Goal: Task Accomplishment & Management: Complete application form

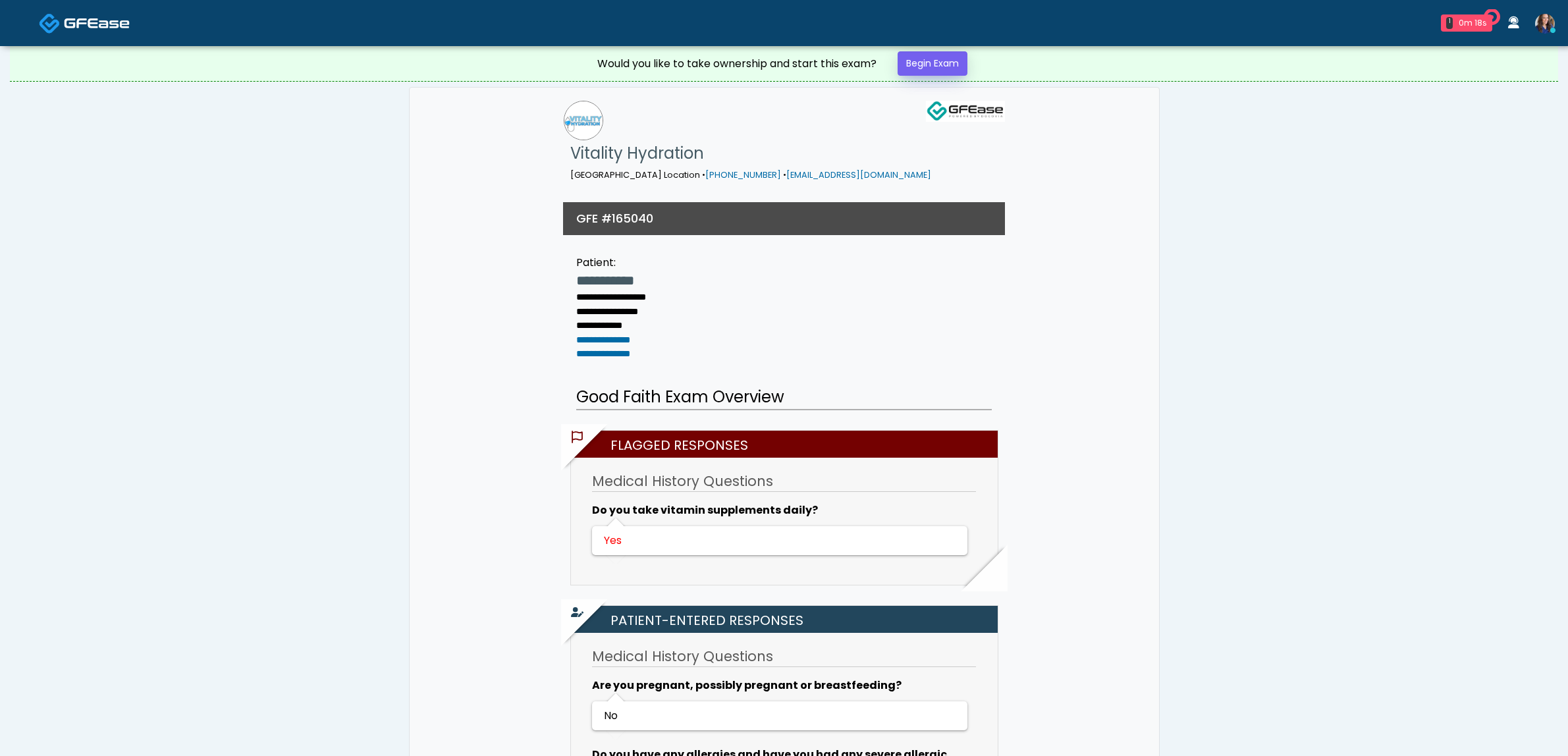
click at [931, 63] on link "Begin Exam" at bounding box center [932, 63] width 70 height 24
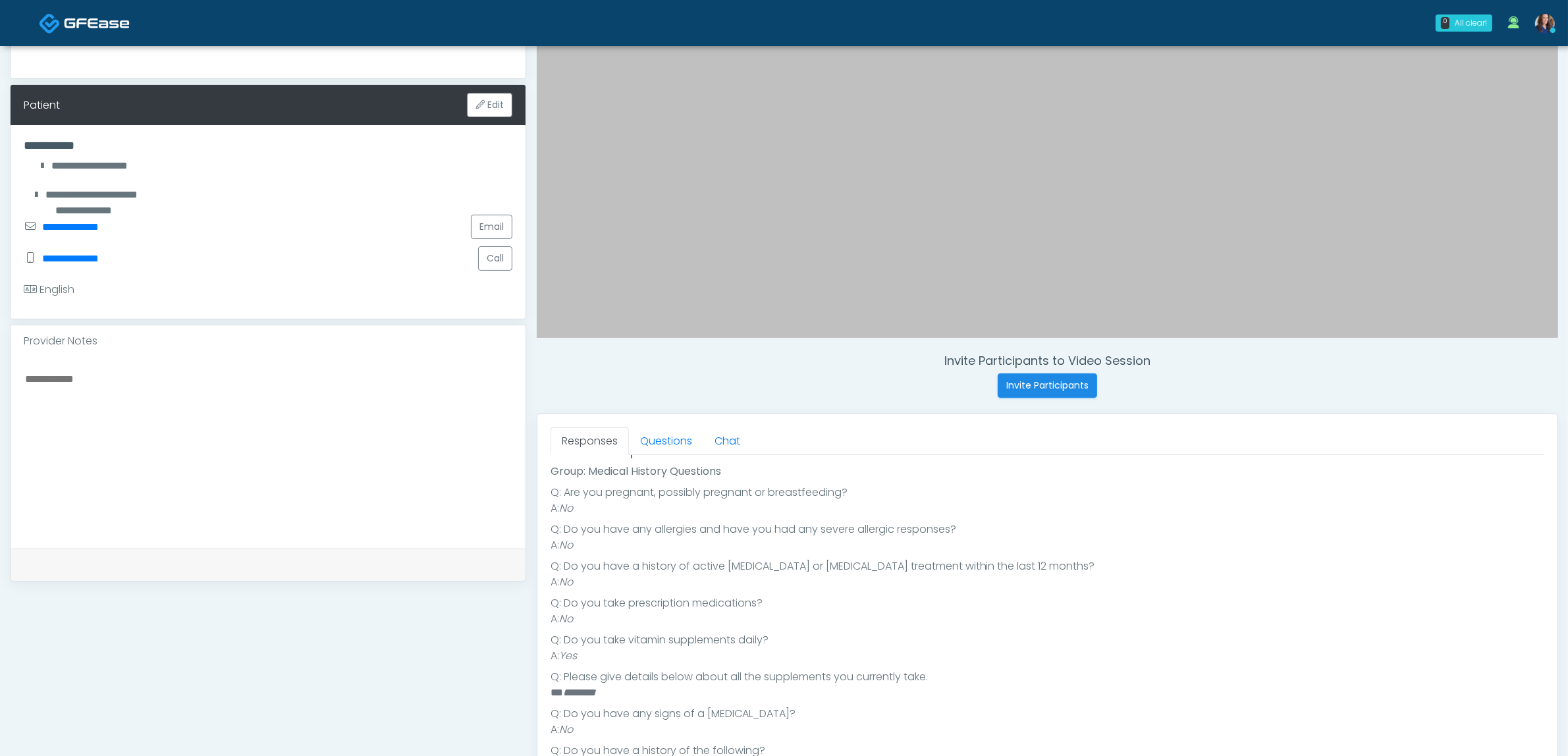
scroll to position [247, 0]
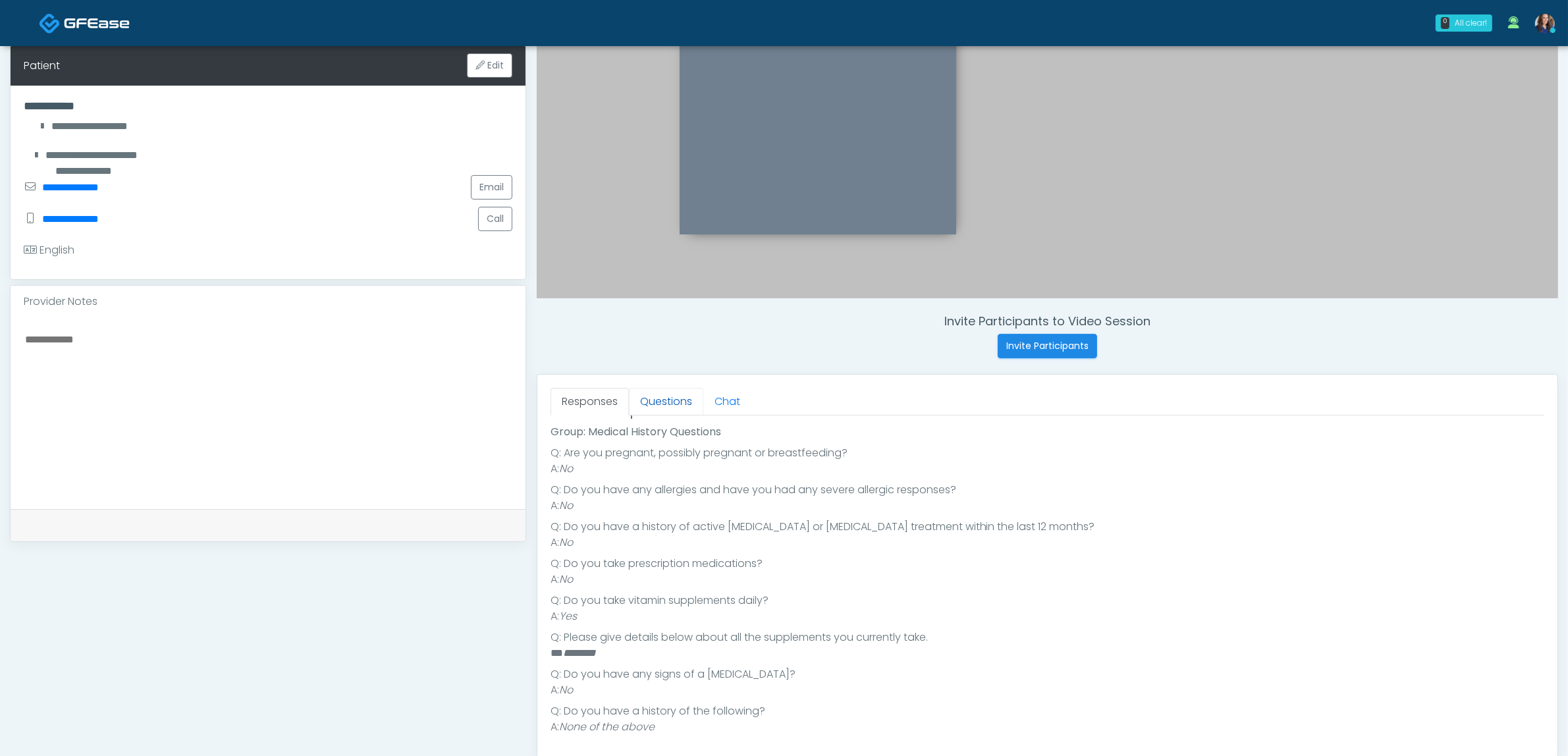
click at [669, 400] on link "Questions" at bounding box center [666, 402] width 74 height 28
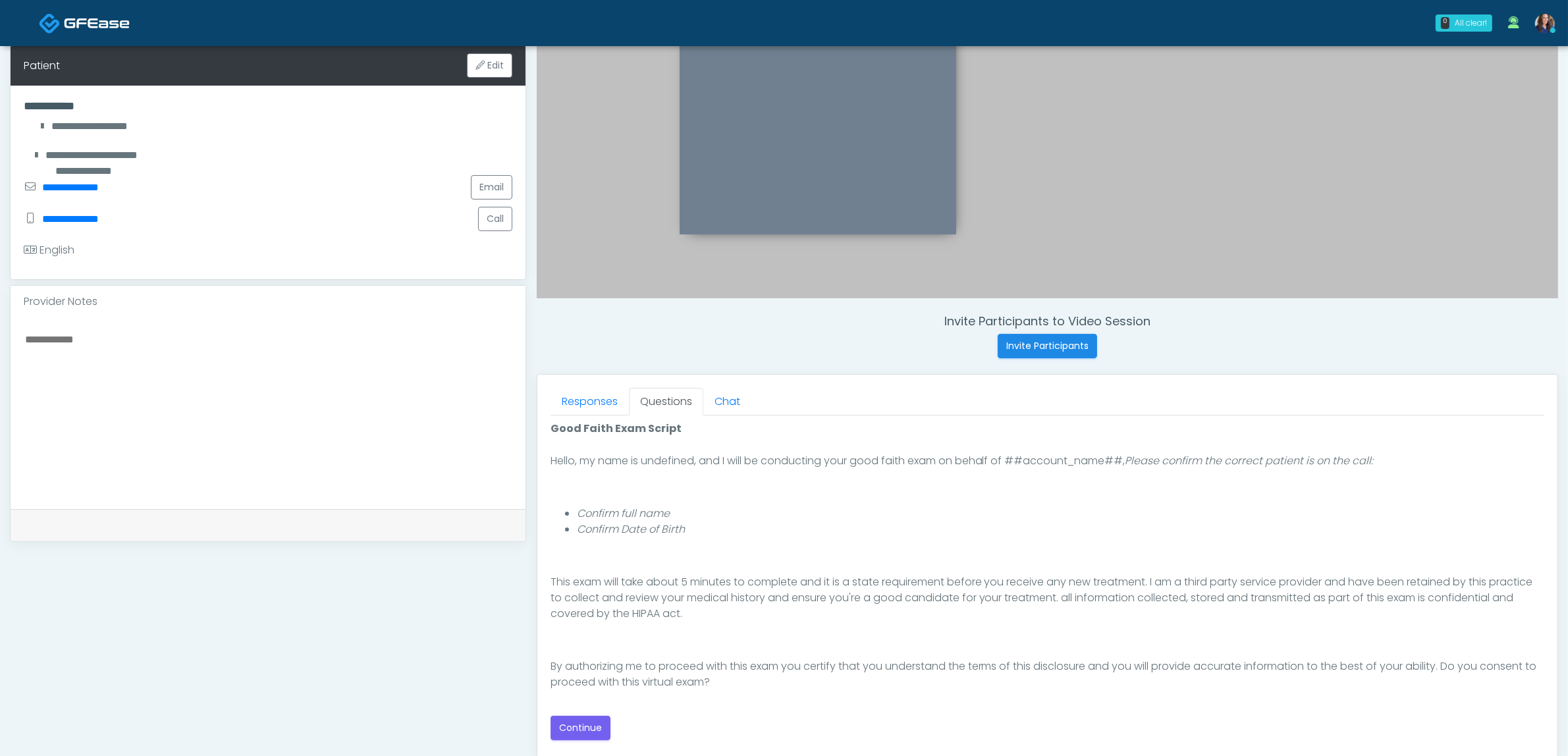
scroll to position [89, 0]
drag, startPoint x: 584, startPoint y: 722, endPoint x: 693, endPoint y: 710, distance: 109.7
click at [584, 722] on button "Continue" at bounding box center [580, 727] width 60 height 24
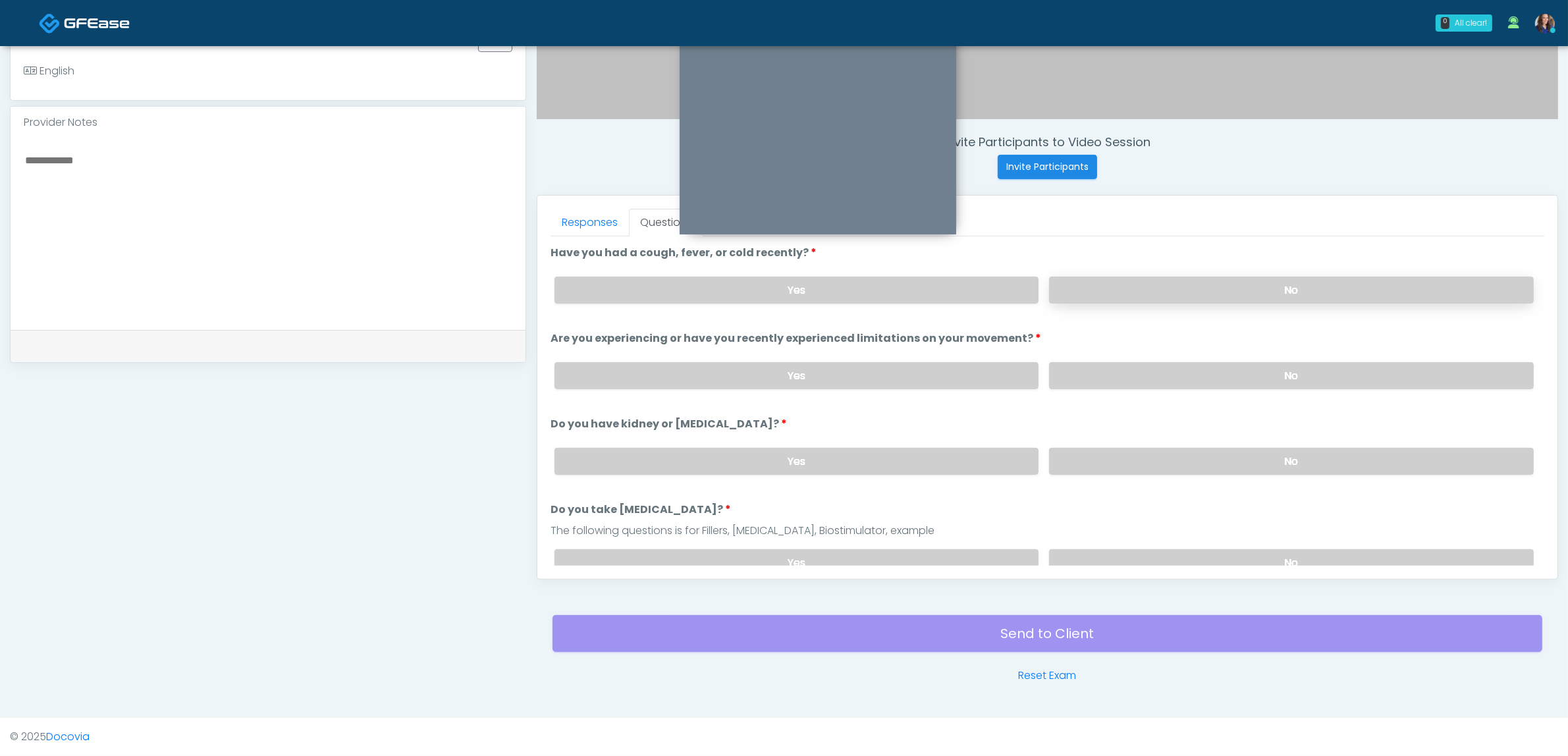
click at [1291, 276] on label "No" at bounding box center [1292, 290] width 485 height 27
click at [1242, 364] on label "No" at bounding box center [1292, 375] width 485 height 27
drag, startPoint x: 1225, startPoint y: 461, endPoint x: 1235, endPoint y: 482, distance: 23.3
click at [1225, 461] on label "No" at bounding box center [1292, 461] width 485 height 27
drag, startPoint x: 1232, startPoint y: 553, endPoint x: 1110, endPoint y: 489, distance: 137.8
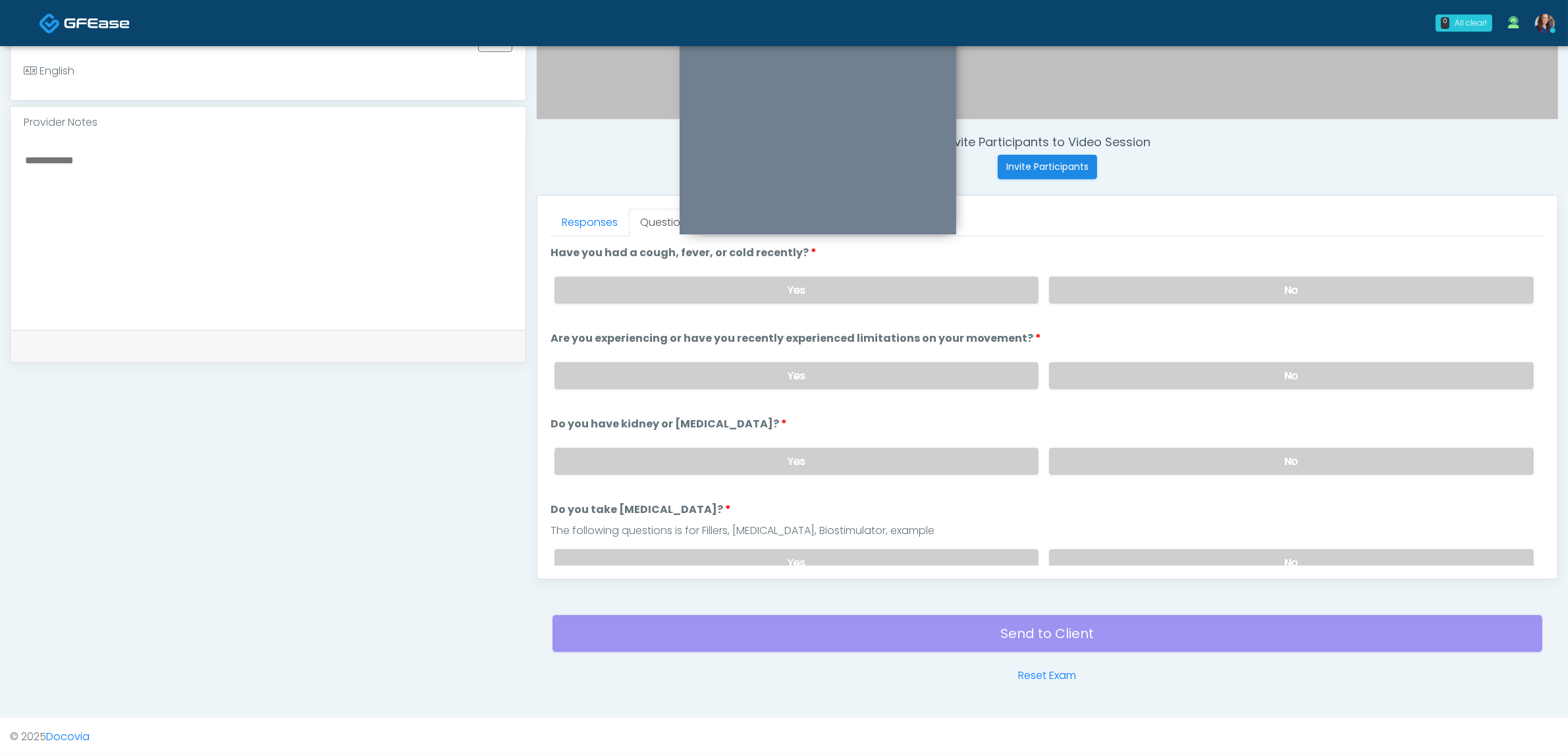
click at [1233, 553] on label "No" at bounding box center [1292, 562] width 485 height 27
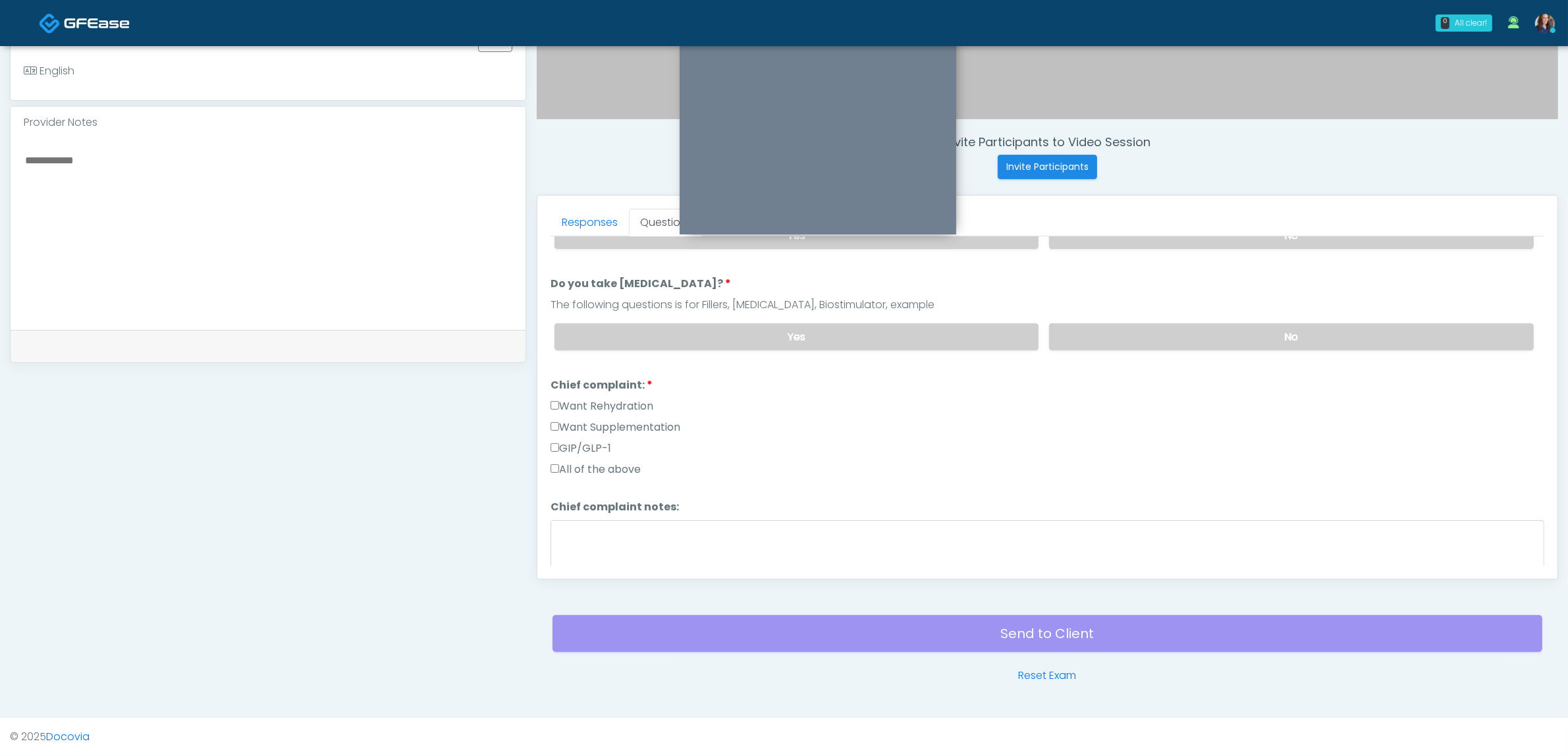
scroll to position [247, 0]
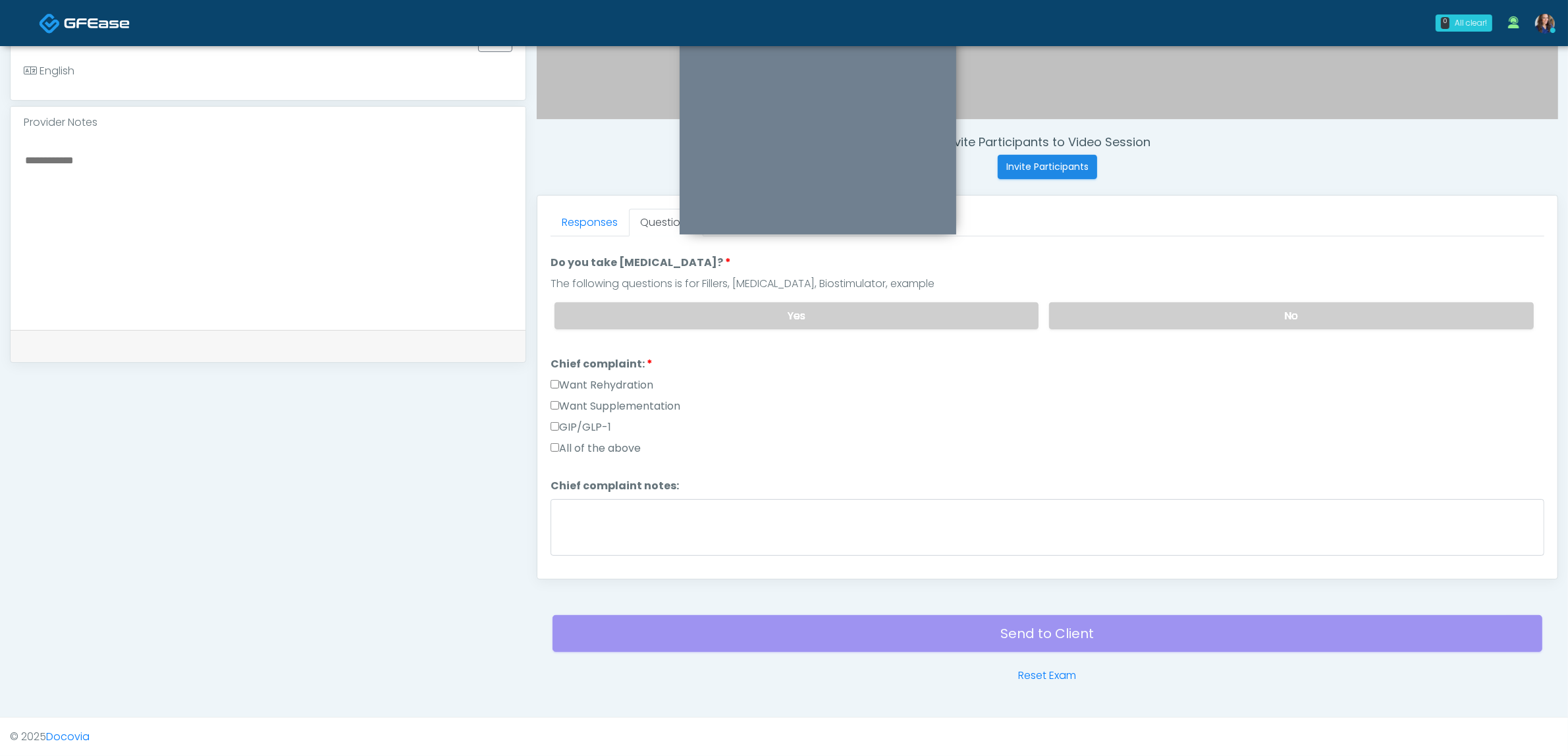
click at [637, 398] on label "Want Supplementation" at bounding box center [616, 406] width 130 height 16
click at [630, 377] on label "Want Rehydration" at bounding box center [602, 385] width 103 height 16
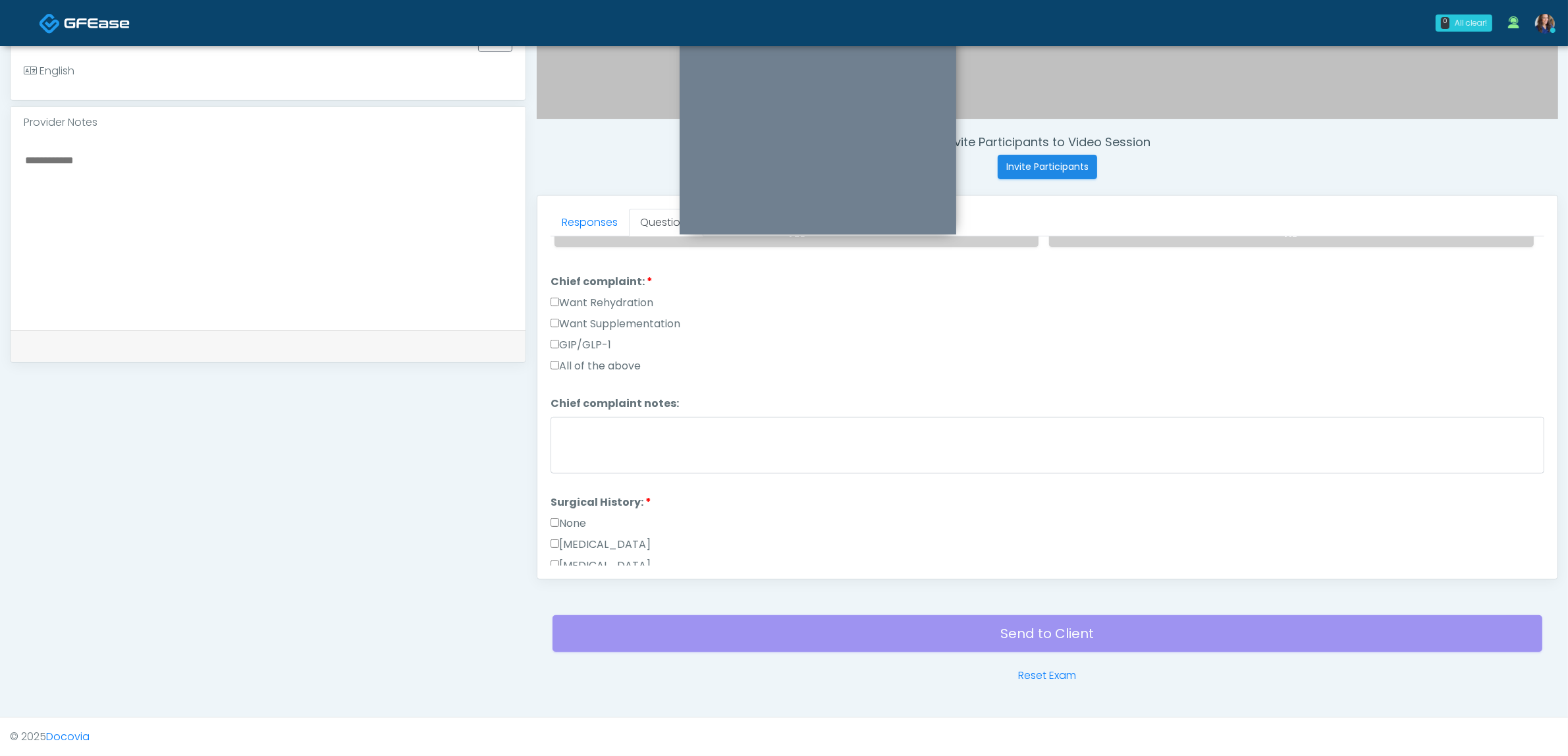
scroll to position [412, 0]
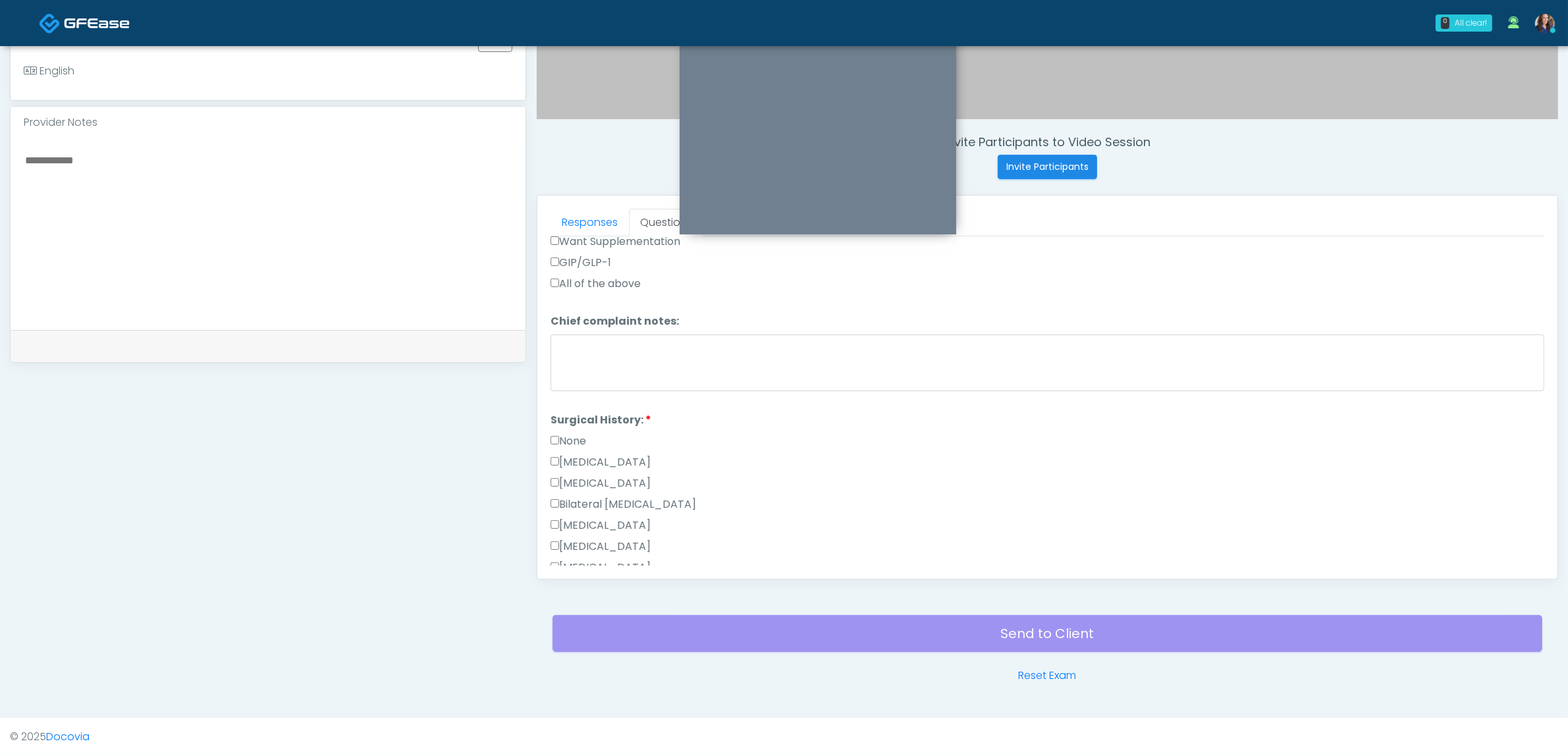
click at [578, 434] on label "None" at bounding box center [568, 441] width 35 height 16
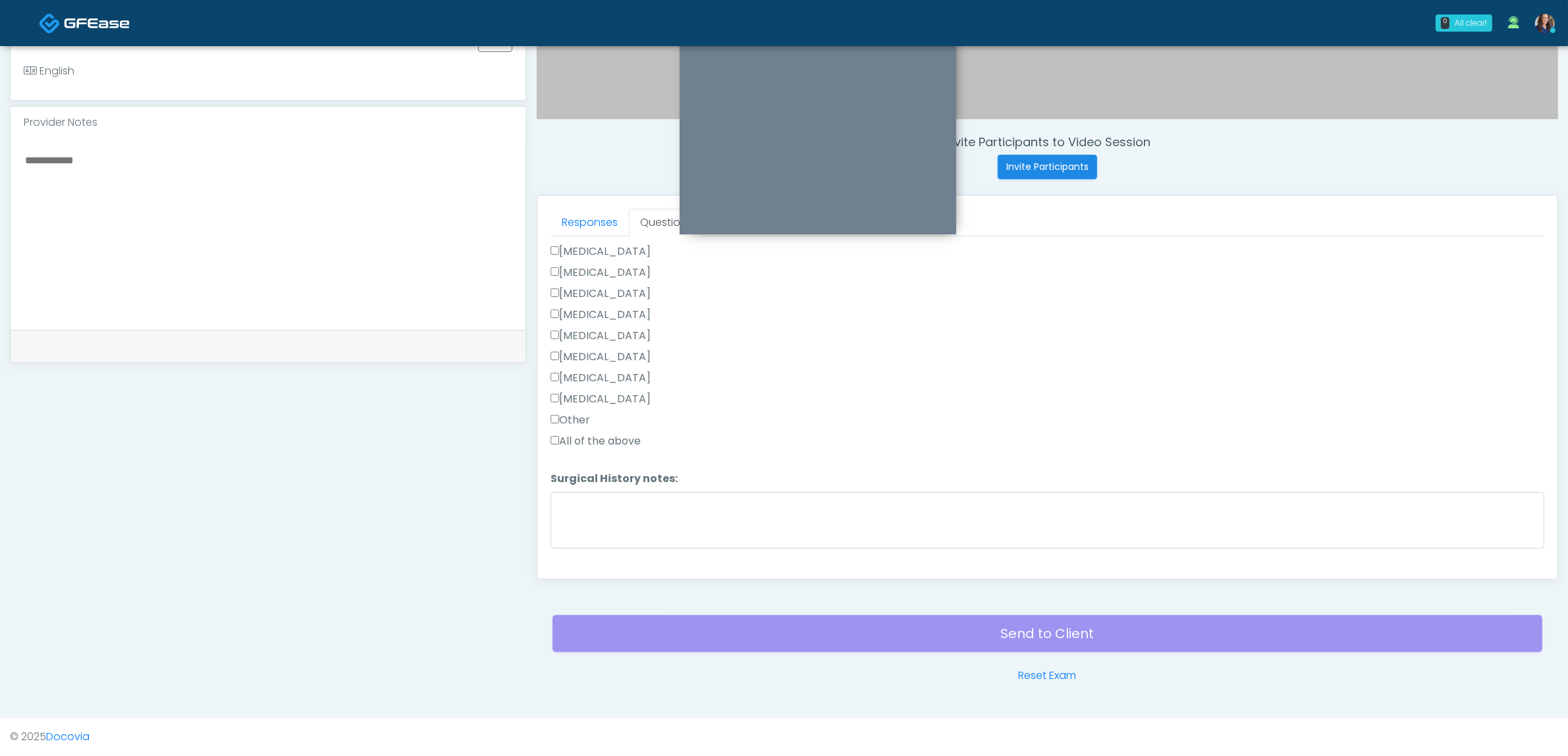
scroll to position [708, 0]
click at [597, 331] on label "Cholecystectomy" at bounding box center [600, 334] width 100 height 16
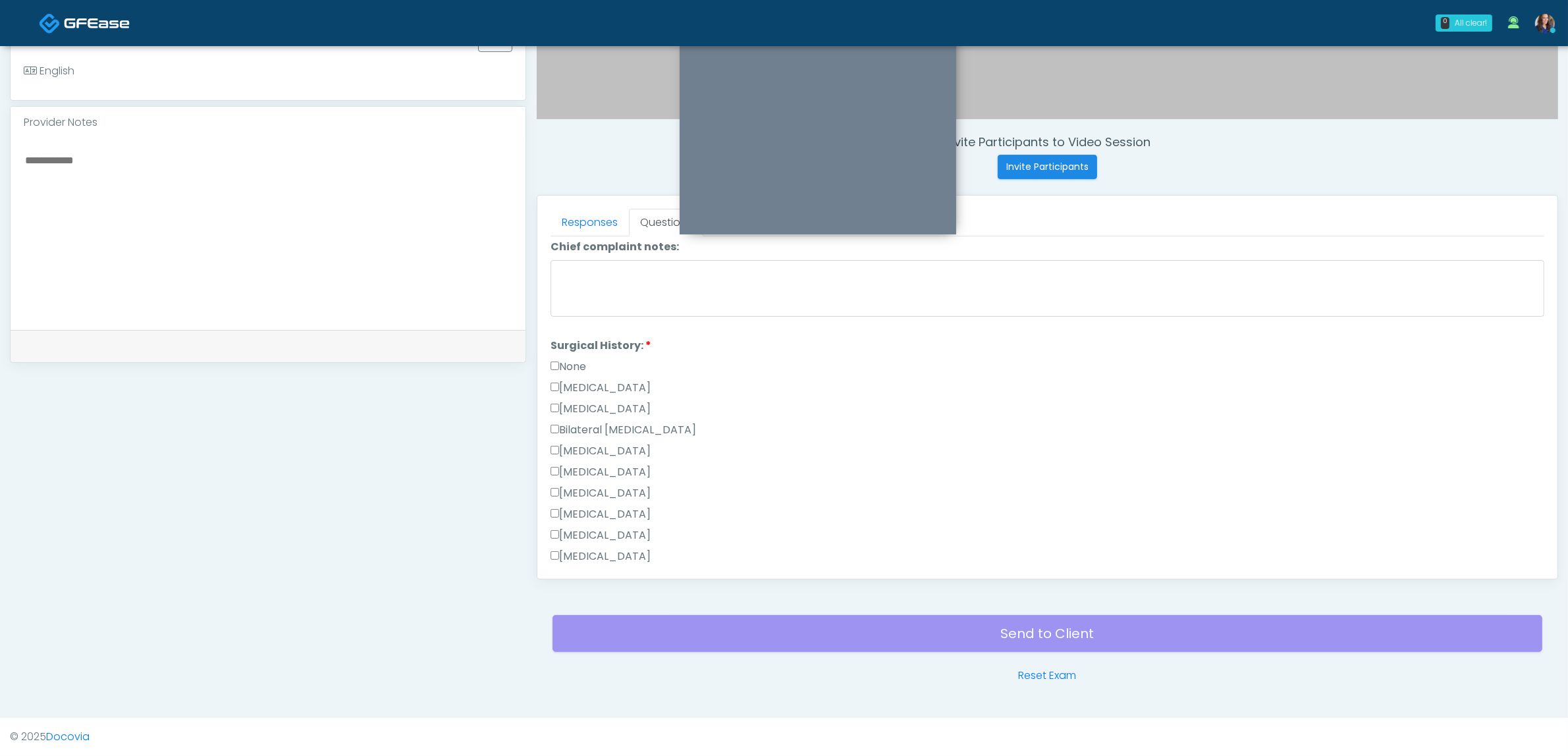
scroll to position [379, 0]
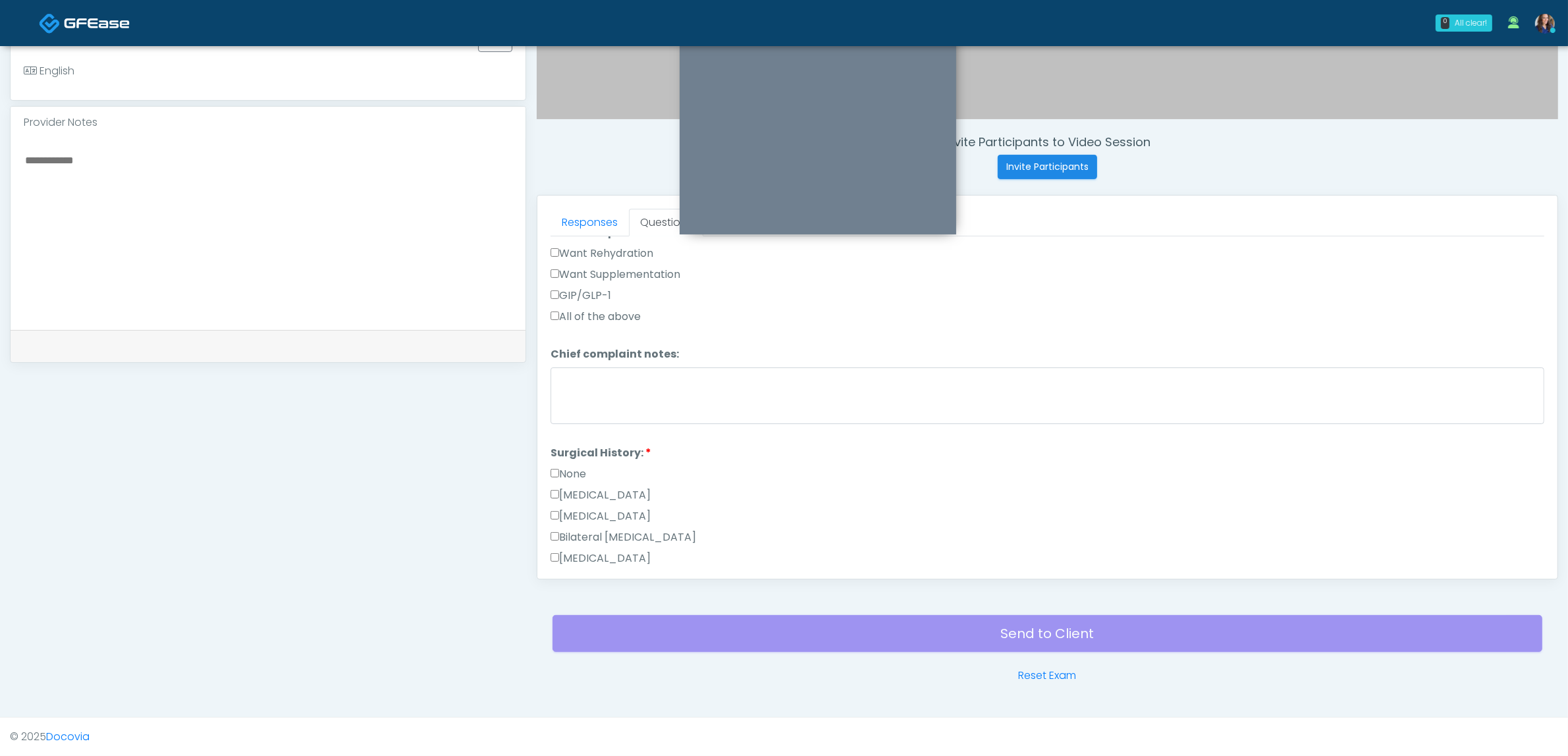
click at [571, 466] on label "None" at bounding box center [568, 474] width 35 height 16
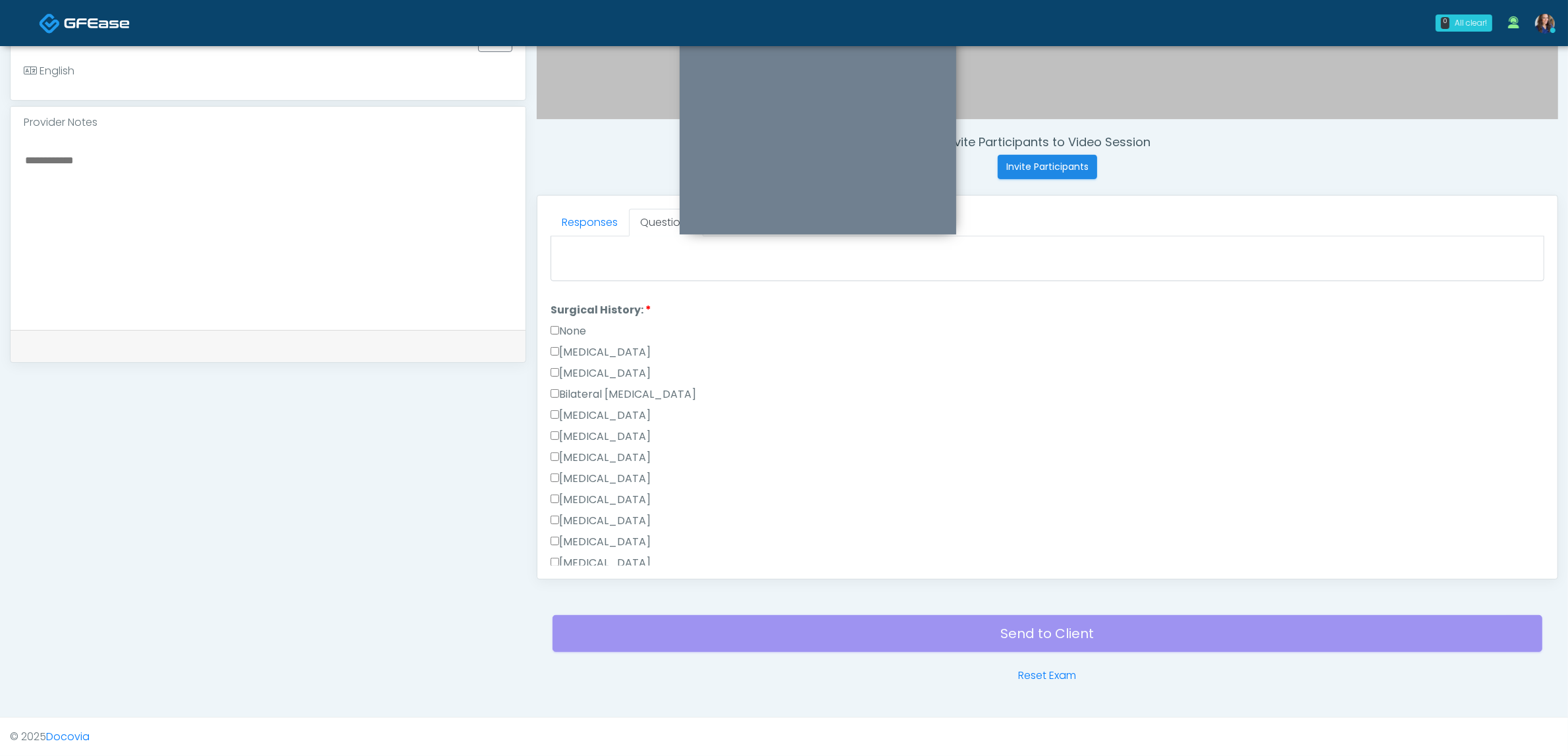
scroll to position [708, 0]
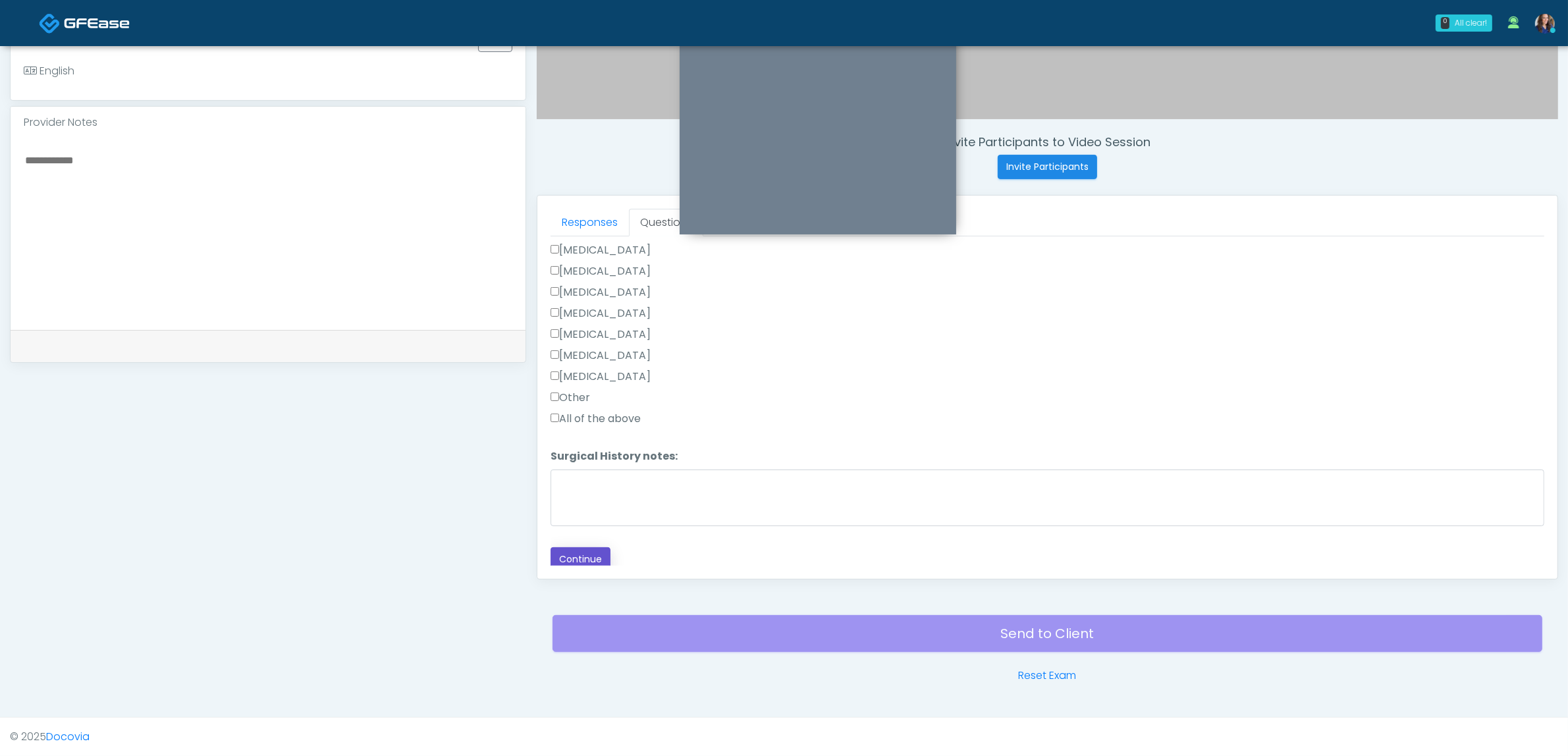
click at [580, 557] on button "Continue" at bounding box center [580, 559] width 60 height 24
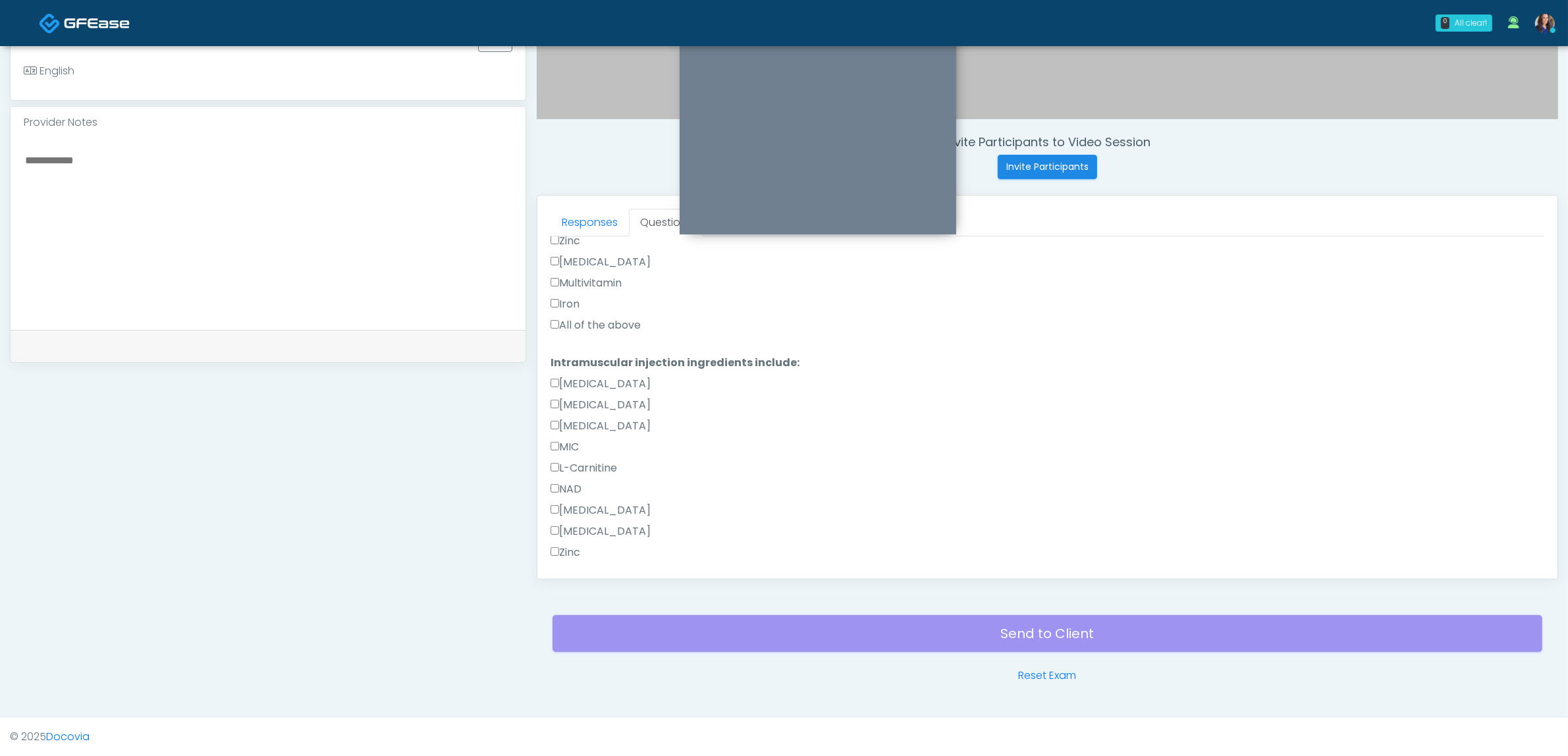
scroll to position [799, 0]
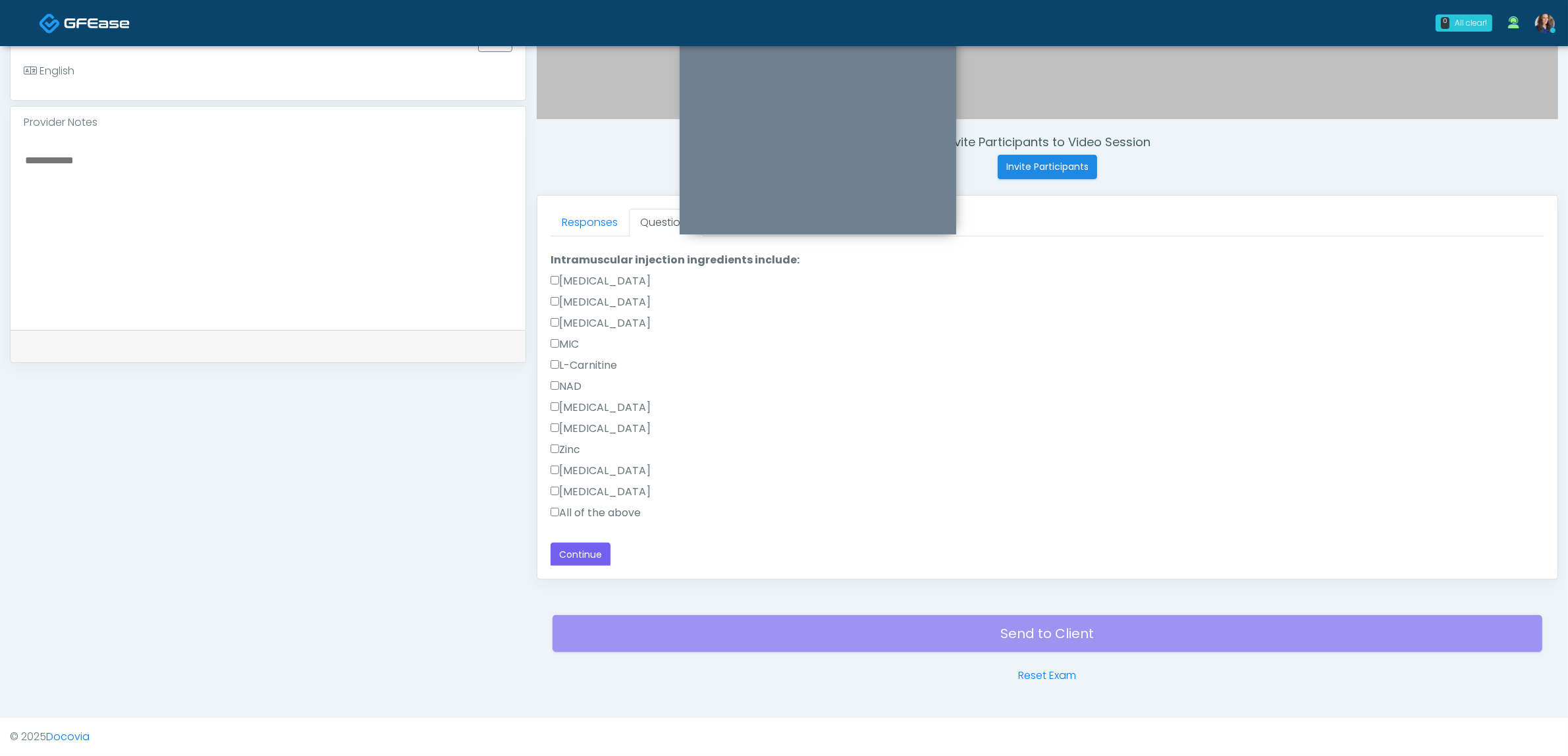
click at [620, 505] on label "All of the above" at bounding box center [595, 513] width 90 height 16
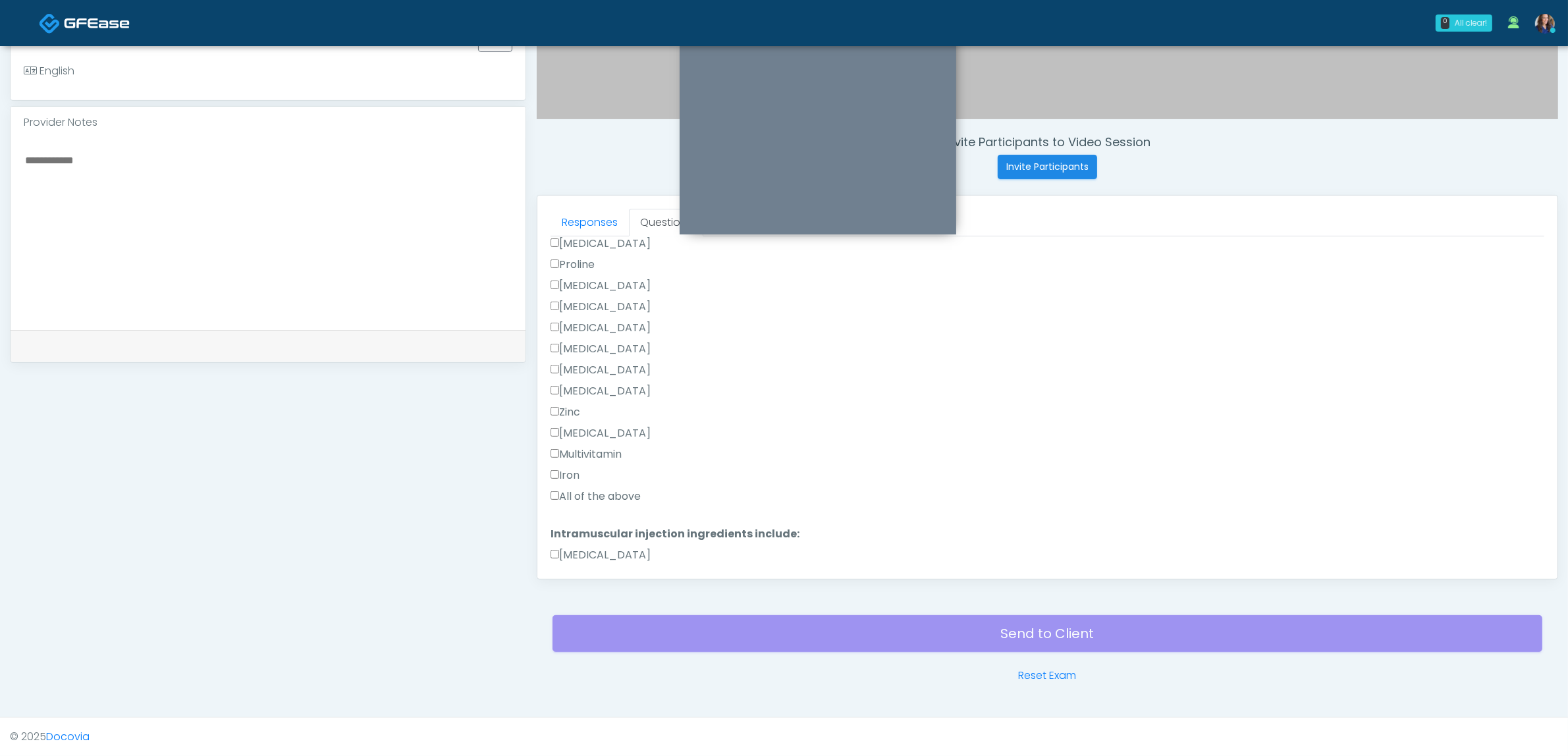
scroll to position [470, 0]
drag, startPoint x: 600, startPoint y: 550, endPoint x: 675, endPoint y: 504, distance: 88.0
click at [601, 551] on label "All of the above" at bounding box center [595, 551] width 90 height 16
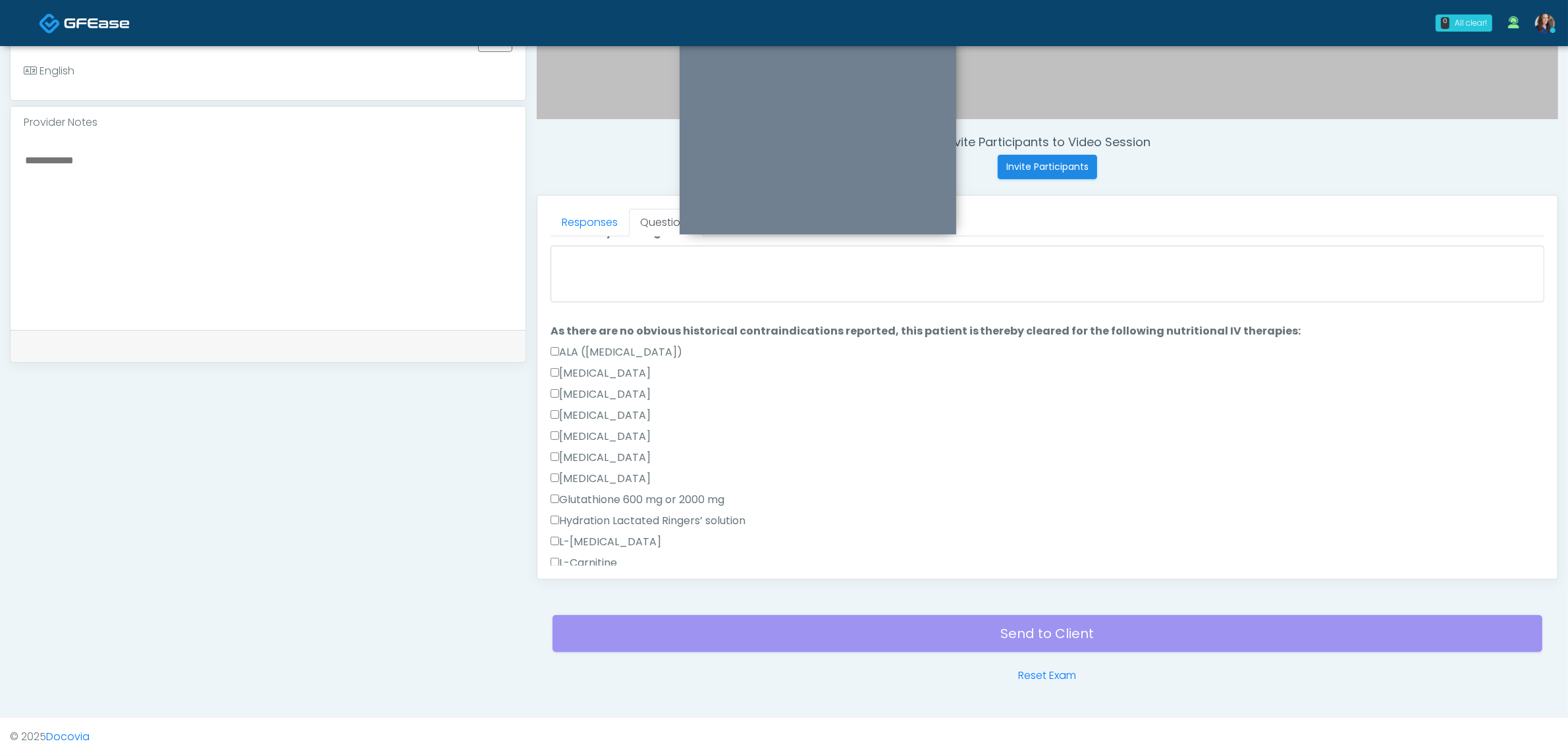
scroll to position [0, 0]
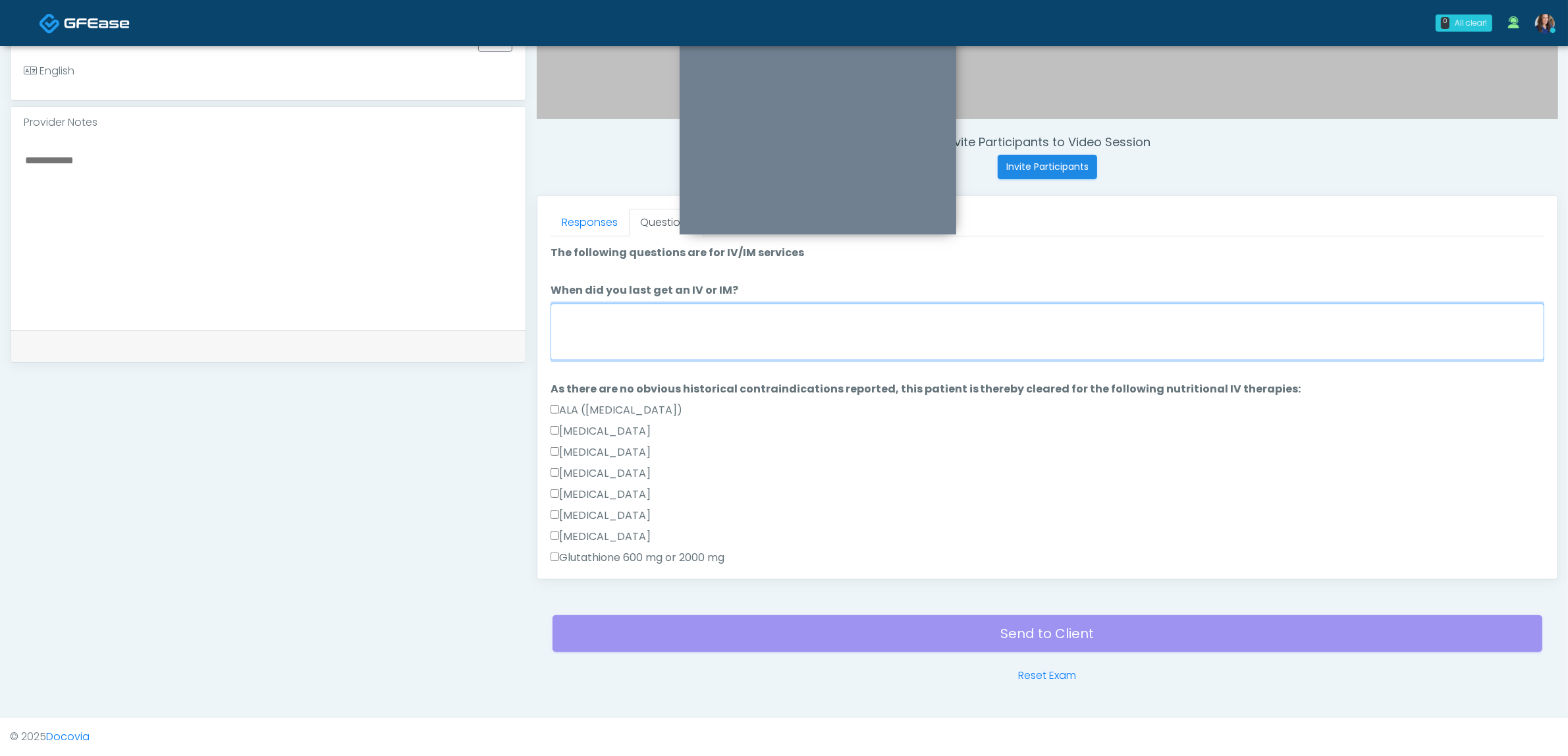
click at [692, 340] on textarea "When did you last get an IV or IM?" at bounding box center [1048, 332] width 994 height 56
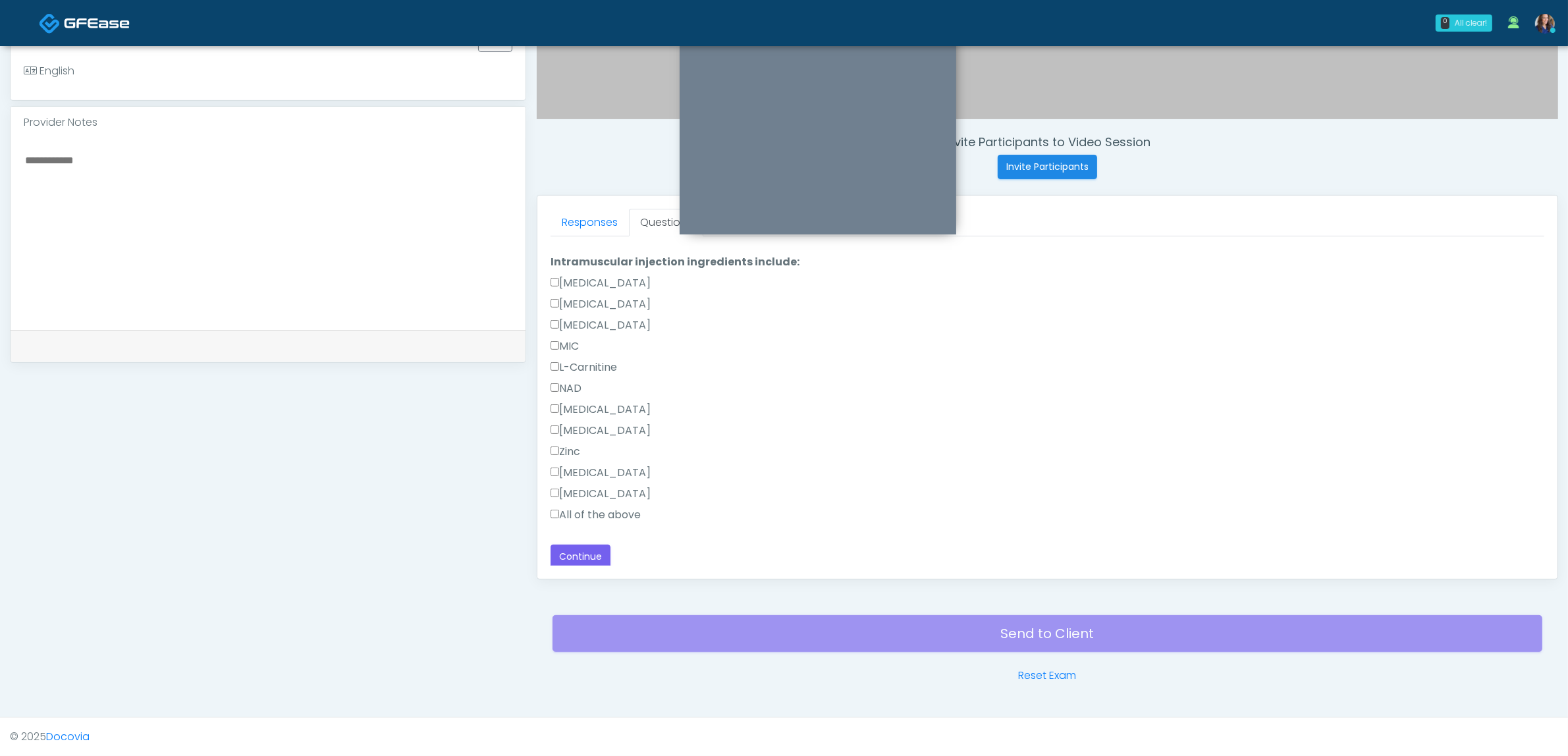
scroll to position [799, 0]
type textarea "**********"
click at [584, 551] on button "Continue" at bounding box center [580, 554] width 60 height 24
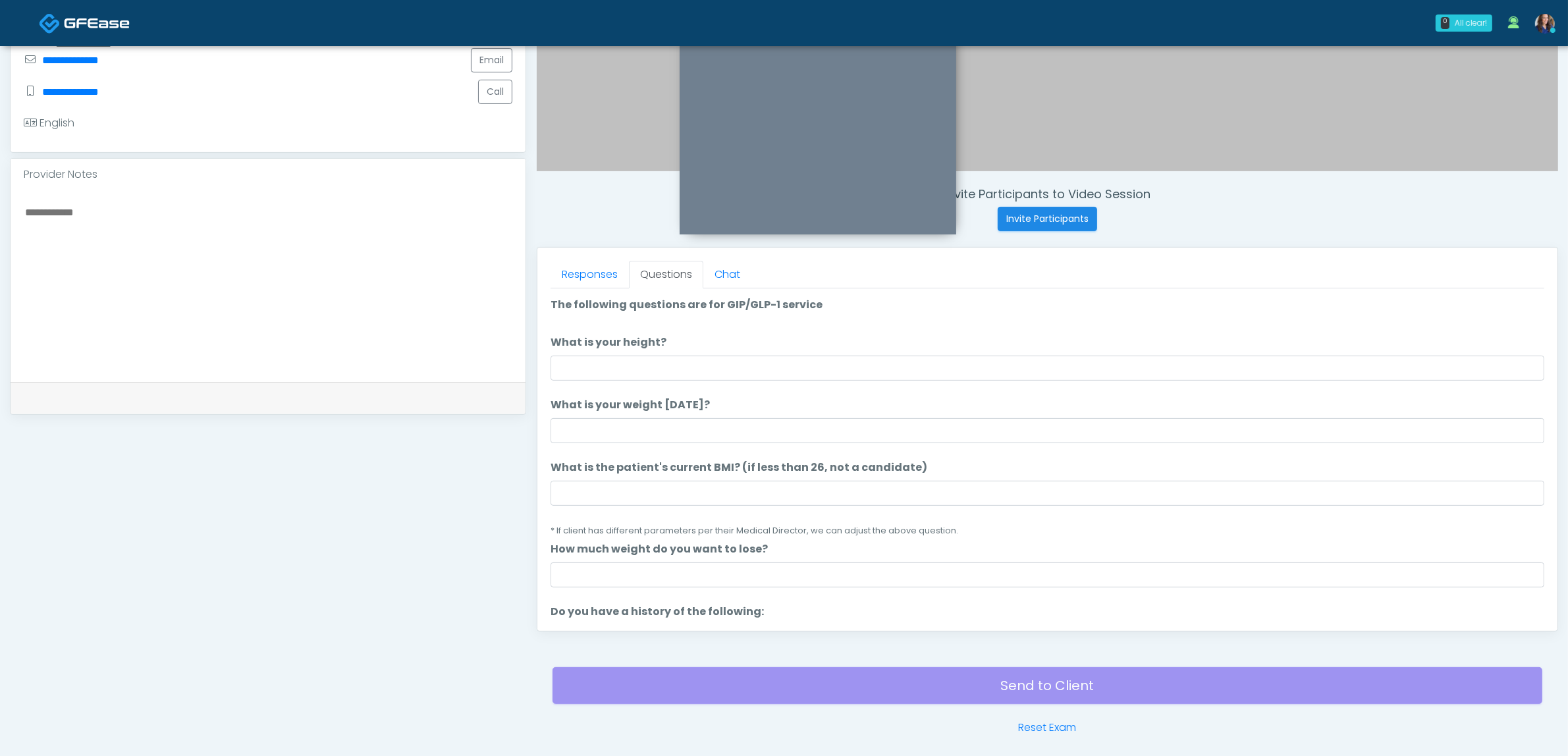
scroll to position [346, 0]
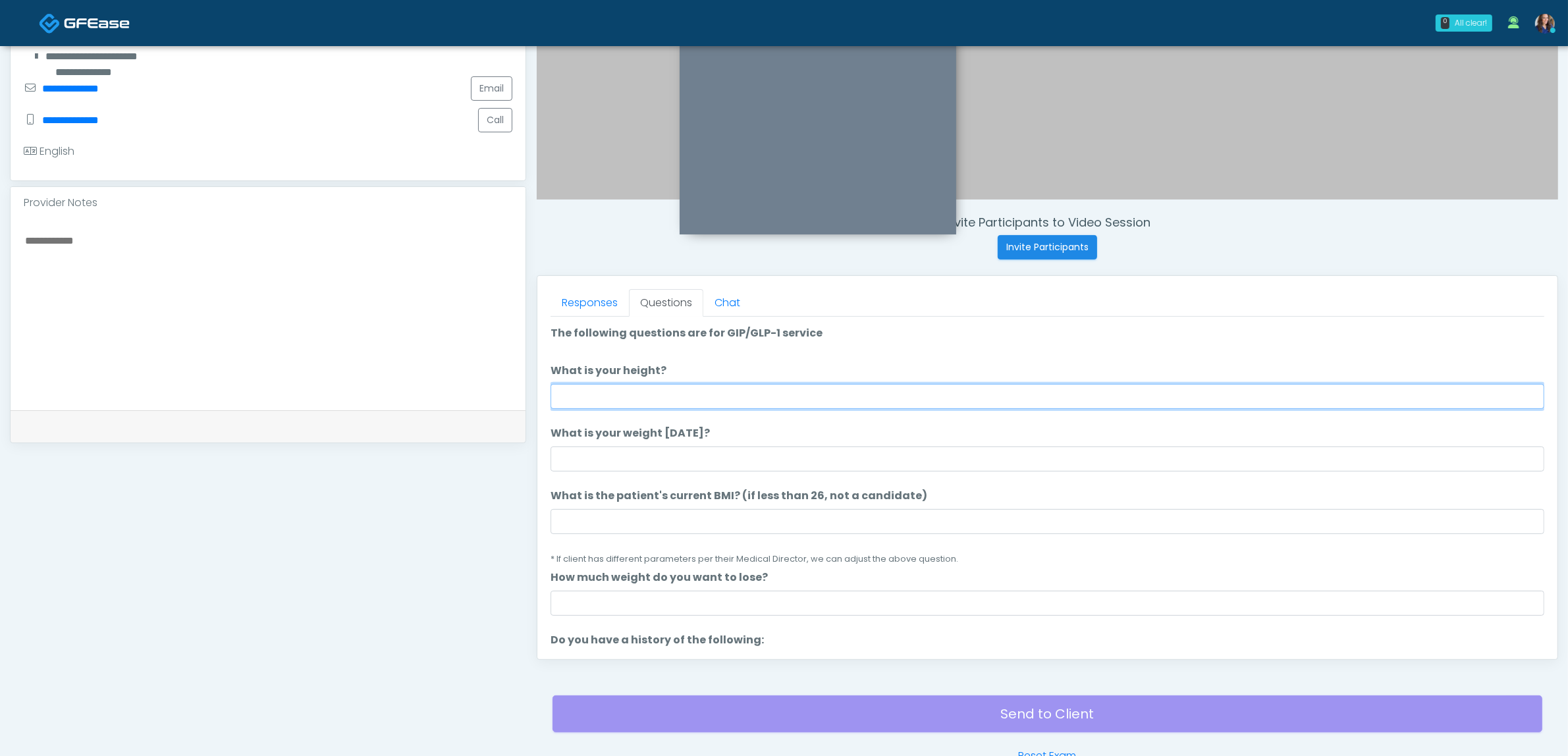
click at [707, 395] on input "What is your height?" at bounding box center [1048, 397] width 994 height 25
type input "*****"
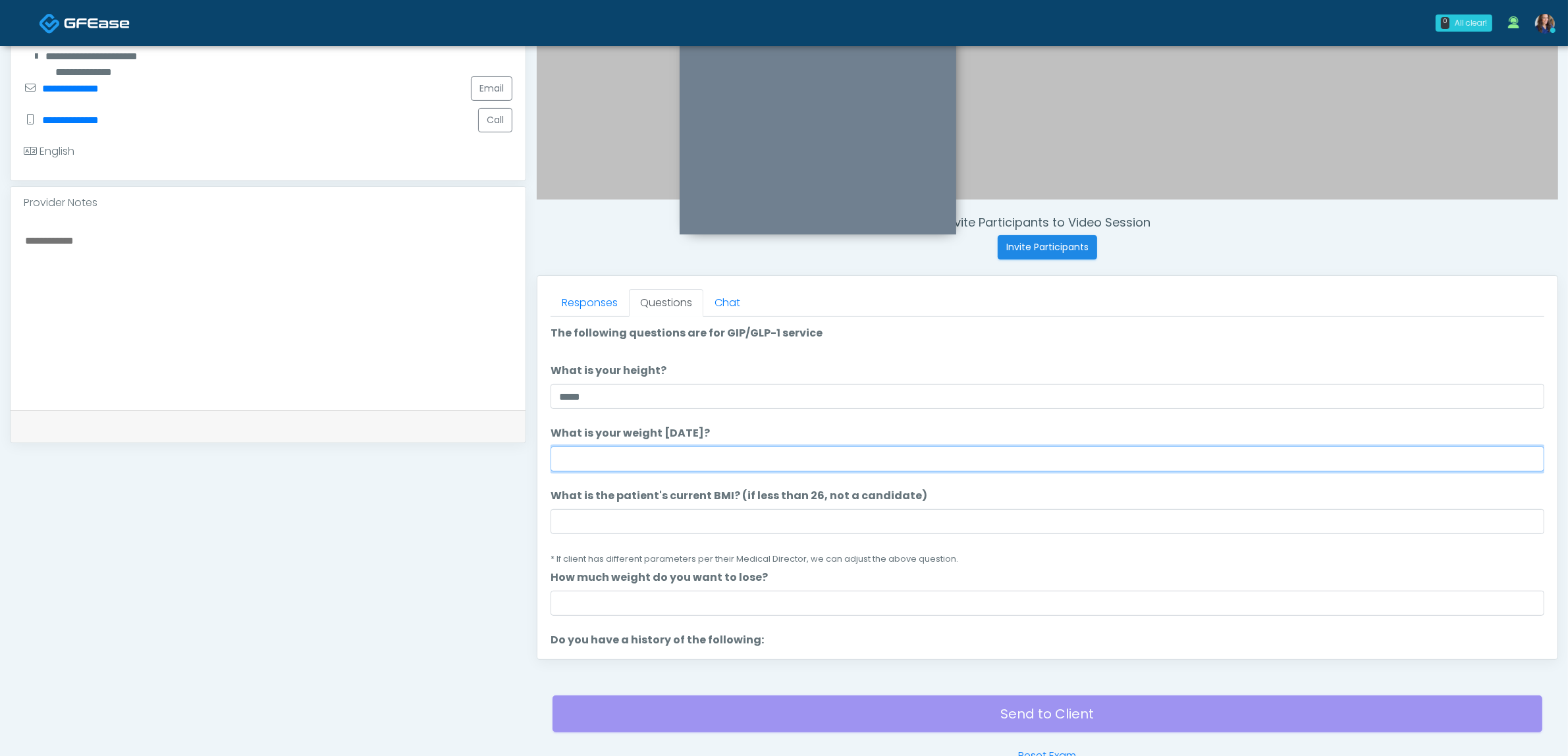
click at [633, 450] on input "What is your weight today?" at bounding box center [1048, 459] width 994 height 25
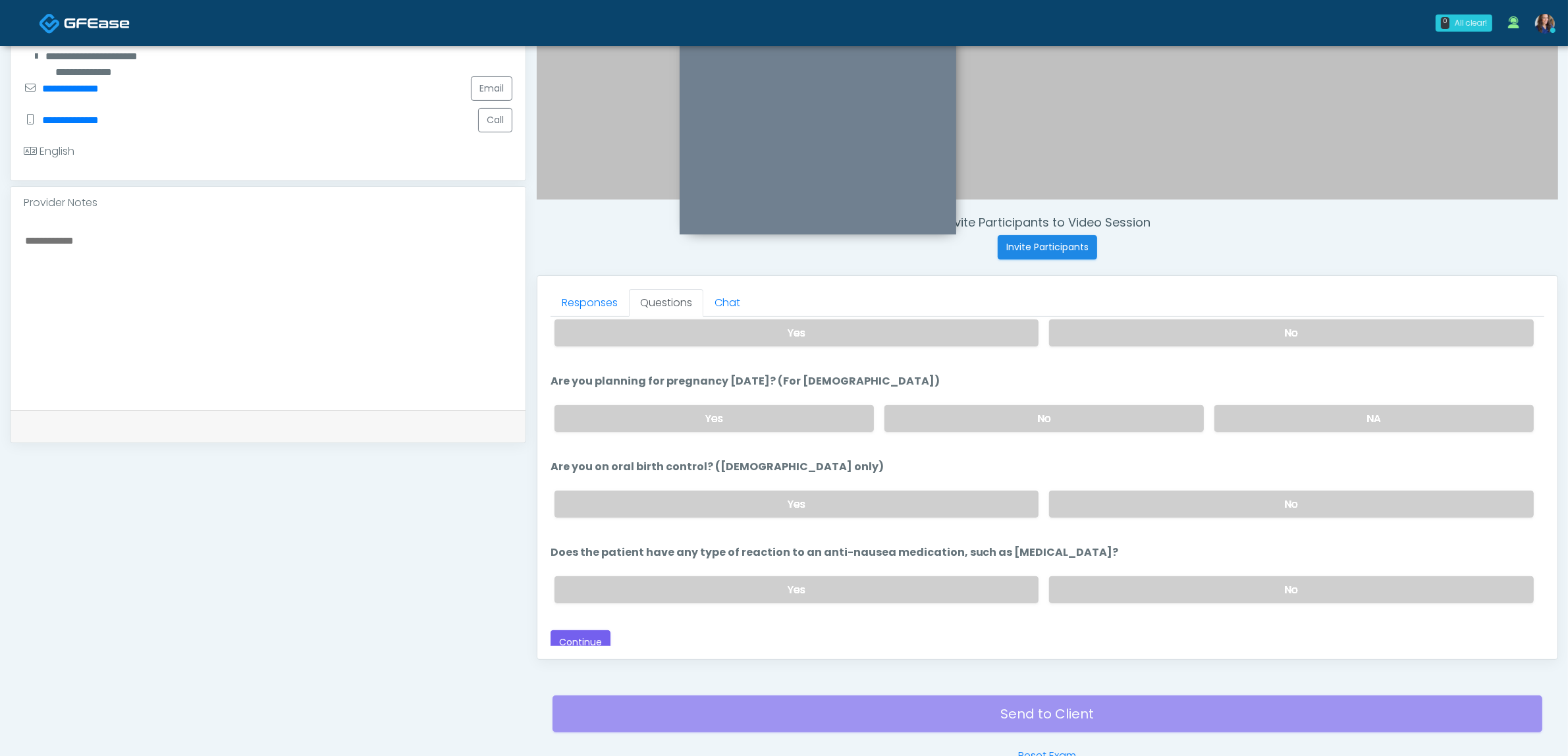
scroll to position [428, 0]
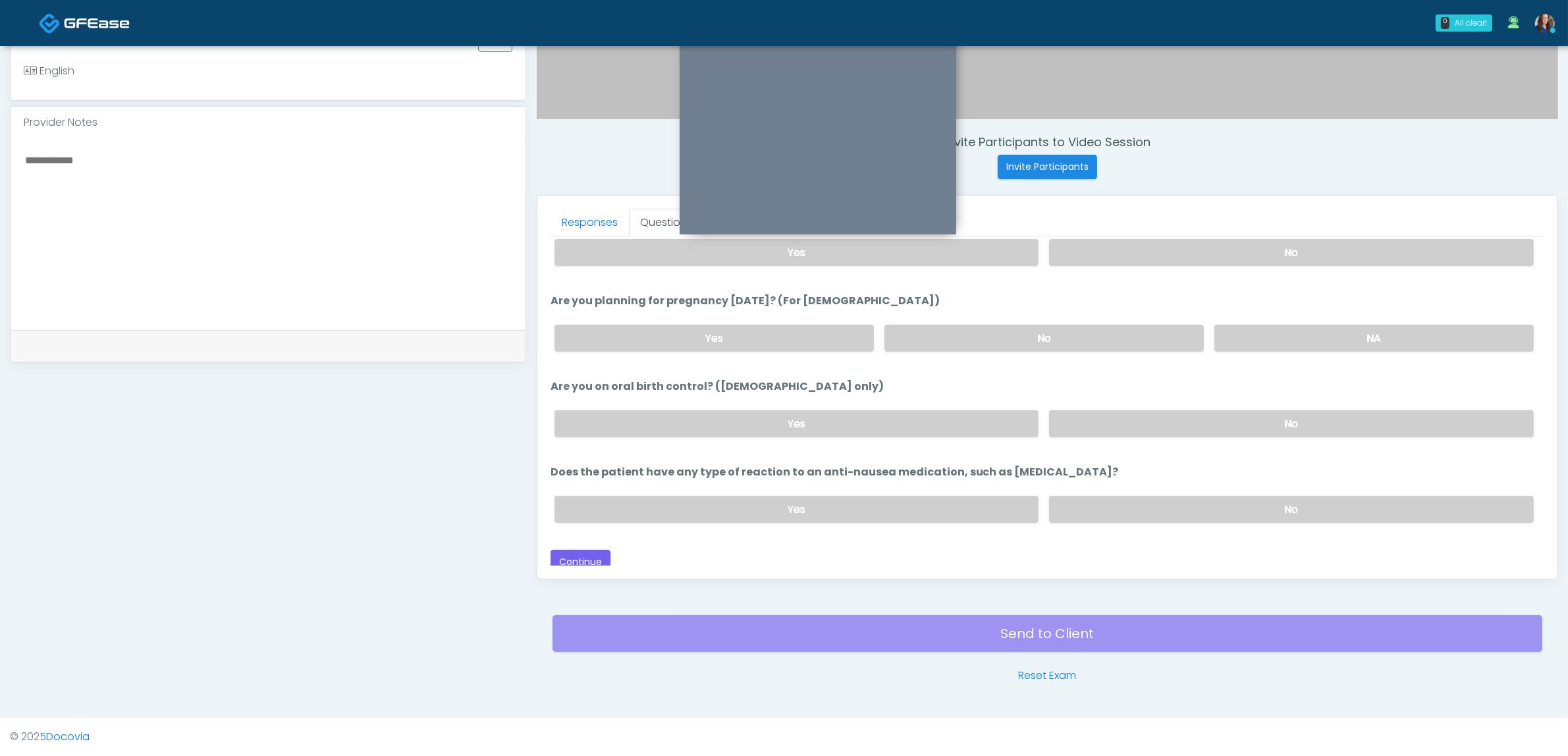
type input "***"
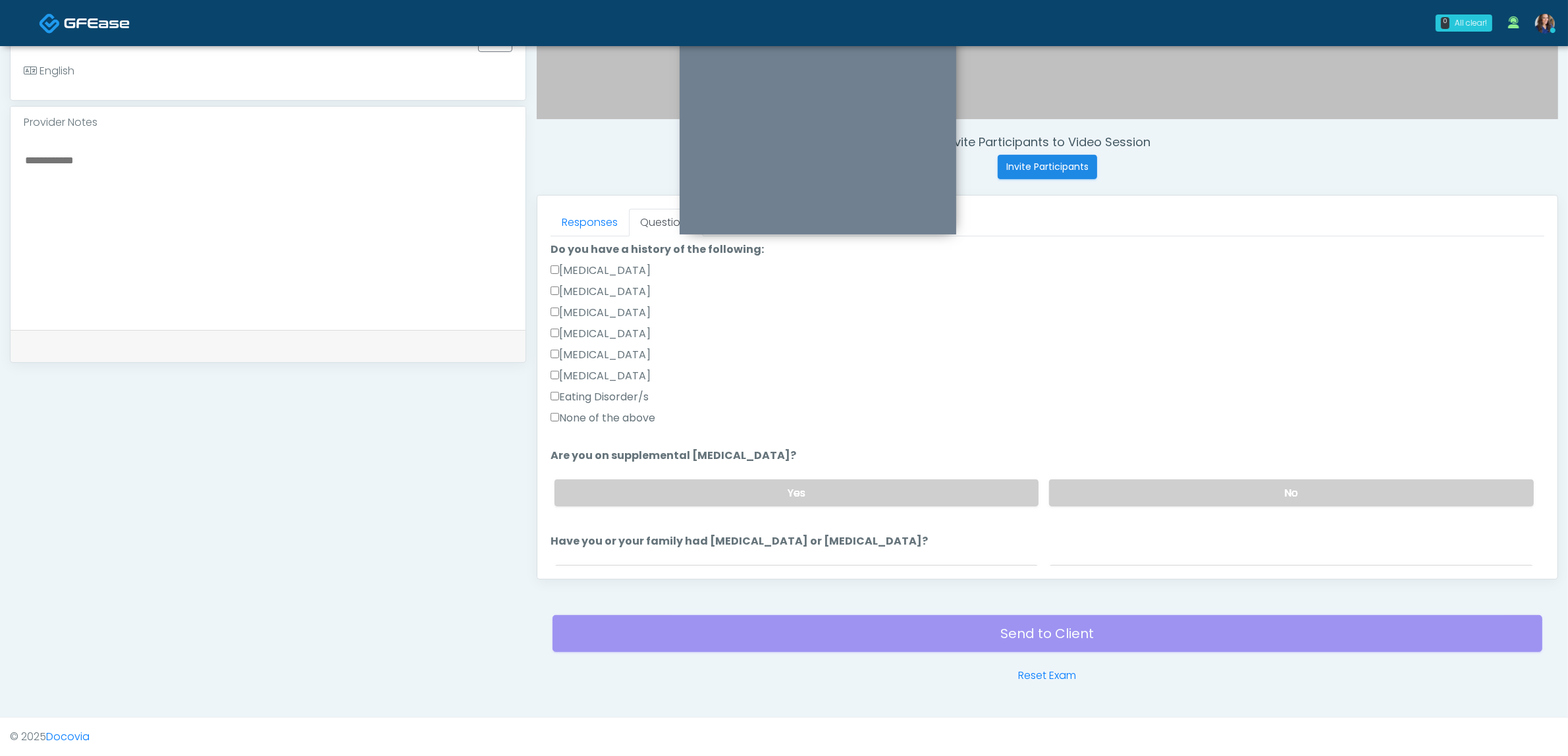
scroll to position [63, 0]
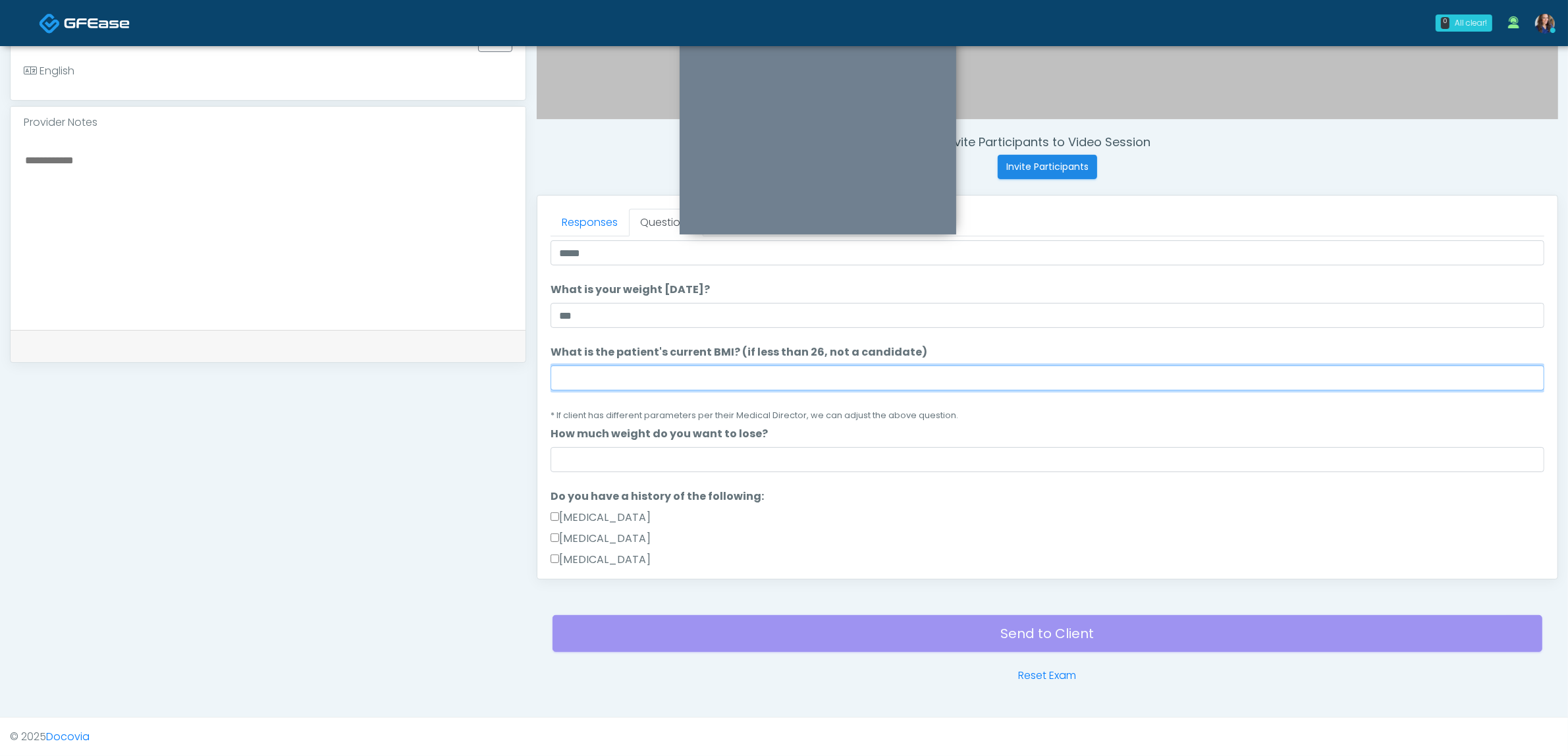
click at [621, 367] on input "What is the patient's current BMI? (if less than 26, not a candidate)" at bounding box center [1048, 378] width 994 height 25
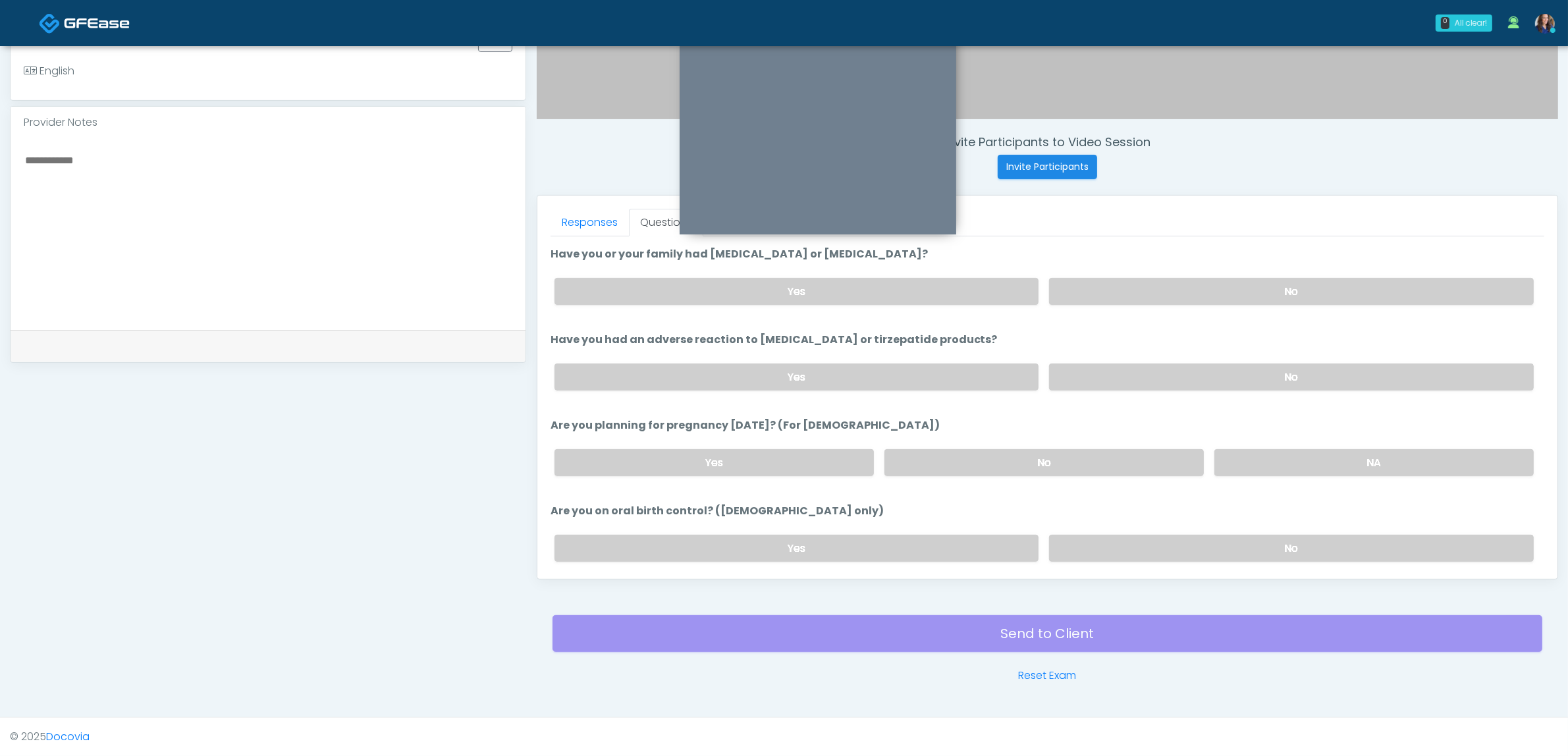
scroll to position [721, 0]
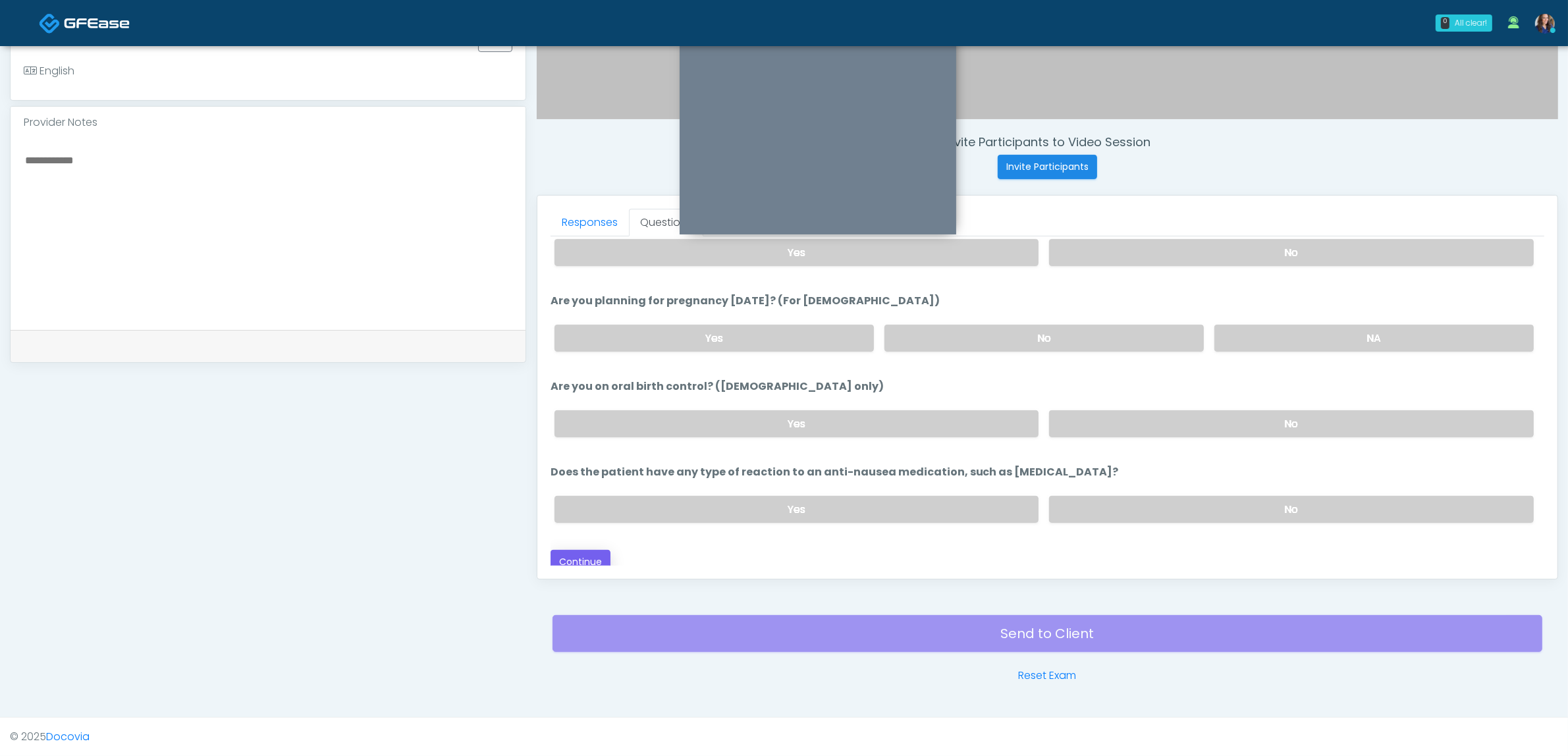
type input "**"
drag, startPoint x: 562, startPoint y: 551, endPoint x: 759, endPoint y: 514, distance: 200.4
click at [563, 551] on button "Continue" at bounding box center [580, 562] width 60 height 24
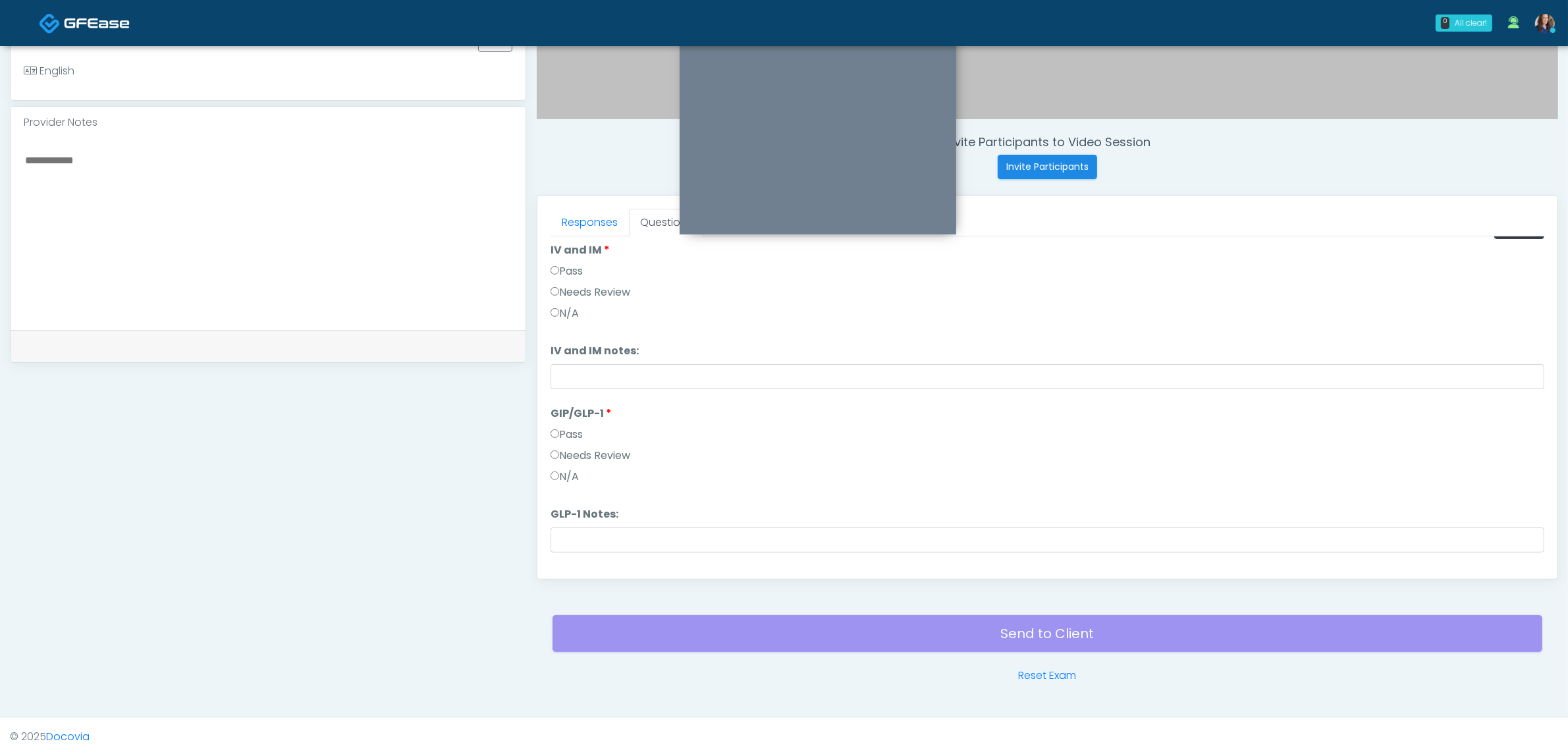
scroll to position [0, 0]
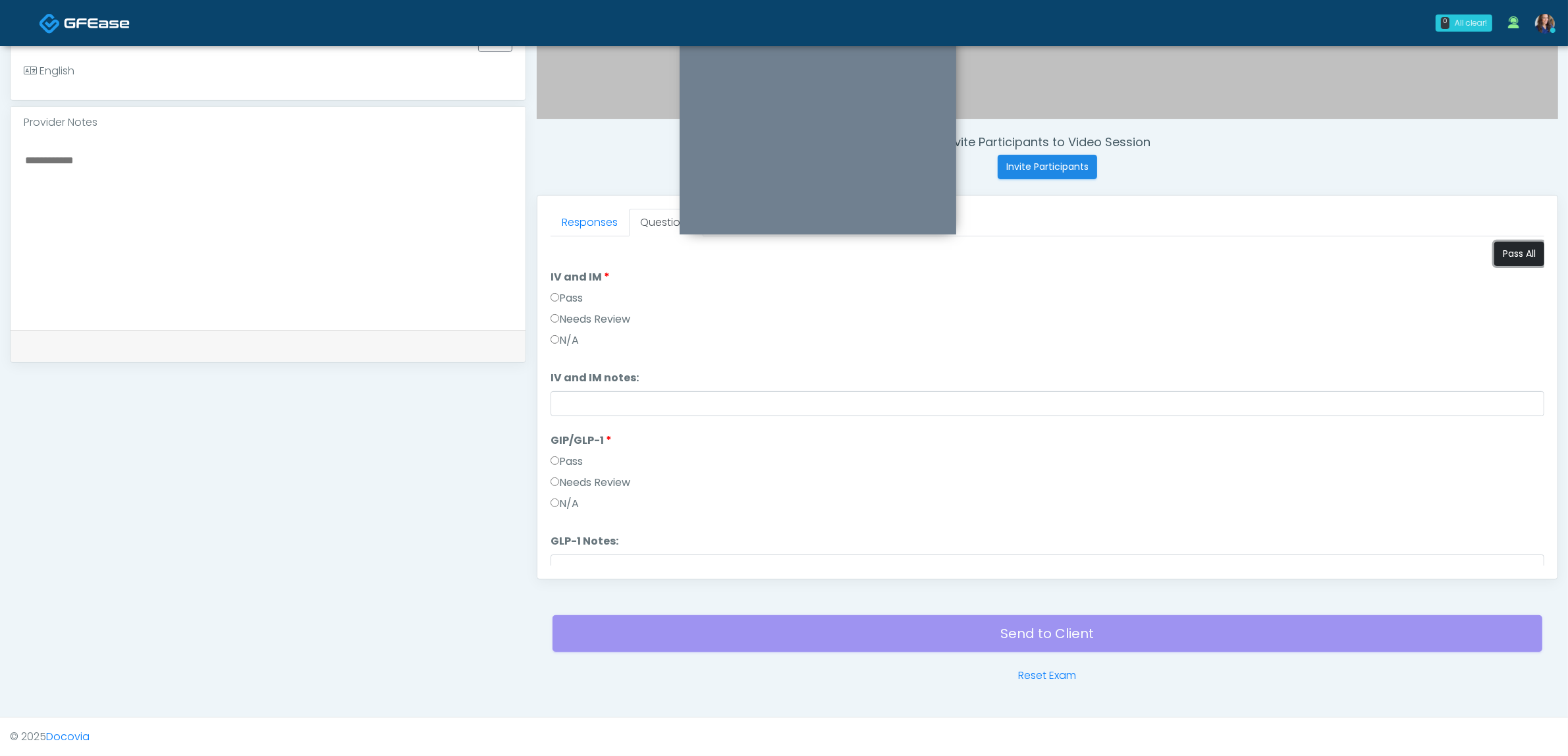
click at [1506, 242] on button "Pass All" at bounding box center [1518, 253] width 50 height 24
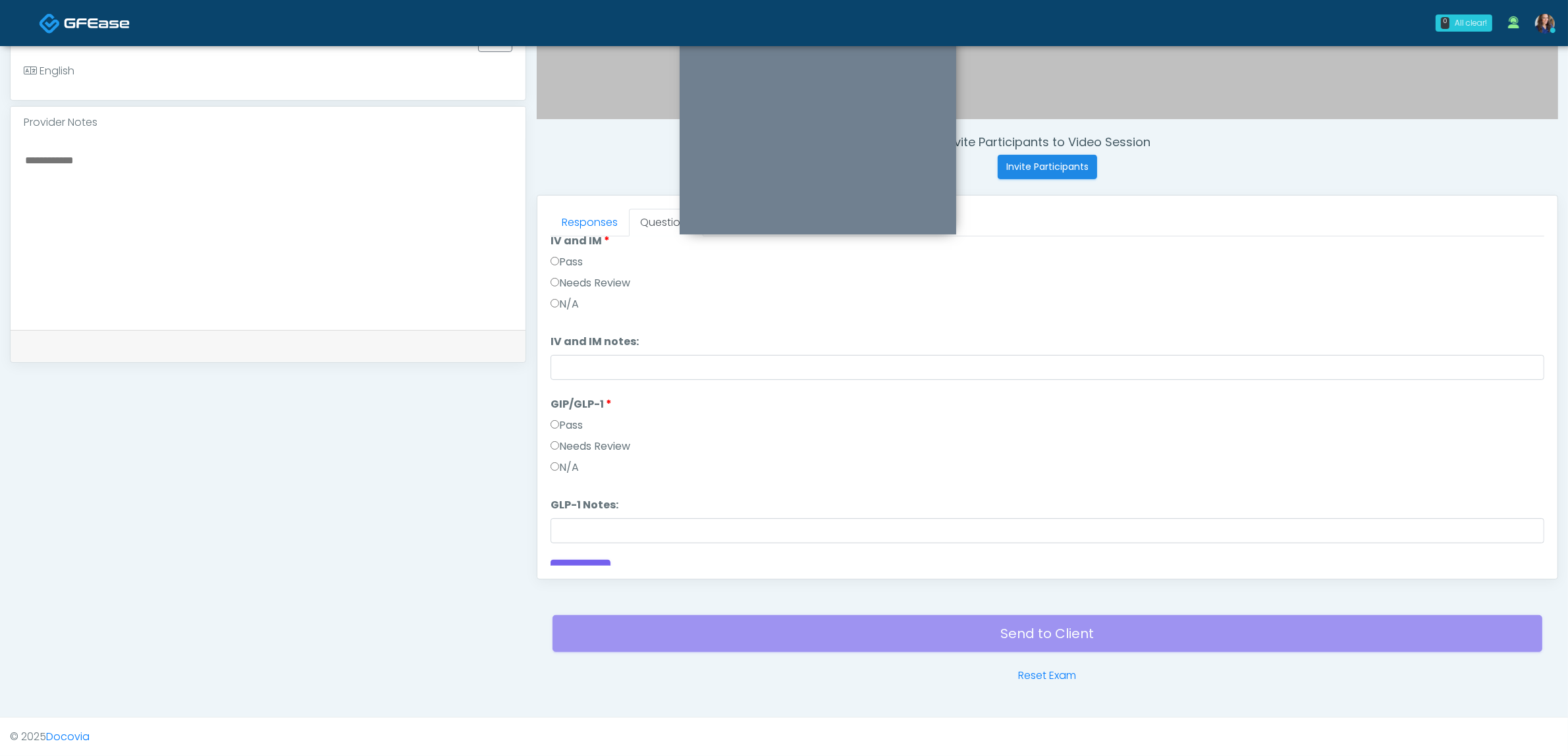
scroll to position [55, 0]
click at [581, 425] on label "Needs Review" at bounding box center [590, 428] width 80 height 16
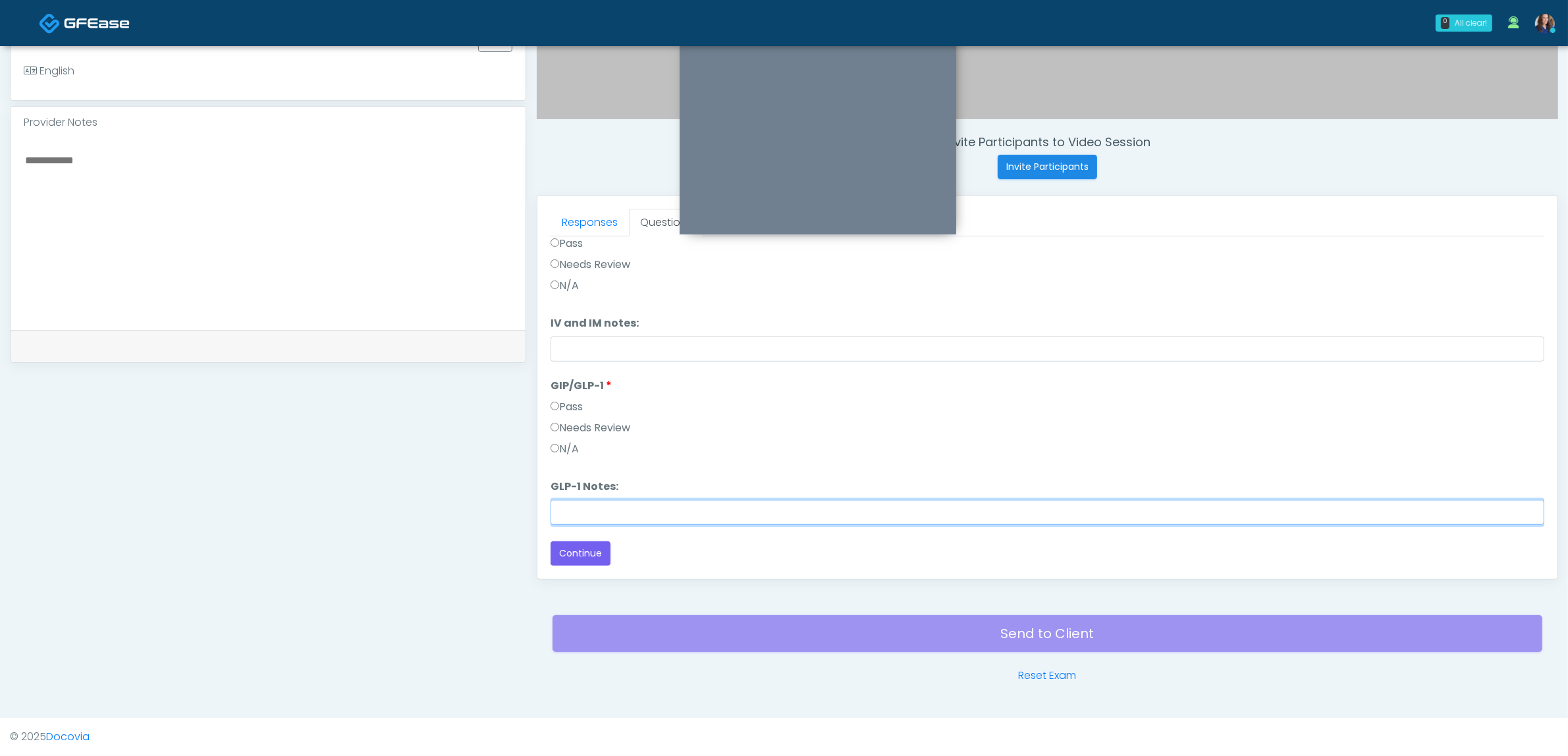
click at [600, 511] on input "GLP-1 Notes:" at bounding box center [1048, 513] width 994 height 25
type input "******"
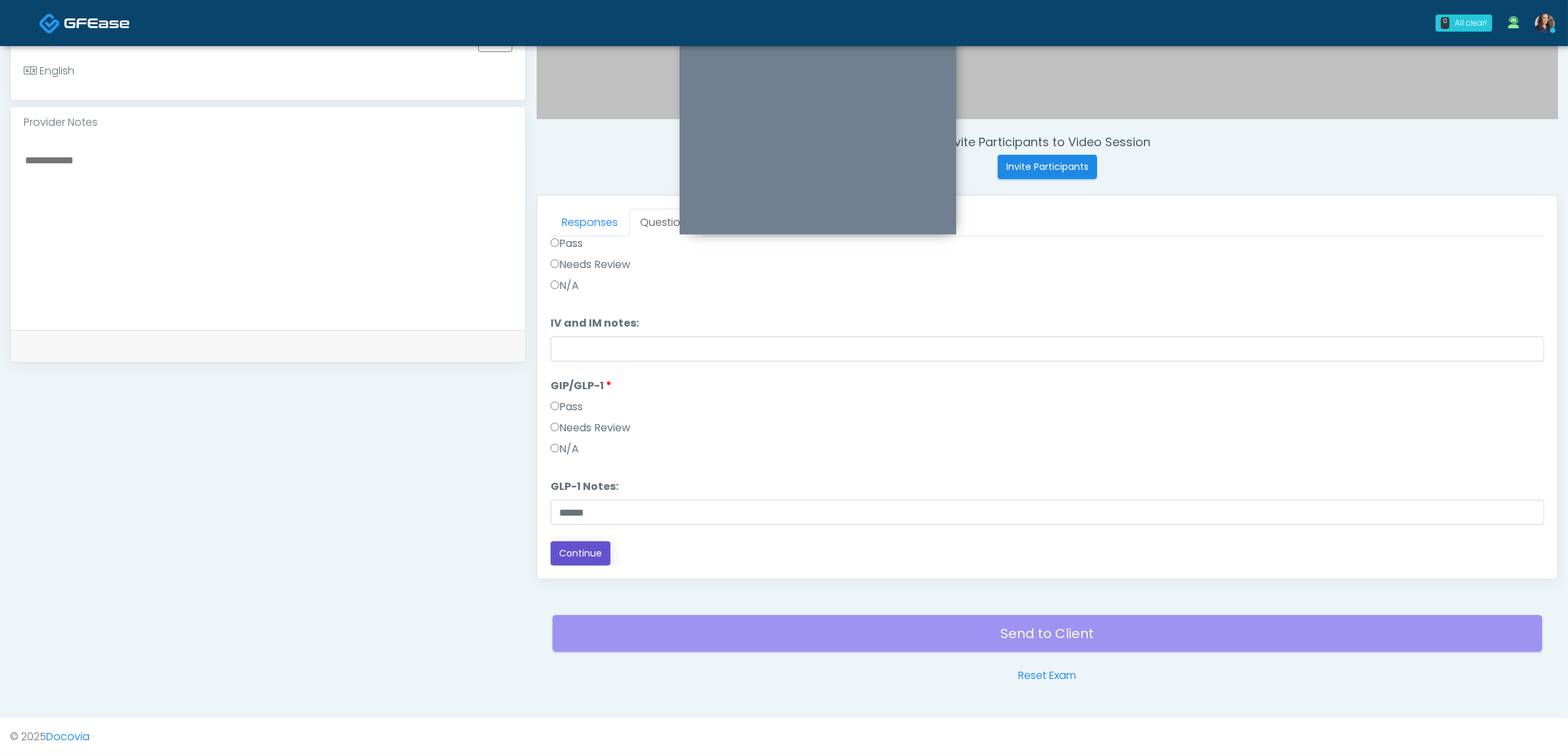
click at [598, 547] on button "Continue" at bounding box center [580, 553] width 60 height 24
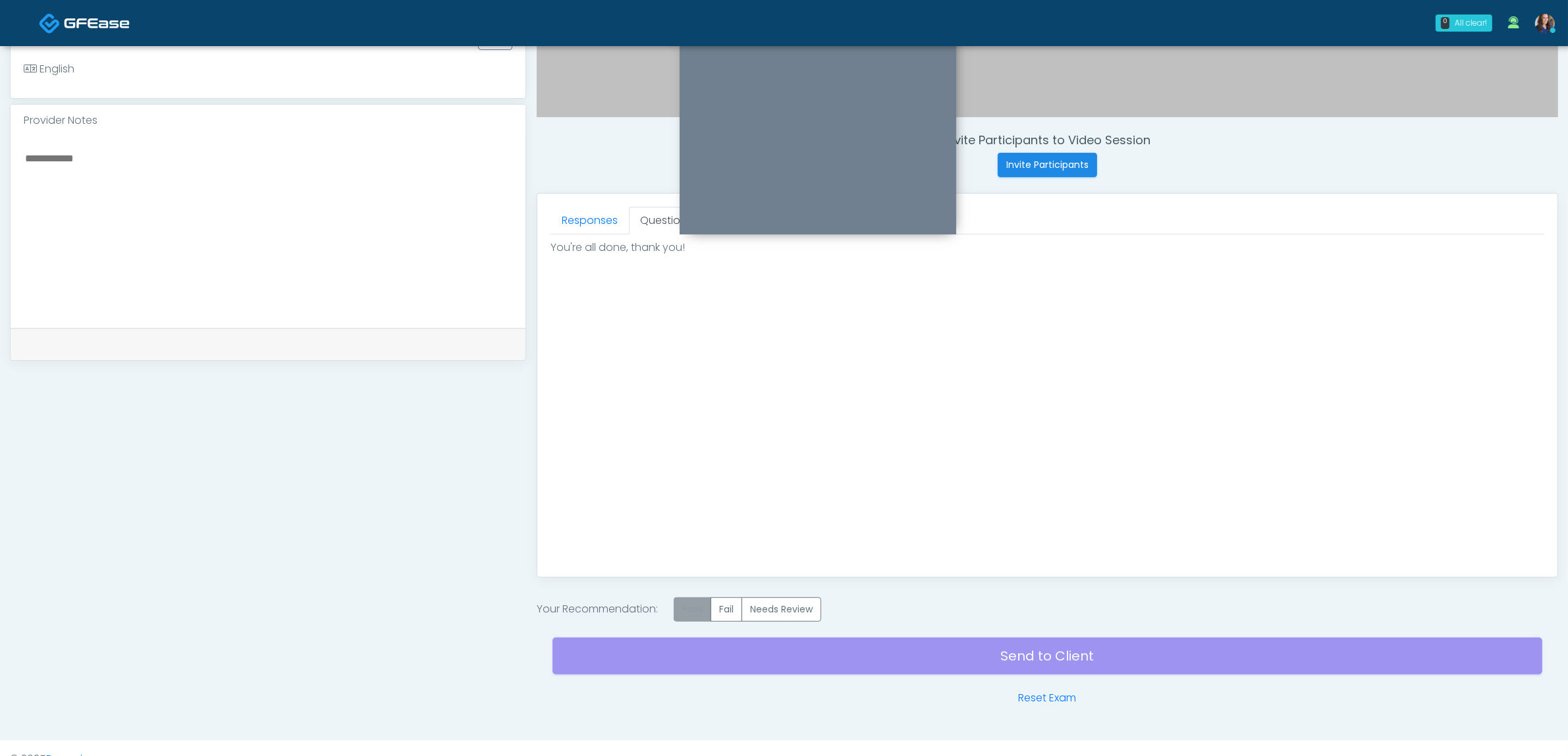
click at [700, 611] on label "Pass" at bounding box center [692, 609] width 38 height 24
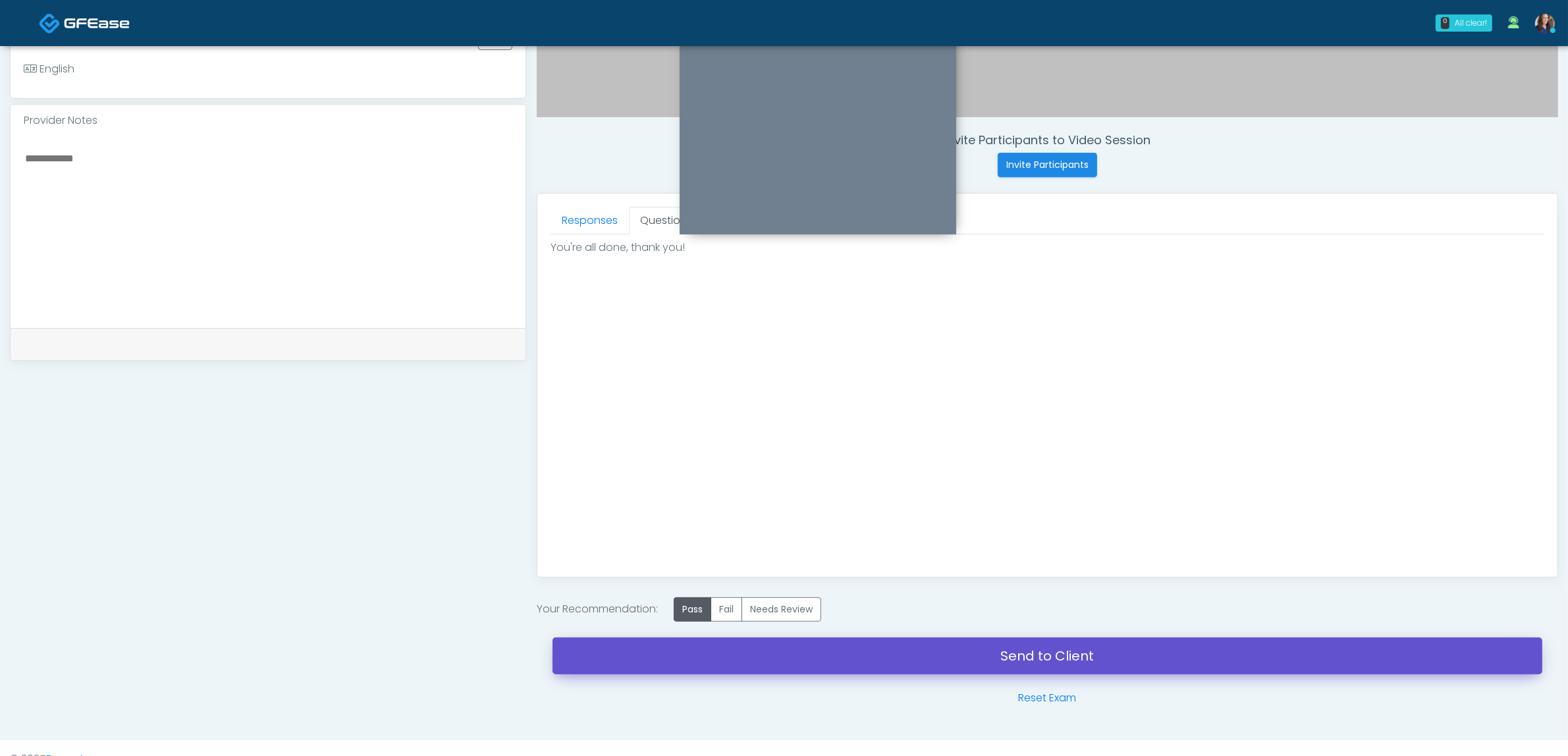
click at [1068, 667] on link "Send to Client" at bounding box center [1047, 656] width 989 height 37
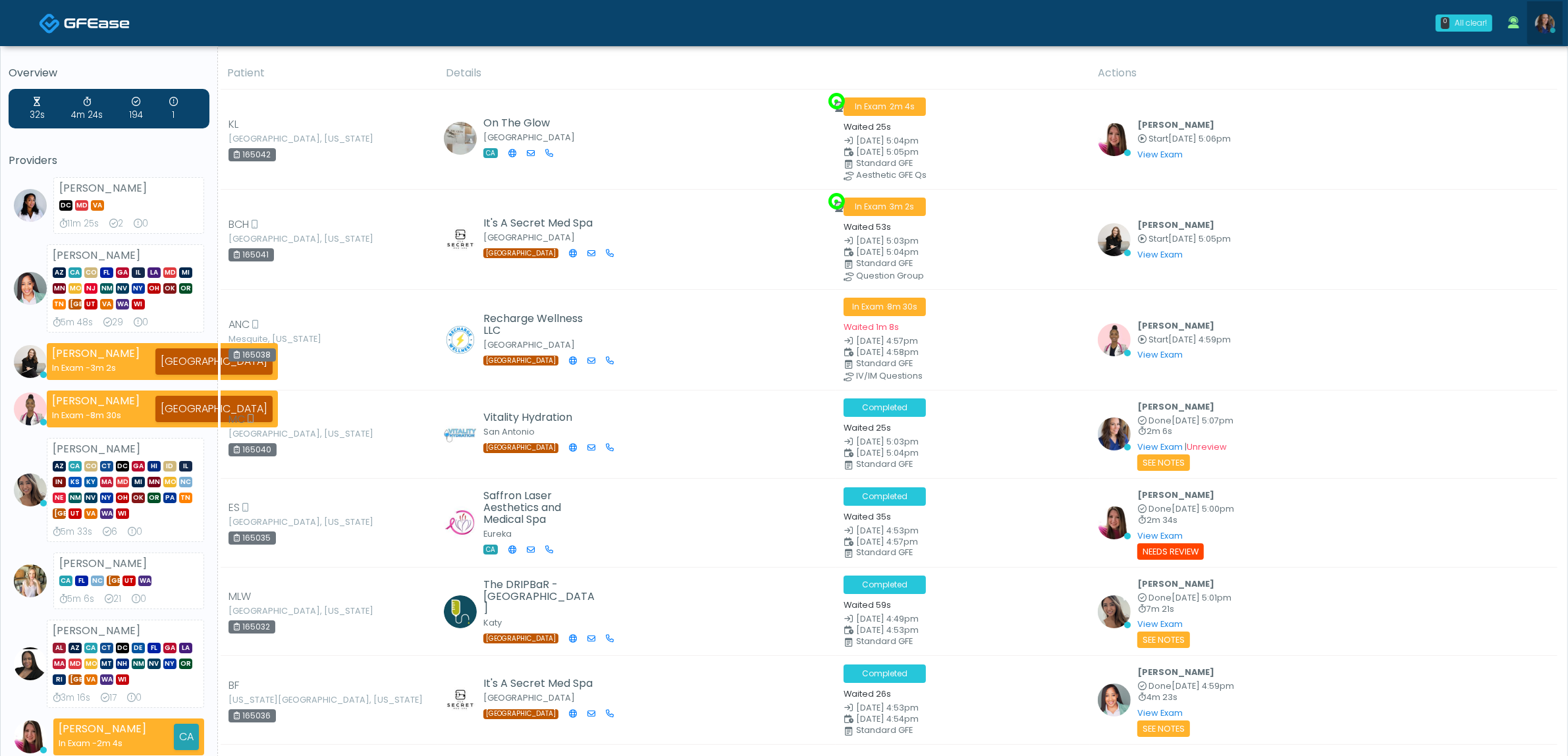
click at [1552, 19] on img at bounding box center [1544, 23] width 19 height 19
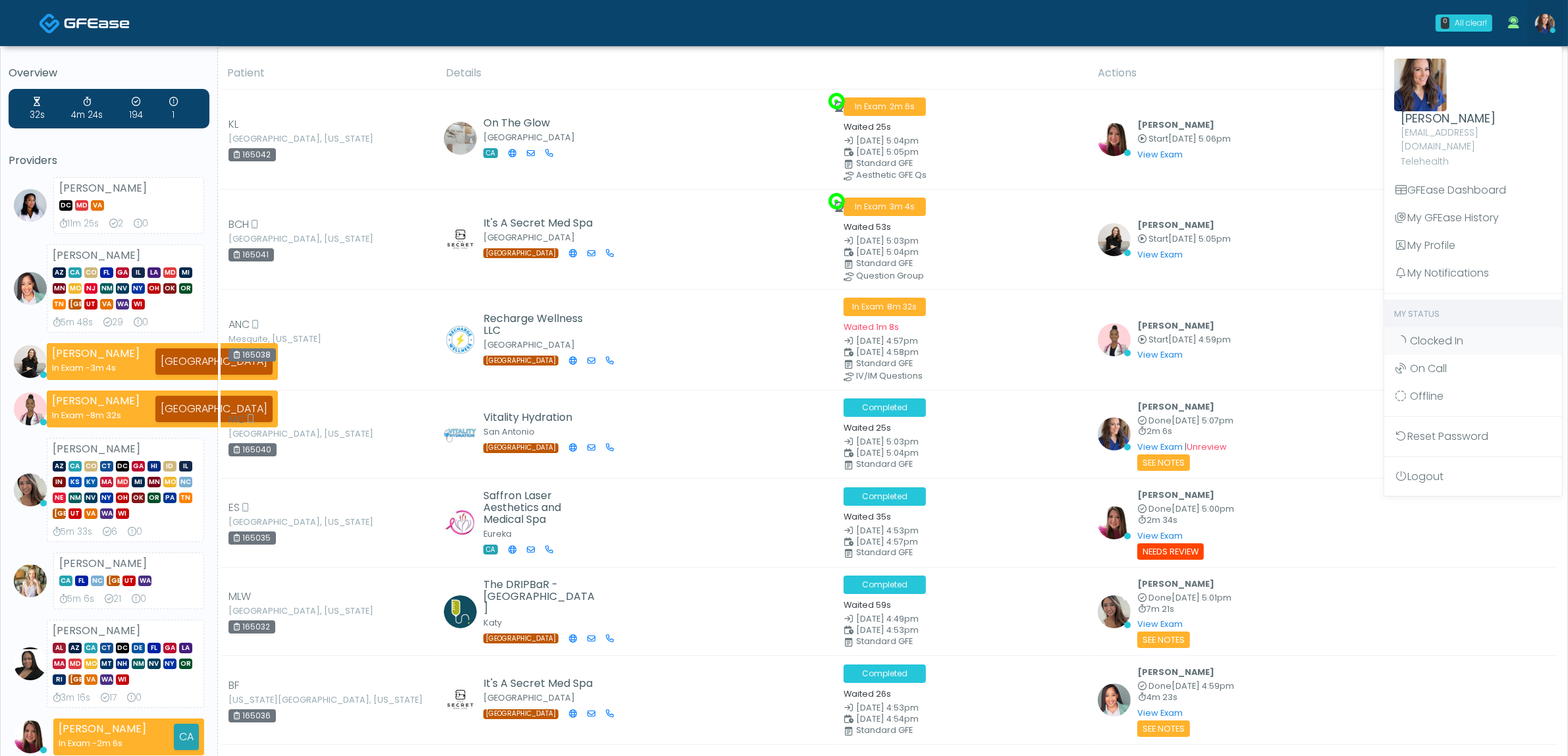
click at [1454, 265] on link "My Notifications" at bounding box center [1473, 273] width 178 height 28
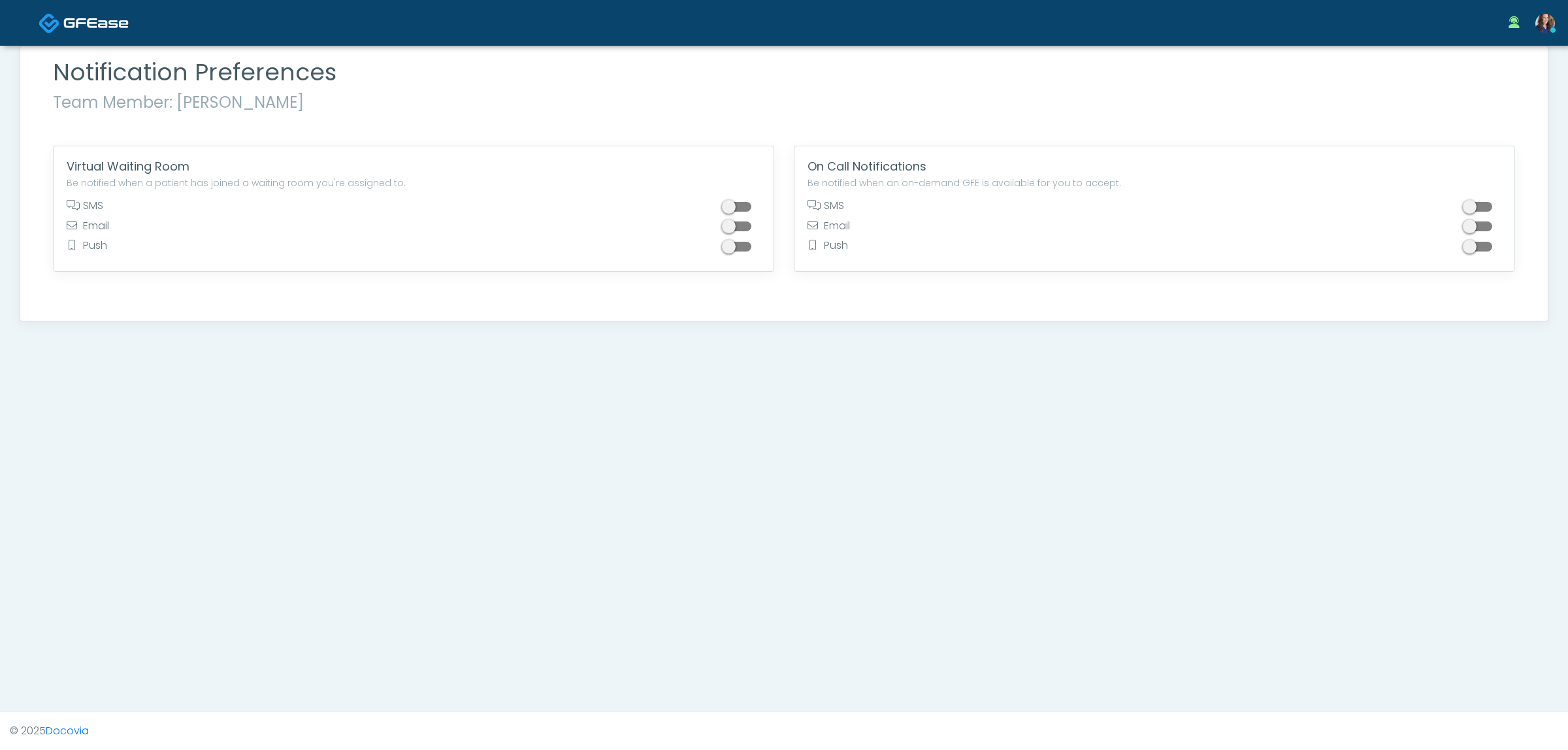
click at [743, 214] on div at bounding box center [738, 208] width 44 height 20
click at [748, 205] on span at bounding box center [738, 207] width 26 height 10
click at [84, 21] on img at bounding box center [96, 23] width 65 height 13
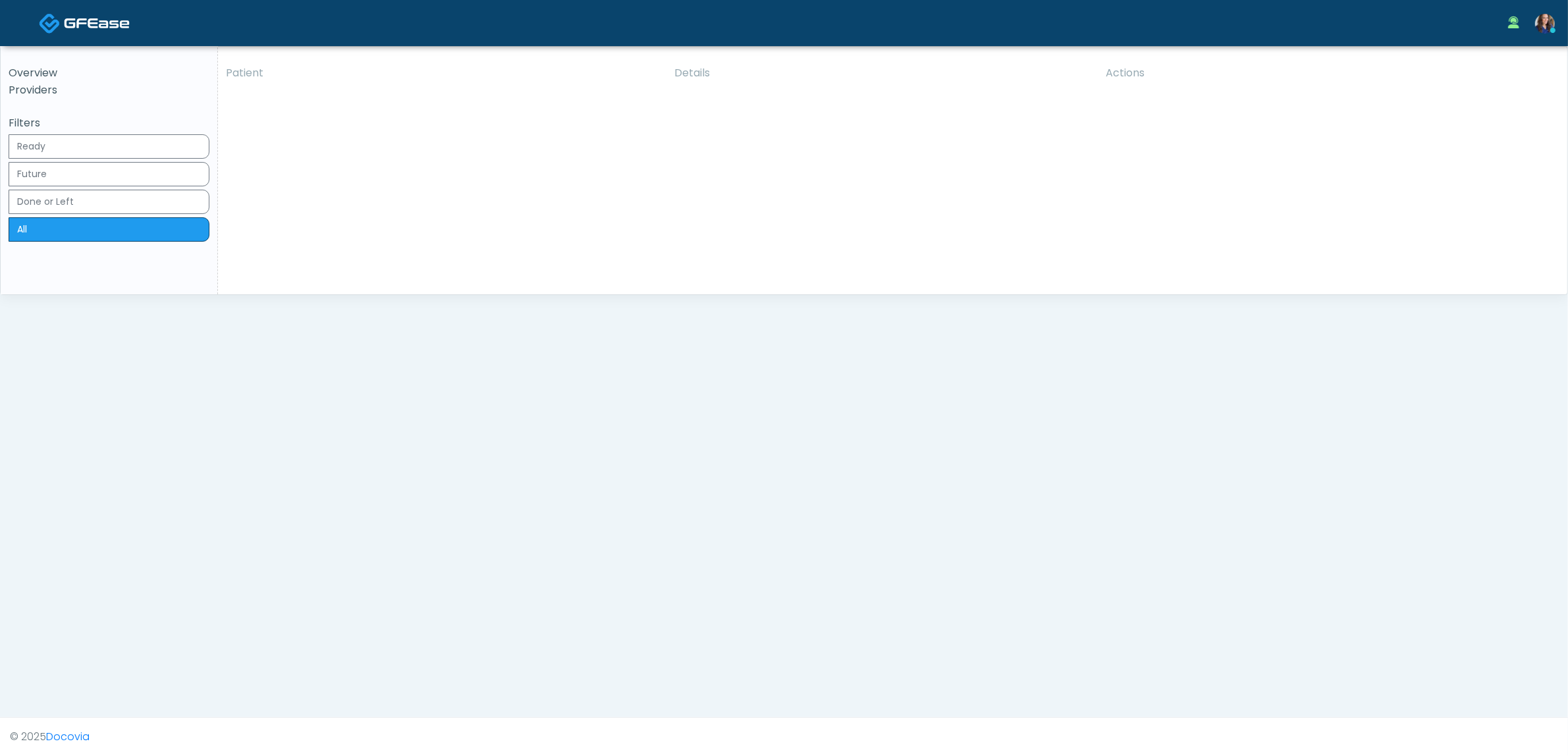
click button "View"
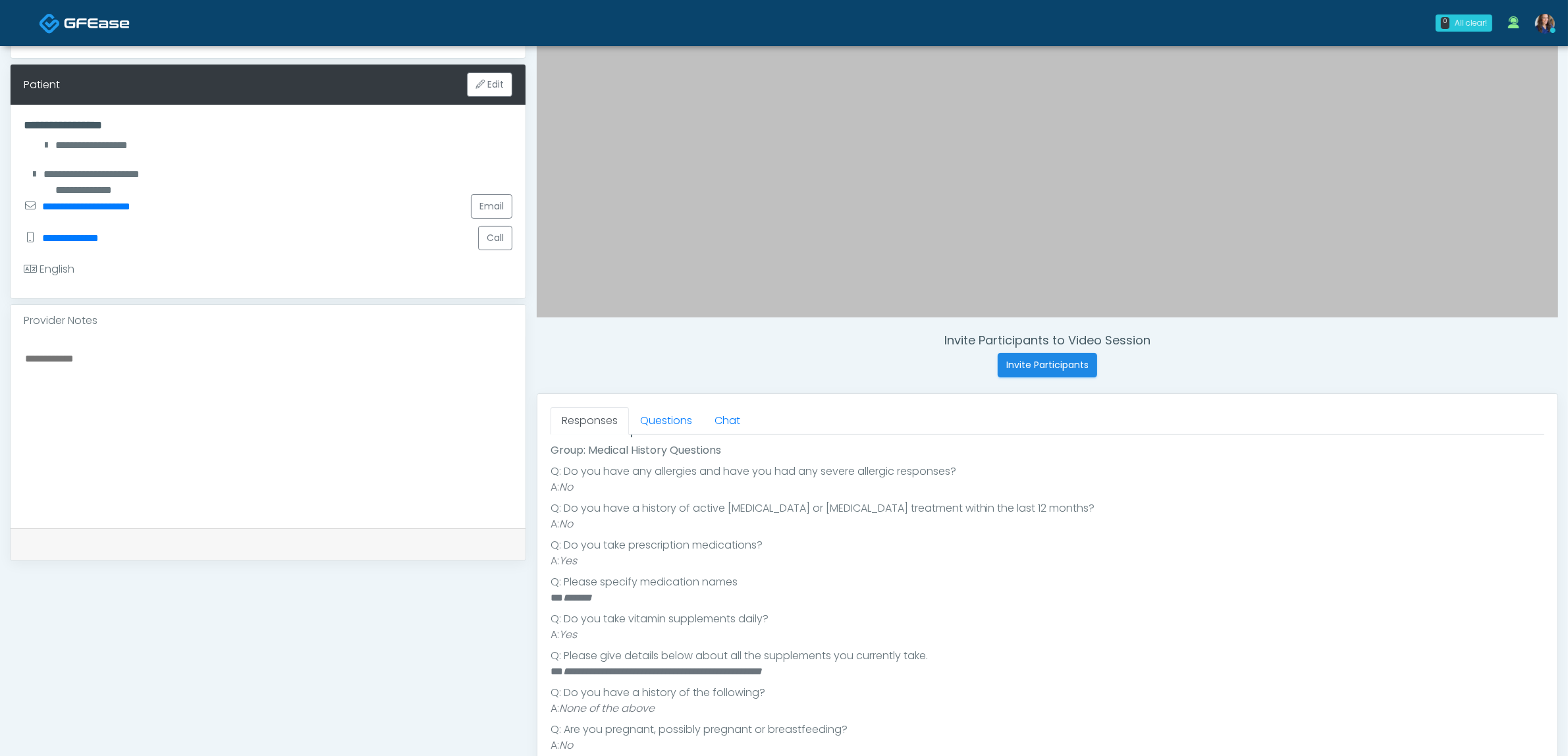
scroll to position [247, 0]
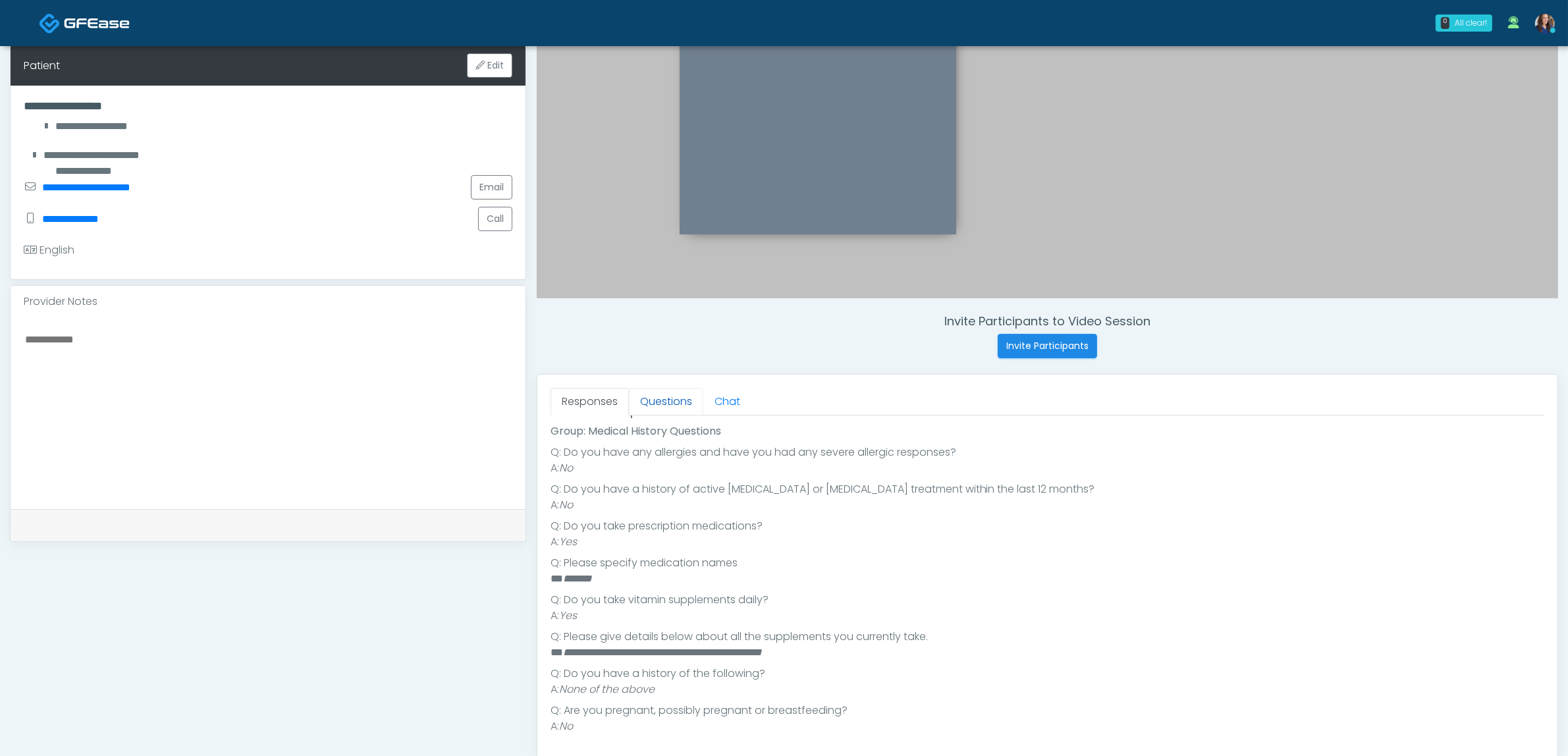
click at [662, 400] on link "Questions" at bounding box center [666, 402] width 74 height 28
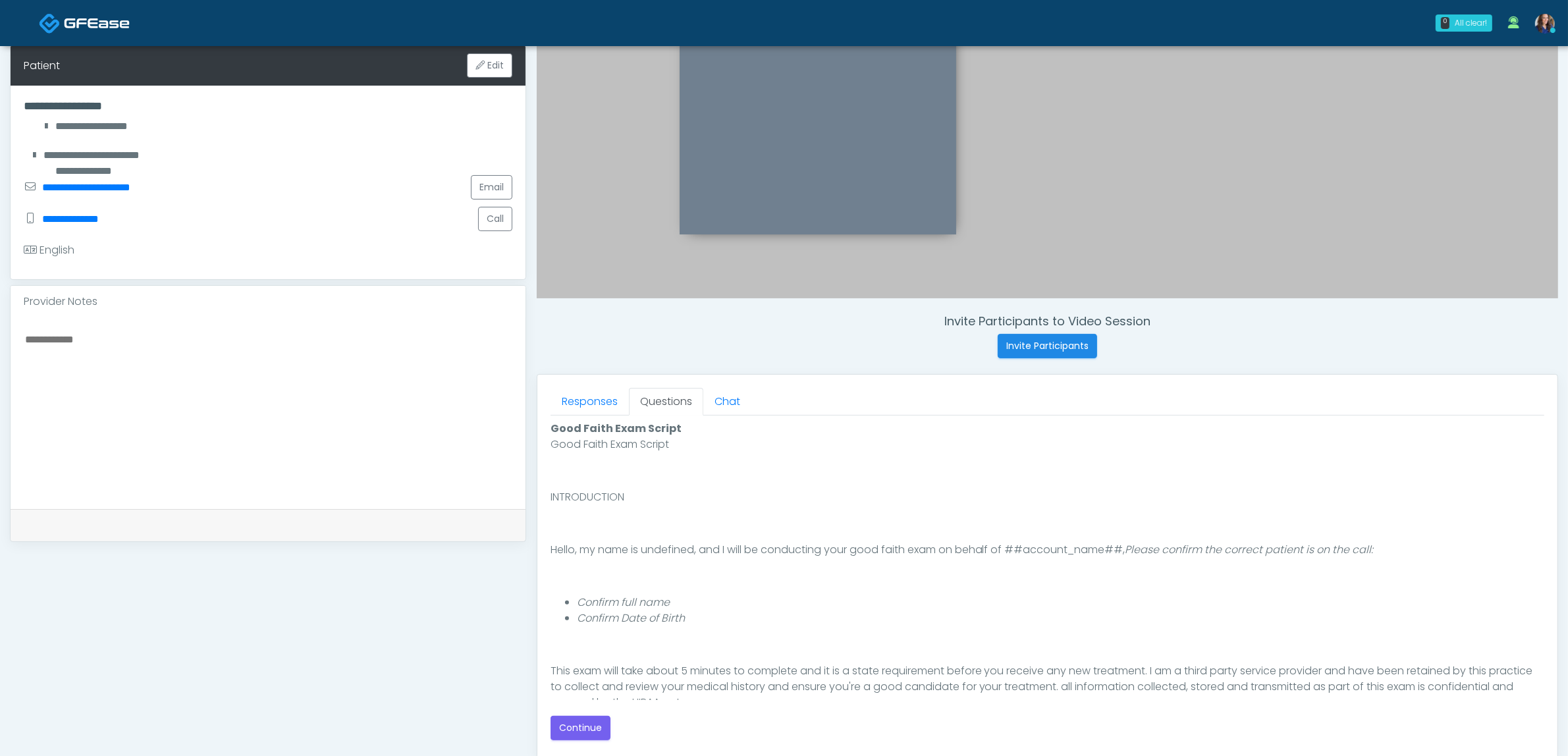
scroll to position [0, 0]
drag, startPoint x: 574, startPoint y: 728, endPoint x: 805, endPoint y: 693, distance: 233.6
click at [573, 728] on button "Continue" at bounding box center [580, 727] width 60 height 24
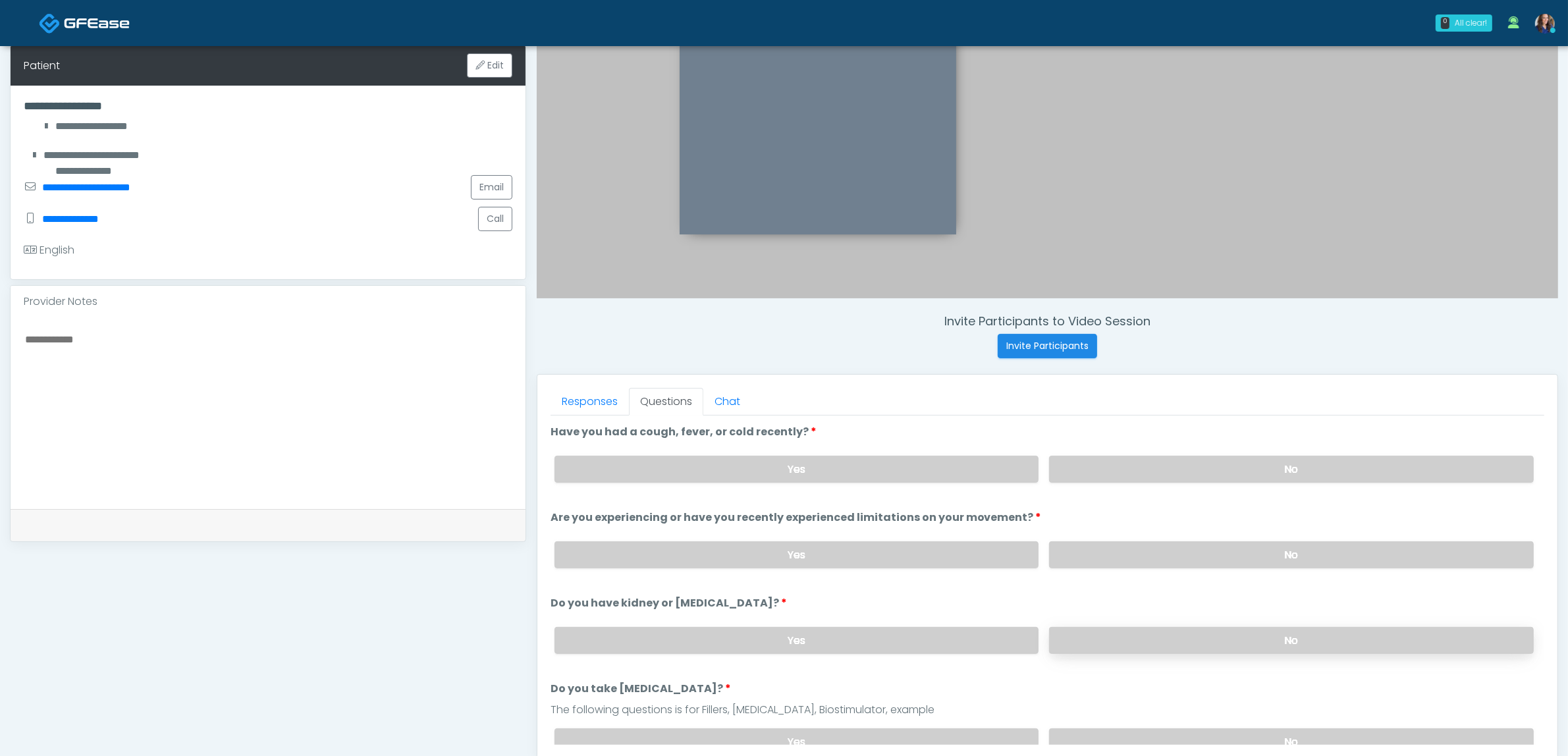
scroll to position [428, 0]
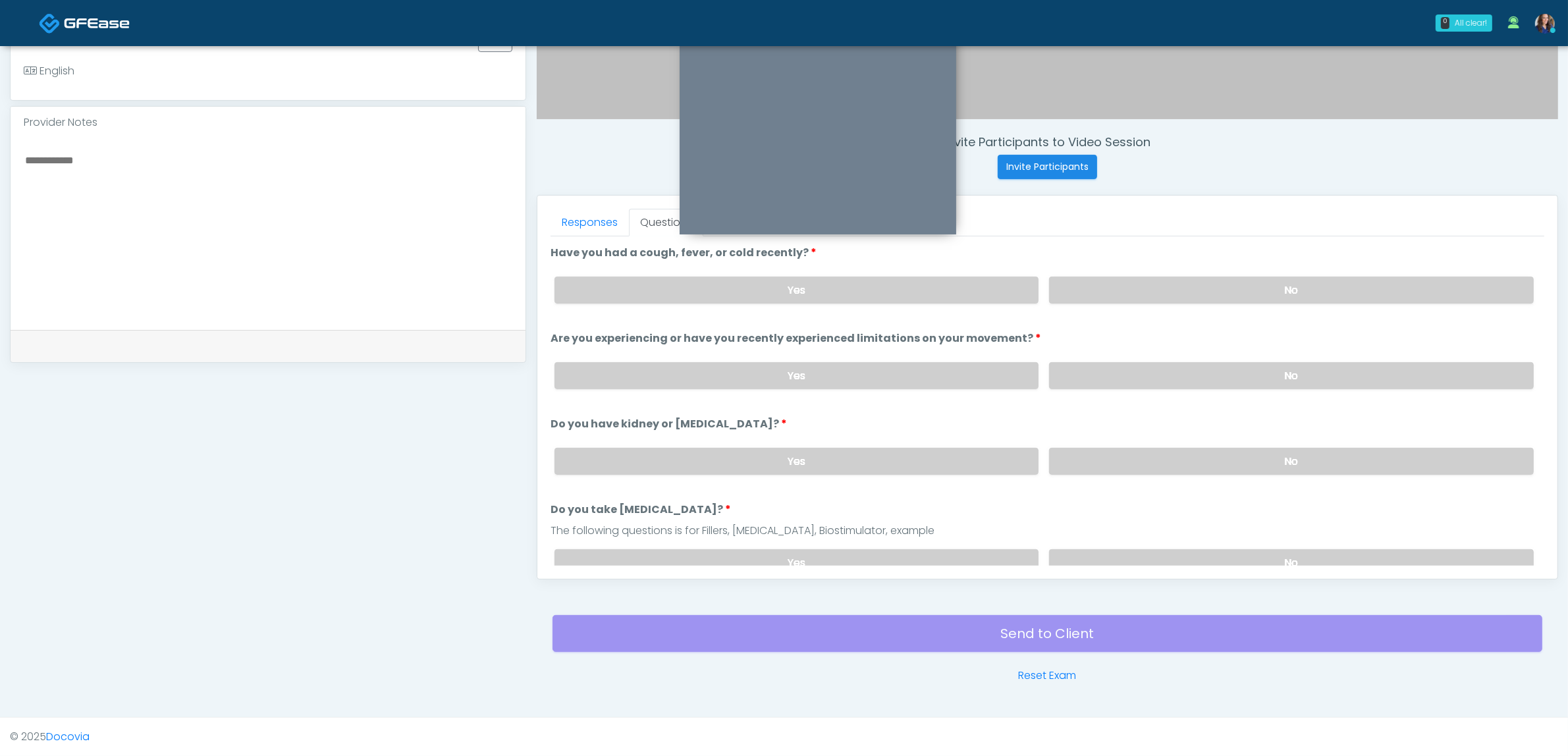
click at [1263, 274] on div "Yes No" at bounding box center [1044, 290] width 1000 height 48
drag, startPoint x: 1258, startPoint y: 291, endPoint x: 1248, endPoint y: 327, distance: 37.4
click at [1258, 291] on label "No" at bounding box center [1292, 290] width 485 height 27
drag, startPoint x: 1225, startPoint y: 364, endPoint x: 1223, endPoint y: 380, distance: 16.1
click at [1224, 366] on label "No" at bounding box center [1292, 375] width 485 height 27
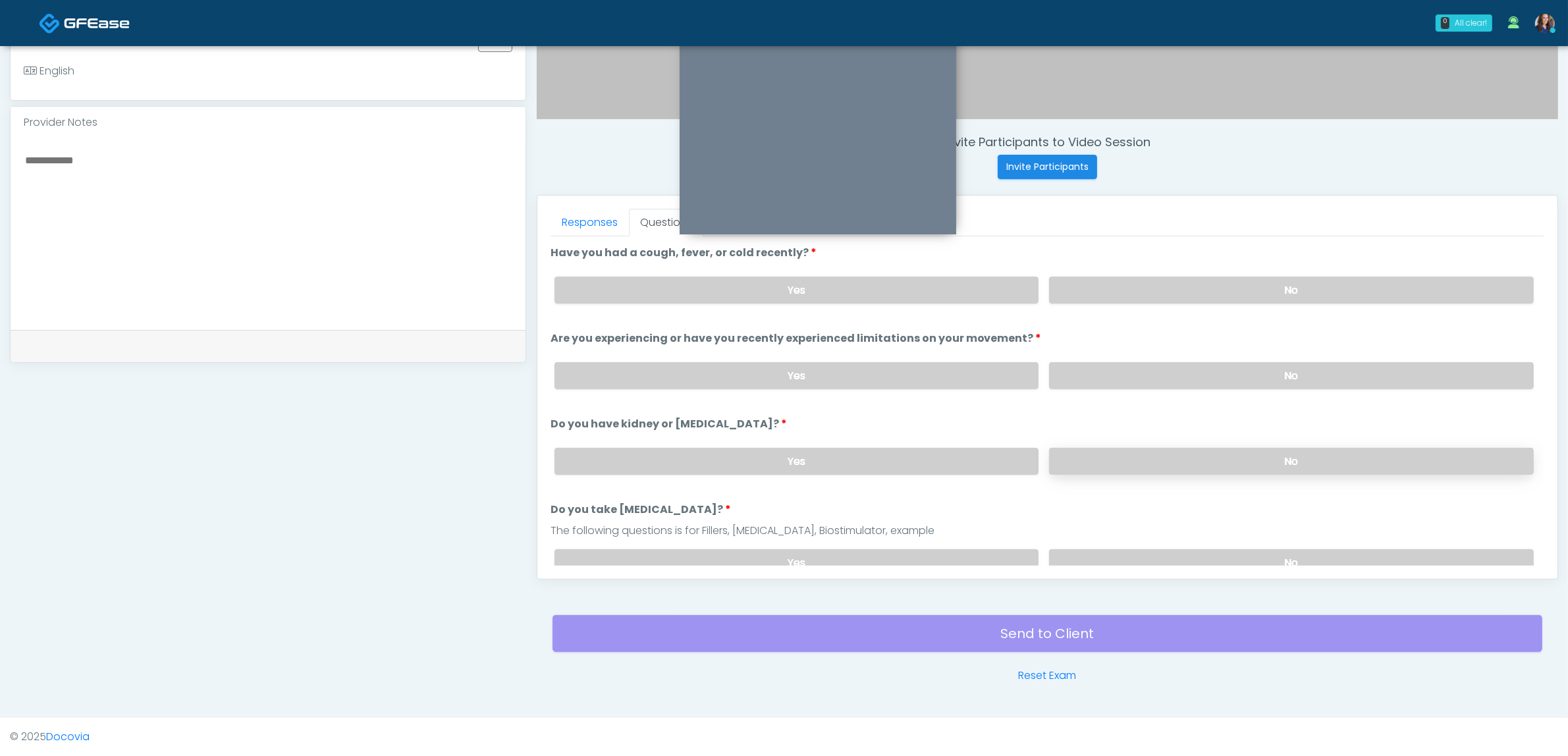
click at [1204, 460] on label "No" at bounding box center [1292, 461] width 485 height 27
click at [1187, 549] on label "No" at bounding box center [1292, 562] width 485 height 27
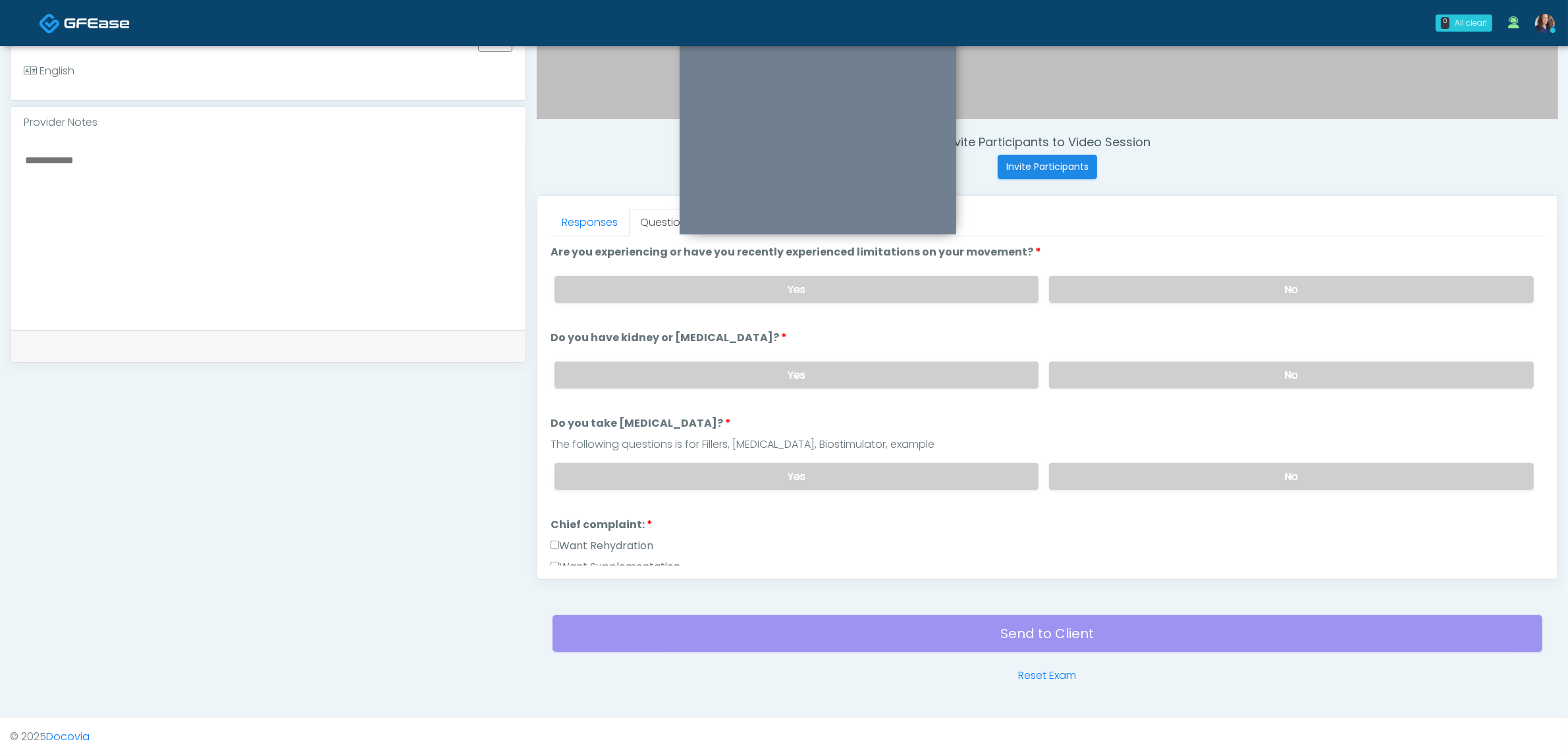
scroll to position [165, 0]
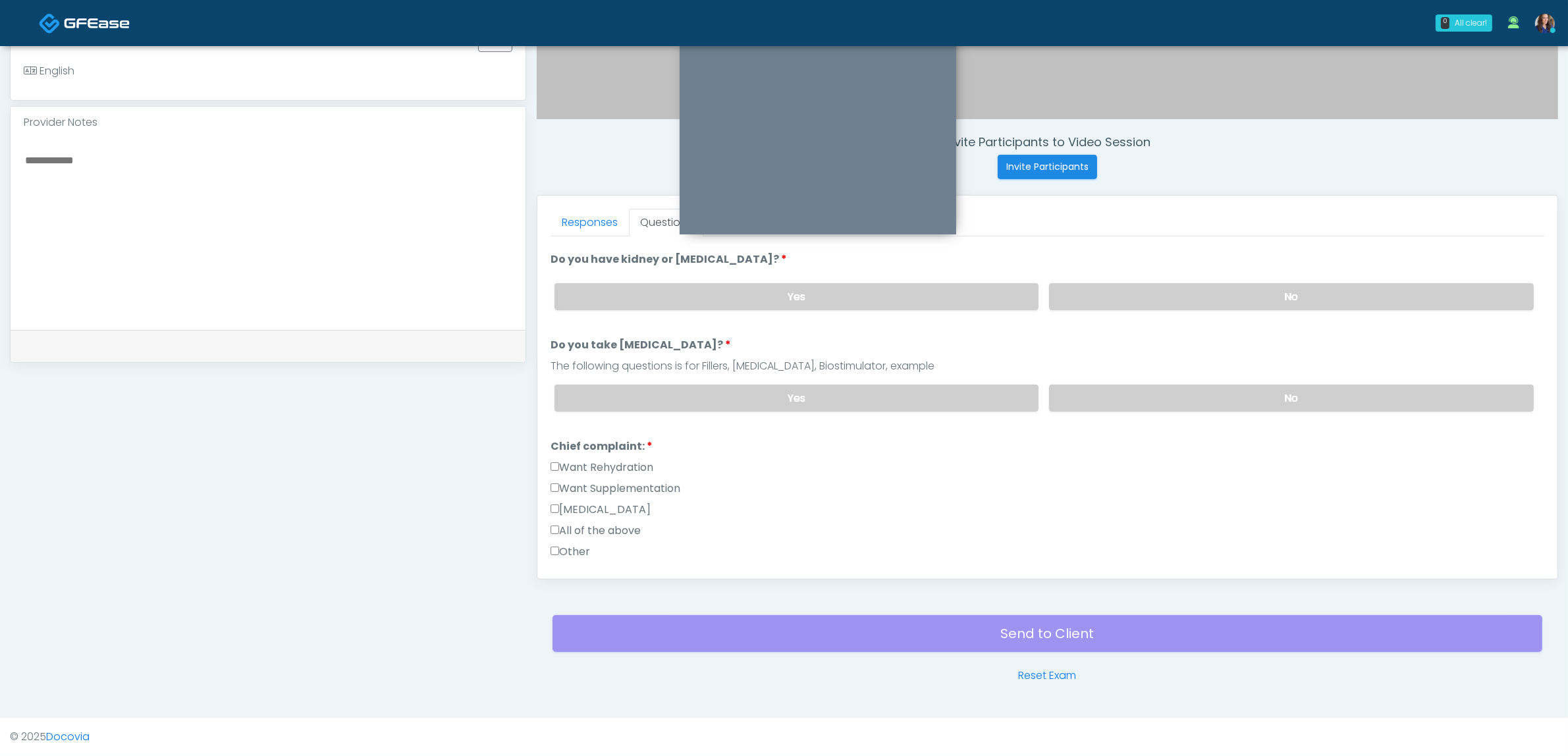
drag, startPoint x: 614, startPoint y: 466, endPoint x: 620, endPoint y: 472, distance: 8.5
click at [613, 466] on label "Want Rehydration" at bounding box center [602, 467] width 103 height 16
click at [630, 481] on label "Want Supplementation" at bounding box center [616, 488] width 130 height 16
click at [595, 218] on link "Responses" at bounding box center [589, 222] width 78 height 28
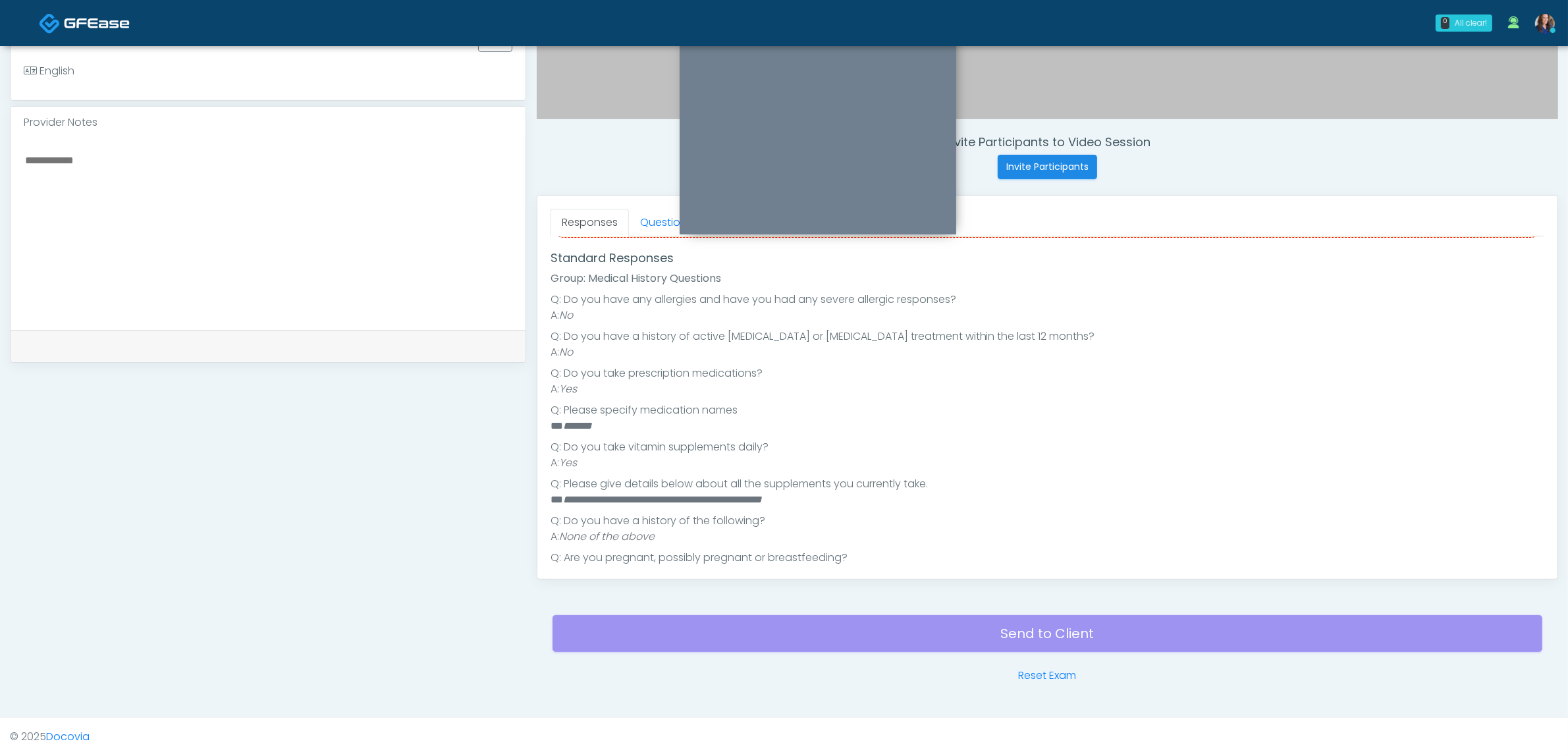
scroll to position [191, 0]
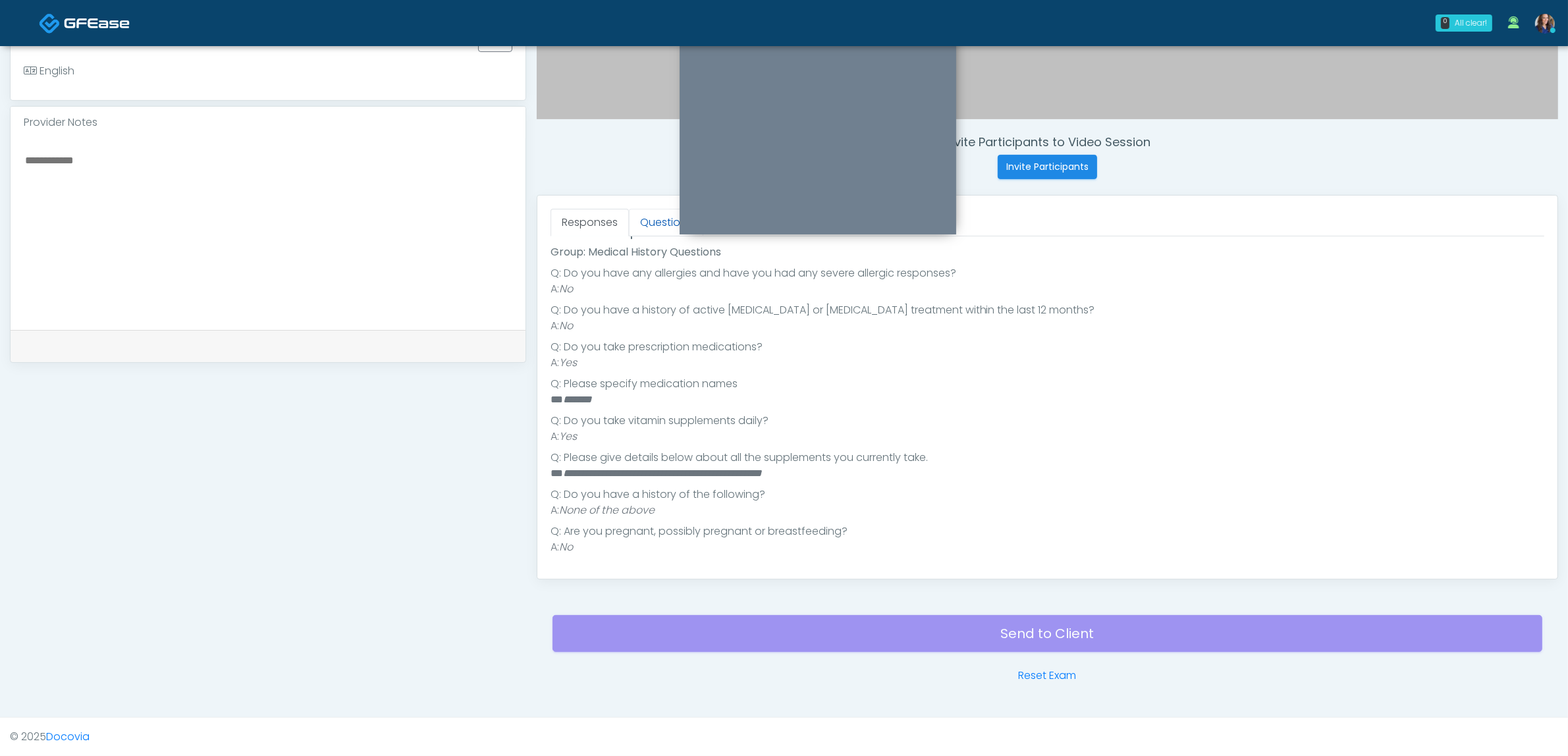
click at [644, 226] on link "Questions" at bounding box center [666, 222] width 74 height 28
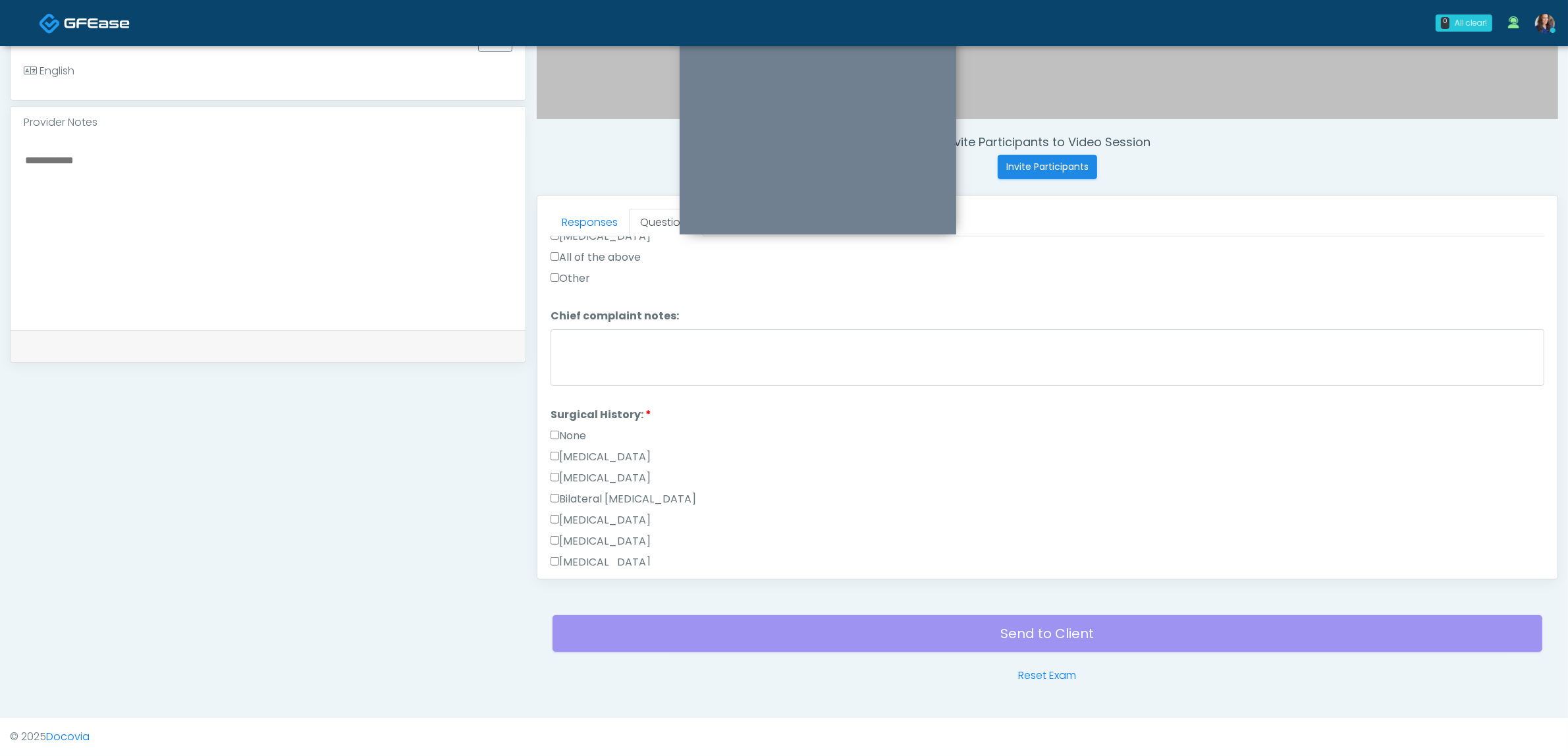
scroll to position [520, 0]
click at [565, 367] on label "[MEDICAL_DATA]" at bounding box center [600, 375] width 100 height 16
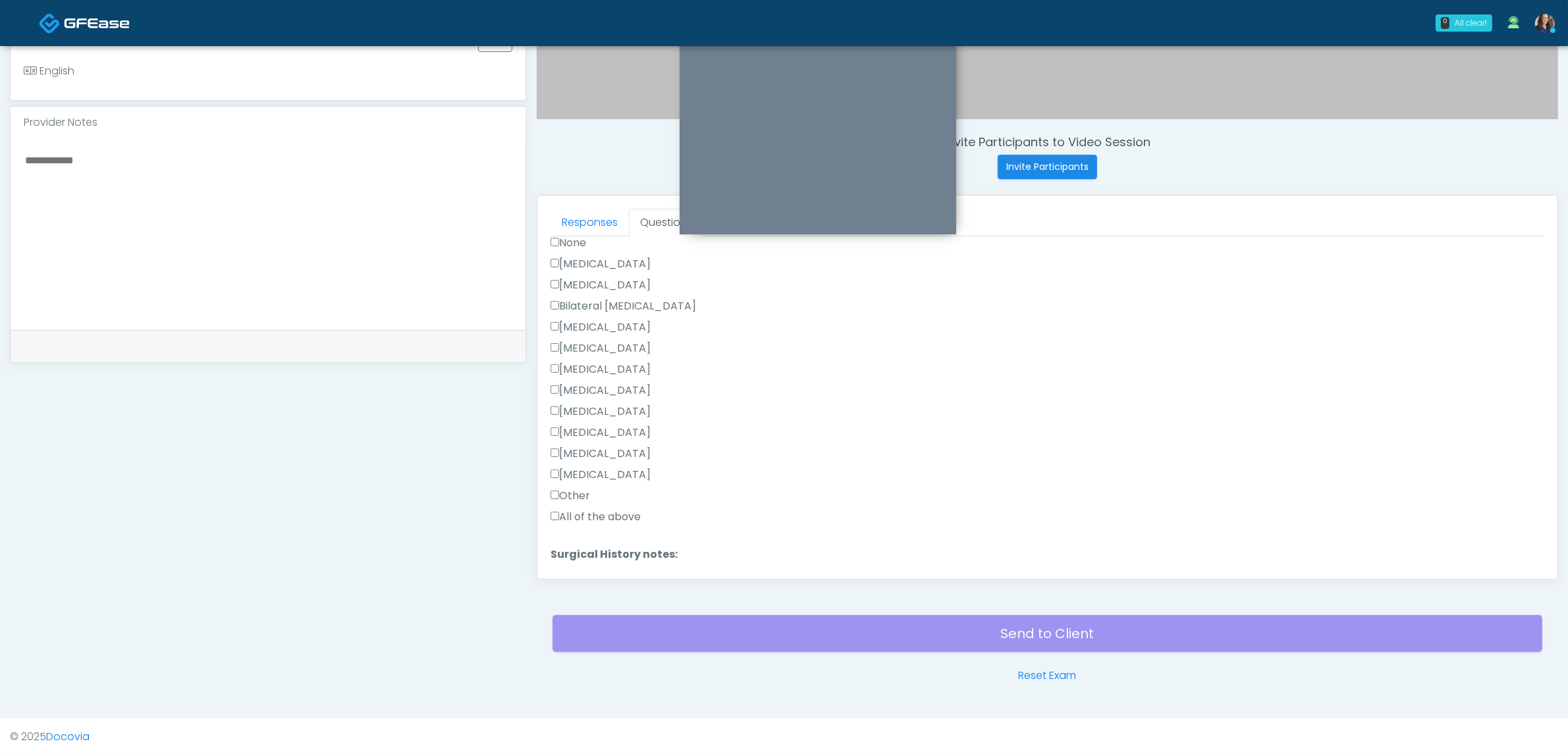
scroll to position [729, 0]
drag, startPoint x: 589, startPoint y: 546, endPoint x: 600, endPoint y: 543, distance: 11.4
click at [590, 547] on button "Continue" at bounding box center [580, 559] width 60 height 24
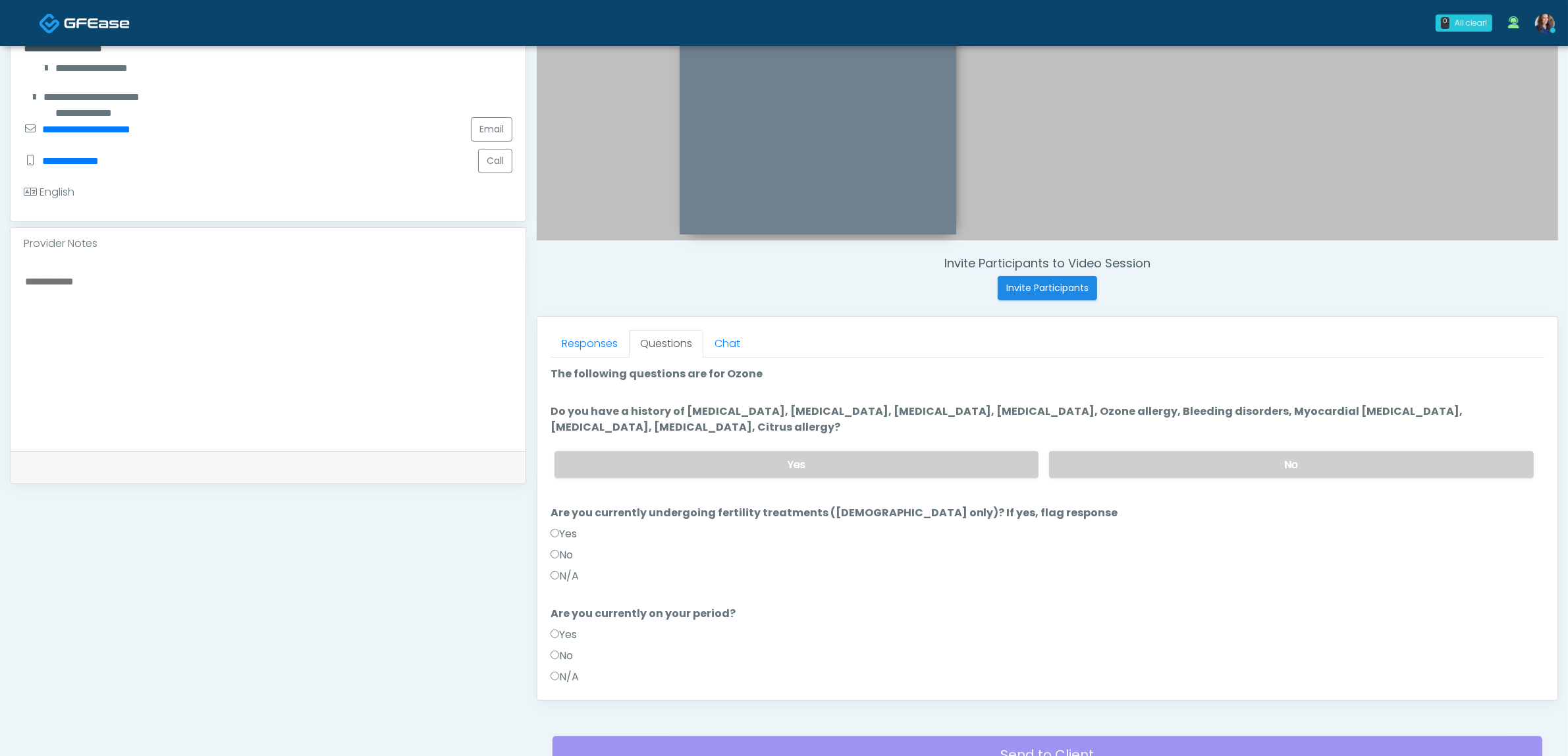
scroll to position [264, 0]
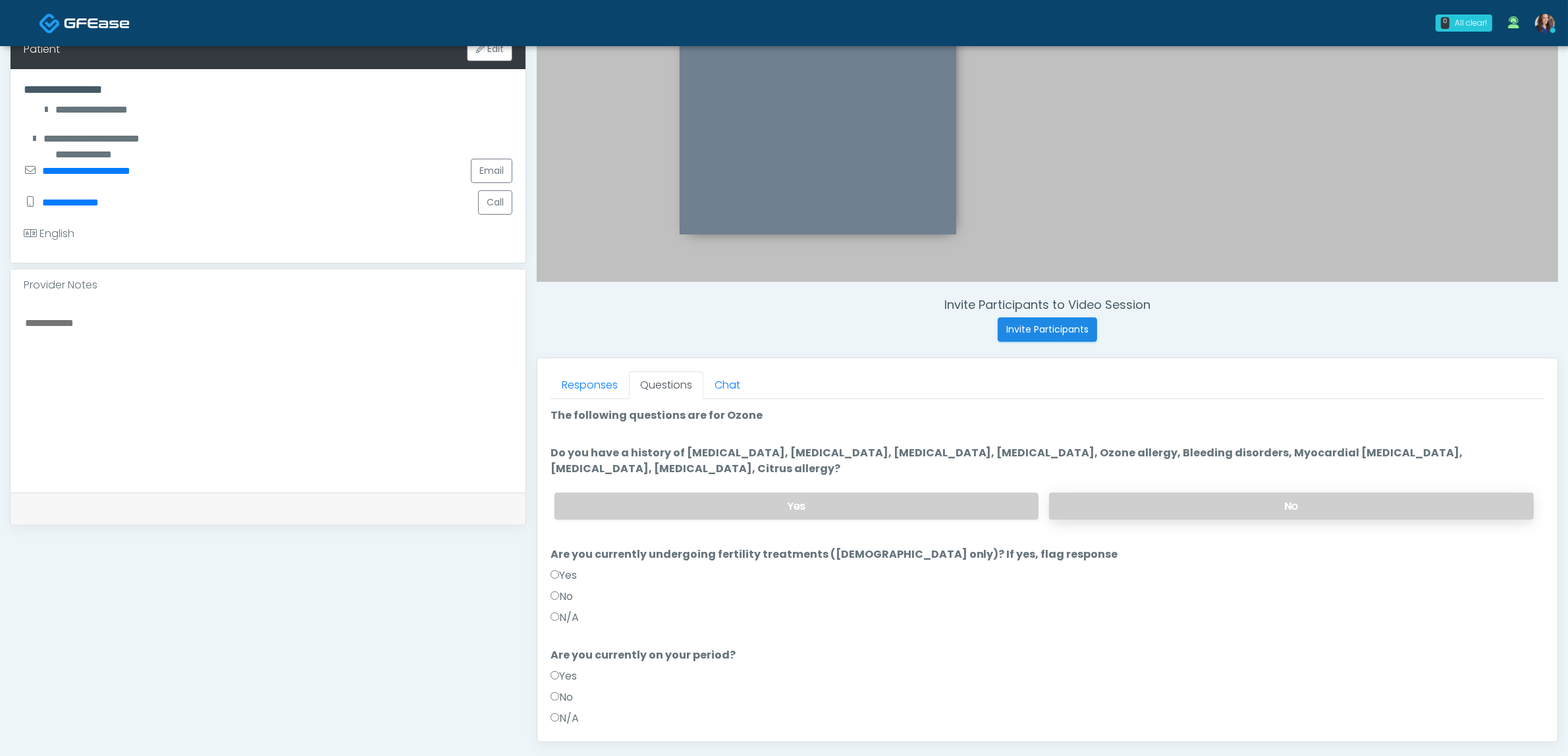
click at [1107, 504] on label "No" at bounding box center [1292, 506] width 485 height 27
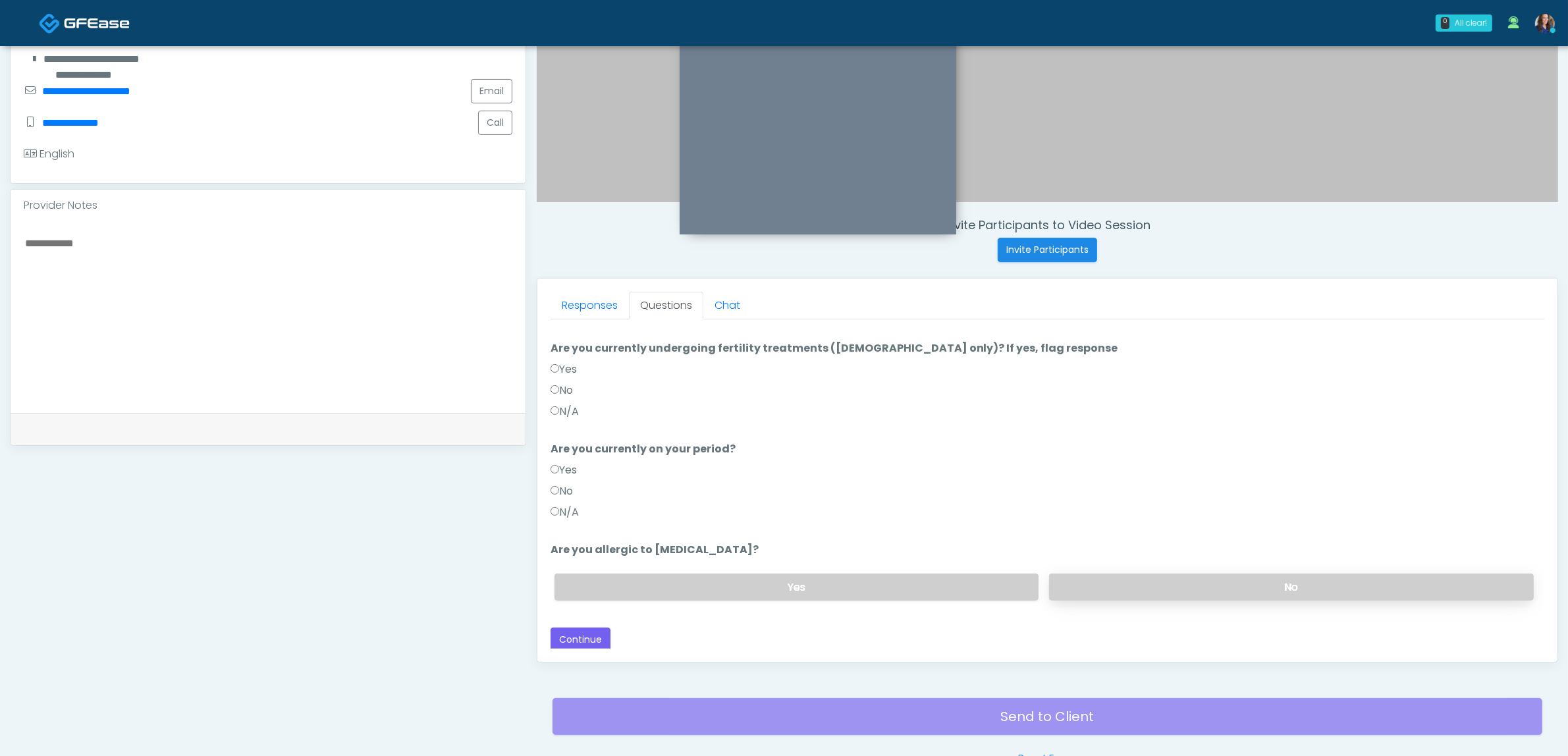
scroll to position [346, 0]
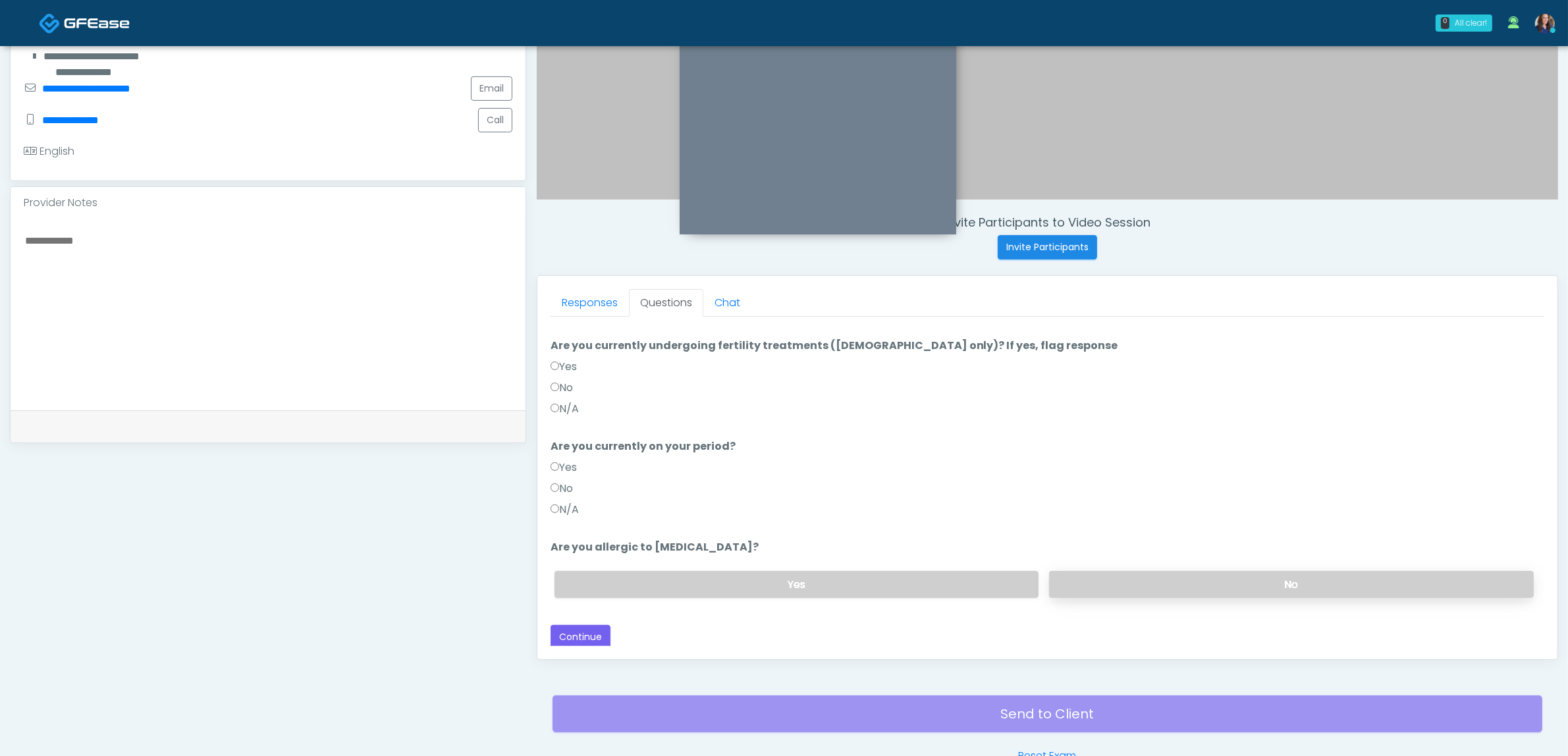
click at [1134, 574] on label "No" at bounding box center [1292, 584] width 485 height 27
click at [584, 631] on button "Continue" at bounding box center [580, 636] width 60 height 24
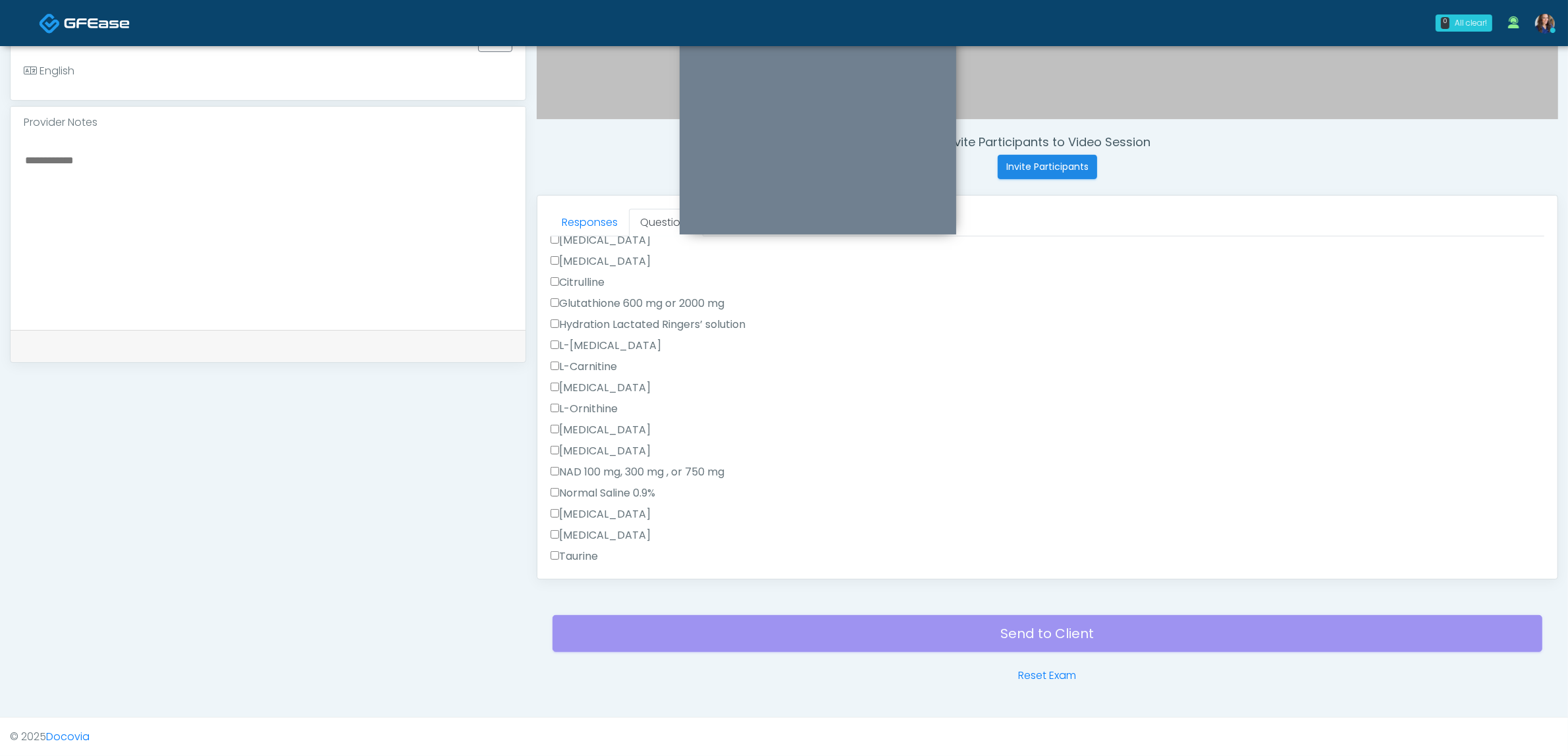
scroll to position [373, 0]
click at [595, 476] on label "All of the above" at bounding box center [595, 479] width 90 height 16
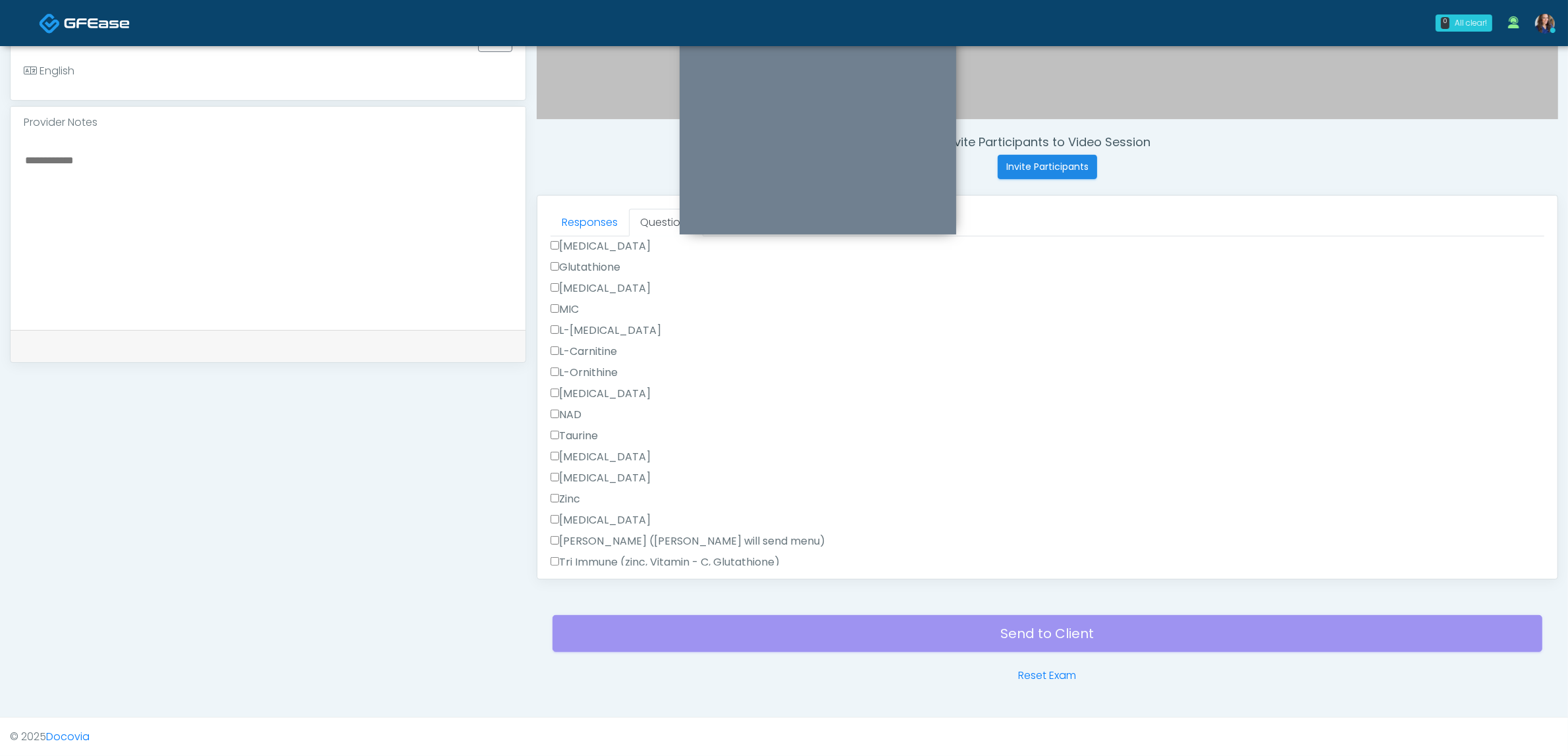
scroll to position [785, 0]
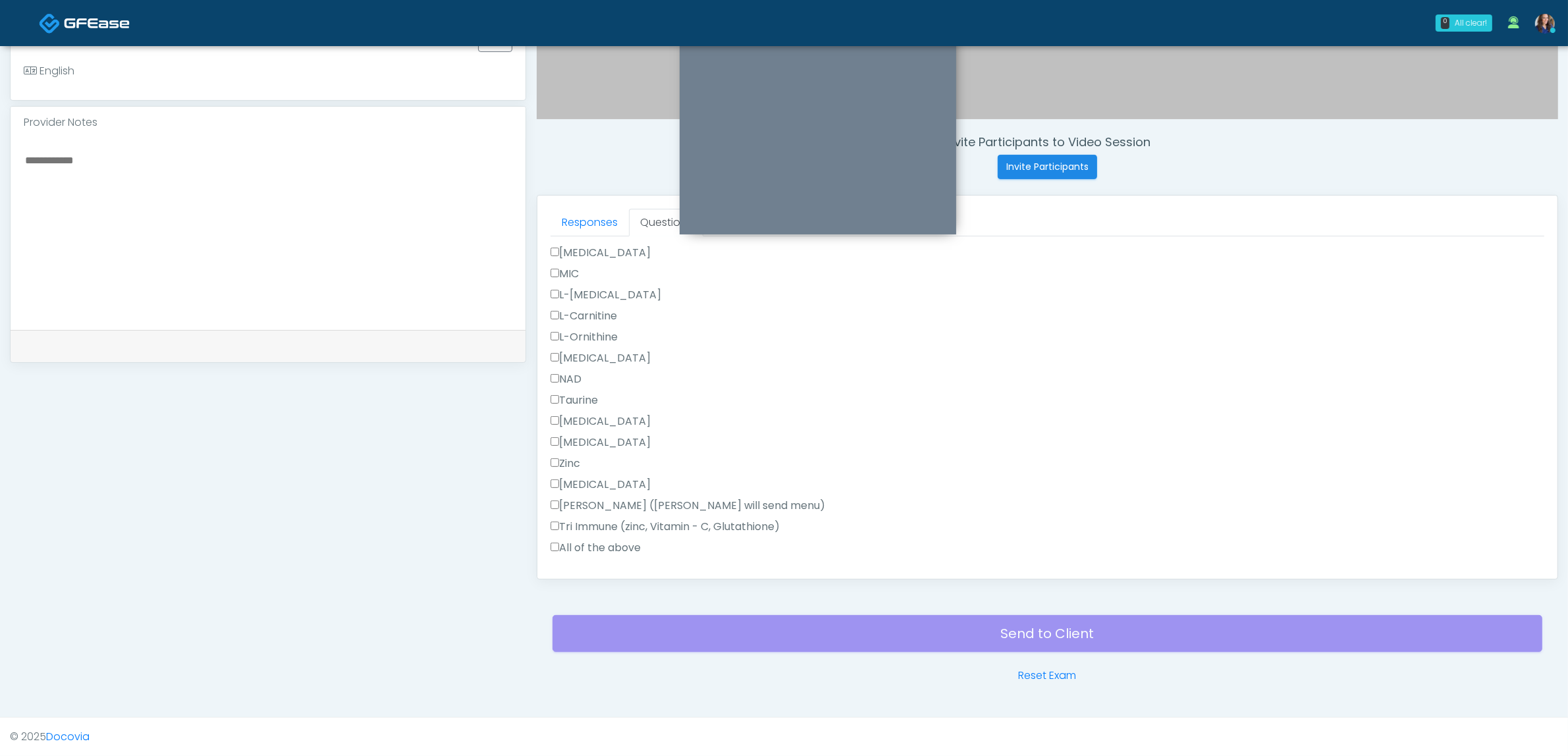
click at [573, 551] on label "All of the above" at bounding box center [595, 547] width 90 height 16
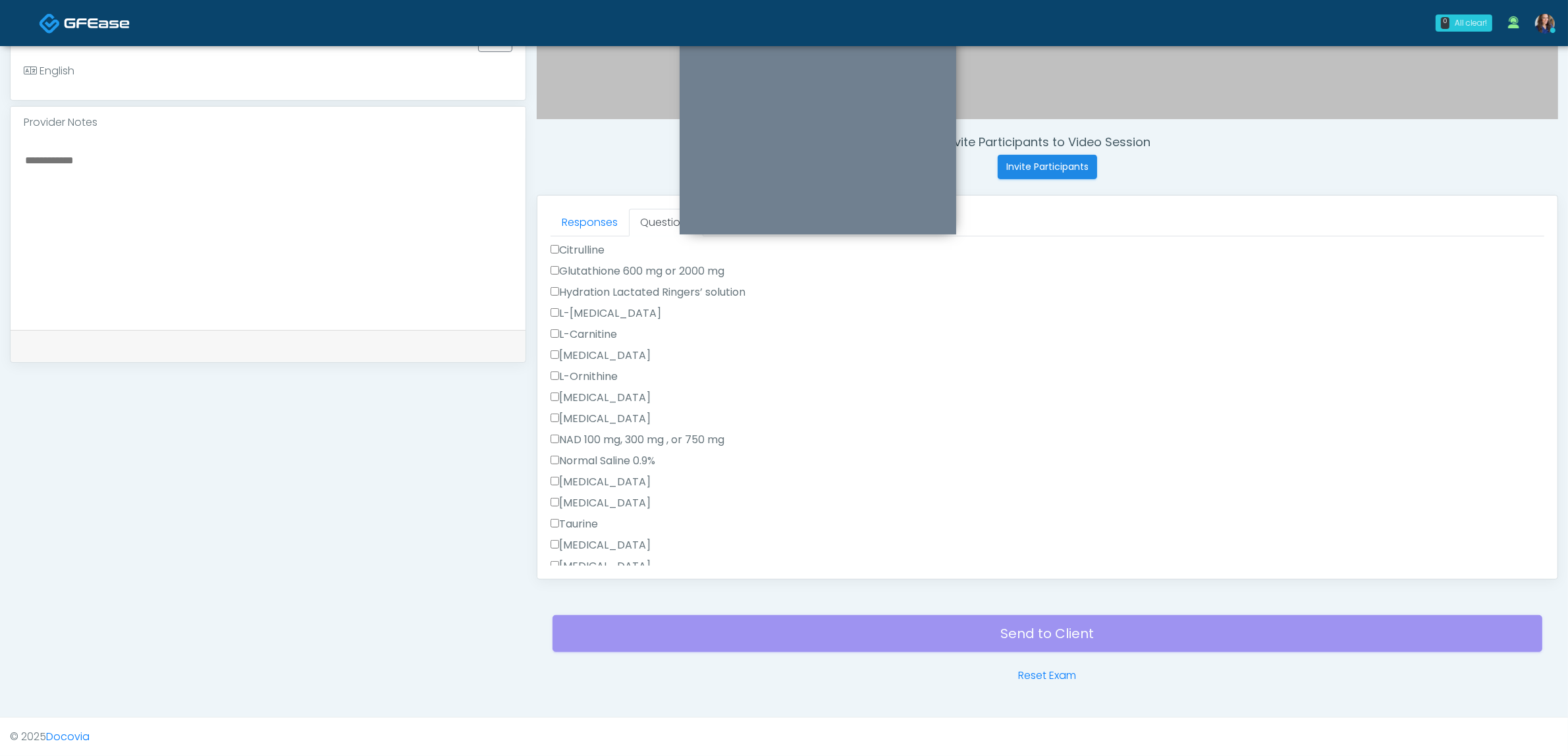
scroll to position [0, 0]
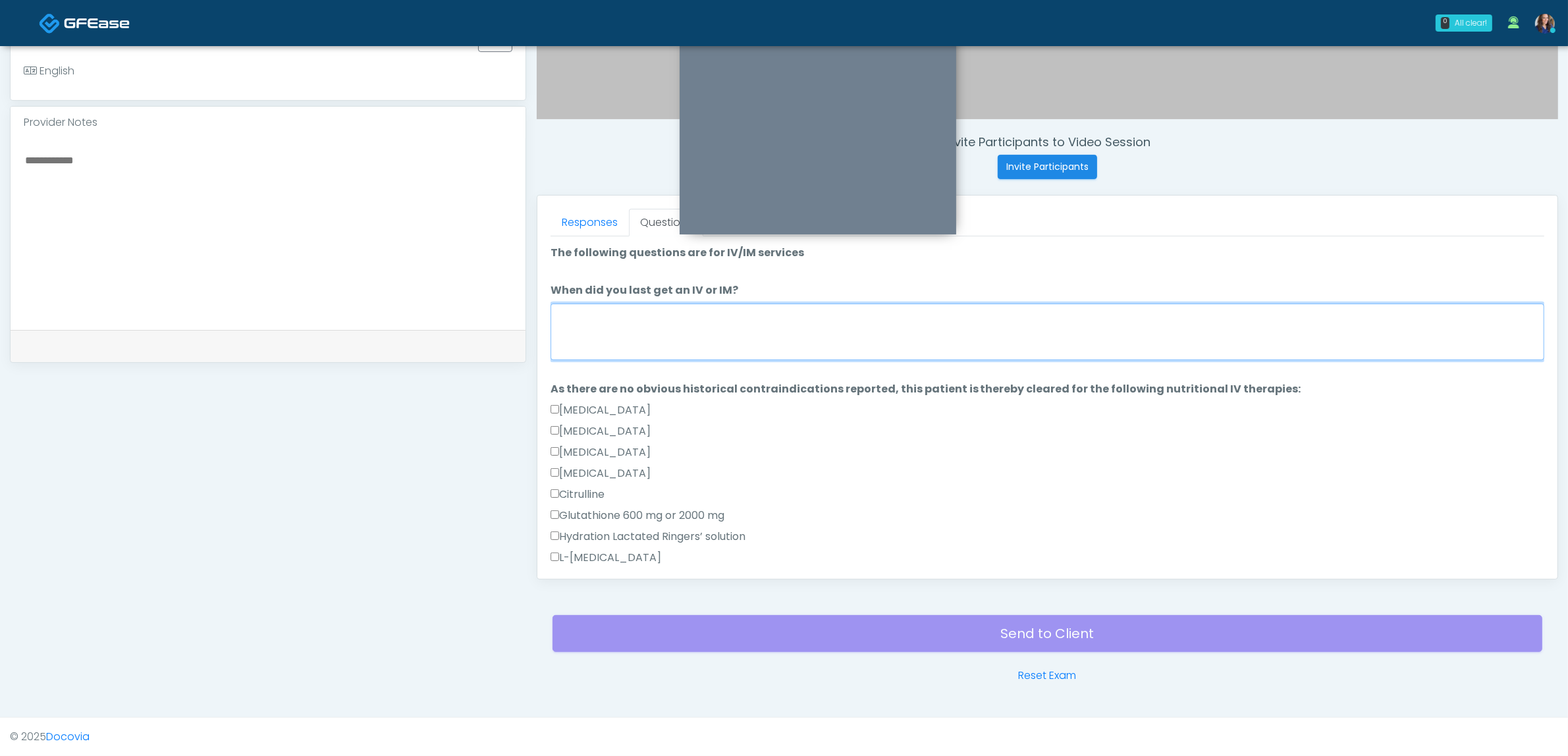
click at [652, 343] on textarea "When did you last get an IV or IM?" at bounding box center [1048, 332] width 994 height 56
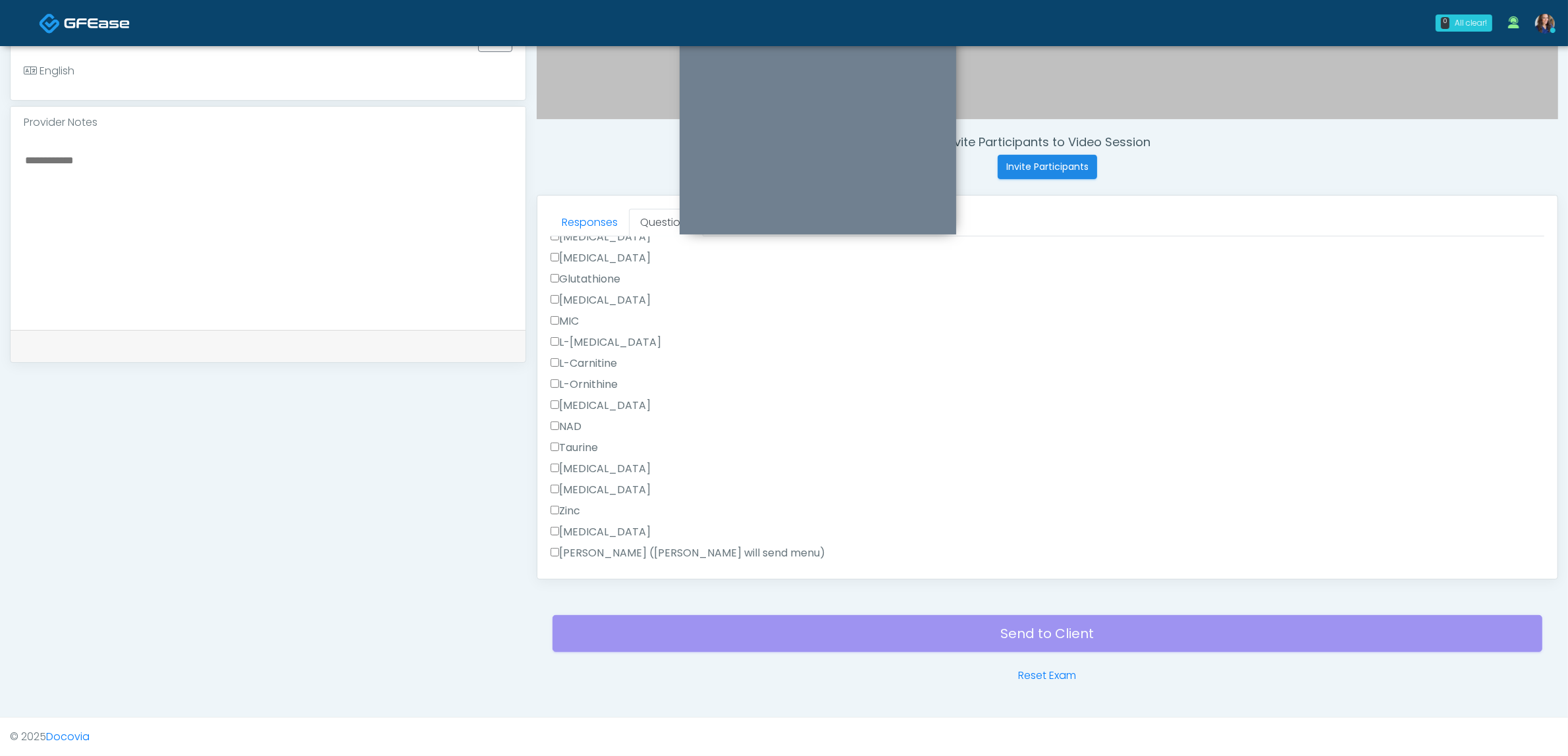
scroll to position [820, 0]
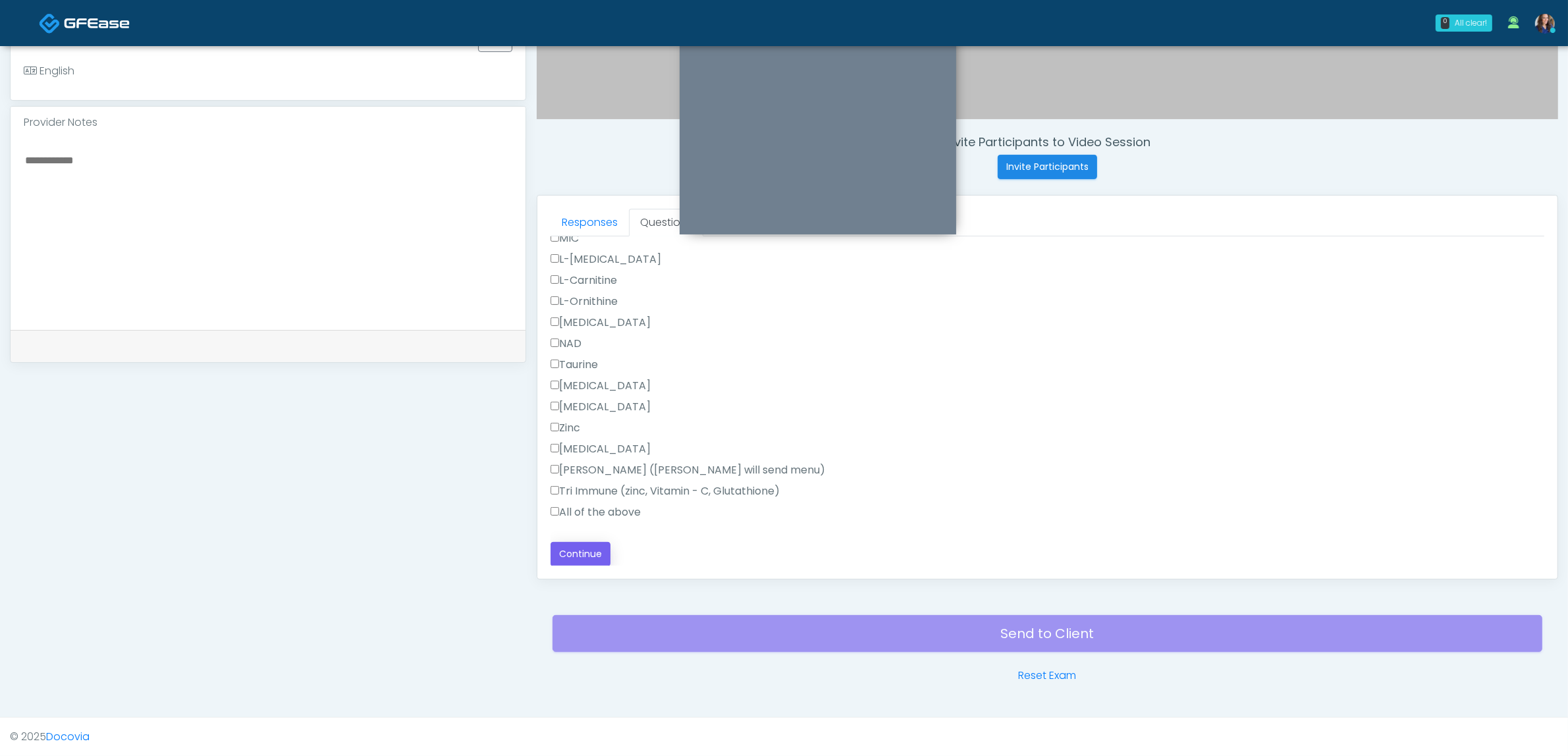
type textarea "**********"
click at [568, 546] on button "Continue" at bounding box center [580, 554] width 60 height 24
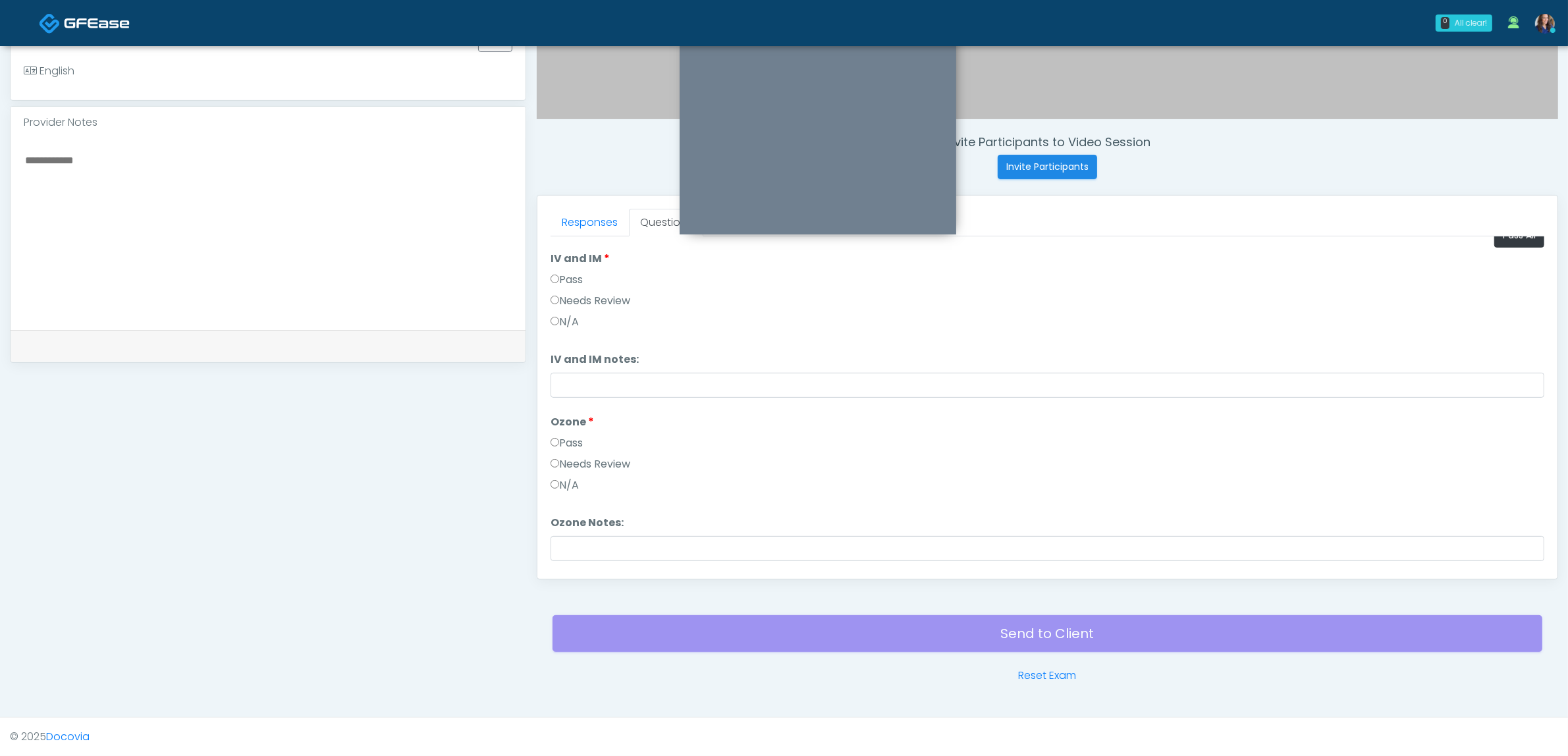
scroll to position [0, 0]
drag, startPoint x: 1512, startPoint y: 258, endPoint x: 1140, endPoint y: 301, distance: 374.5
click at [1510, 258] on button "Pass All" at bounding box center [1518, 253] width 50 height 24
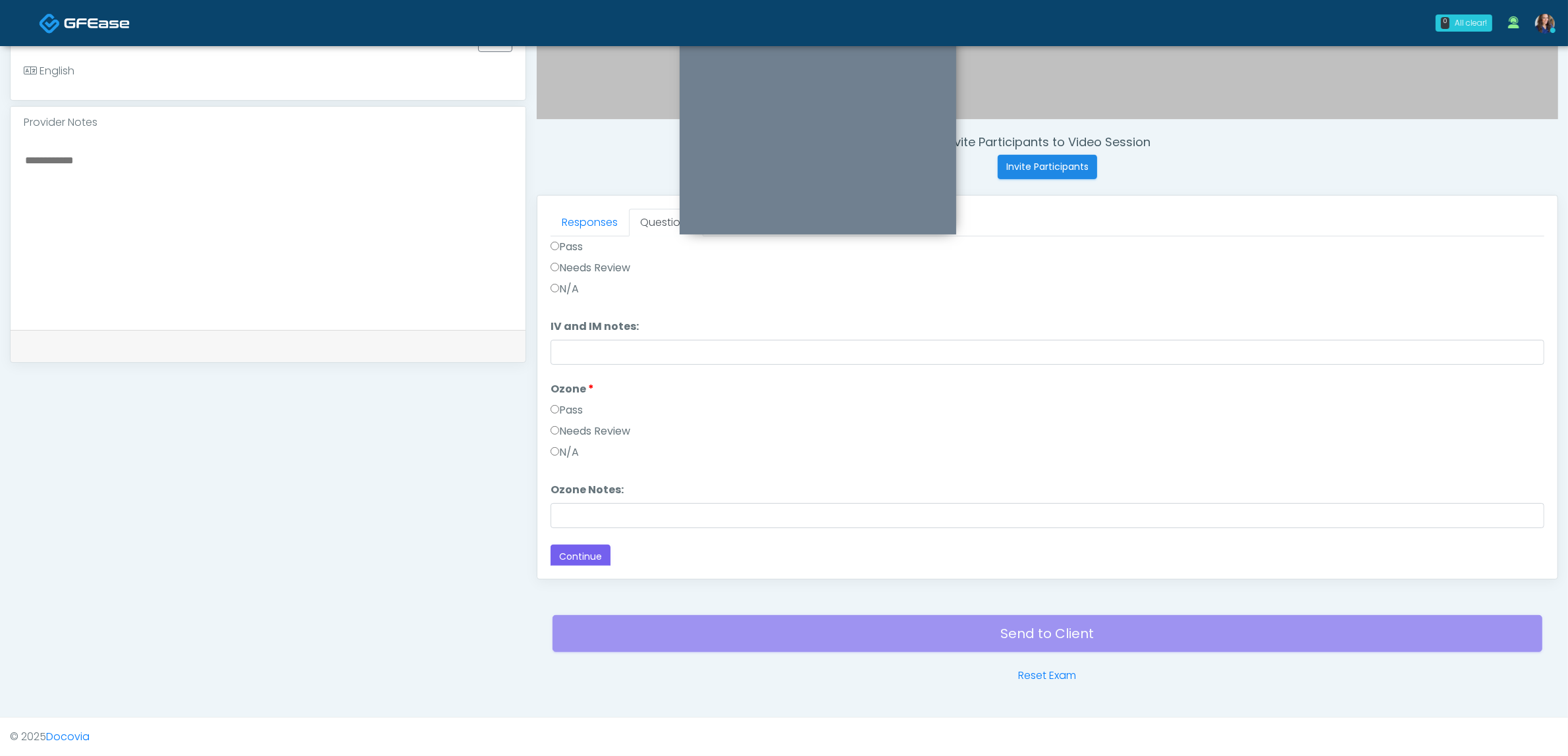
scroll to position [55, 0]
click at [573, 548] on button "Continue" at bounding box center [580, 553] width 60 height 24
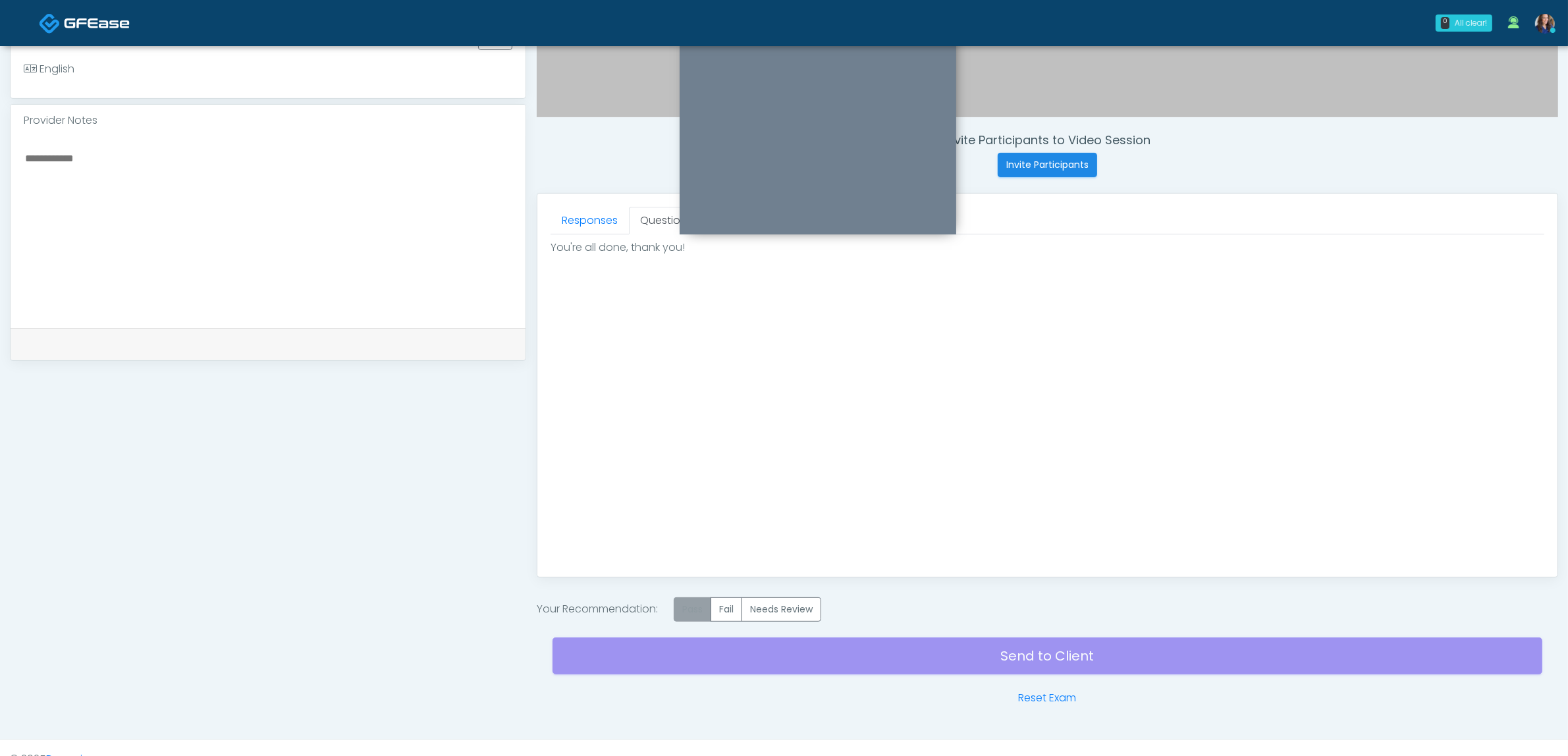
click at [691, 601] on label "Pass" at bounding box center [692, 609] width 38 height 24
click at [796, 652] on div "Send to Client Reset Exam" at bounding box center [1047, 663] width 989 height 84
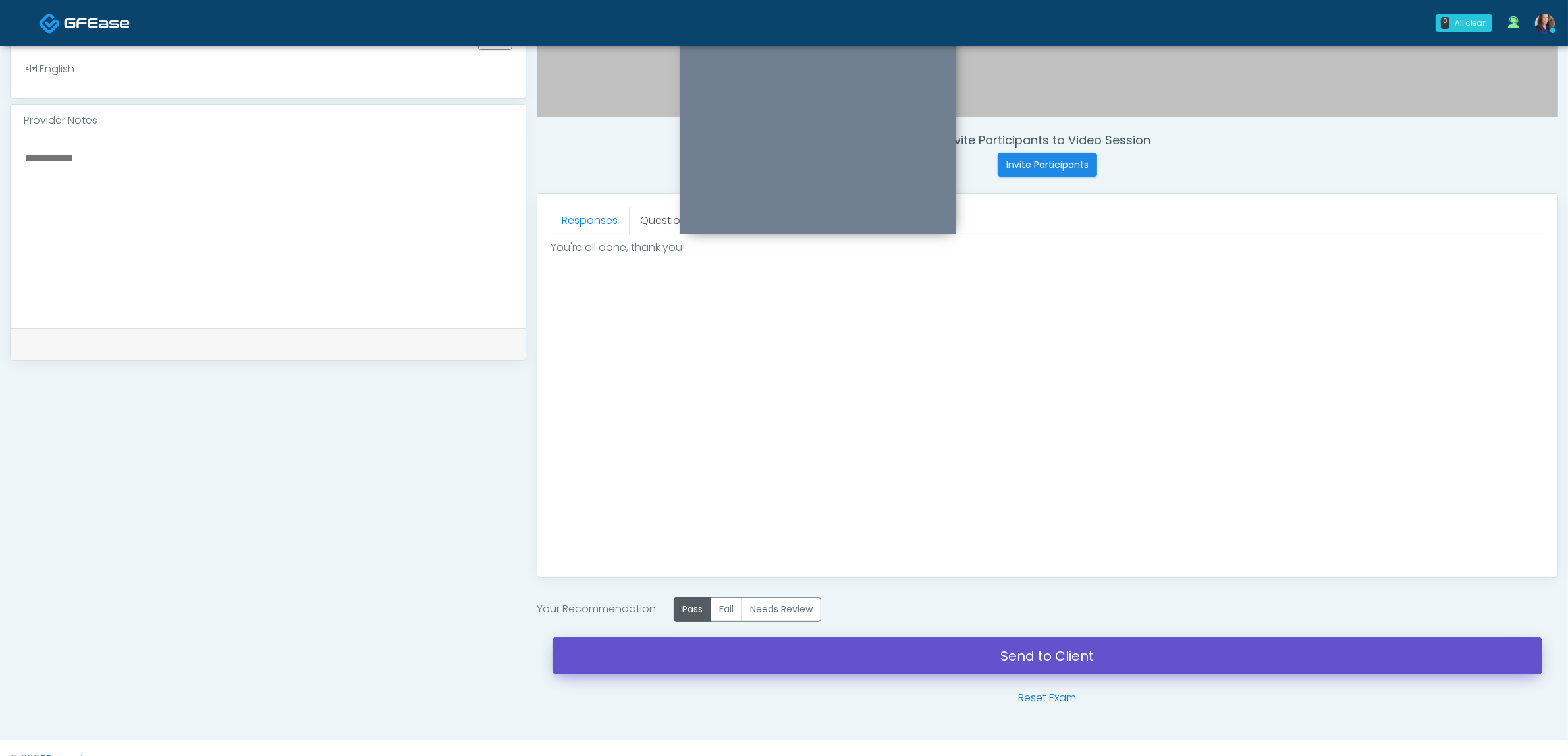
drag, startPoint x: 824, startPoint y: 657, endPoint x: 886, endPoint y: 225, distance: 436.4
click at [824, 657] on link "Send to Client" at bounding box center [1047, 656] width 989 height 37
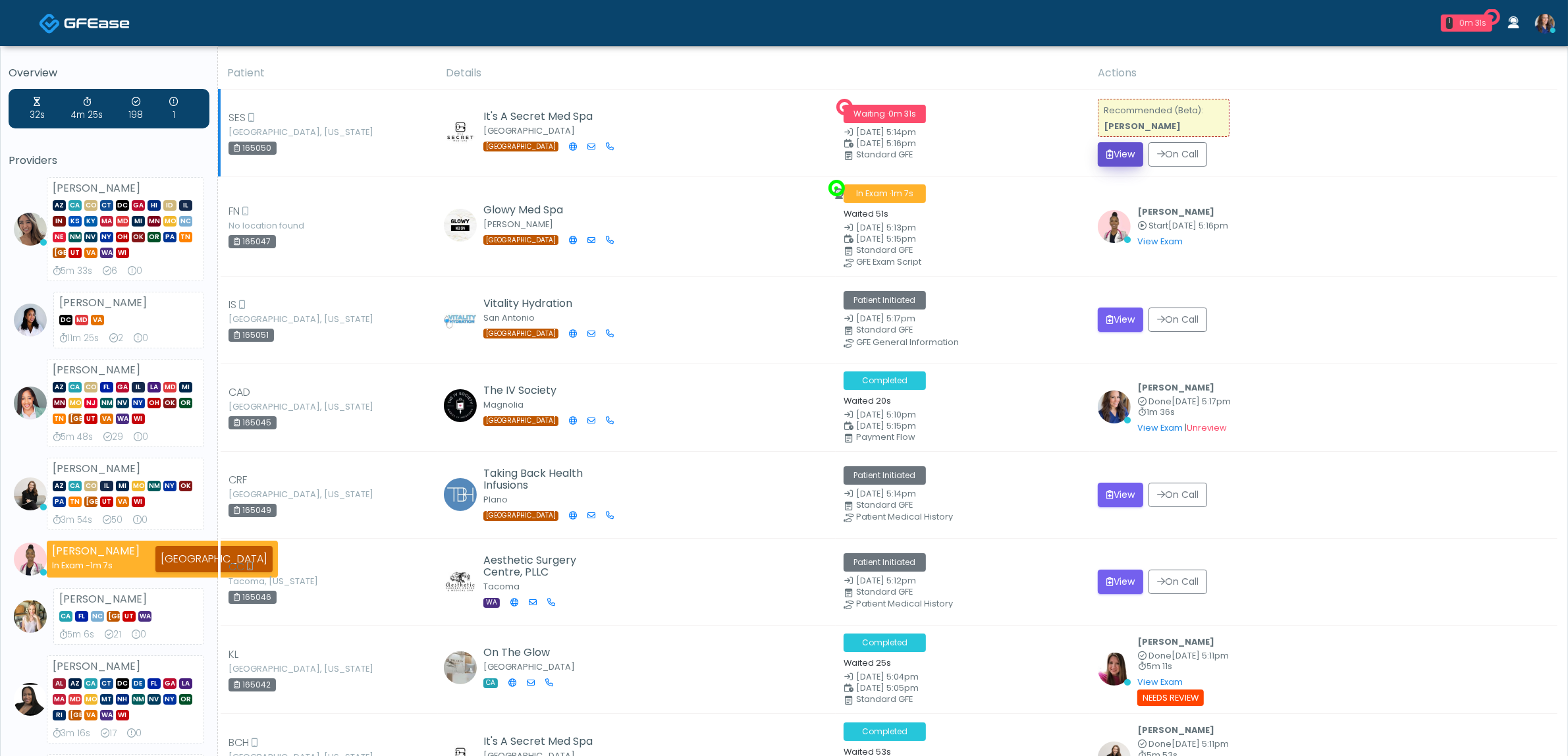
drag, startPoint x: 1107, startPoint y: 155, endPoint x: 1079, endPoint y: 136, distance: 33.8
click at [1107, 155] on button "View" at bounding box center [1121, 154] width 45 height 24
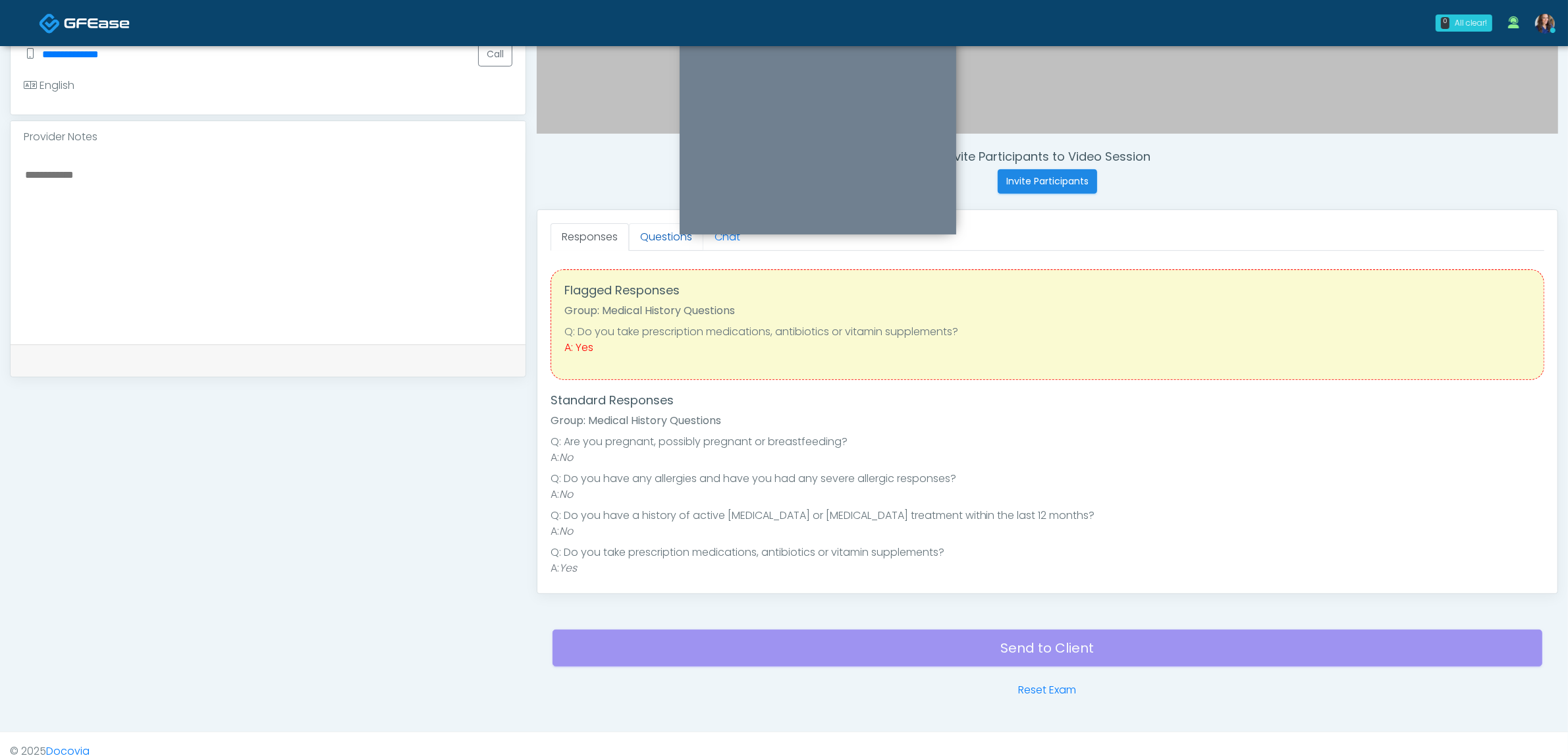
drag, startPoint x: 646, startPoint y: 238, endPoint x: 643, endPoint y: 251, distance: 13.3
click at [645, 238] on link "Questions" at bounding box center [666, 237] width 74 height 28
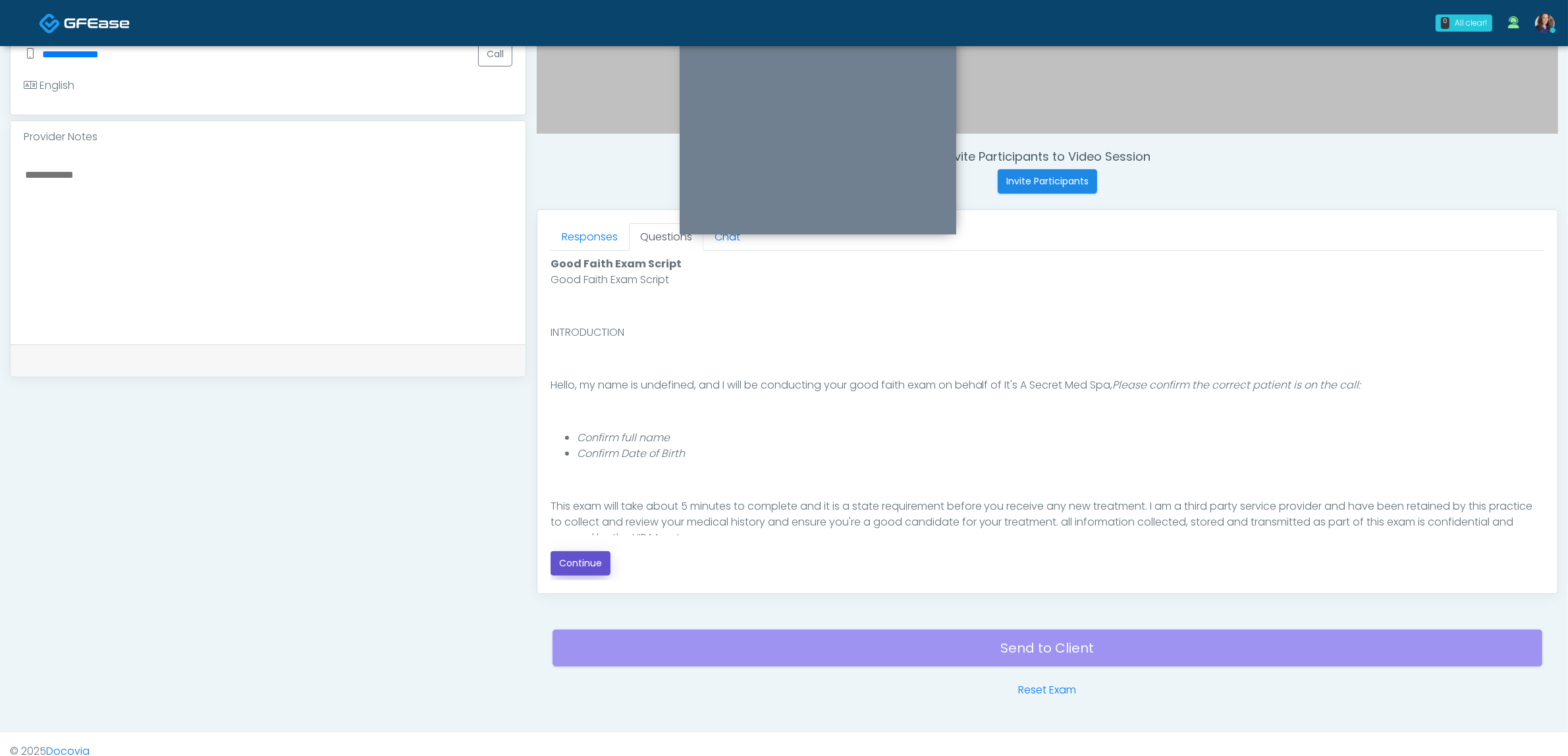
click at [569, 562] on button "Continue" at bounding box center [580, 563] width 60 height 24
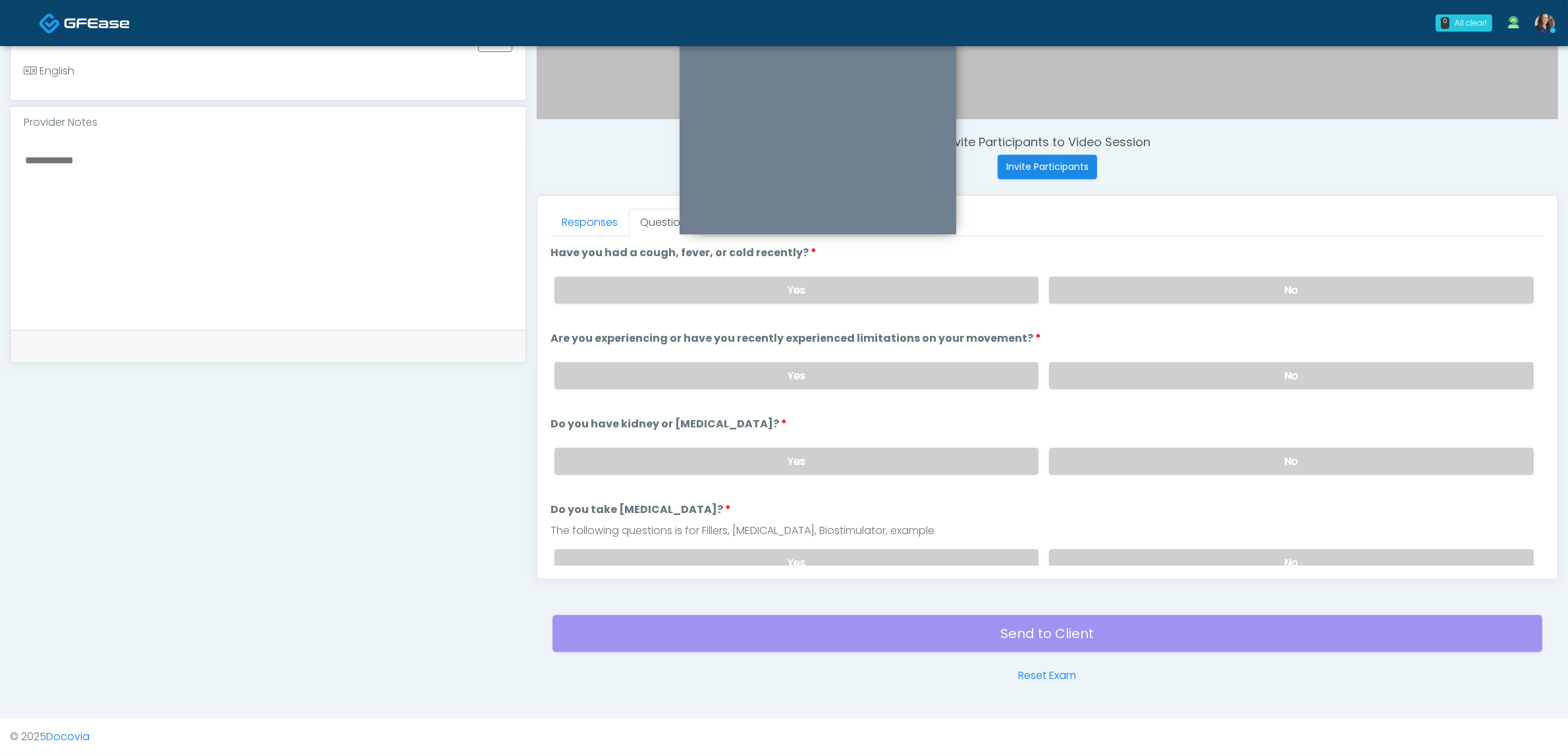
drag, startPoint x: 1328, startPoint y: 294, endPoint x: 1311, endPoint y: 310, distance: 23.3
click at [1327, 294] on label "No" at bounding box center [1292, 290] width 485 height 27
click at [1243, 377] on label "No" at bounding box center [1292, 375] width 485 height 27
click at [1213, 459] on label "No" at bounding box center [1292, 461] width 485 height 27
drag, startPoint x: 1202, startPoint y: 551, endPoint x: 1134, endPoint y: 539, distance: 69.1
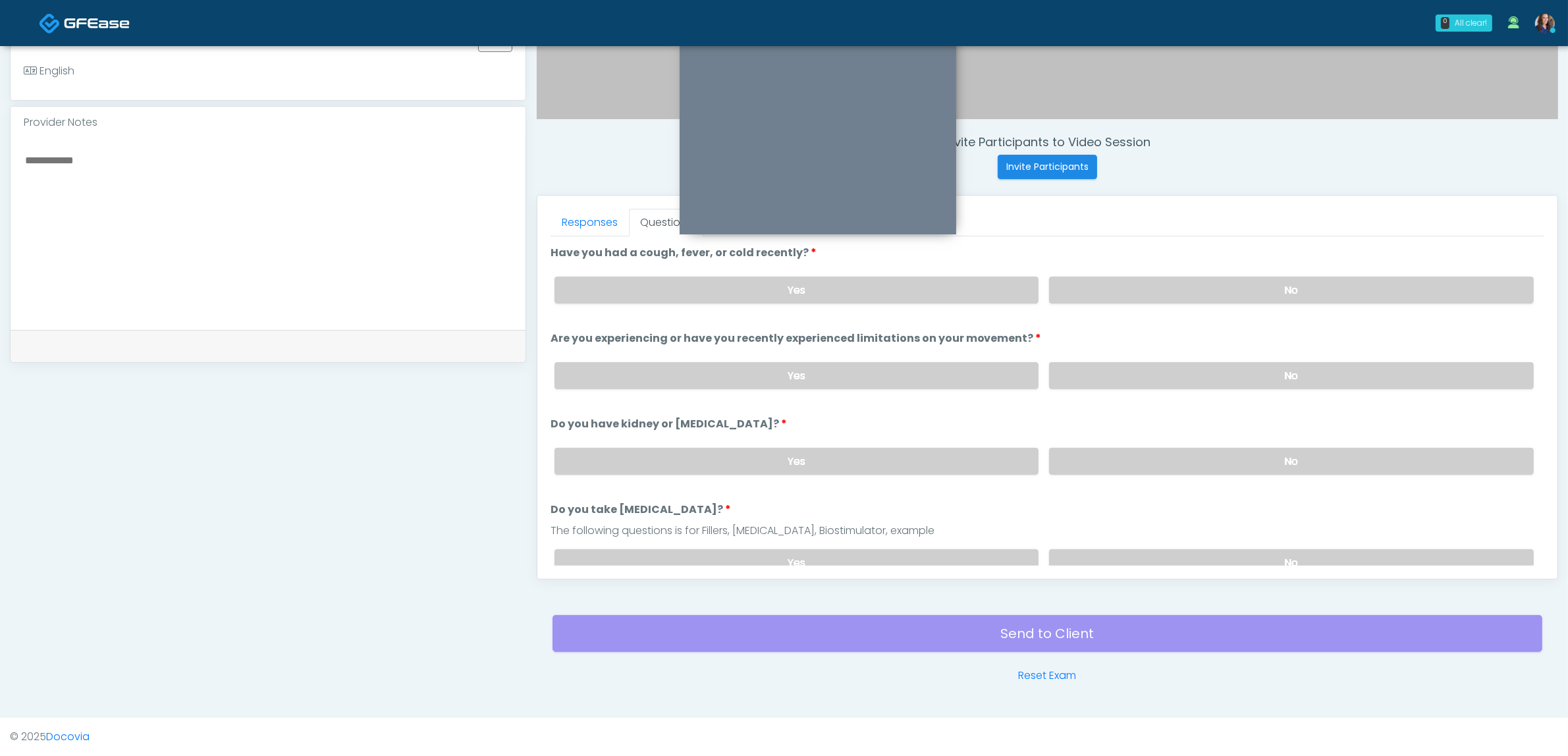
click at [1201, 551] on label "No" at bounding box center [1292, 562] width 485 height 27
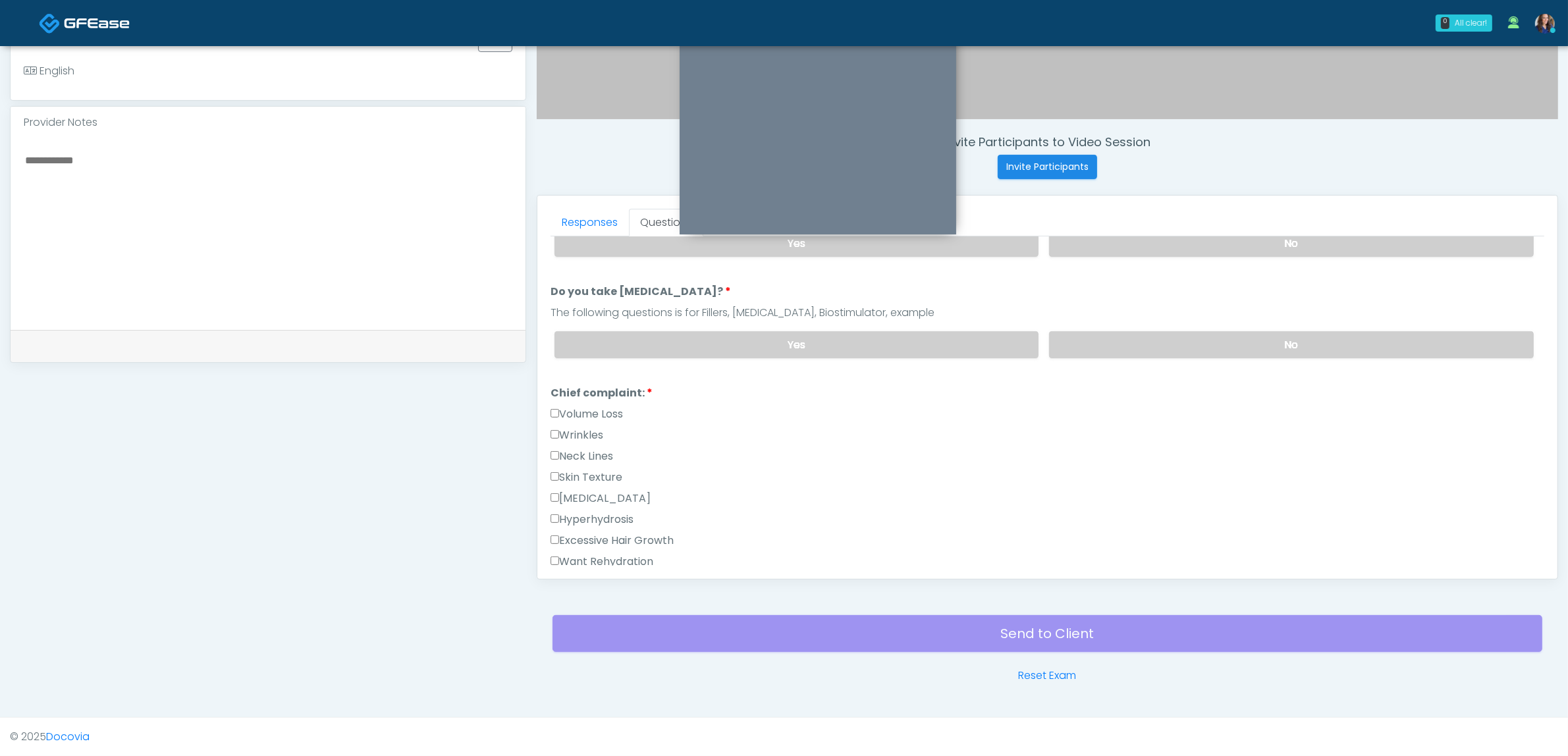
scroll to position [329, 0]
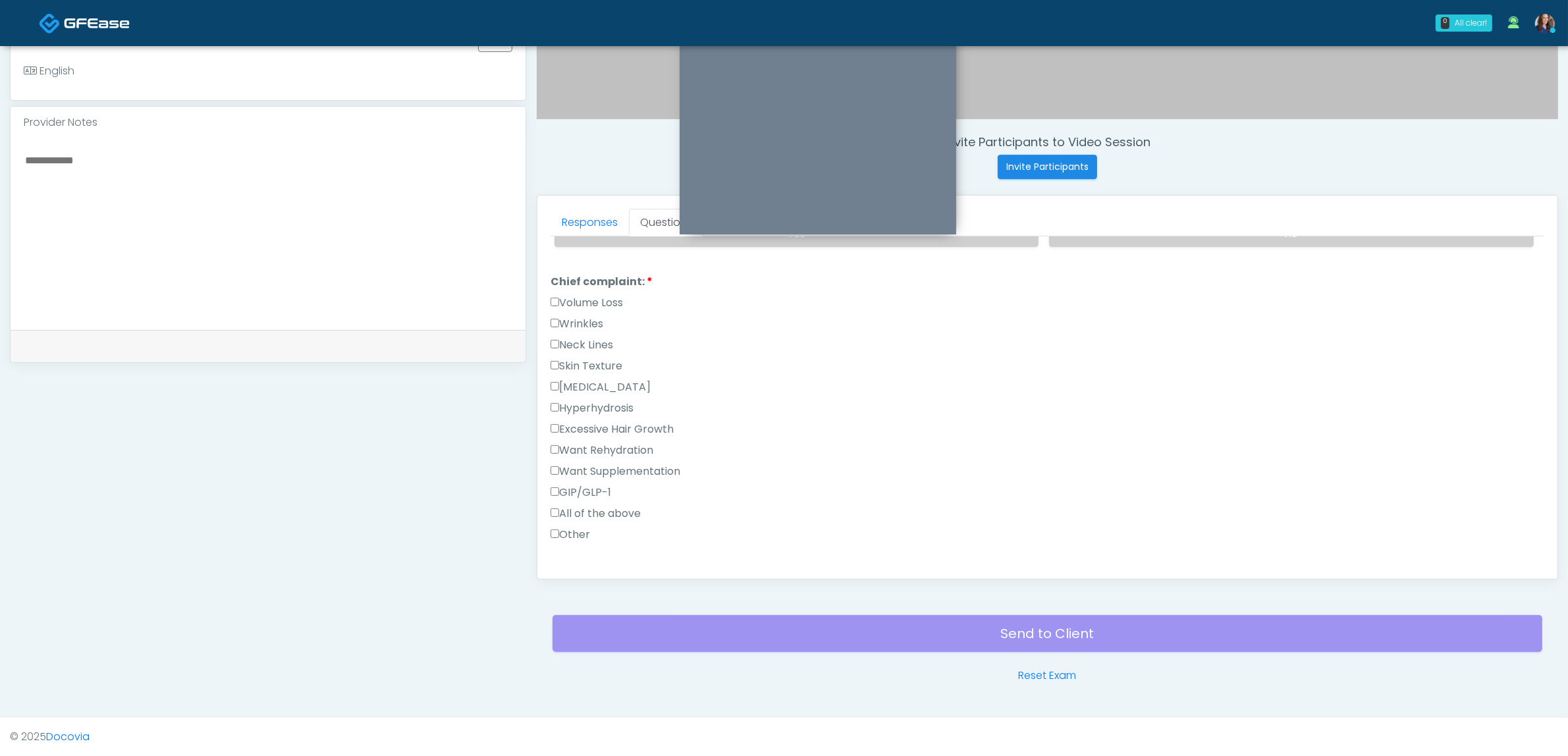
click at [605, 426] on label "Excessive Hair Growth" at bounding box center [612, 429] width 123 height 16
click at [595, 360] on label "Skin Texture" at bounding box center [586, 365] width 72 height 16
click at [595, 320] on label "Wrinkles" at bounding box center [577, 323] width 53 height 16
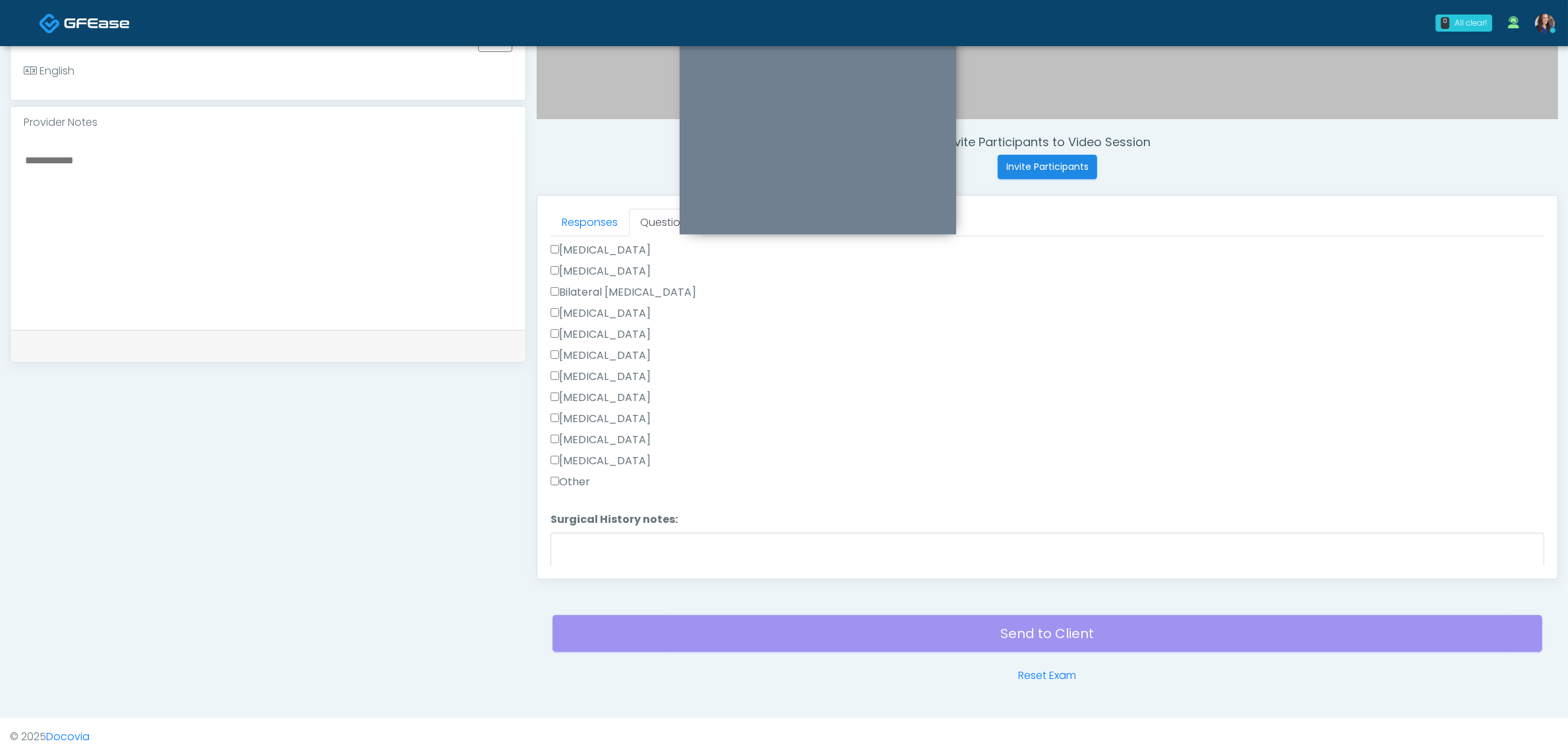
scroll to position [772, 0]
click at [586, 283] on label "[MEDICAL_DATA]" at bounding box center [600, 290] width 100 height 16
click at [590, 554] on button "Continue" at bounding box center [580, 560] width 60 height 24
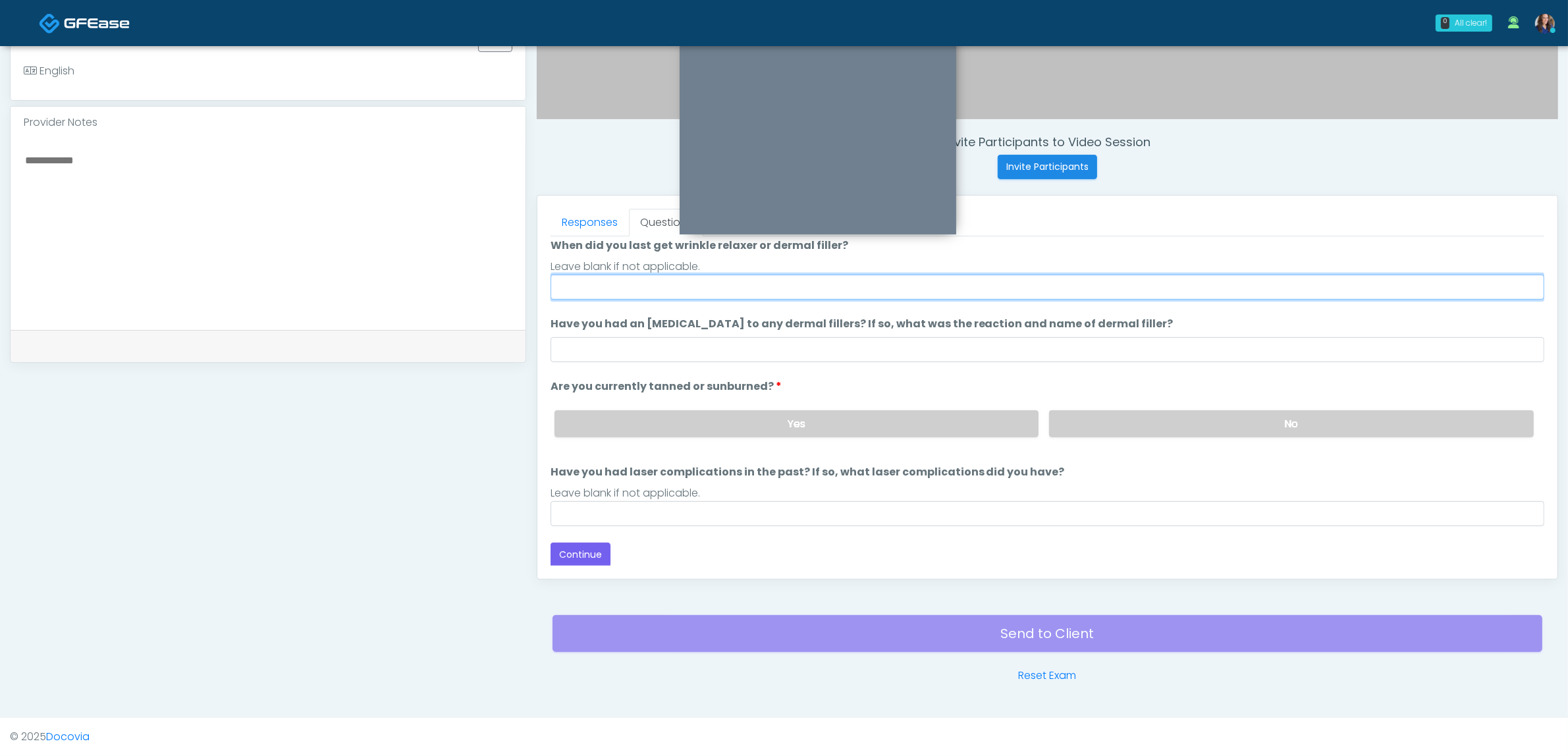
drag, startPoint x: 678, startPoint y: 285, endPoint x: 720, endPoint y: 295, distance: 43.2
click at [678, 285] on input "When did you last get wrinkle relaxer or dermal filler?" at bounding box center [1048, 287] width 994 height 25
click at [606, 290] on input "**********" at bounding box center [1048, 287] width 994 height 25
click at [605, 290] on input "**********" at bounding box center [1048, 287] width 994 height 25
click at [751, 288] on input "**********" at bounding box center [1048, 287] width 994 height 25
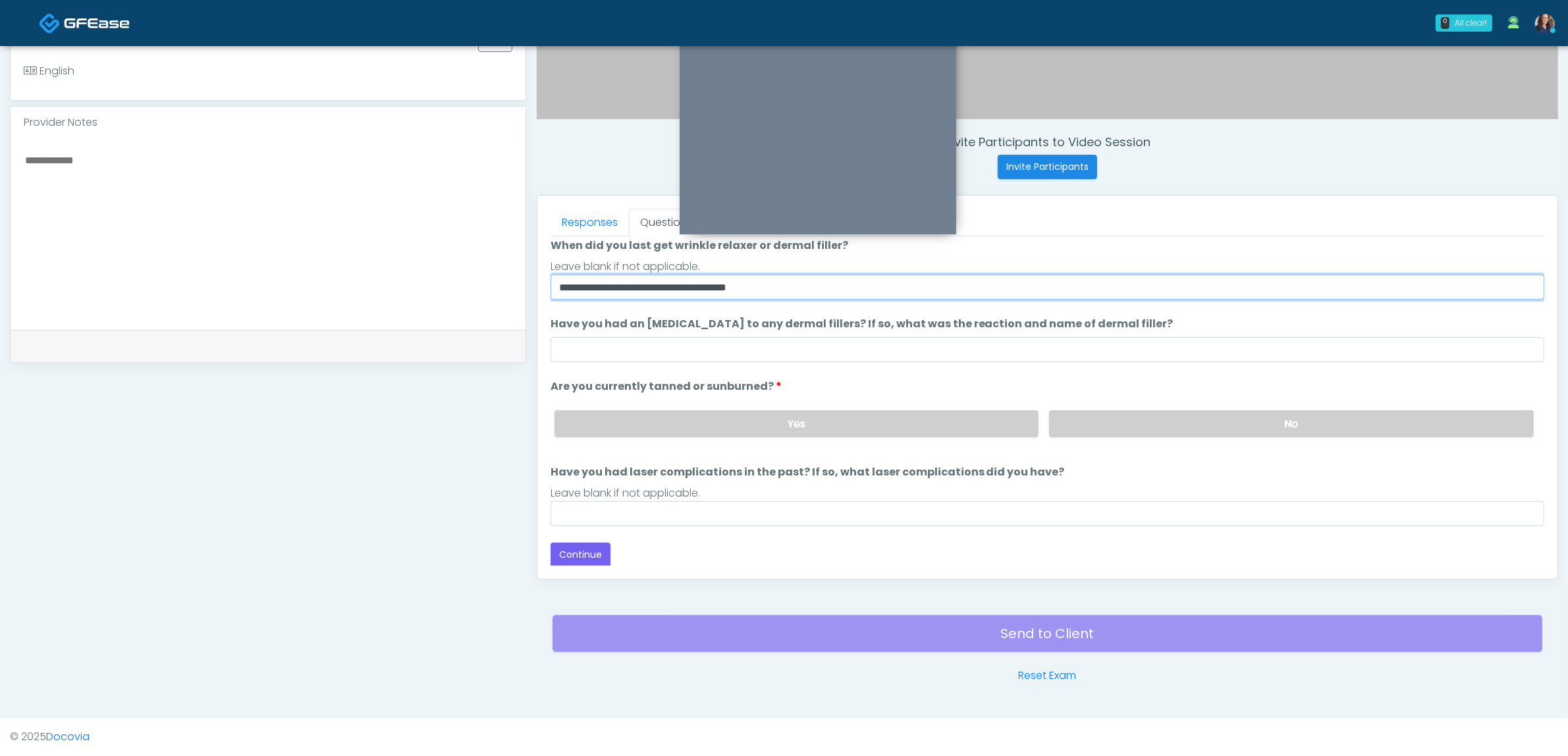
click at [751, 288] on input "**********" at bounding box center [1048, 287] width 994 height 25
type input "**********"
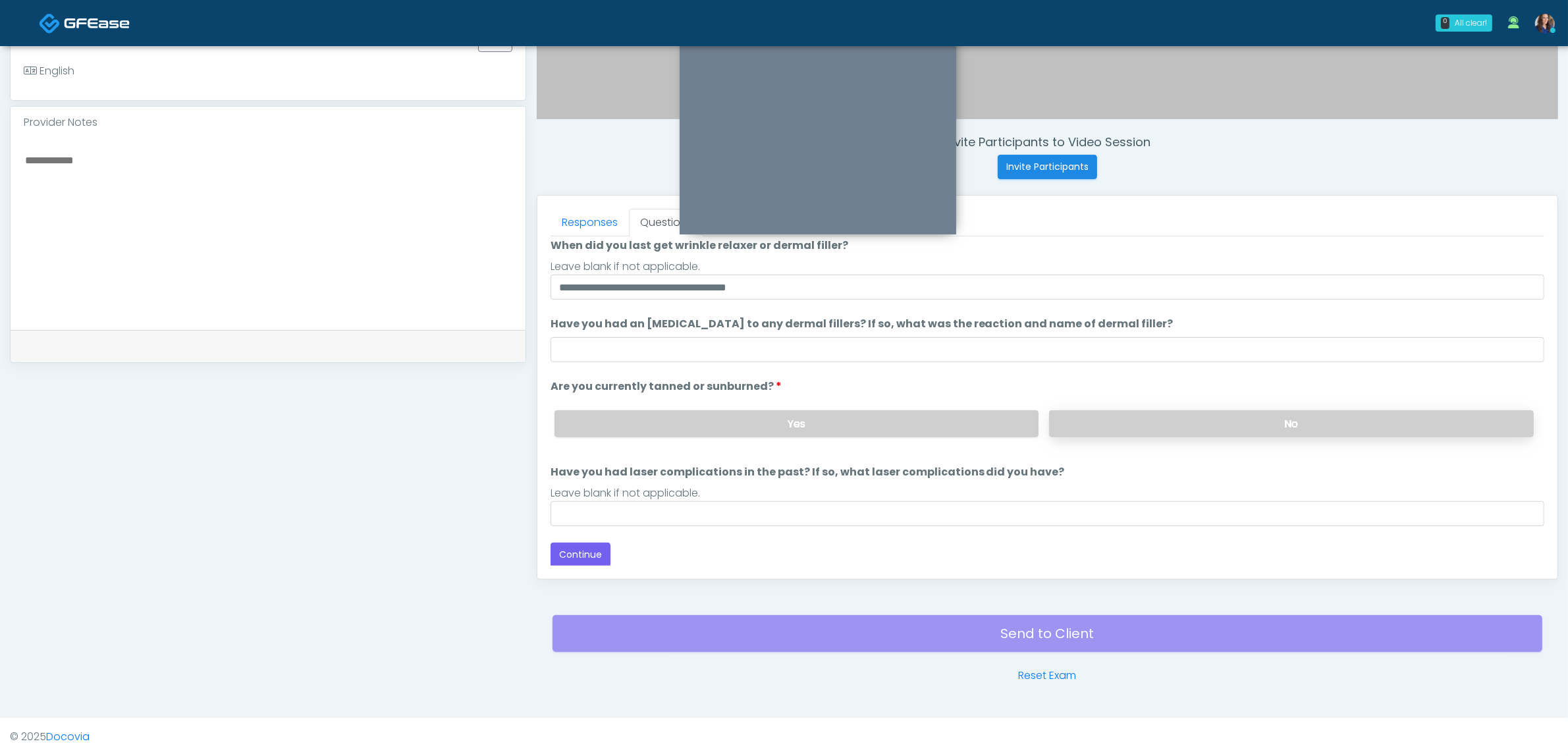
click at [1171, 427] on label "No" at bounding box center [1292, 423] width 485 height 27
click at [693, 497] on div "Leave blank if not applicable." at bounding box center [1048, 492] width 994 height 16
click at [588, 514] on input "Have you had laser complications in the past? If so, what laser complications d…" at bounding box center [1048, 514] width 994 height 25
type input "**********"
click at [578, 547] on button "Continue" at bounding box center [580, 554] width 60 height 24
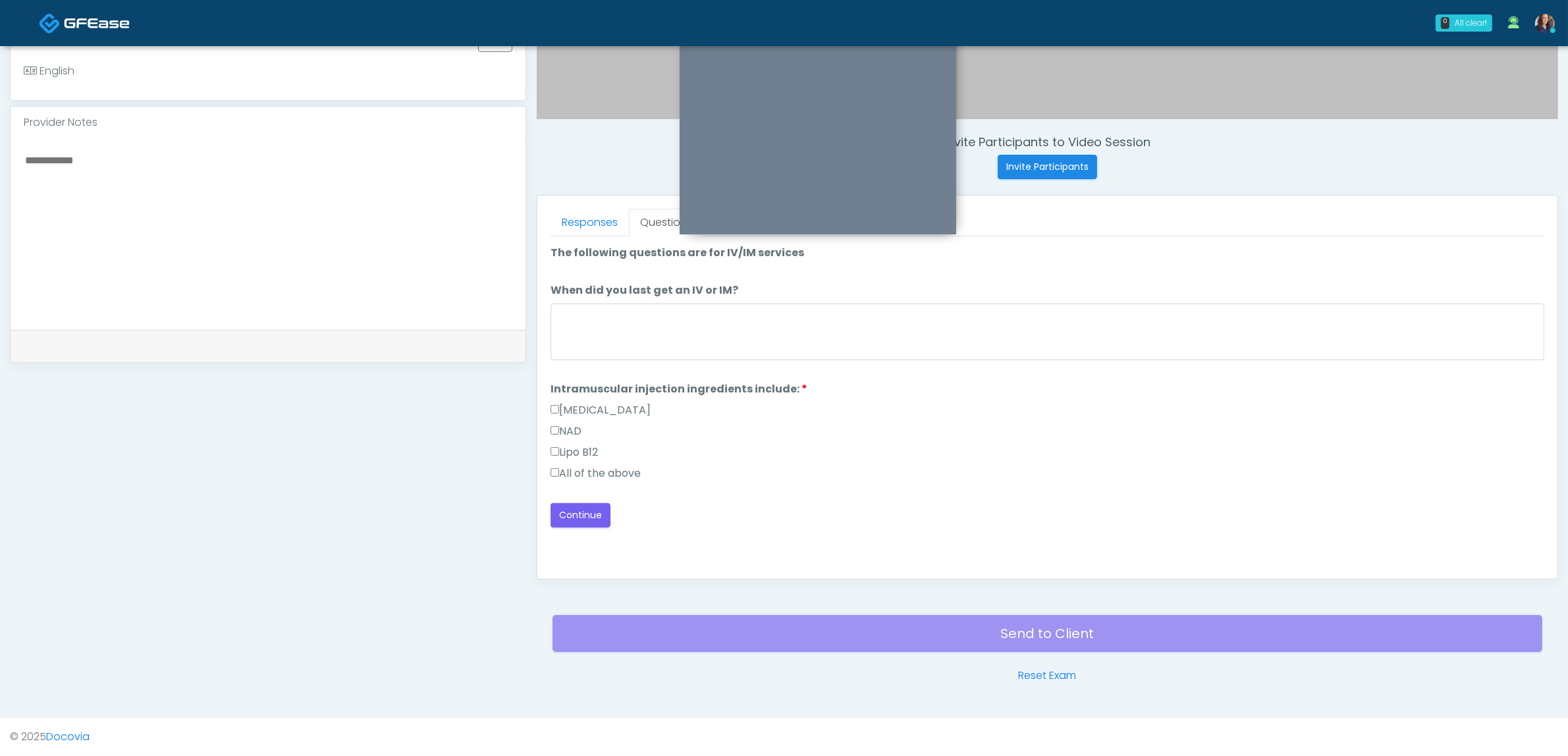
scroll to position [0, 0]
click at [619, 467] on label "All of the above" at bounding box center [595, 473] width 90 height 16
click at [622, 310] on textarea "When did you last get an IV or IM?" at bounding box center [1048, 332] width 994 height 56
type textarea "*"
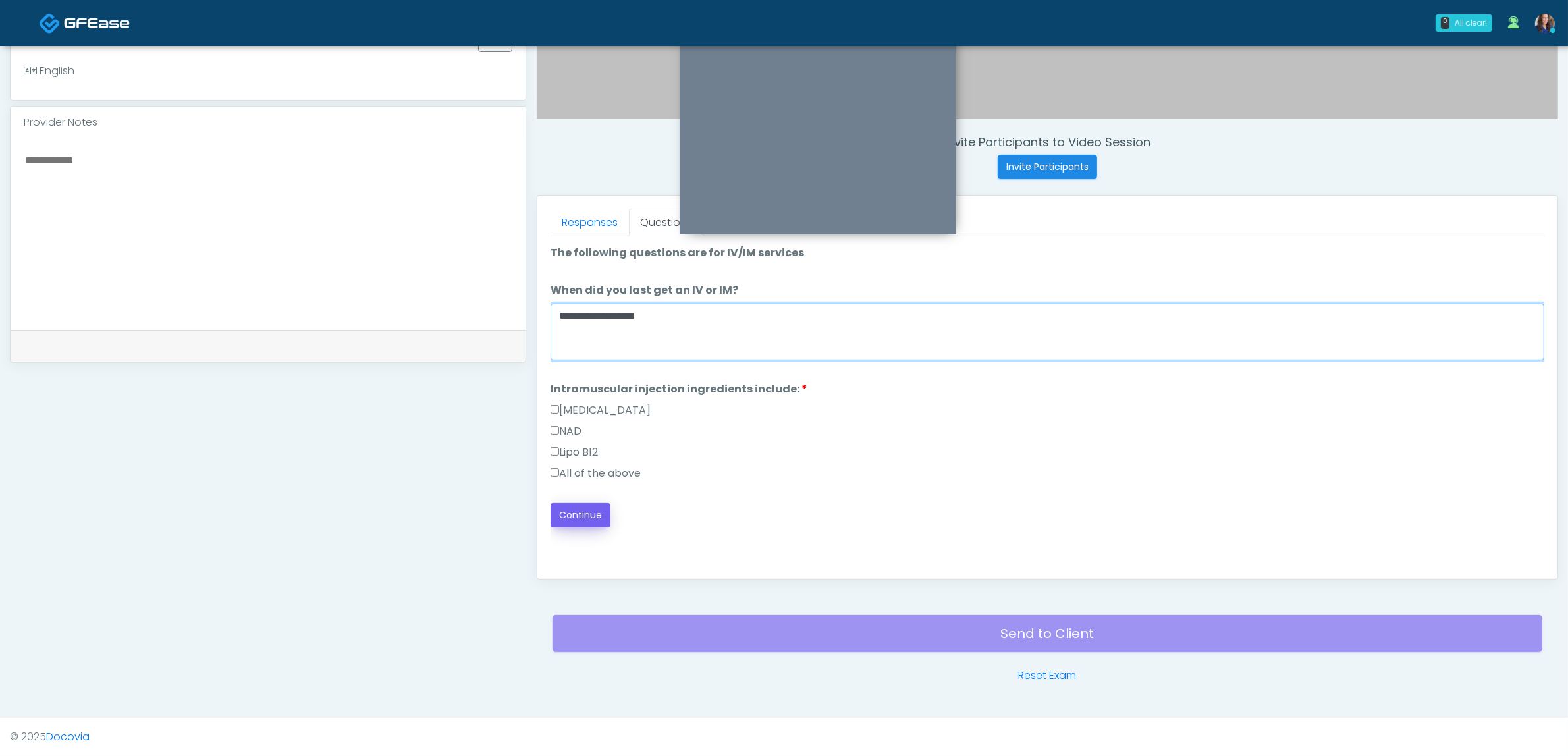
type textarea "**********"
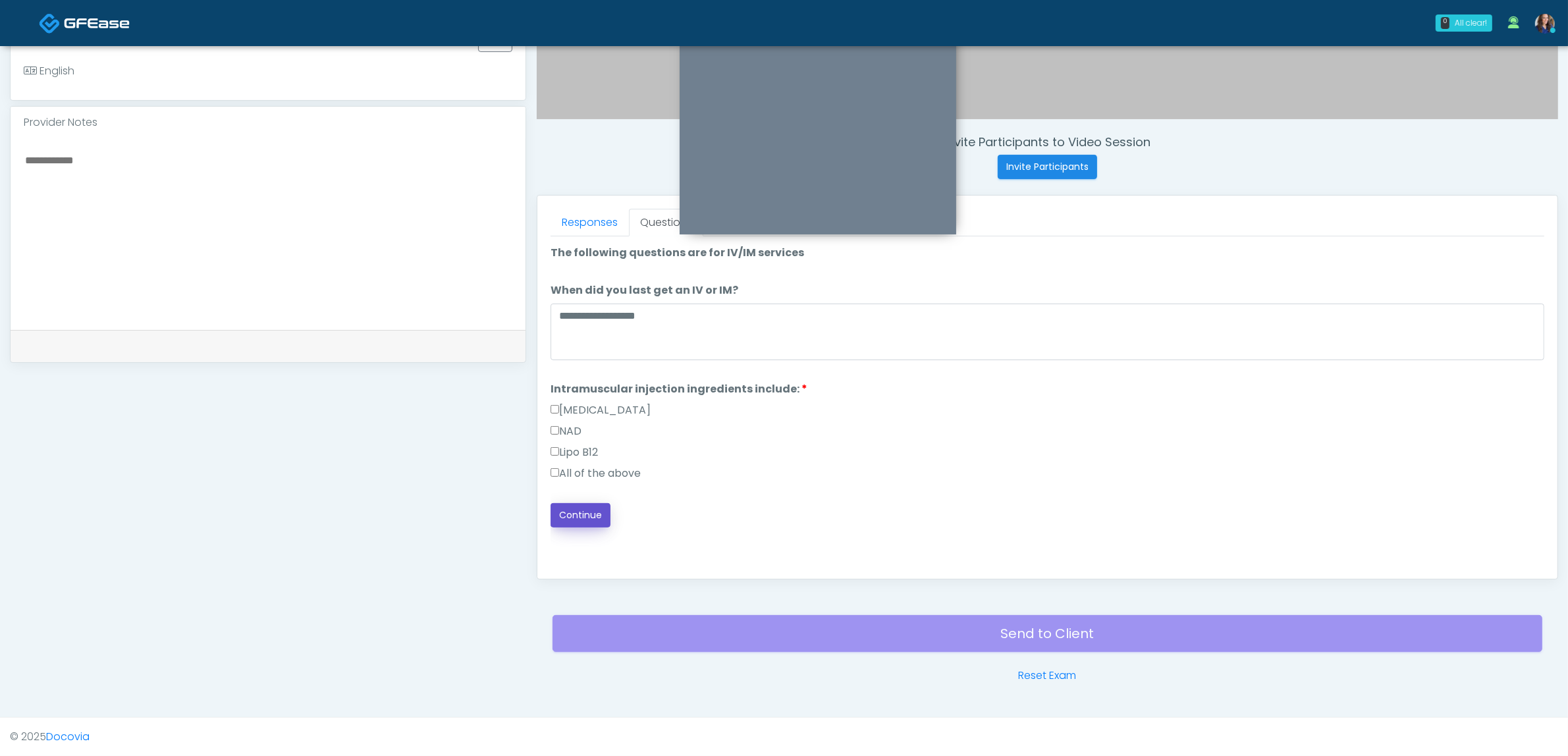
click at [572, 514] on button "Continue" at bounding box center [580, 514] width 60 height 24
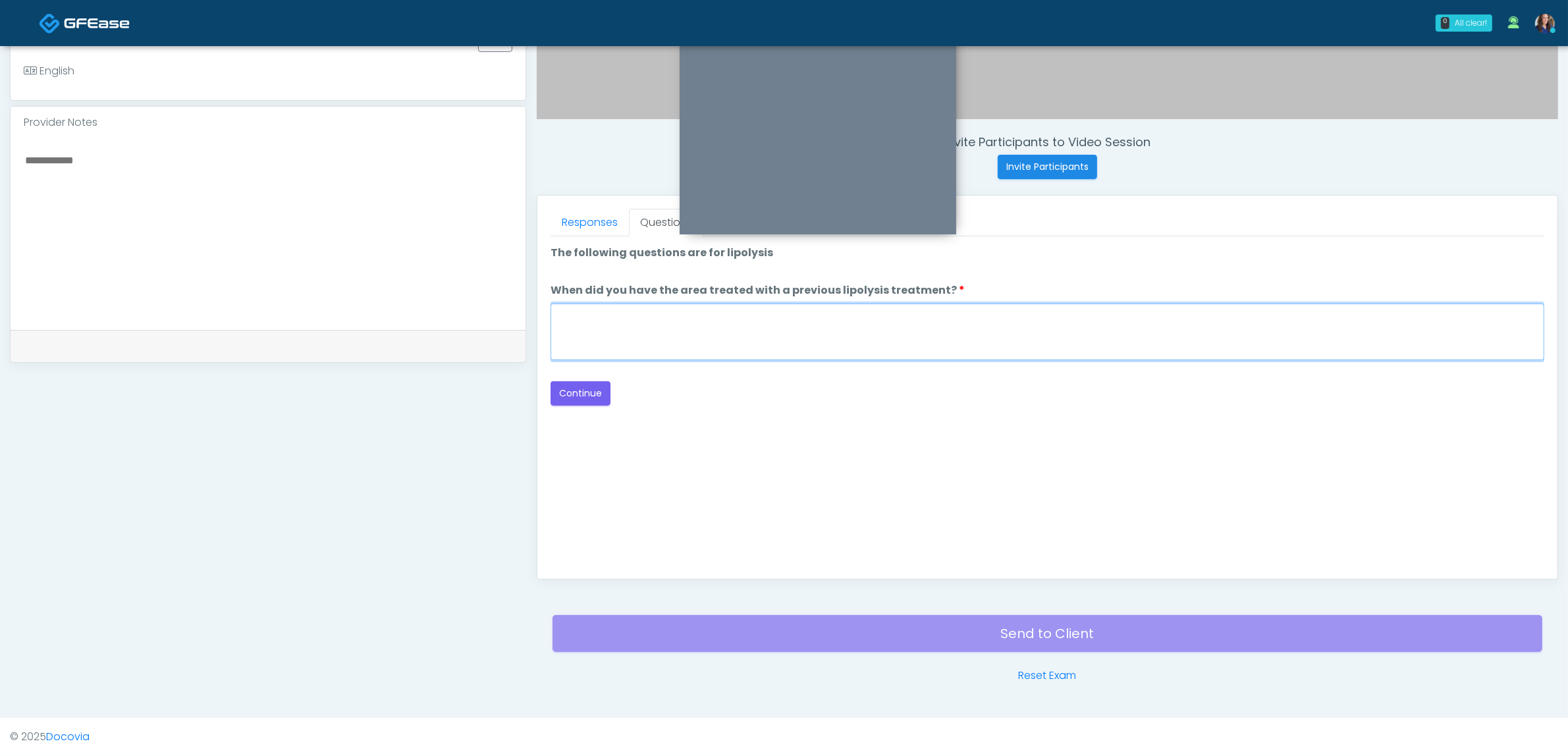
click at [627, 325] on textarea "When did you have the area treated with a previous lipolysis treatment?" at bounding box center [1048, 332] width 994 height 56
type textarea "**"
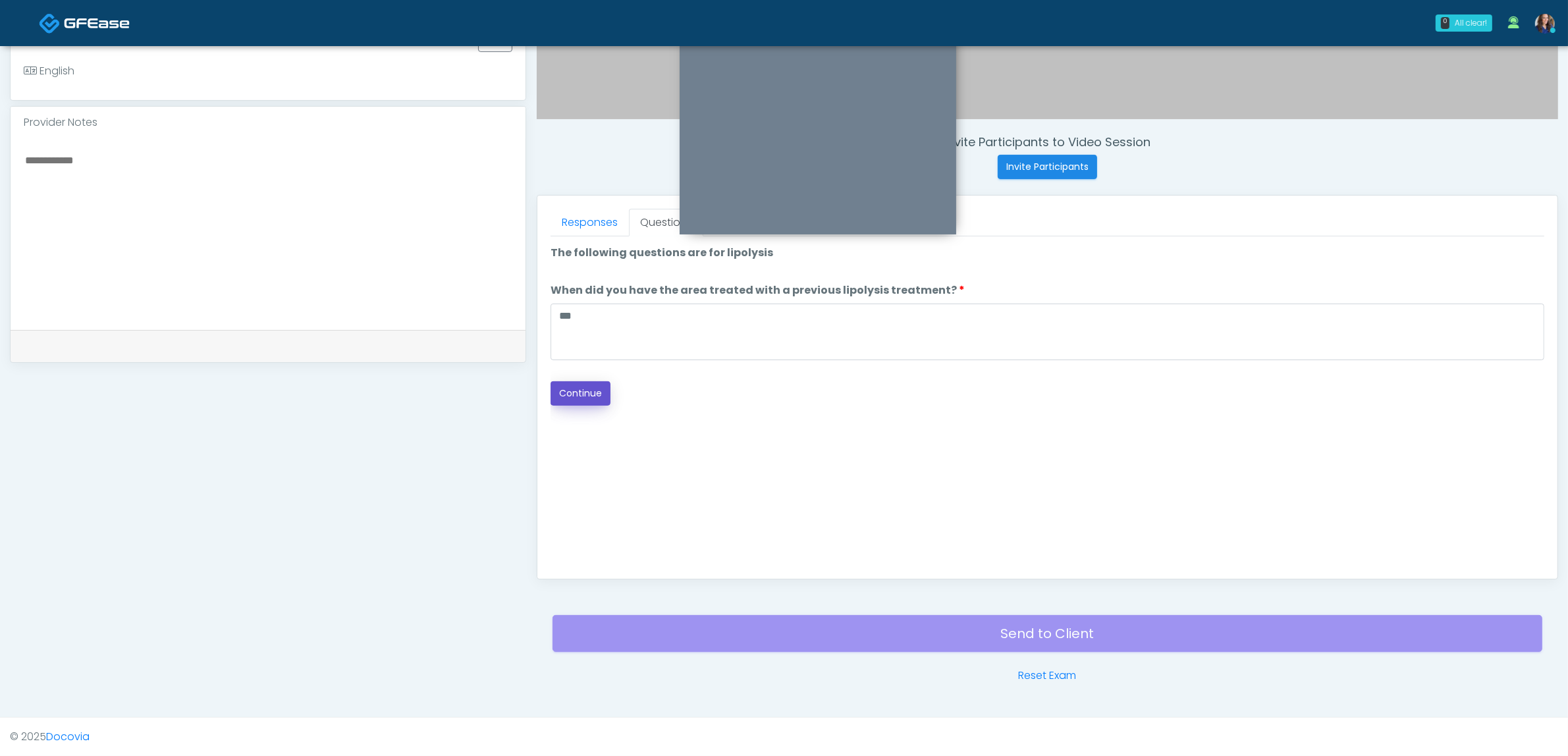
click at [578, 397] on button "Continue" at bounding box center [580, 393] width 60 height 24
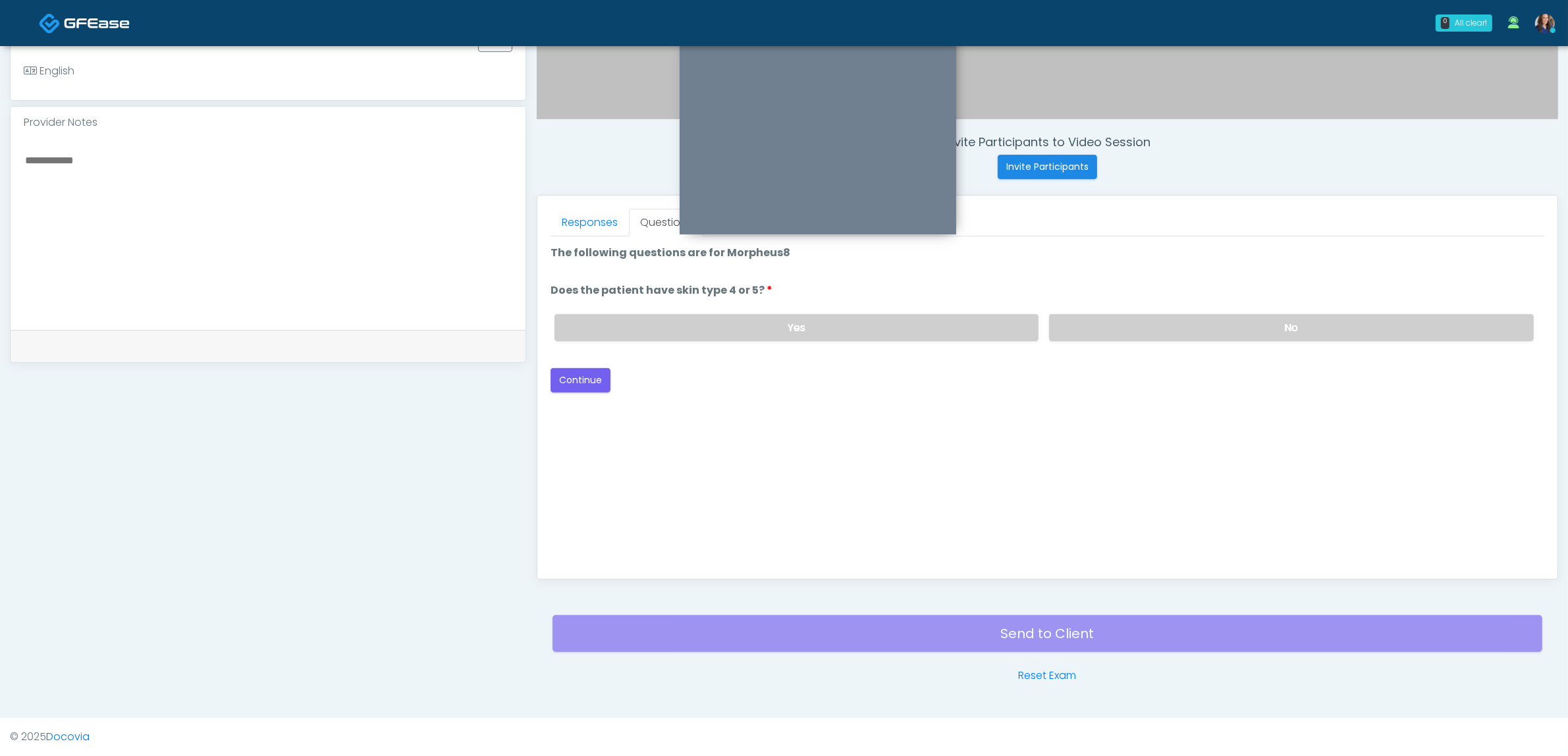
drag, startPoint x: 1176, startPoint y: 323, endPoint x: 850, endPoint y: 391, distance: 333.0
click at [1176, 323] on label "No" at bounding box center [1292, 327] width 485 height 27
click at [588, 375] on button "Continue" at bounding box center [580, 380] width 60 height 24
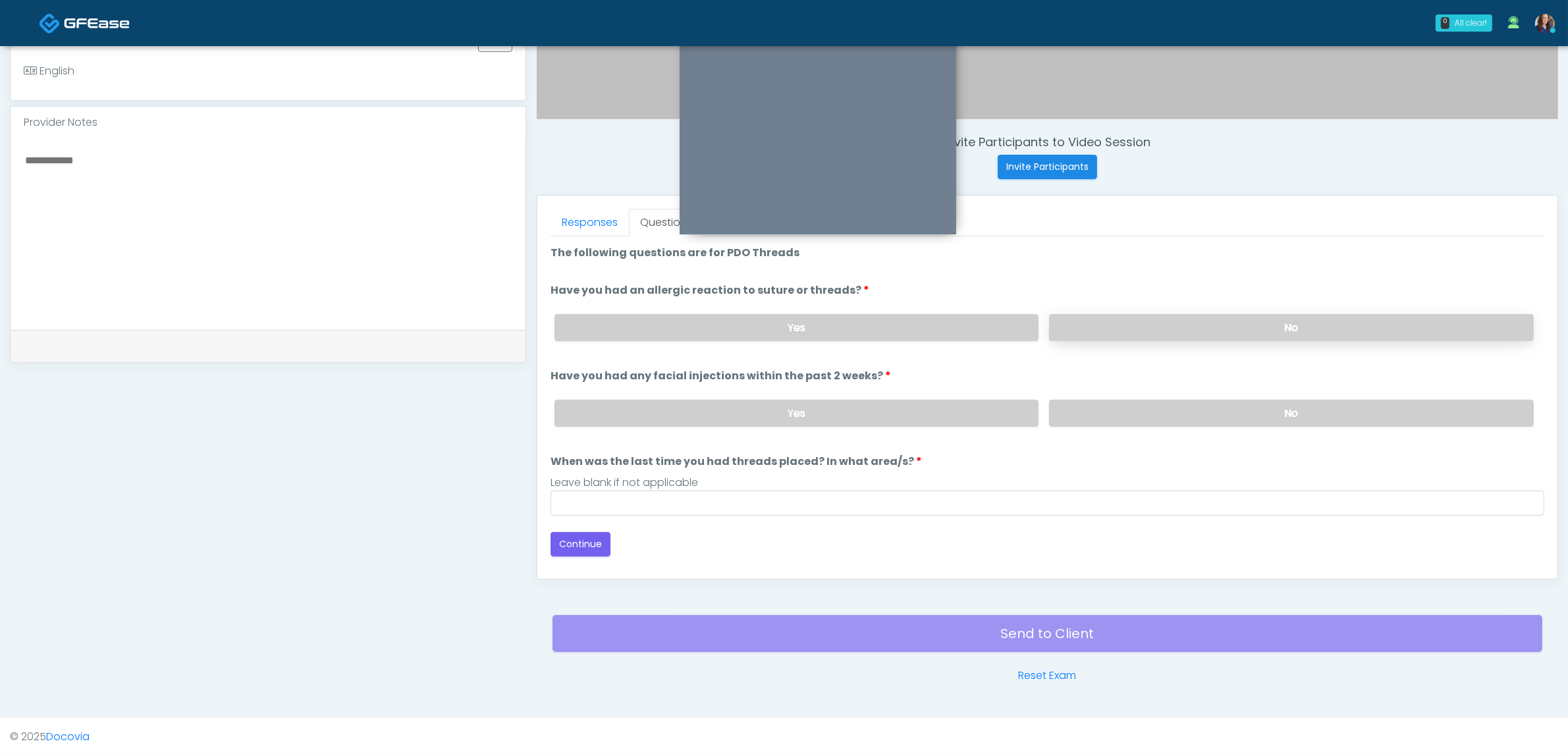
click at [1239, 326] on label "No" at bounding box center [1292, 327] width 485 height 27
drag, startPoint x: 1207, startPoint y: 408, endPoint x: 1192, endPoint y: 416, distance: 17.0
click at [1207, 408] on label "No" at bounding box center [1292, 413] width 485 height 27
click at [875, 491] on input "When was the last time you had threads placed? In what area/s?" at bounding box center [1048, 503] width 994 height 25
type input "**"
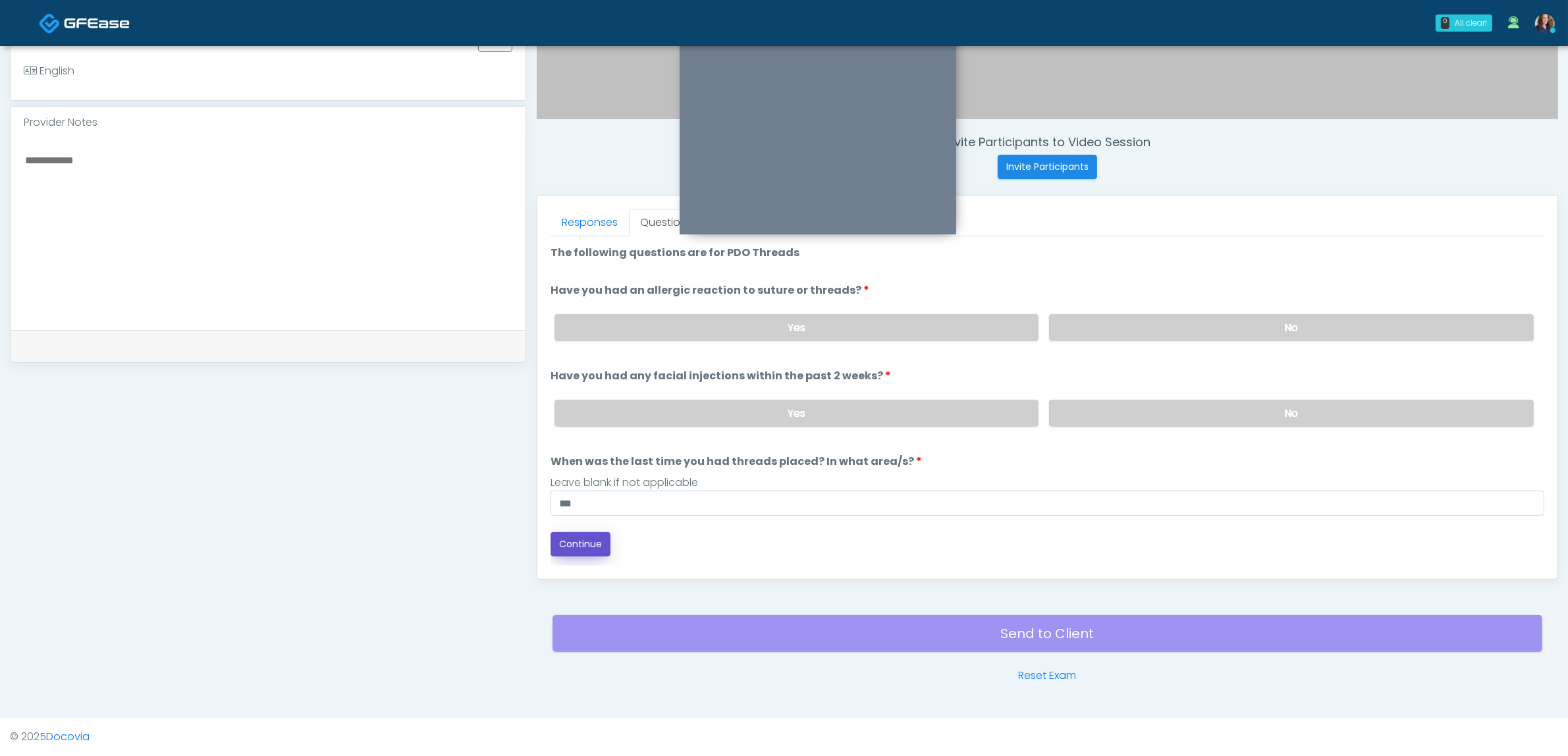
click at [600, 541] on button "Continue" at bounding box center [580, 544] width 60 height 24
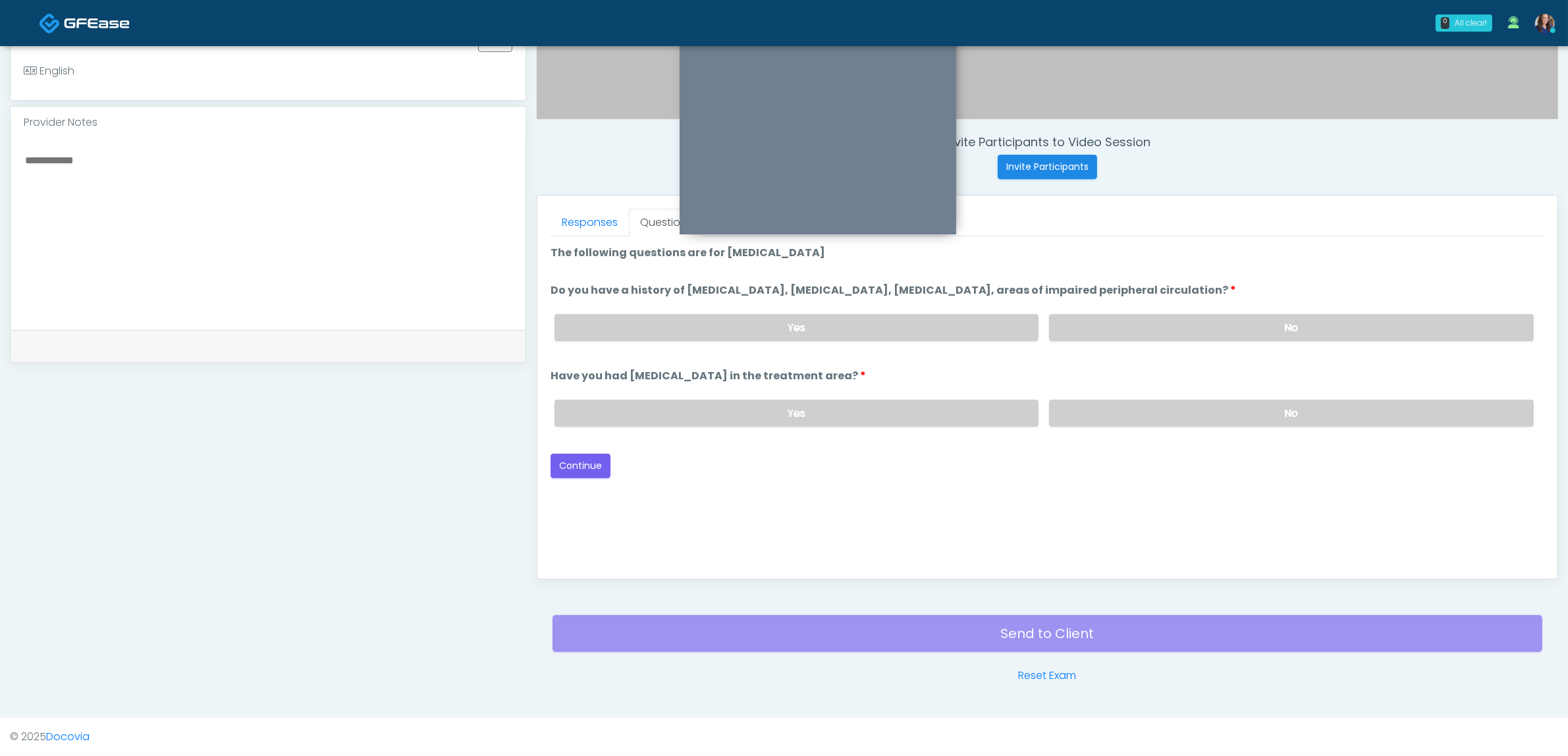
drag, startPoint x: 1126, startPoint y: 320, endPoint x: 1138, endPoint y: 385, distance: 66.1
click at [1126, 321] on label "No" at bounding box center [1292, 327] width 485 height 27
click at [1140, 403] on label "No" at bounding box center [1292, 413] width 485 height 27
click at [584, 466] on button "Continue" at bounding box center [580, 466] width 60 height 24
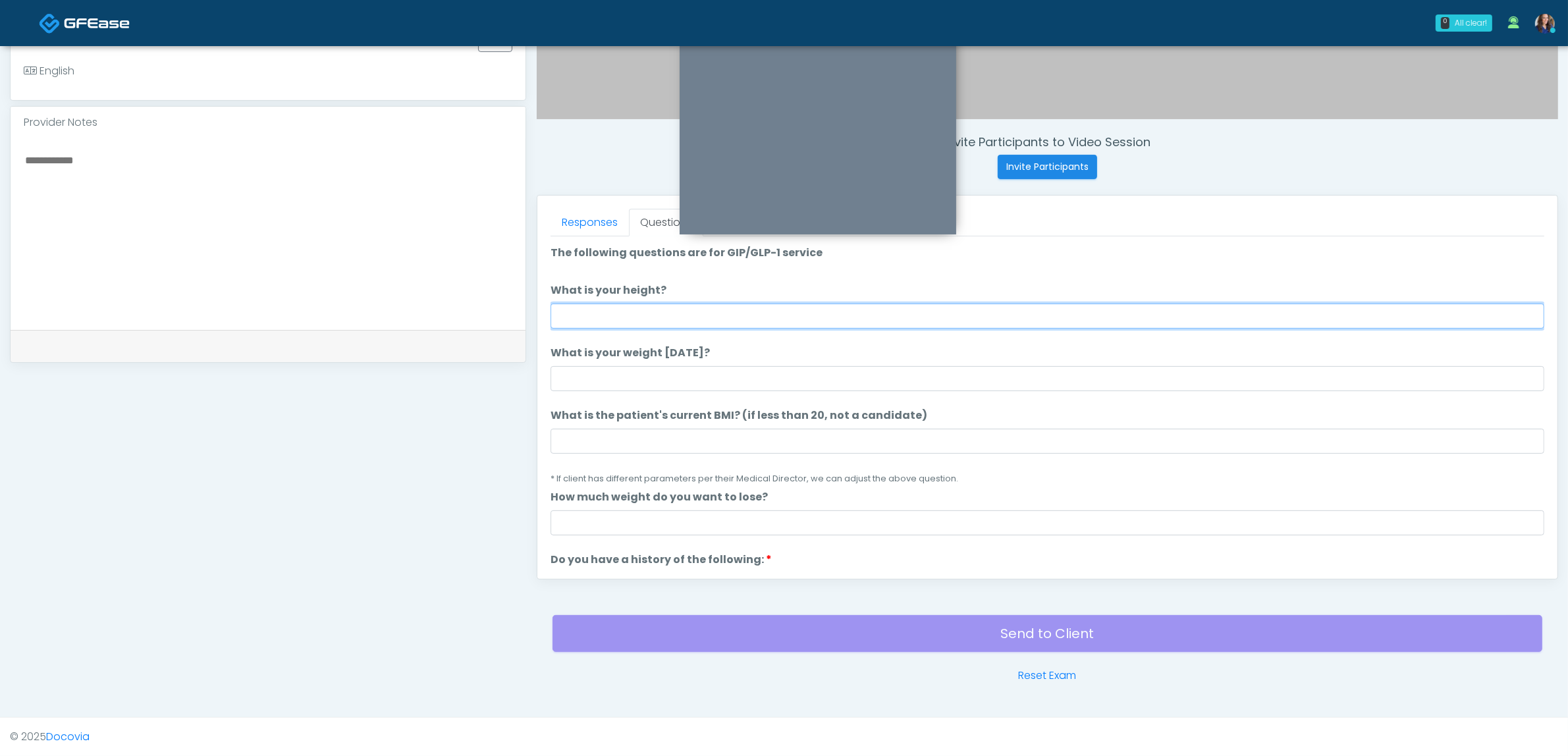
click at [723, 315] on input "What is your height?" at bounding box center [1048, 317] width 994 height 25
type input "*****"
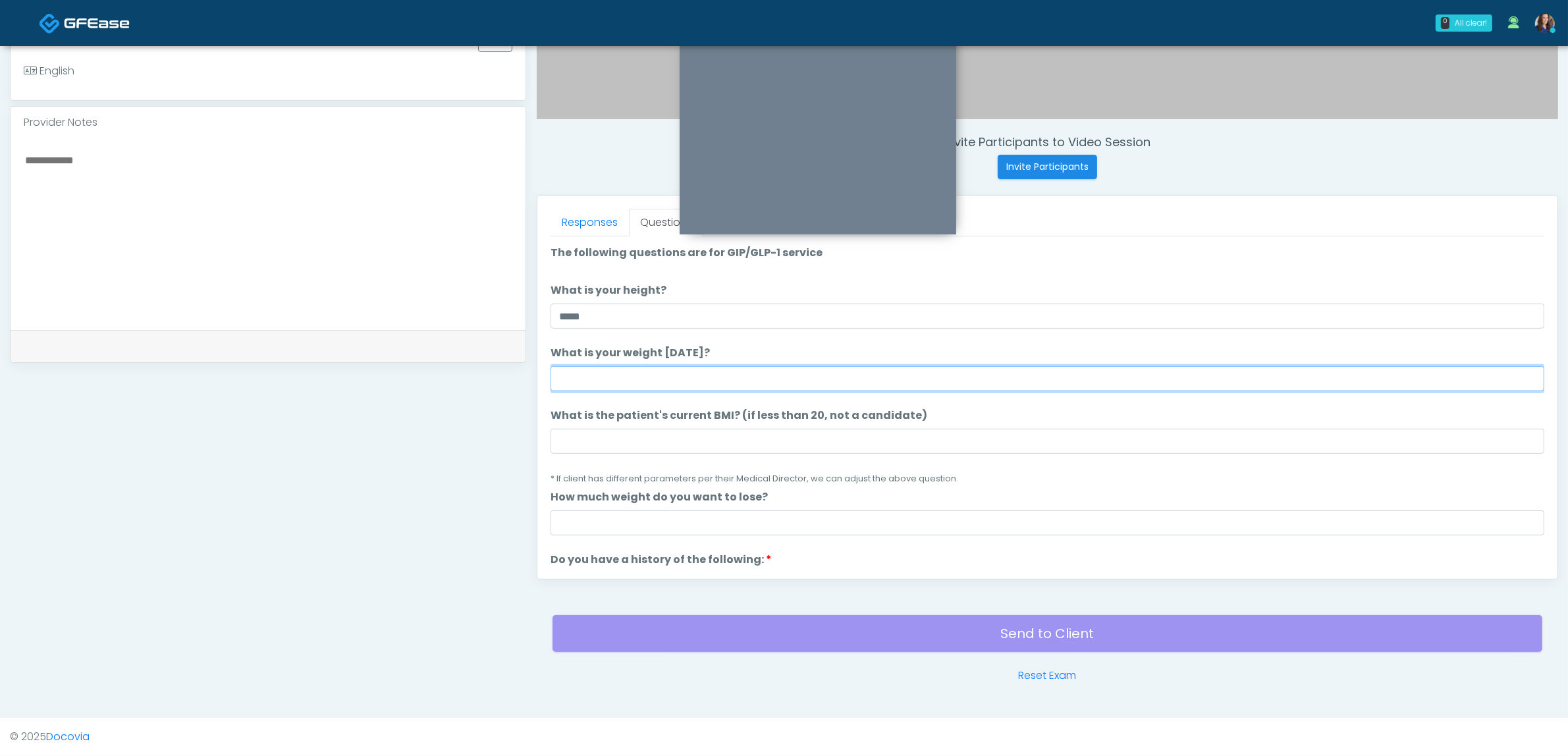
click at [691, 379] on input "What is your weight today?" at bounding box center [1048, 379] width 994 height 25
type input "***"
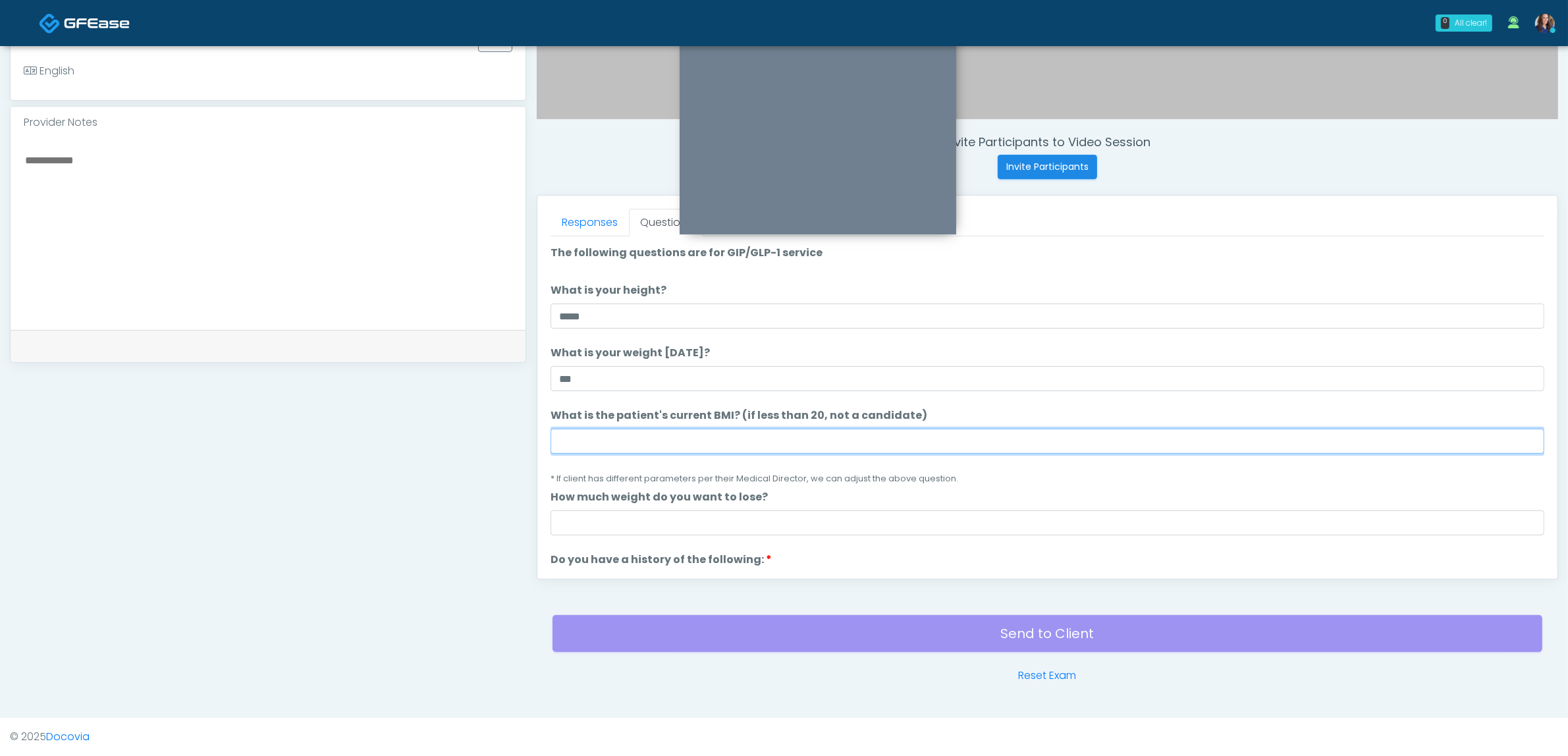
click at [648, 431] on input "What is the patient's current BMI? (if less than 20, not a candidate)" at bounding box center [1048, 441] width 994 height 25
type input "**"
click at [965, 469] on li "What is the patient's current BMI? (if less than 20, not a candidate) What is t…" at bounding box center [1048, 446] width 994 height 78
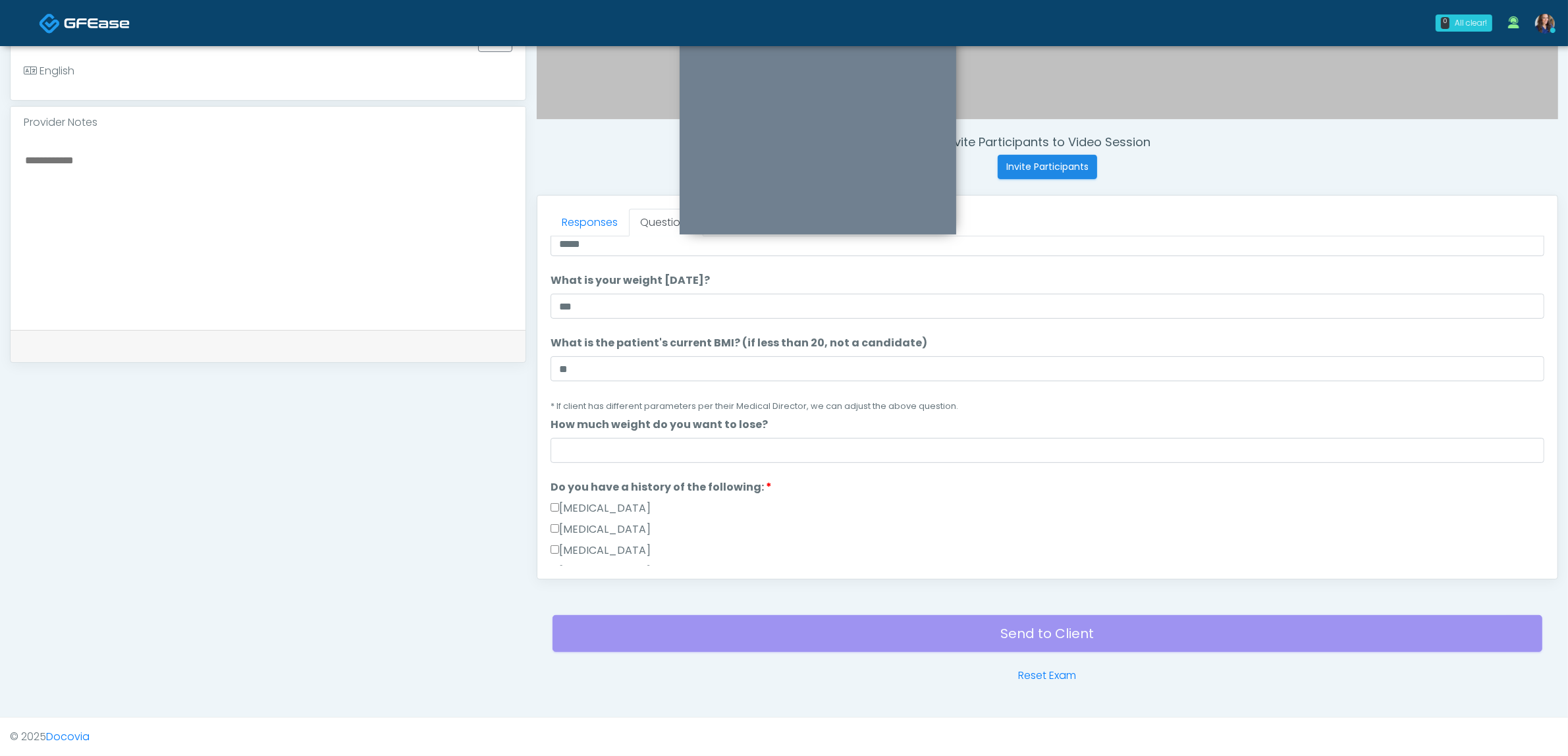
scroll to position [165, 0]
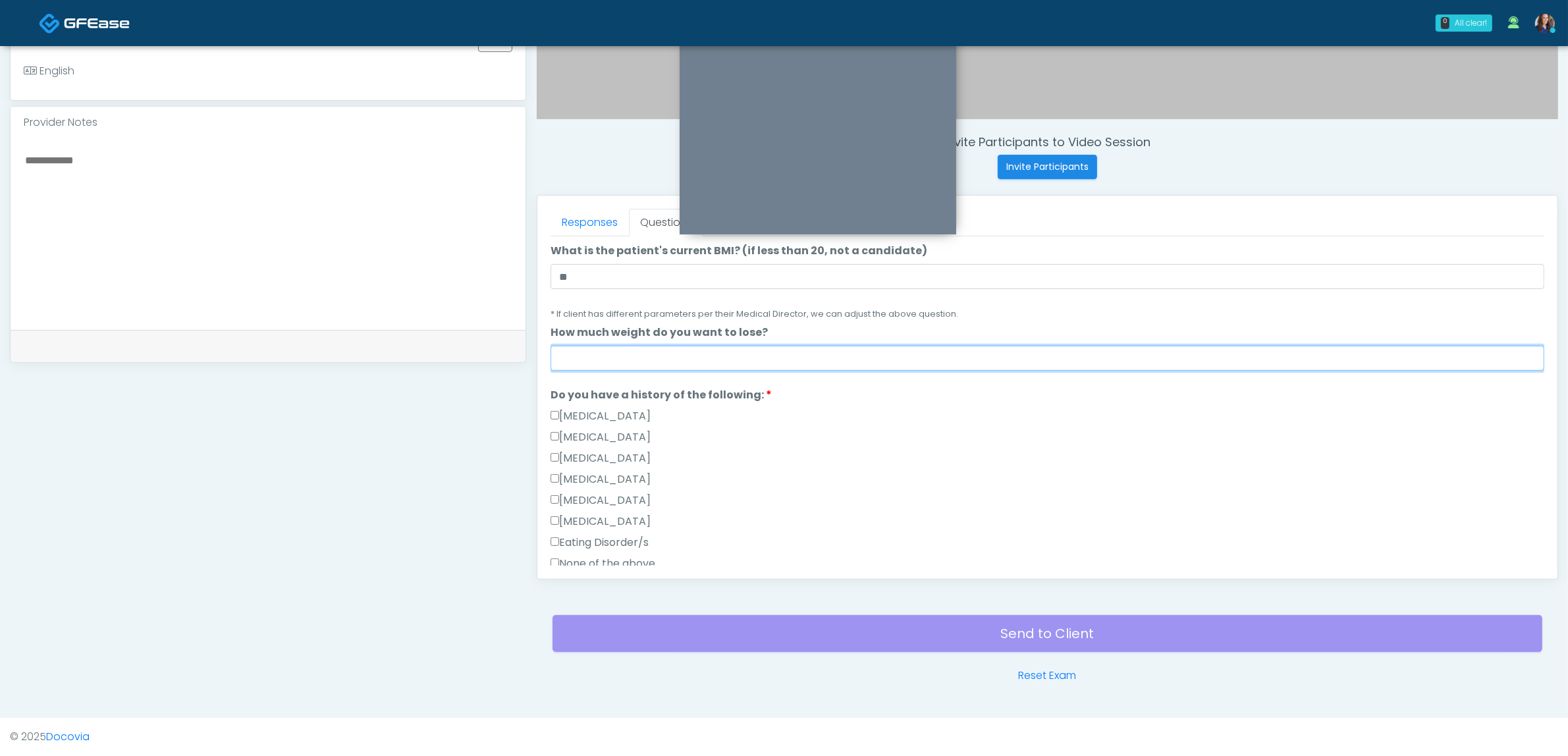
click at [659, 352] on input "How much weight do you want to lose?" at bounding box center [1048, 359] width 994 height 25
type input "****"
click at [825, 391] on li "Do you have a history of the following: Do you have a history of the following:…" at bounding box center [1048, 482] width 994 height 189
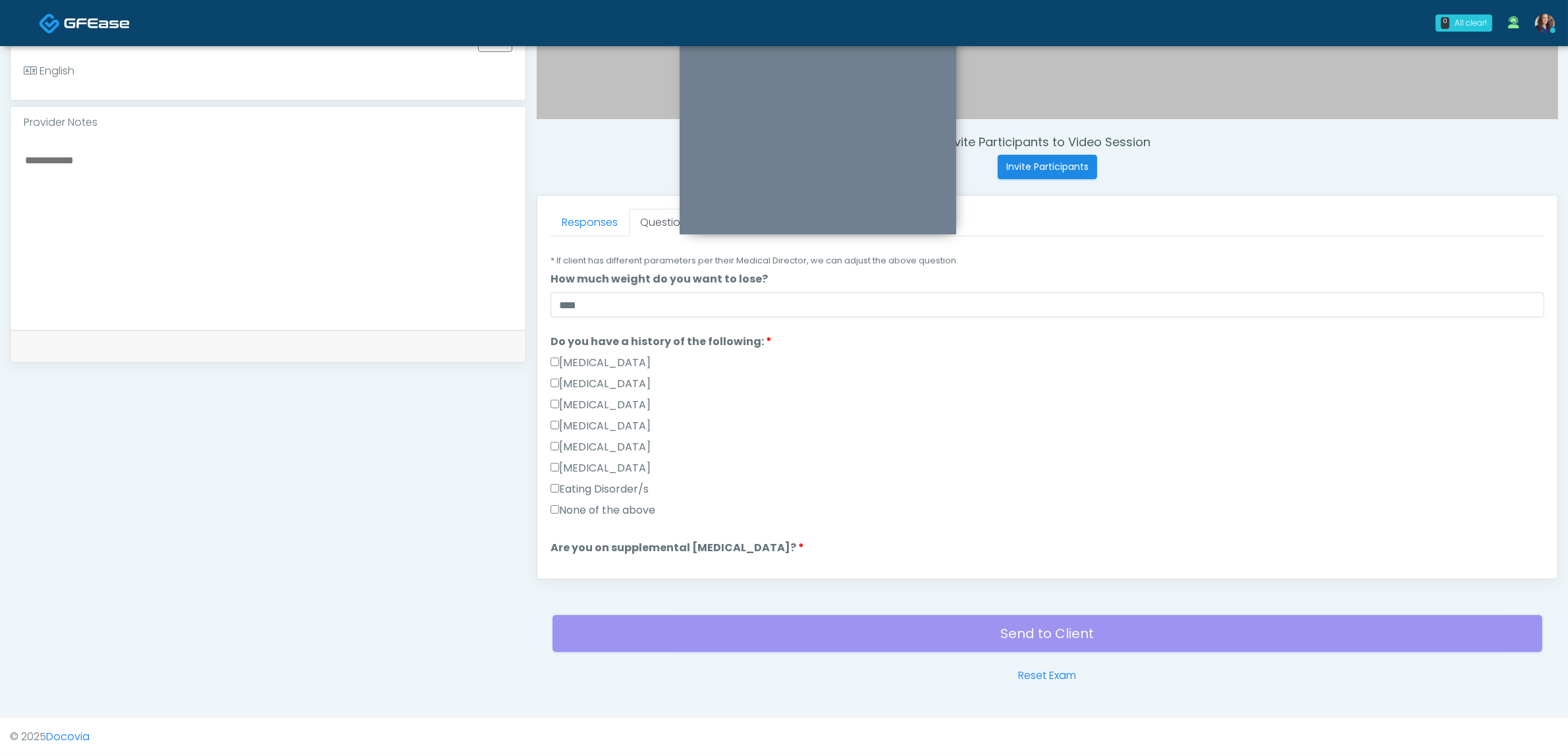
scroll to position [247, 0]
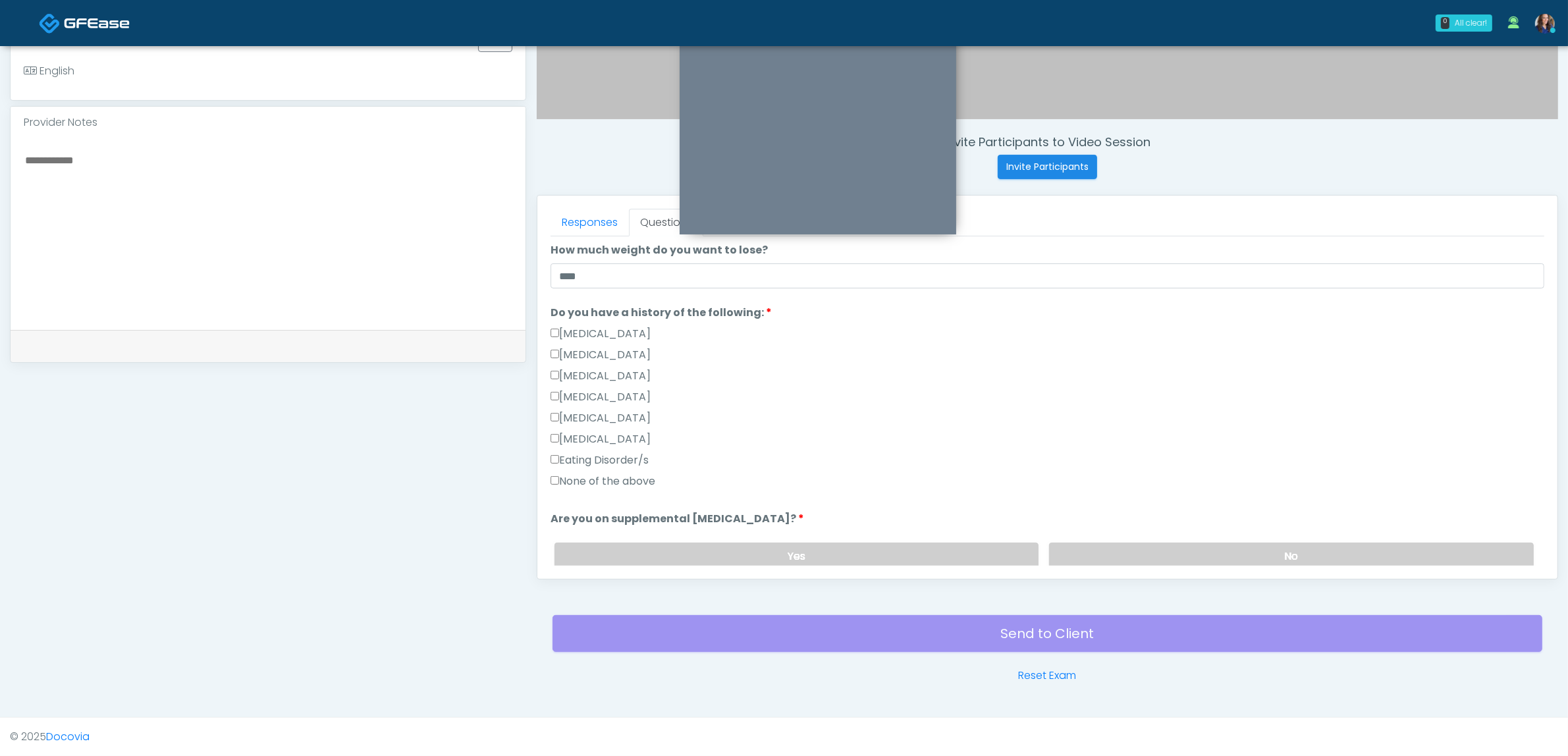
click at [603, 481] on label "None of the above" at bounding box center [603, 481] width 104 height 16
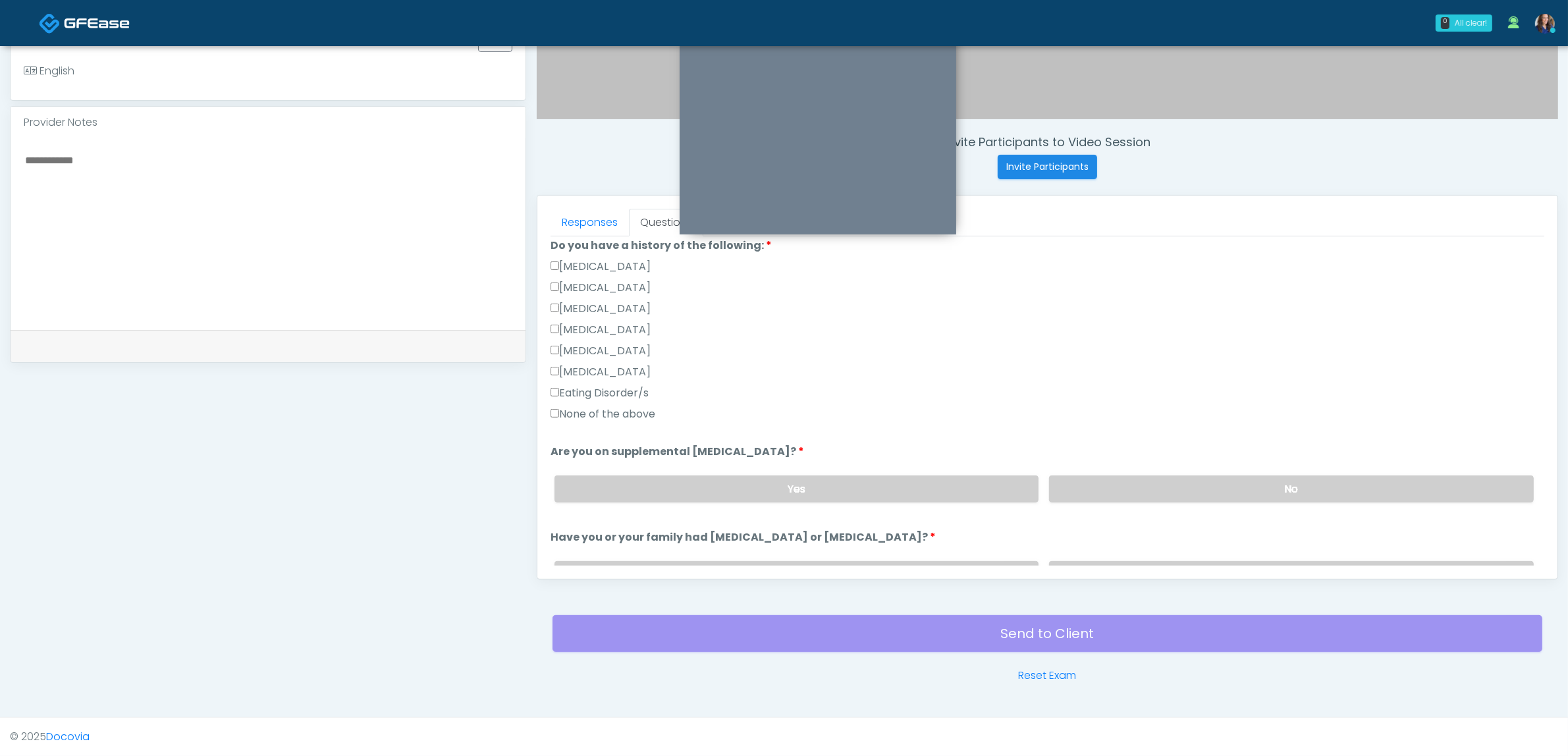
scroll to position [412, 0]
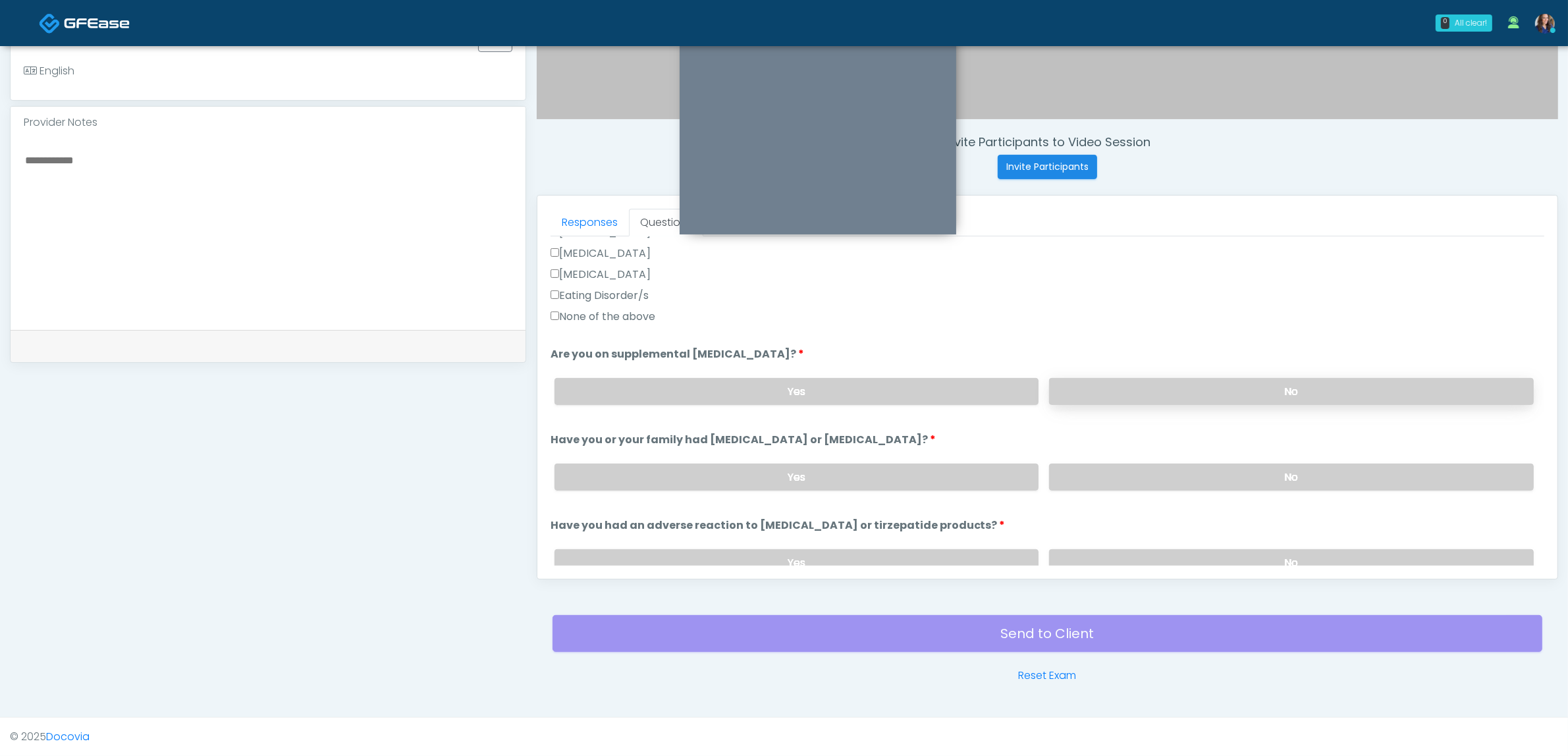
click at [1256, 388] on label "No" at bounding box center [1292, 391] width 485 height 27
click at [1242, 474] on label "No" at bounding box center [1292, 477] width 485 height 27
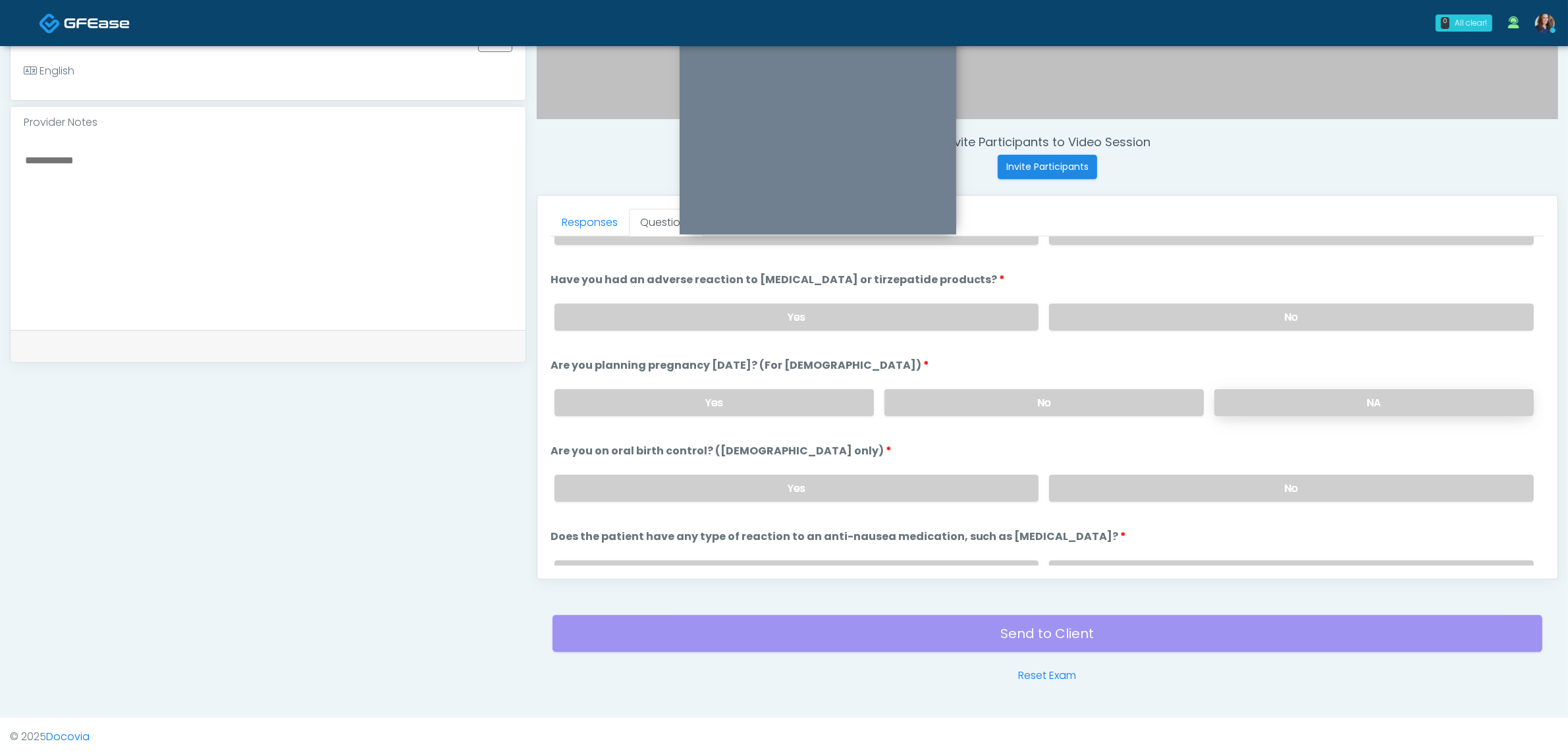
scroll to position [658, 0]
drag, startPoint x: 1225, startPoint y: 306, endPoint x: 1149, endPoint y: 373, distance: 101.3
click at [1224, 310] on label "No" at bounding box center [1292, 316] width 485 height 27
click at [1123, 388] on label "No" at bounding box center [1043, 402] width 319 height 27
click at [1147, 473] on label "No" at bounding box center [1292, 487] width 485 height 27
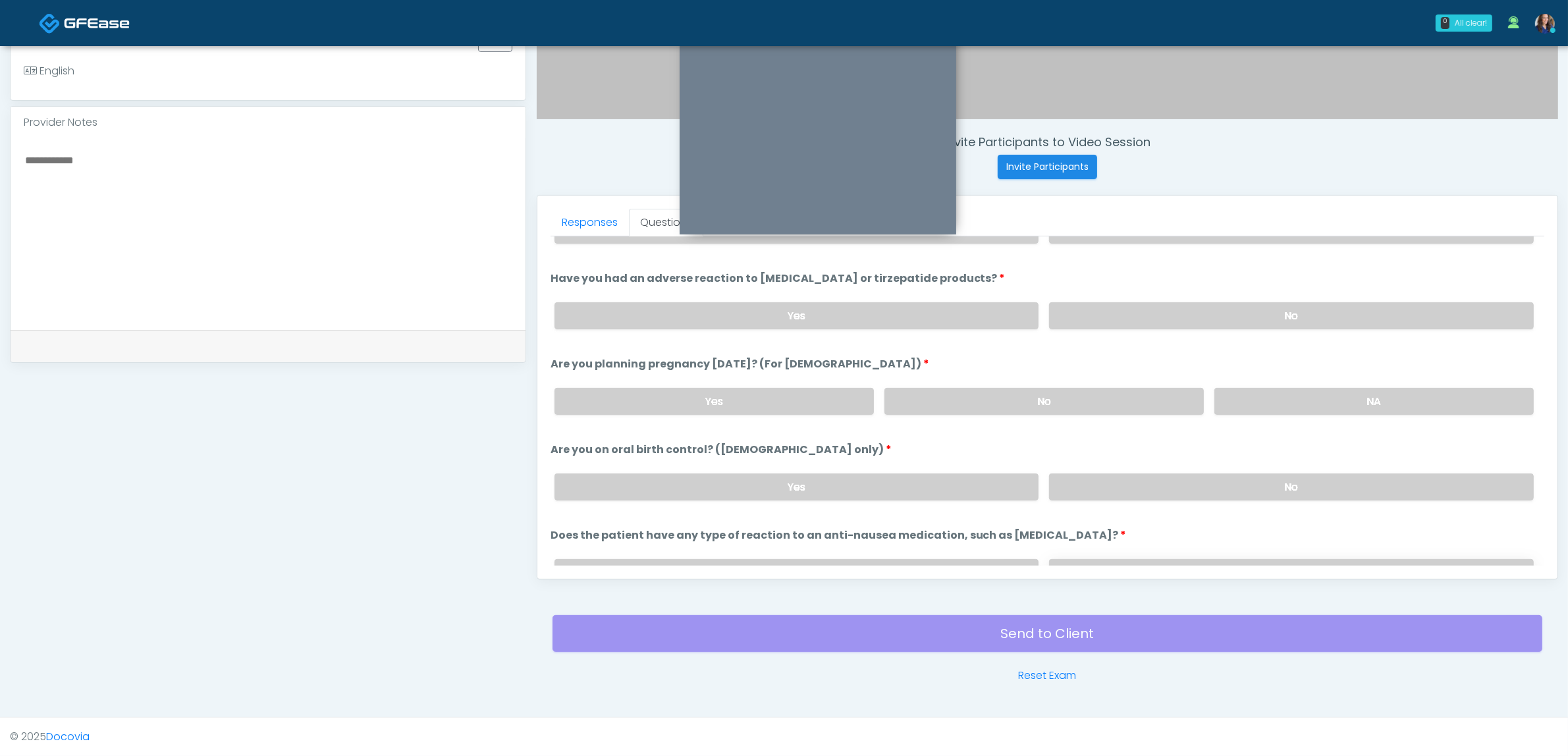
scroll to position [721, 0]
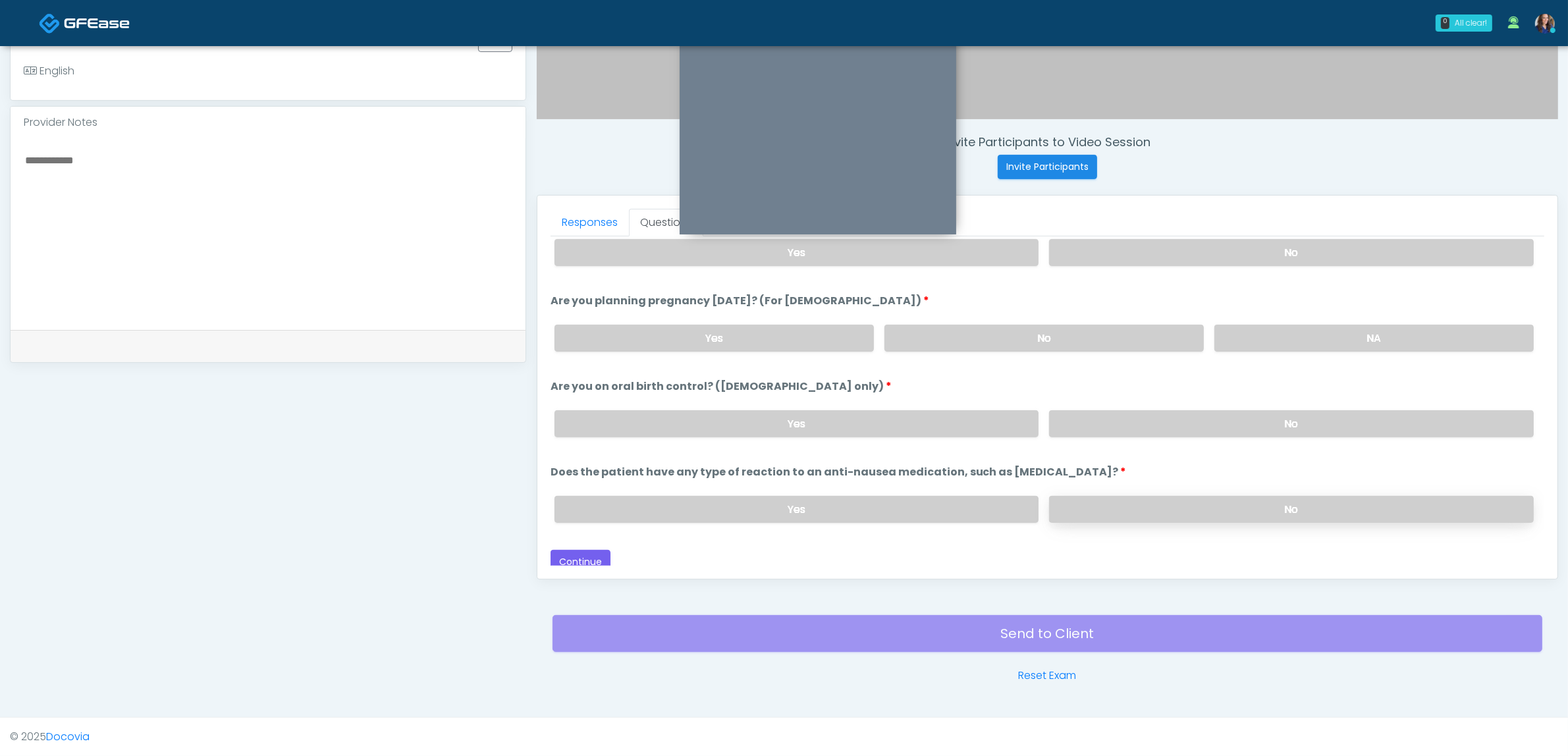
click at [1153, 499] on label "No" at bounding box center [1292, 509] width 485 height 27
drag, startPoint x: 570, startPoint y: 551, endPoint x: 653, endPoint y: 432, distance: 145.1
click at [653, 438] on div "Loading... Connecting to your agent... Please wait while we prepare your person…" at bounding box center [1048, 49] width 994 height 1051
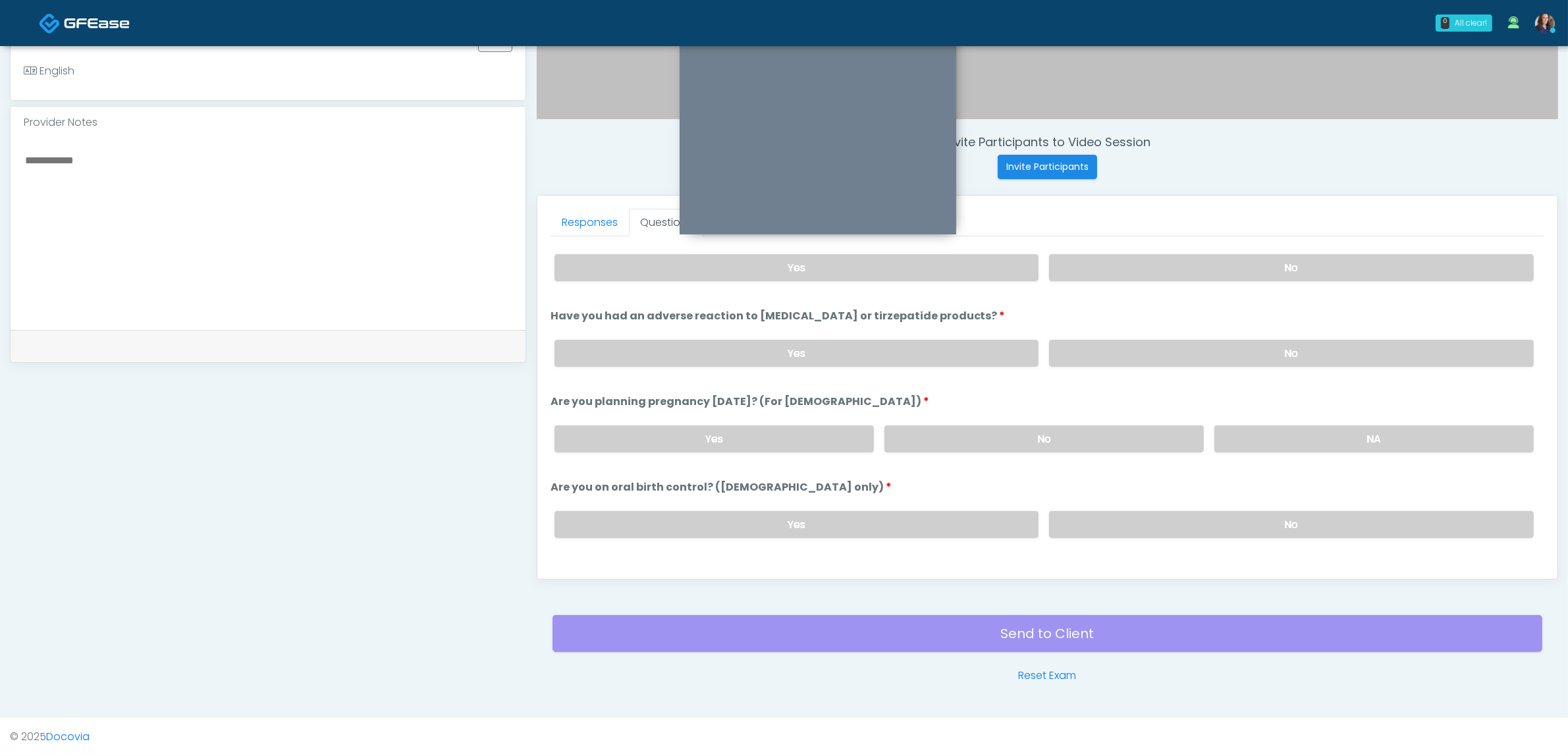
scroll to position [475, 0]
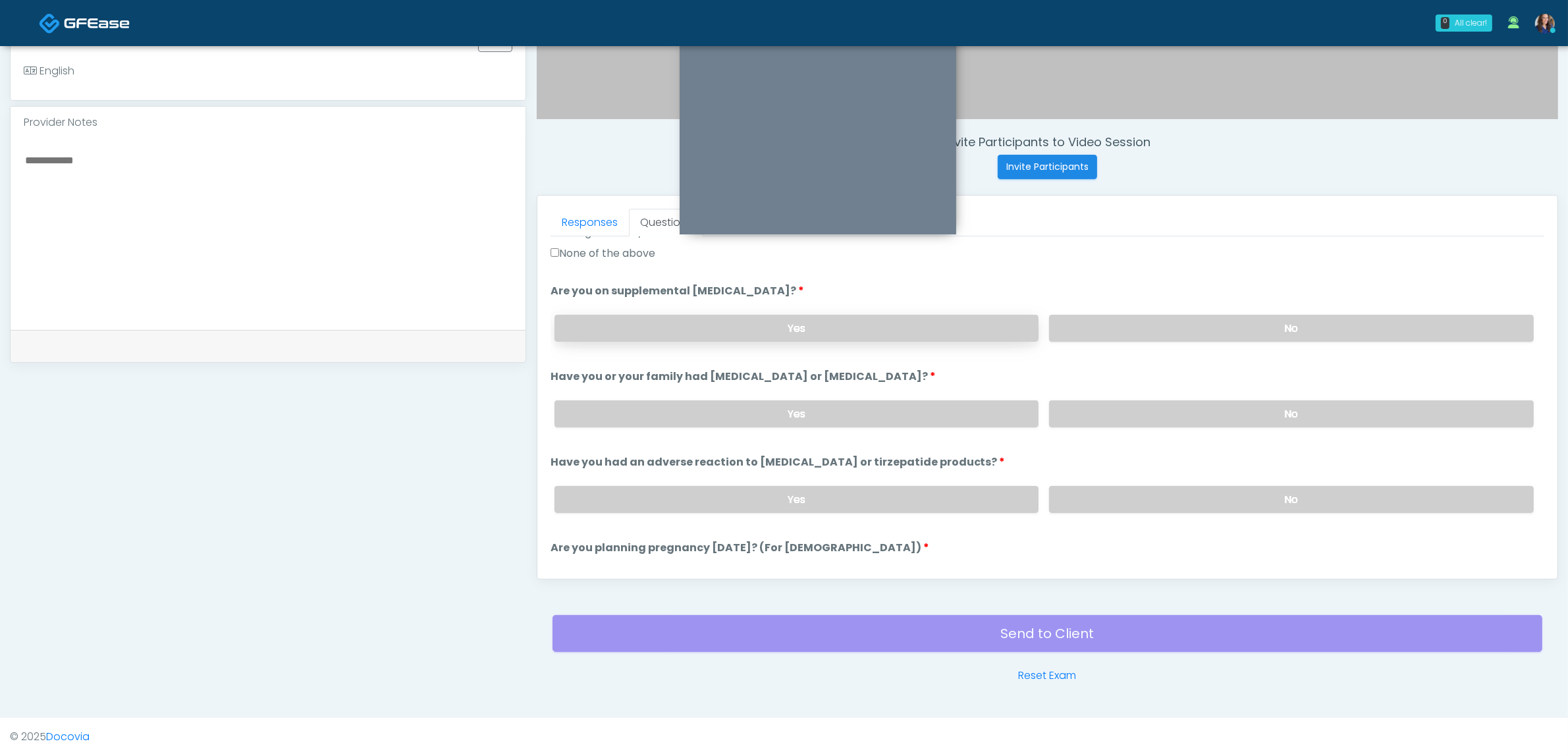
click at [691, 310] on li "Are you on supplemental biotin? Are you on supplemental biotin? Yes No" at bounding box center [1048, 317] width 994 height 69
drag, startPoint x: 684, startPoint y: 326, endPoint x: 666, endPoint y: 410, distance: 85.9
click at [683, 326] on label "Yes" at bounding box center [797, 328] width 485 height 27
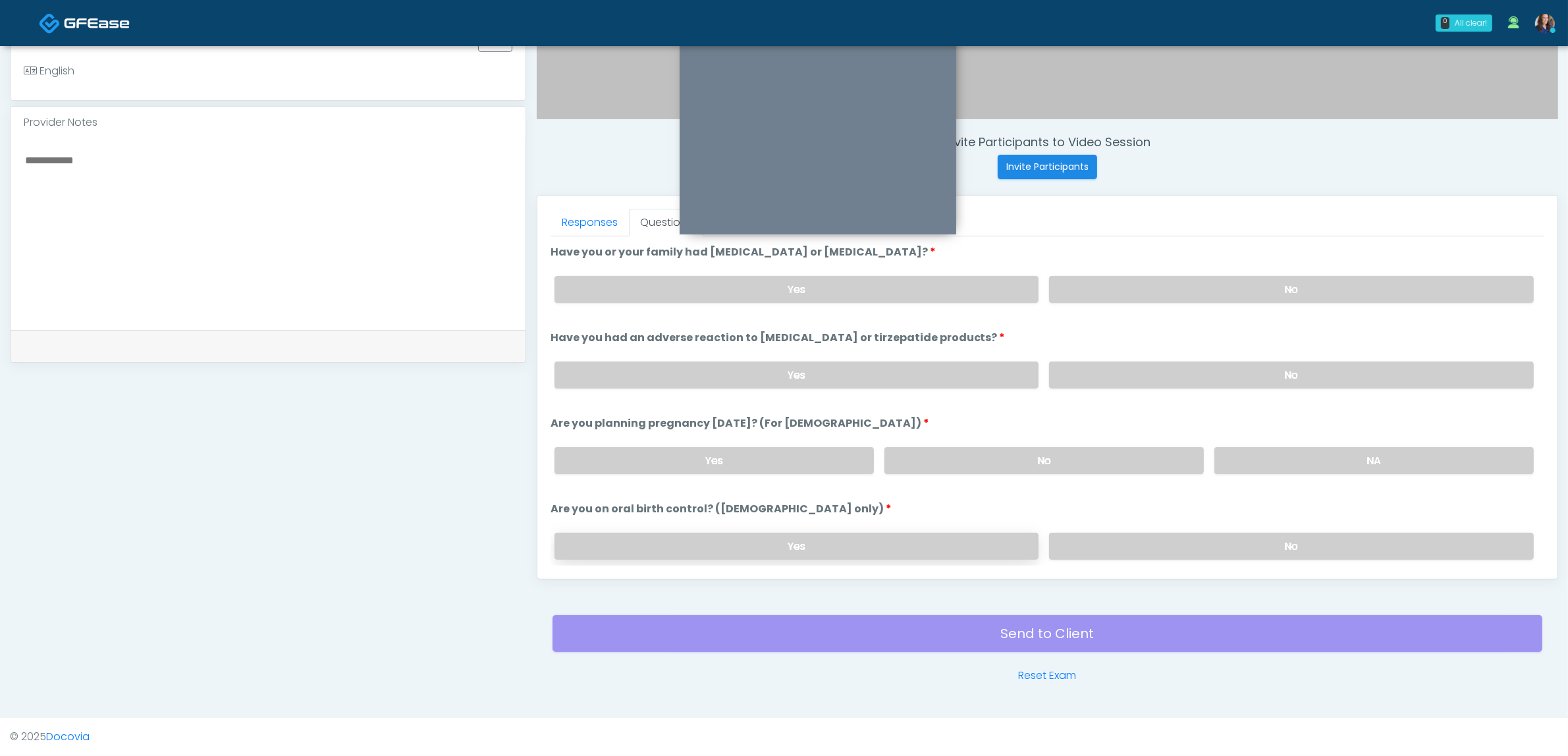
scroll to position [721, 0]
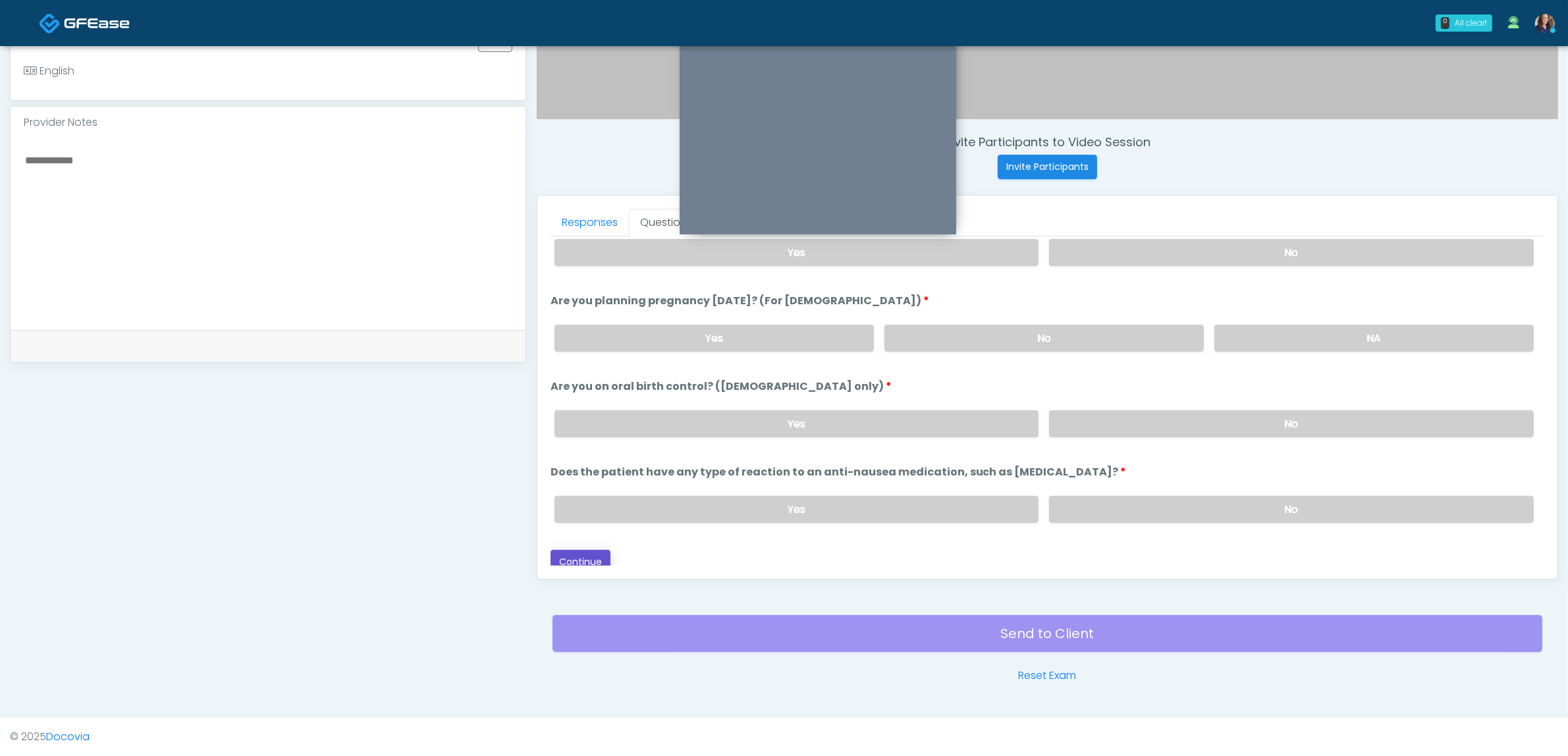
click at [582, 550] on button "Continue" at bounding box center [580, 562] width 60 height 24
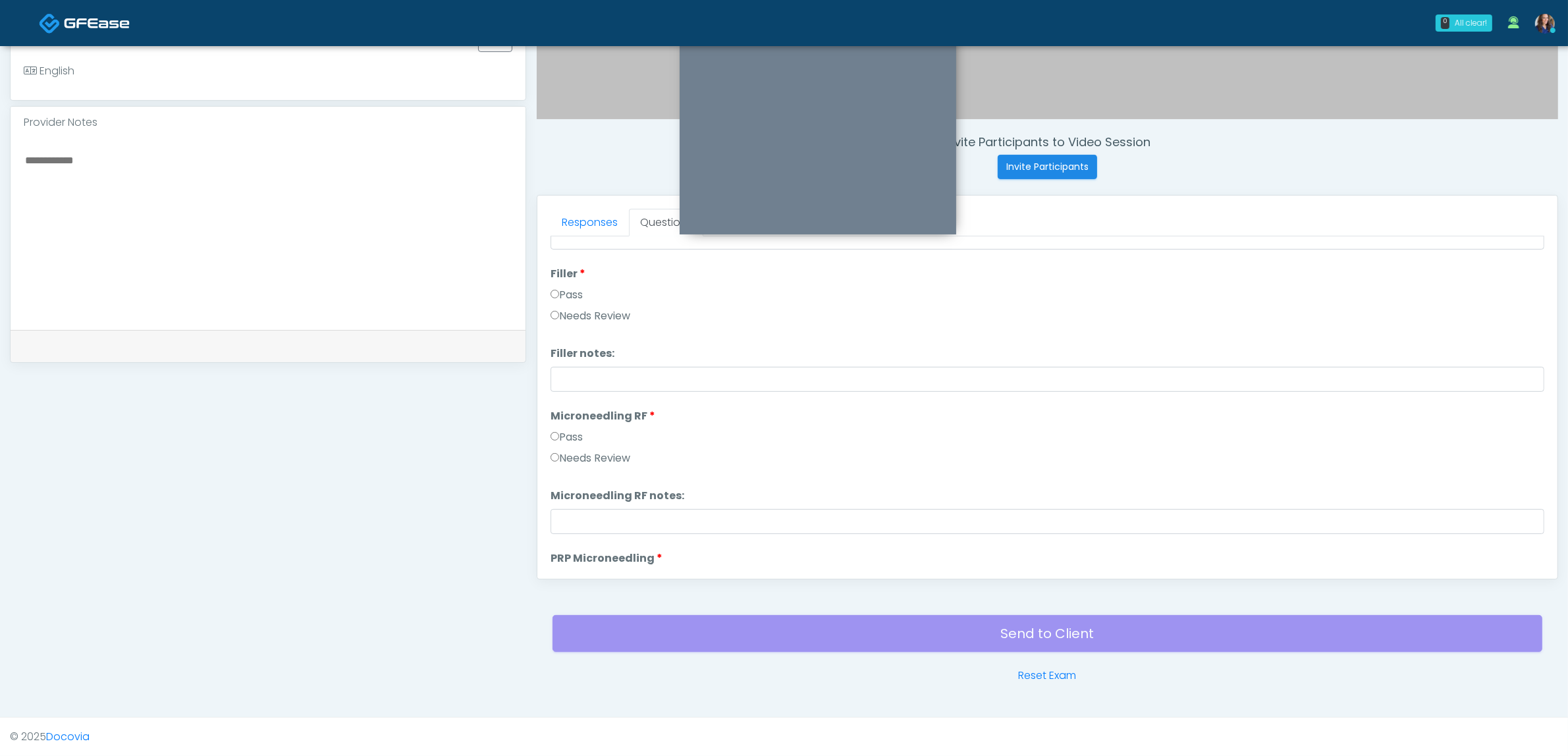
scroll to position [0, 0]
click at [1494, 243] on button "Pass All" at bounding box center [1518, 253] width 50 height 24
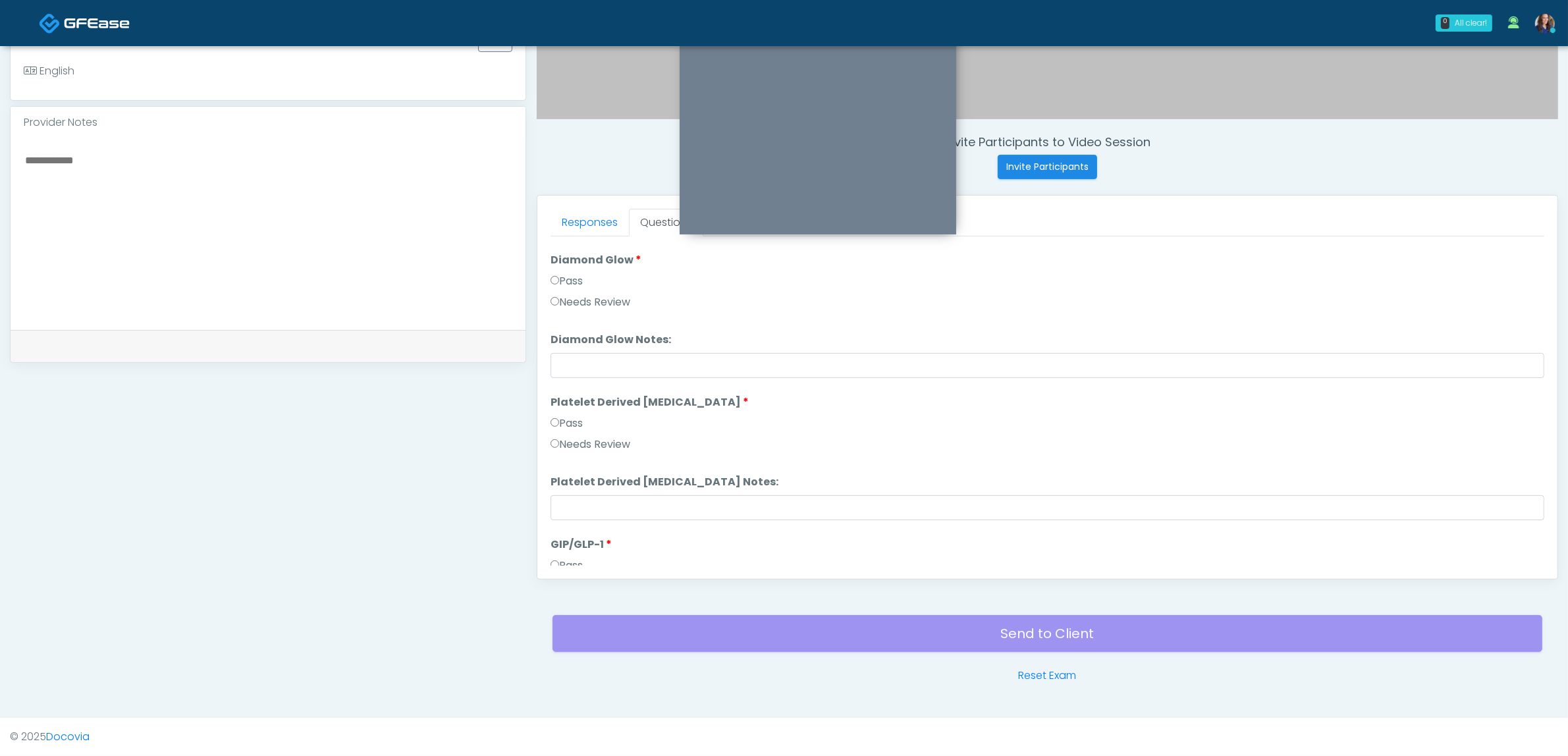
scroll to position [2430, 0]
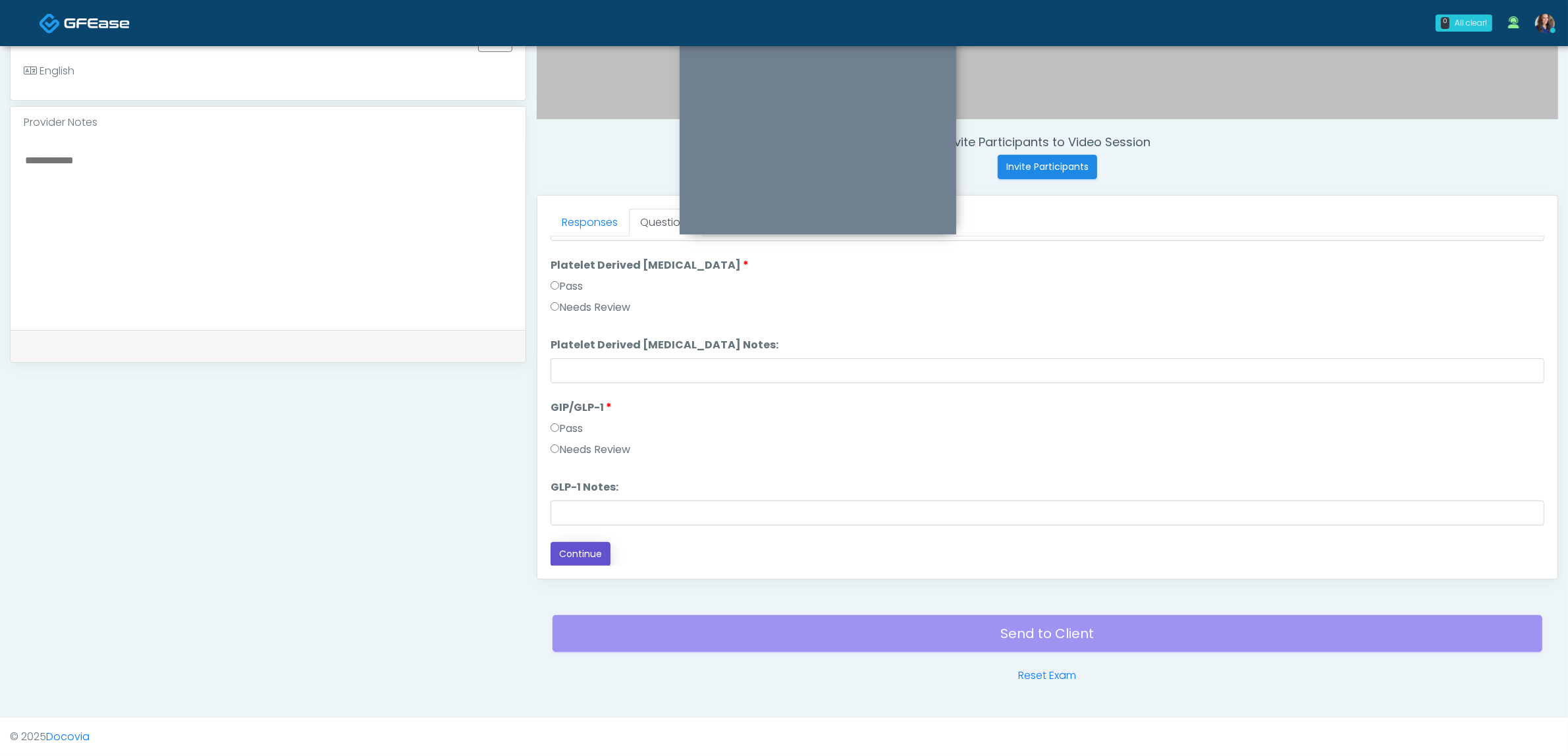
drag, startPoint x: 579, startPoint y: 554, endPoint x: 616, endPoint y: 541, distance: 39.2
click at [579, 554] on button "Continue" at bounding box center [580, 554] width 60 height 24
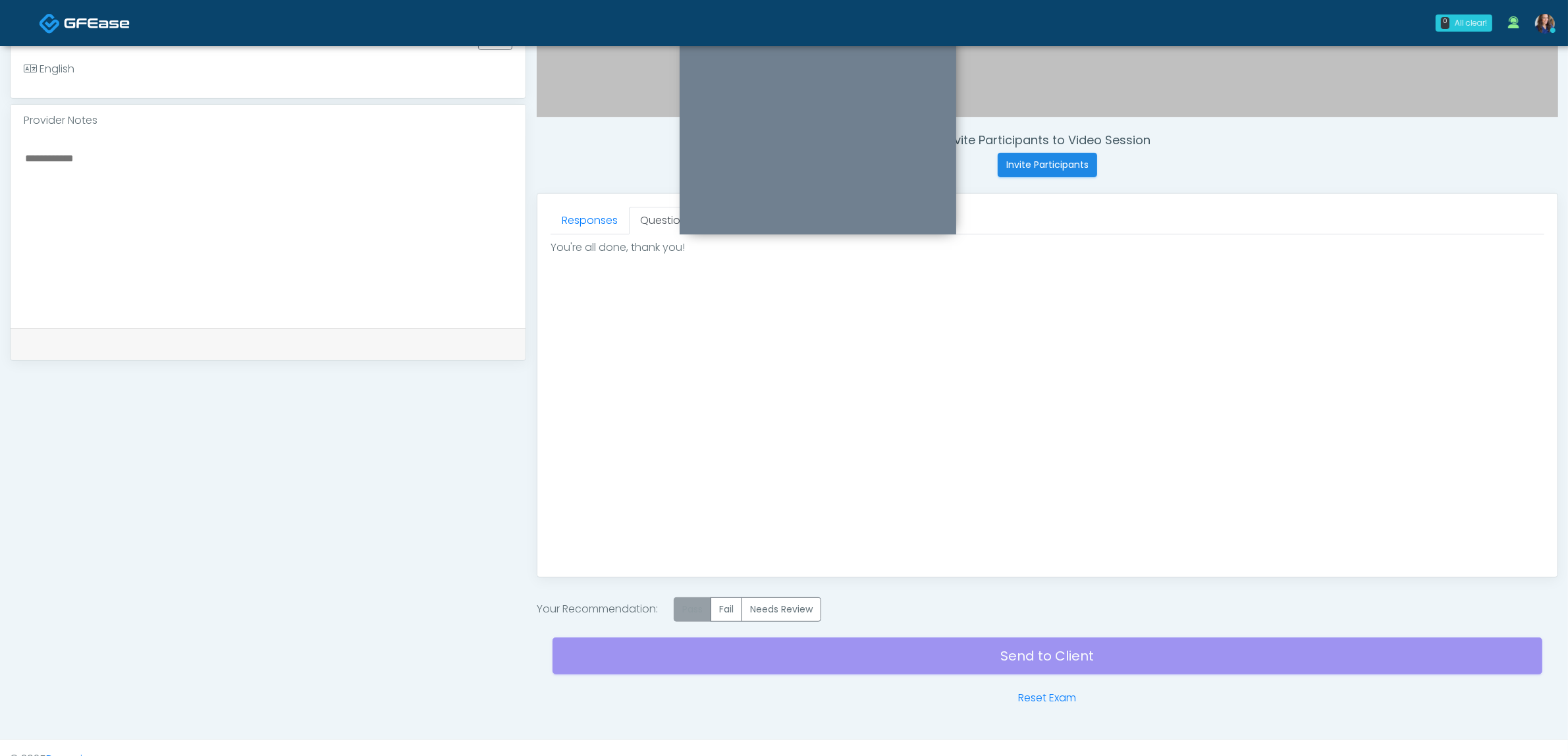
drag, startPoint x: 685, startPoint y: 618, endPoint x: 721, endPoint y: 617, distance: 36.0
click at [686, 618] on label "Pass" at bounding box center [692, 609] width 38 height 24
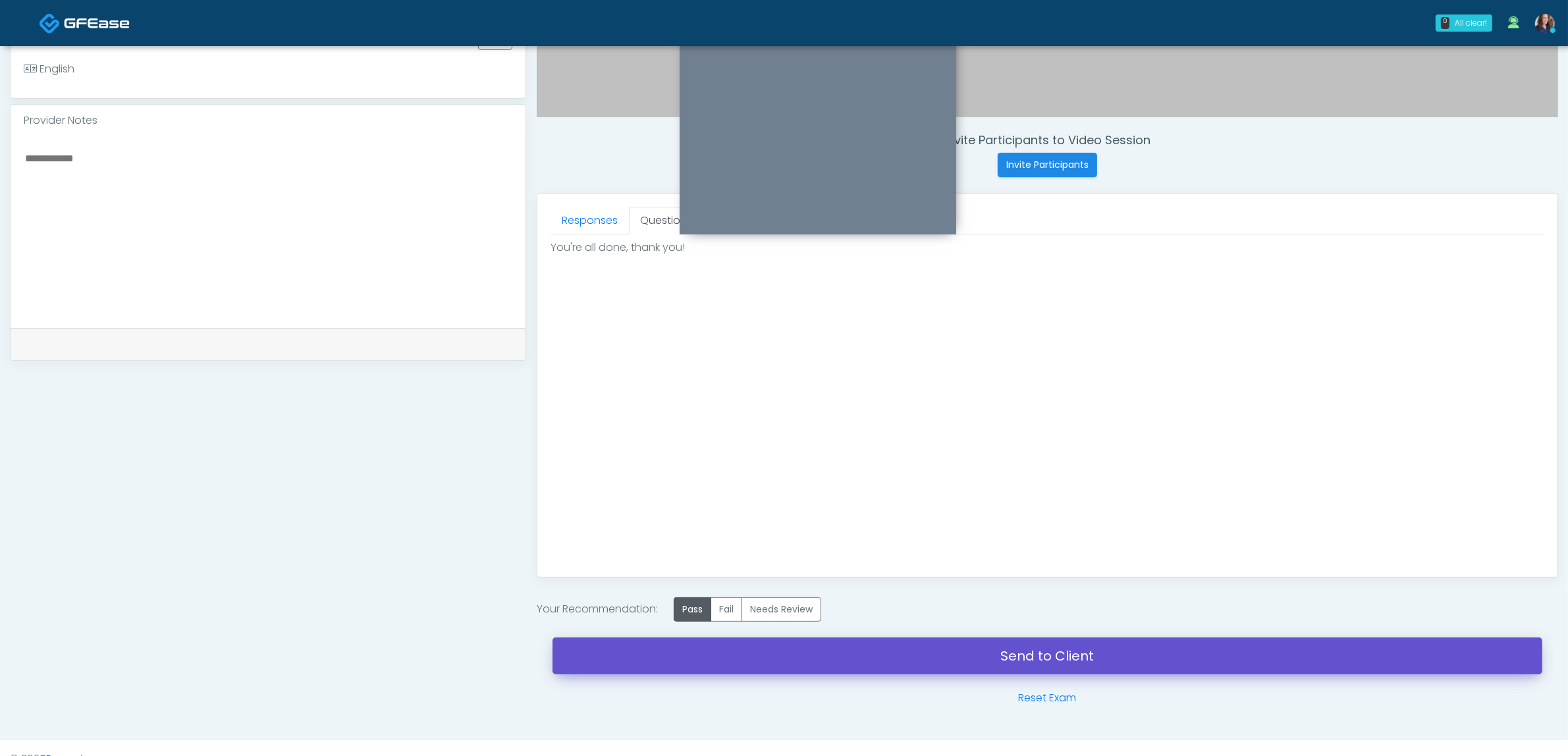
click at [904, 658] on link "Send to Client" at bounding box center [1047, 656] width 989 height 37
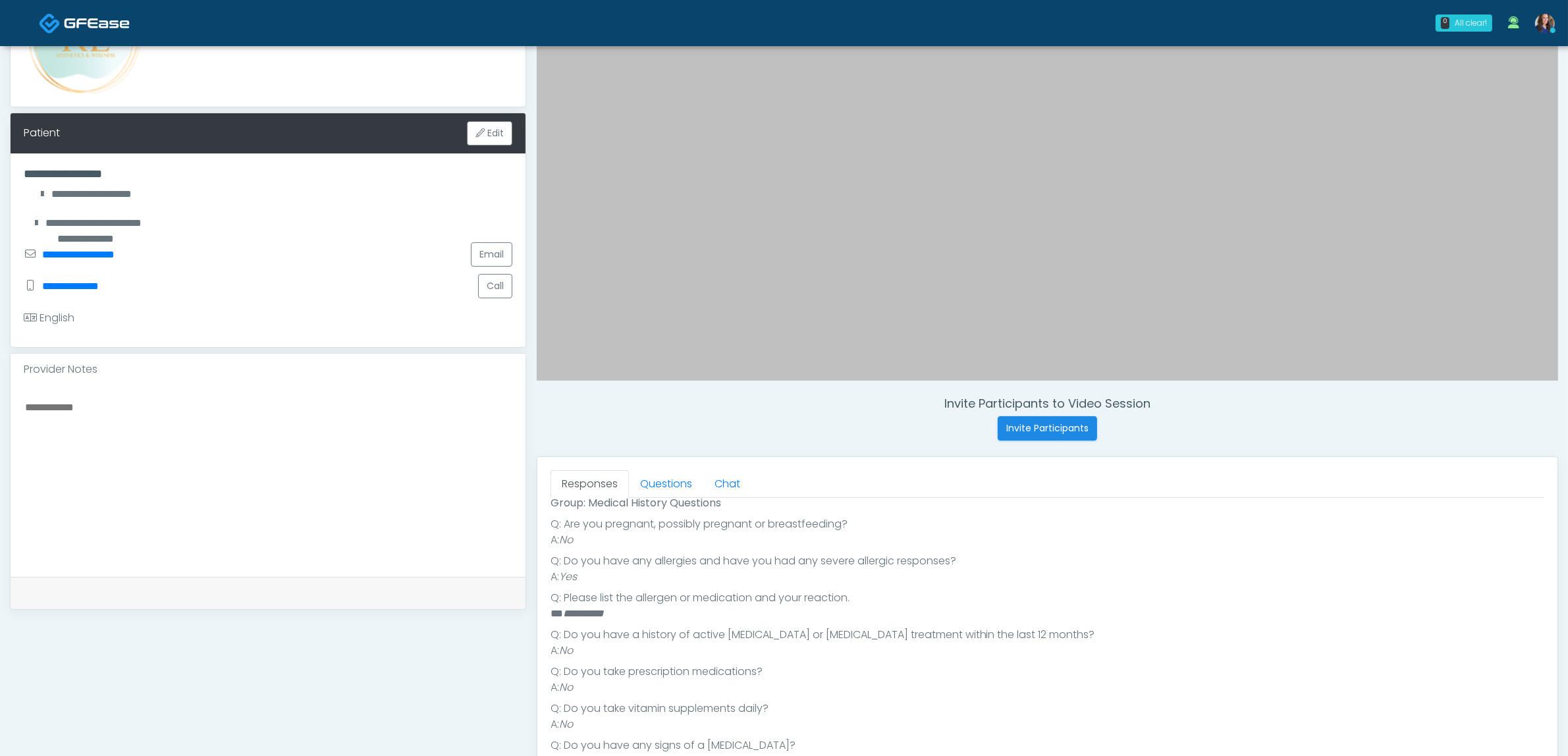
scroll to position [247, 0]
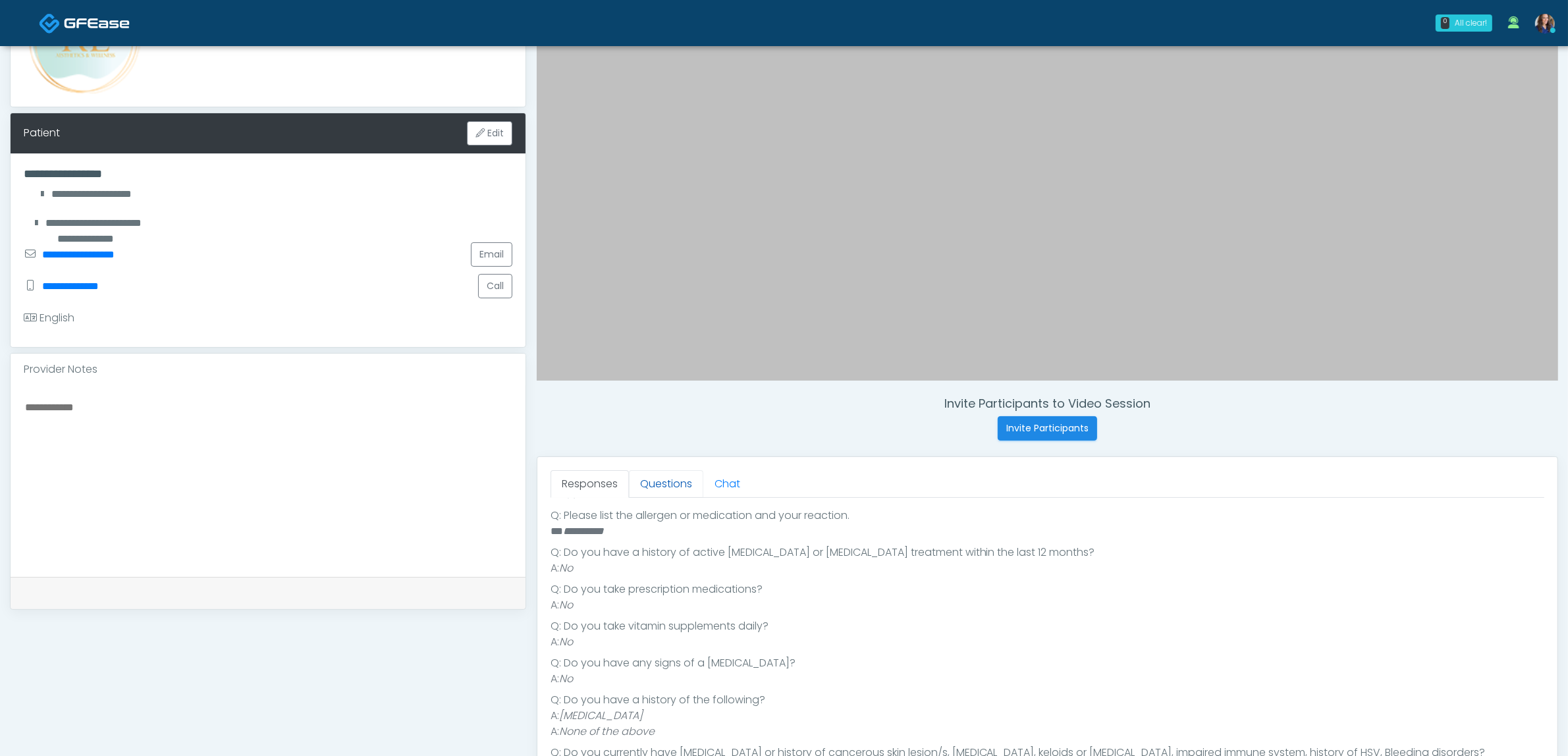
click at [663, 489] on link "Questions" at bounding box center [666, 483] width 74 height 28
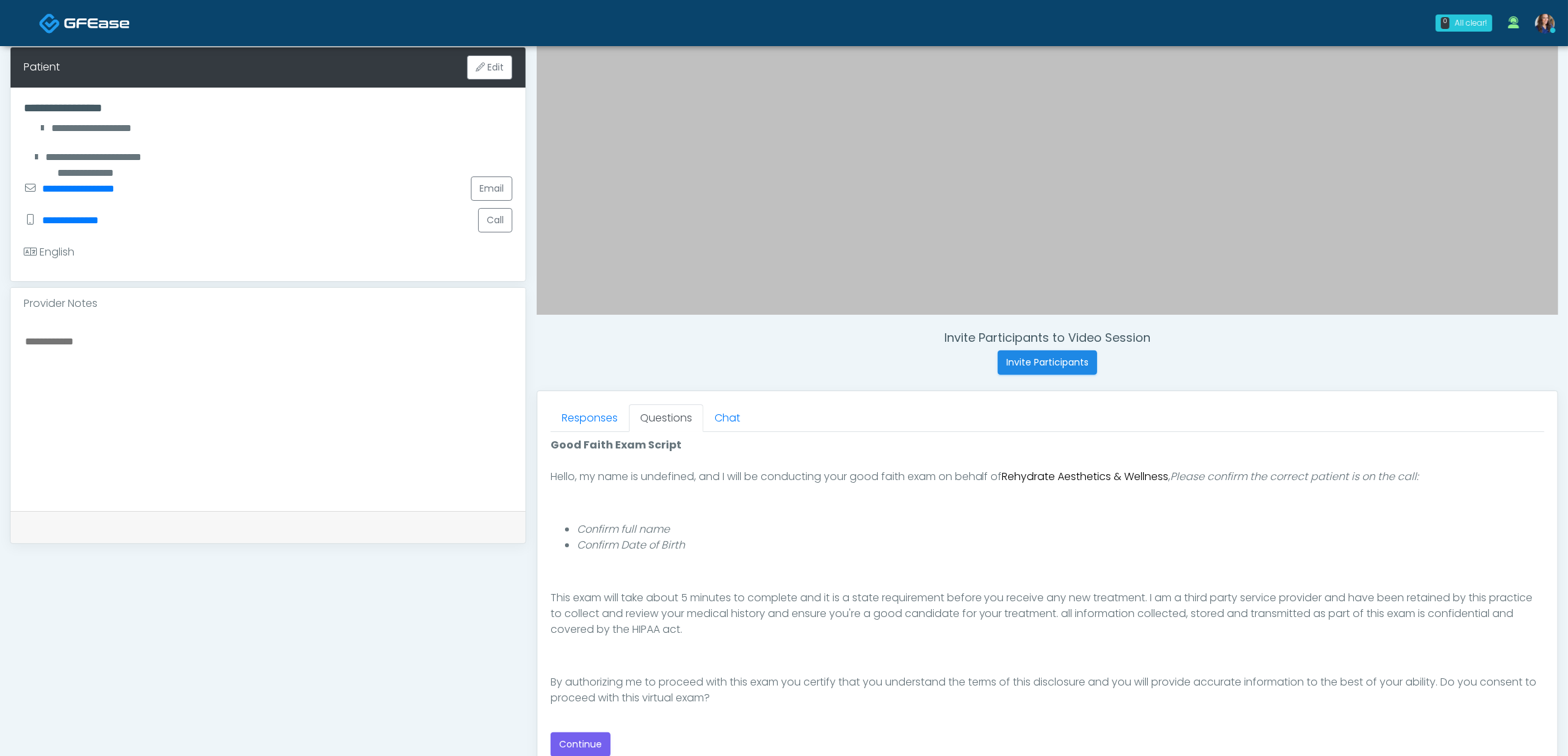
scroll to position [329, 0]
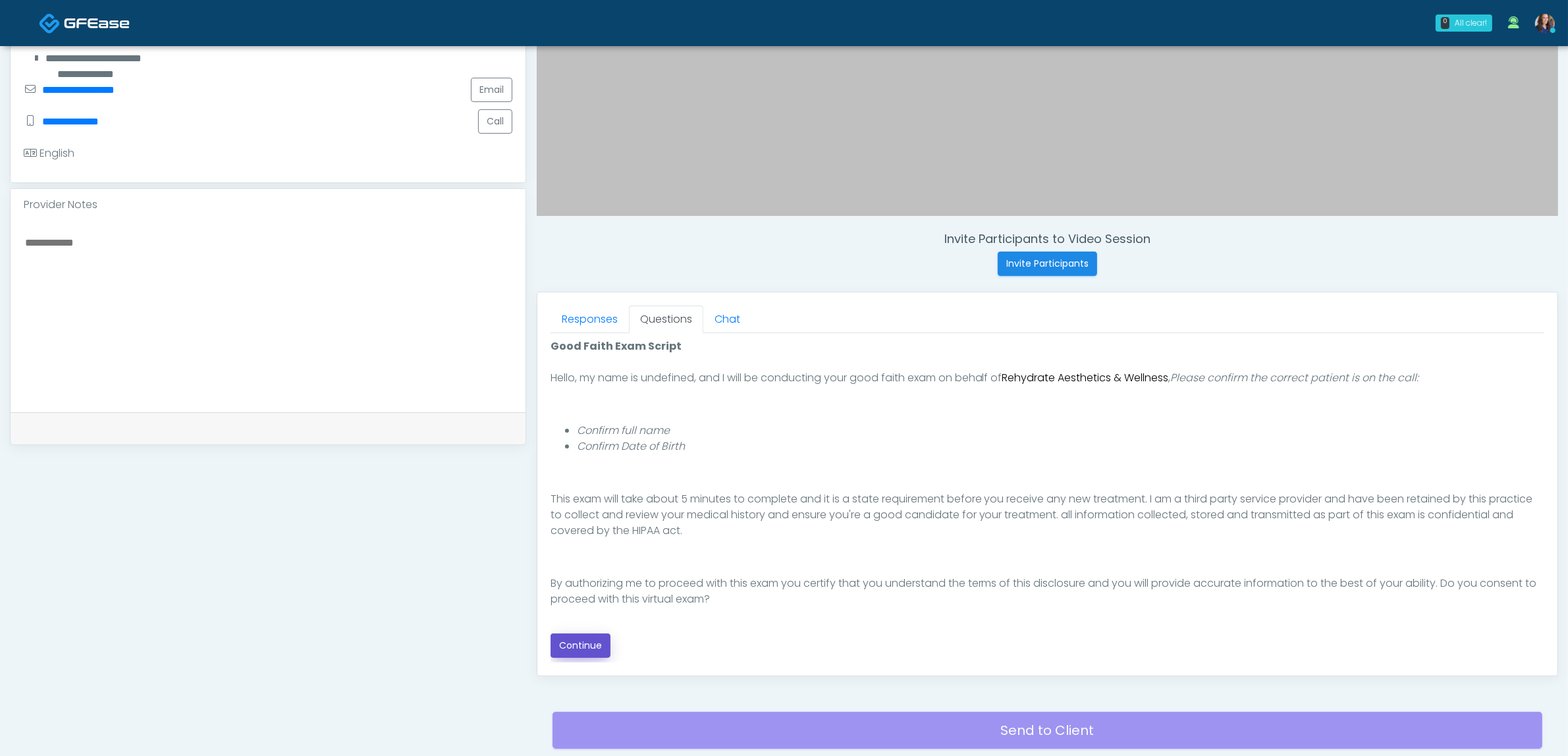
click at [574, 636] on button "Continue" at bounding box center [580, 645] width 60 height 24
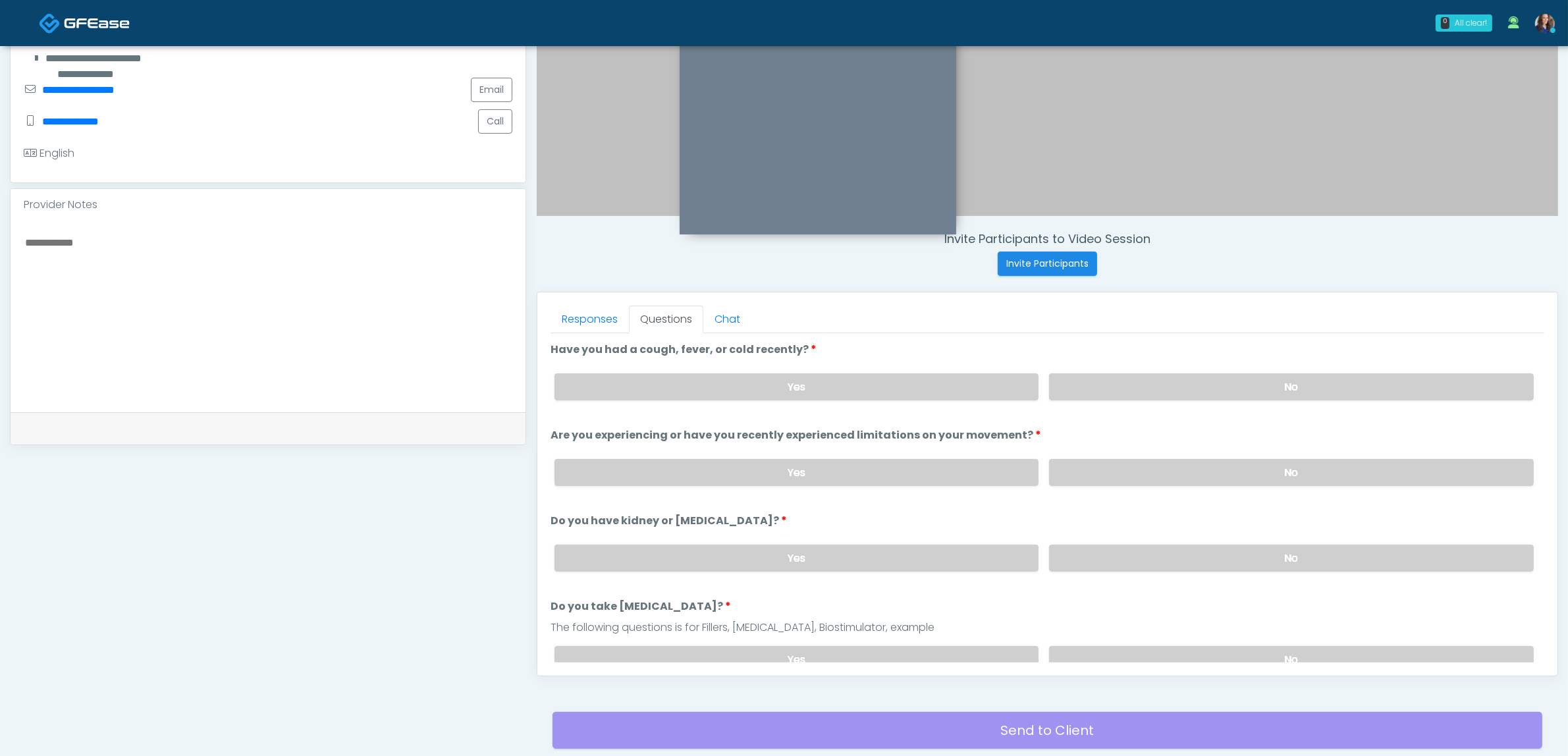
scroll to position [428, 0]
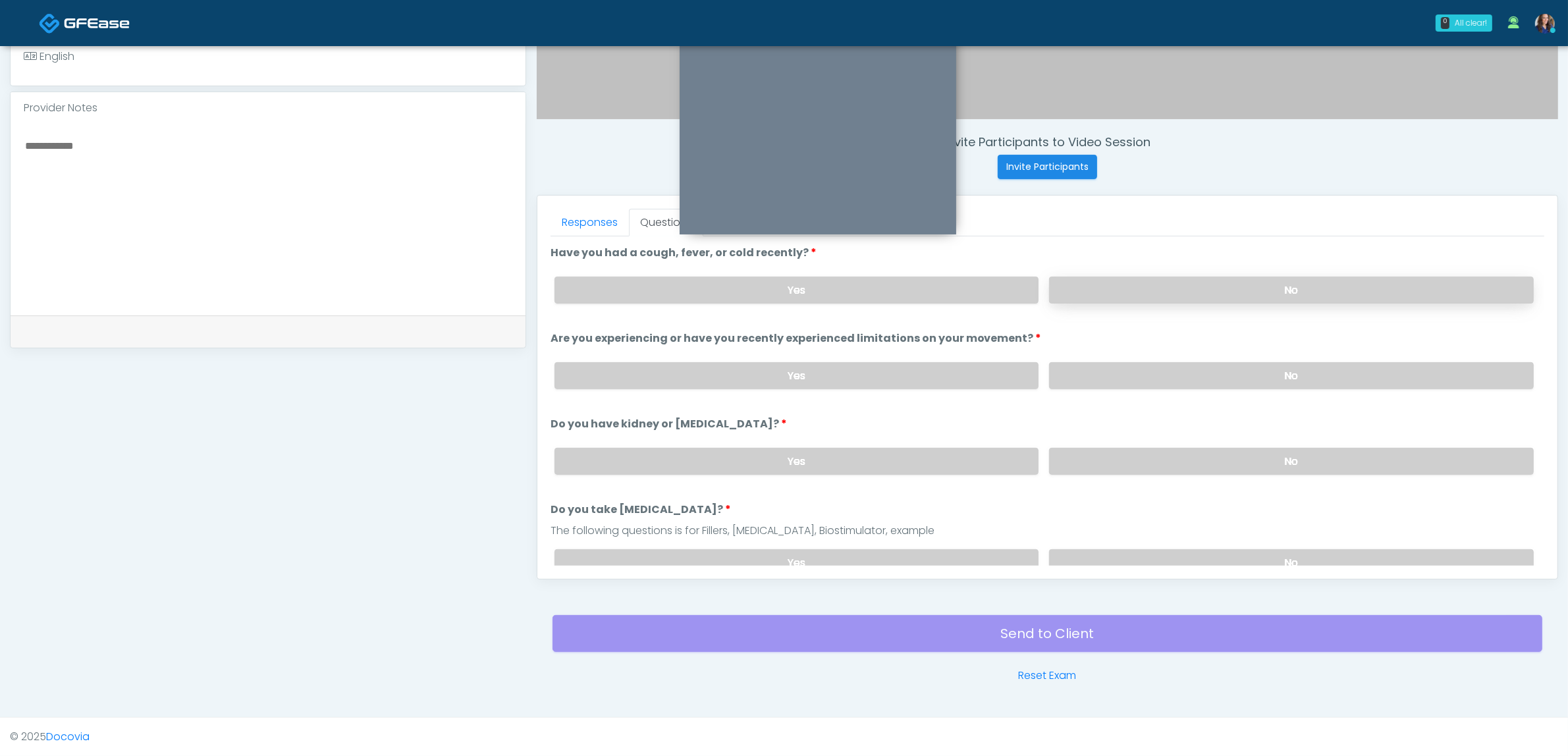
click at [1146, 286] on label "No" at bounding box center [1292, 290] width 485 height 27
click at [1144, 370] on label "No" at bounding box center [1292, 375] width 485 height 27
click at [1118, 455] on label "No" at bounding box center [1292, 461] width 485 height 27
click at [1104, 551] on label "No" at bounding box center [1292, 562] width 485 height 27
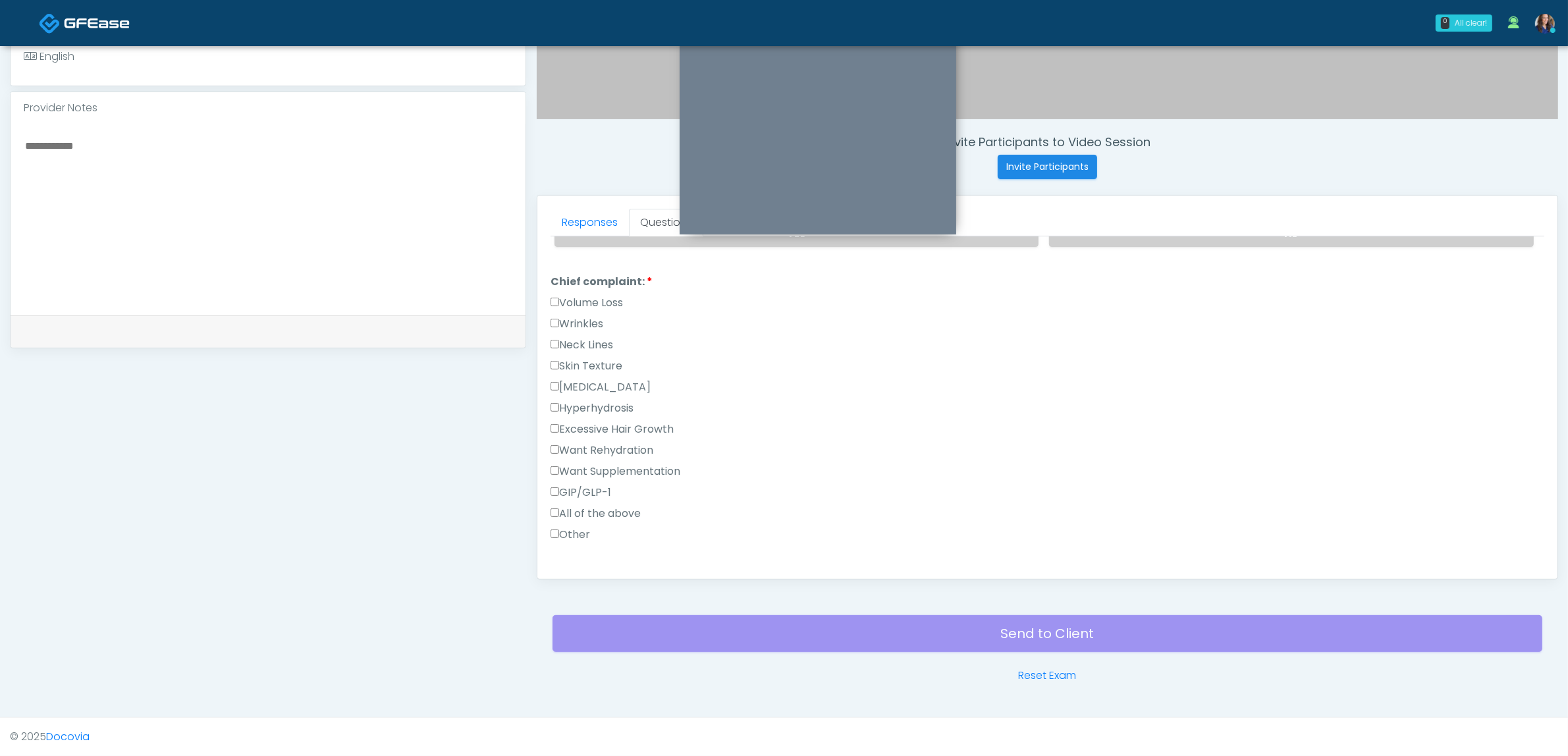
scroll to position [412, 0]
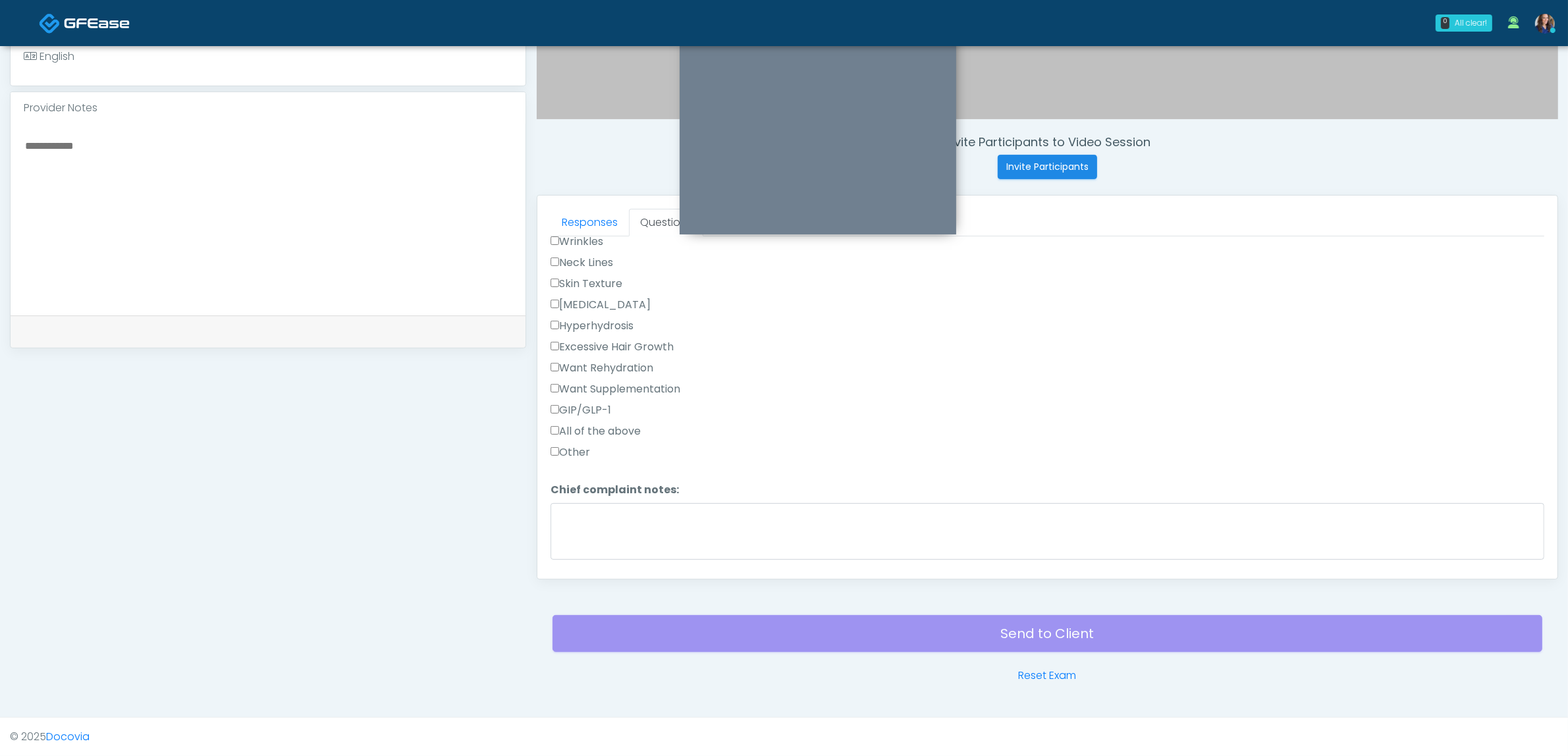
click at [593, 407] on label "GIP/GLP-1" at bounding box center [581, 410] width 61 height 16
click at [586, 527] on label "Other" at bounding box center [570, 533] width 40 height 16
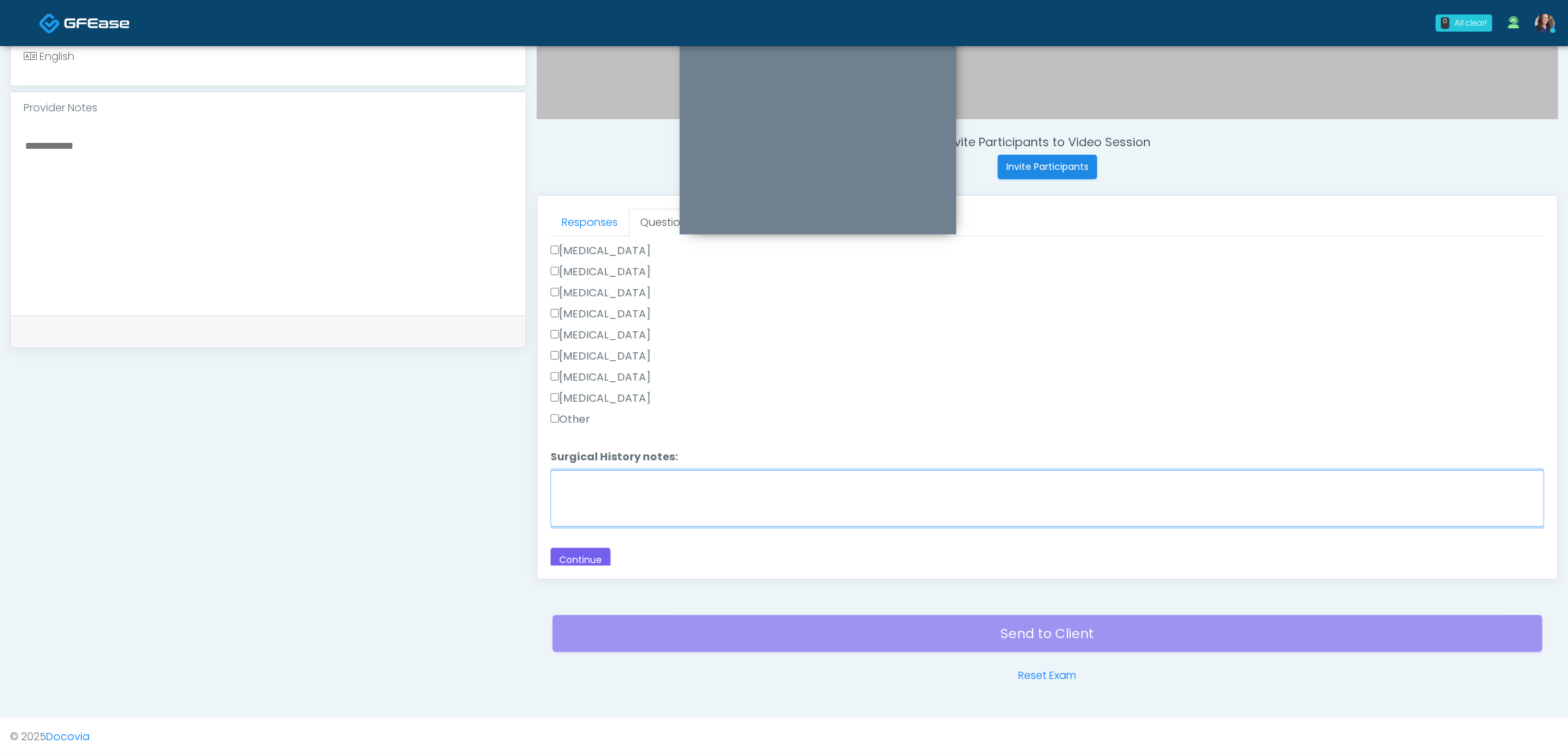
click at [693, 501] on textarea "Surgical History notes:" at bounding box center [1048, 498] width 994 height 56
type textarea "**********"
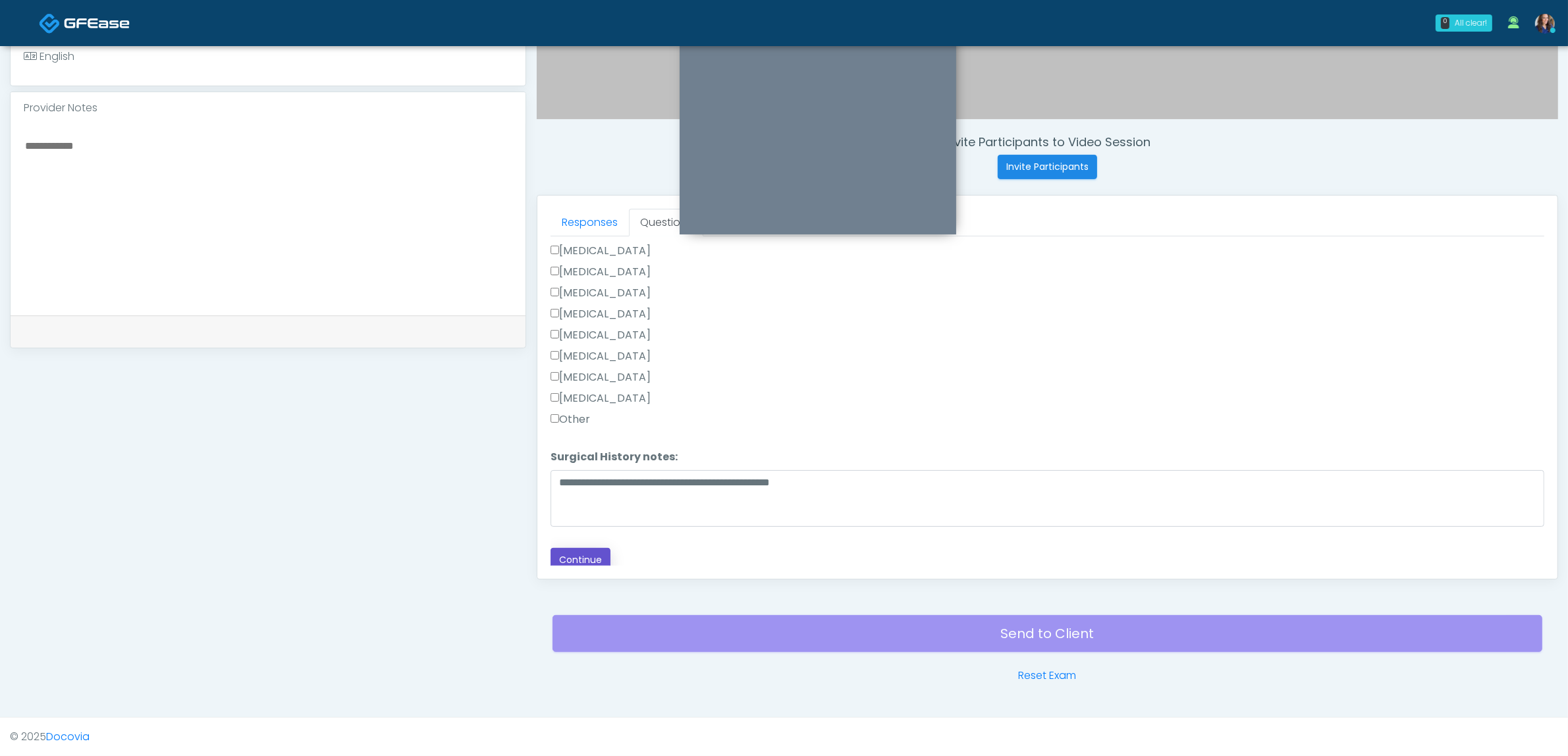
click at [576, 560] on button "Continue" at bounding box center [580, 560] width 60 height 24
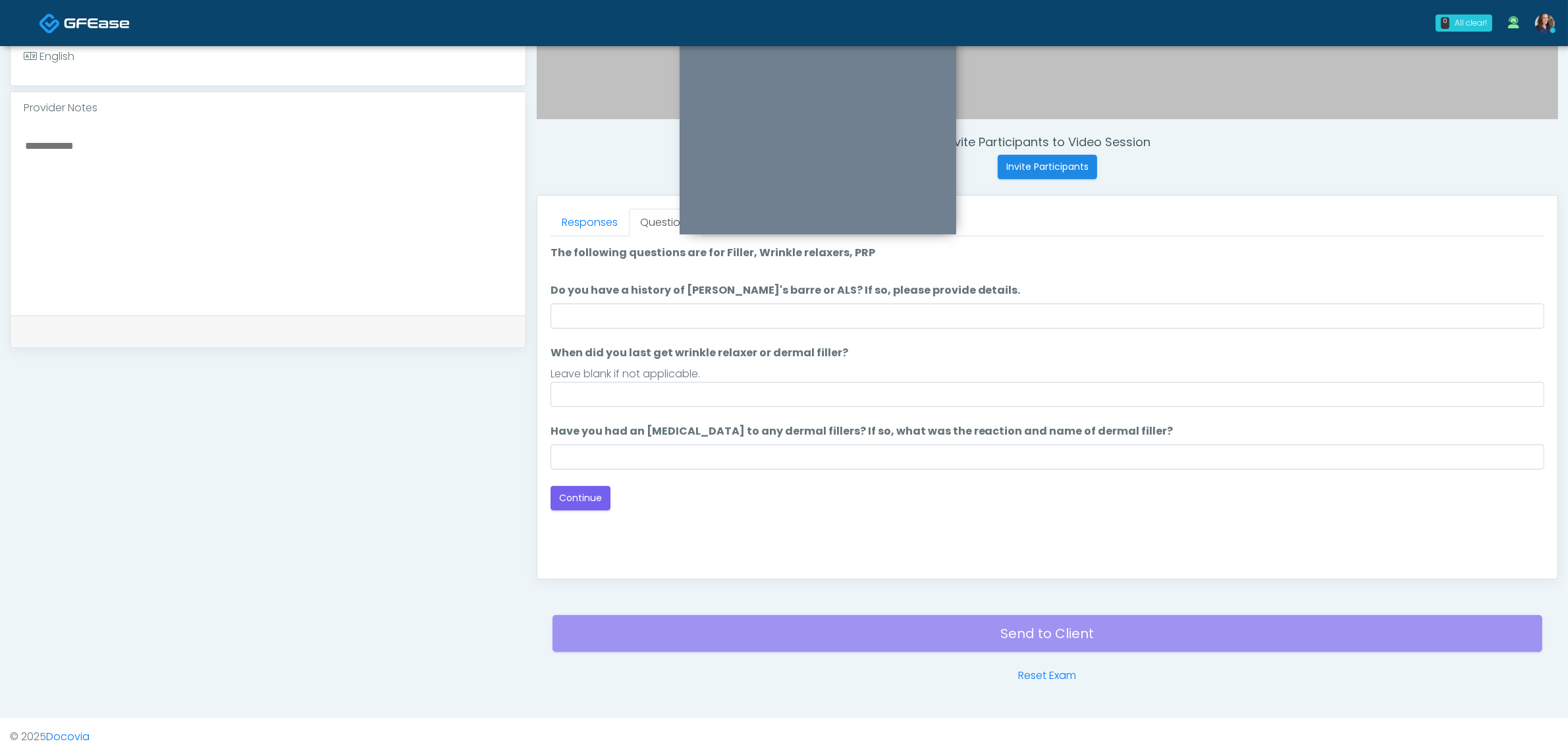
scroll to position [0, 0]
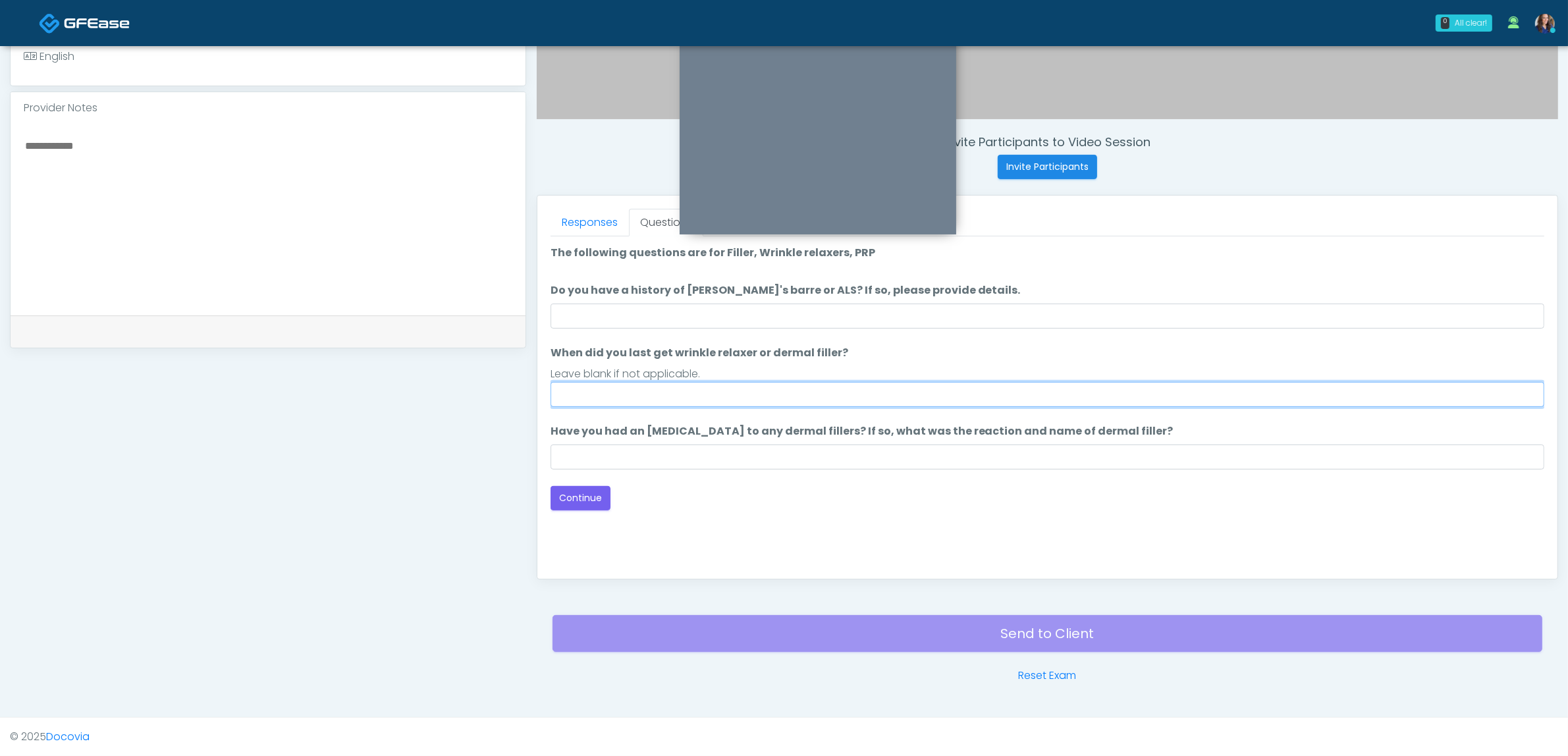
click at [678, 396] on input "When did you last get wrinkle relaxer or dermal filler?" at bounding box center [1048, 395] width 994 height 25
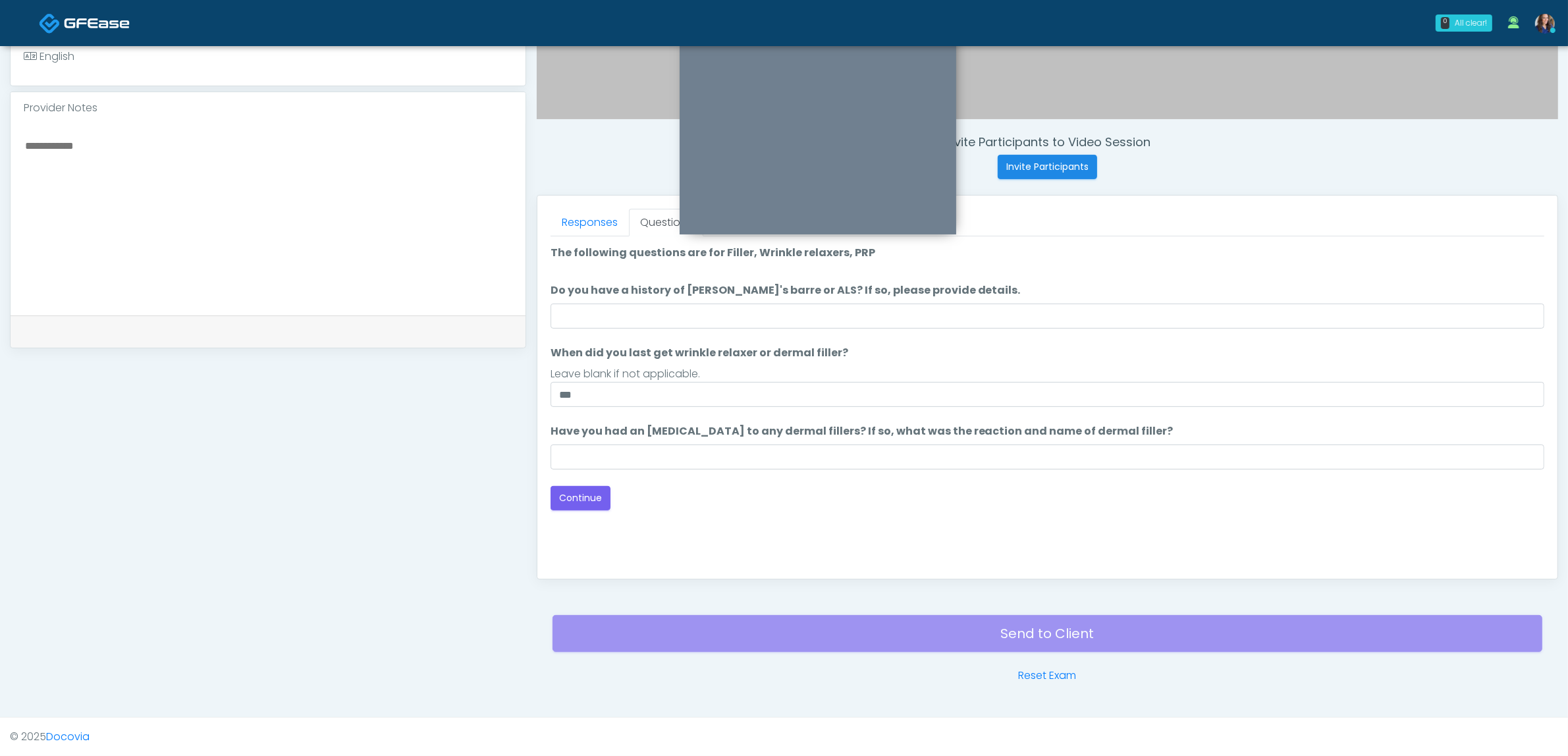
click at [748, 348] on label "When did you last get wrinkle relaxer or dermal filler?" at bounding box center [699, 353] width 297 height 16
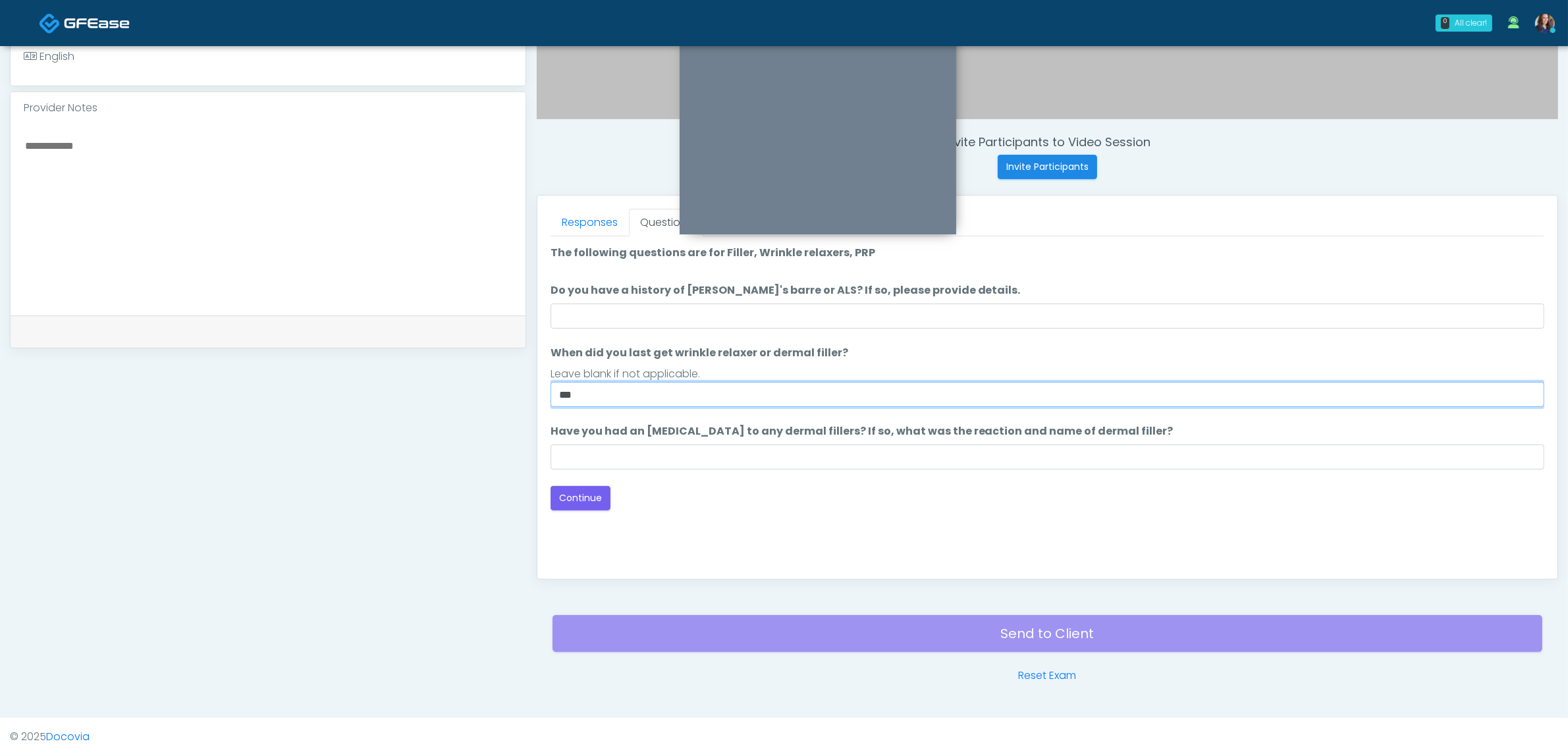
click at [748, 382] on input "**" at bounding box center [1048, 395] width 994 height 25
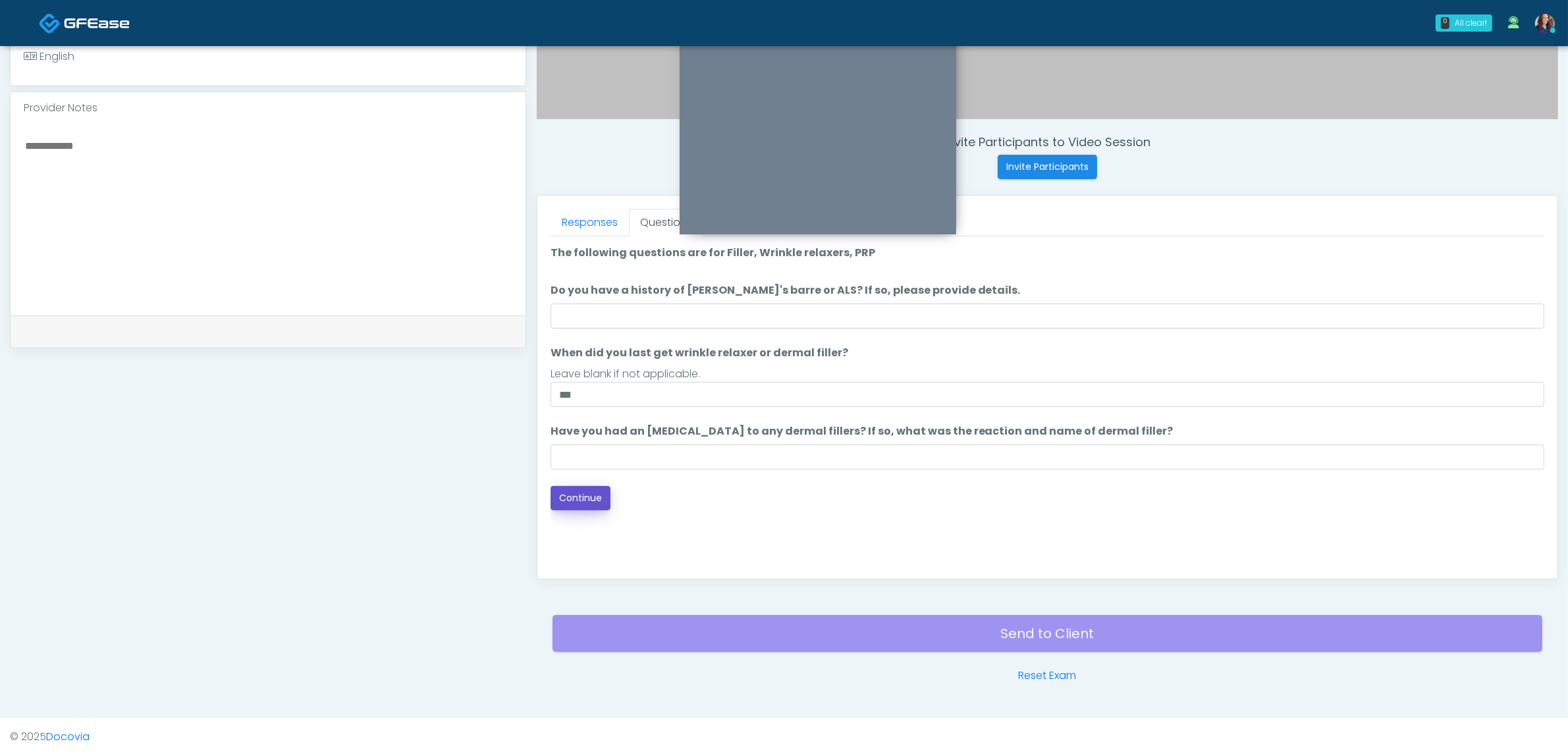
drag, startPoint x: 582, startPoint y: 495, endPoint x: 615, endPoint y: 386, distance: 113.9
click at [616, 391] on div "Loading... Connecting to your agent... Please wait while we prepare your person…" at bounding box center [1048, 377] width 994 height 265
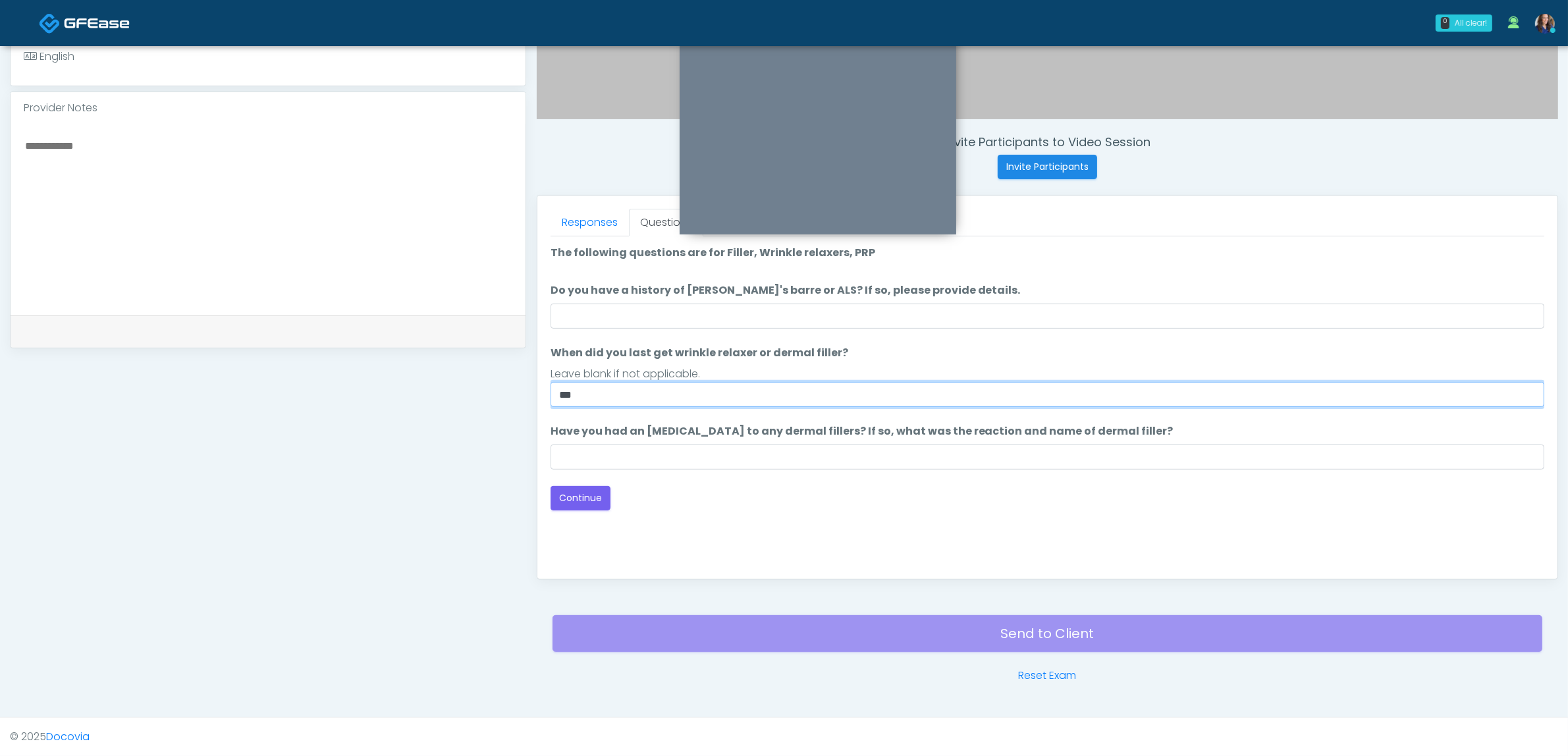
drag, startPoint x: 600, startPoint y: 399, endPoint x: 243, endPoint y: 349, distance: 360.5
click at [241, 349] on div "**********" at bounding box center [784, 181] width 1549 height 1004
type input "**********"
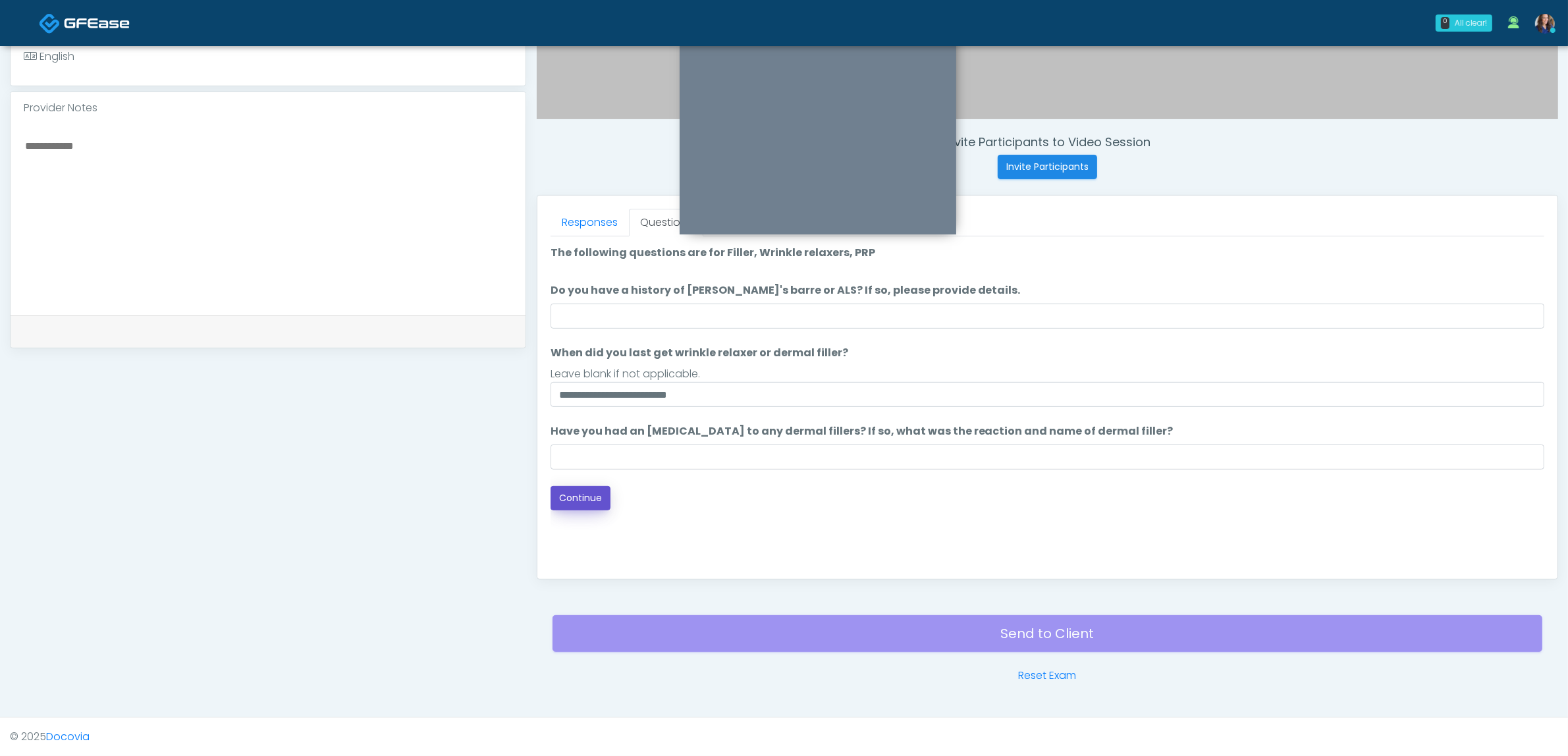
click at [607, 496] on button "Continue" at bounding box center [580, 498] width 60 height 24
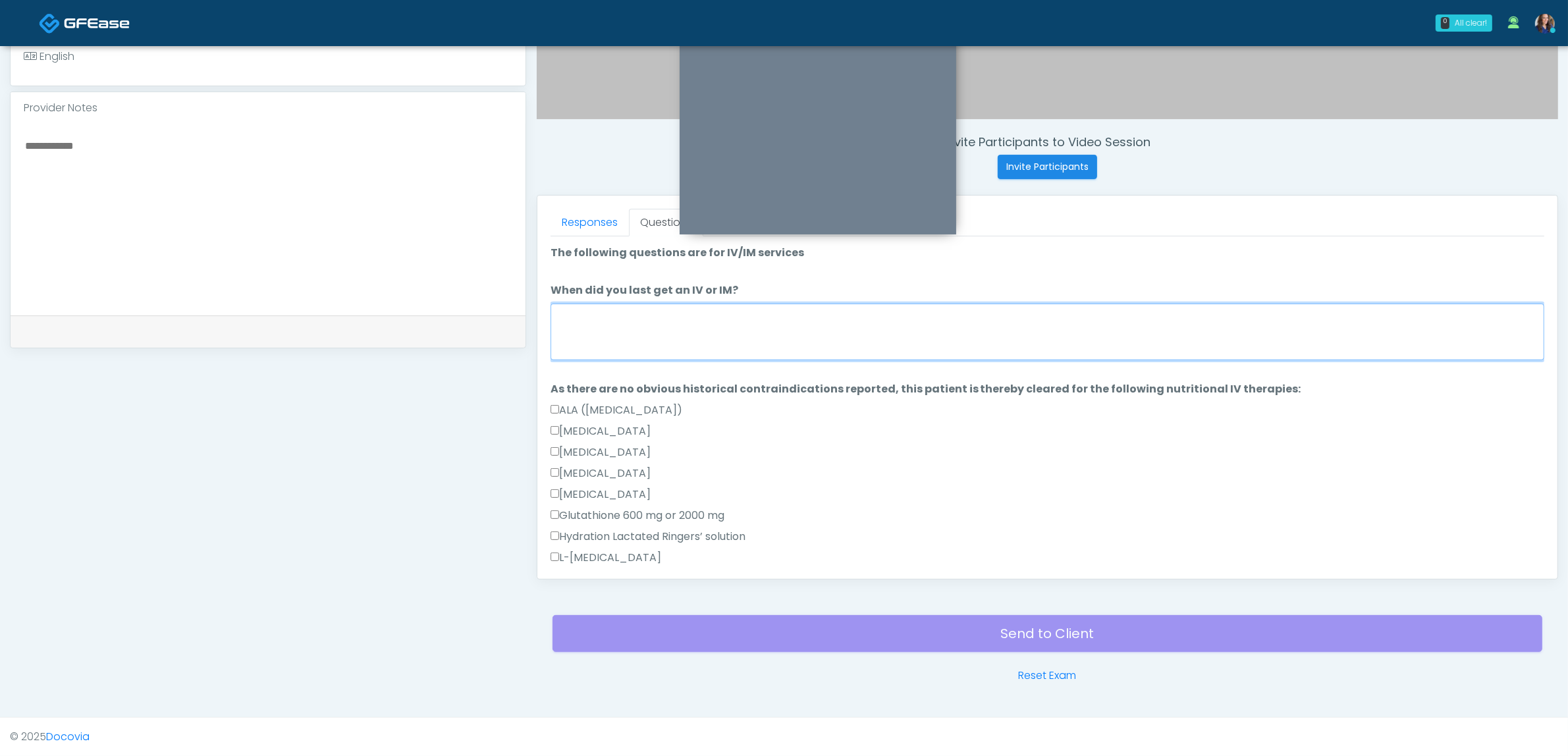
click at [680, 306] on textarea "When did you last get an IV or IM?" at bounding box center [1048, 332] width 994 height 56
type textarea "*"
type textarea "**********"
click at [595, 210] on link "Responses" at bounding box center [589, 222] width 78 height 28
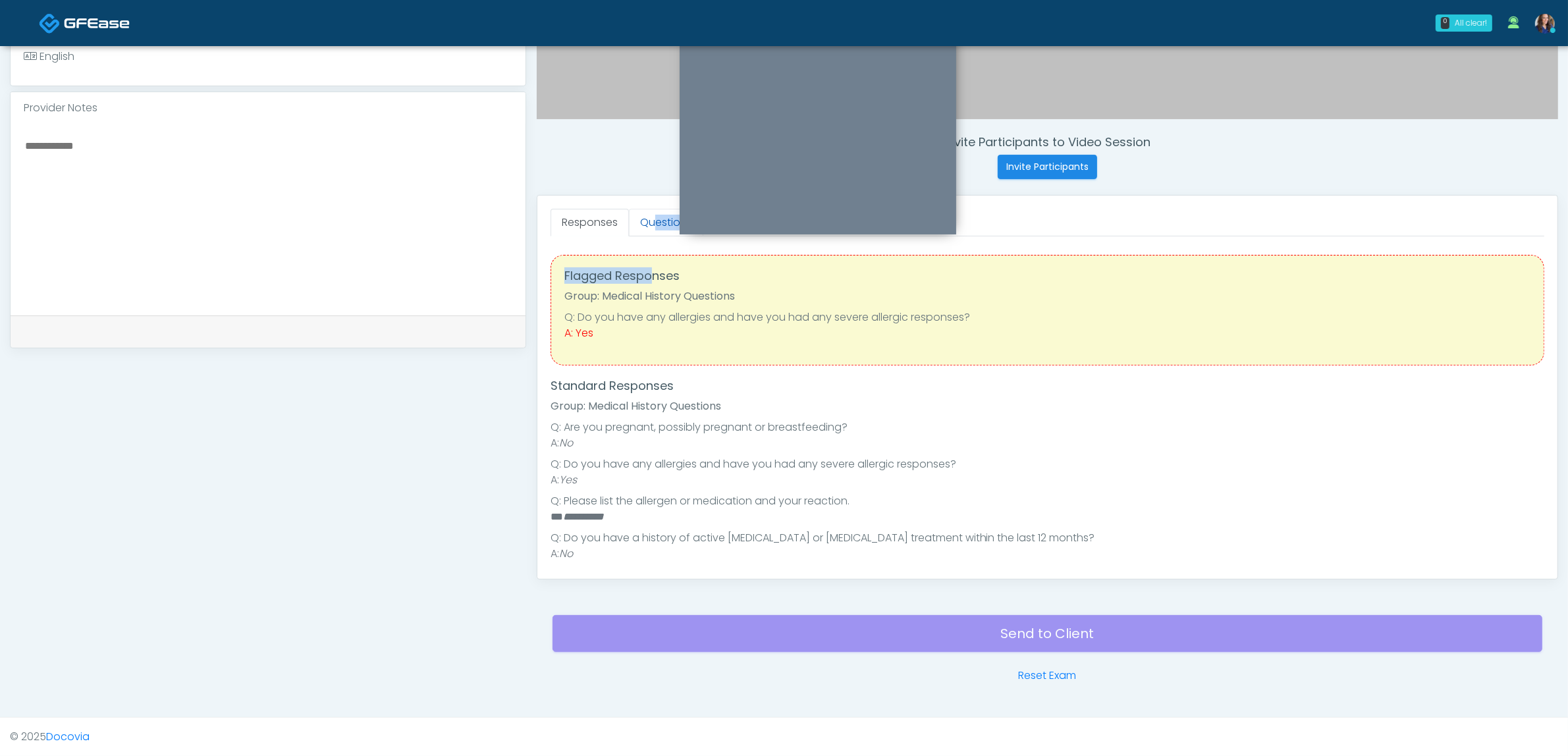
click at [659, 228] on div "Responses Questions Chat Good Faith Exam Script Good Faith Exam Script INTRODUC…" at bounding box center [1047, 386] width 1020 height 383
click at [665, 214] on link "Questions" at bounding box center [666, 222] width 74 height 28
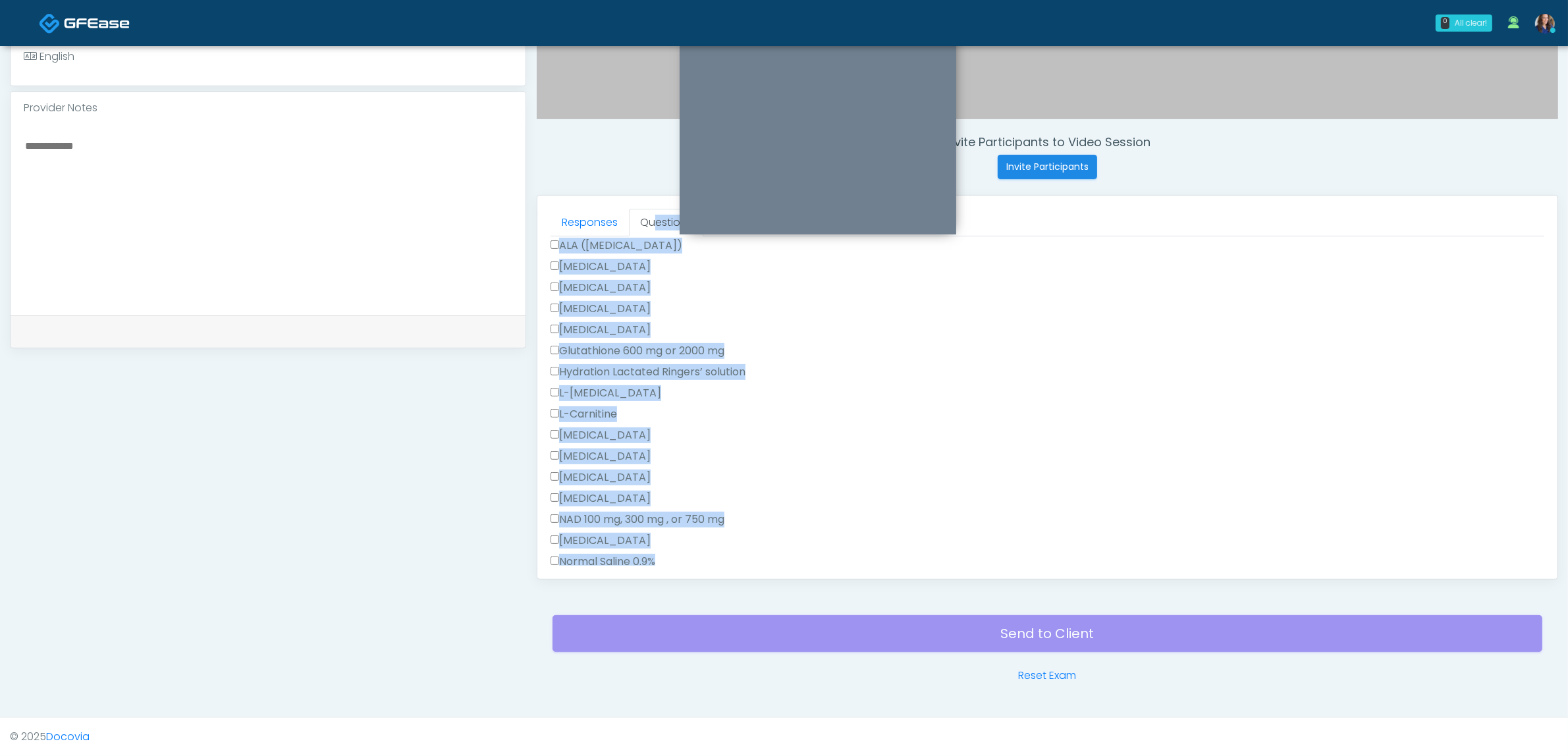
click at [782, 334] on div "[MEDICAL_DATA]" at bounding box center [1048, 332] width 994 height 21
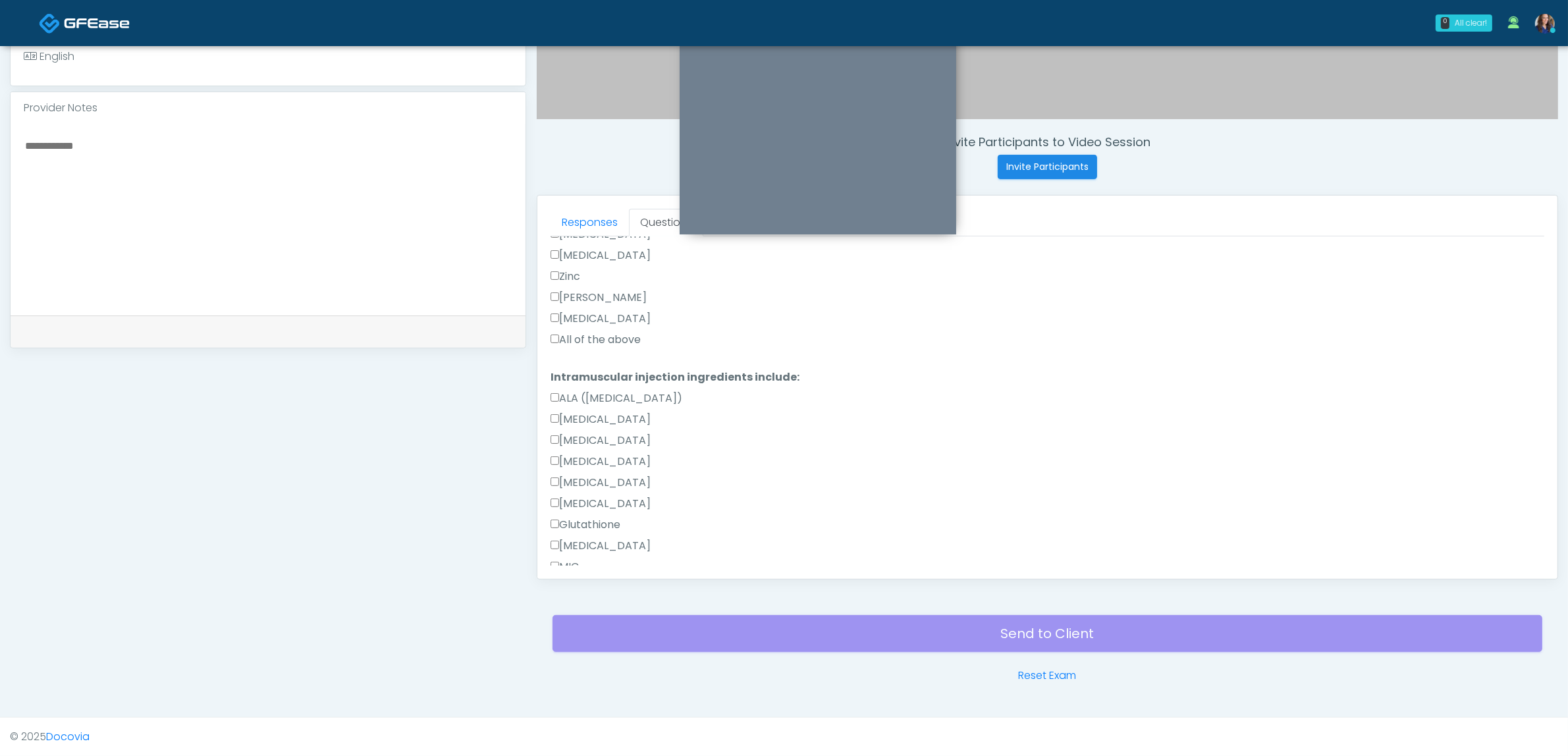
click at [600, 332] on label "All of the above" at bounding box center [595, 339] width 90 height 16
click at [604, 518] on label "All of the above" at bounding box center [595, 513] width 90 height 16
click at [596, 508] on label "All of the above" at bounding box center [595, 513] width 90 height 16
click at [579, 548] on button "Continue" at bounding box center [580, 554] width 60 height 24
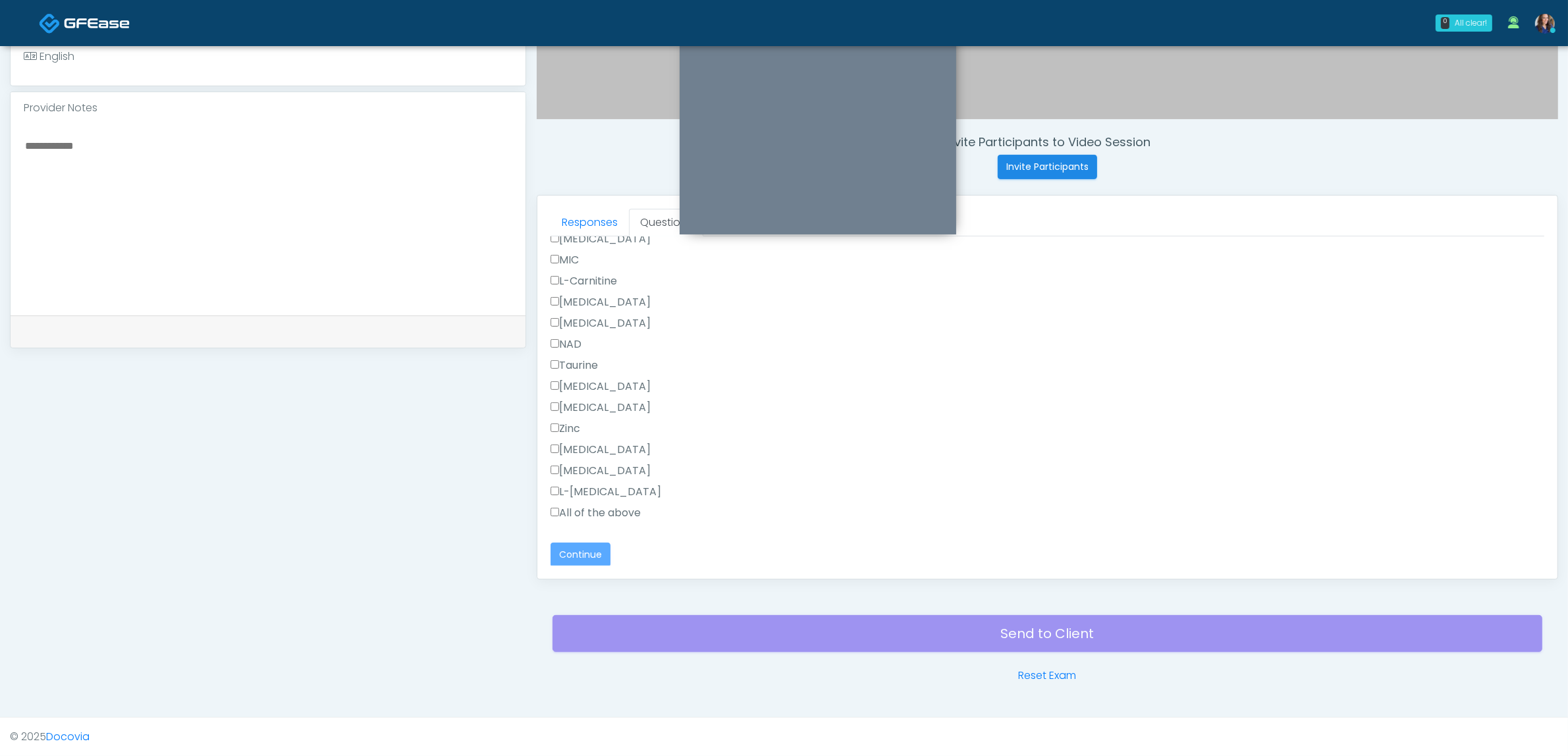
scroll to position [0, 0]
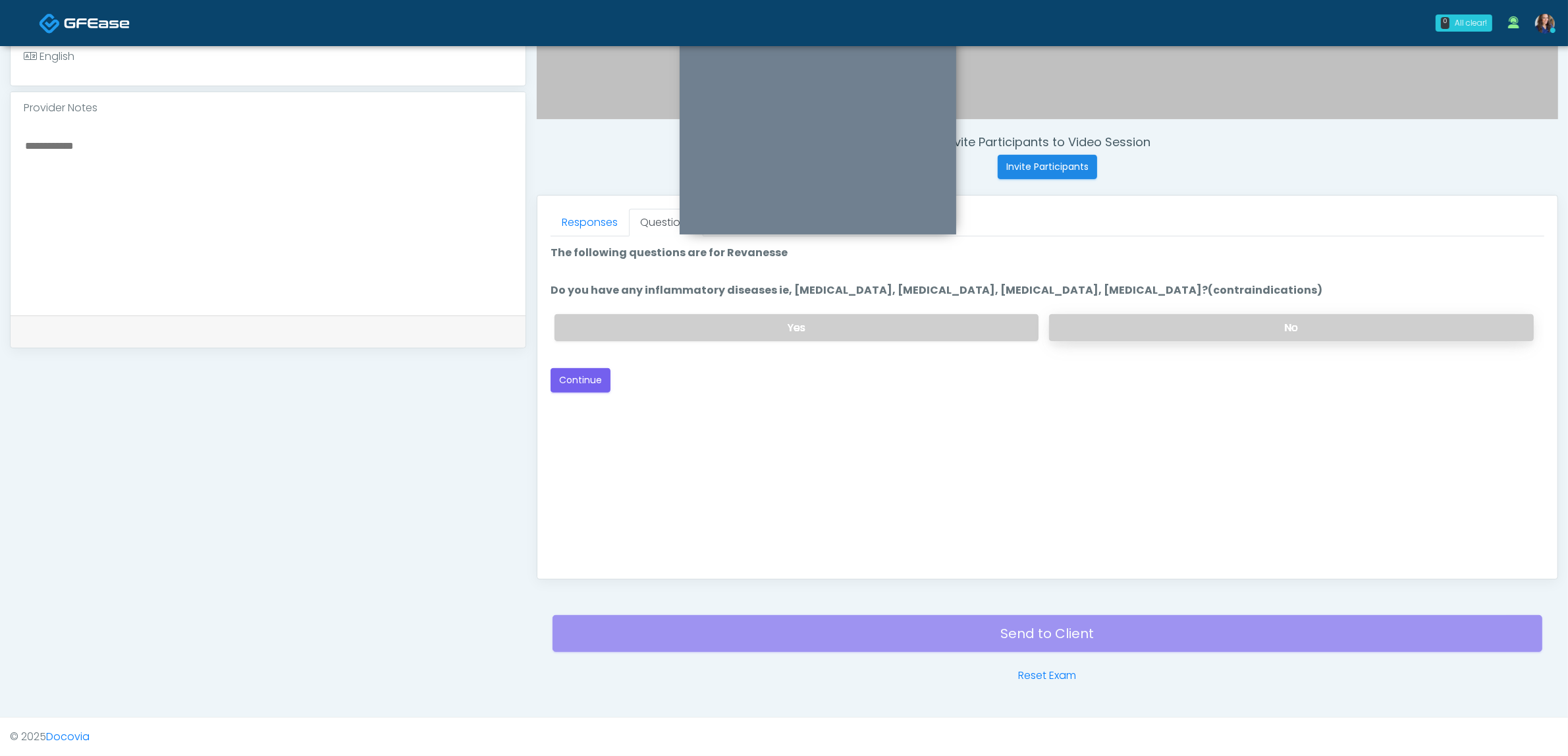
click at [1194, 339] on label "No" at bounding box center [1292, 327] width 485 height 27
click at [572, 379] on button "Continue" at bounding box center [580, 380] width 60 height 24
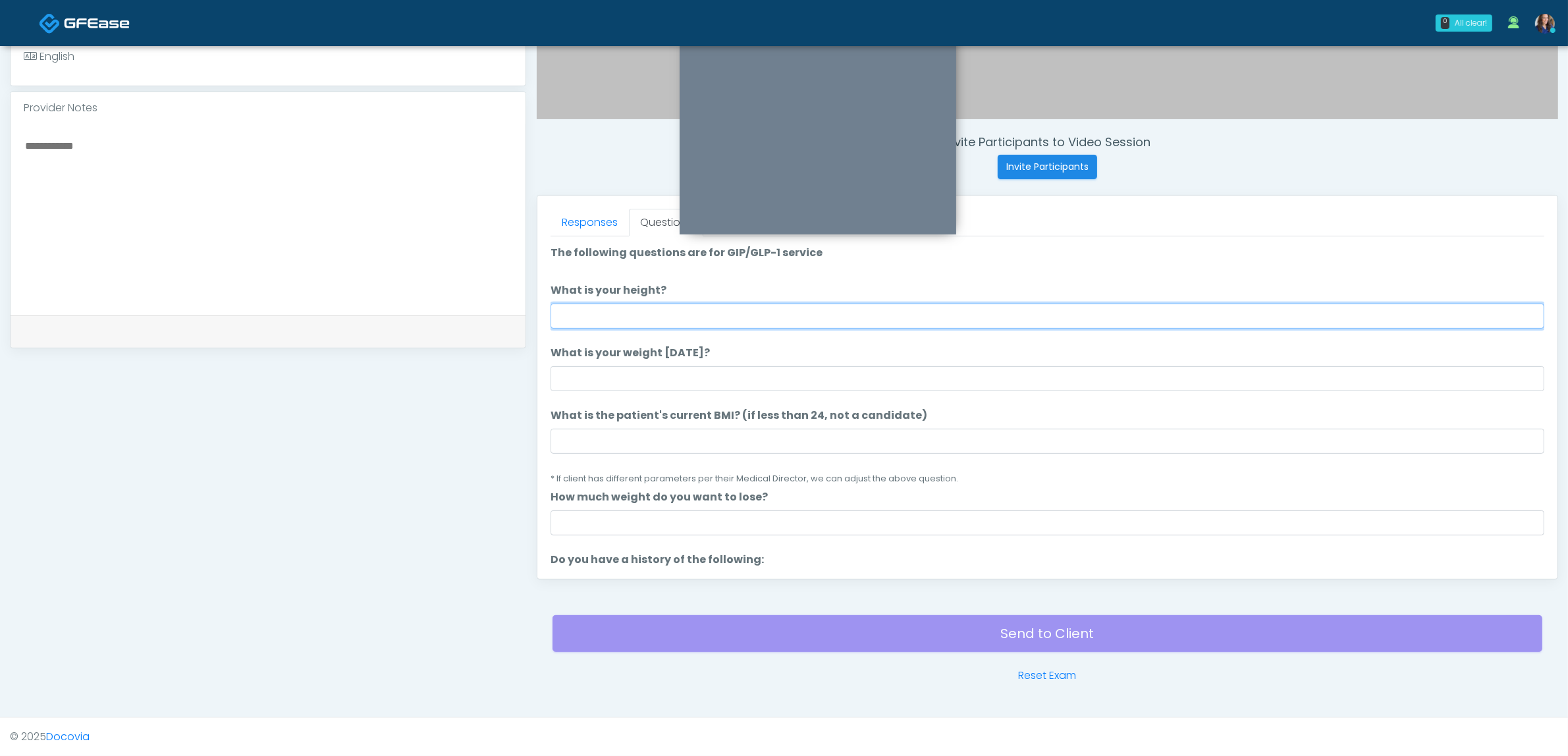
click at [744, 317] on input "What is your height?" at bounding box center [1048, 317] width 994 height 25
type input "*****"
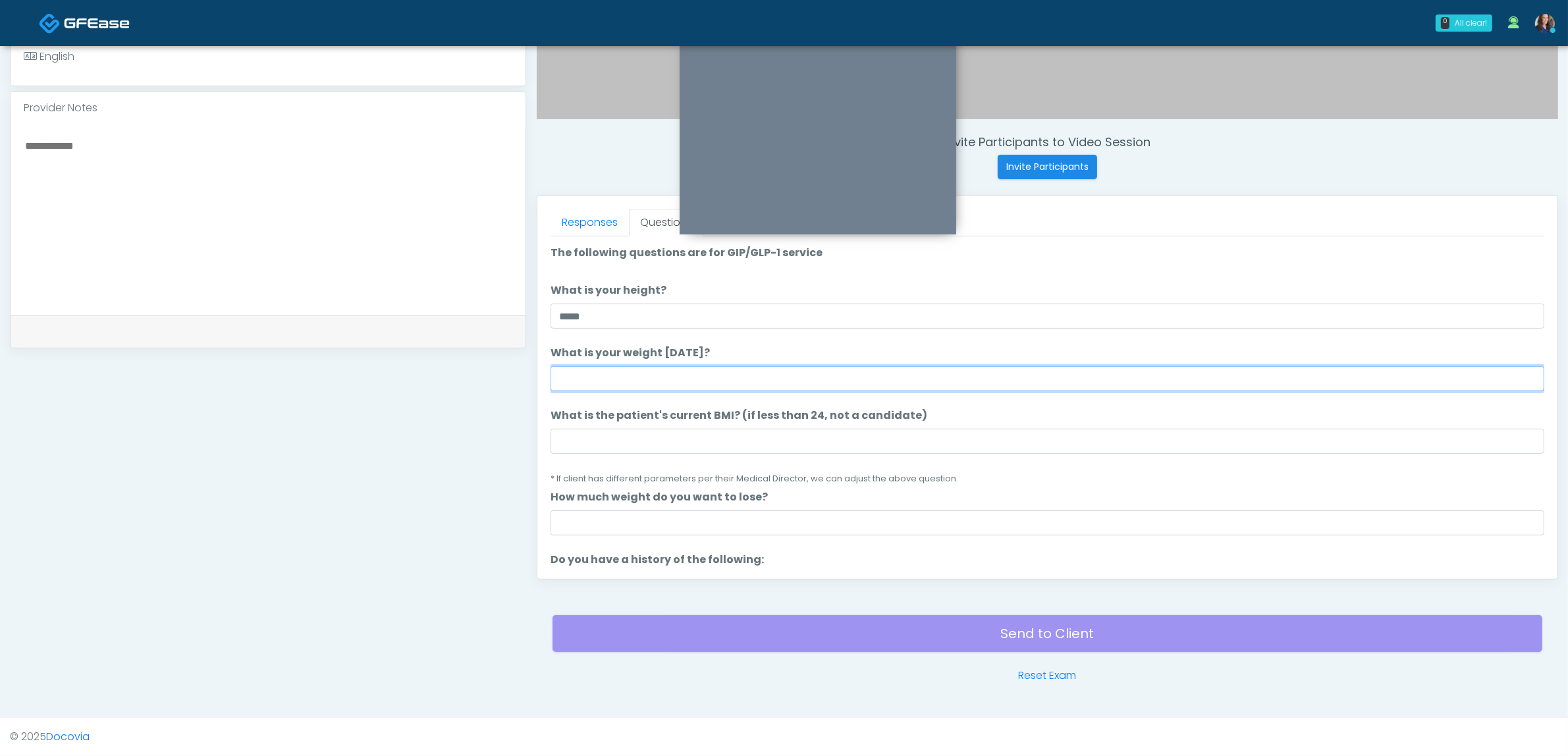
click at [680, 373] on input "What is your weight today?" at bounding box center [1048, 379] width 994 height 25
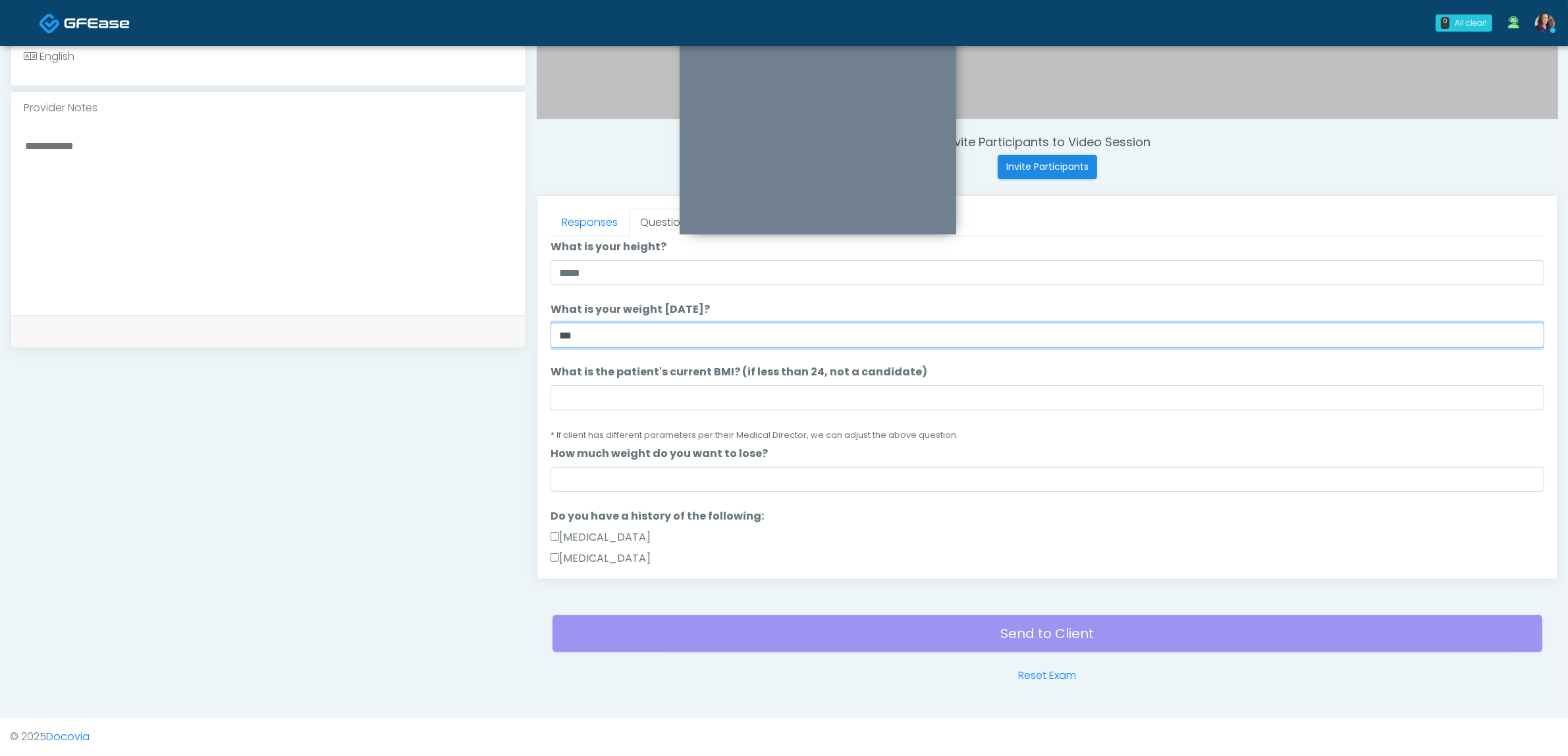
scroll to position [83, 0]
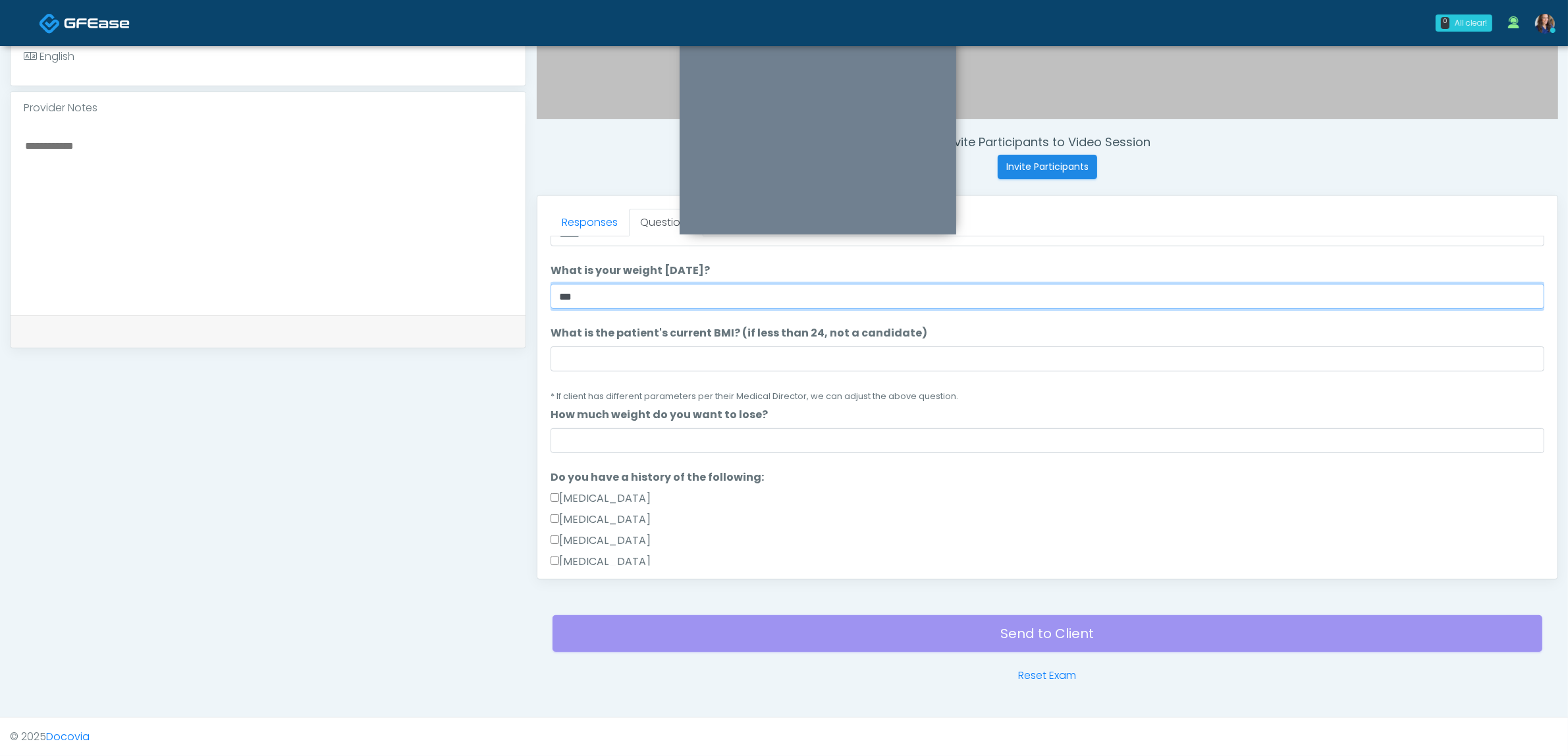
type input "***"
click at [653, 364] on input "What is the patient's current BMI? (if less than 24, not a candidate)" at bounding box center [1048, 359] width 994 height 25
paste input "****"
type input "****"
click at [577, 441] on input "How much weight do you want to lose?" at bounding box center [1048, 440] width 994 height 25
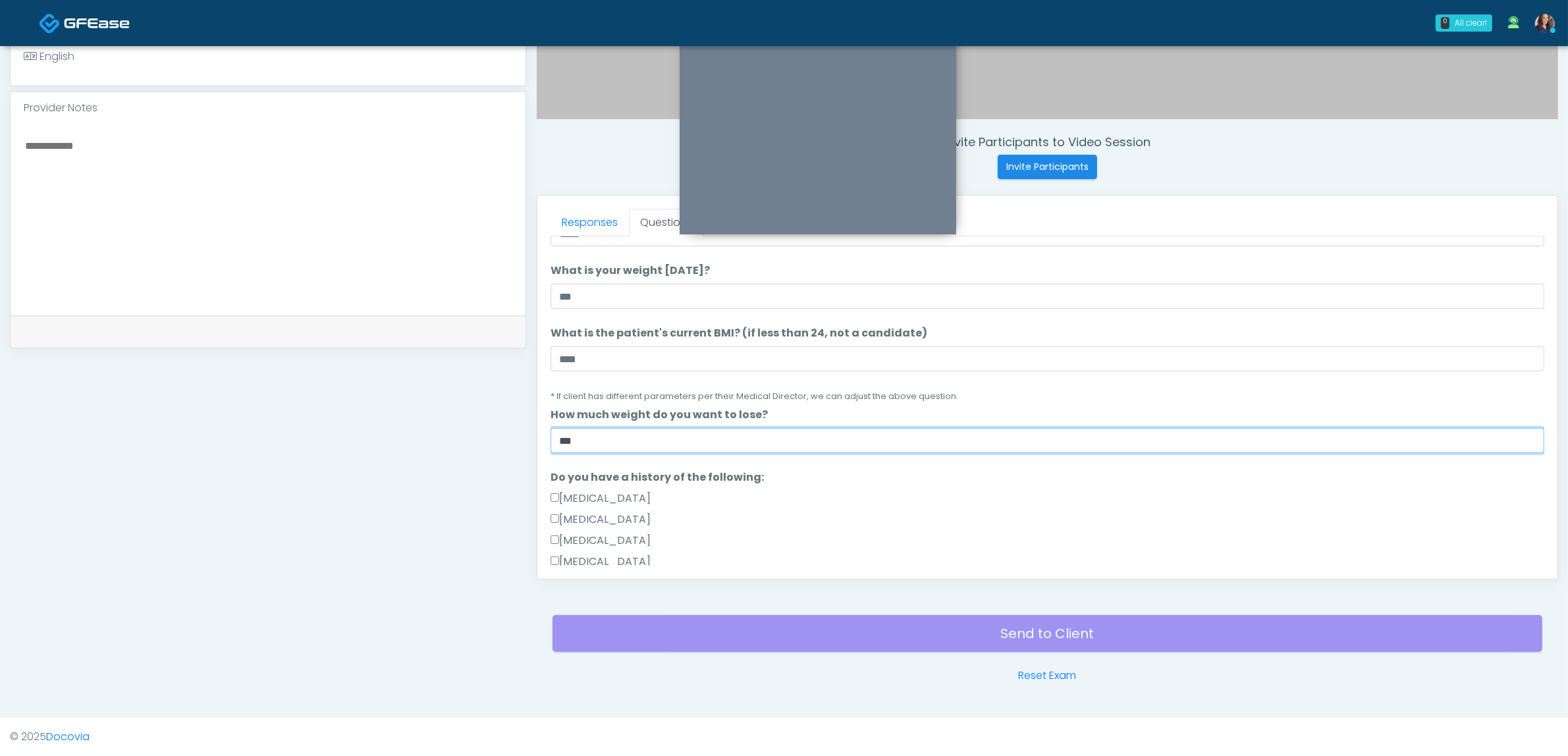
scroll to position [165, 0]
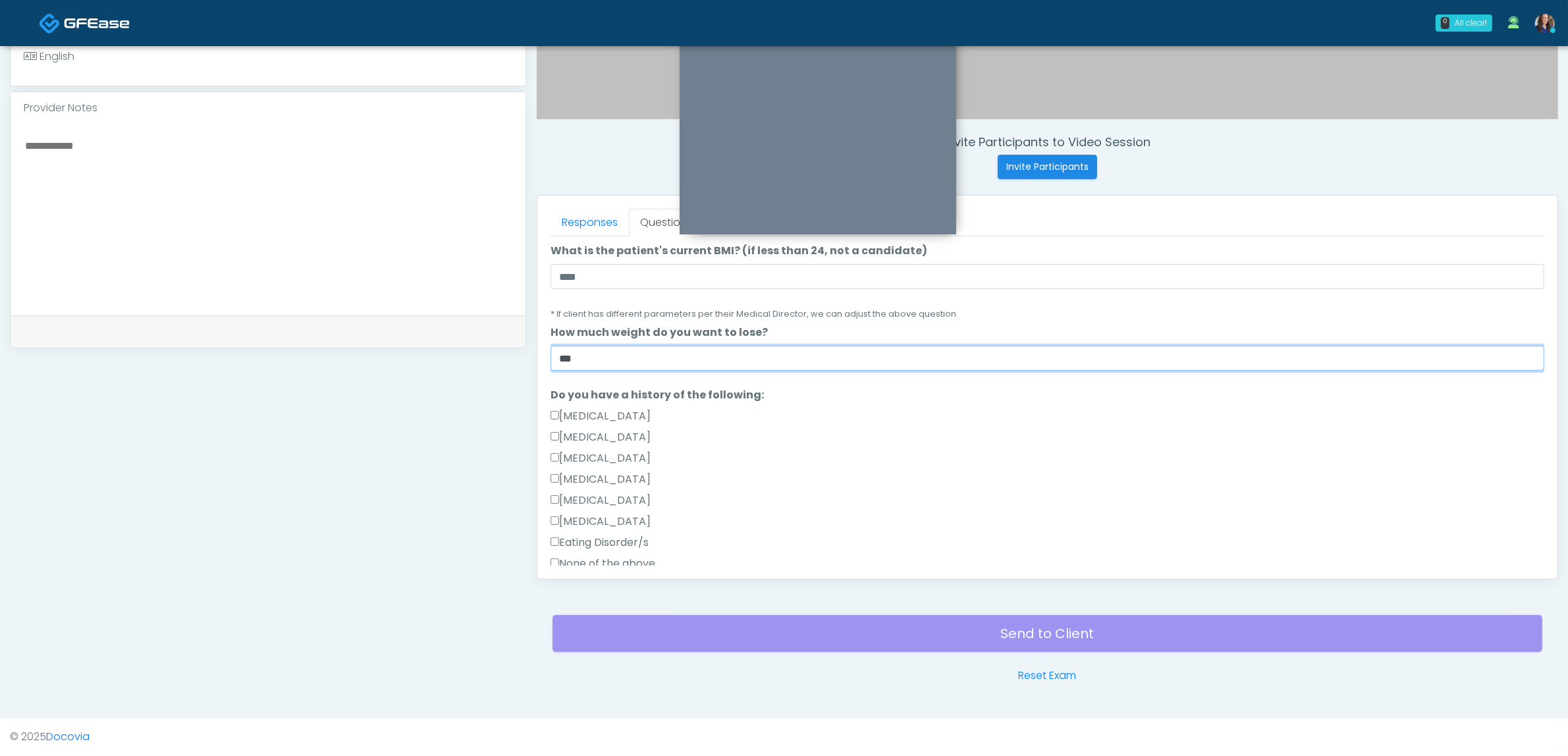
type input "***"
click at [609, 409] on label "Gallbladder Disease" at bounding box center [600, 416] width 100 height 16
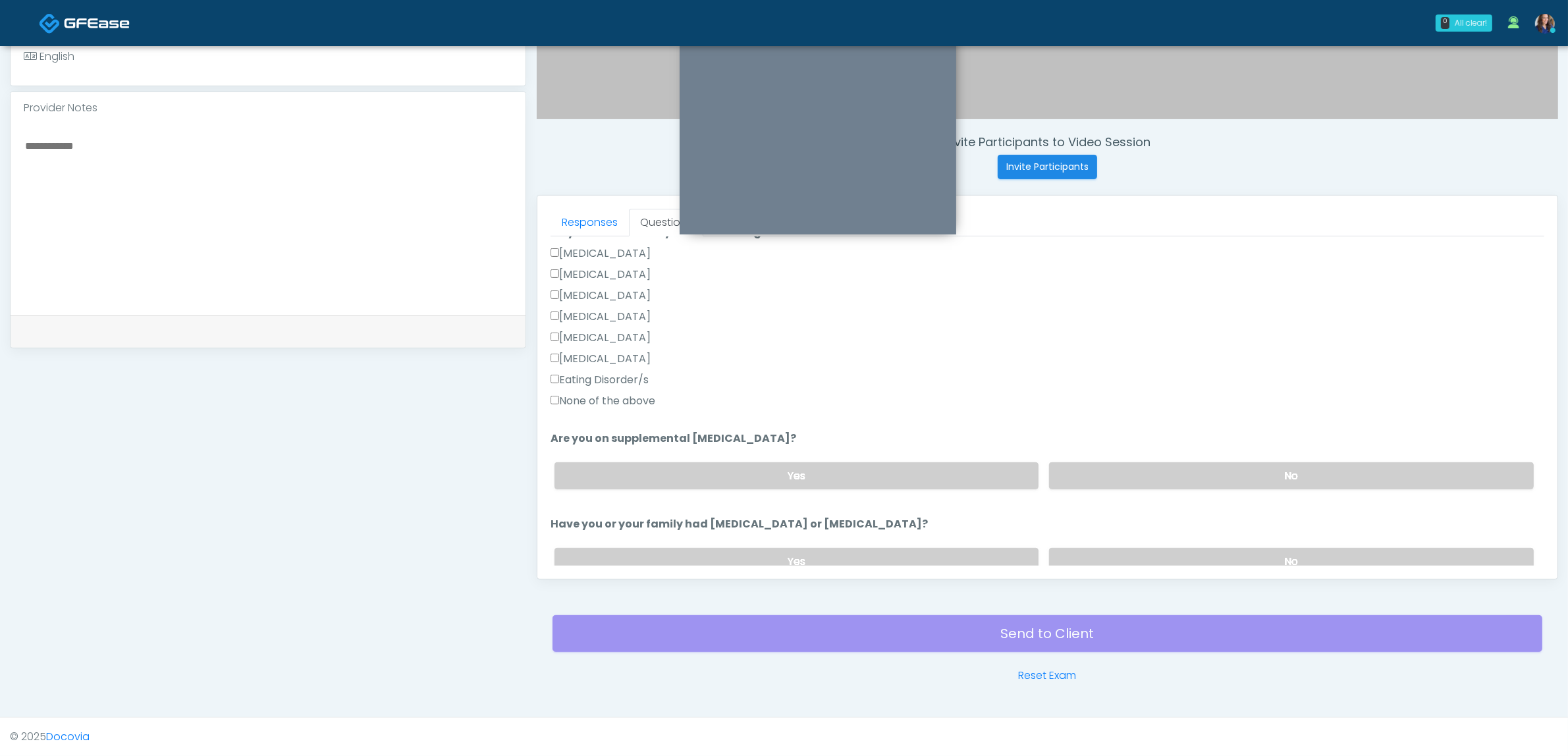
scroll to position [329, 0]
click at [1189, 469] on label "No" at bounding box center [1292, 474] width 485 height 27
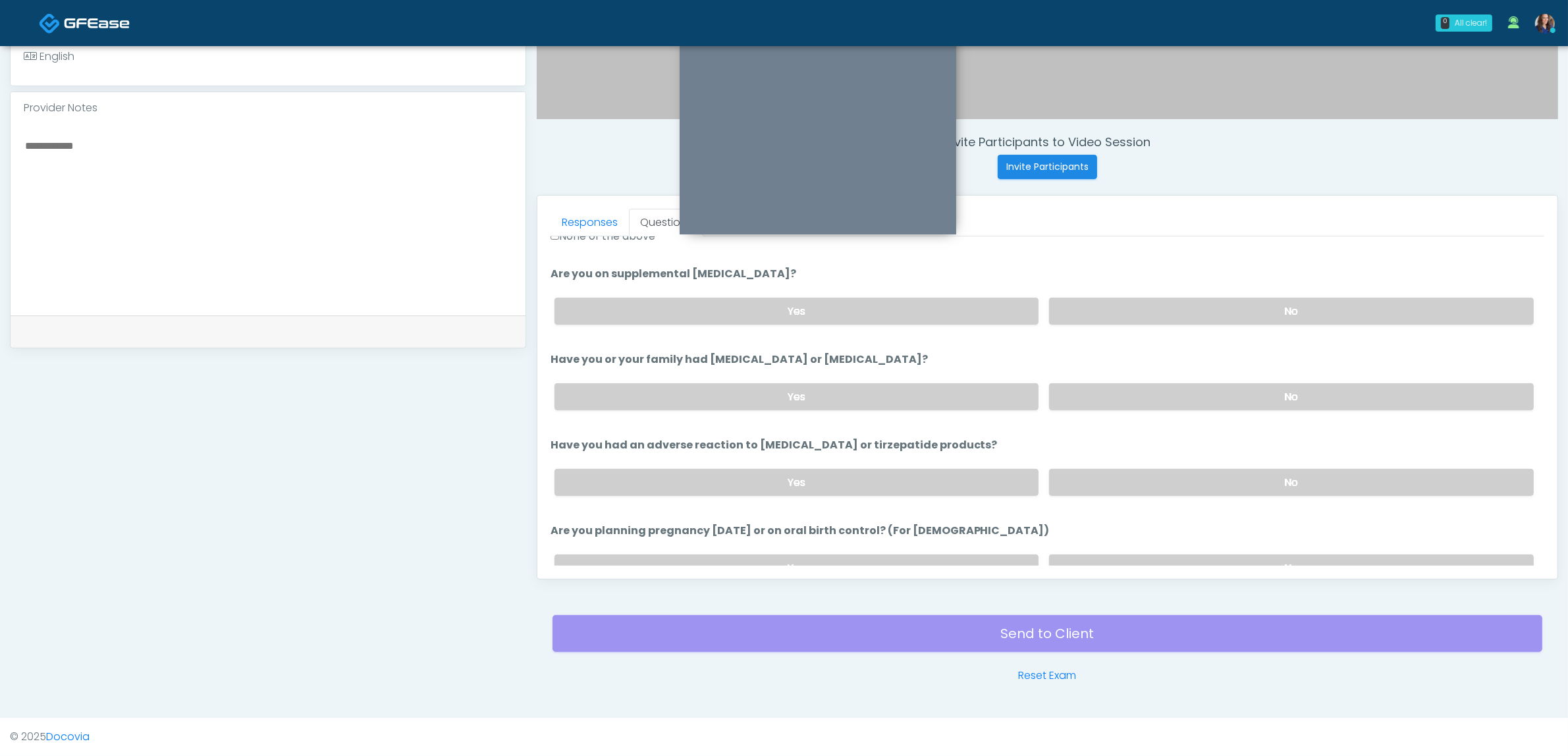
scroll to position [494, 0]
click at [1200, 396] on label "No" at bounding box center [1292, 395] width 485 height 27
click at [1173, 476] on label "No" at bounding box center [1292, 480] width 485 height 27
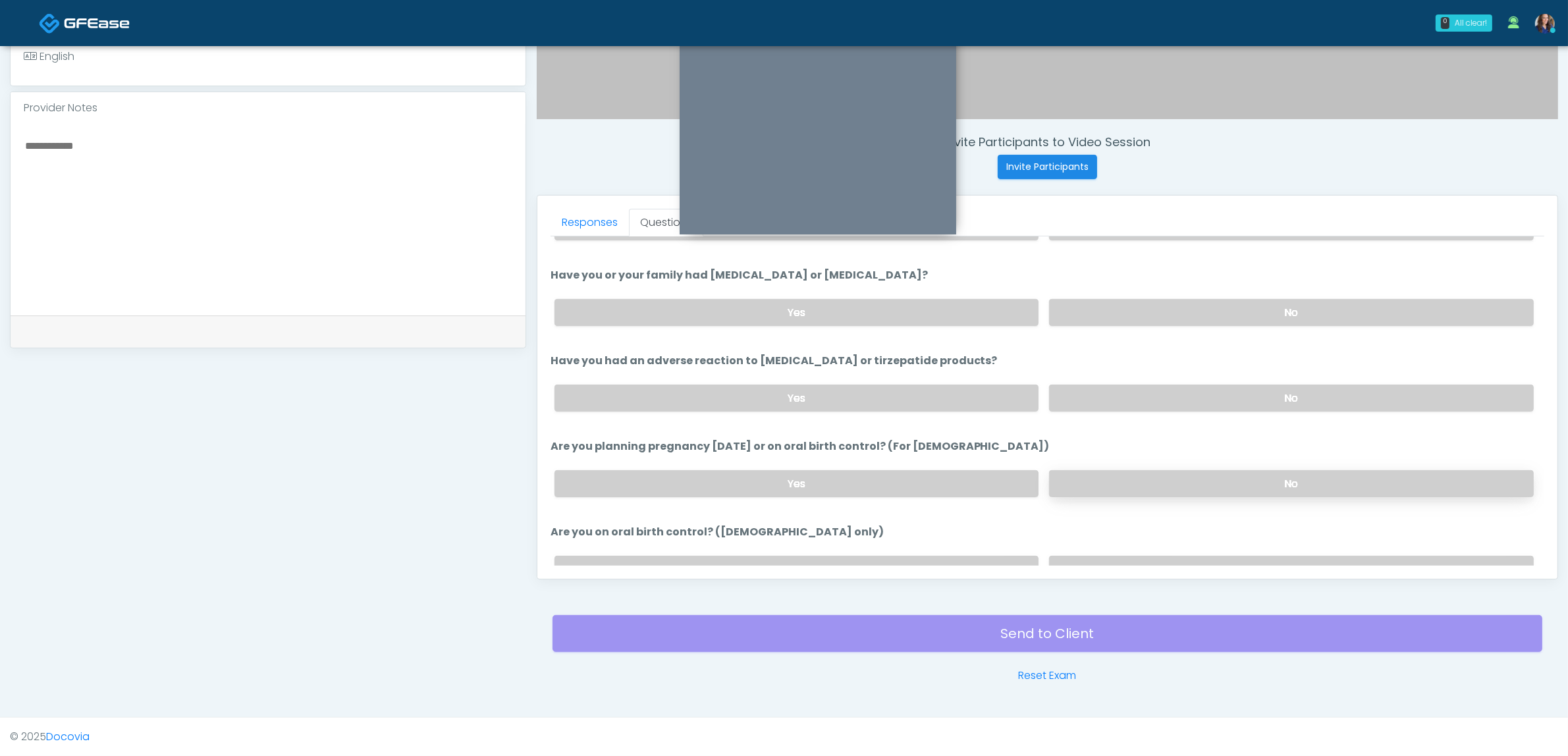
click at [1179, 476] on label "No" at bounding box center [1292, 483] width 485 height 27
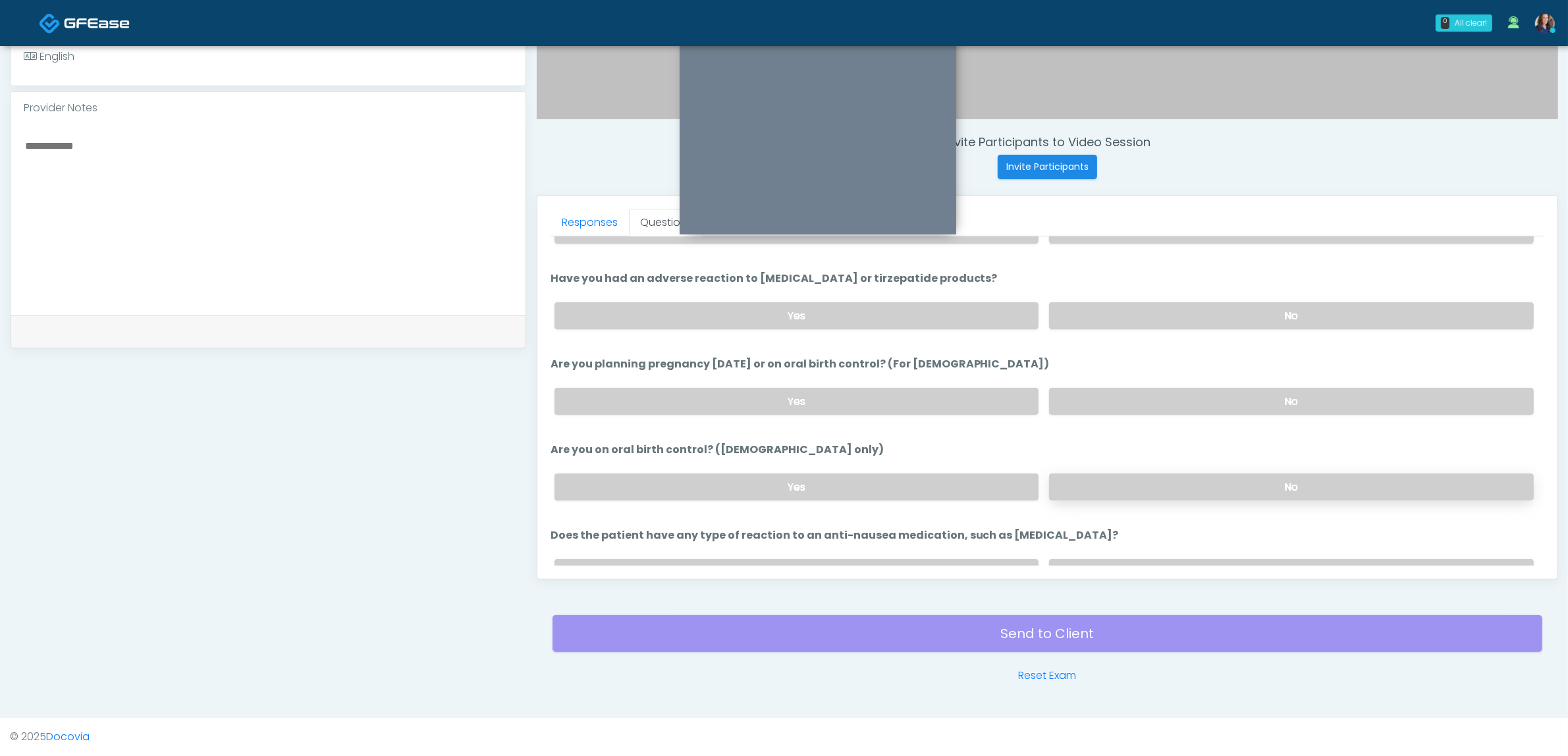
click at [1187, 478] on label "No" at bounding box center [1292, 487] width 485 height 27
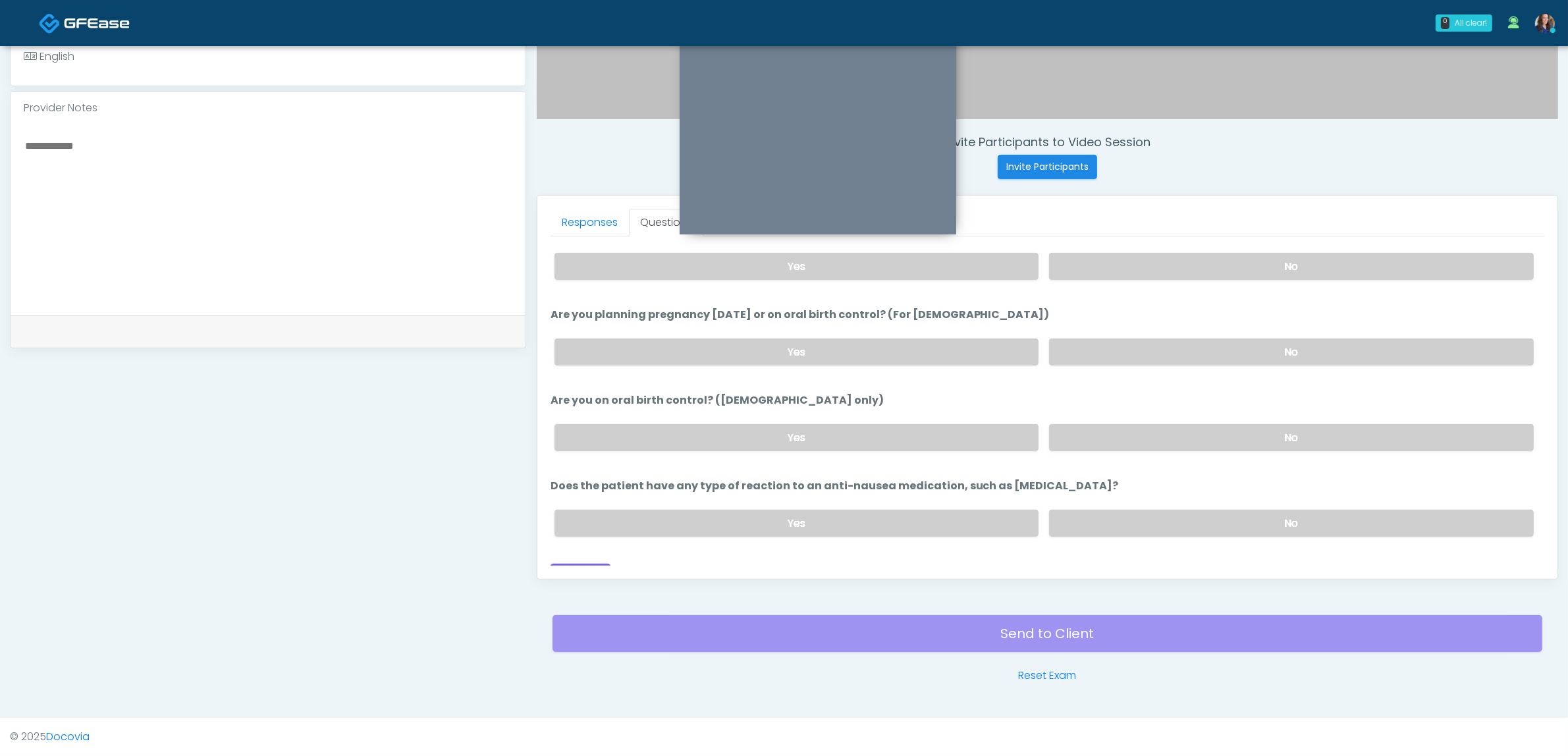
scroll to position [721, 0]
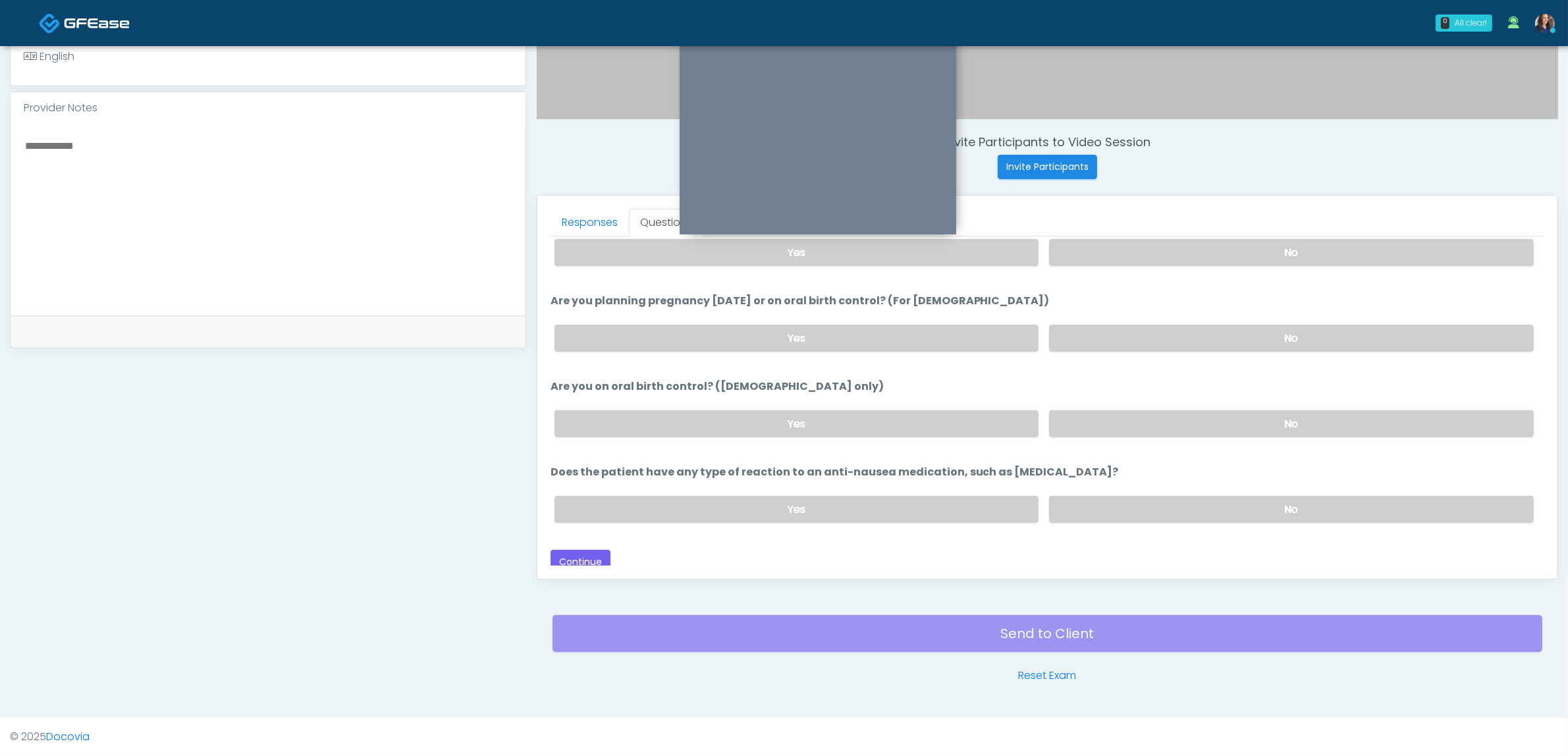
drag, startPoint x: 1147, startPoint y: 487, endPoint x: 560, endPoint y: 442, distance: 588.7
click at [1146, 496] on label "No" at bounding box center [1292, 509] width 485 height 27
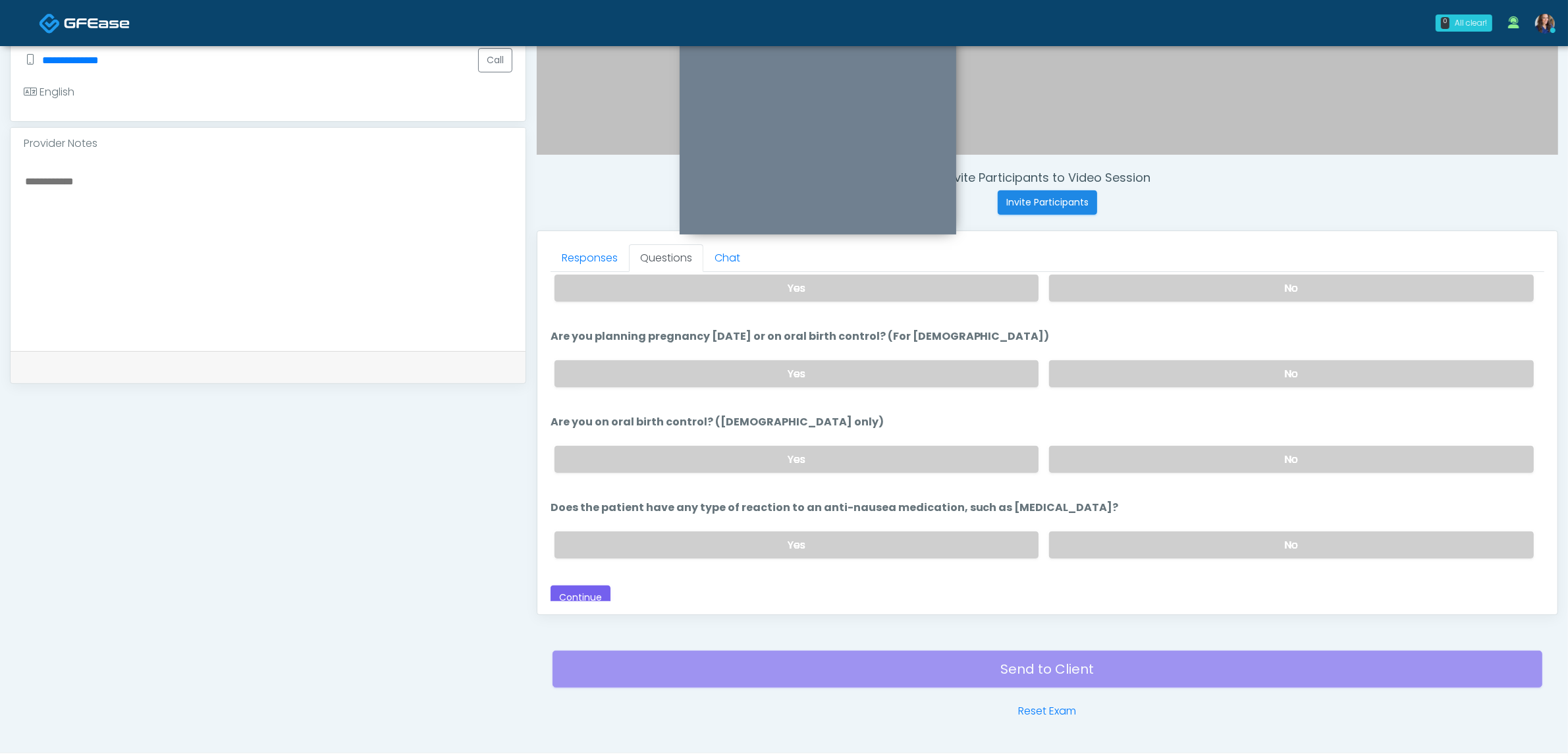
scroll to position [428, 0]
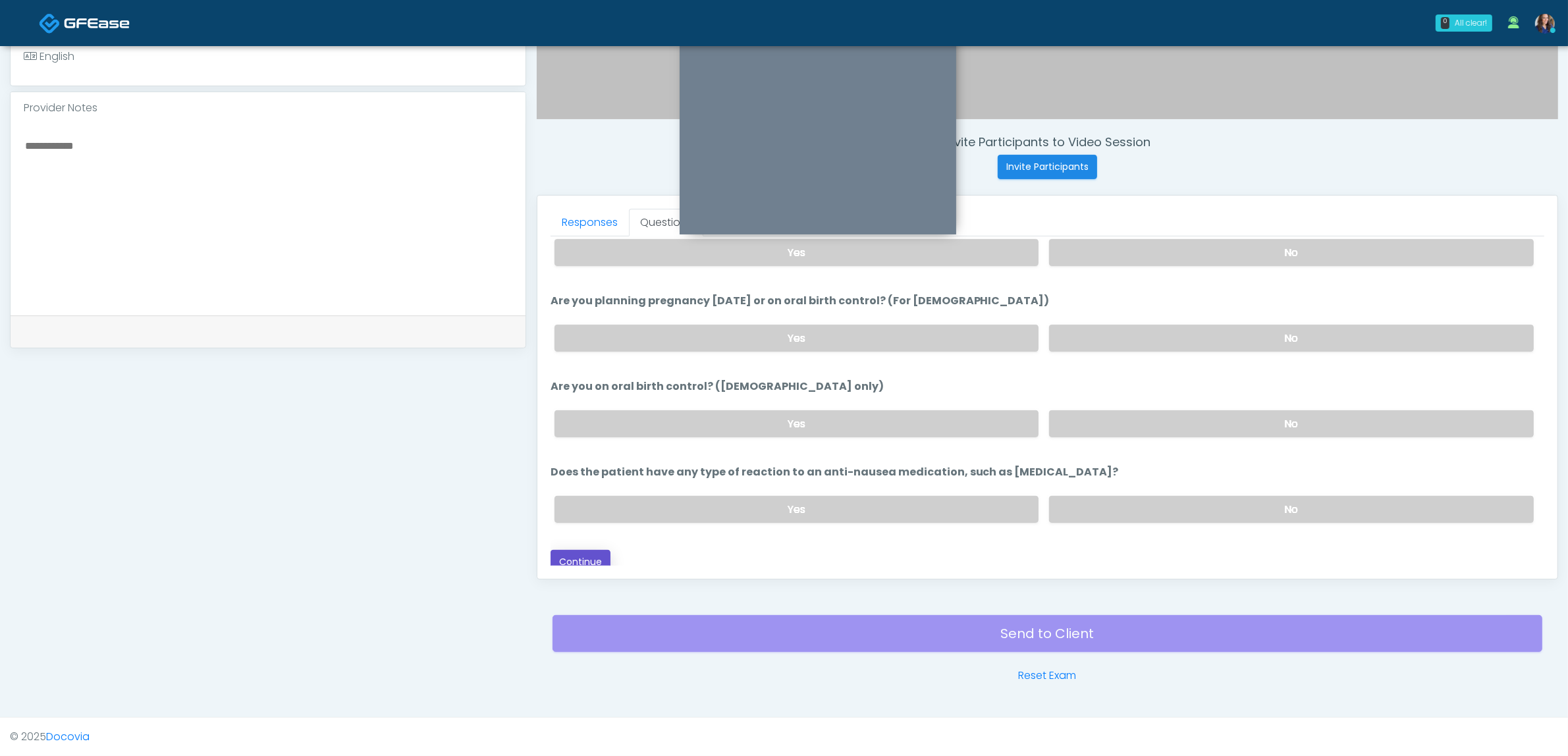
drag, startPoint x: 588, startPoint y: 556, endPoint x: 622, endPoint y: 544, distance: 36.1
click at [589, 556] on button "Continue" at bounding box center [580, 562] width 60 height 24
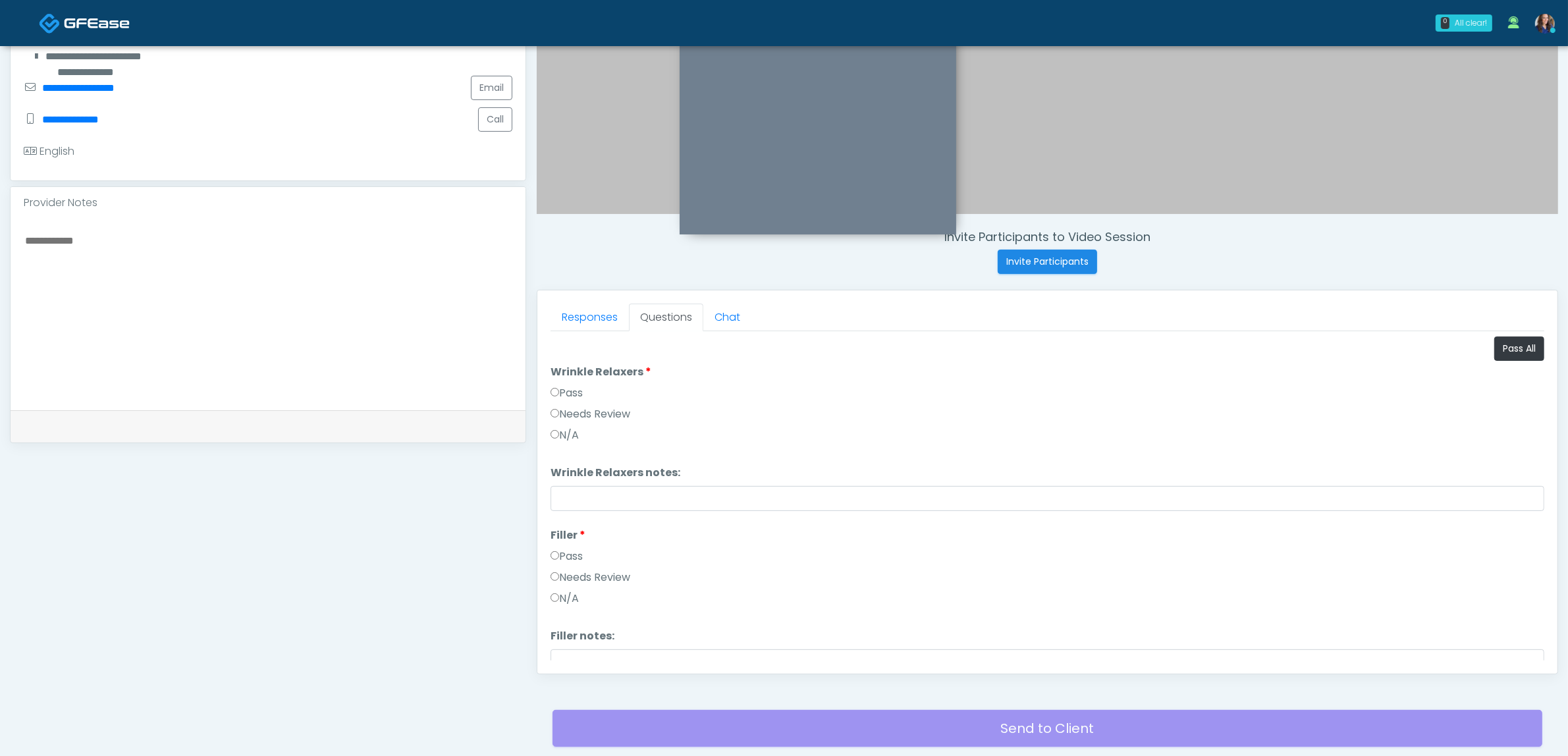
scroll to position [181, 0]
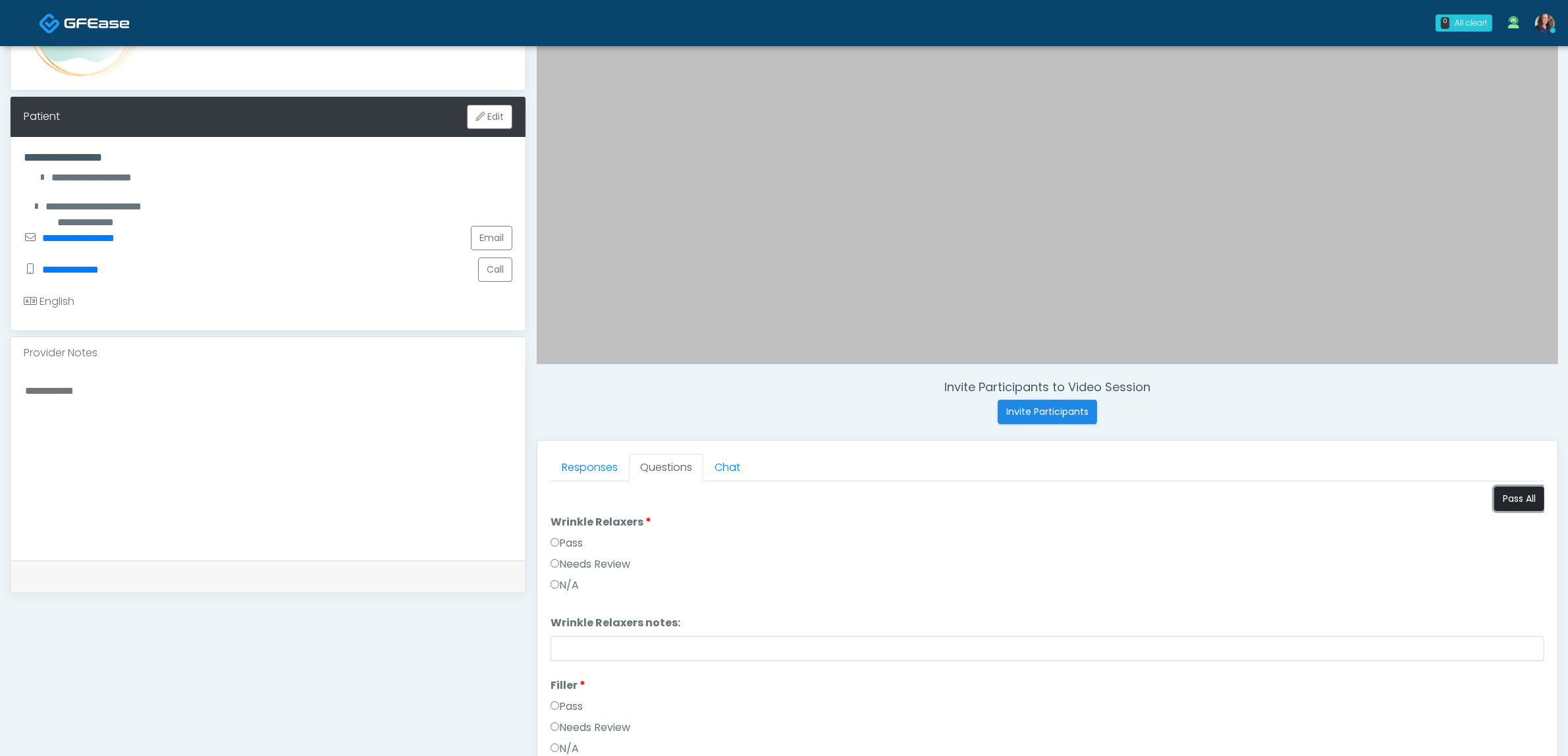
click at [1496, 489] on button "Pass All" at bounding box center [1518, 498] width 50 height 24
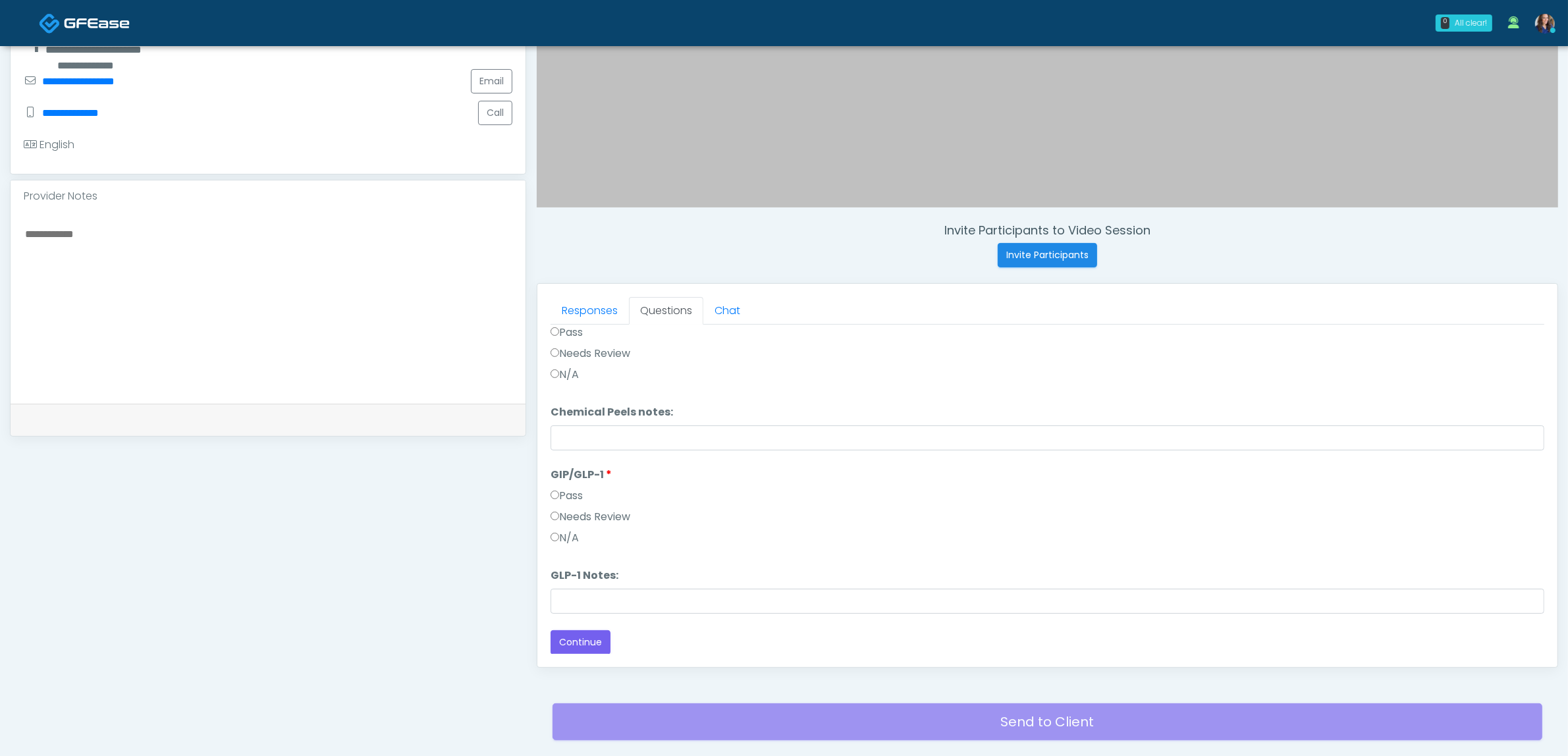
scroll to position [428, 0]
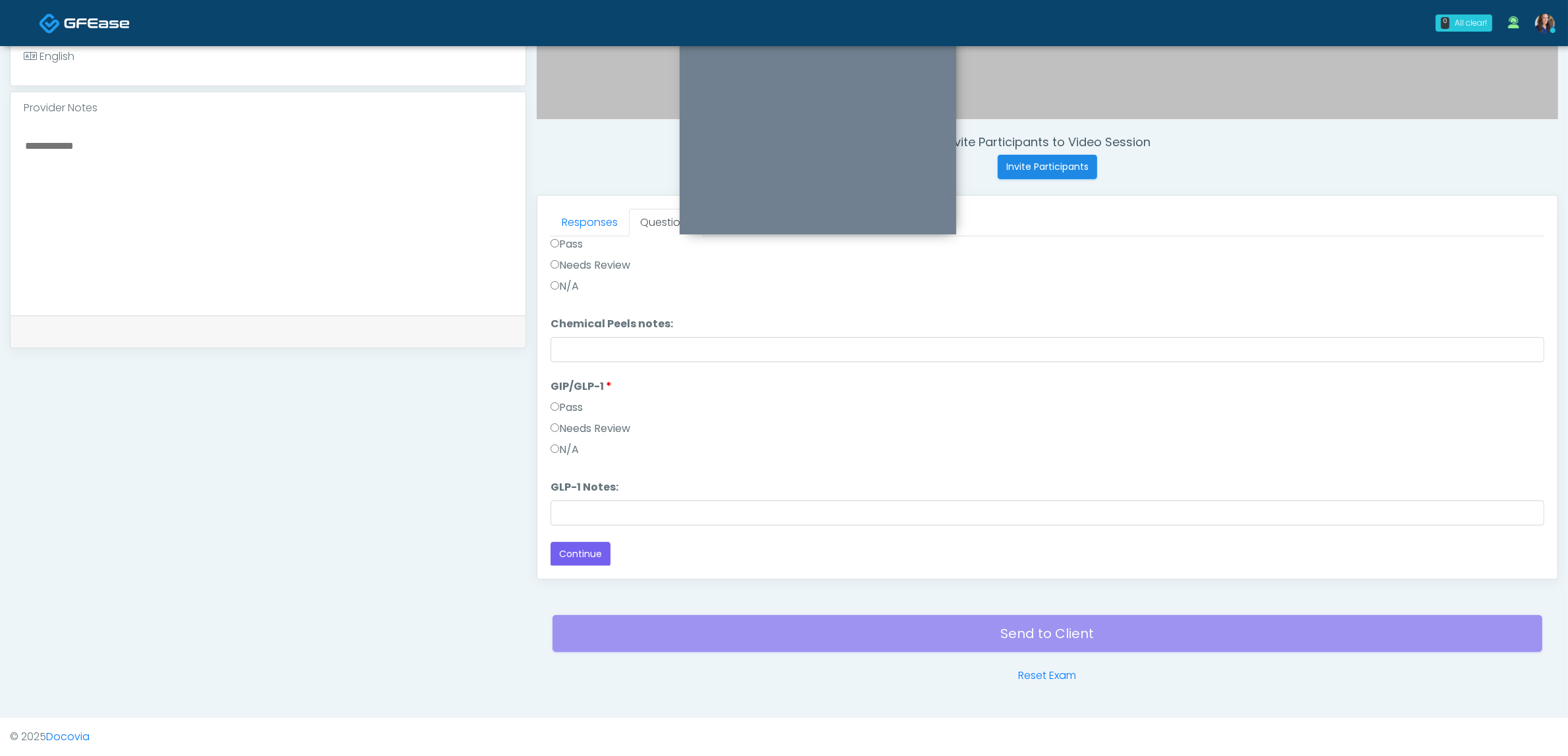
click at [587, 426] on label "Needs Review" at bounding box center [590, 429] width 80 height 16
click at [588, 501] on input "GLP-1 Notes:" at bounding box center [1048, 513] width 994 height 25
paste input "**********"
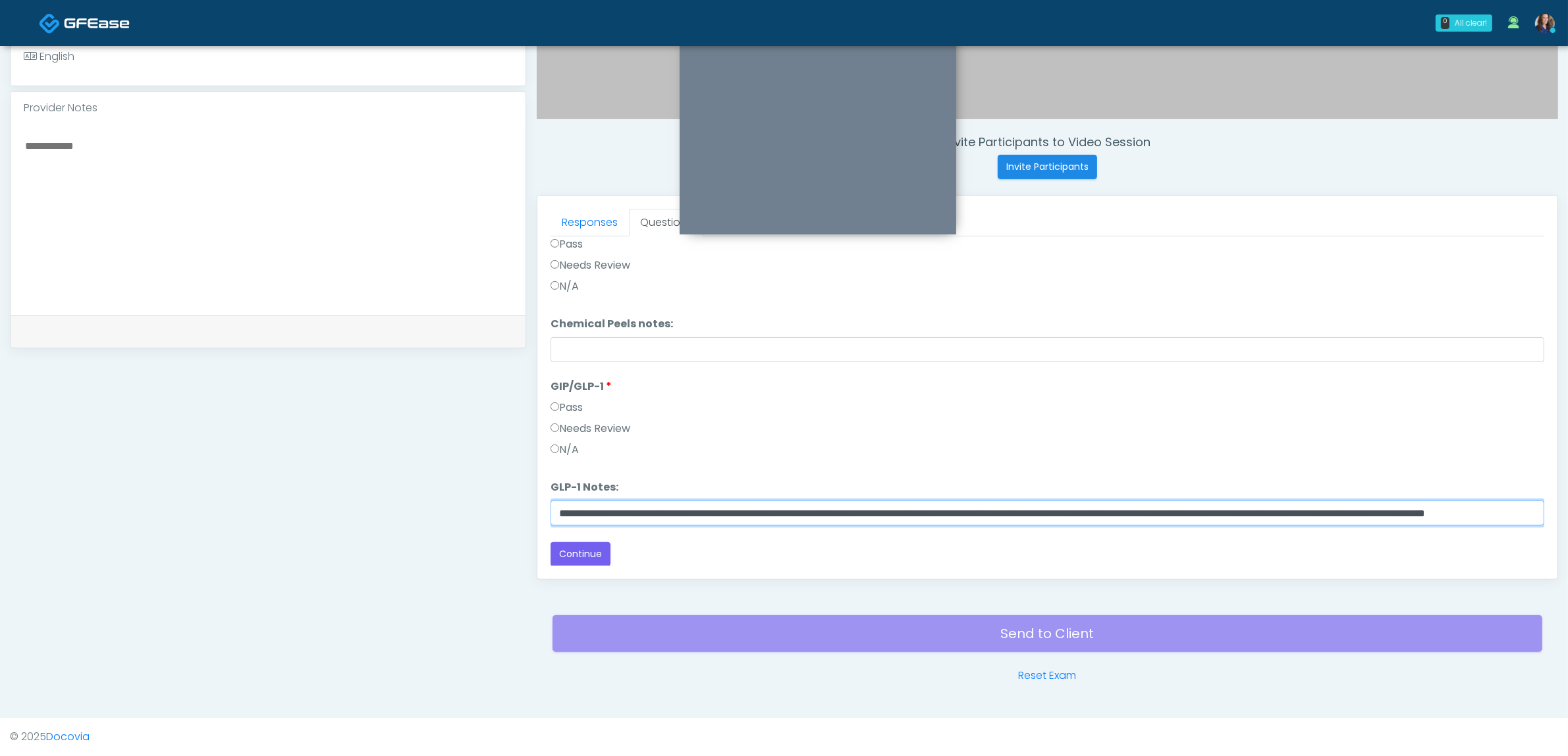
scroll to position [0, 199]
type input "**********"
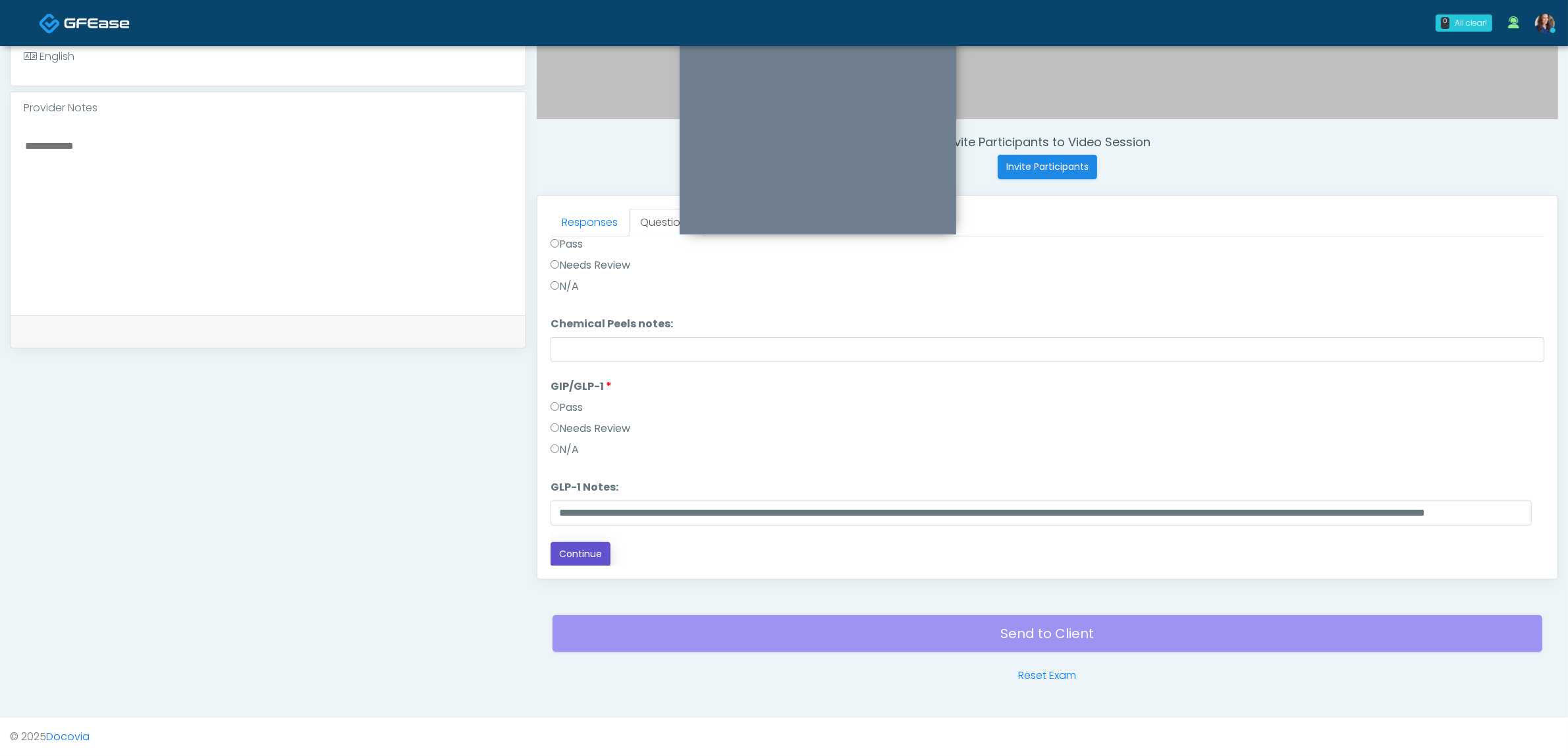
click at [581, 551] on button "Continue" at bounding box center [580, 554] width 60 height 24
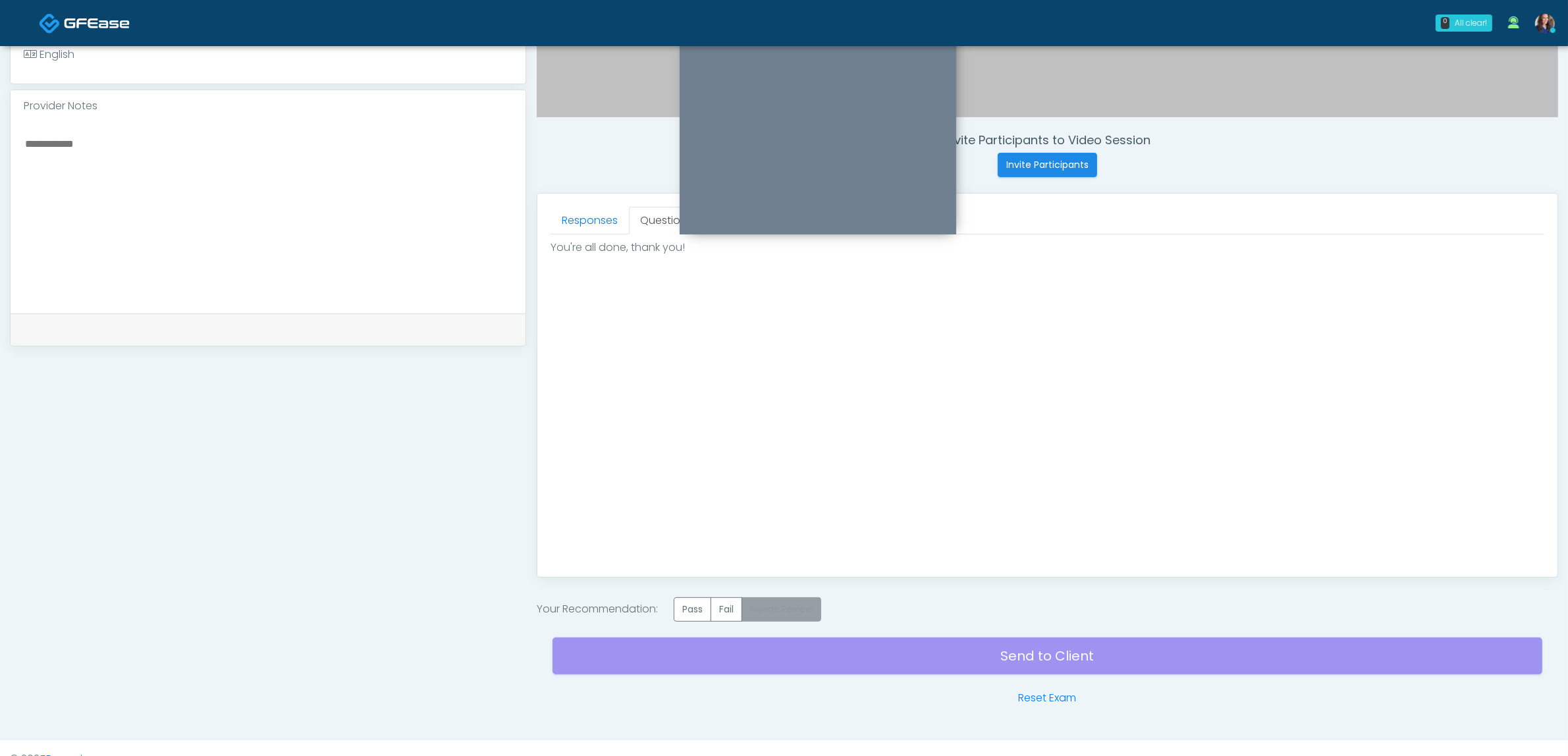
click at [759, 612] on label "Needs Review" at bounding box center [781, 609] width 80 height 24
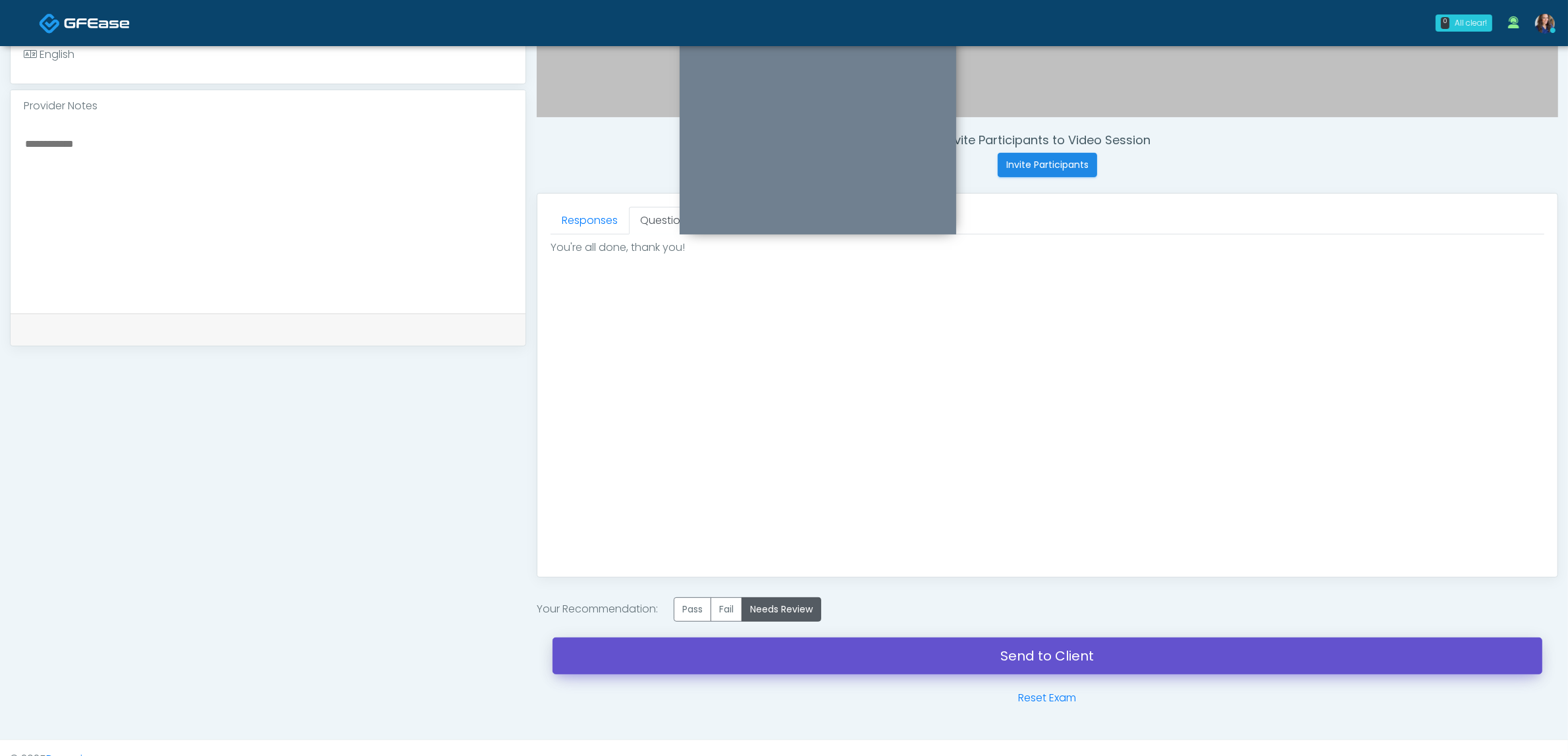
click at [870, 669] on link "Send to Client" at bounding box center [1047, 656] width 989 height 37
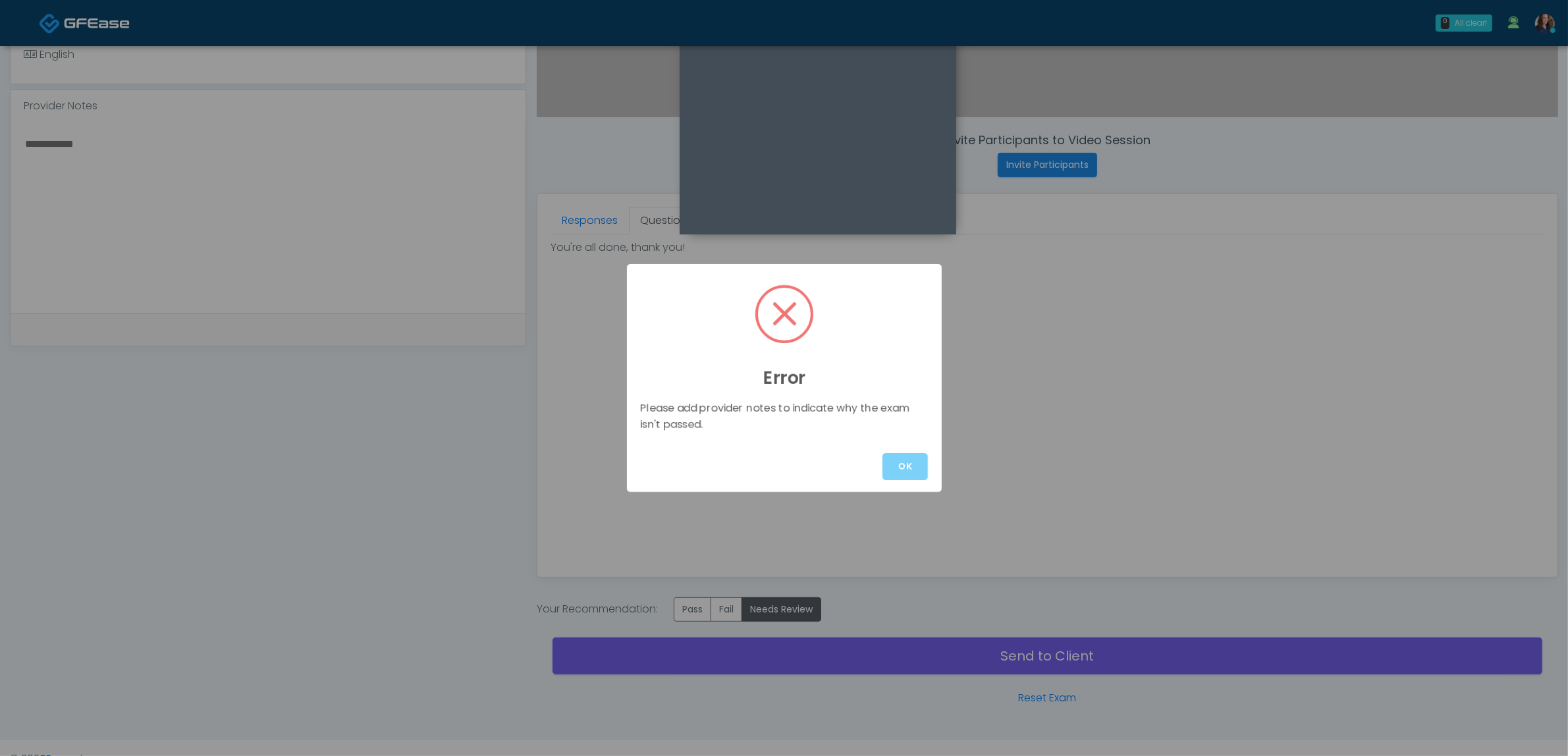
click at [904, 469] on button "OK" at bounding box center [905, 466] width 45 height 27
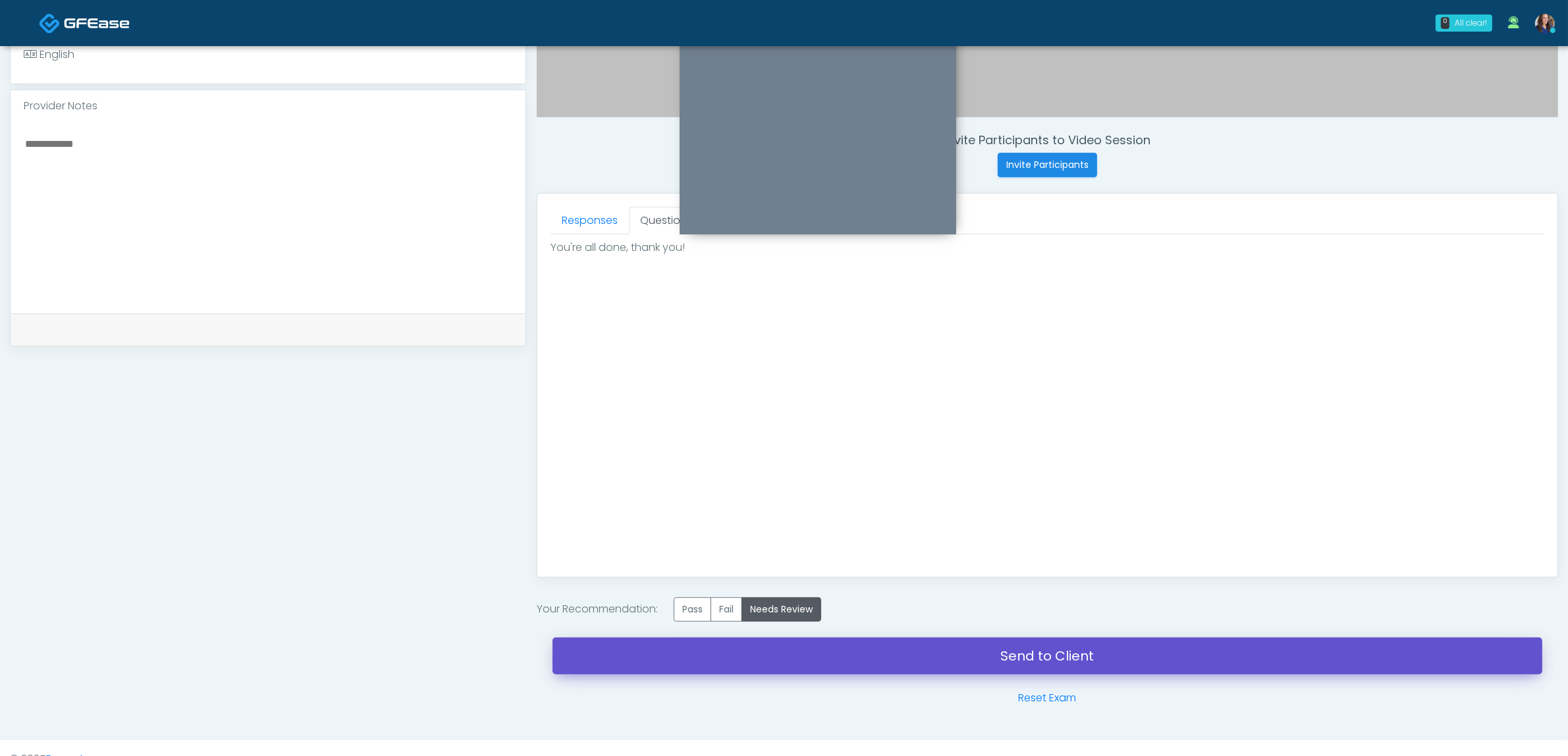
click at [824, 647] on link "Send to Client" at bounding box center [1047, 656] width 989 height 37
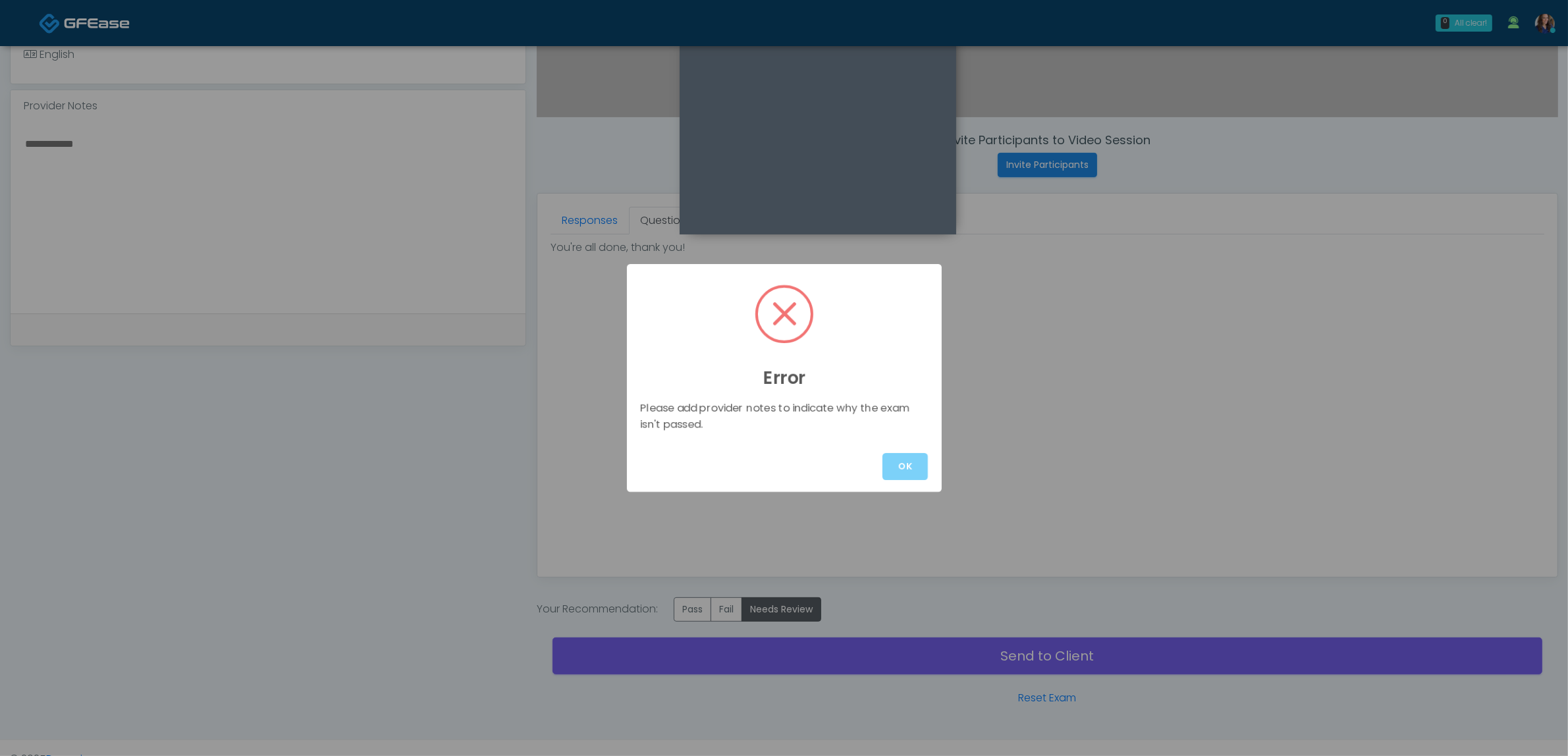
click at [386, 269] on div "Error Please add provider notes to indicate why the exam isn't passed. OK" at bounding box center [784, 378] width 1568 height 756
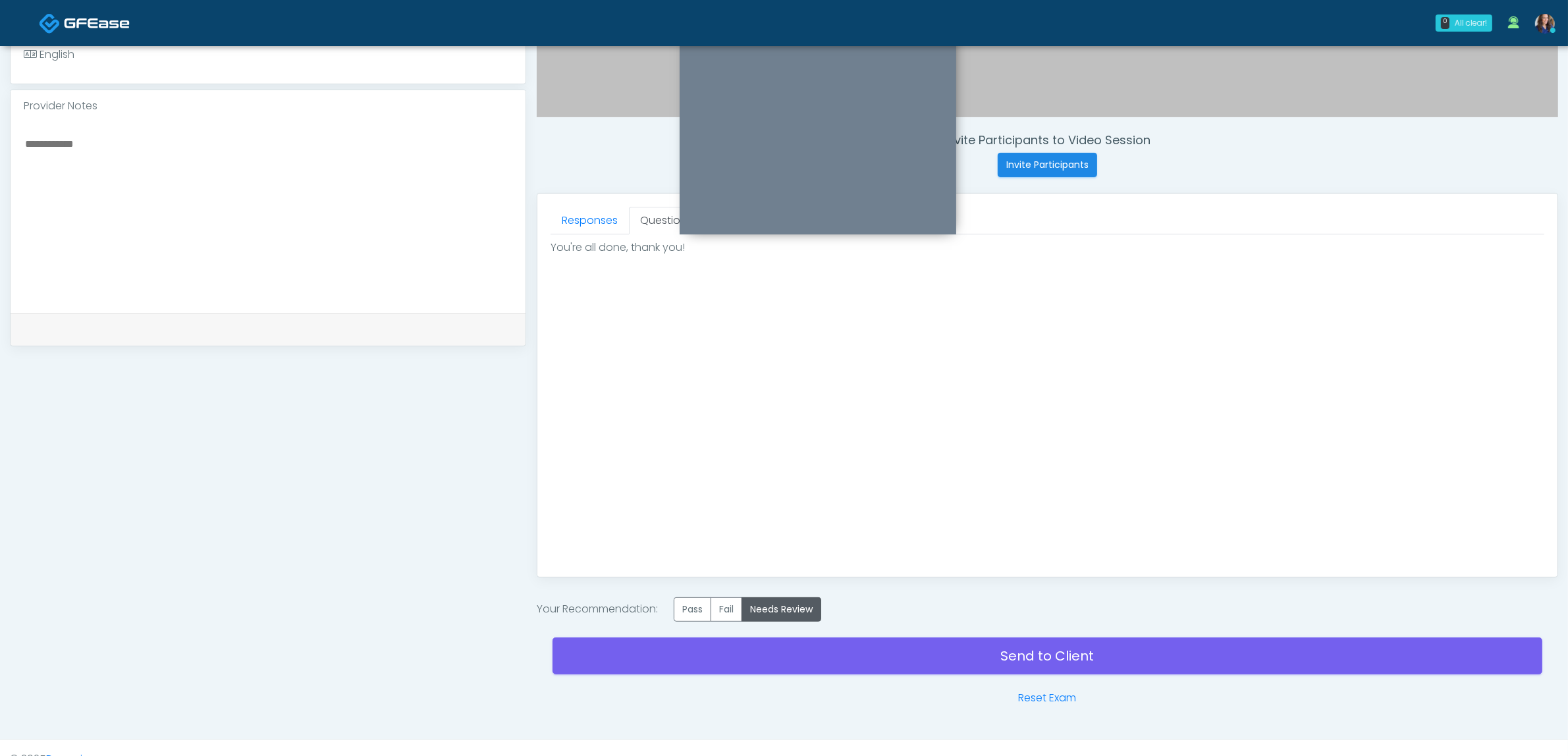
click at [329, 244] on textarea at bounding box center [268, 215] width 488 height 161
paste textarea "**********"
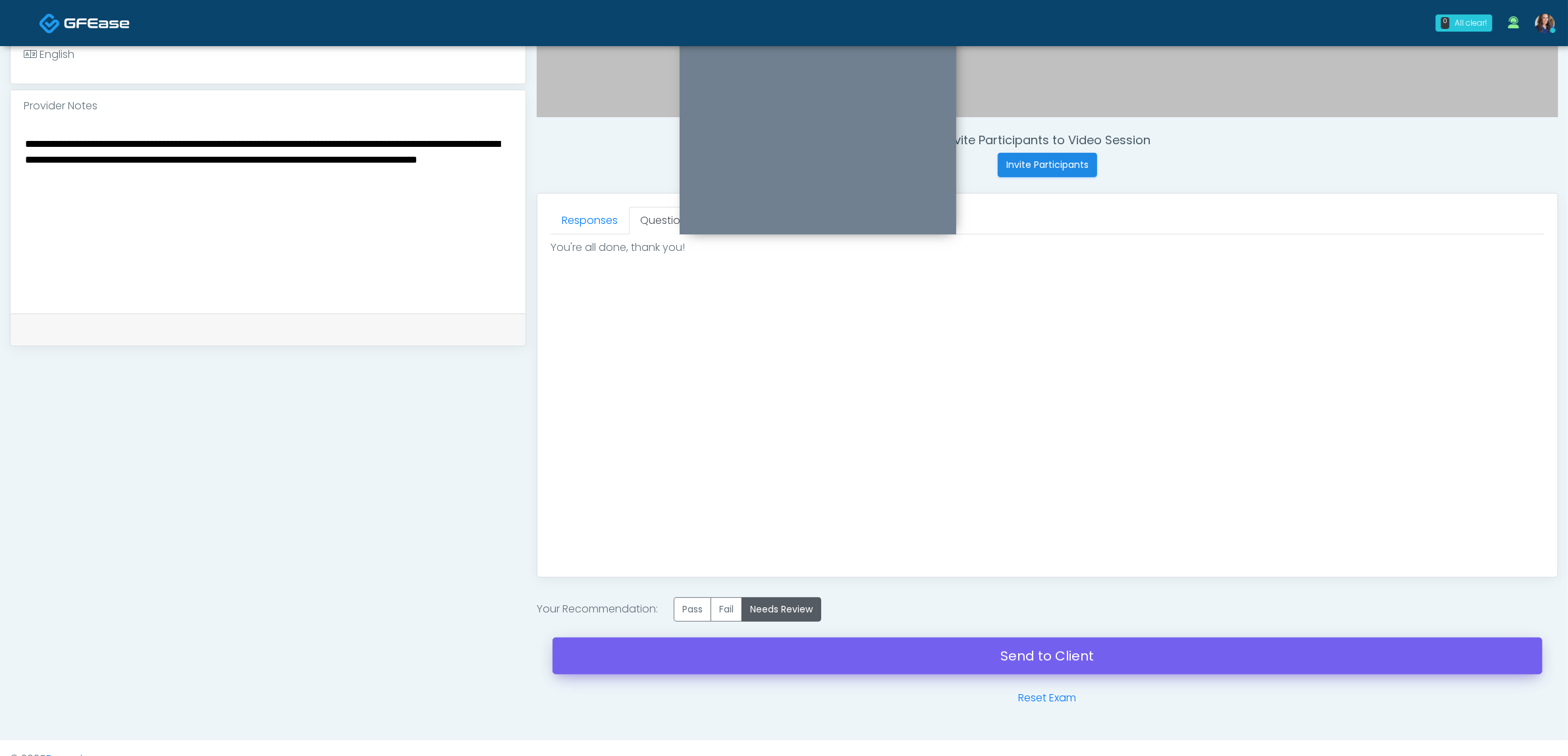
type textarea "**********"
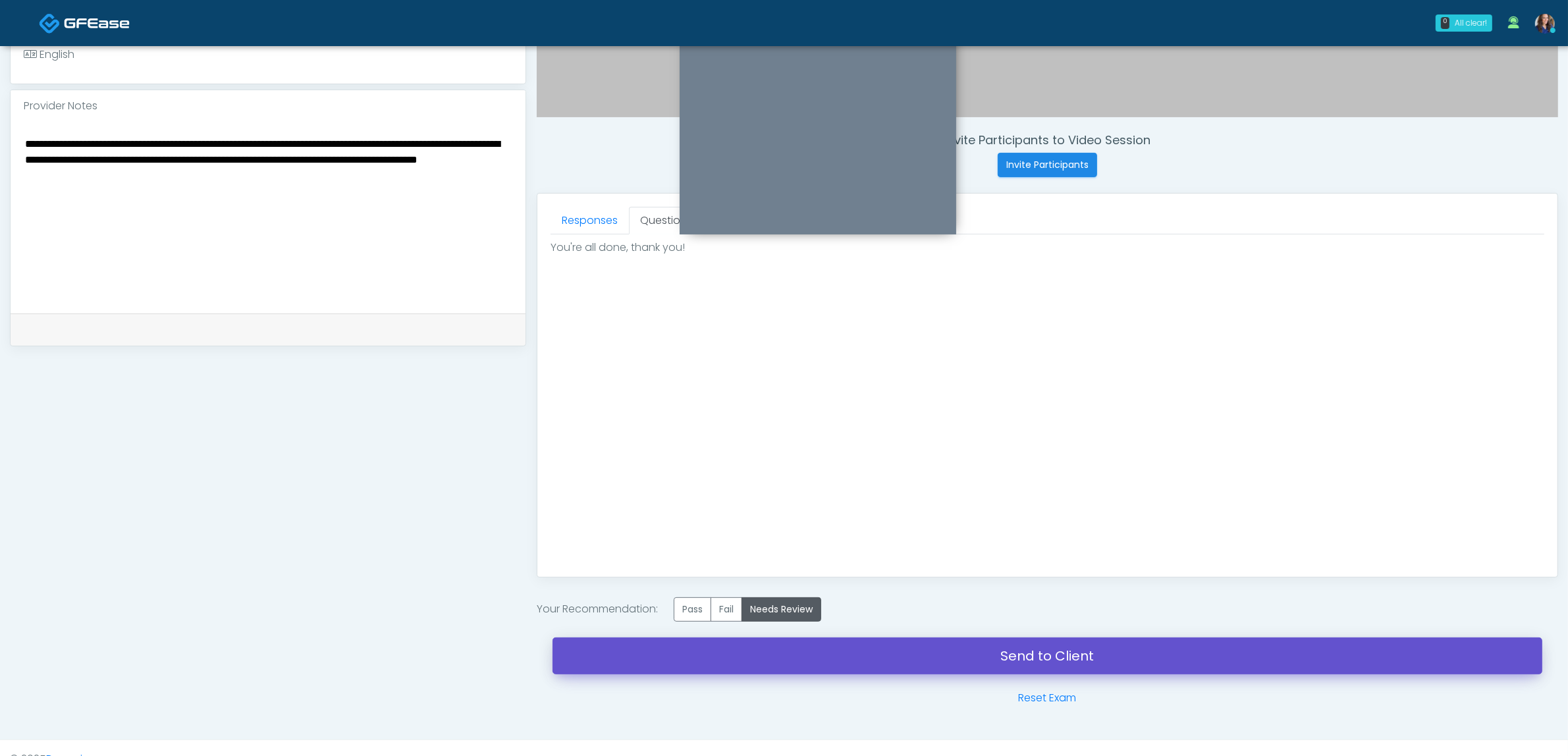
click at [736, 655] on link "Send to Client" at bounding box center [1047, 656] width 989 height 37
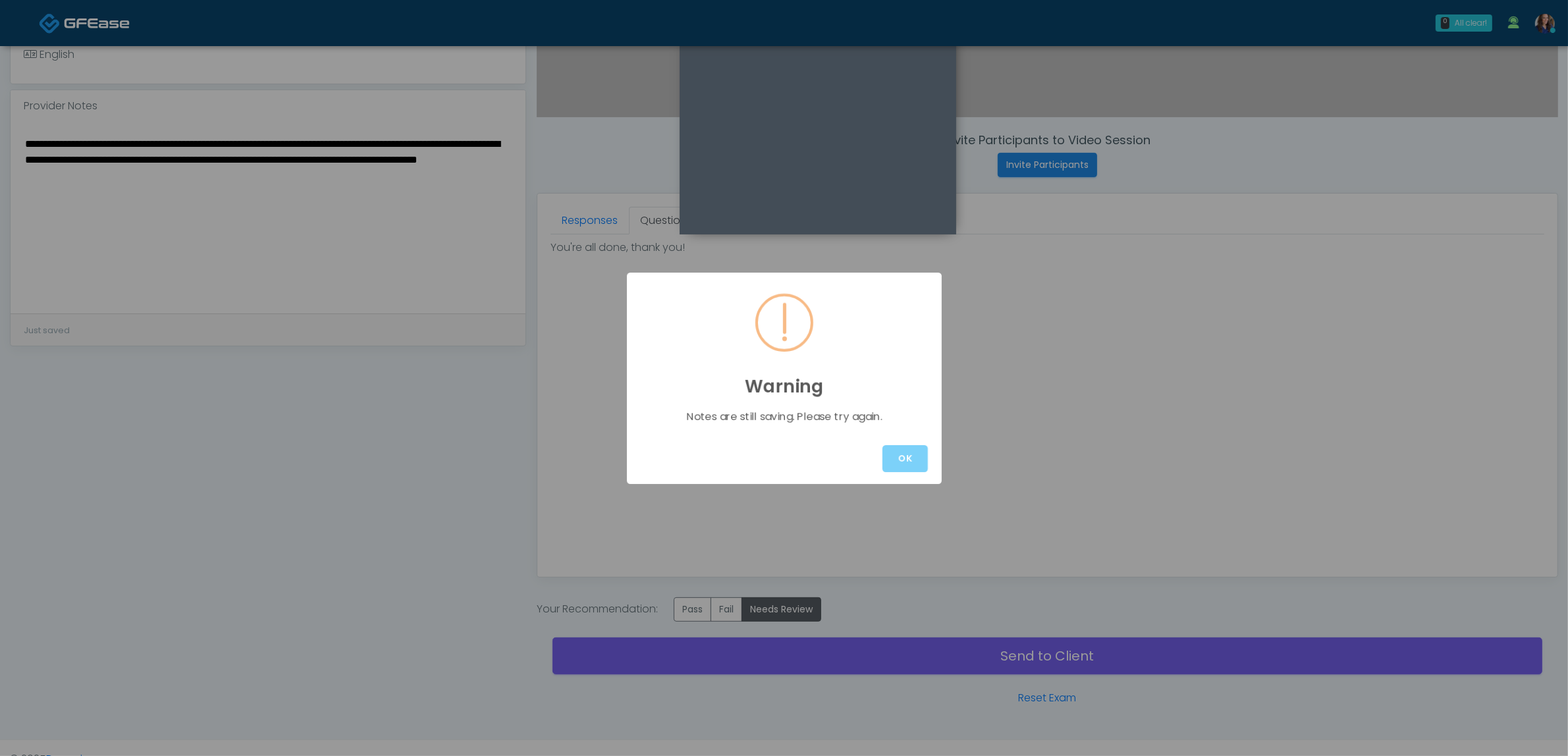
drag, startPoint x: 914, startPoint y: 451, endPoint x: 907, endPoint y: 451, distance: 7.0
click at [915, 451] on button "OK" at bounding box center [905, 459] width 45 height 27
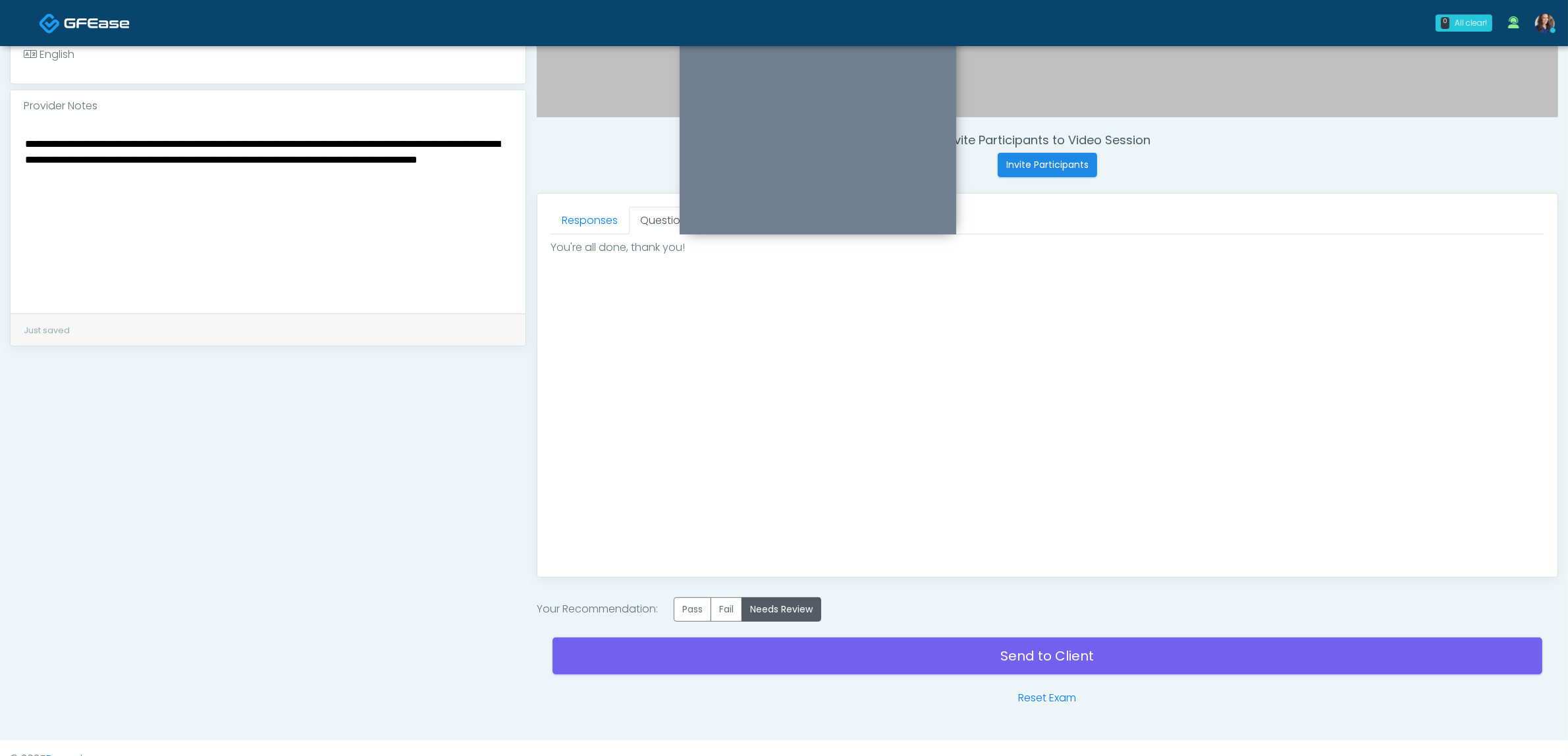
click at [663, 319] on div "Good Faith Exam Script Good Faith Exam Script INTRODUCTION Hello, my name is un…" at bounding box center [1048, 398] width 994 height 329
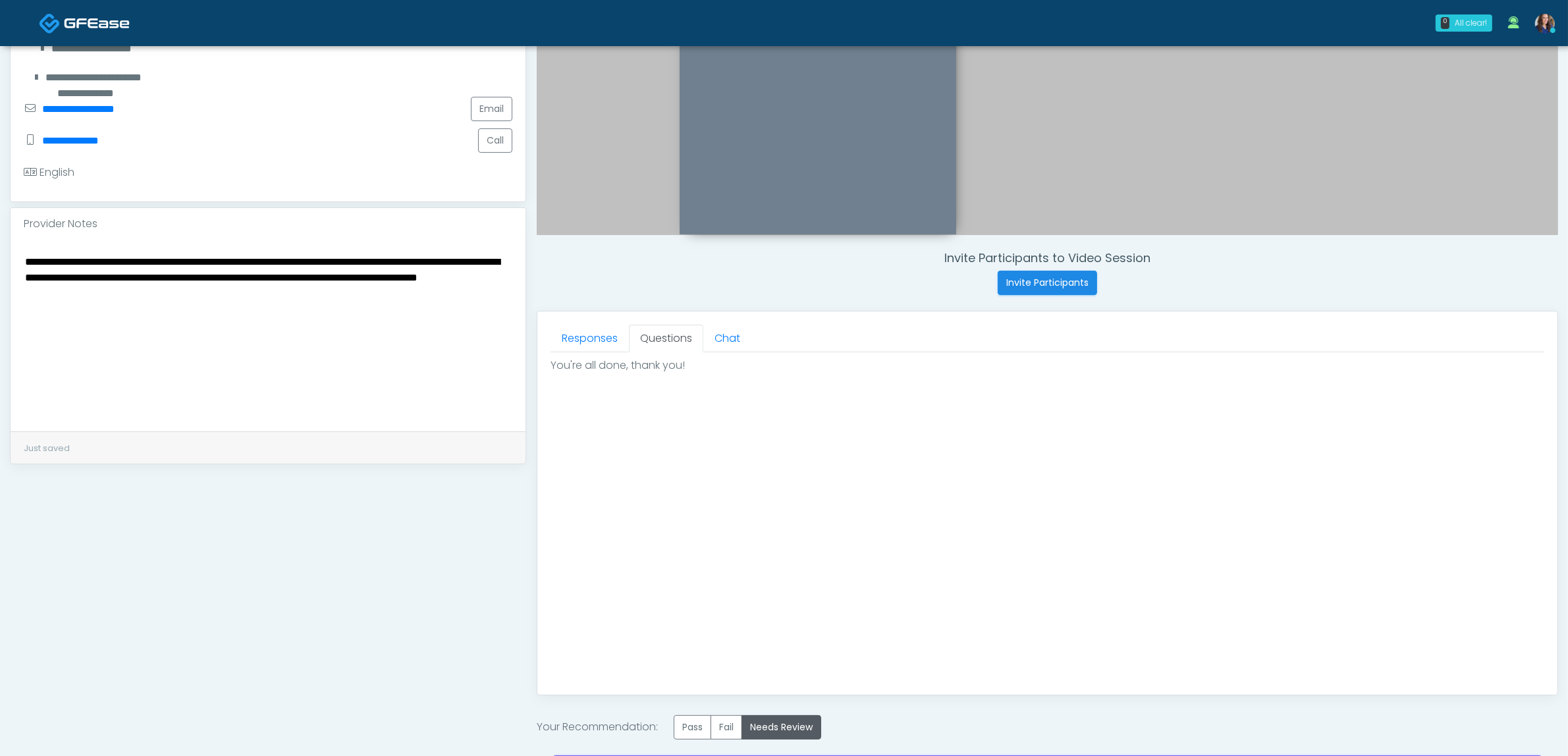
scroll to position [264, 0]
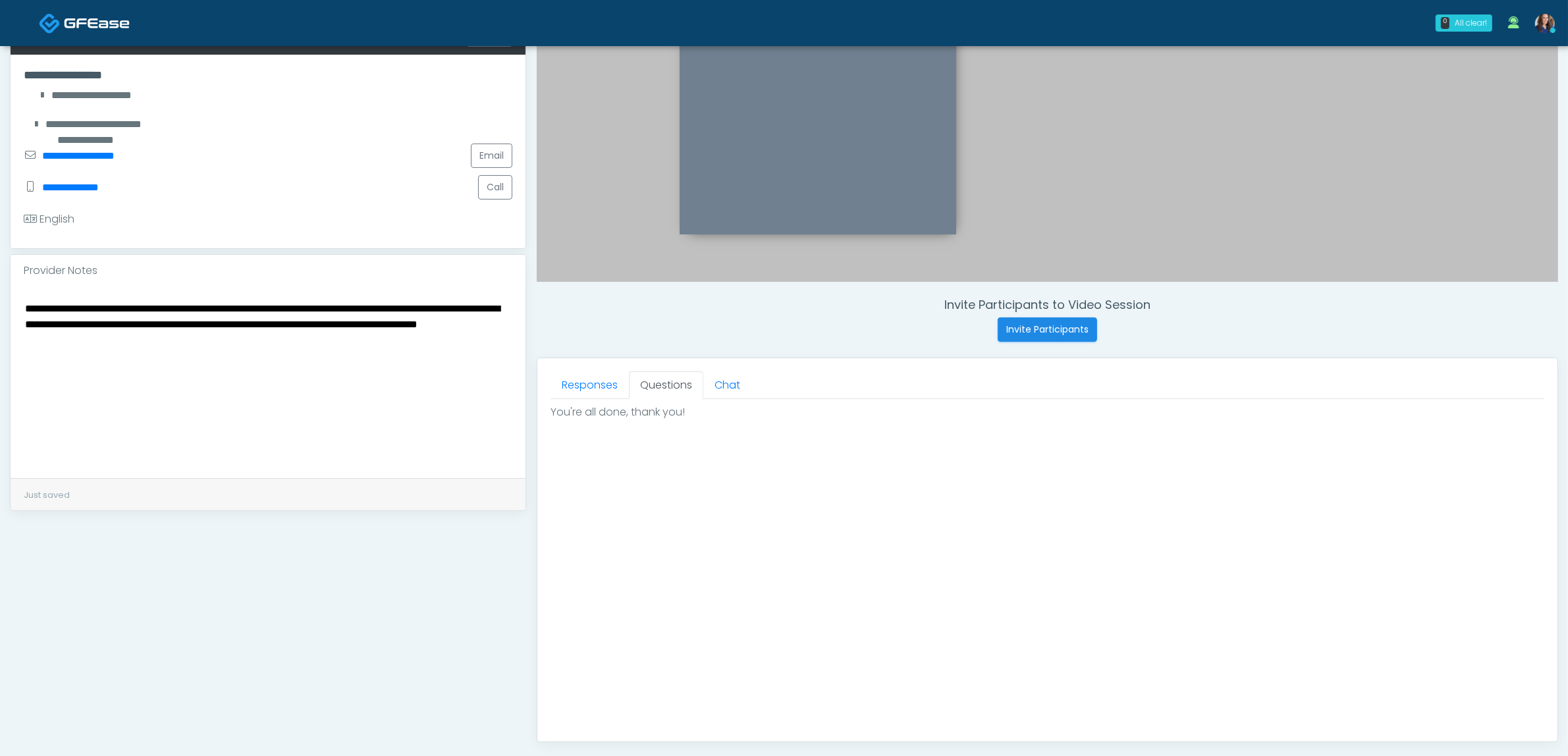
click at [395, 396] on textarea "**********" at bounding box center [268, 380] width 488 height 161
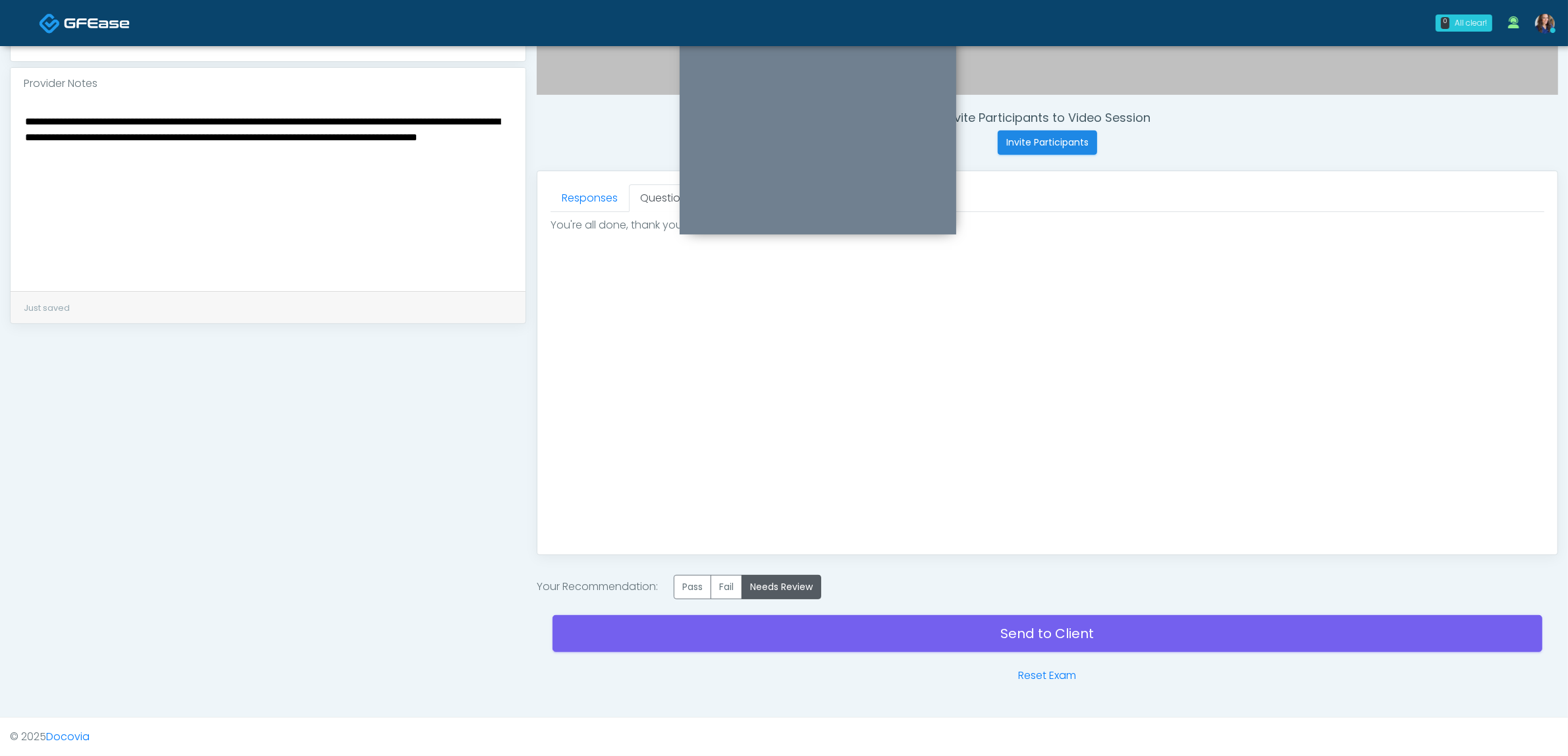
scroll to position [452, 0]
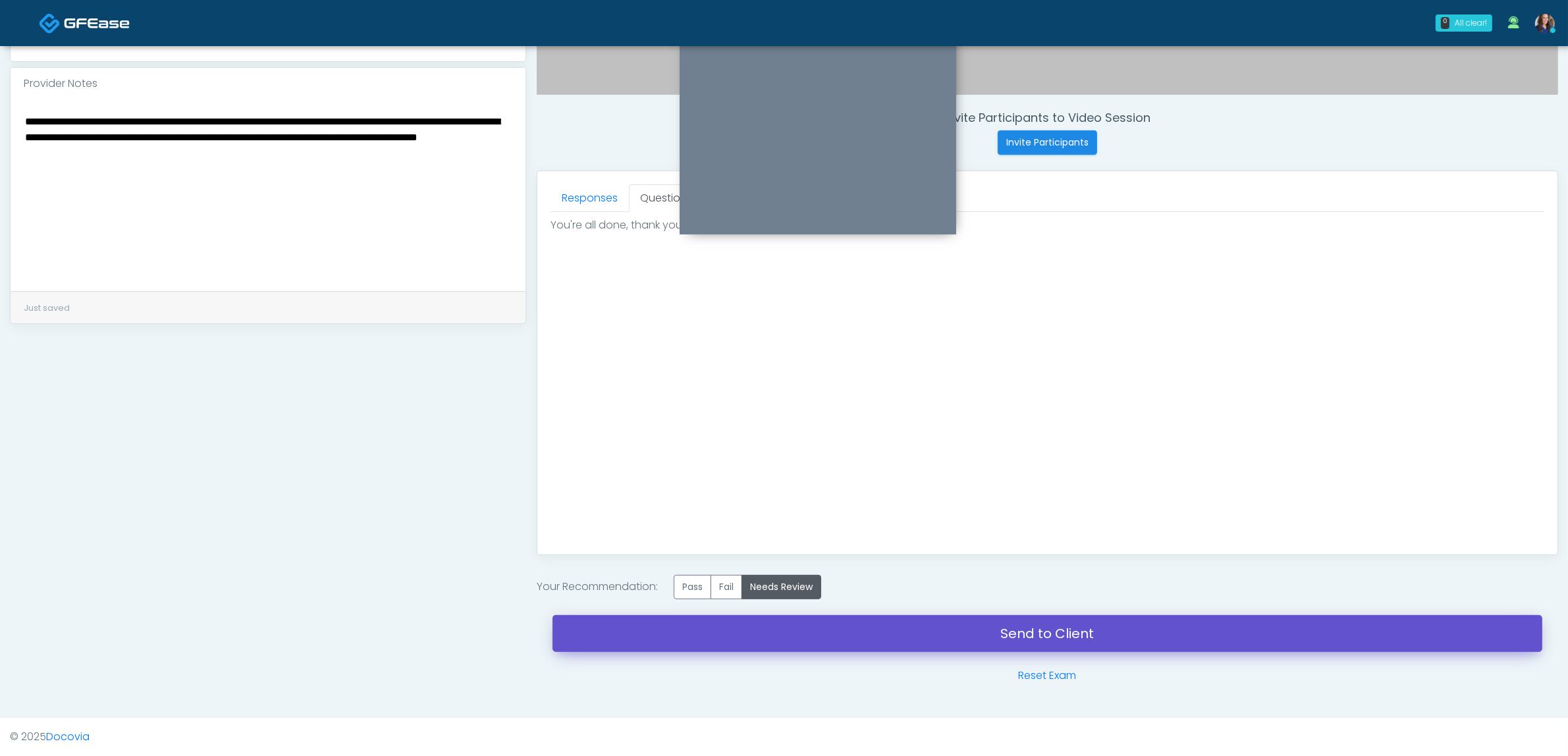
click at [788, 636] on link "Send to Client" at bounding box center [1047, 633] width 989 height 37
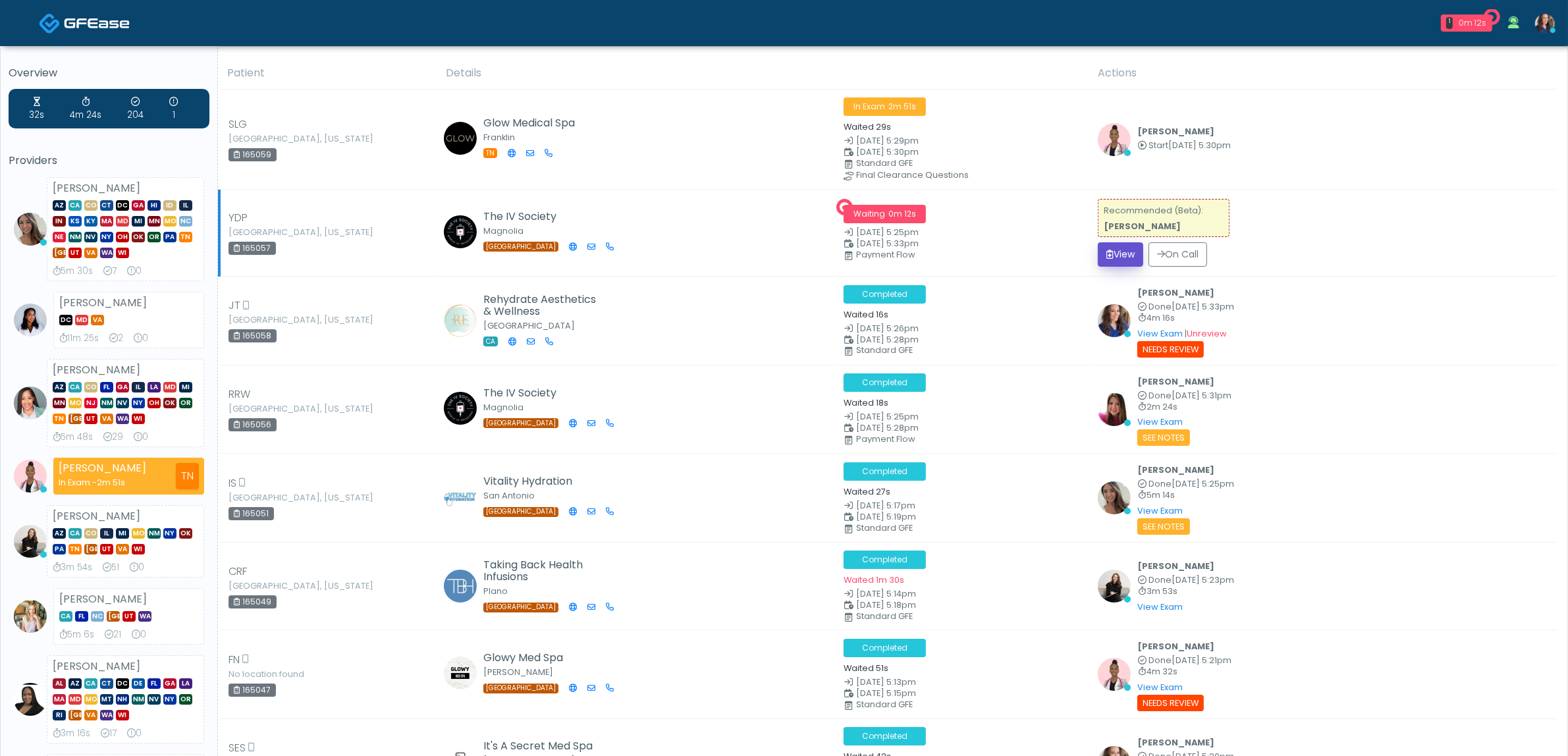
click at [1101, 248] on button "View" at bounding box center [1121, 254] width 45 height 24
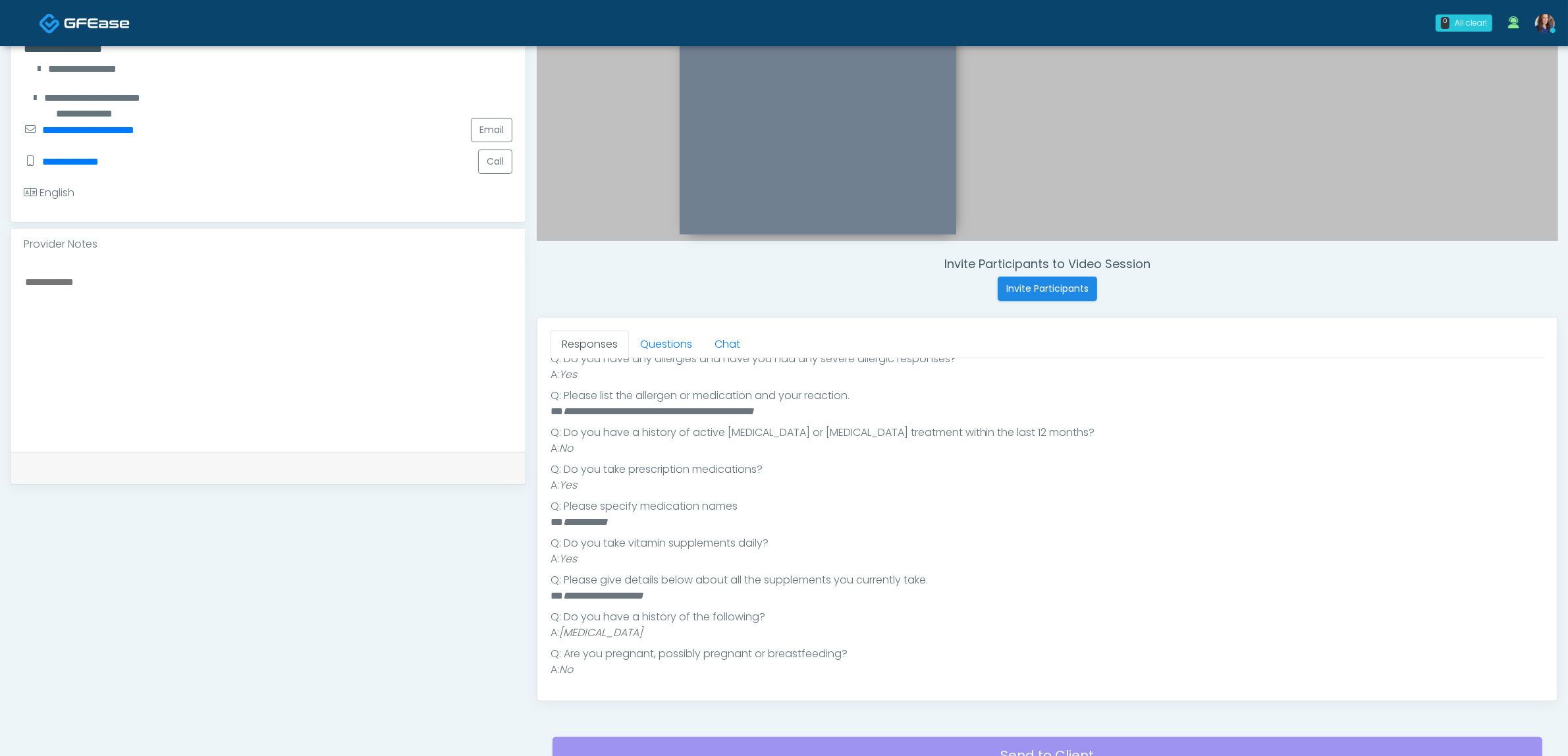
scroll to position [329, 0]
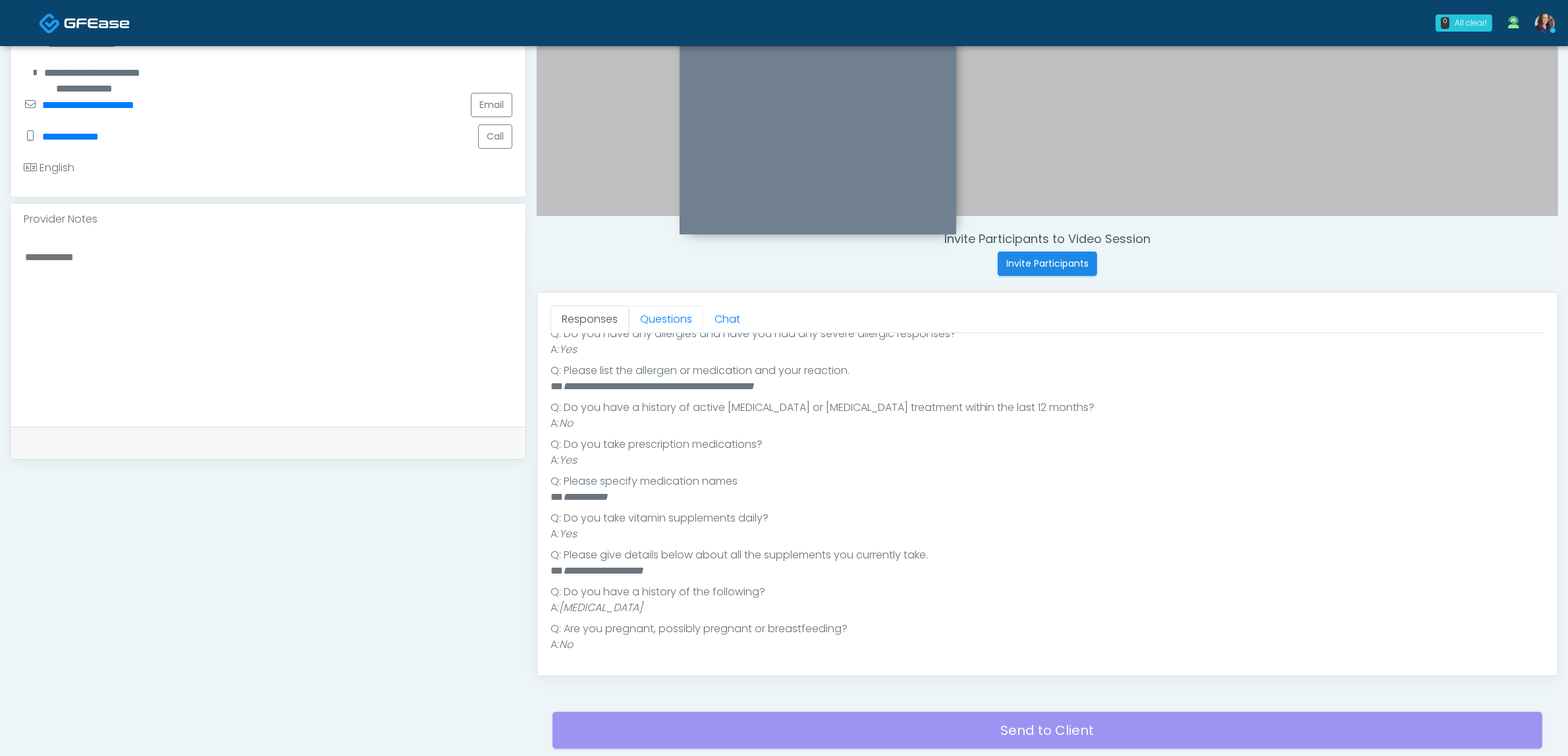
drag, startPoint x: 662, startPoint y: 325, endPoint x: 660, endPoint y: 344, distance: 19.1
click at [660, 325] on link "Questions" at bounding box center [666, 319] width 74 height 28
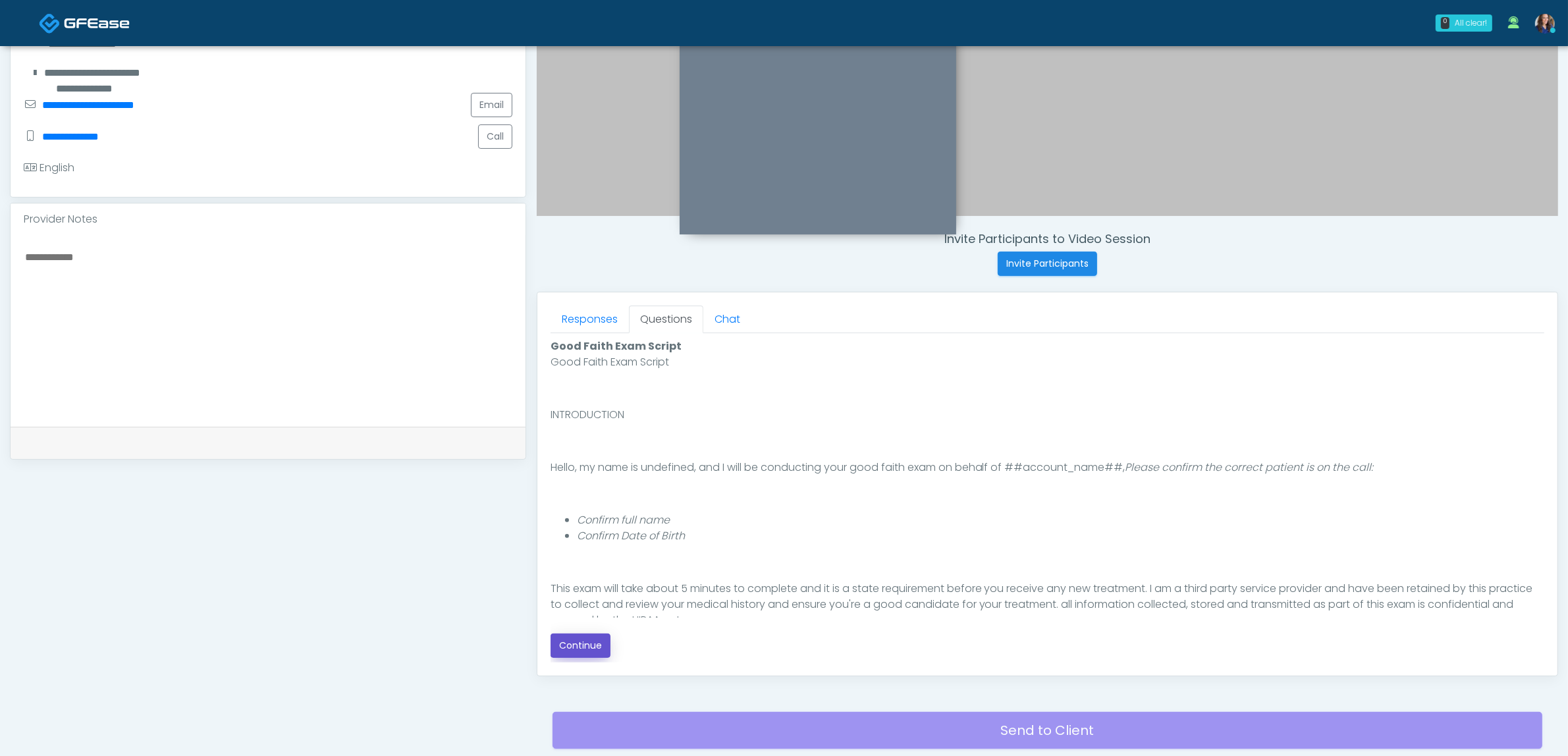
drag, startPoint x: 596, startPoint y: 650, endPoint x: 607, endPoint y: 646, distance: 11.7
click at [595, 650] on button "Continue" at bounding box center [580, 645] width 60 height 24
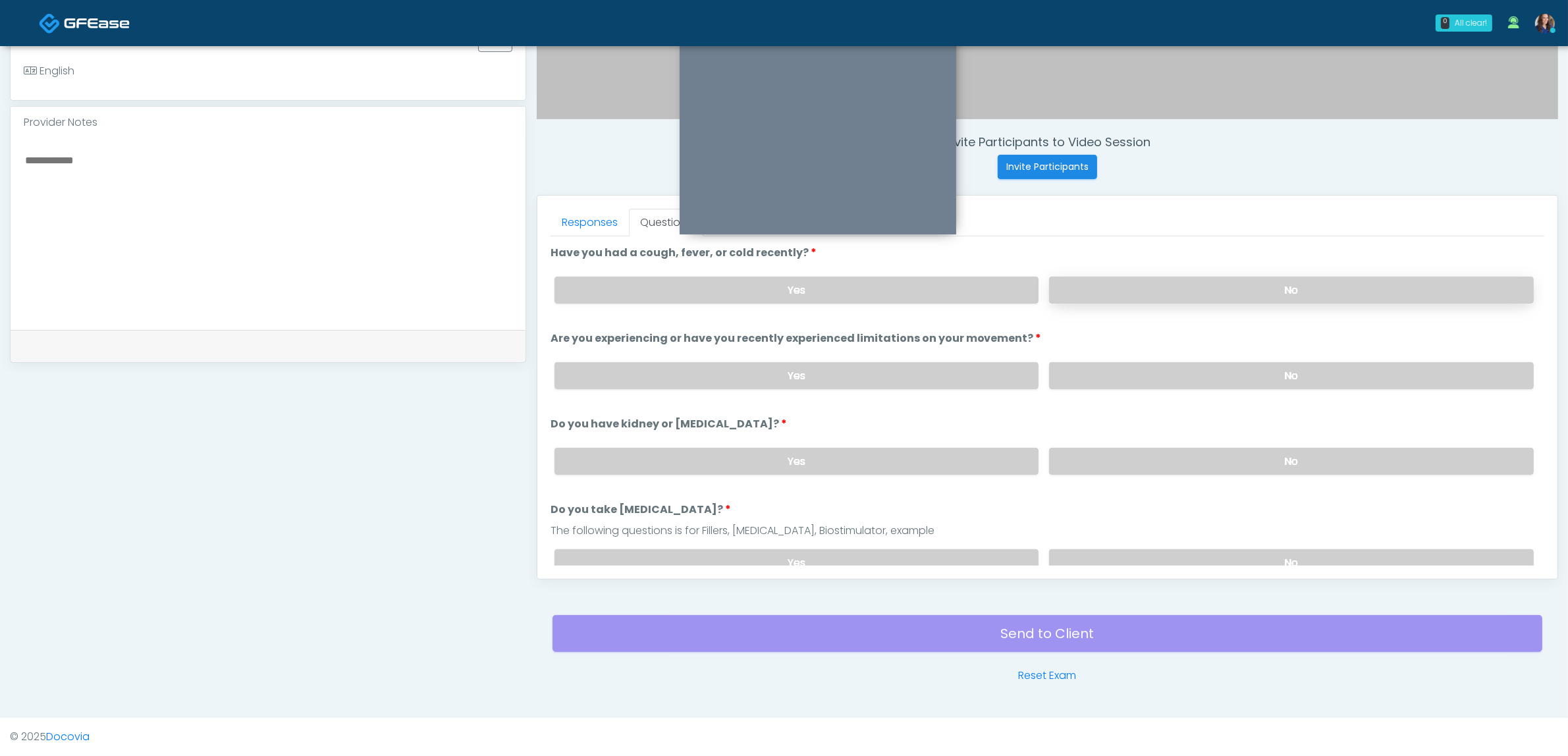
click at [1288, 287] on label "No" at bounding box center [1292, 290] width 485 height 27
click at [1245, 376] on label "No" at bounding box center [1292, 375] width 485 height 27
drag, startPoint x: 1224, startPoint y: 458, endPoint x: 1222, endPoint y: 540, distance: 82.0
click at [1224, 460] on label "No" at bounding box center [1292, 461] width 485 height 27
click at [1213, 561] on label "No" at bounding box center [1292, 562] width 485 height 27
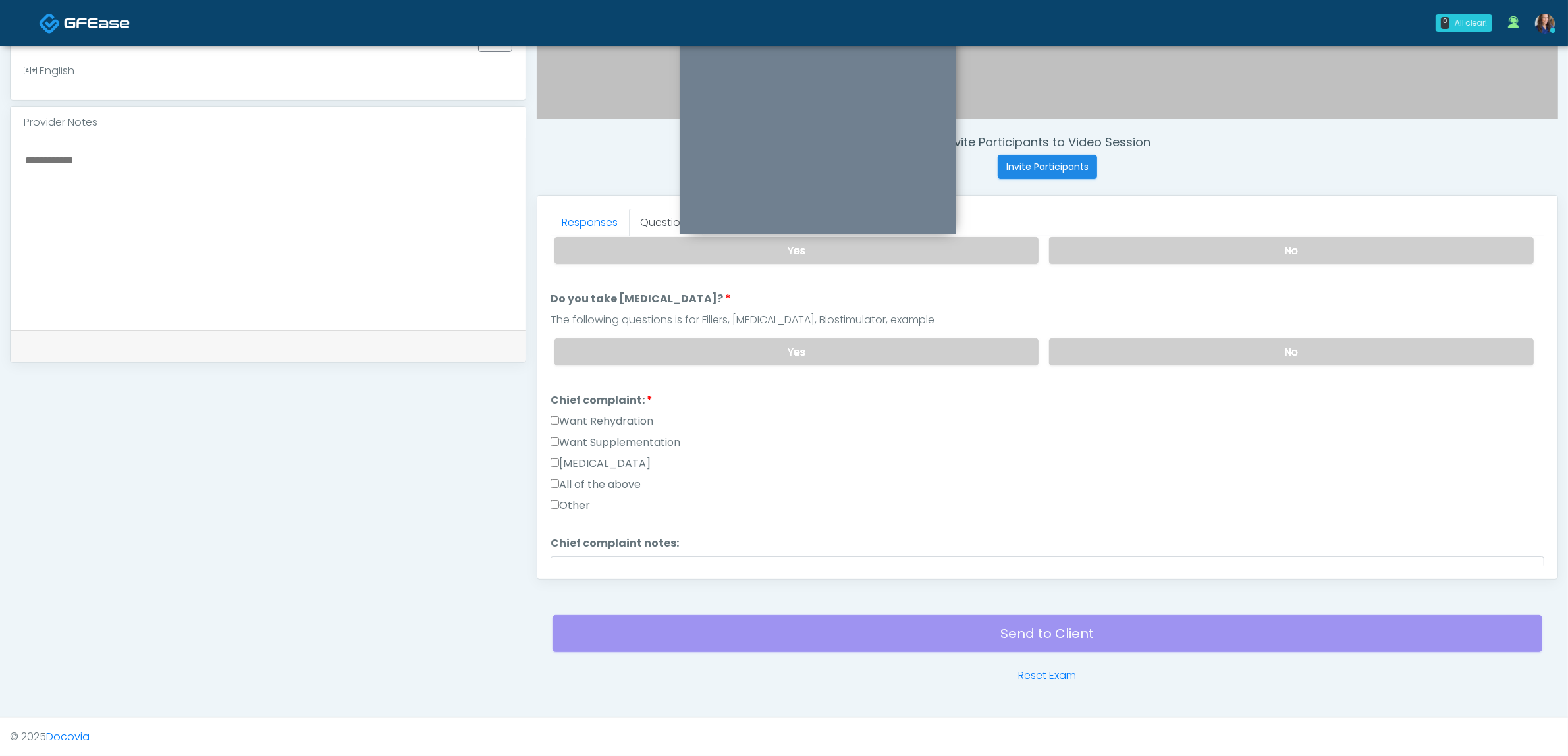
scroll to position [247, 0]
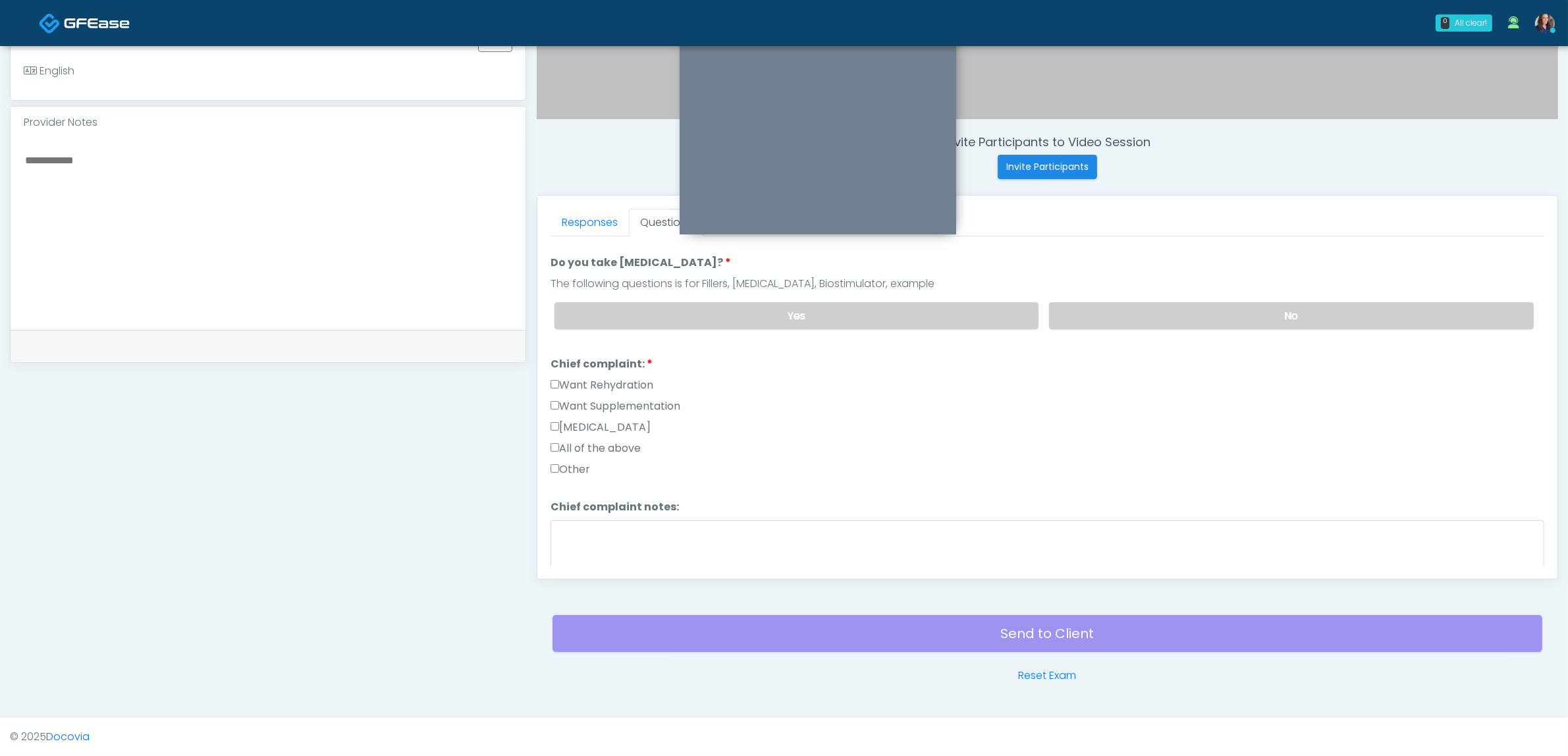
drag, startPoint x: 633, startPoint y: 373, endPoint x: 650, endPoint y: 389, distance: 23.3
click at [633, 377] on label "Want Rehydration" at bounding box center [602, 385] width 103 height 16
drag, startPoint x: 651, startPoint y: 543, endPoint x: 672, endPoint y: 538, distance: 21.6
click at [649, 543] on textarea "Chief complaint notes:" at bounding box center [1048, 548] width 994 height 56
click at [571, 465] on label "Other" at bounding box center [570, 469] width 40 height 16
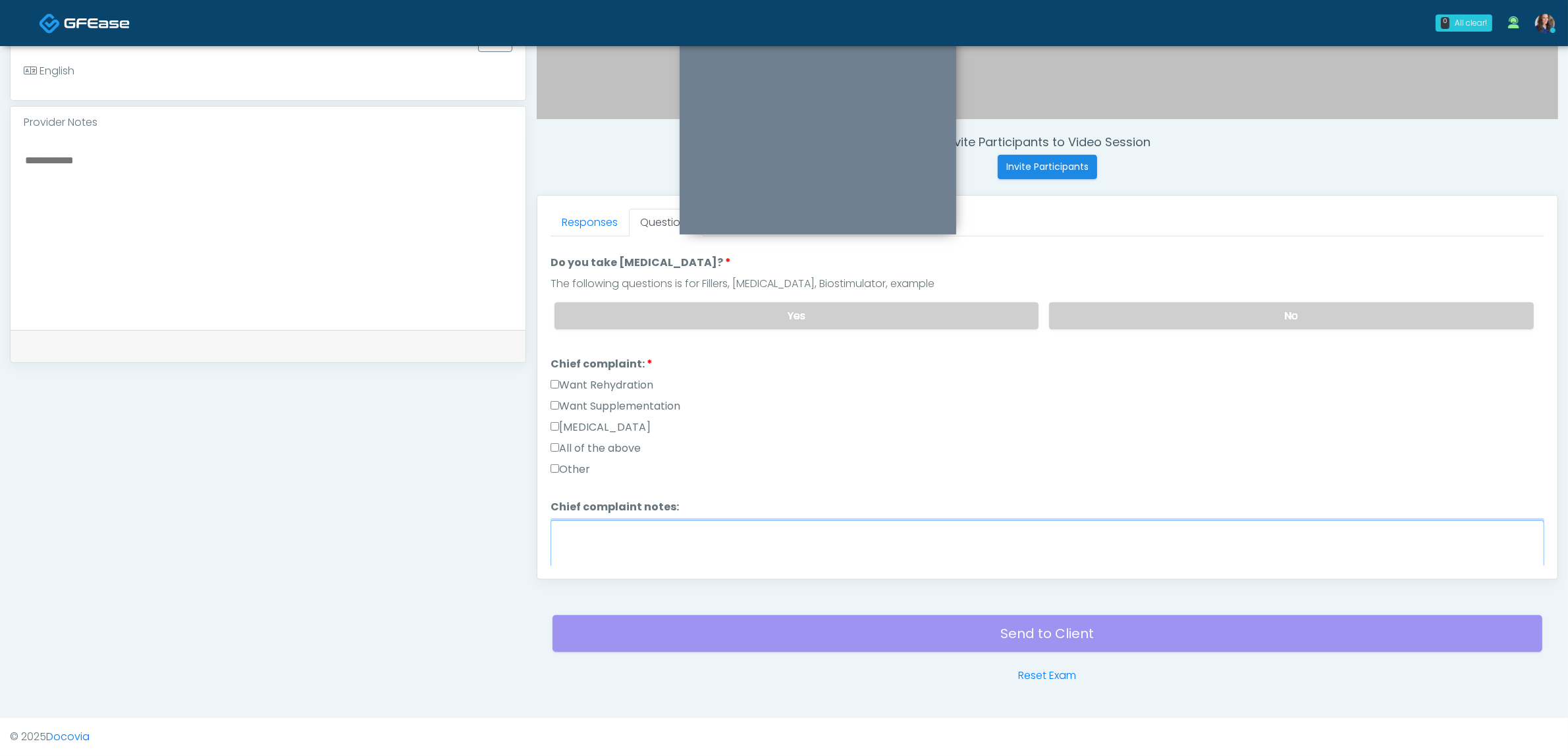
click at [610, 537] on textarea "Chief complaint notes:" at bounding box center [1048, 548] width 994 height 56
drag, startPoint x: 565, startPoint y: 466, endPoint x: 581, endPoint y: 522, distance: 58.2
click at [564, 466] on label "Other" at bounding box center [570, 469] width 40 height 16
click at [580, 525] on textarea "Chief complaint notes:" at bounding box center [1048, 548] width 994 height 56
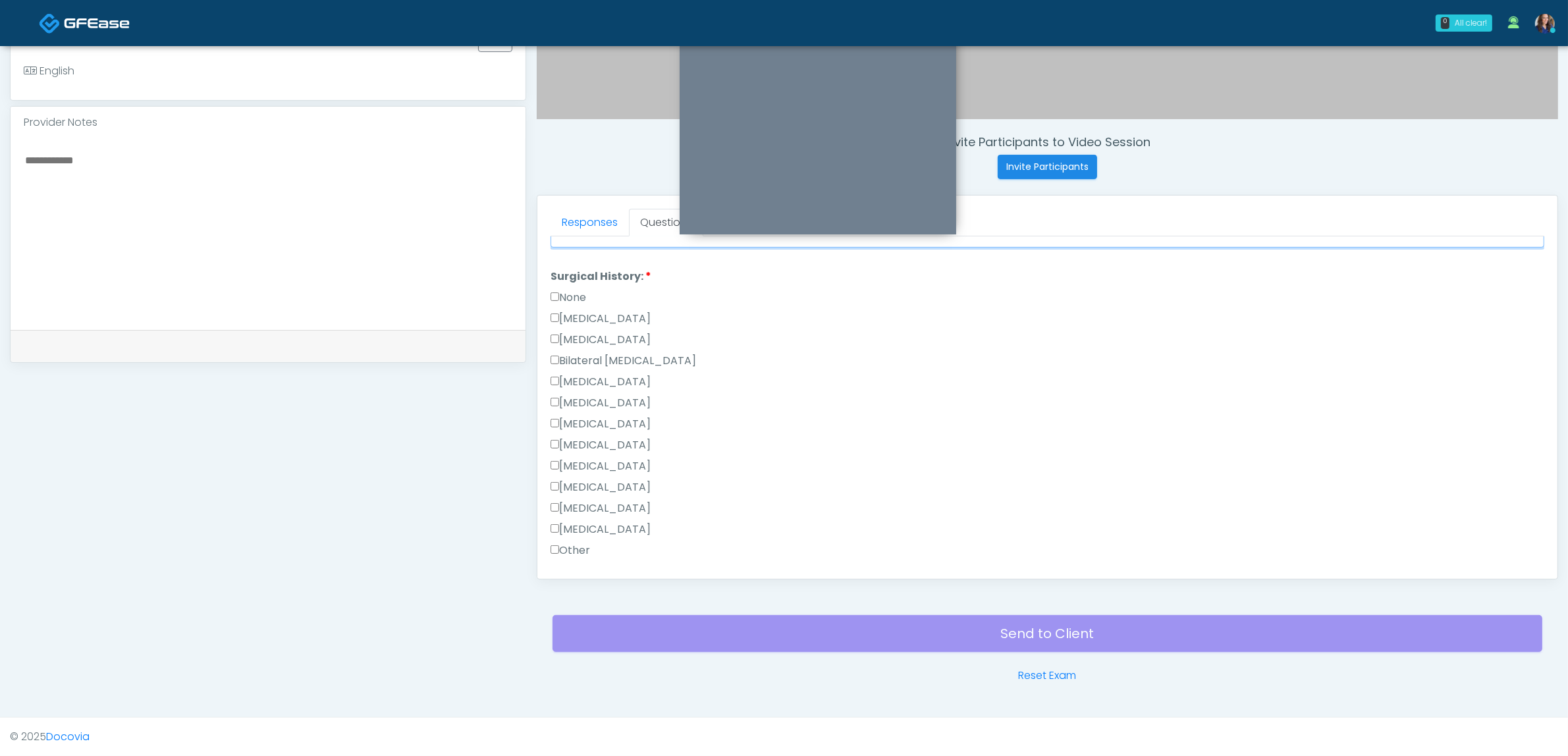
scroll to position [658, 0]
type textarea "******"
click at [575, 462] on label "Other" at bounding box center [570, 468] width 40 height 16
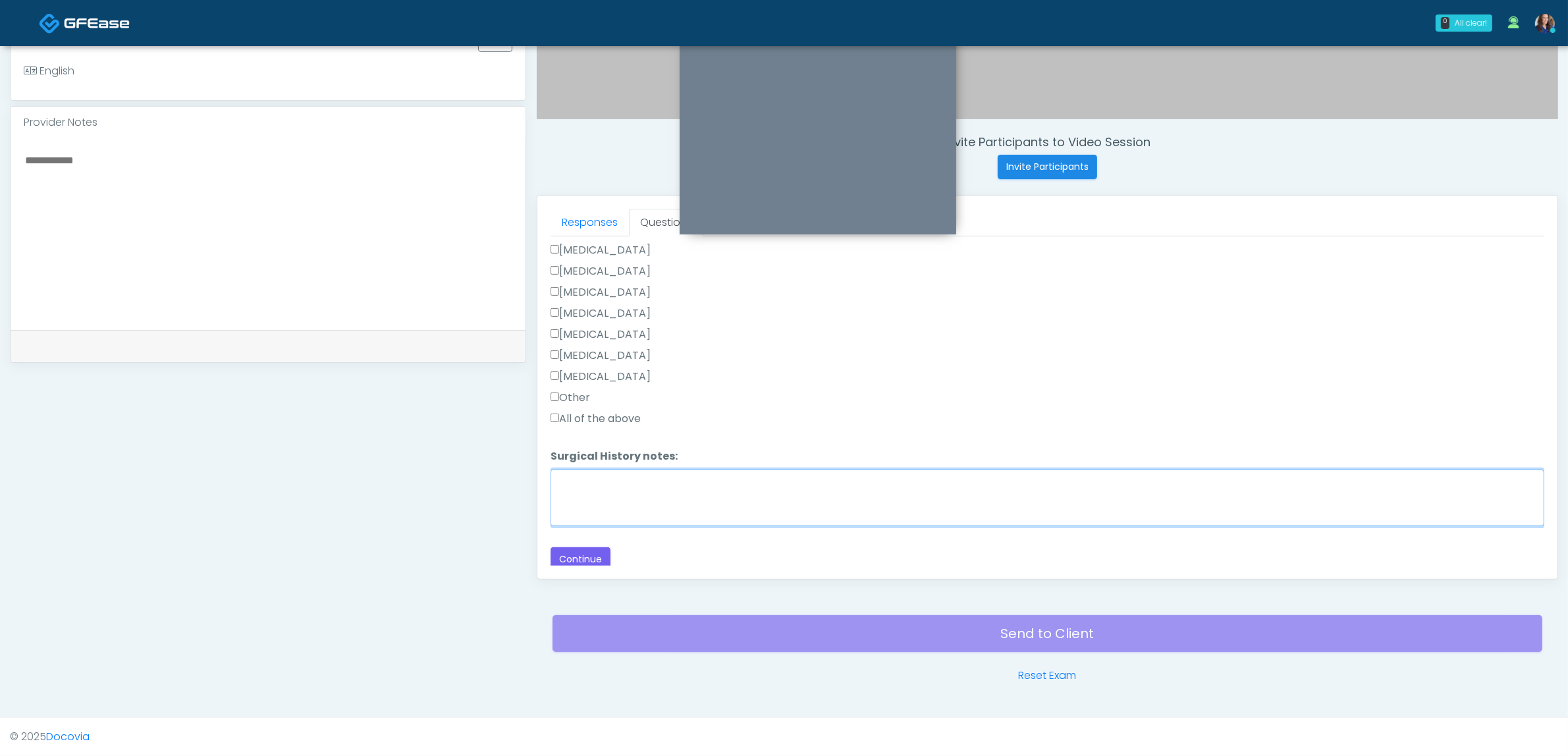
click at [693, 492] on textarea "Surgical History notes:" at bounding box center [1048, 498] width 994 height 56
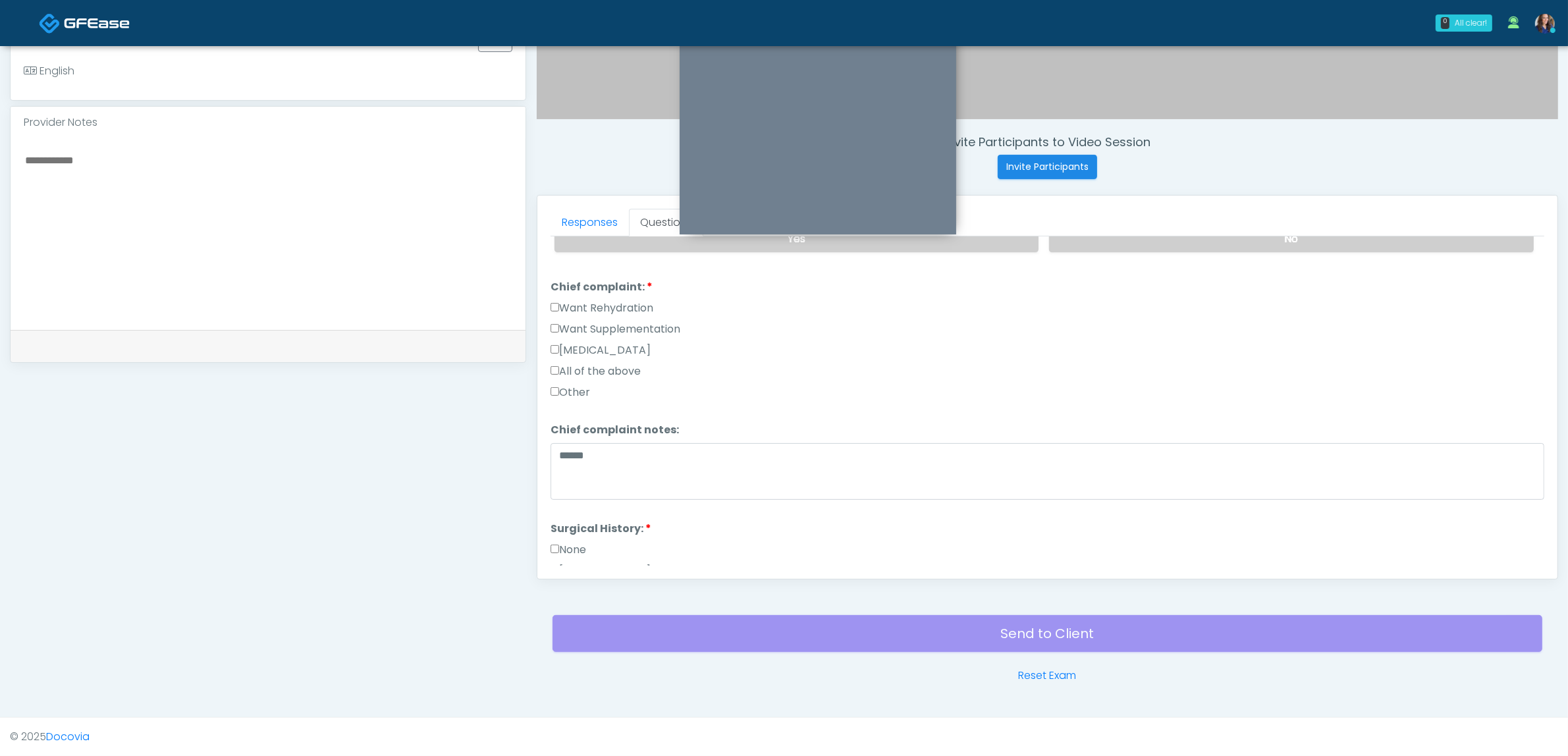
scroll to position [317, 0]
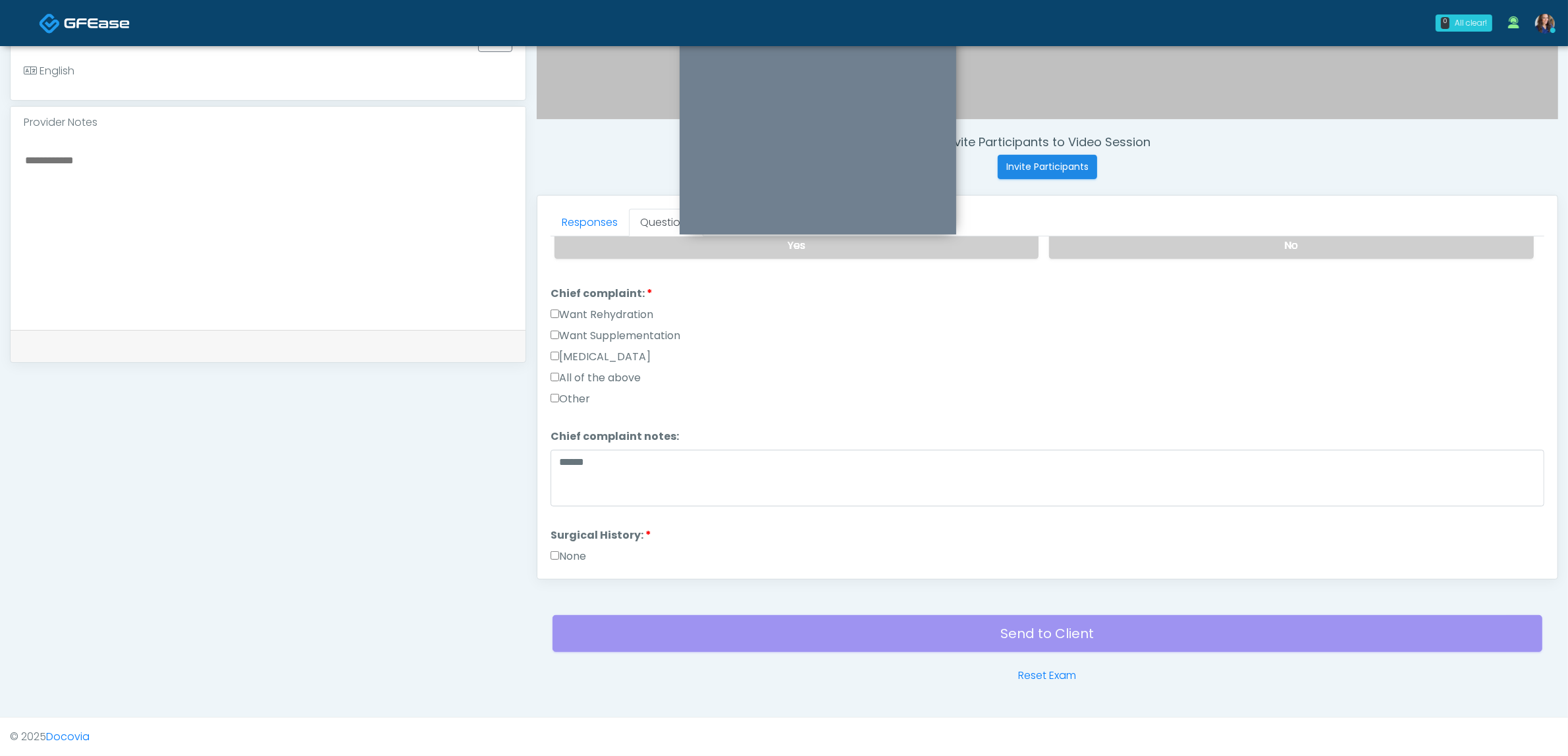
type textarea "**********"
drag, startPoint x: 678, startPoint y: 491, endPoint x: 692, endPoint y: 471, distance: 24.4
click at [679, 491] on textarea "******" at bounding box center [1048, 477] width 994 height 56
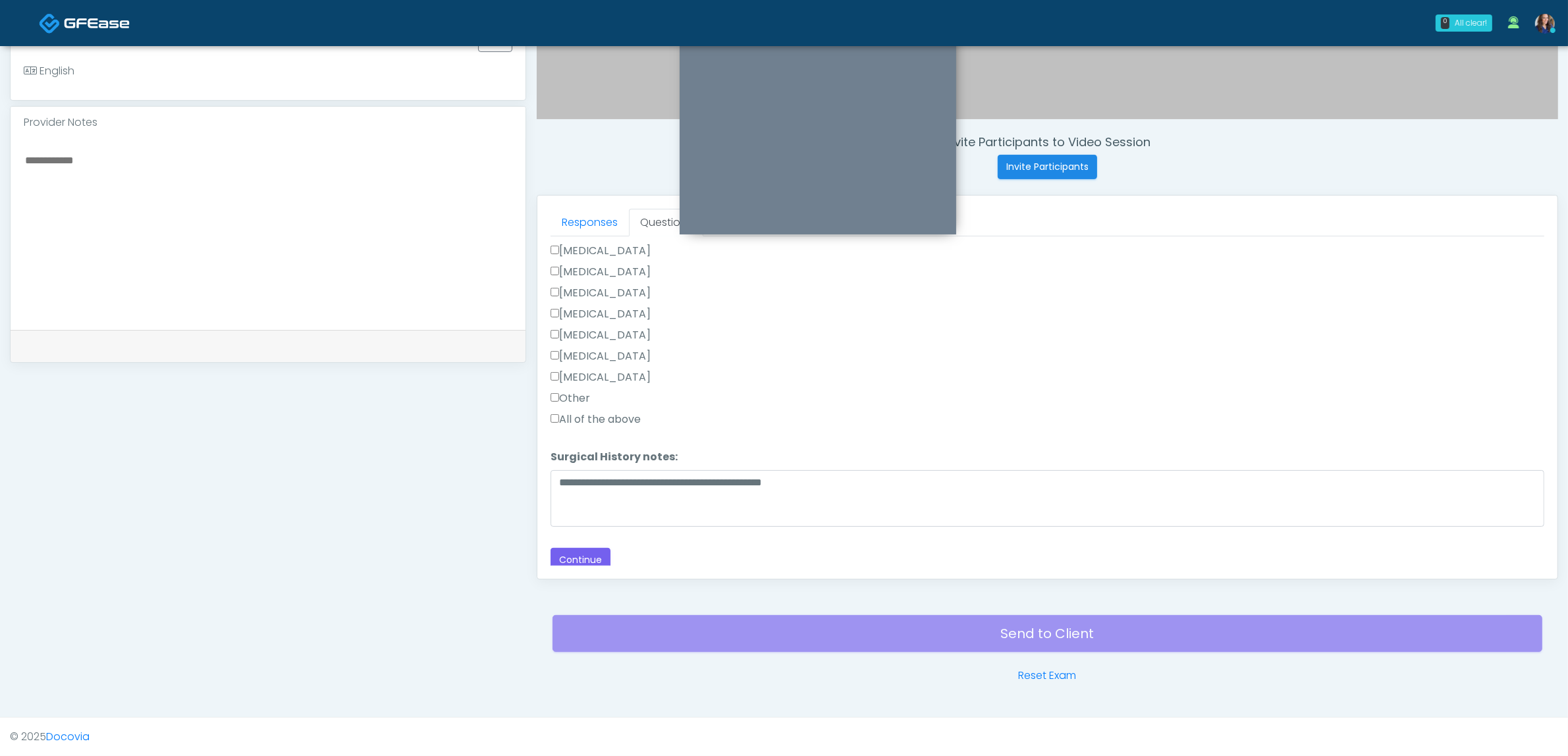
scroll to position [729, 0]
type textarea "**********"
drag, startPoint x: 693, startPoint y: 477, endPoint x: 893, endPoint y: 482, distance: 200.1
click at [893, 482] on textarea "**********" at bounding box center [1048, 498] width 994 height 56
type textarea "**********"
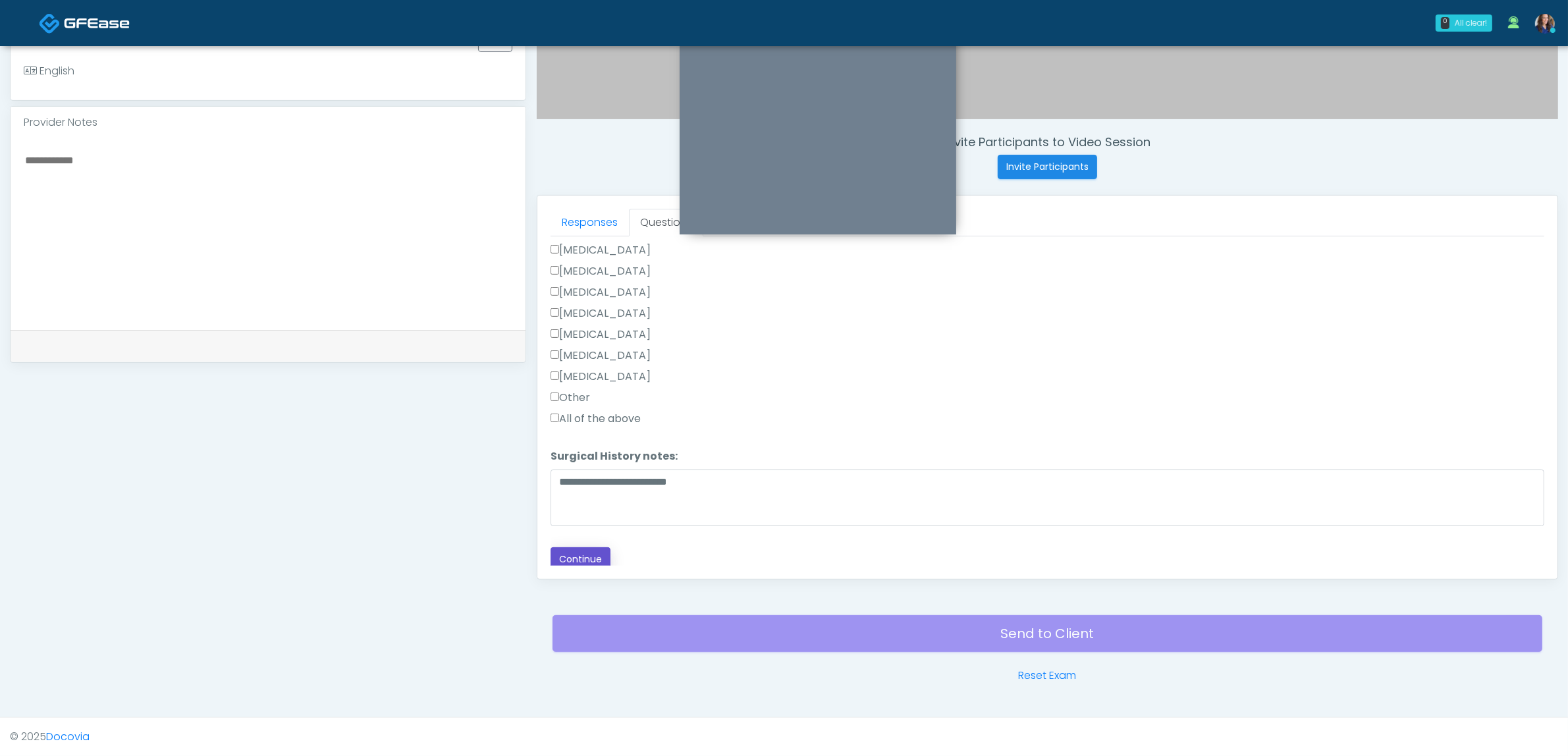
click at [586, 550] on button "Continue" at bounding box center [580, 559] width 60 height 24
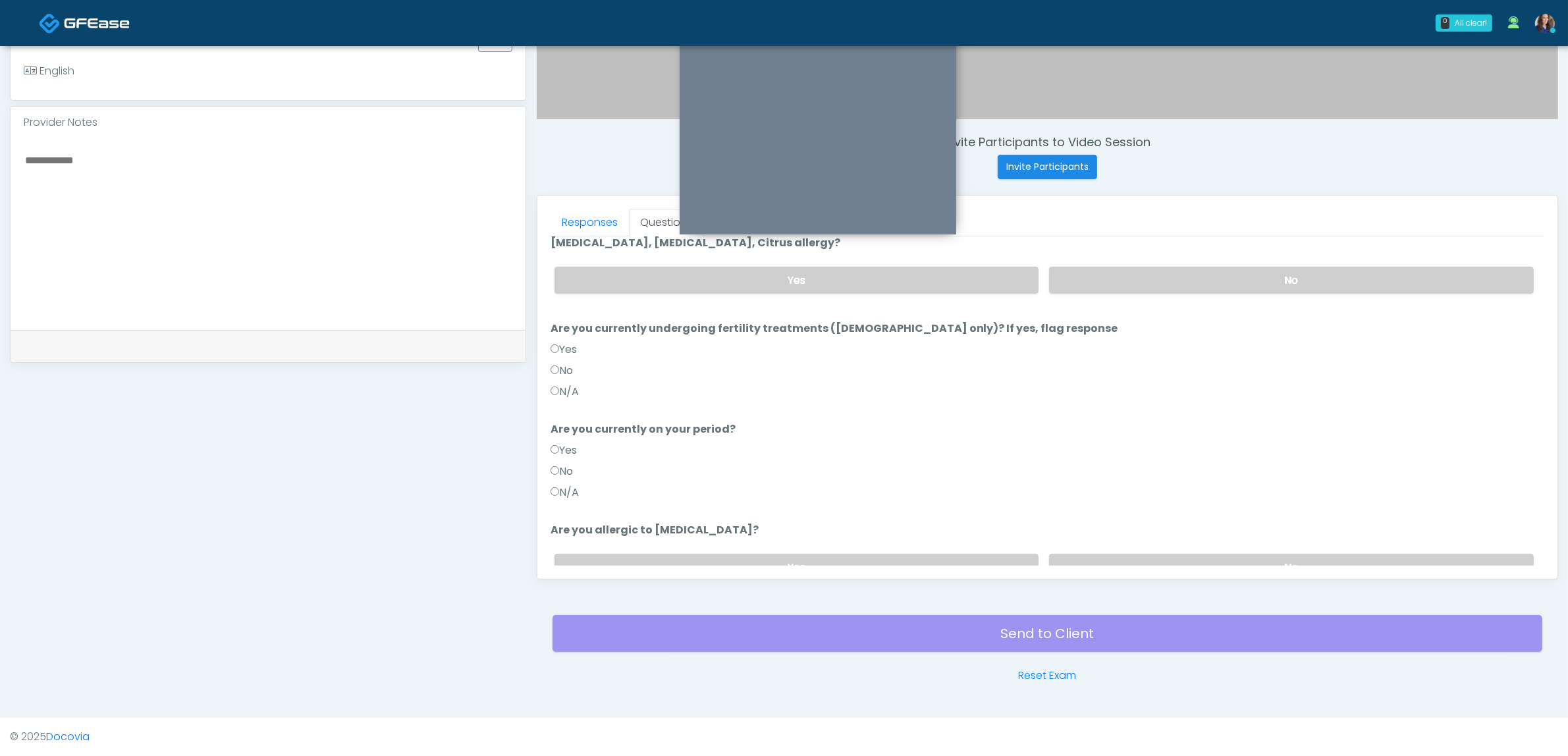
scroll to position [0, 0]
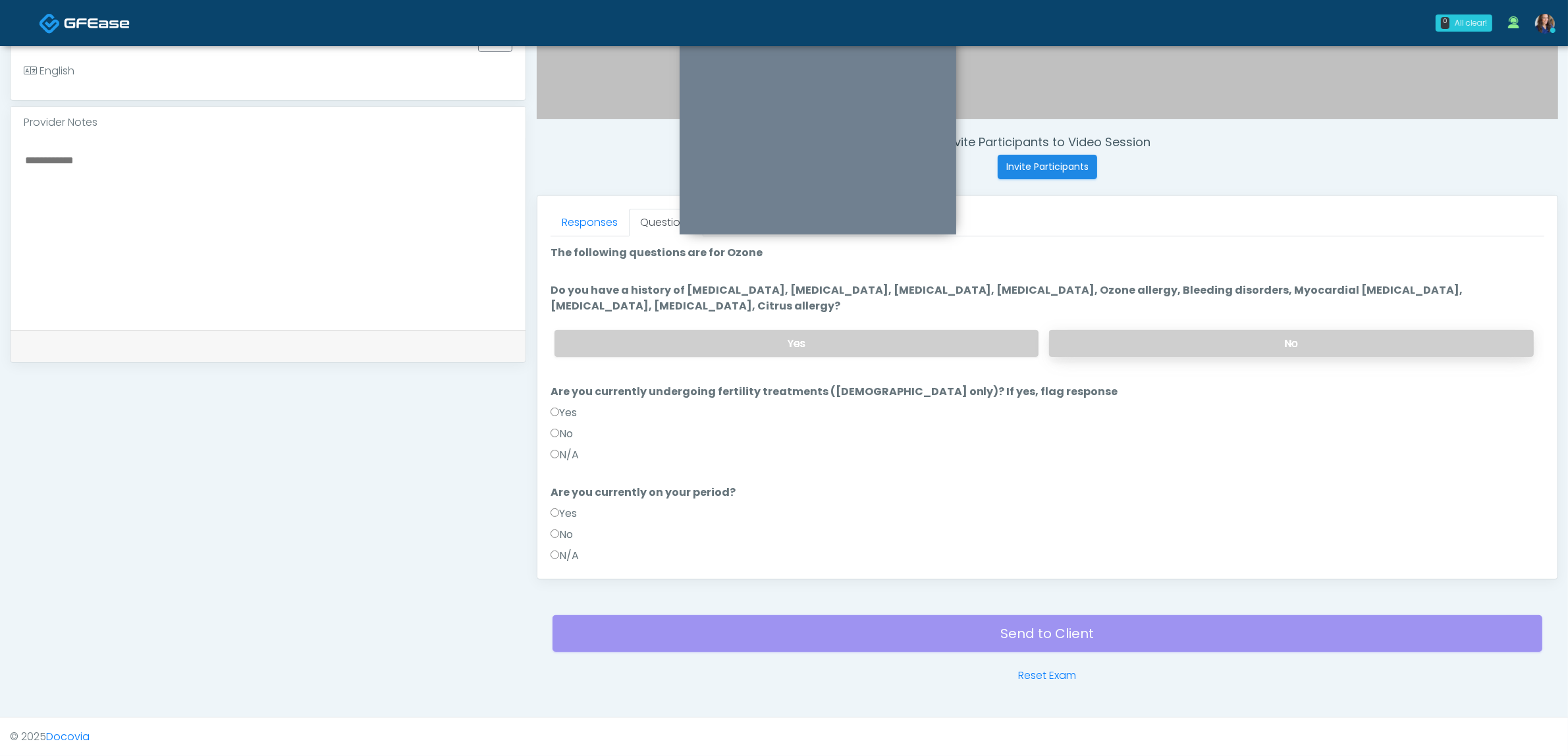
click at [1155, 337] on label "No" at bounding box center [1292, 343] width 485 height 27
click at [558, 451] on label "N/A" at bounding box center [565, 455] width 29 height 16
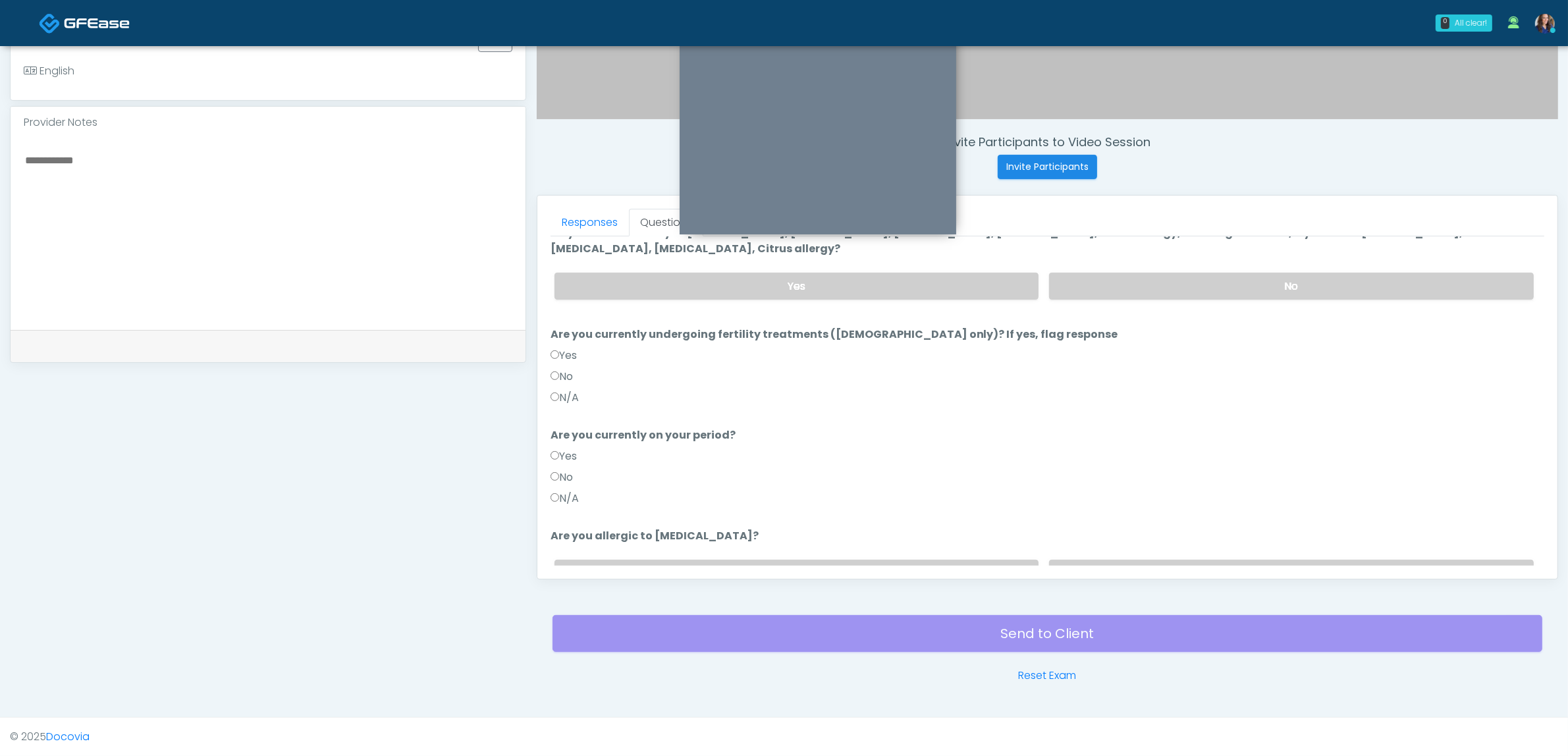
scroll to position [126, 0]
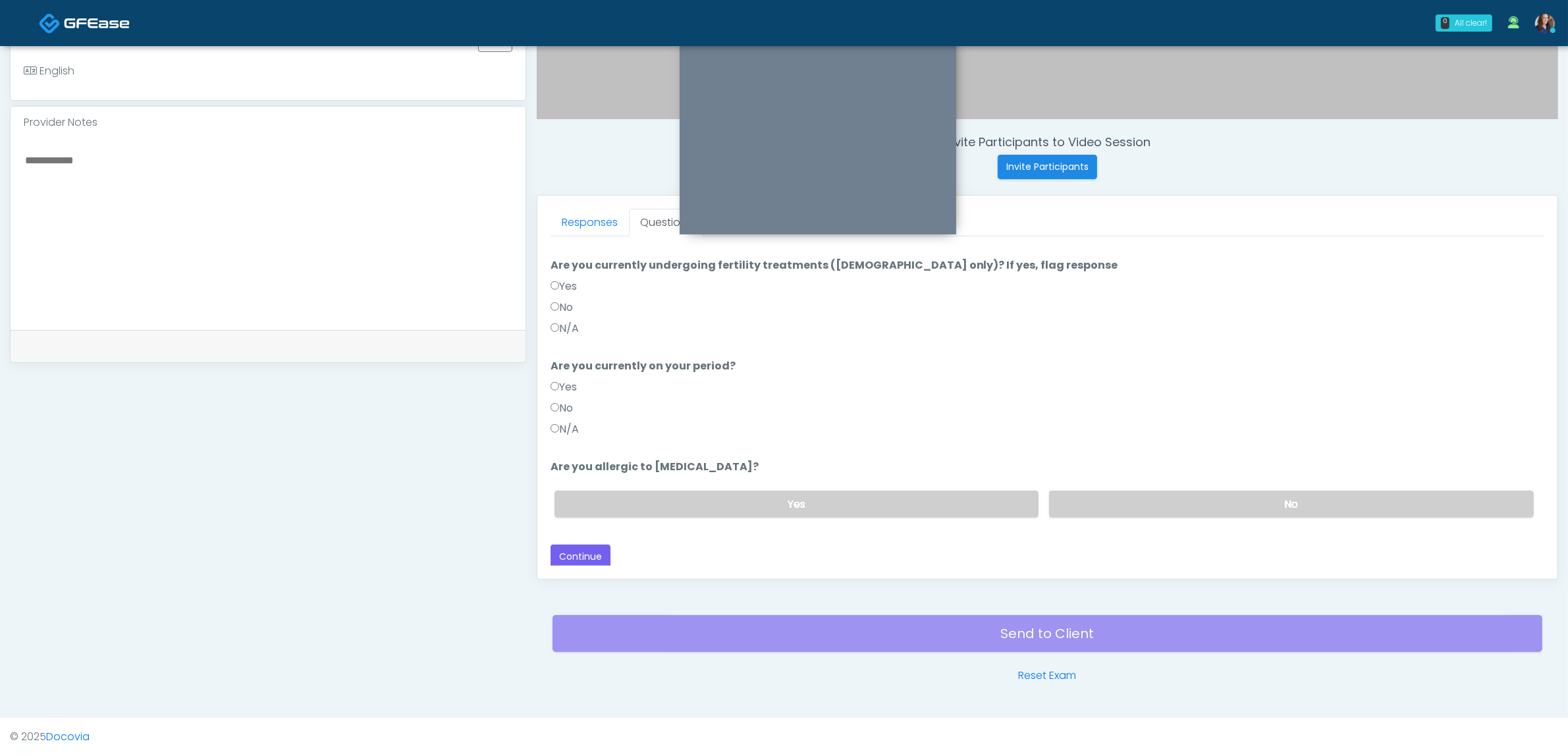
click at [562, 429] on label "N/A" at bounding box center [565, 429] width 29 height 16
click at [1128, 501] on label "No" at bounding box center [1292, 504] width 485 height 27
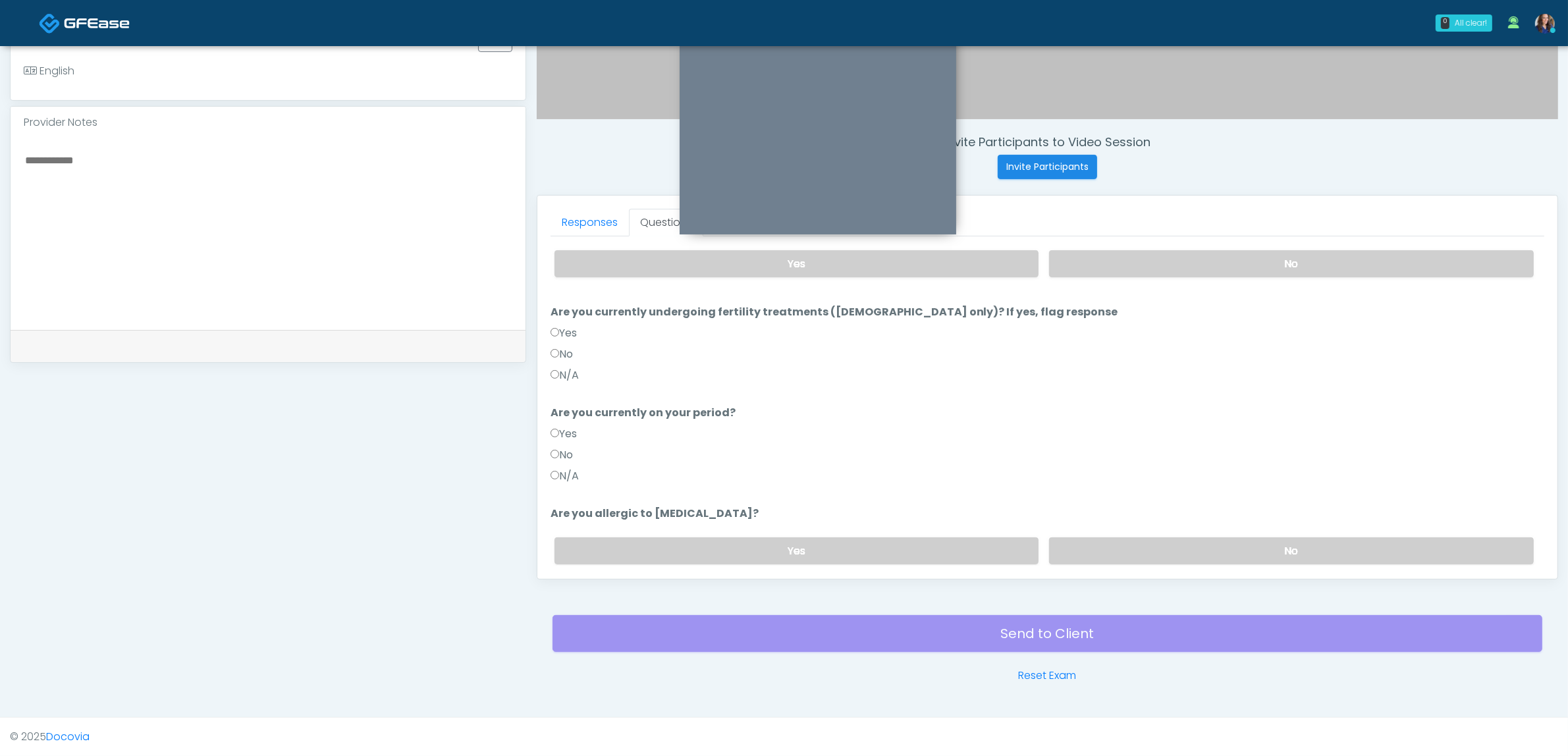
scroll to position [0, 0]
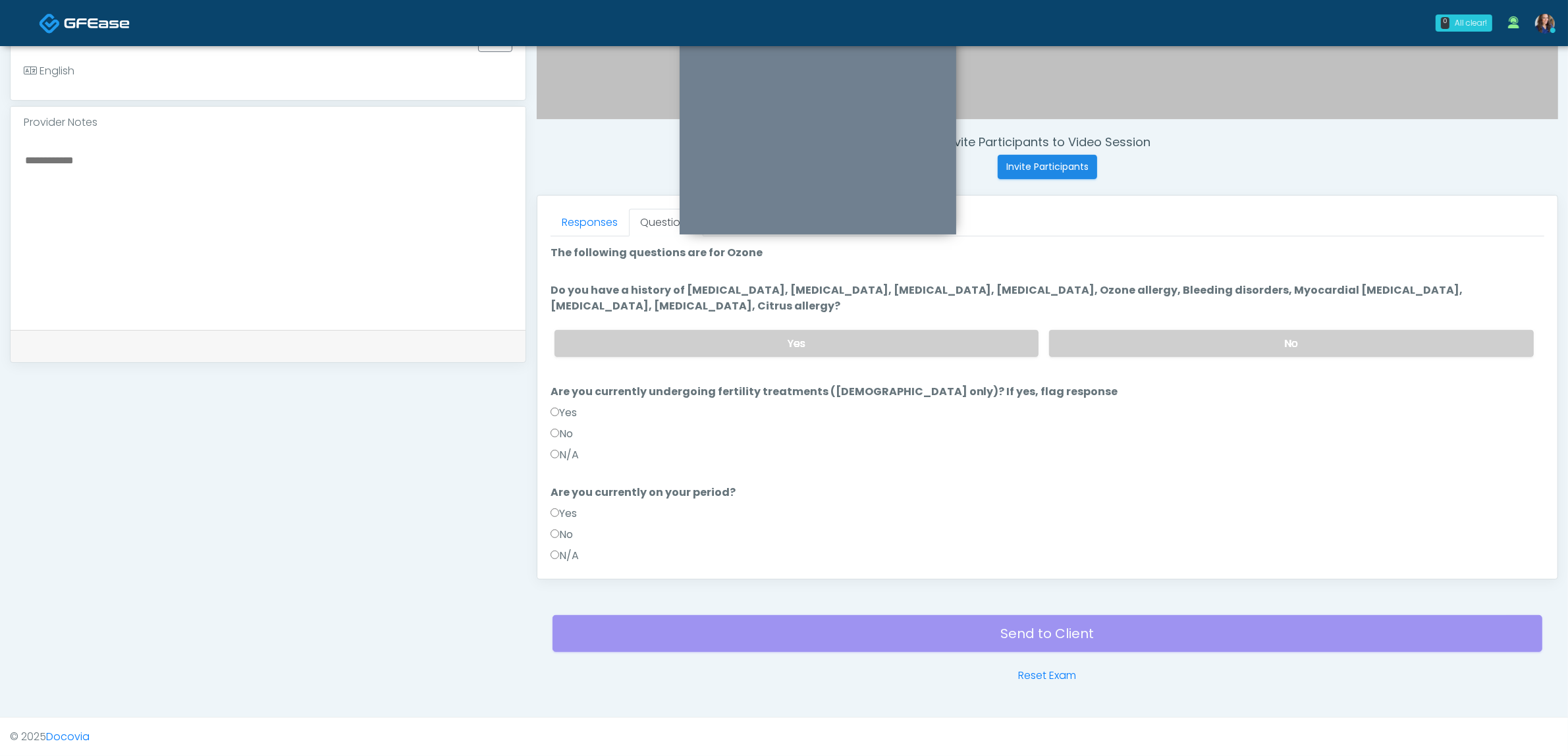
drag, startPoint x: 678, startPoint y: 288, endPoint x: 872, endPoint y: 301, distance: 194.4
click at [872, 301] on label "Do you have a history of Hyperthyroidism, Hypotension, Hypocalcemia, Hypoglycem…" at bounding box center [1048, 298] width 994 height 32
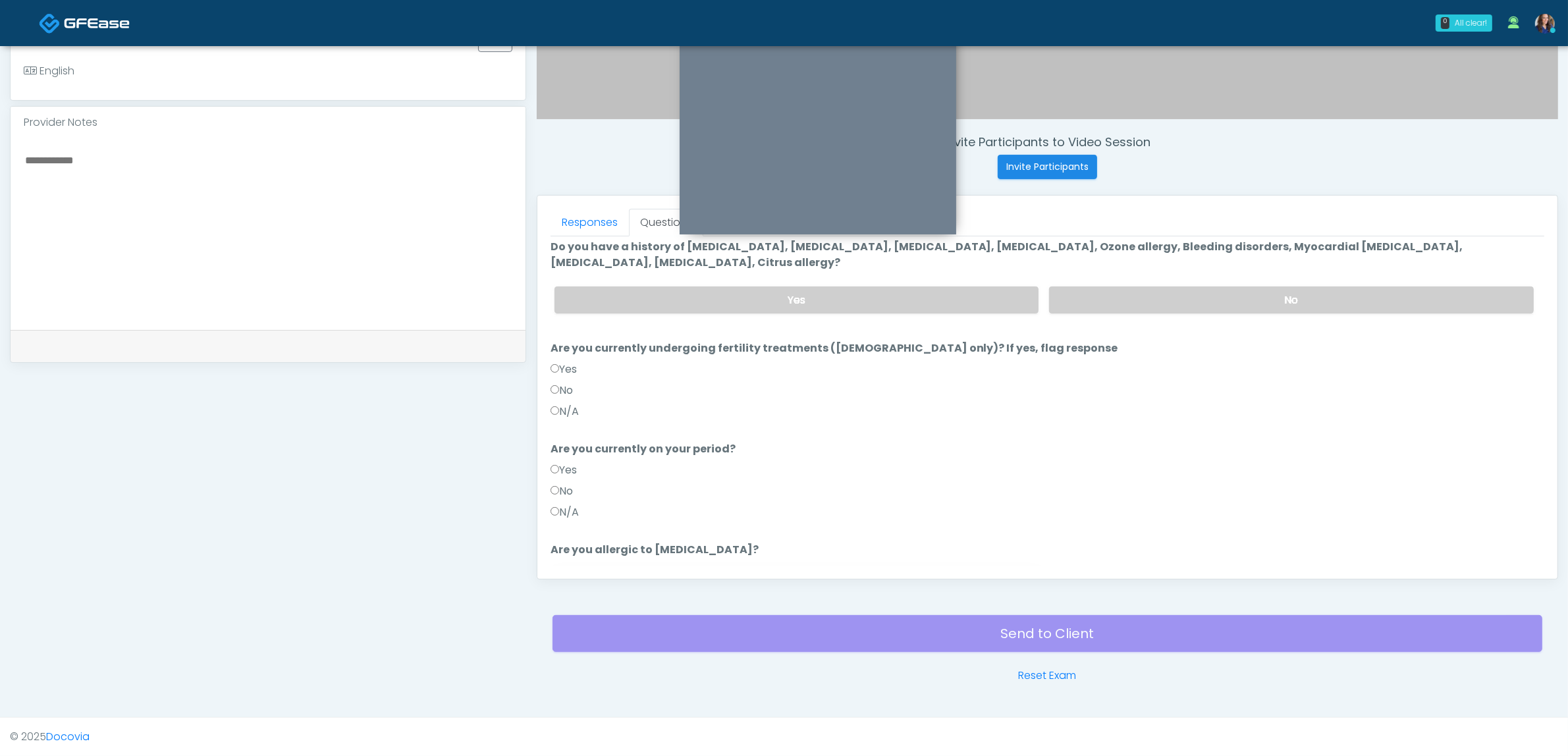
scroll to position [126, 0]
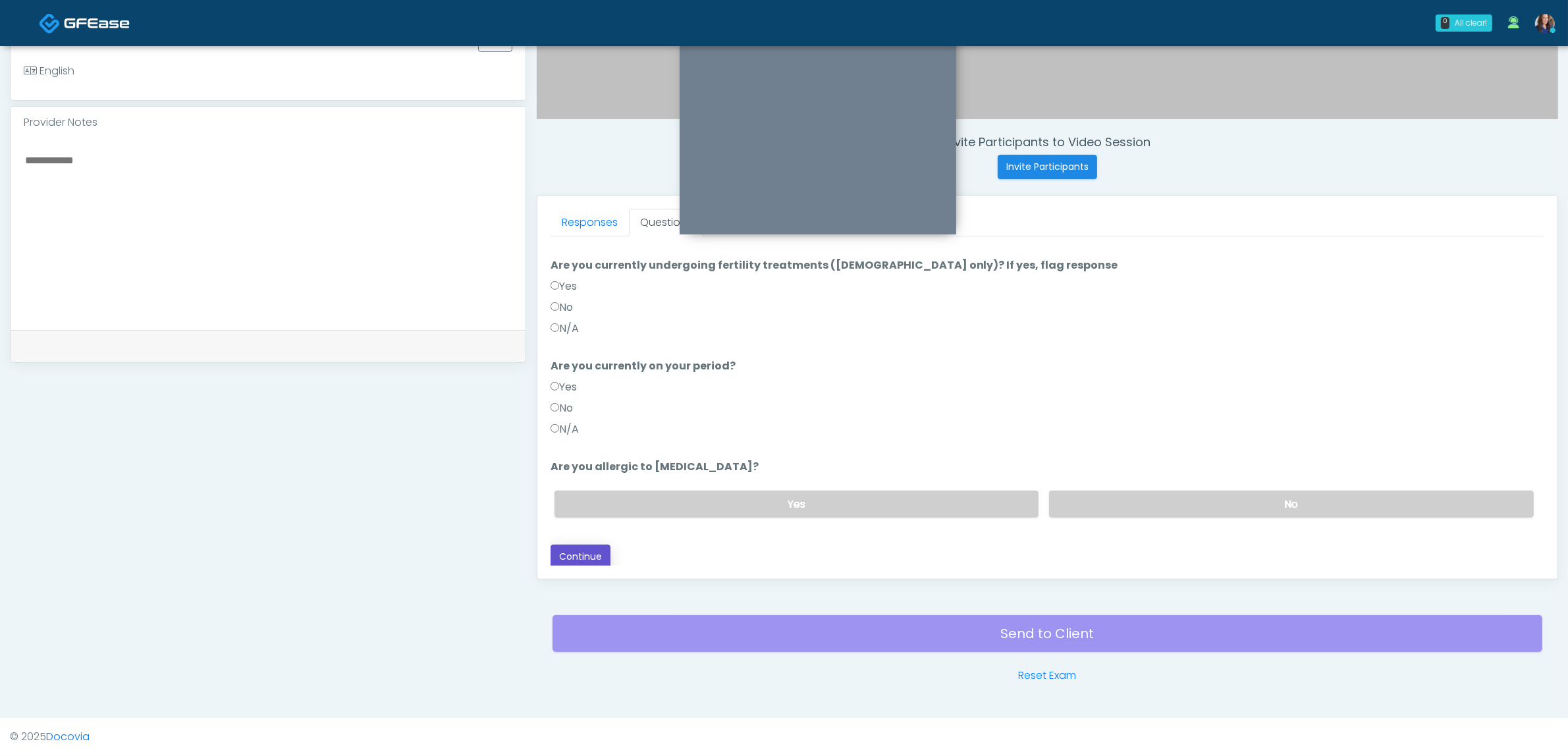
click at [581, 547] on button "Continue" at bounding box center [580, 556] width 60 height 24
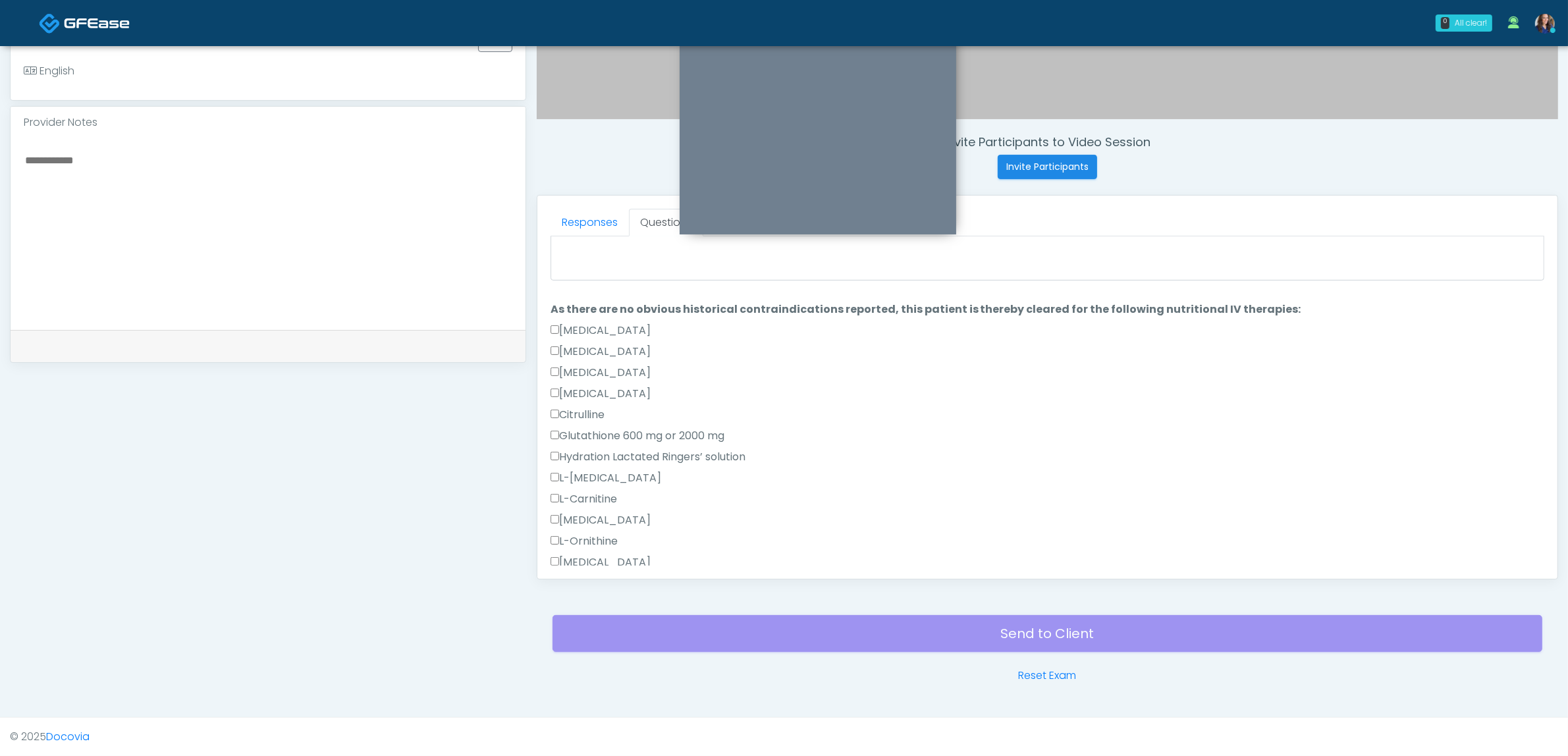
scroll to position [0, 0]
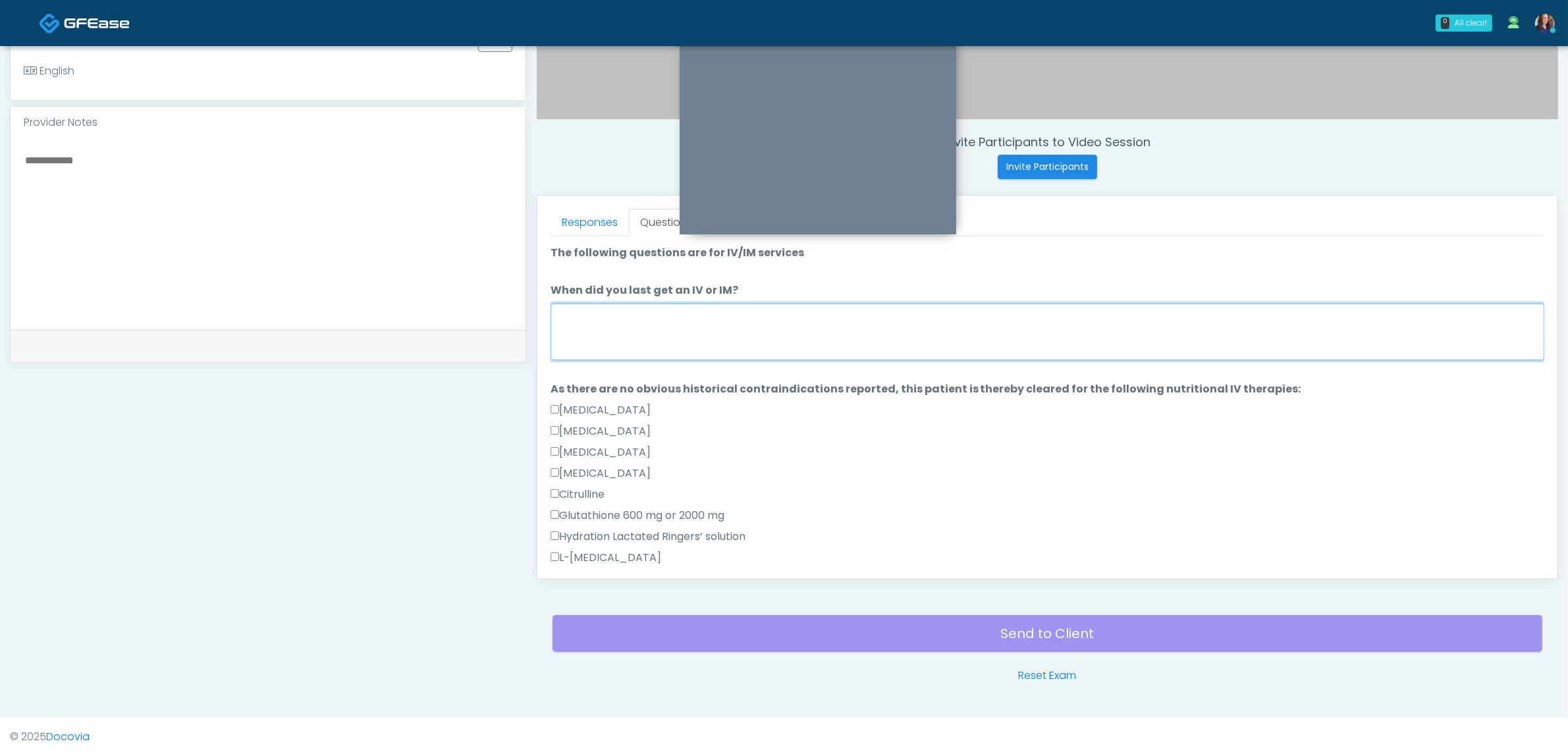
click at [727, 334] on textarea "When did you last get an IV or IM?" at bounding box center [1048, 332] width 994 height 56
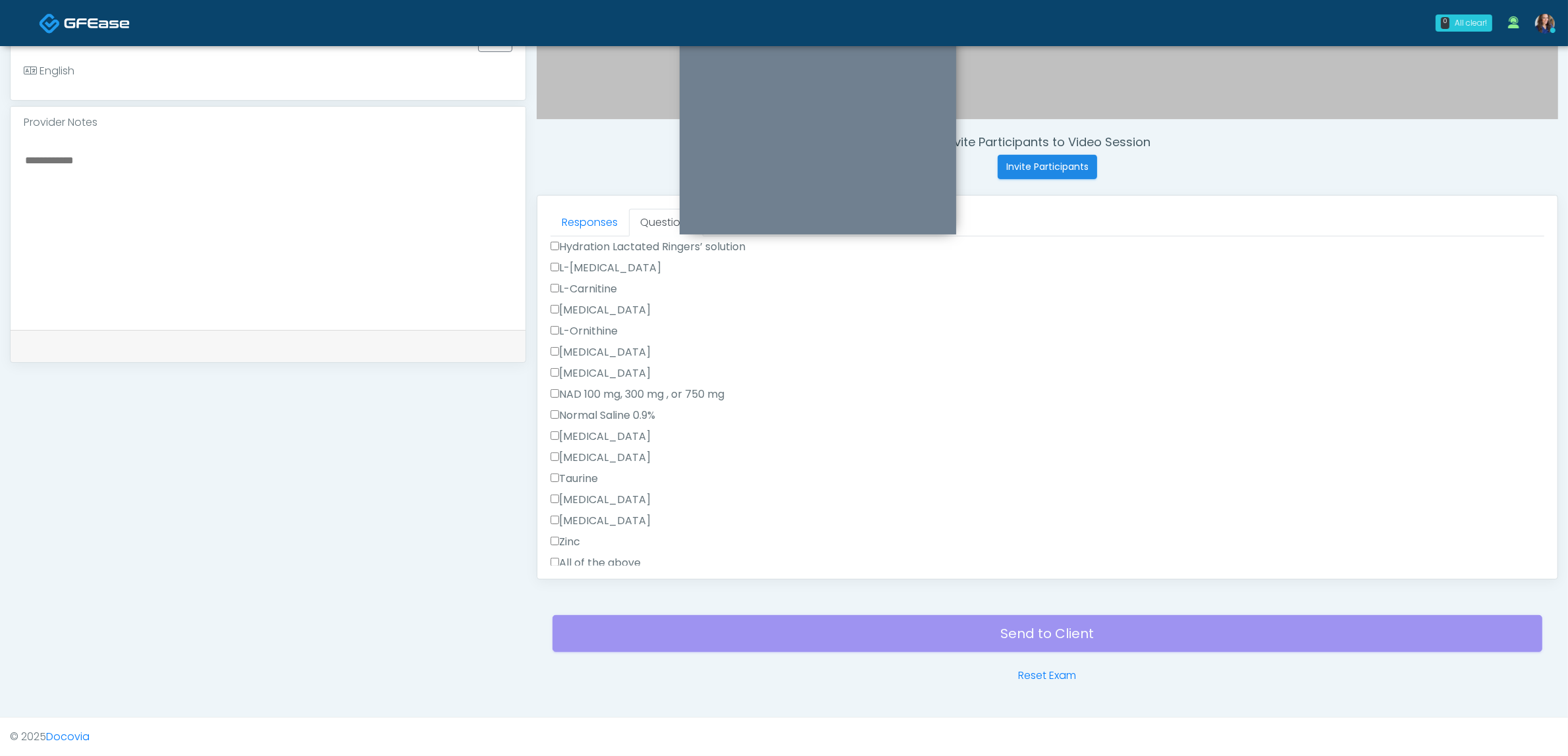
scroll to position [329, 0]
click at [576, 522] on label "All of the above" at bounding box center [595, 523] width 90 height 16
click at [578, 442] on label "All of the above" at bounding box center [595, 441] width 90 height 16
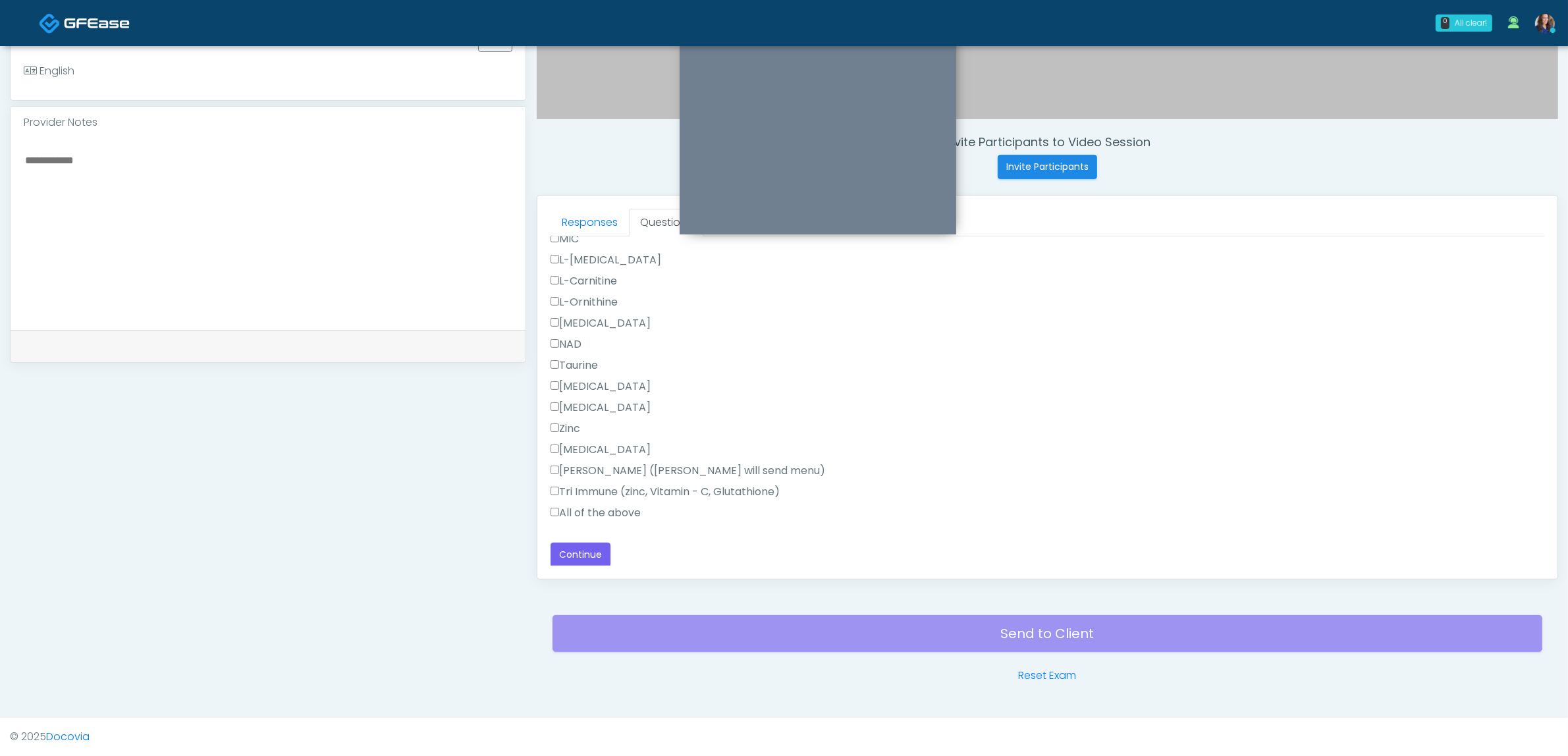
scroll to position [820, 0]
click at [598, 506] on label "All of the above" at bounding box center [595, 512] width 90 height 16
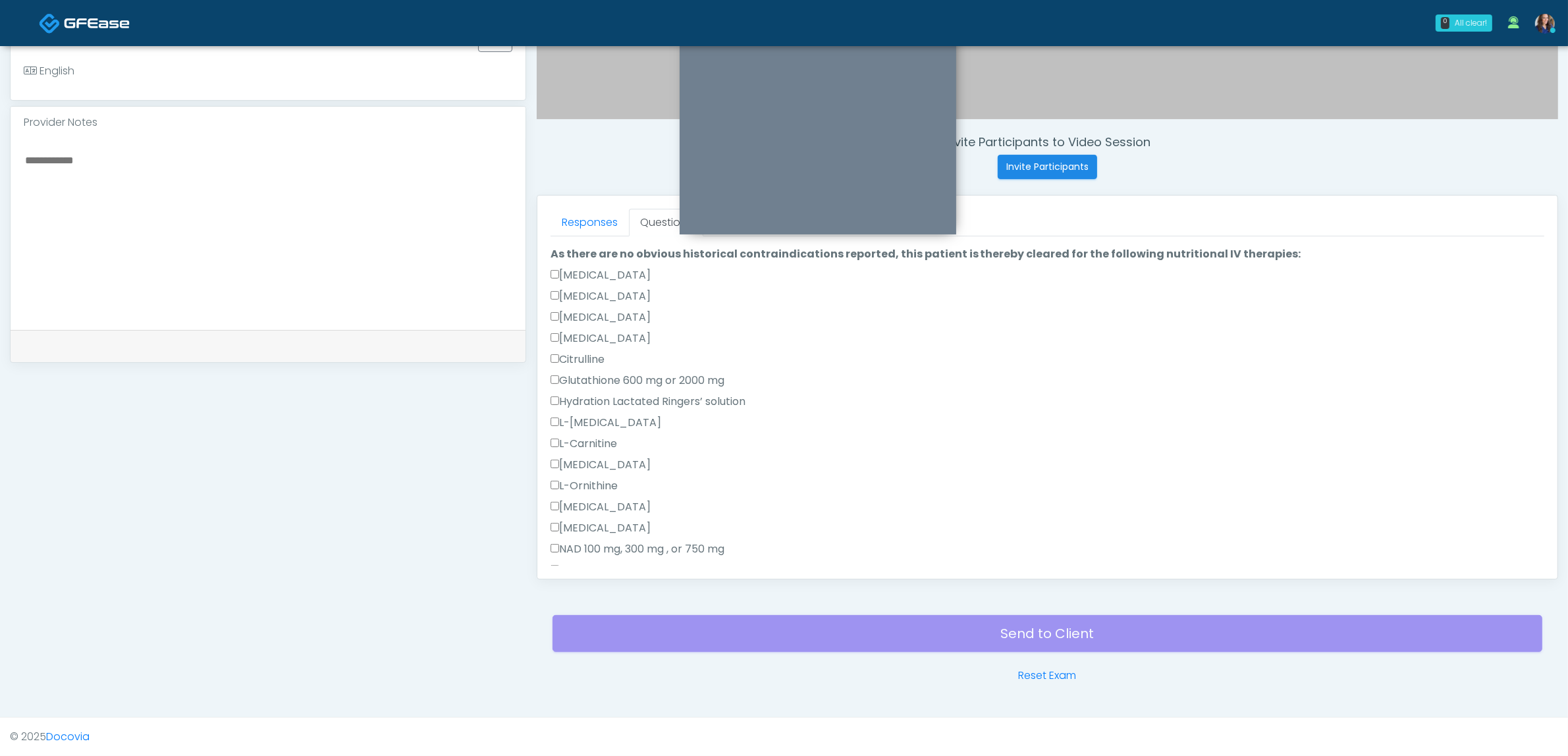
scroll to position [0, 0]
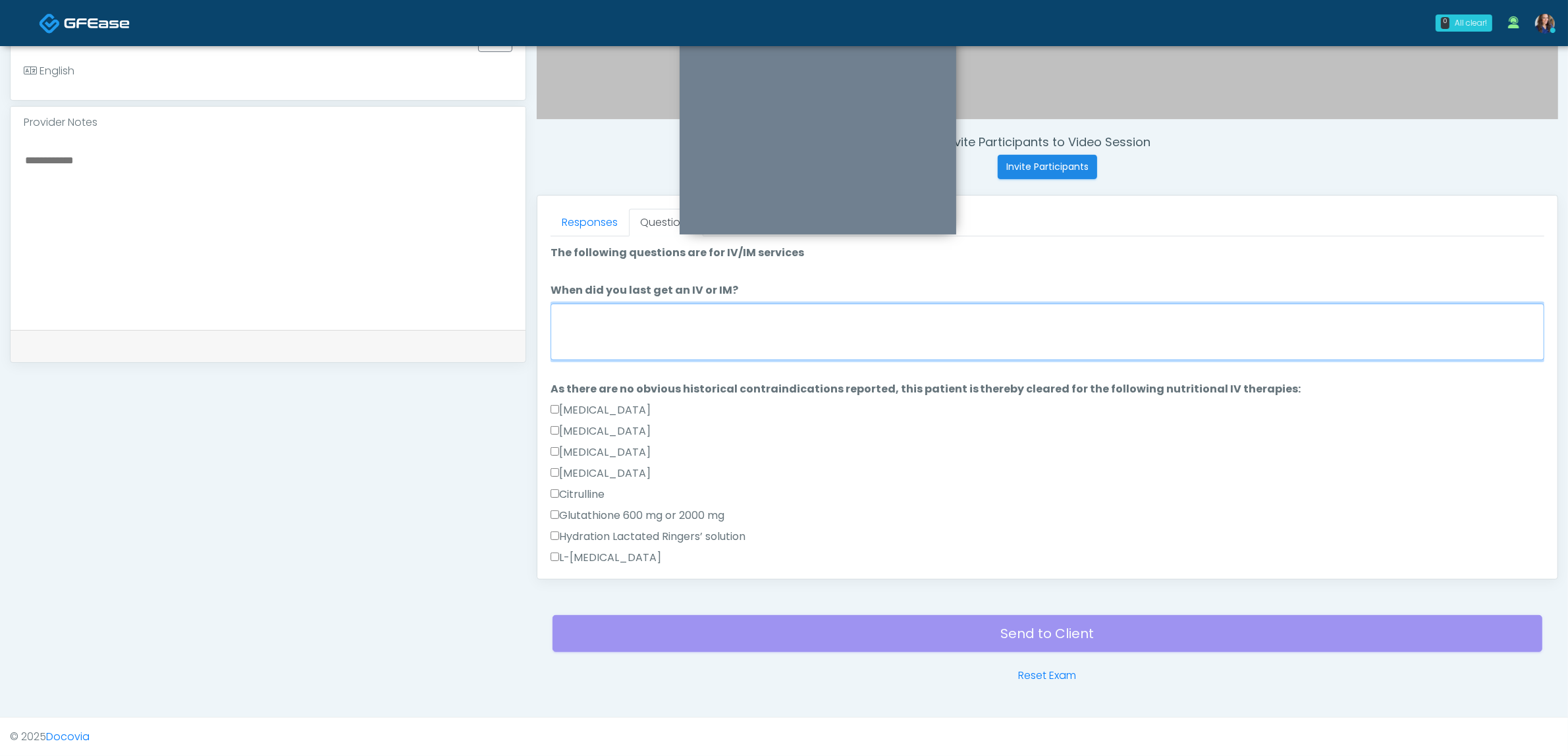
click at [651, 333] on textarea "When did you last get an IV or IM?" at bounding box center [1048, 332] width 994 height 56
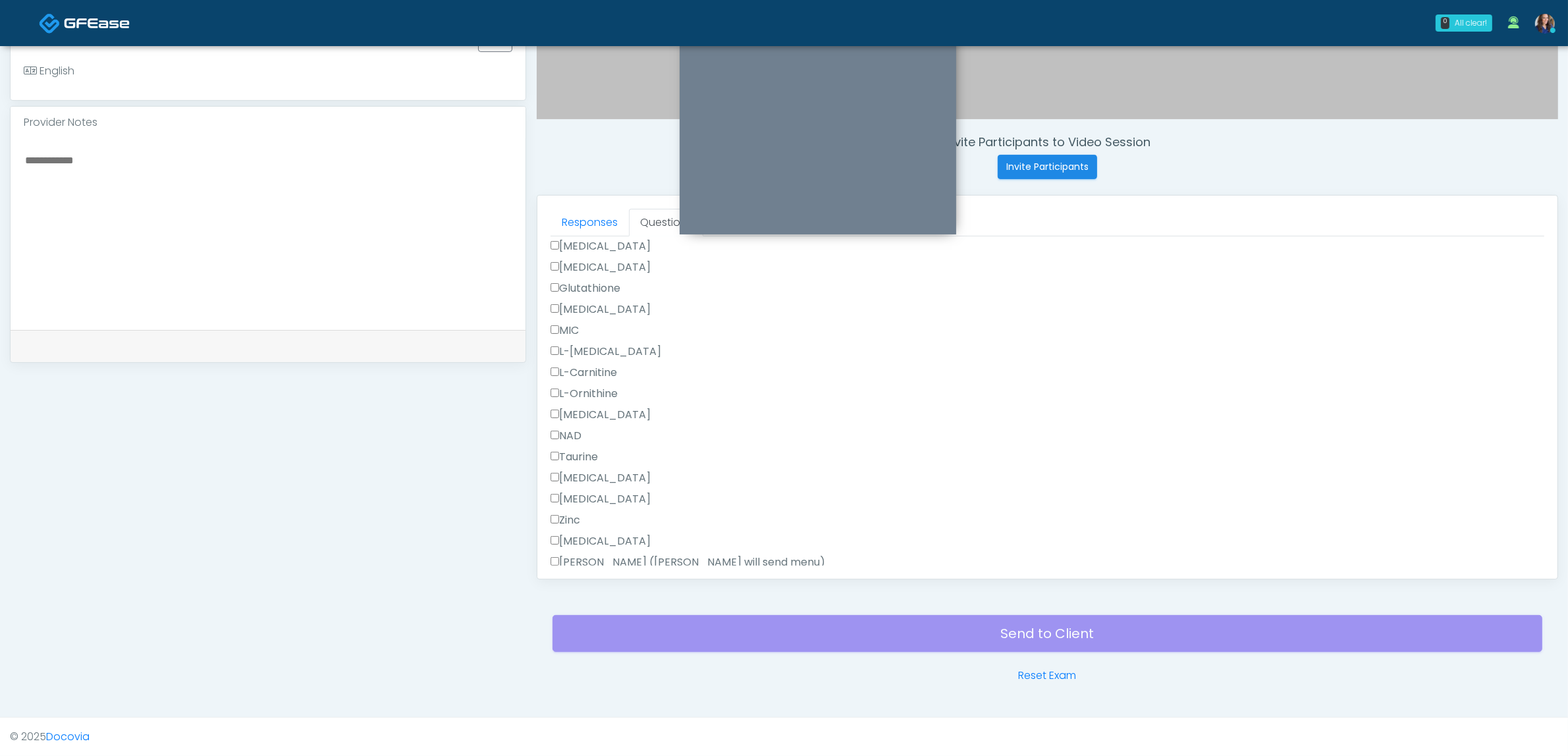
scroll to position [820, 0]
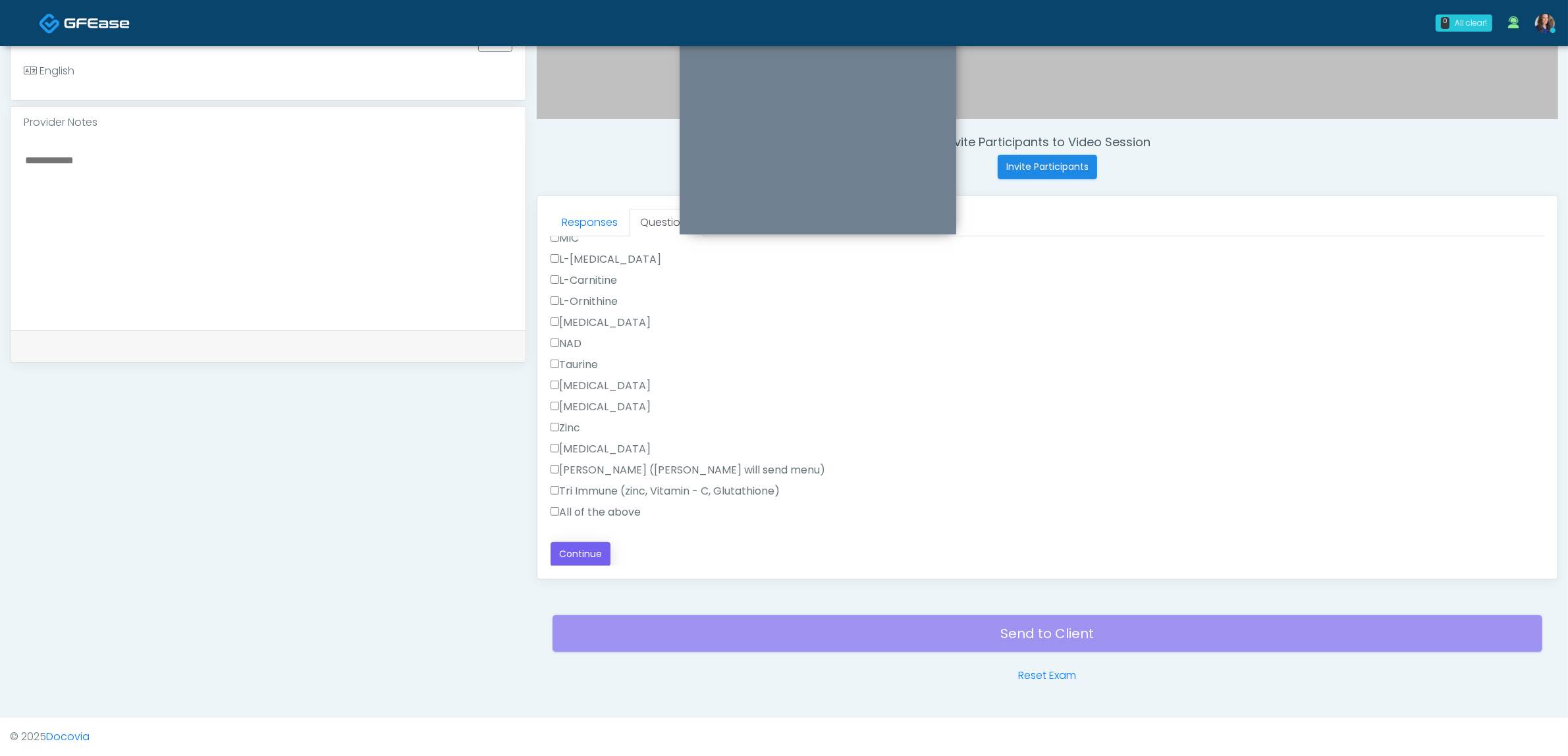
type textarea "**********"
drag, startPoint x: 593, startPoint y: 546, endPoint x: 606, endPoint y: 544, distance: 13.2
click at [591, 546] on button "Continue" at bounding box center [580, 554] width 60 height 24
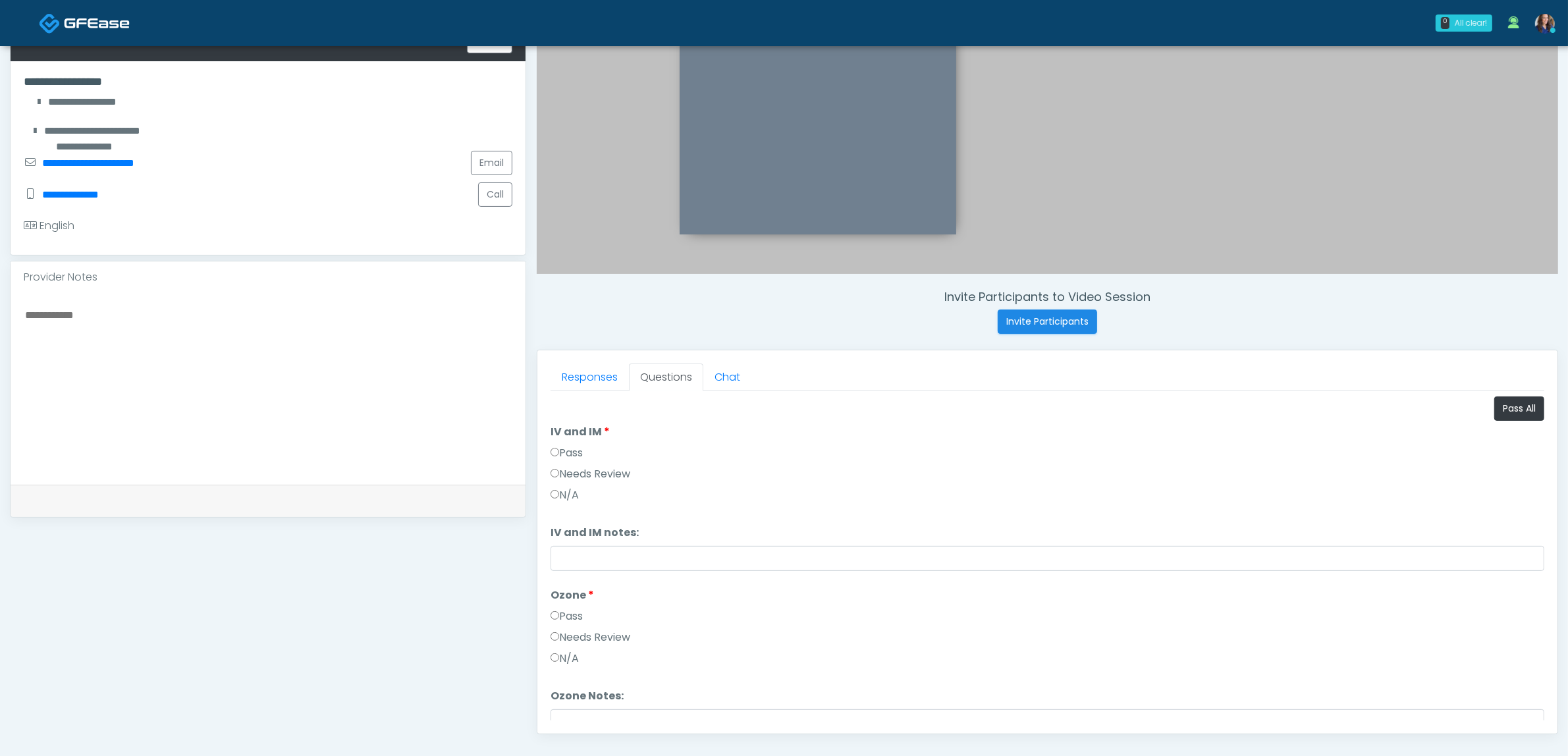
scroll to position [98, 0]
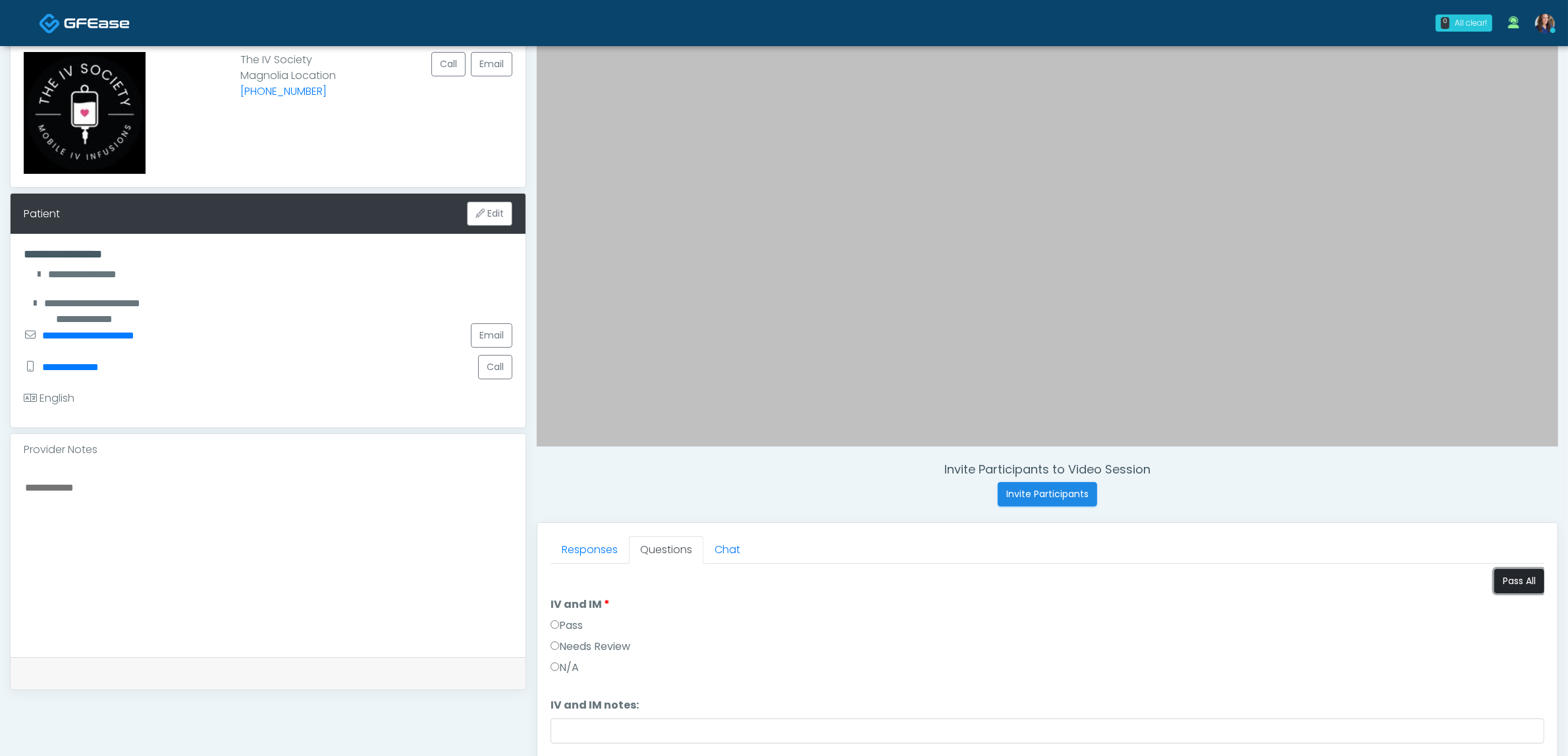
click at [1506, 577] on button "Pass All" at bounding box center [1518, 581] width 50 height 24
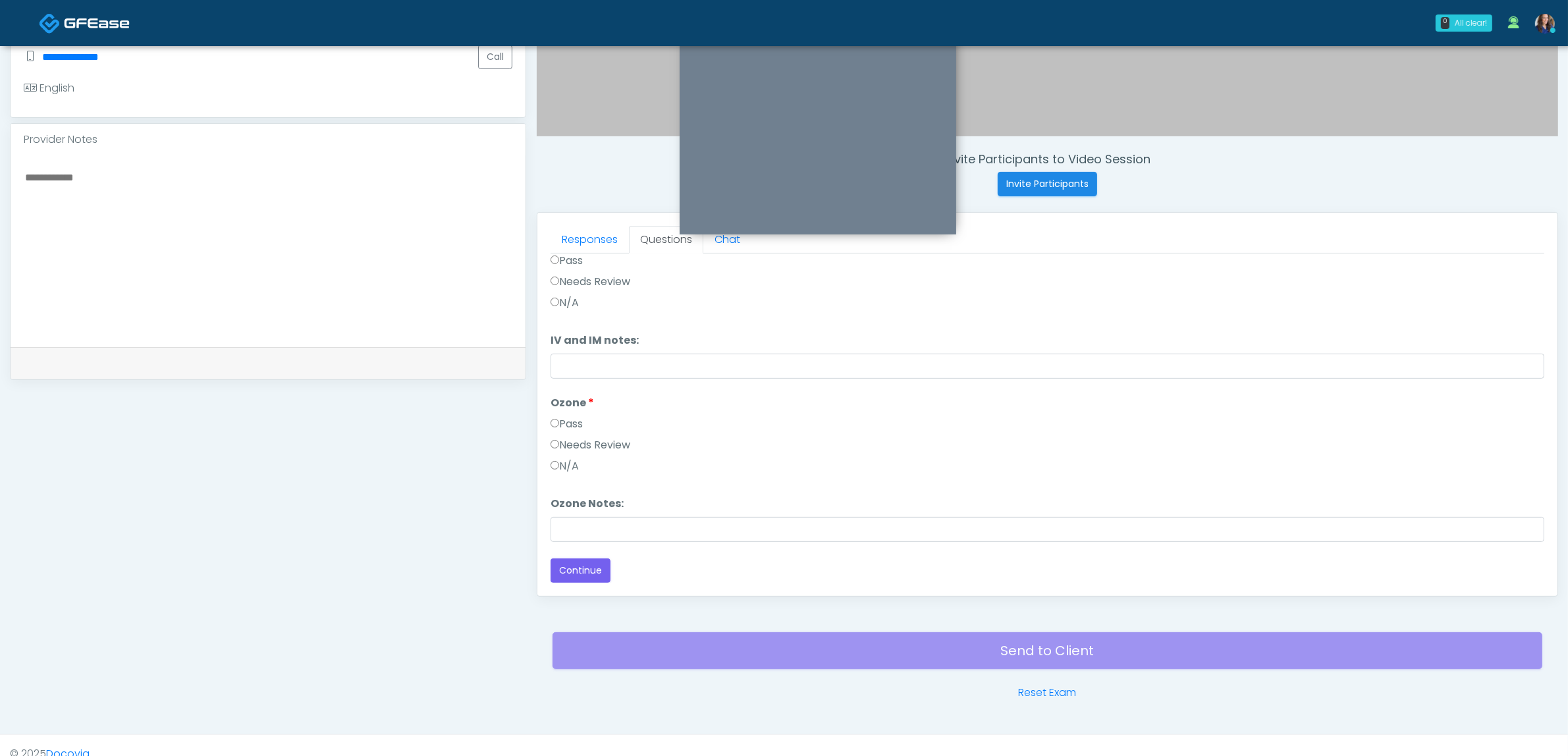
scroll to position [428, 0]
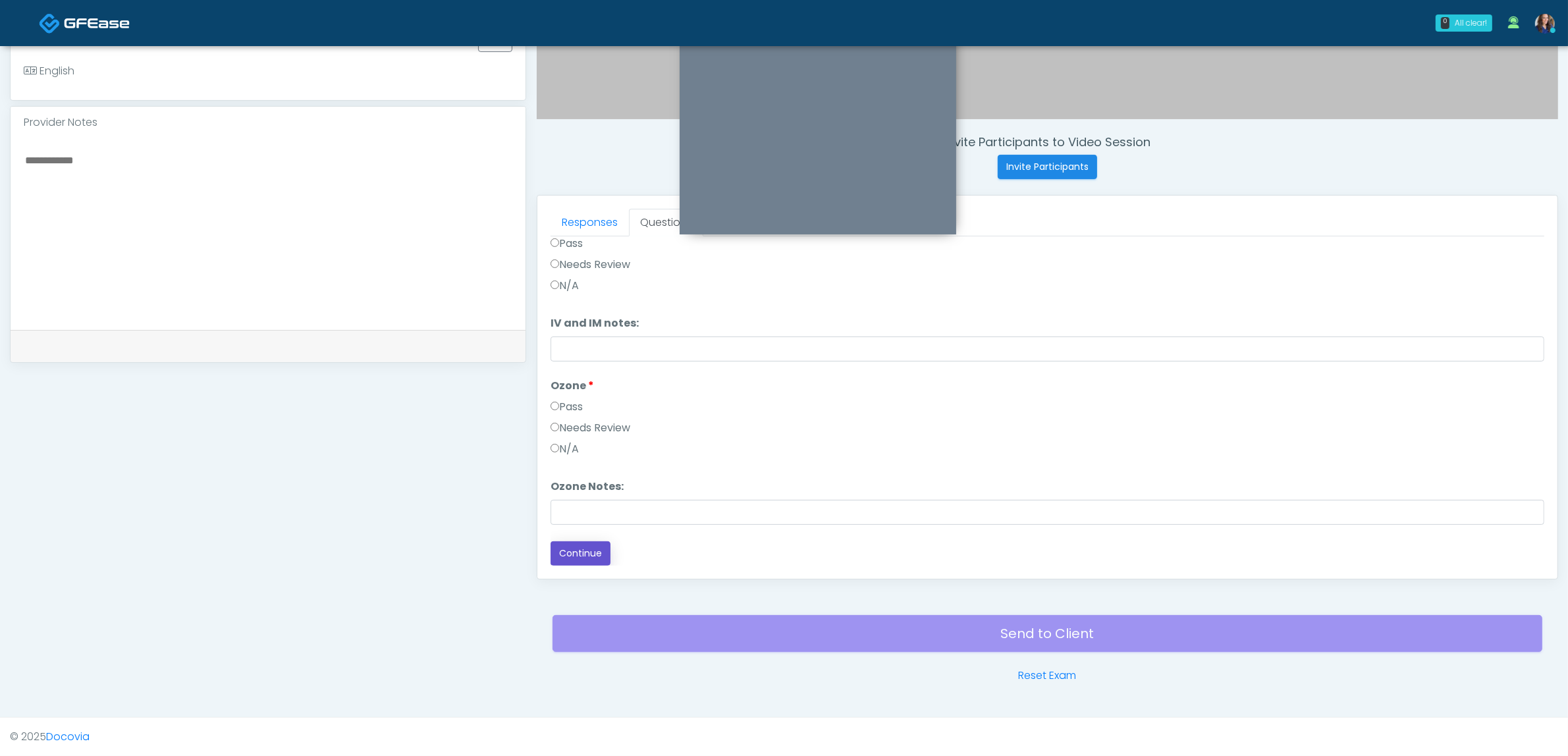
click at [590, 551] on button "Continue" at bounding box center [580, 553] width 60 height 24
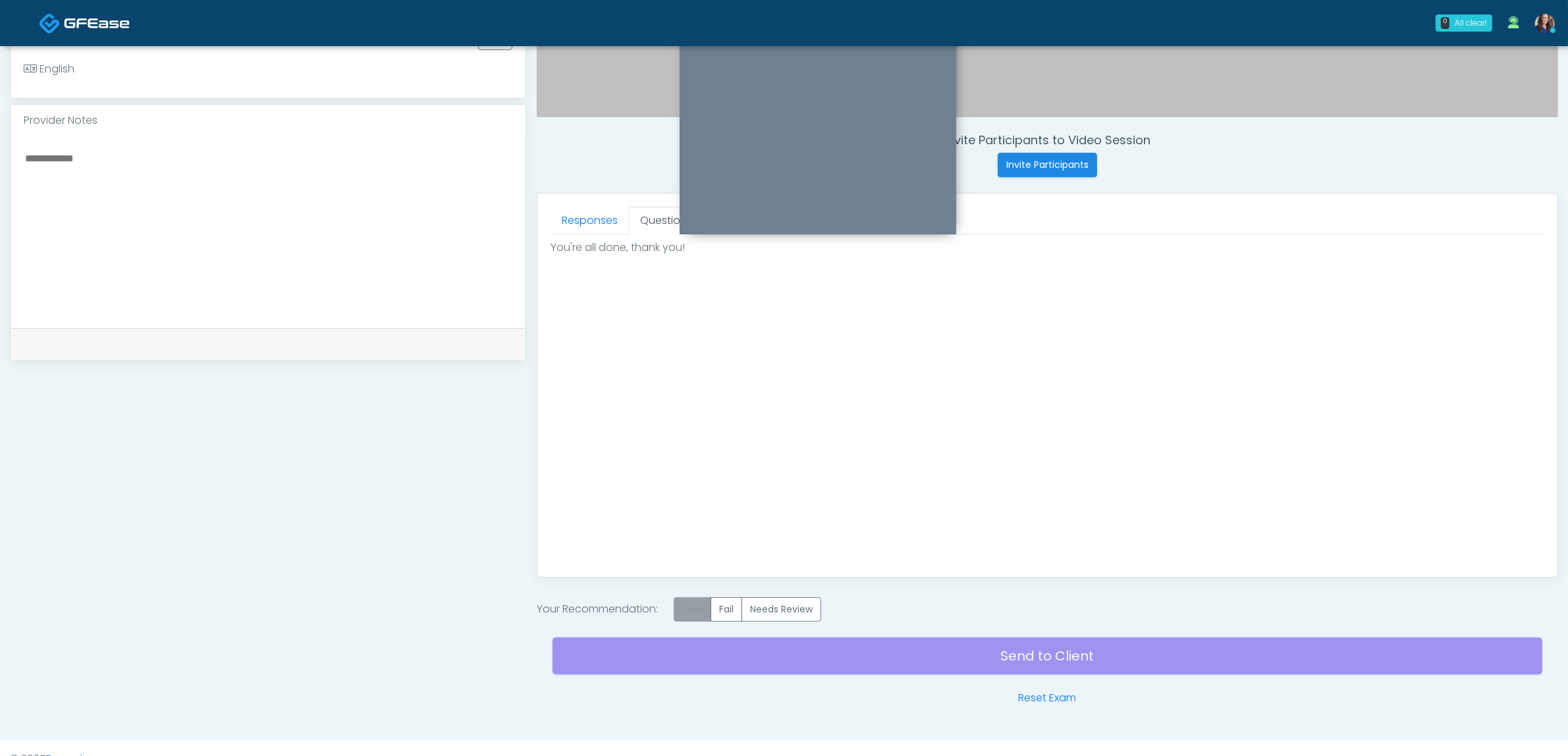
click at [696, 612] on label "Pass" at bounding box center [692, 609] width 38 height 24
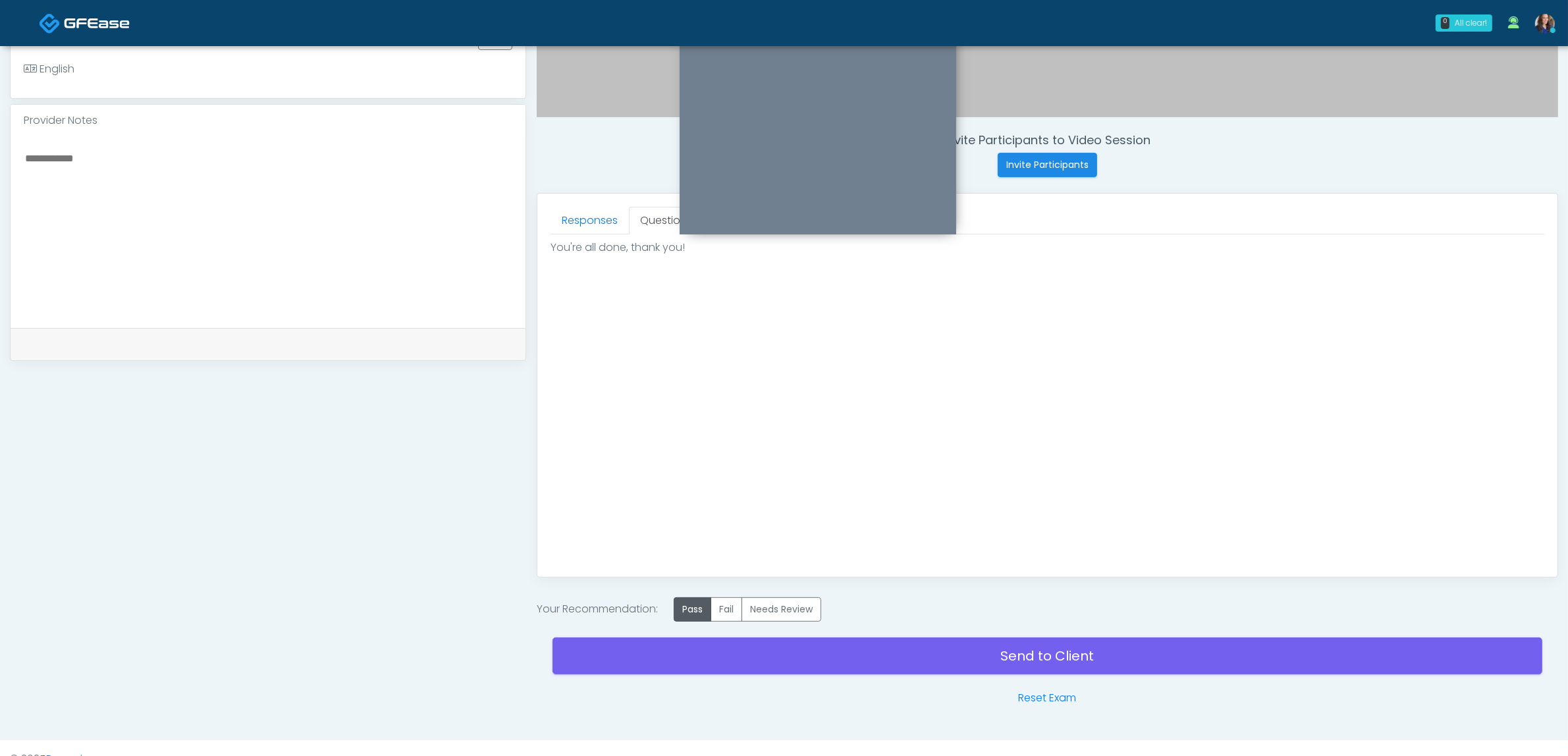
drag, startPoint x: 255, startPoint y: 219, endPoint x: 264, endPoint y: 222, distance: 9.5
click at [254, 219] on textarea at bounding box center [268, 230] width 488 height 161
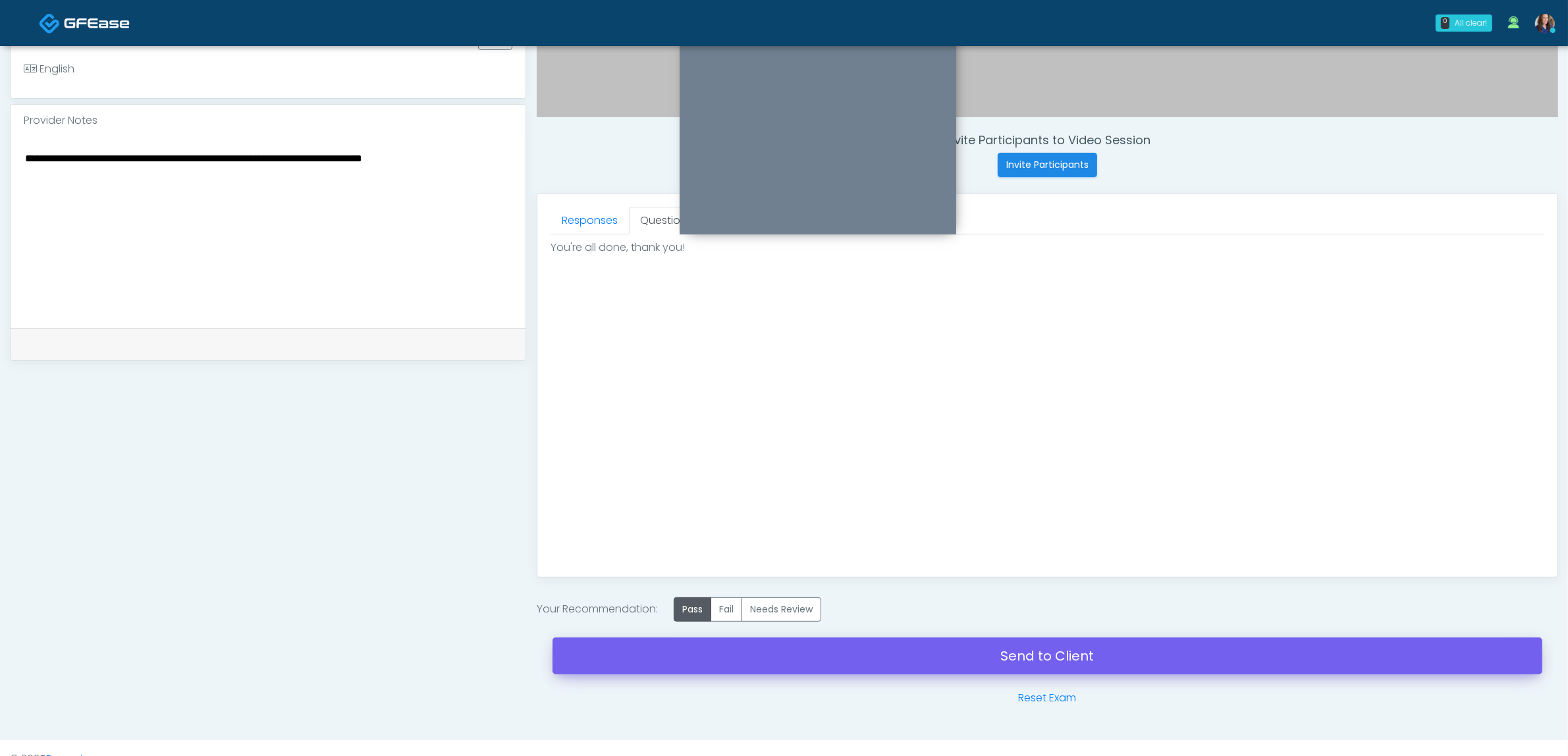
type textarea "**********"
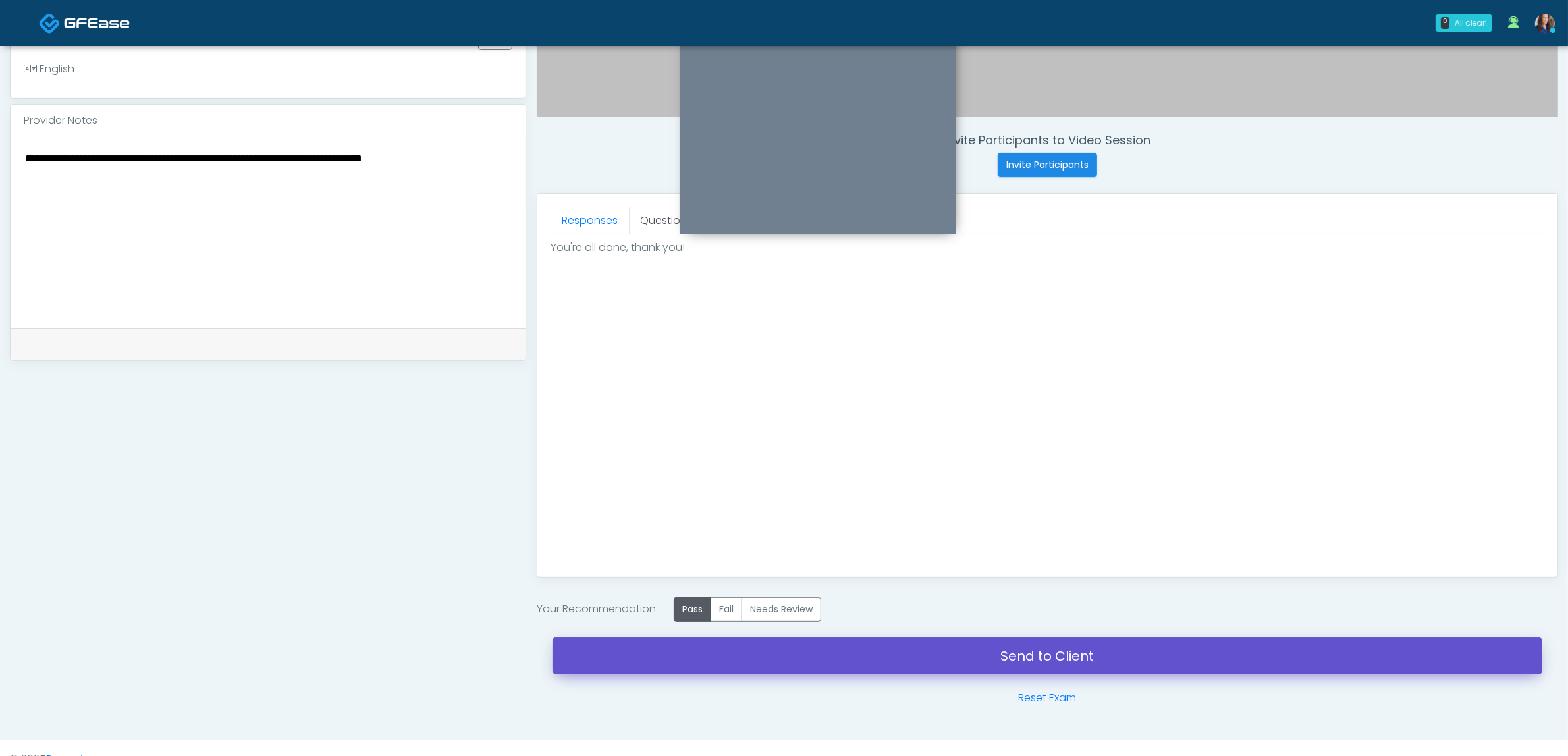
click at [727, 663] on link "Send to Client" at bounding box center [1047, 656] width 989 height 37
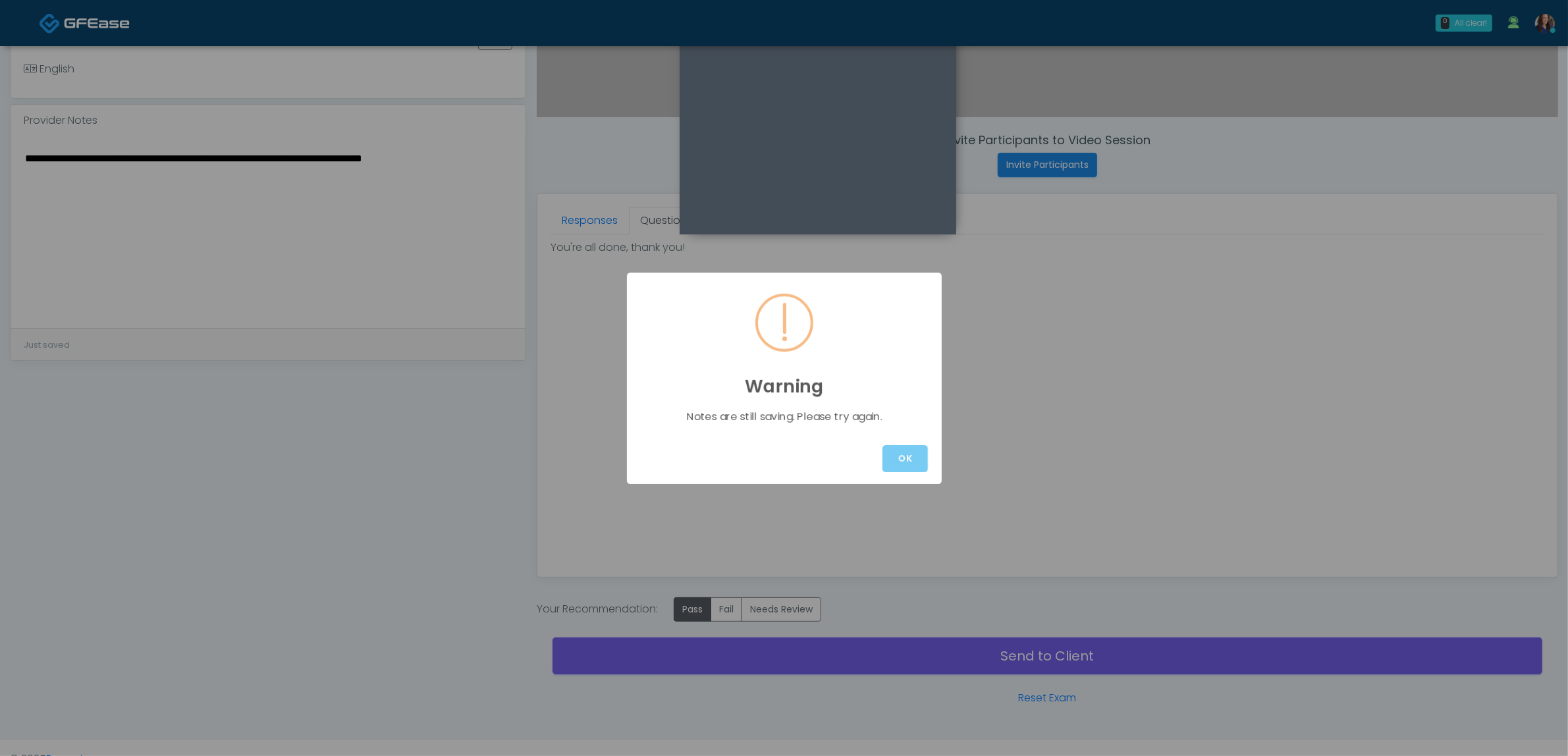
click at [913, 453] on button "OK" at bounding box center [905, 459] width 45 height 27
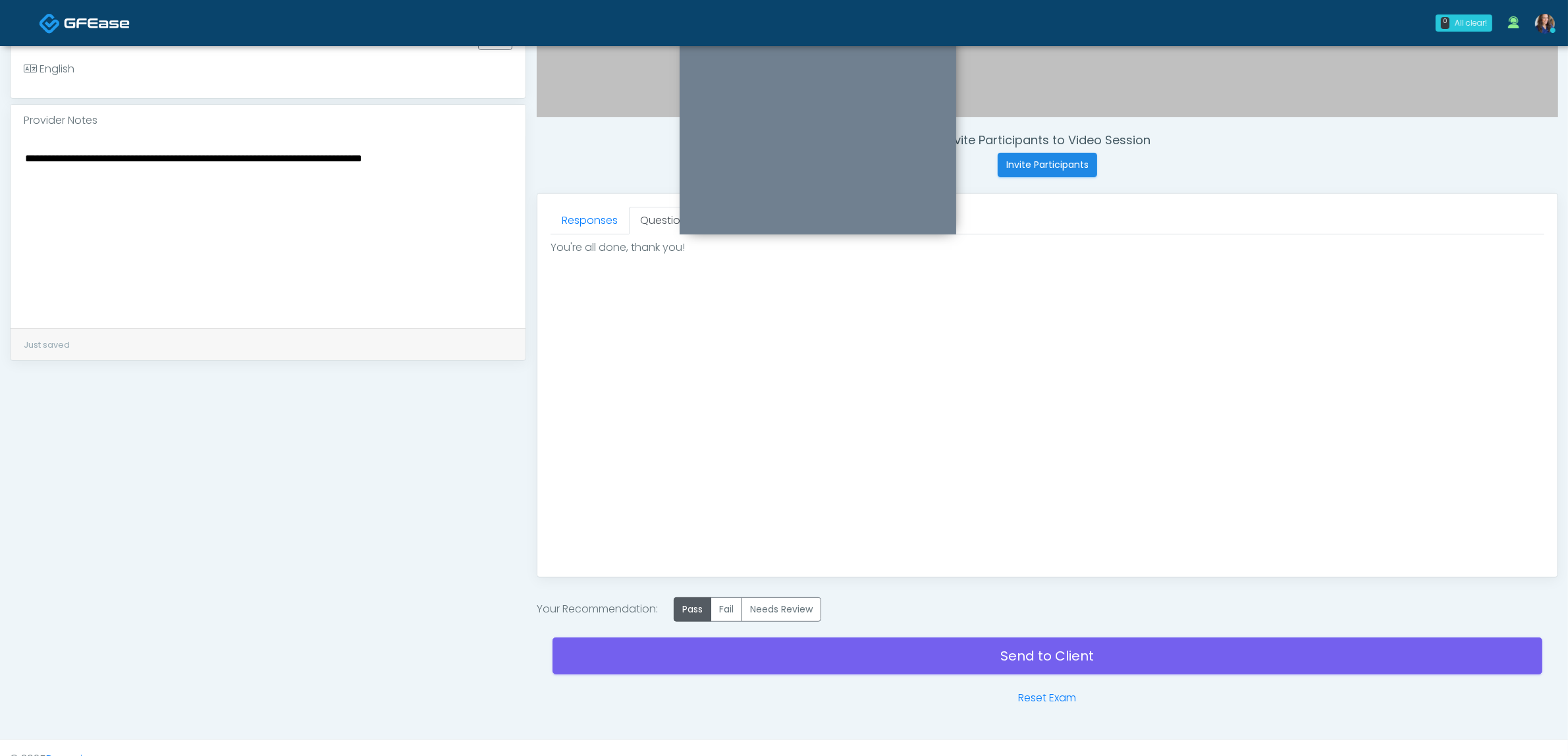
click at [458, 415] on div "**********" at bounding box center [268, 192] width 516 height 1029
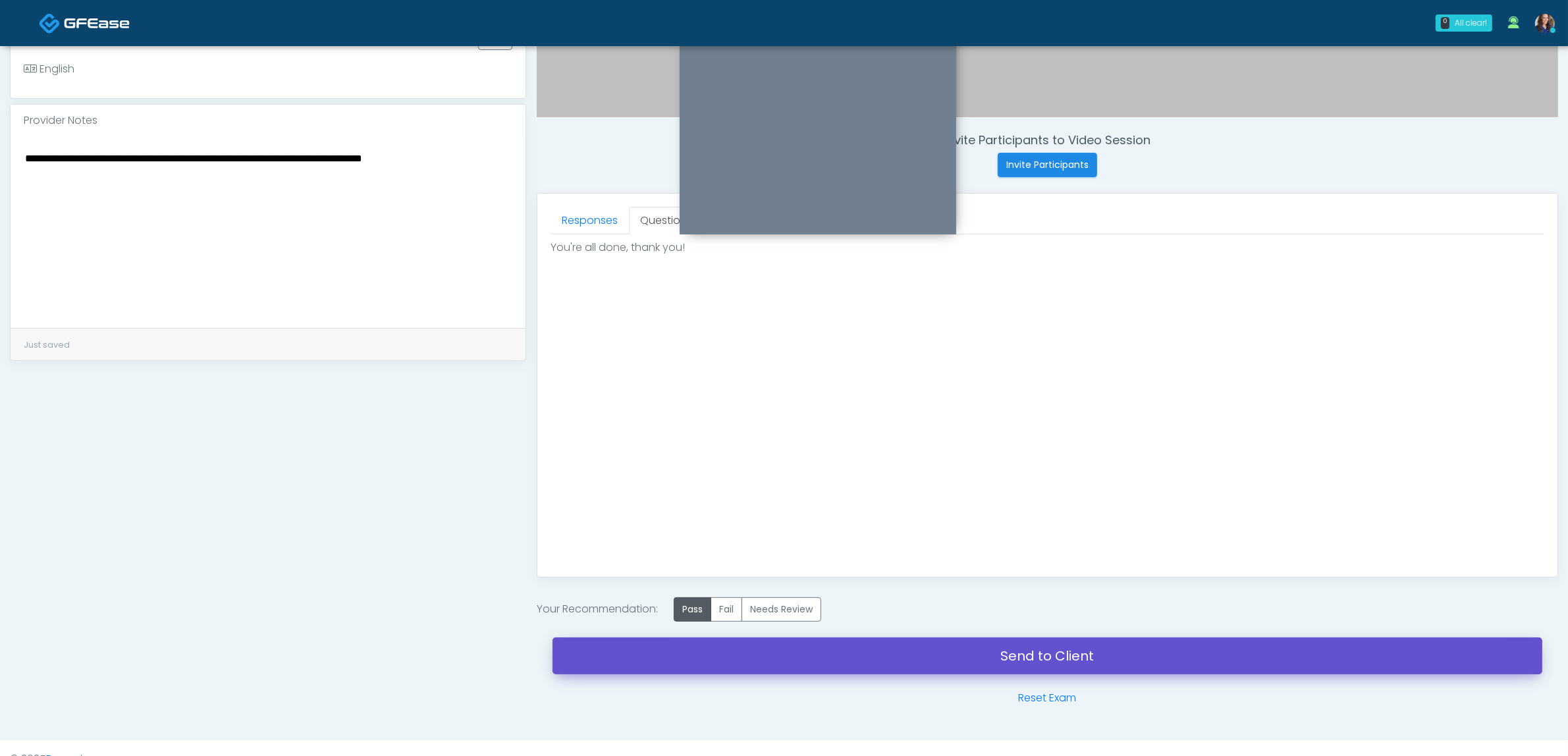
click at [791, 666] on link "Send to Client" at bounding box center [1047, 656] width 989 height 37
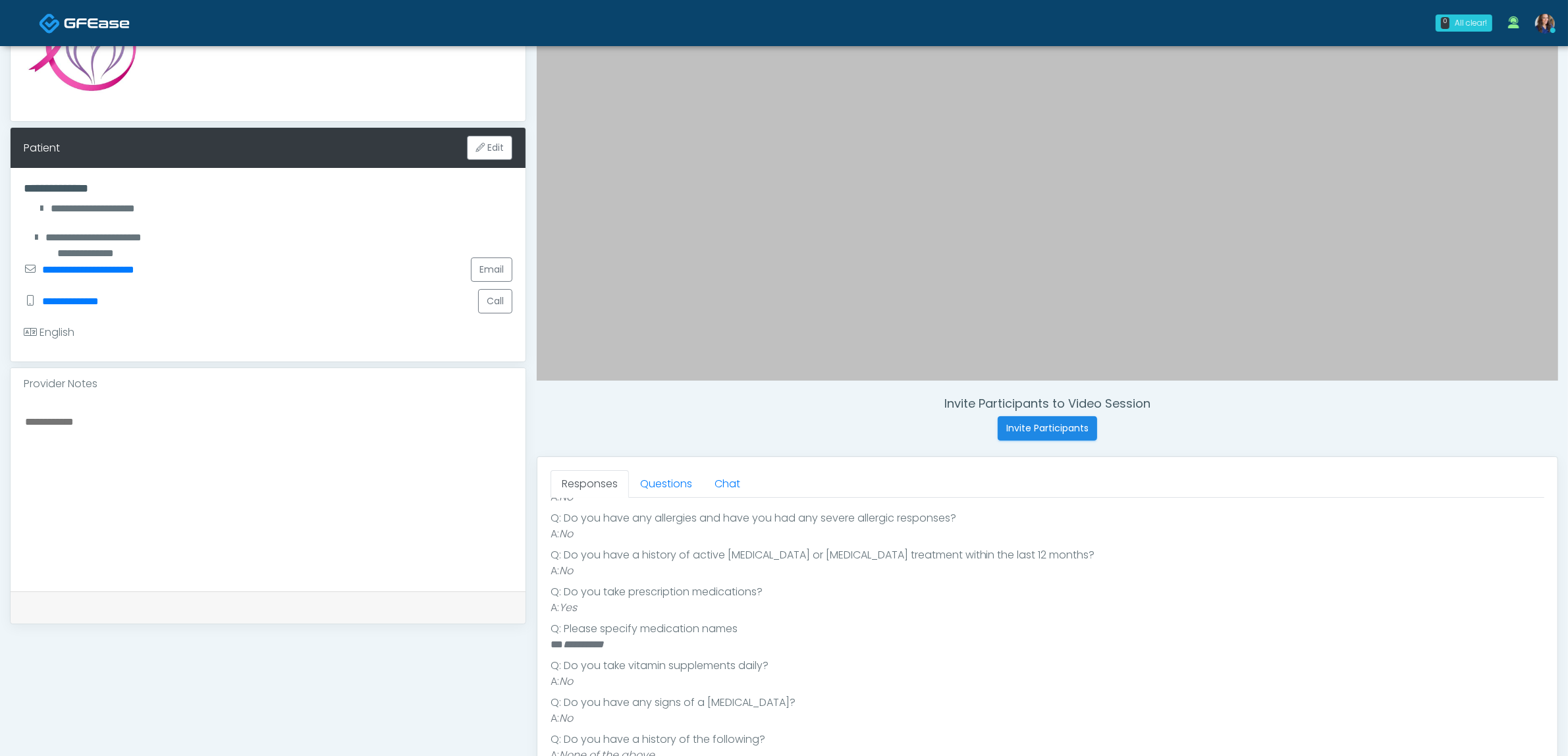
scroll to position [247, 0]
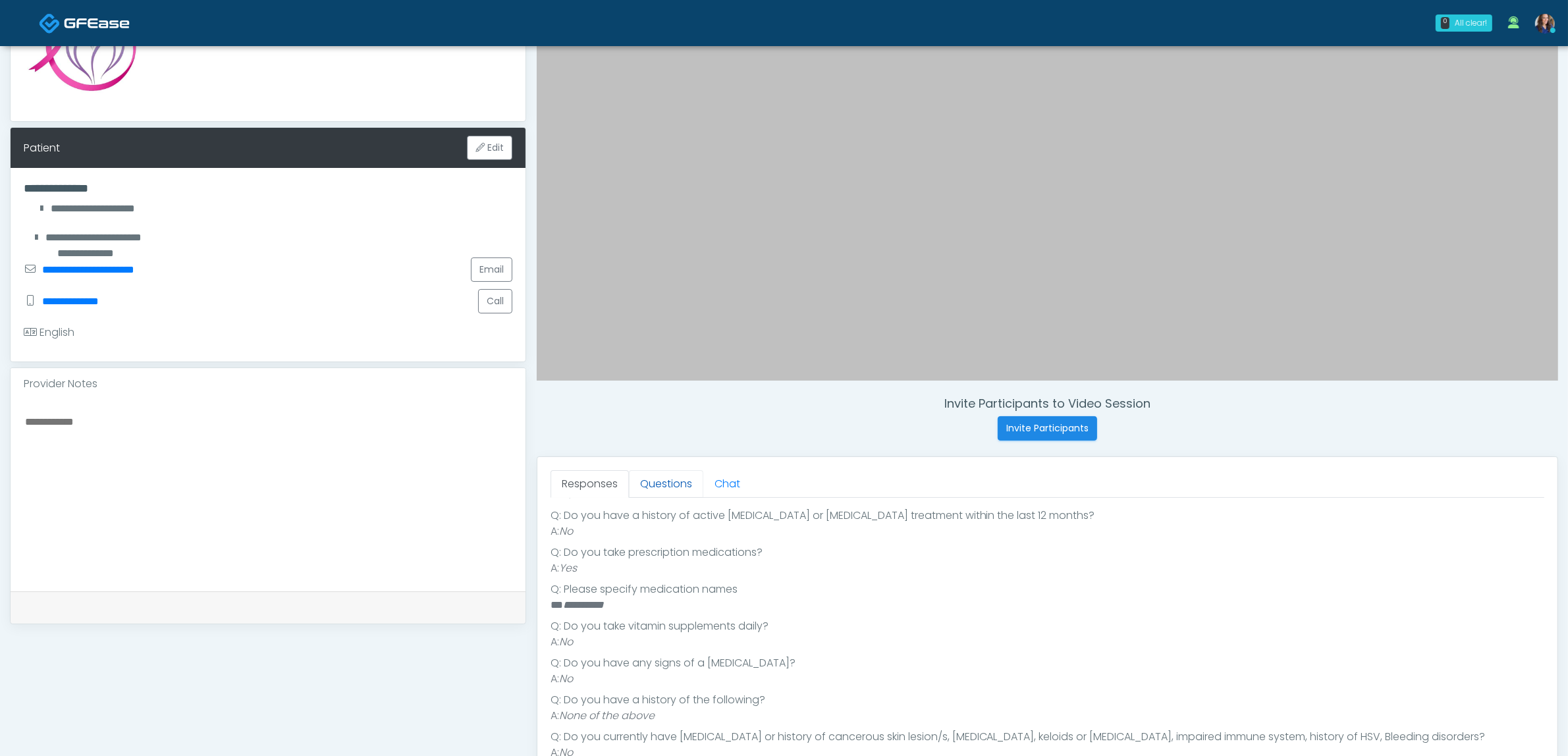
click at [656, 479] on link "Questions" at bounding box center [666, 483] width 74 height 28
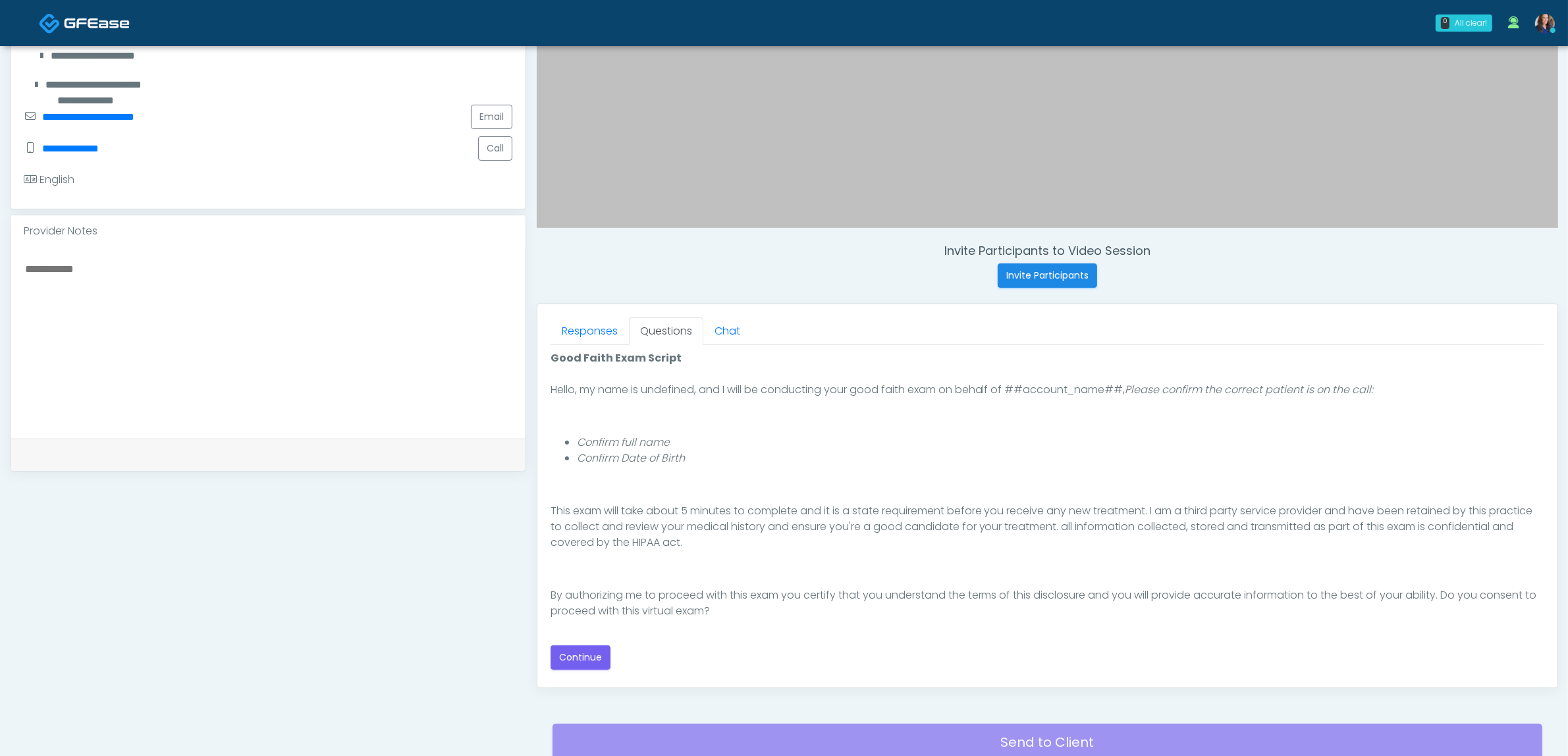
scroll to position [329, 0]
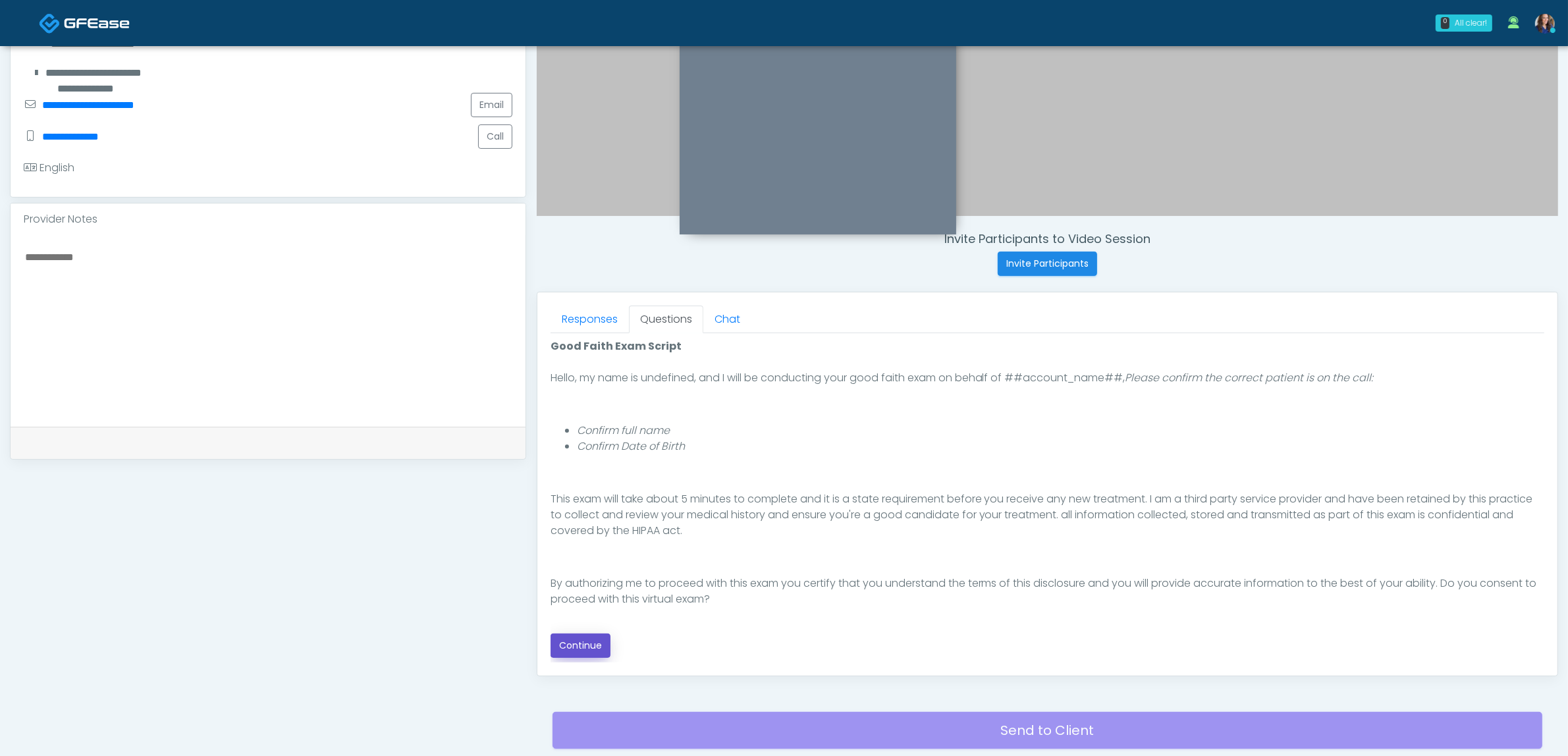
click at [557, 636] on button "Continue" at bounding box center [580, 645] width 60 height 24
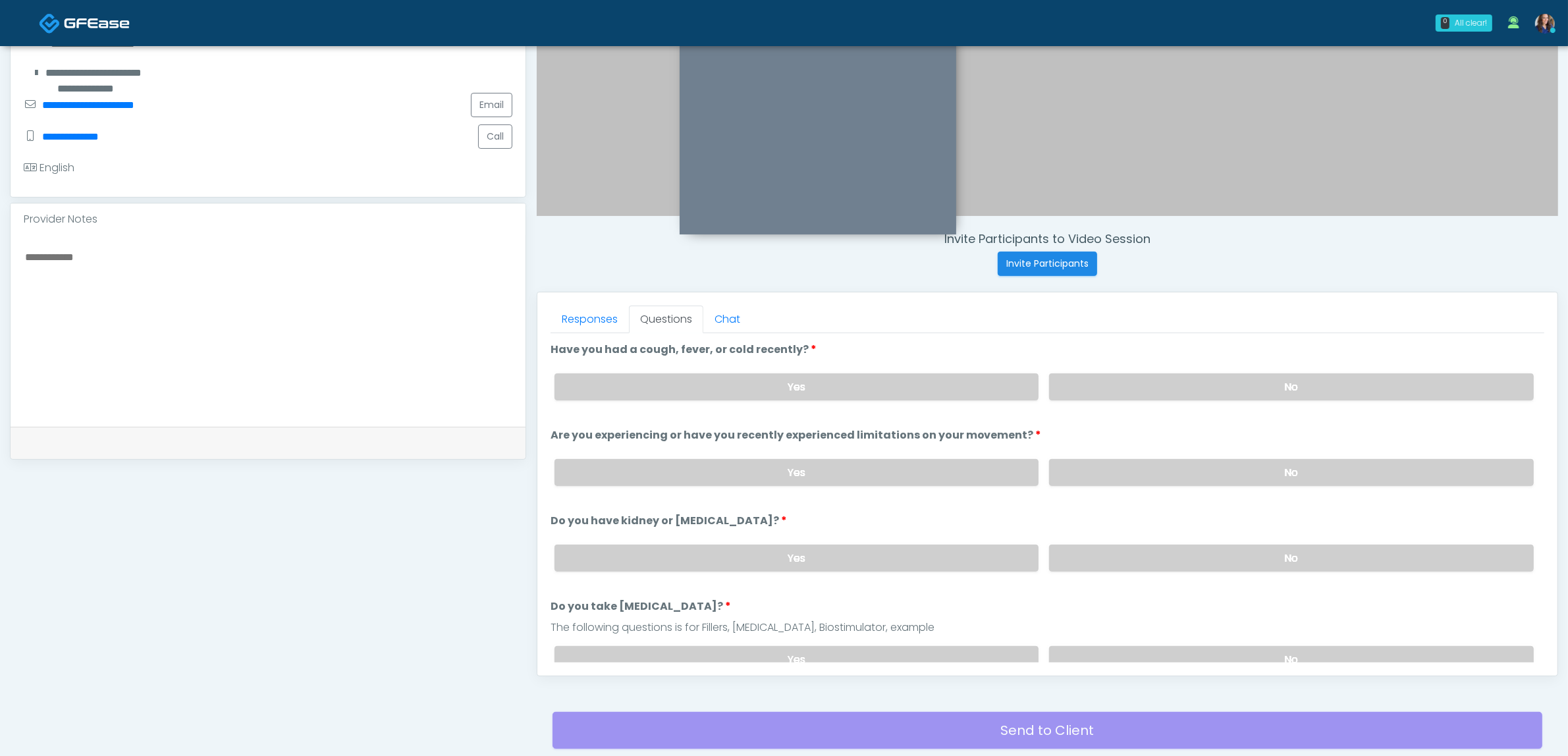
scroll to position [428, 0]
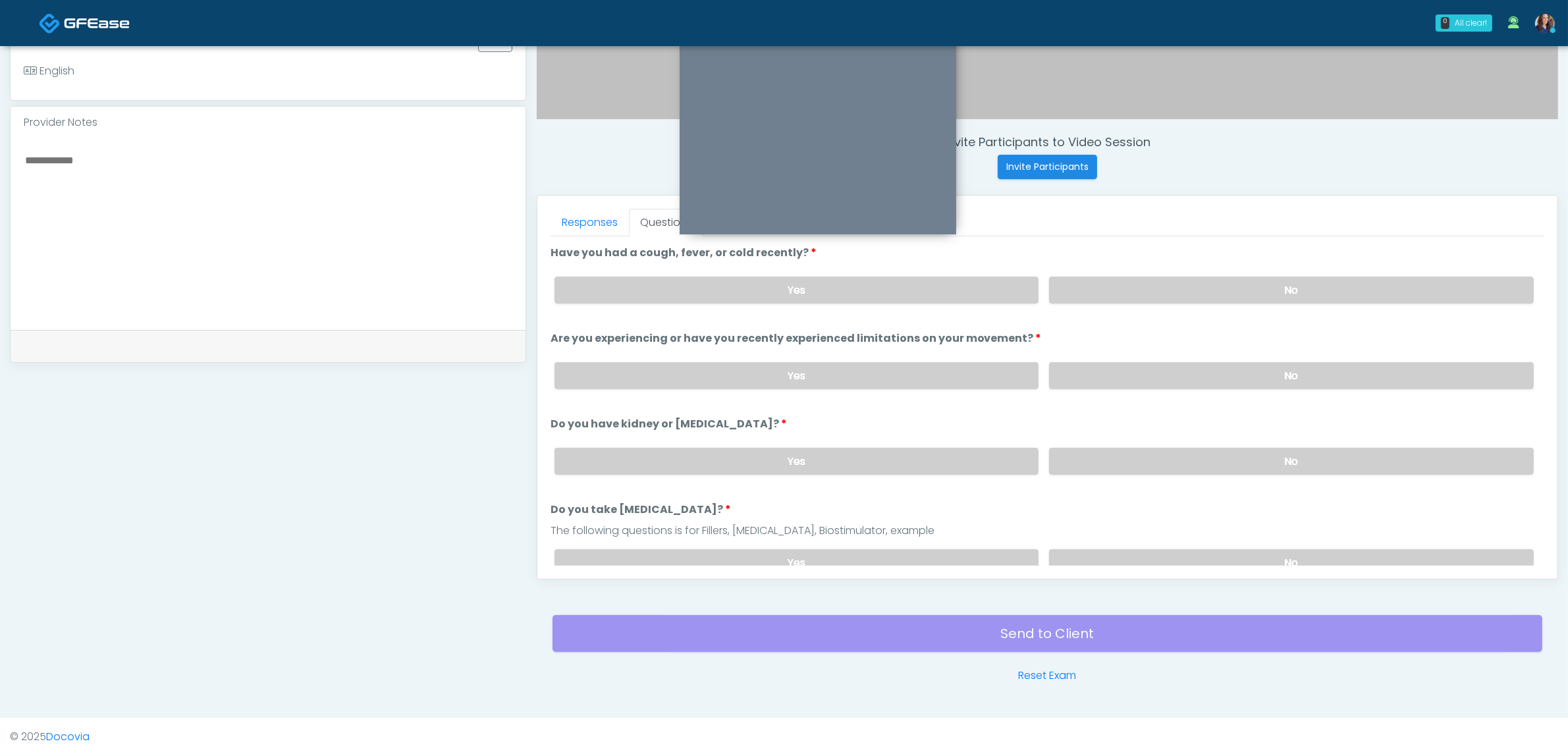
drag, startPoint x: 1277, startPoint y: 295, endPoint x: 1277, endPoint y: 306, distance: 11.0
click at [1277, 298] on label "No" at bounding box center [1292, 290] width 485 height 27
click at [1258, 370] on label "No" at bounding box center [1292, 375] width 485 height 27
click at [1233, 468] on label "No" at bounding box center [1292, 461] width 485 height 27
click at [1192, 563] on label "No" at bounding box center [1292, 562] width 485 height 27
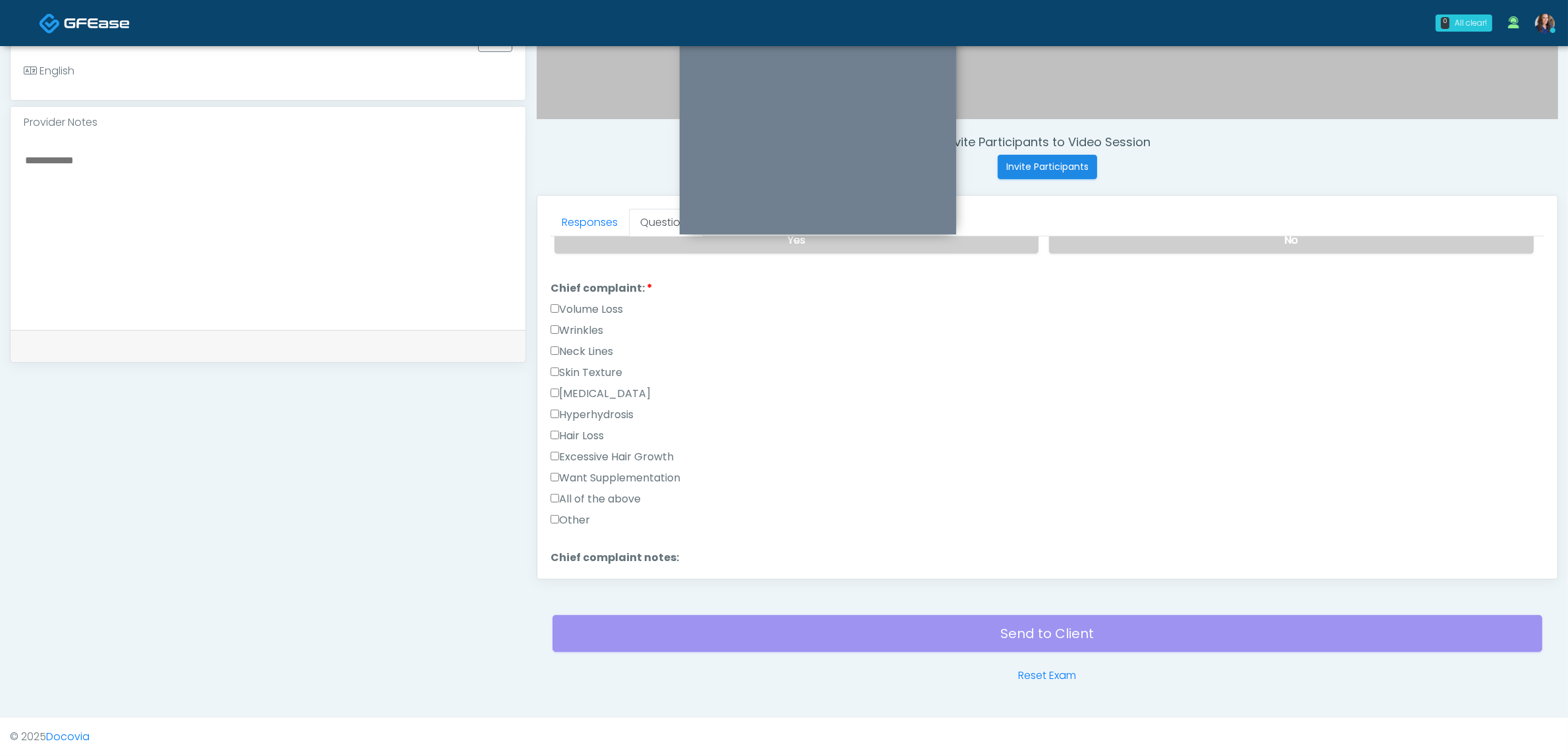
scroll to position [329, 0]
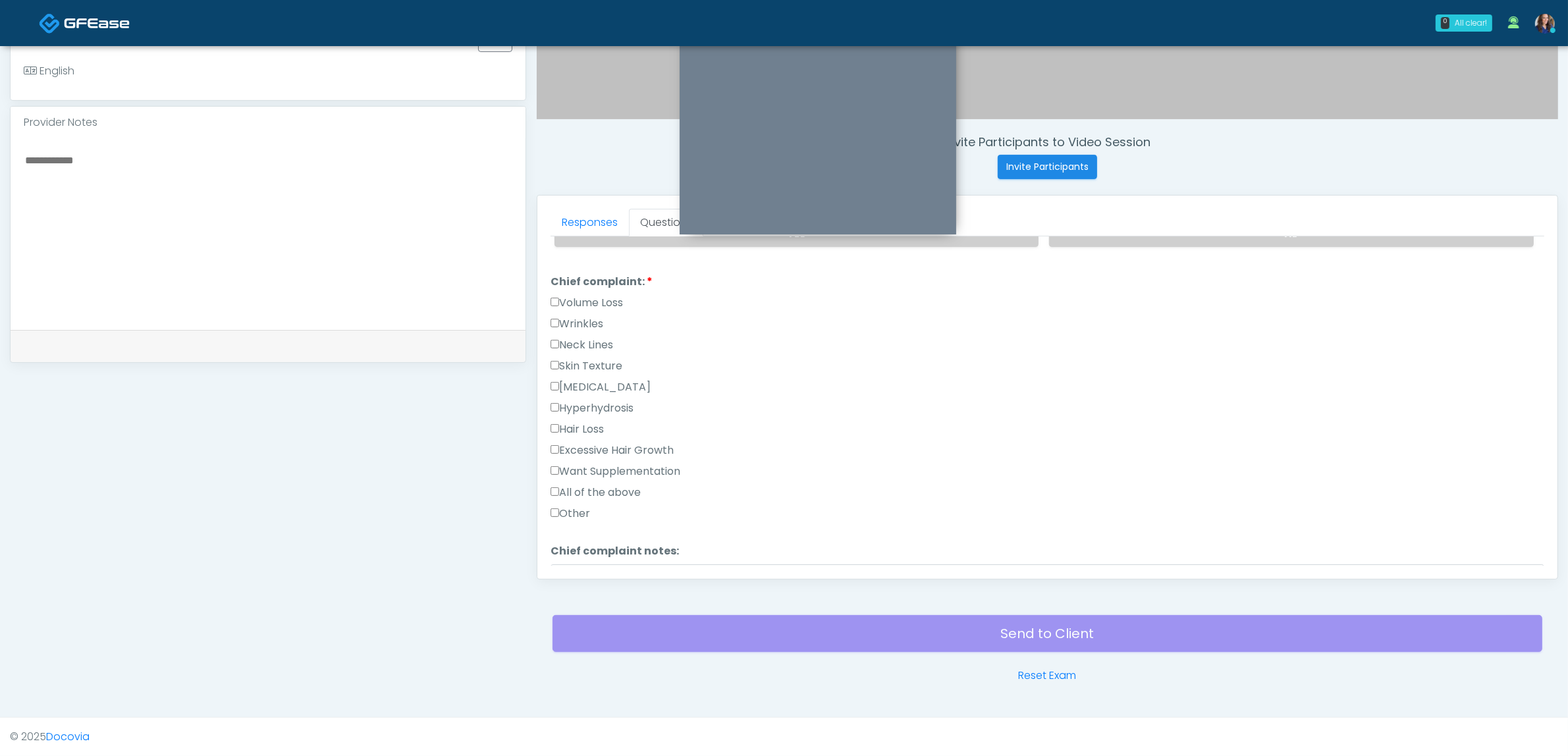
click at [586, 317] on label "Wrinkles" at bounding box center [577, 323] width 53 height 16
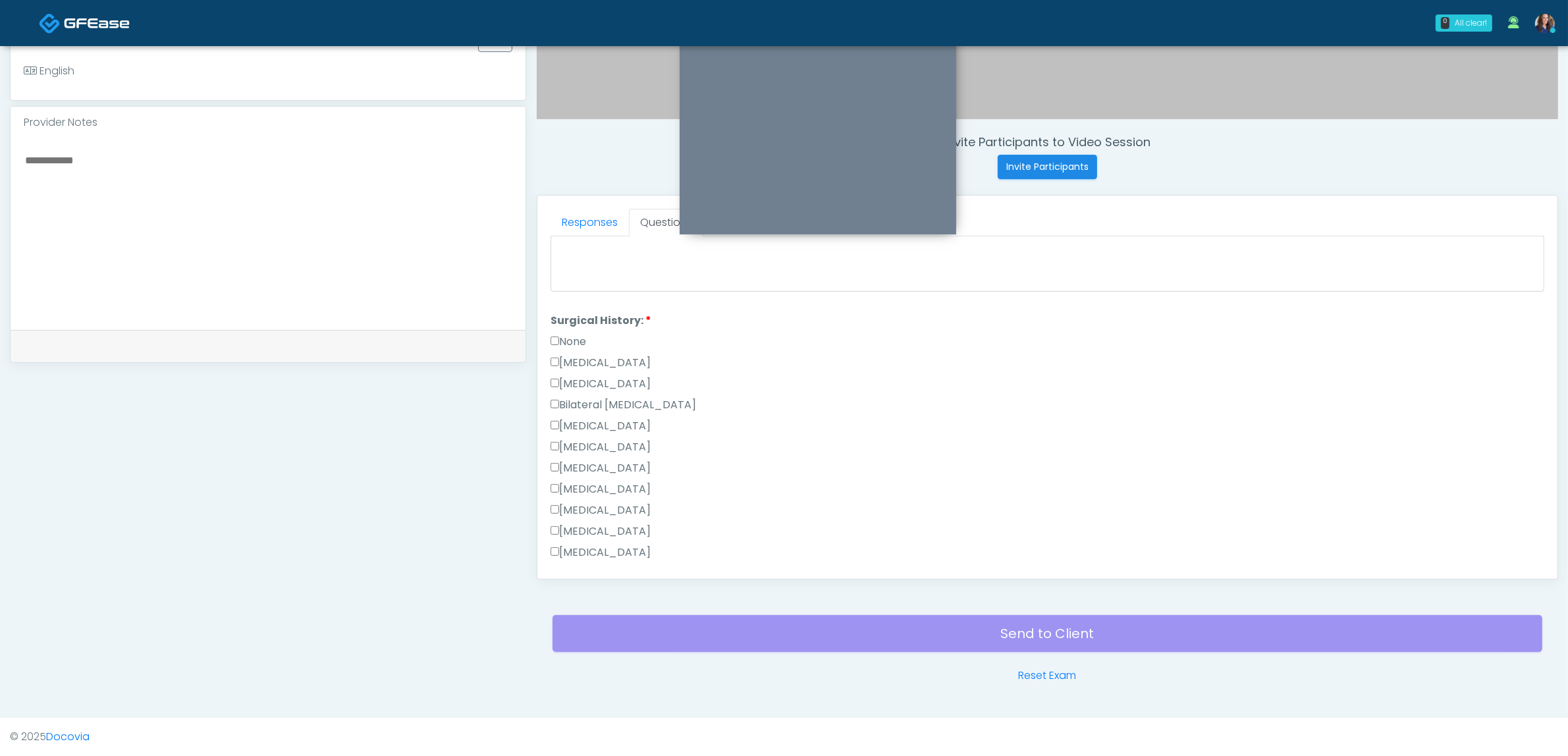
scroll to position [741, 0]
drag, startPoint x: 583, startPoint y: 504, endPoint x: 725, endPoint y: 511, distance: 142.2
click at [584, 504] on label "Other" at bounding box center [570, 512] width 40 height 16
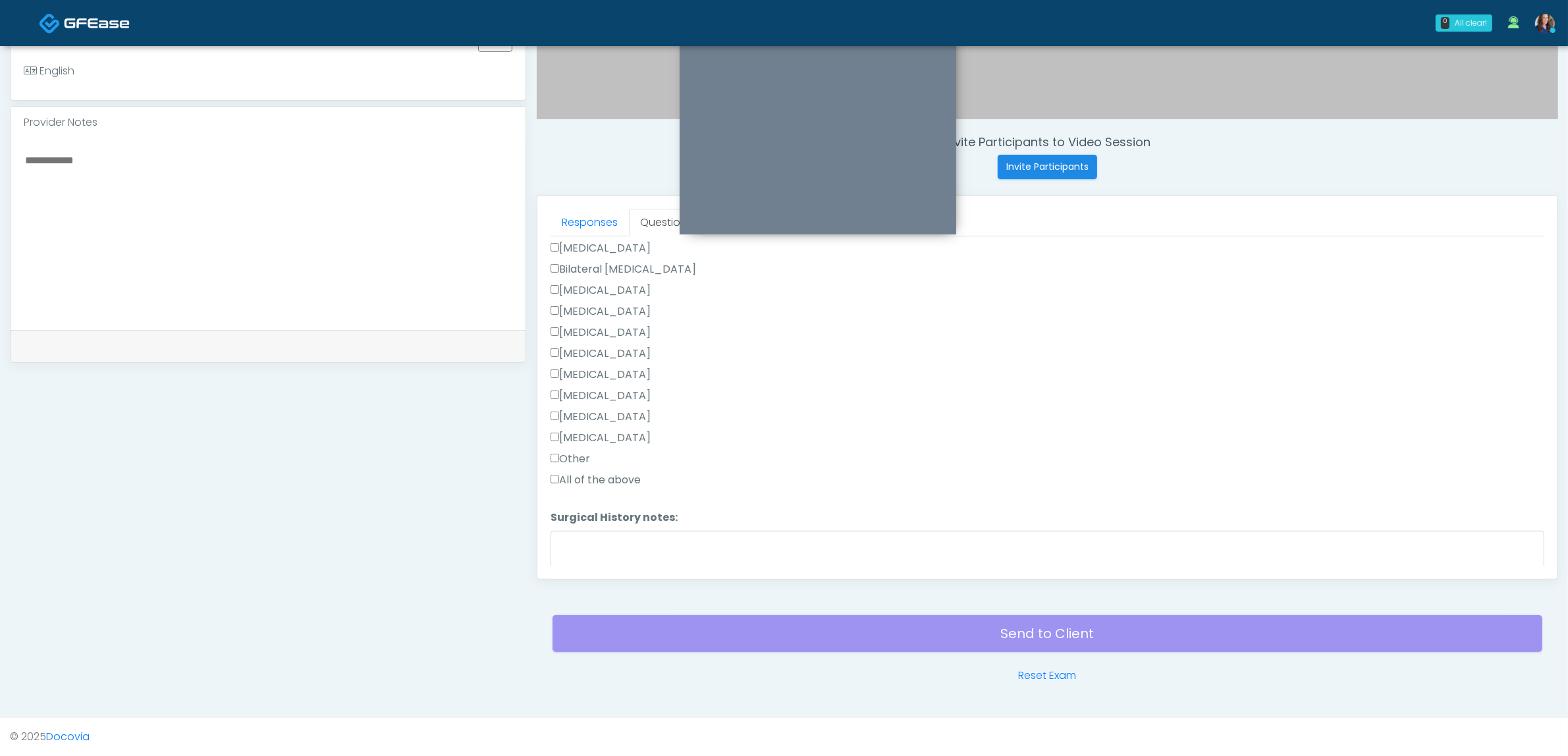
scroll to position [823, 0]
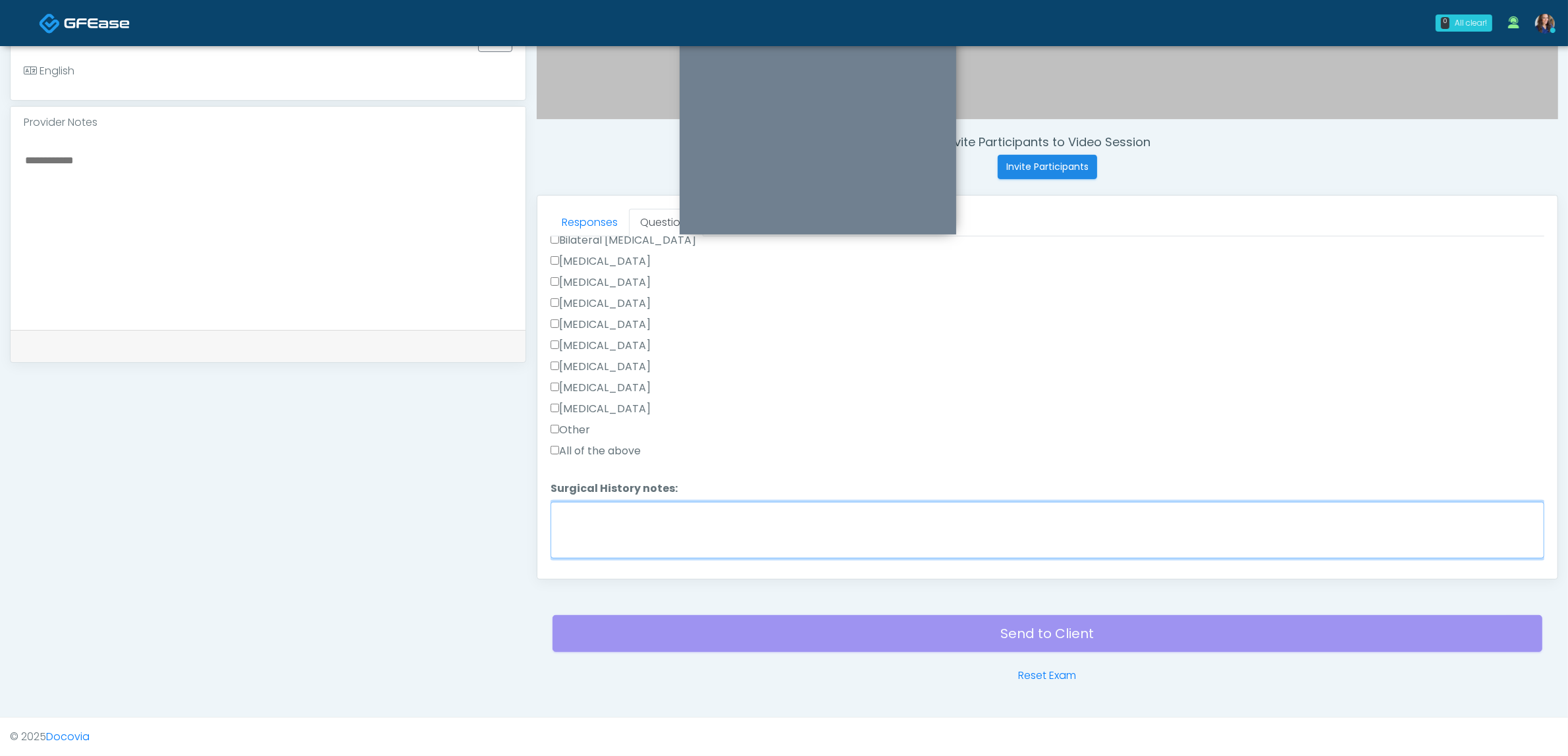
drag, startPoint x: 696, startPoint y: 521, endPoint x: 692, endPoint y: 510, distance: 11.7
click at [696, 521] on textarea "Surgical History notes:" at bounding box center [1048, 530] width 994 height 56
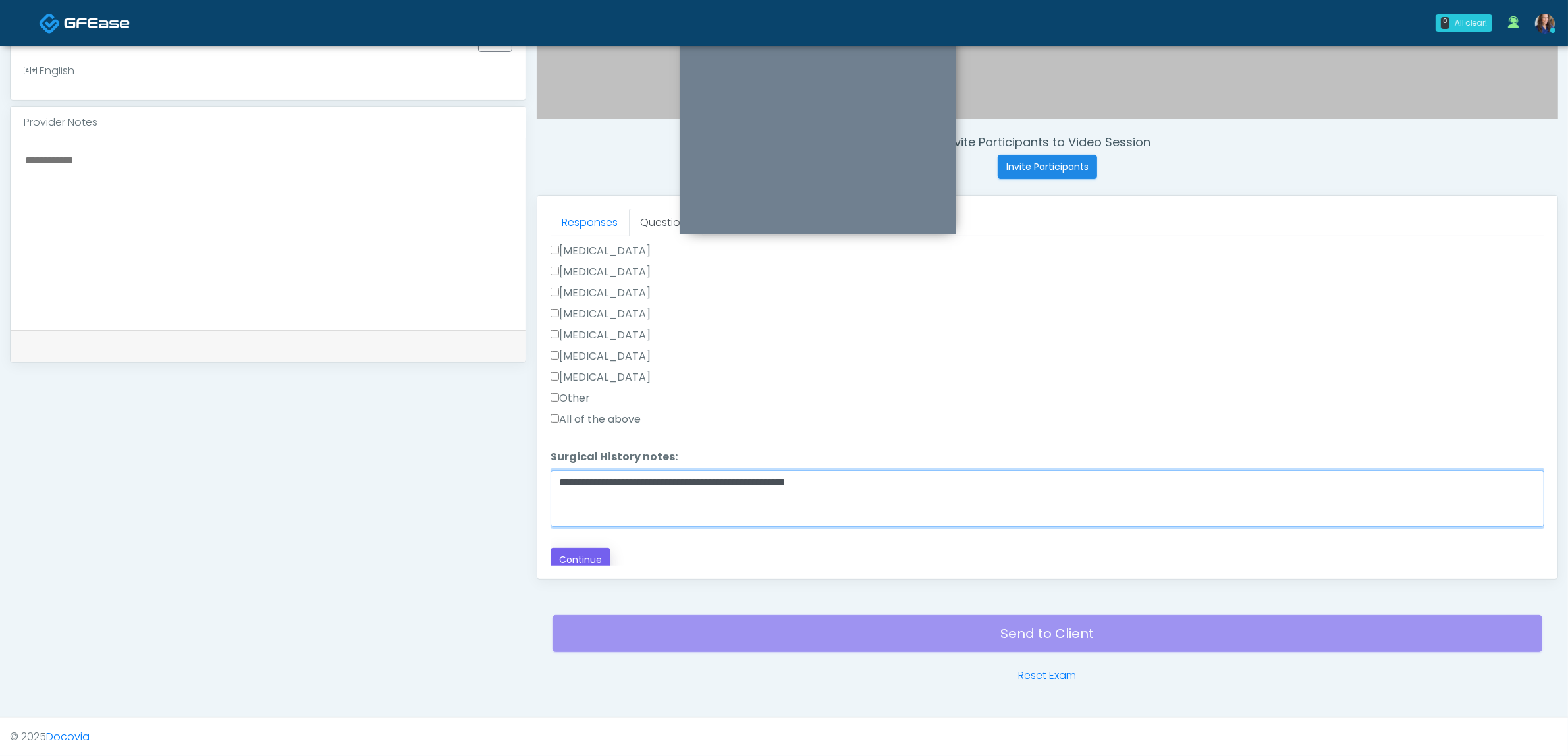
type textarea "**********"
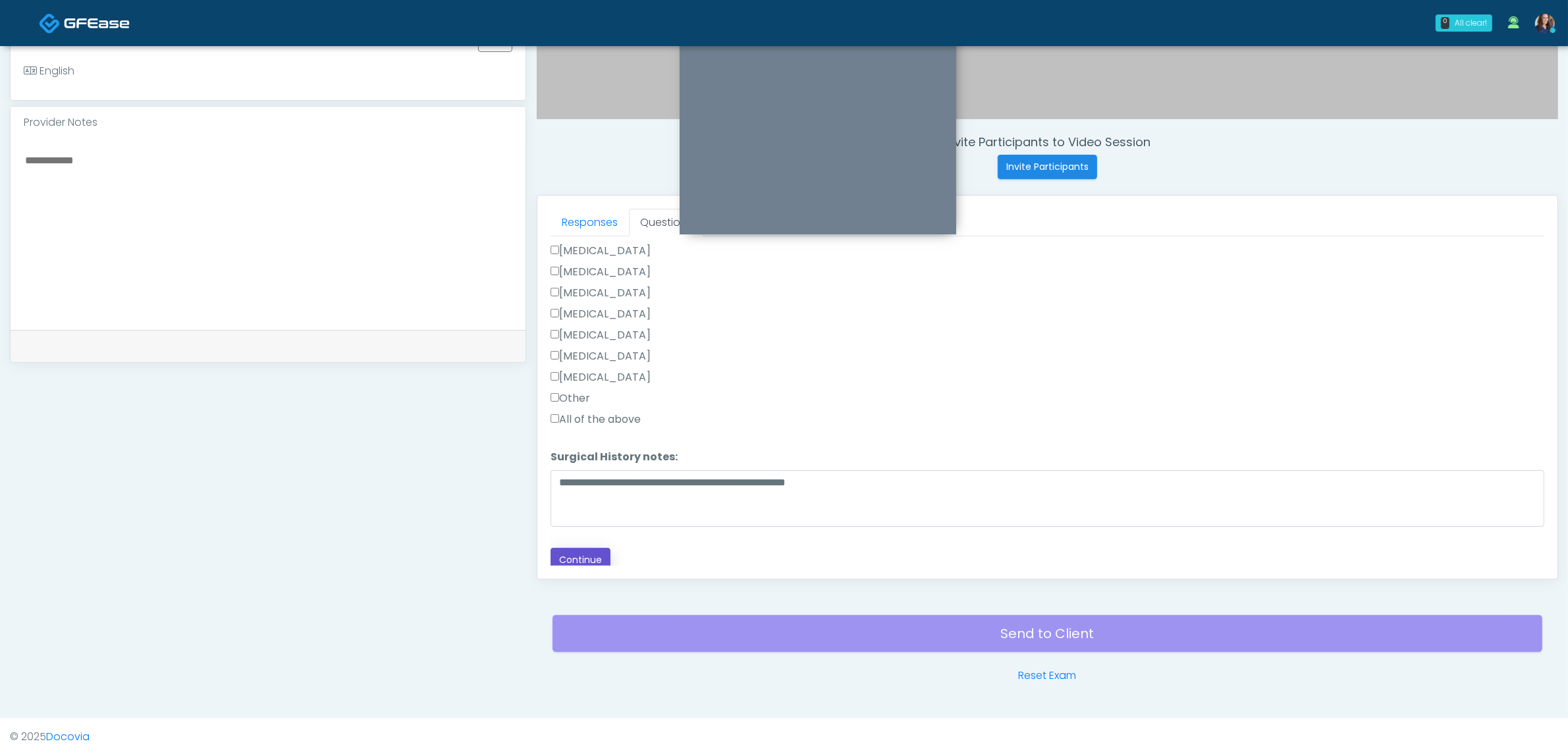
click at [597, 554] on button "Continue" at bounding box center [580, 560] width 60 height 24
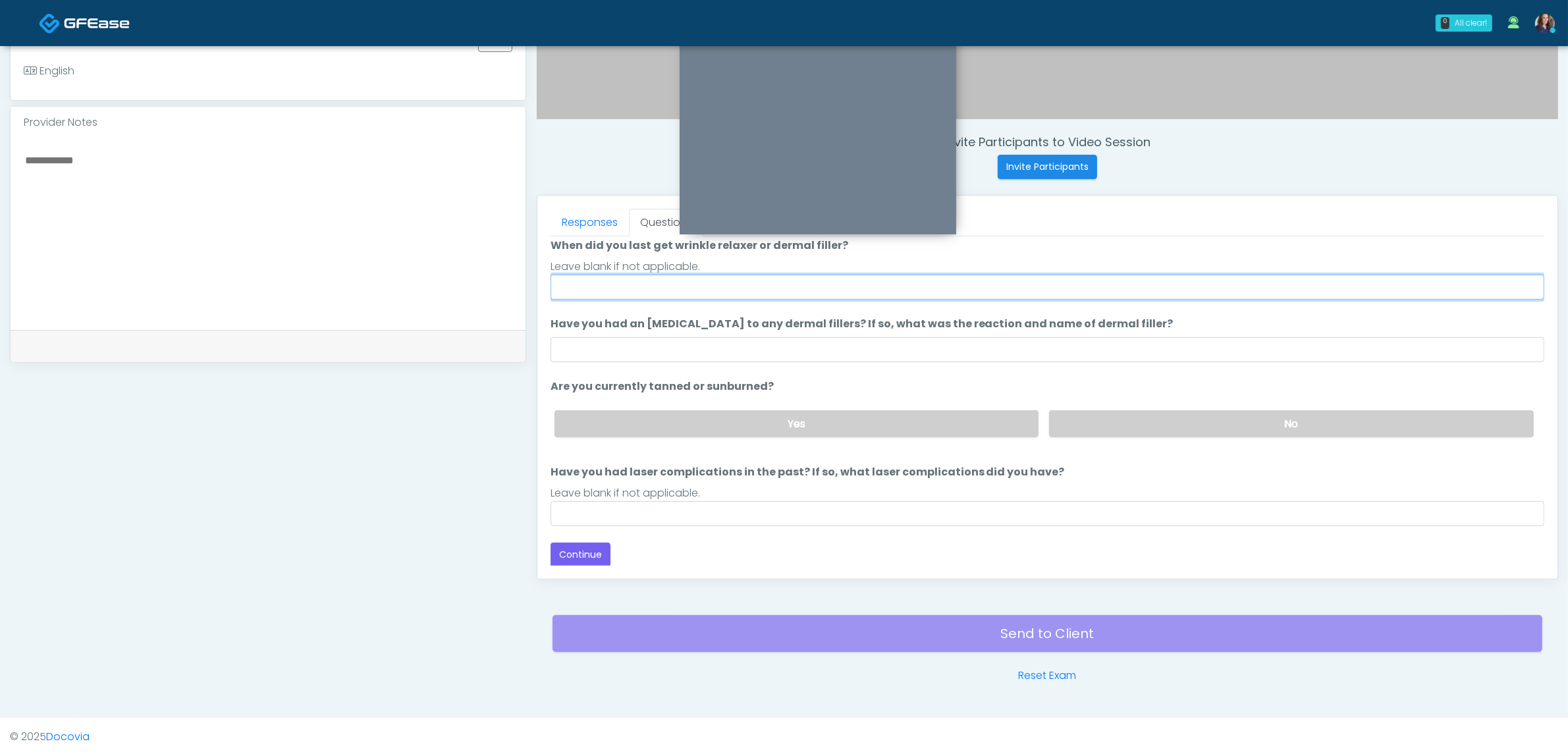
click at [680, 290] on input "When did you last get wrinkle relaxer or dermal filler?" at bounding box center [1048, 287] width 994 height 25
click at [605, 285] on input "**********" at bounding box center [1048, 287] width 994 height 25
click at [590, 288] on input "**********" at bounding box center [1048, 287] width 994 height 25
click at [746, 289] on input "**********" at bounding box center [1048, 287] width 994 height 25
drag, startPoint x: 752, startPoint y: 287, endPoint x: 739, endPoint y: 290, distance: 13.3
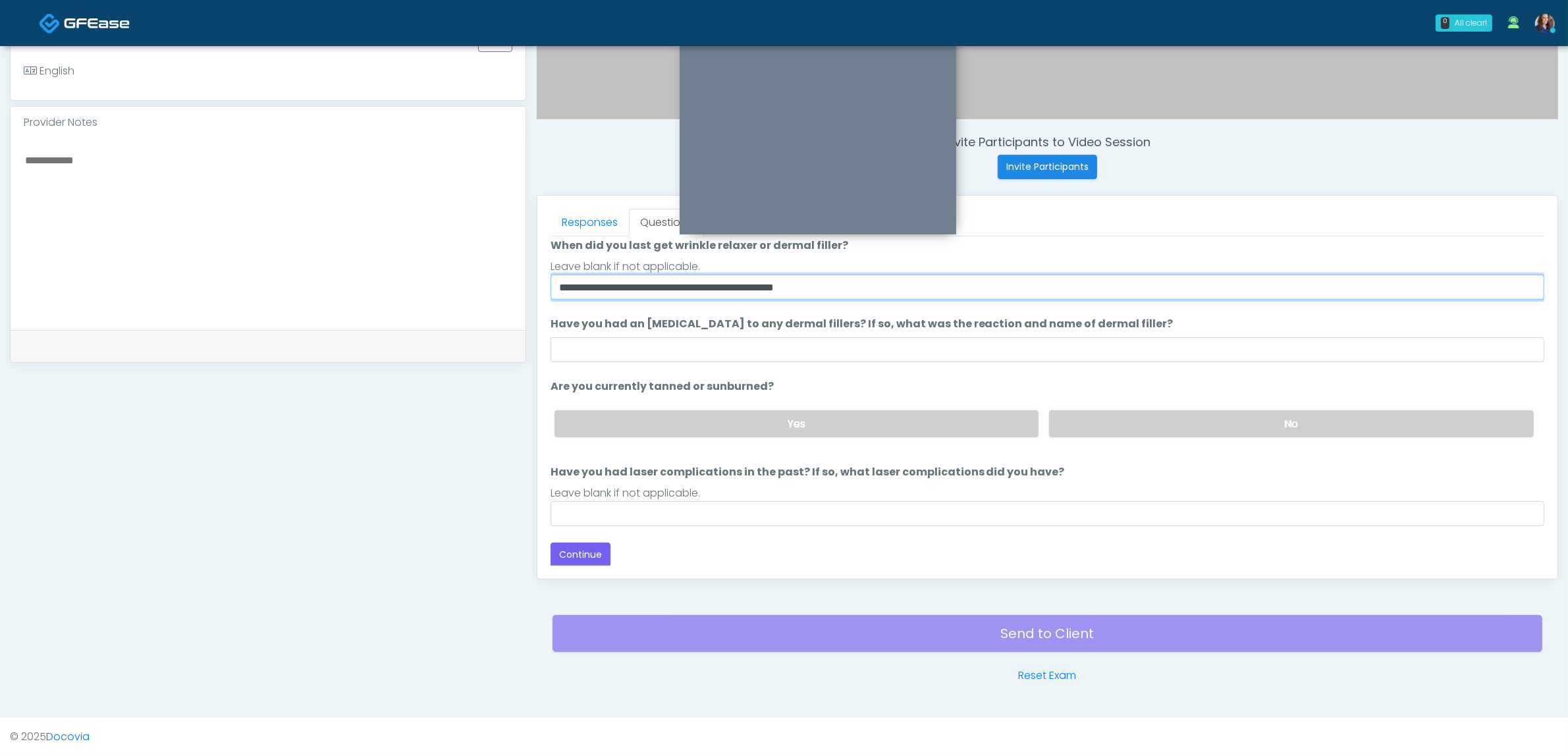
click at [739, 290] on input "**********" at bounding box center [1048, 287] width 994 height 25
type input "**********"
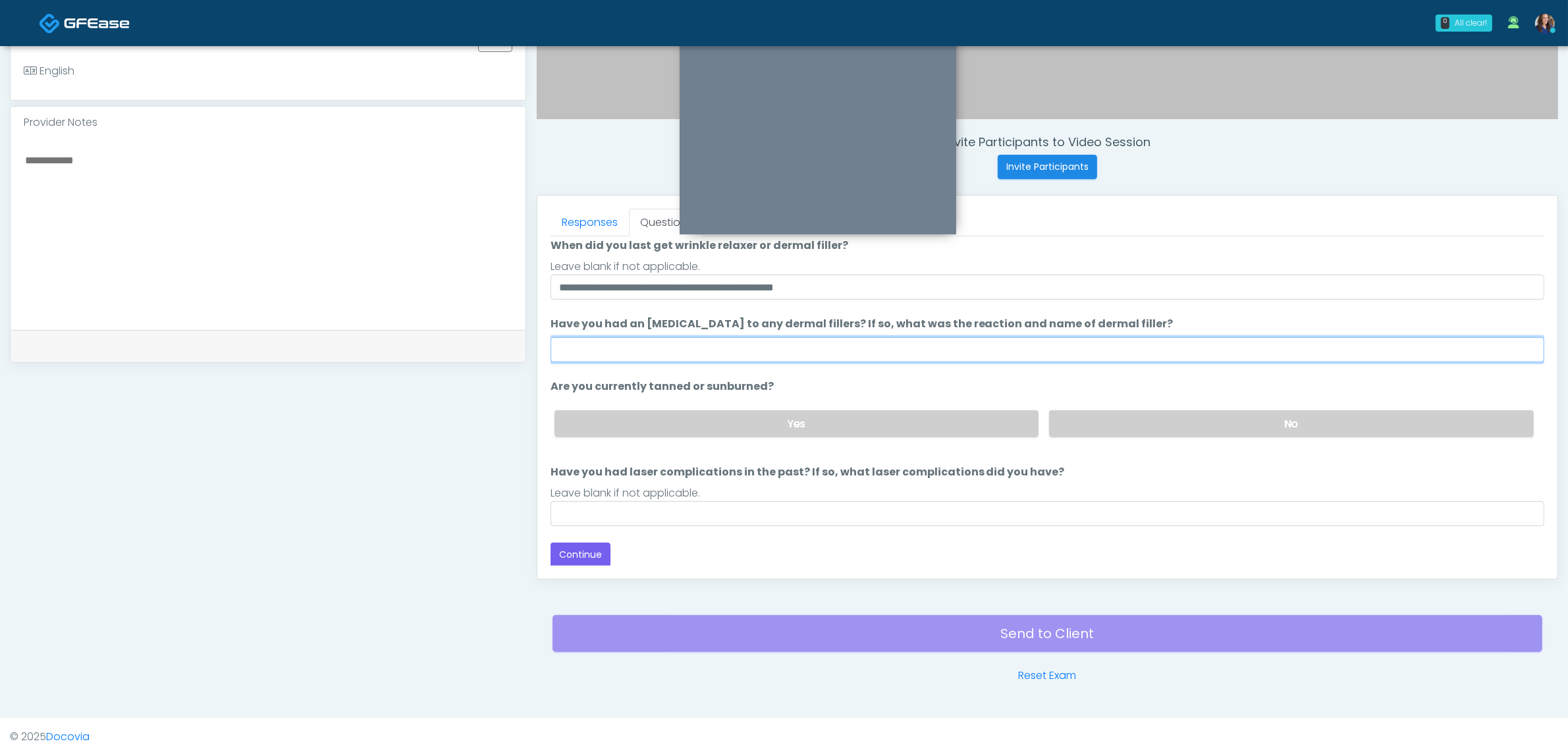
click at [735, 353] on input "Have you had an allergic response to any dermal fillers? If so, what was the re…" at bounding box center [1048, 349] width 994 height 25
type input "**"
drag, startPoint x: 1155, startPoint y: 409, endPoint x: 1118, endPoint y: 456, distance: 59.8
click at [1154, 418] on label "No" at bounding box center [1292, 423] width 485 height 27
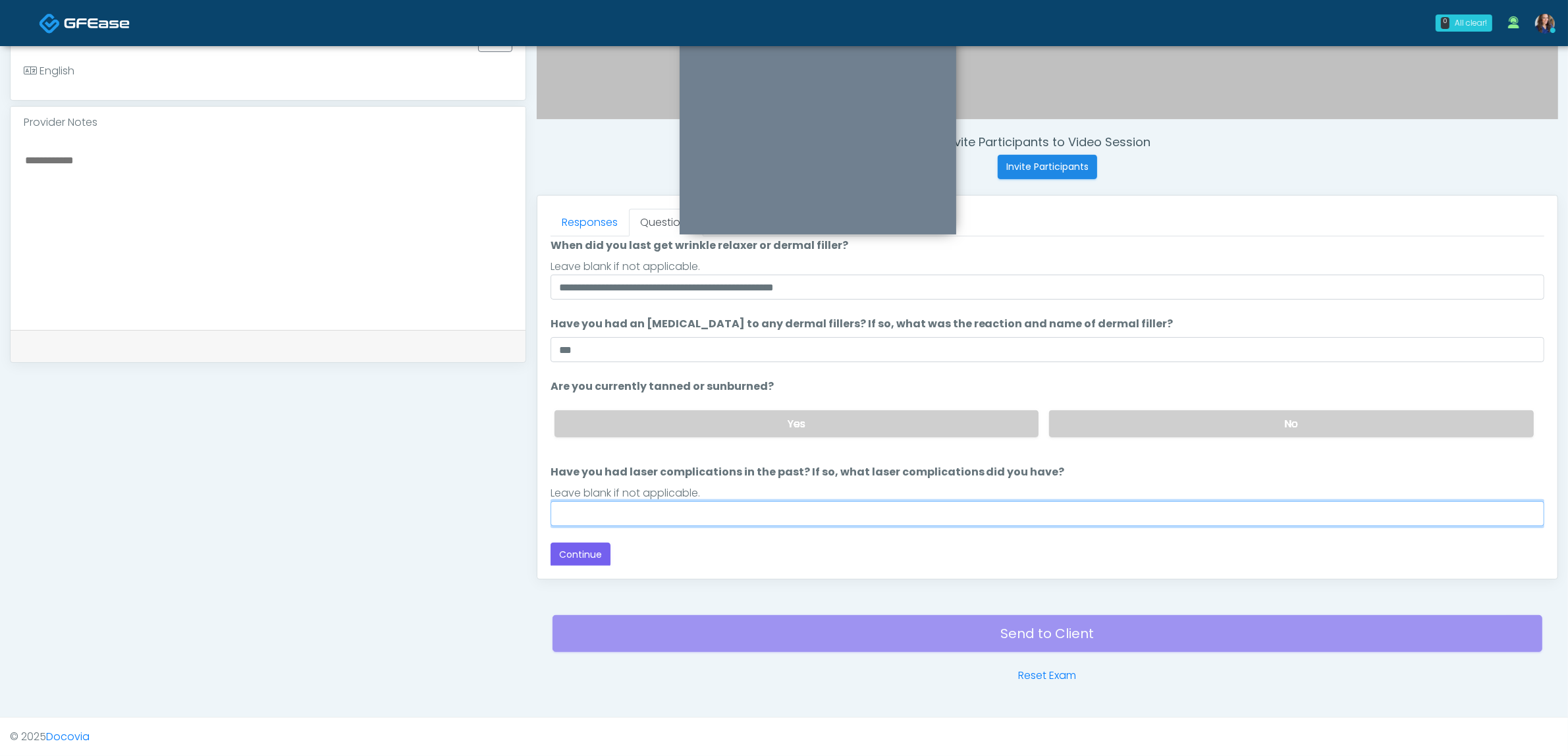
drag, startPoint x: 820, startPoint y: 507, endPoint x: 808, endPoint y: 512, distance: 13.0
click at [819, 507] on input "Have you had laser complications in the past? If so, what laser complications d…" at bounding box center [1048, 514] width 994 height 25
type input "**"
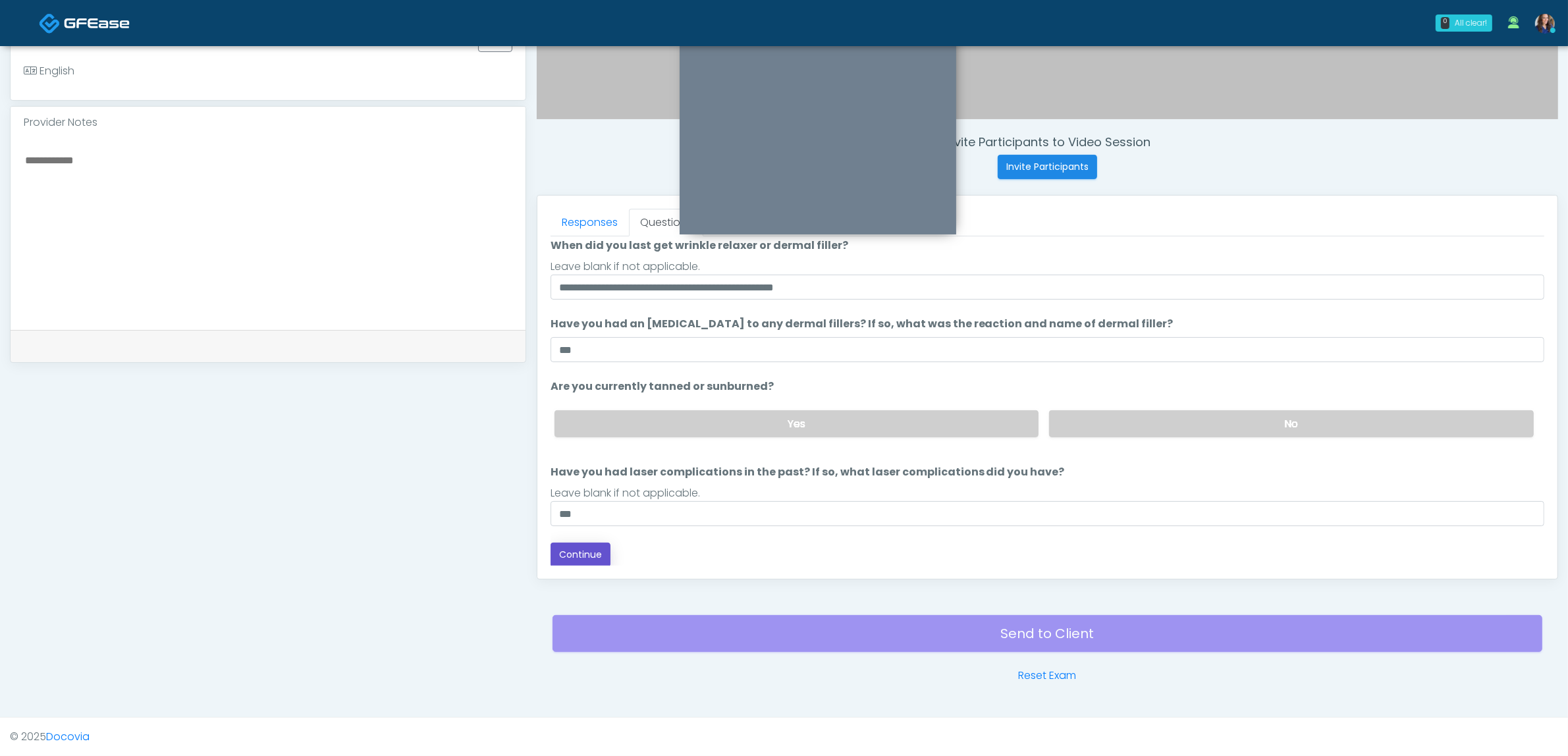
click at [590, 551] on button "Continue" at bounding box center [580, 554] width 60 height 24
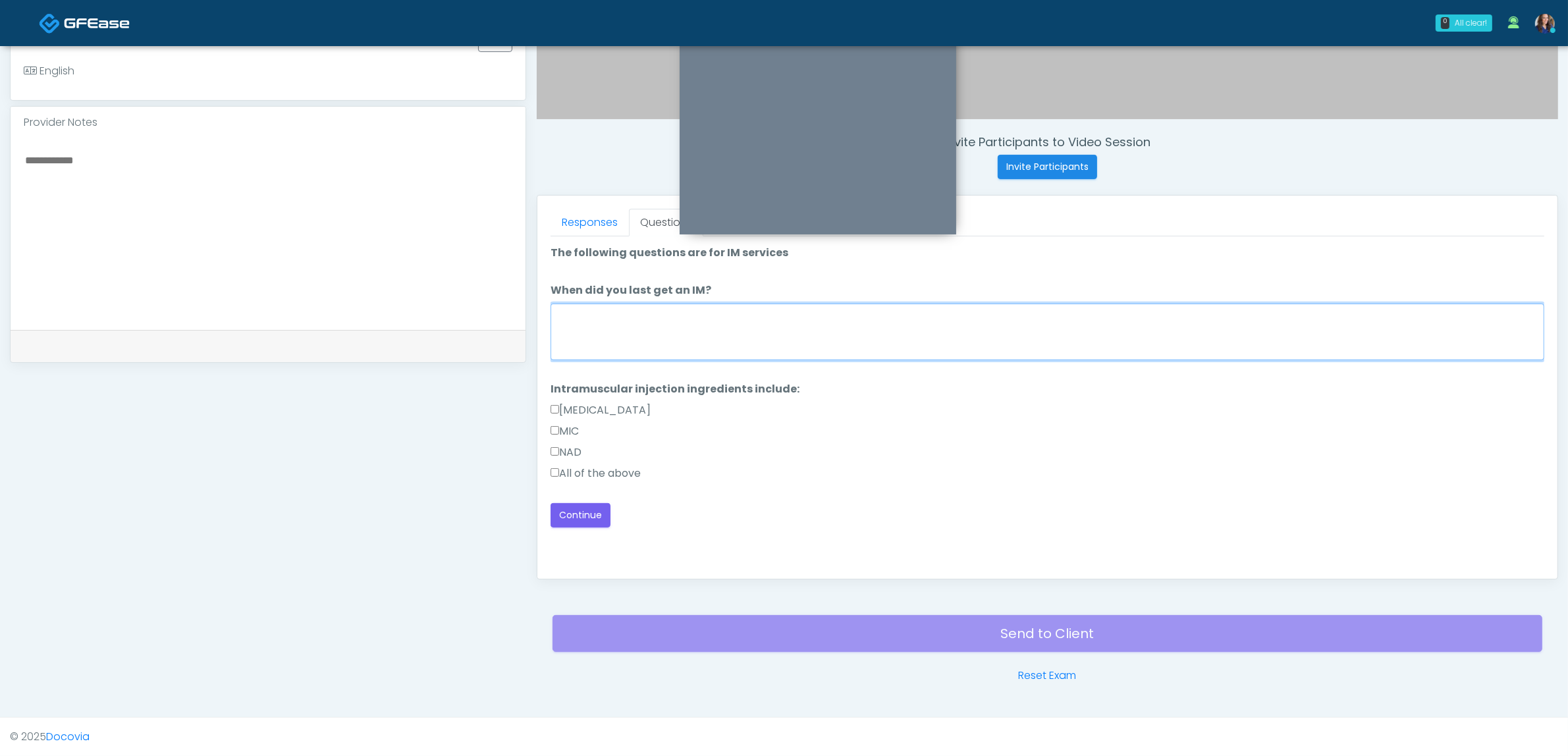
drag, startPoint x: 791, startPoint y: 333, endPoint x: 648, endPoint y: 403, distance: 159.2
click at [790, 333] on textarea "When did you last get an IM?" at bounding box center [1048, 332] width 994 height 56
click at [606, 471] on label "All of the above" at bounding box center [595, 473] width 90 height 16
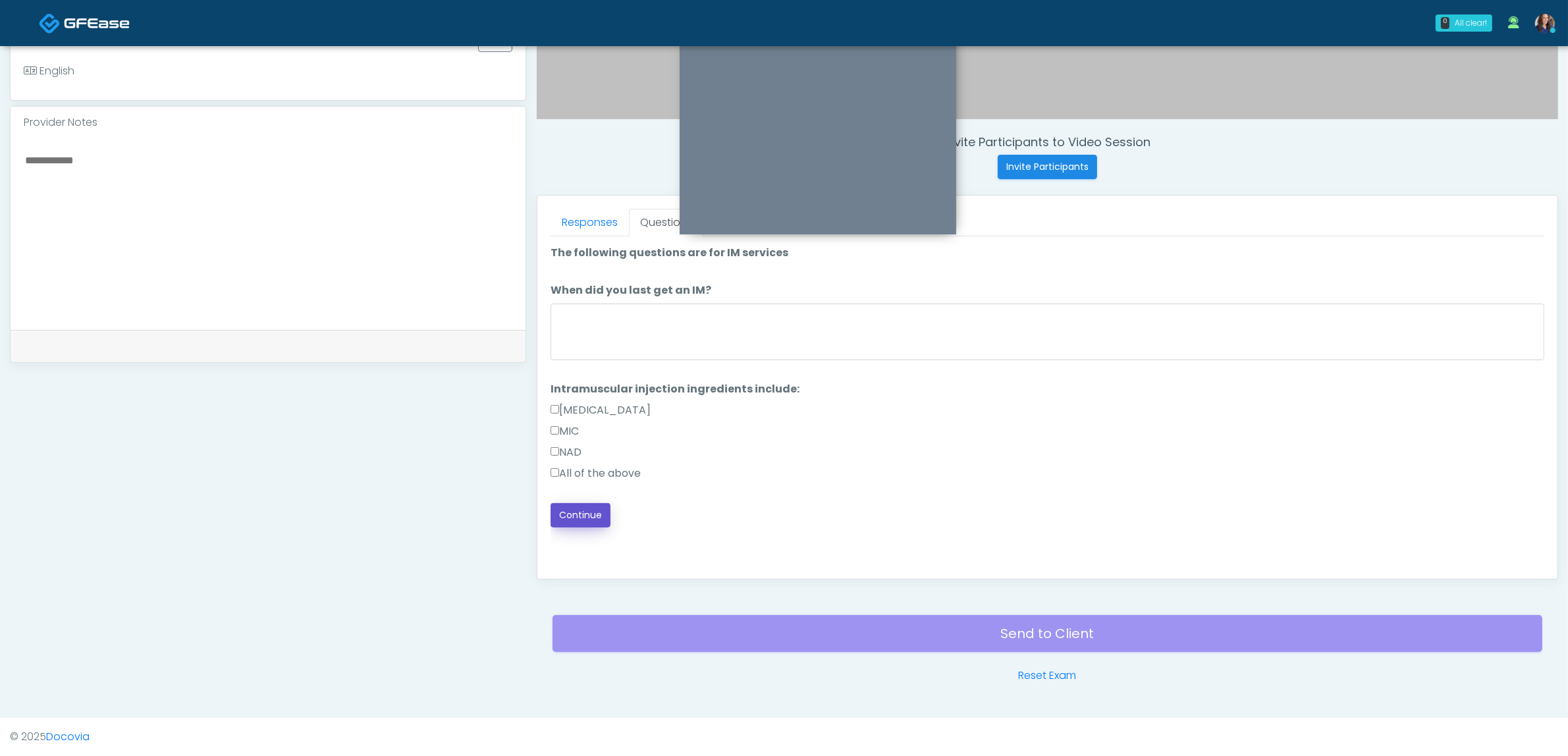
click at [578, 514] on button "Continue" at bounding box center [580, 514] width 60 height 24
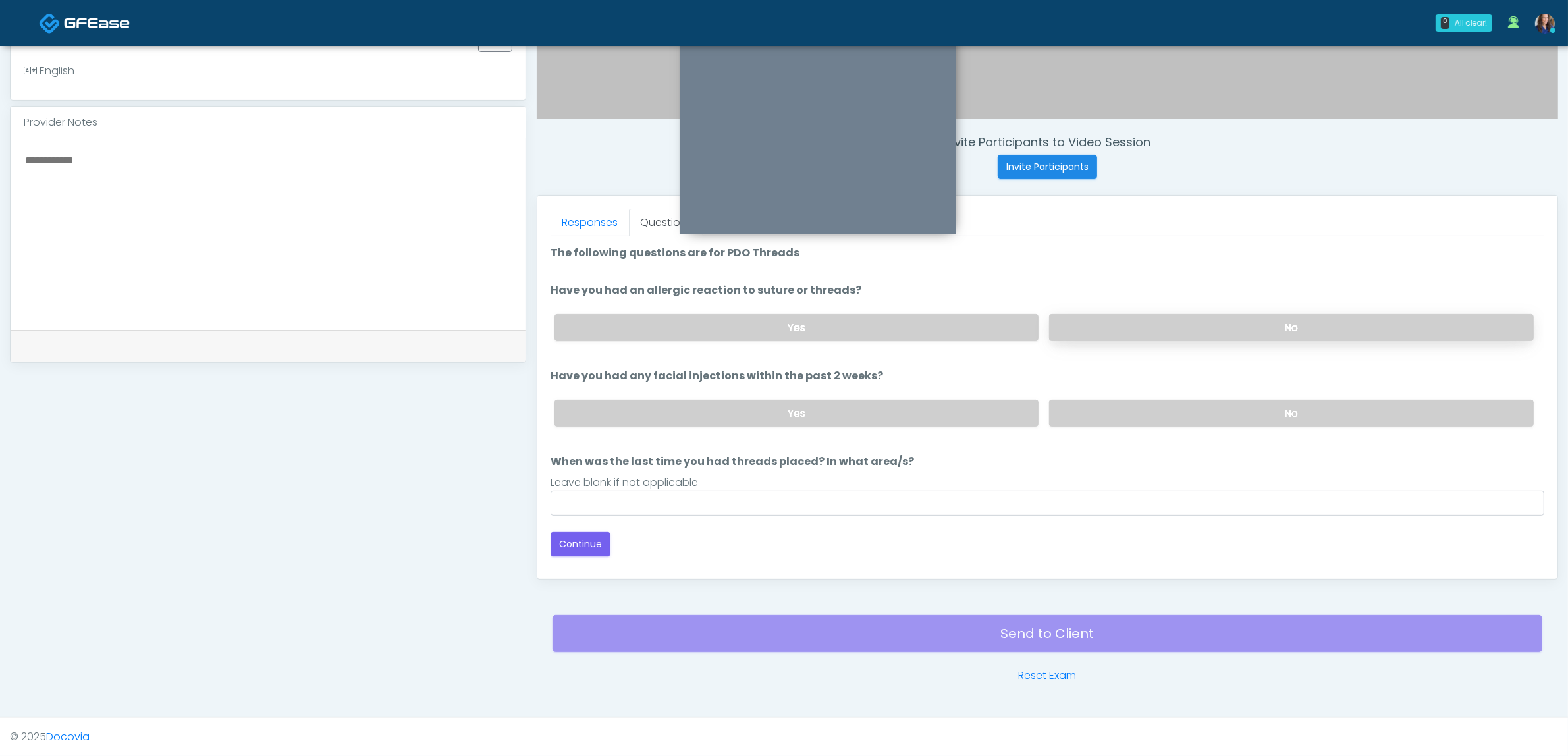
click at [1108, 325] on label "No" at bounding box center [1292, 327] width 485 height 27
drag, startPoint x: 1075, startPoint y: 420, endPoint x: 1058, endPoint y: 423, distance: 17.3
click at [1075, 420] on label "No" at bounding box center [1292, 413] width 485 height 27
drag, startPoint x: 691, startPoint y: 488, endPoint x: 650, endPoint y: 503, distance: 43.7
click at [687, 491] on input "When was the last time you had threads placed? In what area/s?" at bounding box center [1048, 503] width 994 height 25
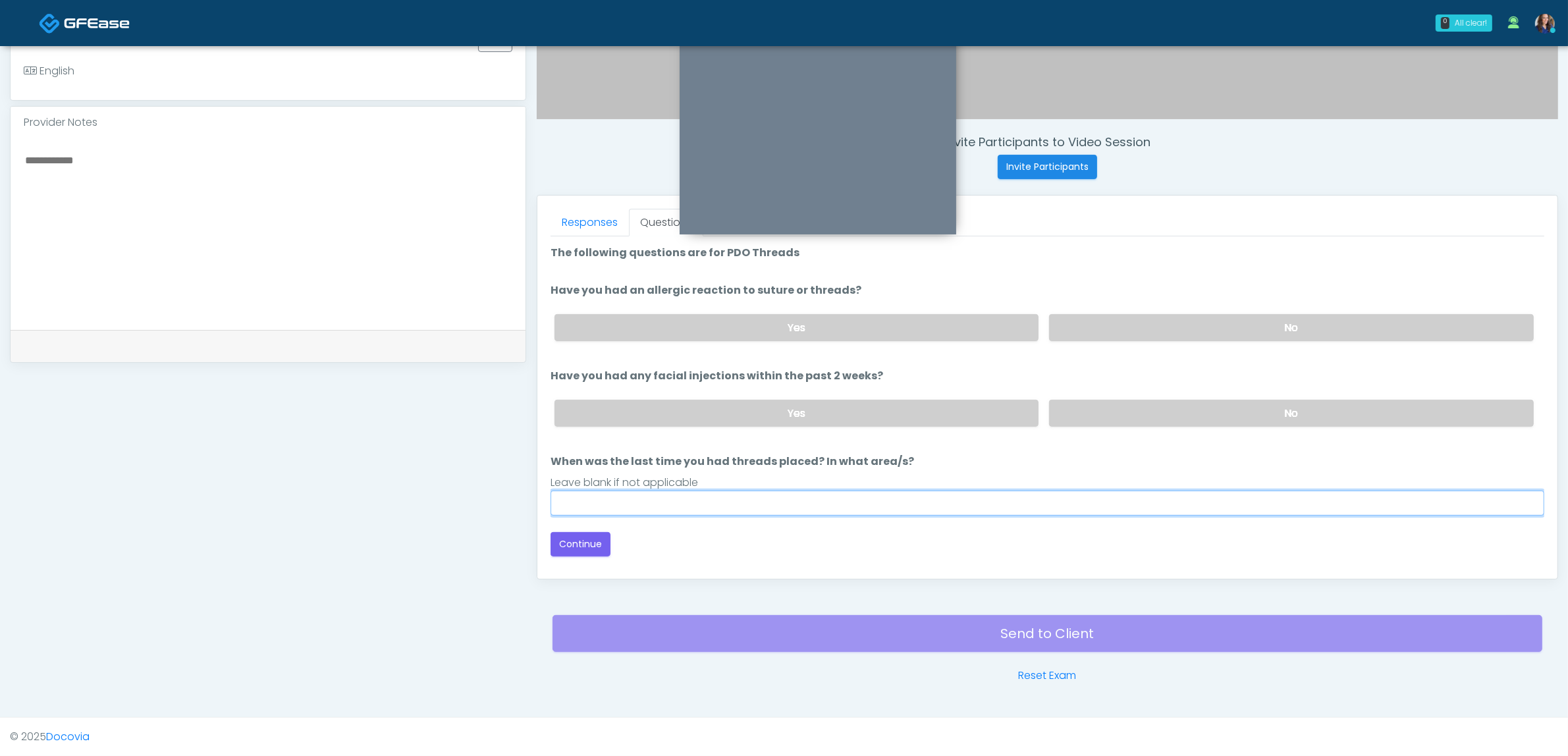
type input "**"
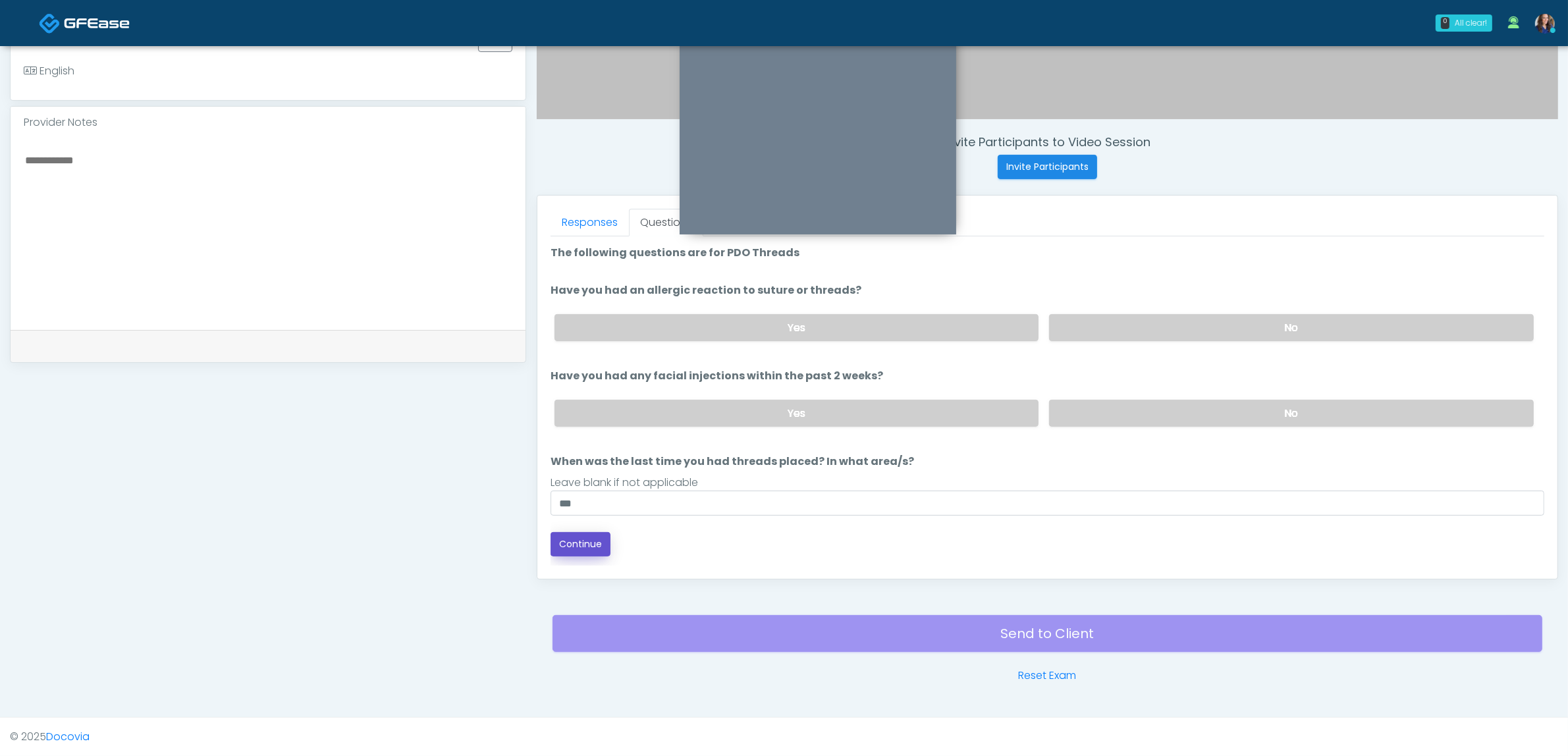
click at [578, 541] on button "Continue" at bounding box center [580, 544] width 60 height 24
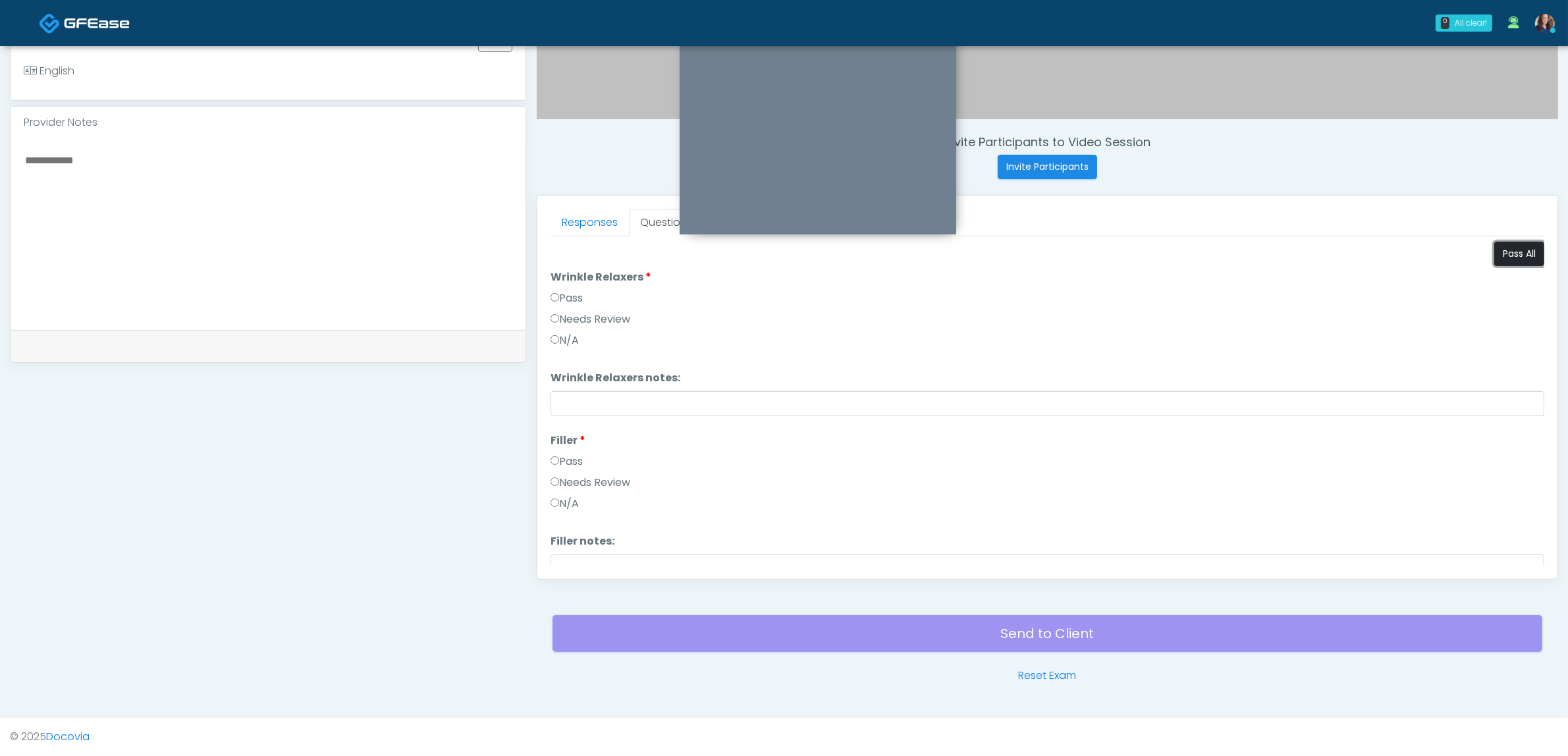
drag, startPoint x: 1498, startPoint y: 253, endPoint x: 1121, endPoint y: 426, distance: 414.8
click at [1494, 253] on button "Pass All" at bounding box center [1518, 253] width 50 height 24
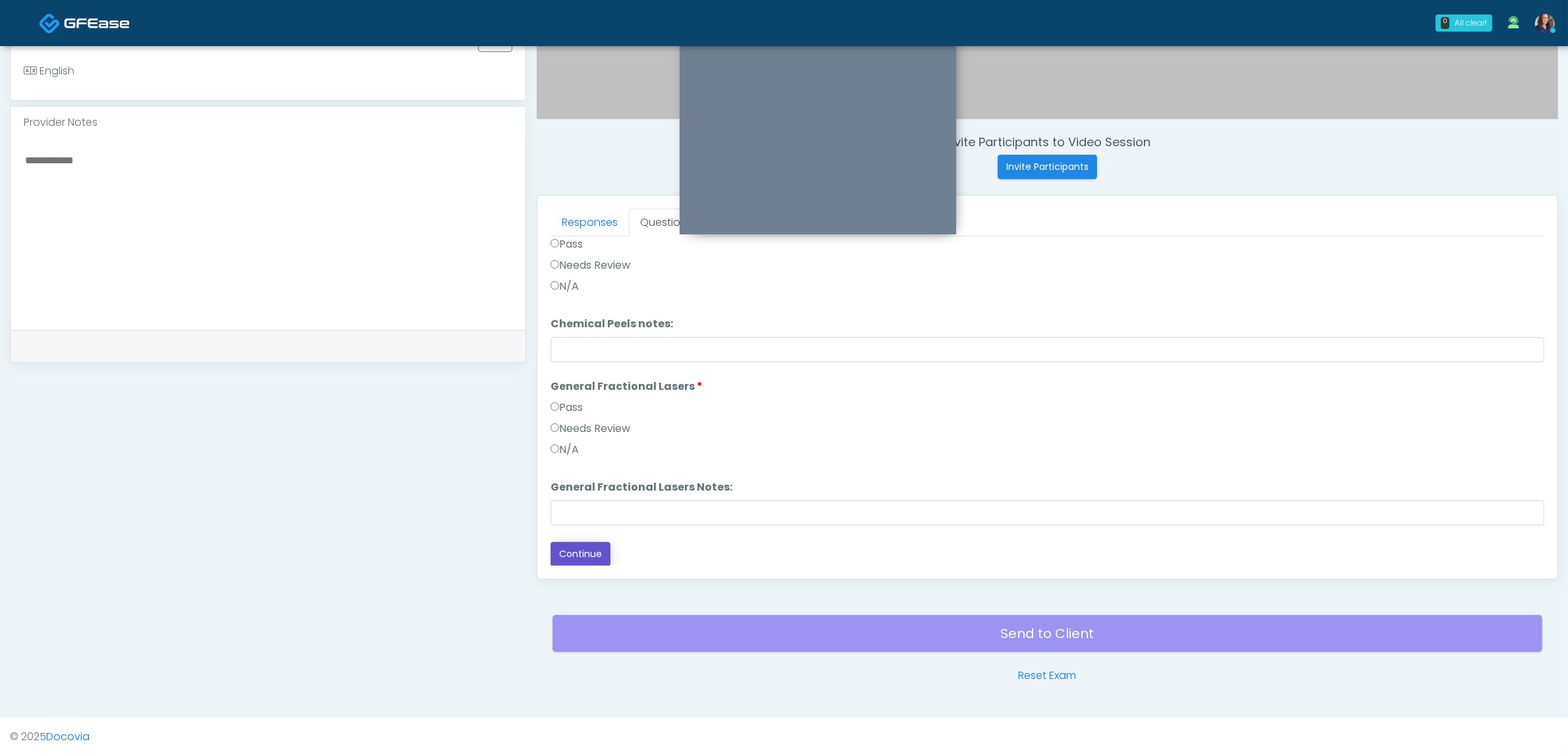
click at [584, 542] on button "Continue" at bounding box center [580, 554] width 60 height 24
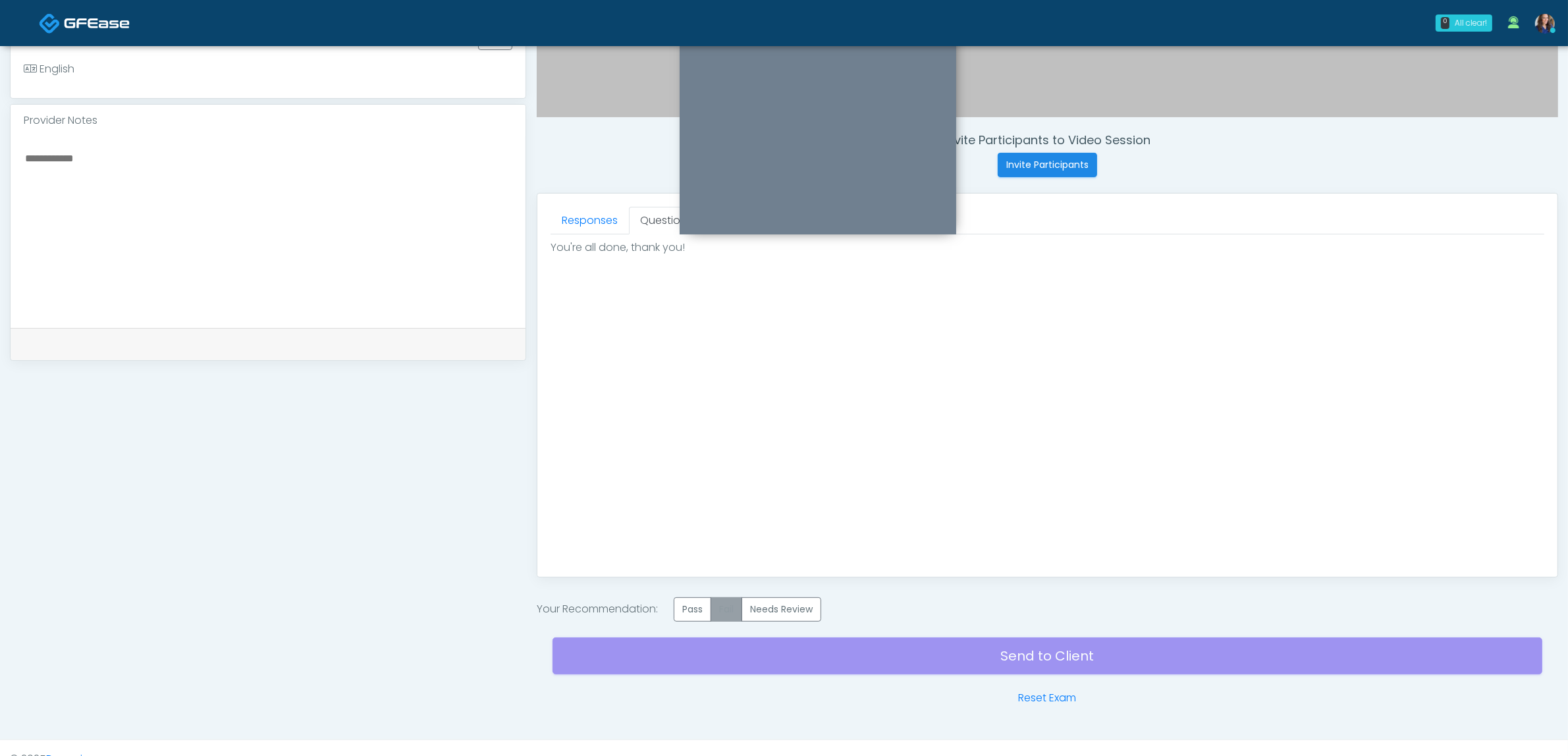
scroll to position [0, 0]
click at [696, 609] on label "Pass" at bounding box center [692, 609] width 38 height 24
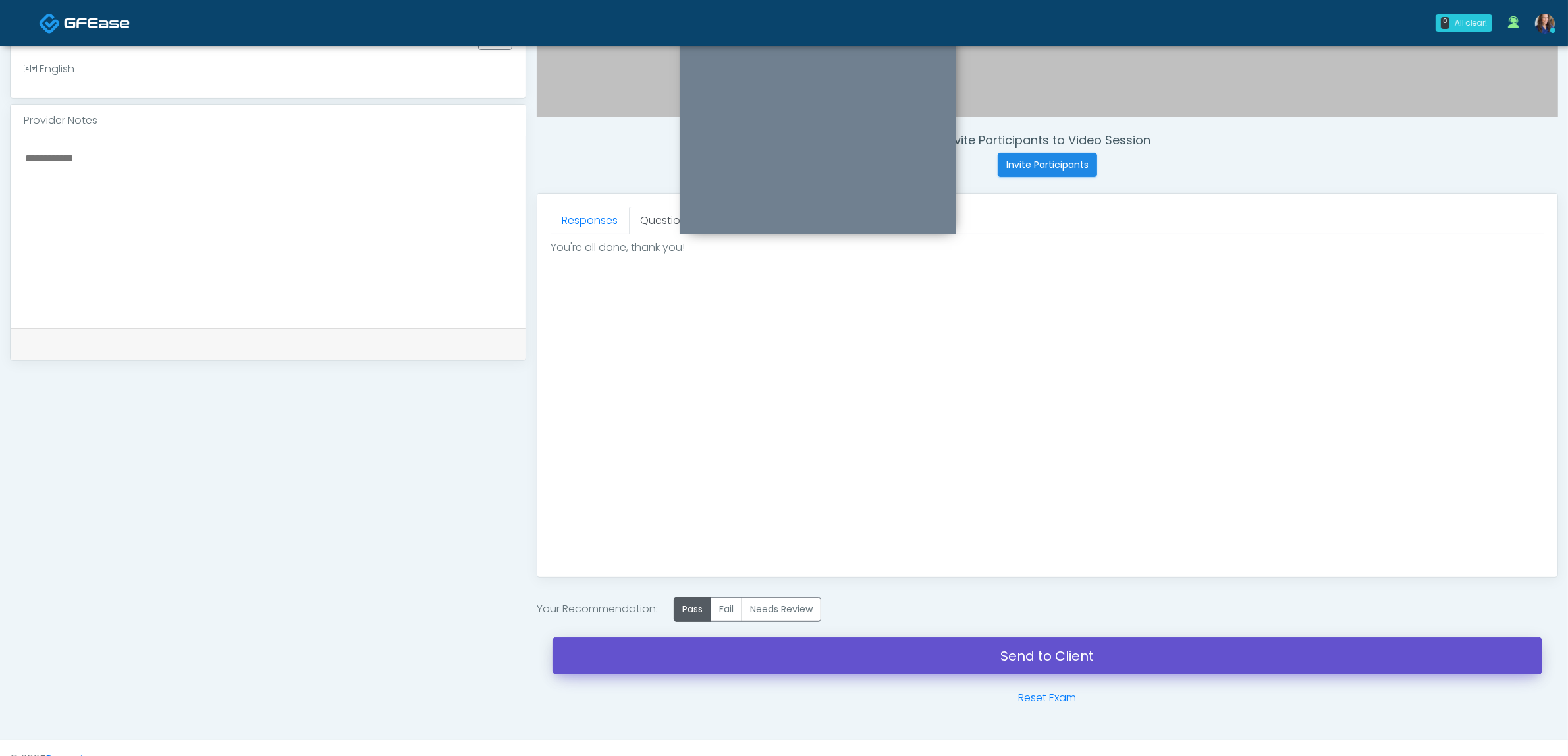
click at [873, 663] on link "Send to Client" at bounding box center [1047, 656] width 989 height 37
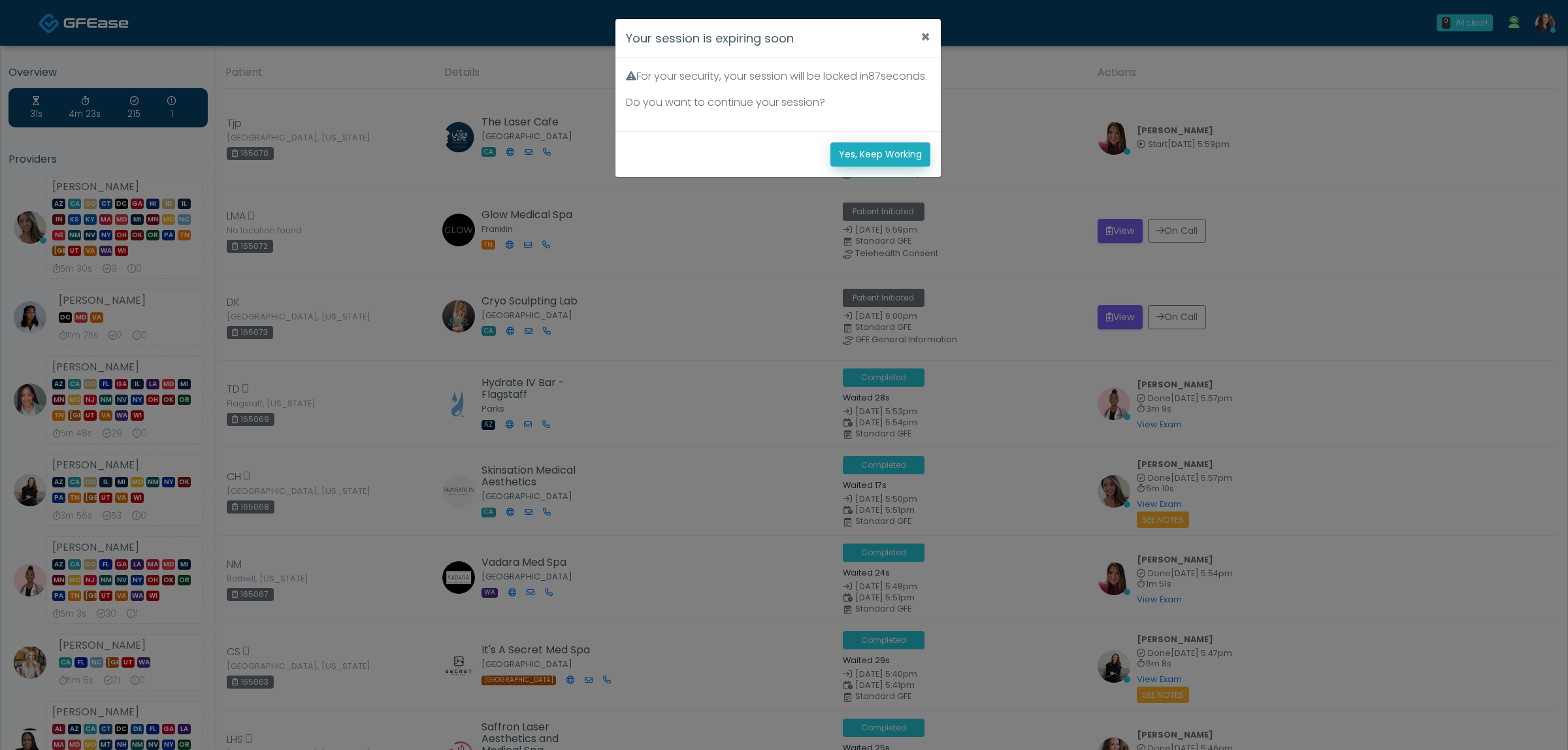
click at [883, 162] on button "Yes, Keep Working" at bounding box center [880, 154] width 100 height 24
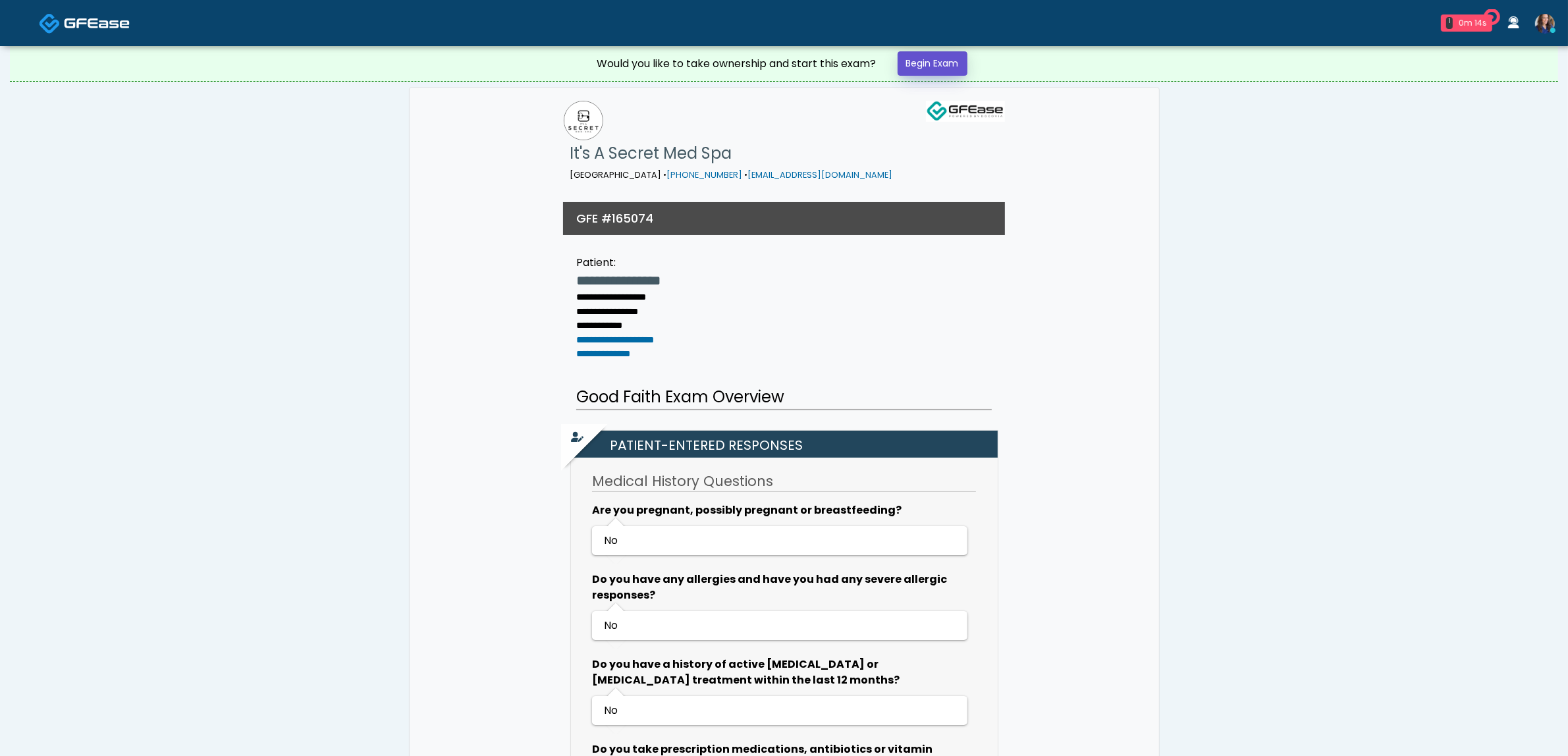
click at [925, 65] on link "Begin Exam" at bounding box center [932, 63] width 70 height 24
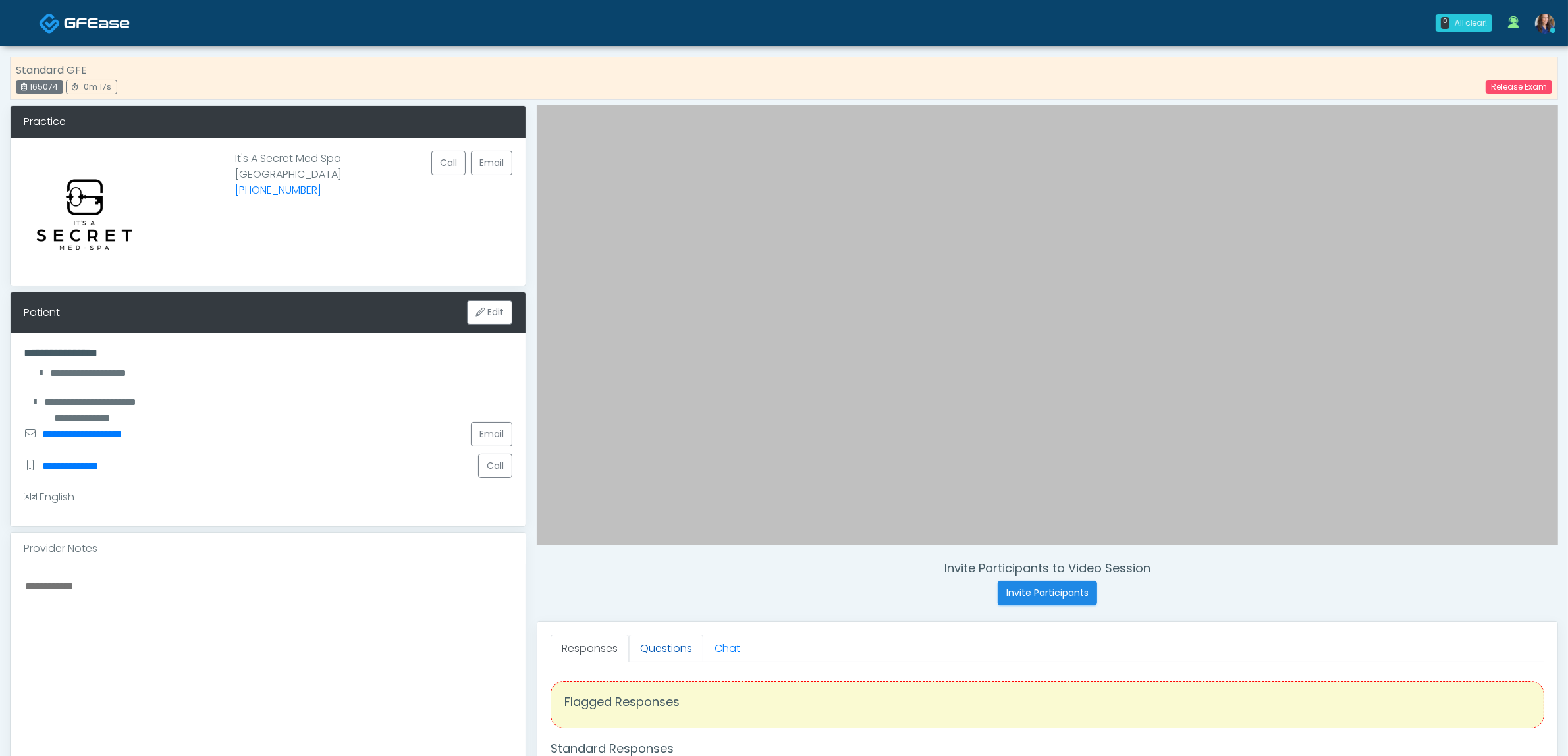
scroll to position [83, 0]
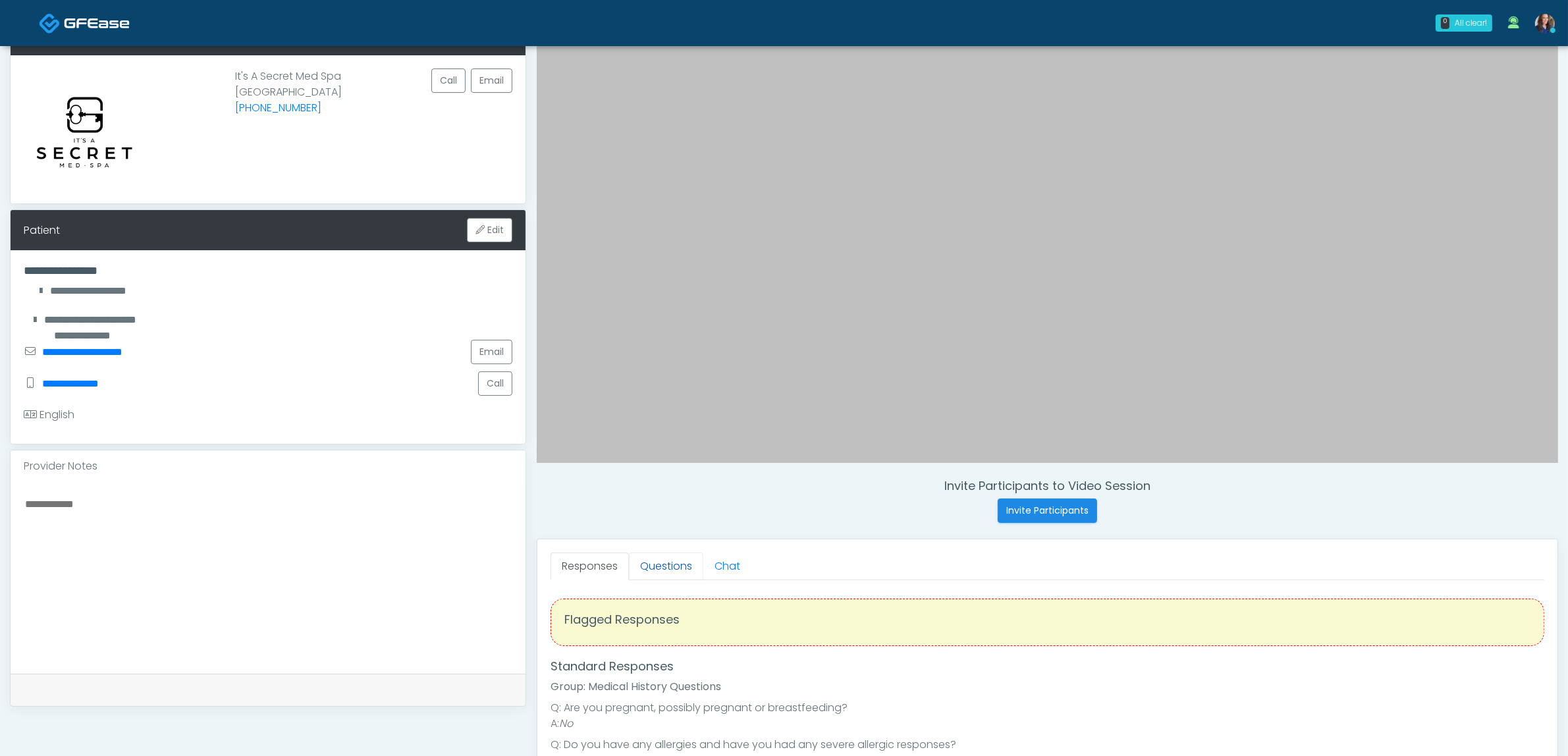
click at [666, 571] on link "Questions" at bounding box center [666, 566] width 74 height 28
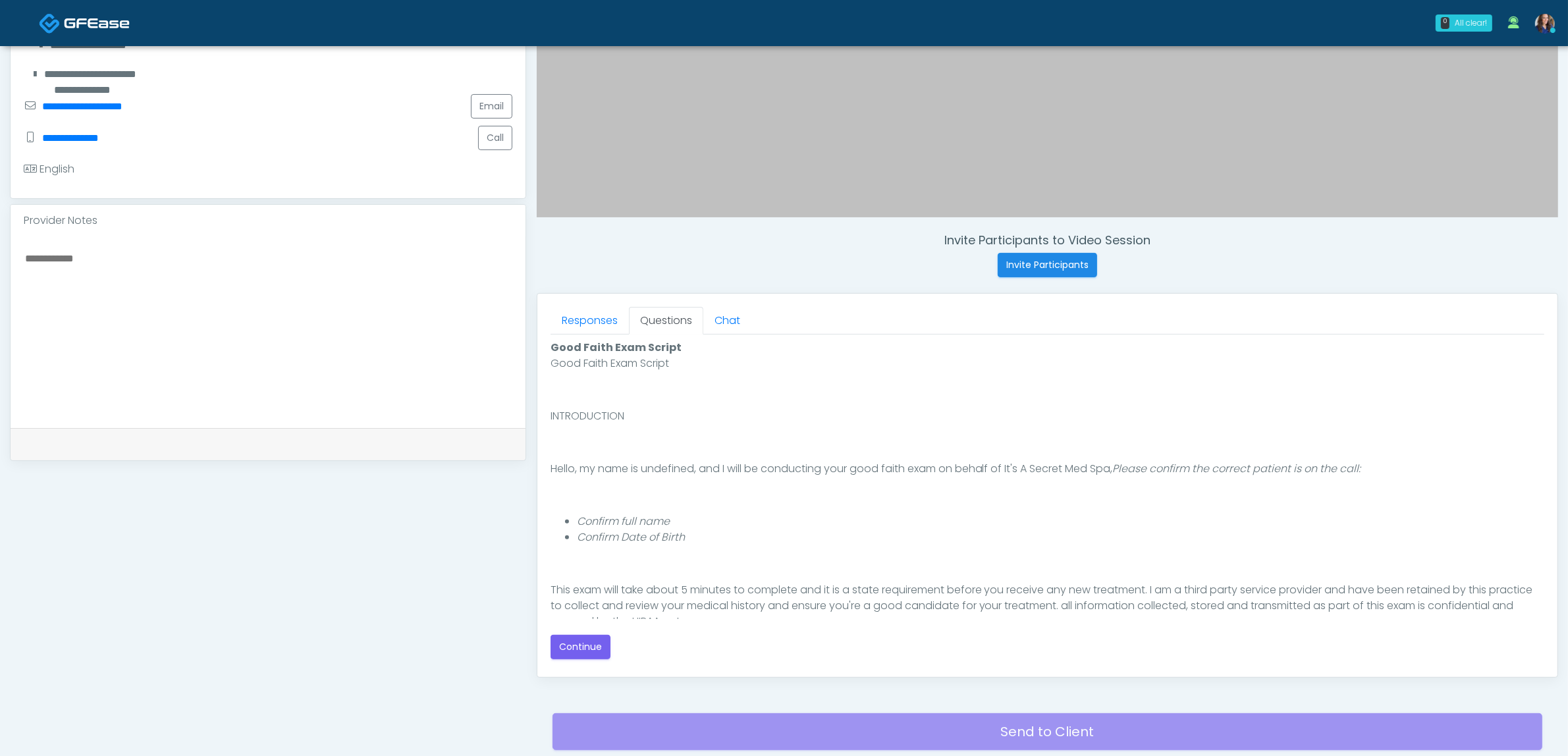
scroll to position [329, 0]
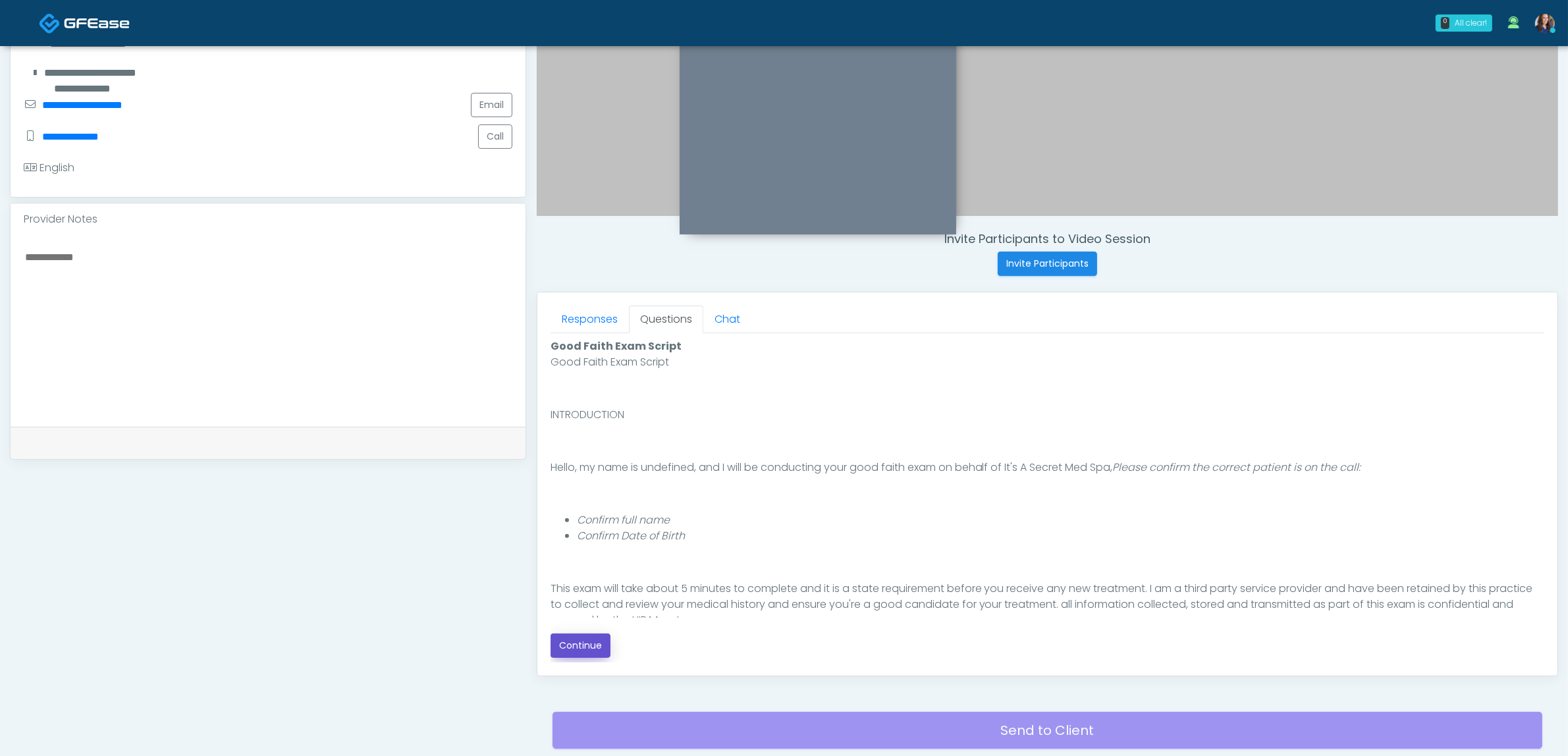
click at [583, 646] on button "Continue" at bounding box center [580, 645] width 60 height 24
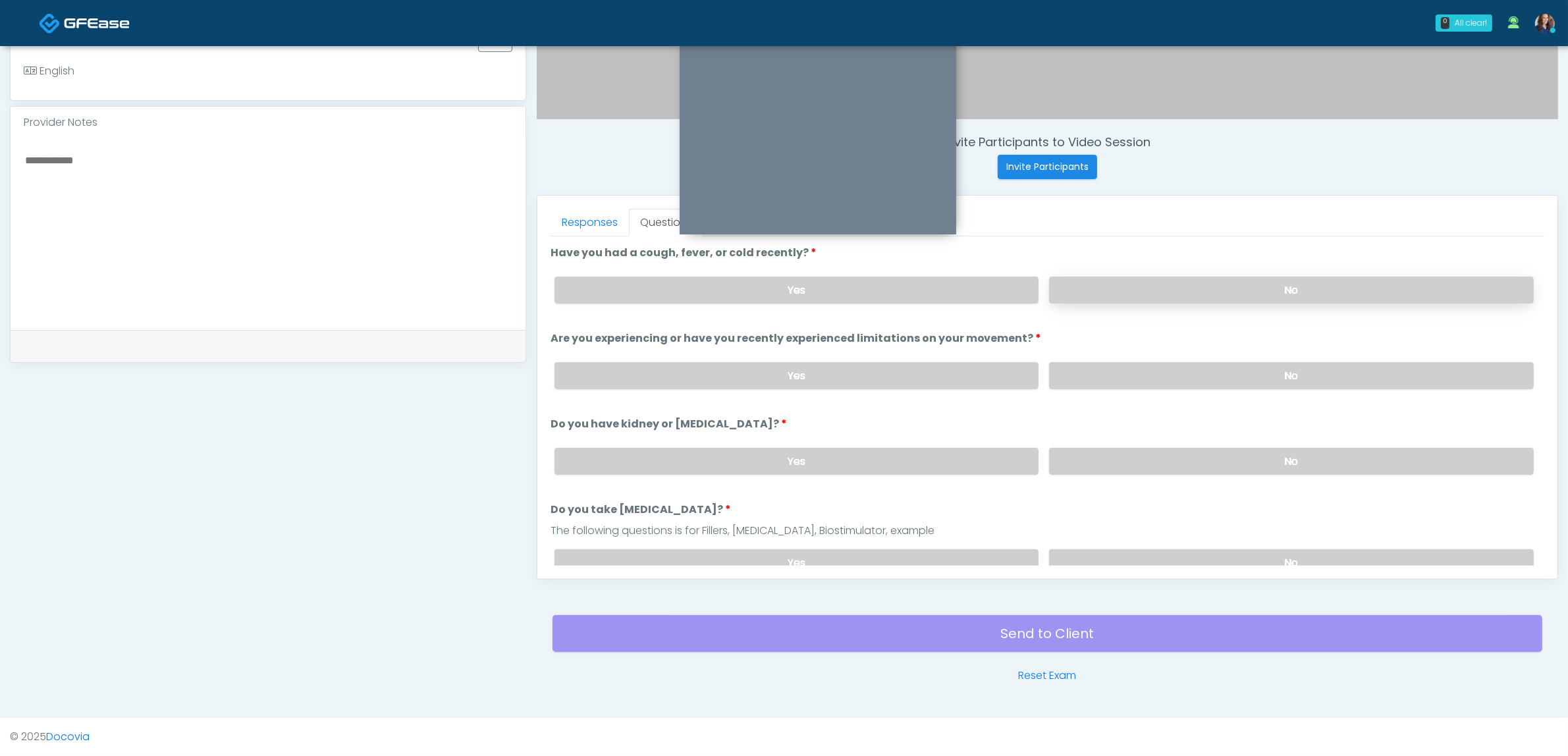
click at [1261, 276] on label "No" at bounding box center [1292, 290] width 485 height 27
drag, startPoint x: 1246, startPoint y: 359, endPoint x: 1243, endPoint y: 366, distance: 7.6
click at [1243, 364] on label "No" at bounding box center [1292, 375] width 485 height 27
click at [1241, 372] on label "No" at bounding box center [1292, 375] width 485 height 27
click at [1236, 449] on label "No" at bounding box center [1292, 461] width 485 height 27
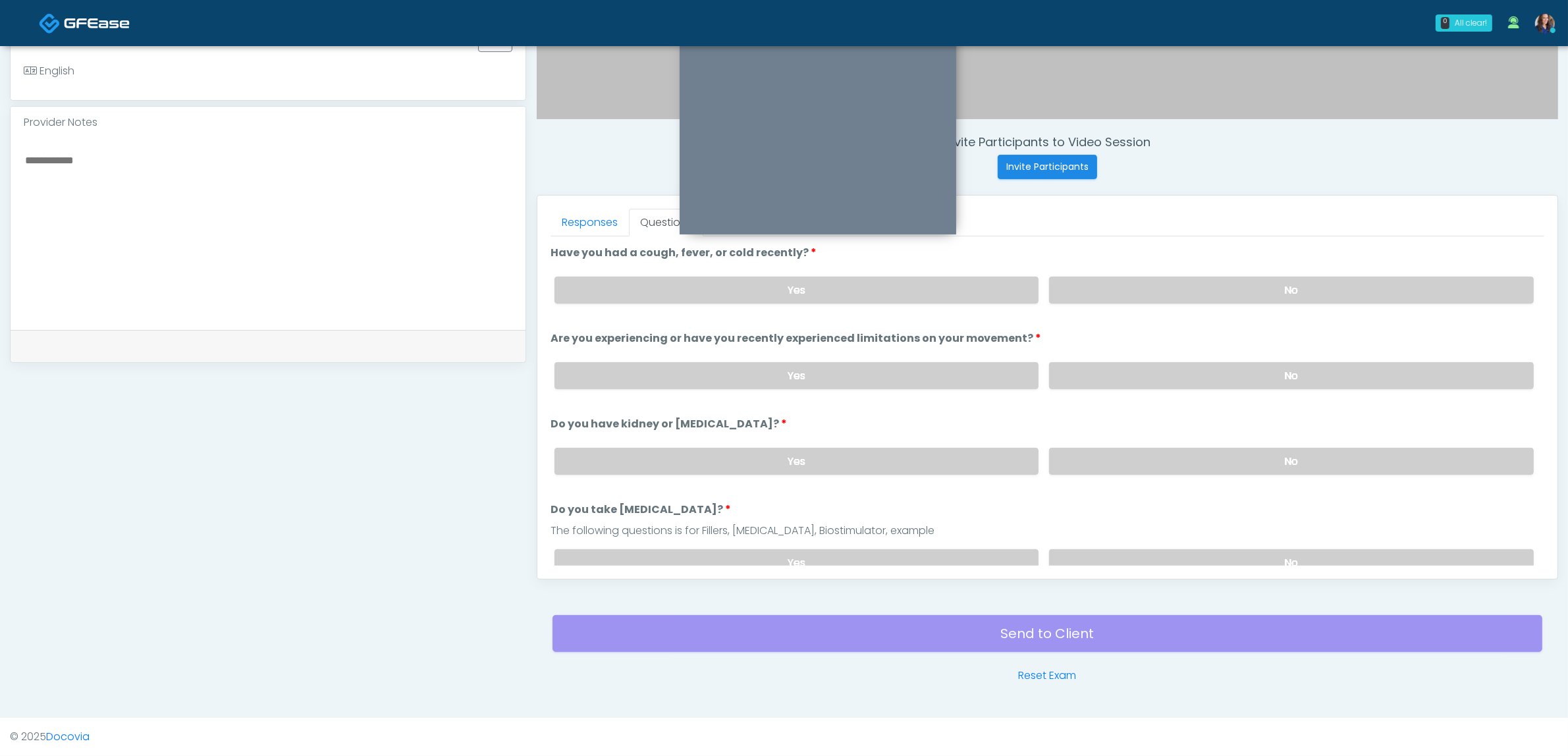
click at [1186, 543] on div "Yes No" at bounding box center [1044, 562] width 1000 height 48
click at [1183, 551] on label "No" at bounding box center [1292, 562] width 485 height 27
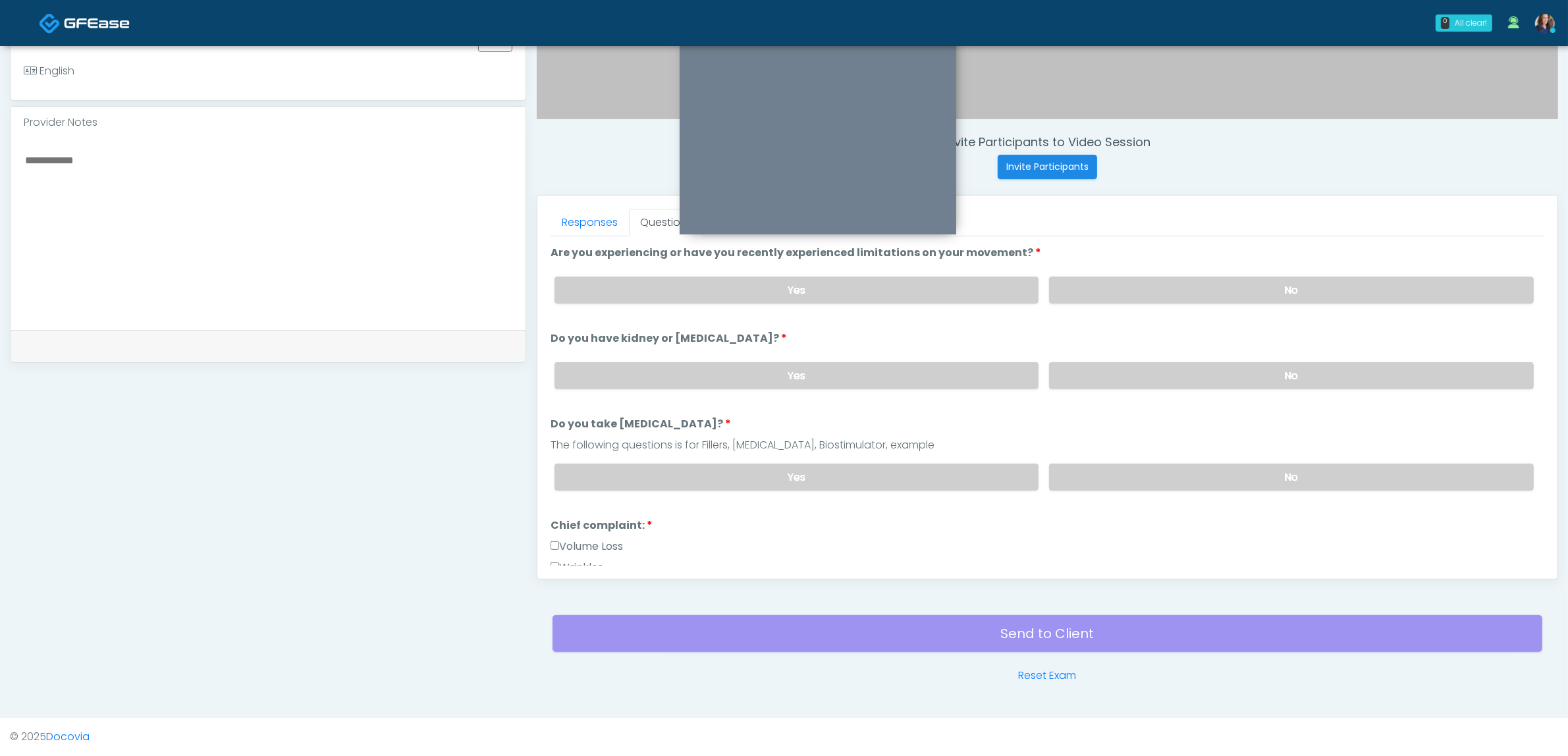
scroll to position [165, 0]
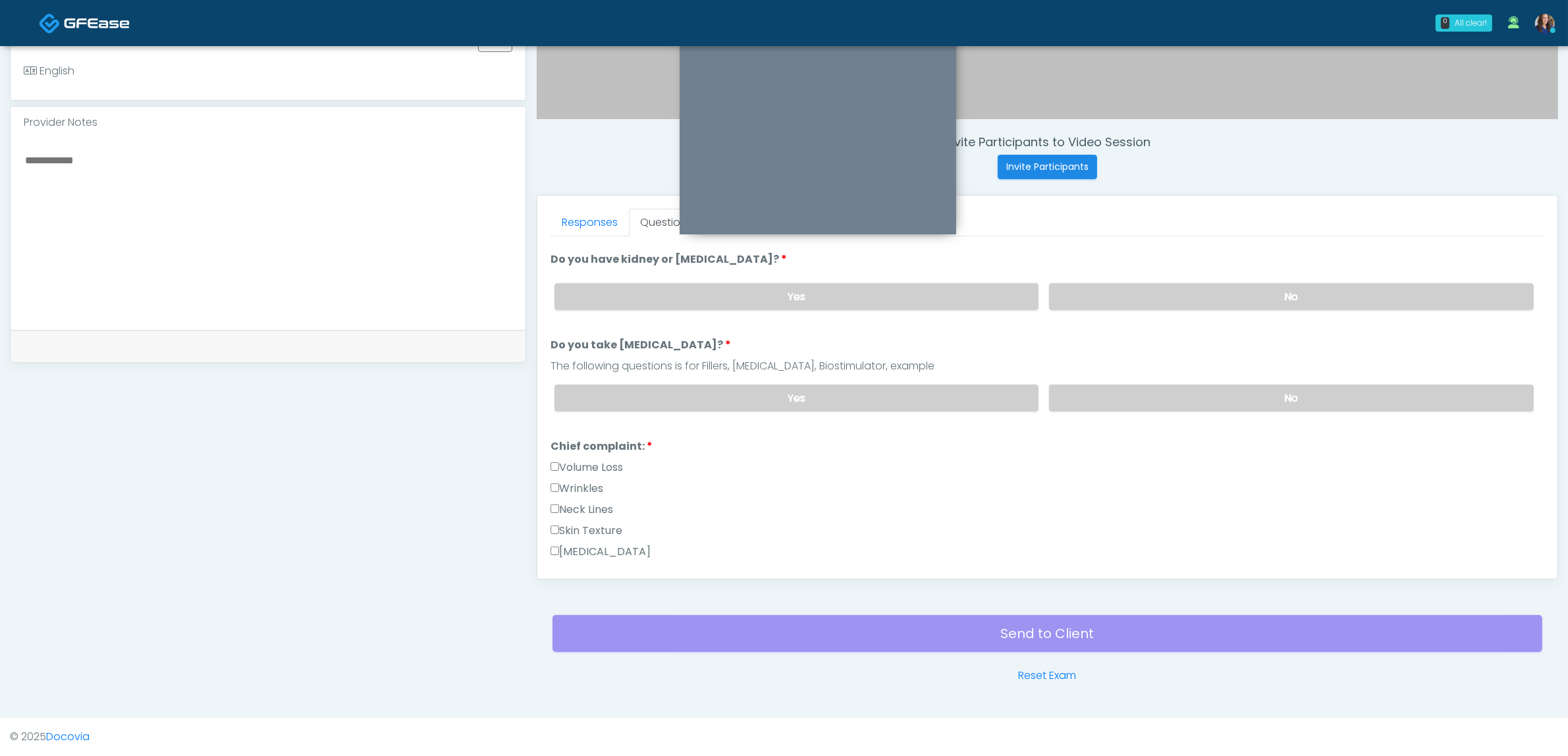
click at [591, 466] on label "Volume Loss" at bounding box center [587, 467] width 72 height 16
click at [596, 229] on link "Responses" at bounding box center [589, 222] width 78 height 28
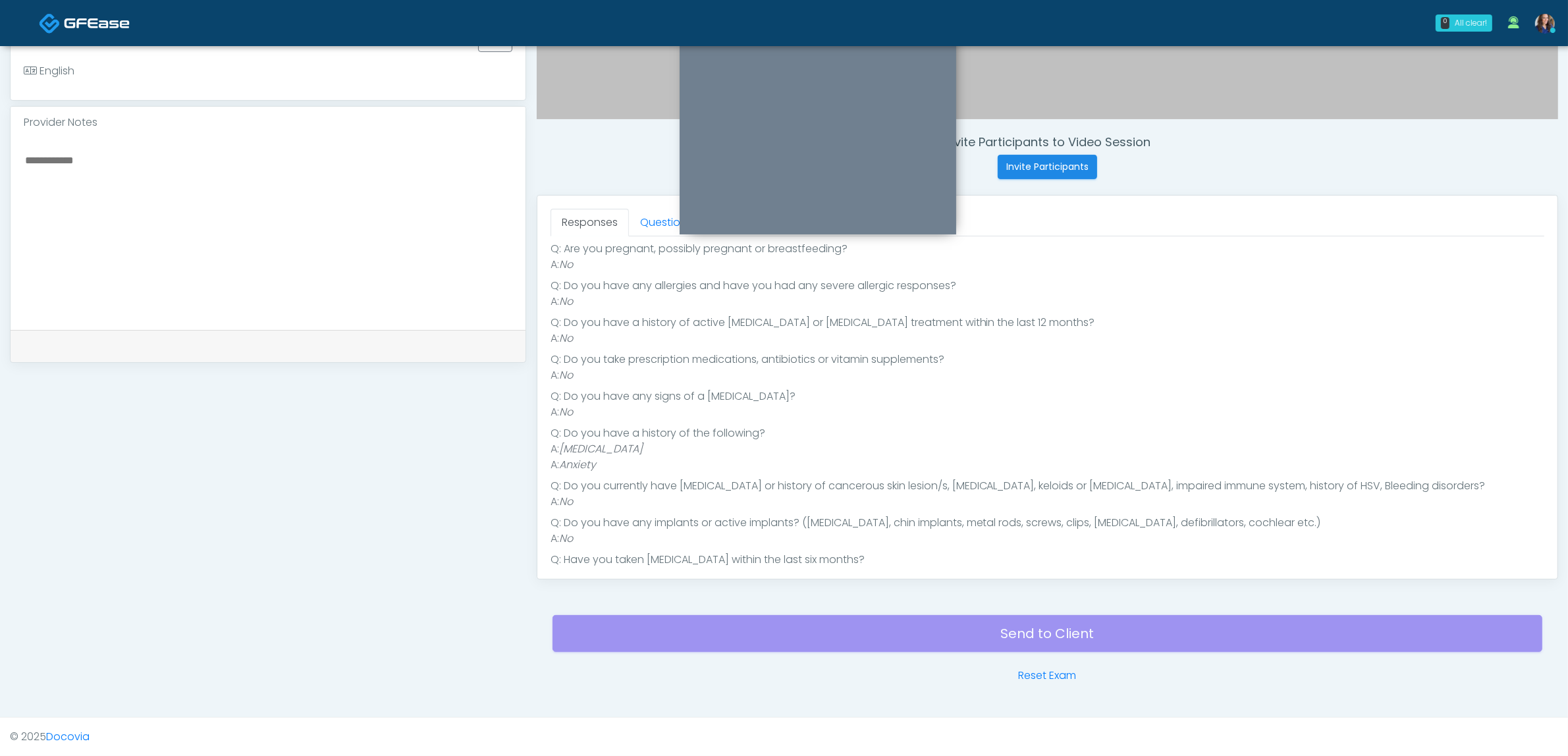
scroll to position [143, 0]
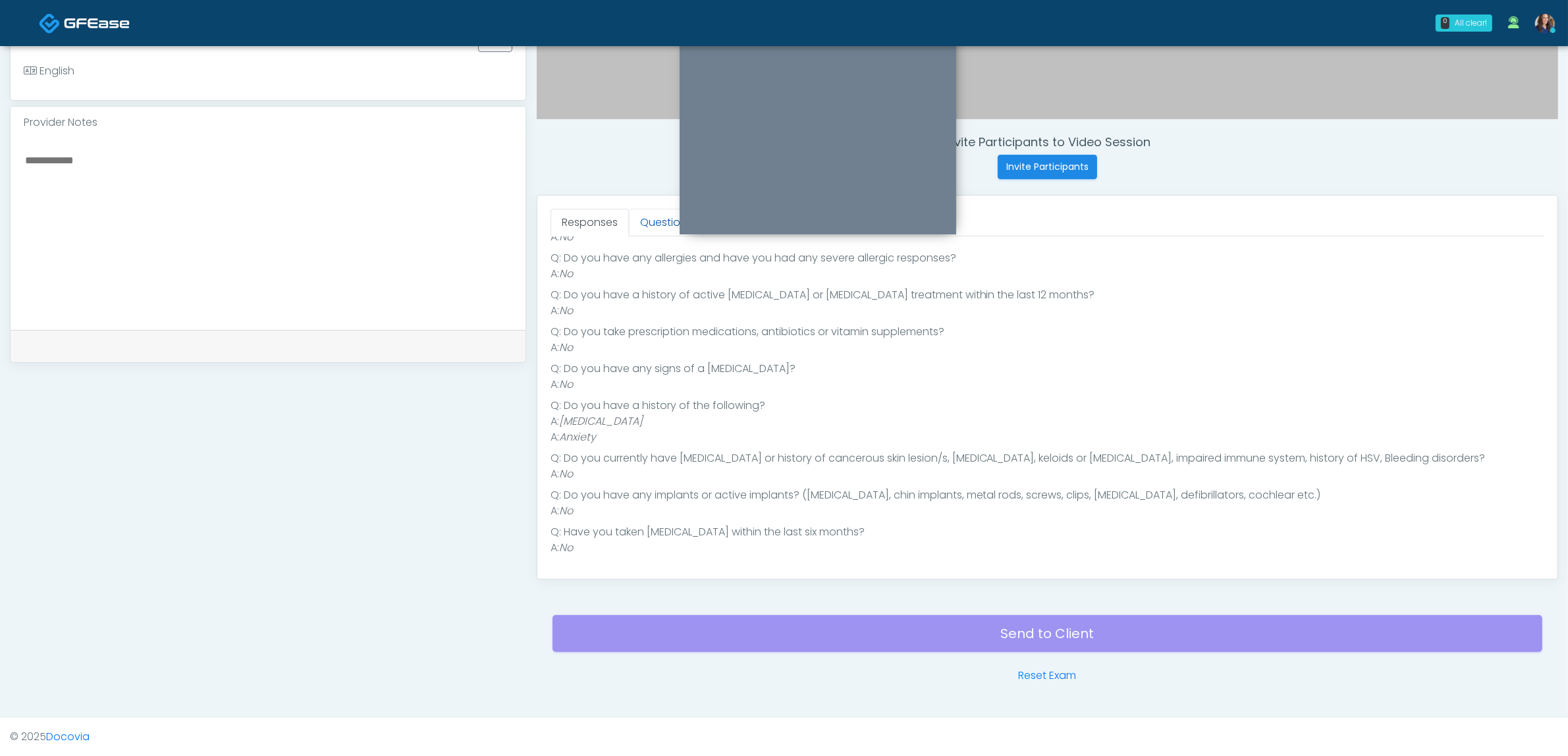
click at [648, 222] on link "Questions" at bounding box center [666, 222] width 74 height 28
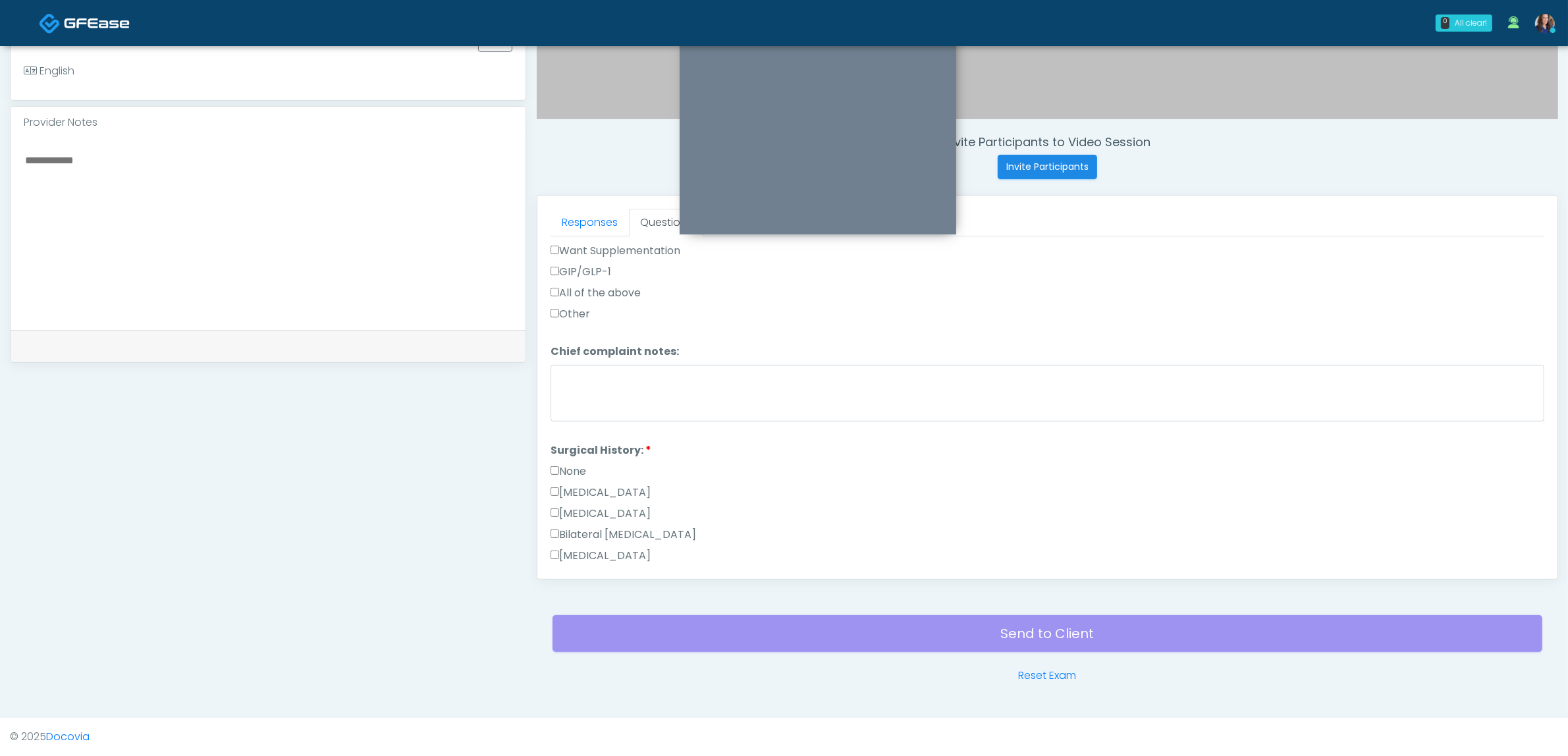
scroll to position [554, 0]
click at [571, 459] on label "None" at bounding box center [568, 466] width 35 height 16
click at [572, 379] on label "None" at bounding box center [568, 384] width 35 height 16
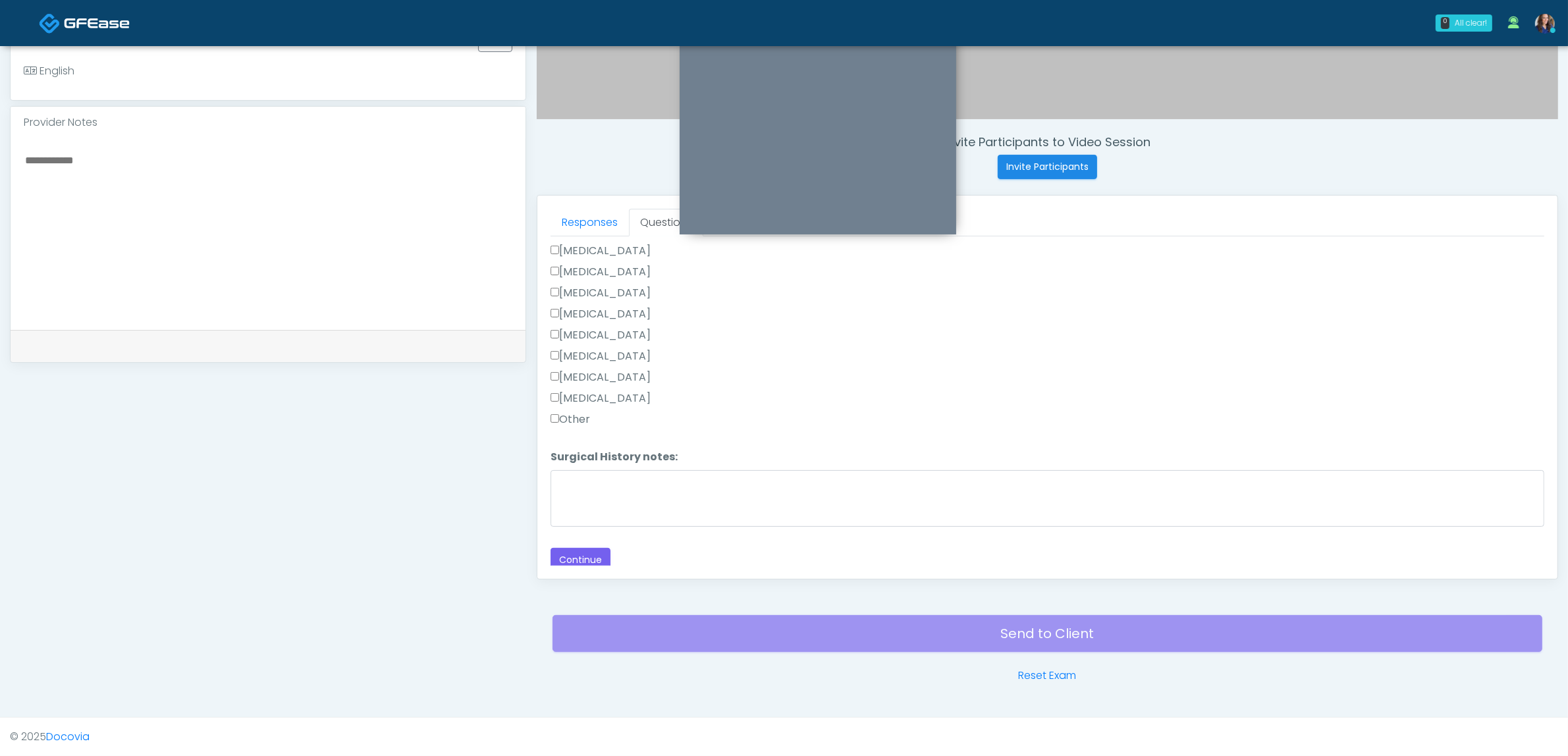
click at [587, 412] on label "Other" at bounding box center [570, 419] width 40 height 16
click at [626, 492] on textarea "Surgical History notes:" at bounding box center [1048, 498] width 994 height 56
type textarea "**********"
click at [573, 548] on button "Continue" at bounding box center [580, 560] width 60 height 24
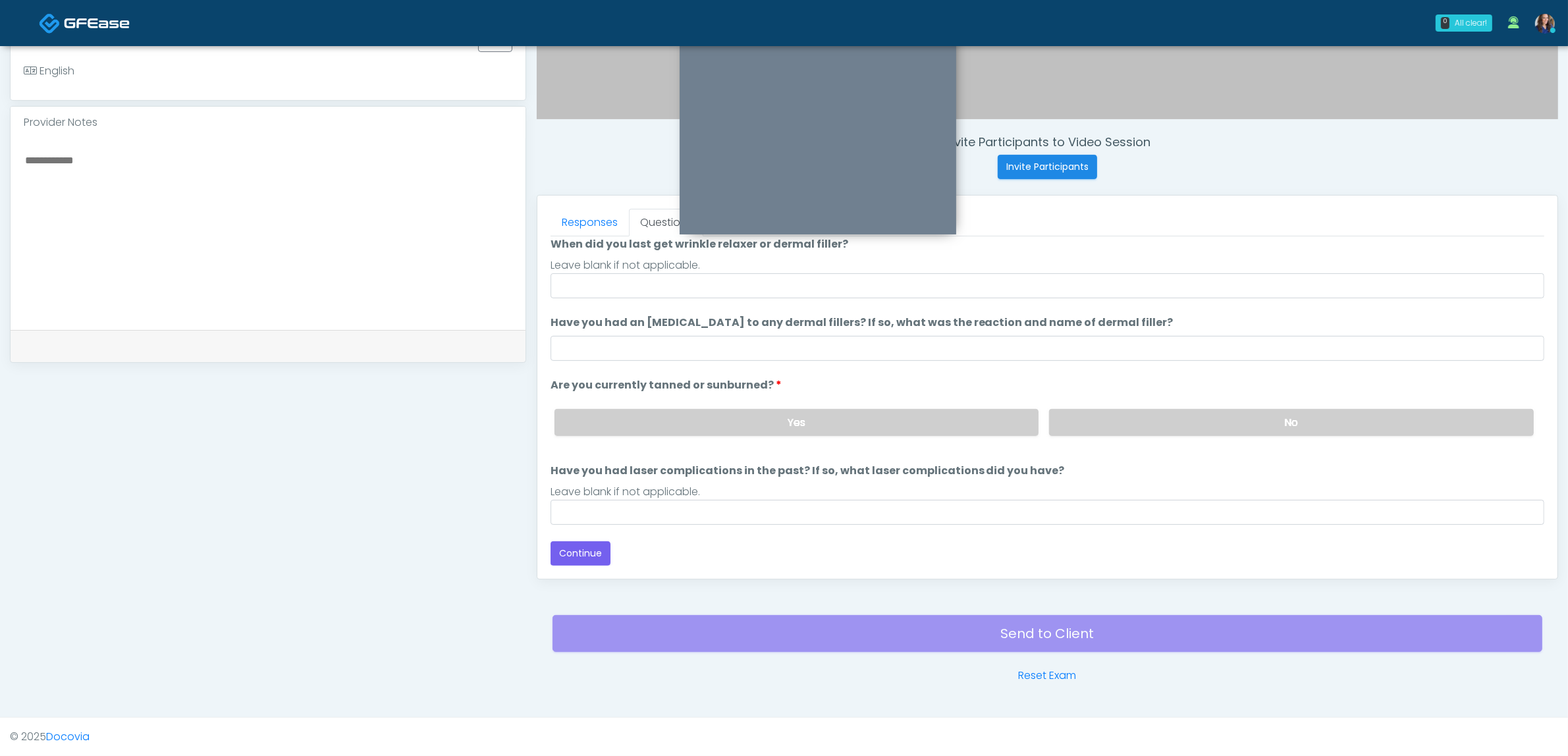
scroll to position [107, 0]
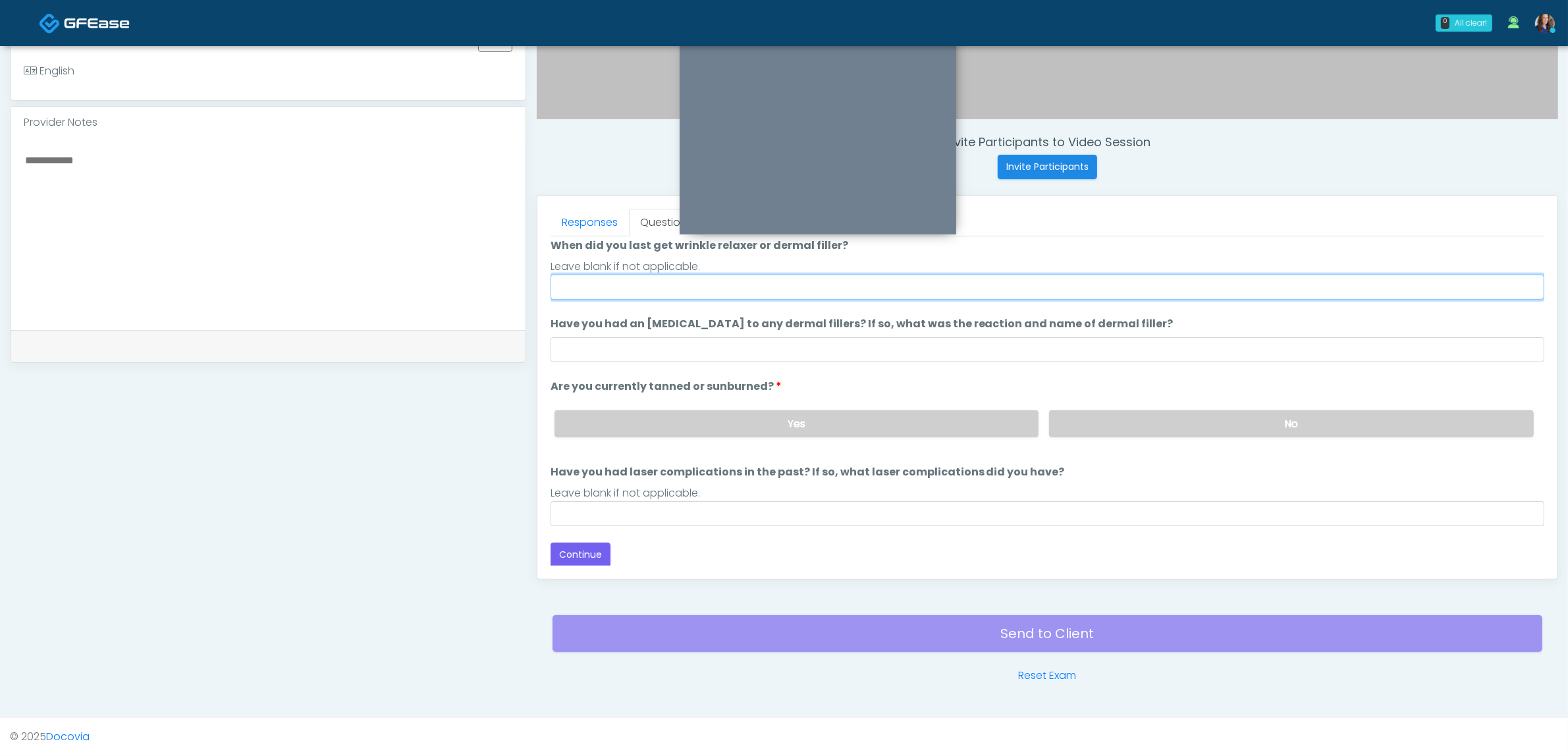
click at [712, 290] on input "When did you last get wrinkle relaxer or dermal filler?" at bounding box center [1048, 287] width 994 height 25
type input "**********"
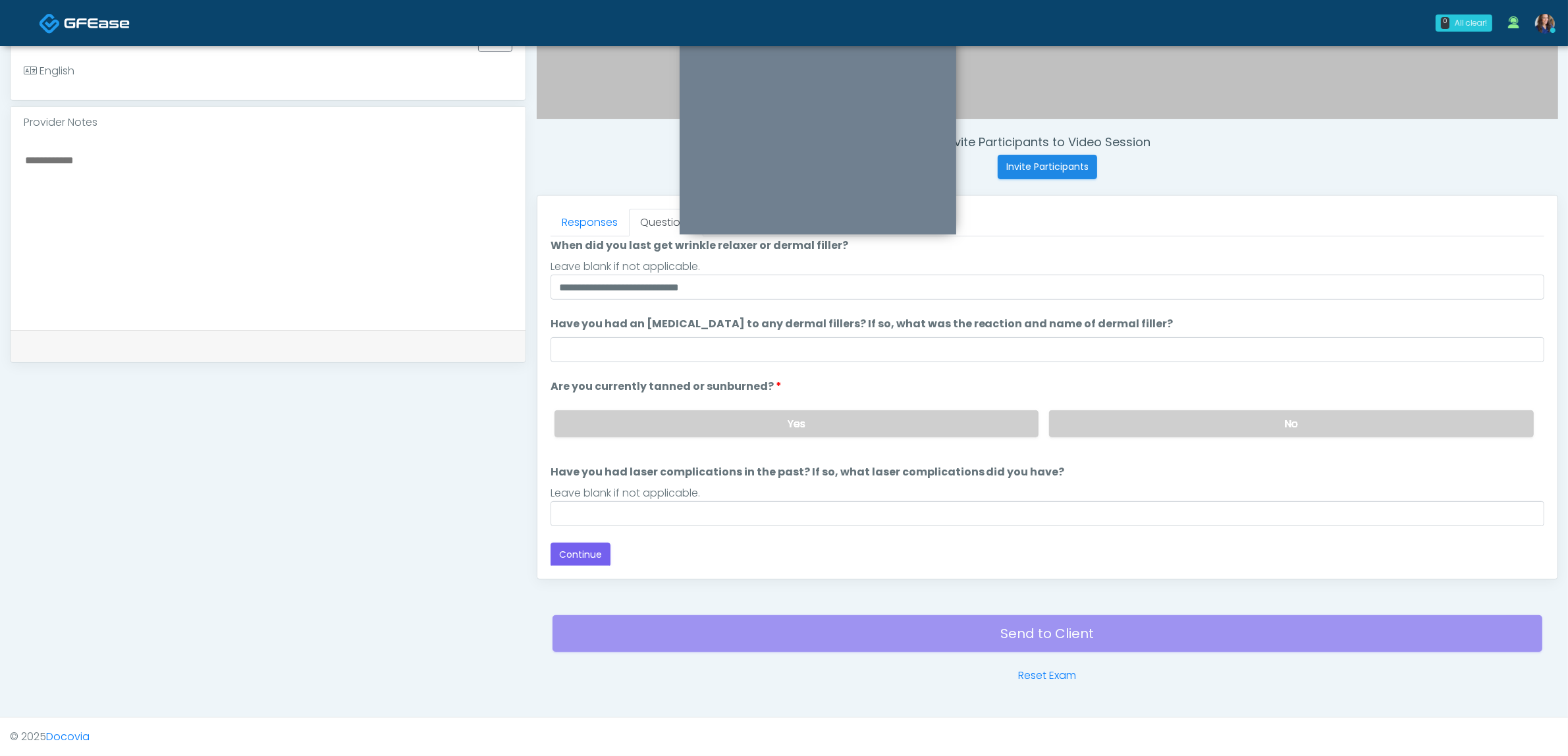
drag, startPoint x: 1179, startPoint y: 427, endPoint x: 1095, endPoint y: 482, distance: 100.4
click at [1180, 427] on label "No" at bounding box center [1292, 423] width 485 height 27
click at [1029, 502] on input "Have you had laser complications in the past? If so, what laser complications d…" at bounding box center [1048, 514] width 994 height 25
type input "**"
click at [718, 476] on label "Have you had laser complications in the past? If so, what laser complications d…" at bounding box center [808, 471] width 515 height 16
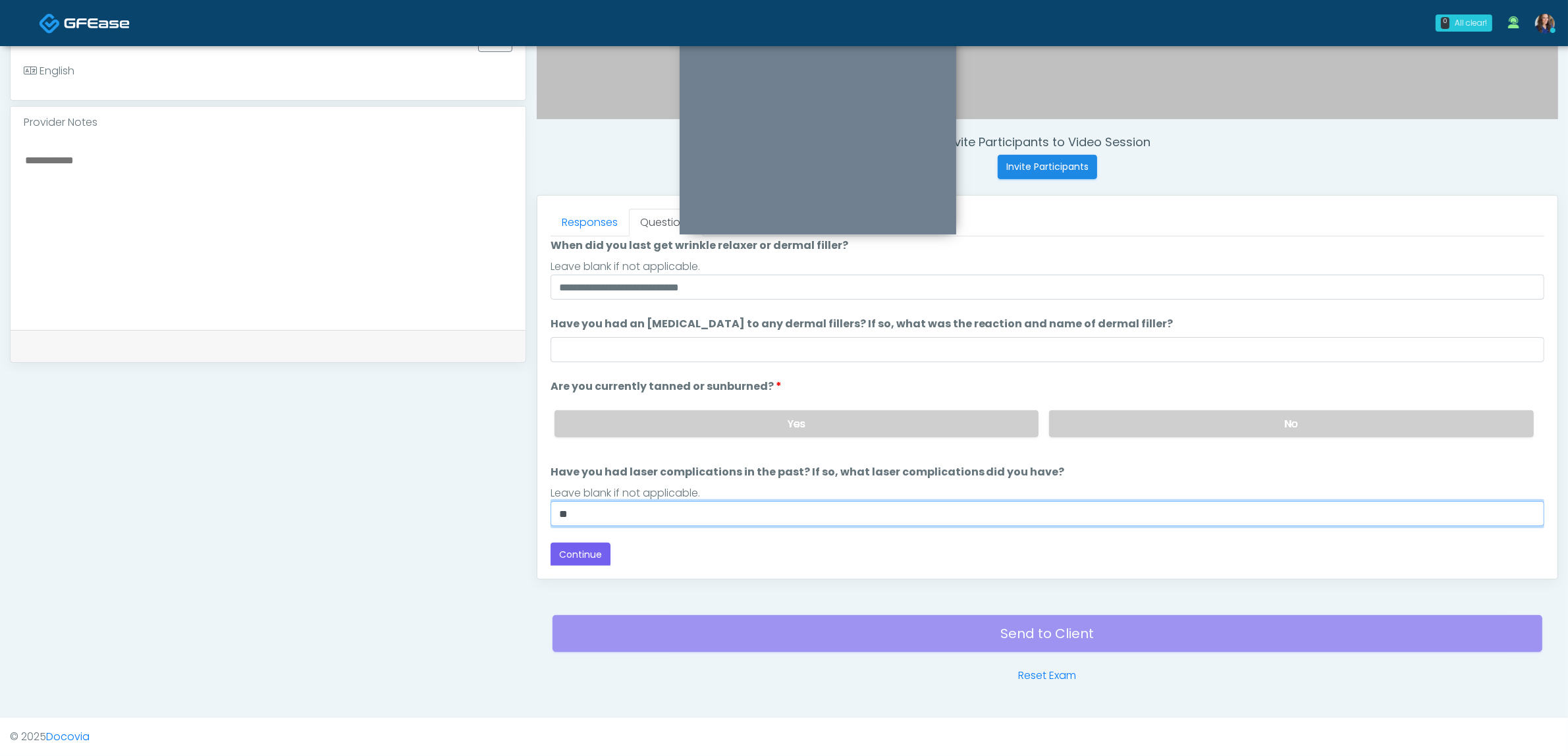
click at [718, 501] on input "**" at bounding box center [1048, 514] width 994 height 25
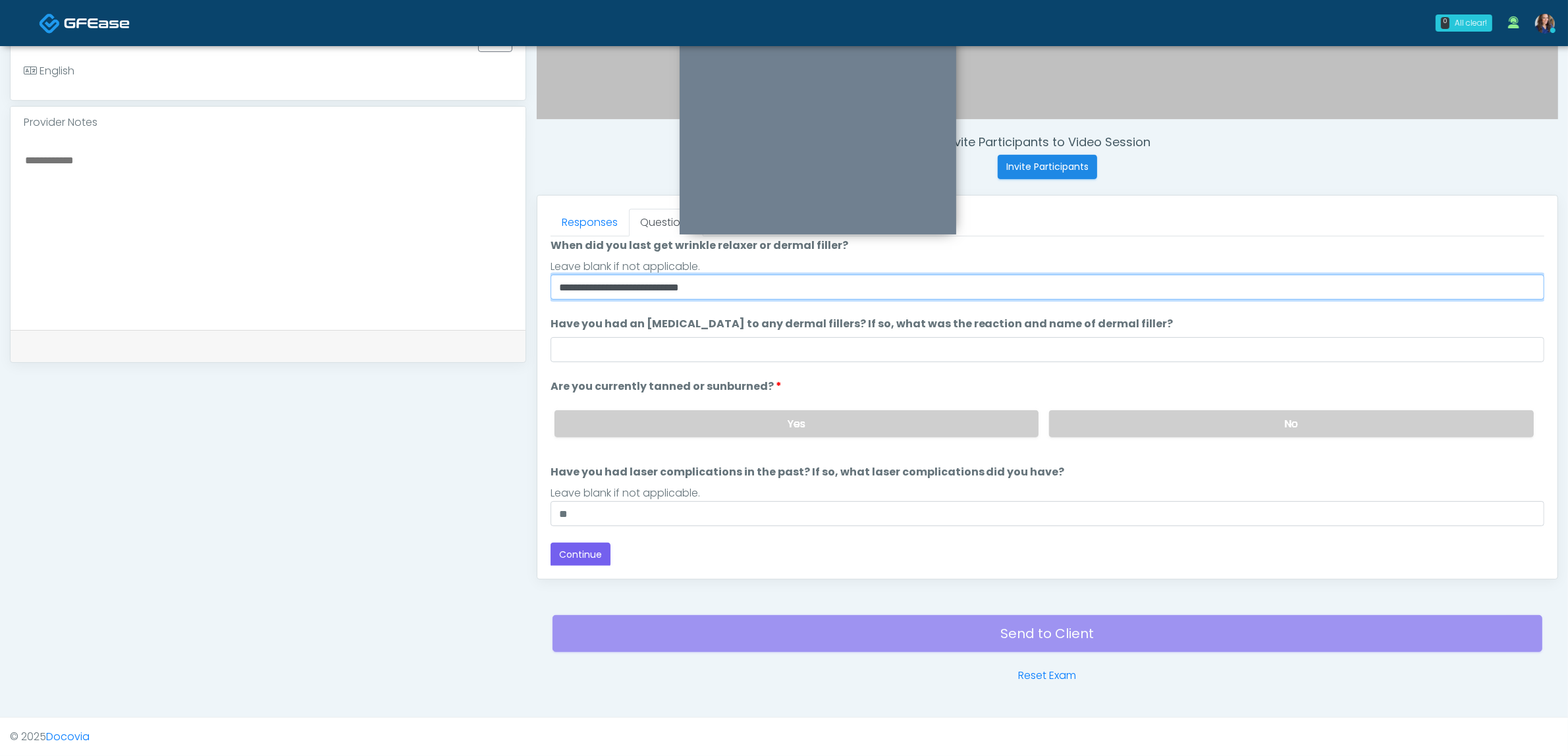
drag, startPoint x: 653, startPoint y: 289, endPoint x: 667, endPoint y: 288, distance: 14.0
click at [667, 288] on input "**********" at bounding box center [1048, 287] width 994 height 25
click at [713, 288] on input "**********" at bounding box center [1048, 287] width 994 height 25
type input "**********"
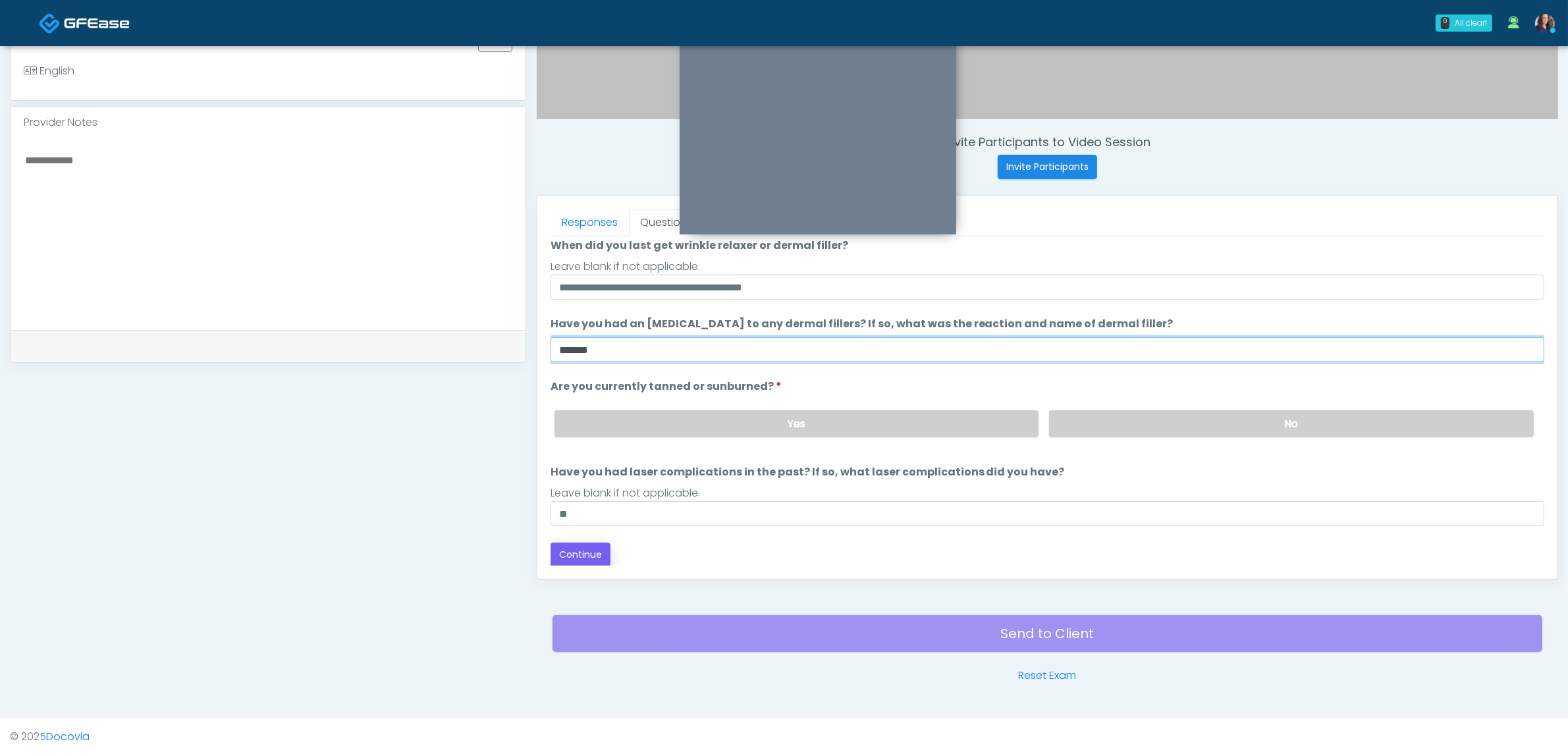
type input "*****"
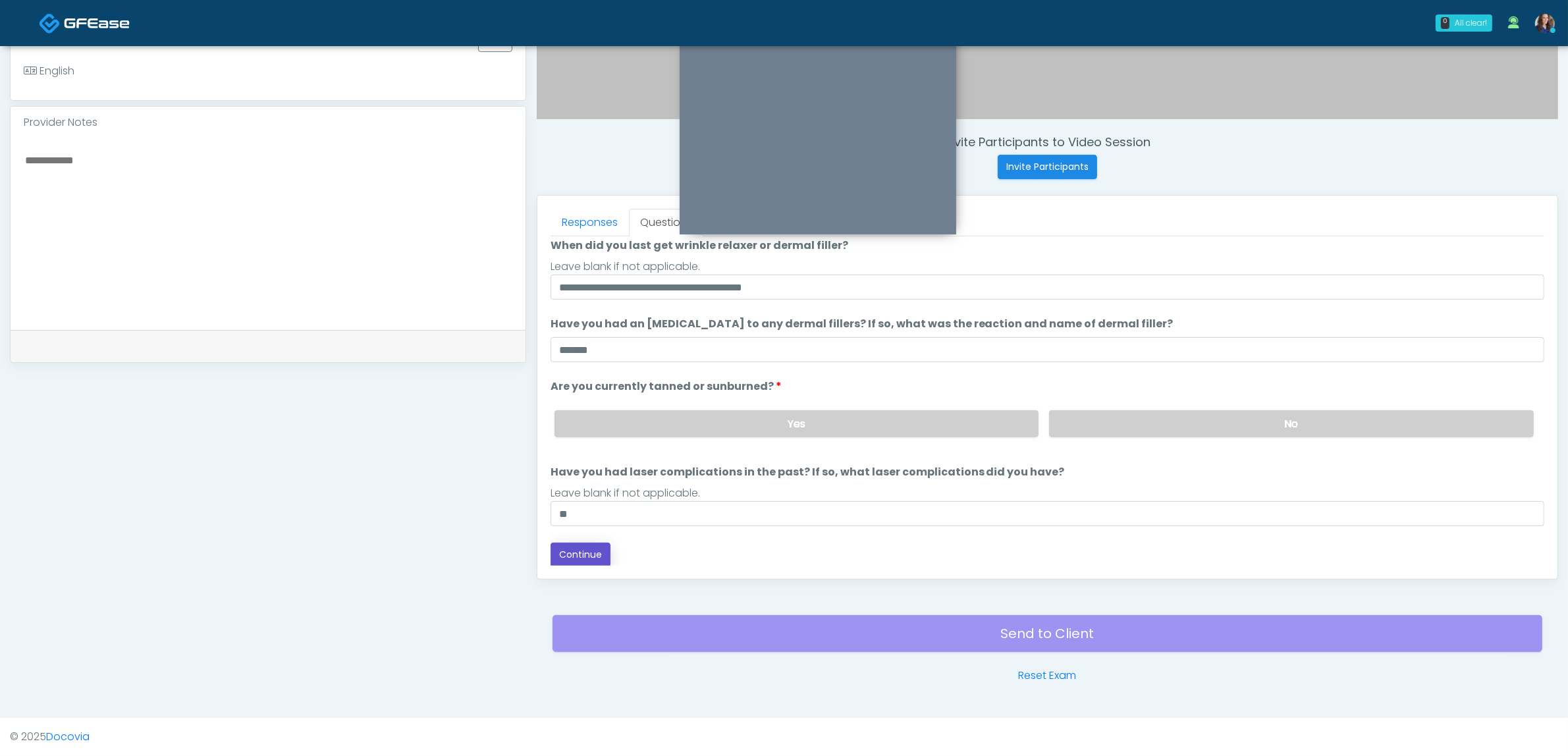
click at [597, 546] on button "Continue" at bounding box center [580, 554] width 60 height 24
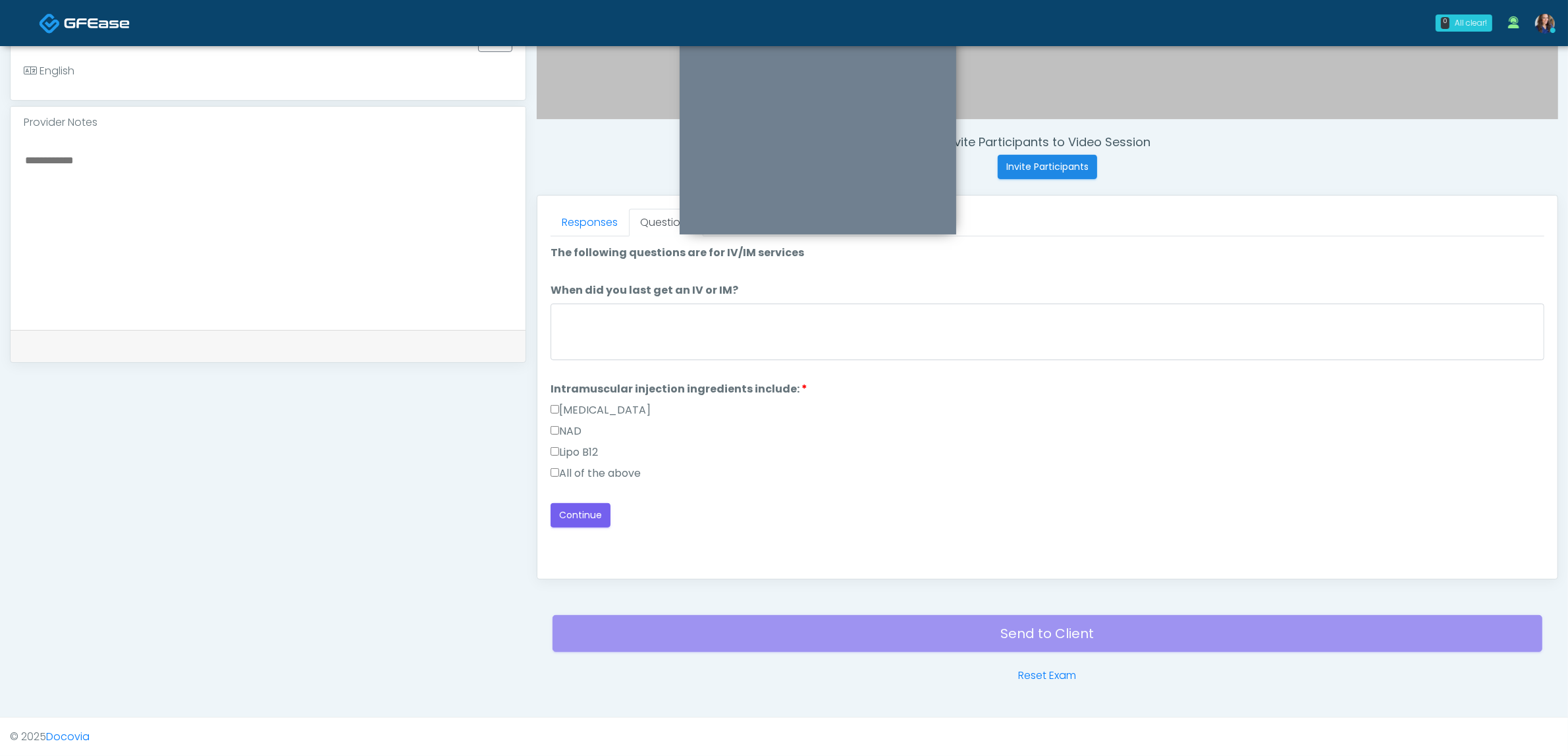
click at [621, 474] on label "All of the above" at bounding box center [595, 473] width 90 height 16
click at [576, 512] on button "Continue" at bounding box center [580, 514] width 60 height 24
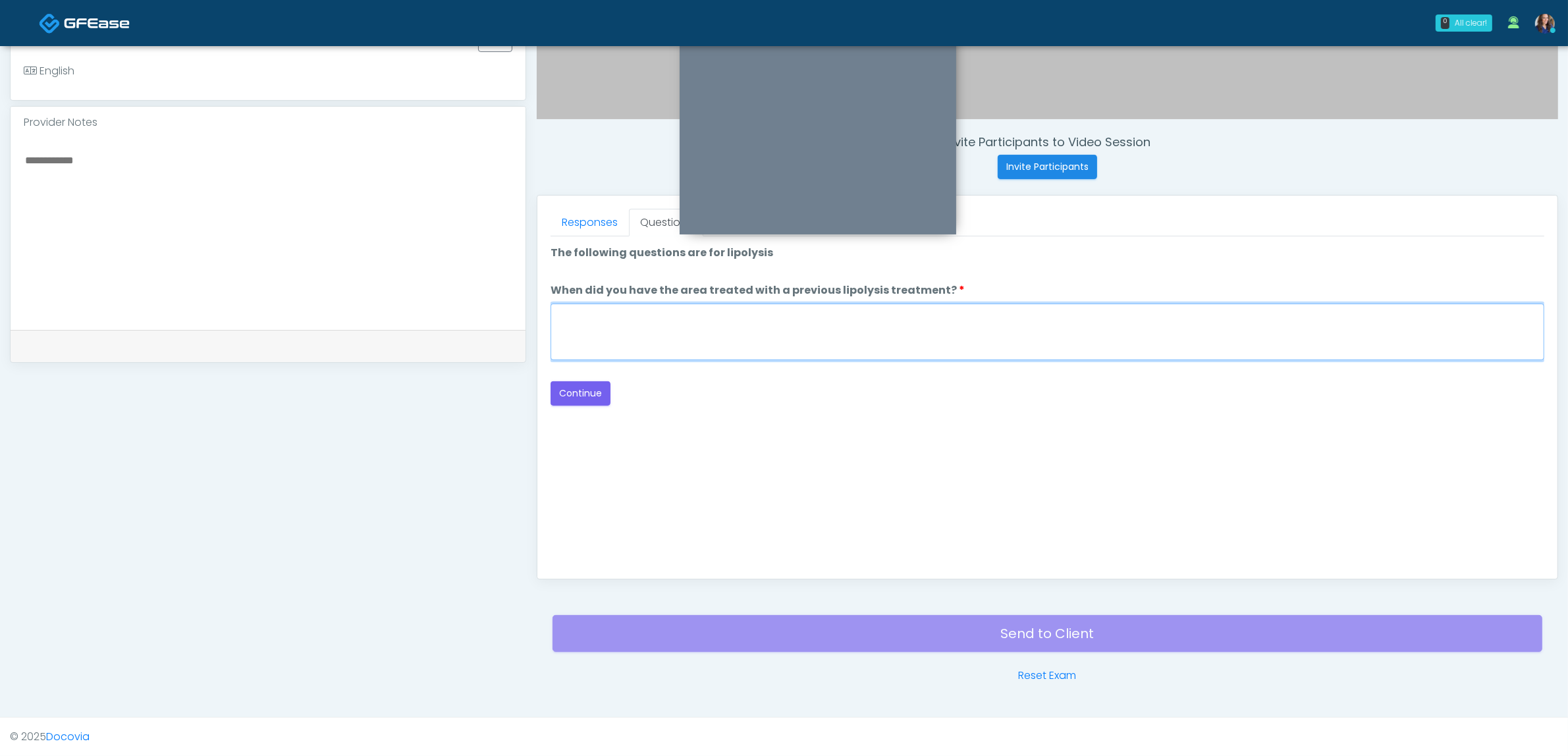
click at [860, 318] on textarea "When did you have the area treated with a previous lipolysis treatment?" at bounding box center [1048, 332] width 994 height 56
drag, startPoint x: 619, startPoint y: 317, endPoint x: 533, endPoint y: 313, distance: 86.1
click at [548, 313] on div "Responses Questions Chat Good Faith Exam Script Good Faith Exam Script INTRODUC…" at bounding box center [1047, 386] width 1020 height 383
type textarea "**********"
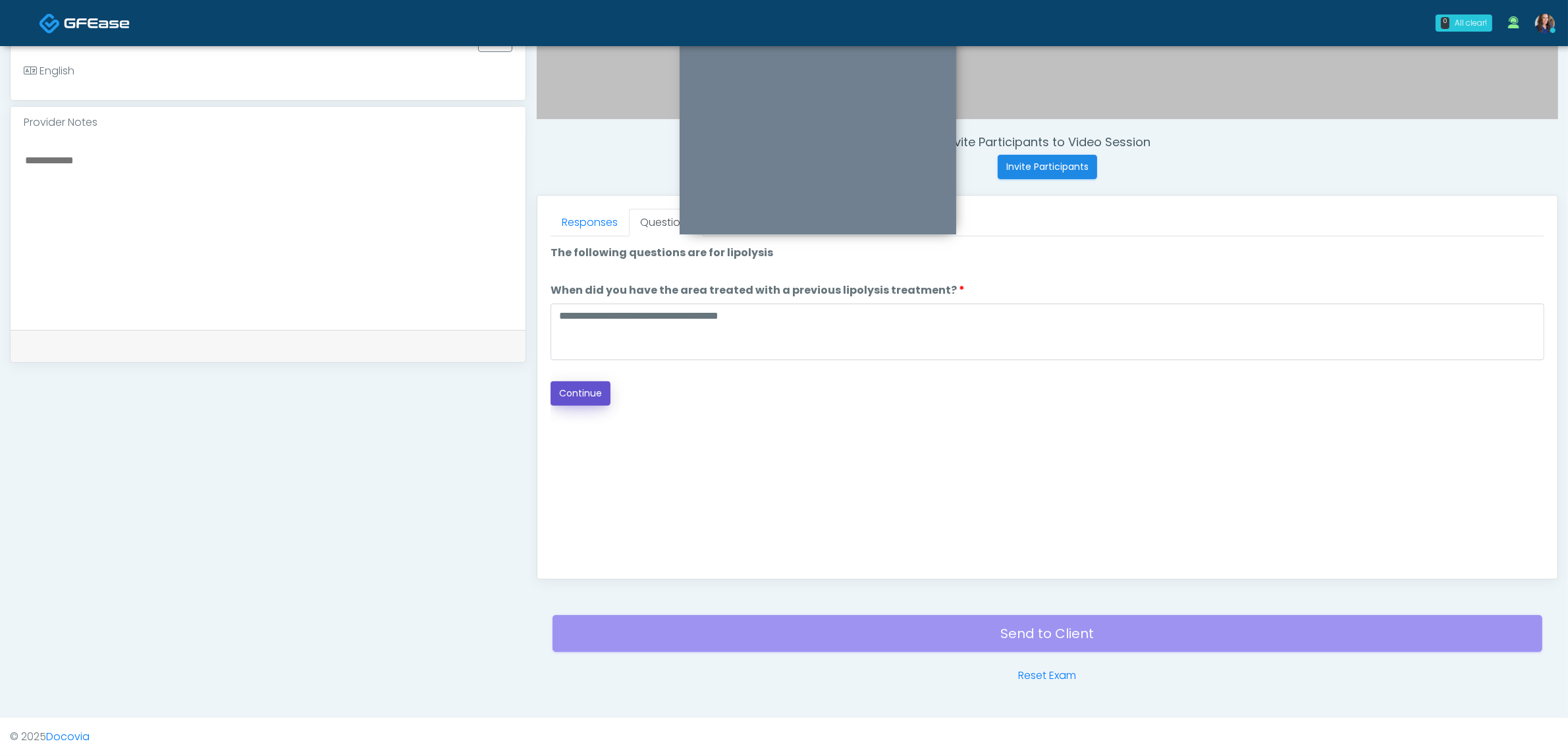
click at [560, 392] on button "Continue" at bounding box center [580, 393] width 60 height 24
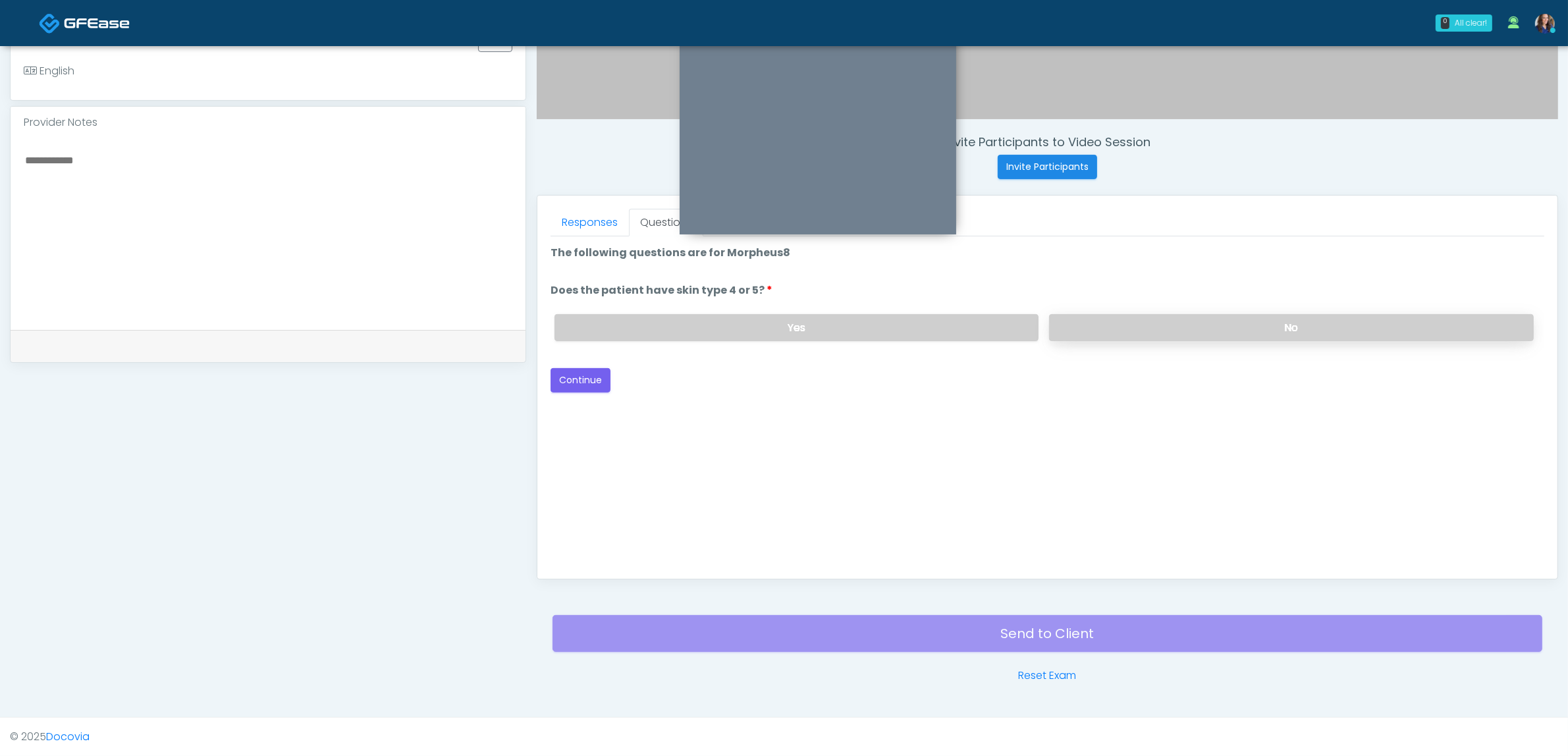
click at [1095, 316] on label "No" at bounding box center [1292, 327] width 485 height 27
drag, startPoint x: 594, startPoint y: 370, endPoint x: 929, endPoint y: 370, distance: 335.0
click at [594, 370] on button "Continue" at bounding box center [580, 380] width 60 height 24
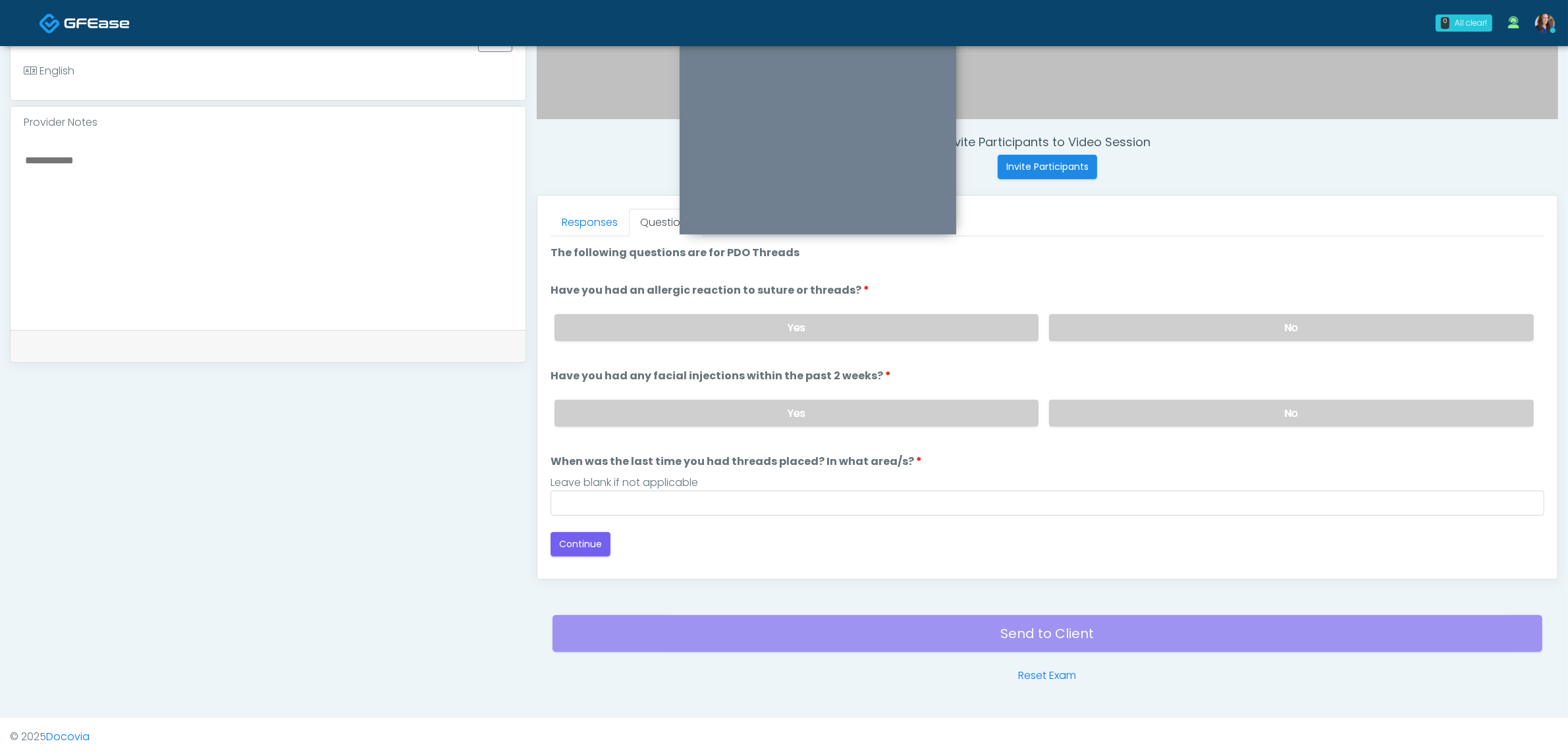
click at [1213, 338] on label "No" at bounding box center [1292, 327] width 485 height 27
click at [1181, 417] on label "No" at bounding box center [1292, 413] width 485 height 27
click at [897, 506] on input "When was the last time you had threads placed? In what area/s?" at bounding box center [1048, 503] width 994 height 25
type input "**"
click at [581, 544] on button "Continue" at bounding box center [580, 544] width 60 height 24
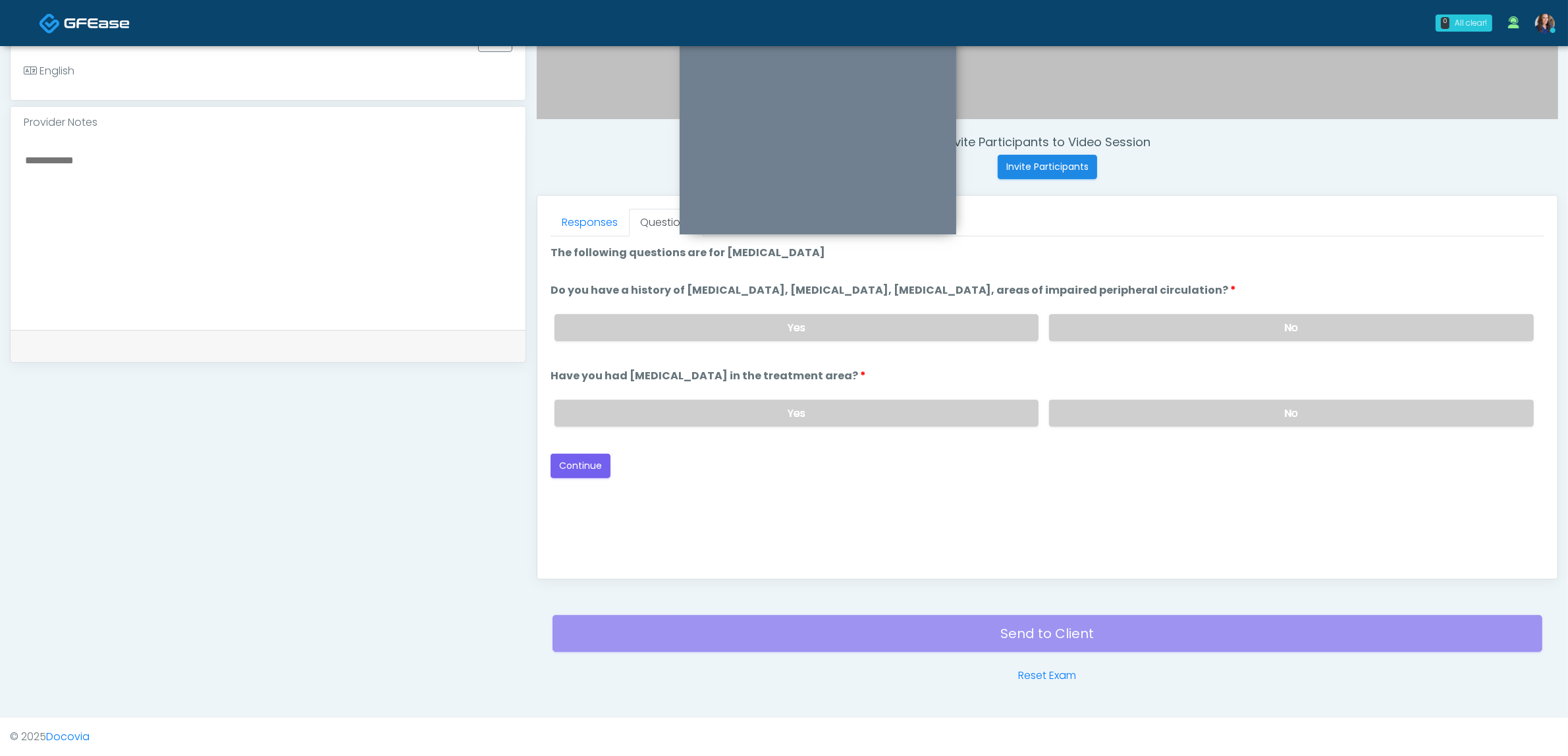
drag, startPoint x: 1124, startPoint y: 313, endPoint x: 1110, endPoint y: 364, distance: 52.9
click at [1125, 314] on label "No" at bounding box center [1292, 327] width 485 height 27
drag, startPoint x: 1104, startPoint y: 423, endPoint x: 1093, endPoint y: 417, distance: 12.5
click at [1103, 423] on div "Yes No" at bounding box center [1044, 413] width 1000 height 48
click at [1093, 410] on label "No" at bounding box center [1292, 413] width 485 height 27
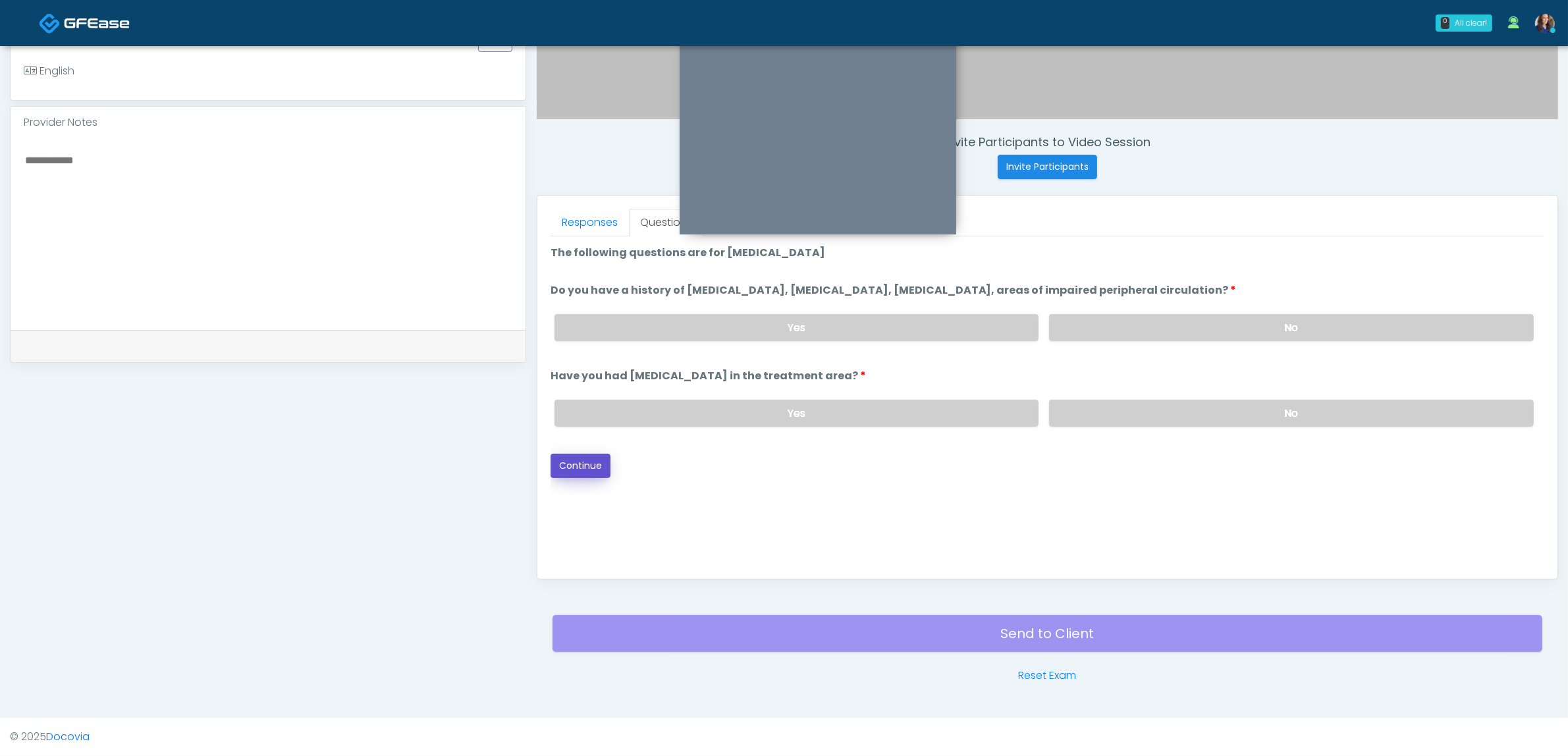
click at [572, 458] on button "Continue" at bounding box center [580, 466] width 60 height 24
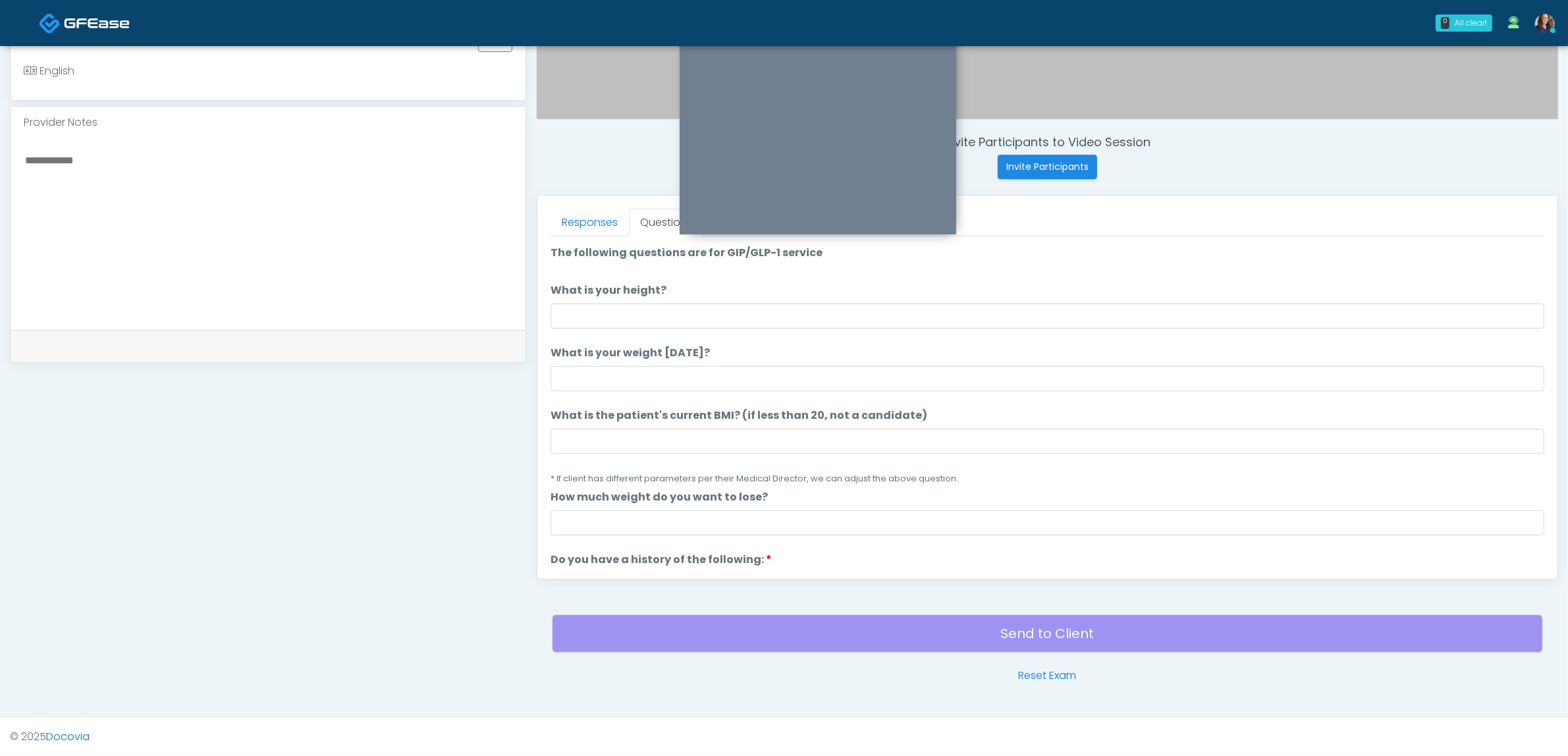
click at [778, 301] on li "What is your height? What is your height?" at bounding box center [1048, 305] width 994 height 46
click at [765, 311] on input "What is your height?" at bounding box center [1048, 317] width 994 height 25
type input "*****"
click at [693, 370] on input "What is your weight [DATE]?" at bounding box center [1048, 379] width 994 height 25
type input "***"
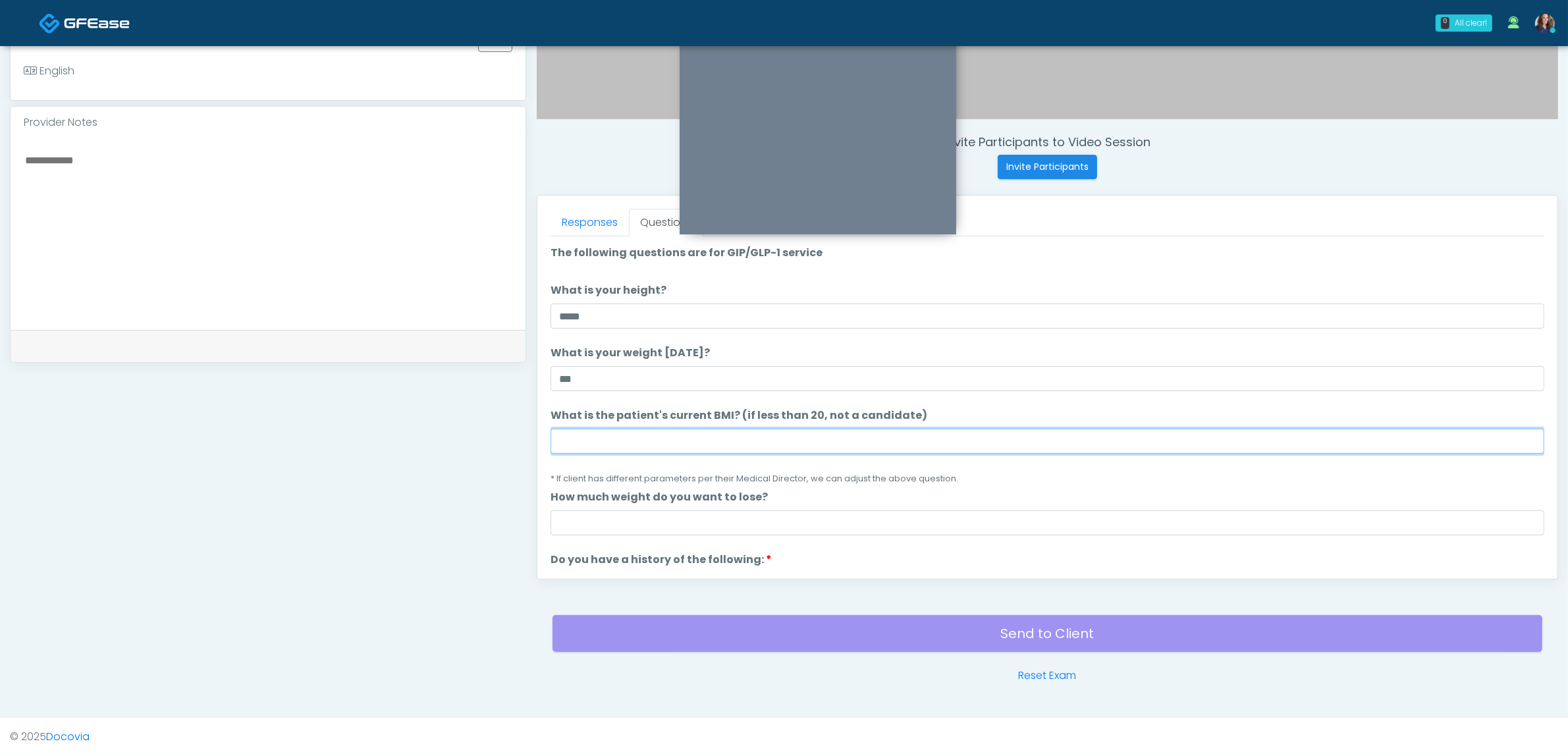
click at [653, 429] on input "What is the patient's current BMI? (if less than 20, not a candidate)" at bounding box center [1048, 441] width 994 height 25
type input "**"
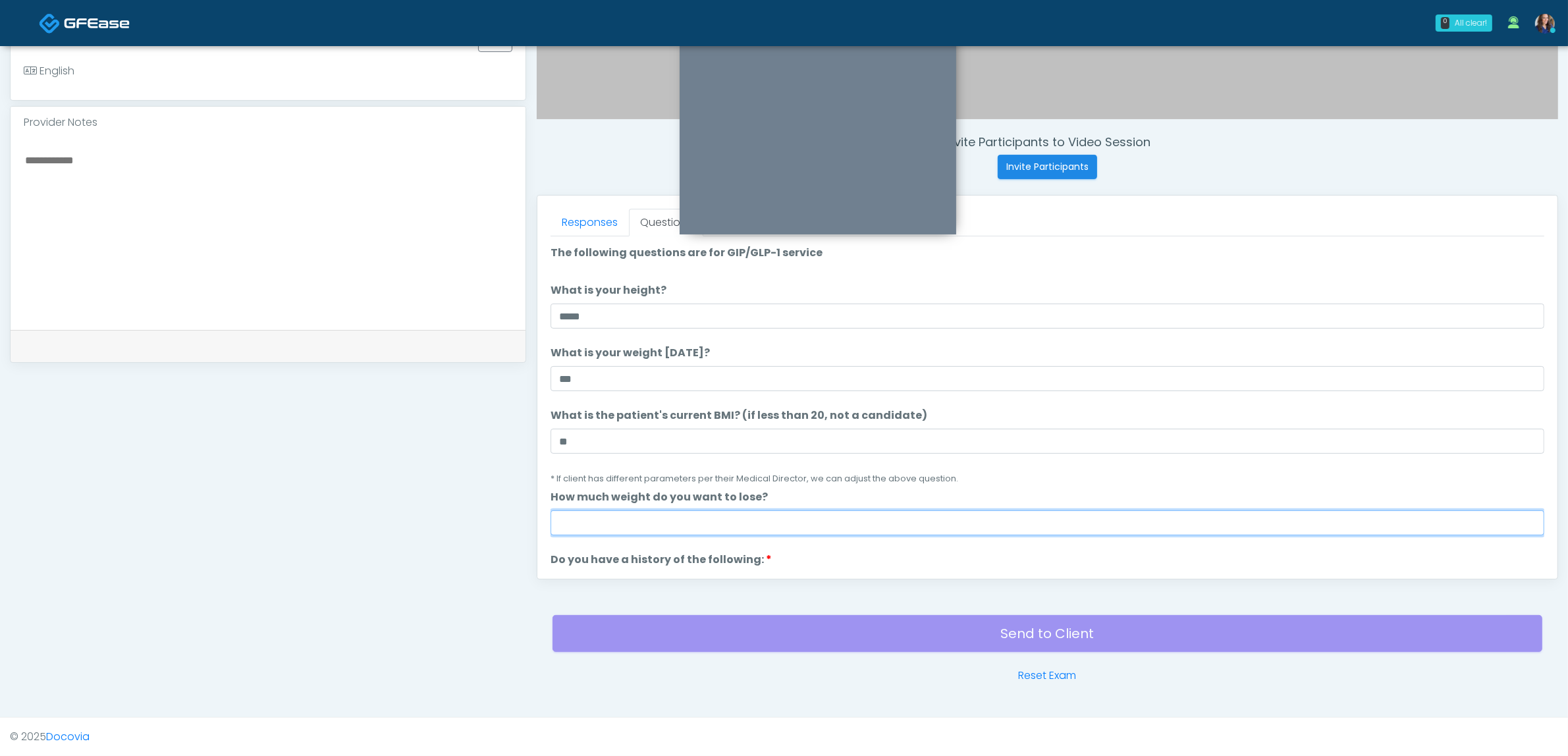
click at [629, 521] on input "How much weight do you want to lose?" at bounding box center [1048, 523] width 994 height 25
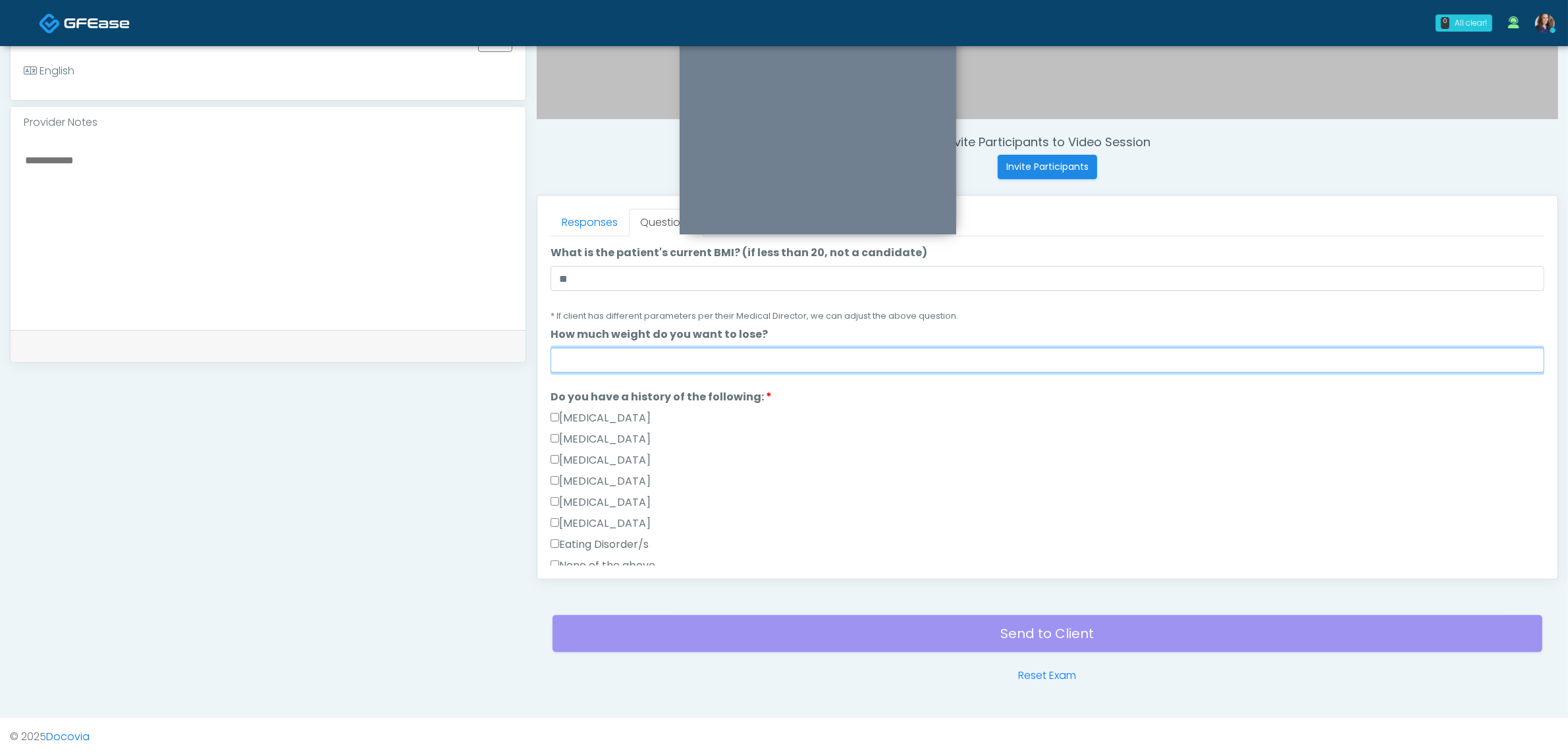
scroll to position [165, 0]
click at [294, 225] on textarea at bounding box center [268, 232] width 488 height 161
type textarea "*"
type textarea "**********"
click at [669, 357] on input "How much weight do you want to lose?" at bounding box center [1048, 359] width 994 height 25
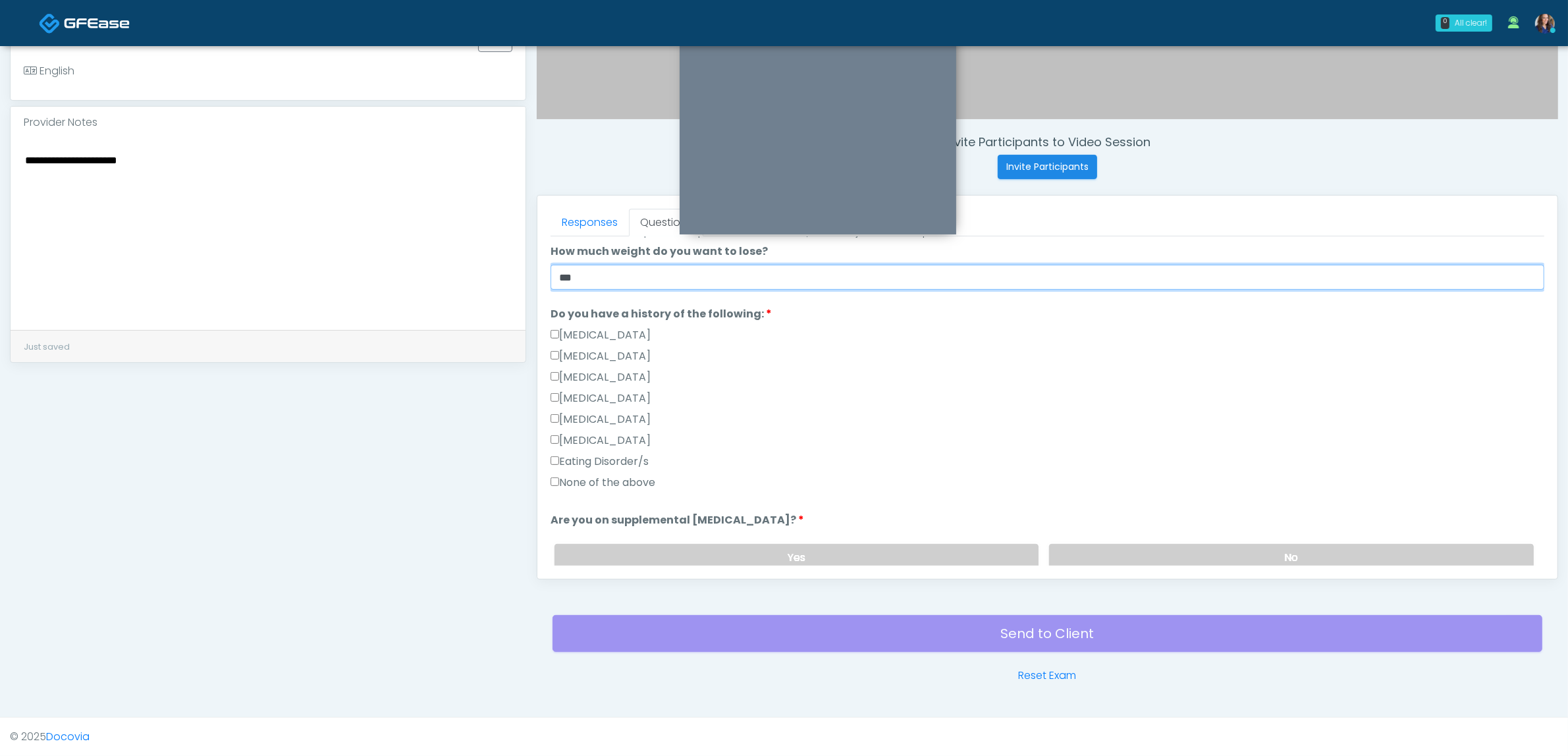
scroll to position [247, 0]
type input "***"
click at [639, 476] on label "None of the above" at bounding box center [603, 481] width 104 height 16
click at [1126, 554] on label "No" at bounding box center [1292, 556] width 485 height 27
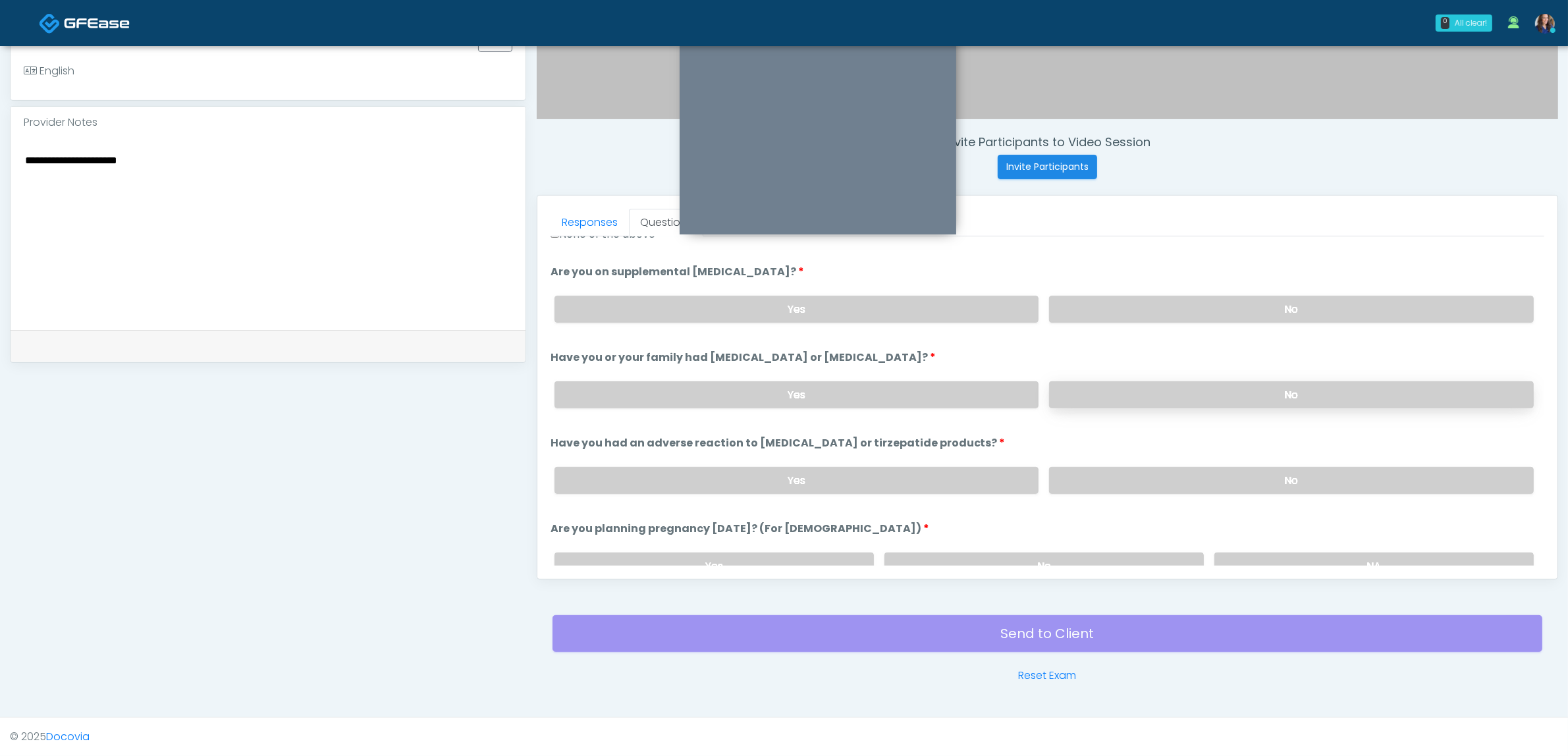
drag, startPoint x: 1171, startPoint y: 374, endPoint x: 1170, endPoint y: 388, distance: 14.0
click at [1171, 376] on div "Yes No" at bounding box center [1044, 394] width 1000 height 48
click at [1169, 388] on label "No" at bounding box center [1292, 395] width 485 height 27
drag, startPoint x: 1144, startPoint y: 486, endPoint x: 1149, endPoint y: 475, distance: 12.1
click at [1146, 479] on label "No" at bounding box center [1292, 480] width 485 height 27
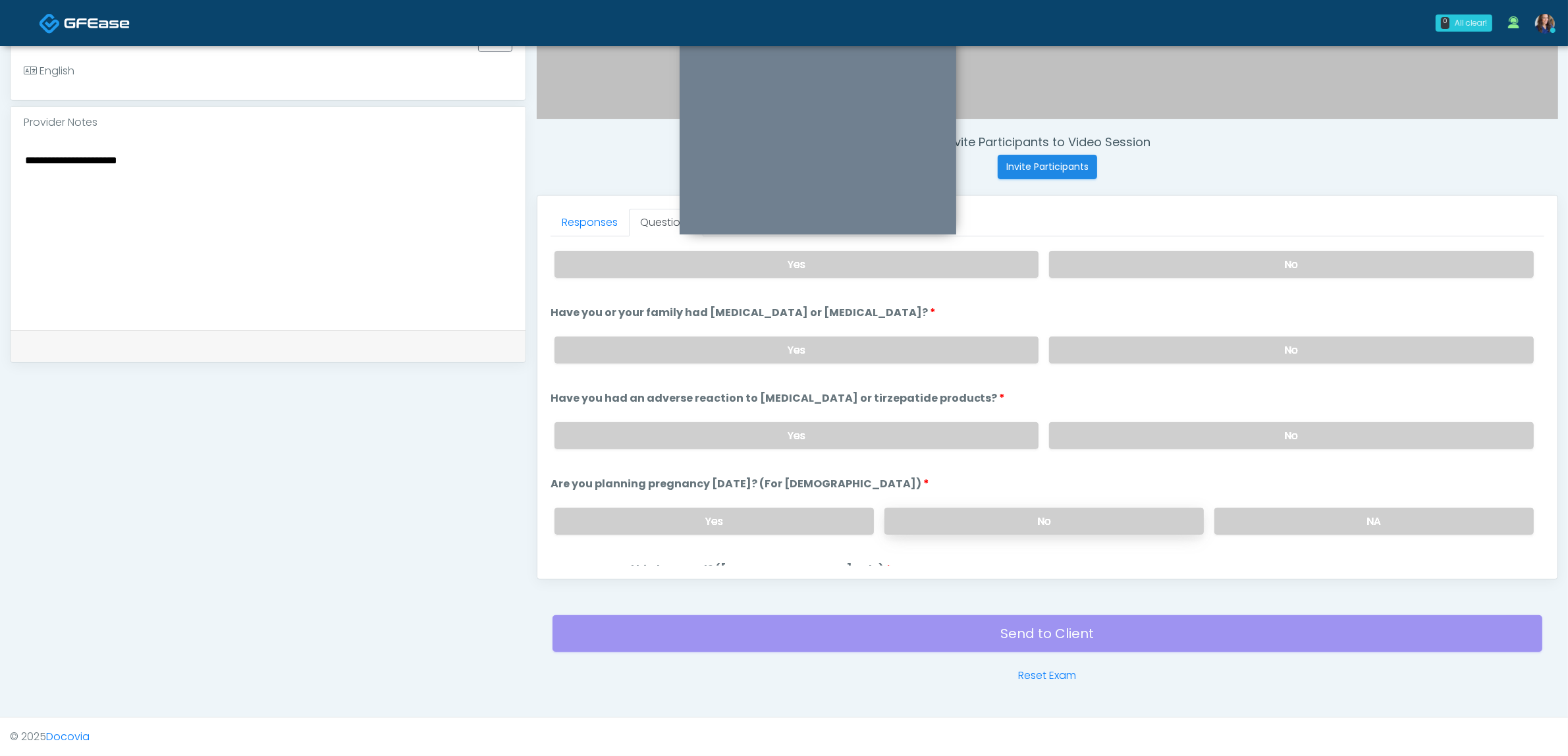
scroll to position [576, 0]
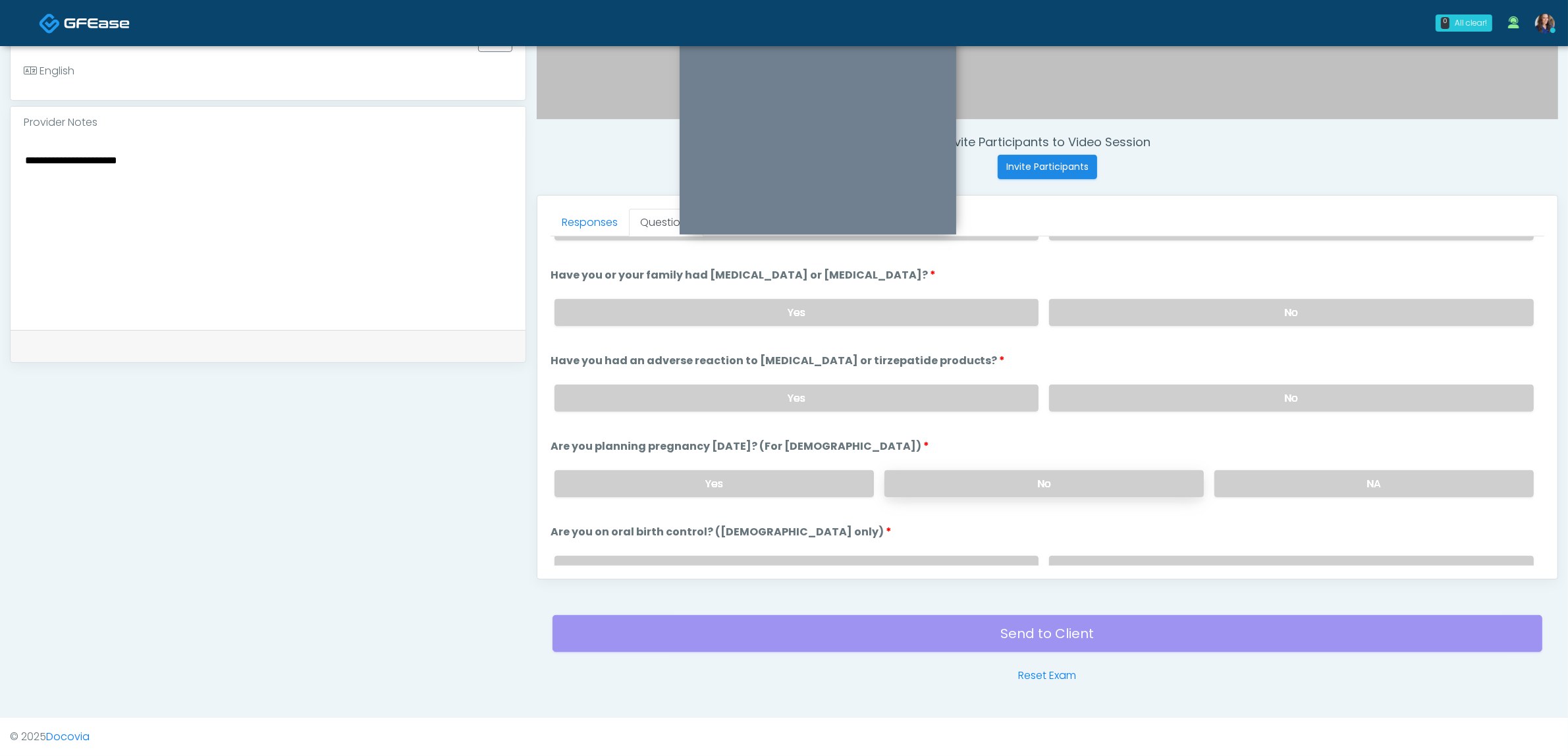
click at [1115, 470] on label "No" at bounding box center [1043, 483] width 319 height 27
click at [1164, 546] on div "Yes No" at bounding box center [1044, 569] width 1000 height 48
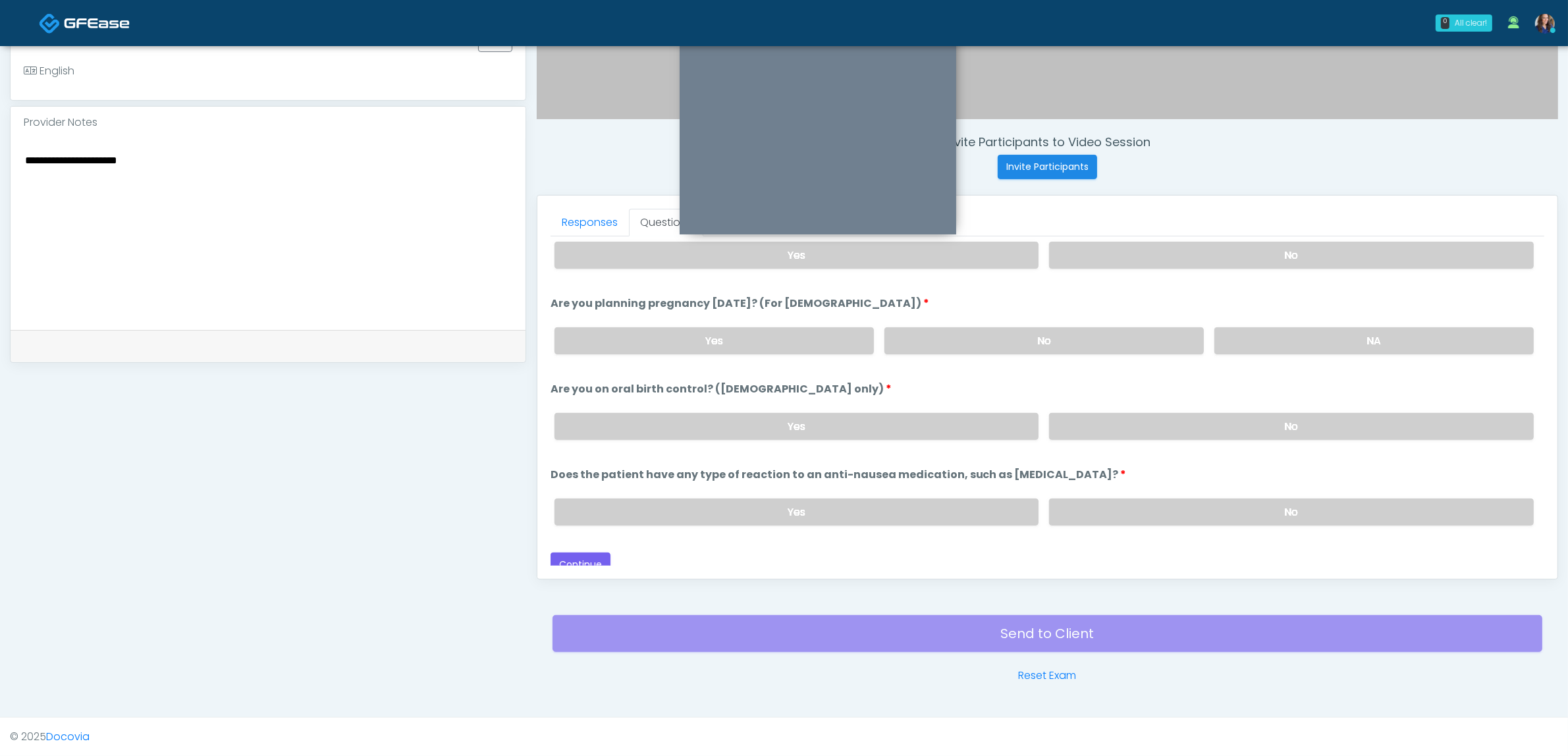
scroll to position [721, 0]
click at [1210, 419] on label "No" at bounding box center [1292, 423] width 485 height 27
drag, startPoint x: 1216, startPoint y: 503, endPoint x: 1046, endPoint y: 469, distance: 173.4
click at [1215, 503] on label "No" at bounding box center [1292, 509] width 485 height 27
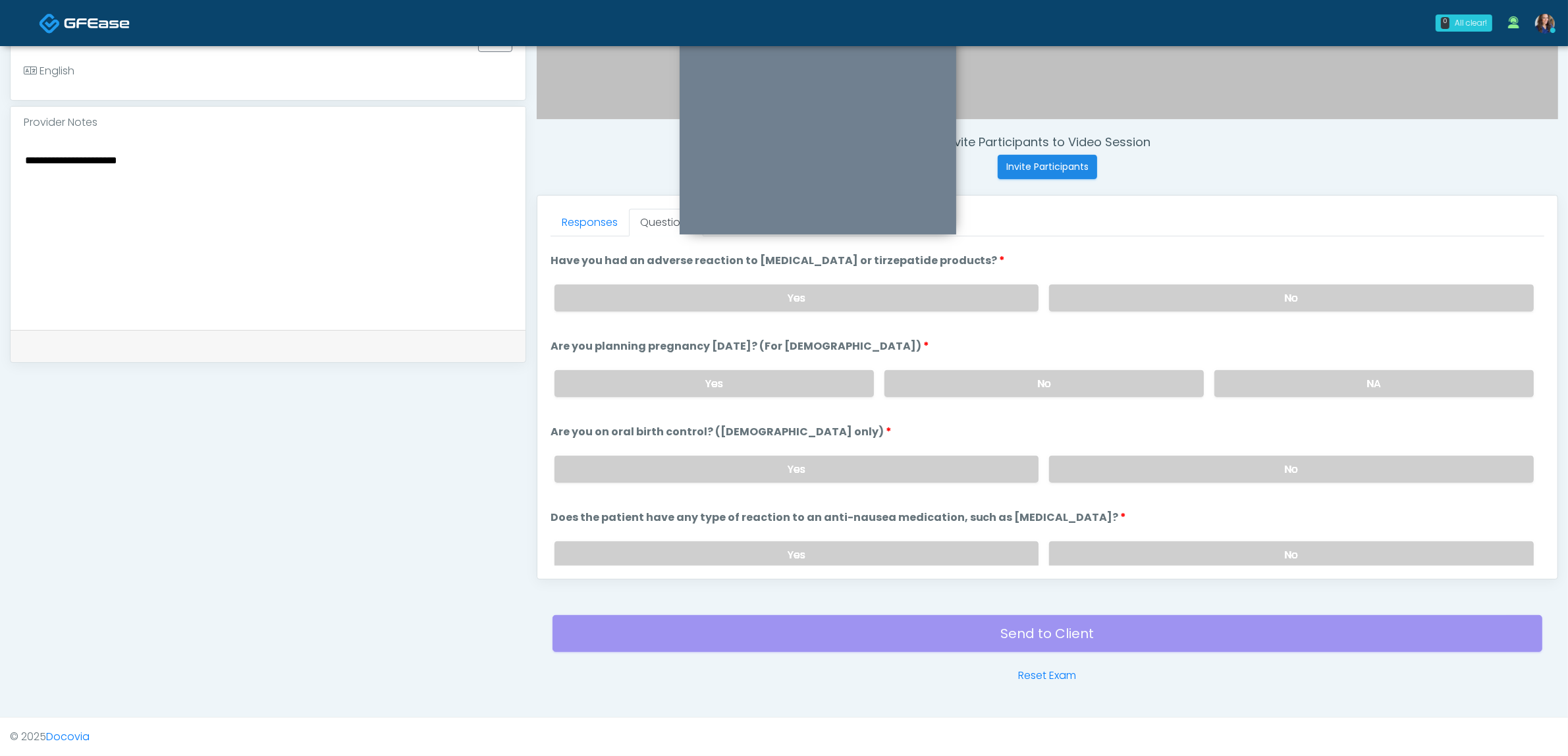
scroll to position [639, 0]
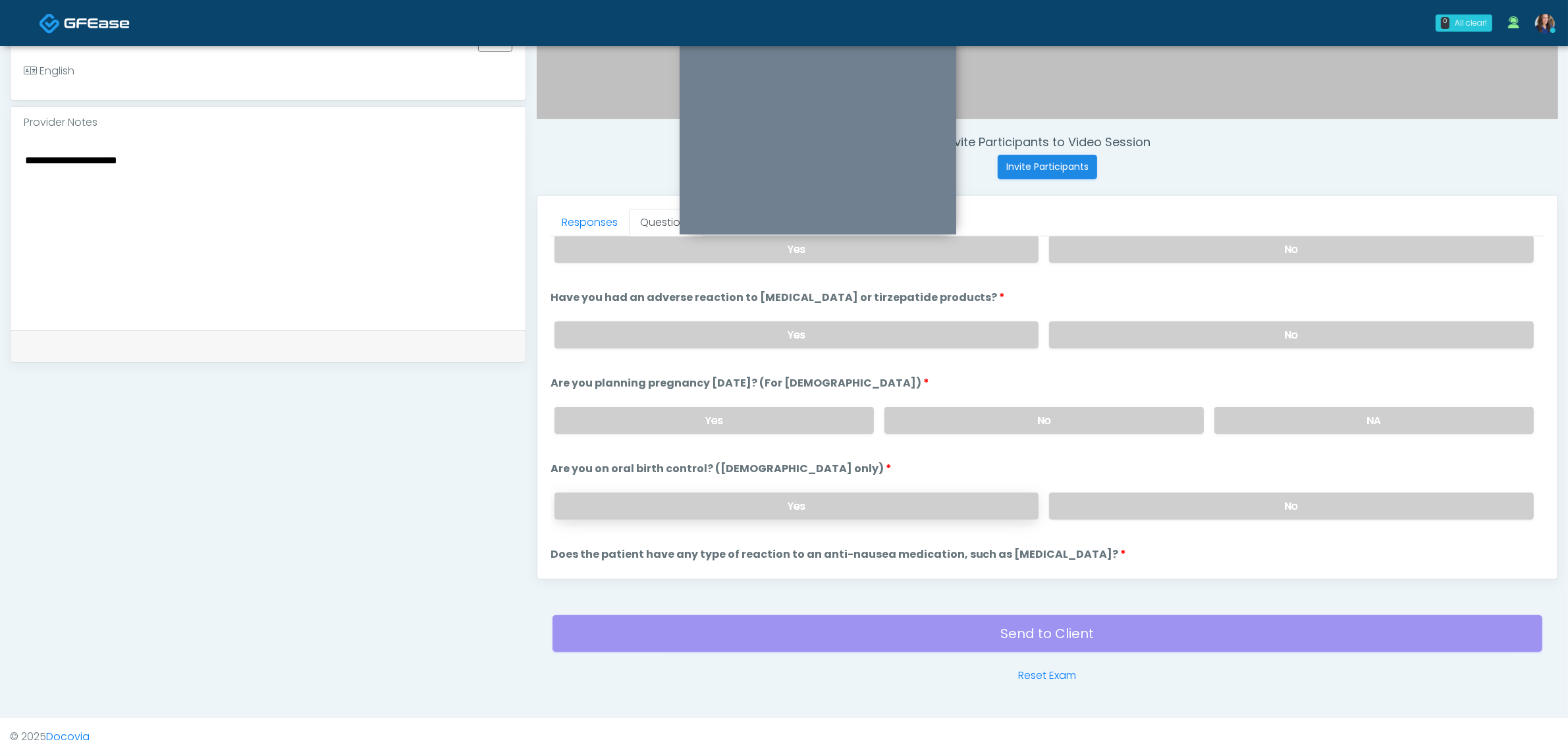
click at [758, 495] on label "Yes" at bounding box center [797, 506] width 485 height 27
click at [301, 232] on textarea "**********" at bounding box center [268, 232] width 488 height 161
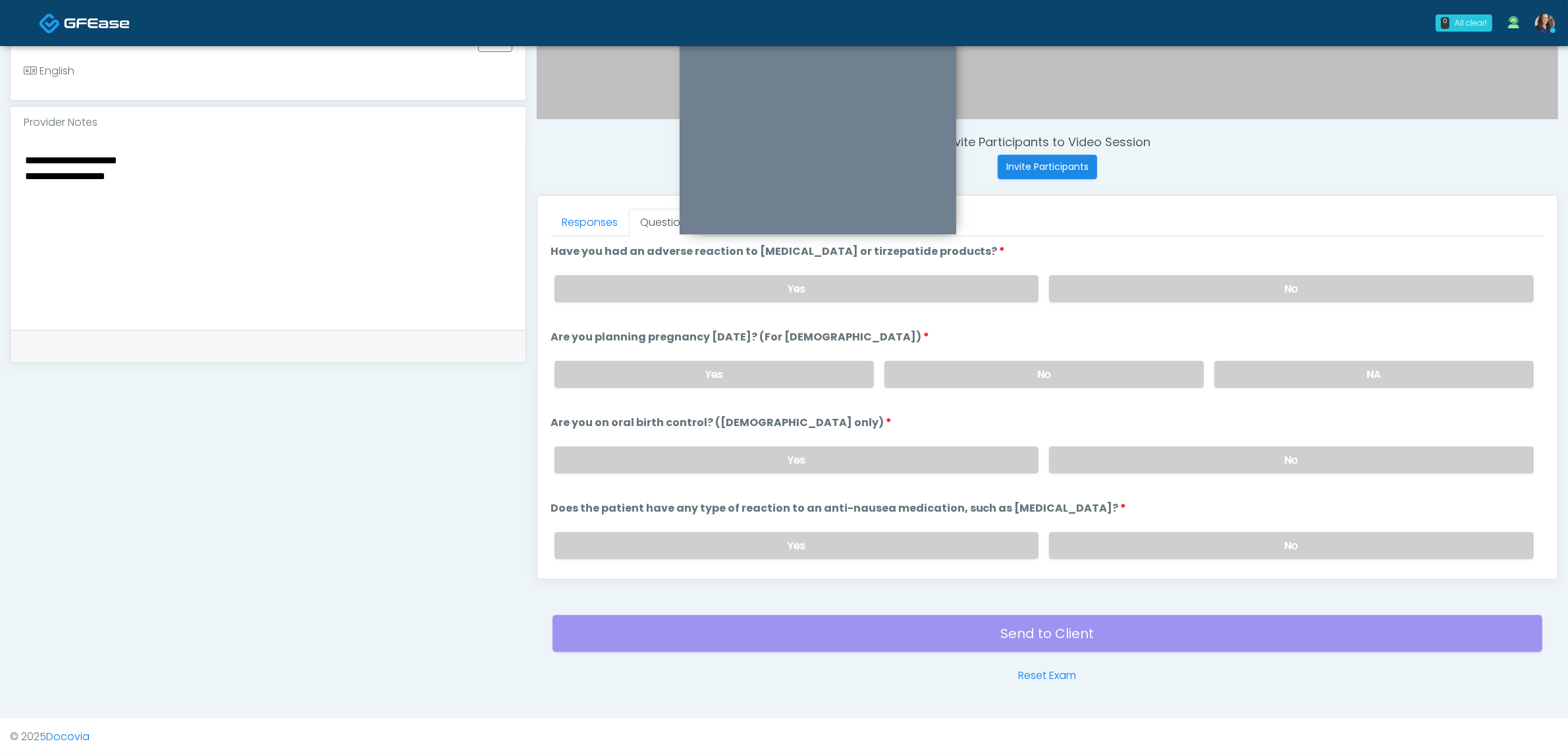
scroll to position [721, 0]
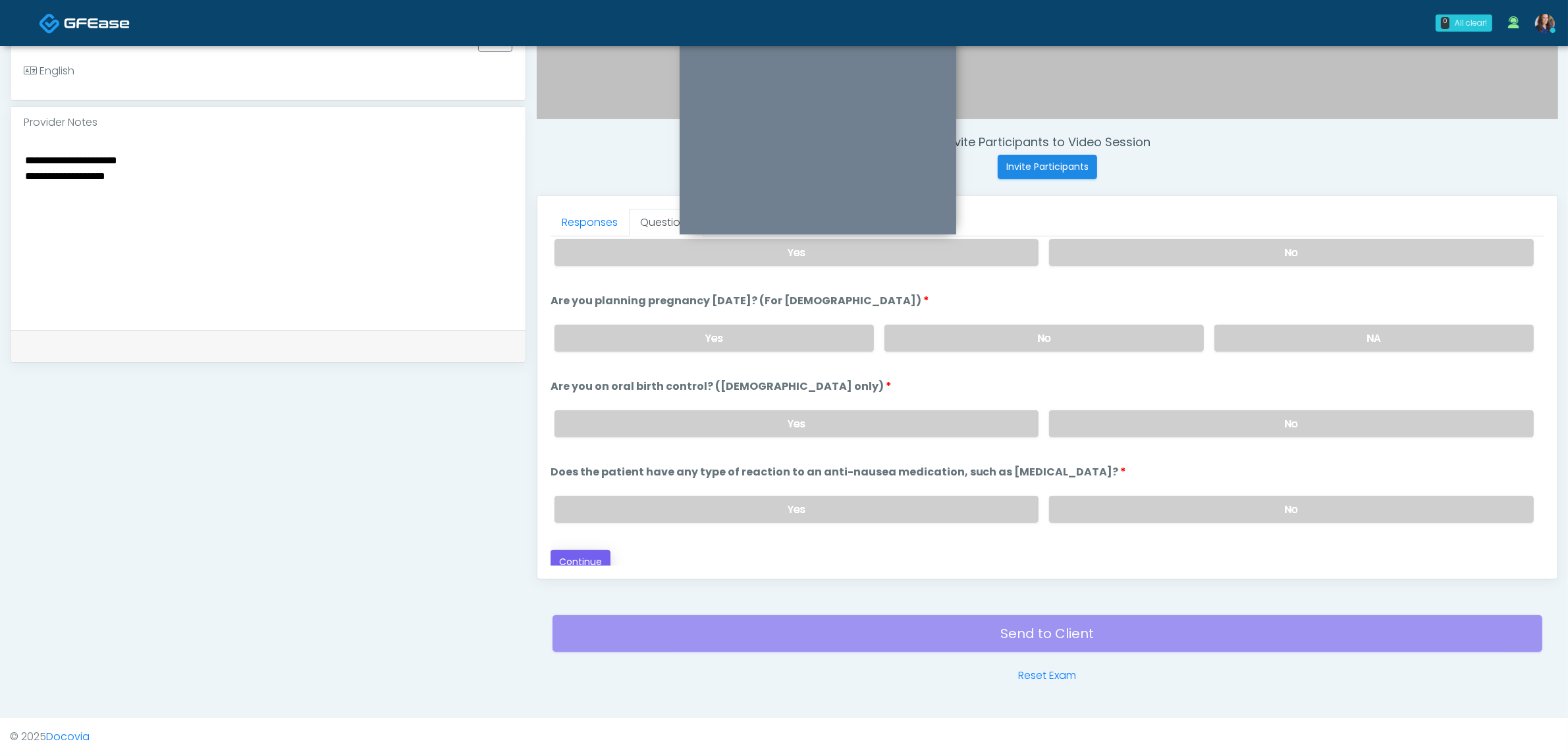
type textarea "**********"
click at [576, 550] on button "Continue" at bounding box center [580, 562] width 60 height 24
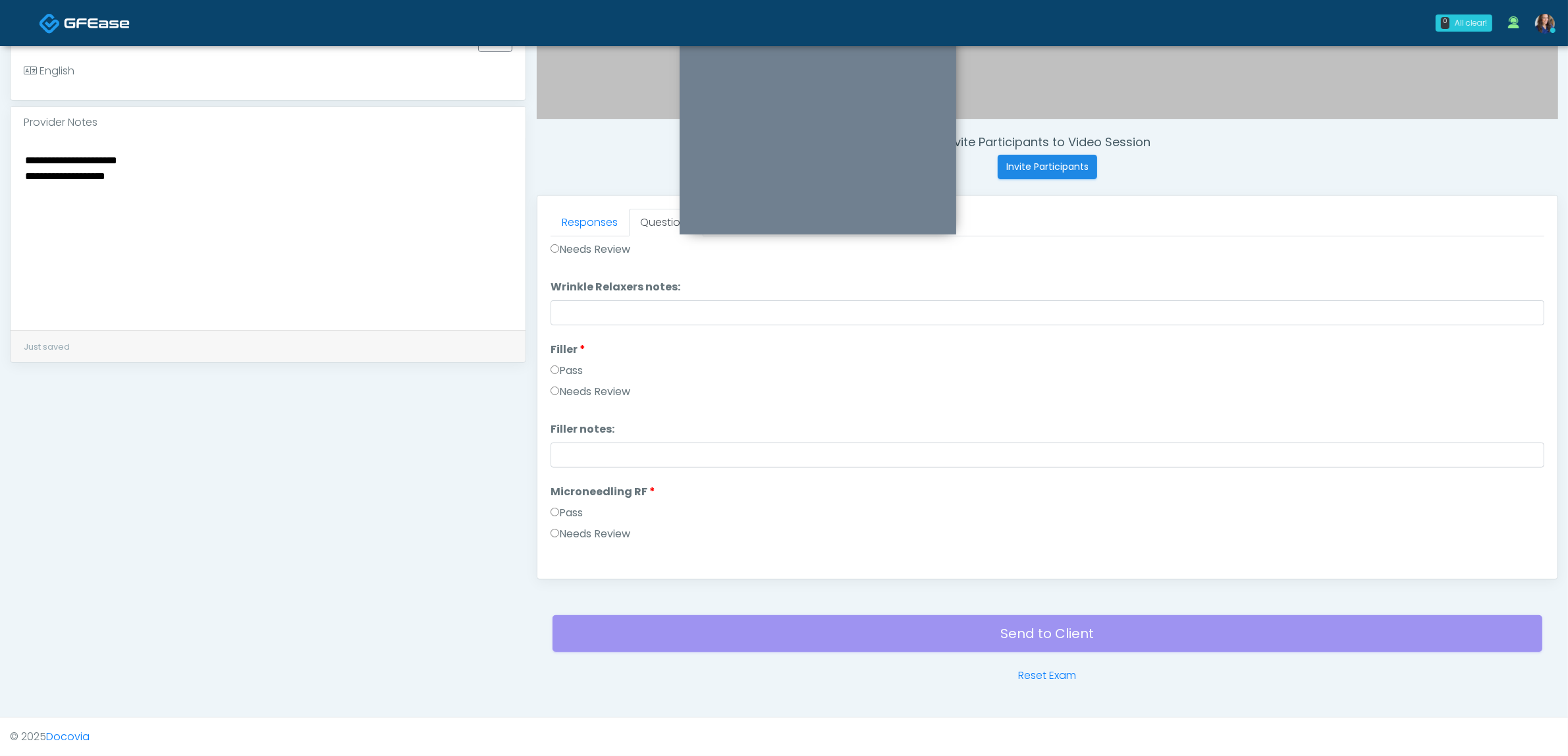
scroll to position [0, 0]
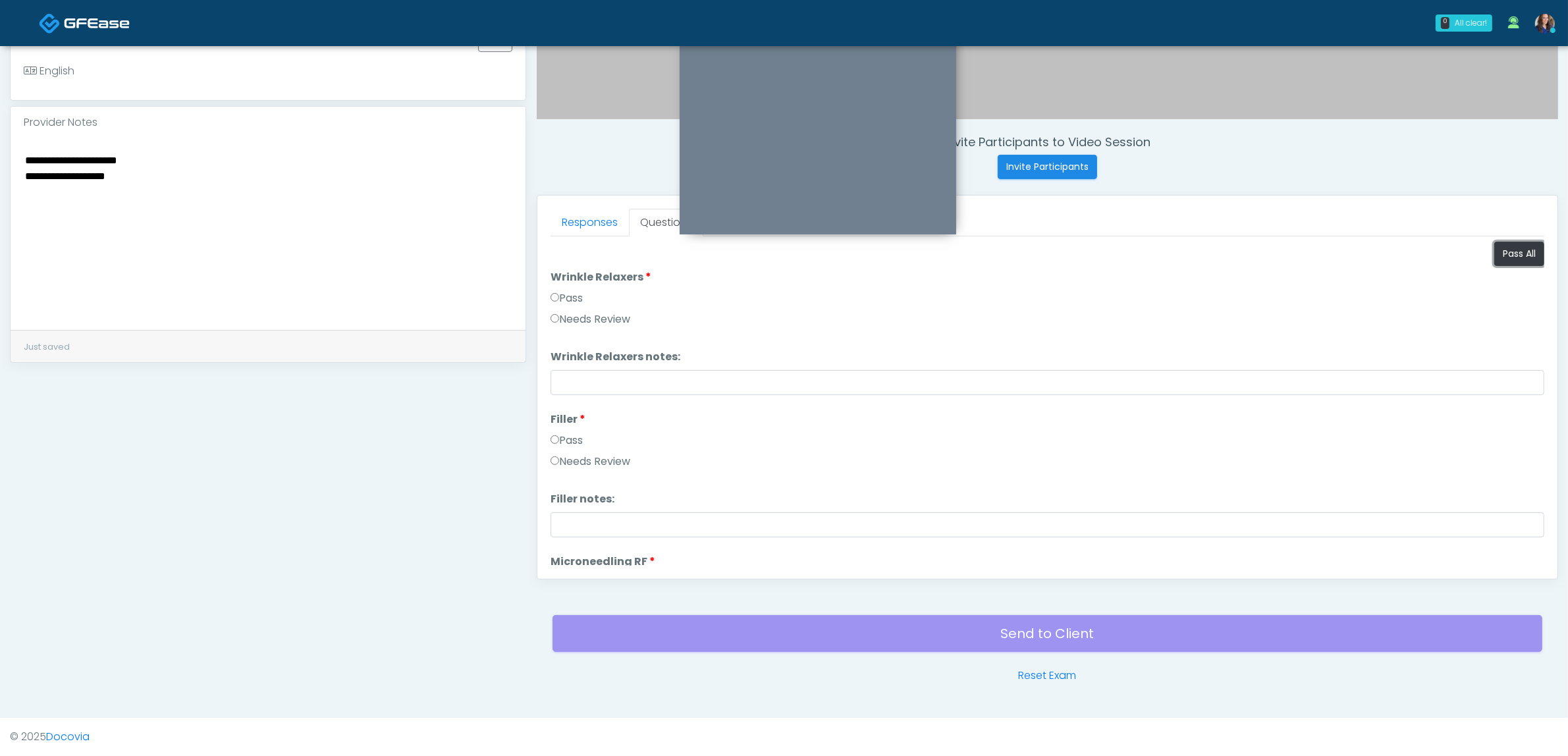
click at [1503, 252] on button "Pass All" at bounding box center [1518, 253] width 50 height 24
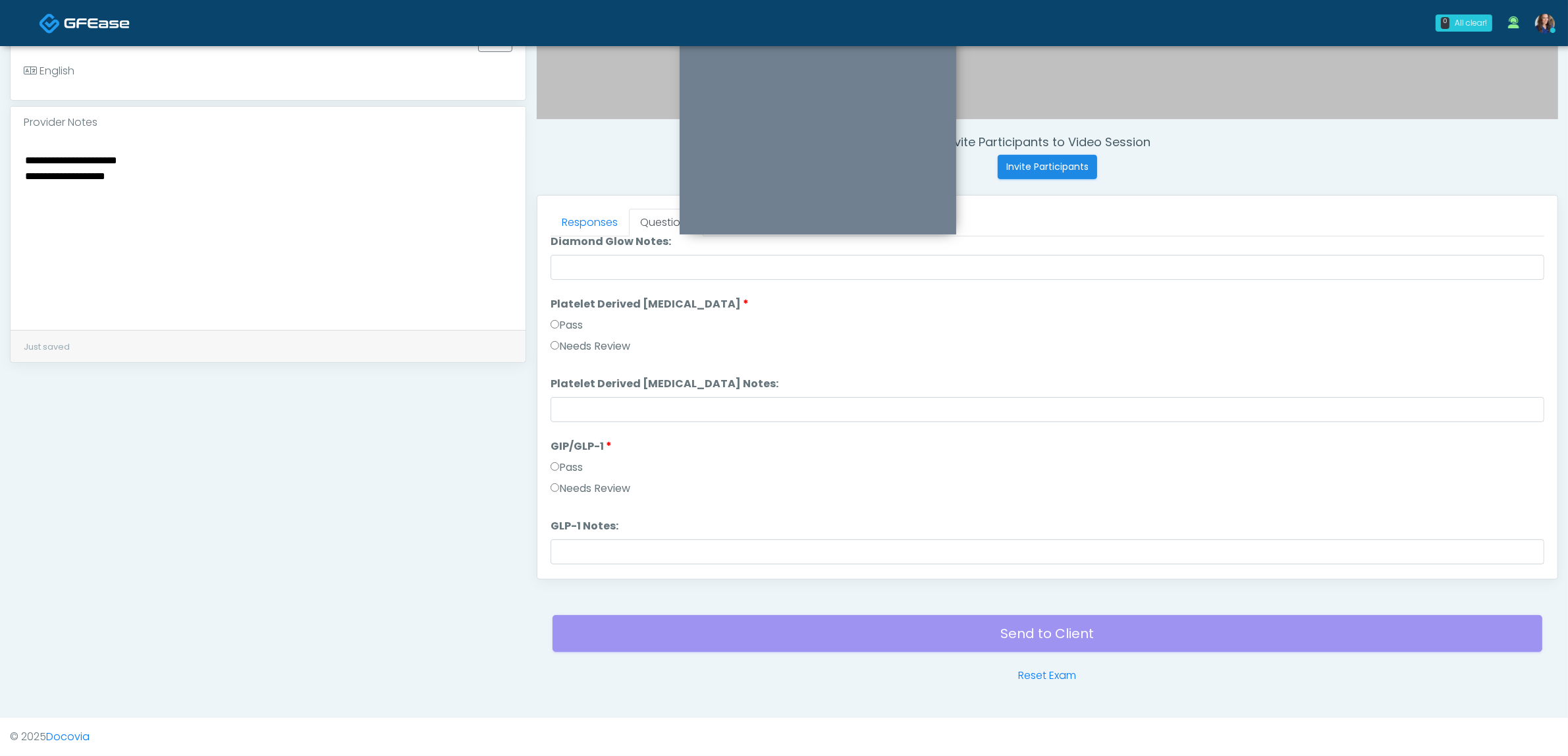
scroll to position [2430, 0]
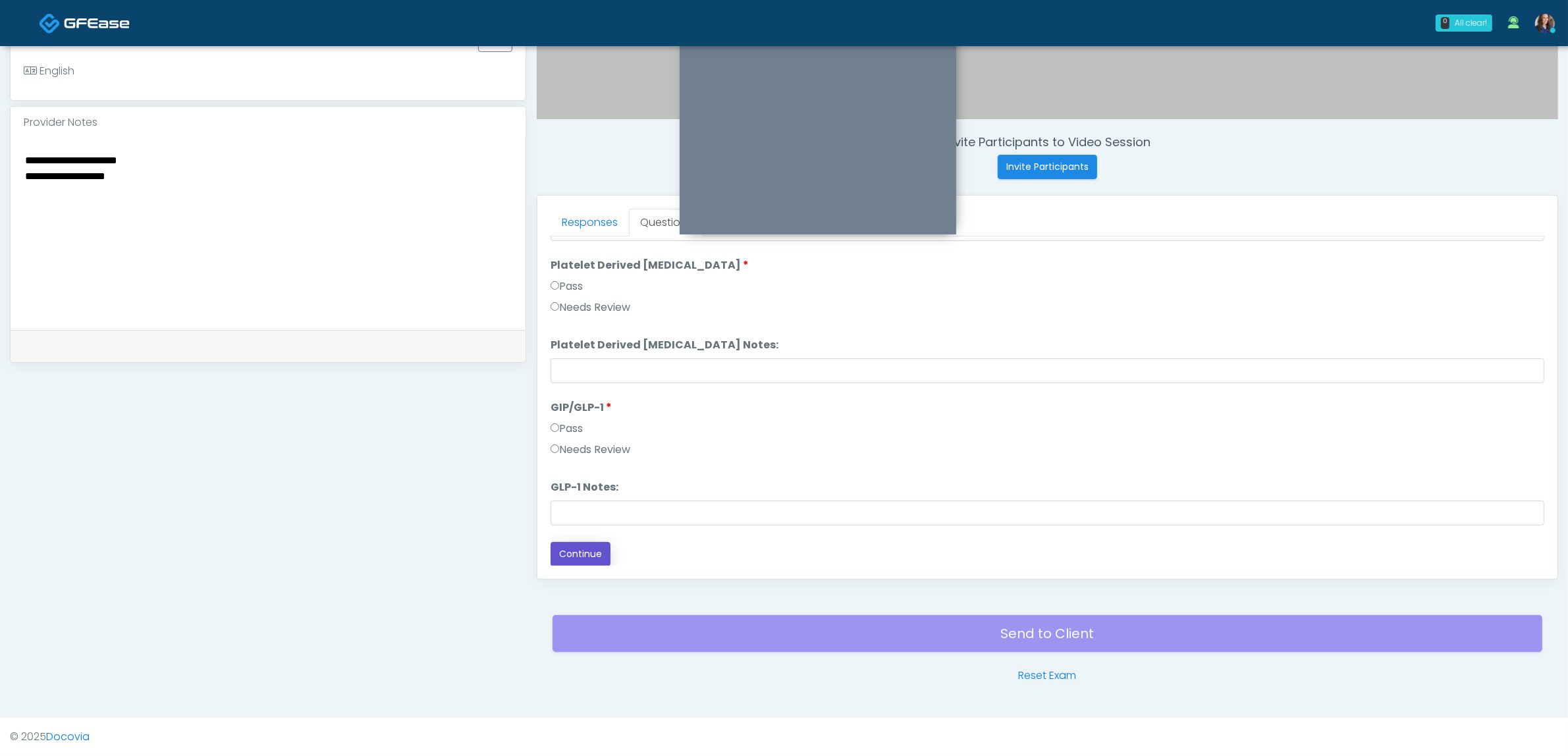
click at [584, 548] on button "Continue" at bounding box center [580, 554] width 60 height 24
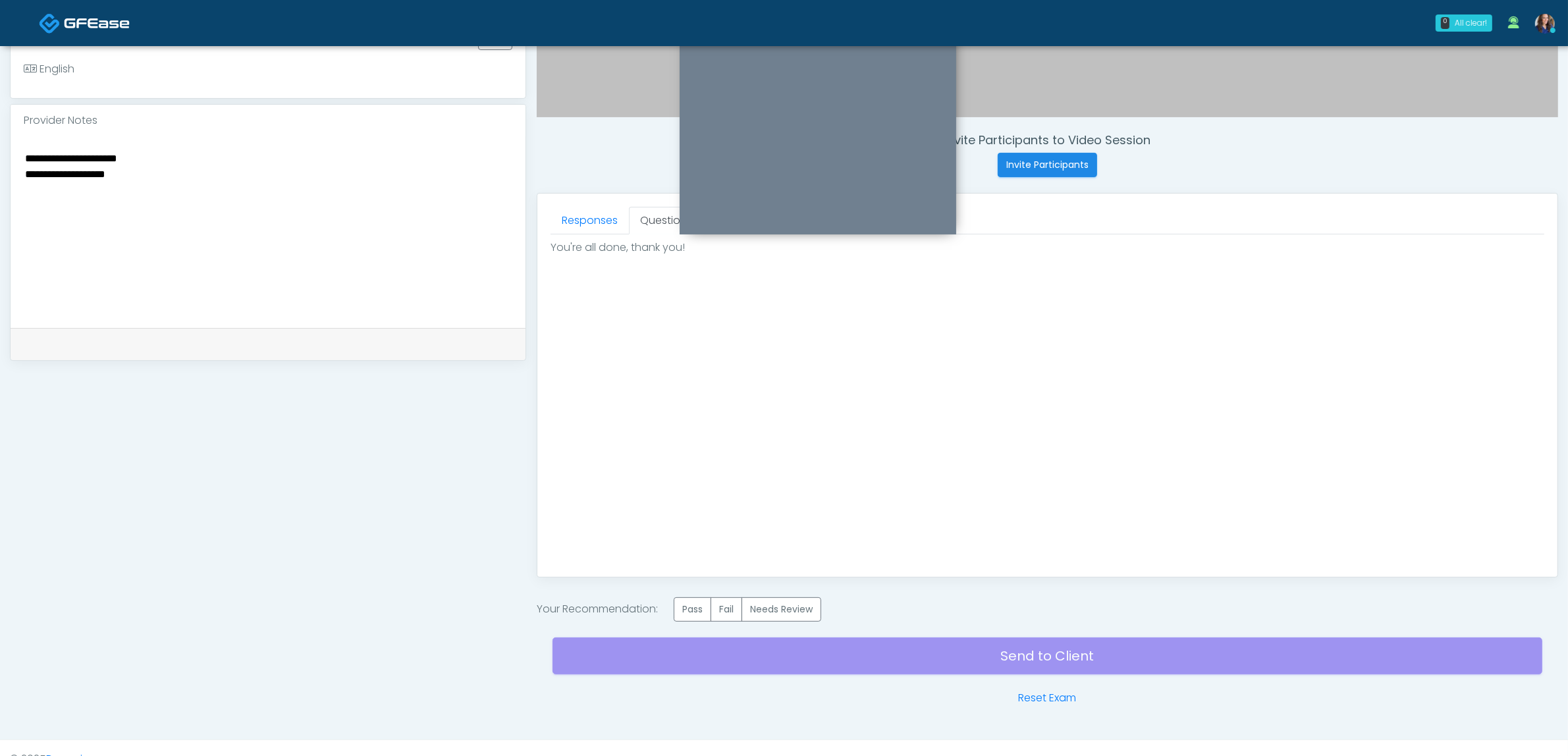
scroll to position [0, 0]
click at [698, 604] on label "Pass" at bounding box center [692, 609] width 38 height 24
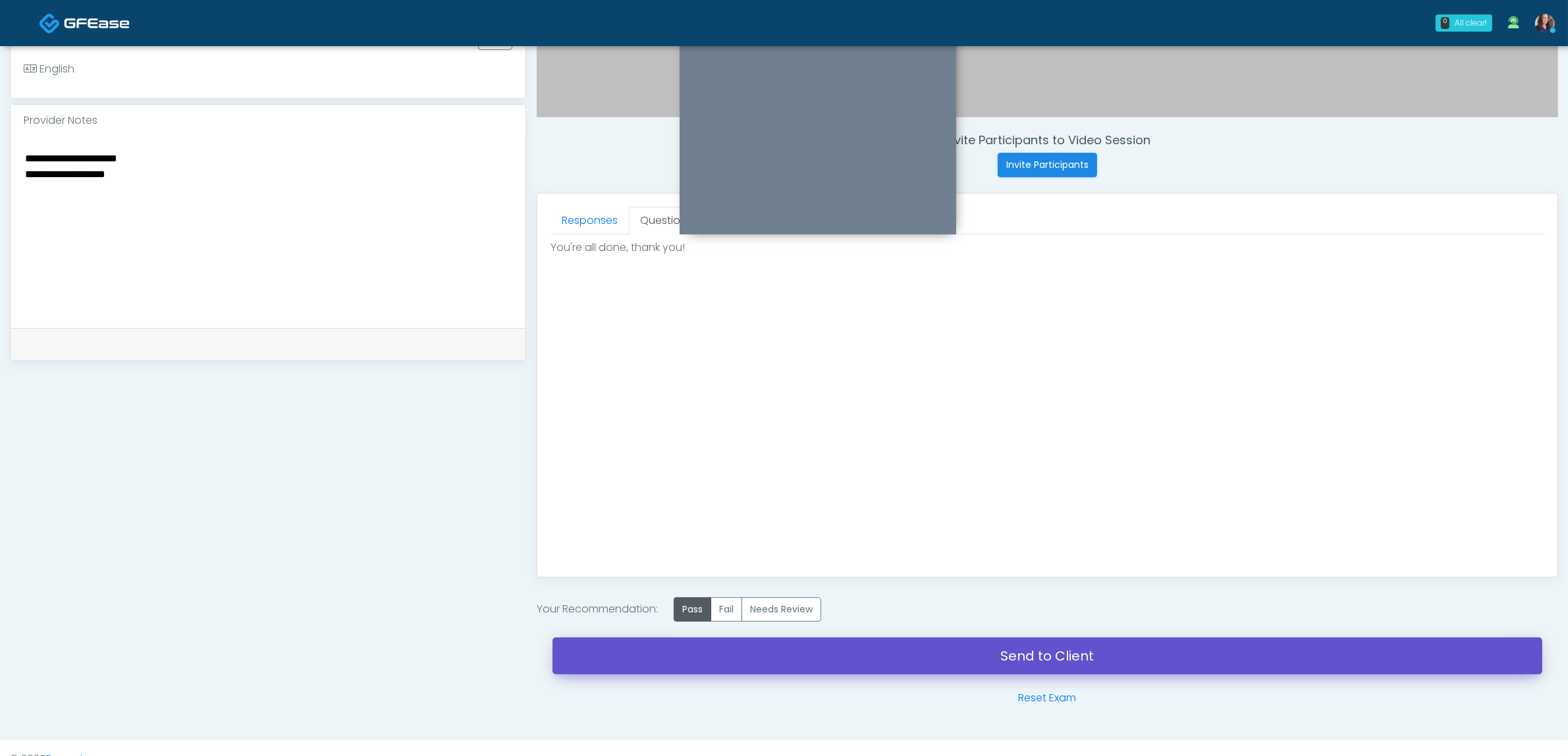
click at [696, 657] on link "Send to Client" at bounding box center [1047, 656] width 989 height 37
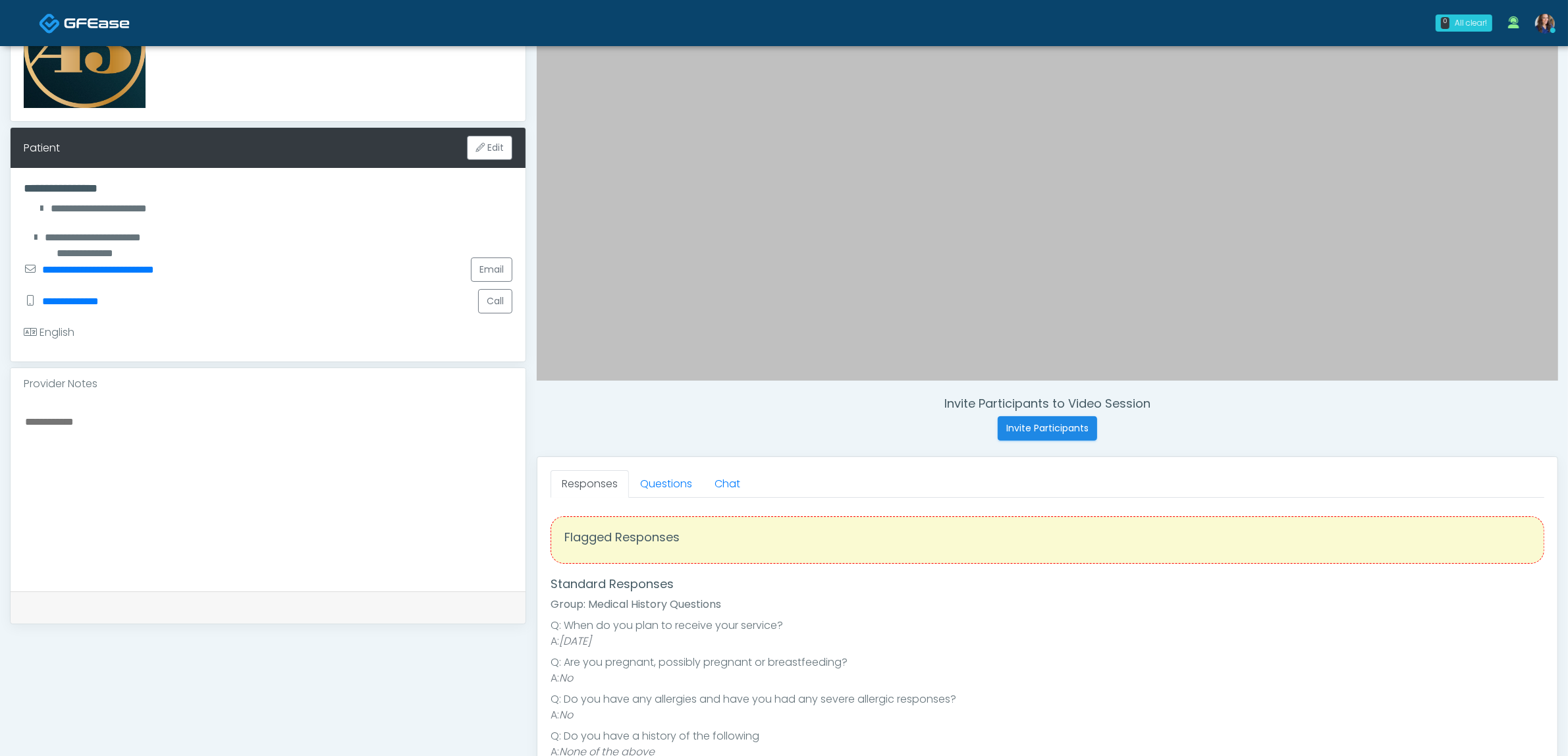
scroll to position [83, 0]
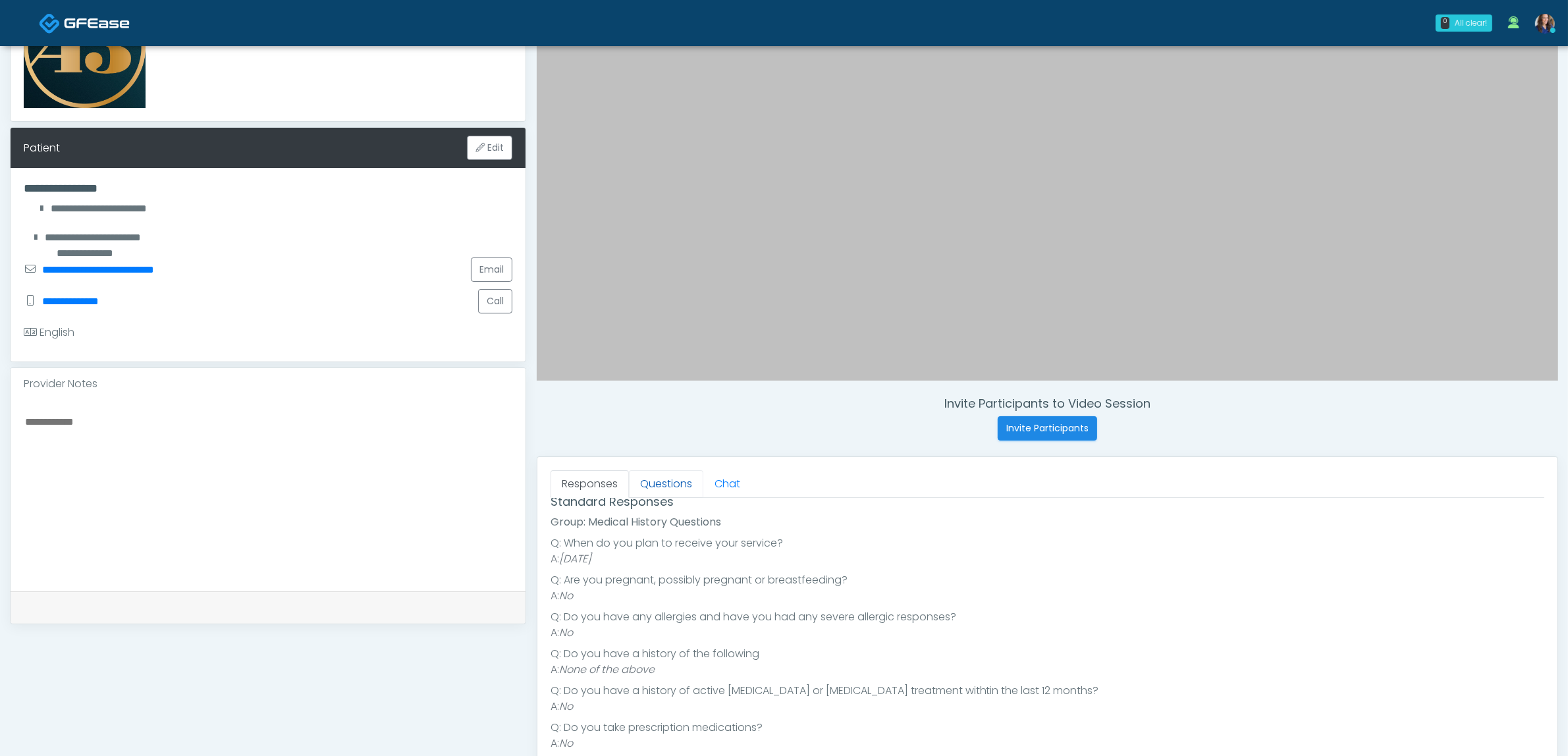
click at [662, 494] on link "Questions" at bounding box center [666, 483] width 74 height 28
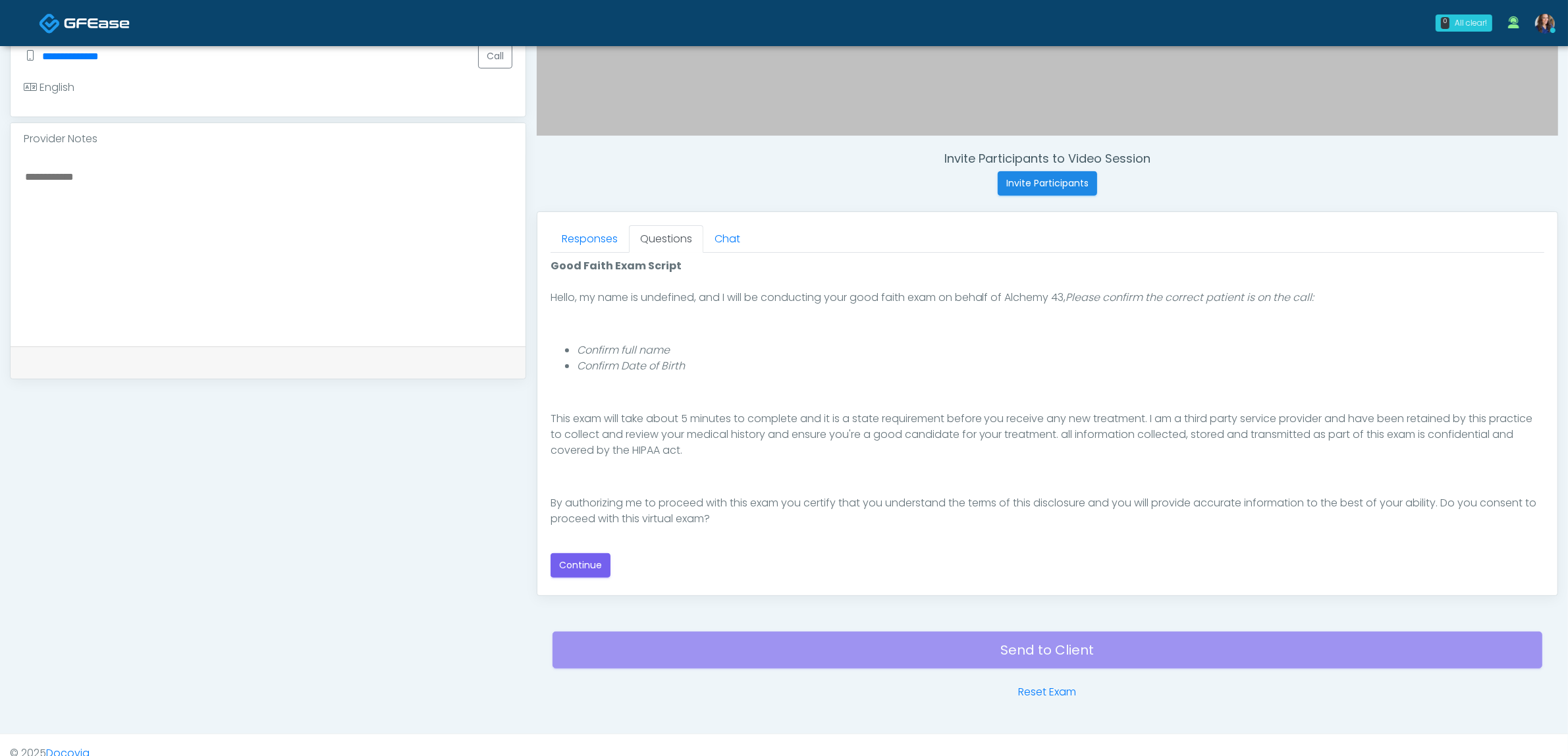
scroll to position [412, 0]
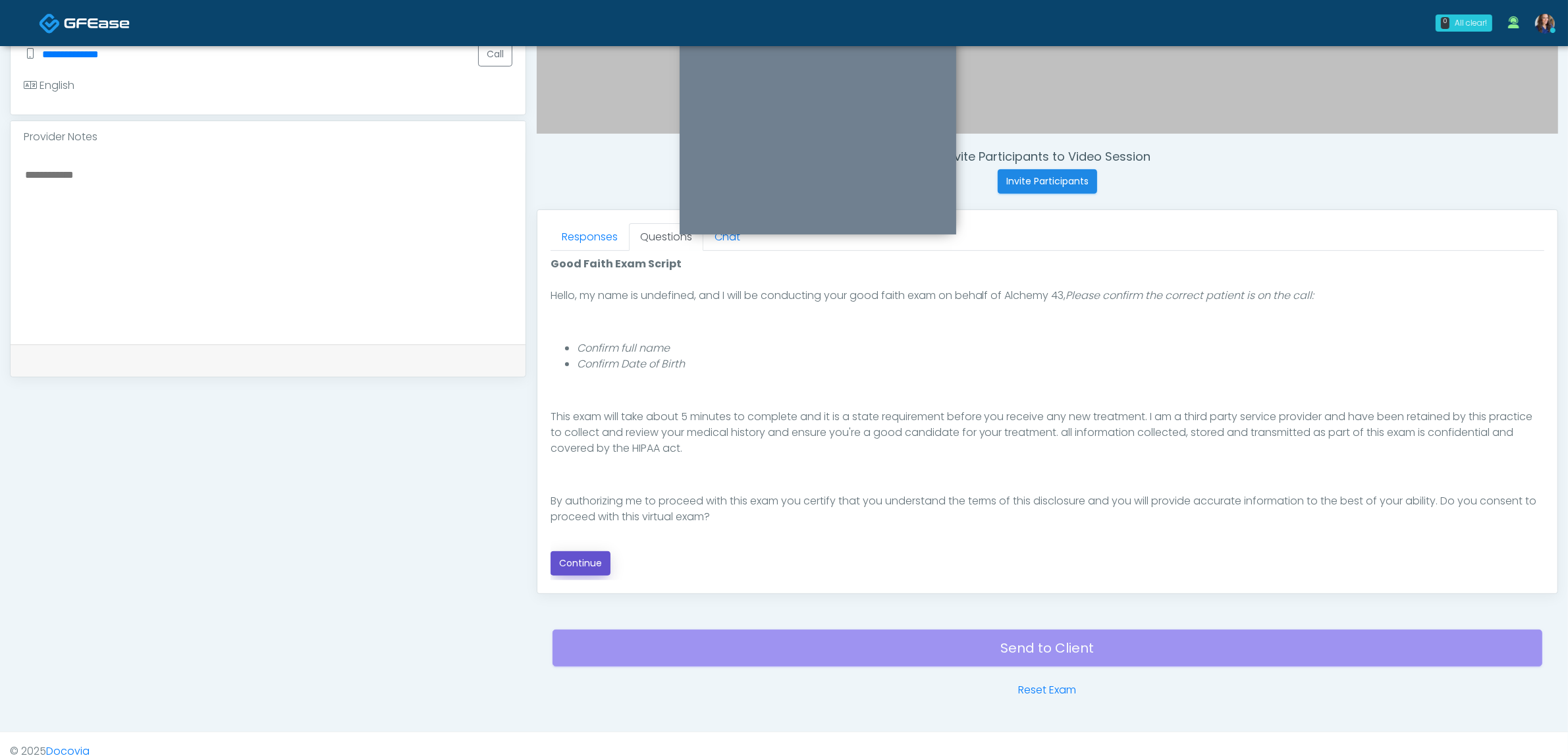
click at [575, 567] on button "Continue" at bounding box center [580, 563] width 60 height 24
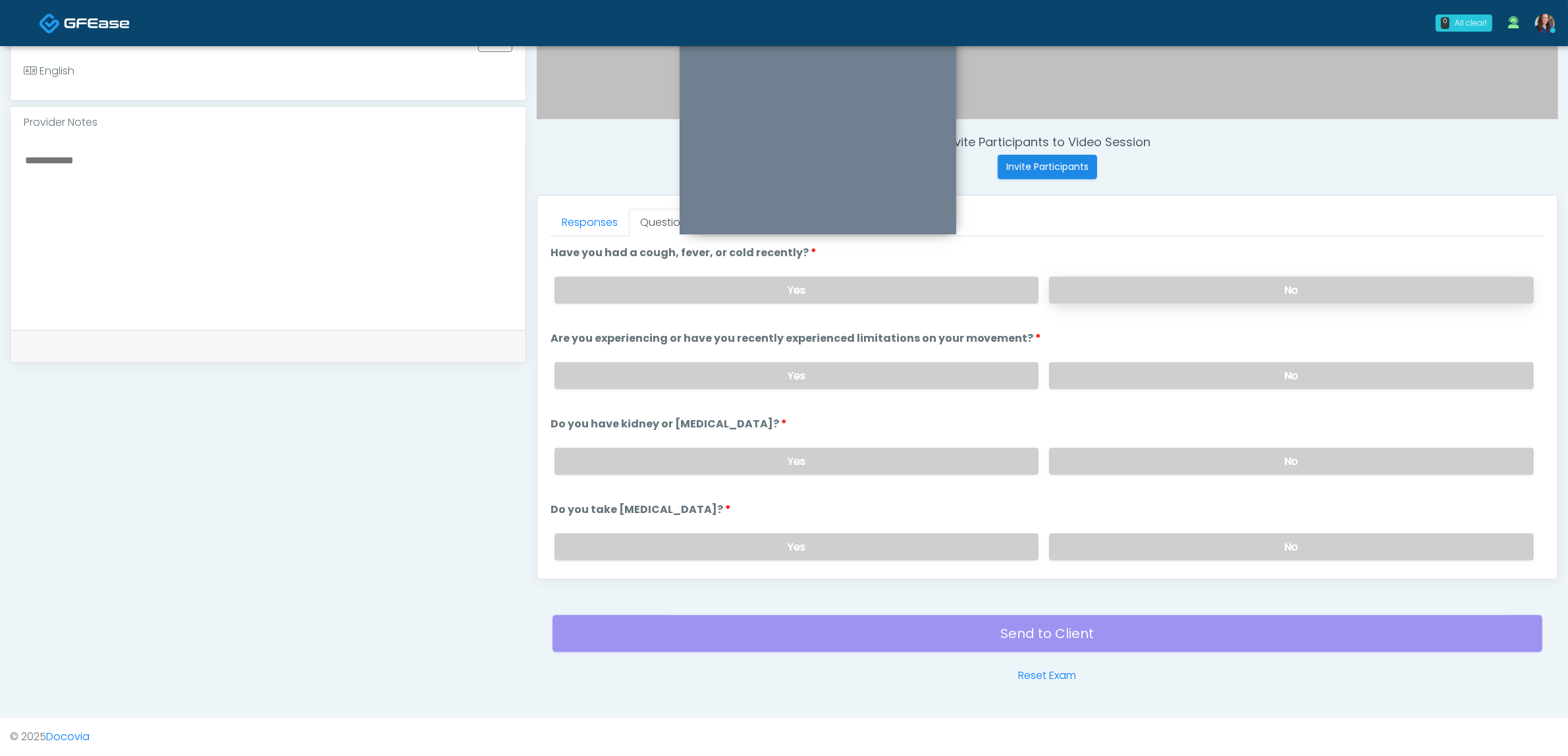
click at [1234, 297] on label "No" at bounding box center [1292, 290] width 485 height 27
click at [1199, 373] on label "No" at bounding box center [1292, 375] width 485 height 27
drag, startPoint x: 1193, startPoint y: 452, endPoint x: 1201, endPoint y: 504, distance: 52.6
click at [1192, 455] on label "No" at bounding box center [1292, 461] width 485 height 27
click at [1195, 556] on div "Yes No" at bounding box center [1044, 546] width 1000 height 48
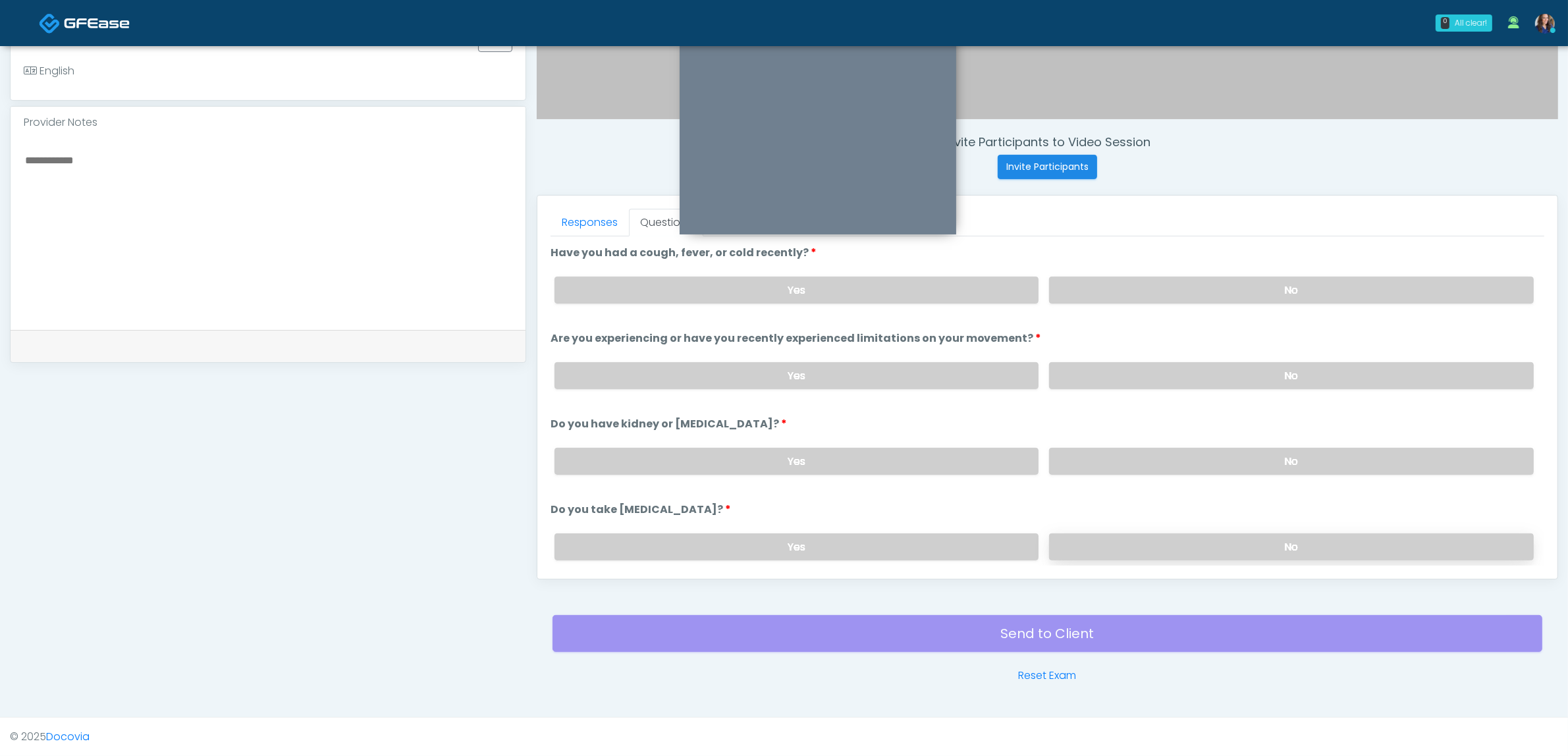
click at [1193, 540] on label "No" at bounding box center [1292, 546] width 485 height 27
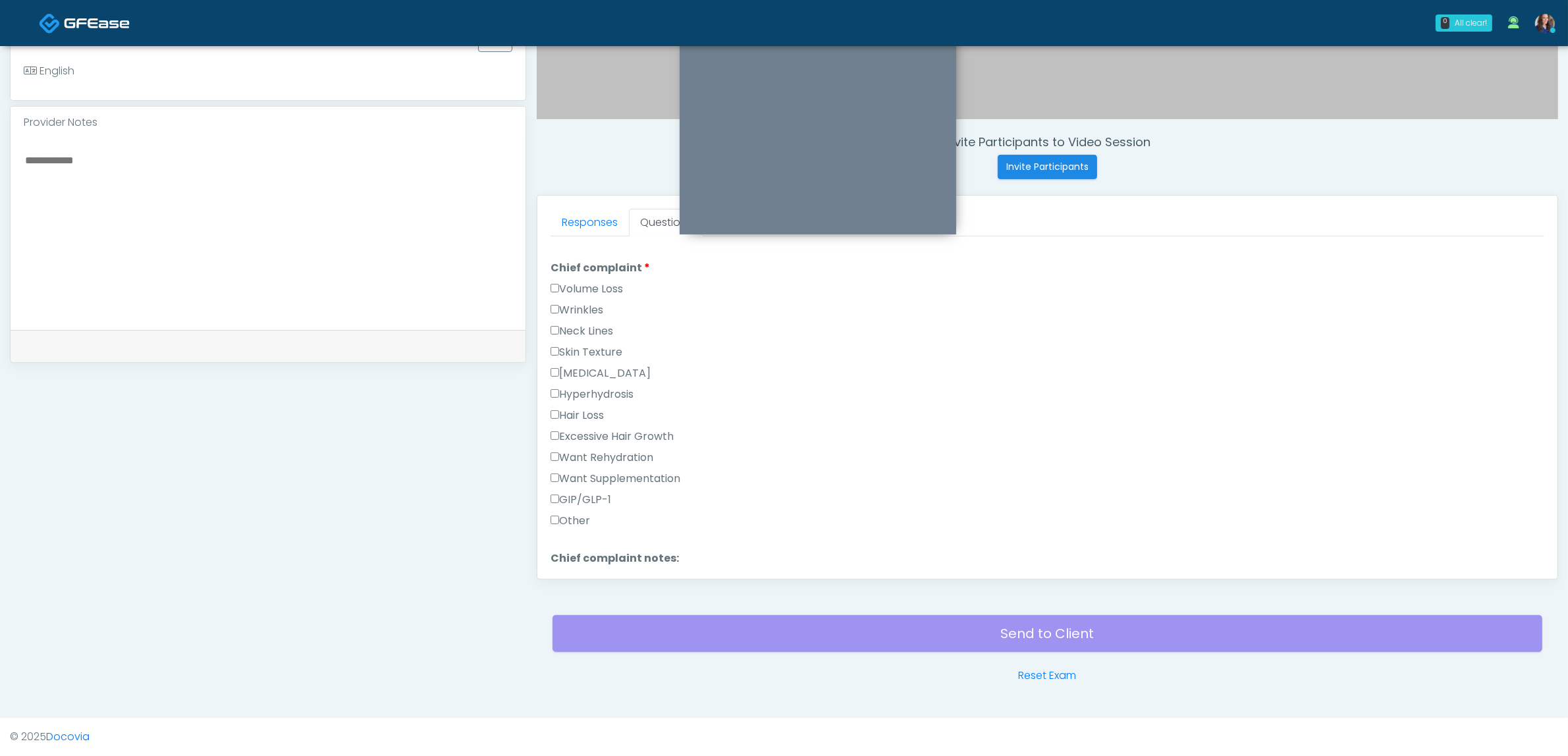
scroll to position [329, 0]
click at [594, 364] on label "[MEDICAL_DATA]" at bounding box center [600, 371] width 100 height 16
click at [594, 346] on label "Skin Texture" at bounding box center [586, 350] width 72 height 16
click at [584, 340] on label "None" at bounding box center [568, 347] width 35 height 16
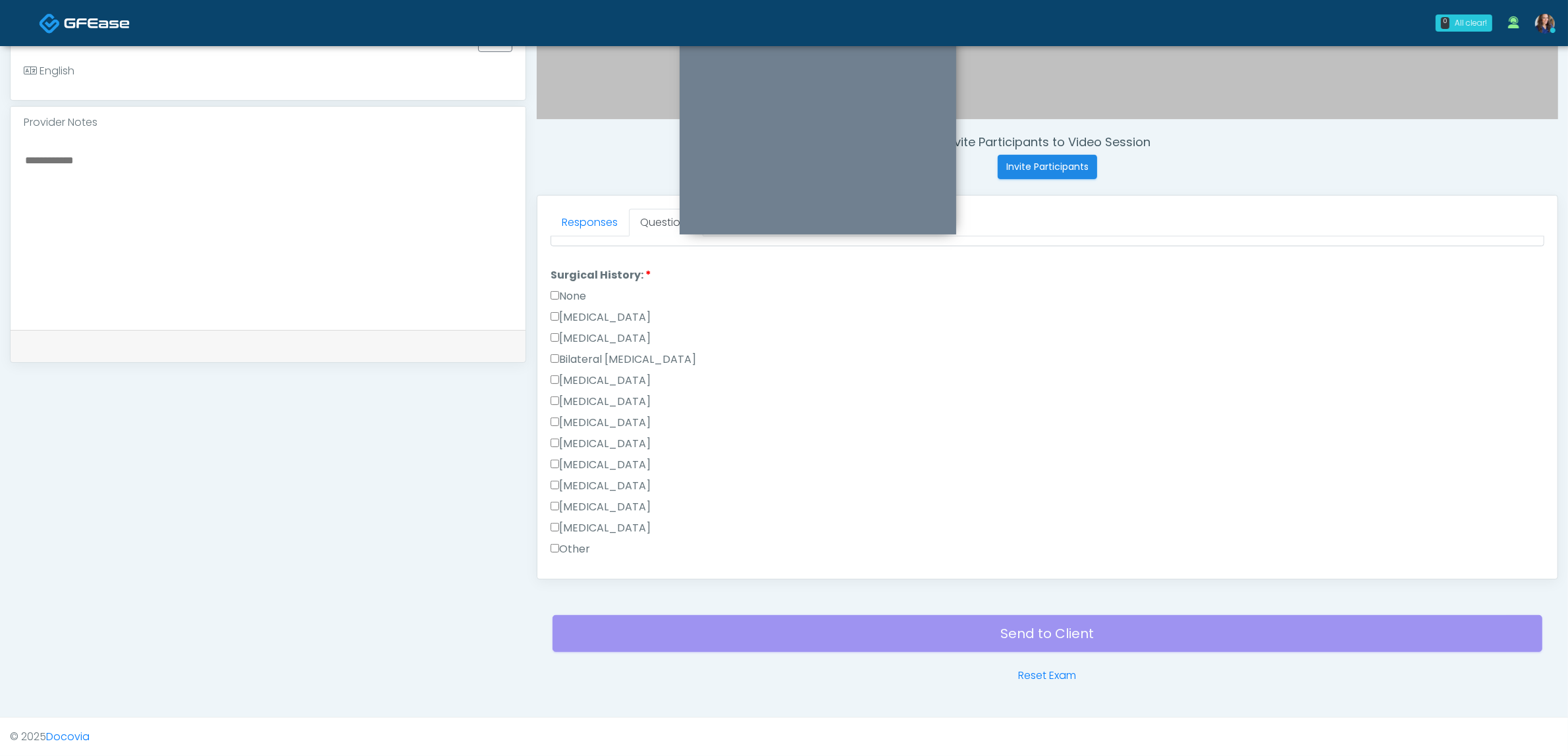
scroll to position [839, 0]
click at [586, 554] on button "Continue" at bounding box center [580, 559] width 60 height 24
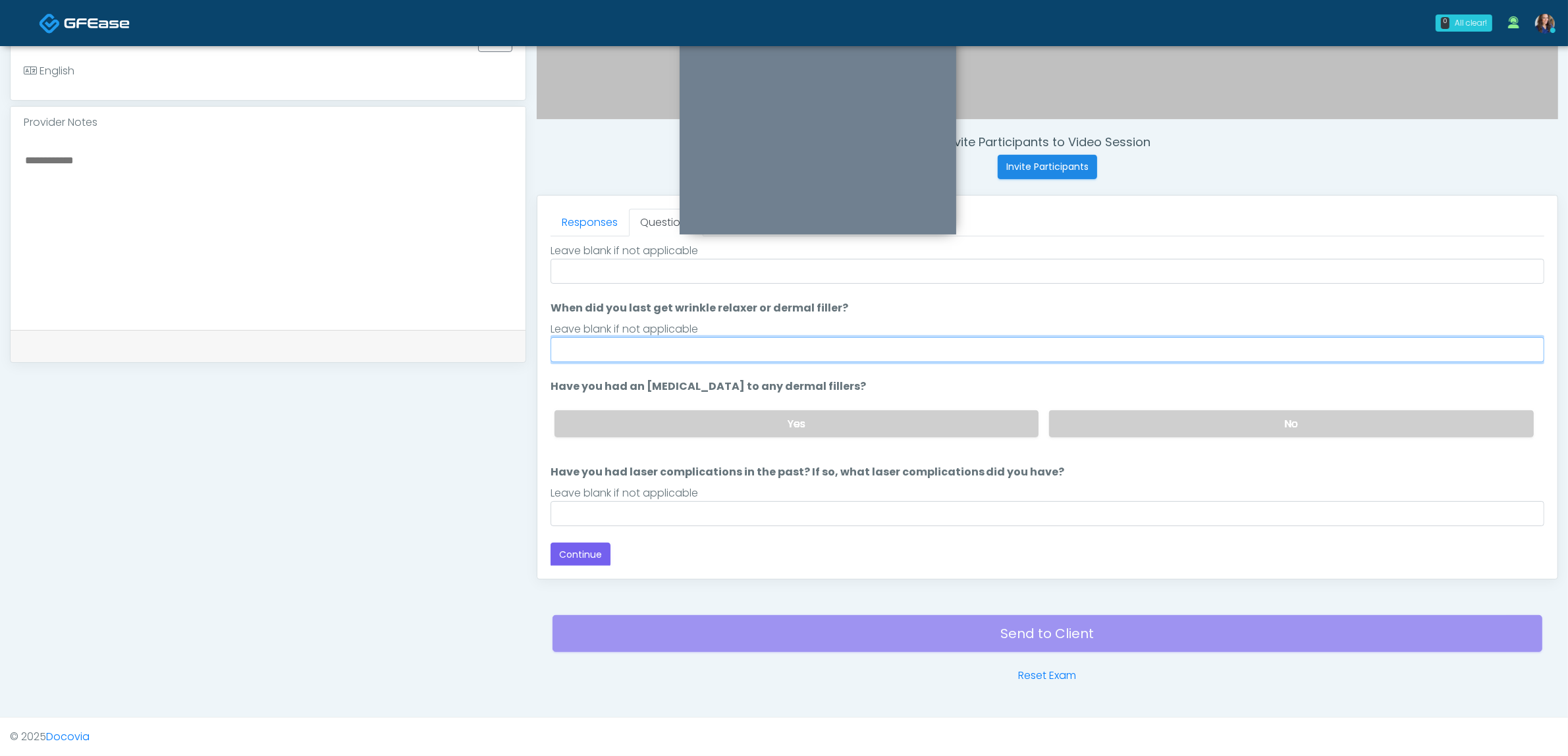
click at [639, 354] on input "When did you last get wrinkle relaxer or dermal filler?" at bounding box center [1048, 349] width 994 height 25
type input "**"
click at [1140, 425] on label "No" at bounding box center [1292, 423] width 485 height 27
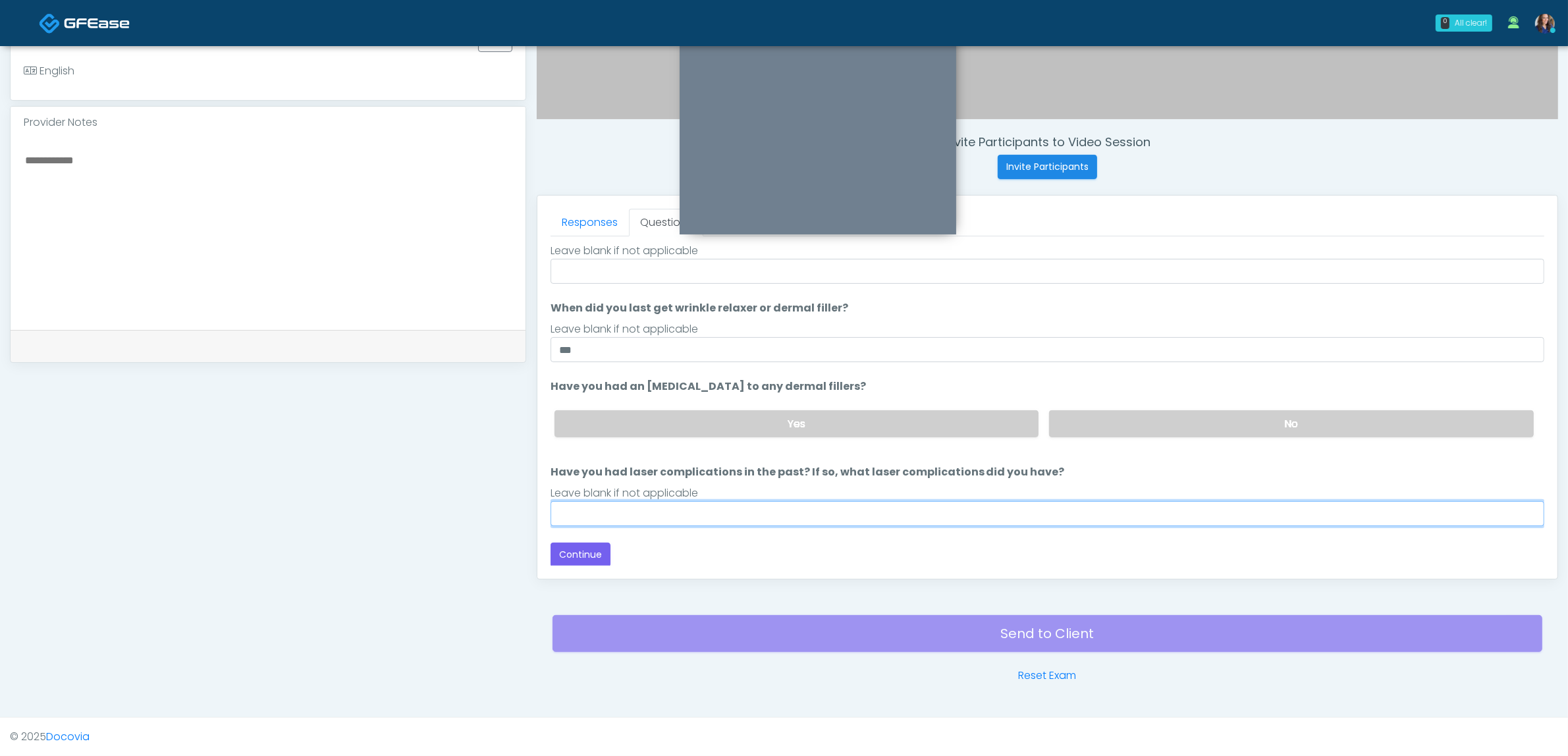
click at [781, 515] on input "Have you had laser complications in the past? If so, what laser complications d…" at bounding box center [1048, 514] width 994 height 25
type input "**"
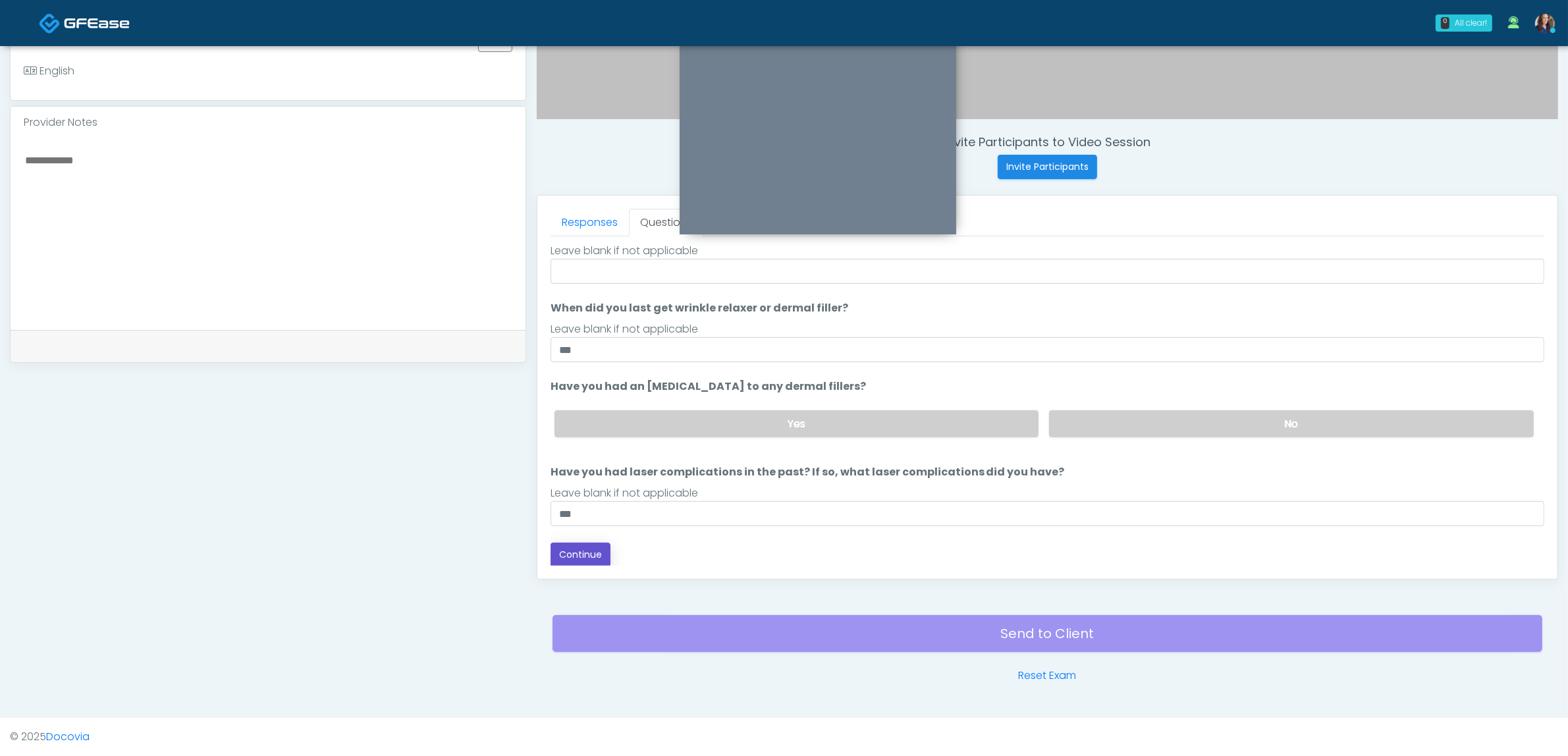
click at [584, 551] on button "Continue" at bounding box center [580, 554] width 60 height 24
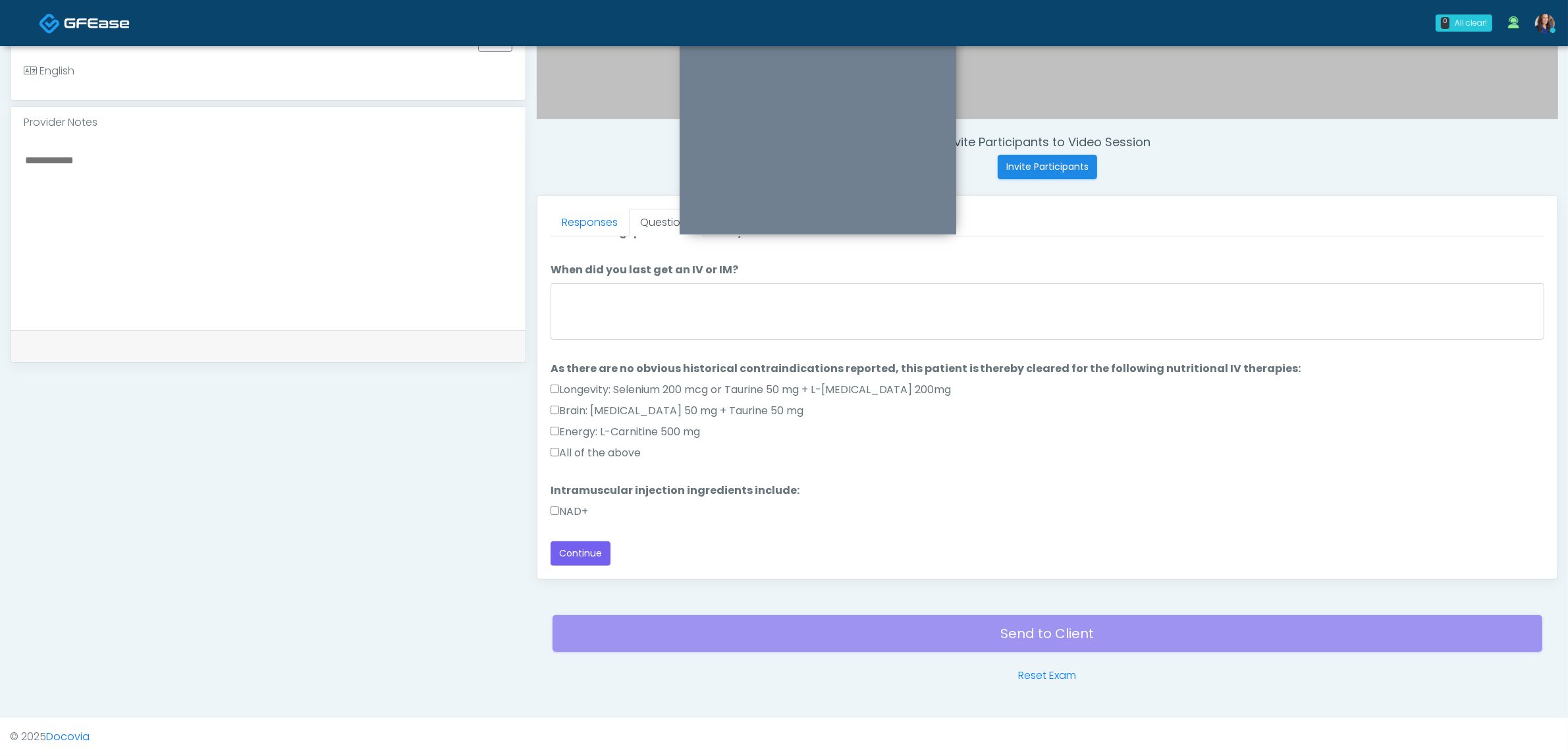
scroll to position [20, 0]
drag, startPoint x: 805, startPoint y: 307, endPoint x: 801, endPoint y: 318, distance: 11.7
click at [805, 310] on textarea "When did you last get an IV or IM?" at bounding box center [1048, 311] width 994 height 56
click at [627, 446] on label "All of the above" at bounding box center [595, 453] width 90 height 16
click at [573, 554] on button "Continue" at bounding box center [580, 553] width 60 height 24
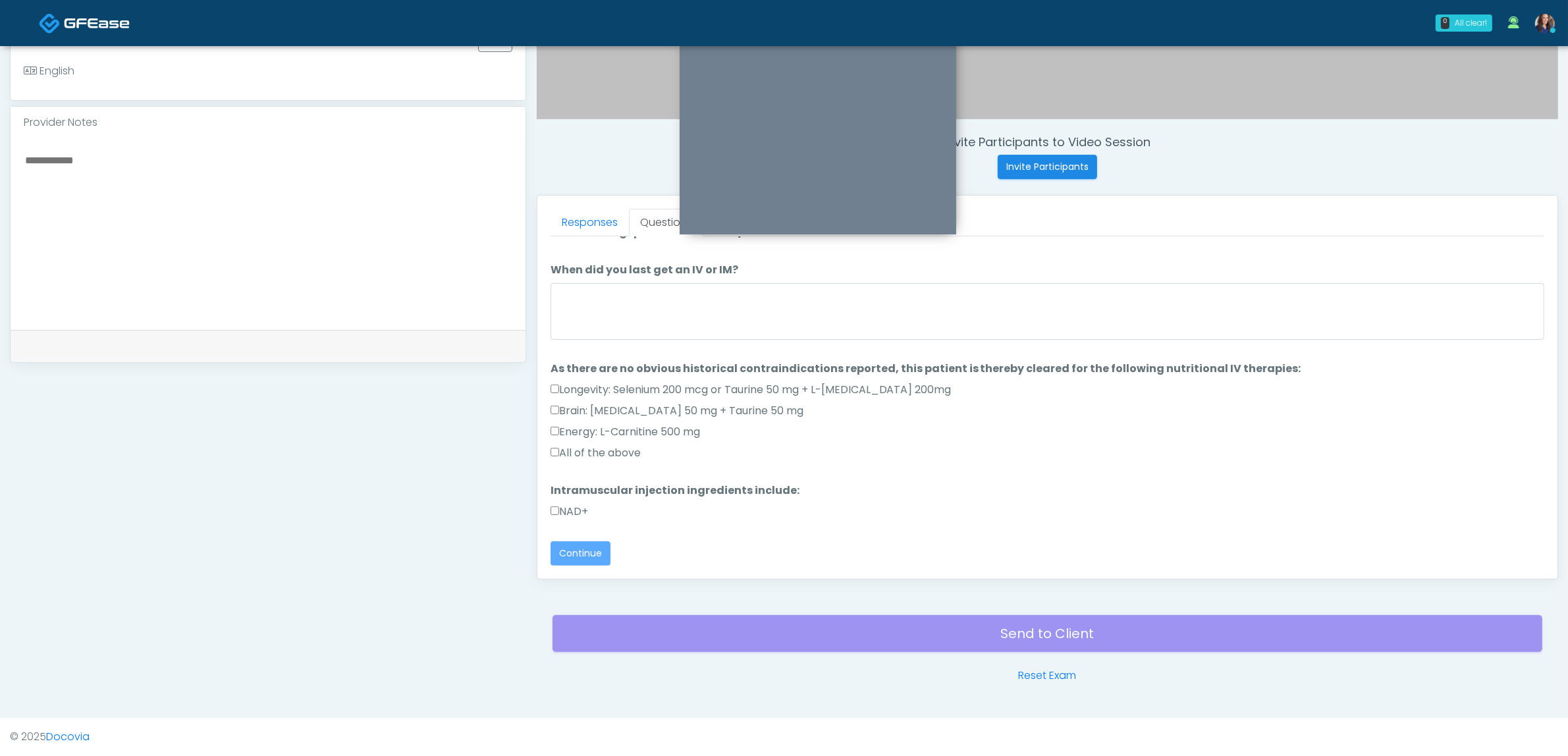
scroll to position [0, 0]
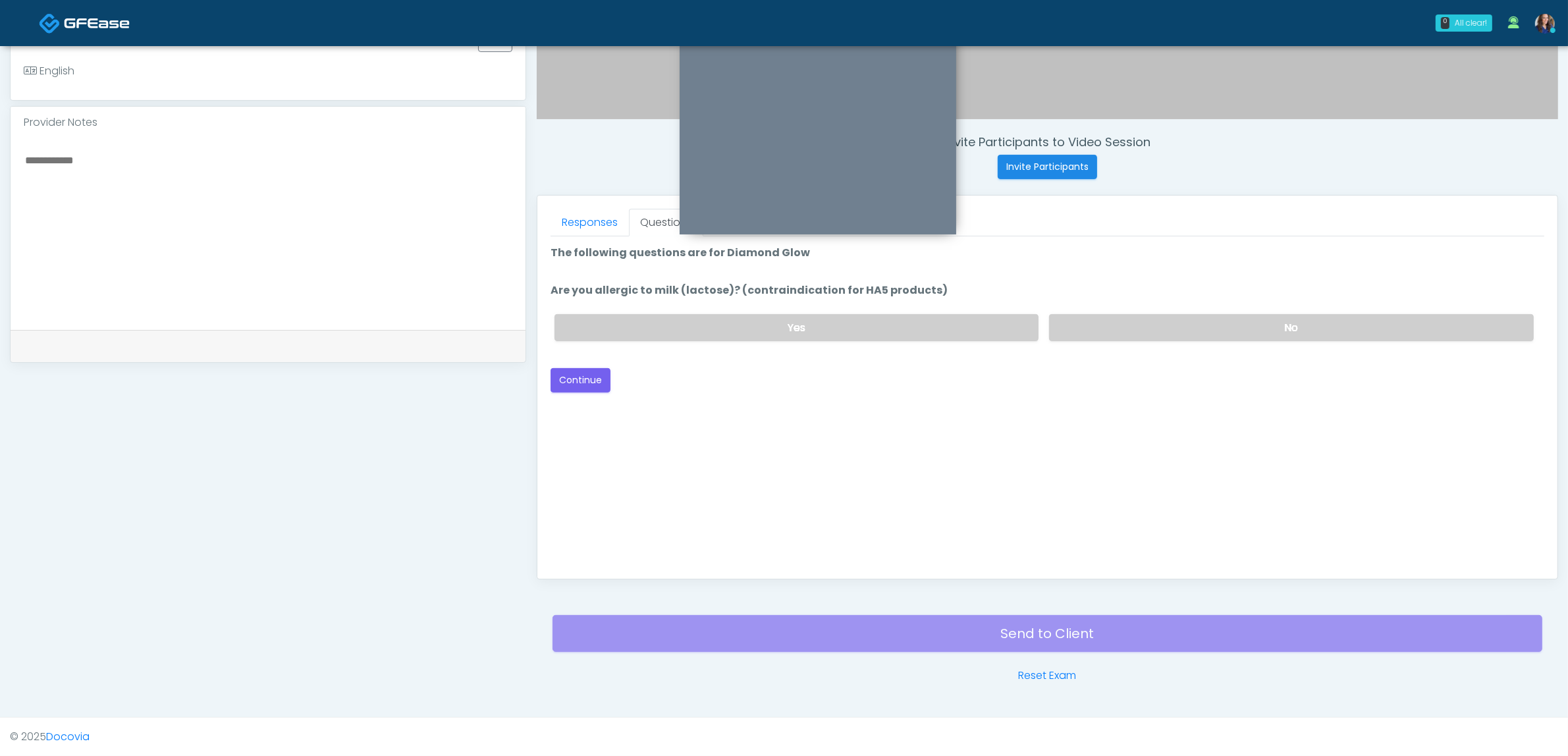
click at [1140, 312] on div "Yes No" at bounding box center [1044, 327] width 1000 height 48
click at [1080, 327] on label "No" at bounding box center [1292, 327] width 485 height 27
click at [583, 382] on button "Continue" at bounding box center [580, 380] width 60 height 24
drag, startPoint x: 1215, startPoint y: 331, endPoint x: 1197, endPoint y: 331, distance: 18.0
click at [1213, 331] on label "No" at bounding box center [1292, 327] width 485 height 27
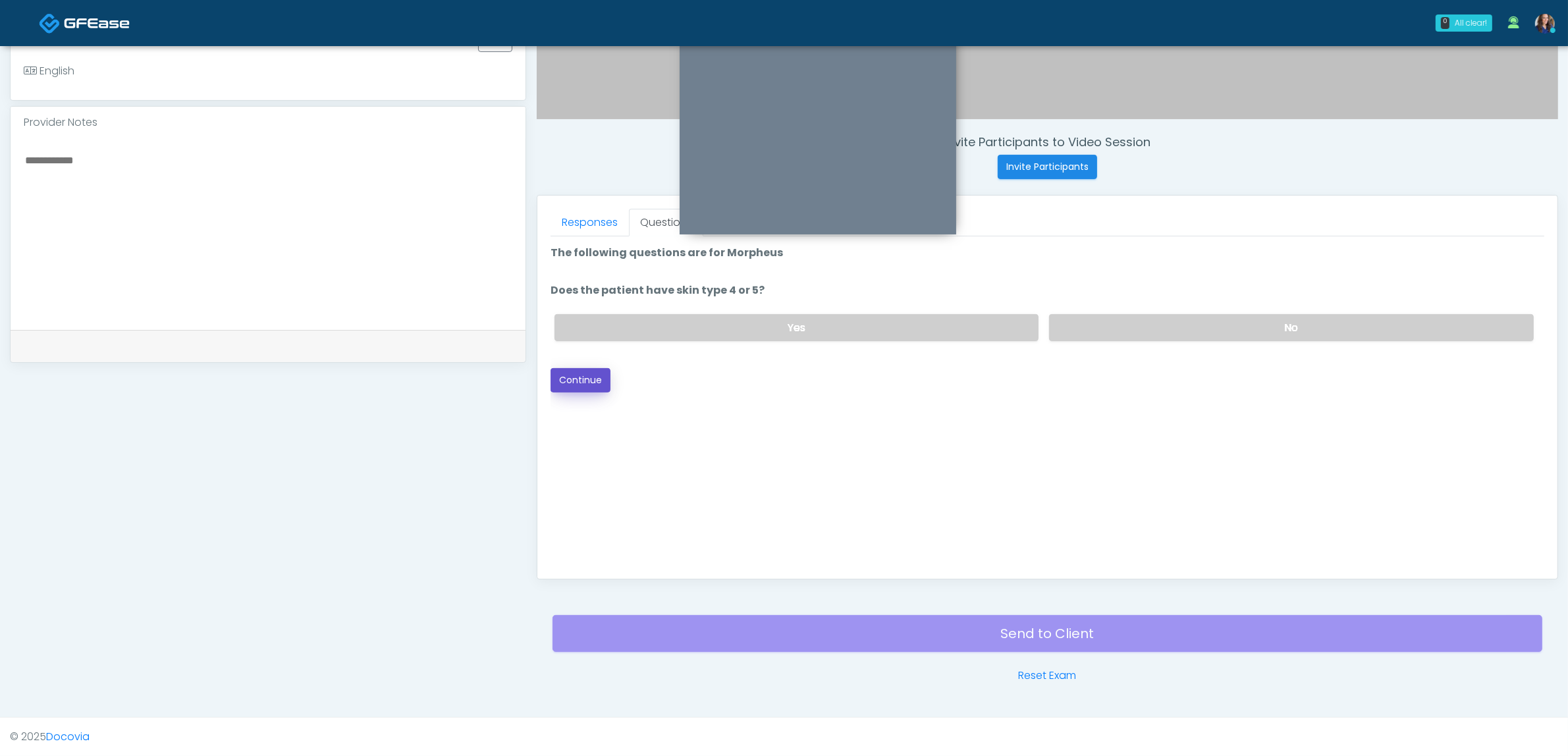
drag, startPoint x: 603, startPoint y: 382, endPoint x: 660, endPoint y: 382, distance: 57.0
click at [601, 382] on button "Continue" at bounding box center [580, 380] width 60 height 24
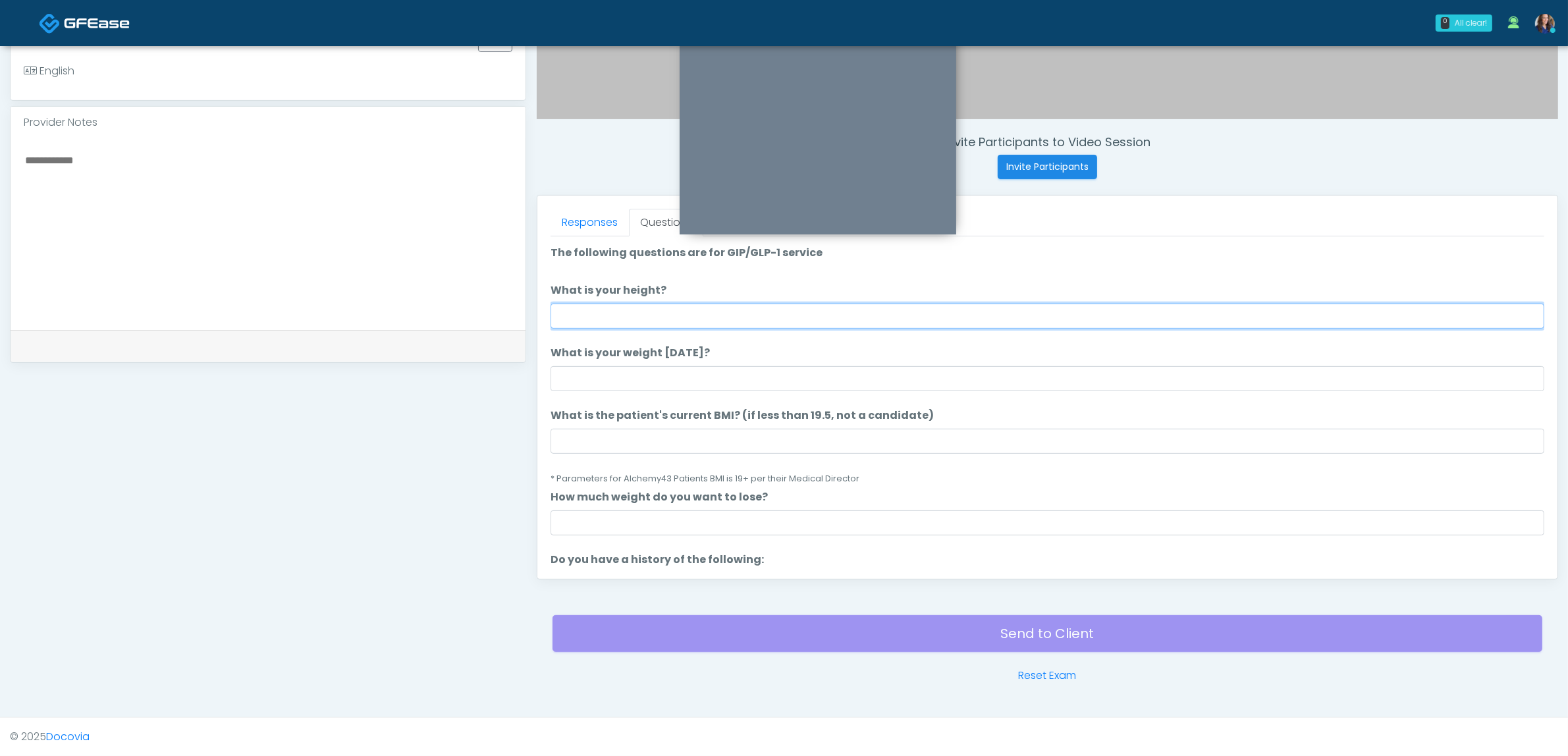
click at [1034, 322] on input "What is your height?" at bounding box center [1048, 317] width 994 height 25
type input "*****"
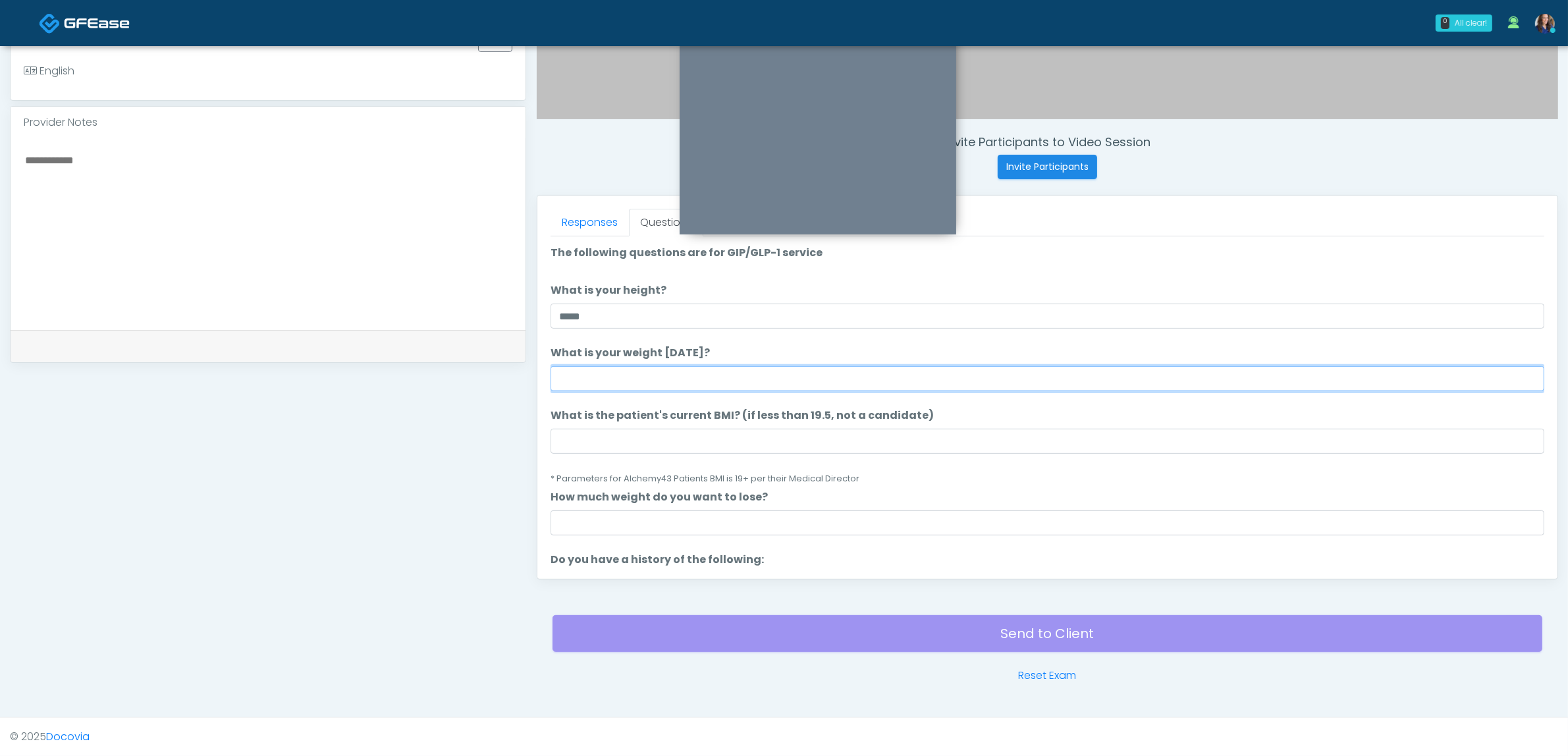
click at [811, 376] on input "What is your weight today?" at bounding box center [1048, 379] width 994 height 25
type input "***"
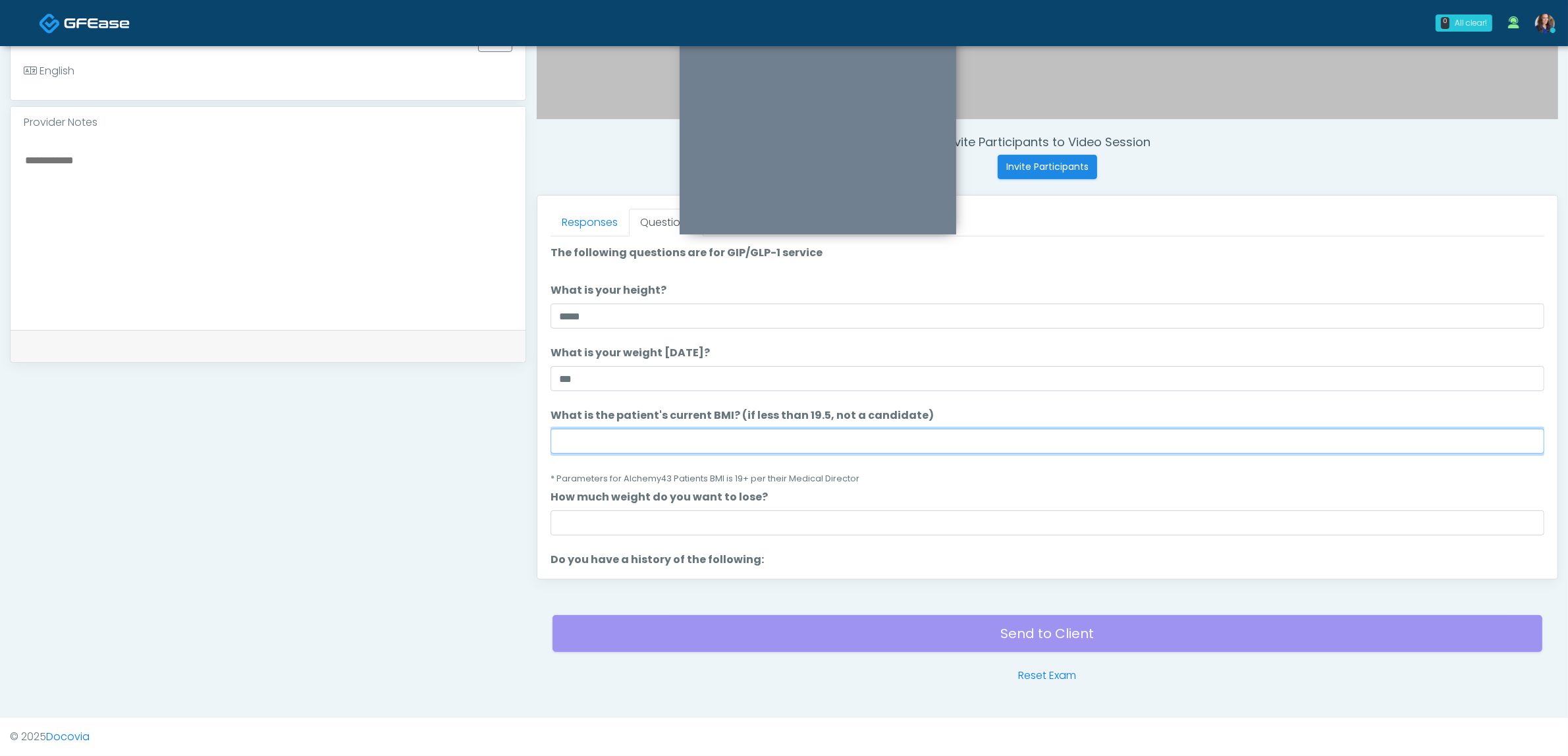
click at [733, 435] on input "What is the patient's current BMI? (if less than 19.5, not a candidate)" at bounding box center [1048, 441] width 994 height 25
type input "**"
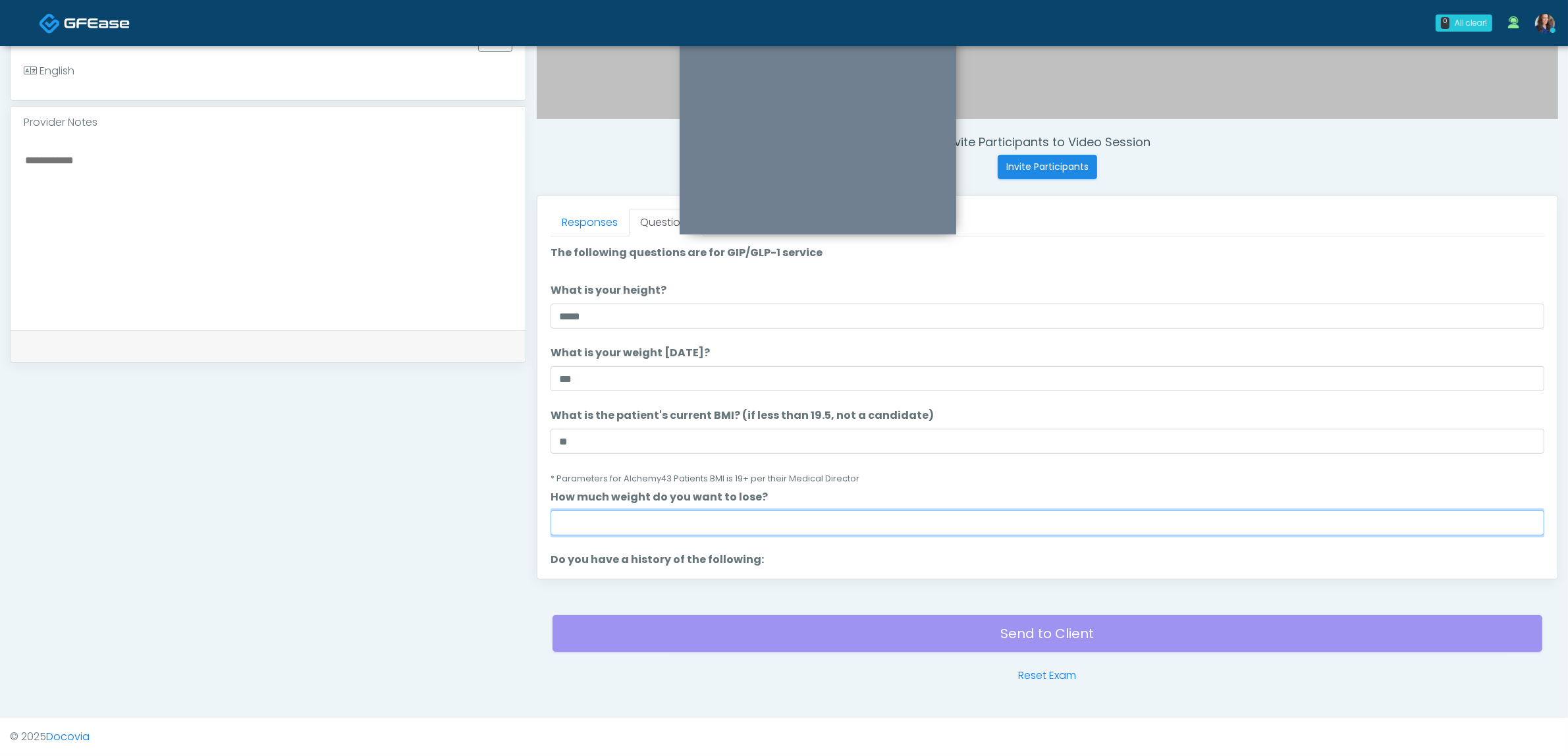
click at [614, 521] on input "How much weight do you want to lose?" at bounding box center [1048, 523] width 994 height 25
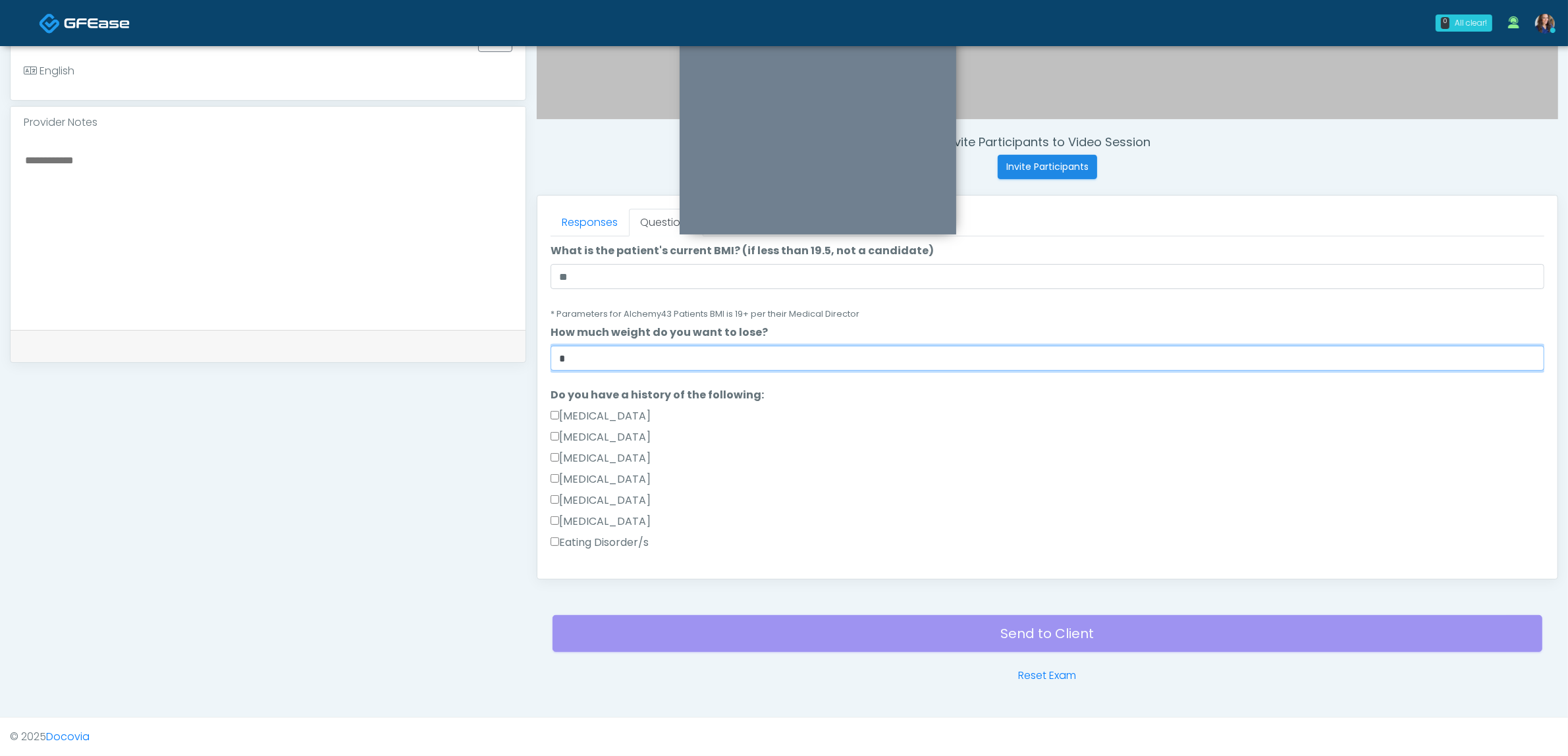
scroll to position [247, 0]
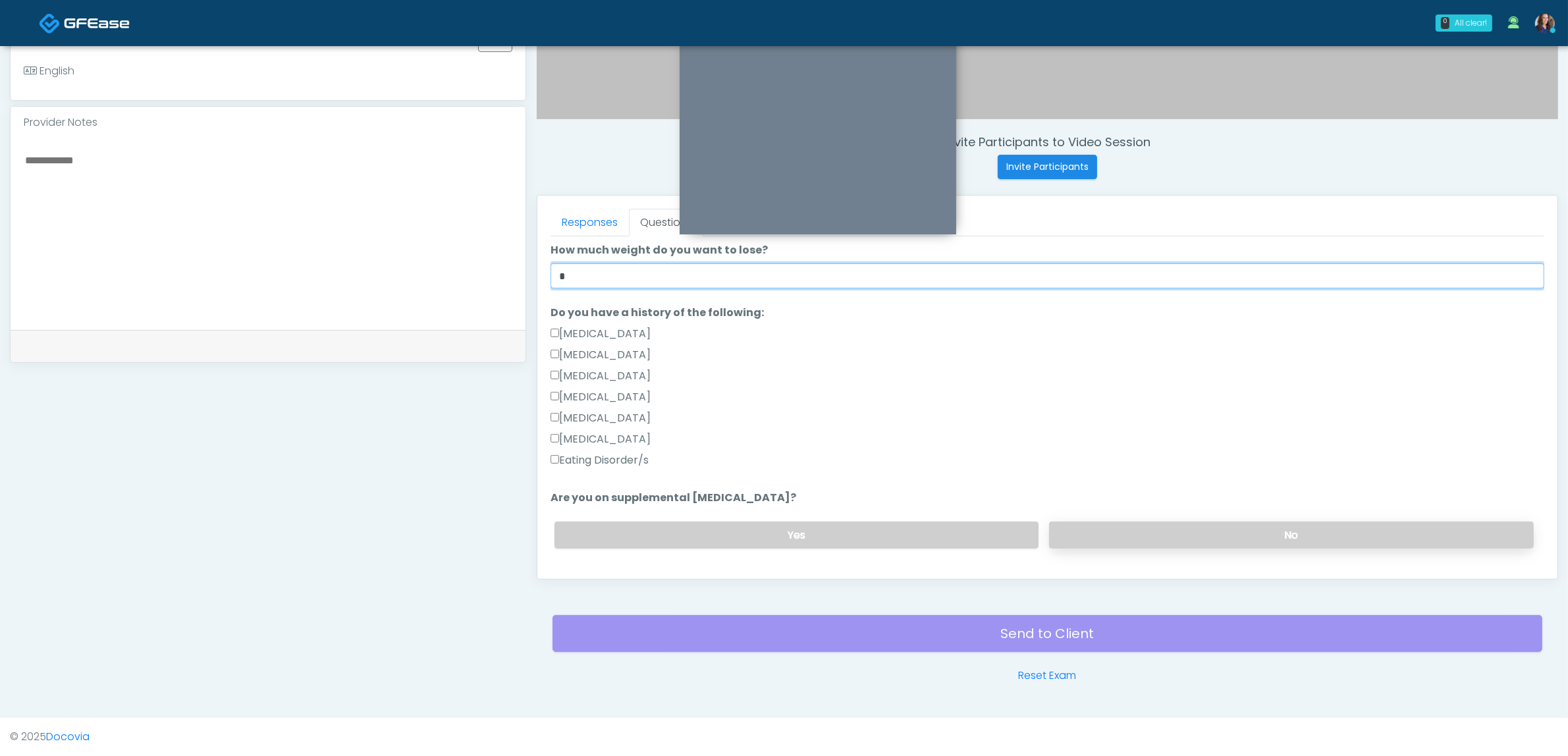
type input "*"
click at [1144, 534] on label "No" at bounding box center [1292, 535] width 485 height 27
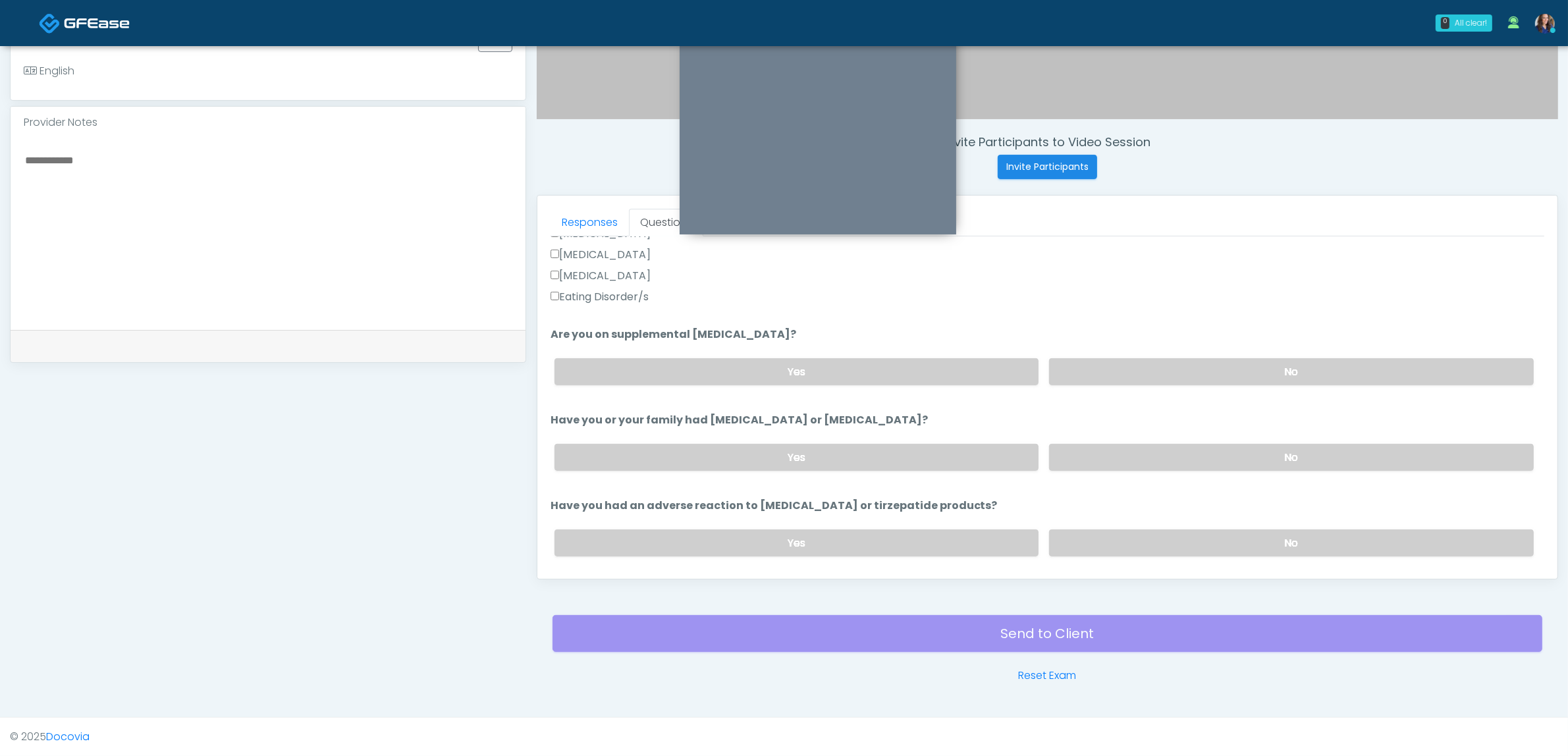
scroll to position [412, 0]
drag, startPoint x: 1176, startPoint y: 452, endPoint x: 1177, endPoint y: 494, distance: 42.0
click at [1176, 452] on label "No" at bounding box center [1292, 456] width 485 height 27
click at [1147, 535] on label "No" at bounding box center [1292, 541] width 485 height 27
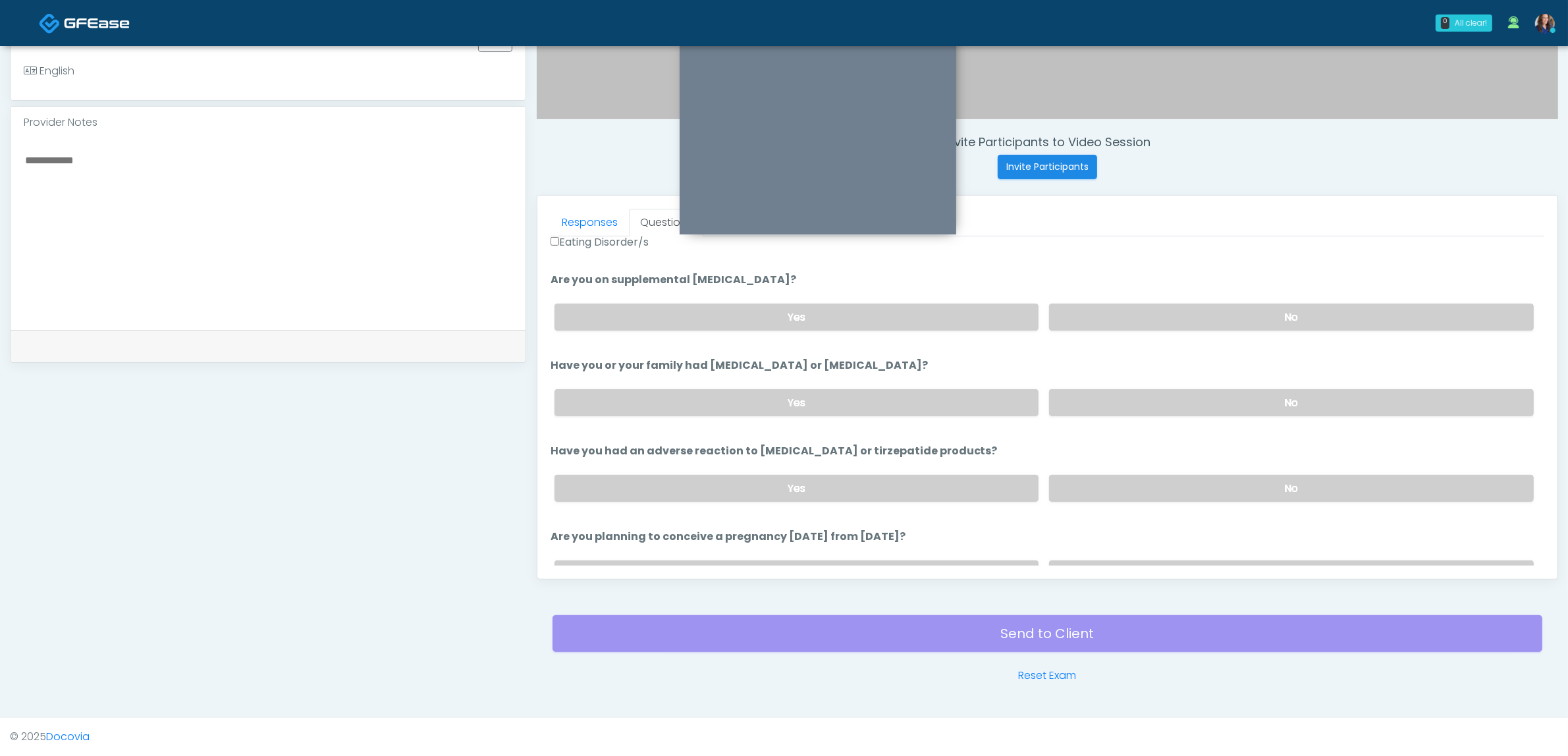
scroll to position [494, 0]
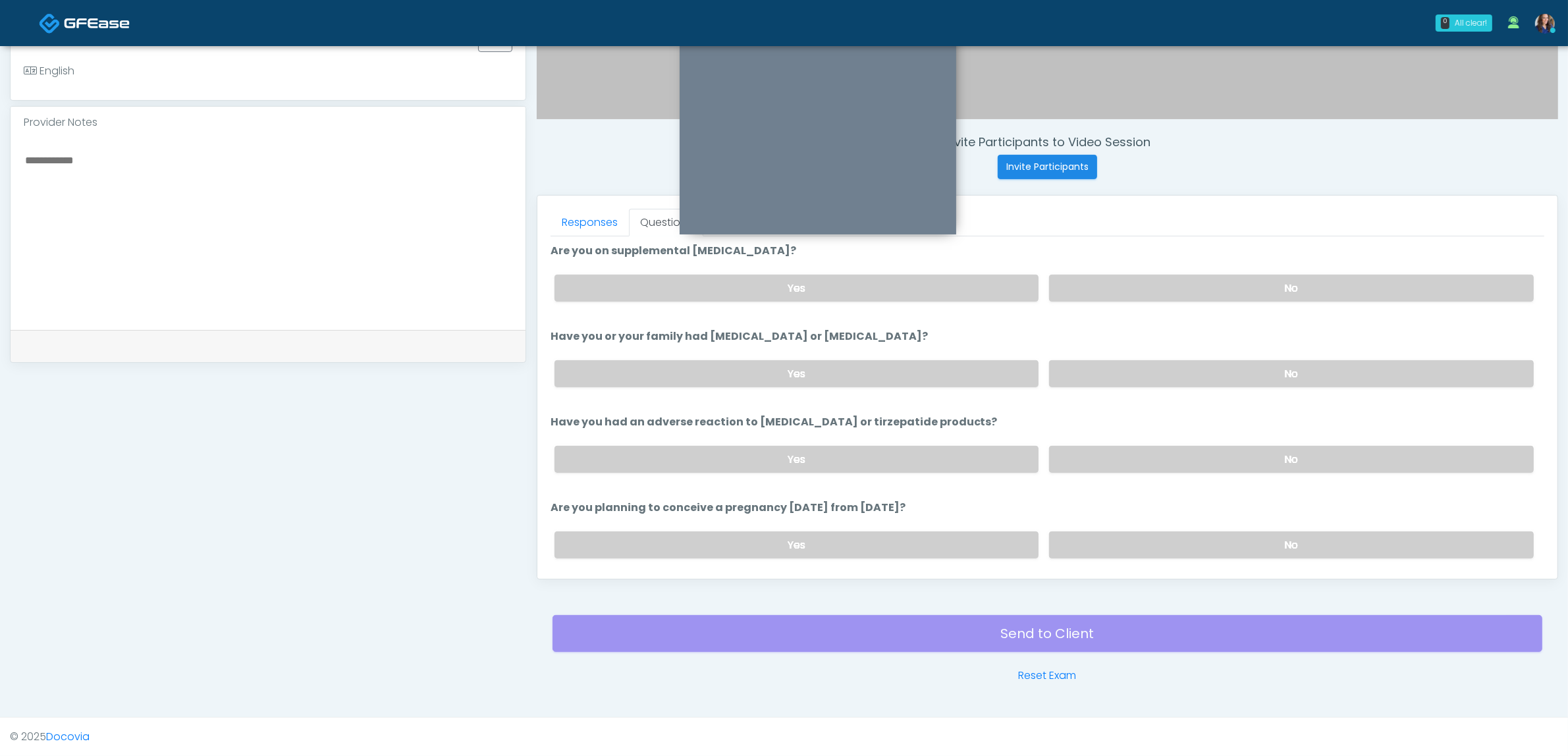
click at [1153, 524] on div "Yes No" at bounding box center [1044, 545] width 1000 height 48
click at [1143, 542] on label "No" at bounding box center [1292, 545] width 485 height 27
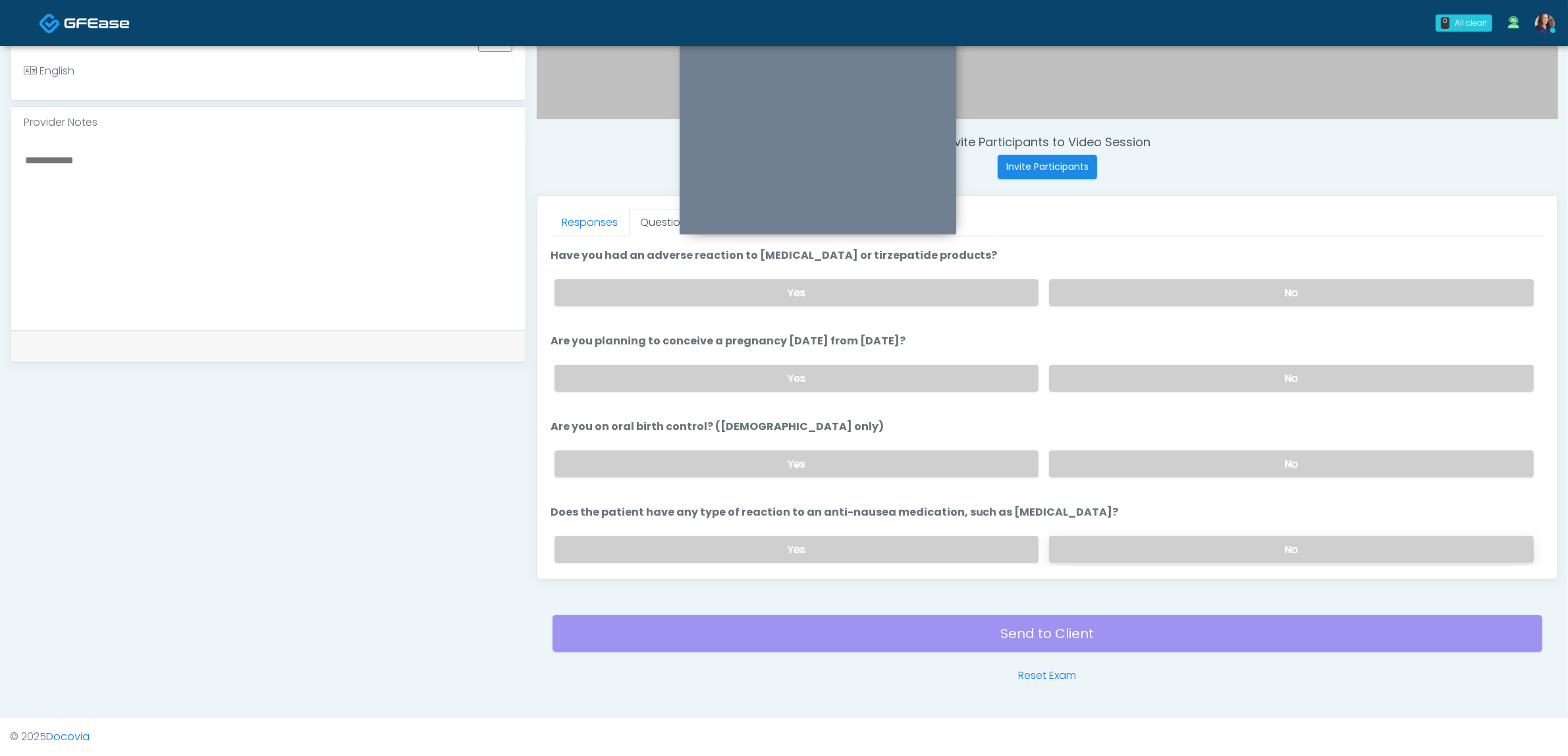
scroll to position [701, 0]
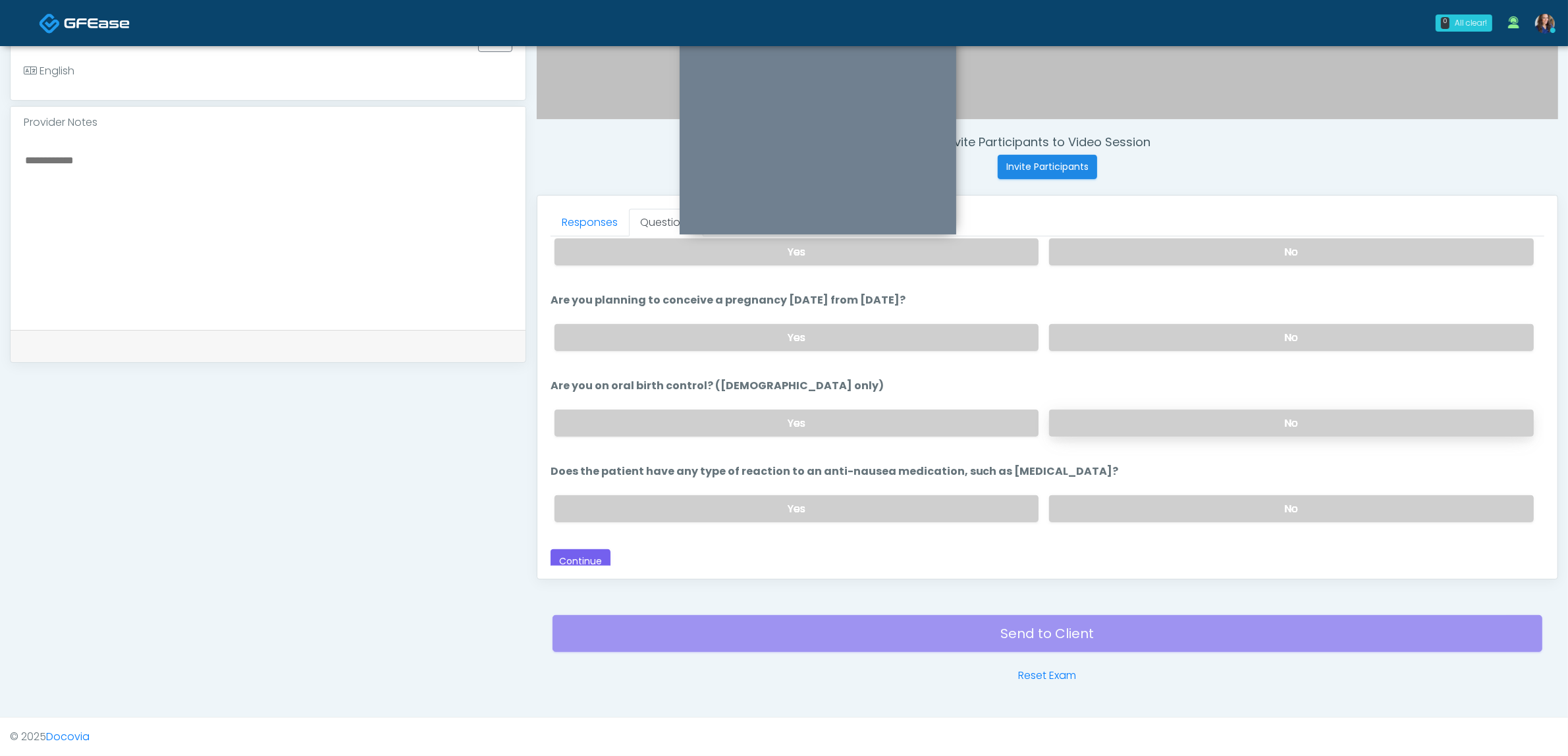
click at [1166, 421] on label "No" at bounding box center [1292, 423] width 485 height 27
click at [1158, 495] on label "No" at bounding box center [1292, 508] width 485 height 27
click at [584, 549] on button "Continue" at bounding box center [580, 561] width 60 height 24
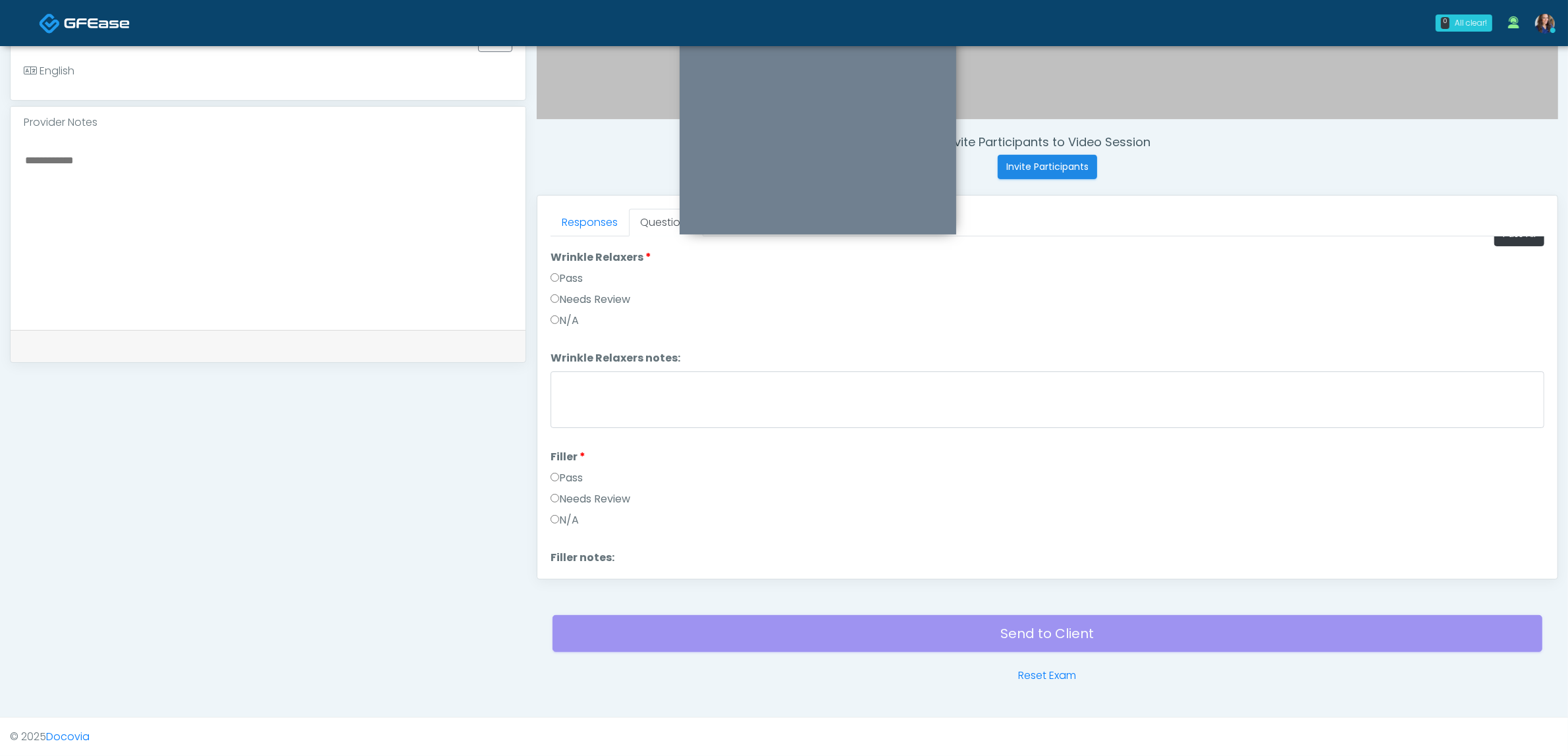
scroll to position [0, 0]
click at [1506, 261] on button "Pass All" at bounding box center [1518, 253] width 50 height 24
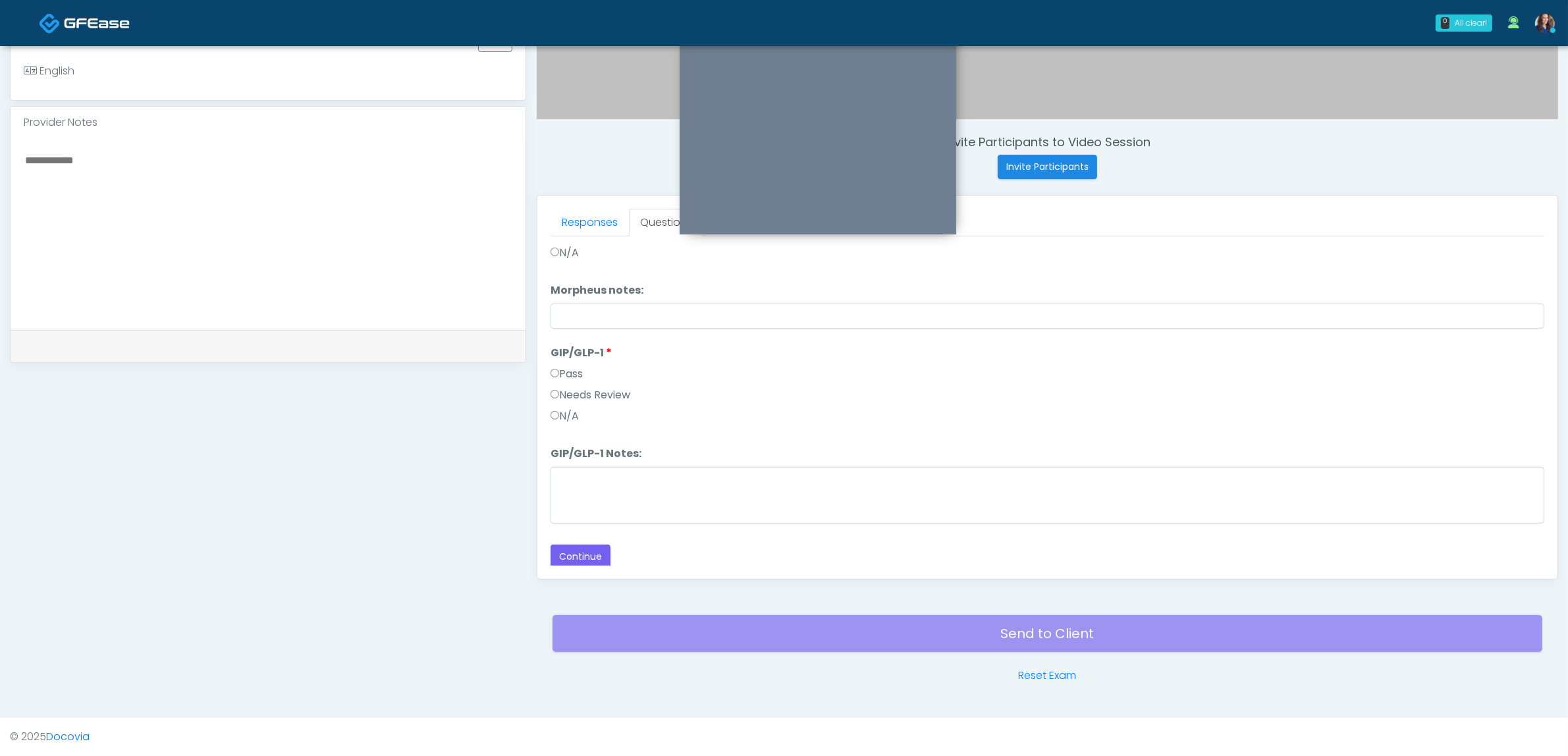
scroll to position [2393, 0]
drag, startPoint x: 597, startPoint y: 551, endPoint x: 701, endPoint y: 550, distance: 104.0
click at [597, 551] on button "Continue" at bounding box center [580, 554] width 60 height 24
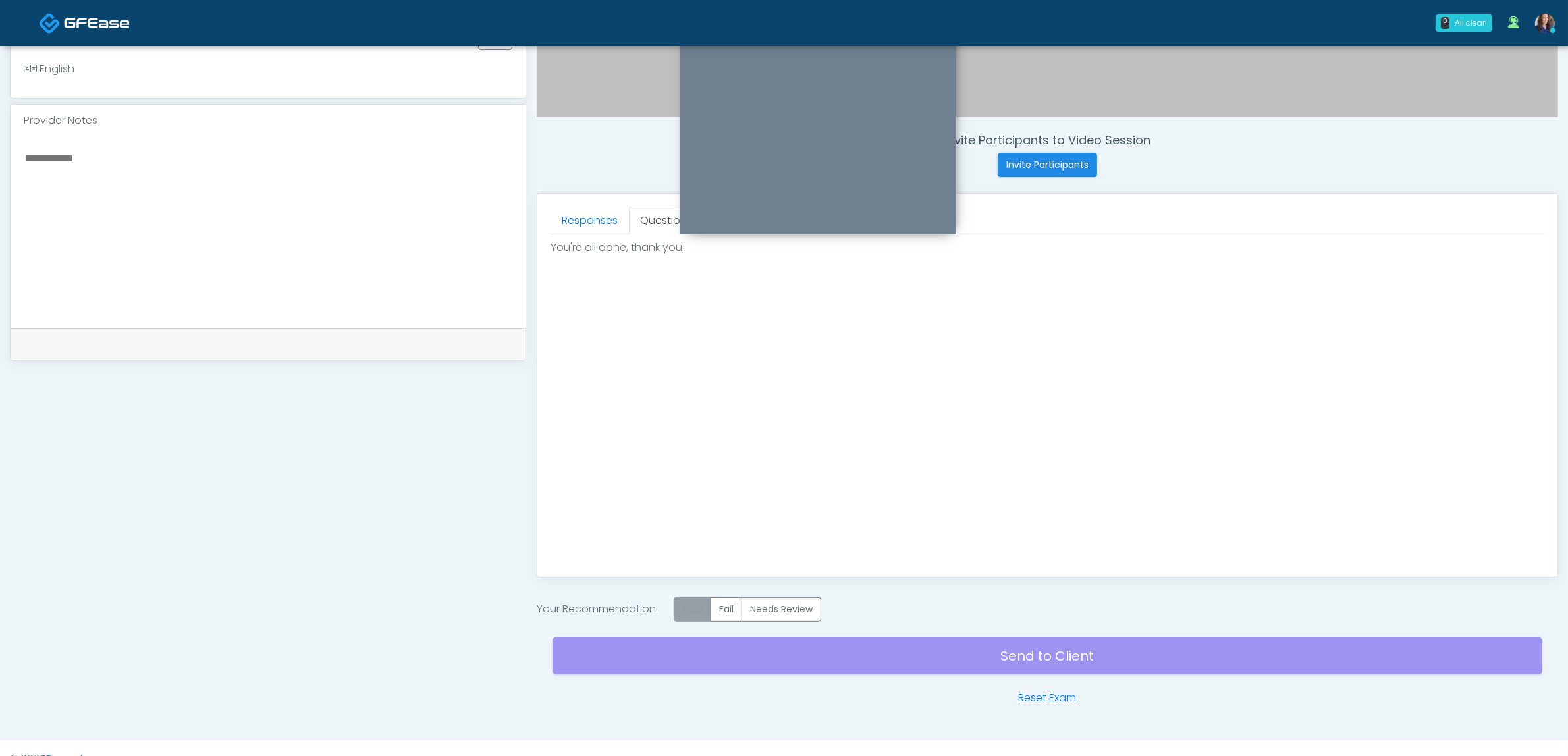
click at [693, 609] on label "Pass" at bounding box center [692, 609] width 38 height 24
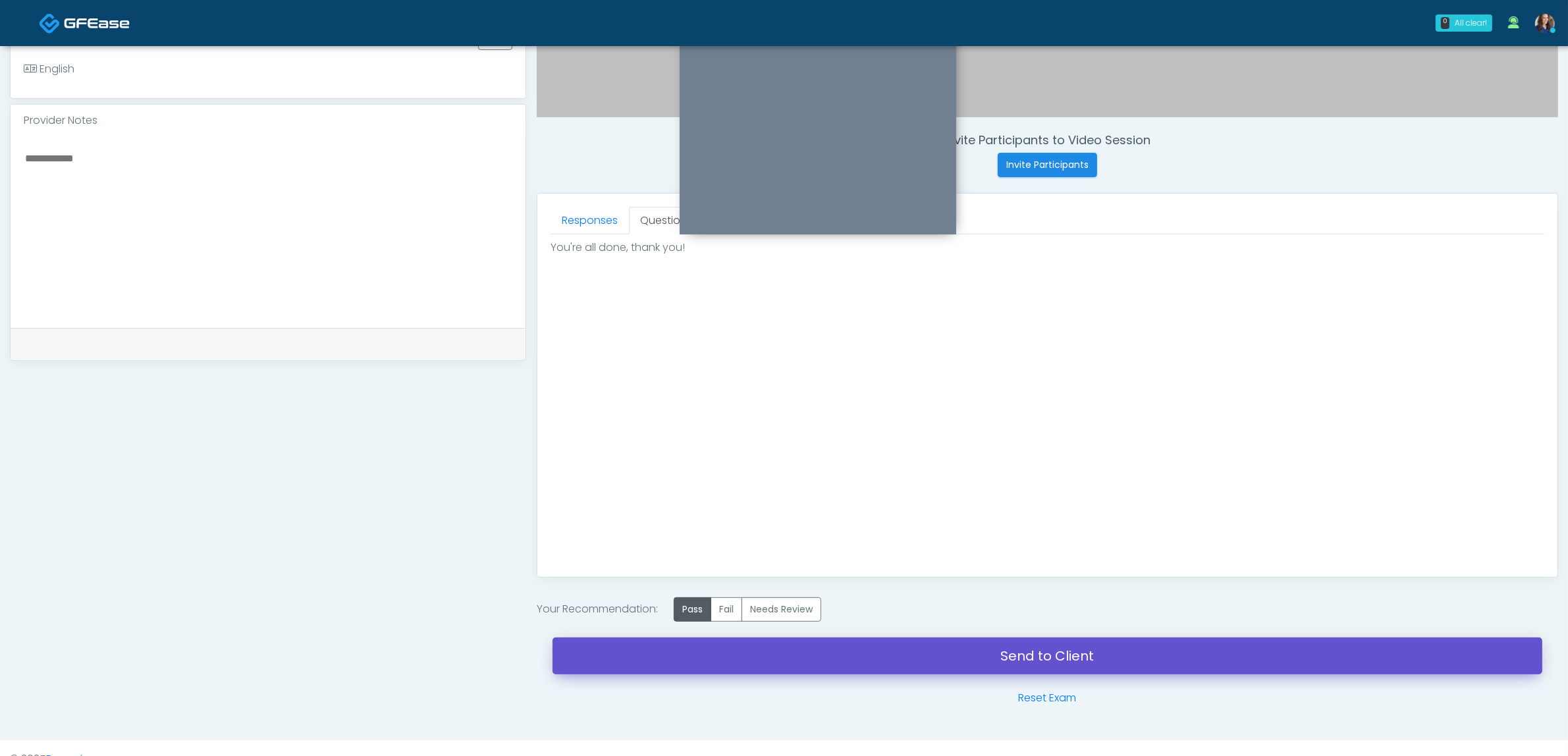
click at [867, 659] on link "Send to Client" at bounding box center [1047, 656] width 989 height 37
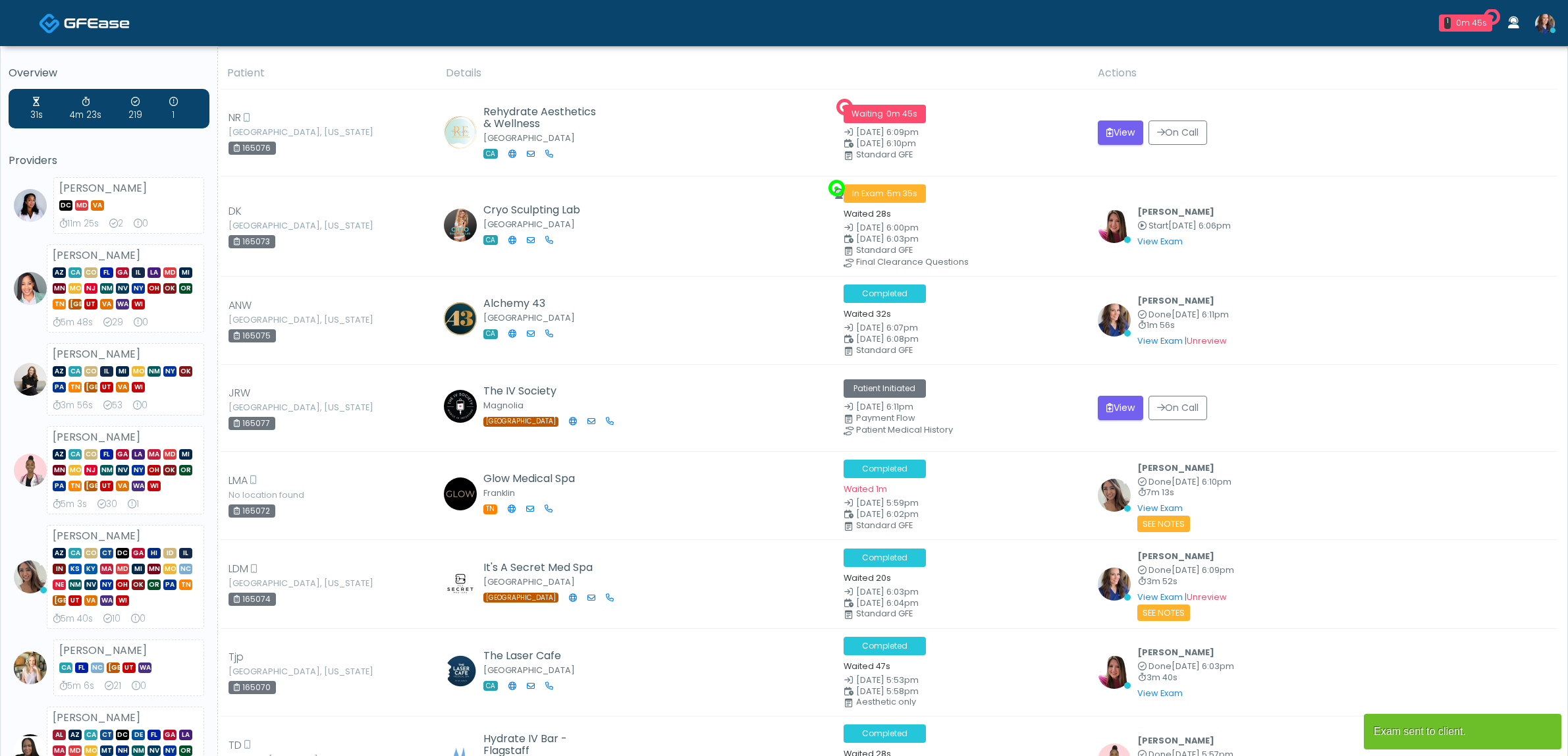
click at [1113, 126] on button "View" at bounding box center [1121, 132] width 45 height 24
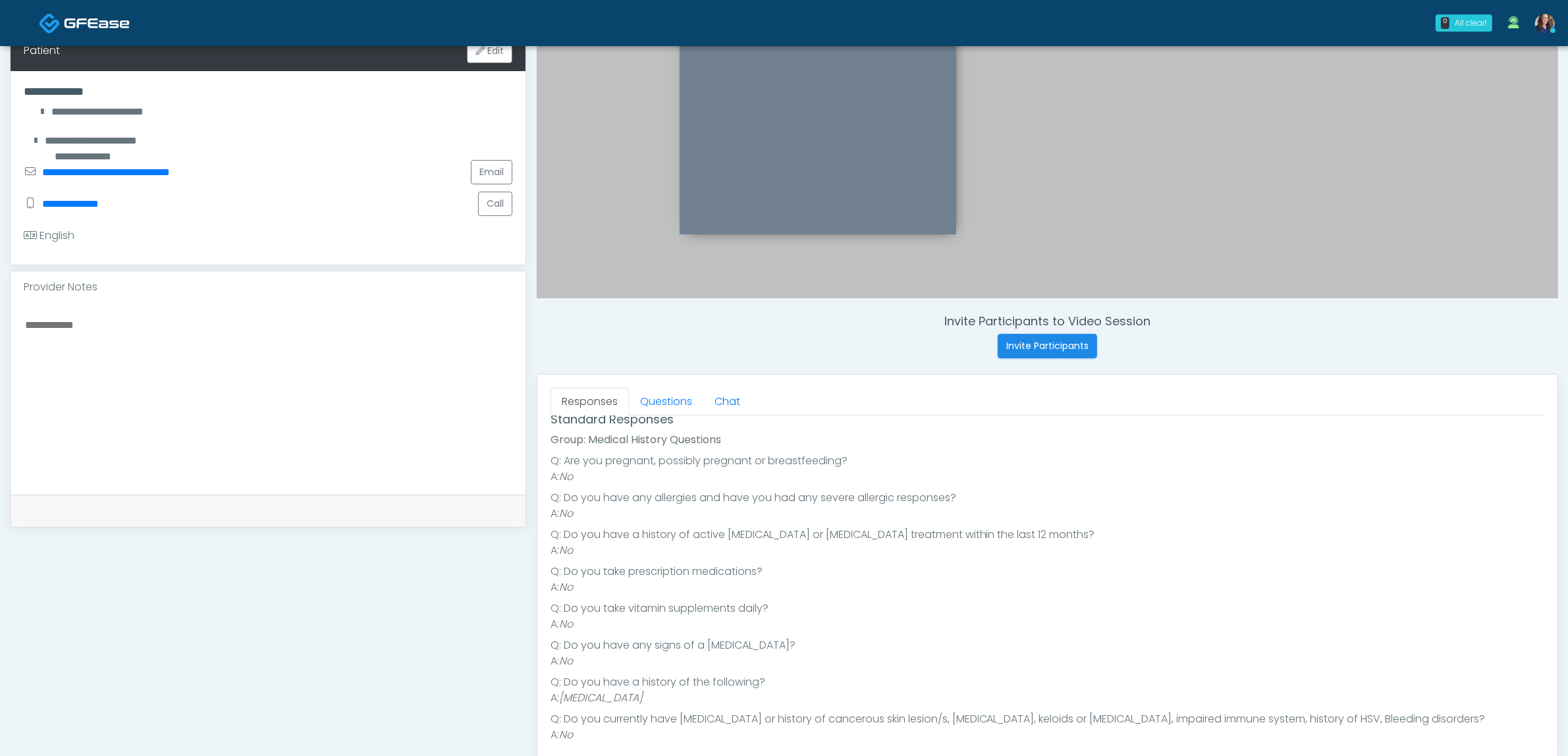
scroll to position [165, 0]
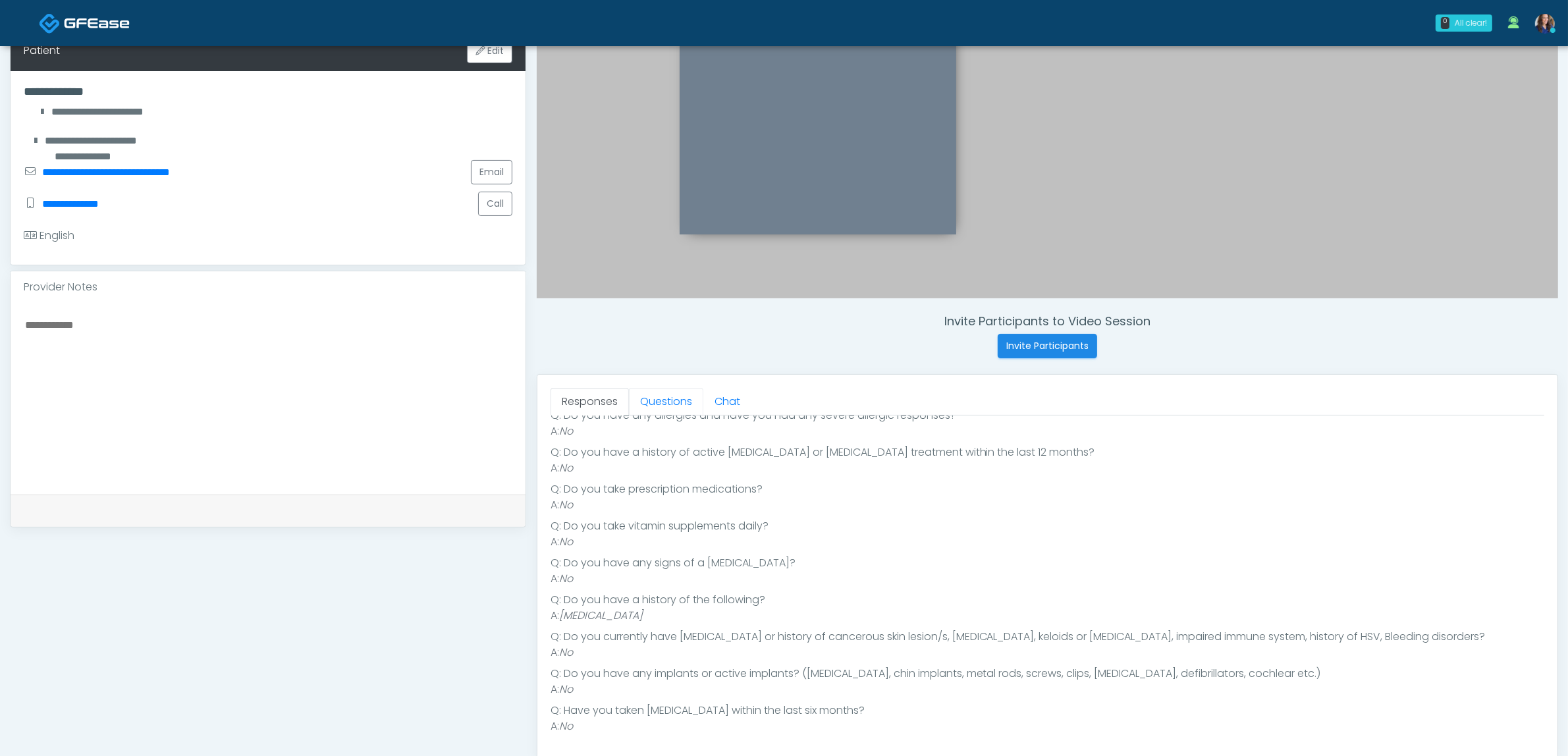
drag, startPoint x: 659, startPoint y: 410, endPoint x: 650, endPoint y: 423, distance: 15.8
click at [657, 413] on link "Questions" at bounding box center [666, 402] width 74 height 28
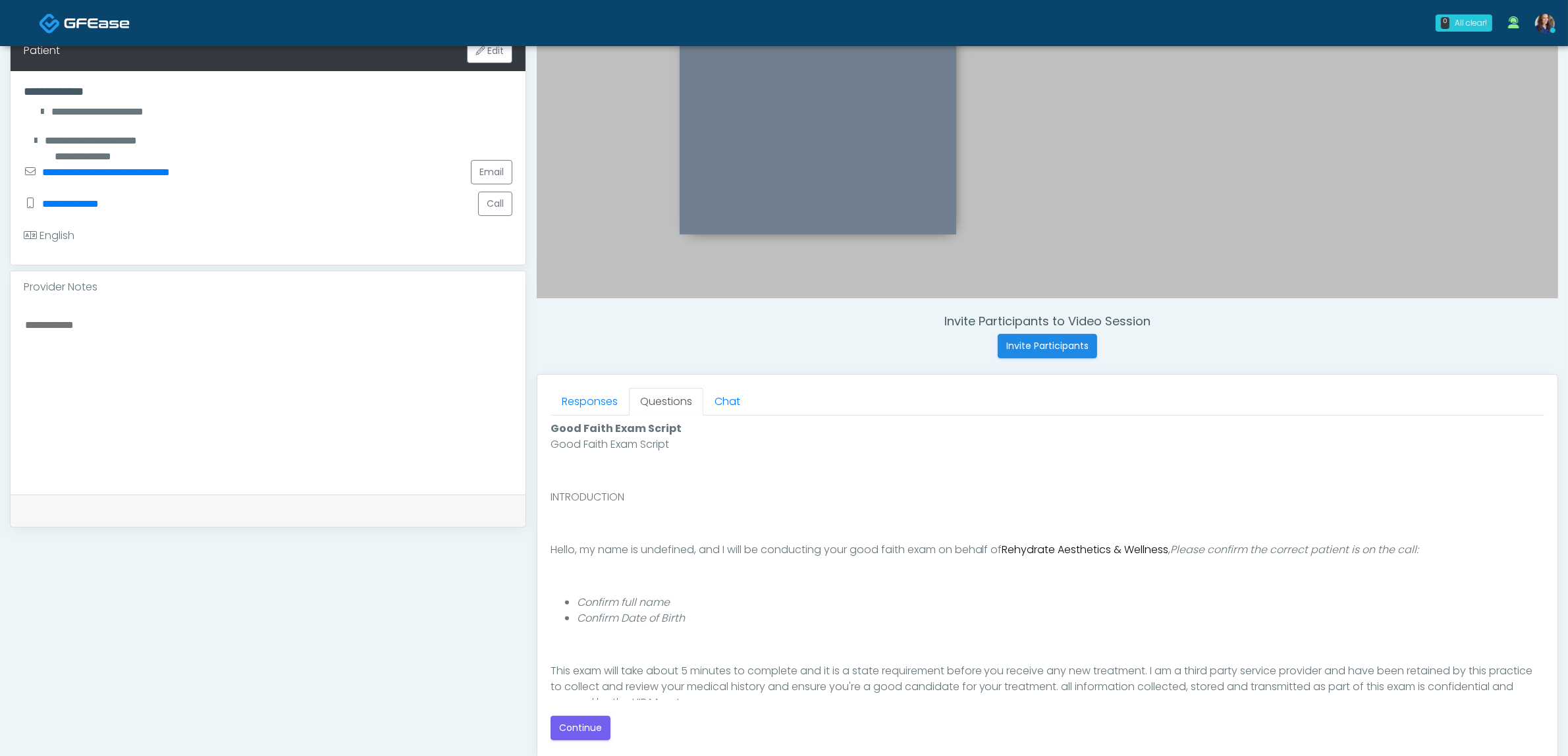
scroll to position [0, 0]
click at [579, 722] on button "Continue" at bounding box center [580, 727] width 60 height 24
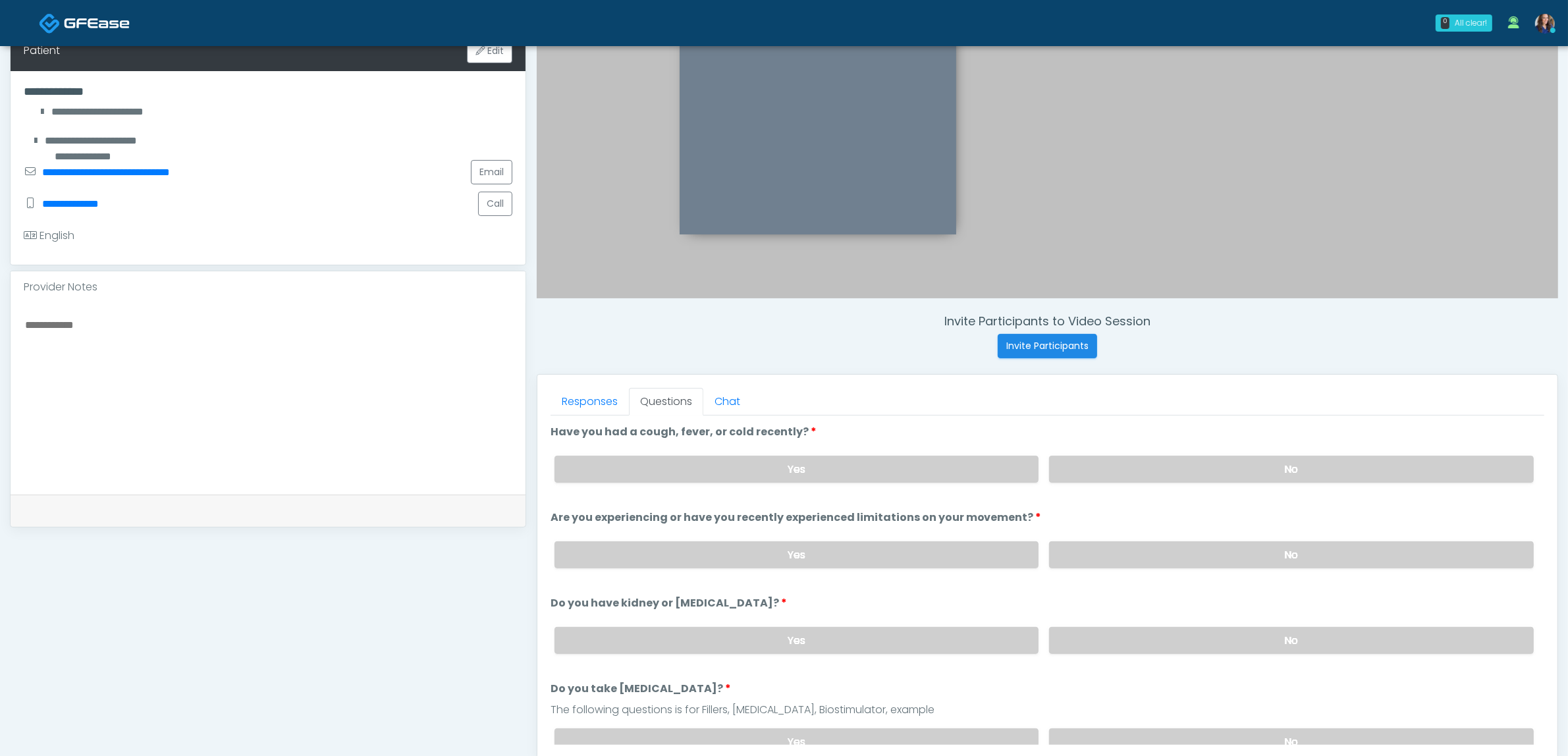
scroll to position [428, 0]
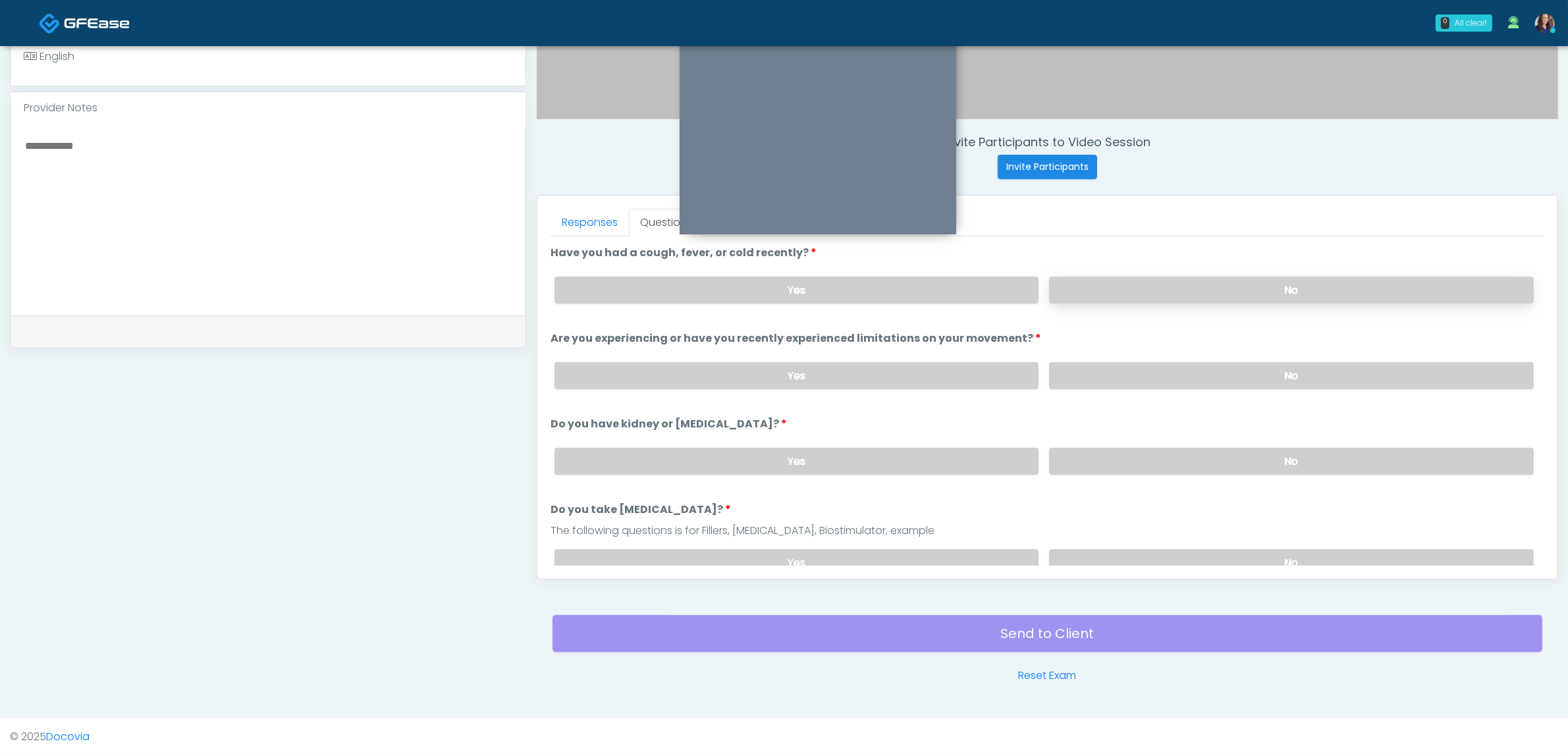
click at [1180, 295] on label "No" at bounding box center [1292, 290] width 485 height 27
drag, startPoint x: 1146, startPoint y: 364, endPoint x: 1138, endPoint y: 403, distance: 39.8
click at [1146, 364] on label "No" at bounding box center [1292, 375] width 485 height 27
click at [1122, 458] on label "No" at bounding box center [1292, 461] width 485 height 27
click at [1101, 555] on label "No" at bounding box center [1292, 562] width 485 height 27
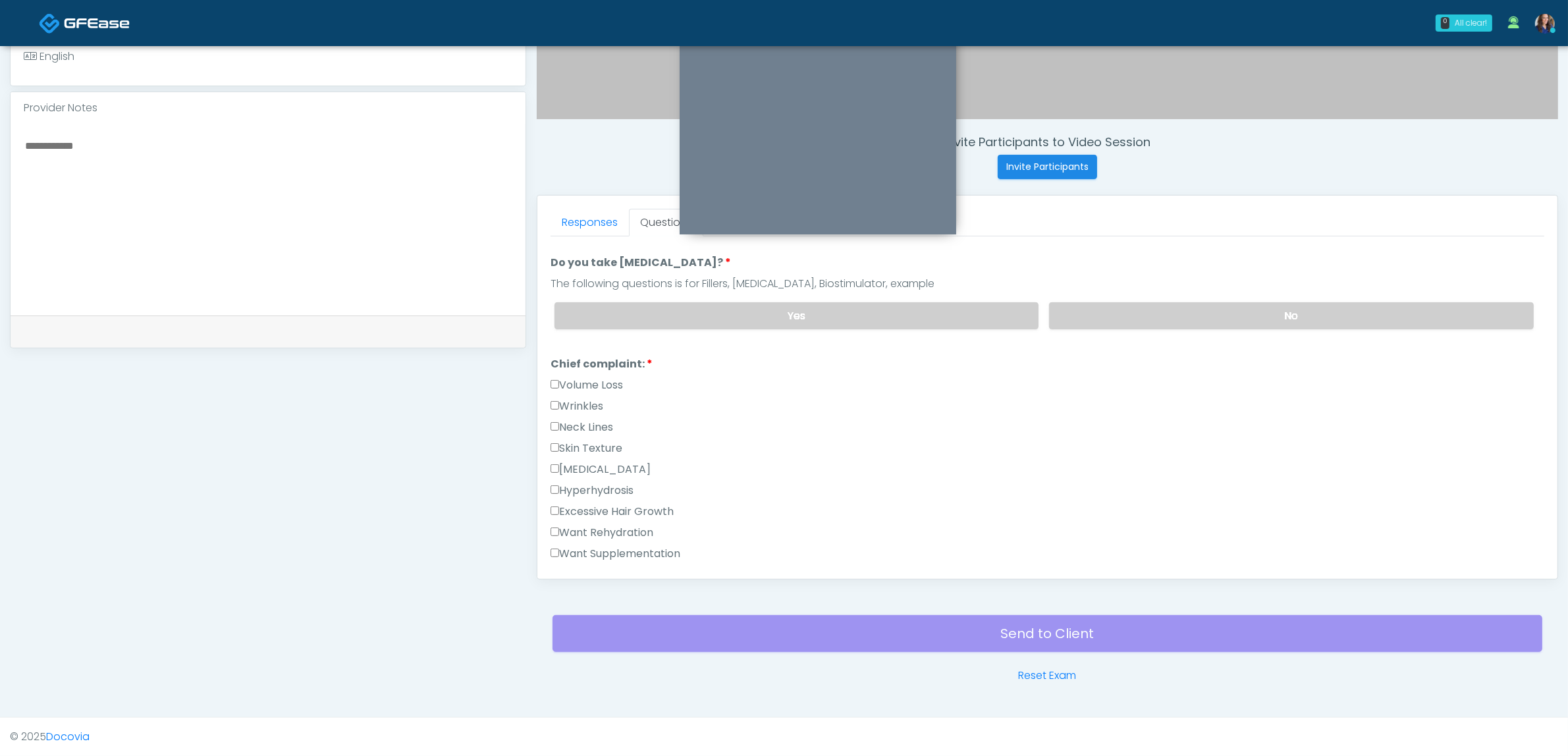
scroll to position [329, 0]
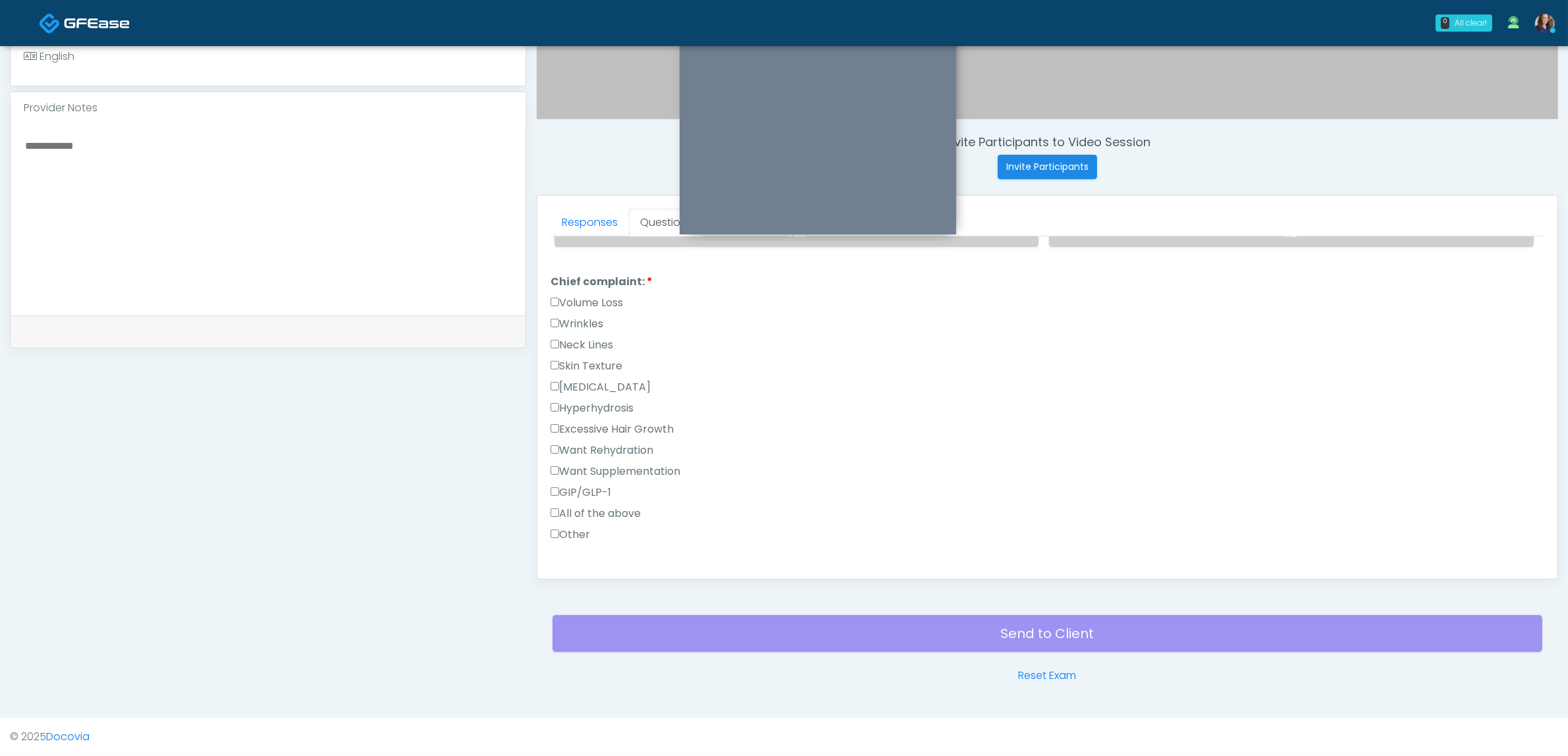
click at [590, 485] on label "GIP/GLP-1" at bounding box center [581, 492] width 61 height 16
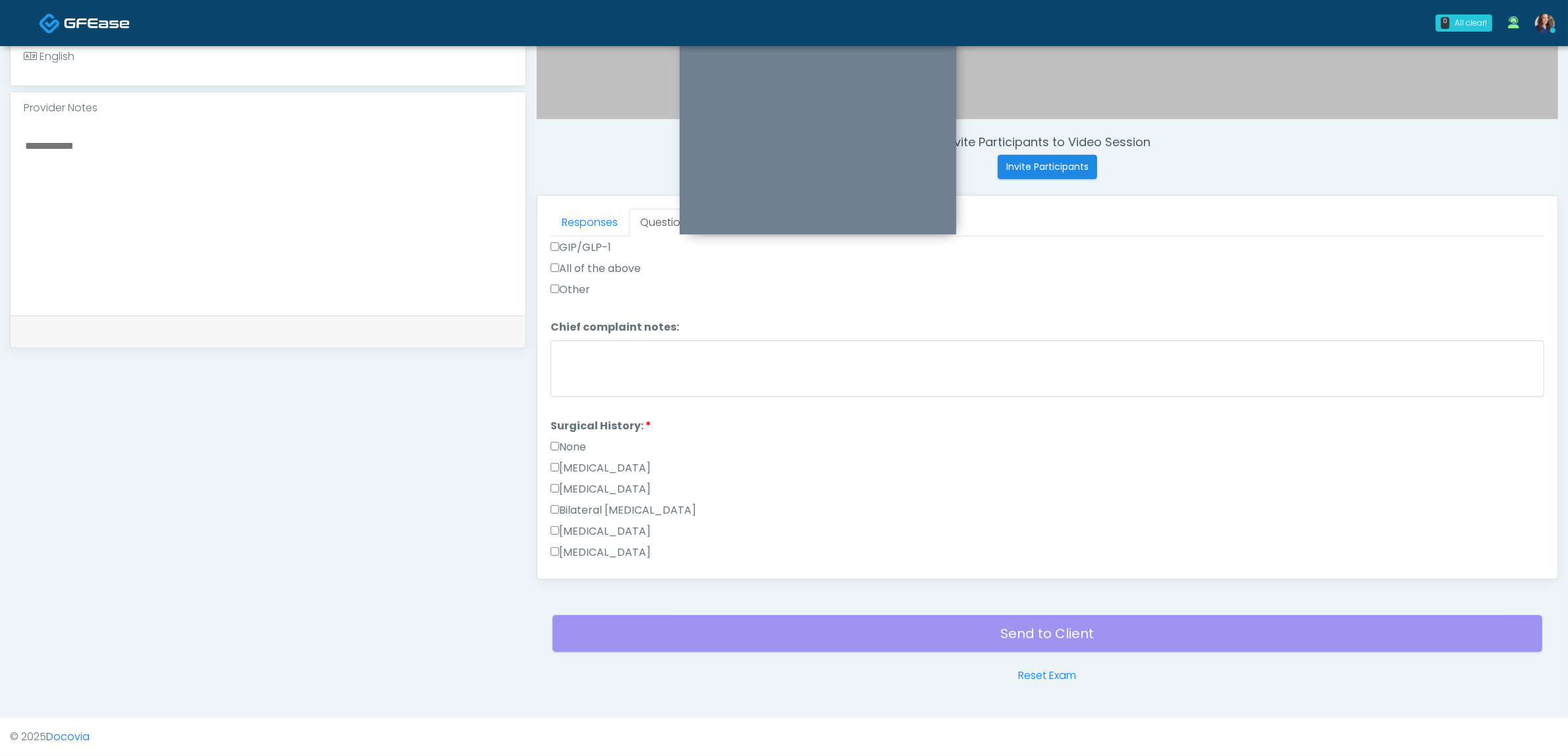
scroll to position [576, 0]
click at [568, 445] on label "None" at bounding box center [568, 445] width 35 height 16
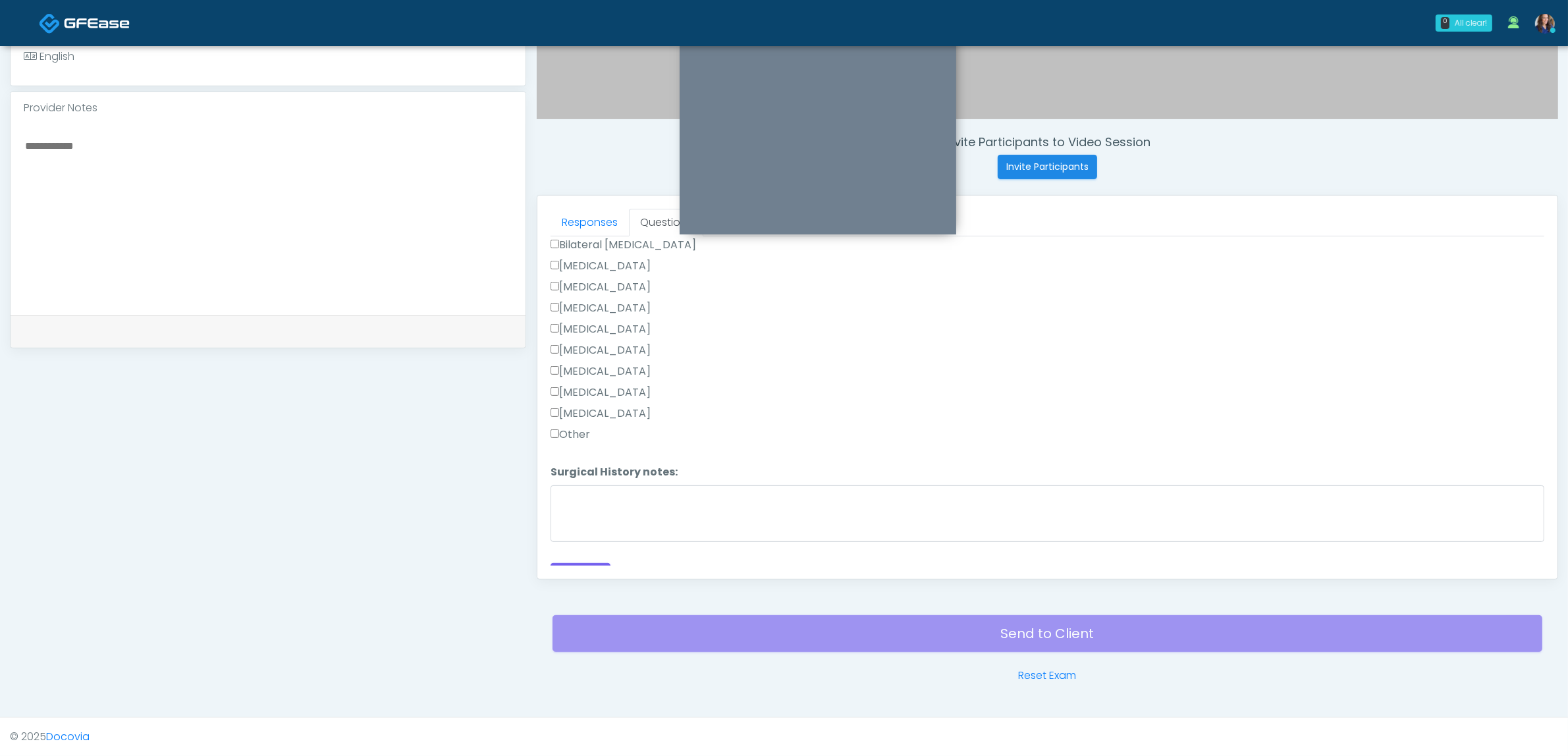
scroll to position [854, 0]
click at [584, 553] on button "Continue" at bounding box center [580, 560] width 60 height 24
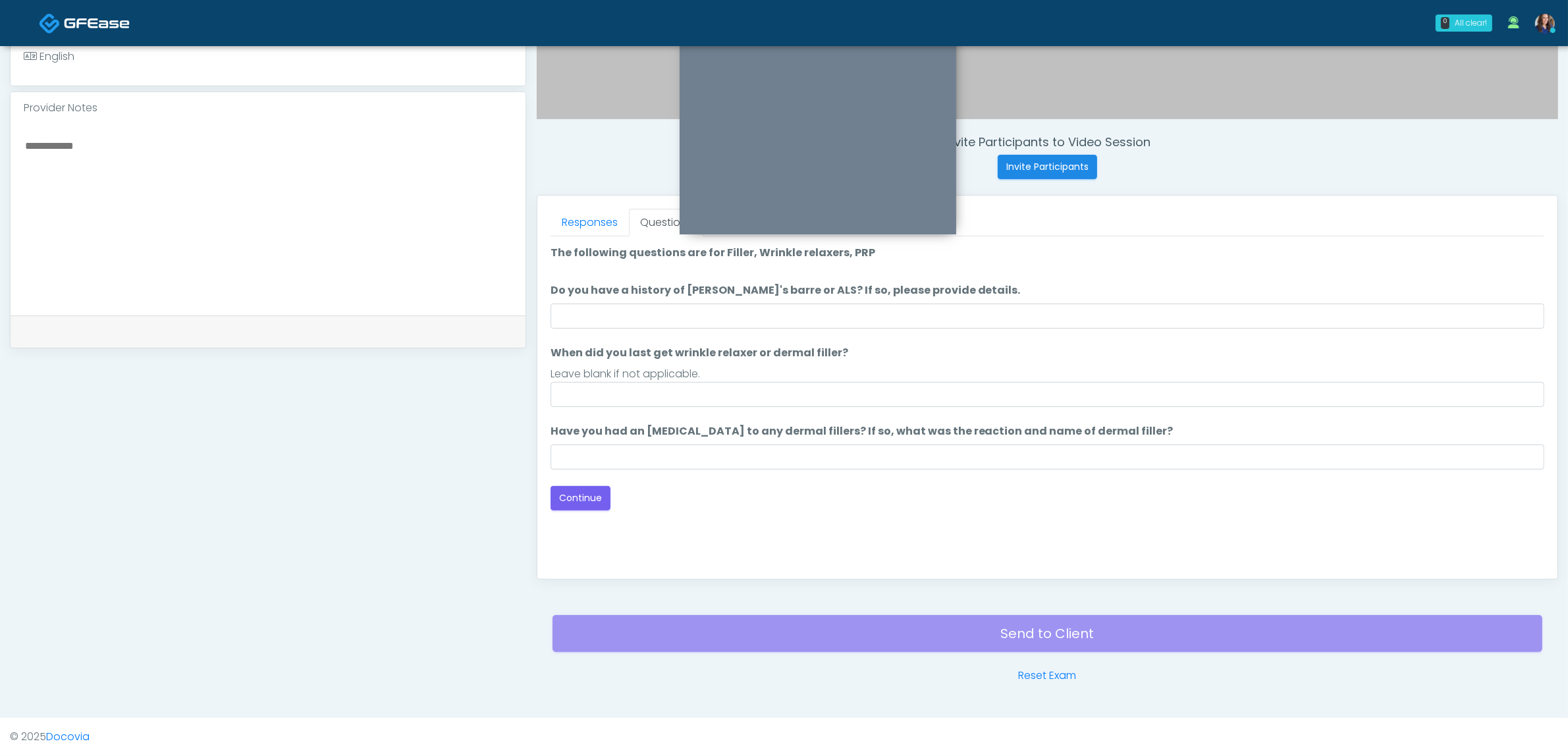
scroll to position [0, 0]
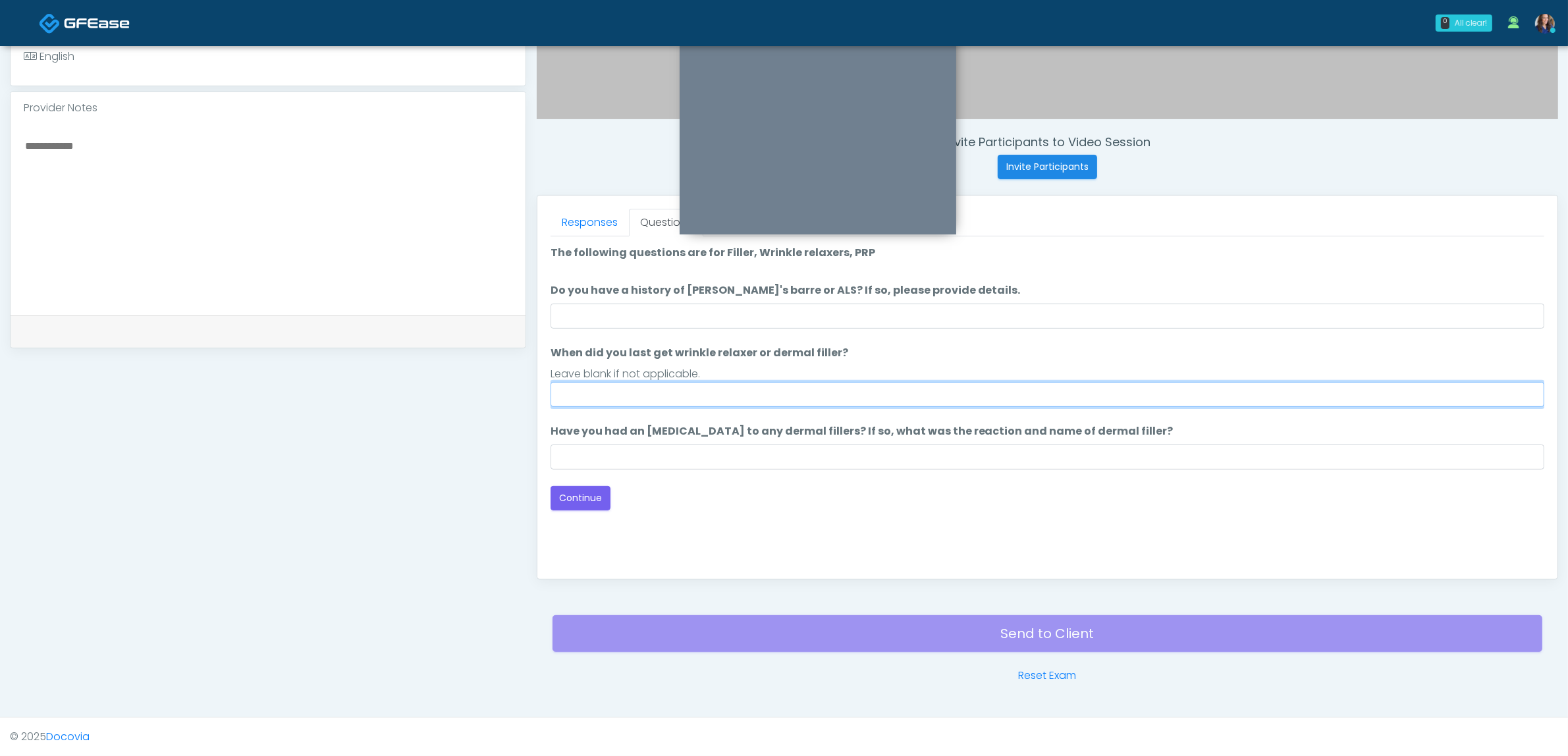
click at [696, 393] on input "When did you last get wrinkle relaxer or dermal filler?" at bounding box center [1048, 395] width 994 height 25
type input "**"
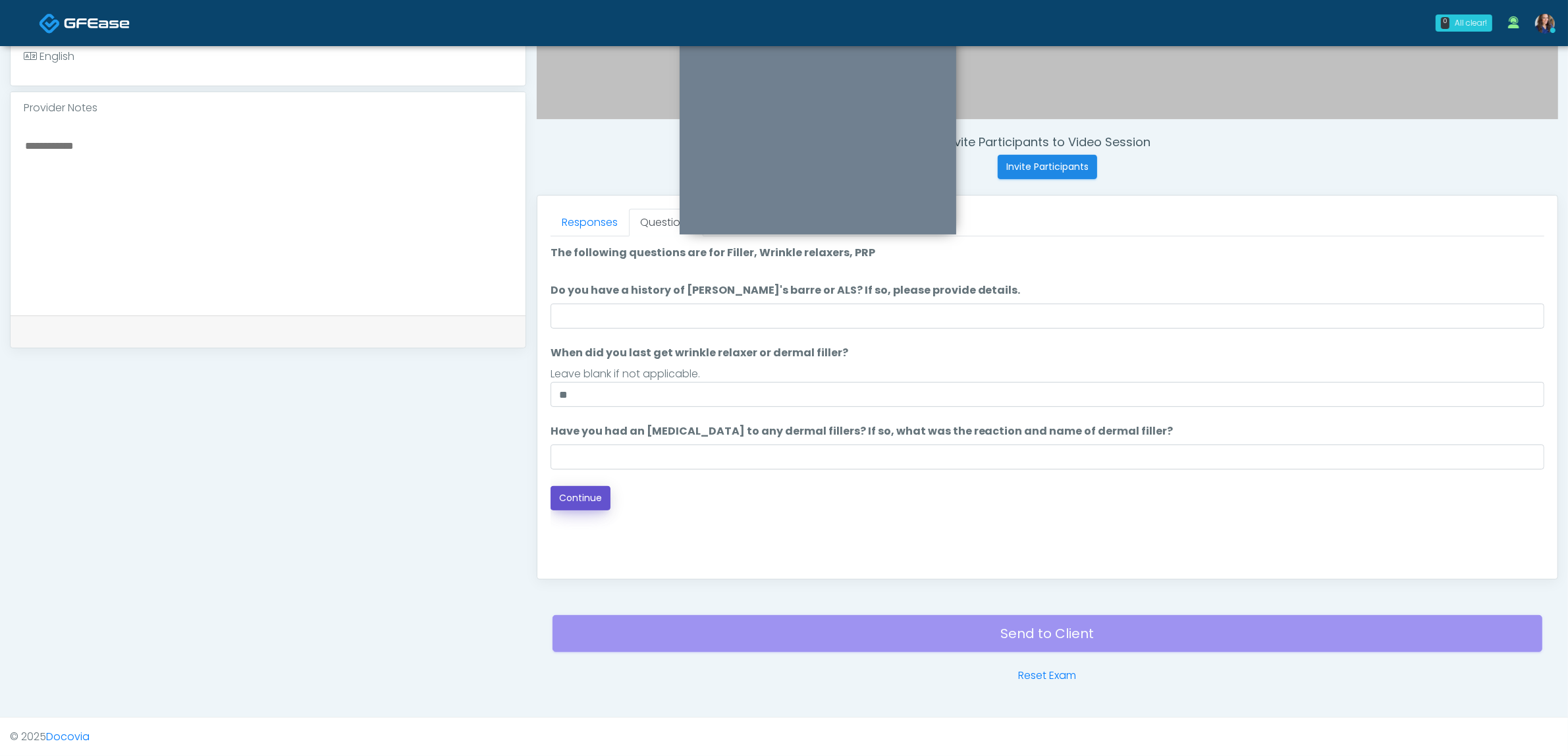
click at [586, 496] on button "Continue" at bounding box center [580, 498] width 60 height 24
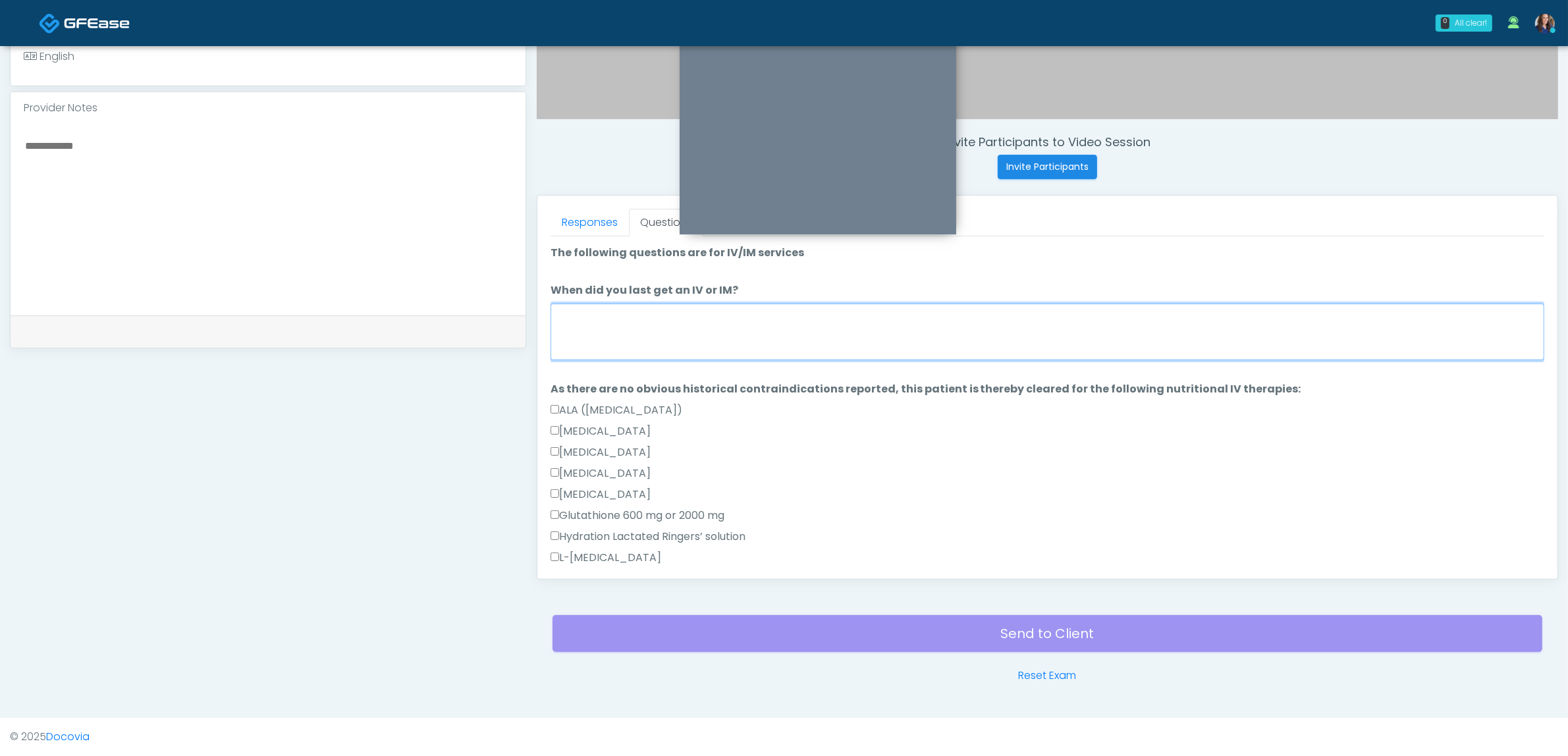
click at [841, 329] on textarea "When did you last get an IV or IM?" at bounding box center [1048, 332] width 994 height 56
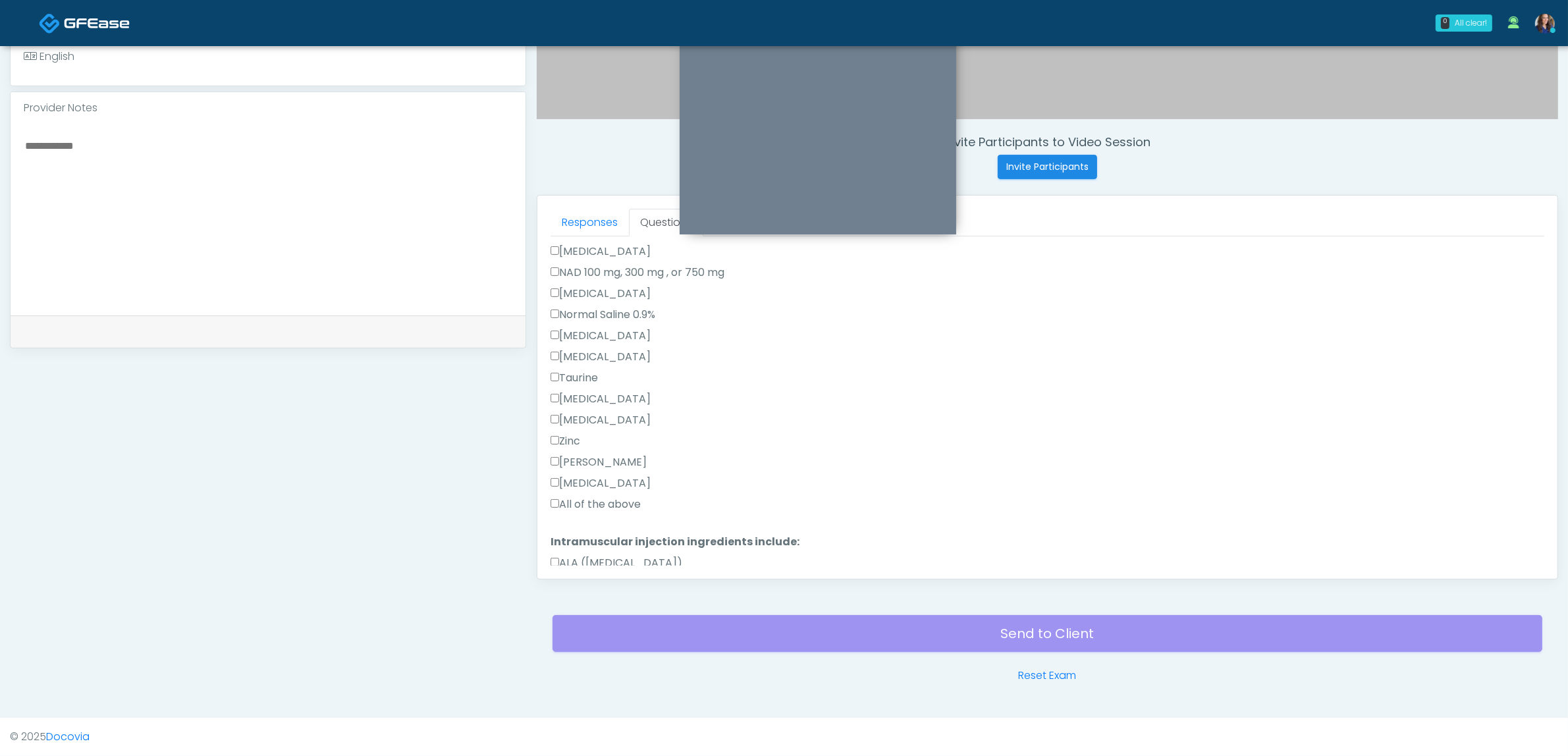
click at [606, 504] on label "All of the above" at bounding box center [595, 504] width 90 height 16
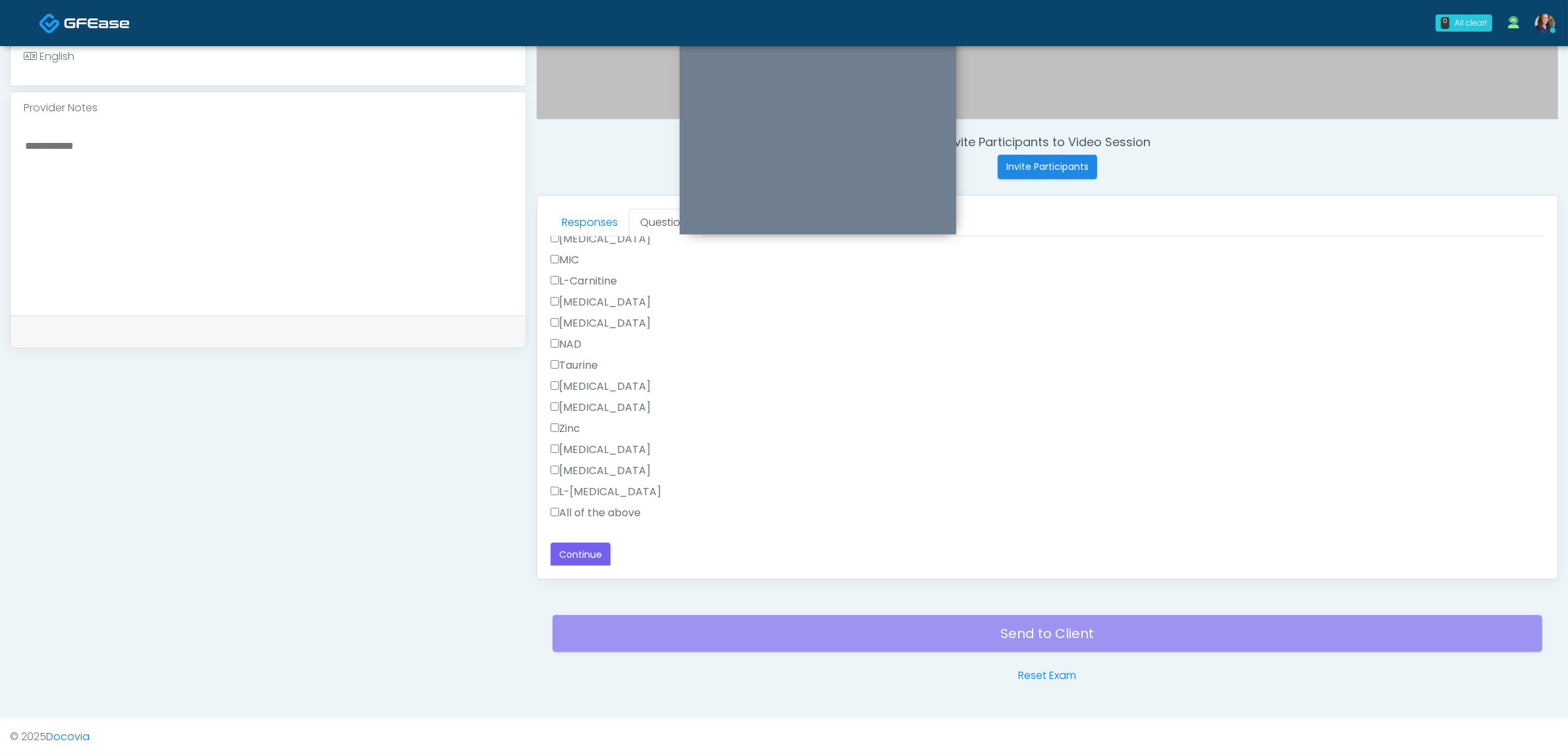
click at [619, 508] on label "All of the above" at bounding box center [595, 513] width 90 height 16
click at [584, 554] on button "Continue" at bounding box center [580, 554] width 60 height 24
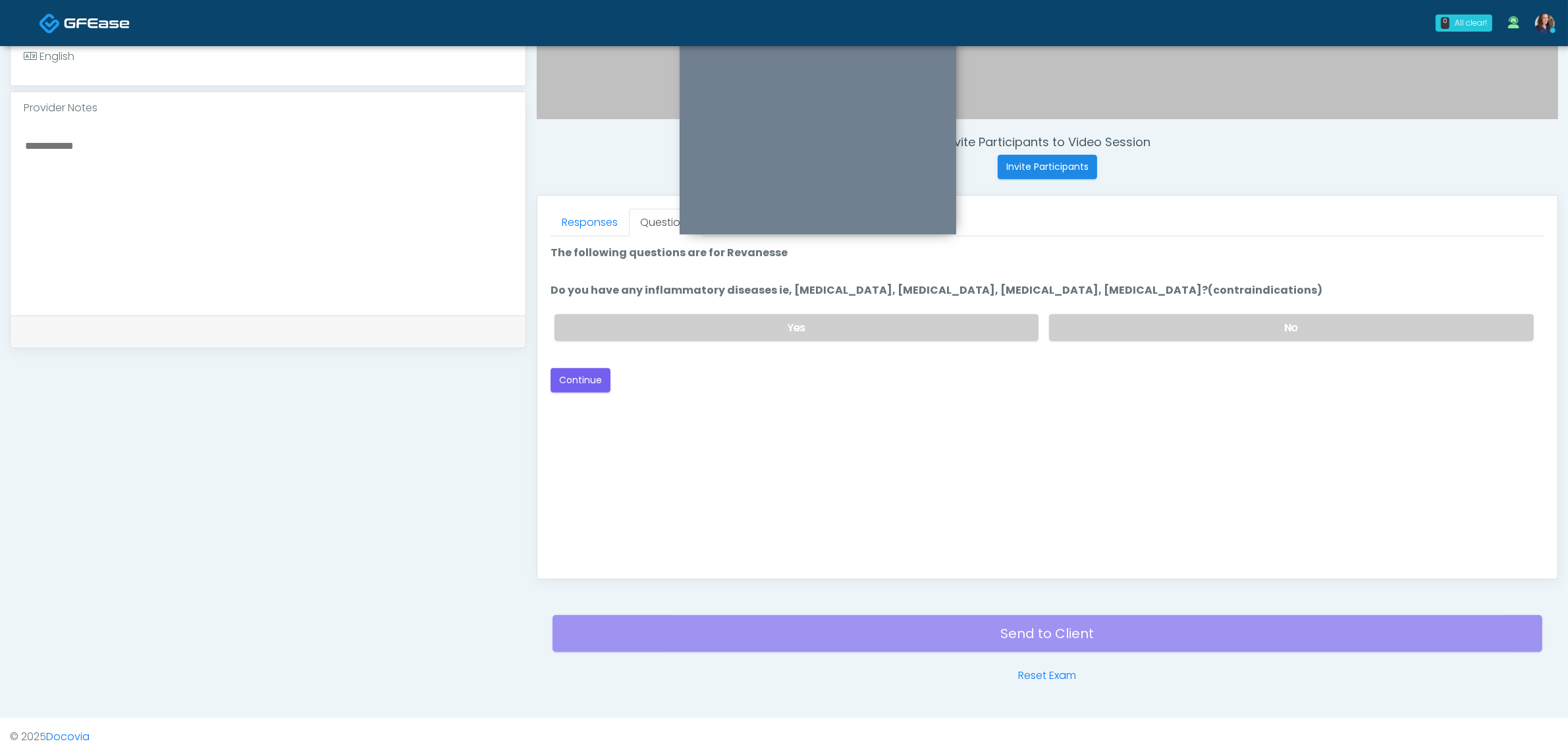
scroll to position [0, 0]
click at [1139, 322] on label "No" at bounding box center [1292, 327] width 485 height 27
click at [590, 376] on button "Continue" at bounding box center [580, 380] width 60 height 24
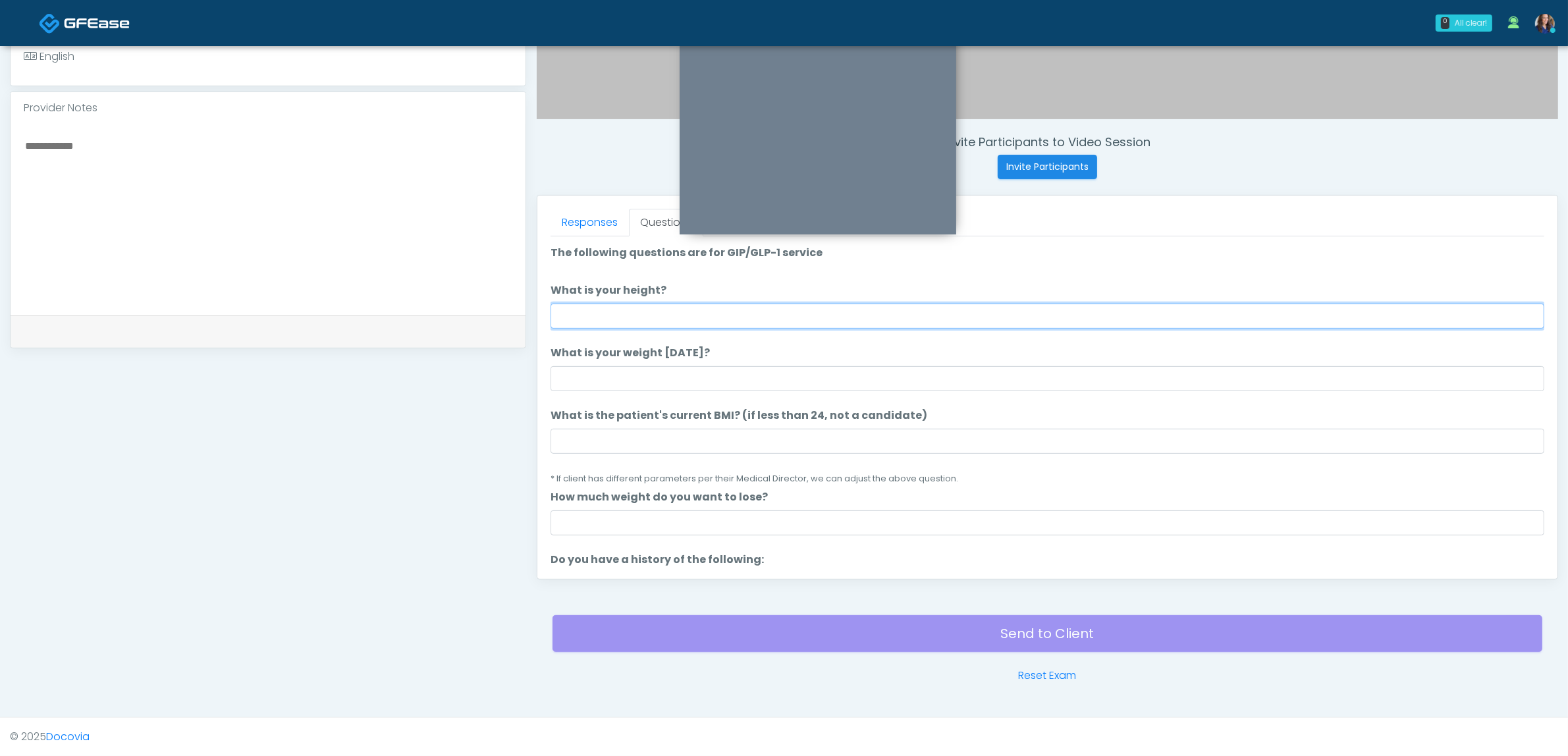
click at [786, 307] on input "What is your height?" at bounding box center [1048, 317] width 994 height 25
type input "*****"
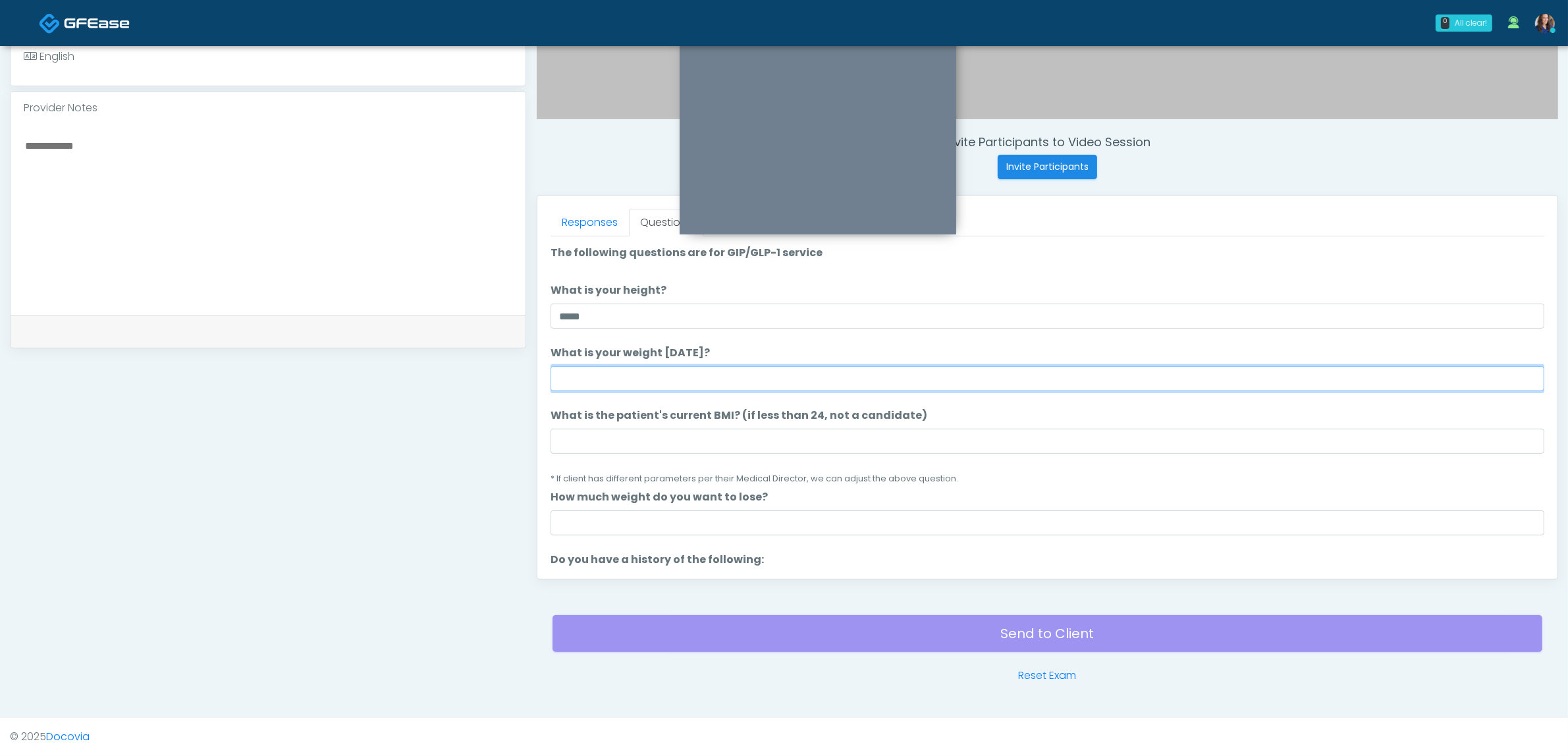
click at [714, 370] on input "What is your weight today?" at bounding box center [1048, 379] width 994 height 25
type input "***"
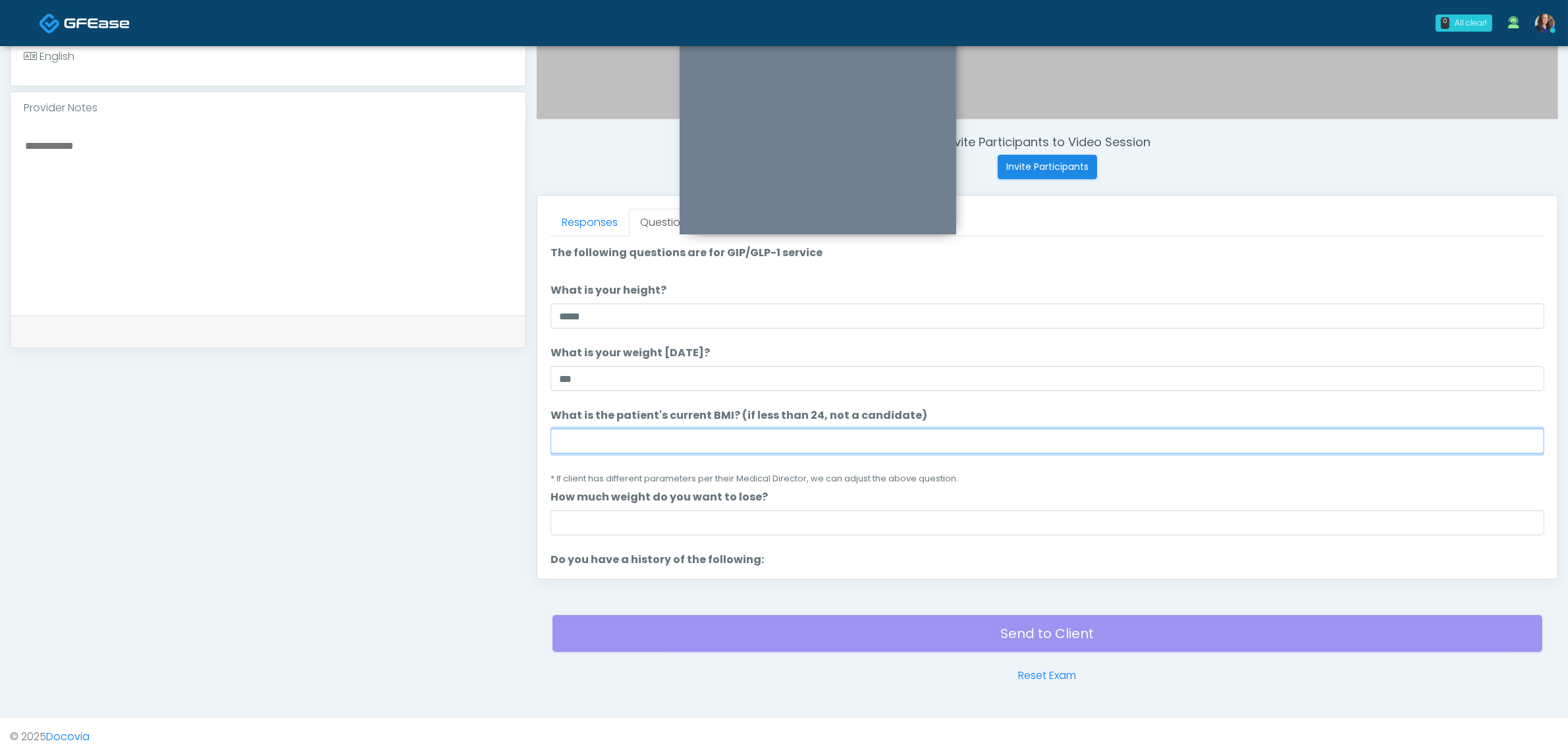
click at [663, 439] on input "What is the patient's current BMI? (if less than 24, not a candidate)" at bounding box center [1048, 441] width 994 height 25
paste input "****"
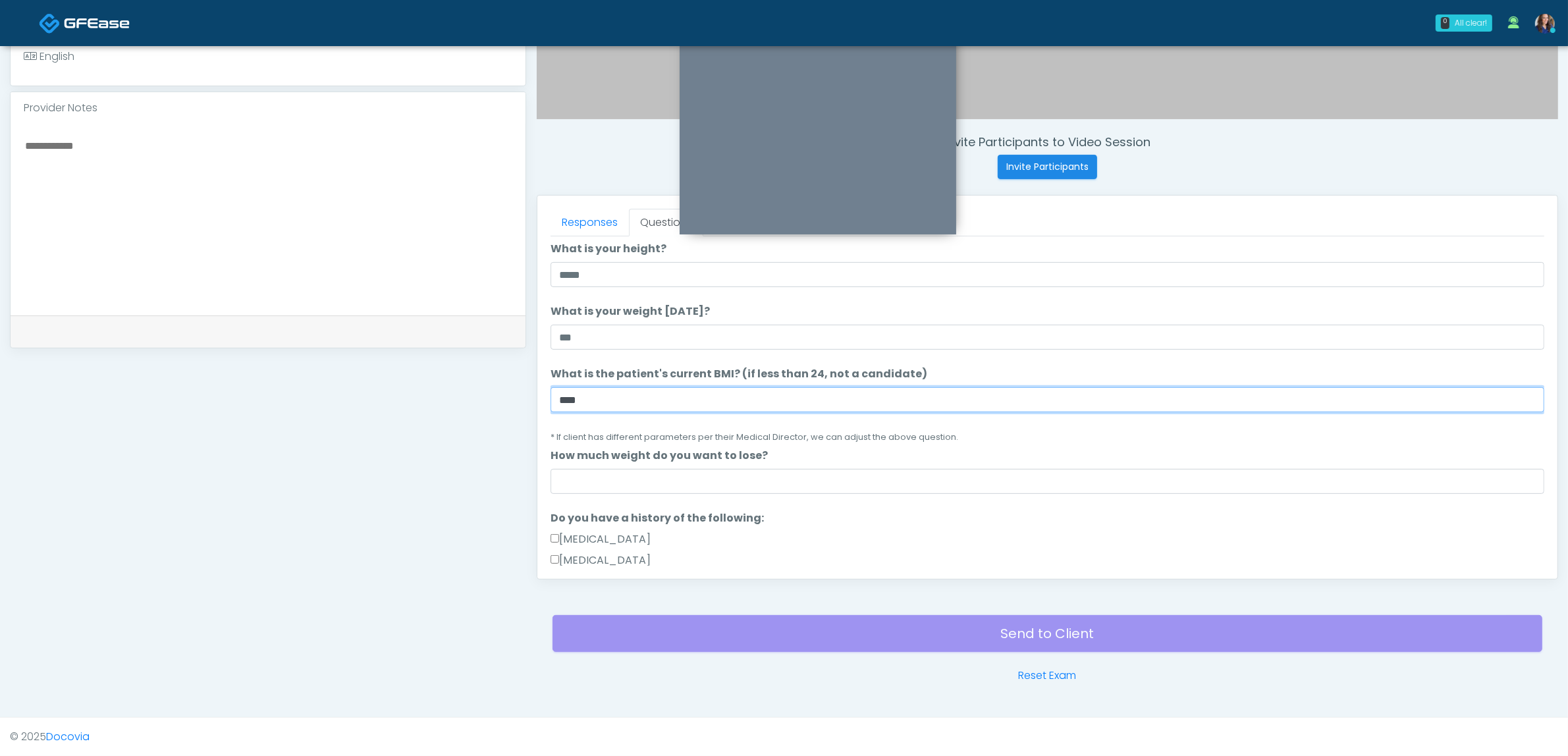
scroll to position [83, 0]
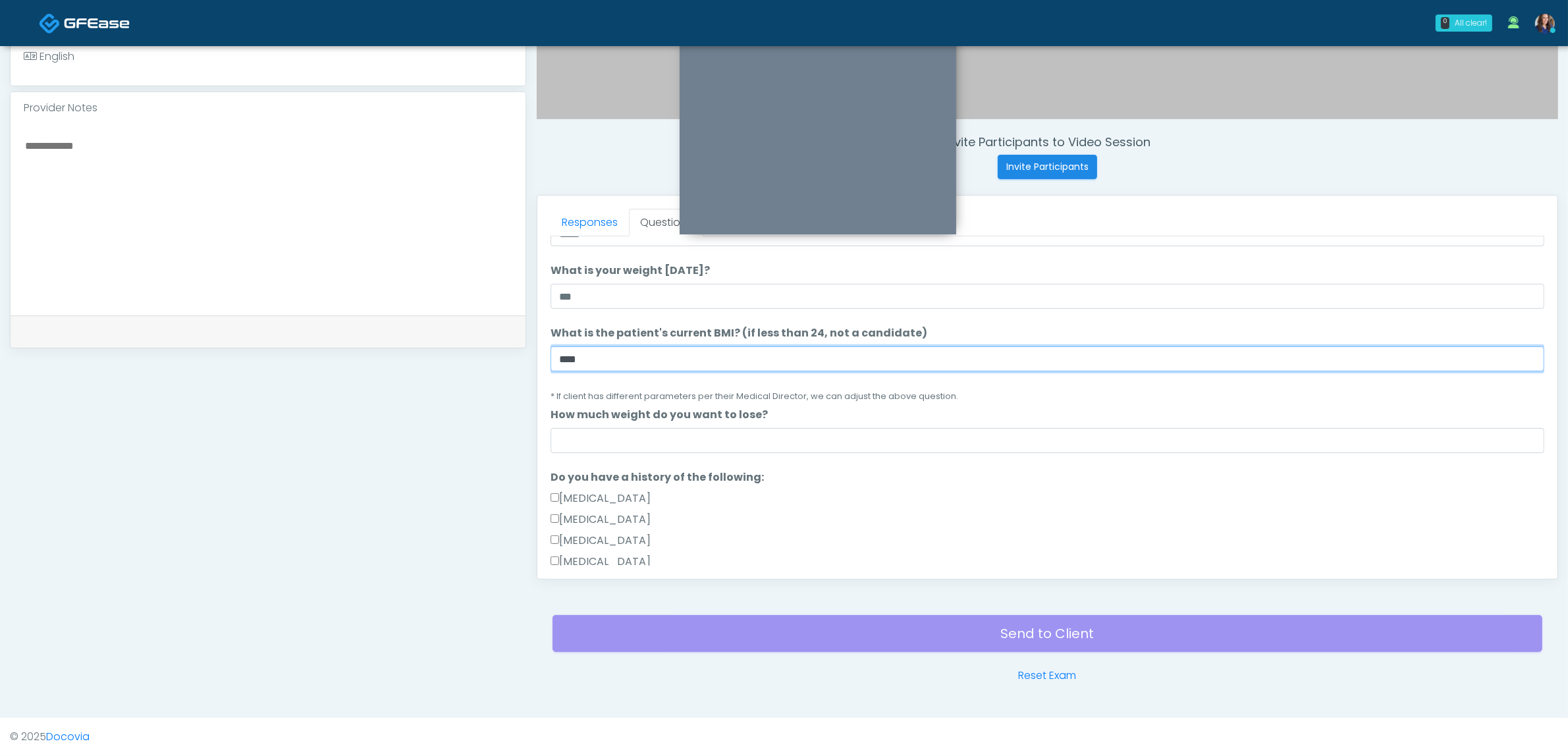
type input "****"
click at [637, 443] on input "How much weight do you want to lose?" at bounding box center [1048, 440] width 994 height 25
drag, startPoint x: 619, startPoint y: 448, endPoint x: 532, endPoint y: 442, distance: 87.2
click at [532, 443] on div "Invite Participants to Video Session Invite Participants Responses Questions Ch…" at bounding box center [1042, 181] width 1032 height 1004
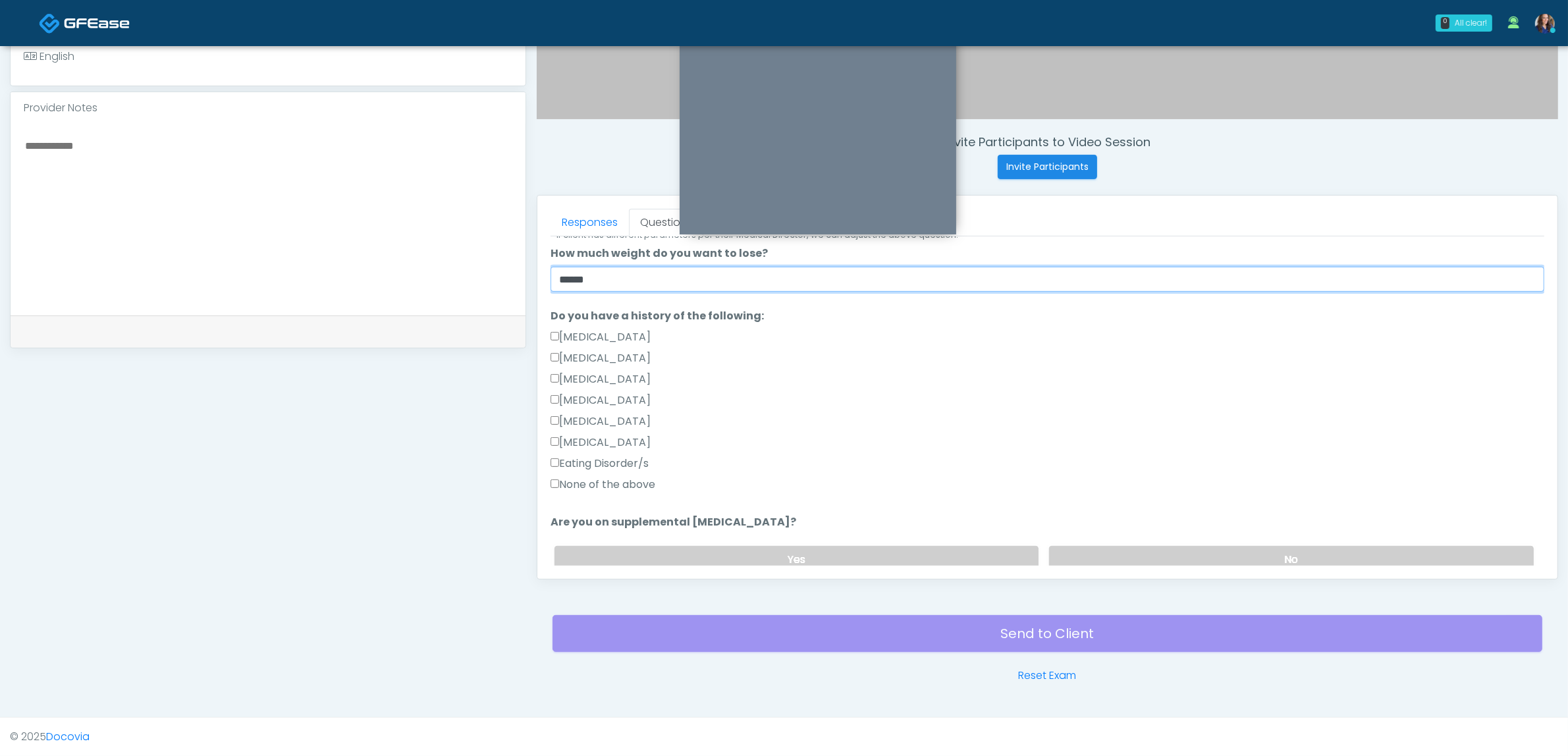
scroll to position [247, 0]
type input "******"
click at [609, 479] on label "None of the above" at bounding box center [603, 481] width 104 height 16
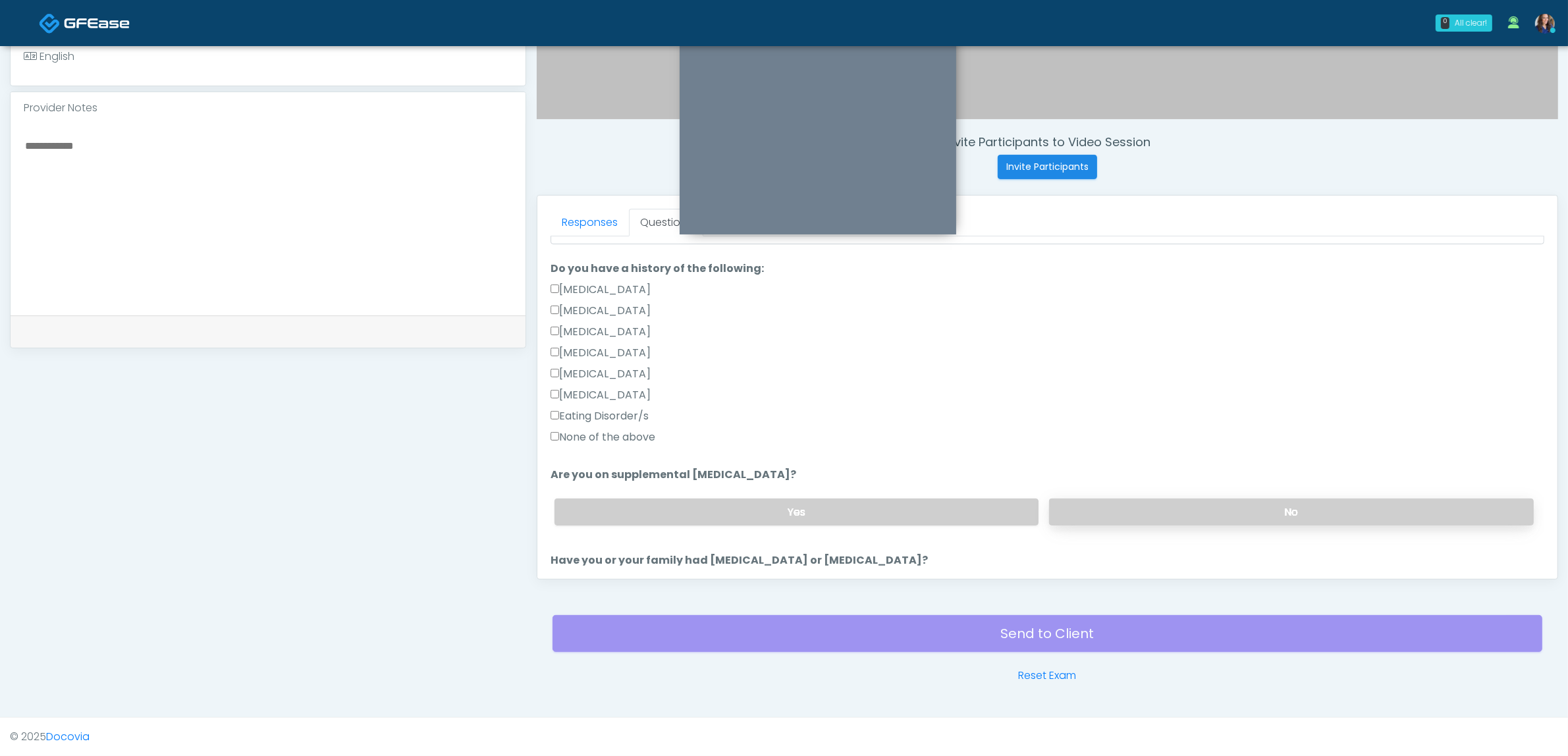
scroll to position [329, 0]
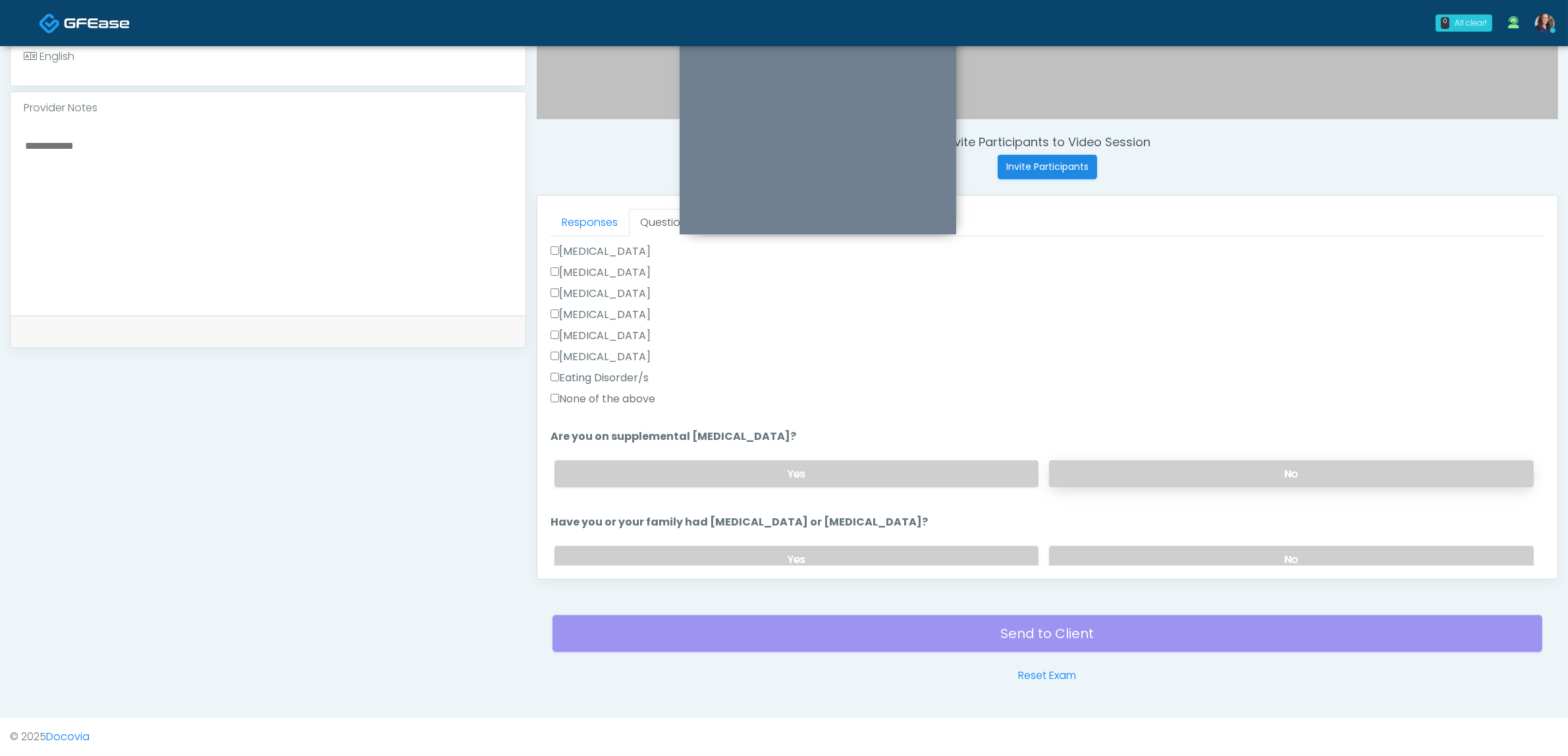
click at [1189, 468] on label "No" at bounding box center [1292, 474] width 485 height 27
click at [1166, 551] on label "No" at bounding box center [1292, 559] width 485 height 27
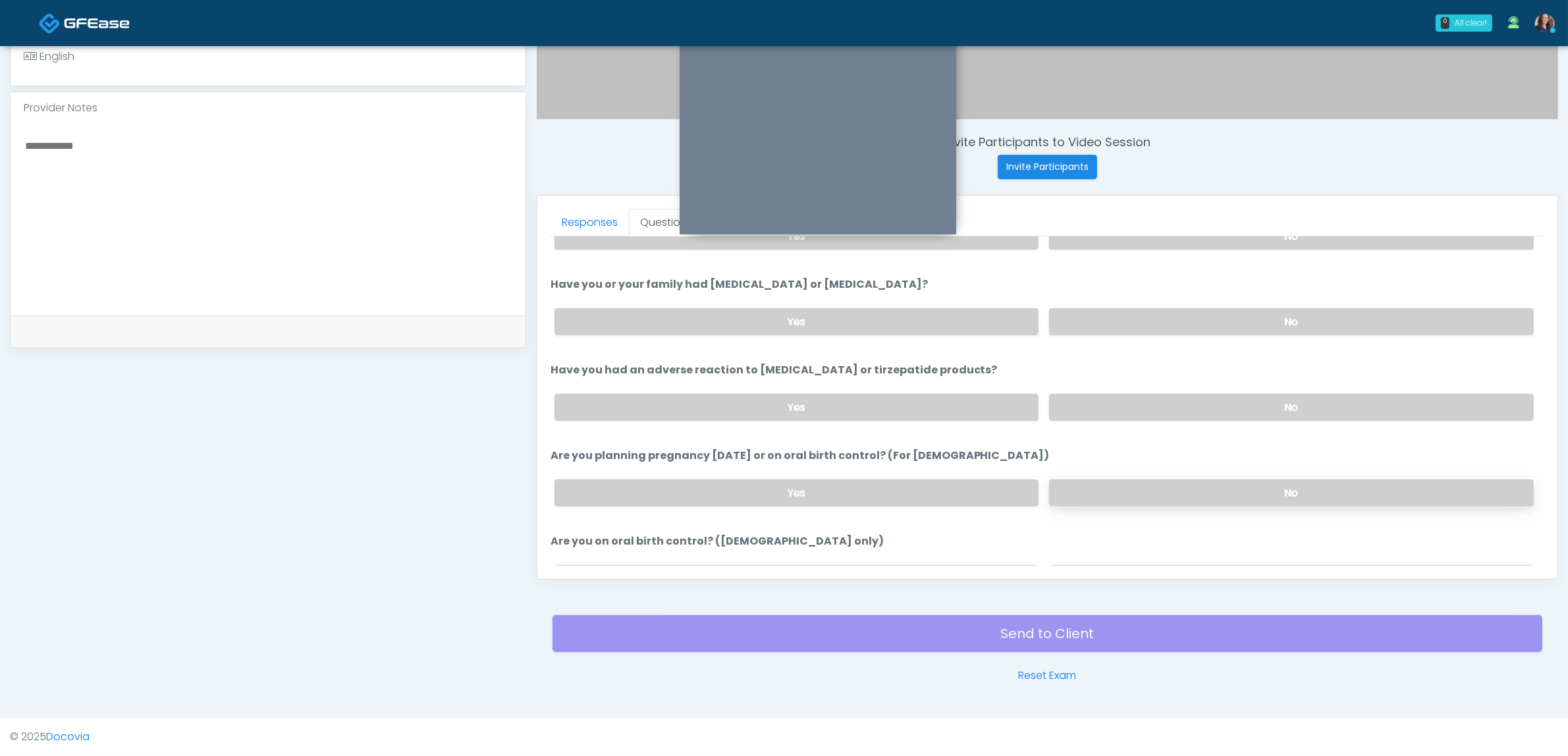
scroll to position [576, 0]
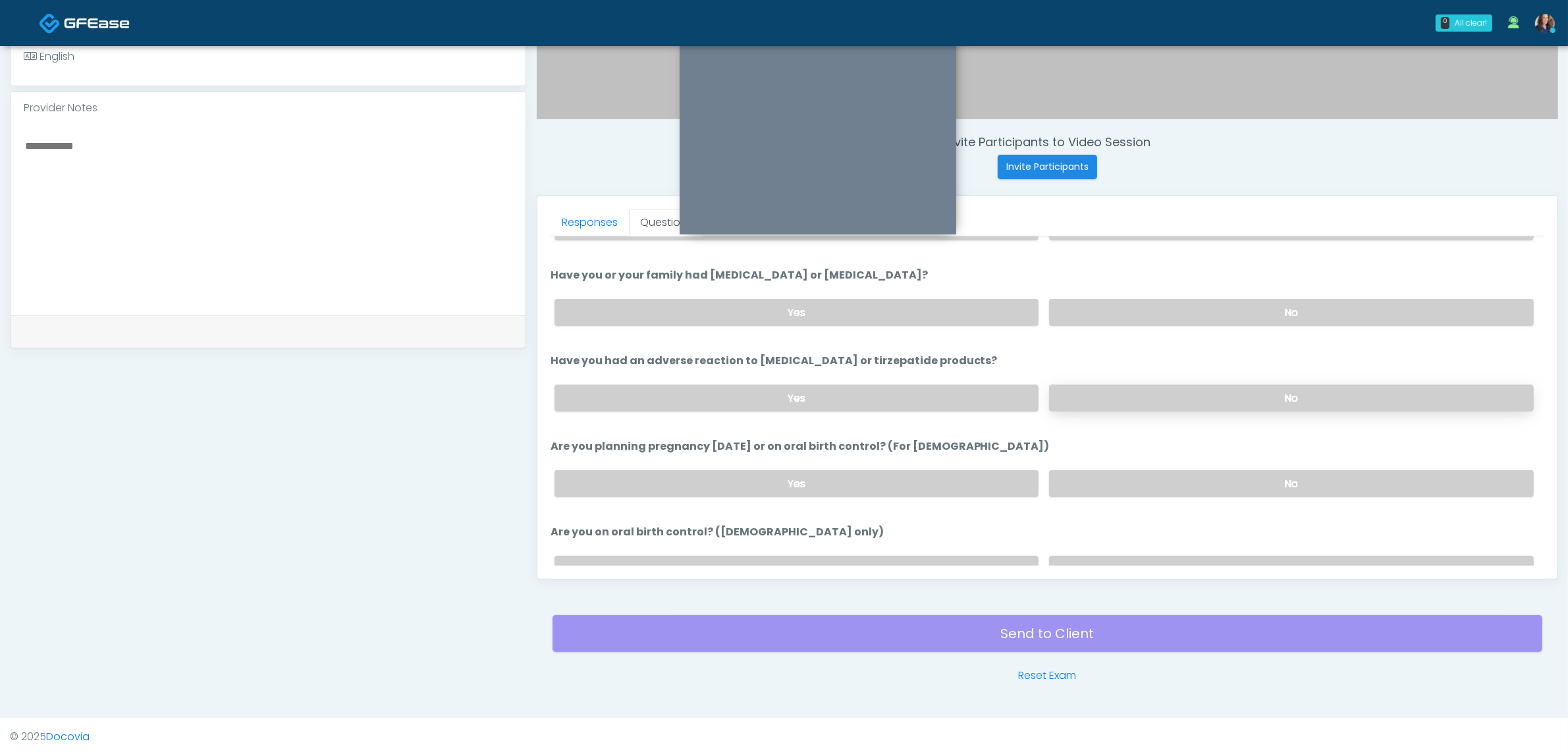
click at [1160, 400] on label "No" at bounding box center [1292, 398] width 485 height 27
click at [1153, 470] on label "No" at bounding box center [1292, 483] width 485 height 27
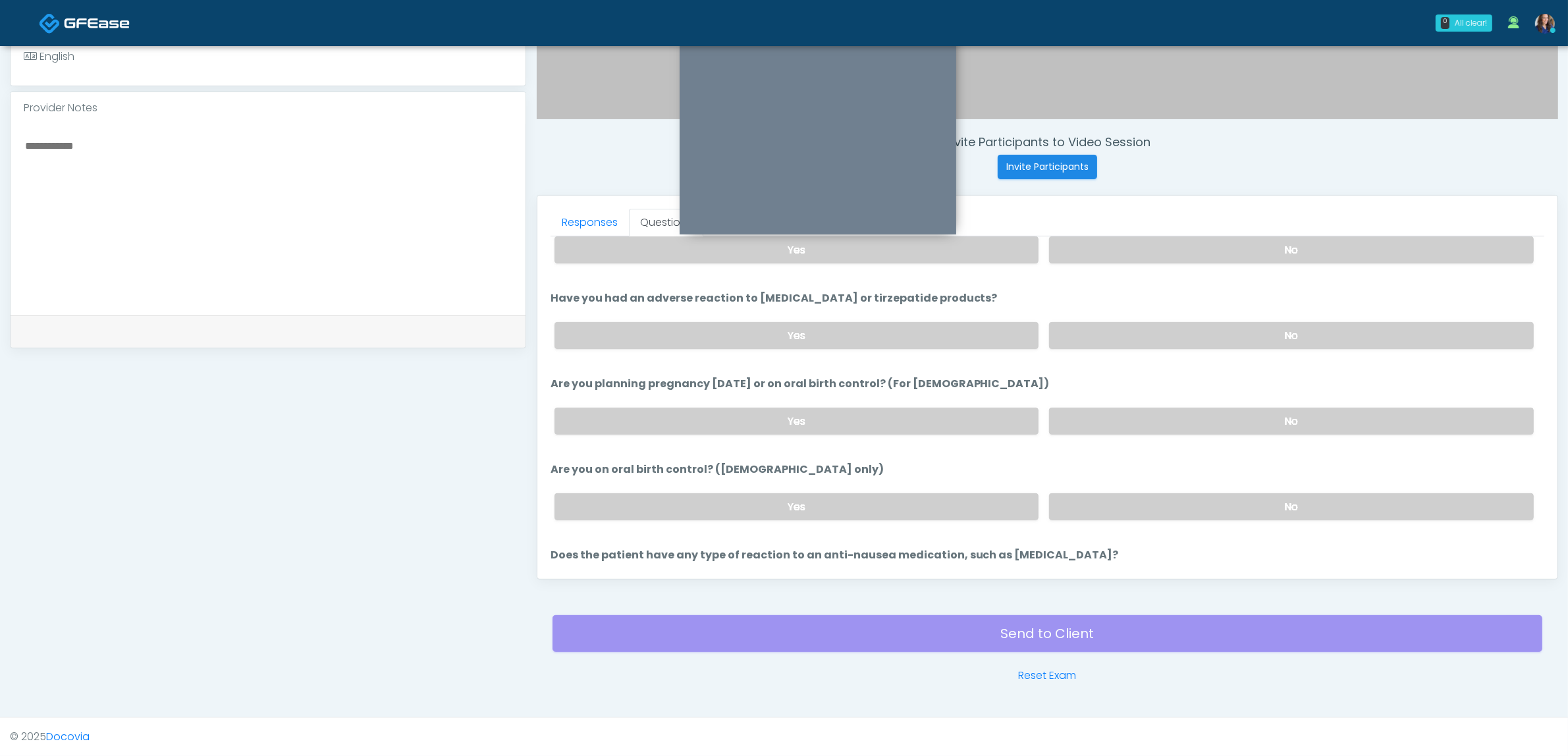
scroll to position [721, 0]
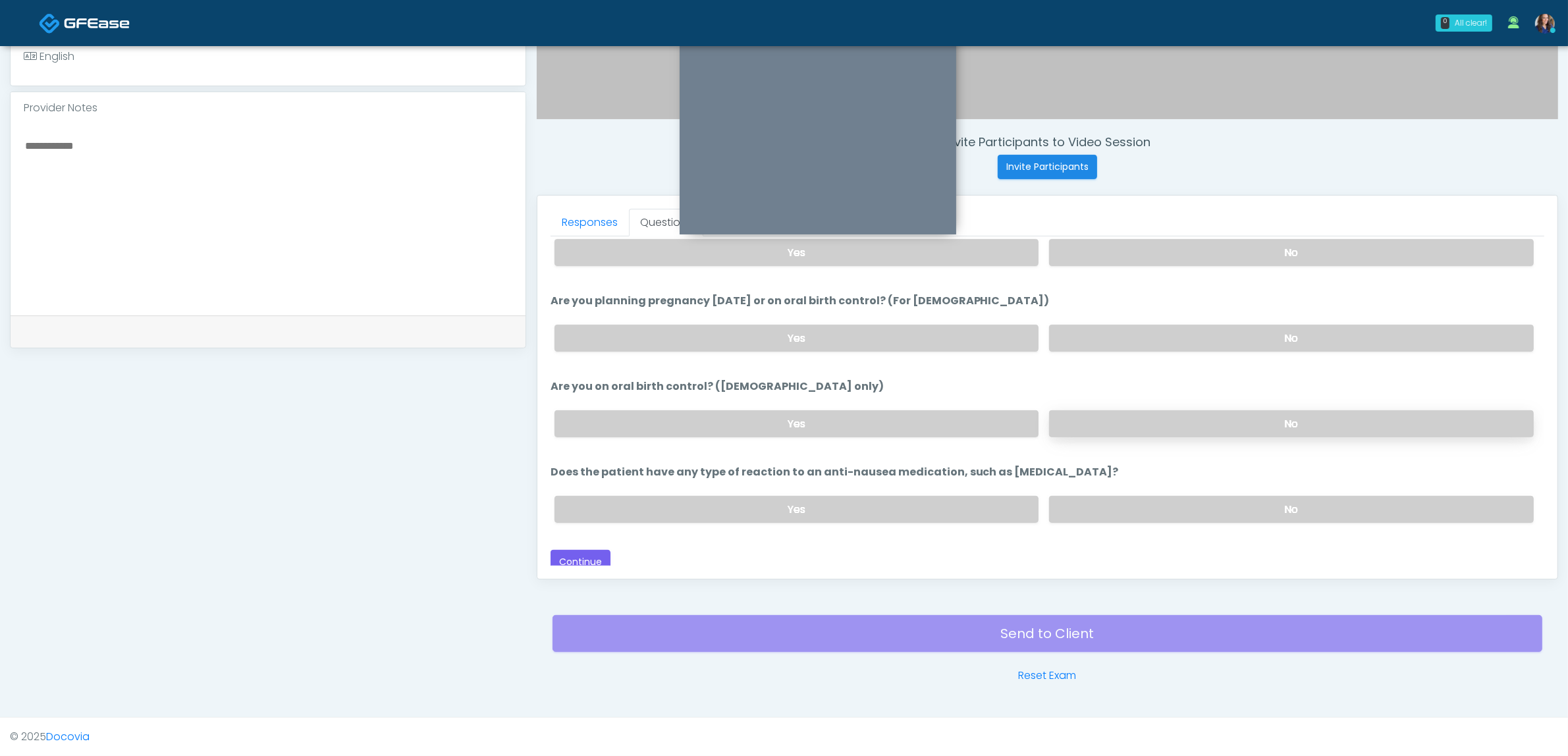
click at [1226, 410] on label "No" at bounding box center [1292, 423] width 485 height 27
click at [1219, 498] on label "No" at bounding box center [1292, 509] width 485 height 27
click at [587, 551] on button "Continue" at bounding box center [580, 562] width 60 height 24
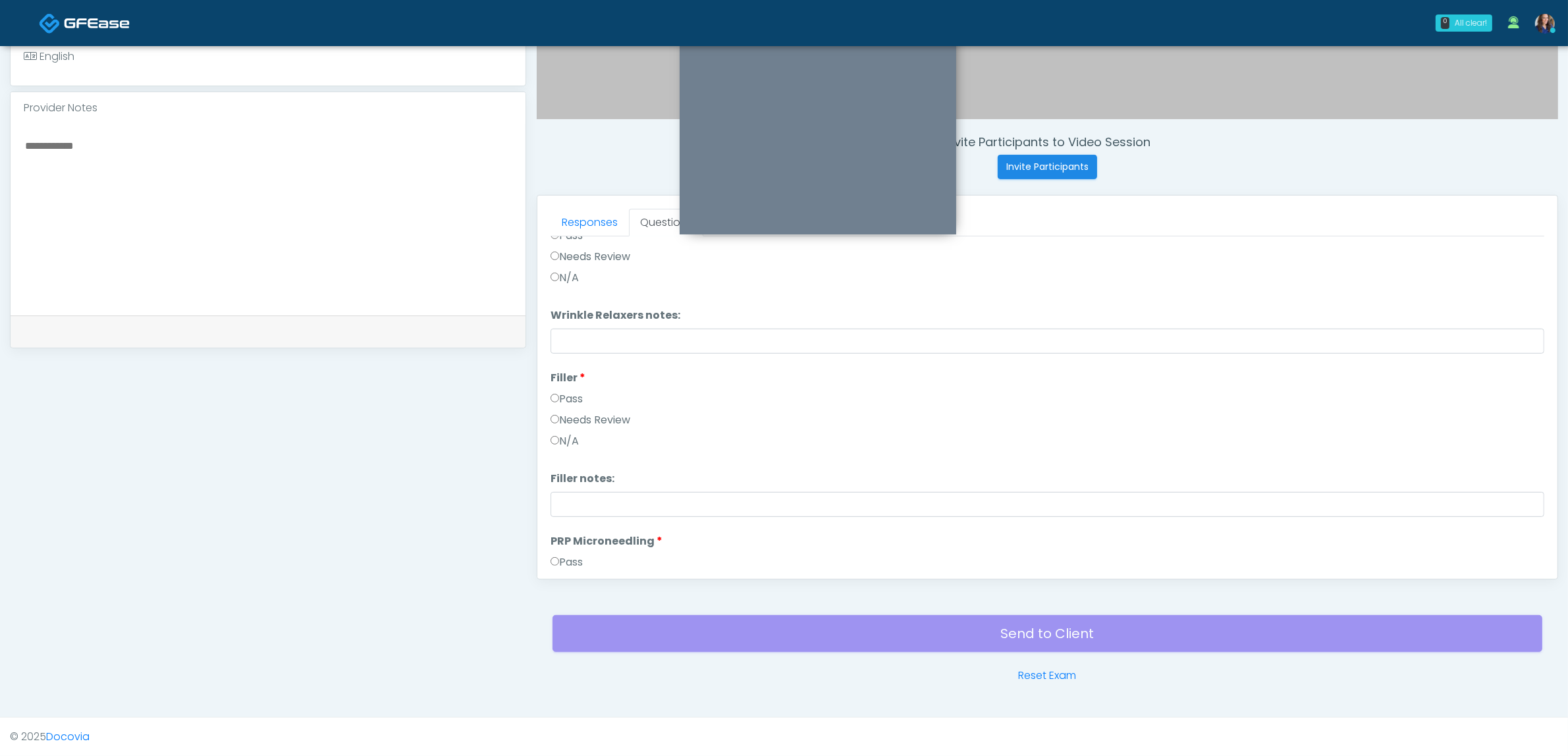
scroll to position [0, 0]
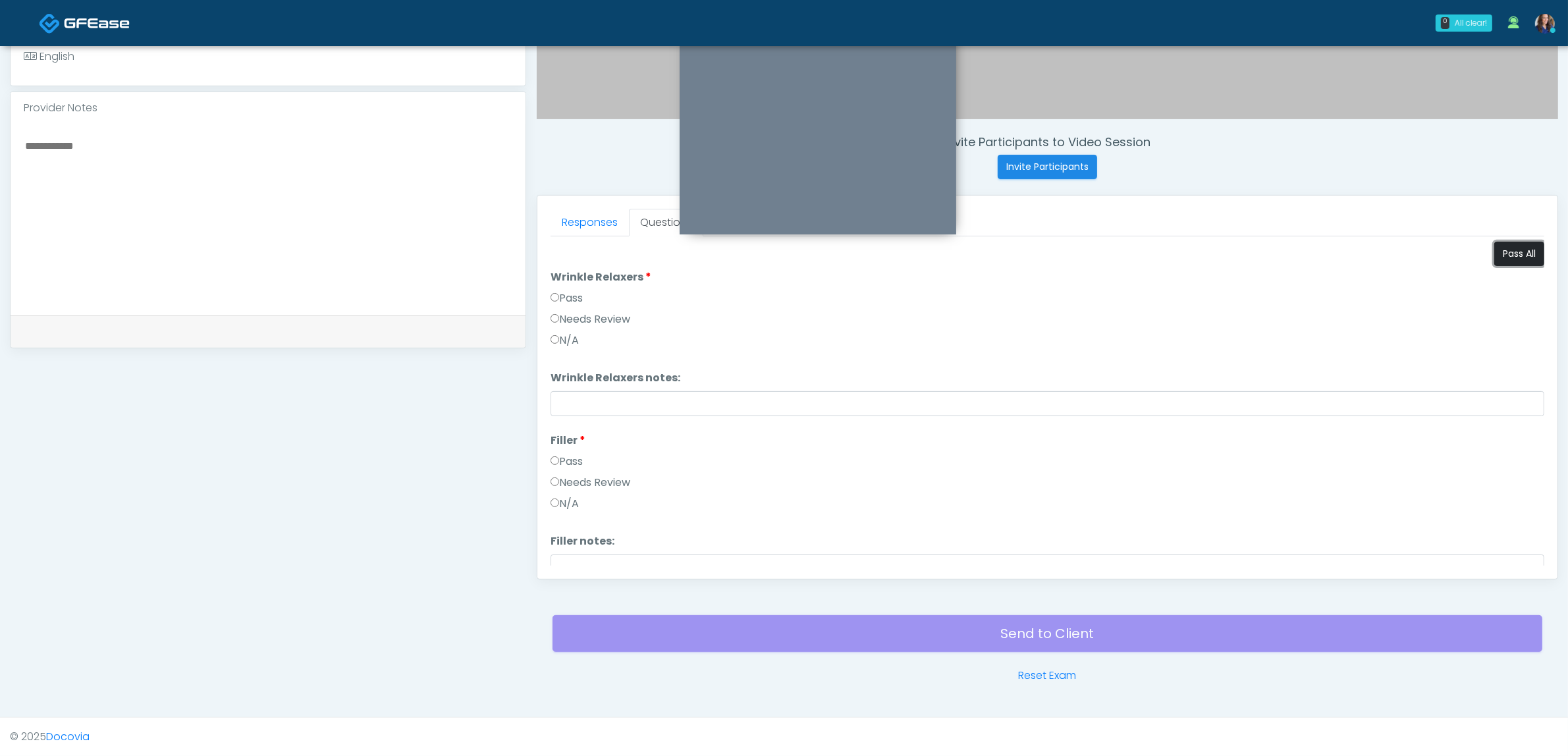
click at [1496, 246] on button "Pass All" at bounding box center [1518, 253] width 50 height 24
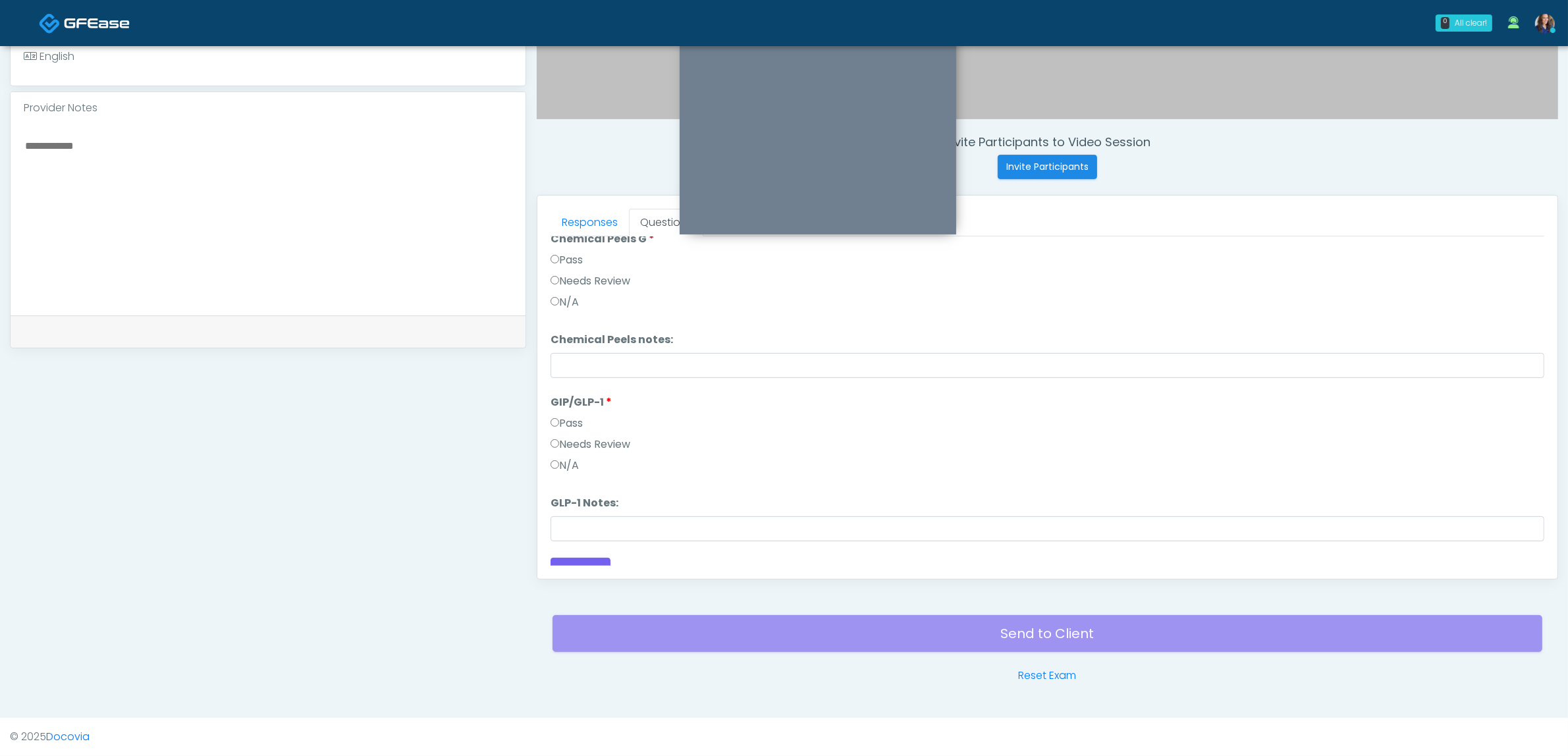
scroll to position [870, 0]
click at [590, 546] on button "Continue" at bounding box center [580, 554] width 60 height 24
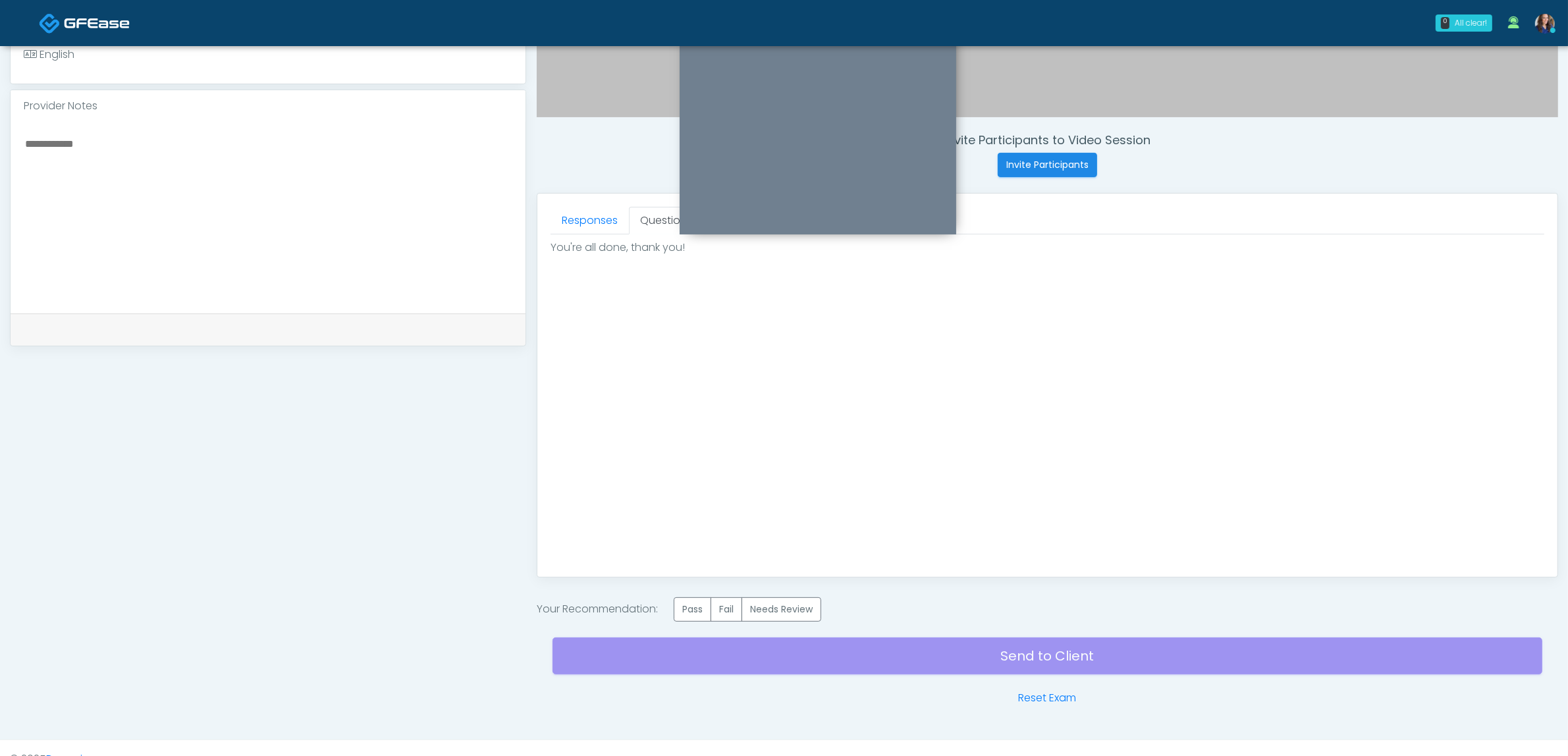
drag, startPoint x: 705, startPoint y: 609, endPoint x: 913, endPoint y: 683, distance: 220.8
click at [703, 609] on label "Pass" at bounding box center [692, 609] width 38 height 24
drag, startPoint x: 958, startPoint y: 662, endPoint x: 967, endPoint y: 650, distance: 15.0
click at [959, 662] on div "Send to Client Reset Exam" at bounding box center [1047, 663] width 989 height 84
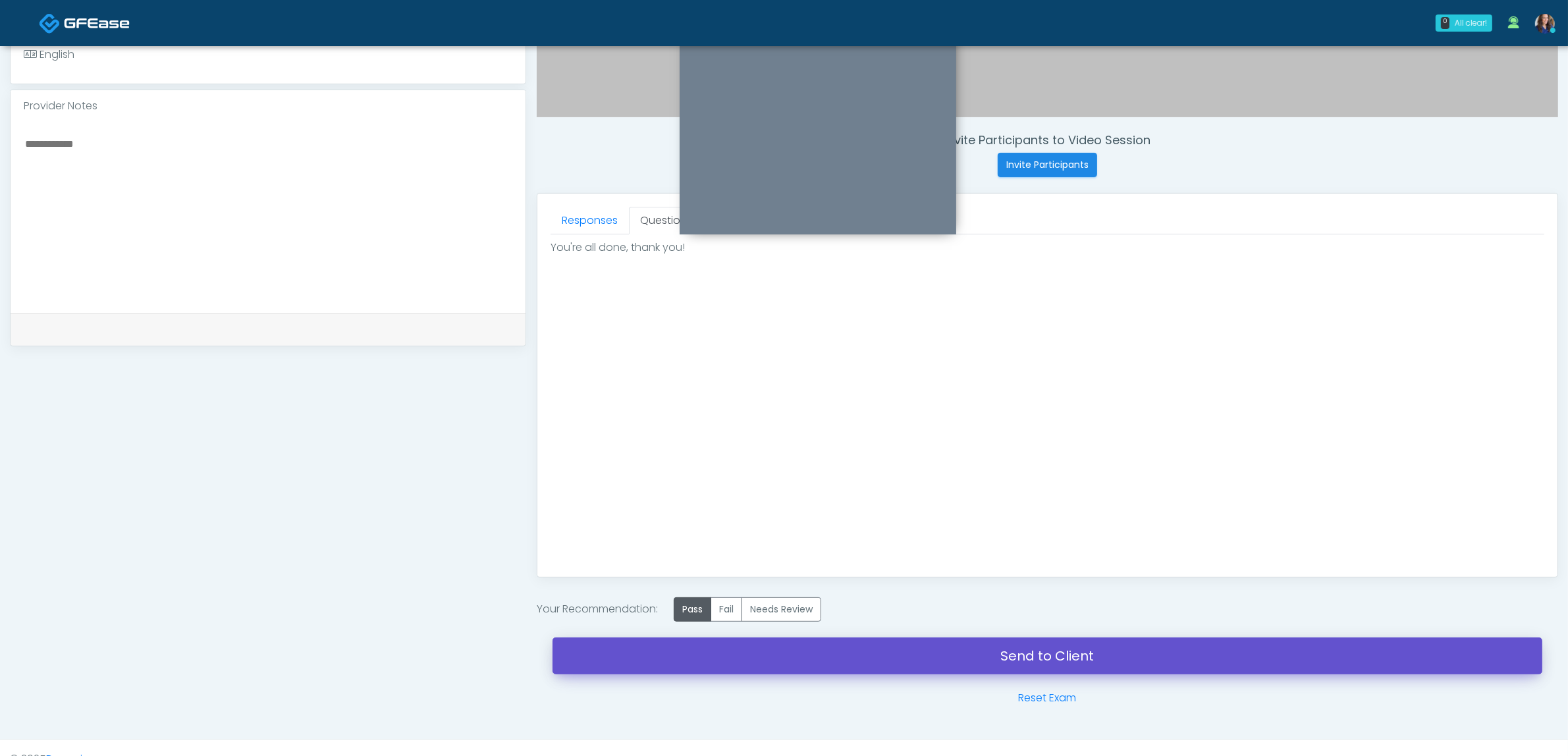
click at [959, 663] on link "Send to Client" at bounding box center [1047, 656] width 989 height 37
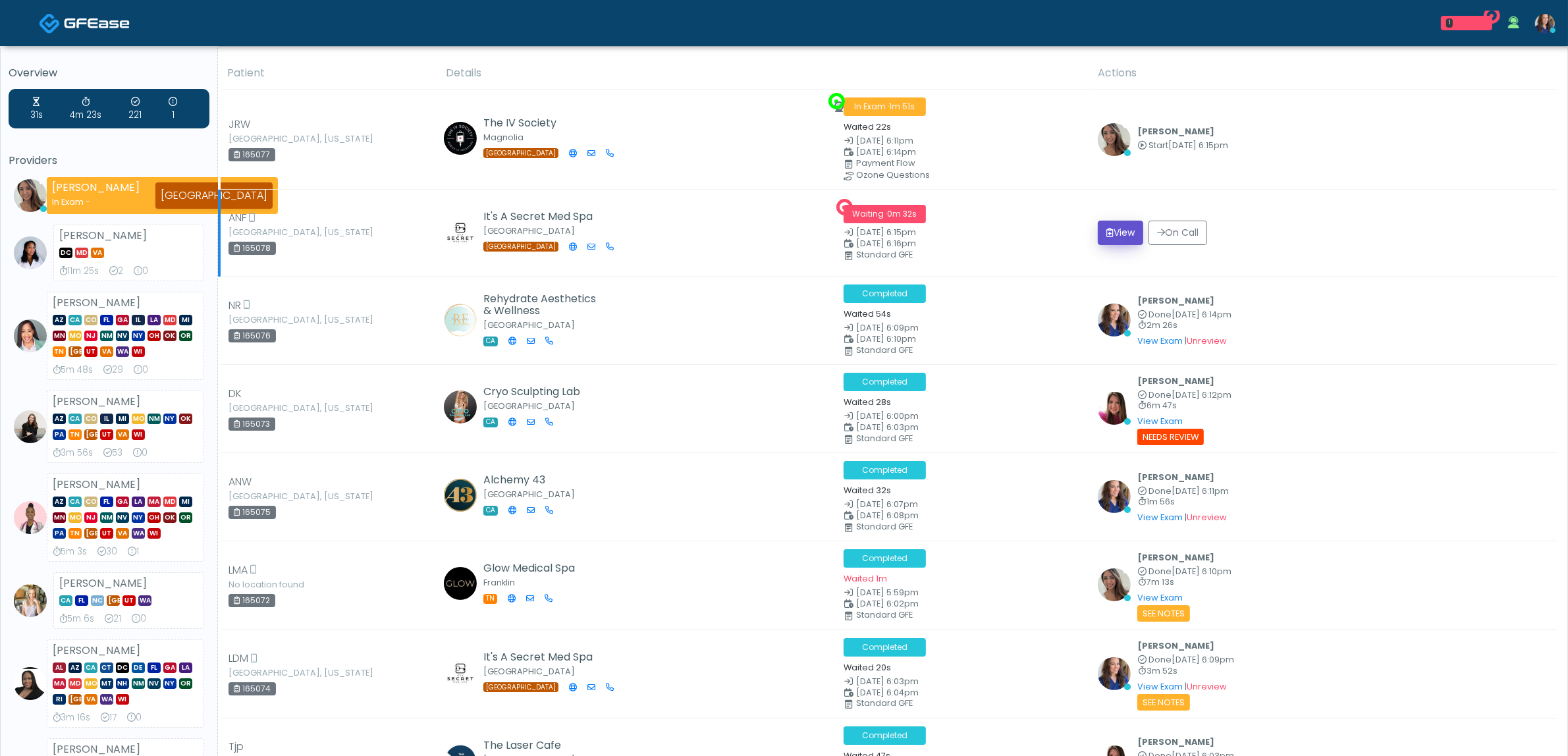
click at [1104, 236] on button "View" at bounding box center [1121, 232] width 45 height 24
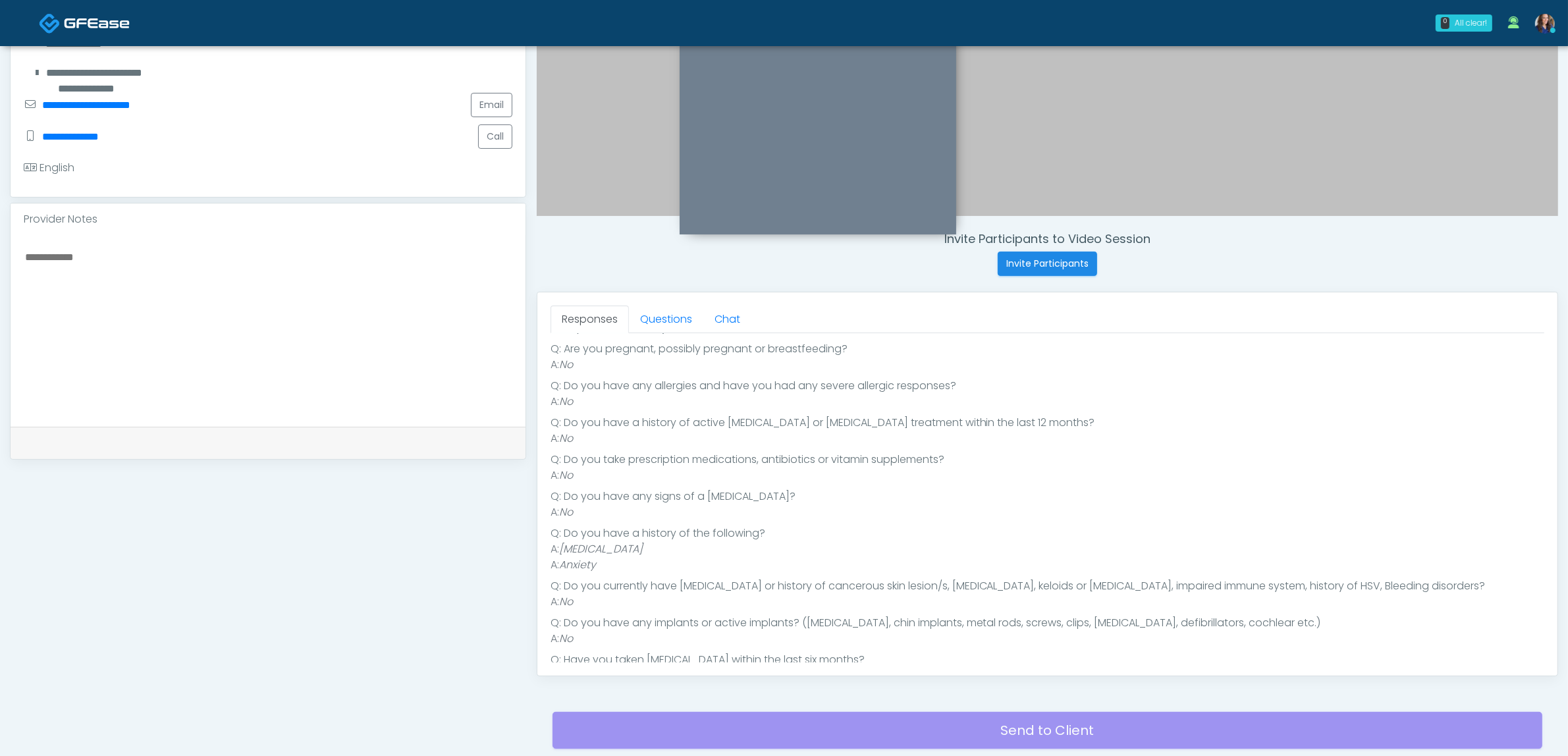
scroll to position [143, 0]
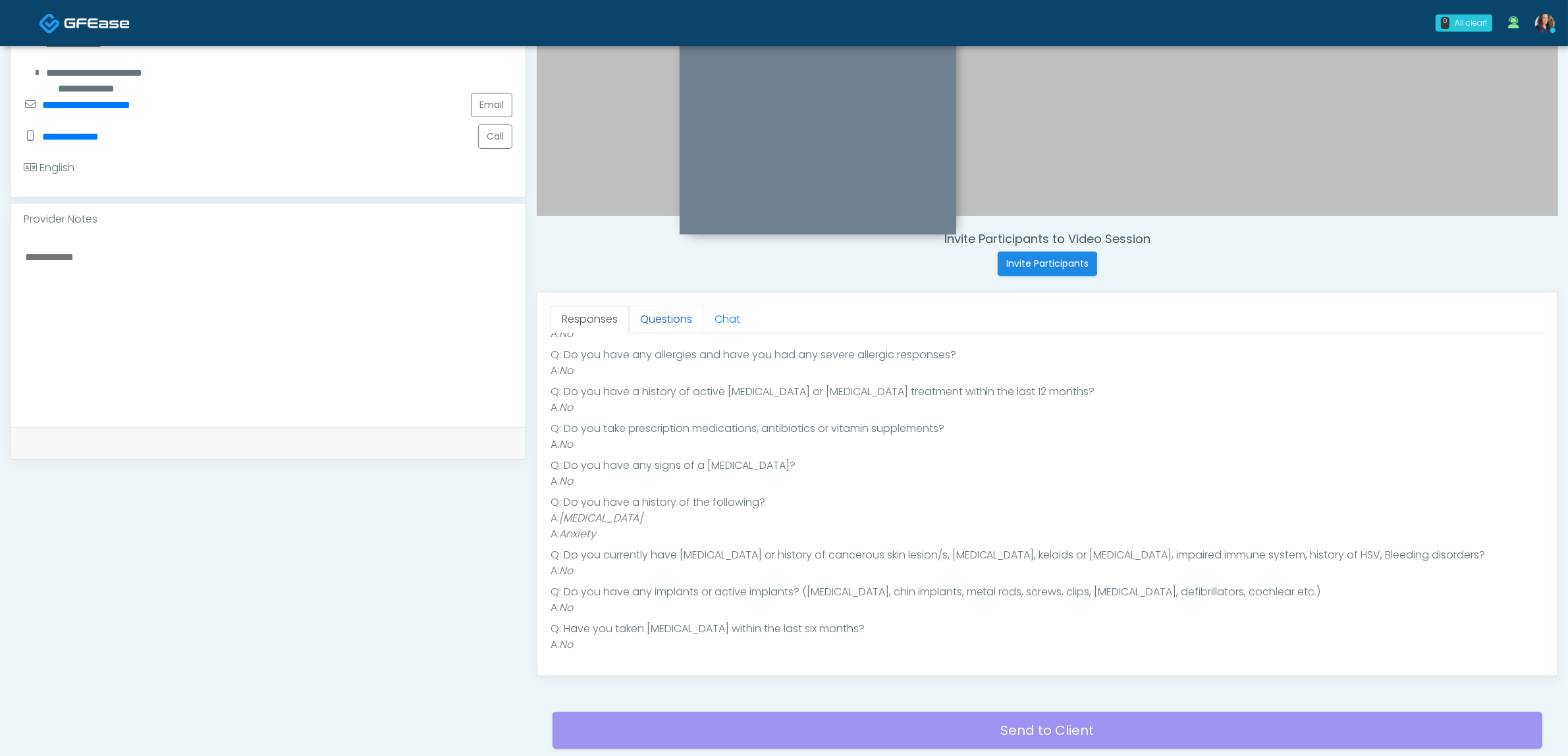
click at [651, 317] on link "Questions" at bounding box center [666, 319] width 74 height 28
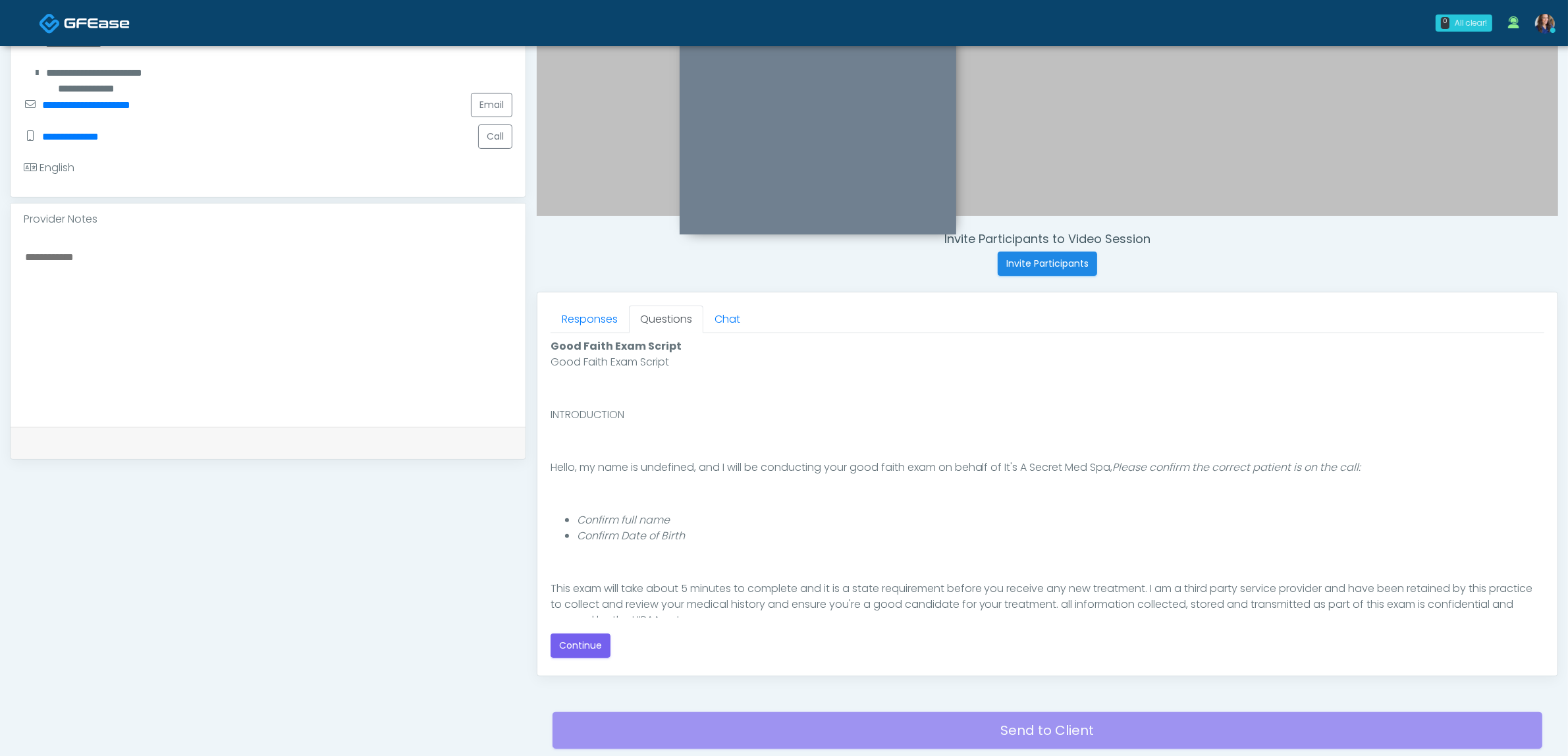
scroll to position [0, 0]
drag, startPoint x: 584, startPoint y: 642, endPoint x: 641, endPoint y: 645, distance: 57.1
click at [583, 642] on button "Continue" at bounding box center [580, 645] width 60 height 24
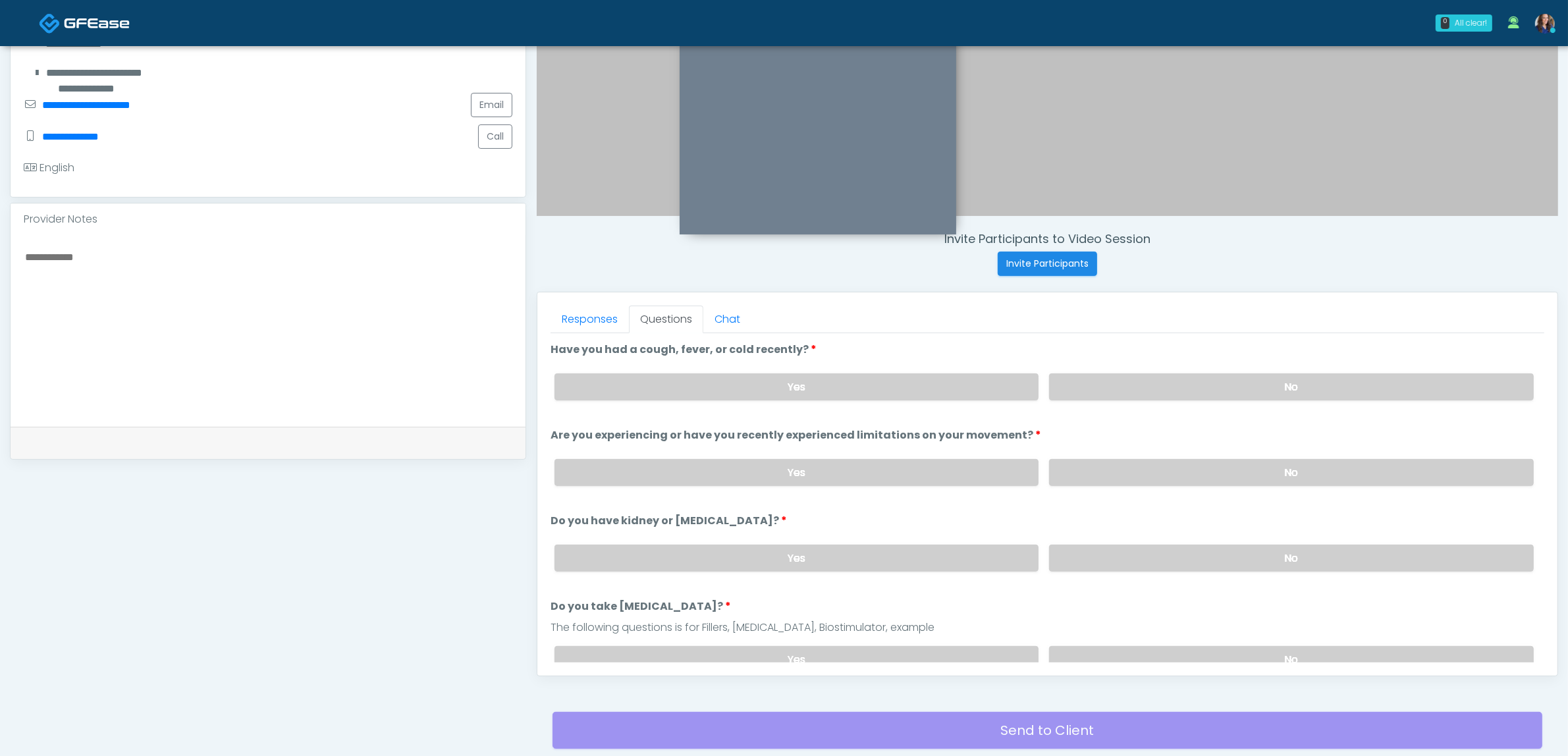
scroll to position [428, 0]
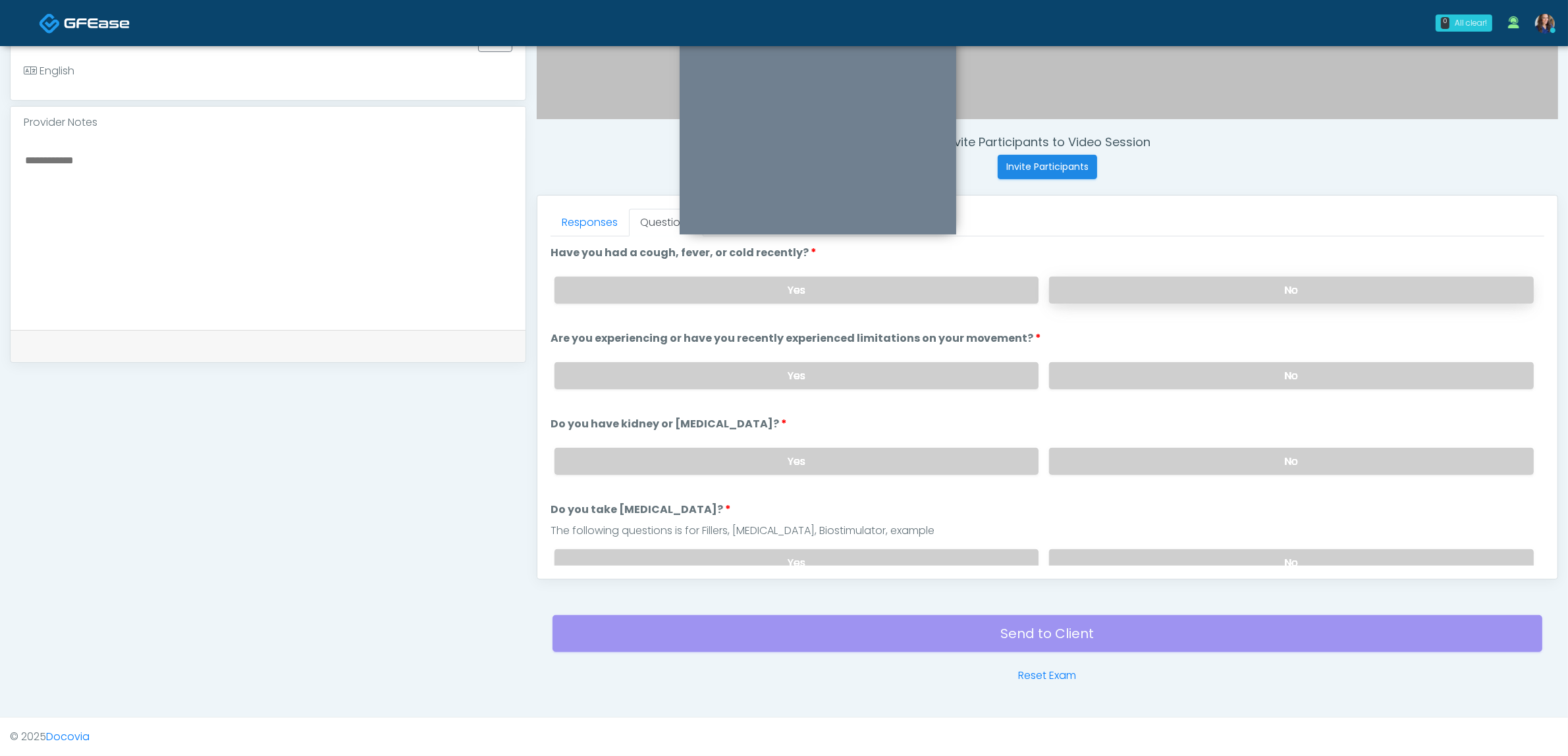
drag, startPoint x: 1315, startPoint y: 286, endPoint x: 1313, endPoint y: 297, distance: 11.2
click at [1315, 287] on label "No" at bounding box center [1292, 290] width 485 height 27
drag, startPoint x: 1294, startPoint y: 373, endPoint x: 1289, endPoint y: 394, distance: 21.6
click at [1293, 373] on label "No" at bounding box center [1292, 375] width 485 height 27
drag, startPoint x: 1261, startPoint y: 461, endPoint x: 1259, endPoint y: 467, distance: 6.3
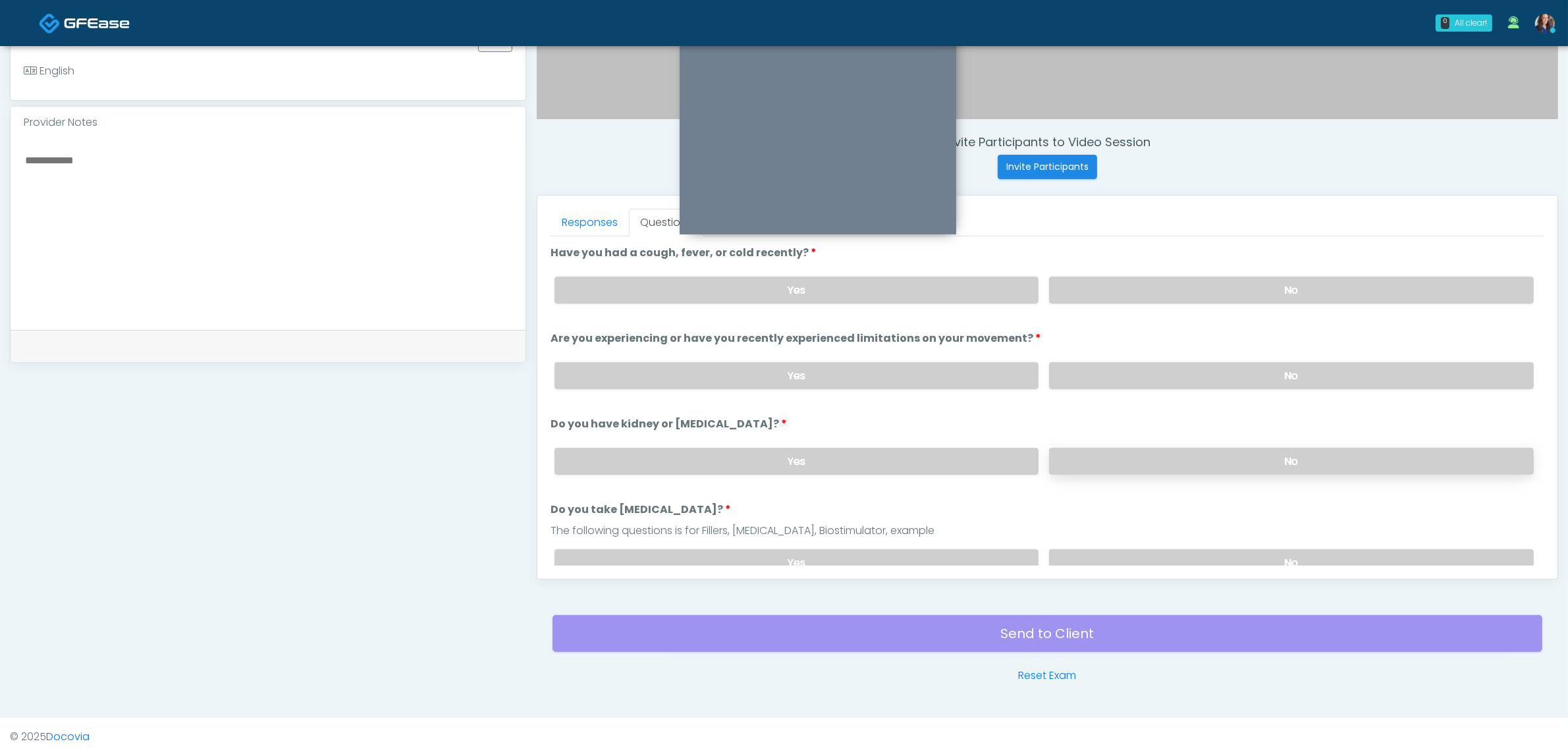
click at [1261, 461] on label "No" at bounding box center [1292, 461] width 485 height 27
drag, startPoint x: 1222, startPoint y: 556, endPoint x: 1204, endPoint y: 542, distance: 22.8
click at [1222, 556] on label "No" at bounding box center [1292, 562] width 485 height 27
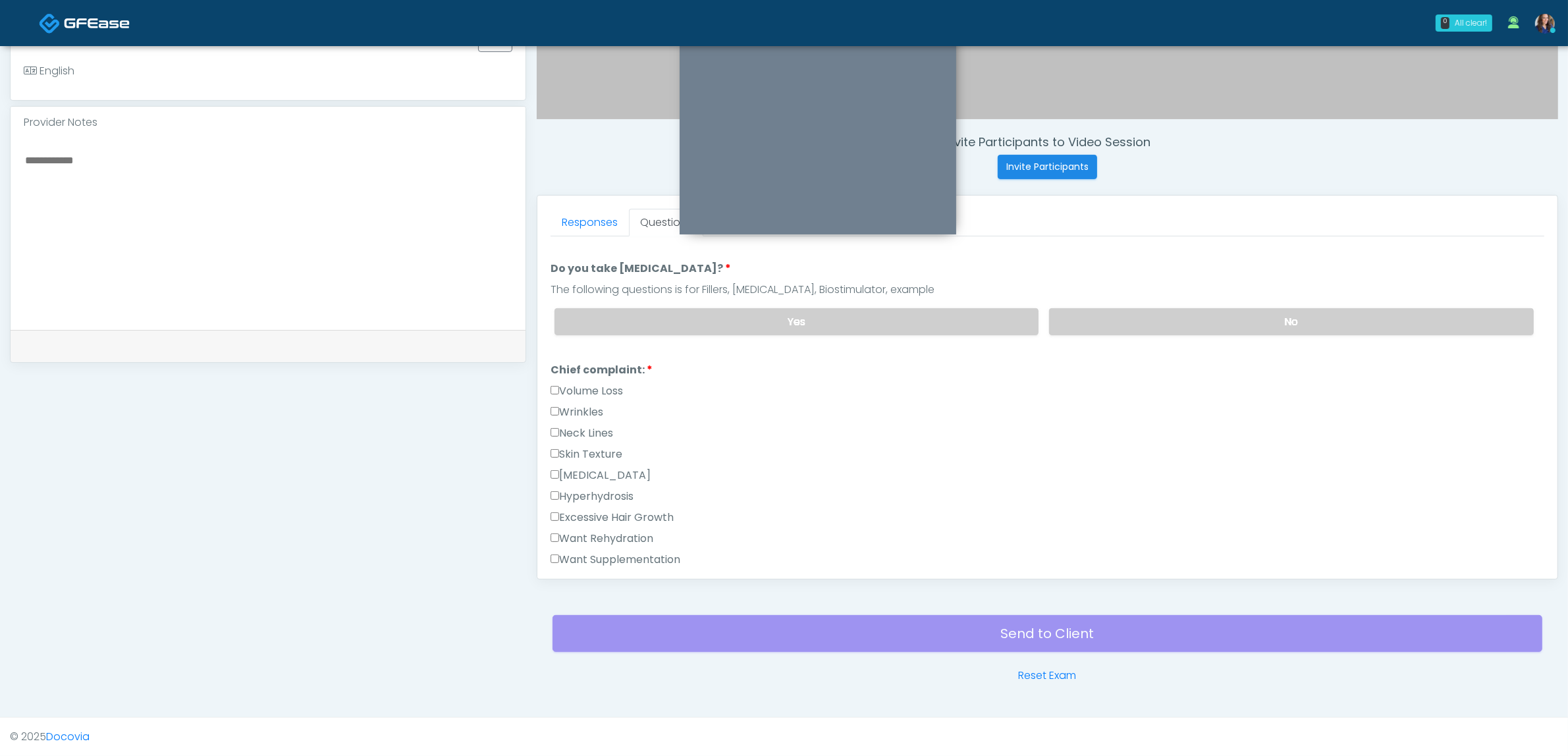
scroll to position [247, 0]
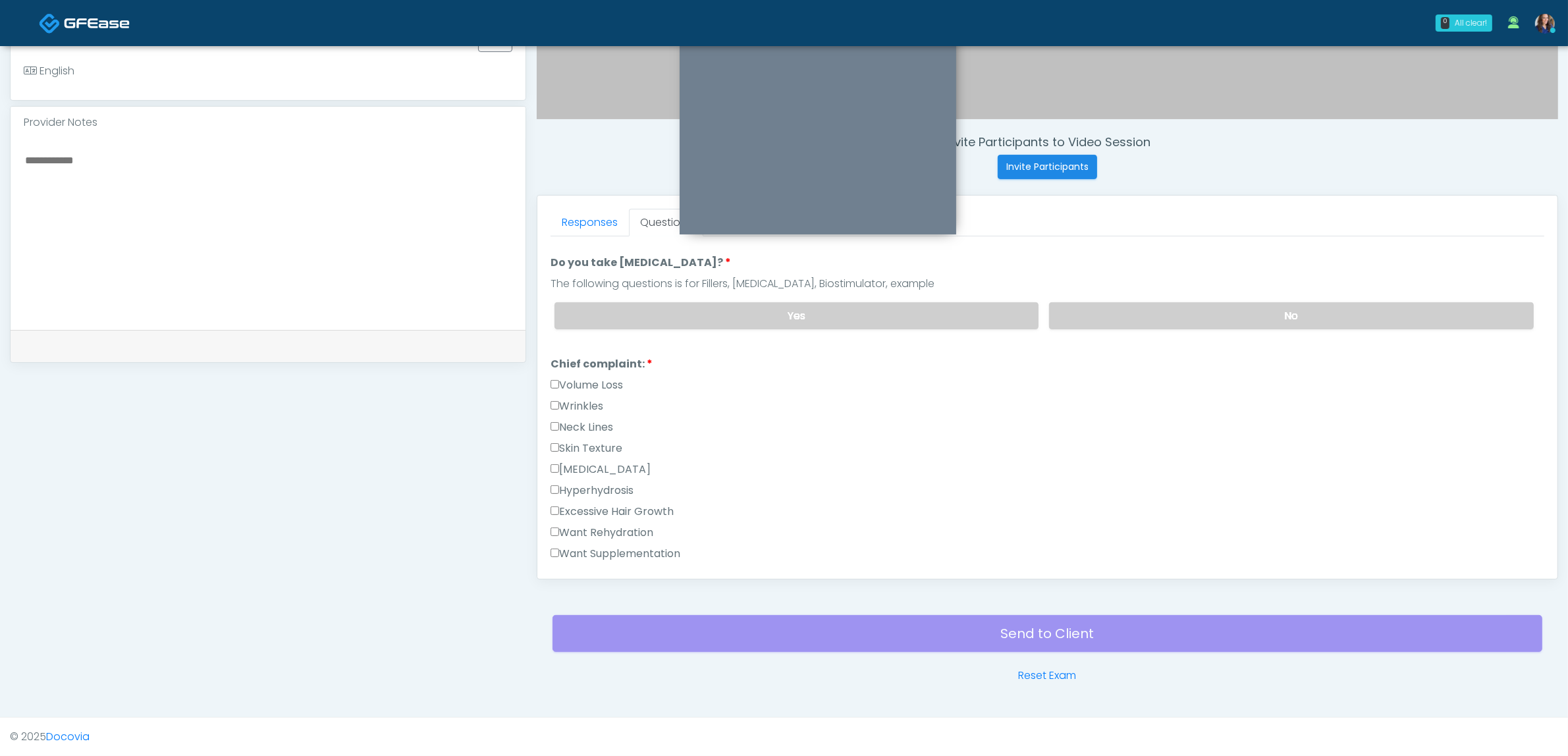
drag, startPoint x: 591, startPoint y: 445, endPoint x: 601, endPoint y: 442, distance: 10.4
click at [593, 445] on label "Skin Texture" at bounding box center [586, 448] width 72 height 16
click at [619, 468] on label "Hyperpigmentation" at bounding box center [600, 469] width 100 height 16
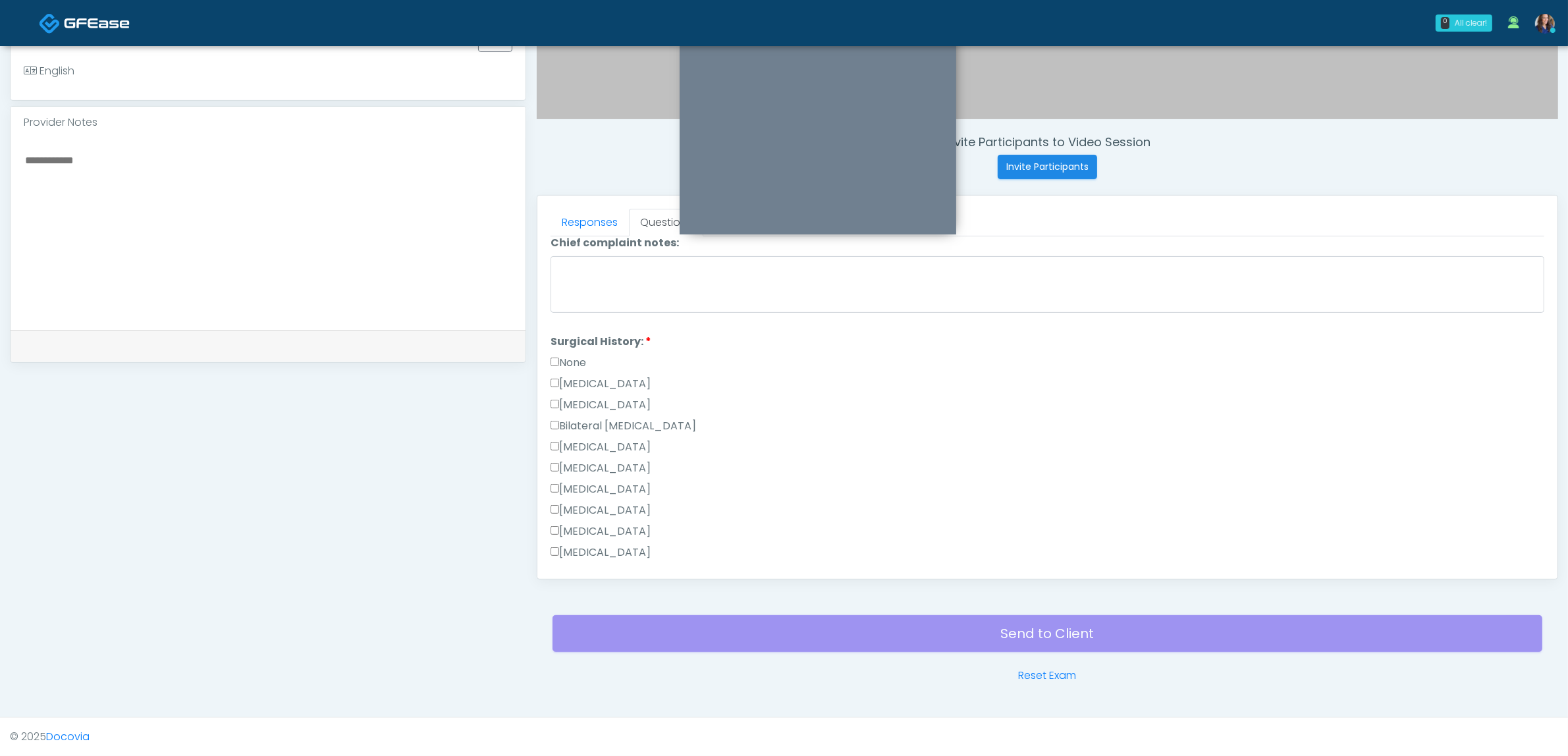
scroll to position [741, 0]
click at [576, 525] on label "Other" at bounding box center [570, 533] width 40 height 16
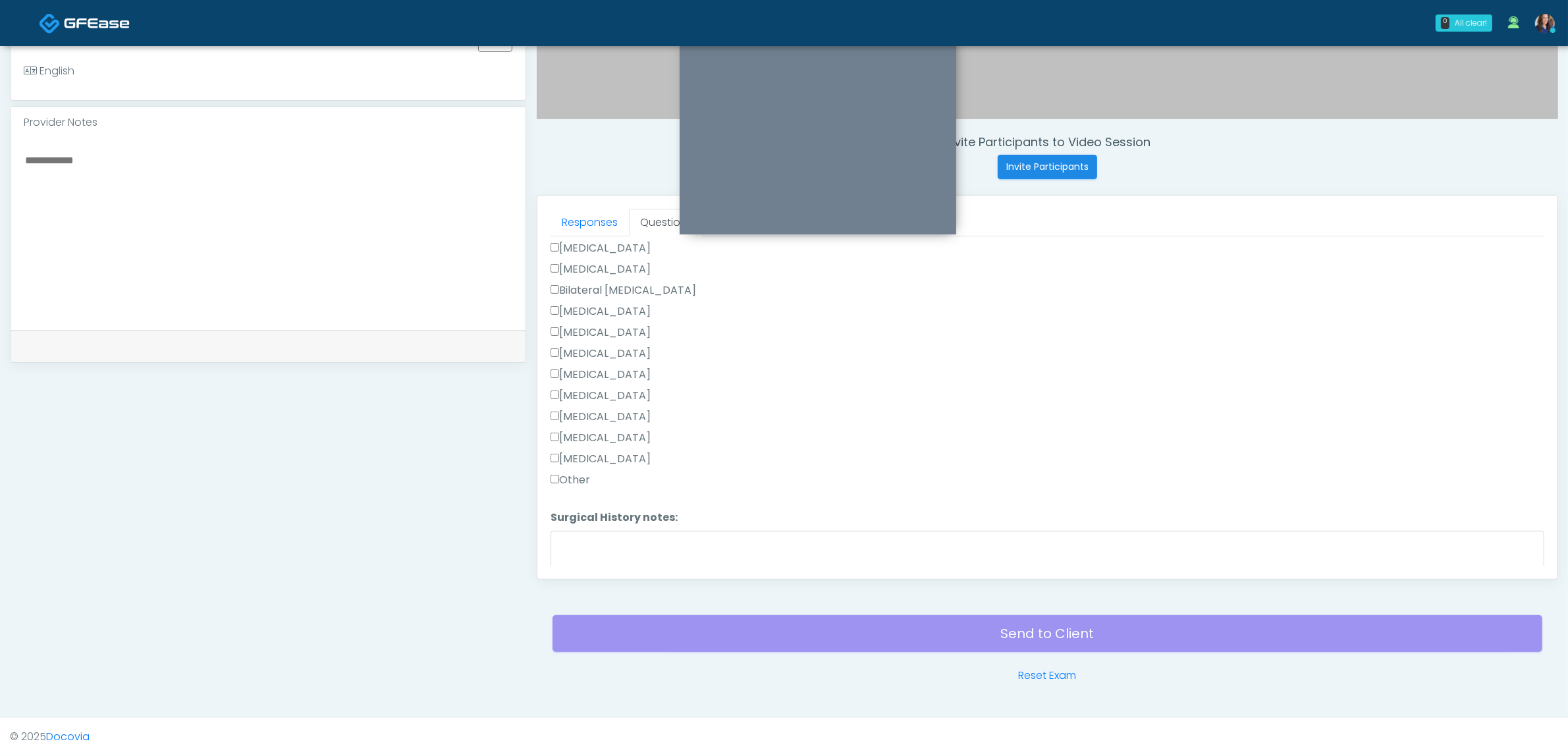
scroll to position [823, 0]
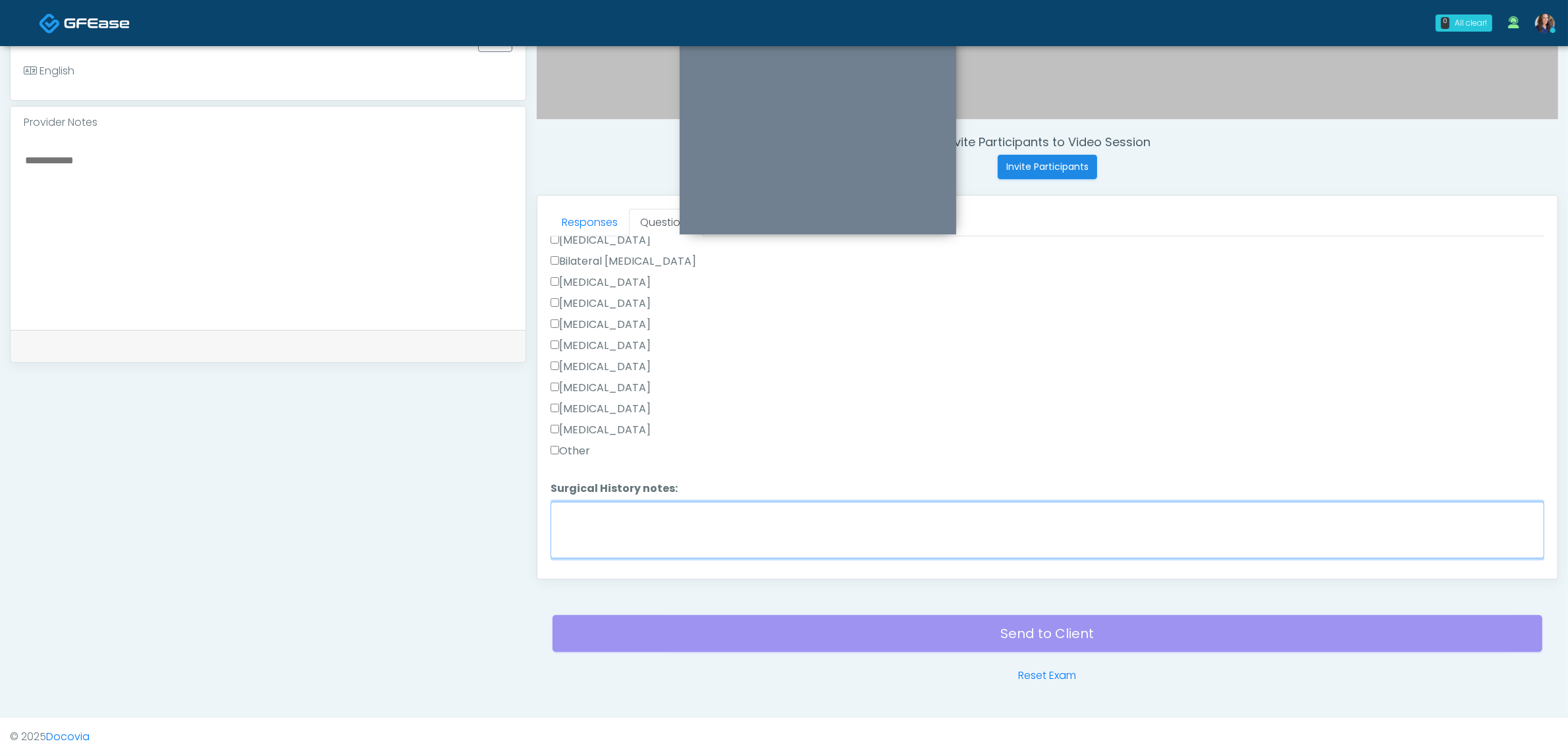
click at [654, 535] on textarea "Surgical History notes:" at bounding box center [1048, 530] width 994 height 56
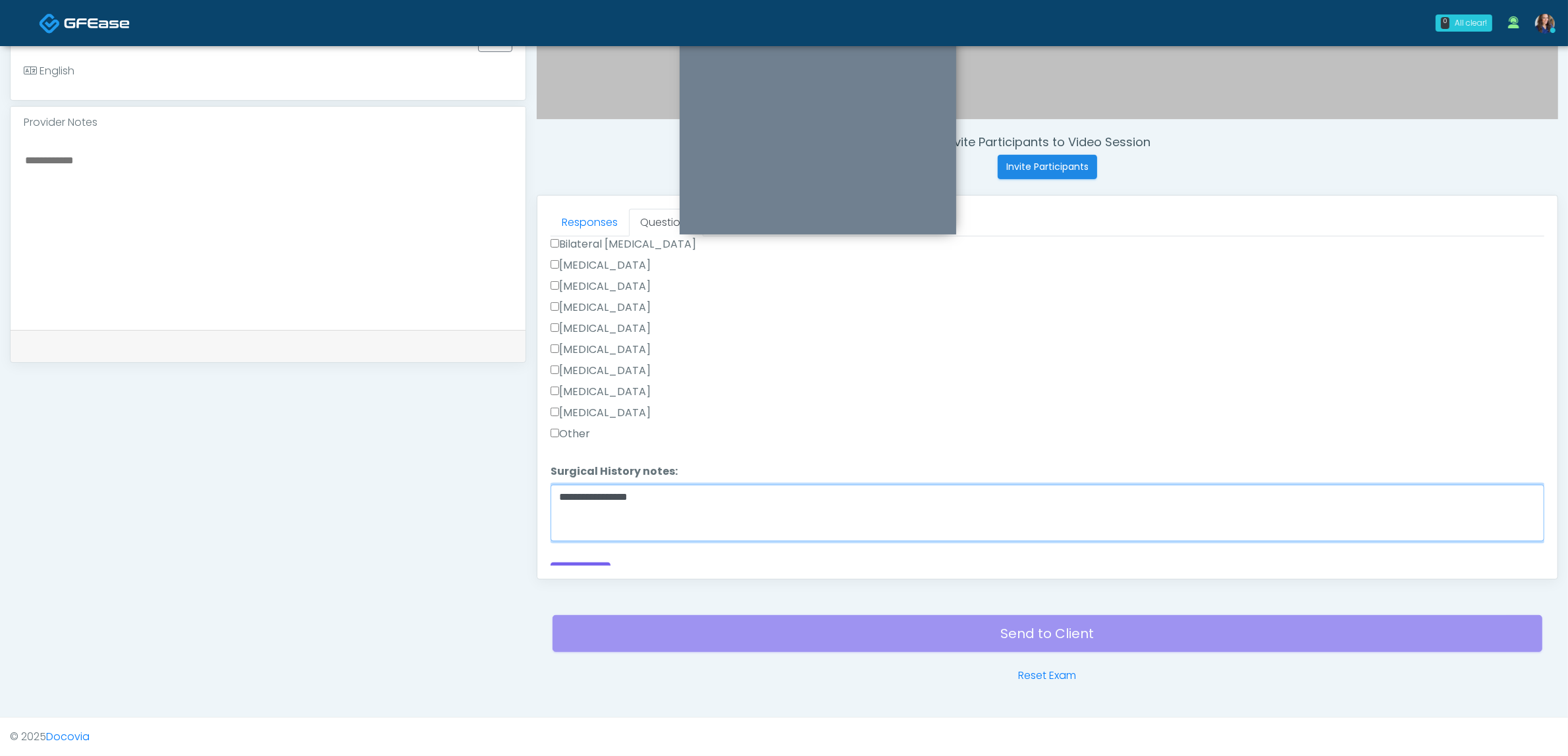
scroll to position [854, 0]
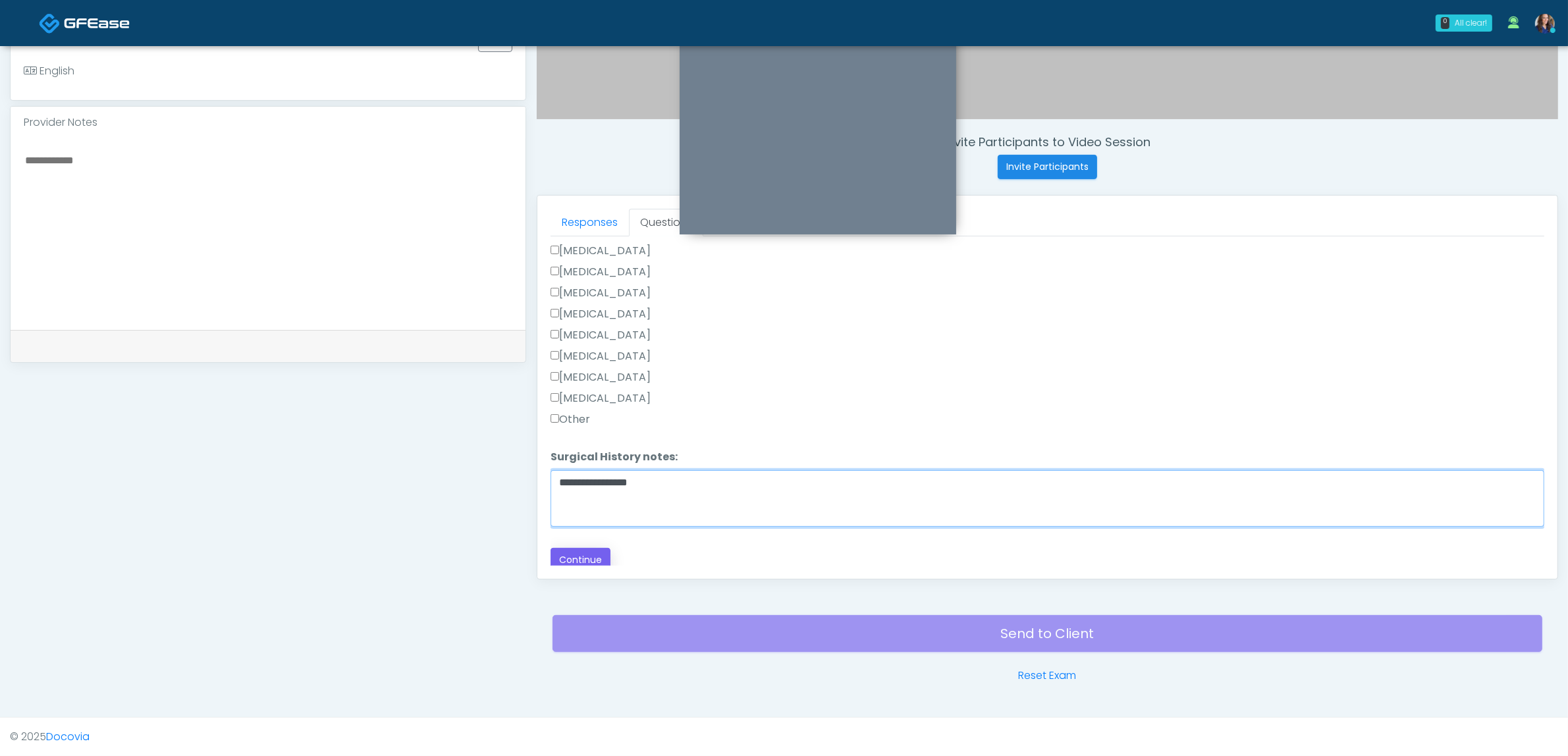
type textarea "**********"
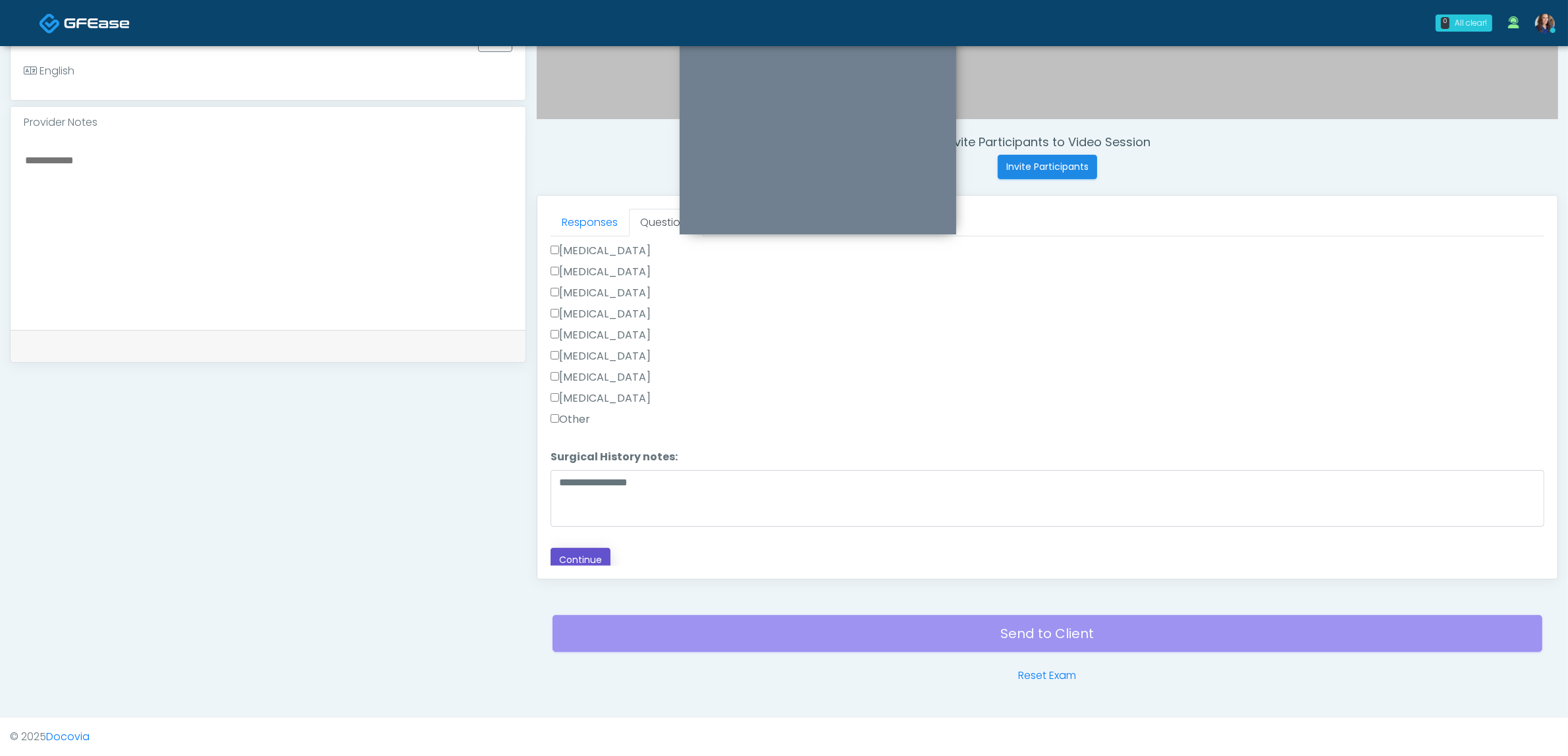
click at [594, 551] on button "Continue" at bounding box center [580, 560] width 60 height 24
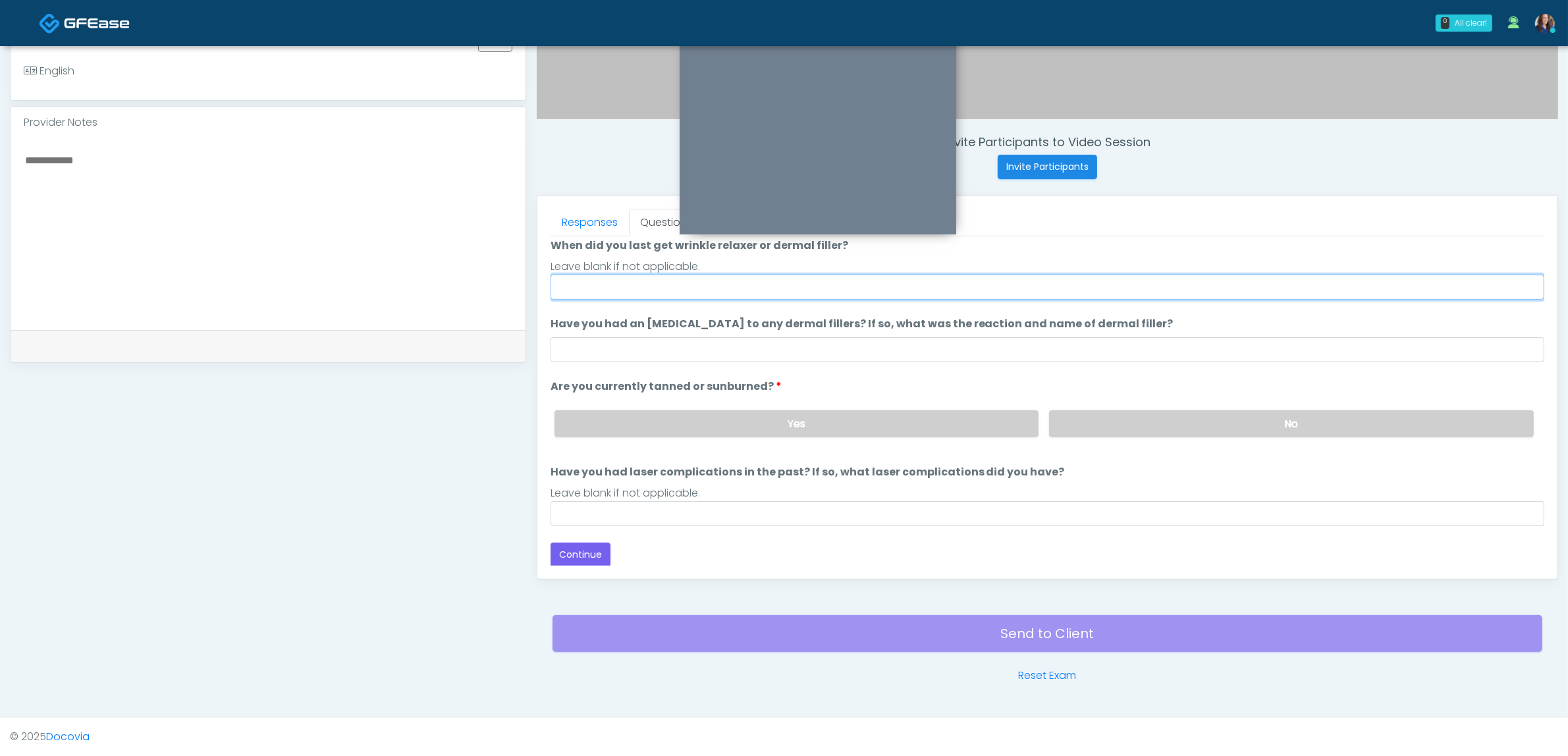
click at [755, 290] on input "When did you last get wrinkle relaxer or dermal filler?" at bounding box center [1048, 287] width 994 height 25
click at [603, 282] on input "**********" at bounding box center [1048, 287] width 994 height 25
click at [604, 282] on input "**********" at bounding box center [1048, 287] width 994 height 25
click at [742, 284] on input "**********" at bounding box center [1048, 287] width 994 height 25
click at [744, 284] on input "**********" at bounding box center [1048, 287] width 994 height 25
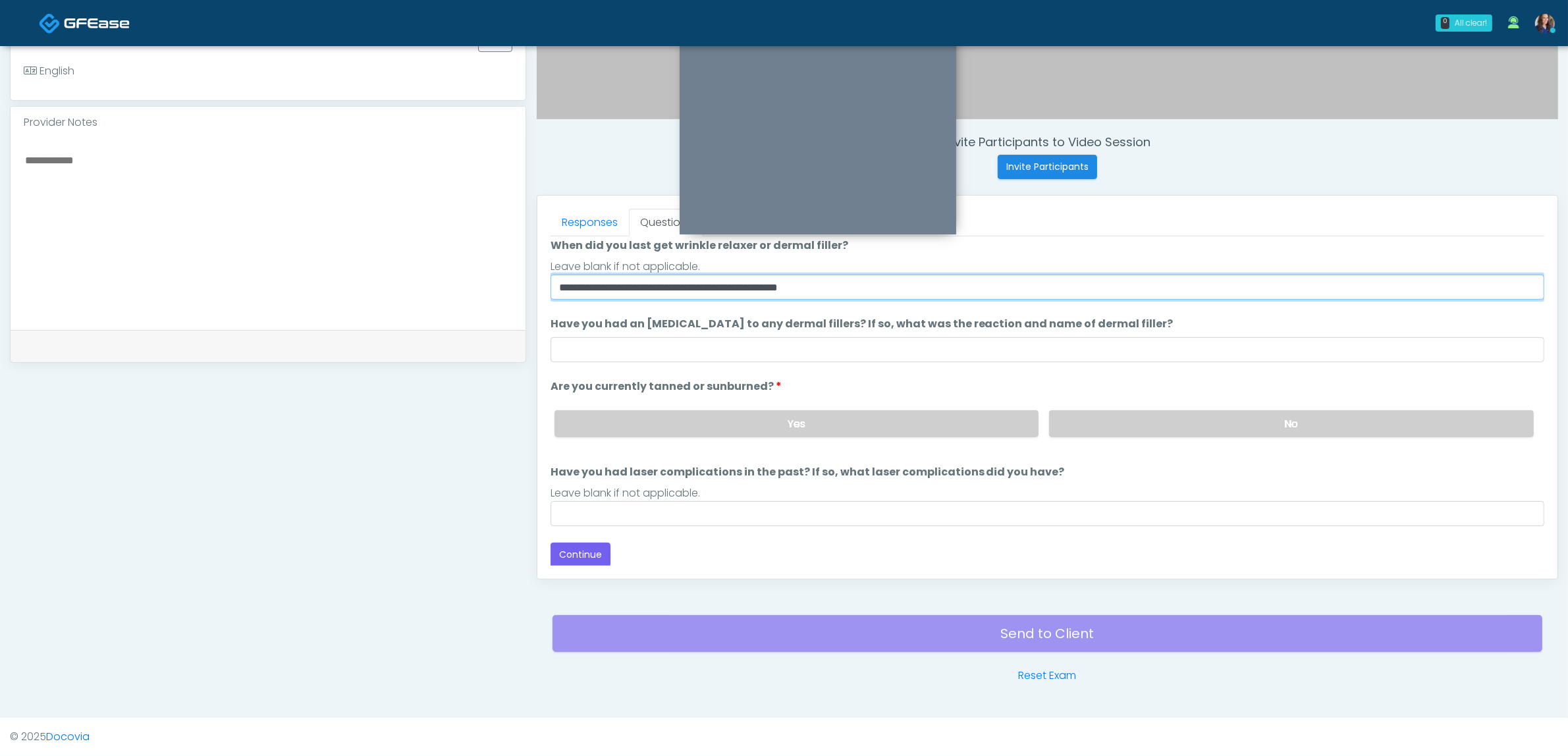
type input "**********"
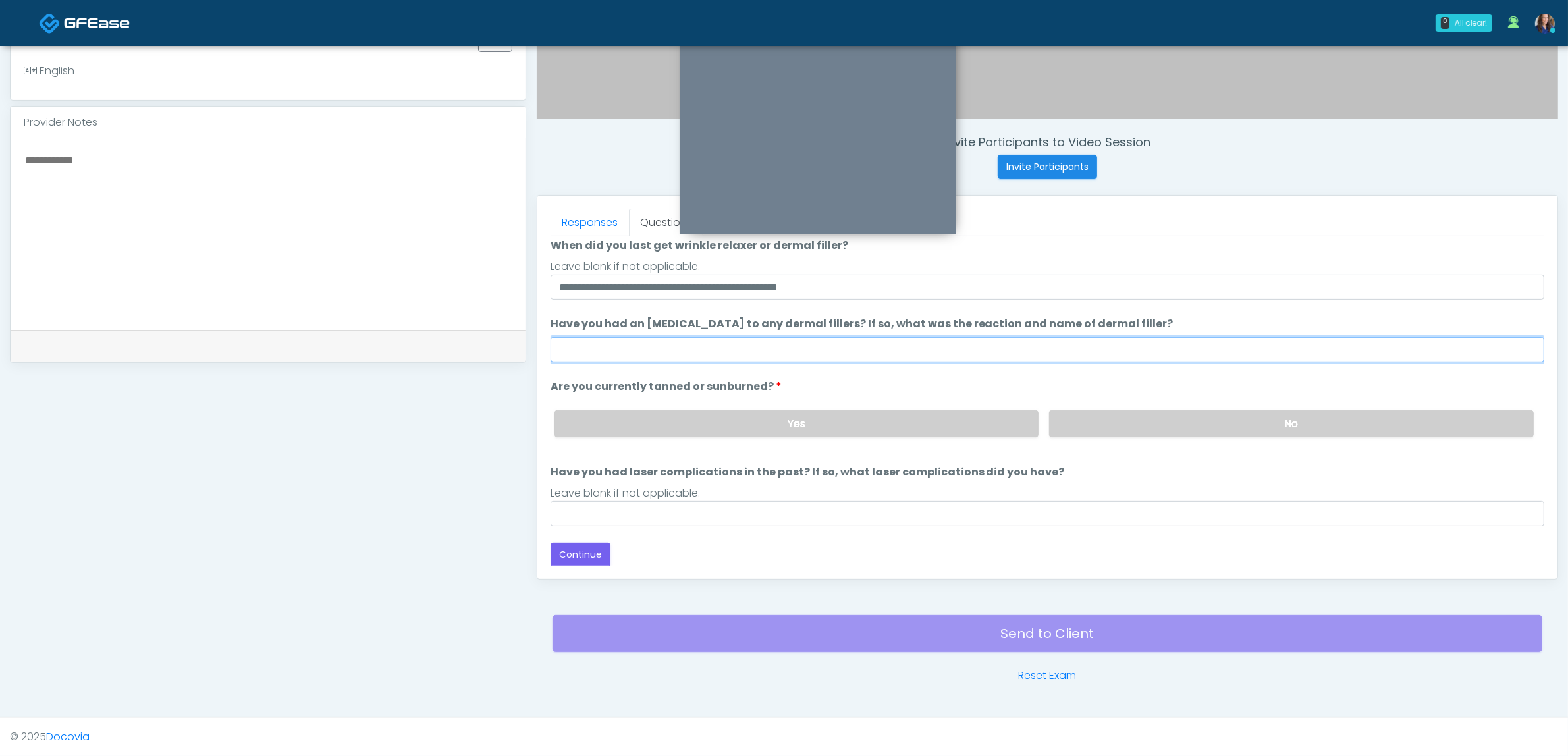
click at [693, 339] on input "Have you had an allergic response to any dermal fillers? If so, what was the re…" at bounding box center [1048, 349] width 994 height 25
type input "**"
click at [1213, 423] on label "No" at bounding box center [1292, 423] width 485 height 27
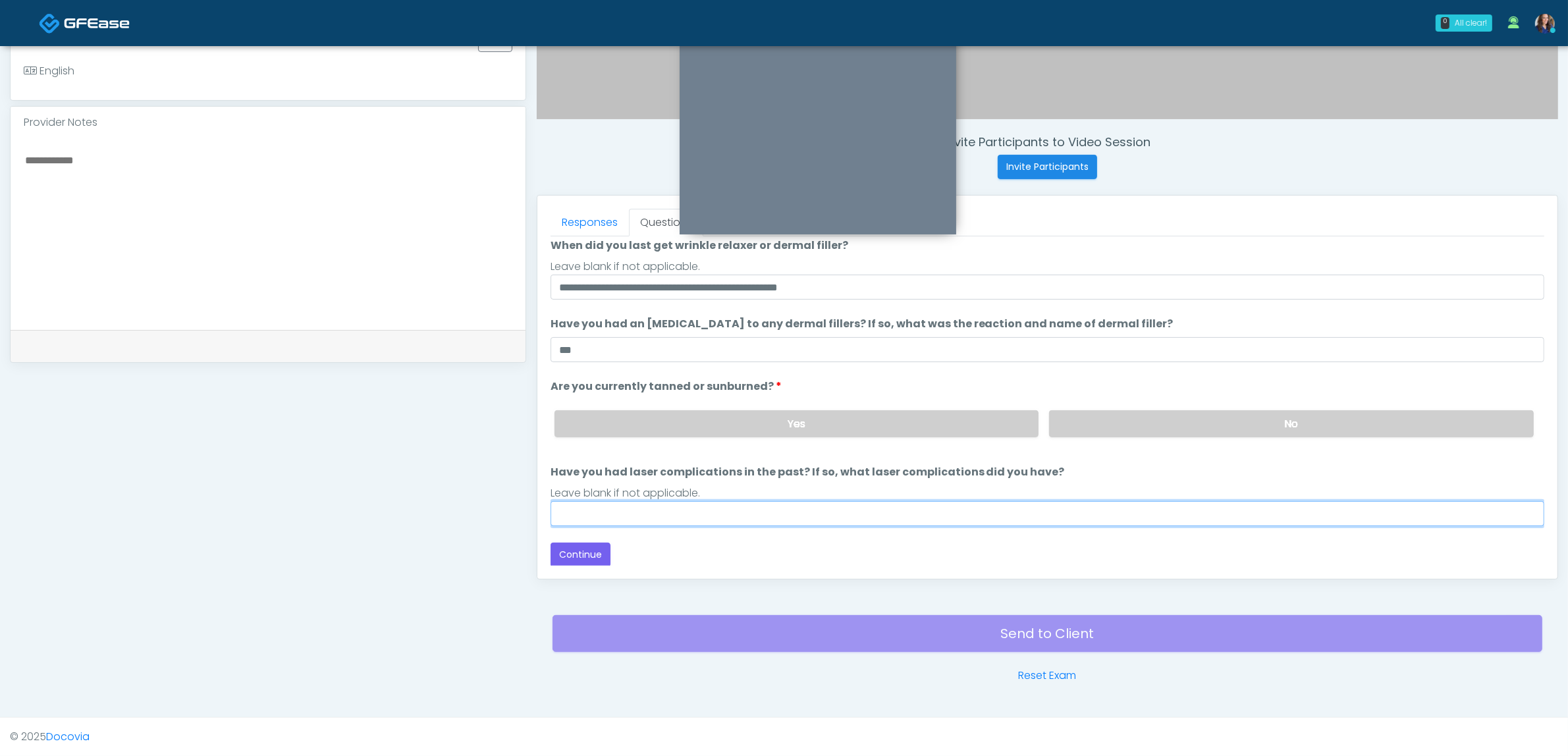
click at [856, 517] on input "Have you had laser complications in the past? If so, what laser complications d…" at bounding box center [1048, 514] width 994 height 25
type input "**"
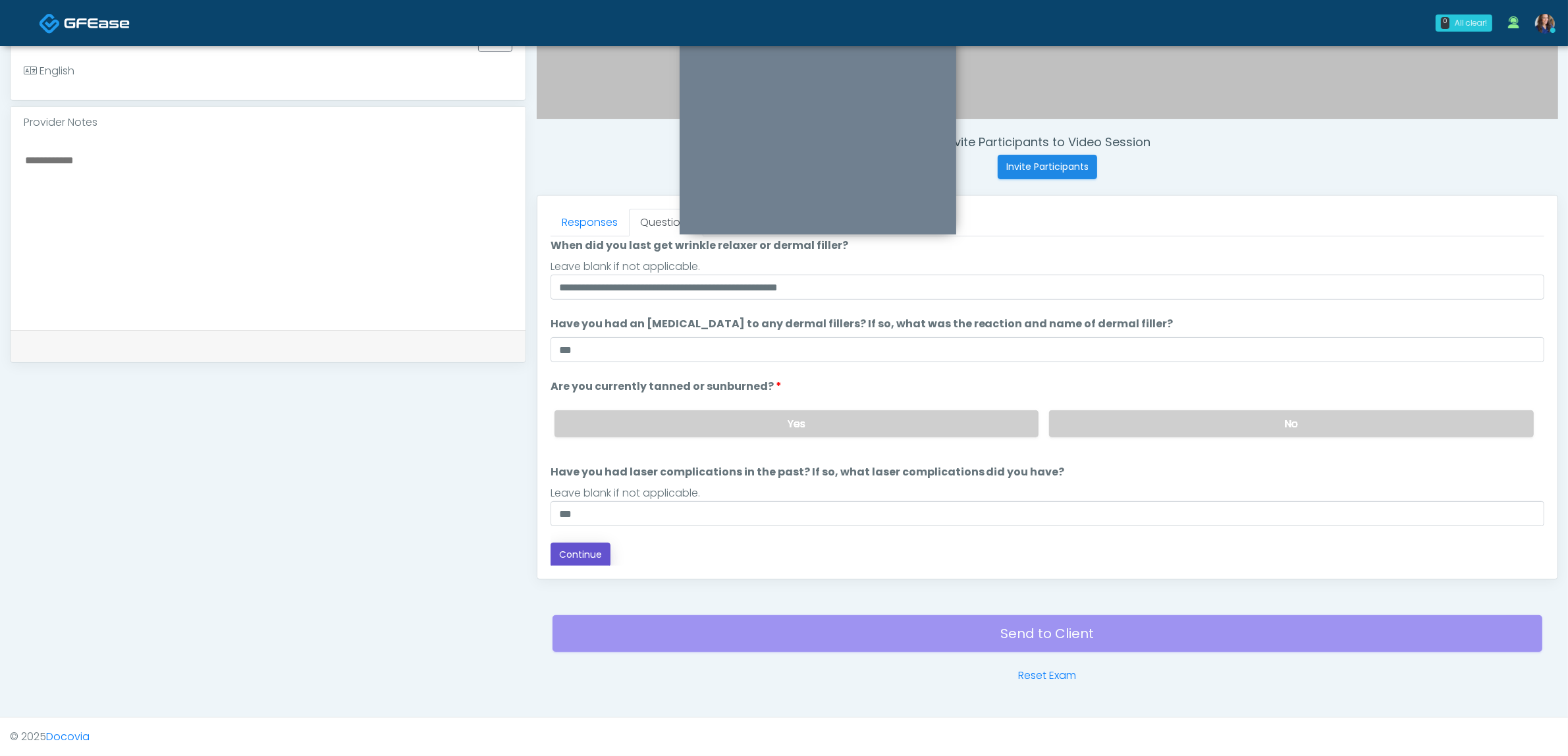
click at [579, 548] on button "Continue" at bounding box center [580, 554] width 60 height 24
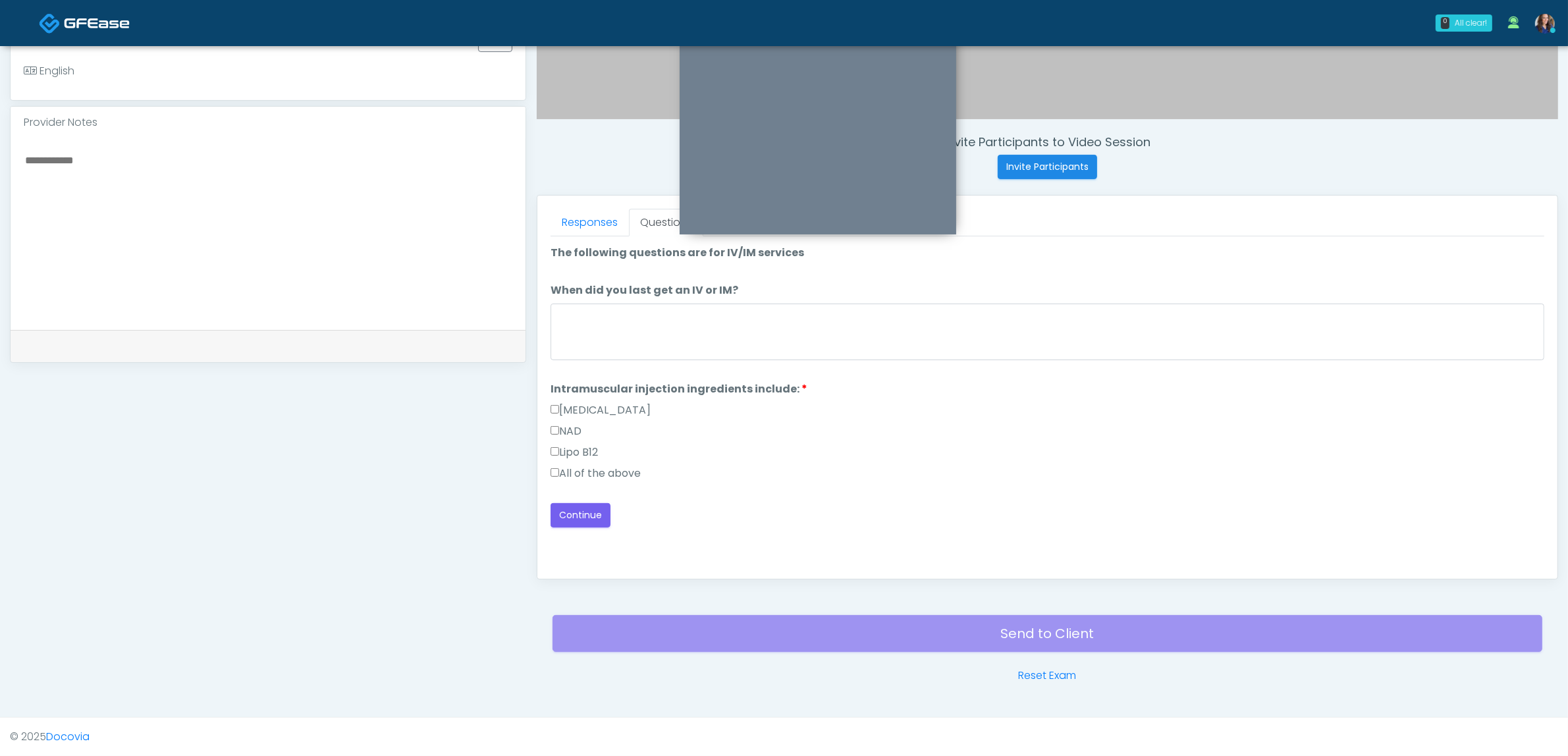
click at [600, 469] on label "All of the above" at bounding box center [595, 473] width 90 height 16
click at [587, 339] on textarea "When did you last get an IV or IM?" at bounding box center [1048, 332] width 994 height 56
type textarea "*"
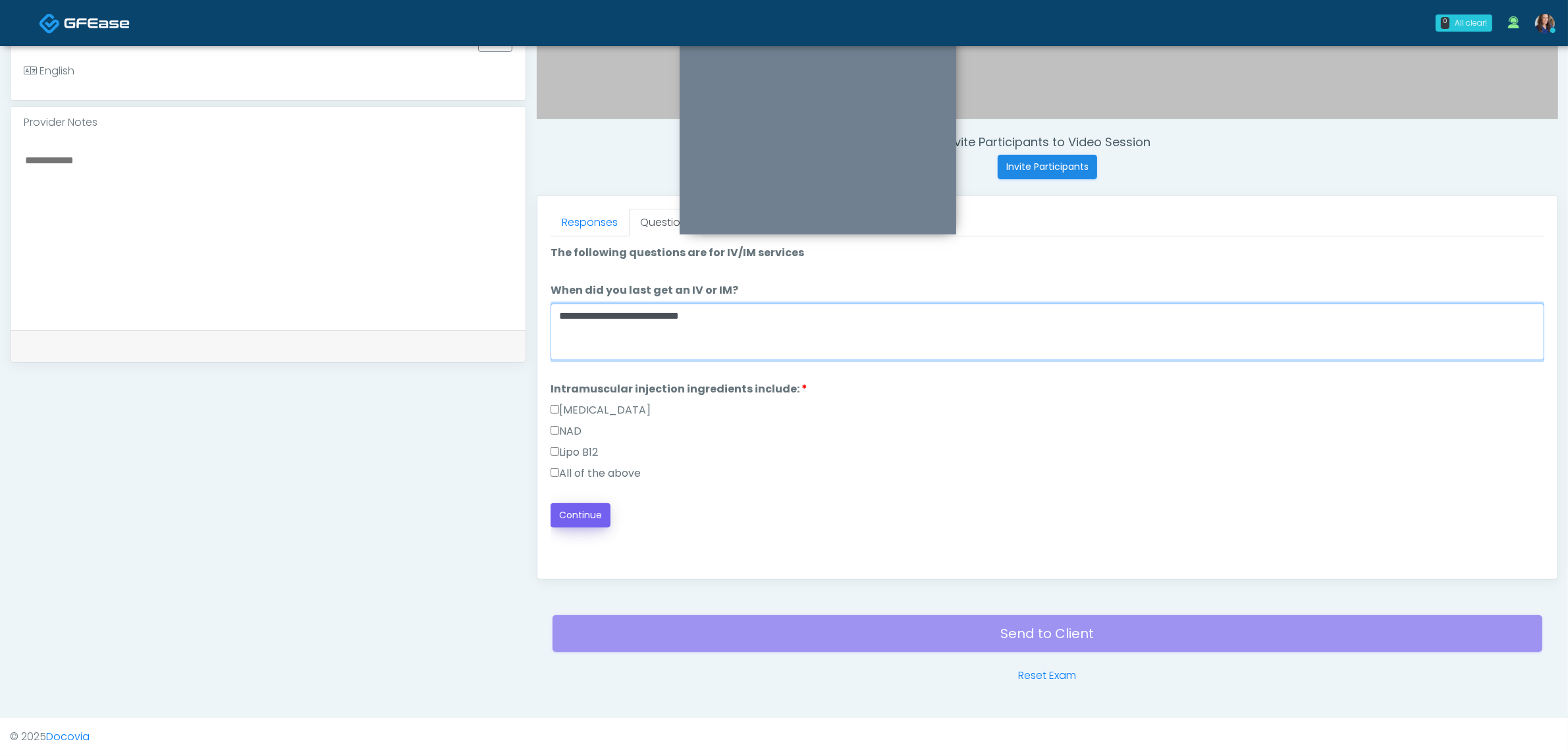
type textarea "**********"
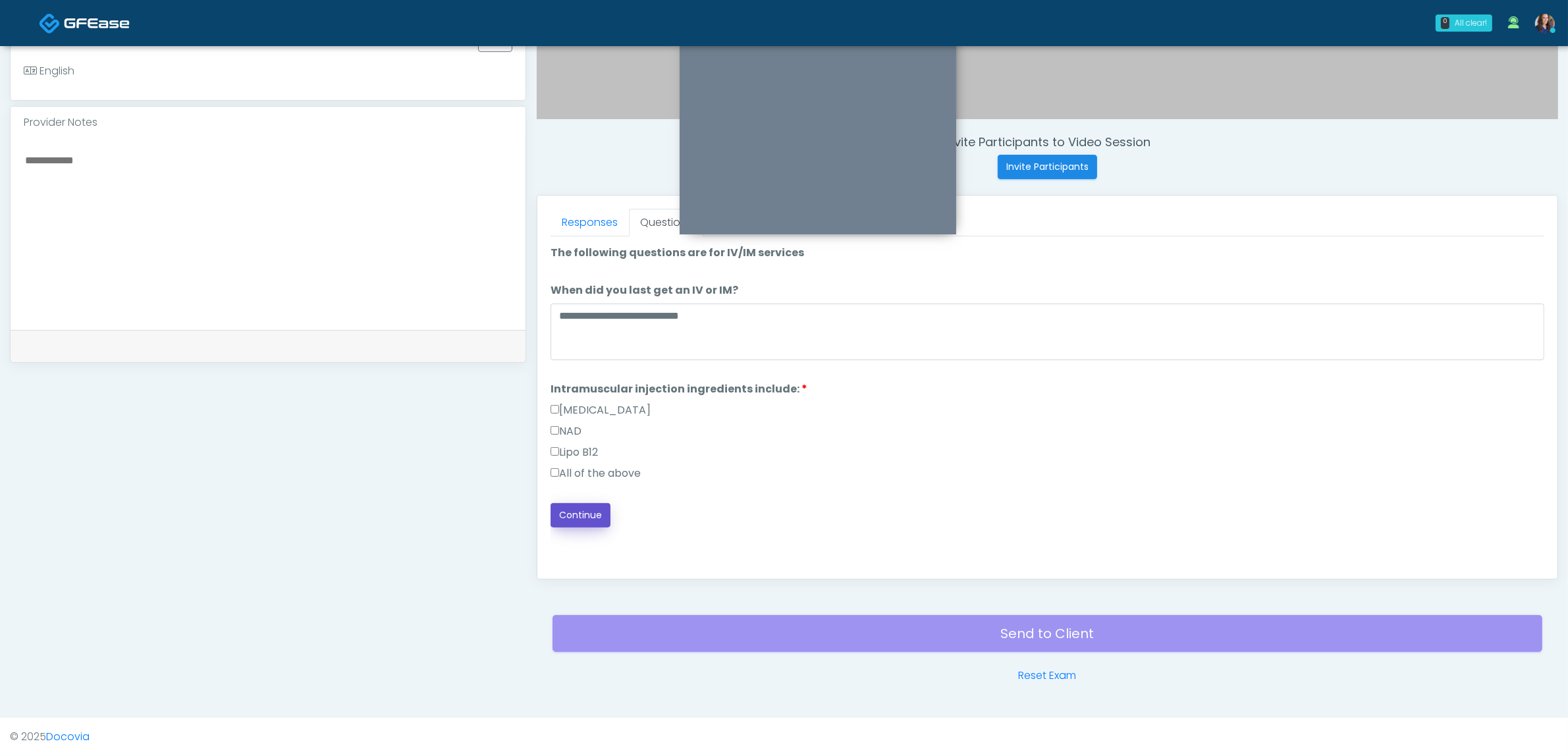
click at [580, 505] on button "Continue" at bounding box center [580, 514] width 60 height 24
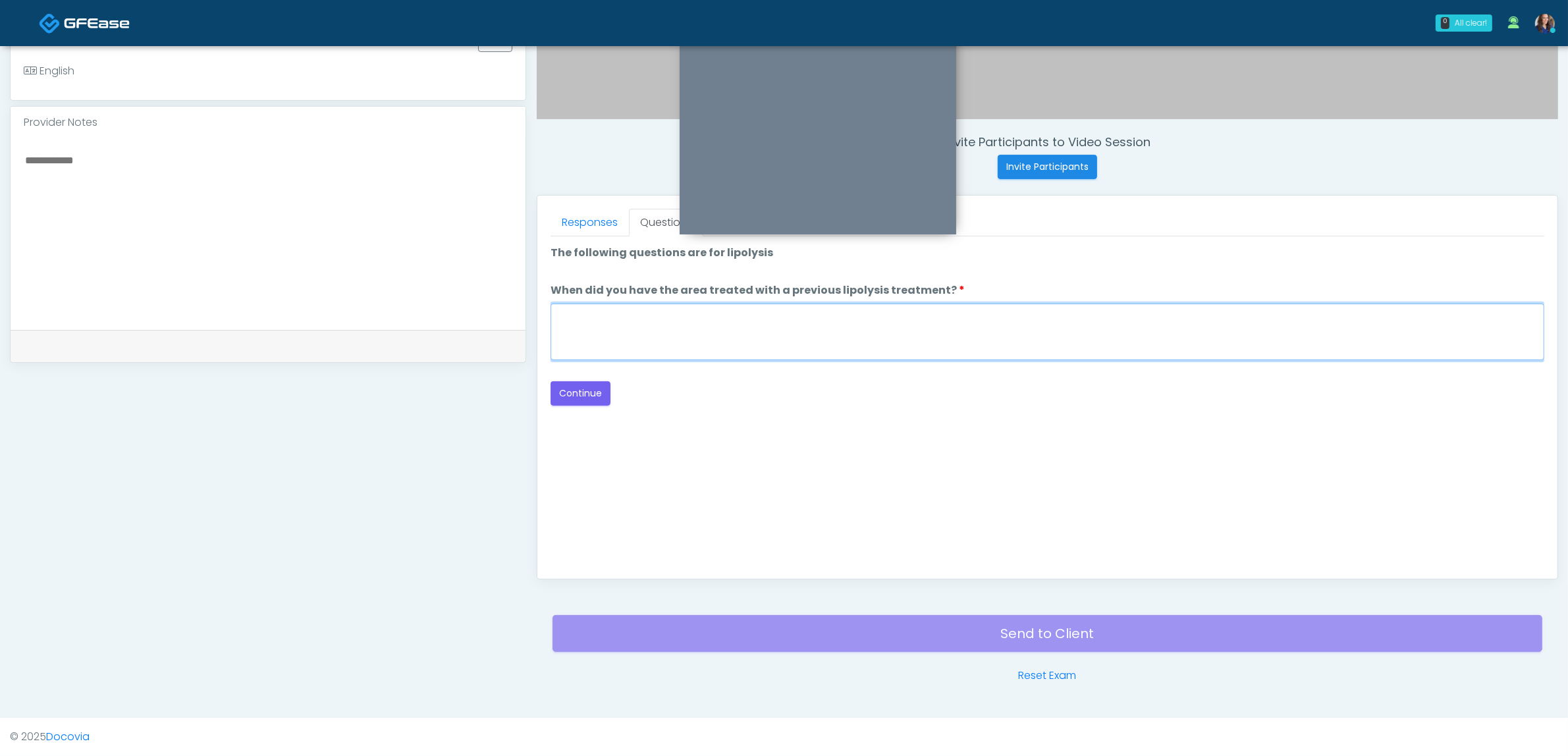
click at [716, 331] on textarea "When did you have the area treated with a previous lipolysis treatment?" at bounding box center [1048, 332] width 994 height 56
type textarea "**"
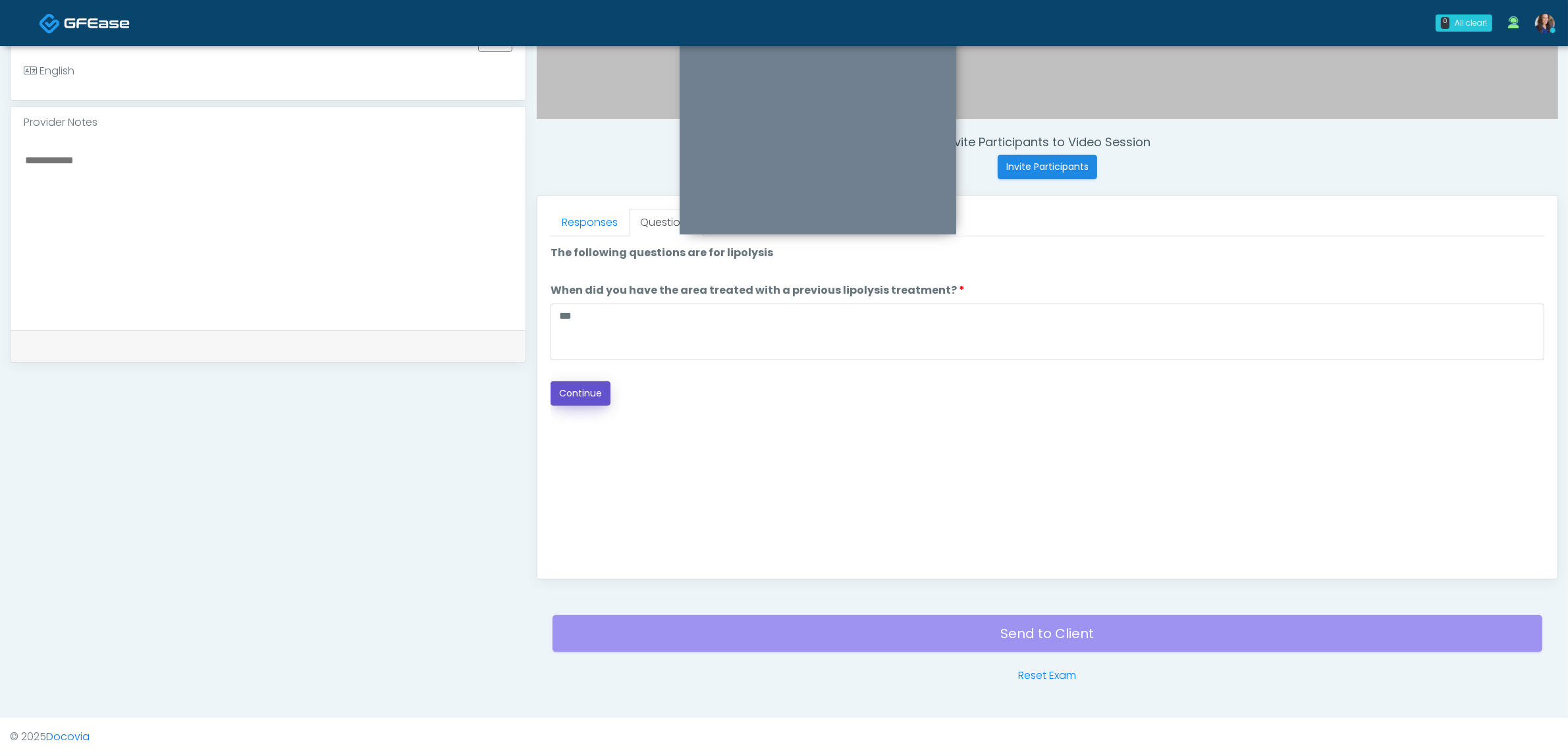
click at [568, 387] on button "Continue" at bounding box center [580, 393] width 60 height 24
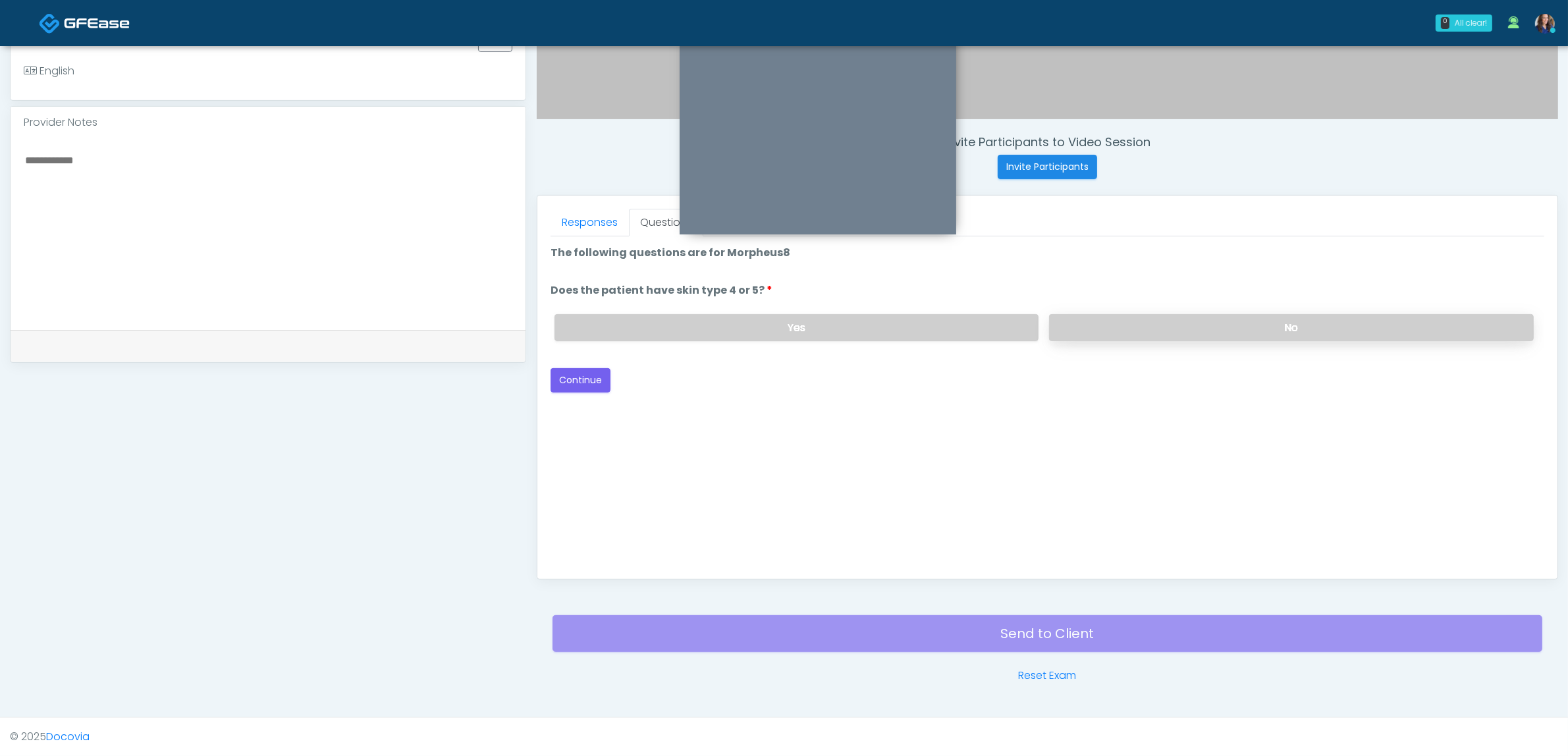
drag, startPoint x: 1070, startPoint y: 331, endPoint x: 1153, endPoint y: 321, distance: 83.6
click at [1160, 312] on div "Yes No" at bounding box center [1044, 327] width 1000 height 48
click at [1149, 323] on label "No" at bounding box center [1292, 327] width 485 height 27
drag, startPoint x: 603, startPoint y: 377, endPoint x: 616, endPoint y: 370, distance: 14.8
click at [601, 377] on button "Continue" at bounding box center [580, 380] width 60 height 24
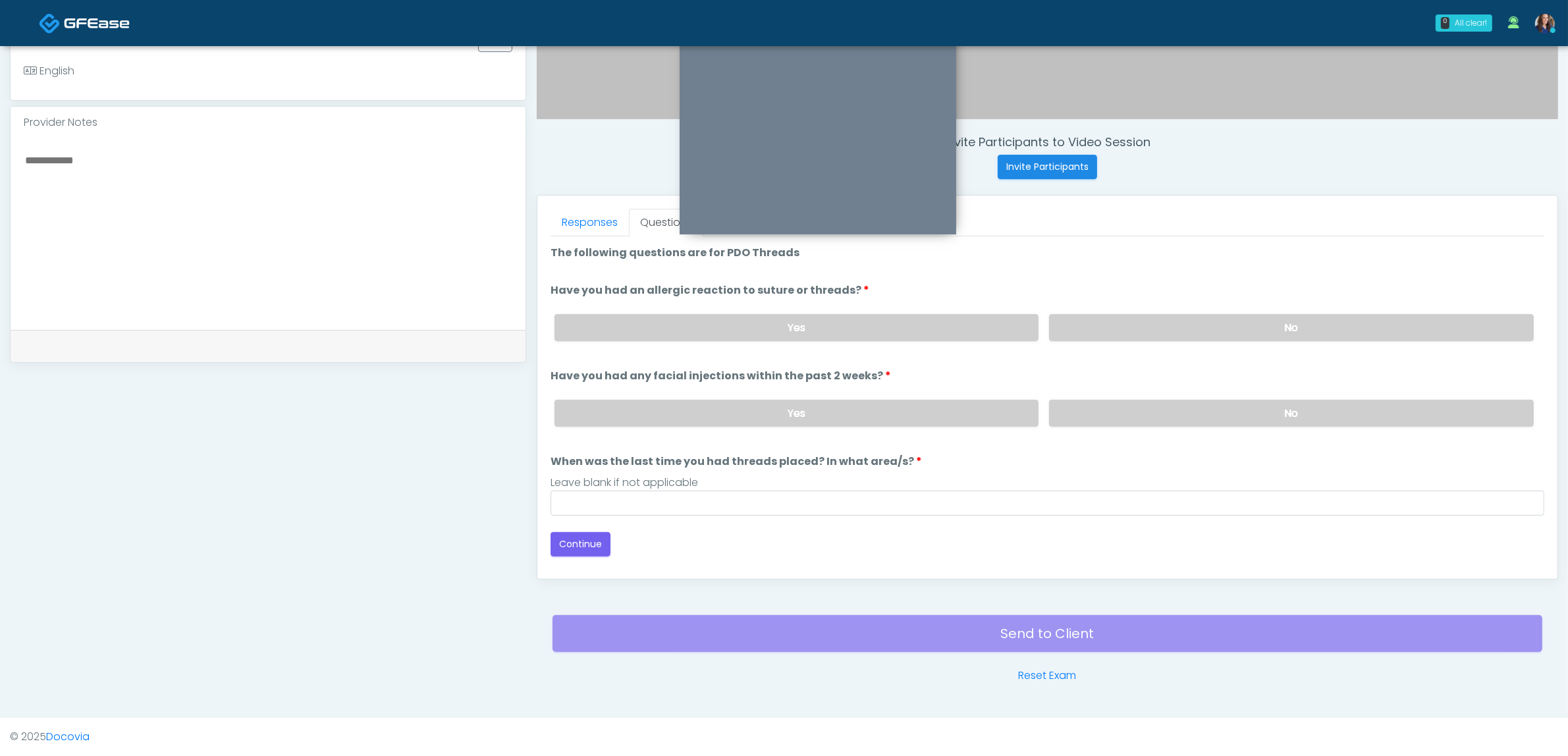
drag, startPoint x: 1258, startPoint y: 325, endPoint x: 1242, endPoint y: 351, distance: 30.5
click at [1256, 325] on label "No" at bounding box center [1292, 327] width 485 height 27
click at [1217, 405] on label "No" at bounding box center [1292, 413] width 485 height 27
drag, startPoint x: 970, startPoint y: 474, endPoint x: 963, endPoint y: 482, distance: 10.6
click at [968, 475] on div "Leave blank if not applicable" at bounding box center [1048, 482] width 994 height 16
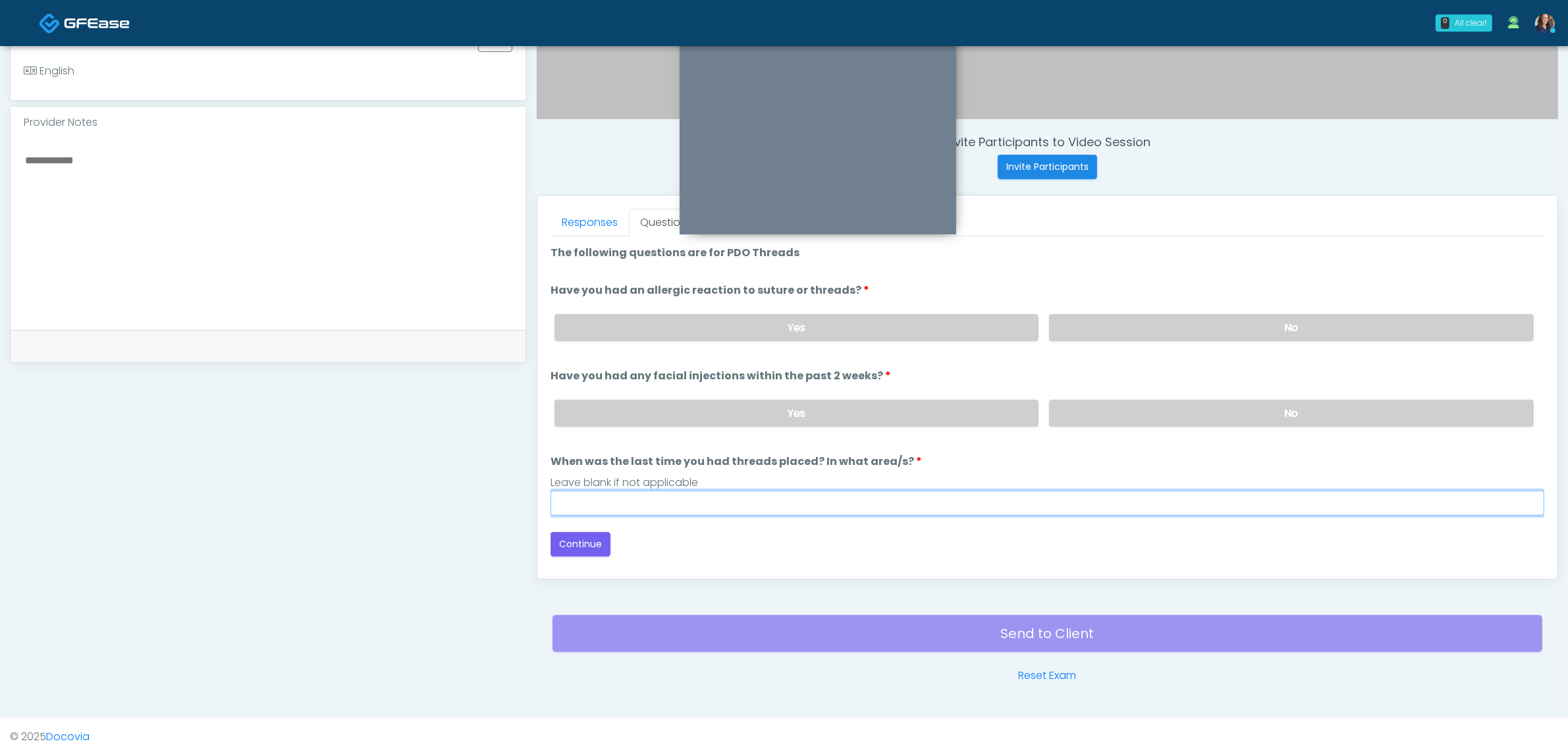
click at [949, 498] on input "When was the last time you had threads placed? In what area/s?" at bounding box center [1048, 503] width 994 height 25
type input "**"
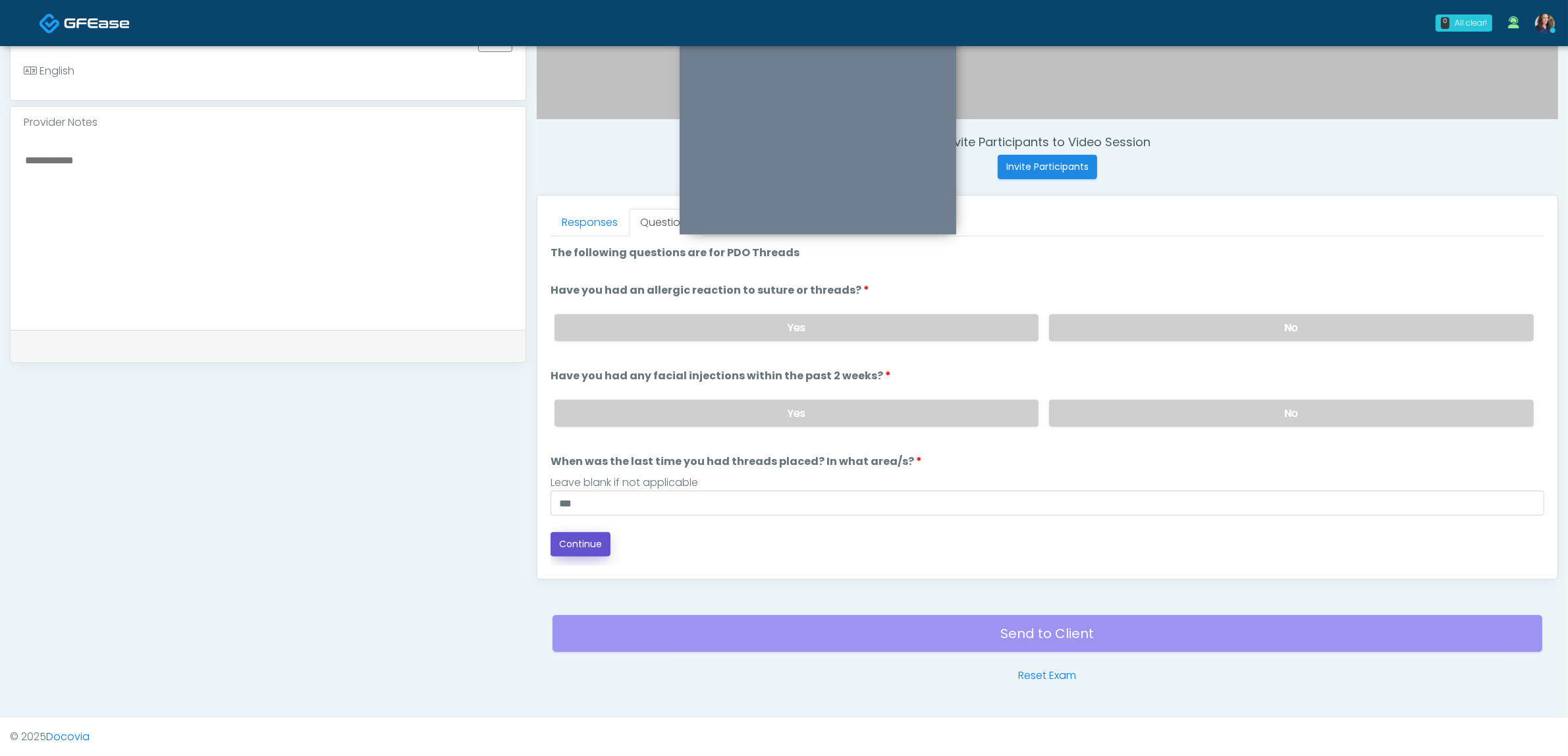
drag, startPoint x: 563, startPoint y: 536, endPoint x: 615, endPoint y: 528, distance: 52.6
click at [568, 535] on button "Continue" at bounding box center [580, 544] width 60 height 24
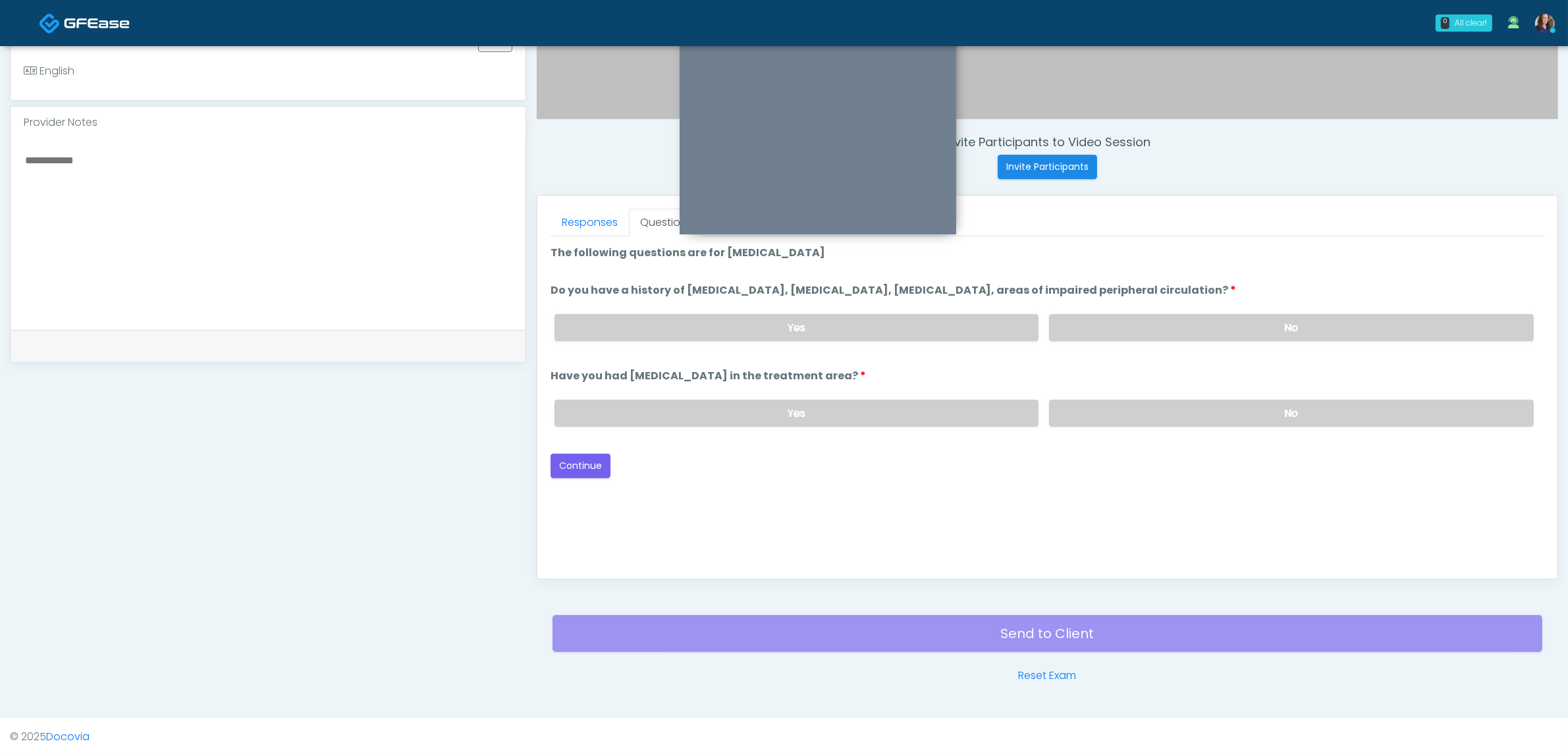
drag, startPoint x: 1104, startPoint y: 319, endPoint x: 1098, endPoint y: 370, distance: 51.4
click at [1104, 322] on label "No" at bounding box center [1292, 327] width 485 height 27
click at [1089, 400] on label "No" at bounding box center [1292, 413] width 485 height 27
drag, startPoint x: 588, startPoint y: 461, endPoint x: 695, endPoint y: 432, distance: 110.9
click at [589, 461] on button "Continue" at bounding box center [580, 466] width 60 height 24
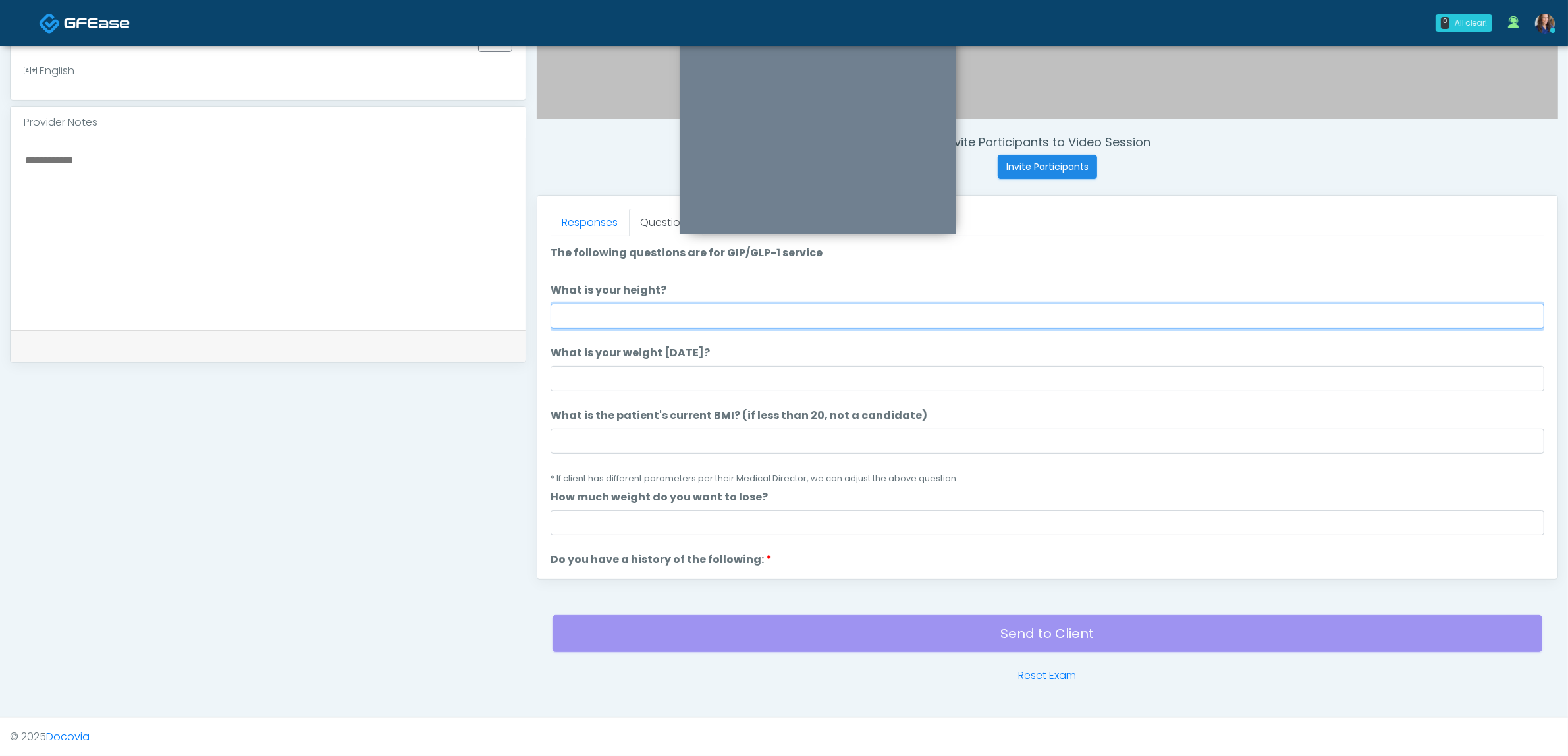
click at [726, 322] on input "What is your height?" at bounding box center [1048, 317] width 994 height 25
type input "*****"
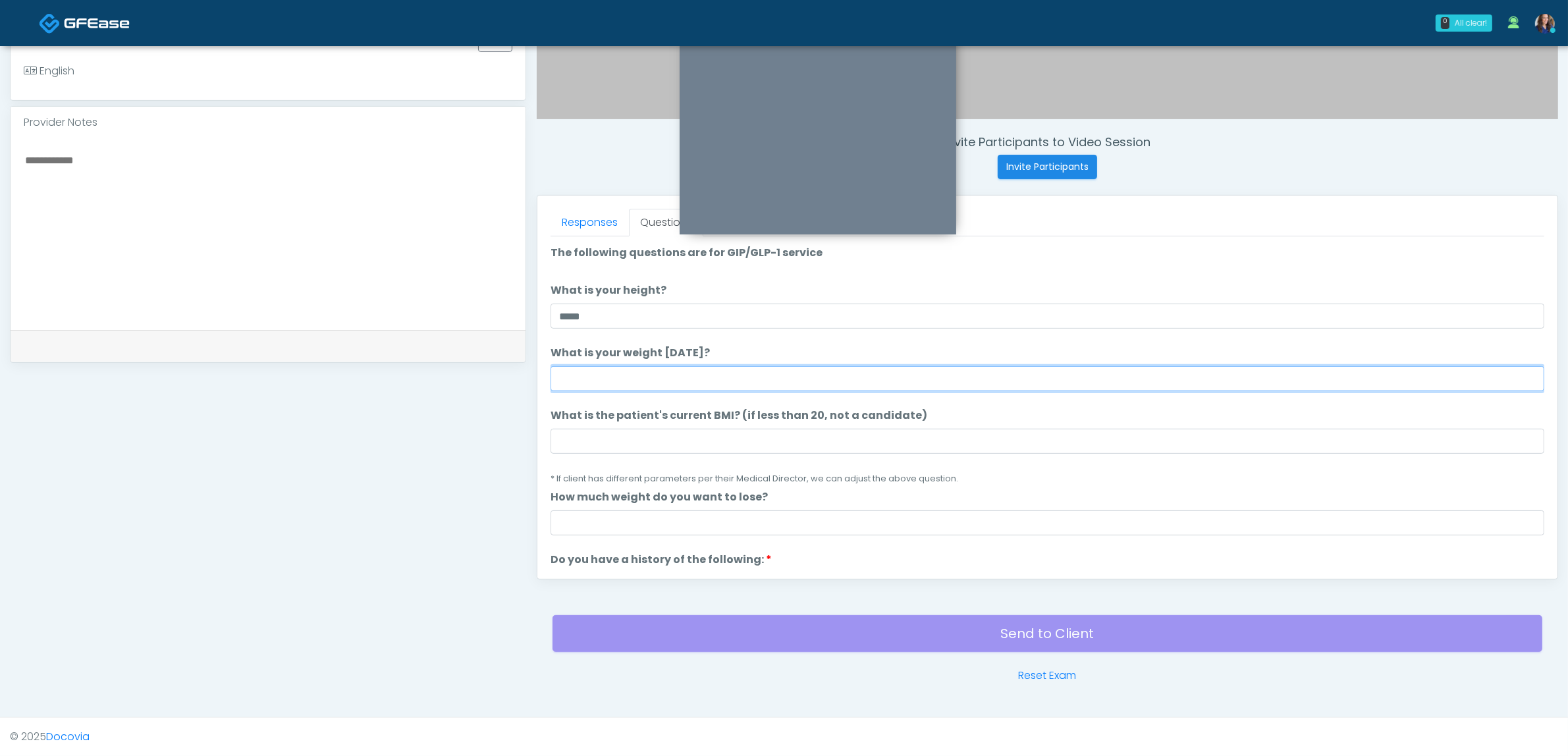
click at [700, 376] on input "What is your weight today?" at bounding box center [1048, 379] width 994 height 25
type input "***"
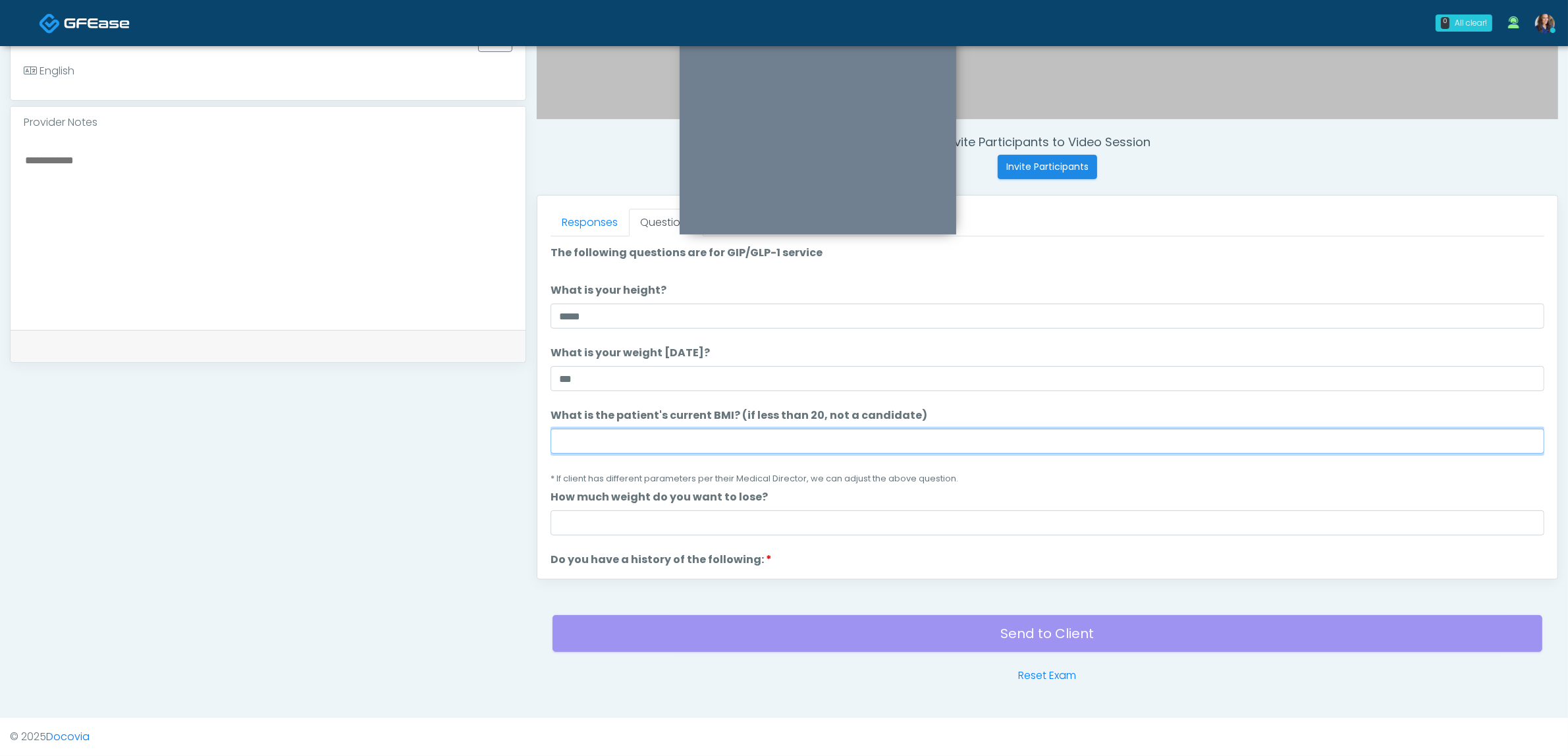
click at [723, 429] on input "What is the patient's current BMI? (if less than 20, not a candidate)" at bounding box center [1048, 441] width 994 height 25
type input "**"
click at [883, 469] on li "What is the patient's current BMI? (if less than 20, not a candidate) What is t…" at bounding box center [1048, 446] width 994 height 78
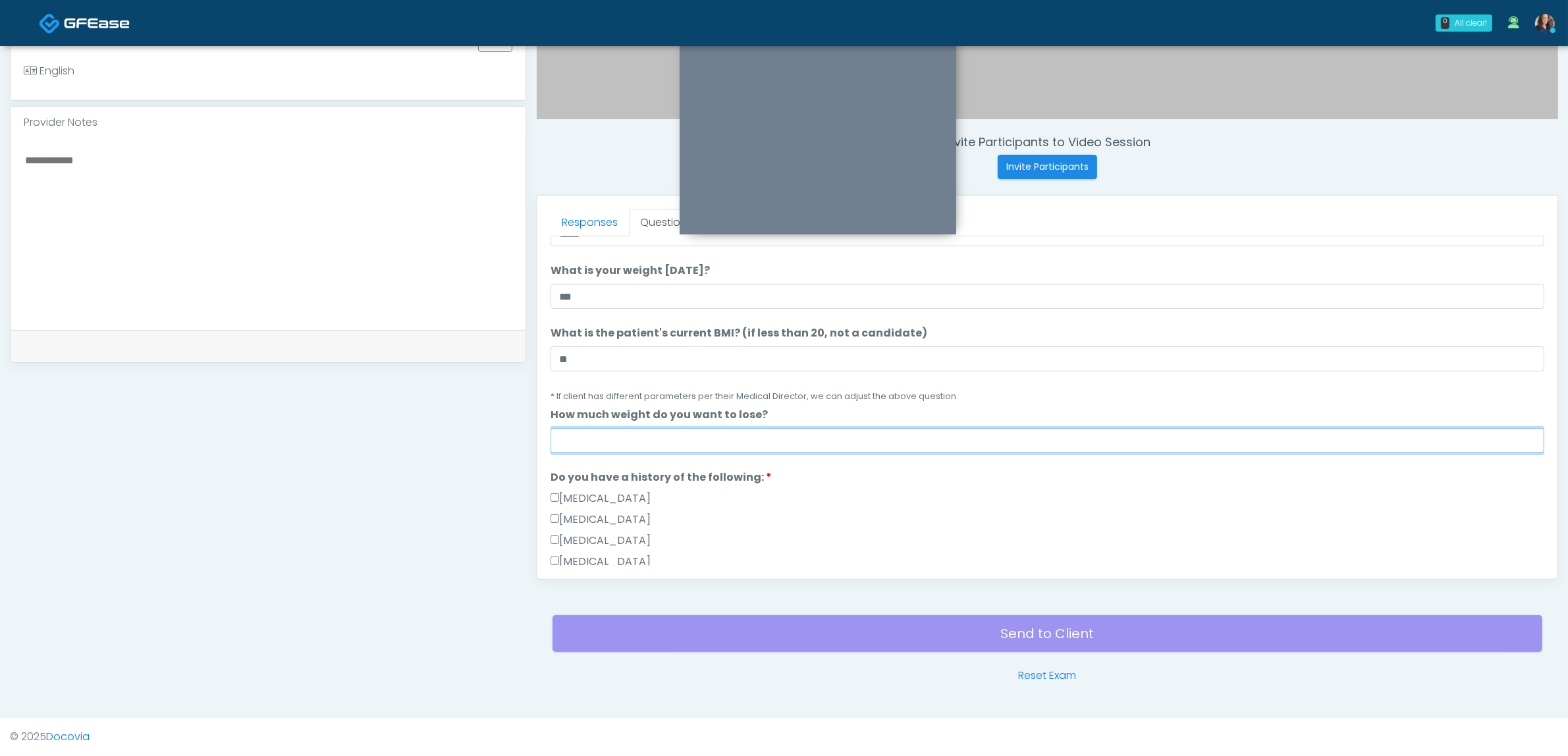
click at [726, 439] on input "How much weight do you want to lose?" at bounding box center [1048, 440] width 994 height 25
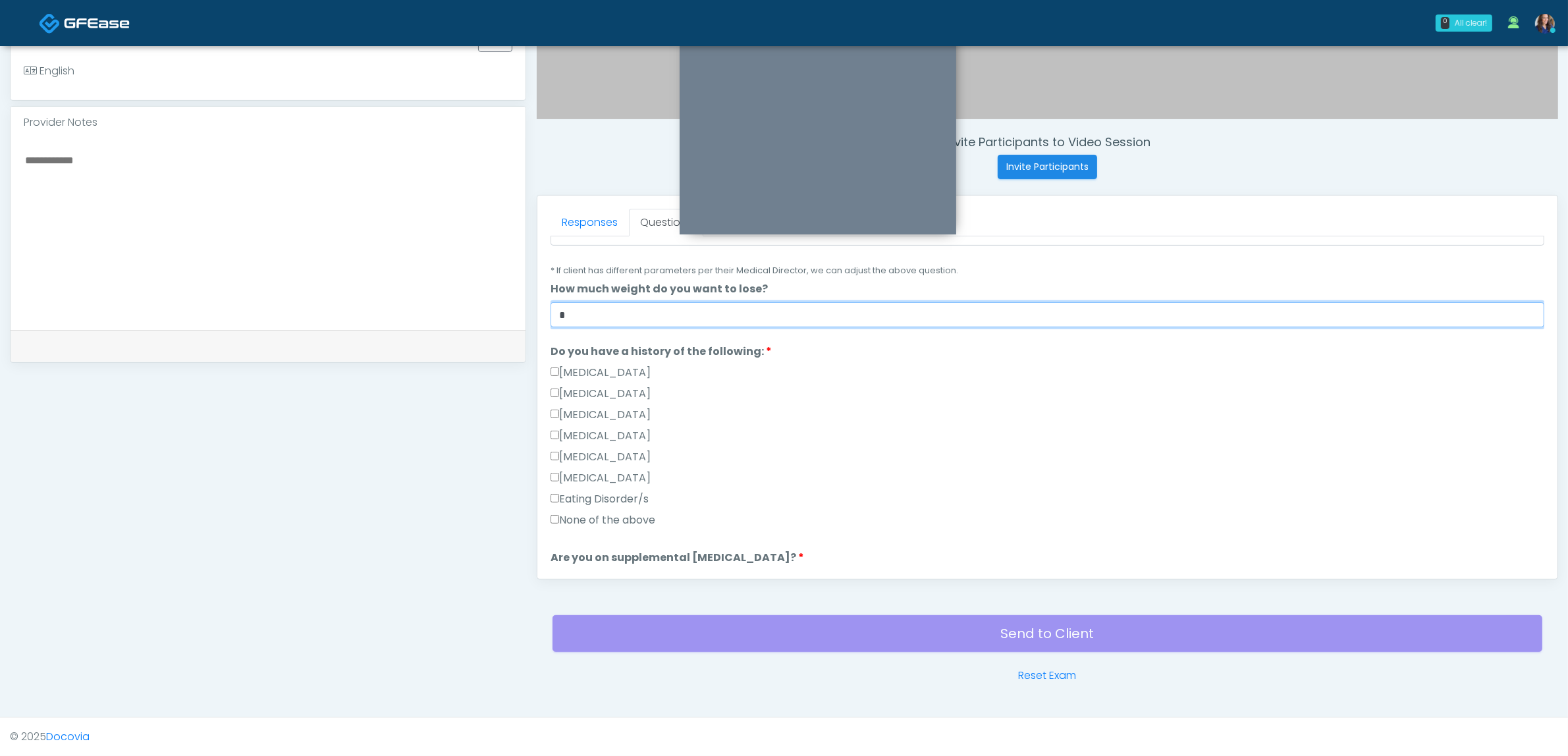
scroll to position [247, 0]
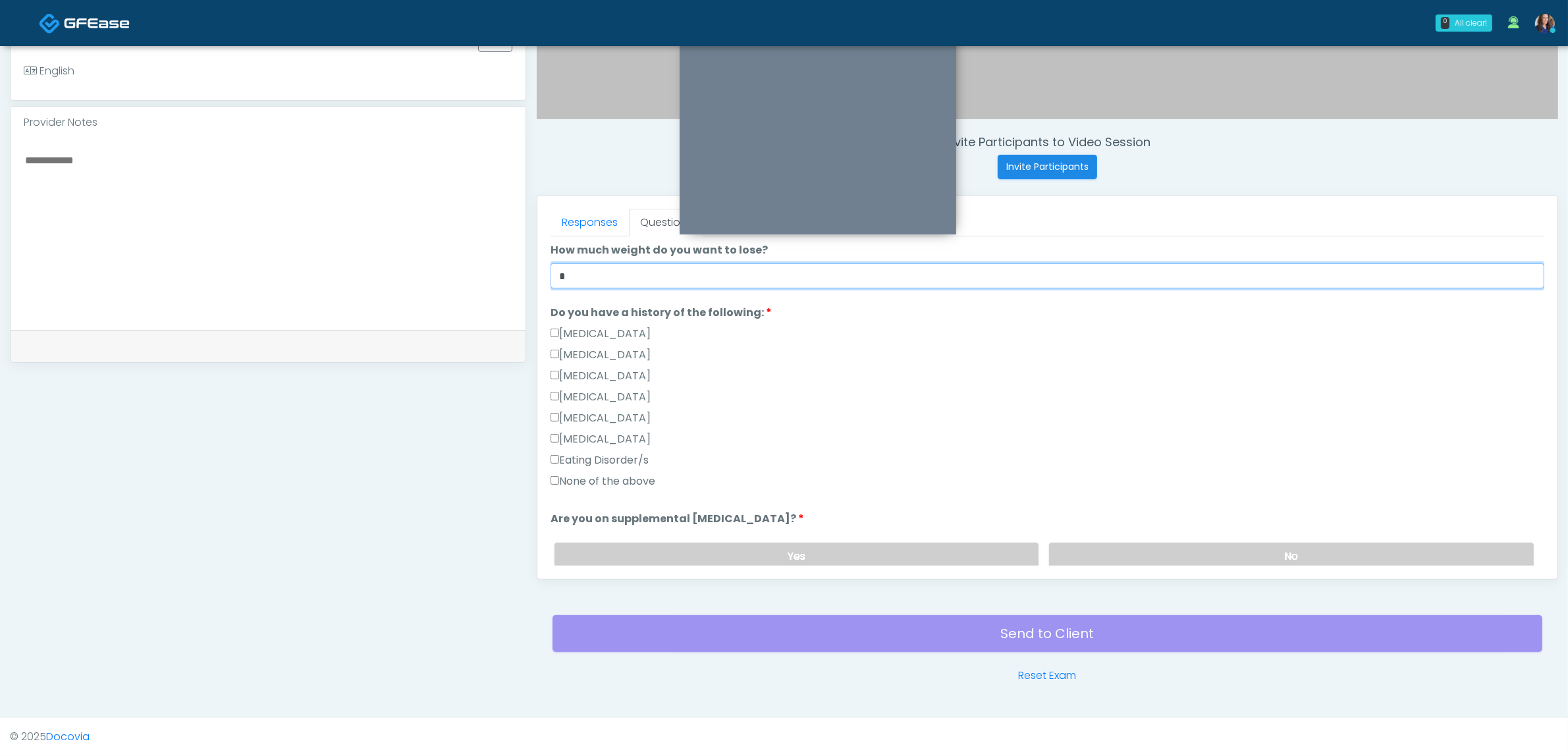
type input "*"
drag, startPoint x: 1002, startPoint y: 424, endPoint x: 1019, endPoint y: 419, distance: 17.7
click at [1003, 424] on div "Hypoglycemia" at bounding box center [1048, 420] width 994 height 21
click at [621, 475] on label "None of the above" at bounding box center [603, 481] width 104 height 16
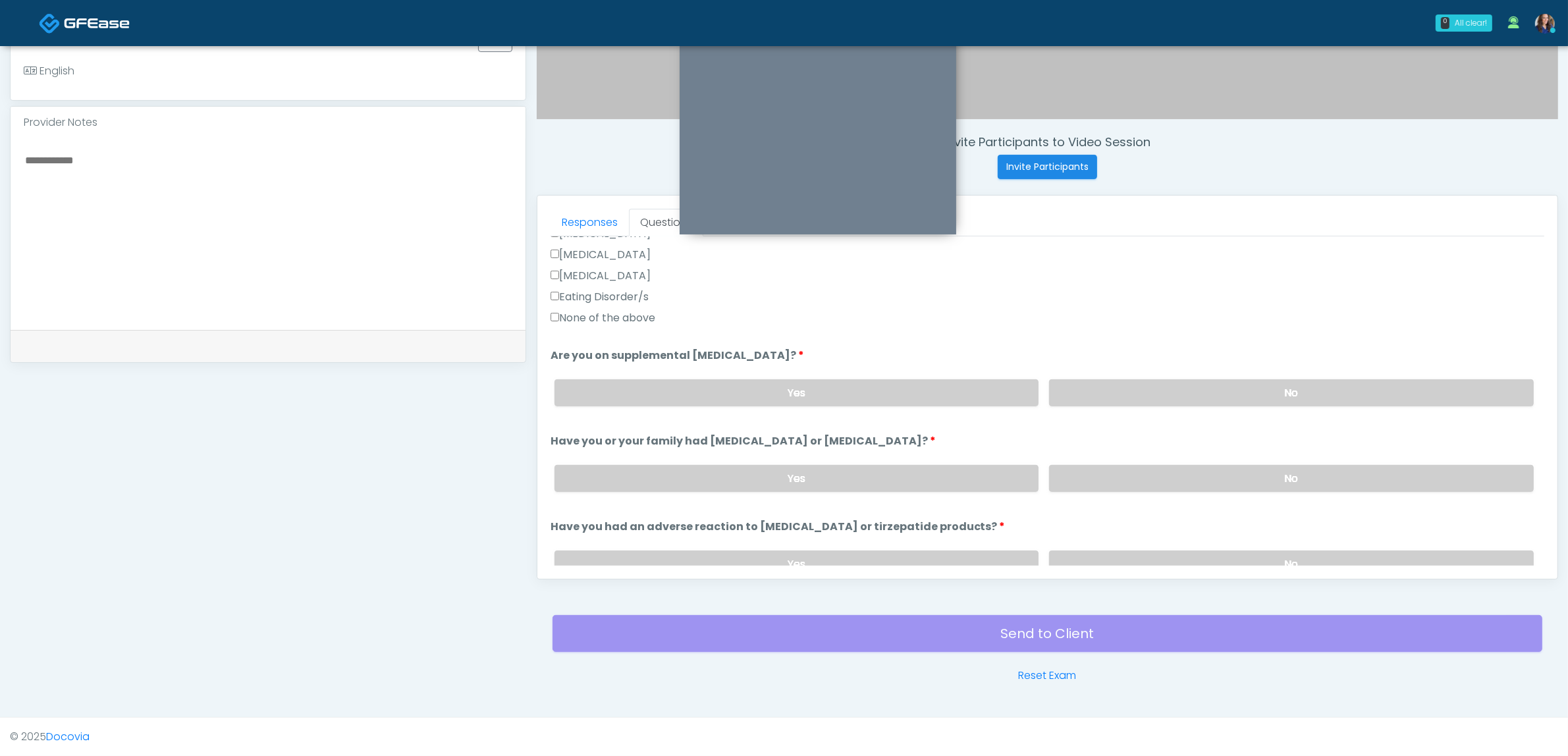
scroll to position [412, 0]
drag, startPoint x: 1186, startPoint y: 391, endPoint x: 1179, endPoint y: 422, distance: 31.8
click at [1186, 391] on label "No" at bounding box center [1292, 391] width 485 height 27
click at [1176, 487] on div "Yes No" at bounding box center [1044, 476] width 1000 height 48
drag, startPoint x: 1191, startPoint y: 459, endPoint x: 1194, endPoint y: 470, distance: 11.4
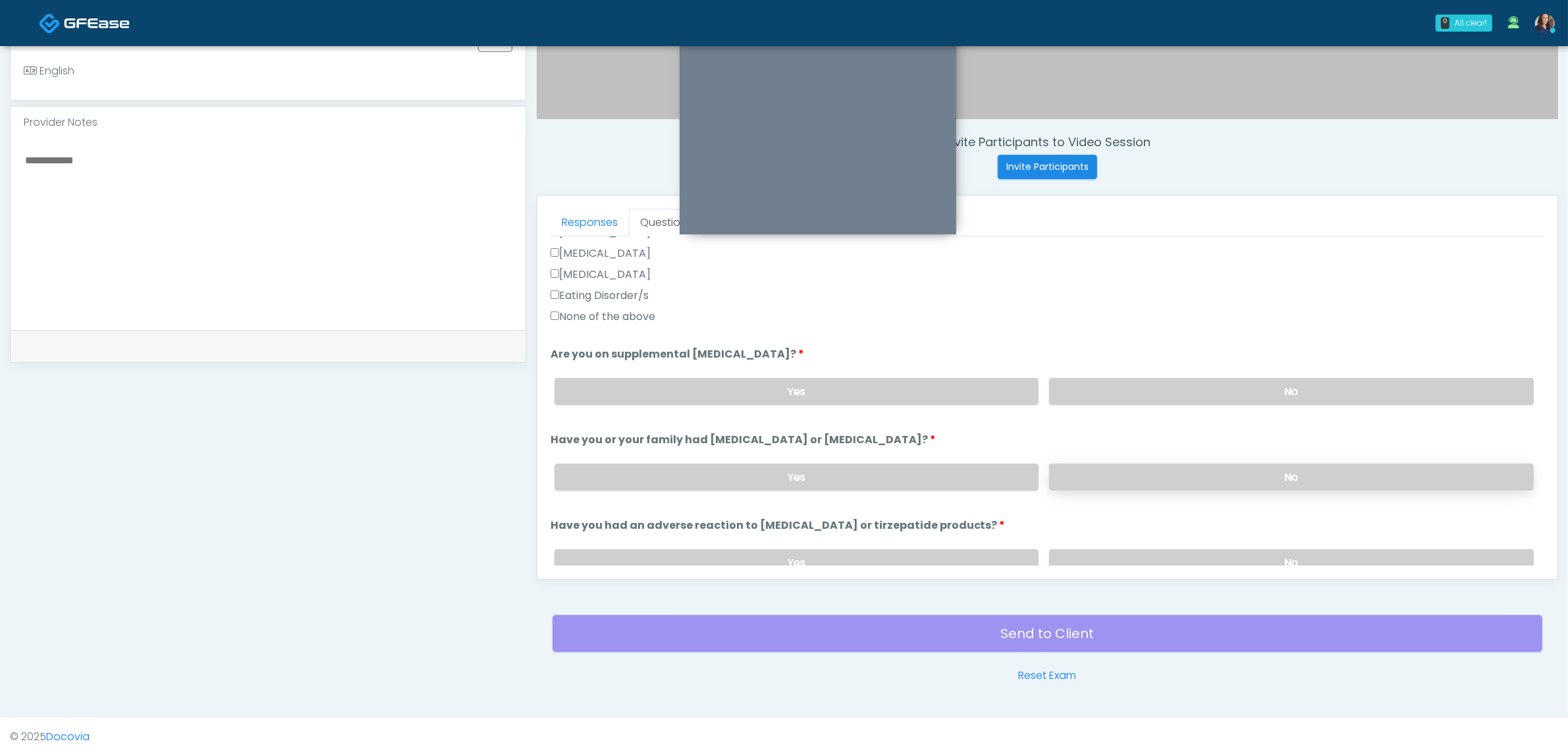
click at [1192, 459] on div "Yes No" at bounding box center [1044, 476] width 1000 height 48
click at [1187, 482] on label "No" at bounding box center [1292, 477] width 485 height 27
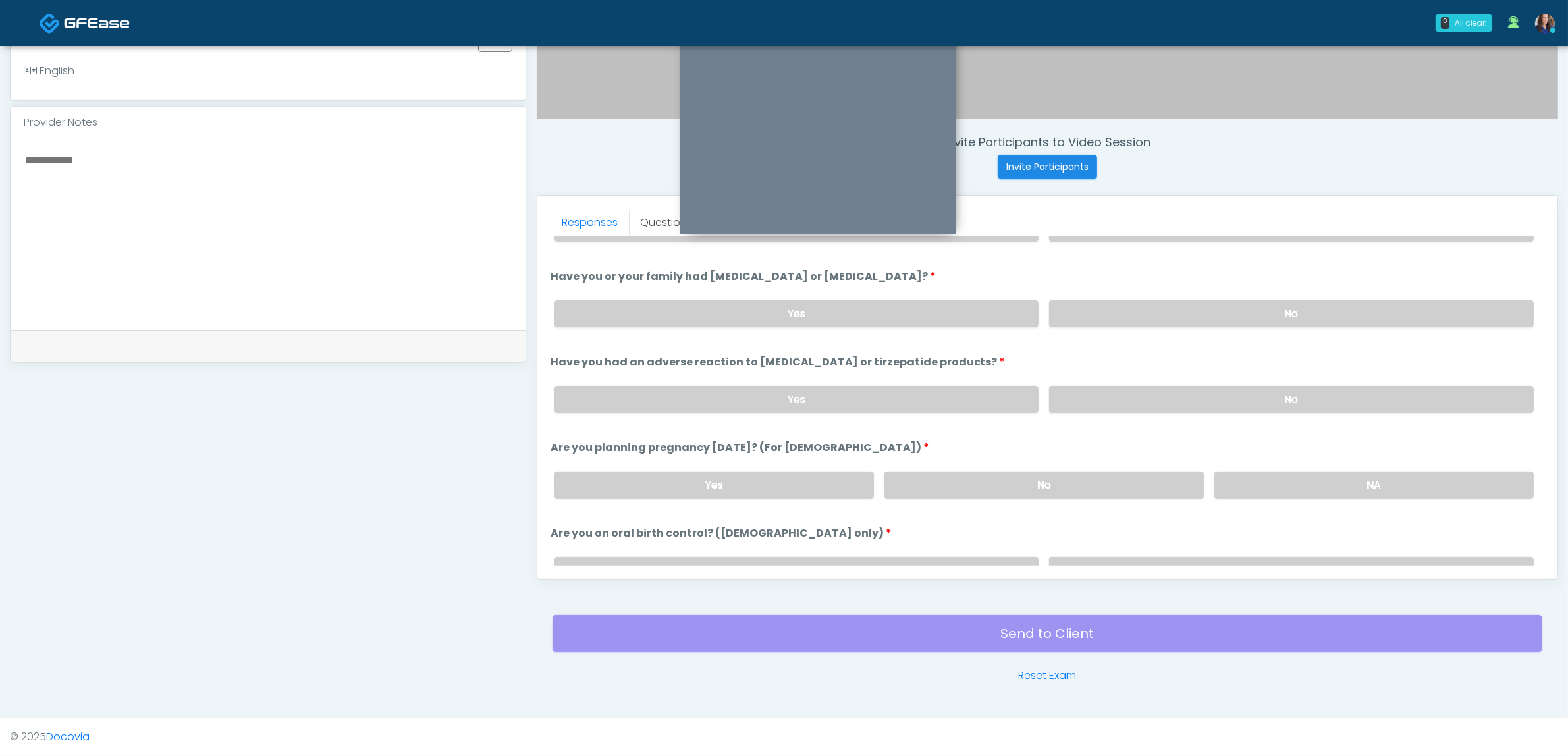
scroll to position [576, 0]
drag, startPoint x: 1209, startPoint y: 386, endPoint x: 1151, endPoint y: 443, distance: 81.3
click at [1207, 386] on label "No" at bounding box center [1292, 398] width 485 height 27
click at [1132, 482] on label "No" at bounding box center [1043, 483] width 319 height 27
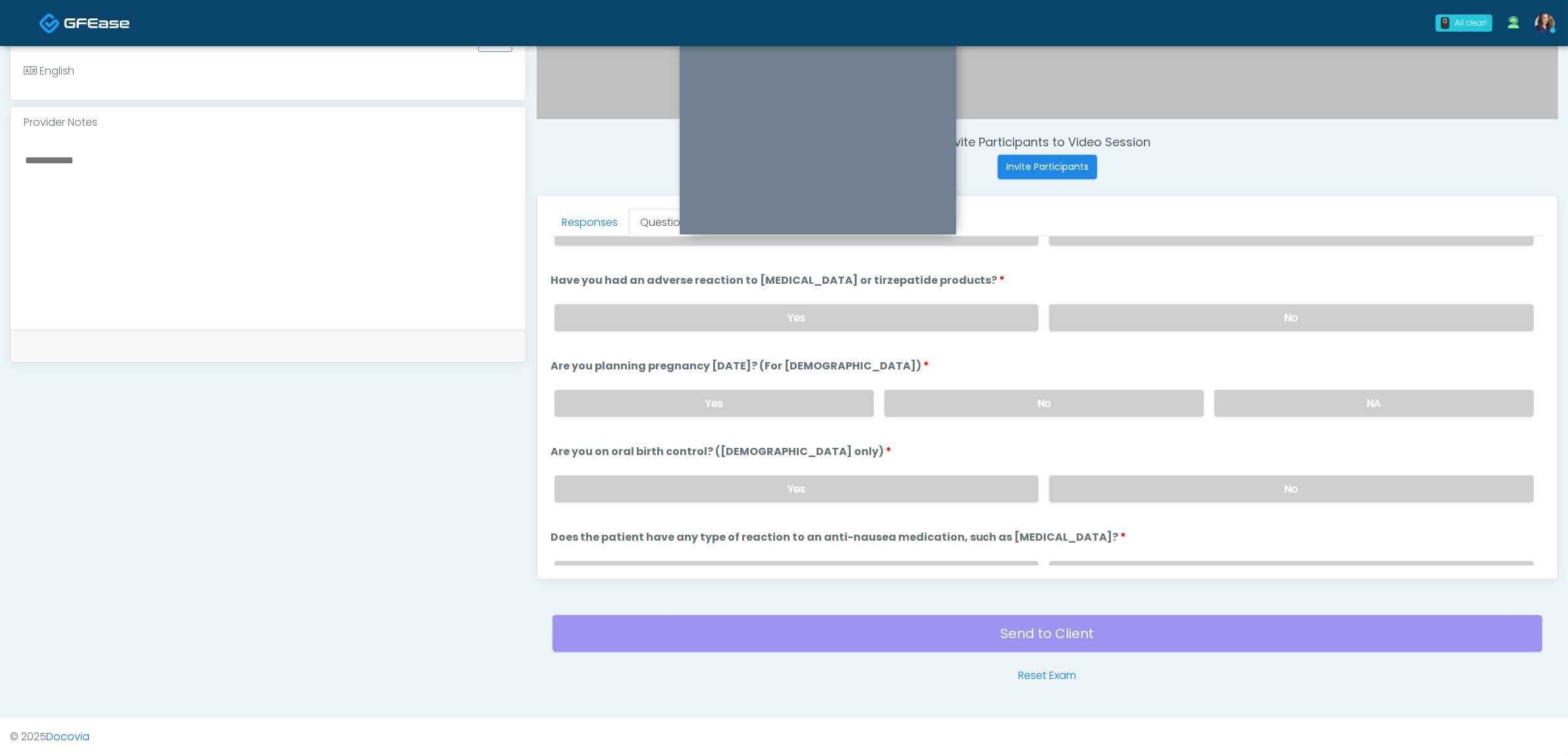
scroll to position [721, 0]
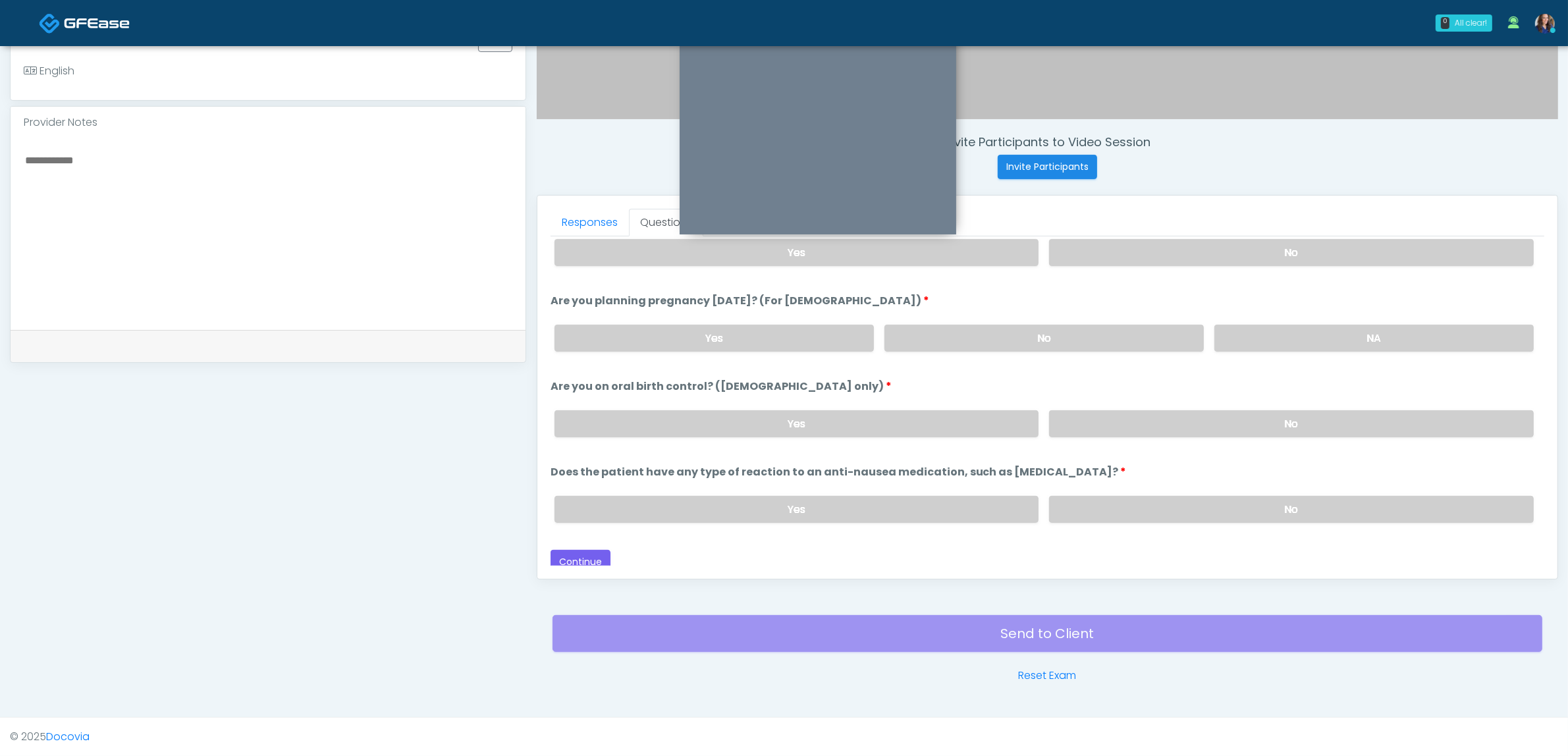
drag, startPoint x: 1206, startPoint y: 421, endPoint x: 1203, endPoint y: 466, distance: 45.1
click at [1207, 421] on label "No" at bounding box center [1292, 423] width 485 height 27
click at [1203, 496] on label "No" at bounding box center [1292, 509] width 485 height 27
click at [584, 550] on button "Continue" at bounding box center [580, 562] width 60 height 24
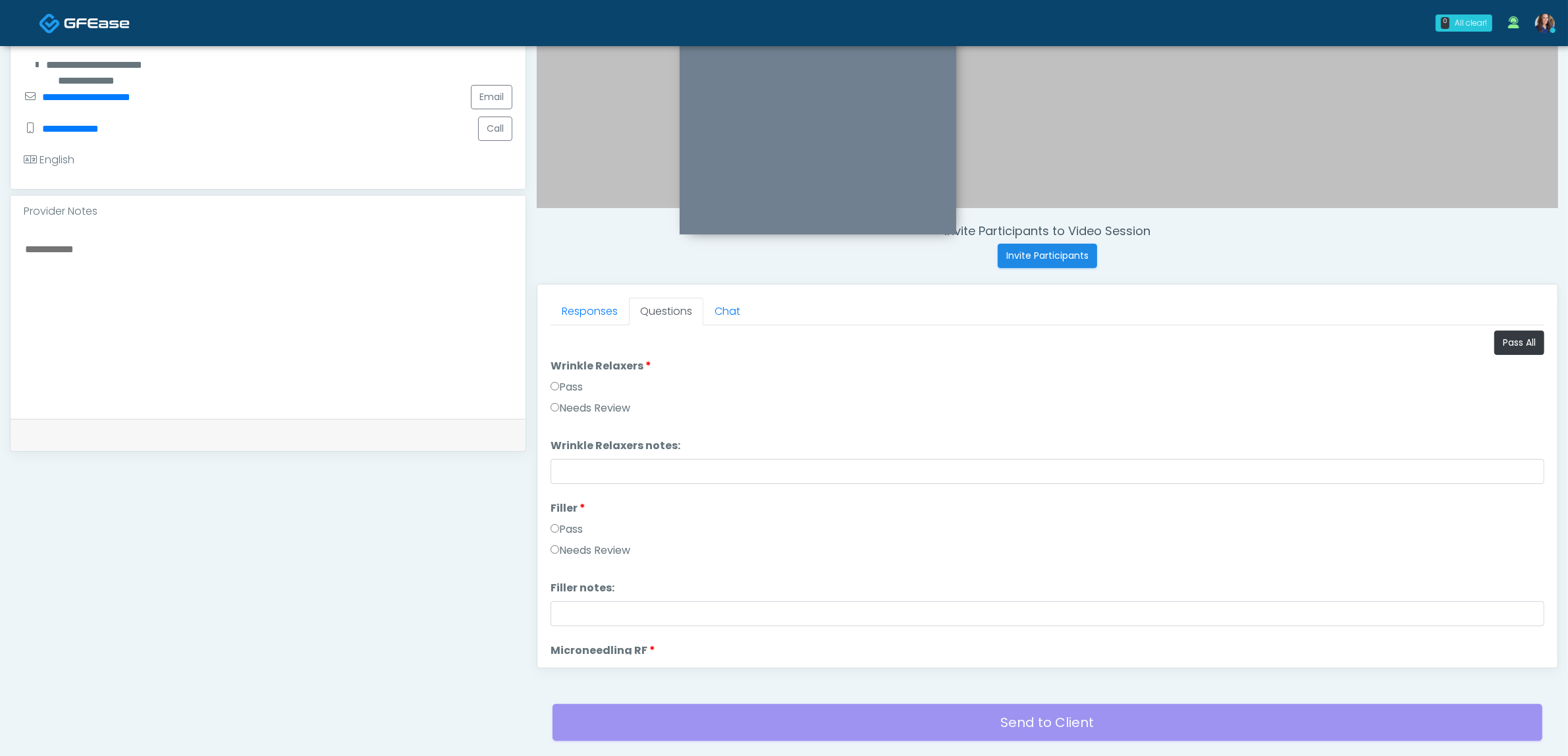
scroll to position [264, 0]
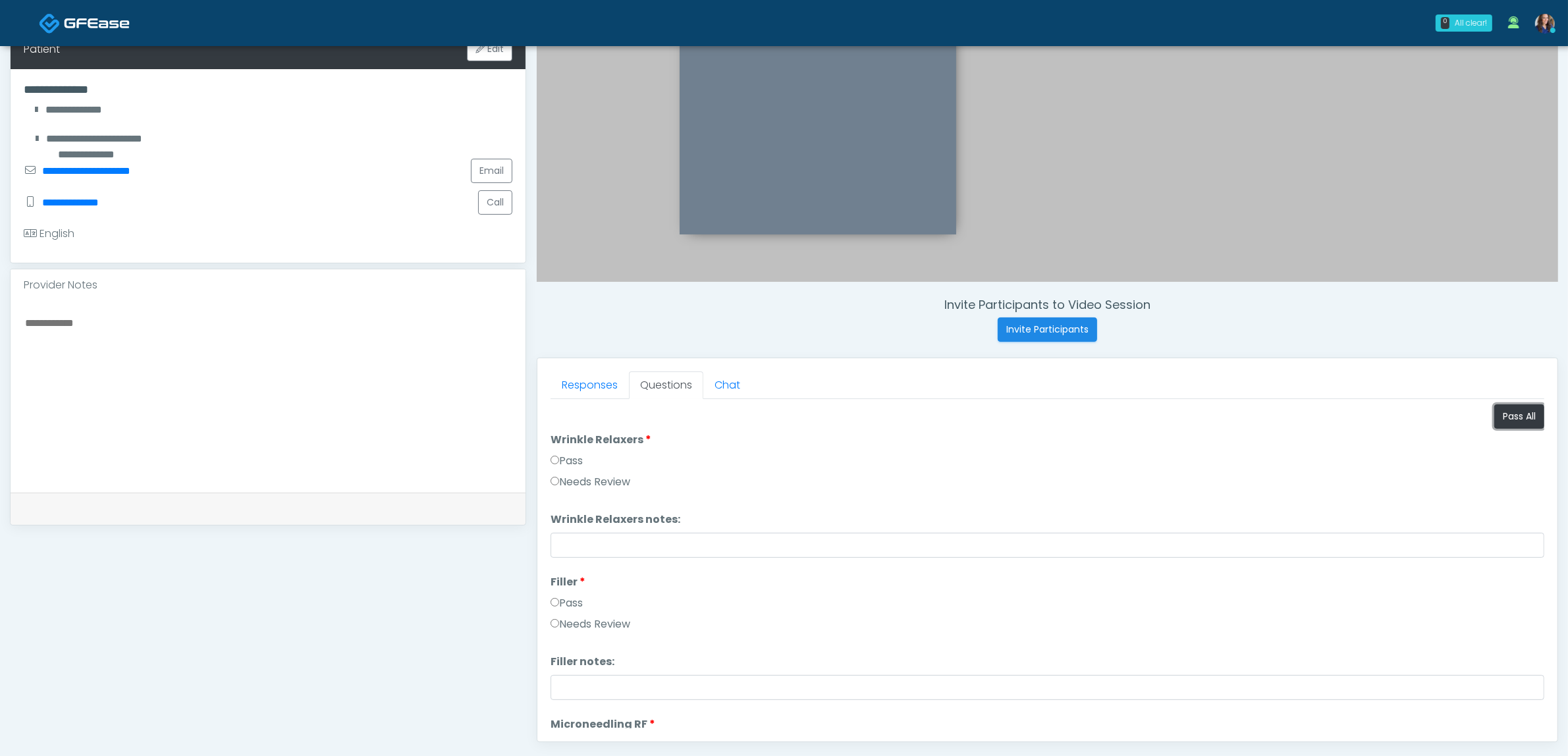
drag, startPoint x: 1508, startPoint y: 415, endPoint x: 877, endPoint y: 409, distance: 631.0
click at [1503, 415] on button "Pass All" at bounding box center [1518, 416] width 50 height 24
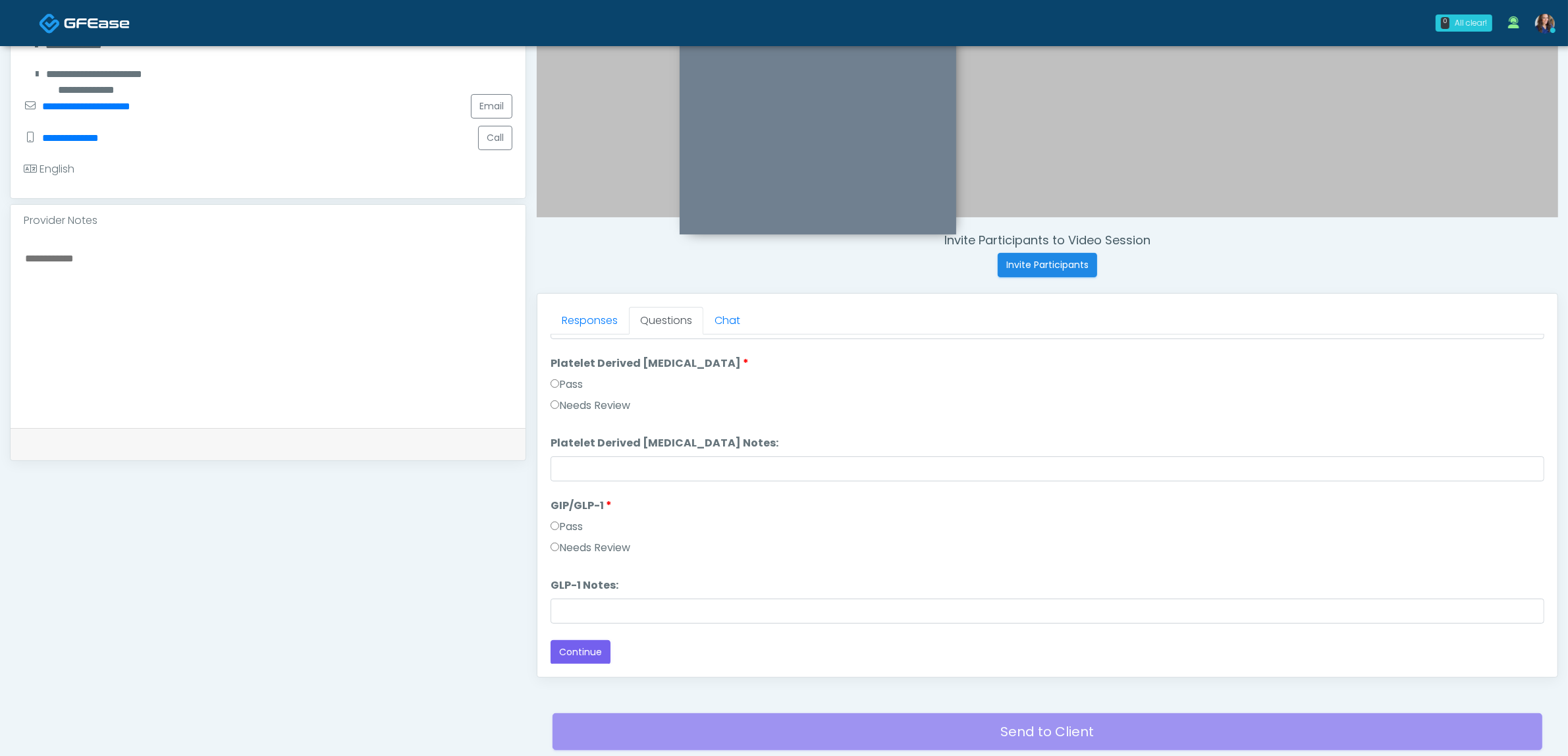
scroll to position [428, 0]
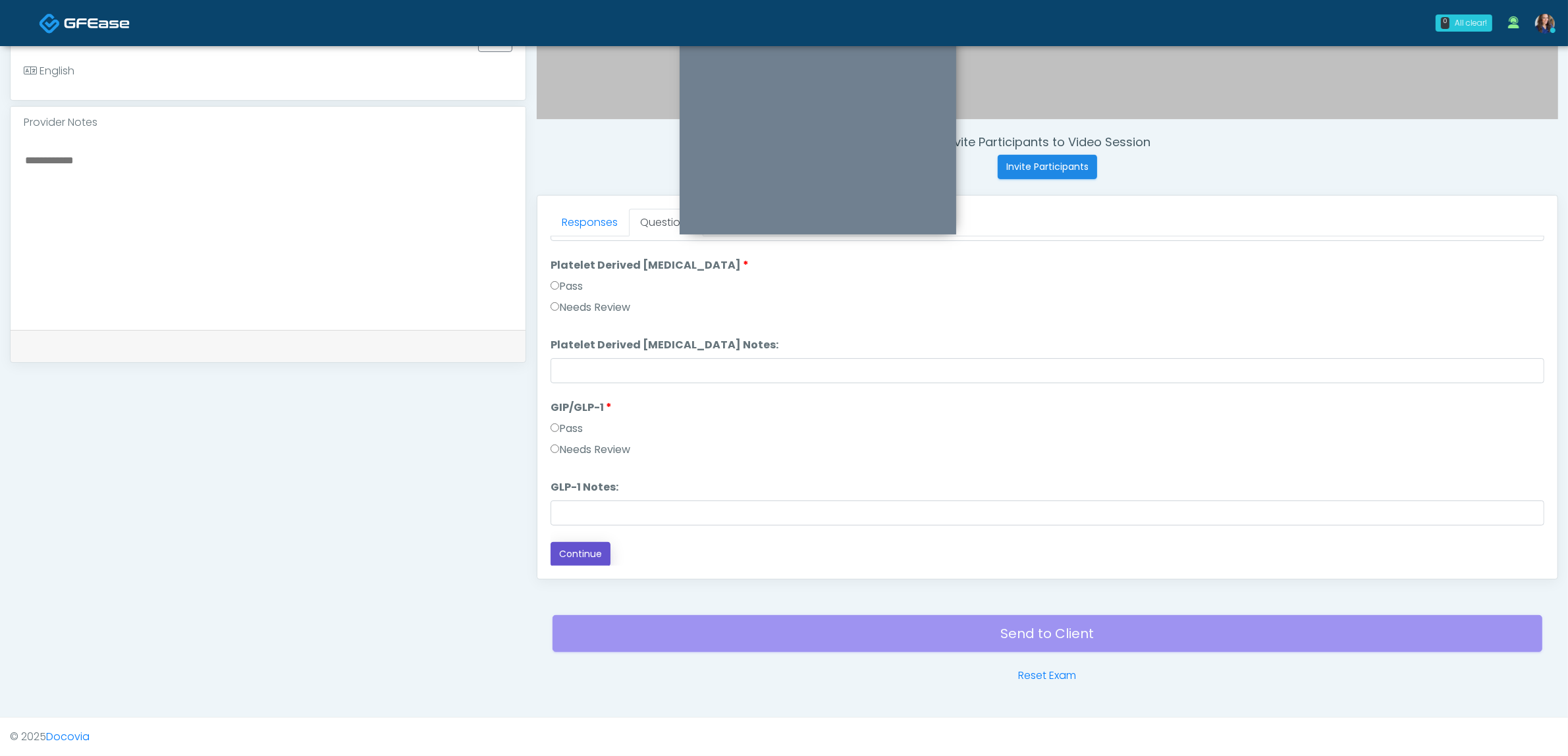
drag, startPoint x: 593, startPoint y: 546, endPoint x: 696, endPoint y: 558, distance: 103.7
click at [590, 546] on button "Continue" at bounding box center [580, 554] width 60 height 24
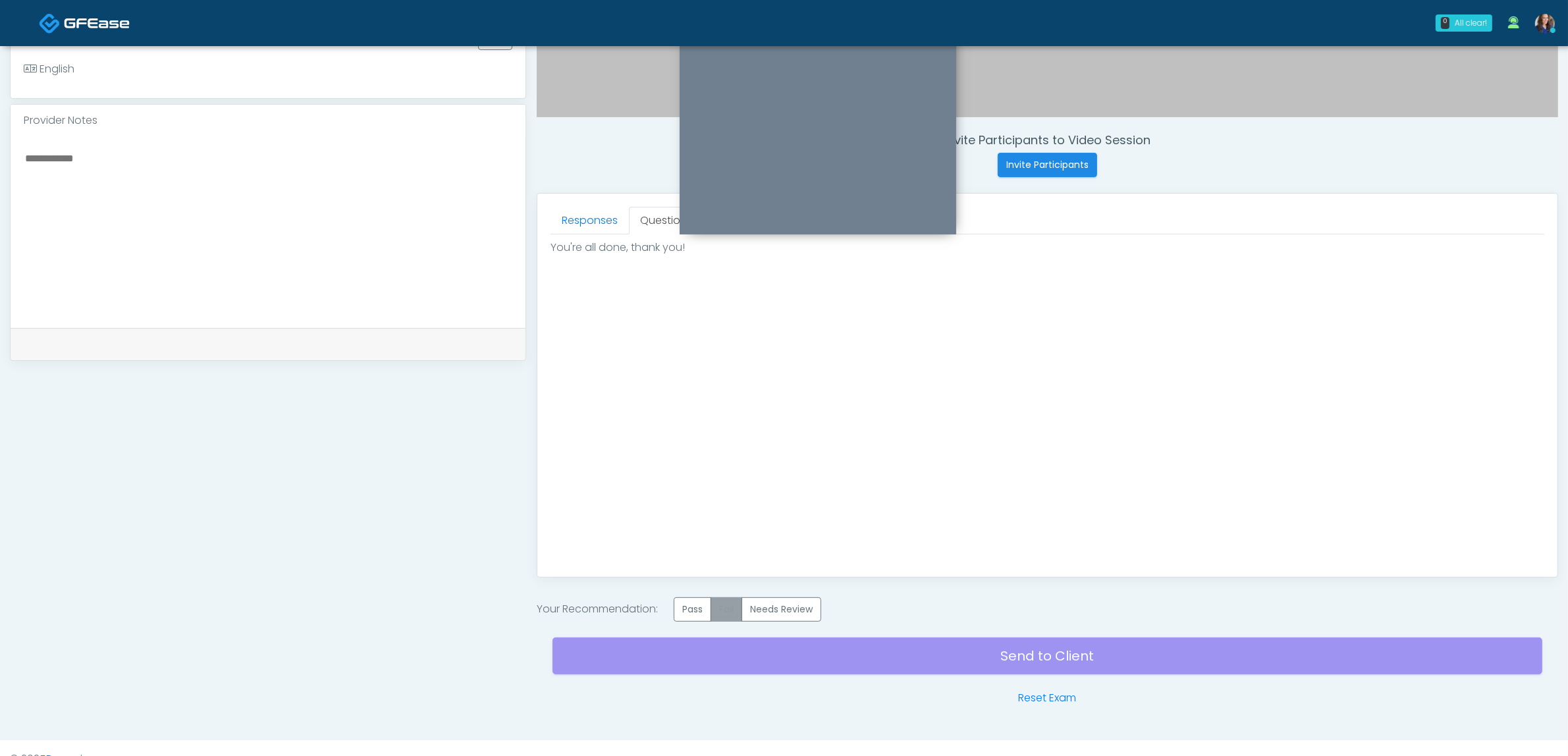
drag, startPoint x: 706, startPoint y: 606, endPoint x: 731, endPoint y: 614, distance: 26.2
click at [707, 606] on label "Pass" at bounding box center [692, 609] width 38 height 24
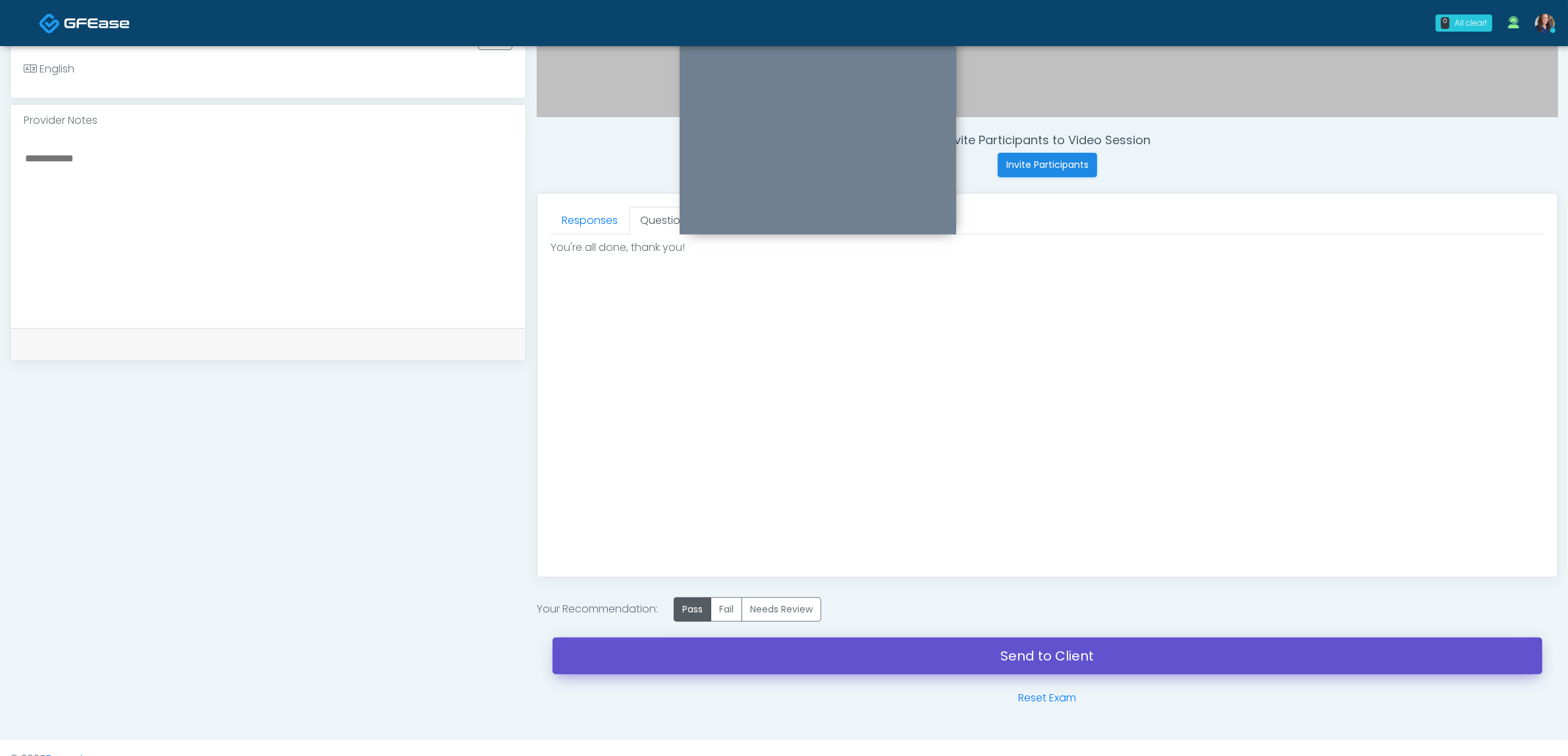
click at [923, 663] on link "Send to Client" at bounding box center [1047, 656] width 989 height 37
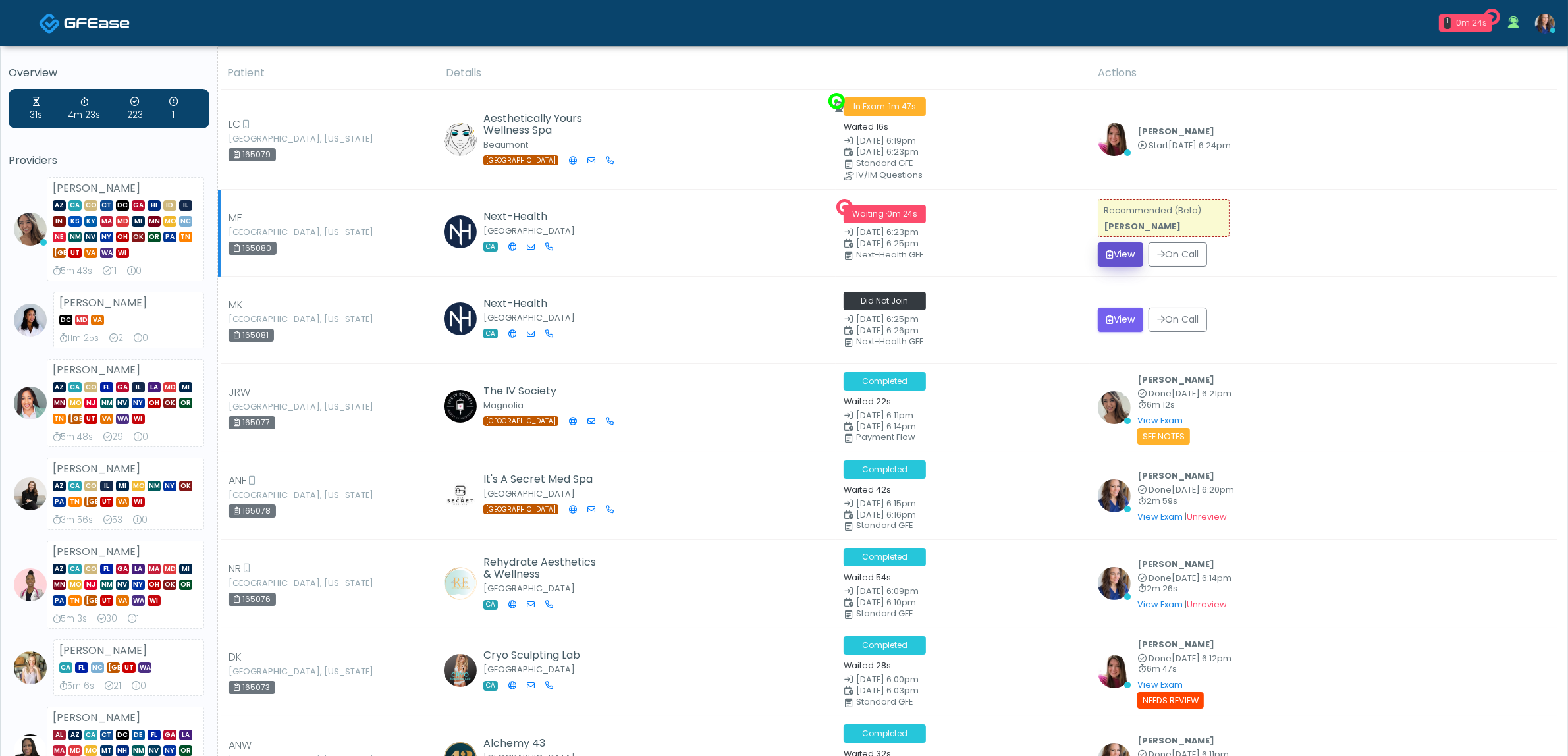
click at [1113, 249] on button "View" at bounding box center [1121, 254] width 45 height 24
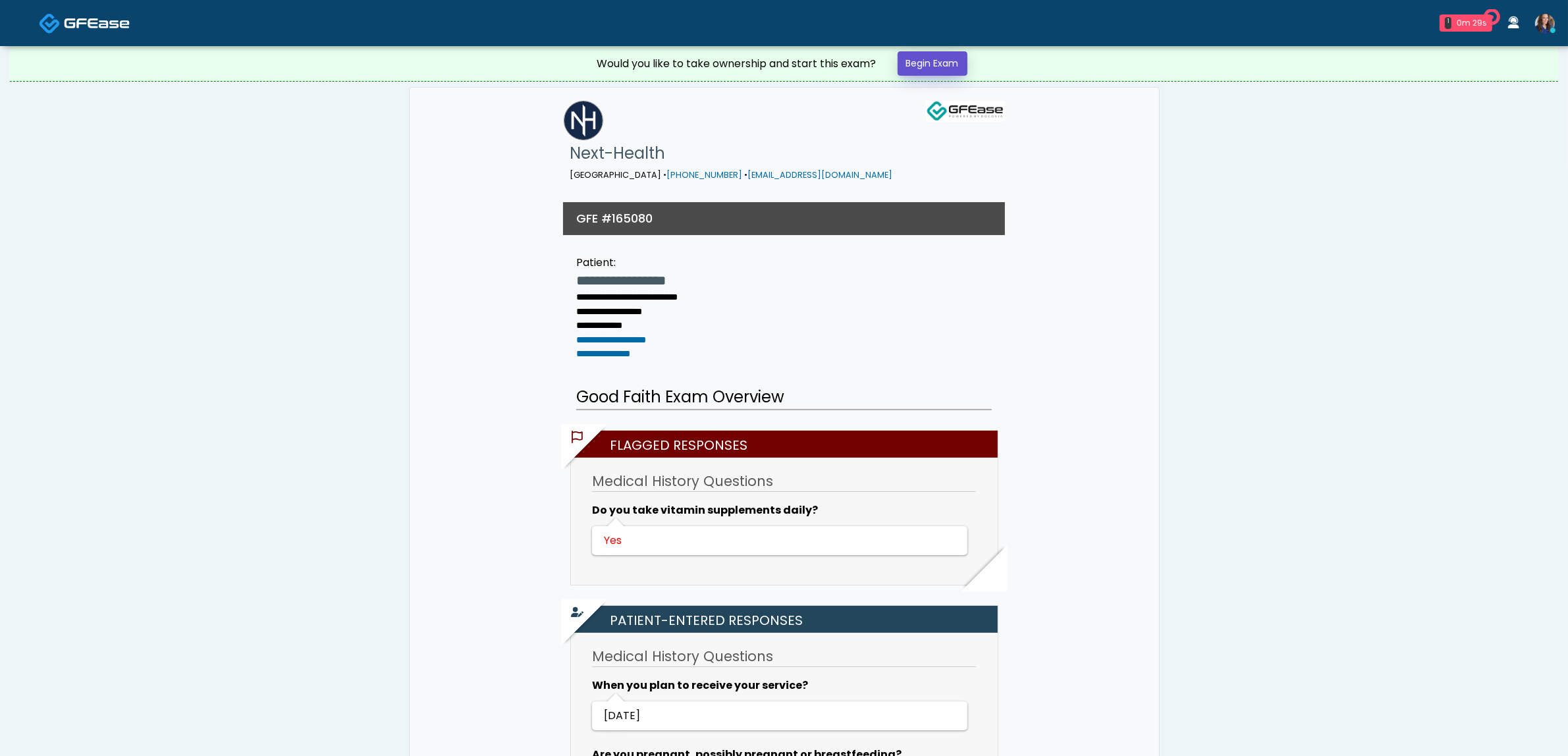
click at [931, 70] on link "Begin Exam" at bounding box center [932, 63] width 70 height 24
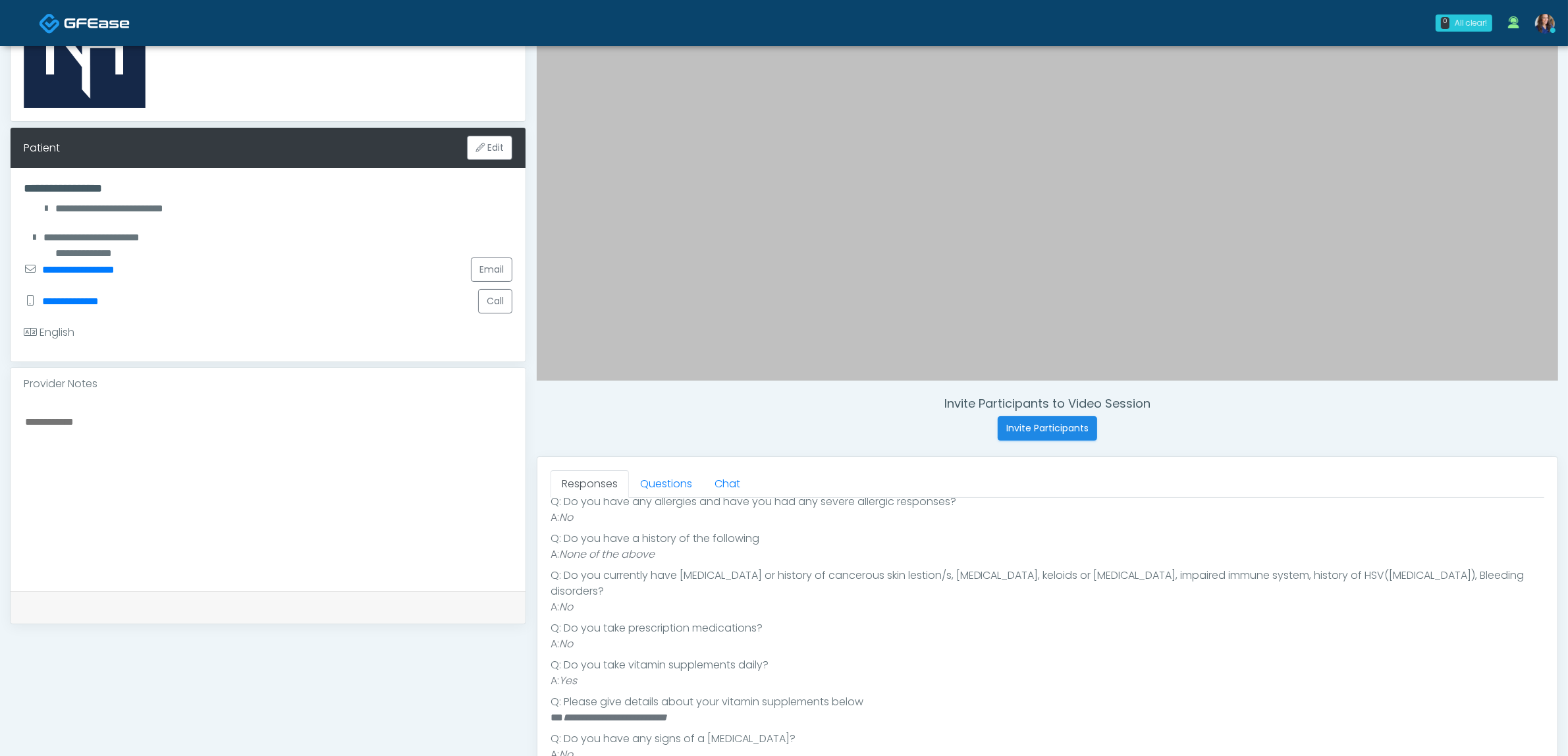
scroll to position [264, 0]
click at [670, 479] on link "Questions" at bounding box center [666, 483] width 74 height 28
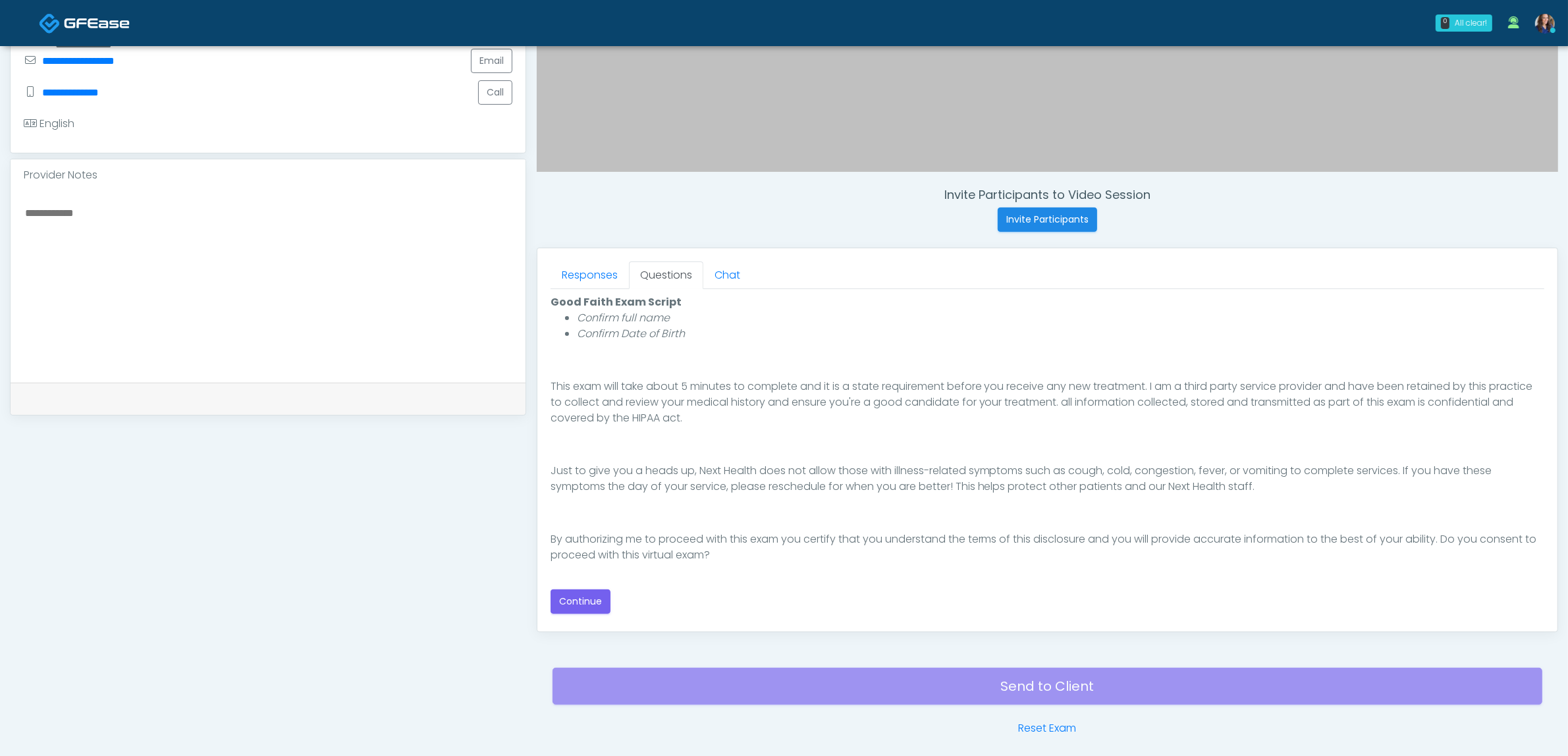
scroll to position [412, 0]
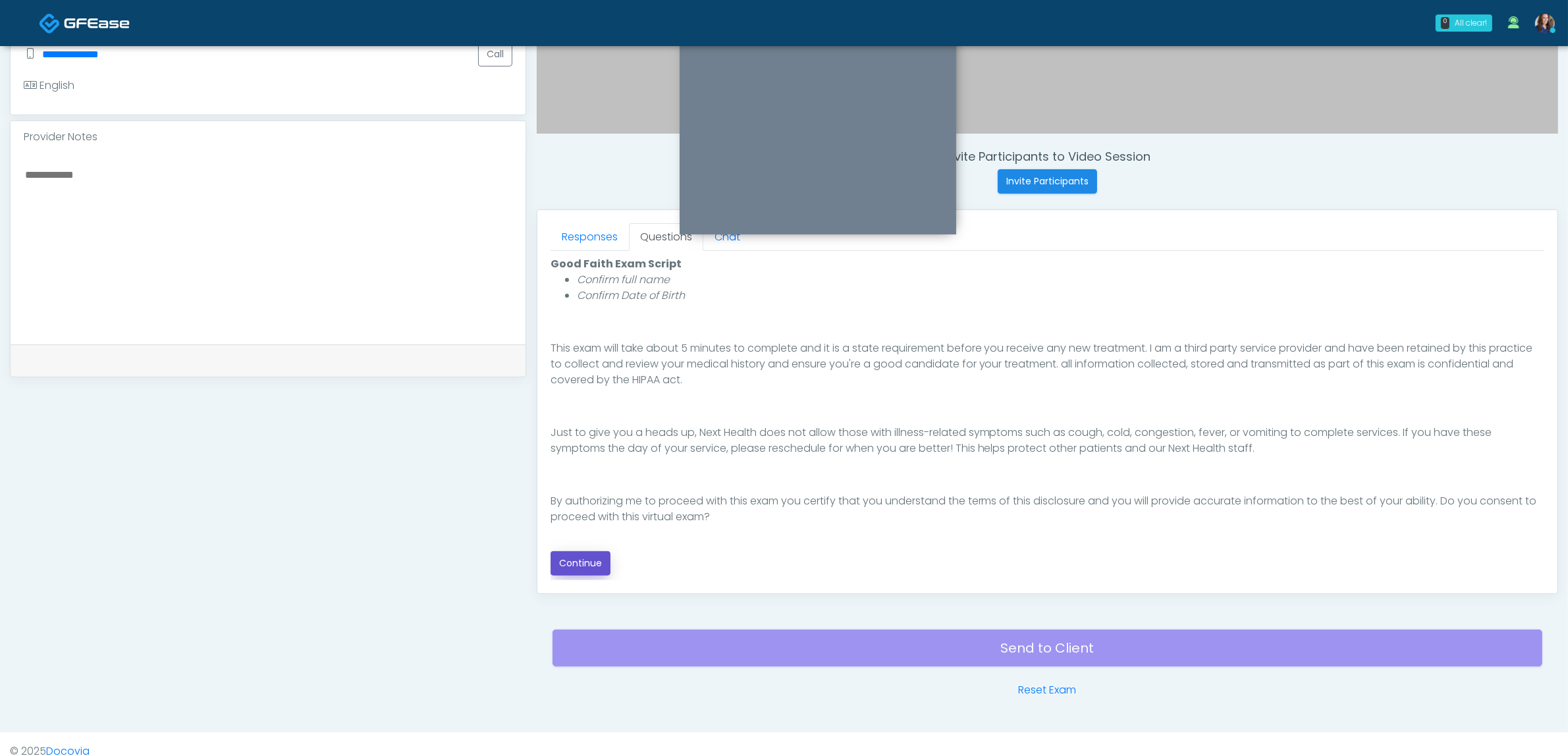
click at [578, 558] on button "Continue" at bounding box center [580, 563] width 60 height 24
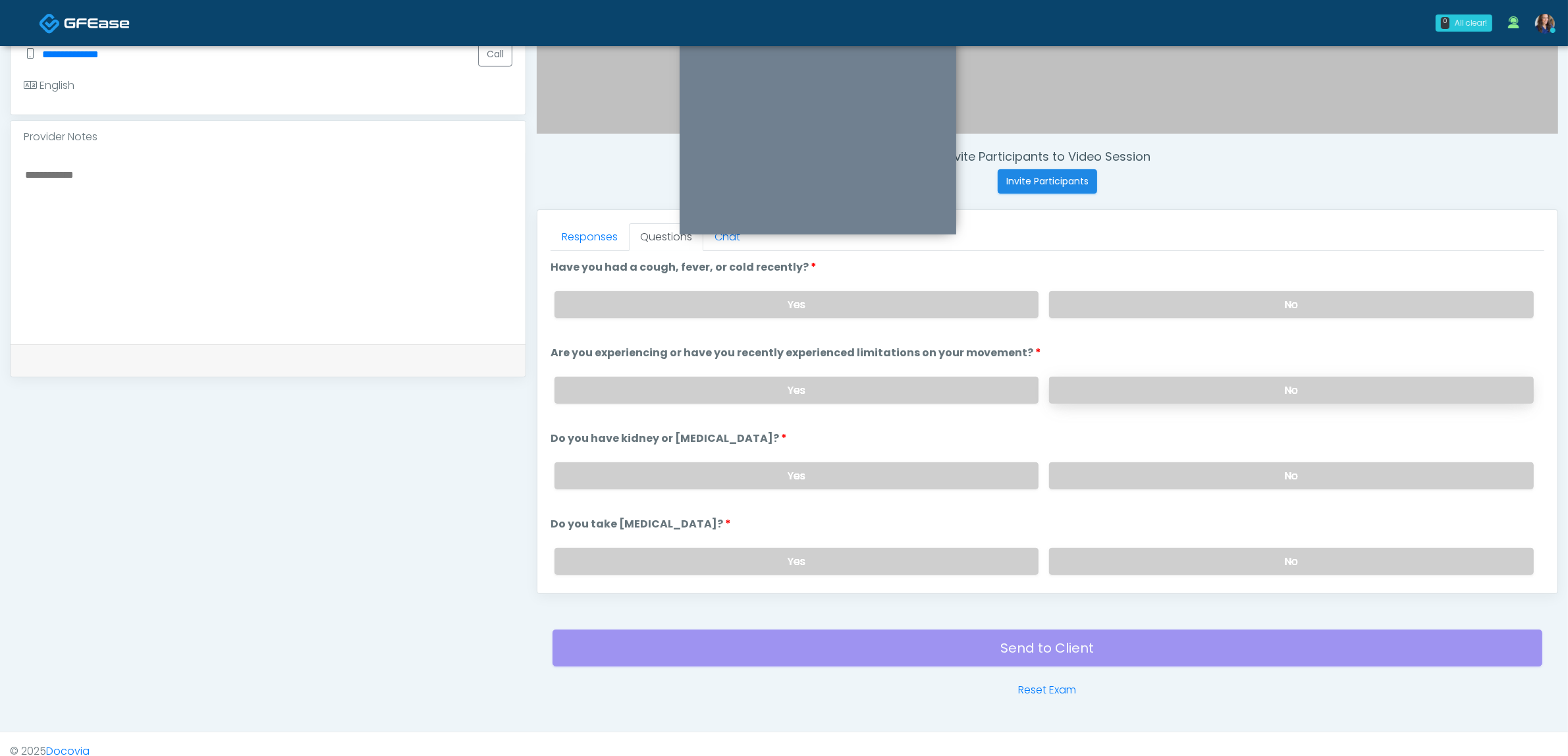
scroll to position [428, 0]
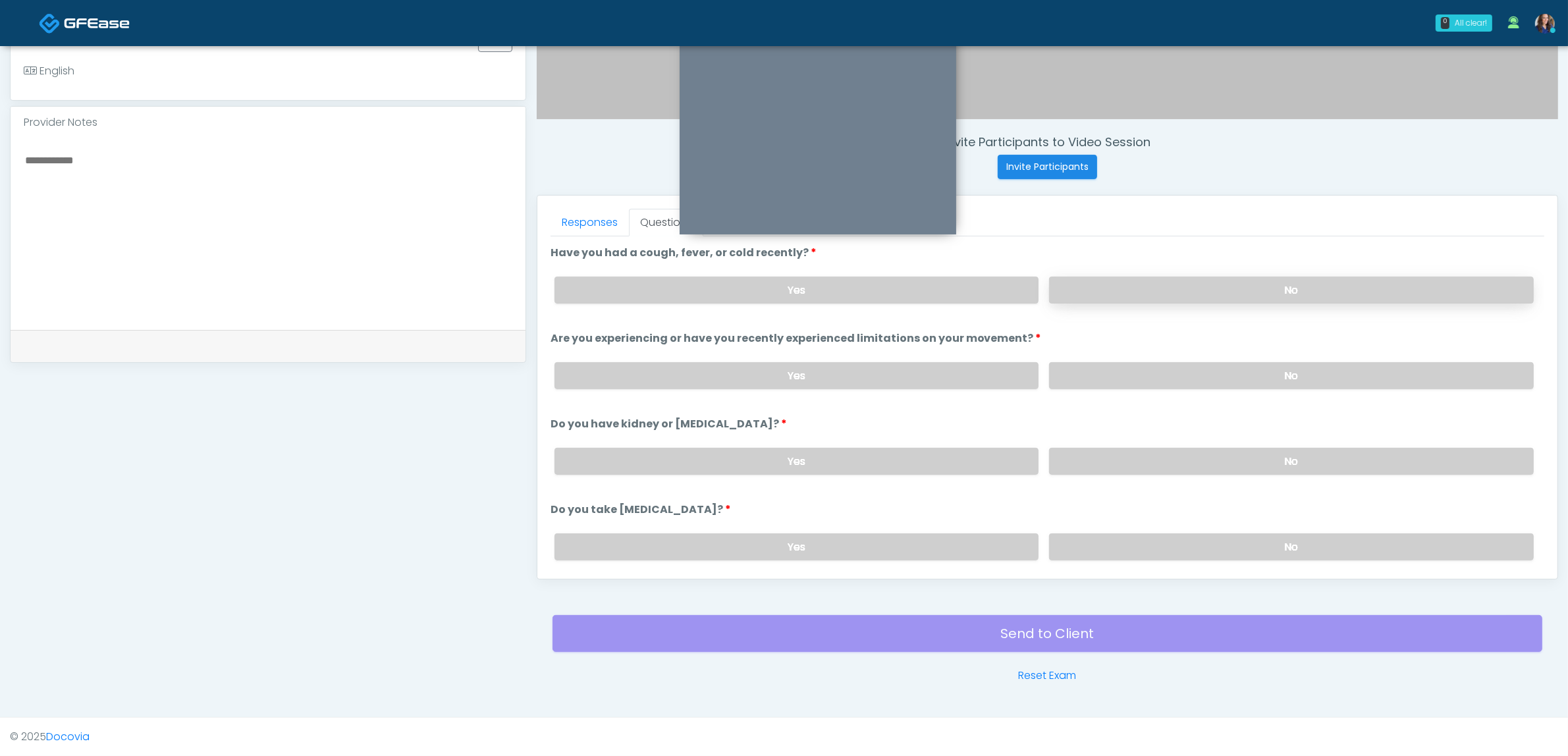
drag, startPoint x: 1176, startPoint y: 264, endPoint x: 1174, endPoint y: 278, distance: 14.1
click at [1176, 269] on div "Yes No" at bounding box center [1044, 290] width 1000 height 48
click at [1174, 278] on label "No" at bounding box center [1292, 290] width 485 height 27
click at [1162, 379] on label "No" at bounding box center [1292, 375] width 485 height 27
drag, startPoint x: 1157, startPoint y: 456, endPoint x: 1162, endPoint y: 503, distance: 47.3
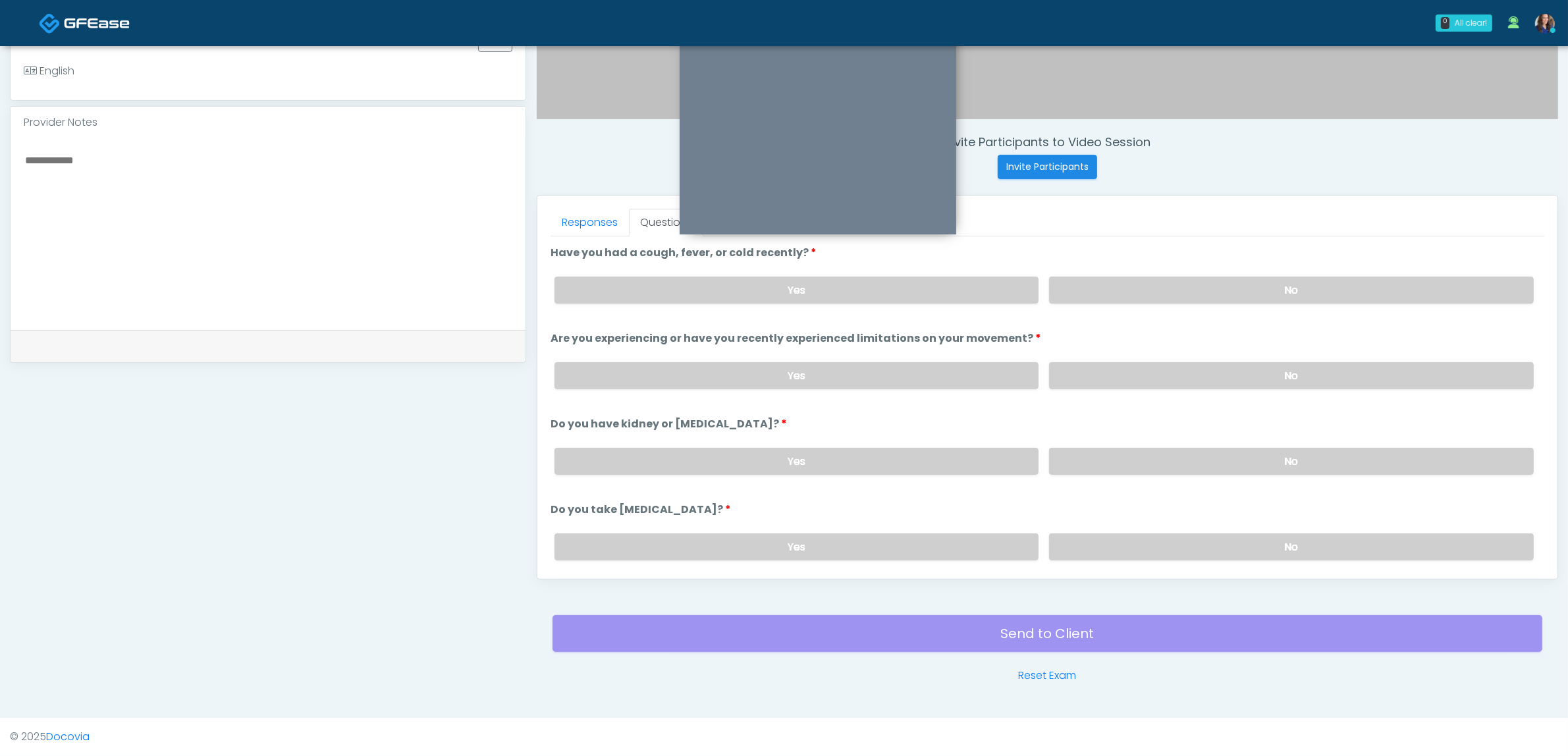
click at [1158, 462] on label "No" at bounding box center [1292, 461] width 485 height 27
click at [1153, 540] on label "No" at bounding box center [1292, 546] width 485 height 27
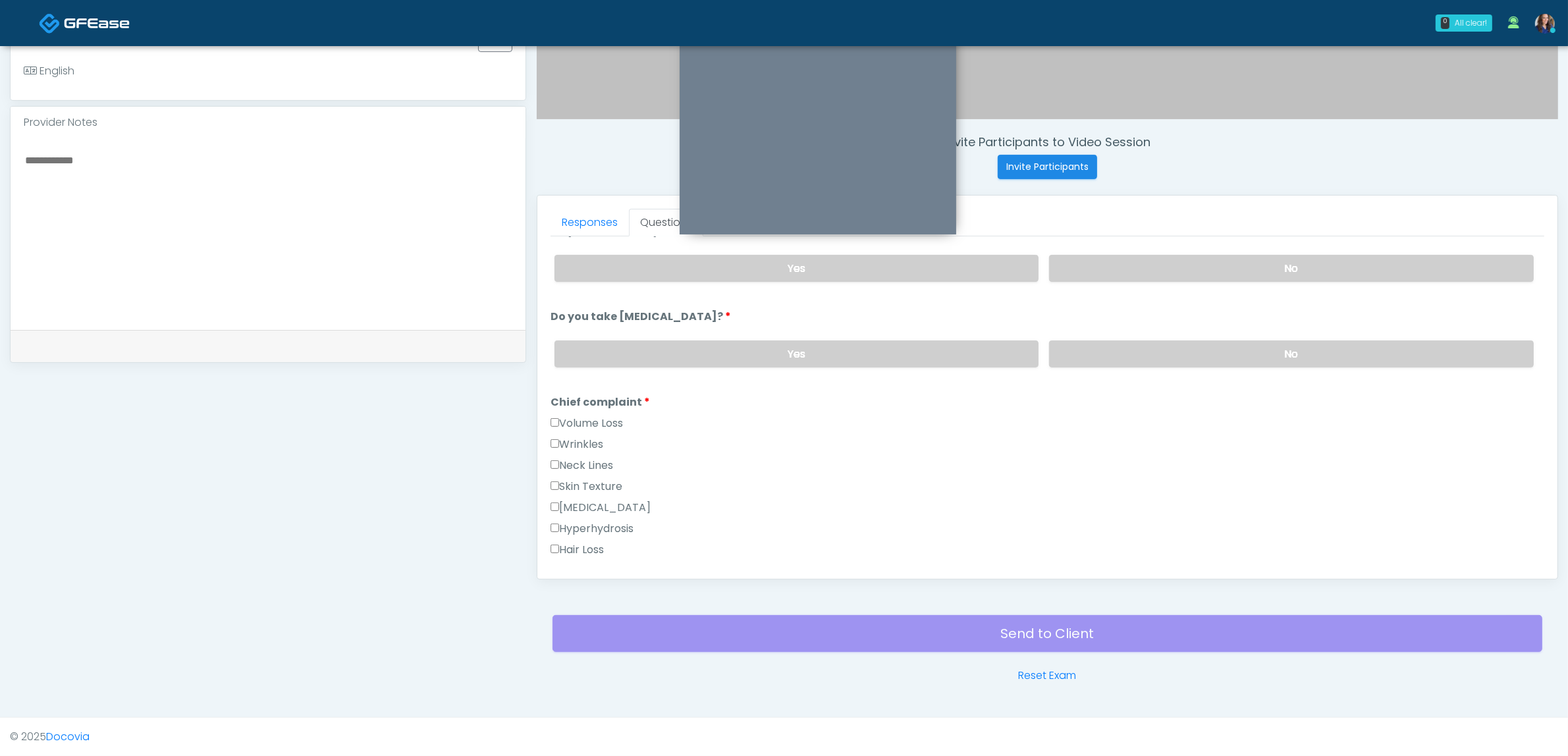
scroll to position [247, 0]
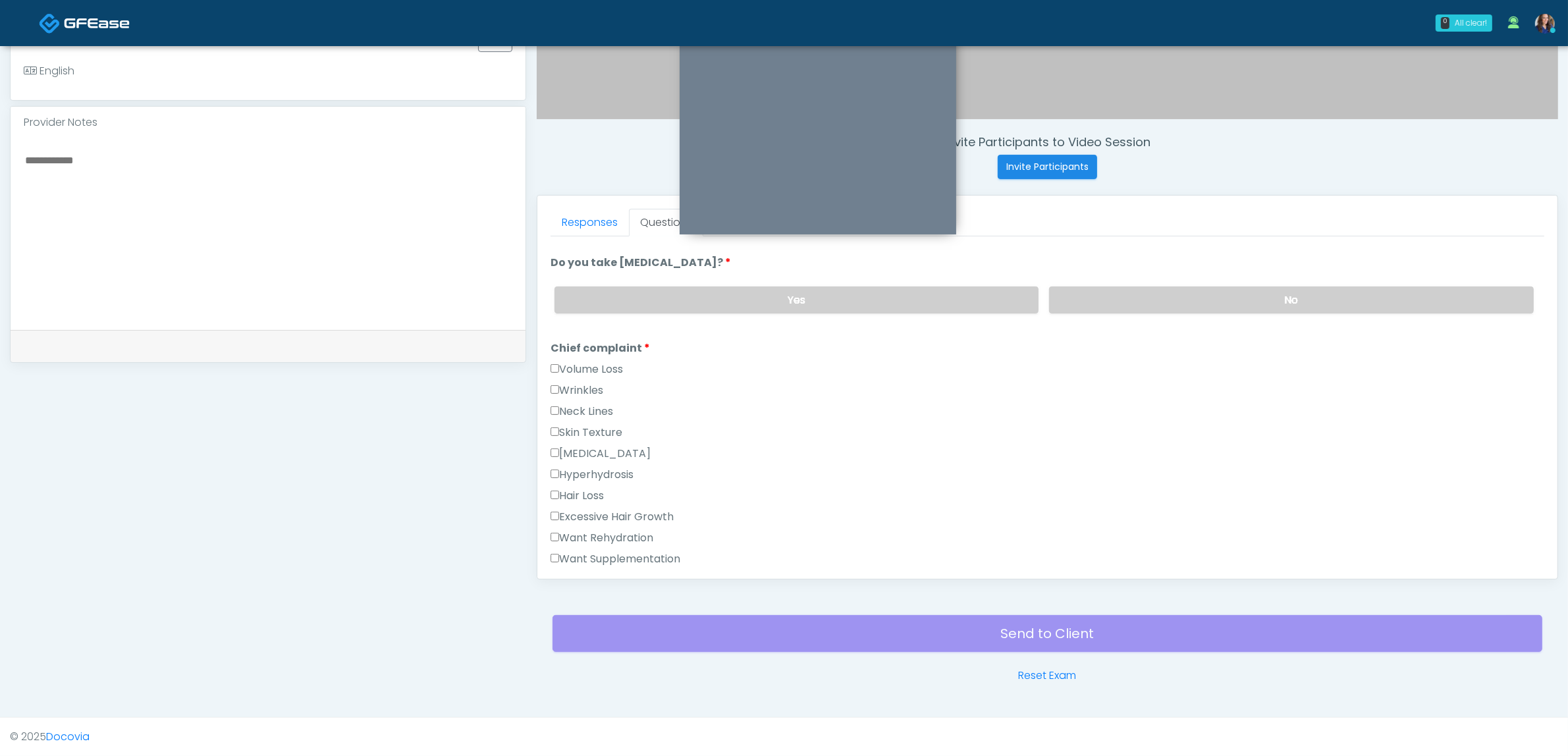
click at [598, 551] on label "Want Supplementation" at bounding box center [616, 559] width 130 height 16
drag, startPoint x: 605, startPoint y: 524, endPoint x: 669, endPoint y: 524, distance: 64.0
click at [606, 530] on label "Want Rehydration" at bounding box center [602, 538] width 103 height 16
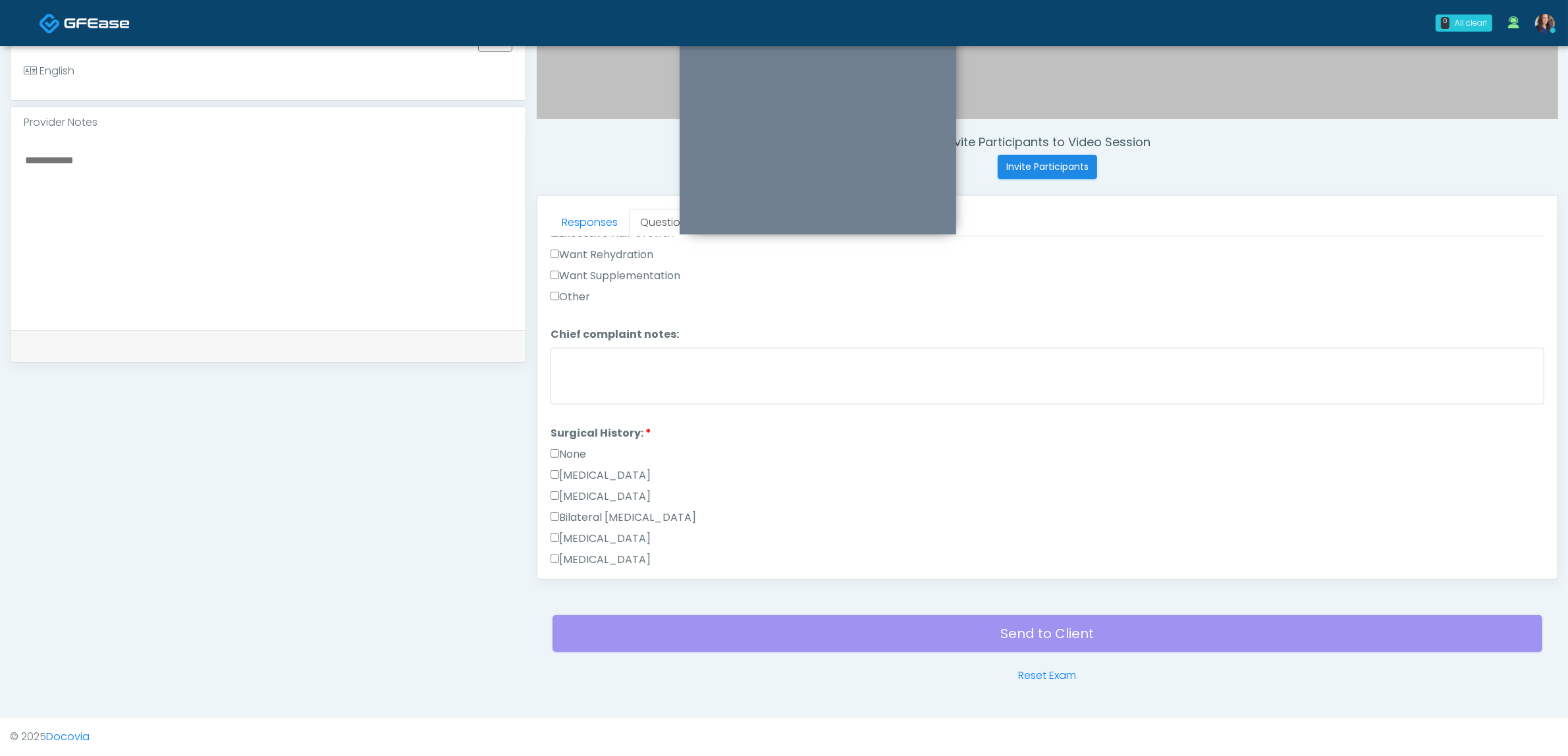
scroll to position [576, 0]
click at [579, 400] on label "None" at bounding box center [568, 407] width 35 height 16
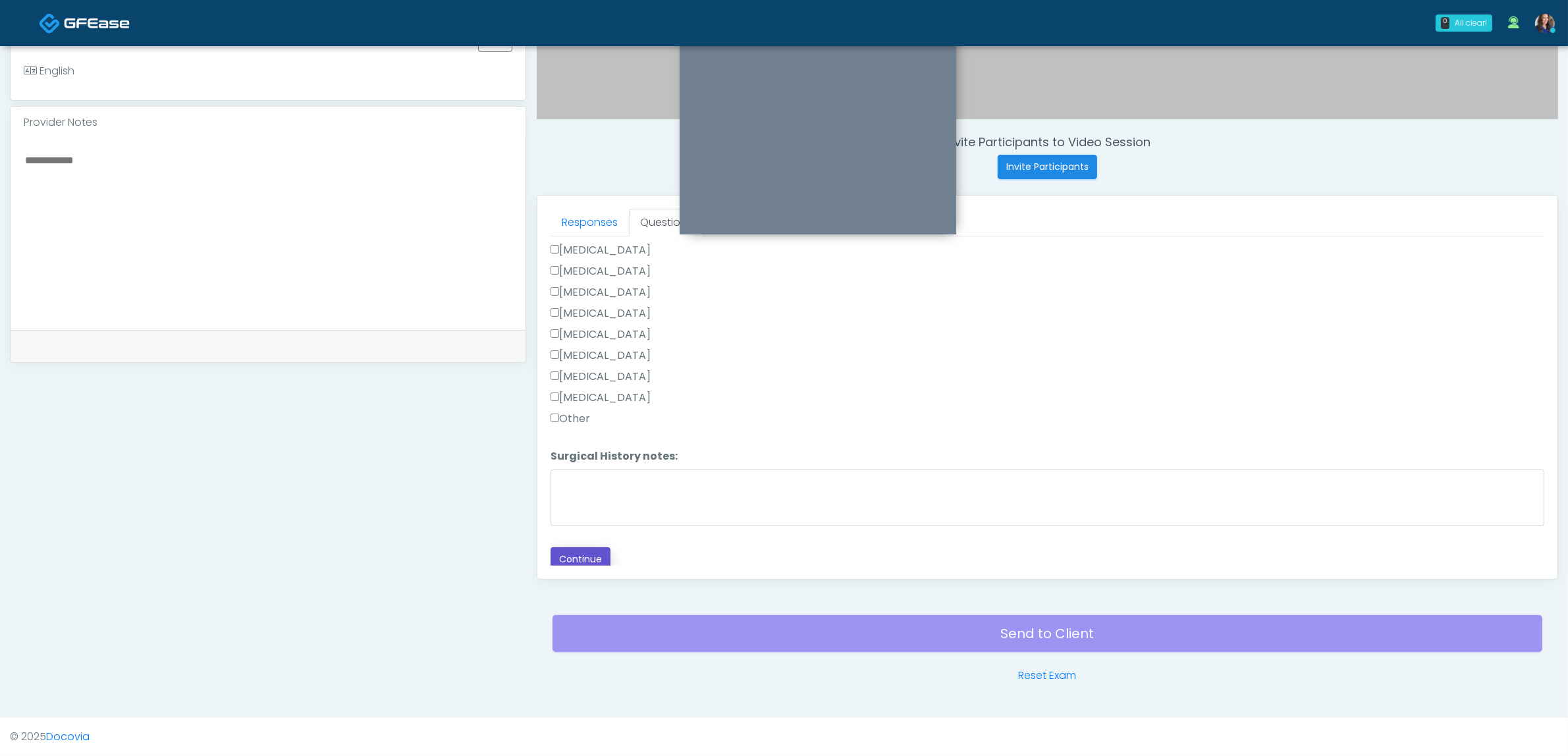
click at [567, 551] on button "Continue" at bounding box center [580, 559] width 60 height 24
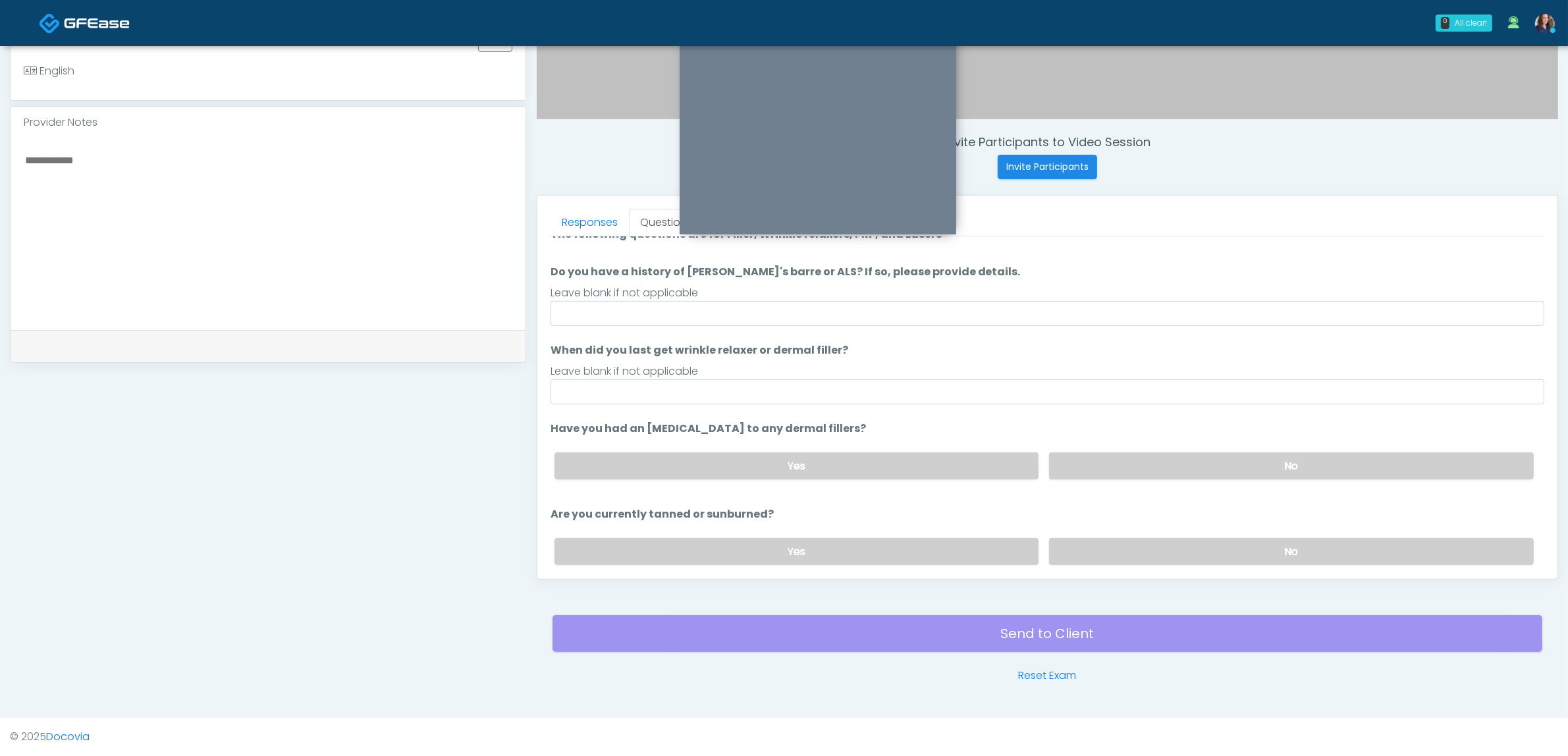
scroll to position [0, 0]
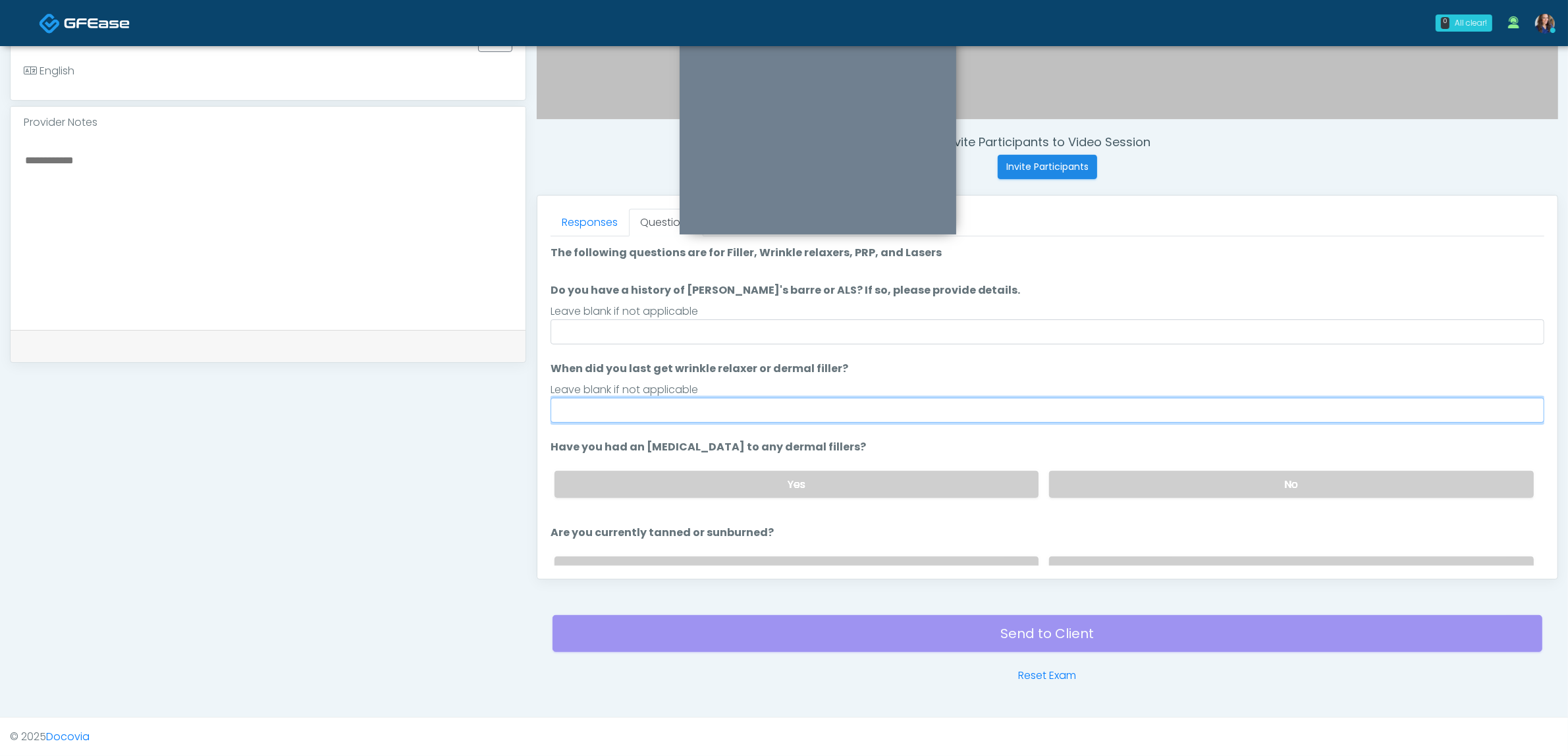
click at [641, 405] on input "When did you last get wrinkle relaxer or dermal filler?" at bounding box center [1048, 410] width 994 height 25
drag, startPoint x: 639, startPoint y: 409, endPoint x: 682, endPoint y: 409, distance: 43.0
click at [682, 409] on input "**********" at bounding box center [1048, 410] width 994 height 25
click at [693, 413] on input "**********" at bounding box center [1048, 410] width 994 height 25
click at [695, 413] on input "**********" at bounding box center [1048, 410] width 994 height 25
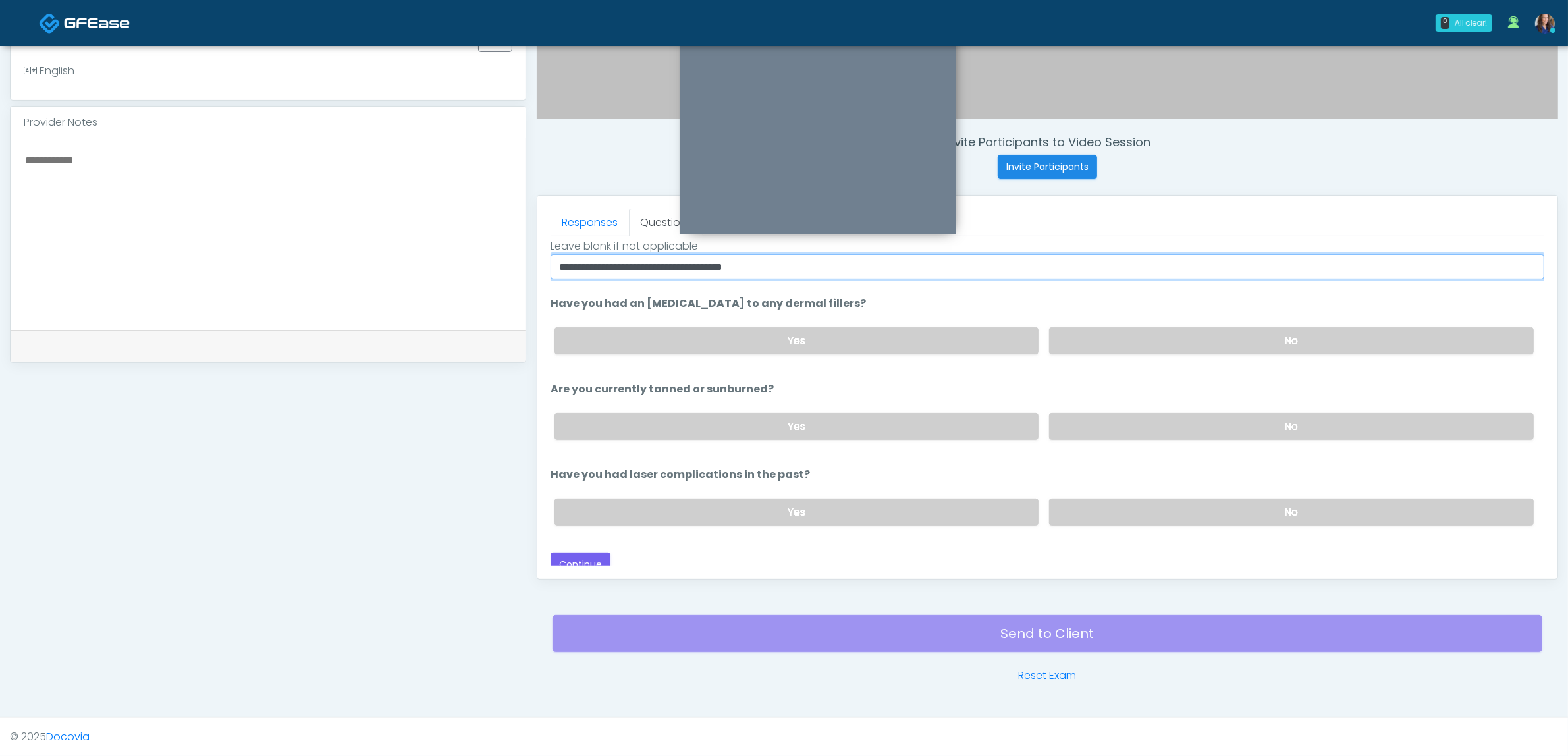
scroll to position [150, 0]
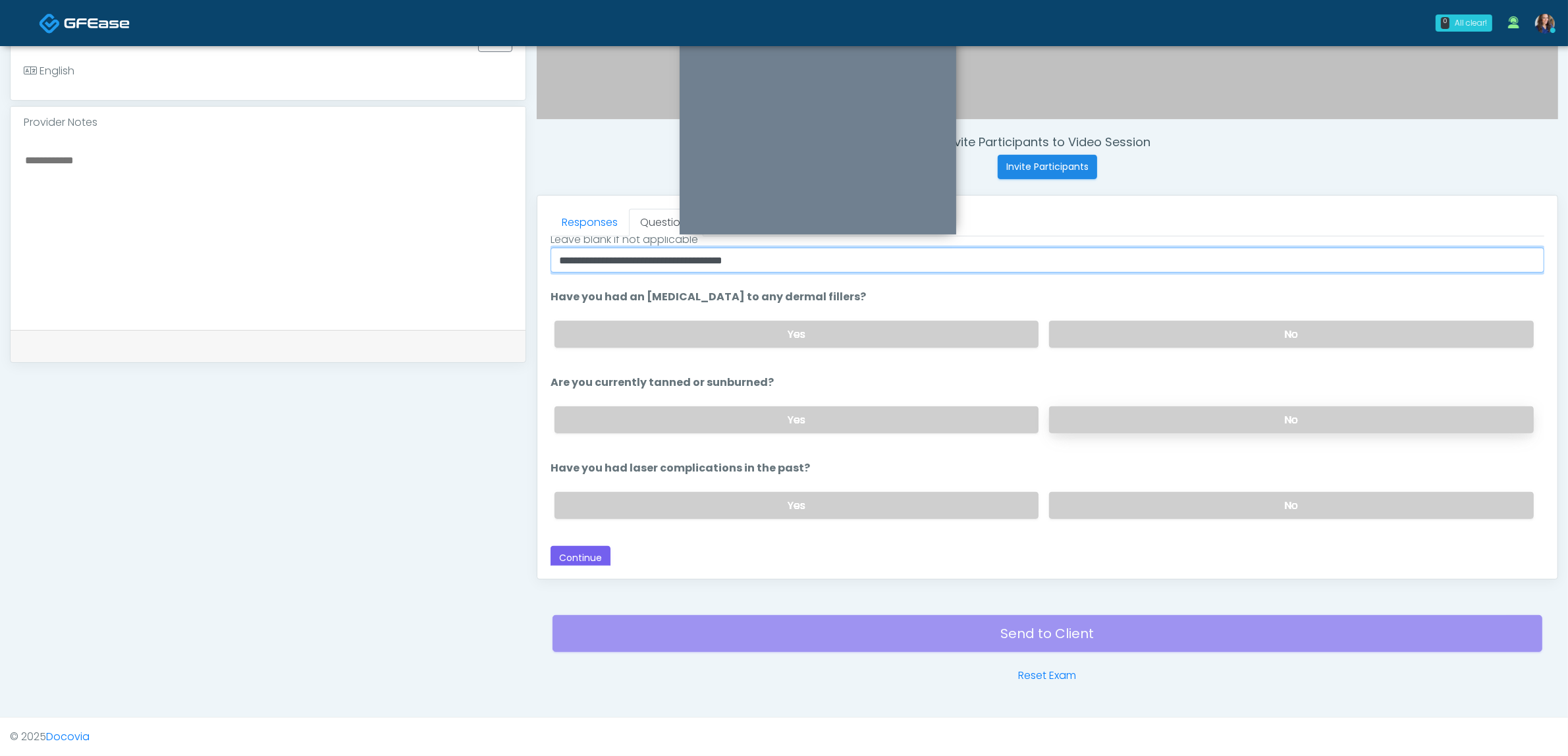
type input "**********"
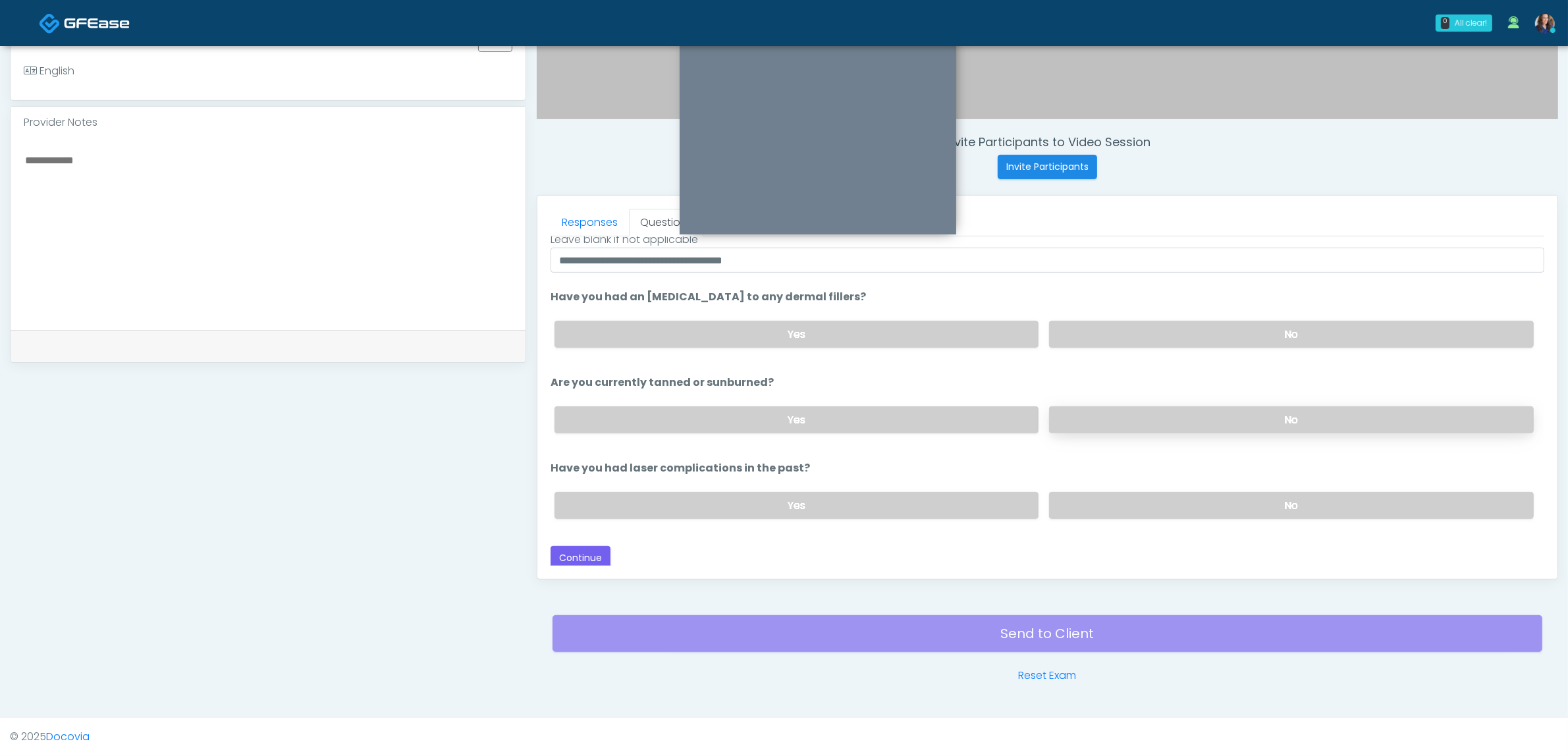
click at [1110, 418] on label "No" at bounding box center [1292, 420] width 485 height 27
click at [1133, 501] on label "No" at bounding box center [1292, 505] width 485 height 27
drag, startPoint x: 586, startPoint y: 547, endPoint x: 696, endPoint y: 537, distance: 110.5
click at [584, 547] on button "Continue" at bounding box center [580, 557] width 60 height 24
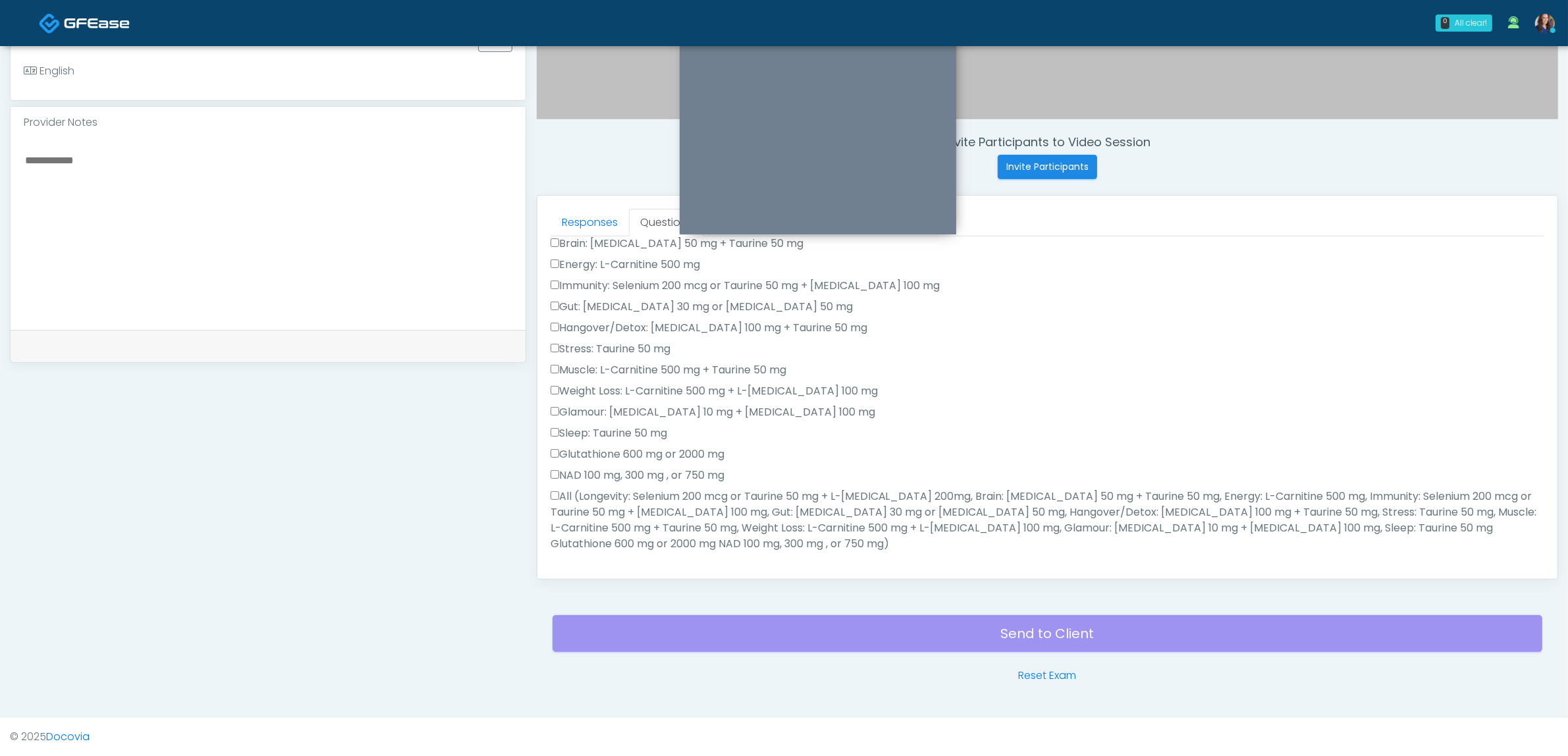
click at [669, 510] on label "All (Longevity: Selenium 200 mcg or Taurine 50 mg + L-Arginine 200mg, Brain: Gl…" at bounding box center [1048, 519] width 994 height 63
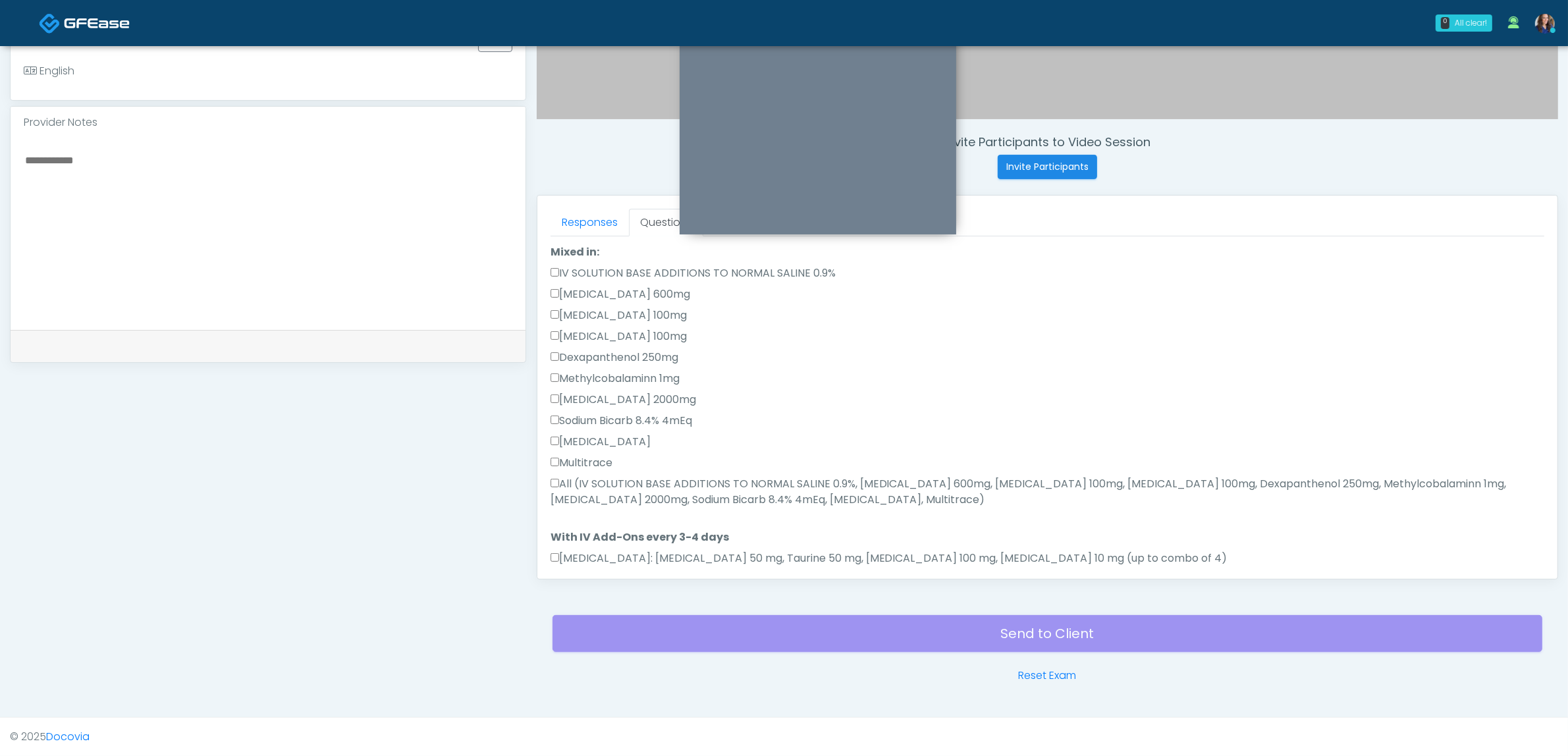
drag, startPoint x: 642, startPoint y: 469, endPoint x: 647, endPoint y: 474, distance: 7.1
click at [643, 476] on label "All (IV SOLUTION BASE ADDITIONS TO NORMAL SALINE 0.9%, Magnesium Chloride 600mg…" at bounding box center [1048, 492] width 994 height 32
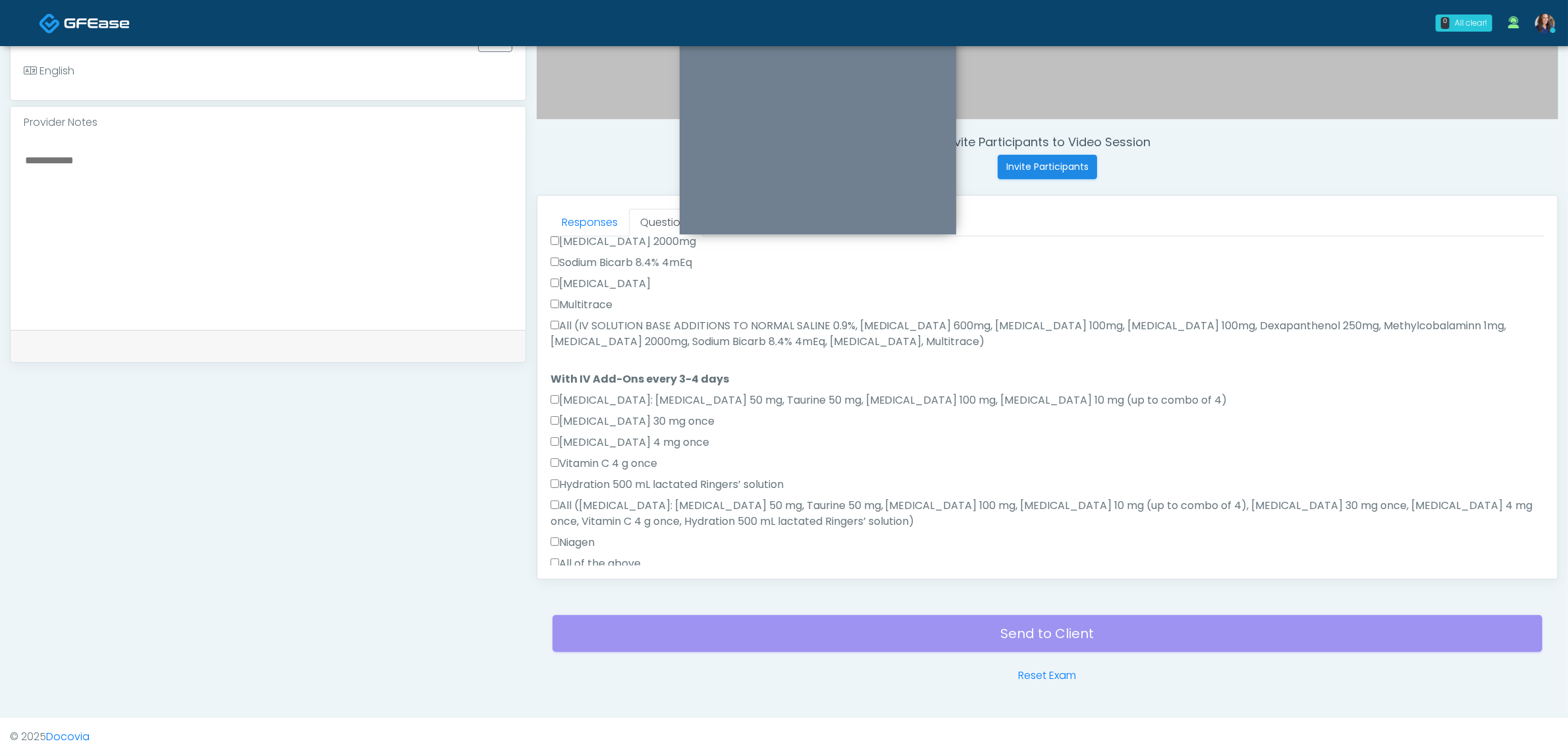
scroll to position [644, 0]
drag, startPoint x: 604, startPoint y: 542, endPoint x: 633, endPoint y: 517, distance: 38.3
click at [603, 549] on label "All of the above" at bounding box center [595, 556] width 90 height 16
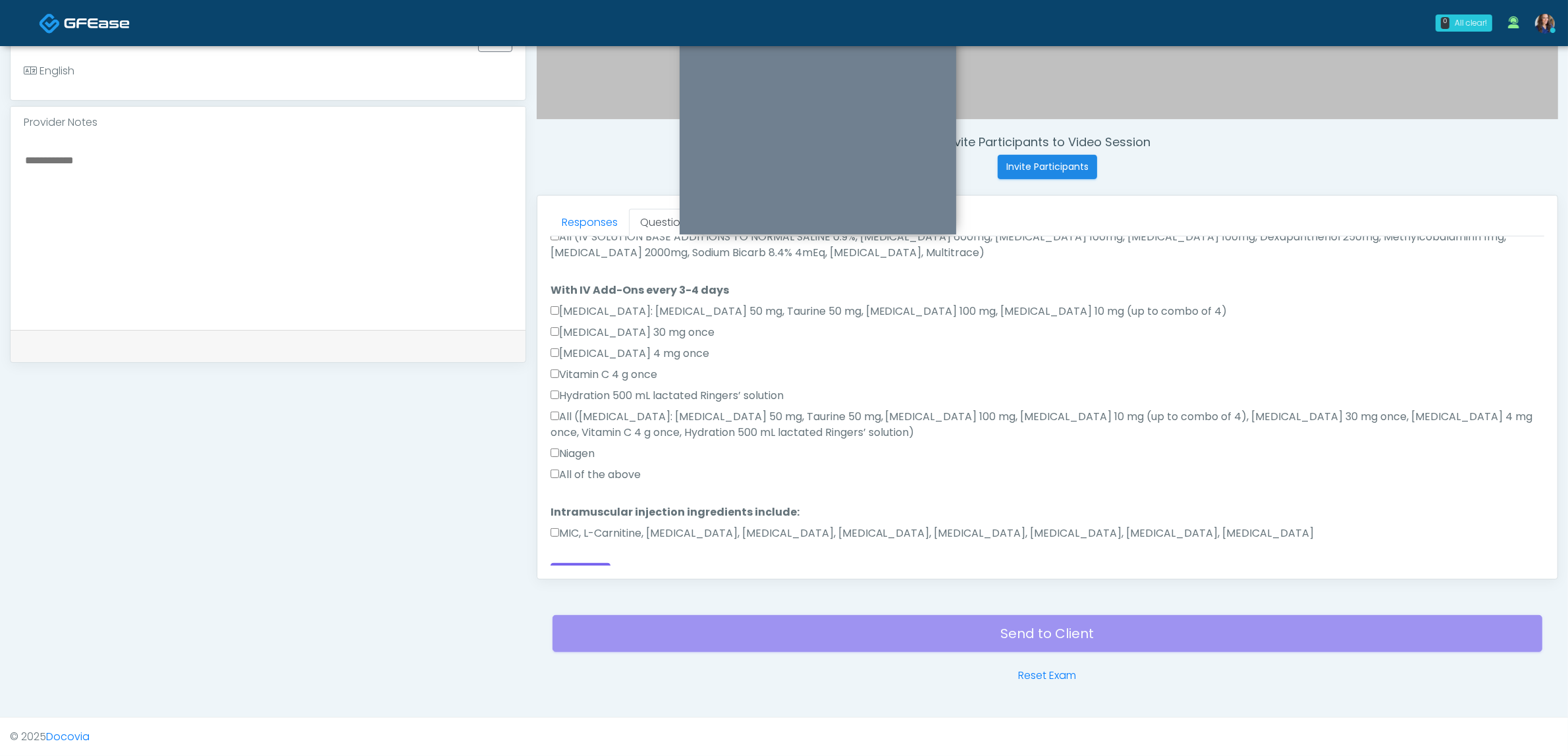
scroll to position [732, 0]
click at [605, 461] on label "All of the above" at bounding box center [595, 469] width 90 height 16
click at [639, 520] on label "MIC, L-Carnitine, Methylcobalamin, Glycine, B-Complex, Lycine, Biotin, Vitamin …" at bounding box center [932, 528] width 764 height 16
click at [652, 520] on label "MIC, L-Carnitine, Methylcobalamin, Glycine, B-Complex, Lycine, Biotin, Vitamin …" at bounding box center [932, 528] width 764 height 16
click at [675, 520] on label "MIC, L-Carnitine, Methylcobalamin, Glycine, B-Complex, Lycine, Biotin, Vitamin …" at bounding box center [932, 528] width 764 height 16
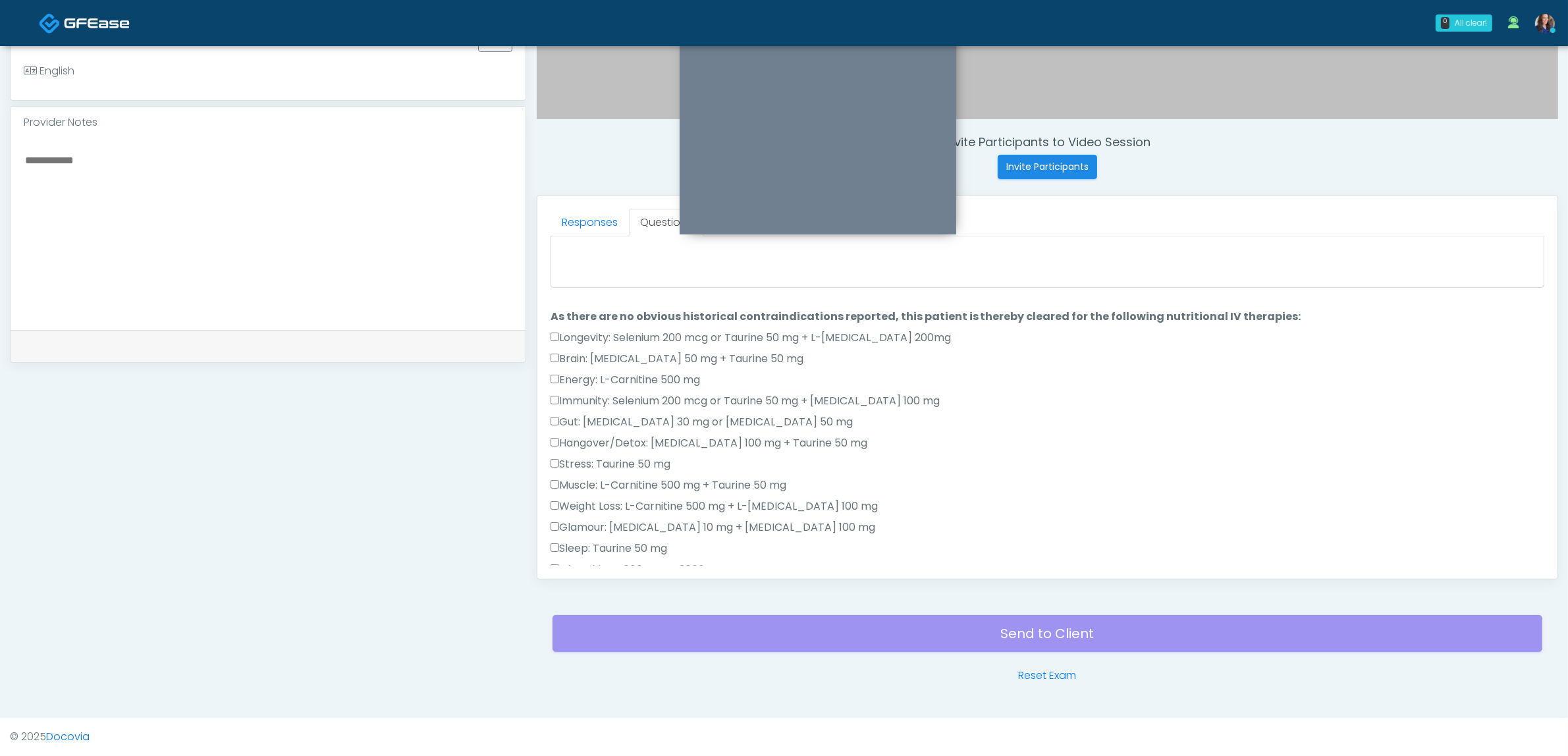
scroll to position [0, 0]
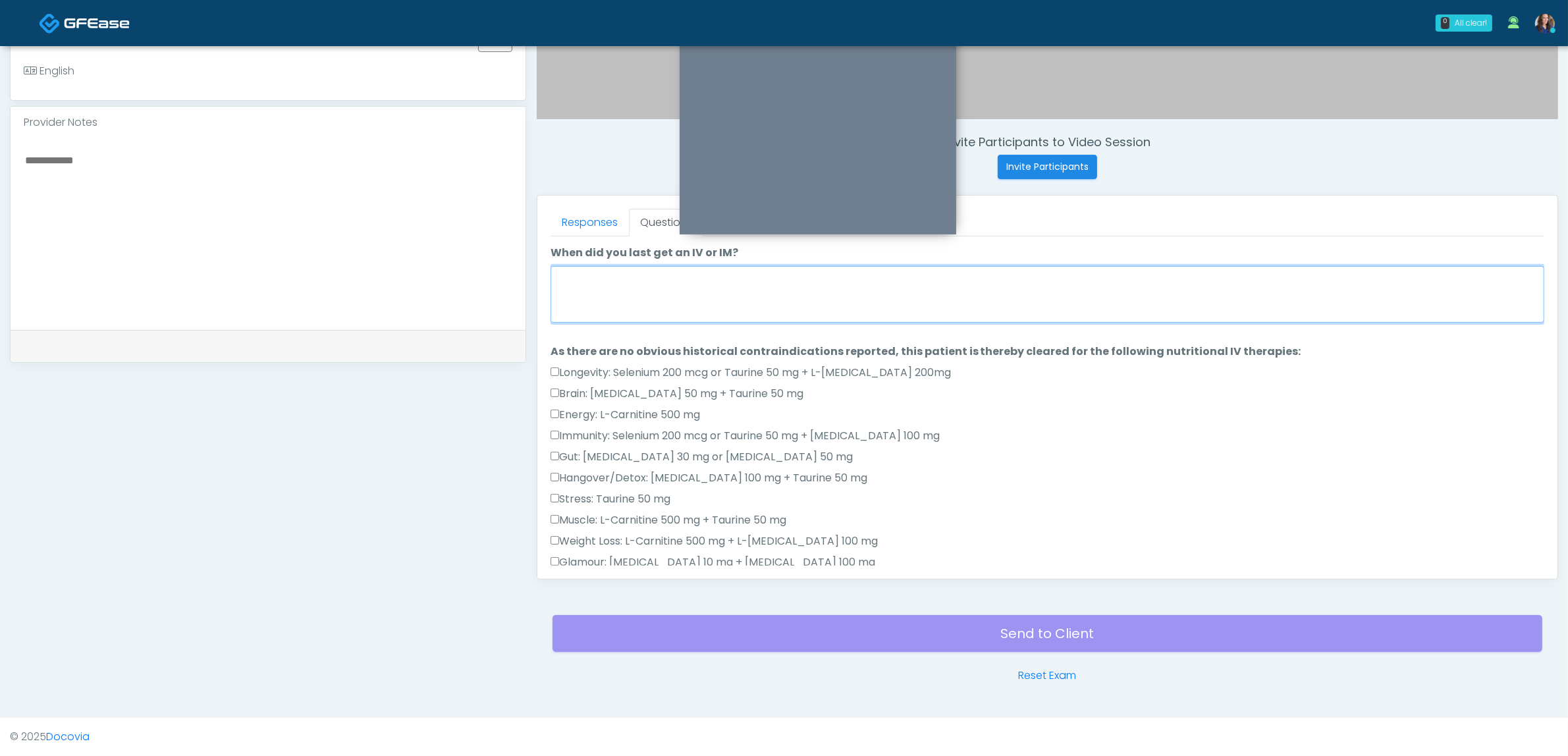
click at [696, 294] on textarea "When did you last get an IV or IM?" at bounding box center [1048, 294] width 994 height 56
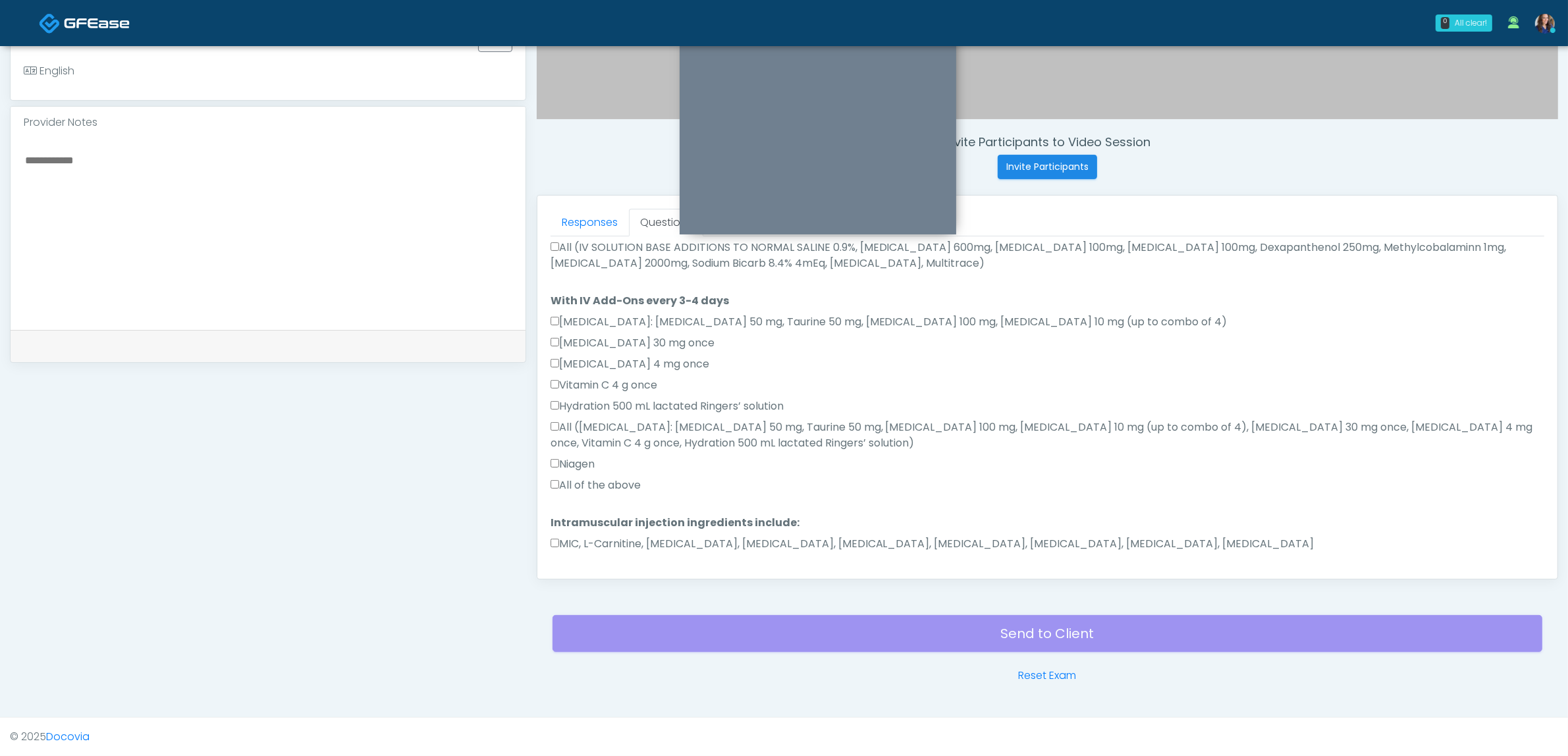
scroll to position [732, 0]
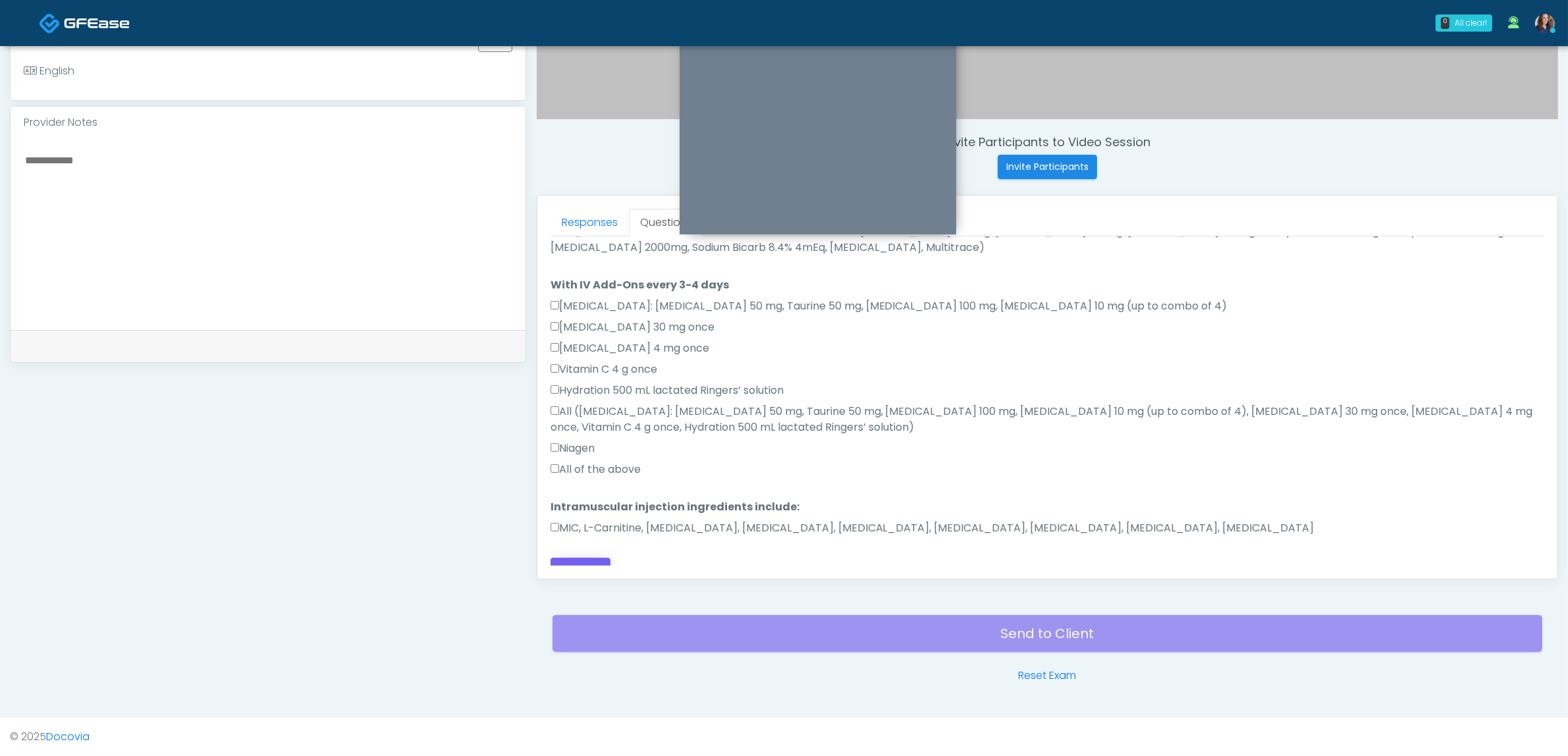
type textarea "**********"
click at [590, 557] on button "Continue" at bounding box center [580, 569] width 60 height 24
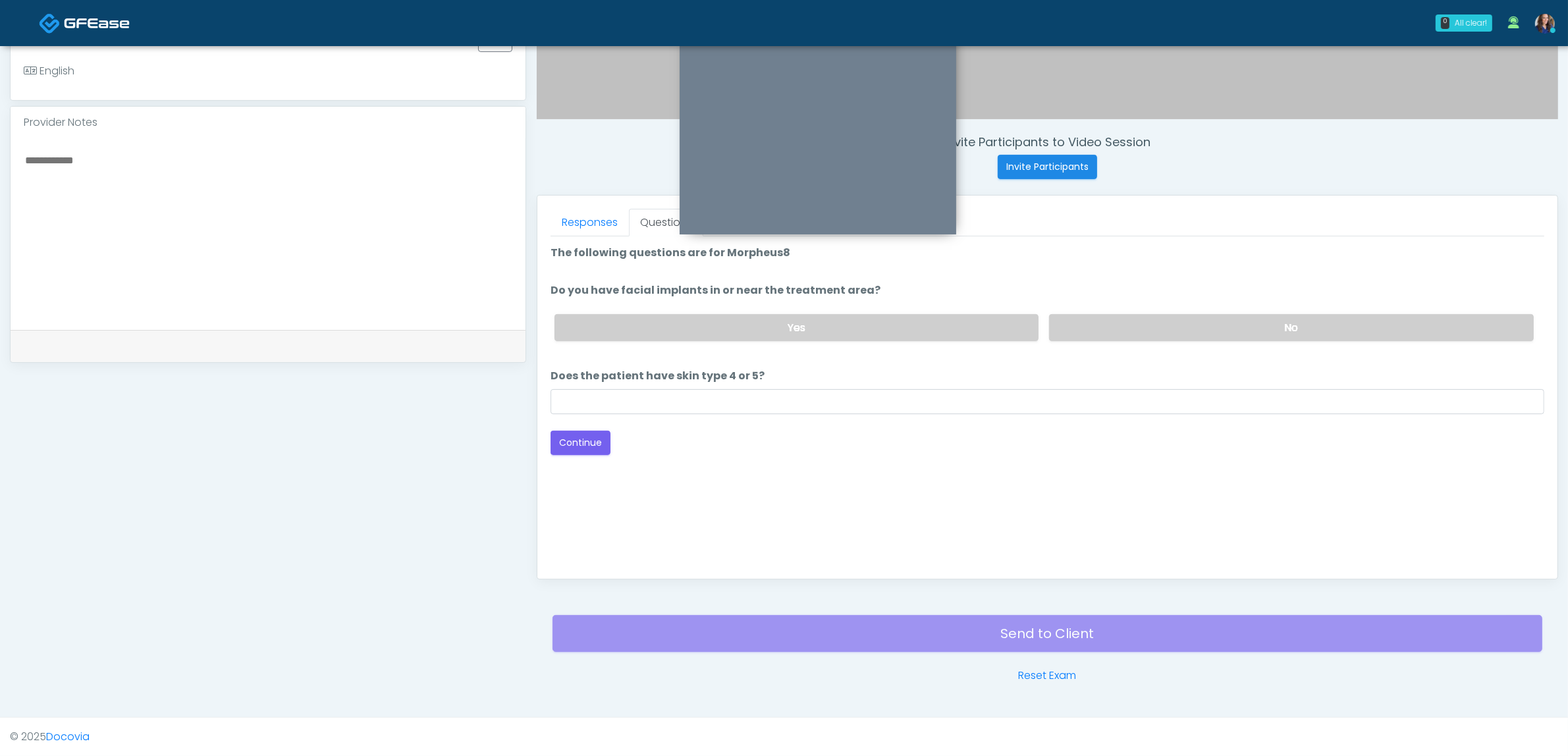
scroll to position [0, 0]
drag, startPoint x: 1138, startPoint y: 318, endPoint x: 1124, endPoint y: 343, distance: 28.7
click at [1139, 318] on label "No" at bounding box center [1292, 327] width 485 height 27
click at [765, 403] on input "Does the patient have skin type 4 or 5?" at bounding box center [1048, 402] width 994 height 25
type input "**"
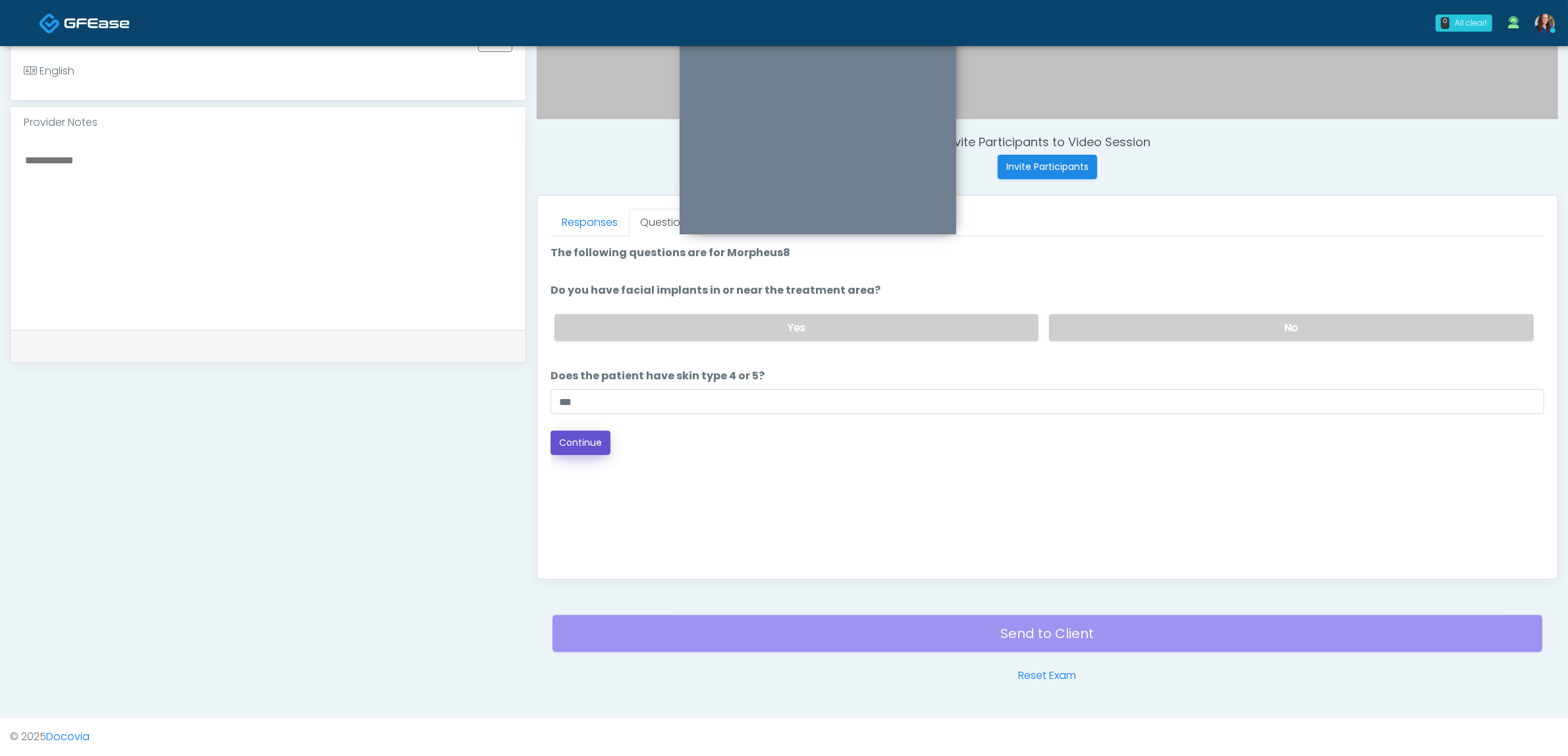
click at [587, 434] on button "Continue" at bounding box center [580, 442] width 60 height 24
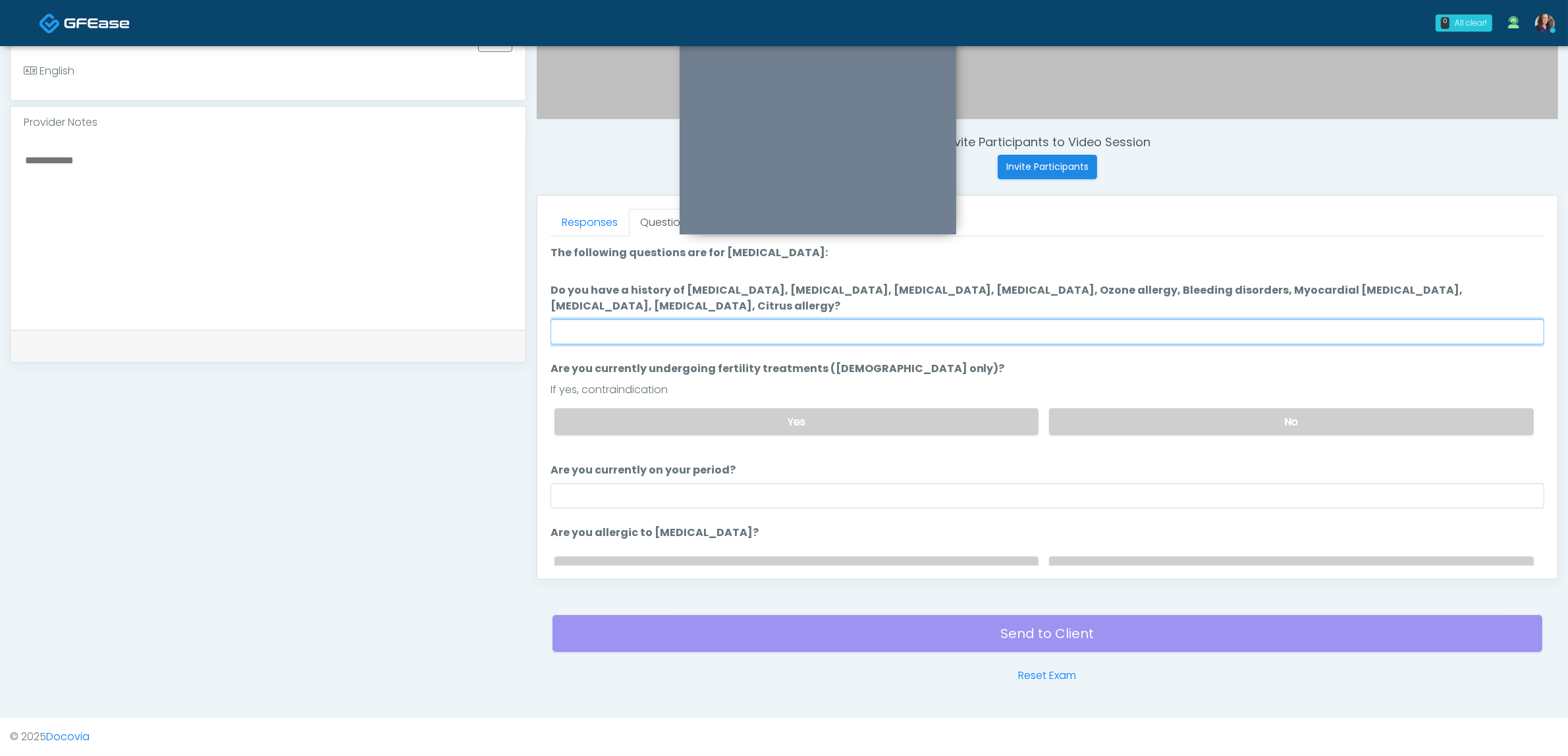
click at [877, 333] on input "Do you have a history of [MEDICAL_DATA], [MEDICAL_DATA], [MEDICAL_DATA], [MEDIC…" at bounding box center [1048, 332] width 994 height 25
type input "**"
click at [1161, 429] on label "No" at bounding box center [1292, 422] width 485 height 27
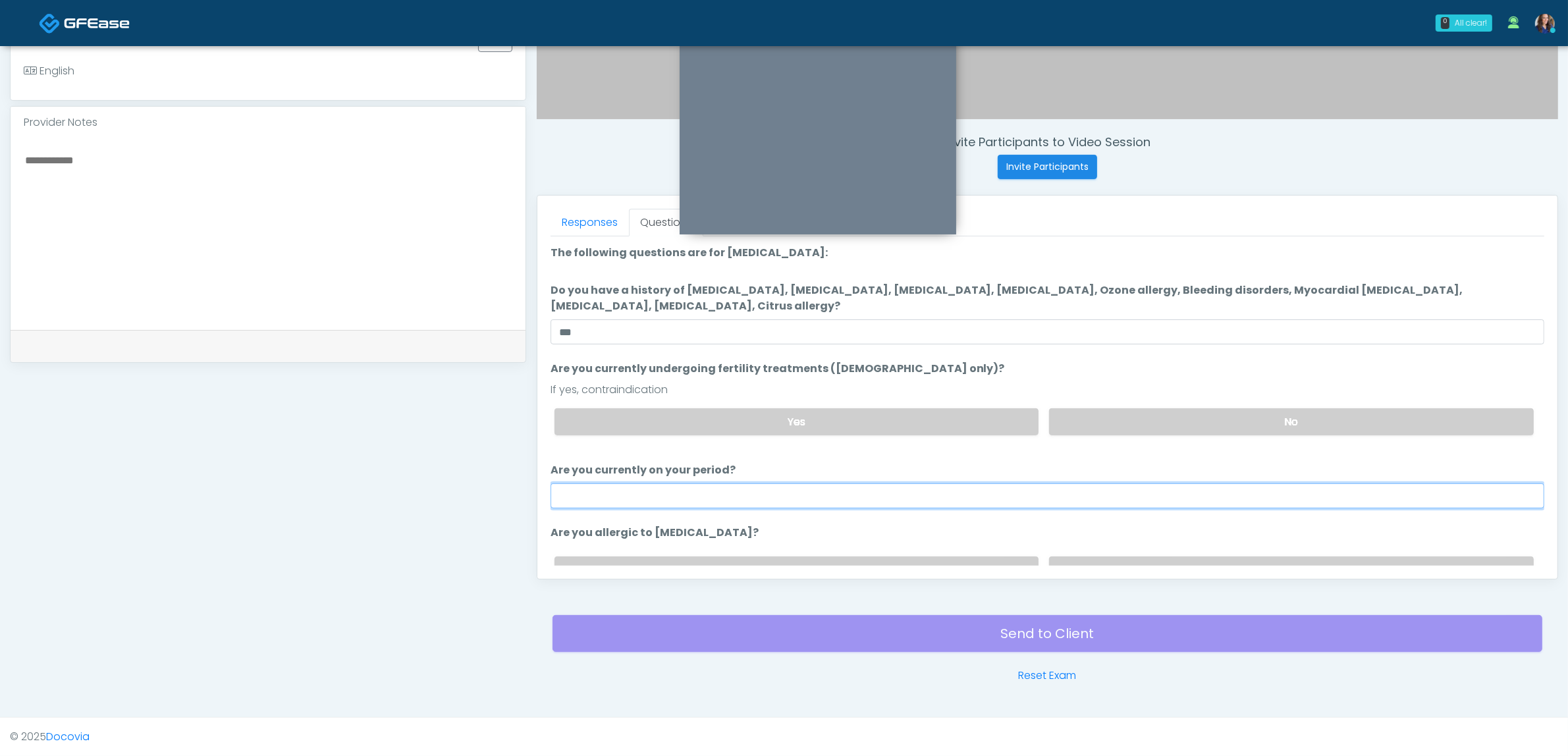
click at [1036, 488] on input "Are you currently on your period?" at bounding box center [1048, 496] width 994 height 25
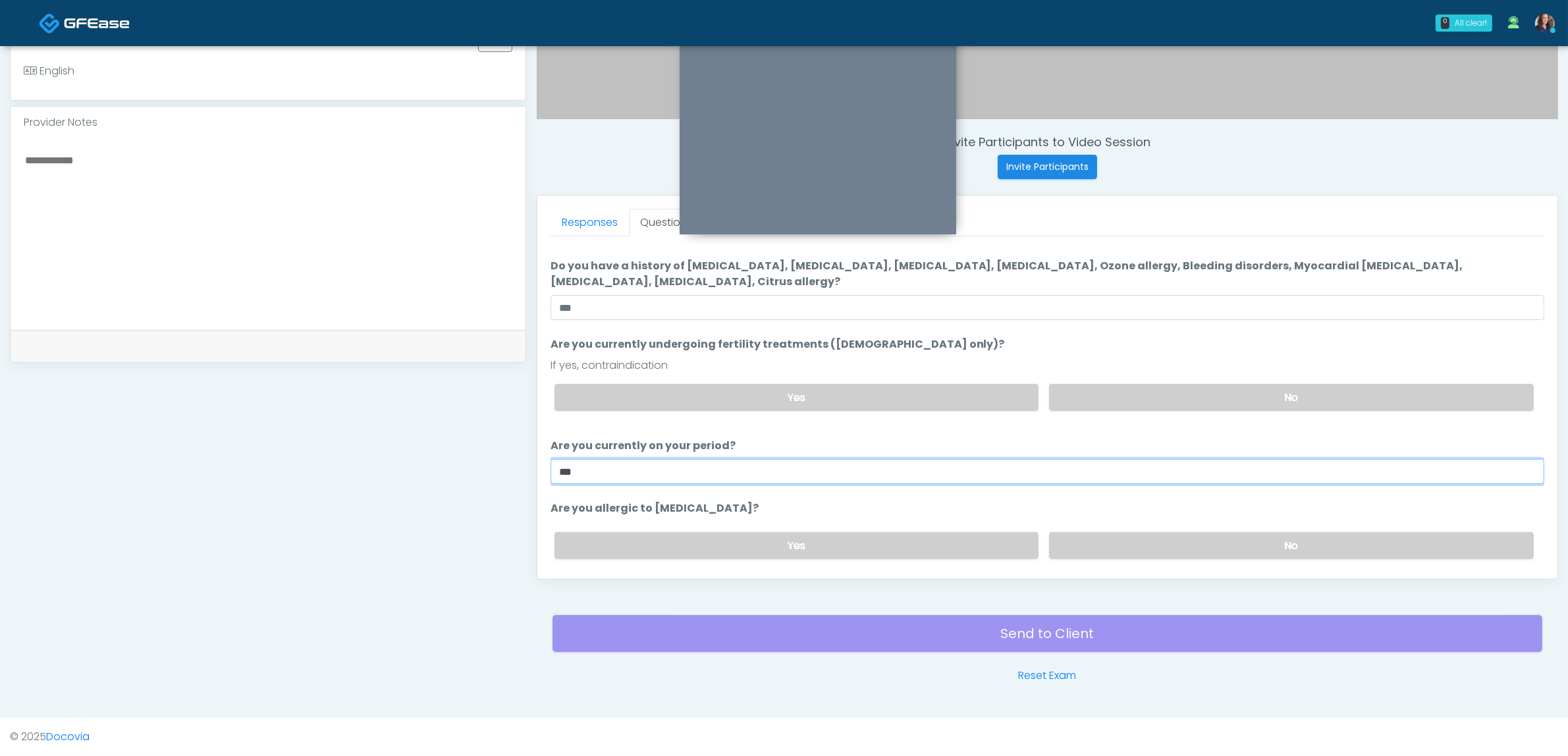
scroll to position [67, 0]
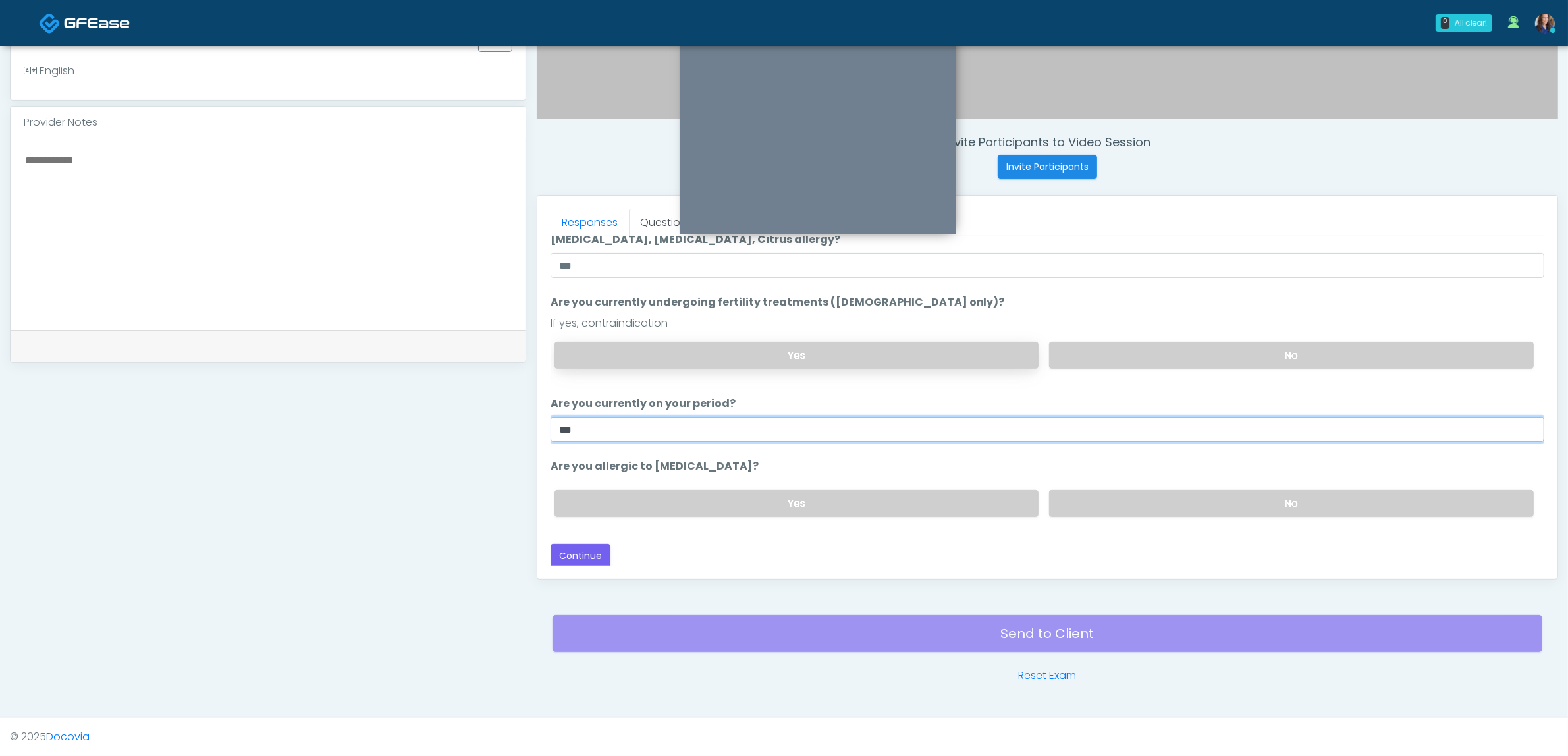
type input "**"
click at [851, 349] on label "Yes" at bounding box center [797, 355] width 485 height 27
drag, startPoint x: 1104, startPoint y: 496, endPoint x: 1077, endPoint y: 496, distance: 27.0
click at [1105, 496] on label "No" at bounding box center [1292, 503] width 485 height 27
click at [586, 550] on button "Continue" at bounding box center [580, 556] width 60 height 24
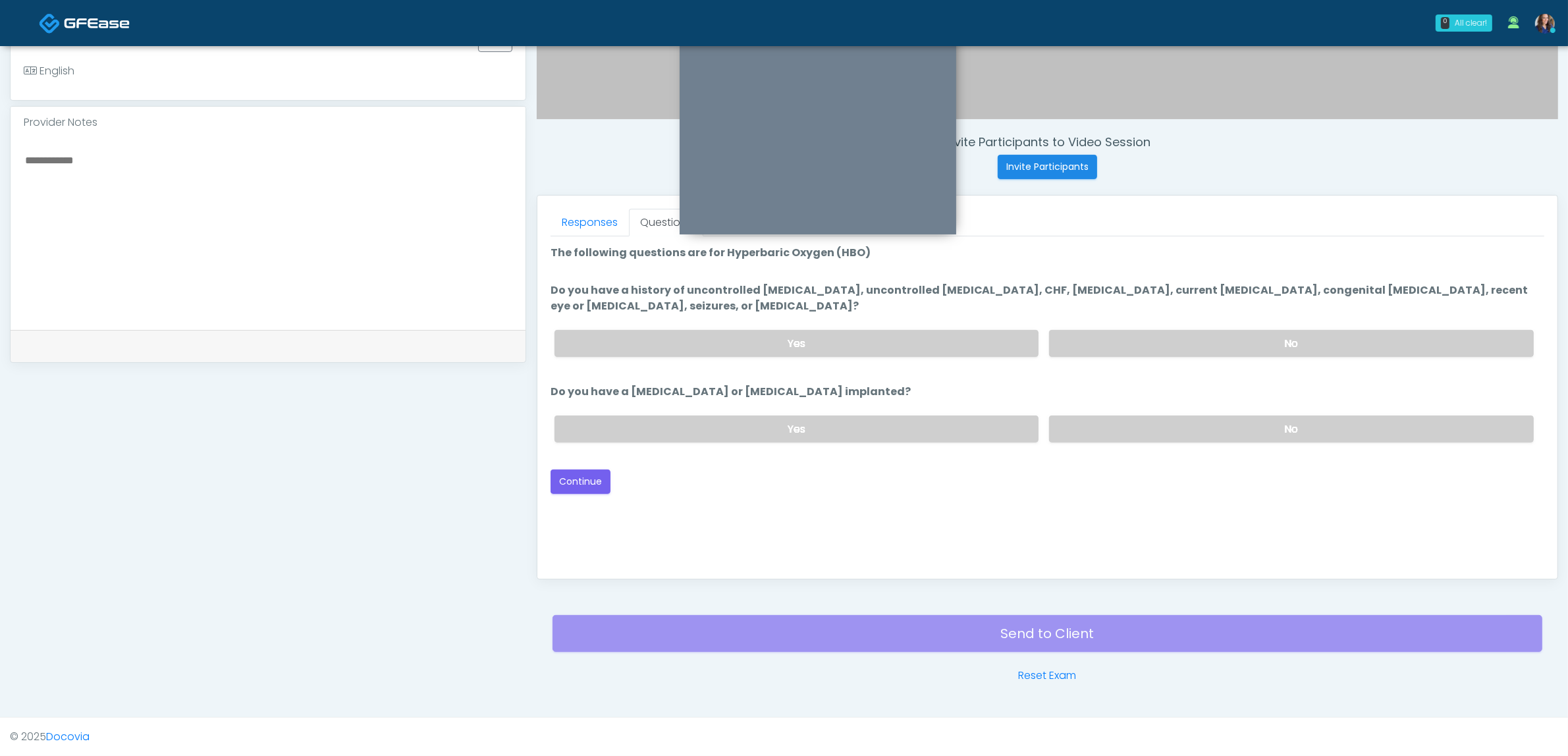
scroll to position [0, 0]
click at [1198, 331] on label "No" at bounding box center [1292, 343] width 485 height 27
click at [1173, 410] on div "Yes No" at bounding box center [1044, 429] width 1000 height 48
click at [1170, 423] on label "No" at bounding box center [1292, 429] width 485 height 27
click at [587, 475] on button "Continue" at bounding box center [580, 482] width 60 height 24
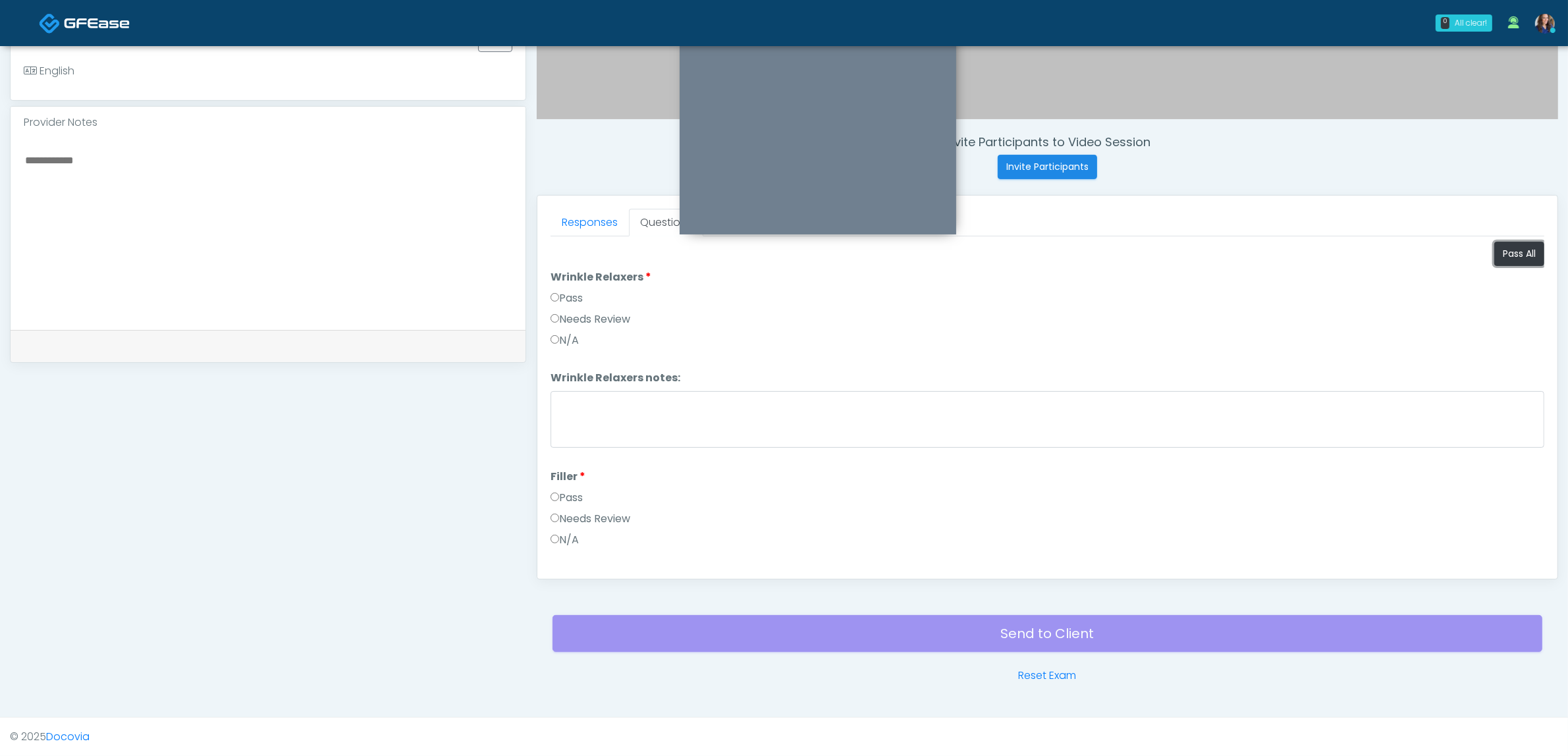
drag, startPoint x: 1508, startPoint y: 252, endPoint x: 1473, endPoint y: 260, distance: 35.9
click at [1507, 252] on button "Pass All" at bounding box center [1518, 253] width 50 height 24
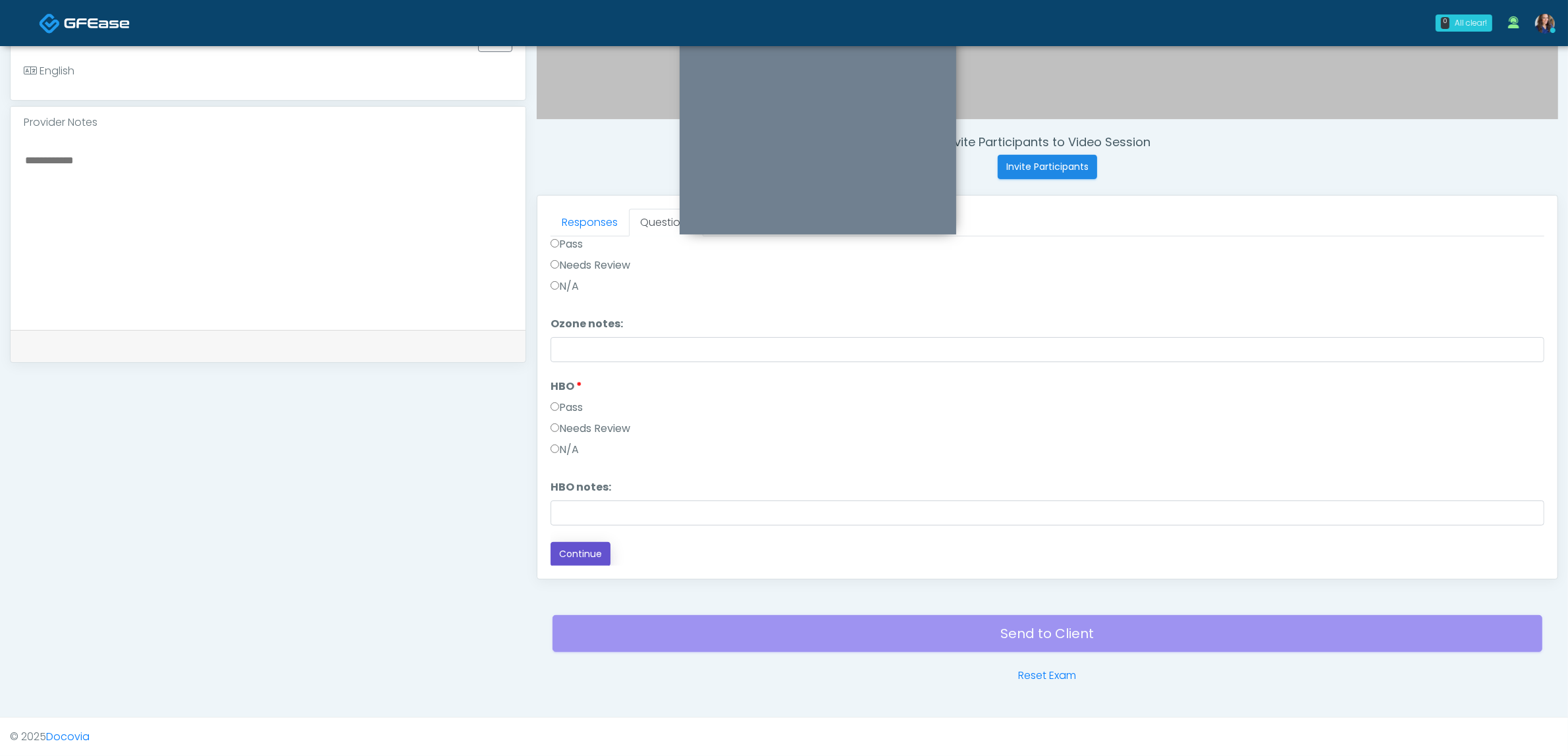
click at [579, 546] on button "Continue" at bounding box center [580, 554] width 60 height 24
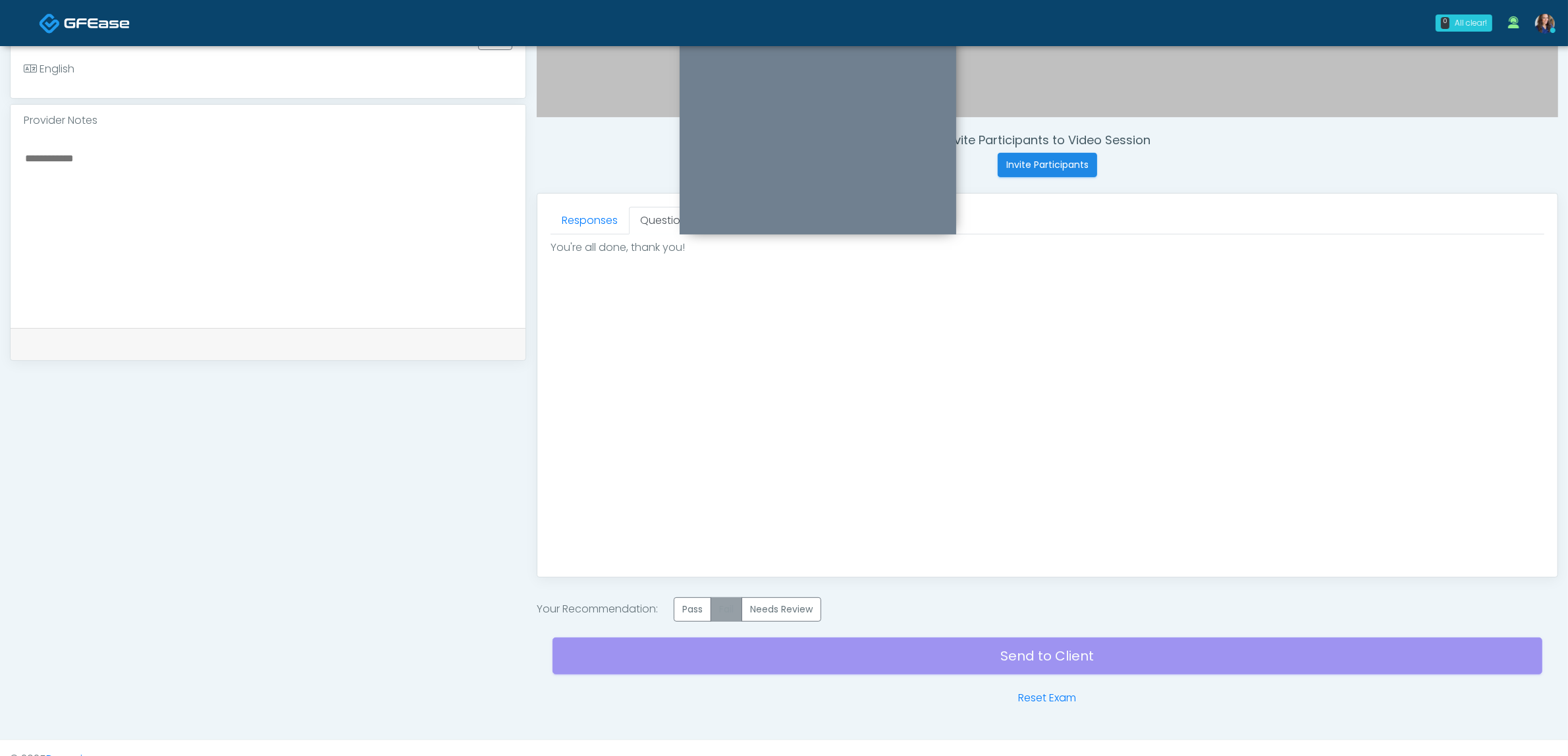
scroll to position [0, 0]
click at [698, 614] on label "Pass" at bounding box center [692, 609] width 38 height 24
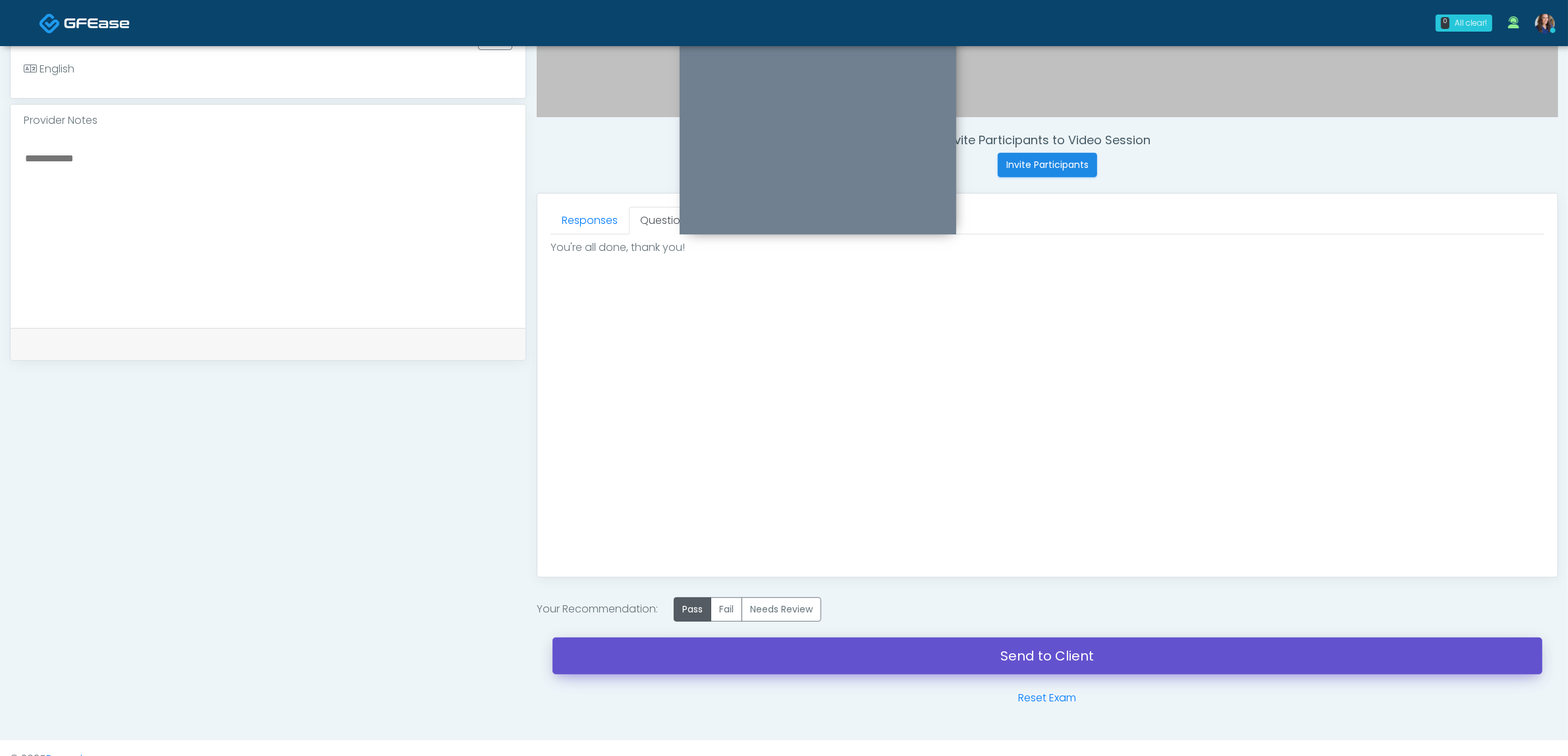
click at [835, 663] on link "Send to Client" at bounding box center [1047, 656] width 989 height 37
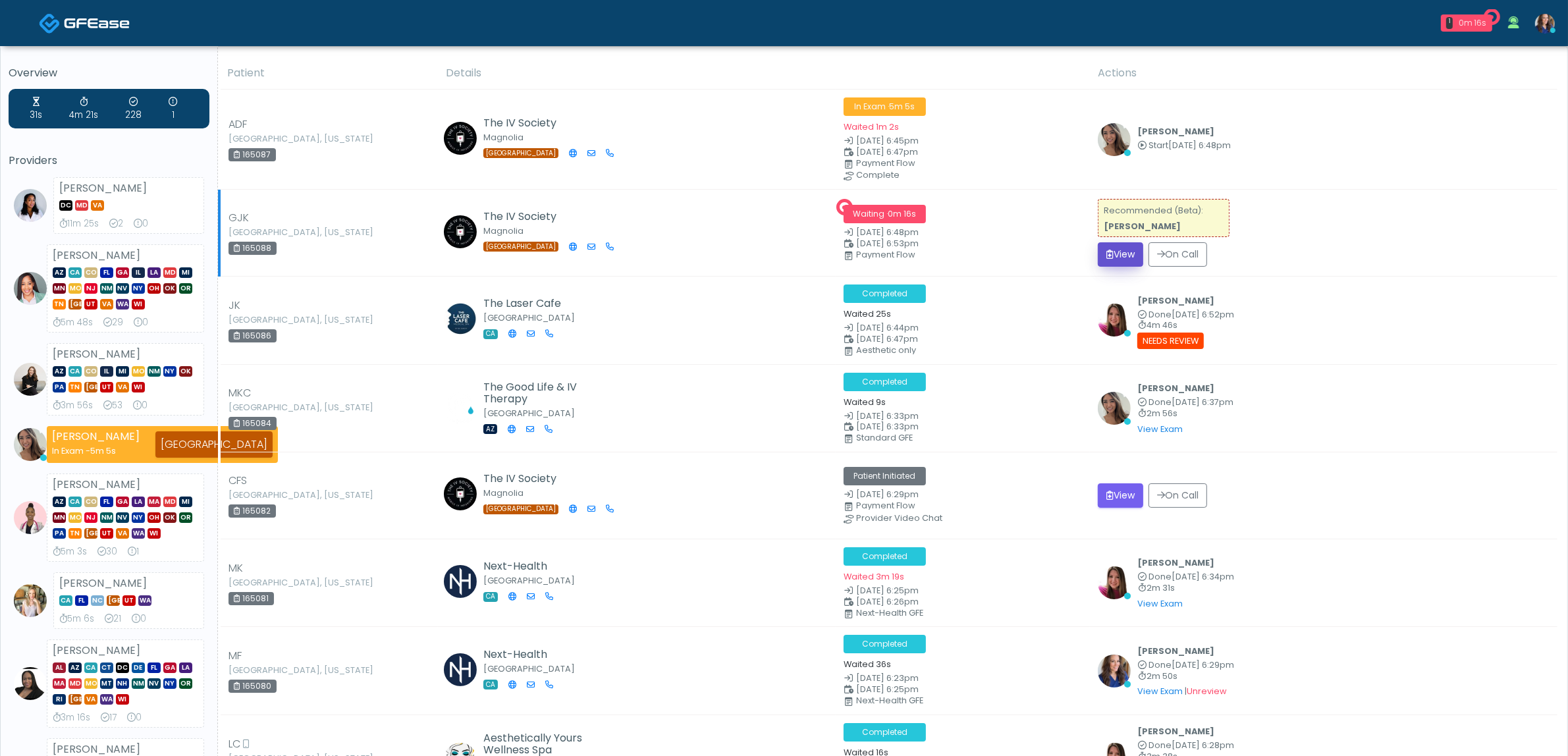
click at [1130, 250] on button "View" at bounding box center [1121, 254] width 45 height 24
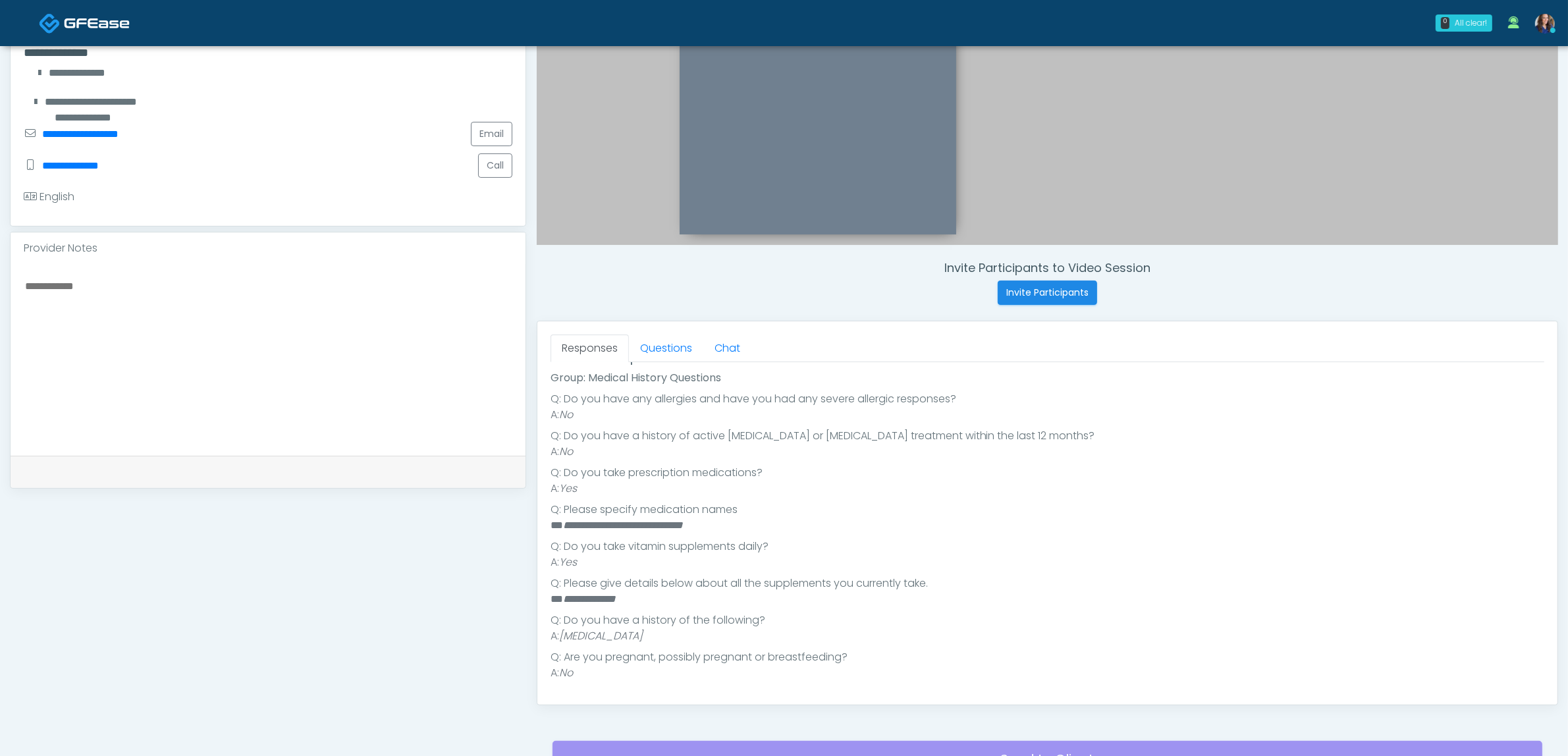
scroll to position [329, 0]
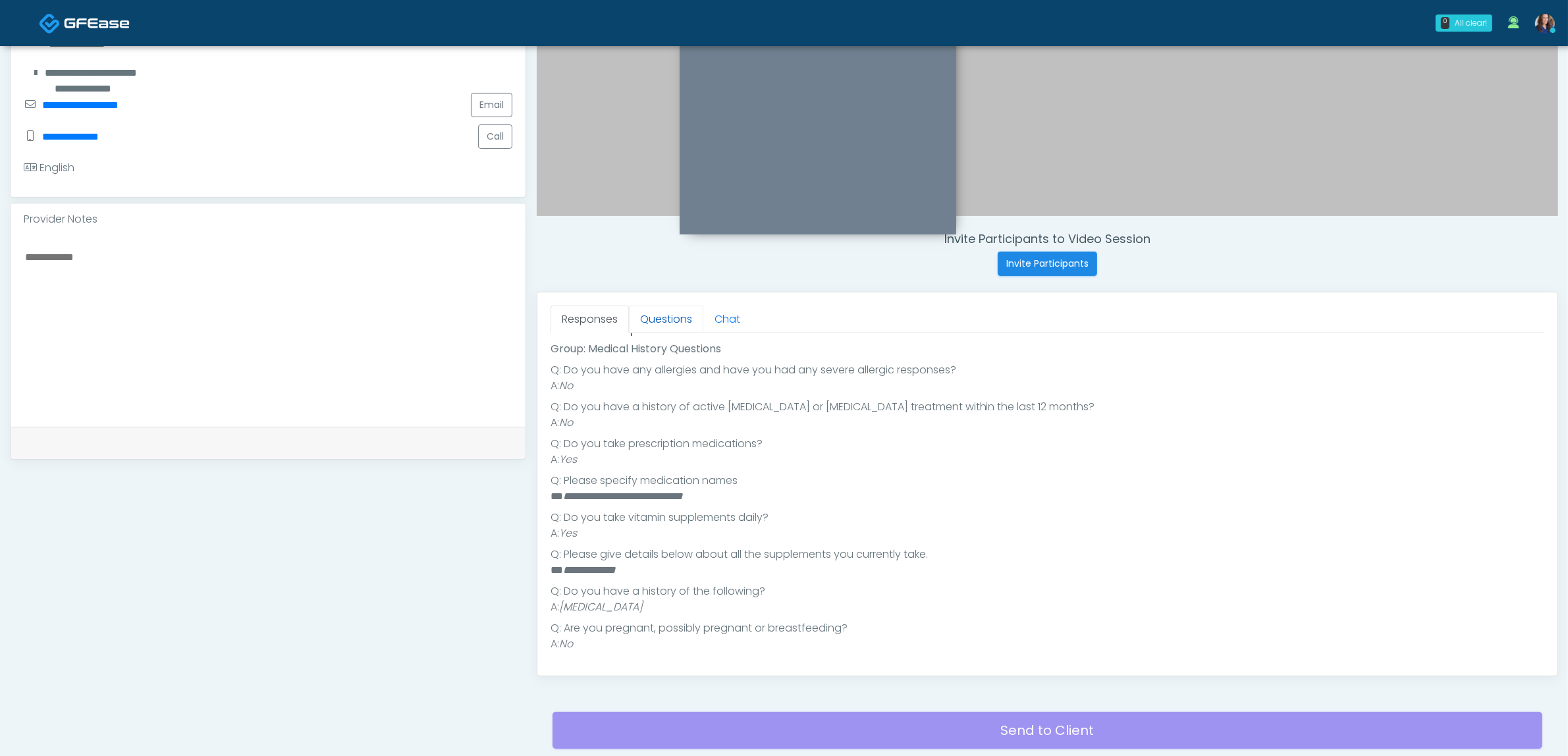
click at [670, 314] on link "Questions" at bounding box center [666, 319] width 74 height 28
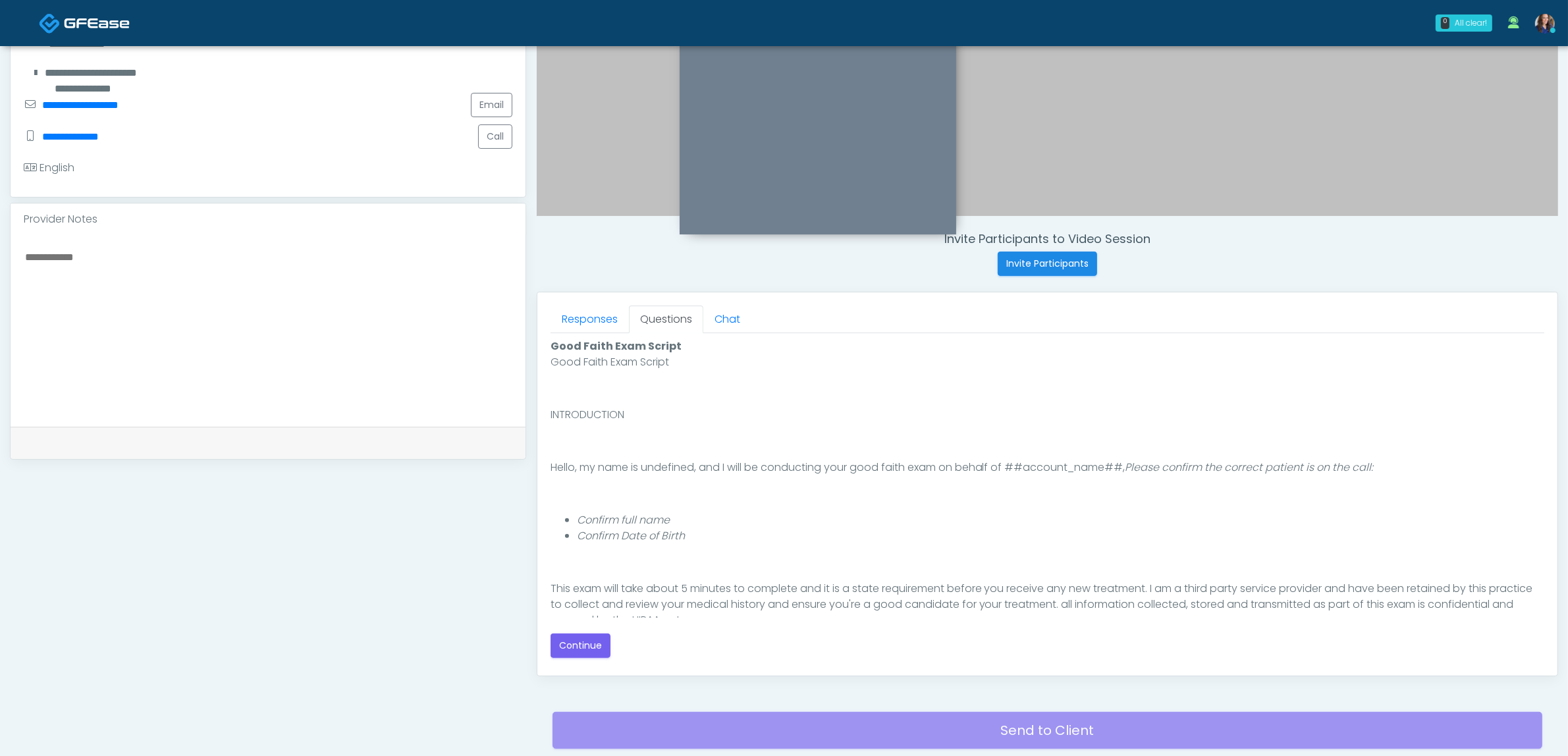
scroll to position [0, 0]
click at [587, 644] on button "Continue" at bounding box center [580, 645] width 60 height 24
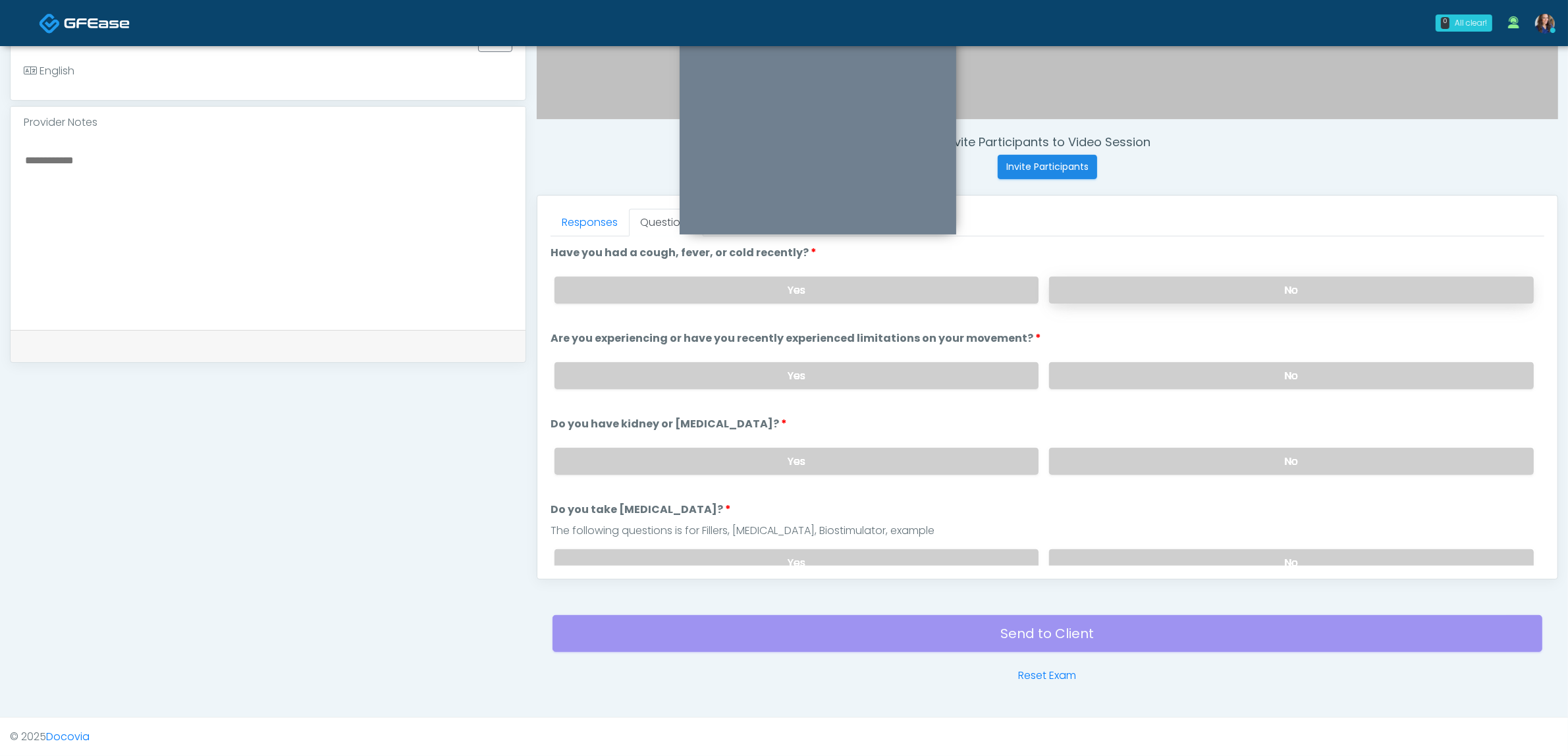
click at [1197, 287] on label "No" at bounding box center [1292, 290] width 485 height 27
click at [1164, 381] on label "No" at bounding box center [1292, 375] width 485 height 27
drag, startPoint x: 1140, startPoint y: 466, endPoint x: 1146, endPoint y: 455, distance: 12.5
click at [1144, 461] on label "No" at bounding box center [1292, 461] width 485 height 27
click at [1103, 560] on label "No" at bounding box center [1292, 562] width 485 height 27
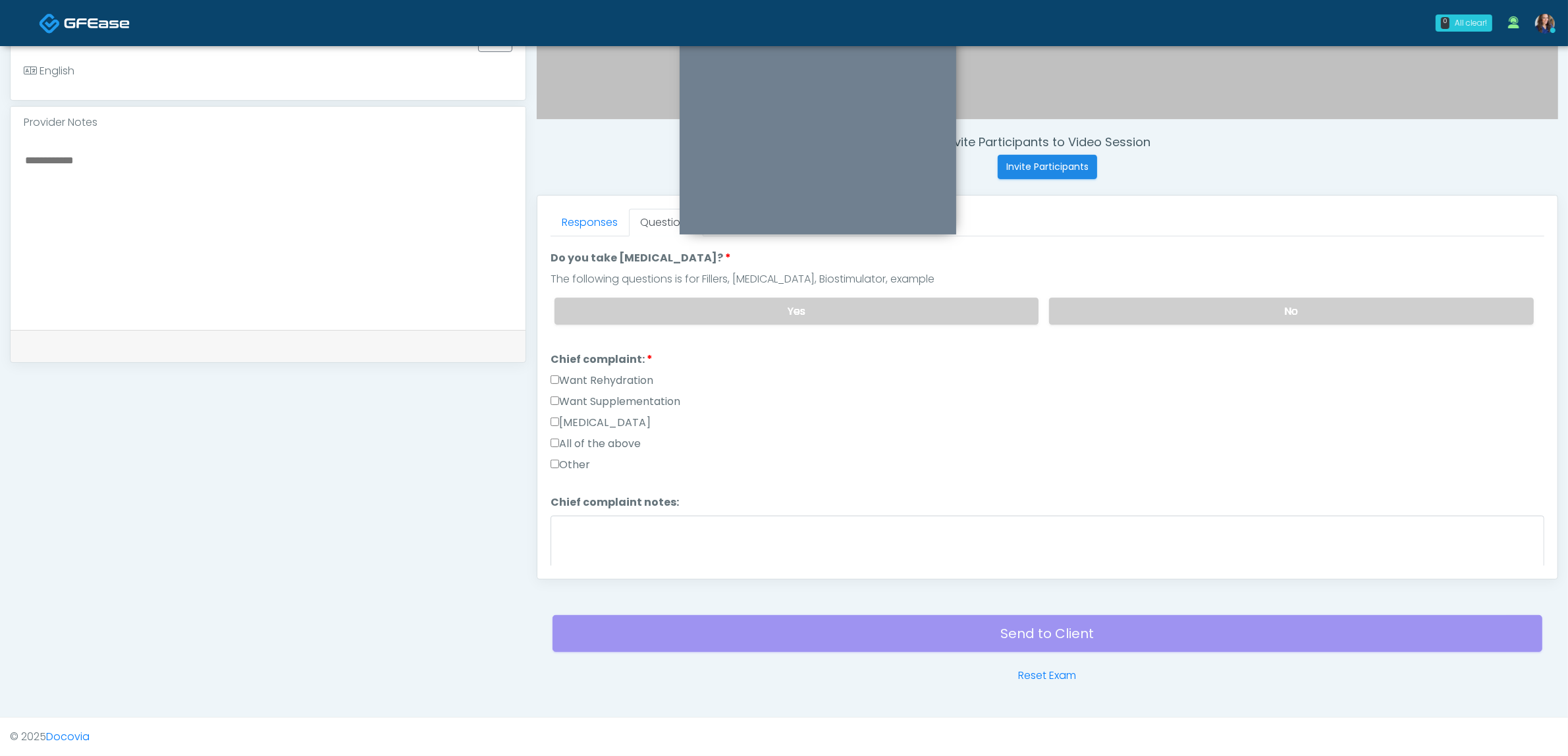
scroll to position [329, 0]
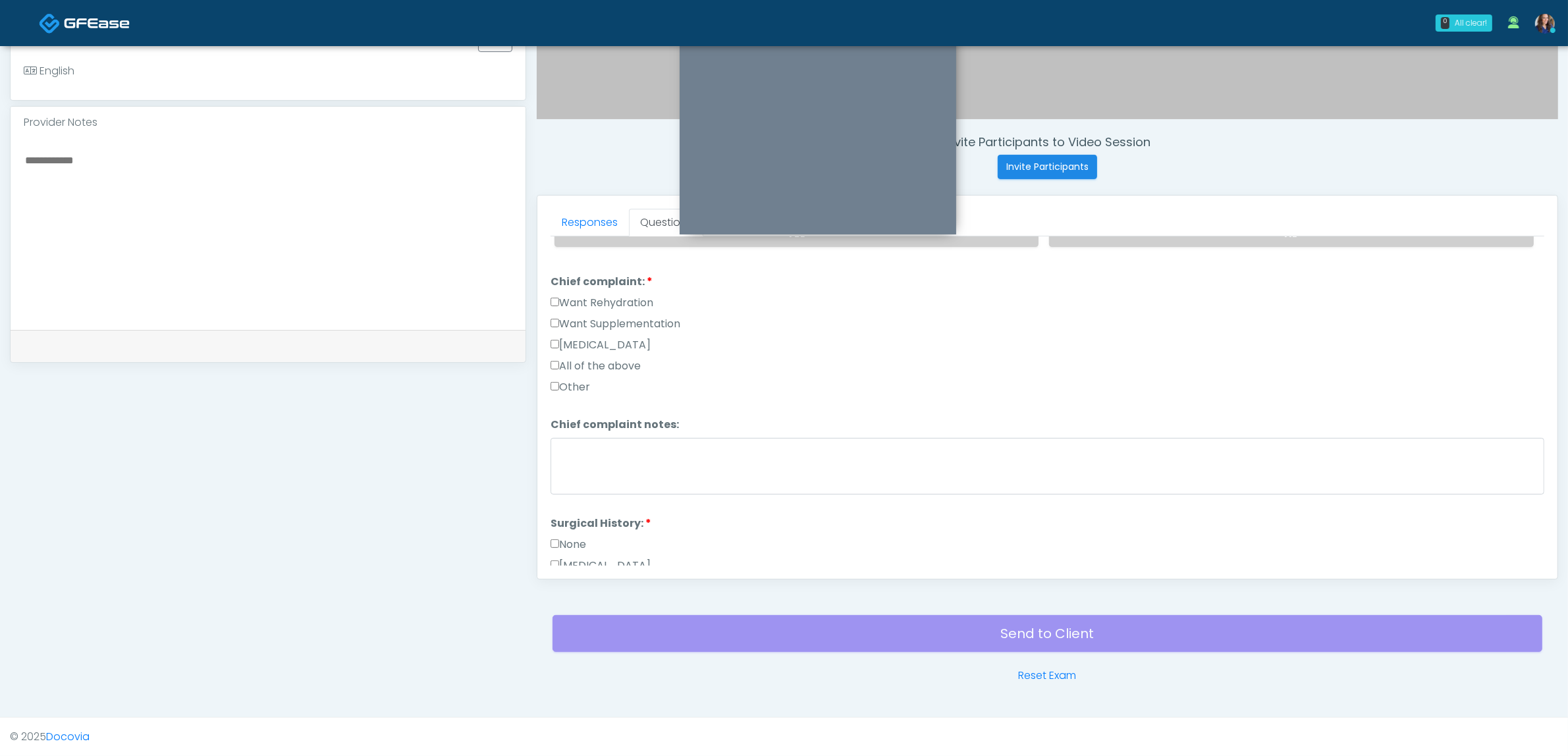
click at [590, 319] on label "Want Supplementation" at bounding box center [616, 323] width 130 height 16
click at [597, 295] on label "Want Rehydration" at bounding box center [602, 302] width 103 height 16
click at [584, 225] on link "Responses" at bounding box center [589, 222] width 78 height 28
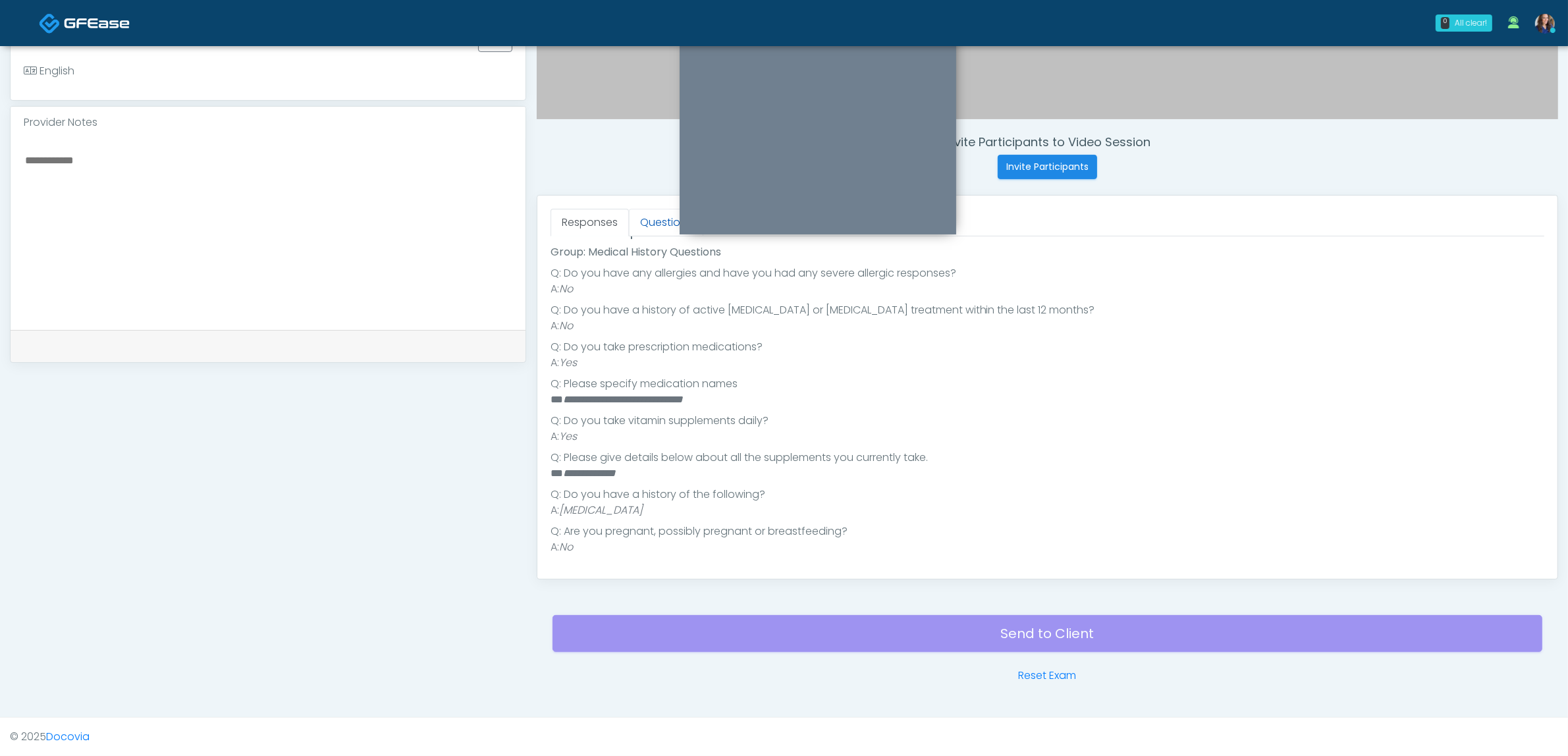
click at [657, 222] on link "Questions" at bounding box center [666, 222] width 74 height 28
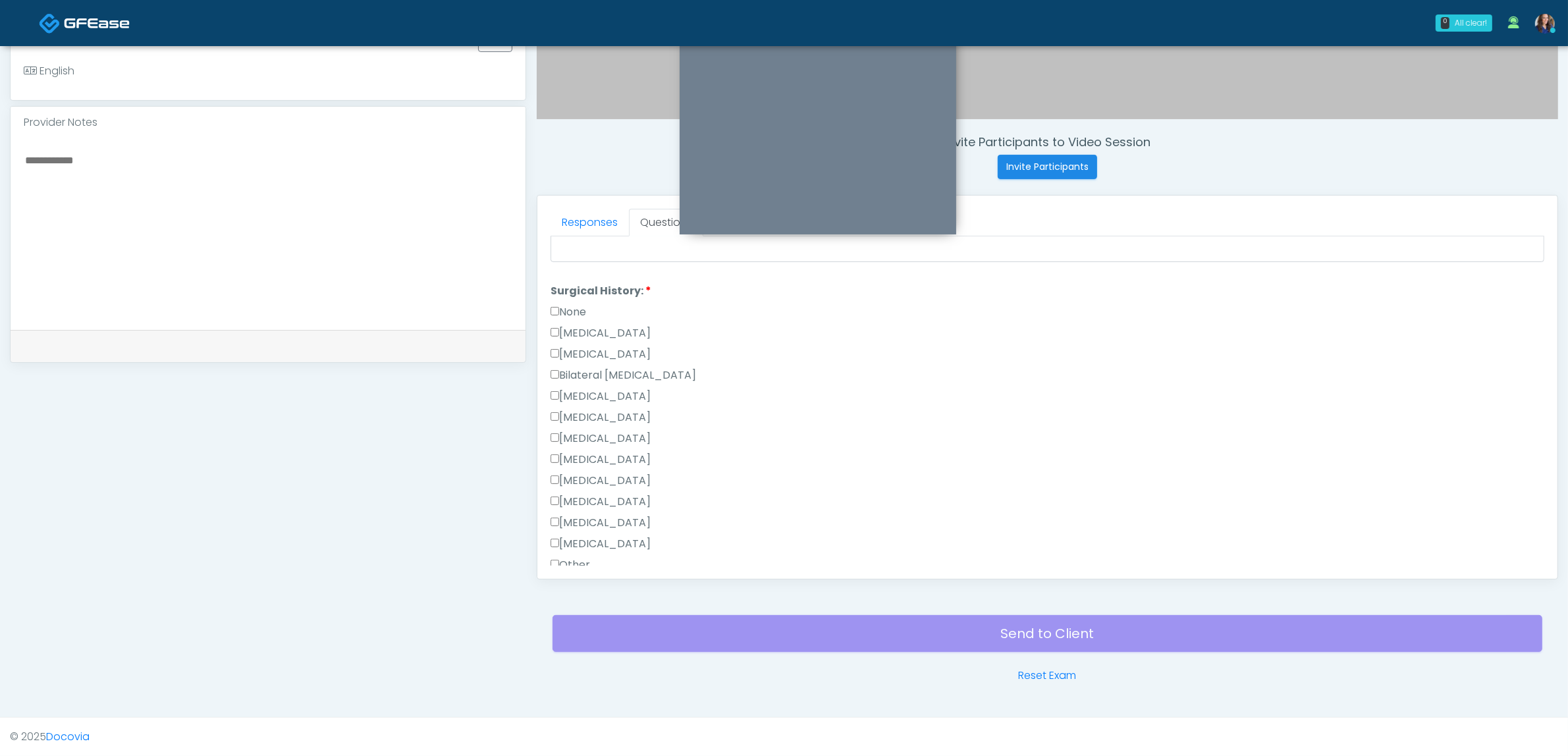
scroll to position [603, 0]
click at [579, 518] on label "Other" at bounding box center [570, 524] width 40 height 16
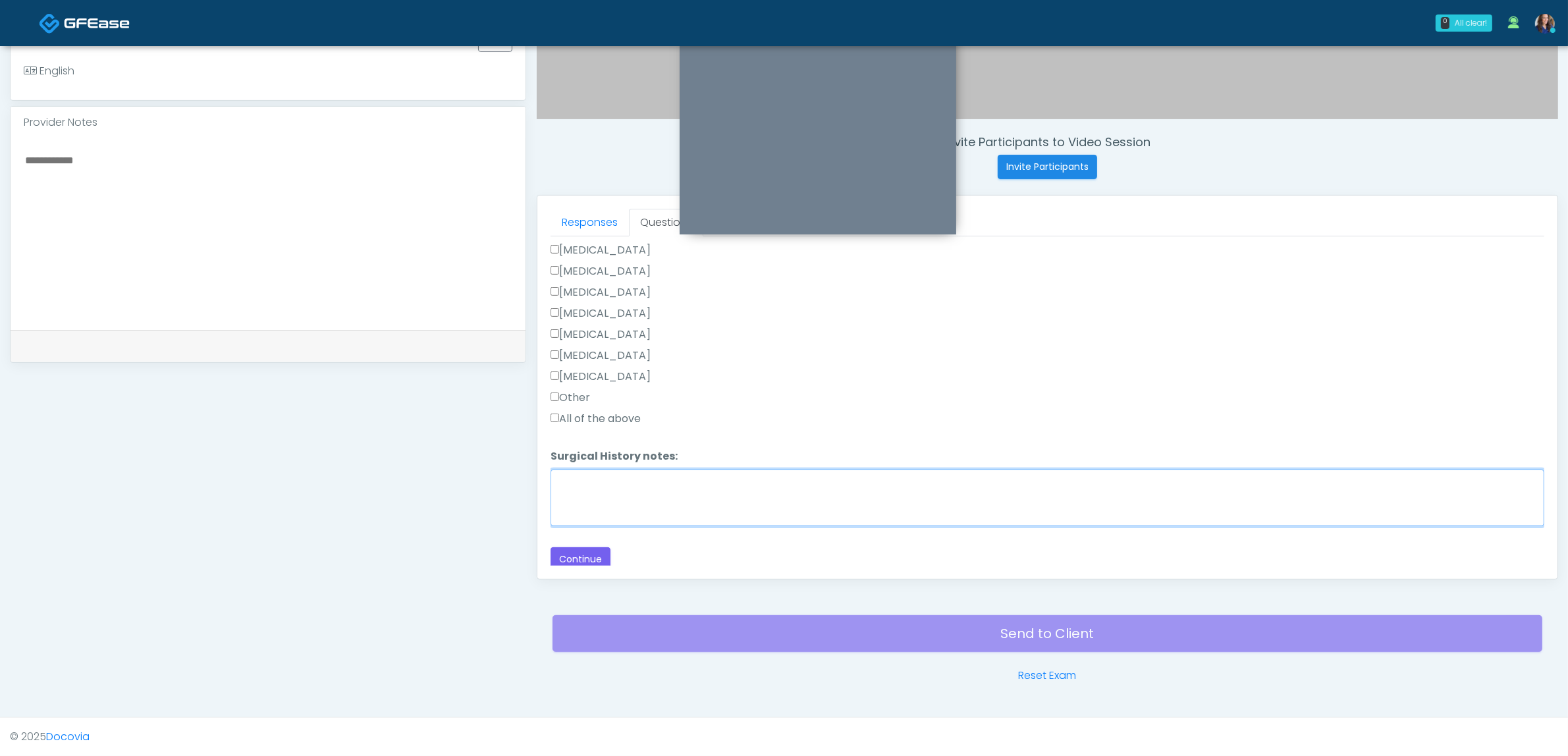
drag, startPoint x: 636, startPoint y: 486, endPoint x: 654, endPoint y: 479, distance: 19.3
click at [636, 486] on textarea "Surgical History notes:" at bounding box center [1048, 498] width 994 height 56
type textarea "**********"
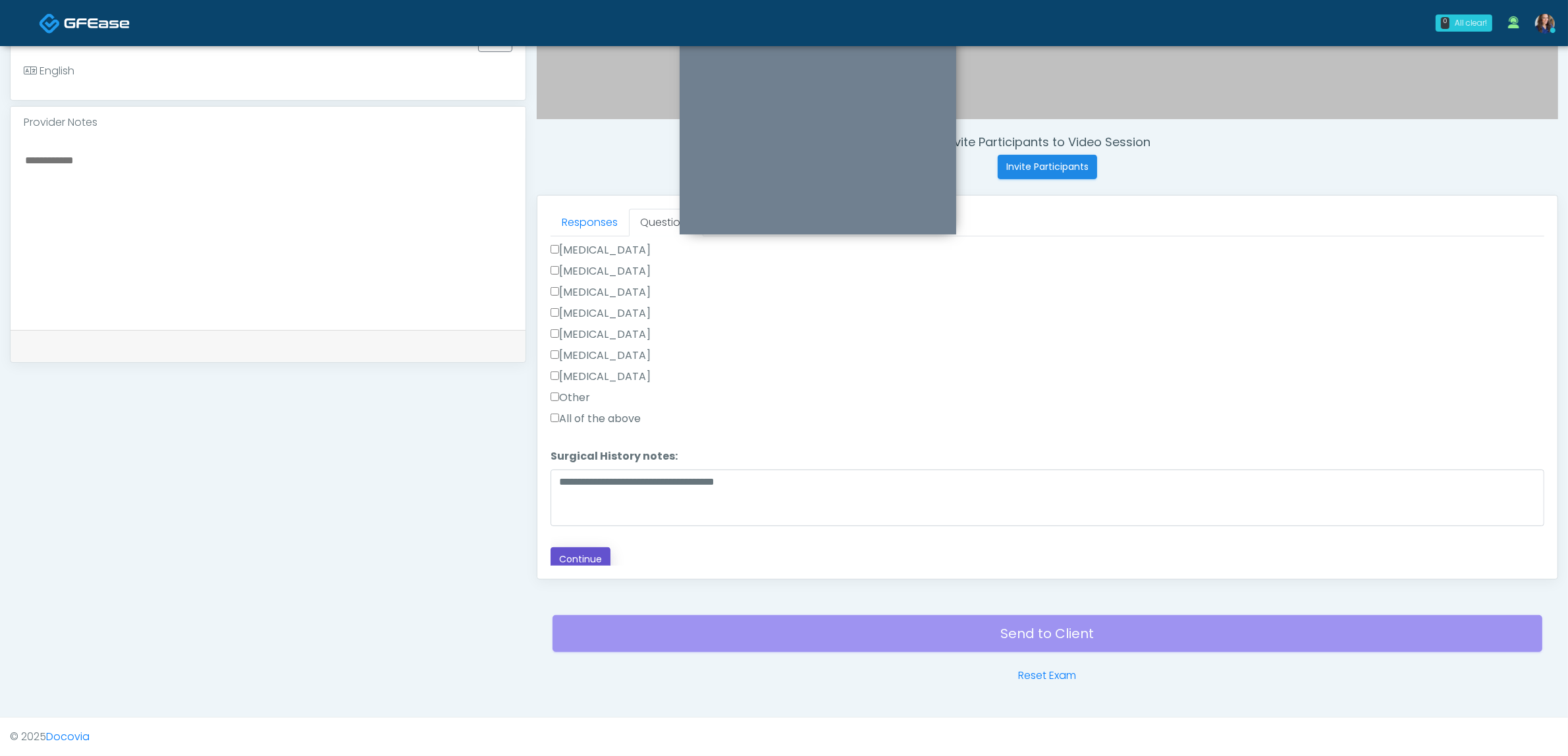
click at [578, 551] on button "Continue" at bounding box center [580, 559] width 60 height 24
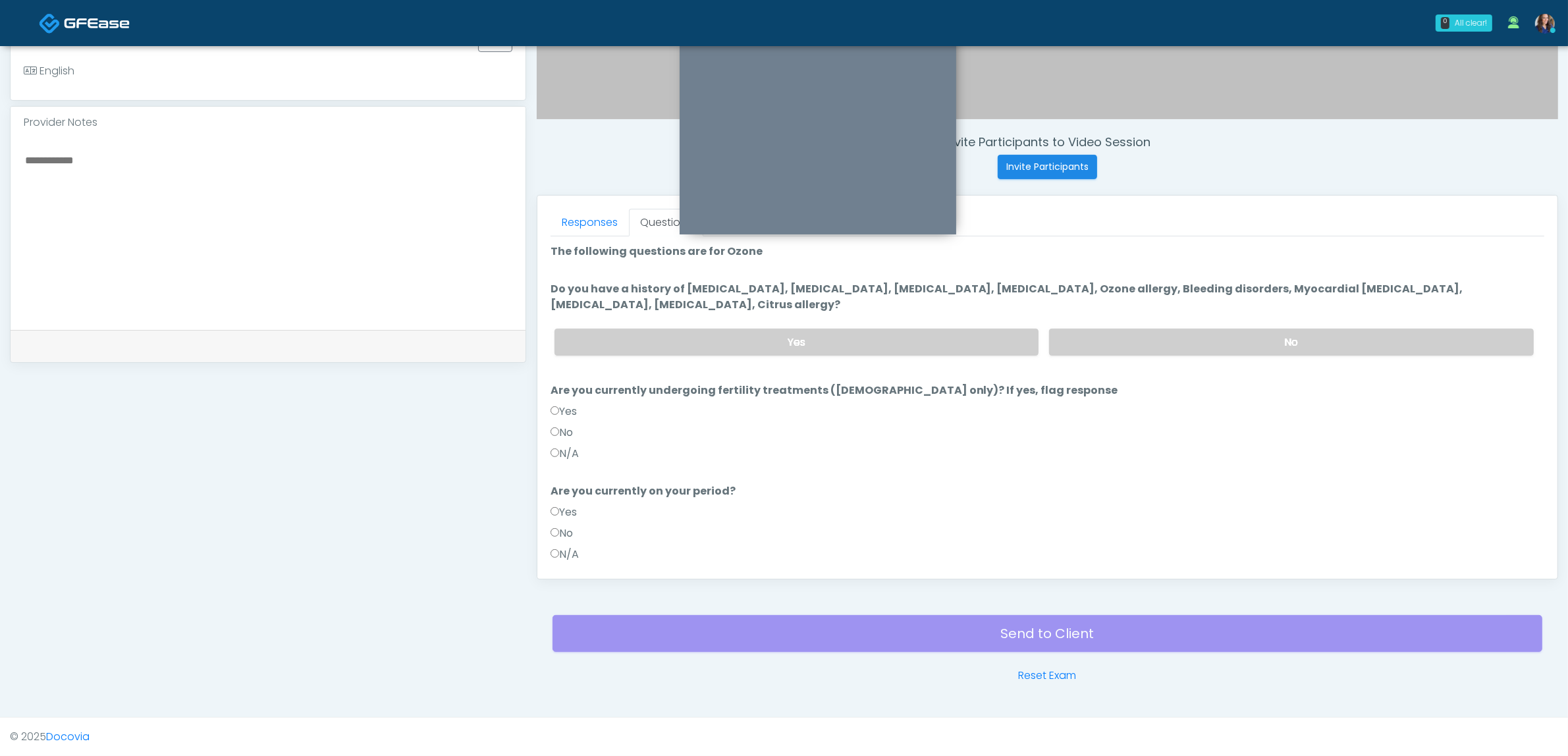
scroll to position [0, 0]
click at [1225, 336] on label "No" at bounding box center [1292, 343] width 485 height 27
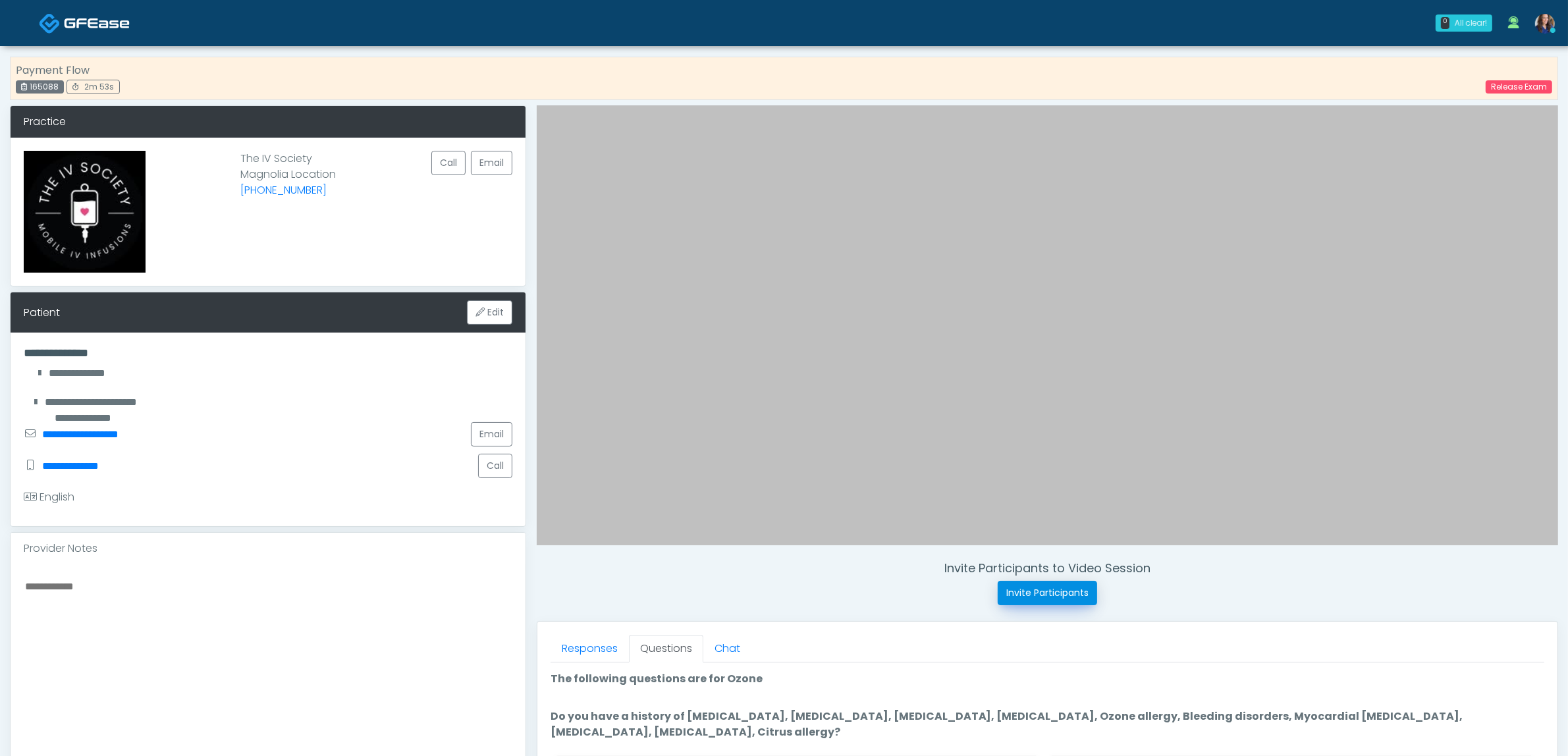
click at [1029, 593] on button "Invite Participants" at bounding box center [1048, 593] width 99 height 24
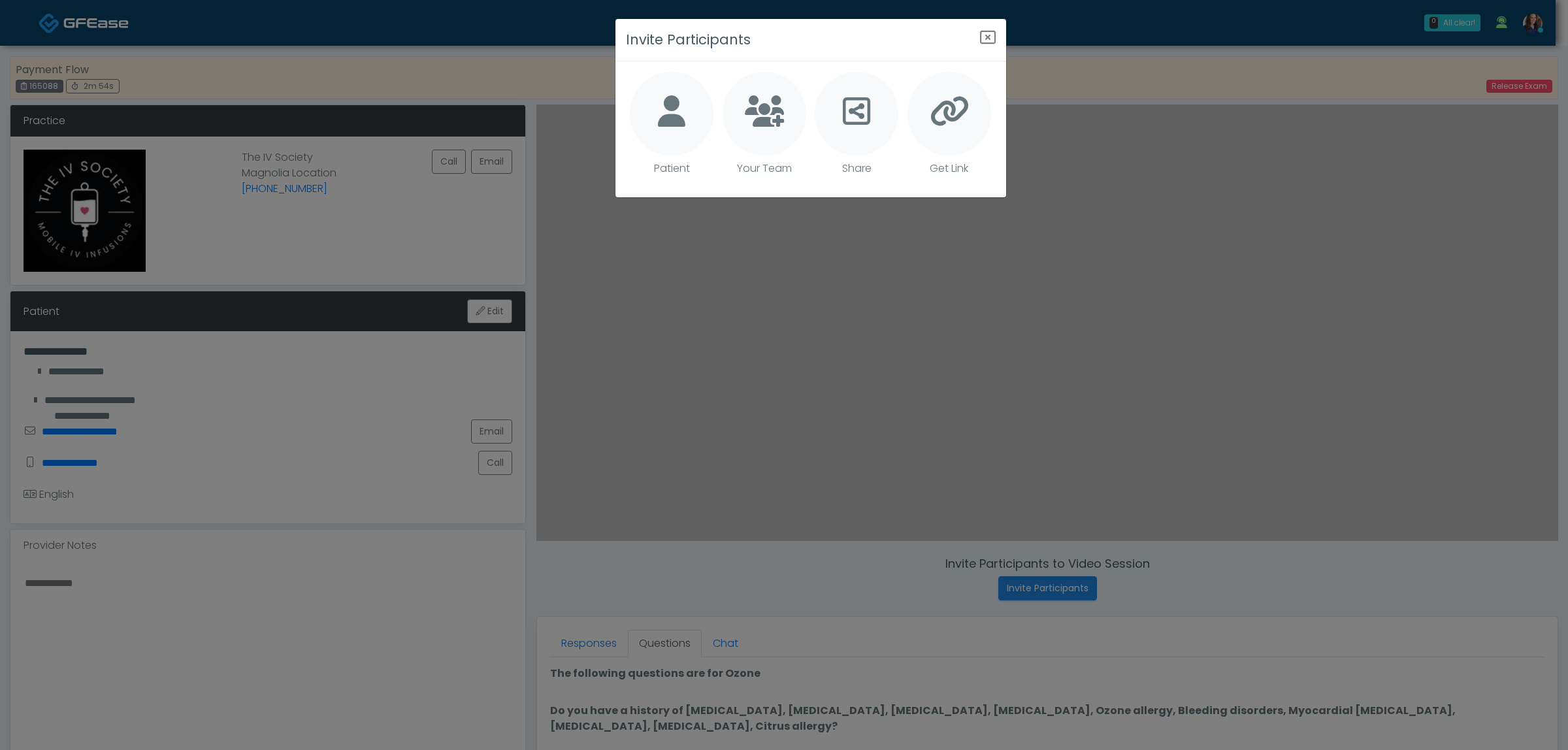
click at [661, 115] on icon at bounding box center [671, 111] width 28 height 32
type textarea "**********"
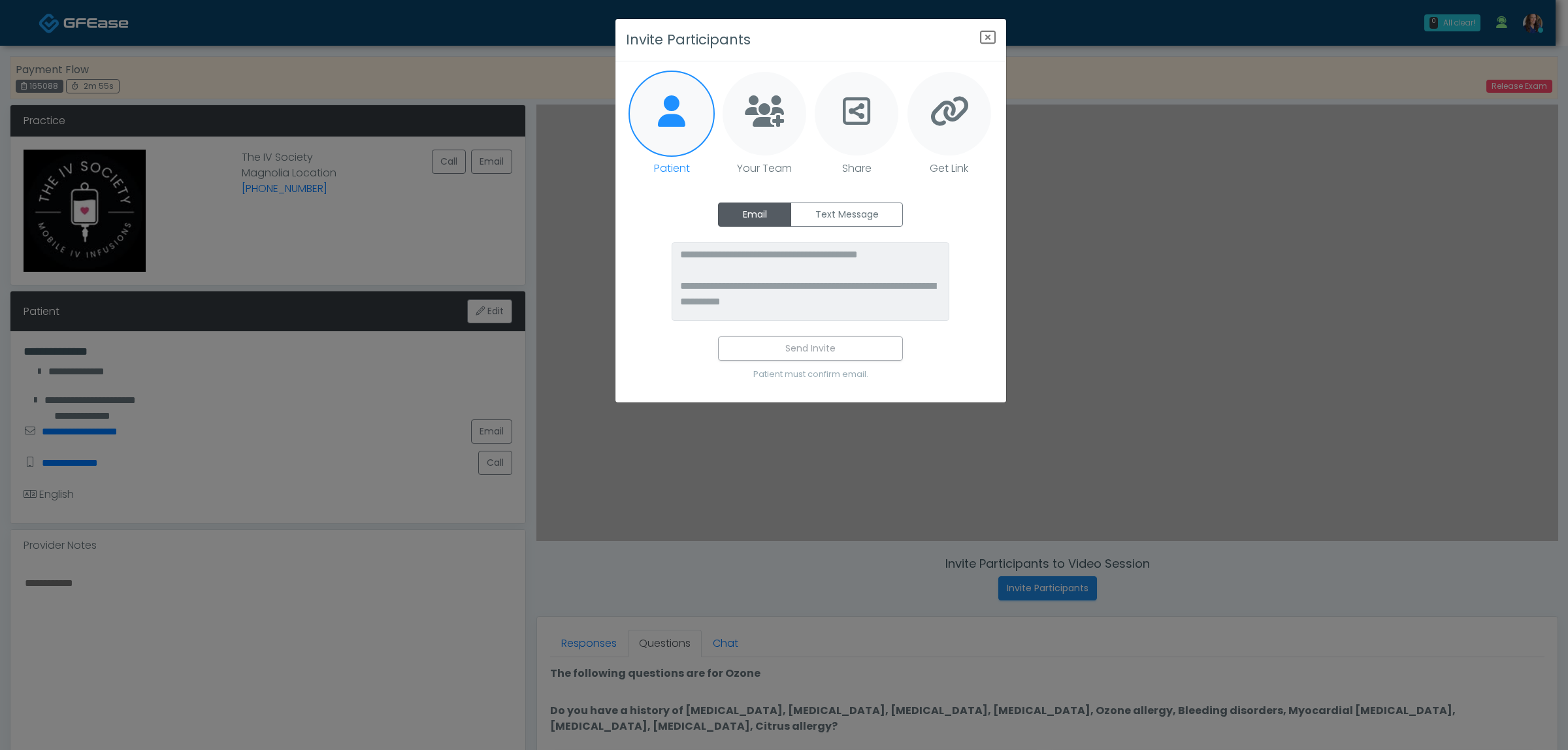
drag, startPoint x: 827, startPoint y: 210, endPoint x: 833, endPoint y: 270, distance: 60.3
click at [828, 210] on label "Text Message" at bounding box center [846, 214] width 113 height 24
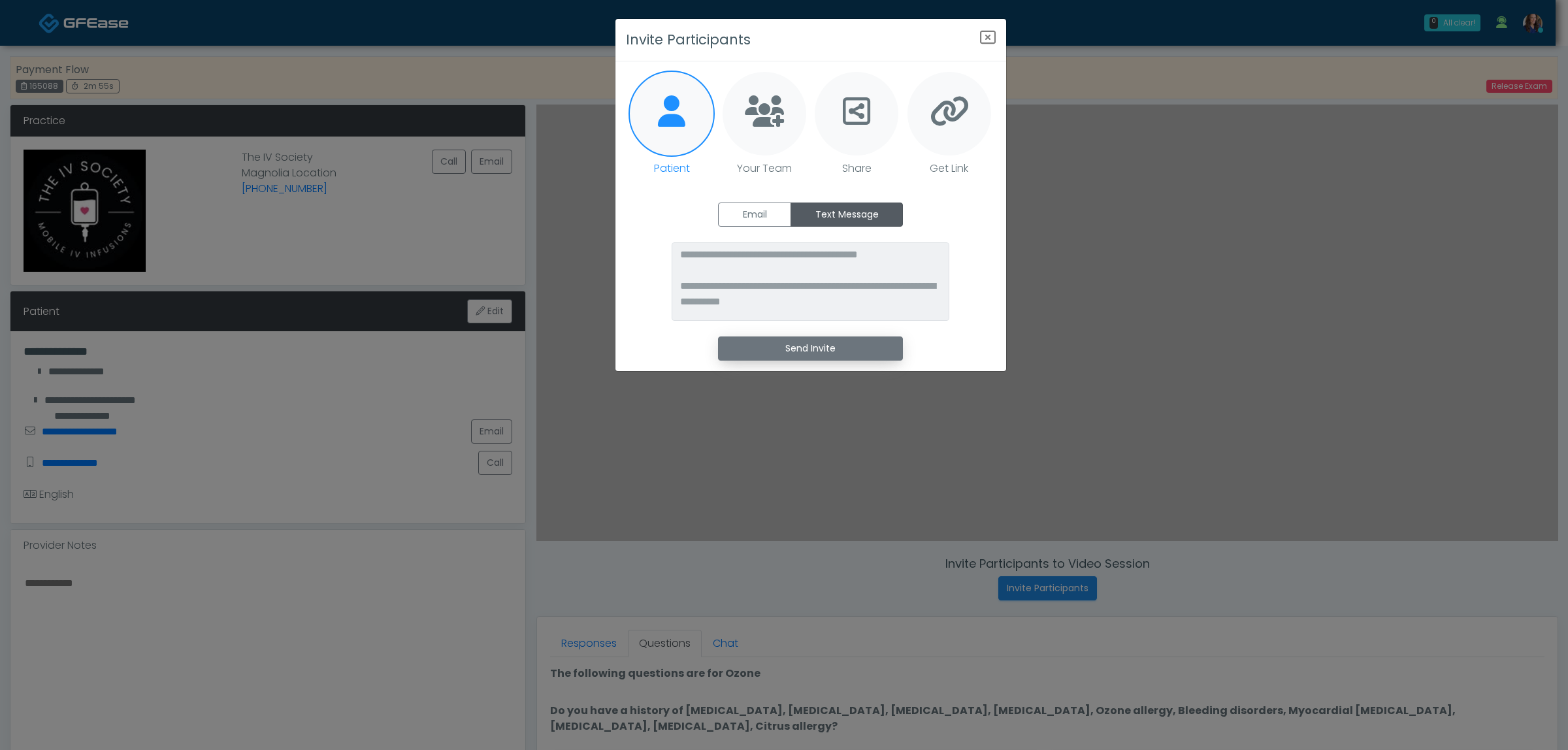
click at [820, 341] on button "Send Invite" at bounding box center [809, 348] width 185 height 24
click at [563, 533] on div "**********" at bounding box center [784, 375] width 1568 height 750
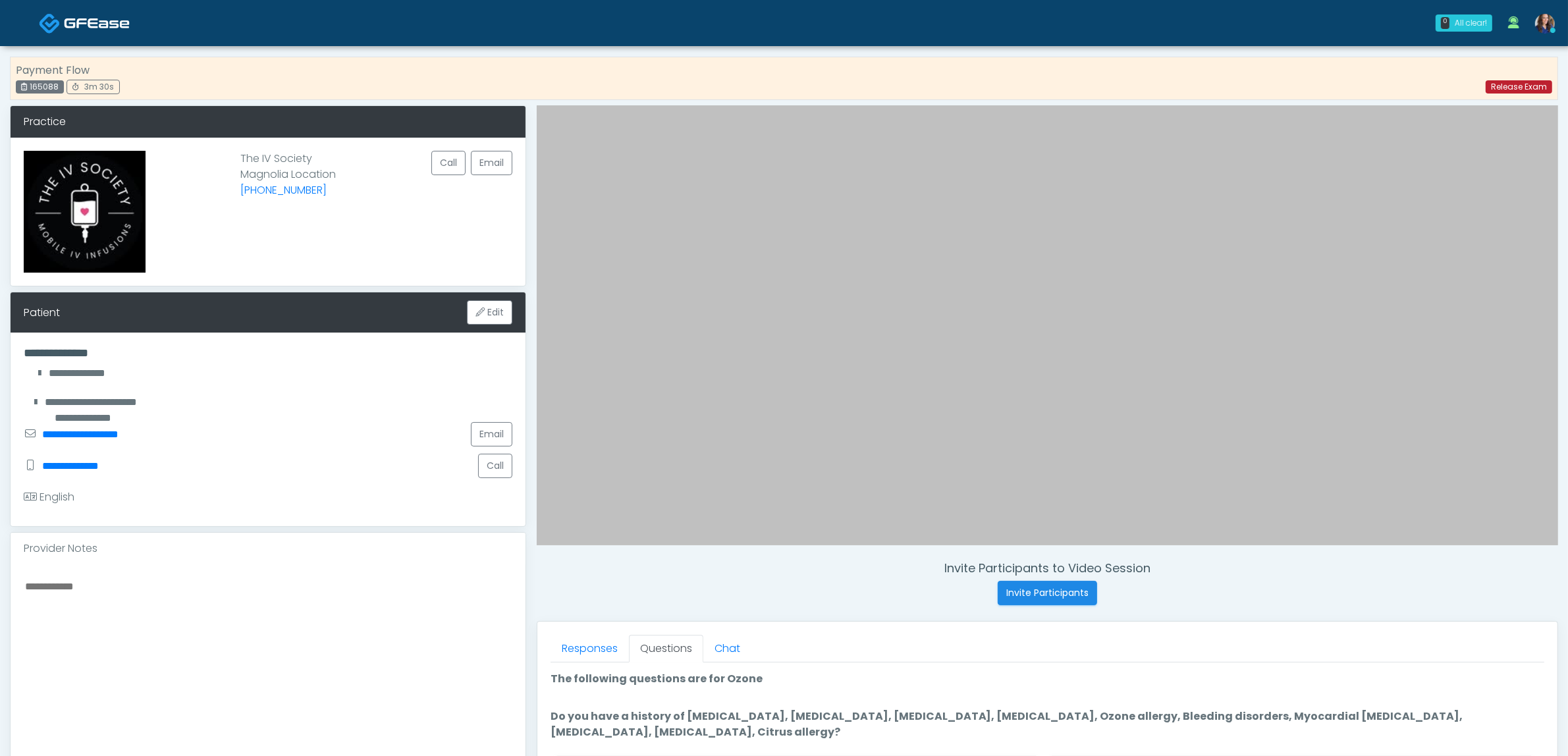
click at [1508, 86] on link "Release Exam" at bounding box center [1518, 87] width 67 height 13
click at [40, 86] on div "165088" at bounding box center [40, 87] width 48 height 13
click at [41, 86] on div "165088" at bounding box center [40, 87] width 48 height 13
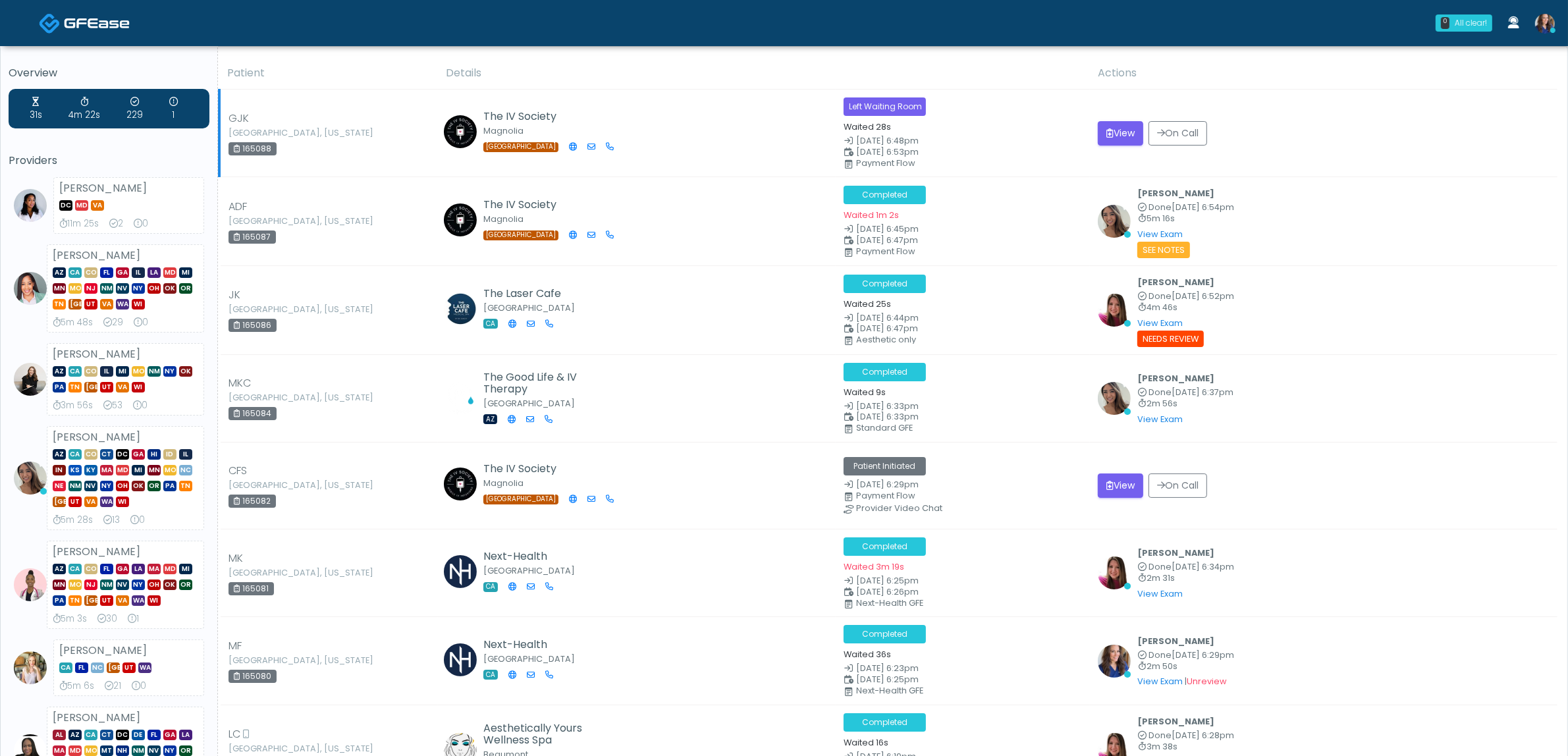
click at [258, 148] on div "165088" at bounding box center [252, 149] width 48 height 13
click at [257, 148] on div "165088" at bounding box center [252, 149] width 48 height 13
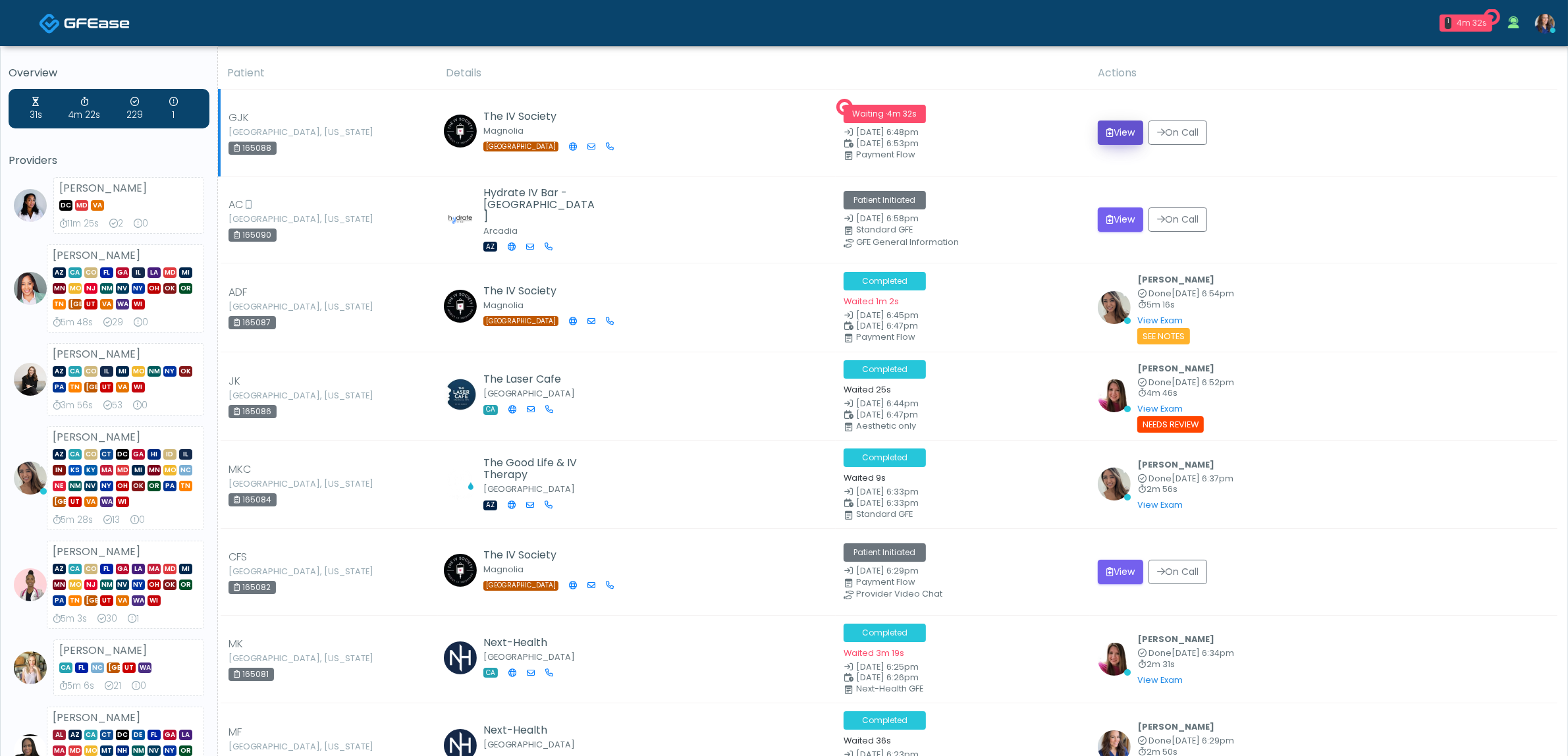
click at [1107, 136] on button "View" at bounding box center [1121, 132] width 45 height 24
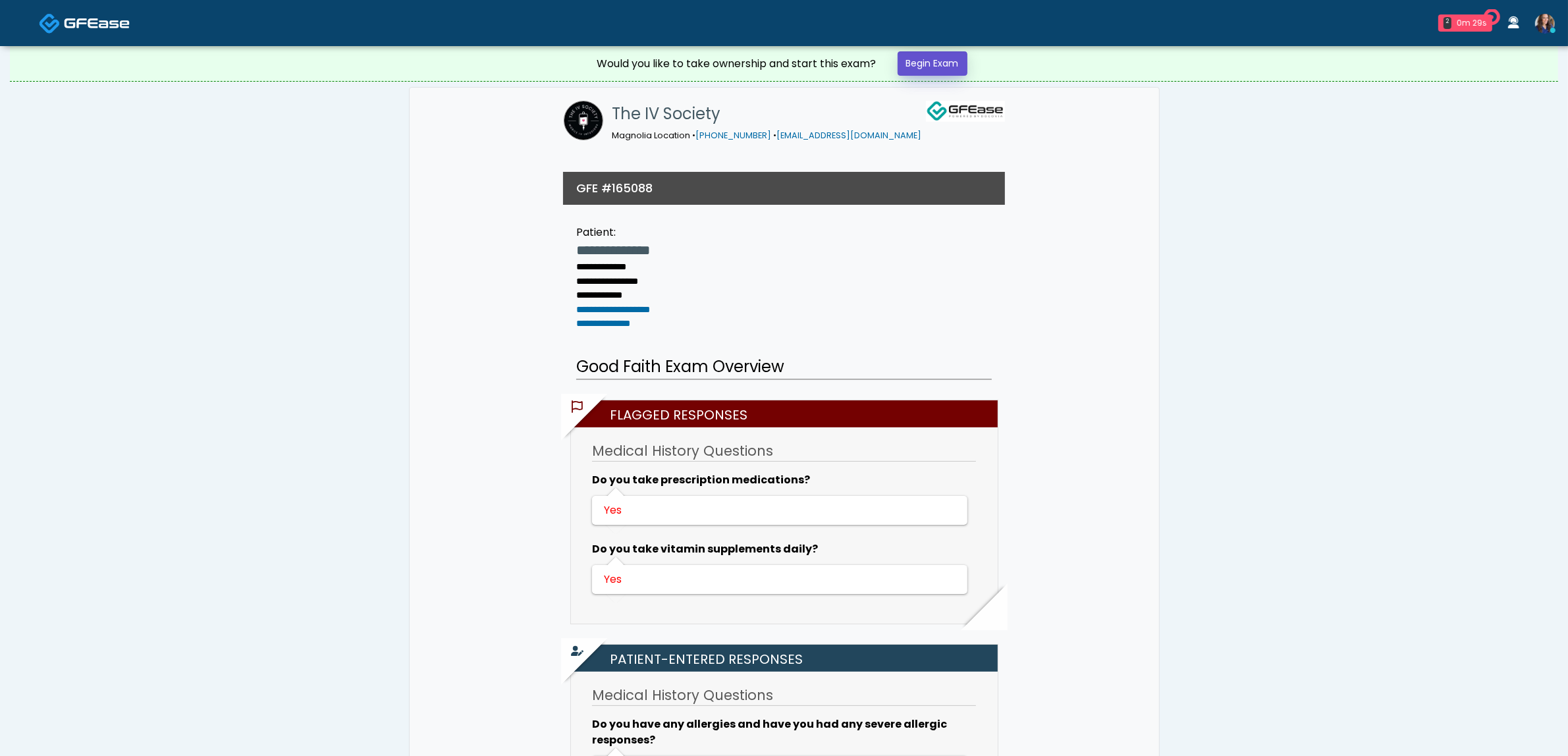
click at [939, 74] on link "Begin Exam" at bounding box center [932, 63] width 70 height 24
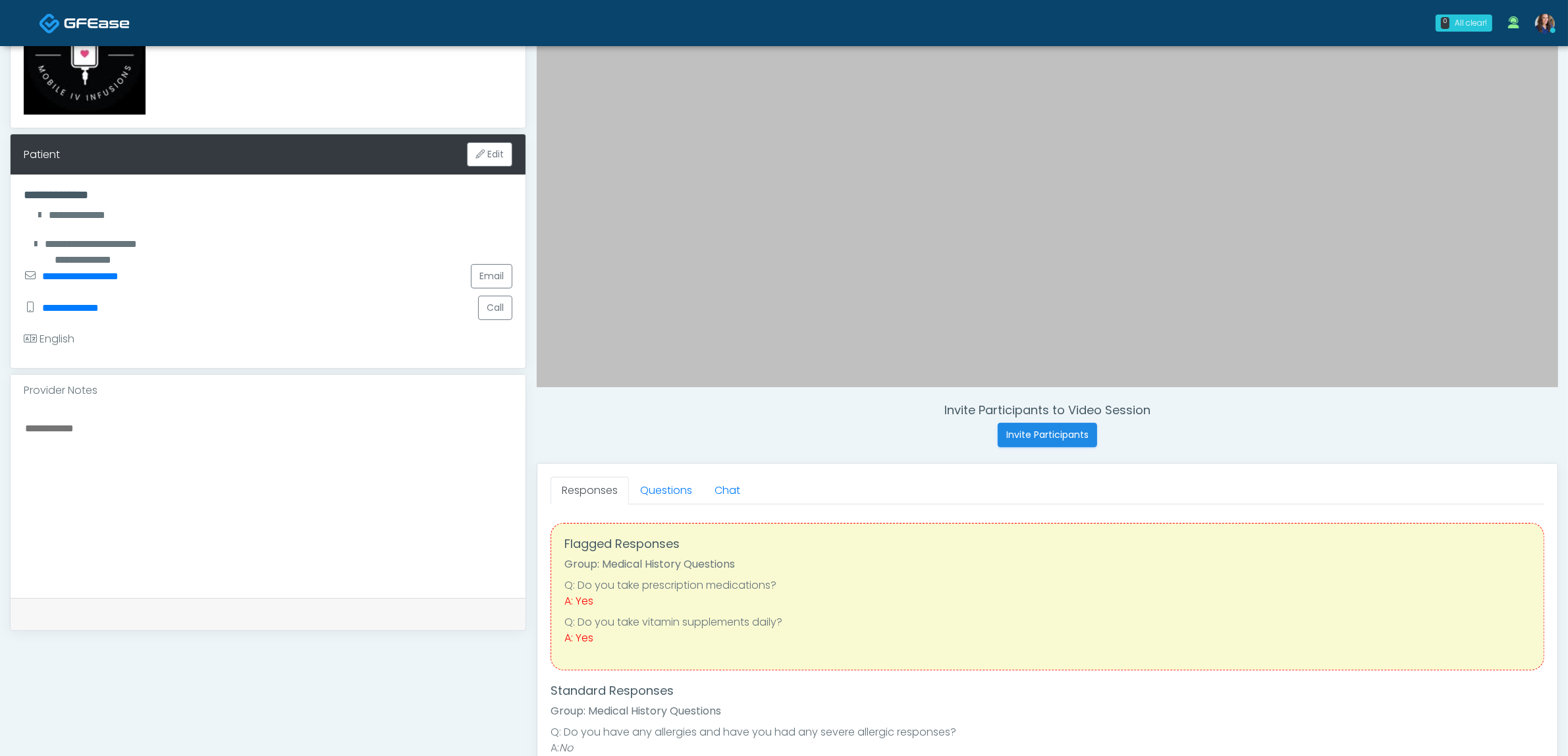
scroll to position [165, 0]
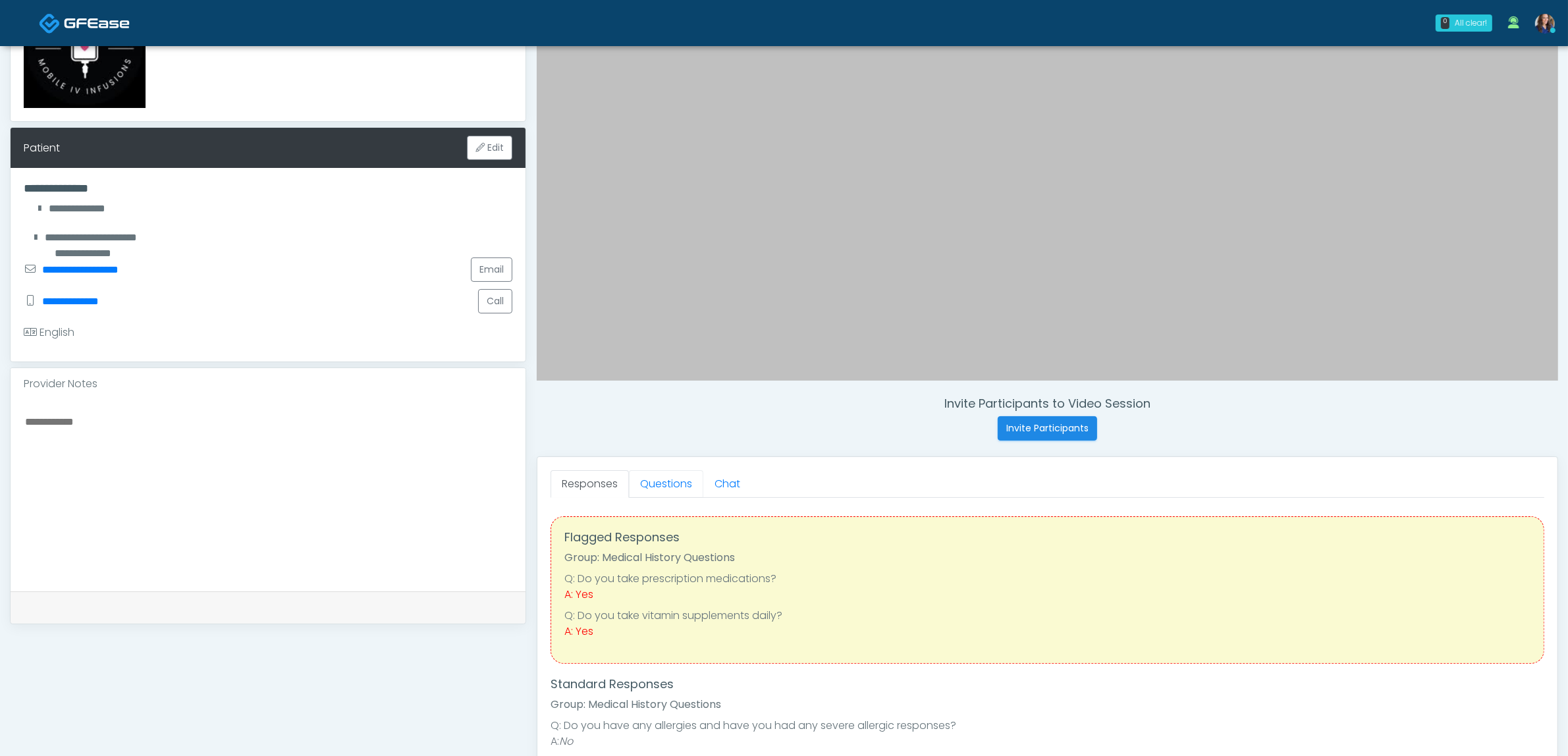
drag, startPoint x: 649, startPoint y: 492, endPoint x: 693, endPoint y: 508, distance: 46.8
click at [650, 492] on link "Questions" at bounding box center [666, 483] width 74 height 28
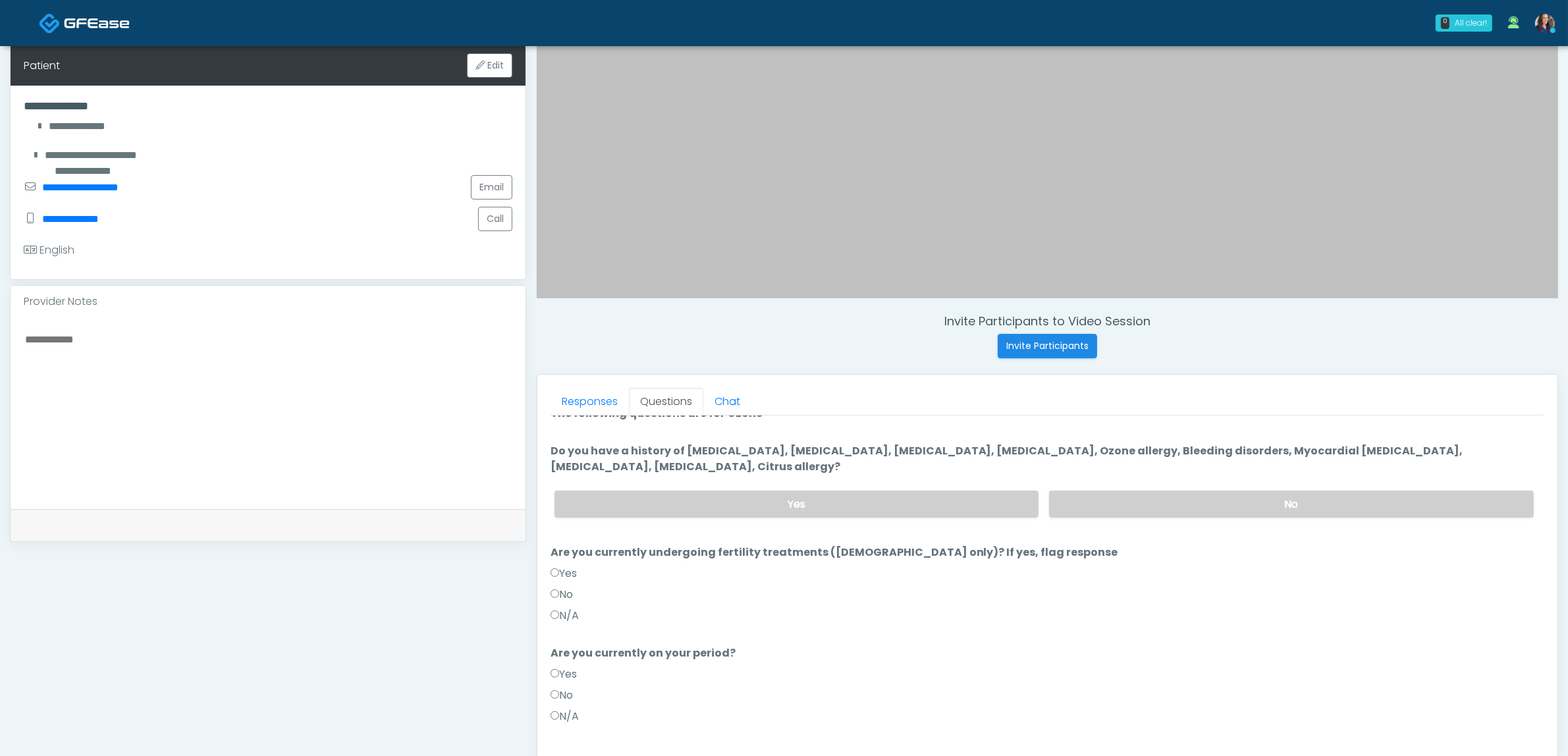
scroll to position [0, 0]
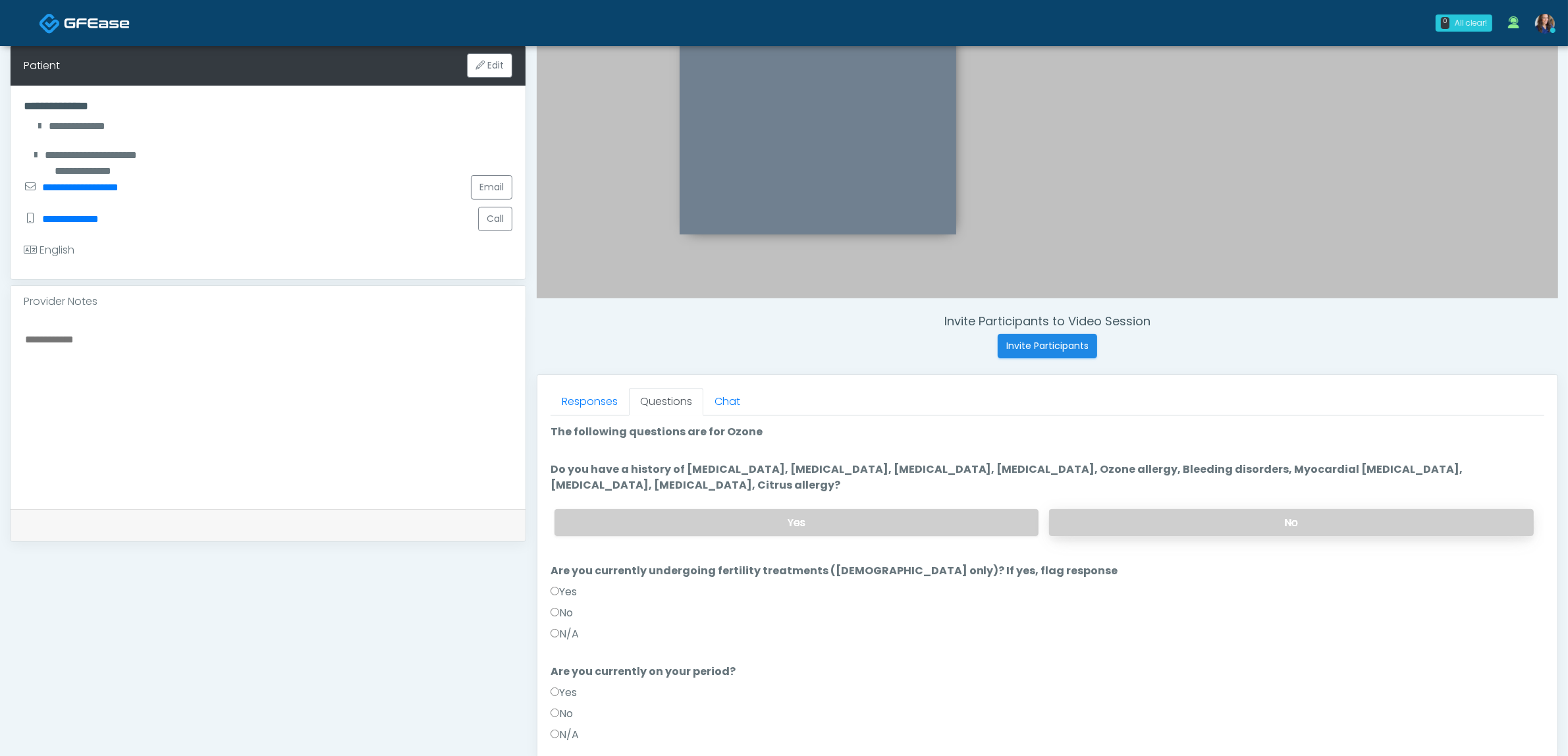
click at [1141, 528] on label "No" at bounding box center [1292, 523] width 485 height 27
click at [568, 614] on label "No" at bounding box center [562, 613] width 23 height 16
drag, startPoint x: 568, startPoint y: 718, endPoint x: 639, endPoint y: 717, distance: 71.0
click at [568, 717] on label "No" at bounding box center [562, 713] width 23 height 16
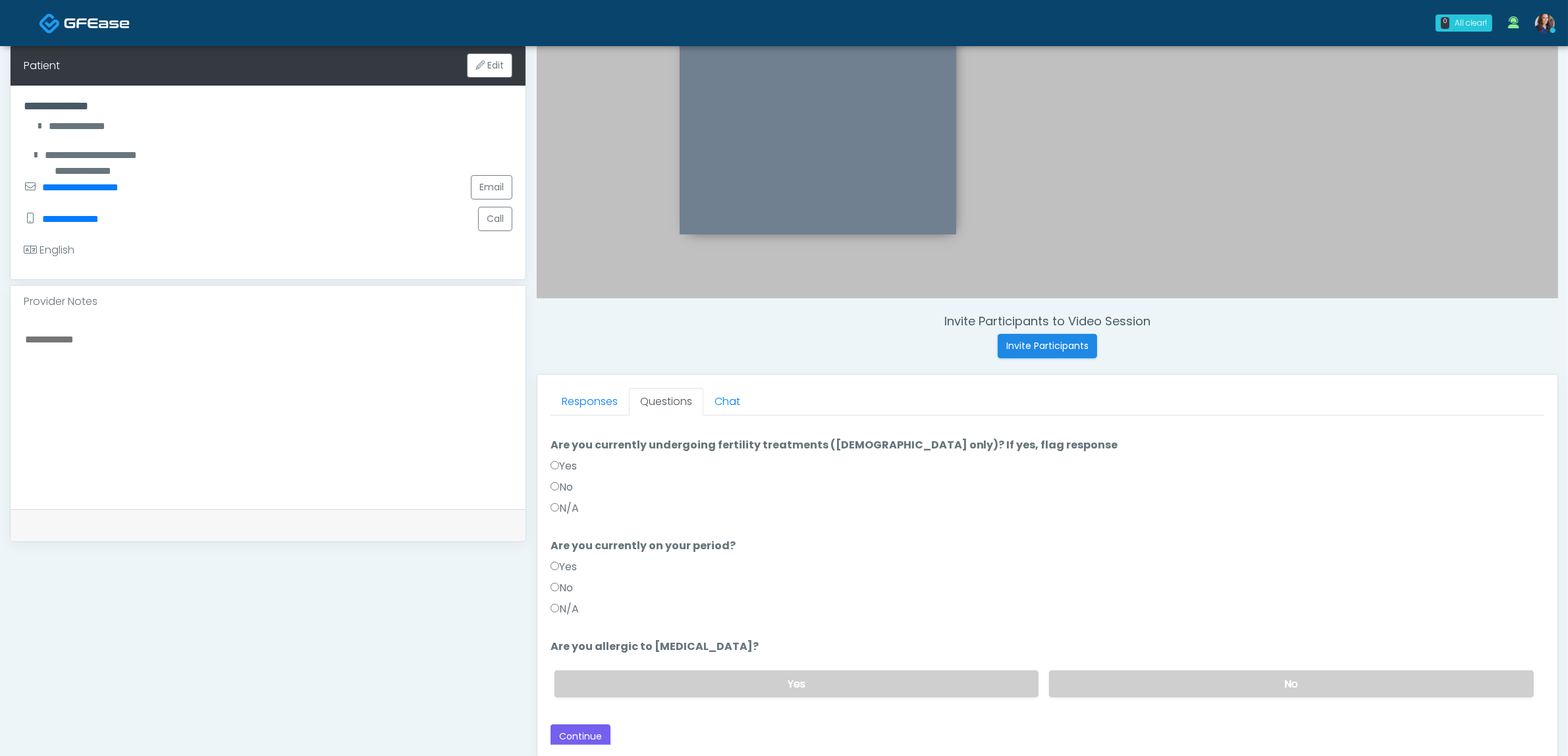
scroll to position [126, 0]
click at [1080, 684] on label "No" at bounding box center [1292, 683] width 485 height 27
drag, startPoint x: 577, startPoint y: 732, endPoint x: 616, endPoint y: 729, distance: 39.1
click at [580, 732] on button "Continue" at bounding box center [580, 735] width 60 height 24
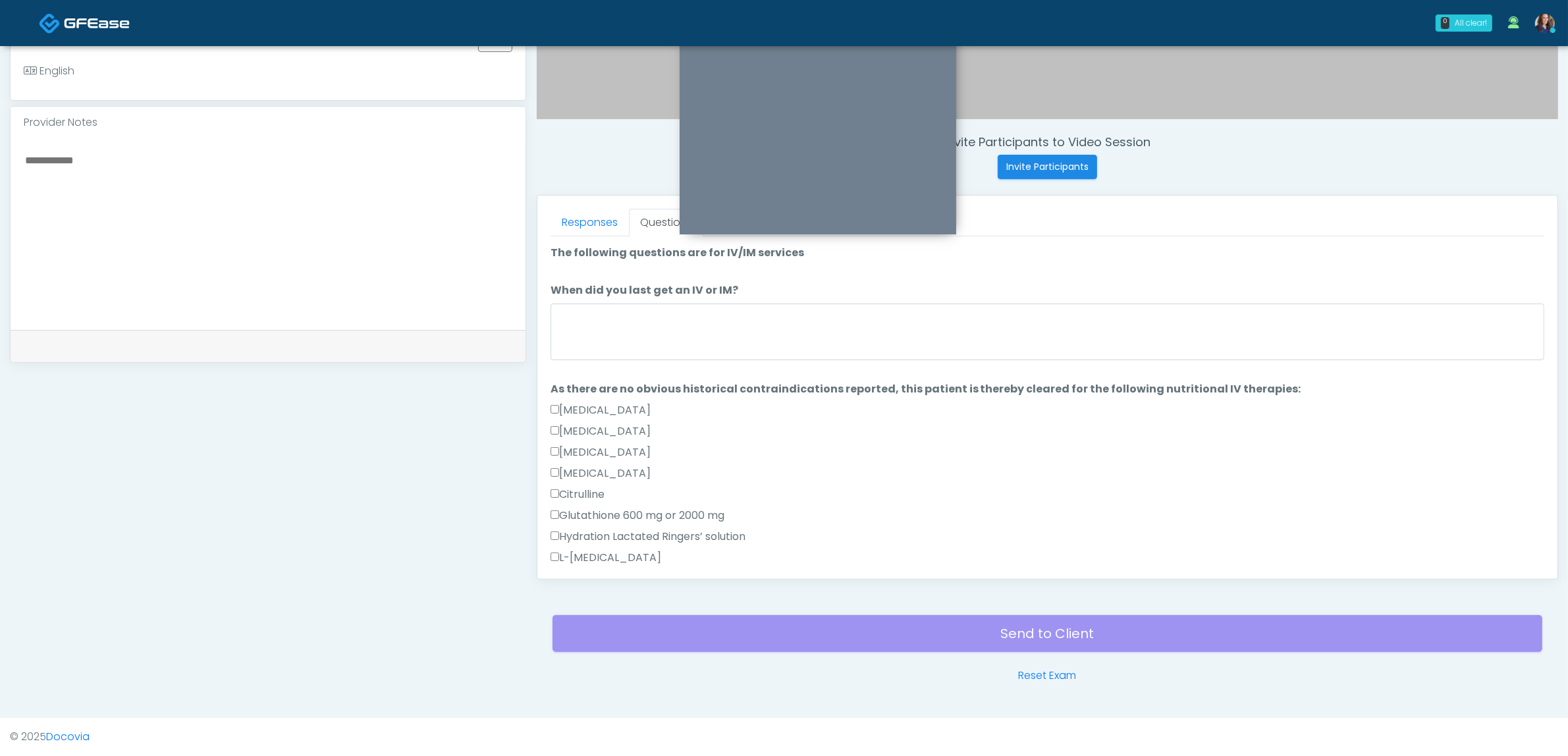
scroll to position [264, 0]
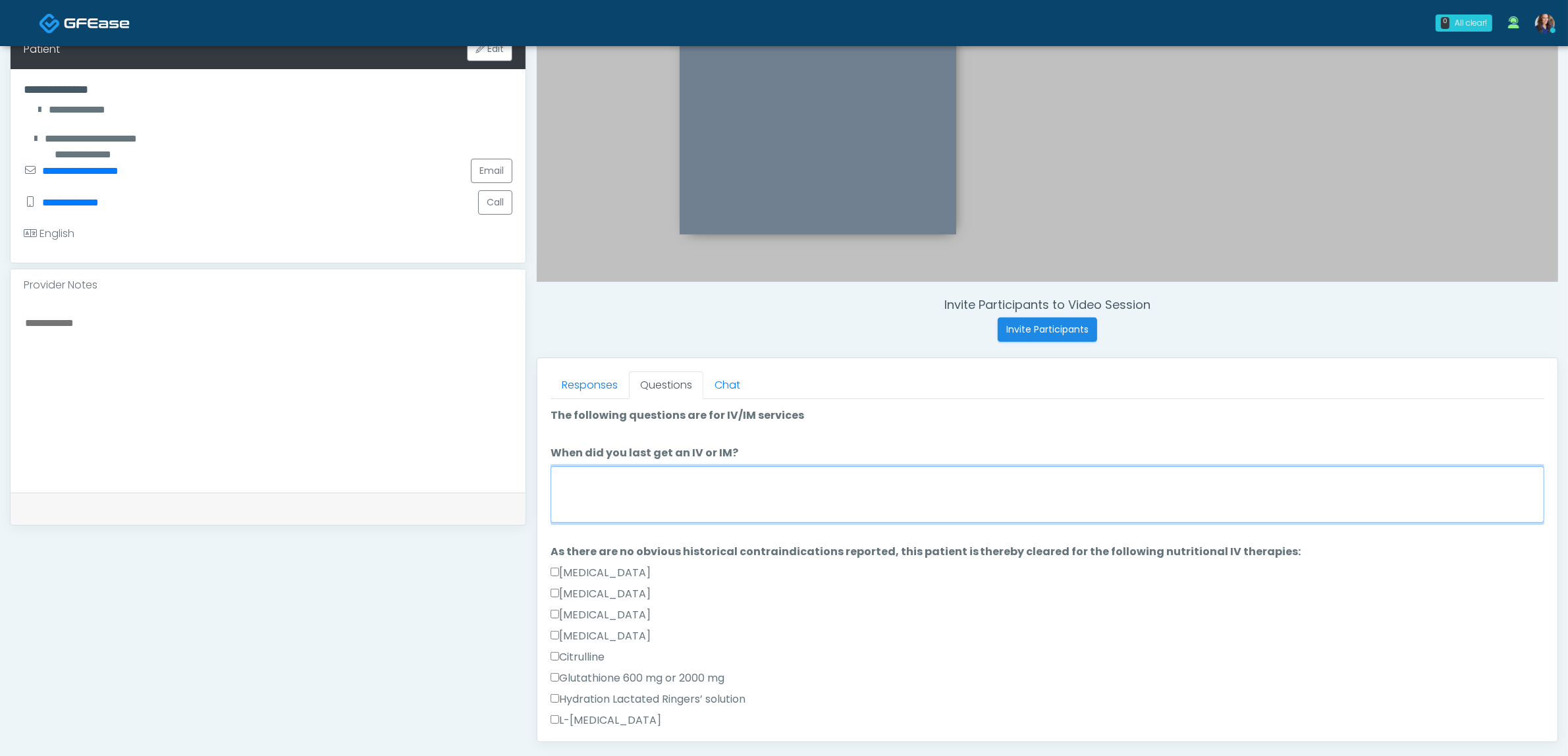
click at [660, 479] on textarea "When did you last get an IV or IM?" at bounding box center [1048, 494] width 994 height 56
type textarea "*"
type textarea "**********"
click at [605, 397] on link "Responses" at bounding box center [589, 385] width 78 height 28
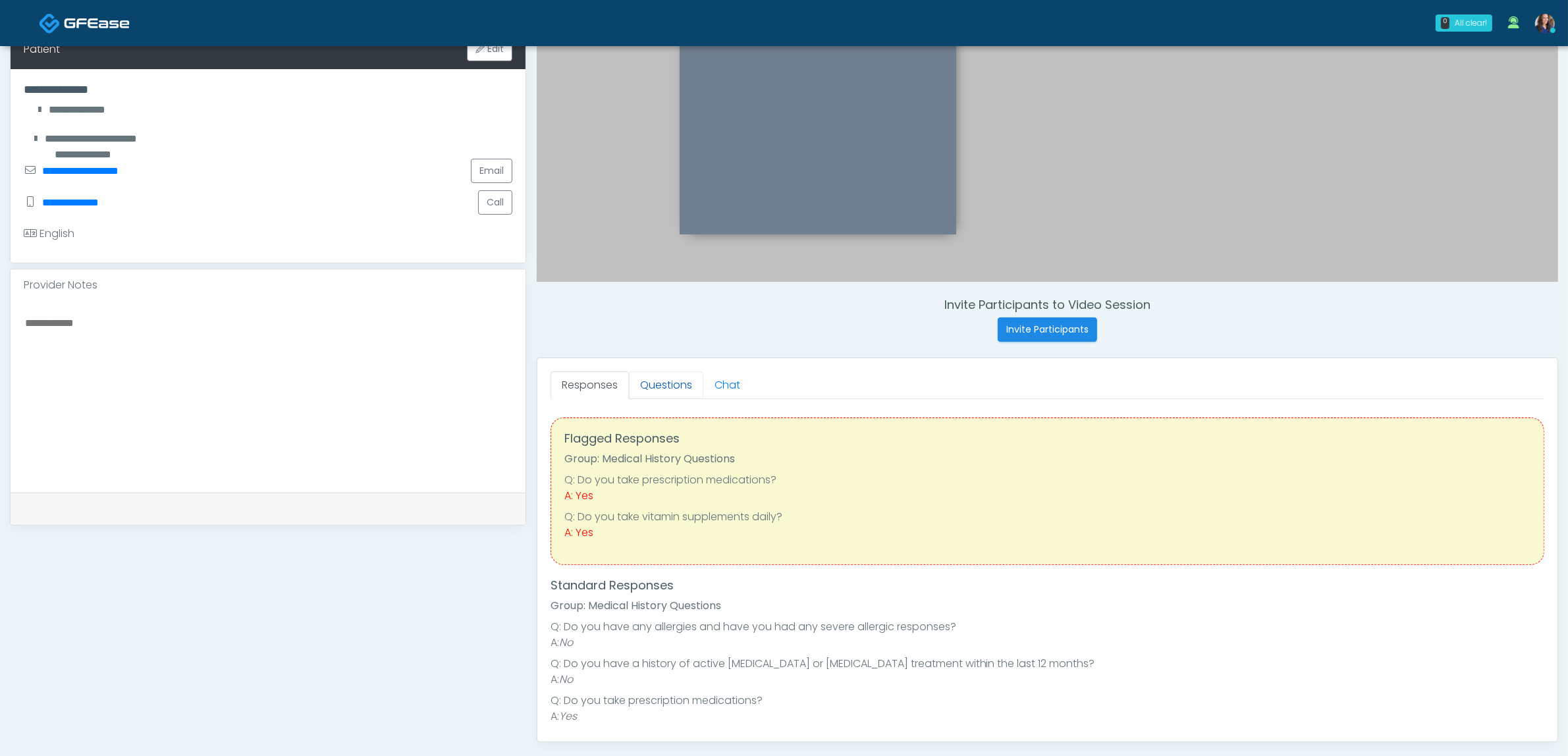
drag, startPoint x: 680, startPoint y: 384, endPoint x: 683, endPoint y: 407, distance: 23.2
click at [681, 384] on link "Questions" at bounding box center [666, 385] width 74 height 28
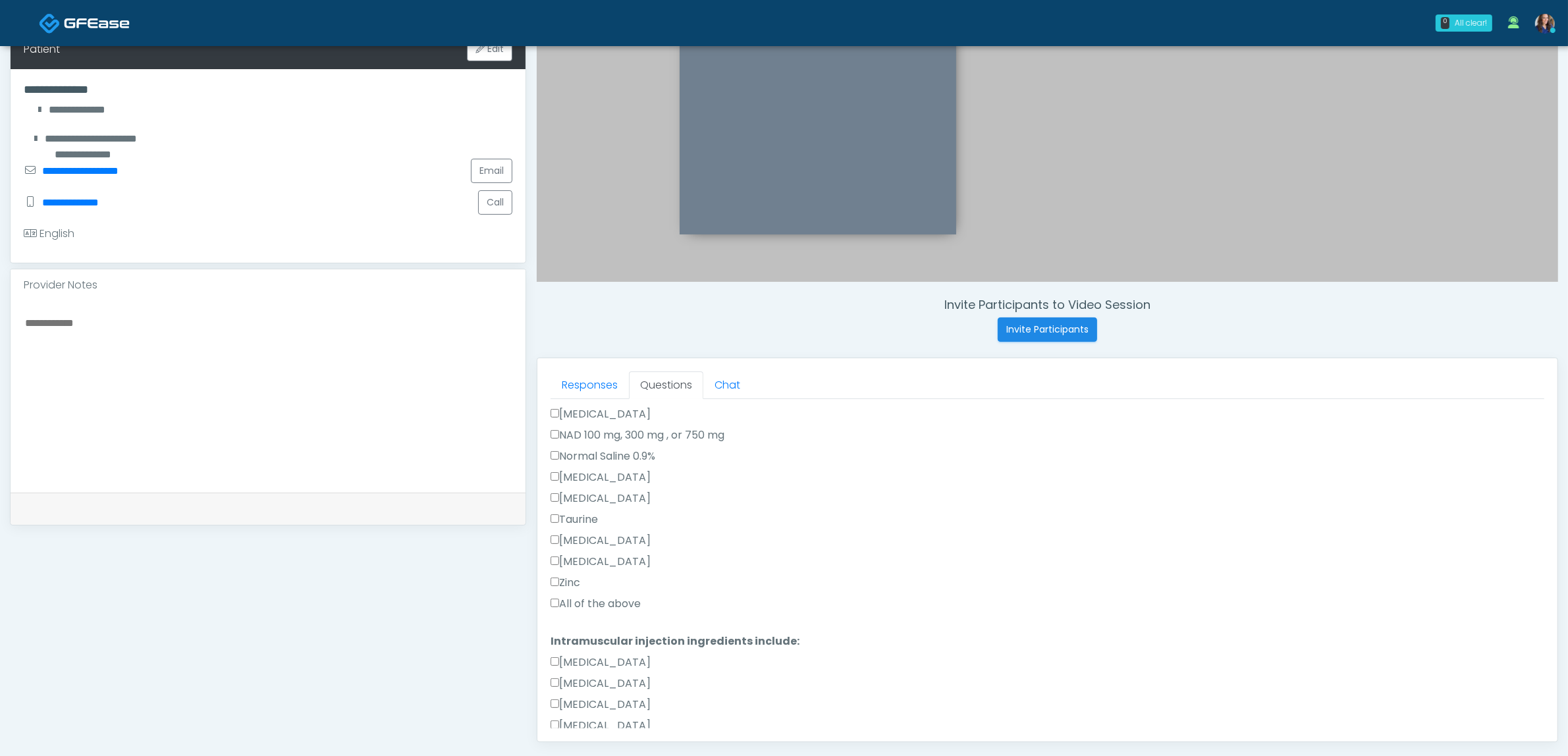
click at [618, 603] on label "All of the above" at bounding box center [595, 604] width 90 height 16
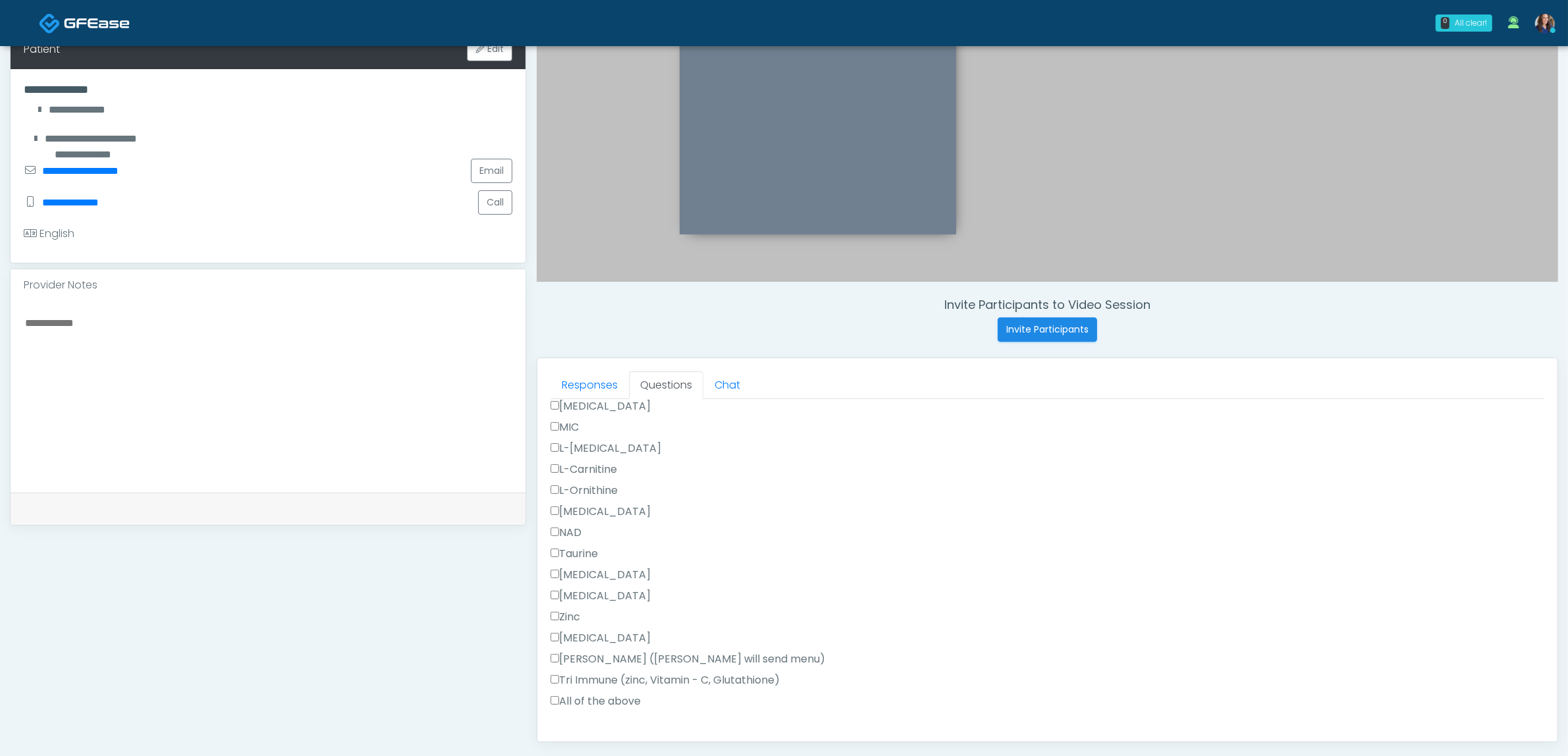
scroll to position [820, 0]
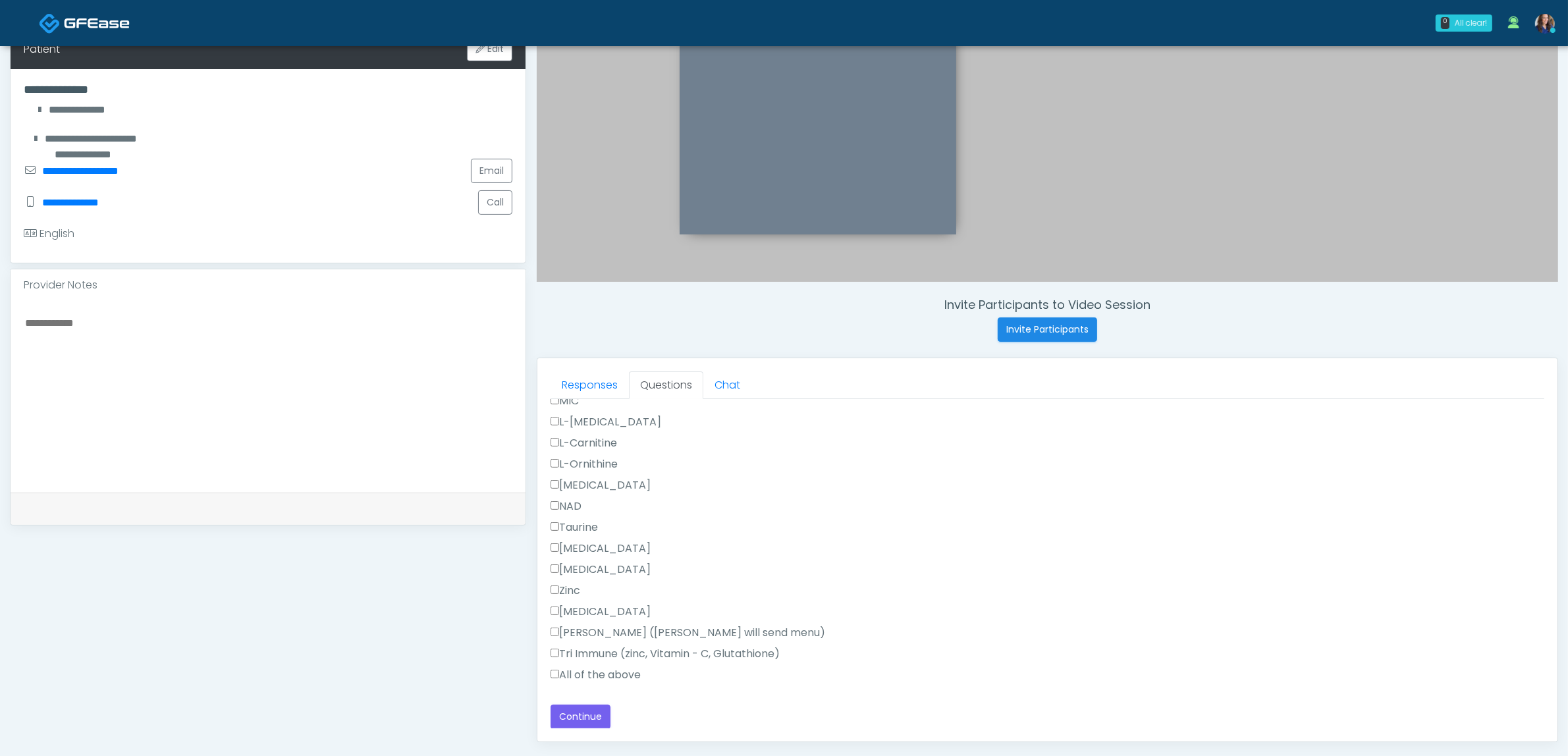
click at [588, 690] on div "**********" at bounding box center [1048, 158] width 994 height 1142
click at [604, 672] on label "All of the above" at bounding box center [595, 674] width 90 height 16
drag, startPoint x: 579, startPoint y: 716, endPoint x: 762, endPoint y: 695, distance: 184.2
click at [579, 716] on button "Continue" at bounding box center [580, 716] width 60 height 24
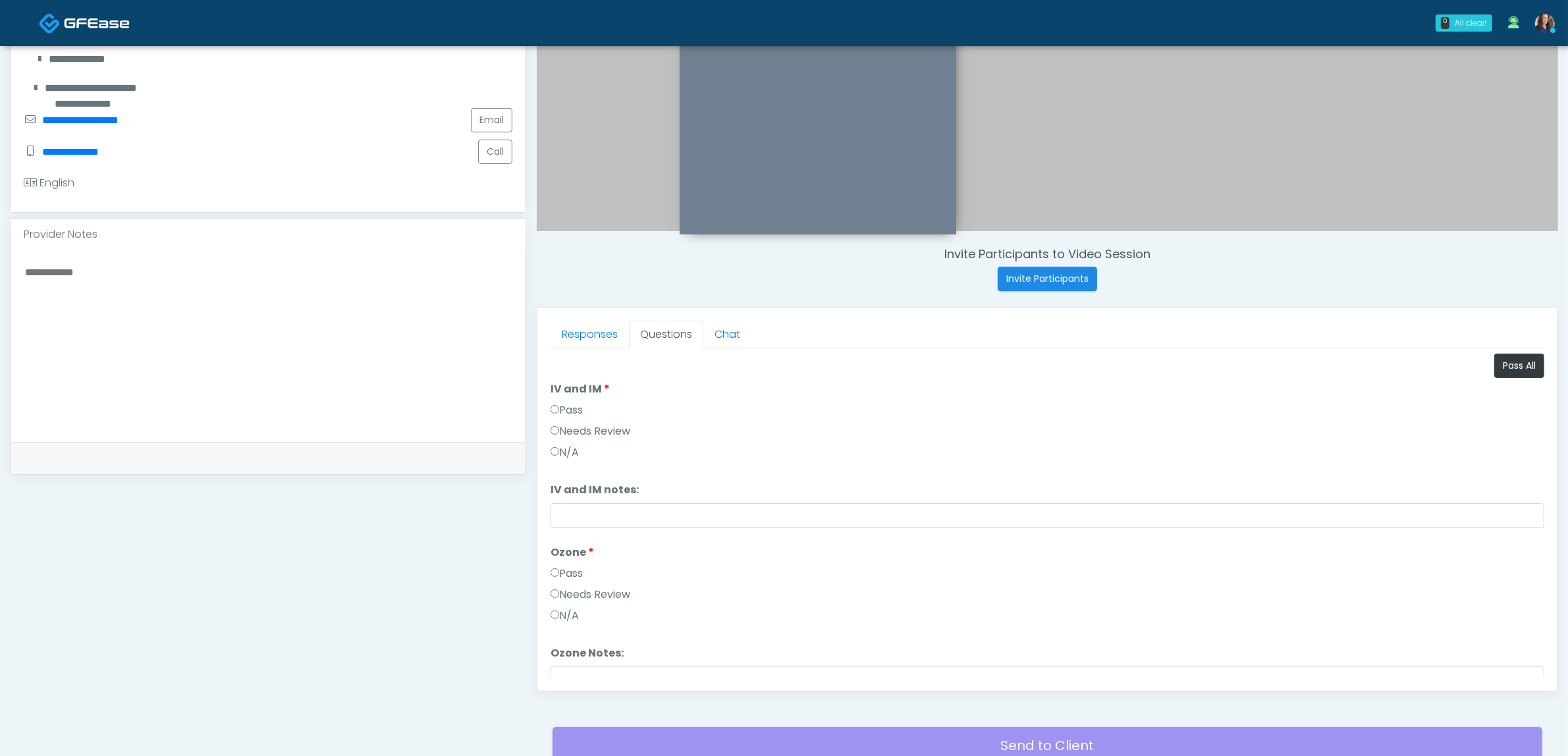
scroll to position [181, 0]
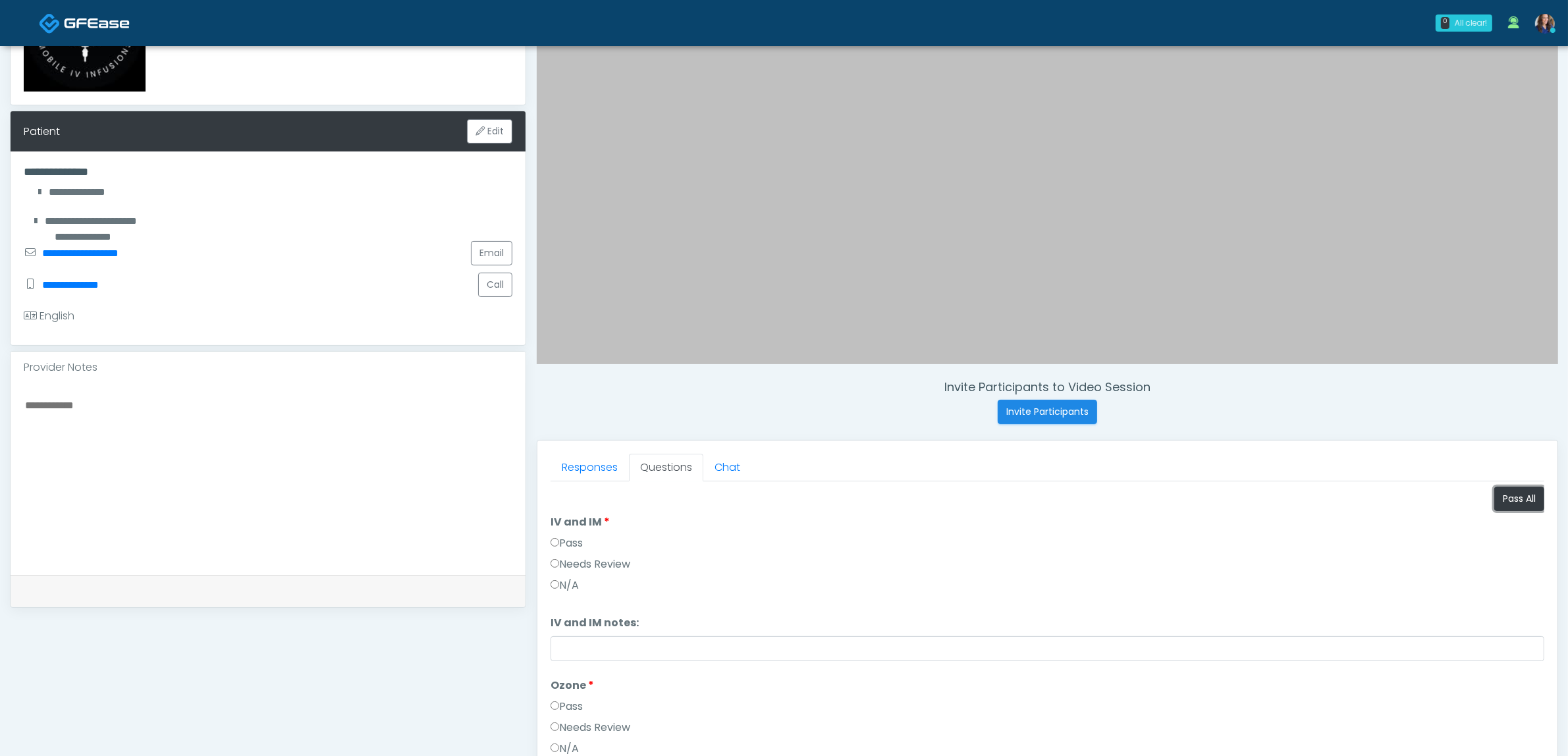
drag, startPoint x: 1499, startPoint y: 503, endPoint x: 1472, endPoint y: 508, distance: 27.5
click at [1498, 503] on button "Pass All" at bounding box center [1518, 498] width 50 height 24
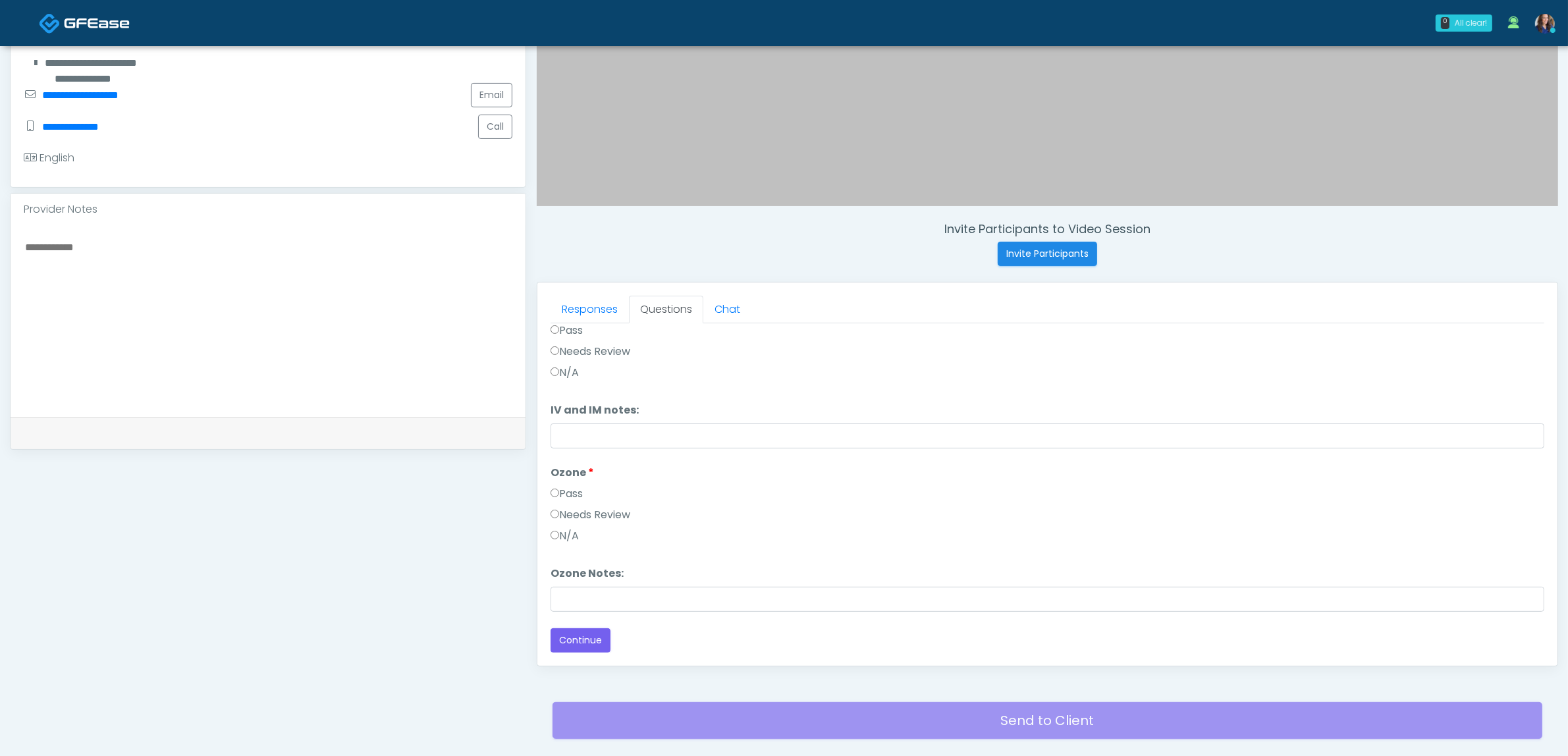
scroll to position [428, 0]
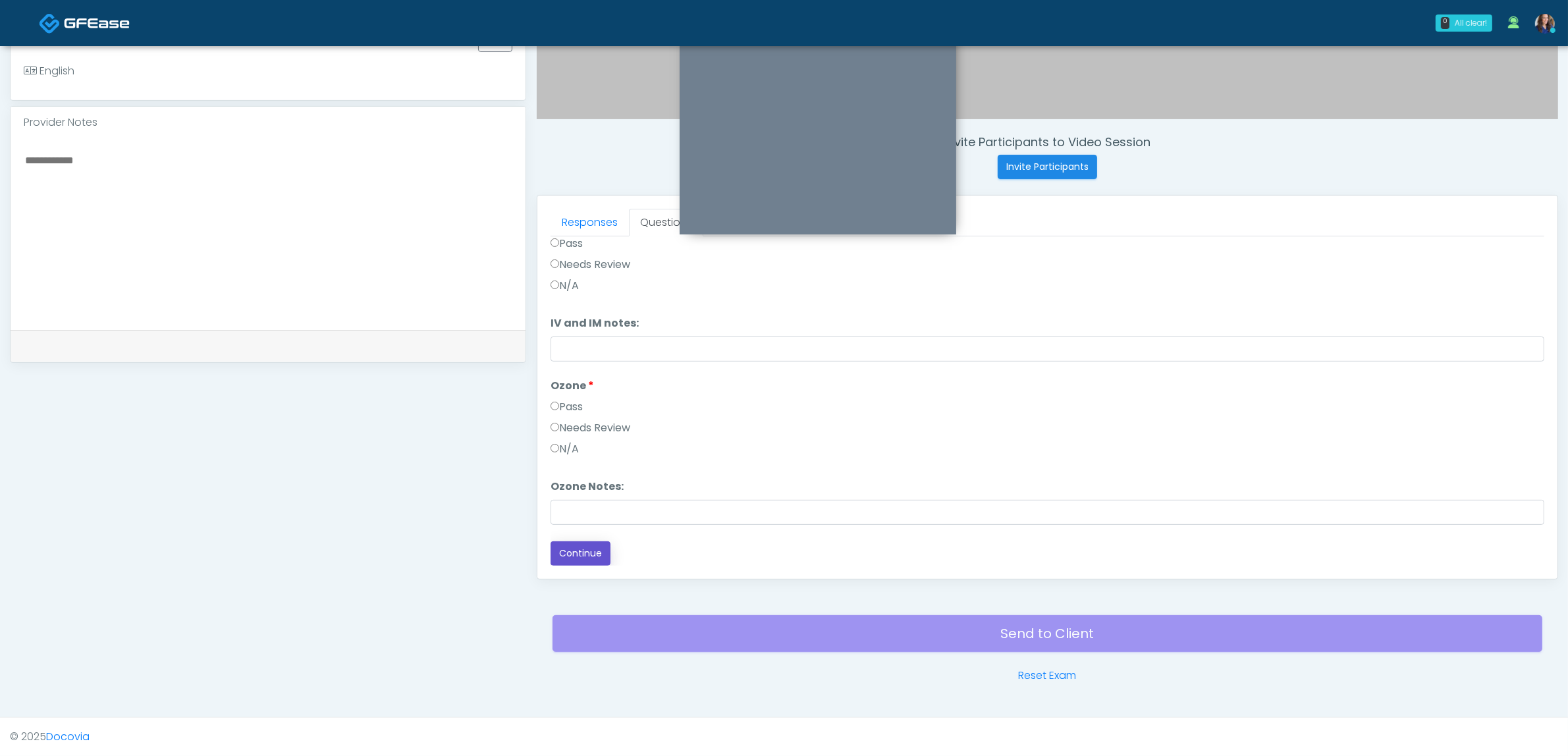
click at [590, 550] on button "Continue" at bounding box center [580, 553] width 60 height 24
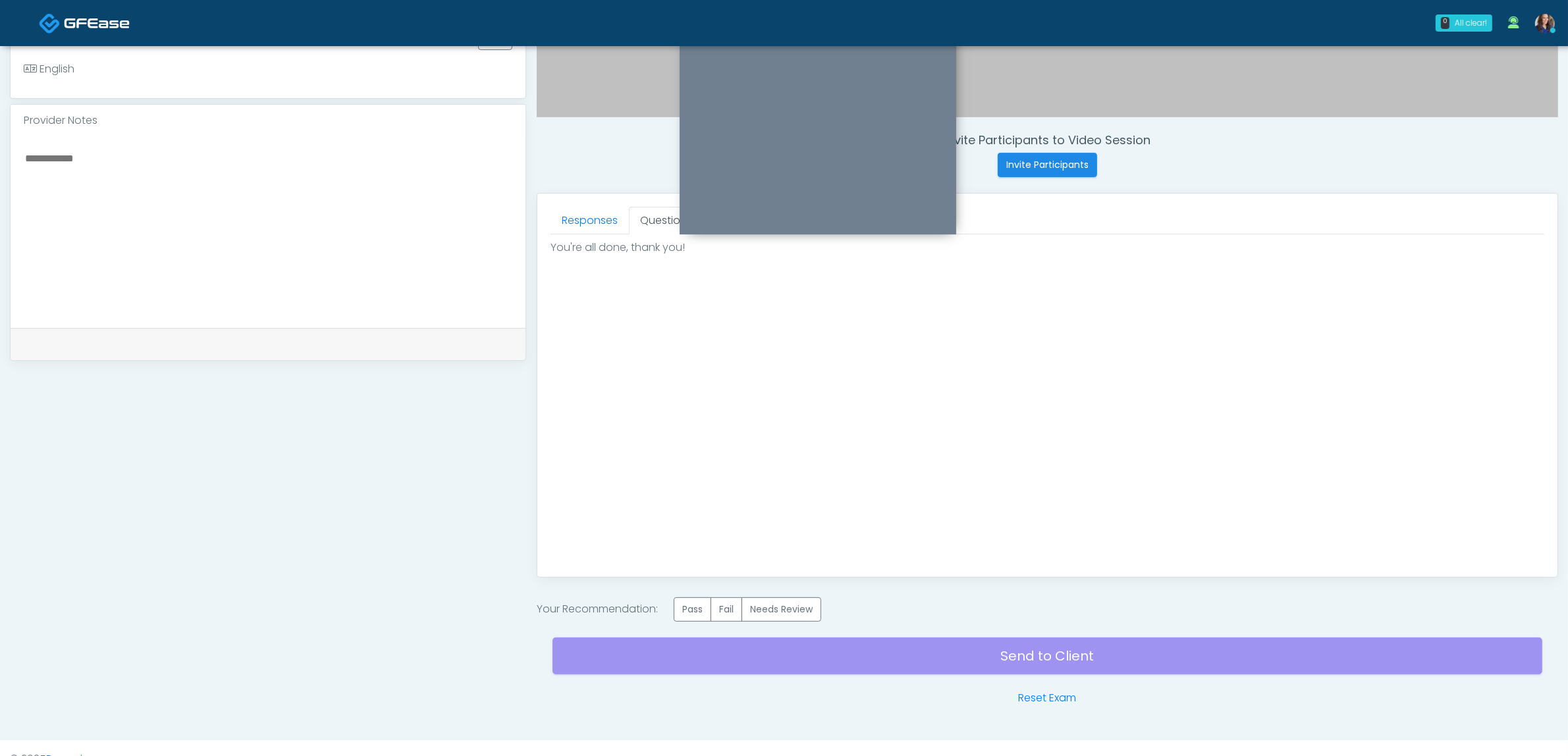
scroll to position [0, 0]
click at [685, 612] on label "Pass" at bounding box center [692, 609] width 38 height 24
click at [837, 660] on div "Send to Client Reset Exam" at bounding box center [1047, 663] width 989 height 84
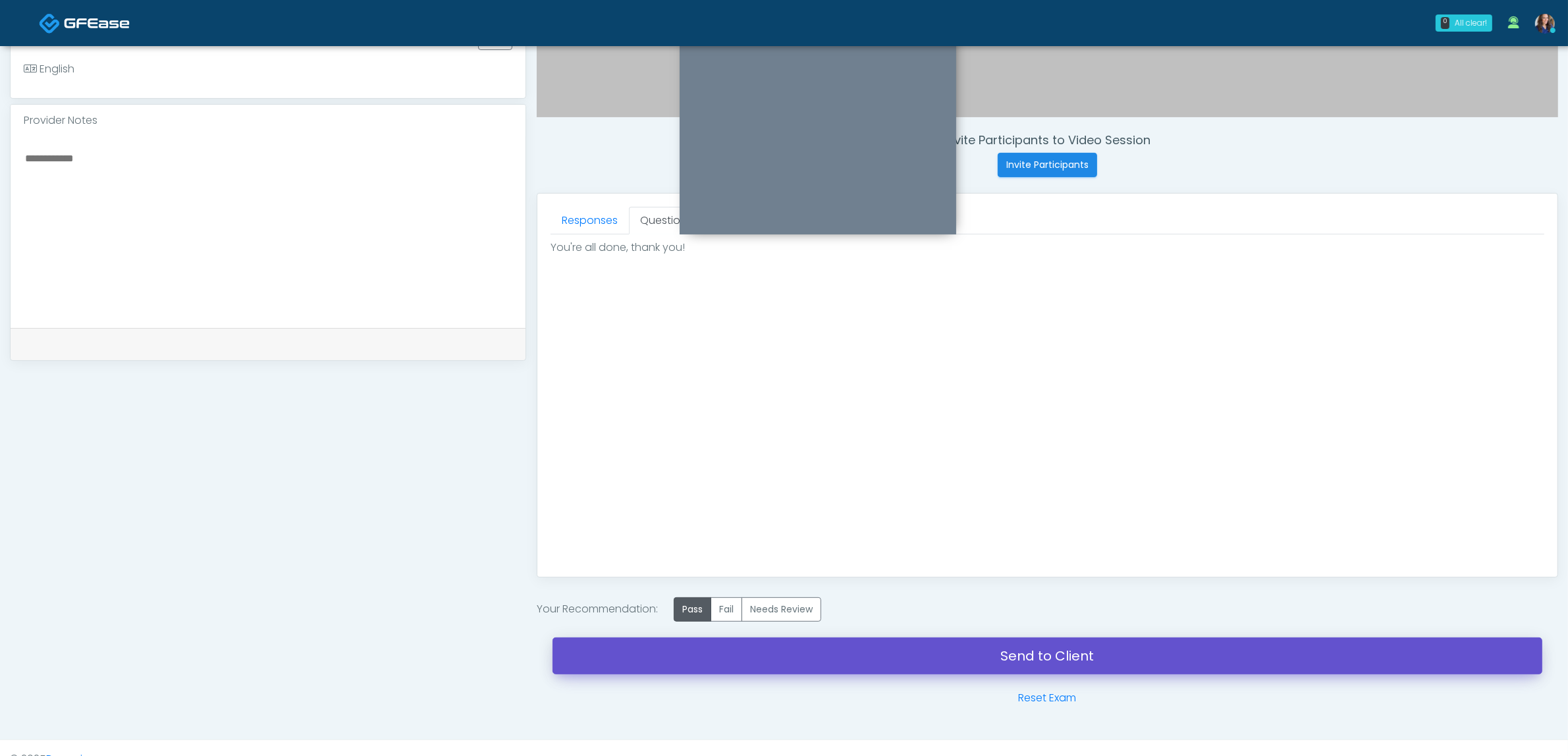
click at [880, 655] on link "Send to Client" at bounding box center [1047, 656] width 989 height 37
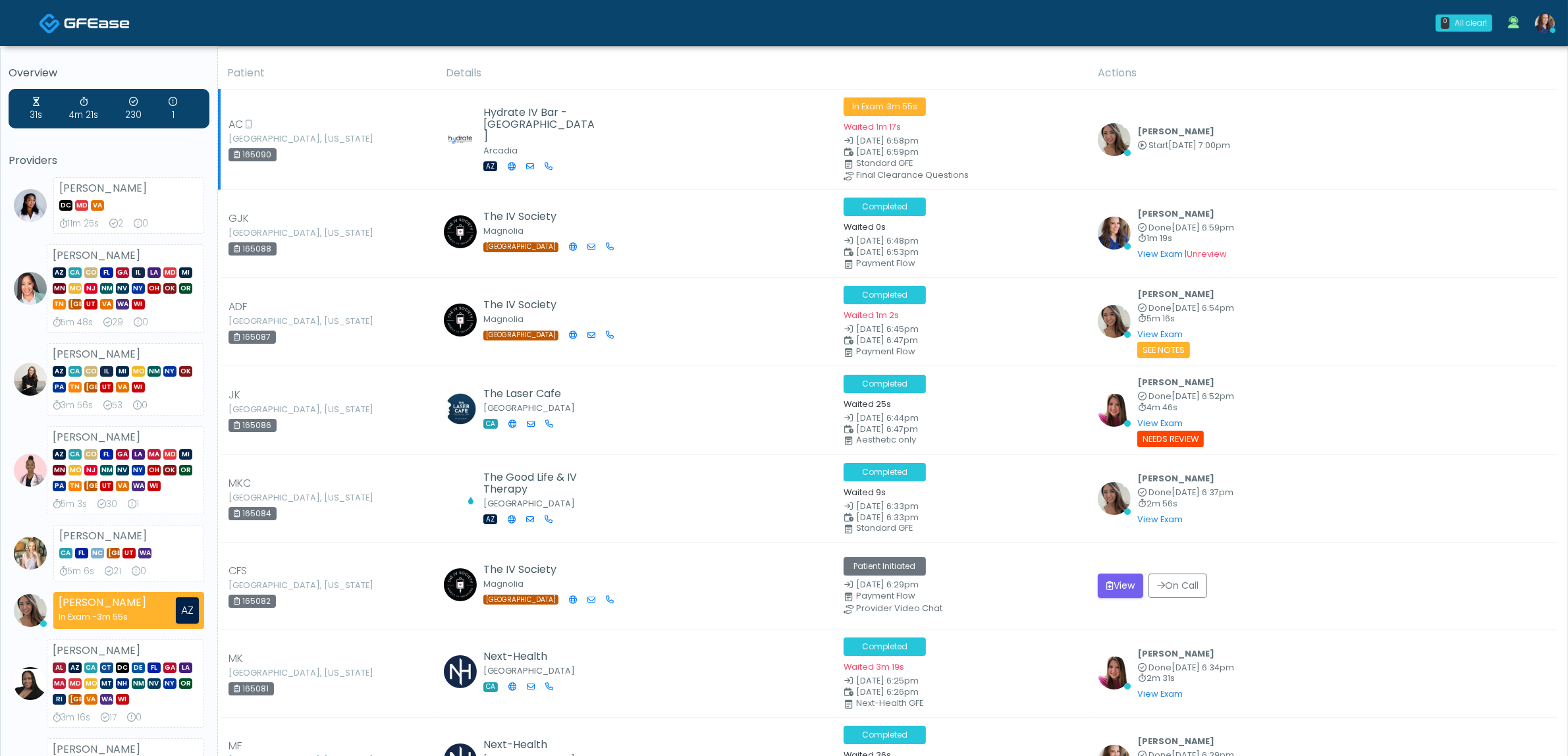
click at [659, 136] on td "Hydrate IV Bar - Arcadia Arcadia AZ" at bounding box center [637, 139] width 397 height 100
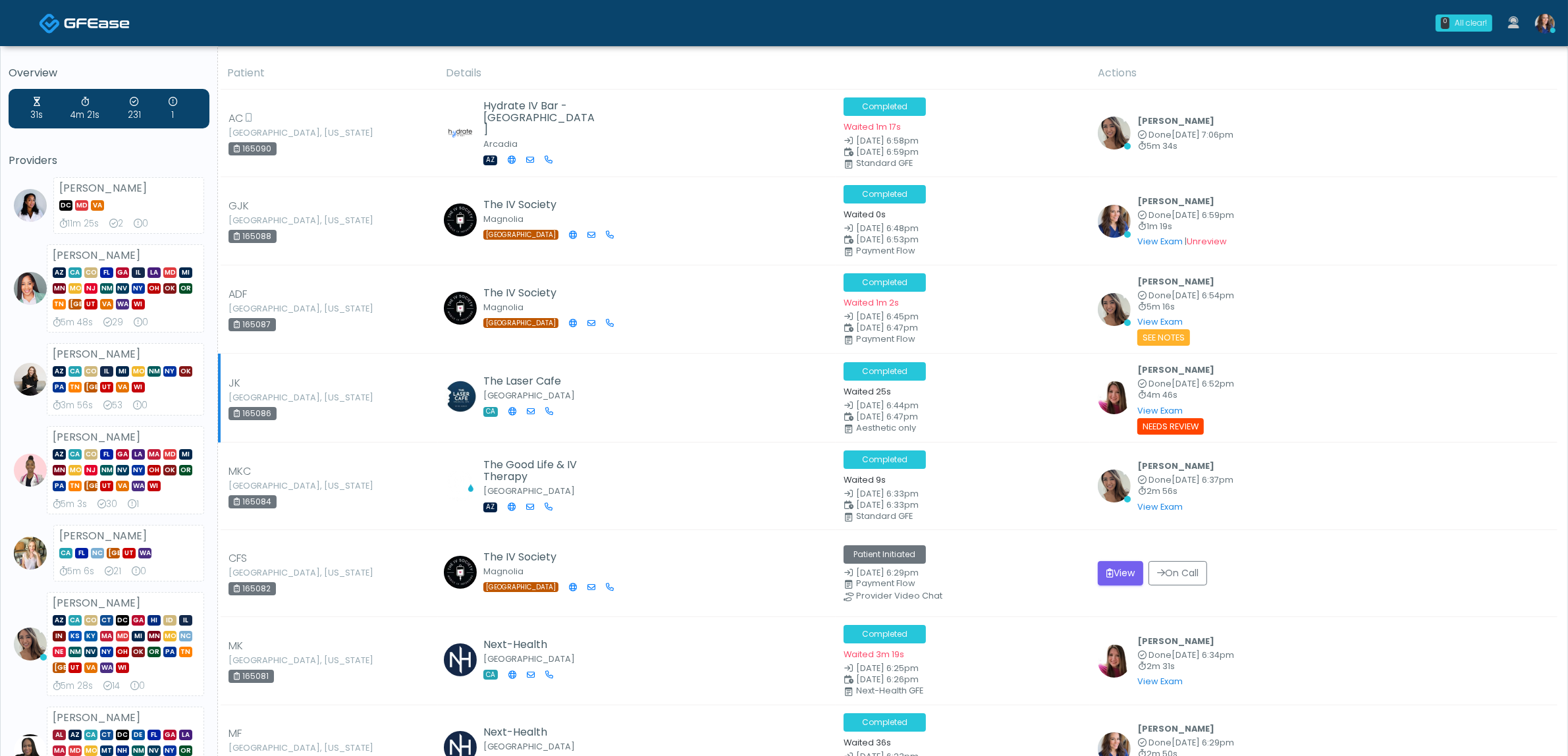
click at [726, 365] on td "The Laser Cafe San Diego CA" at bounding box center [637, 398] width 397 height 89
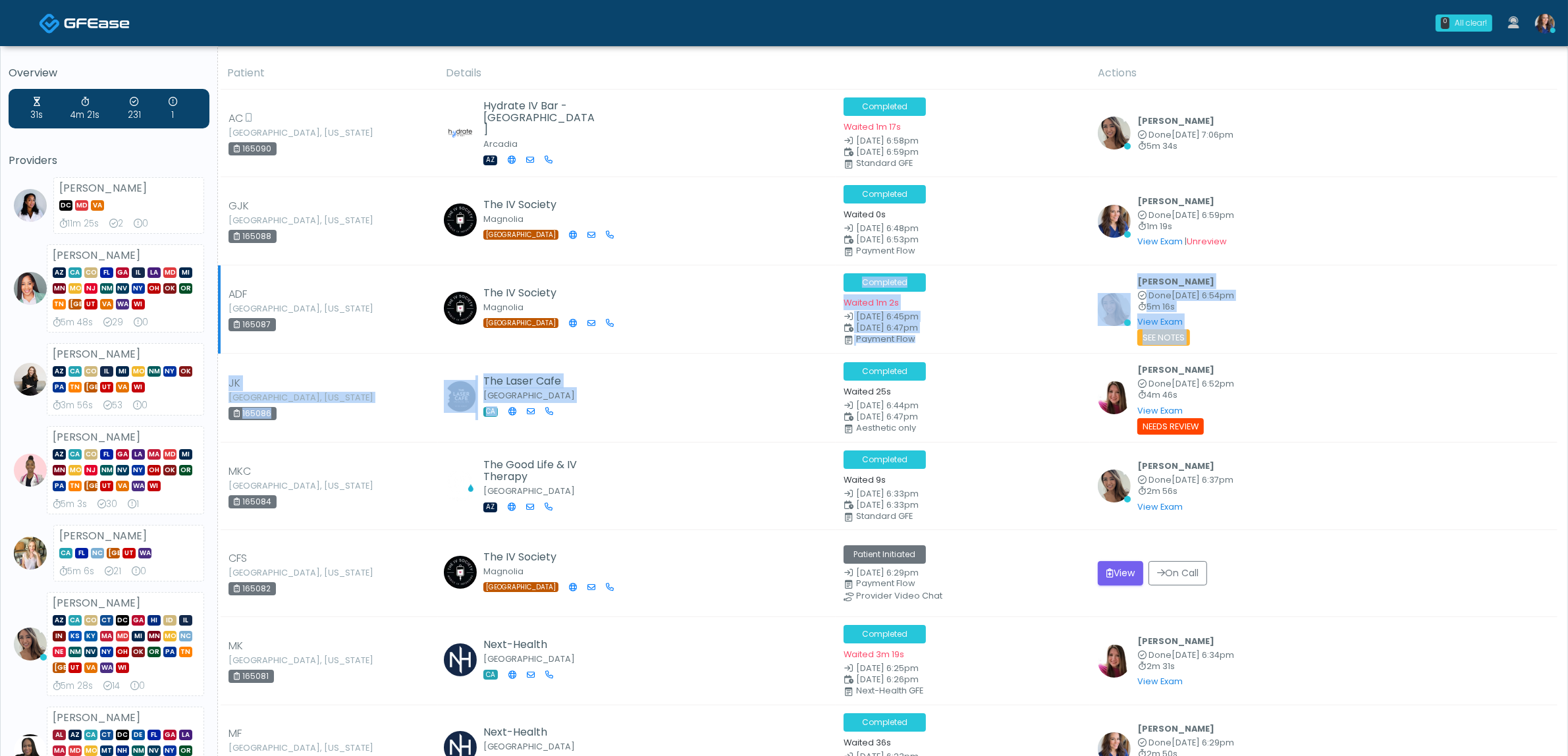
drag, startPoint x: 693, startPoint y: 354, endPoint x: 710, endPoint y: 304, distance: 52.8
drag, startPoint x: 712, startPoint y: 304, endPoint x: 685, endPoint y: 346, distance: 49.9
click at [712, 304] on td "The IV Society Magnolia TX" at bounding box center [637, 309] width 397 height 89
click at [685, 346] on td "The IV Society Magnolia TX" at bounding box center [637, 309] width 397 height 89
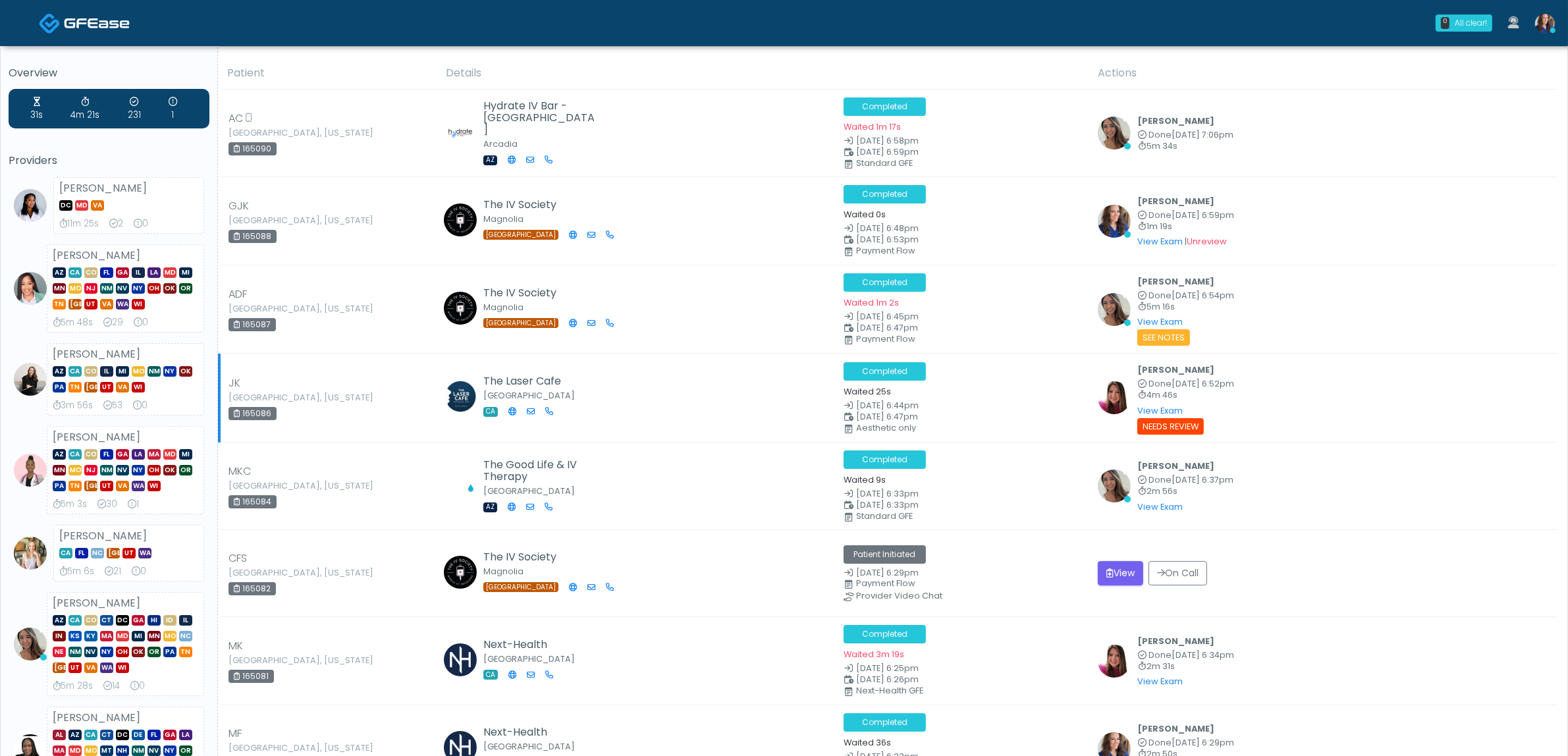
click at [692, 422] on td "The Laser Cafe San Diego CA" at bounding box center [637, 398] width 397 height 89
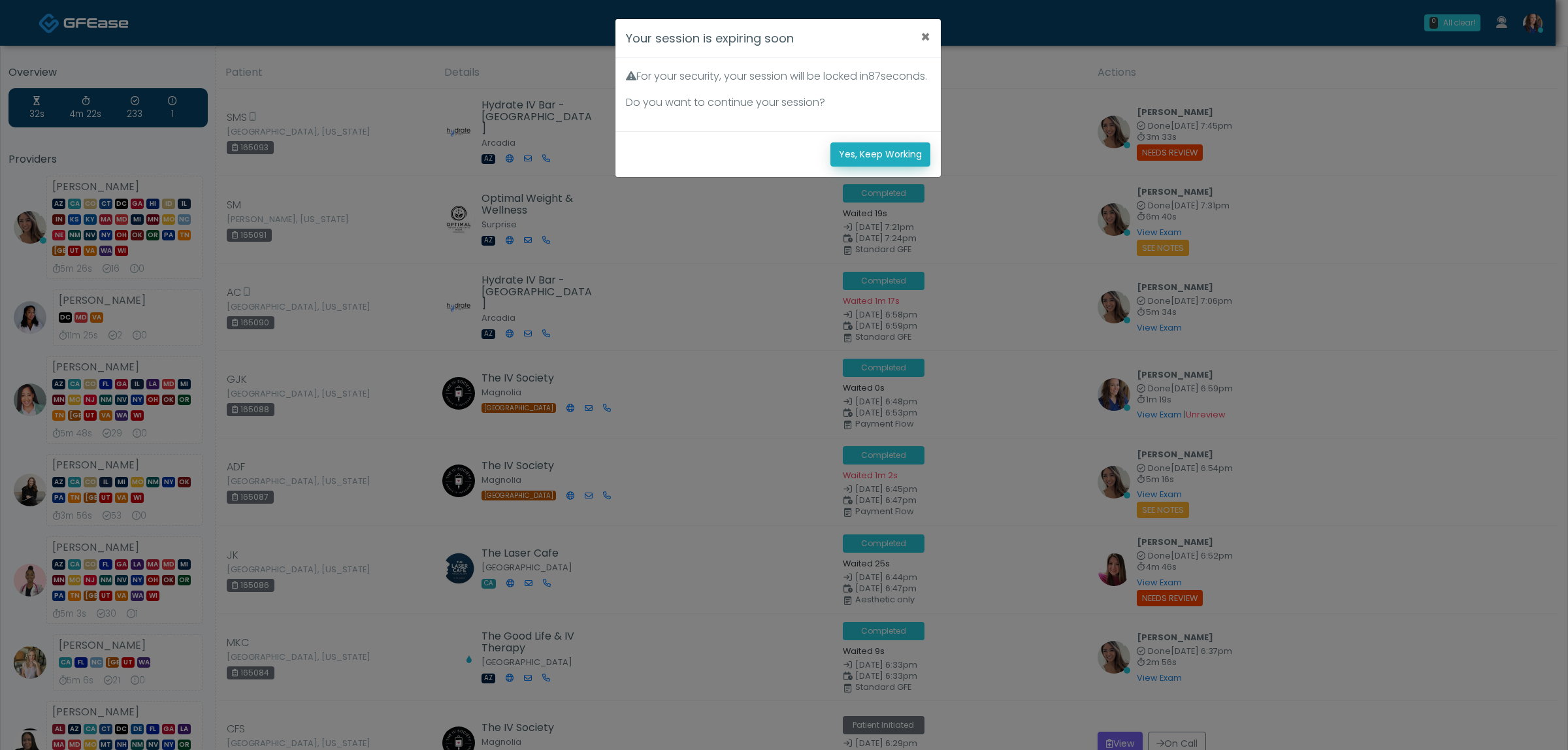
click at [873, 160] on button "Yes, Keep Working" at bounding box center [880, 154] width 100 height 24
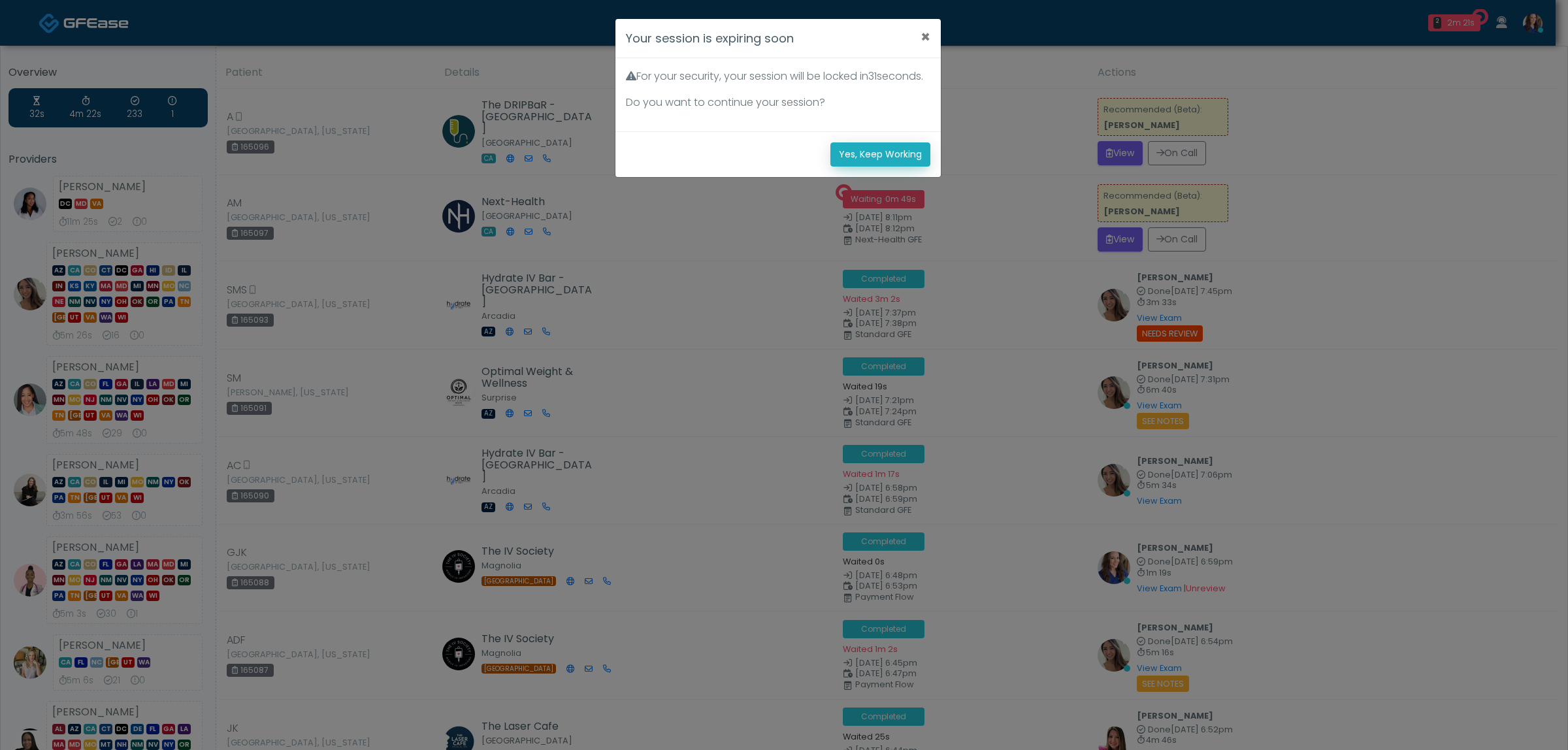
click at [887, 166] on button "Yes, Keep Working" at bounding box center [880, 154] width 100 height 24
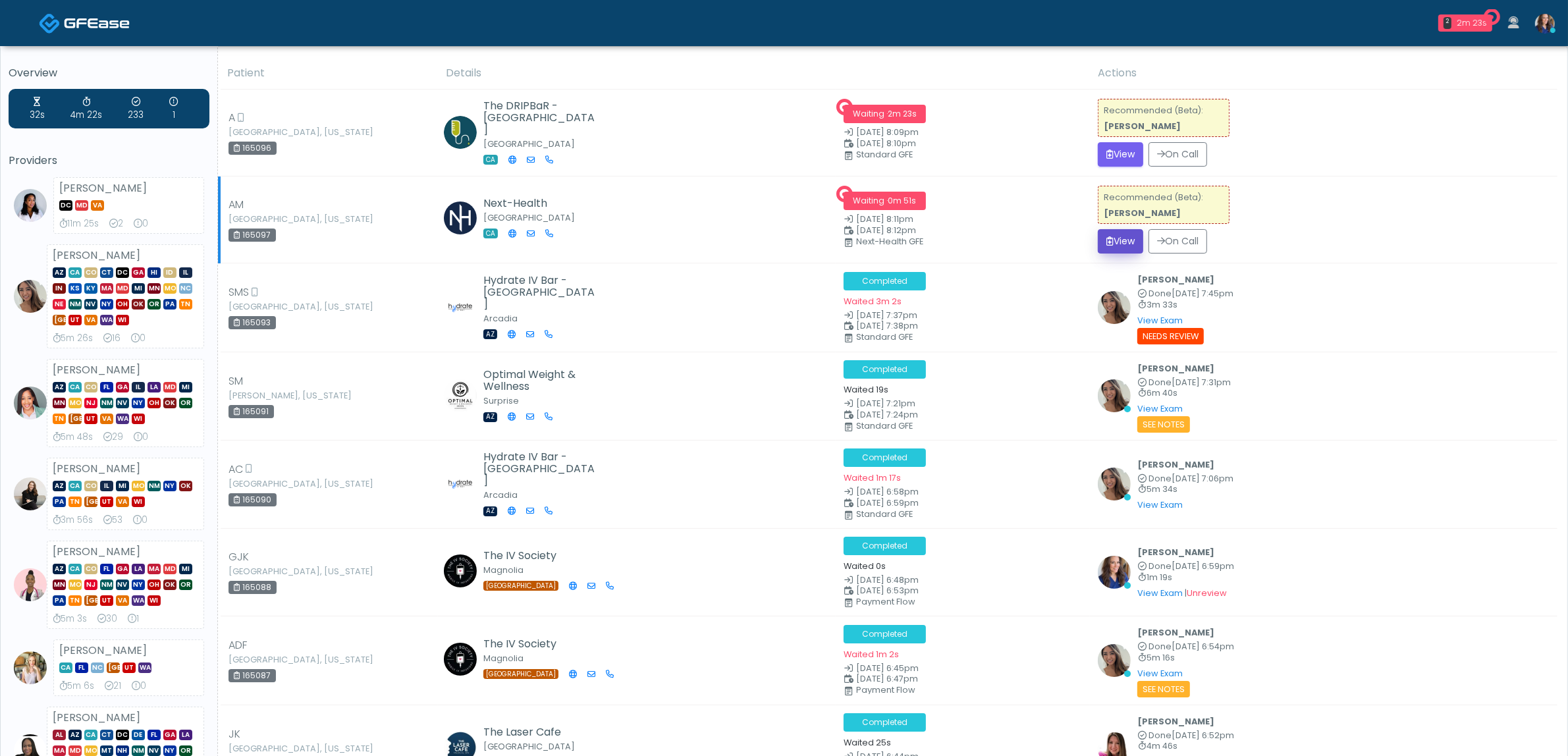
click at [1117, 240] on button "View" at bounding box center [1121, 241] width 45 height 24
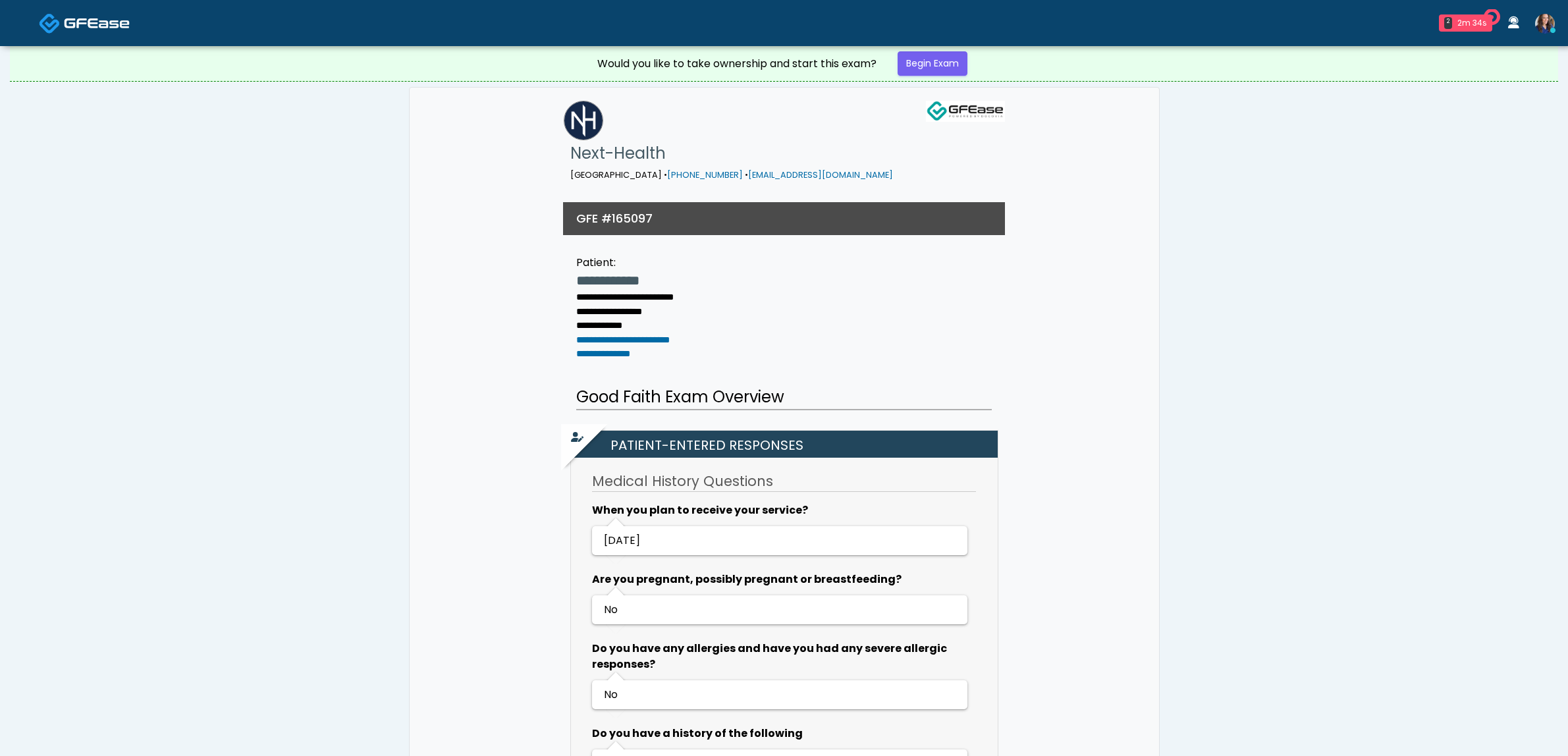
click at [934, 58] on link "Begin Exam" at bounding box center [932, 63] width 70 height 24
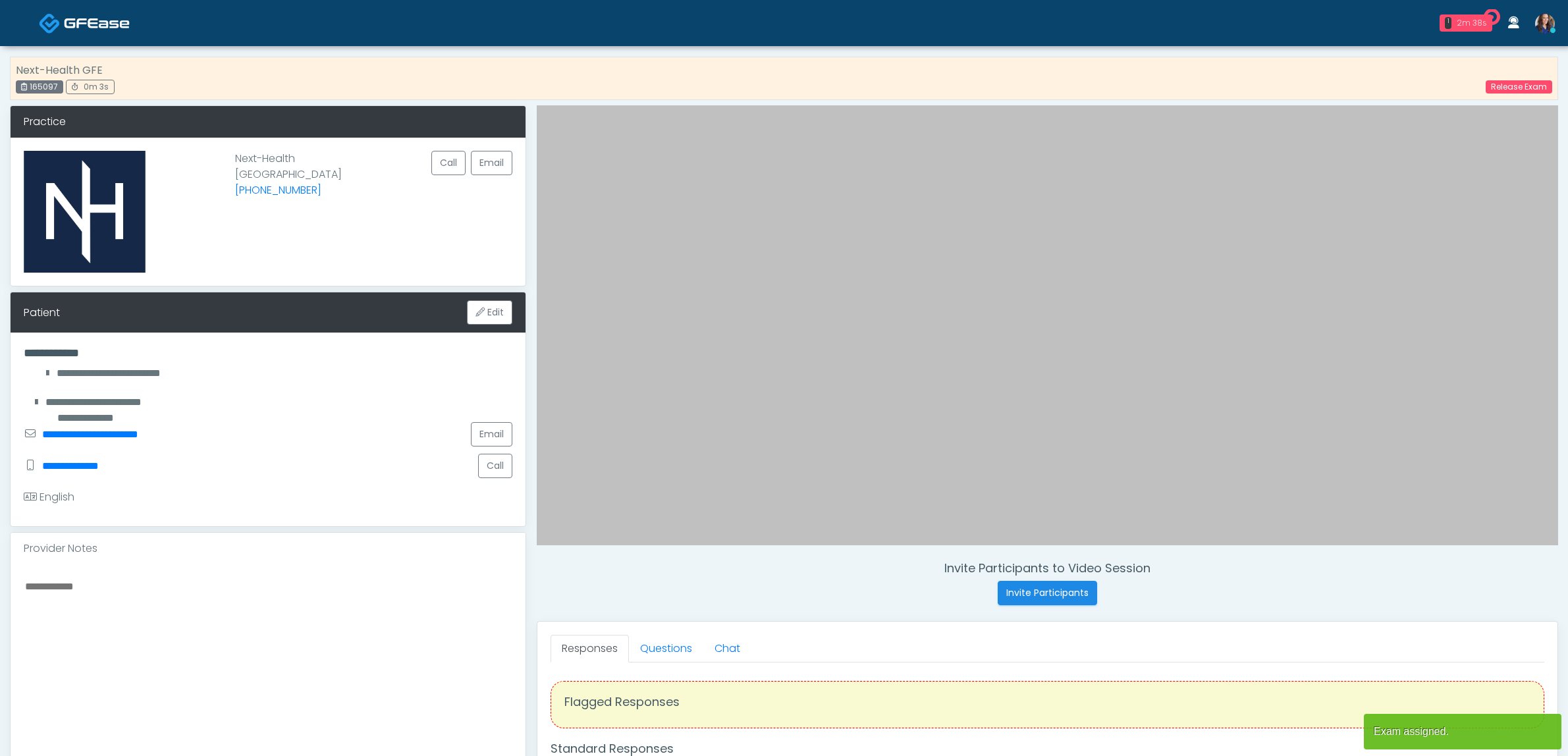
drag, startPoint x: 0, startPoint y: 0, endPoint x: 1479, endPoint y: 28, distance: 1479.3
click at [1477, 28] on div "2m 38s" at bounding box center [1472, 23] width 30 height 12
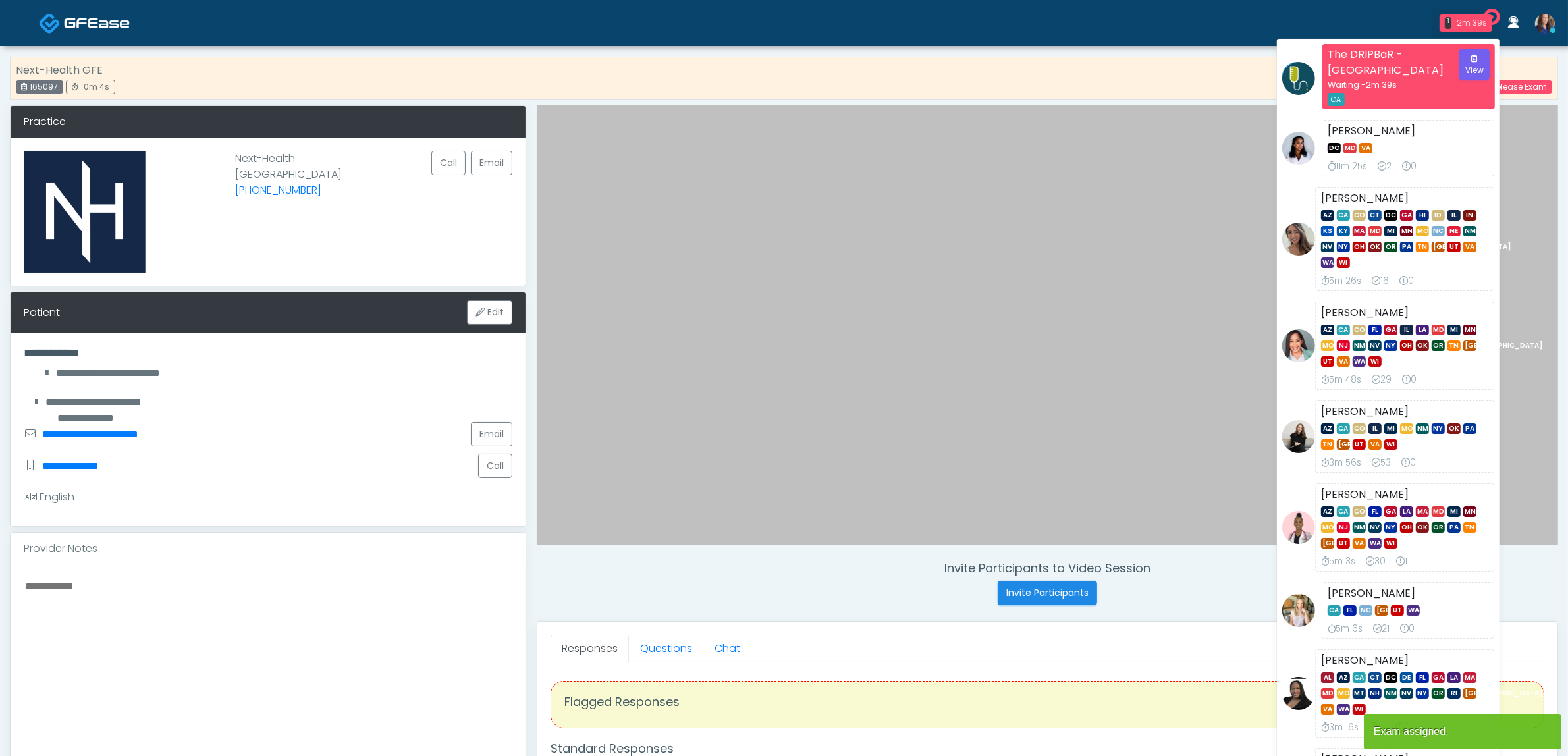
drag, startPoint x: 1140, startPoint y: 72, endPoint x: 1134, endPoint y: 77, distance: 7.8
click at [1140, 72] on div "Next-Health GFE 165097 0m 4s Release Exam" at bounding box center [784, 78] width 1549 height 44
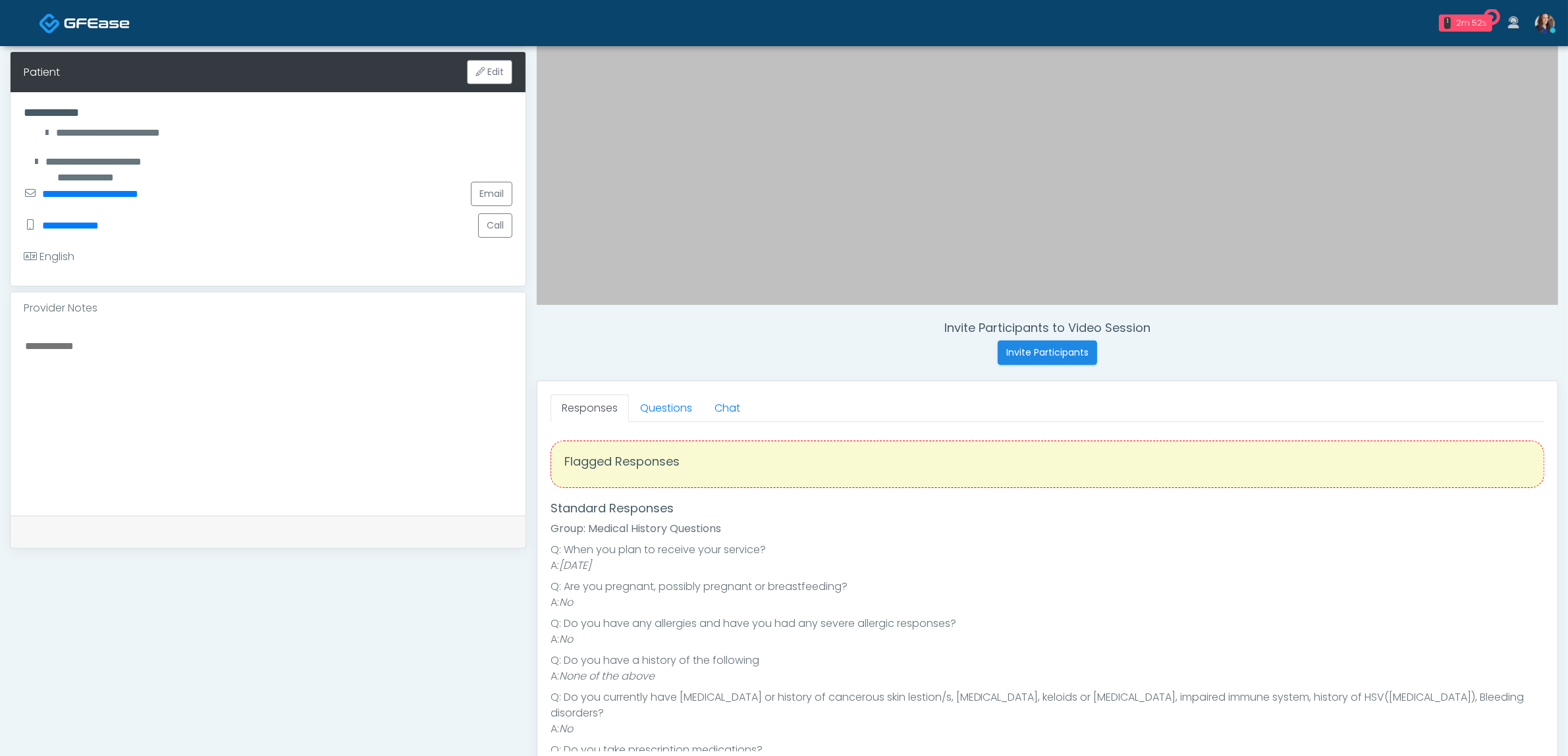
scroll to position [247, 0]
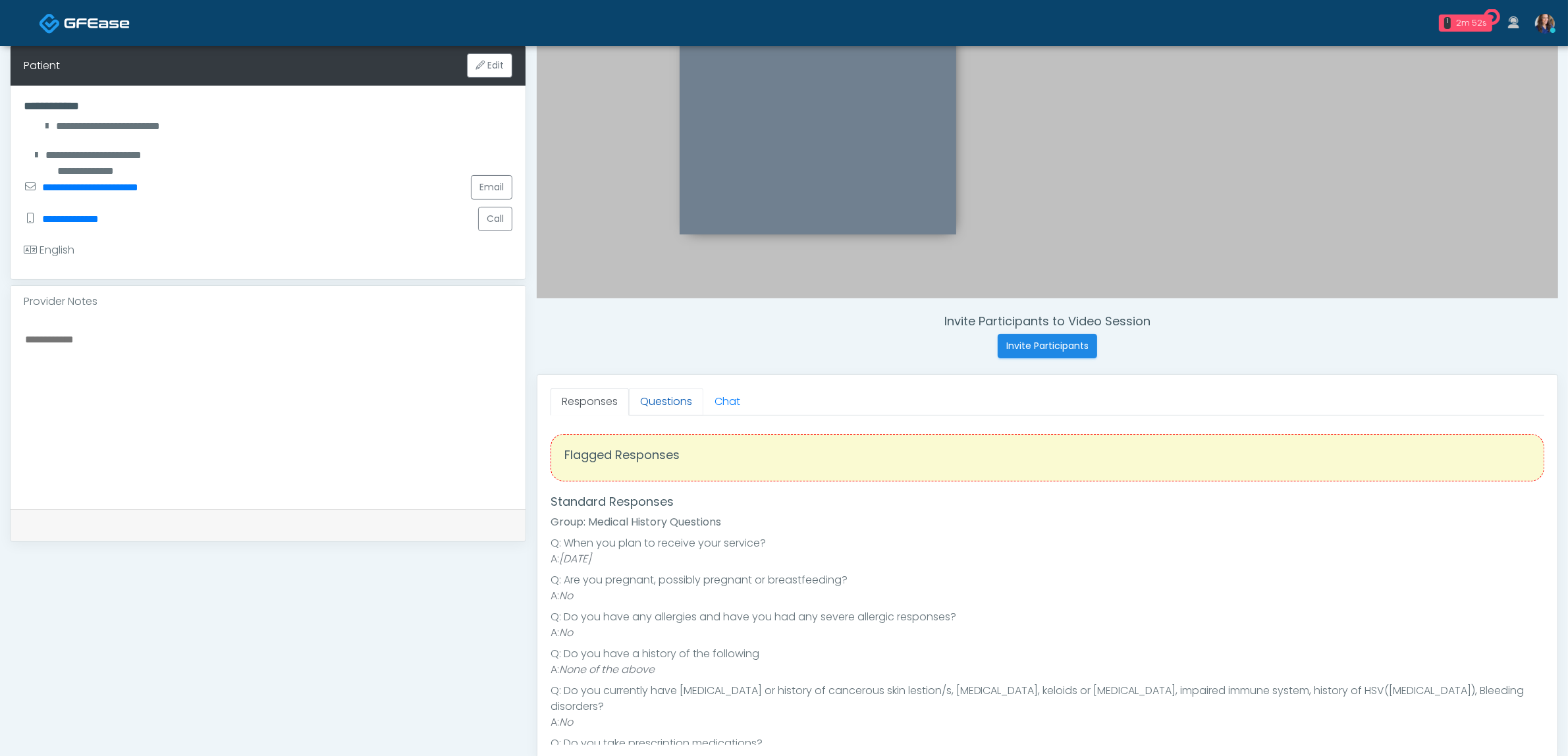
click at [675, 409] on link "Questions" at bounding box center [666, 402] width 74 height 28
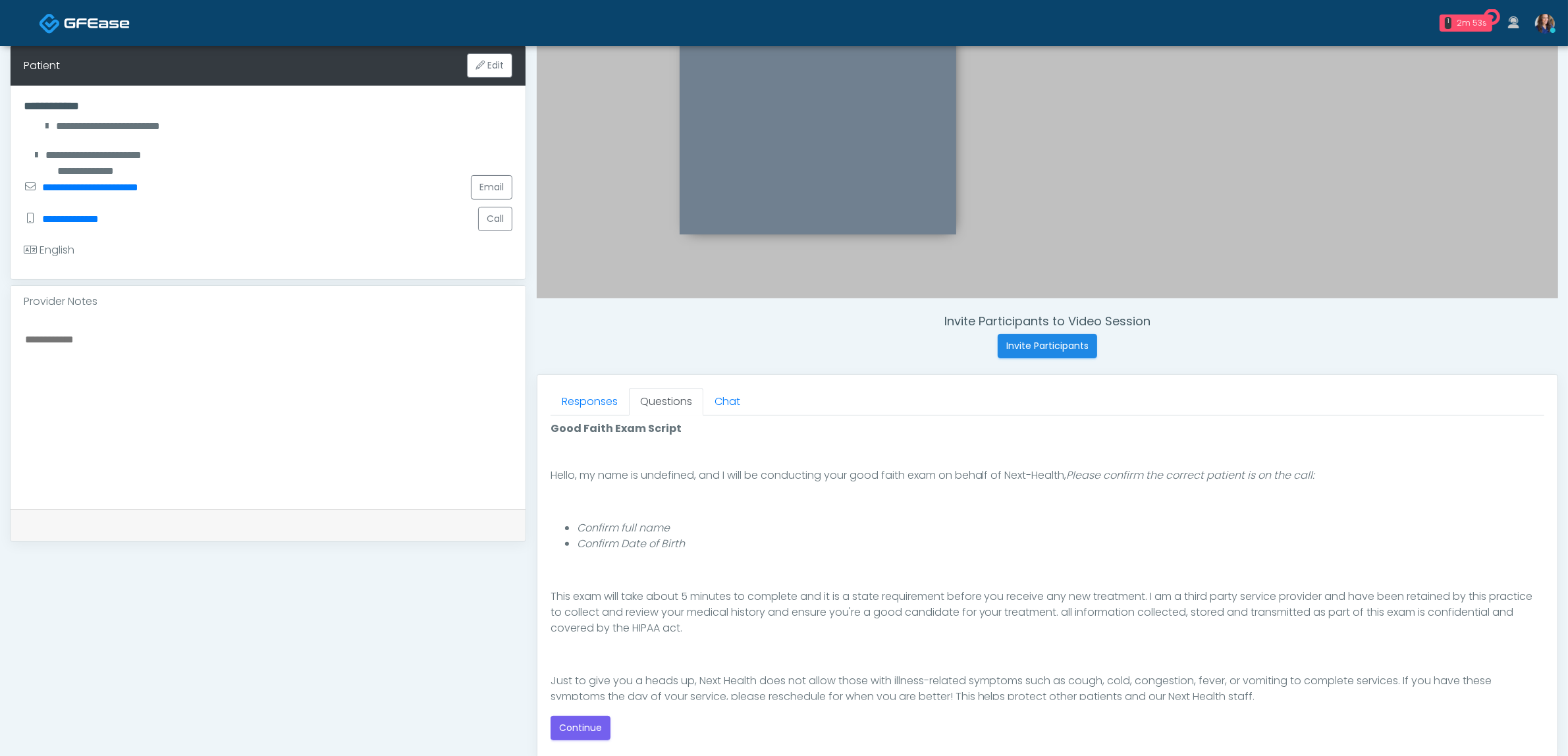
scroll to position [158, 0]
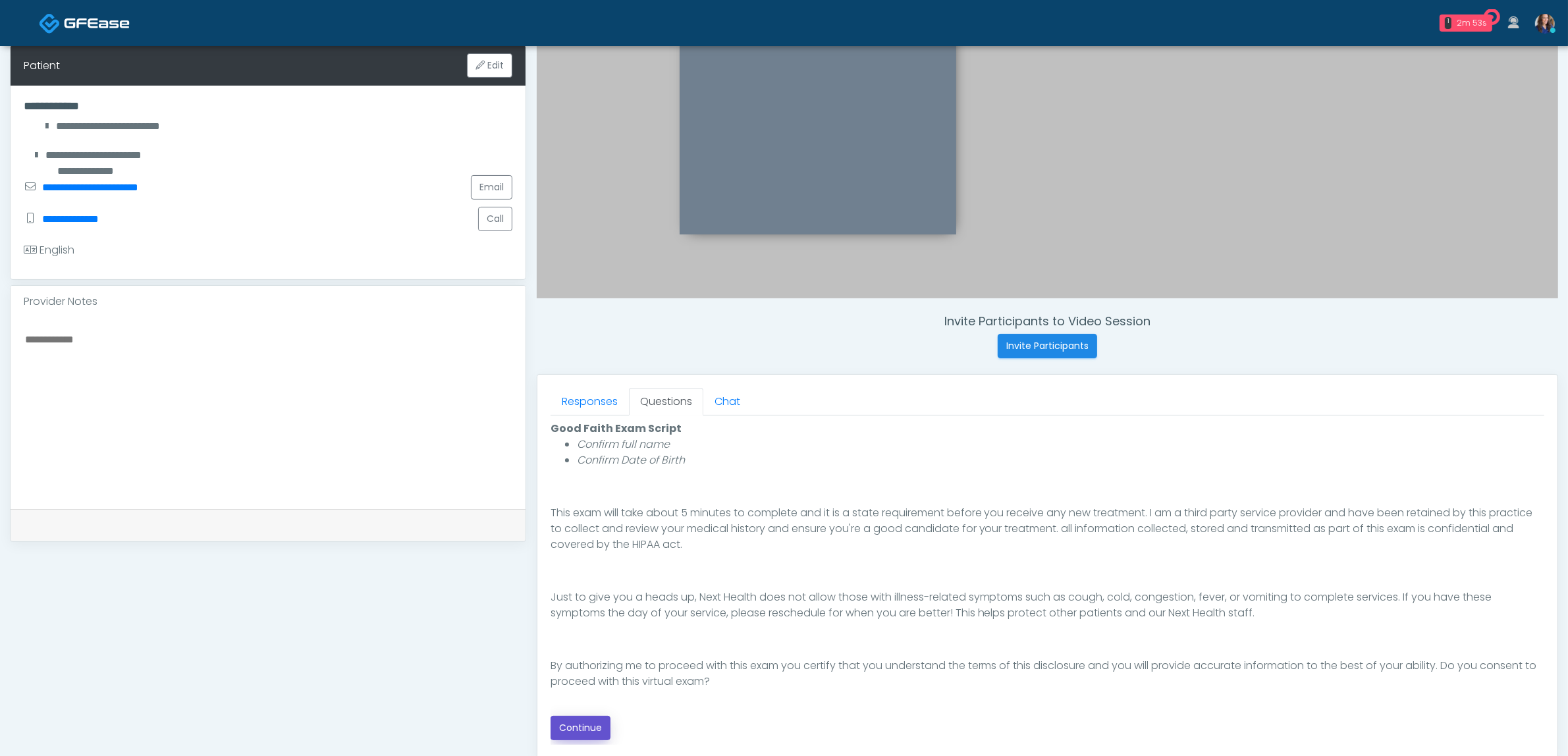
drag, startPoint x: 586, startPoint y: 728, endPoint x: 767, endPoint y: 693, distance: 184.4
click at [587, 728] on button "Continue" at bounding box center [580, 727] width 60 height 24
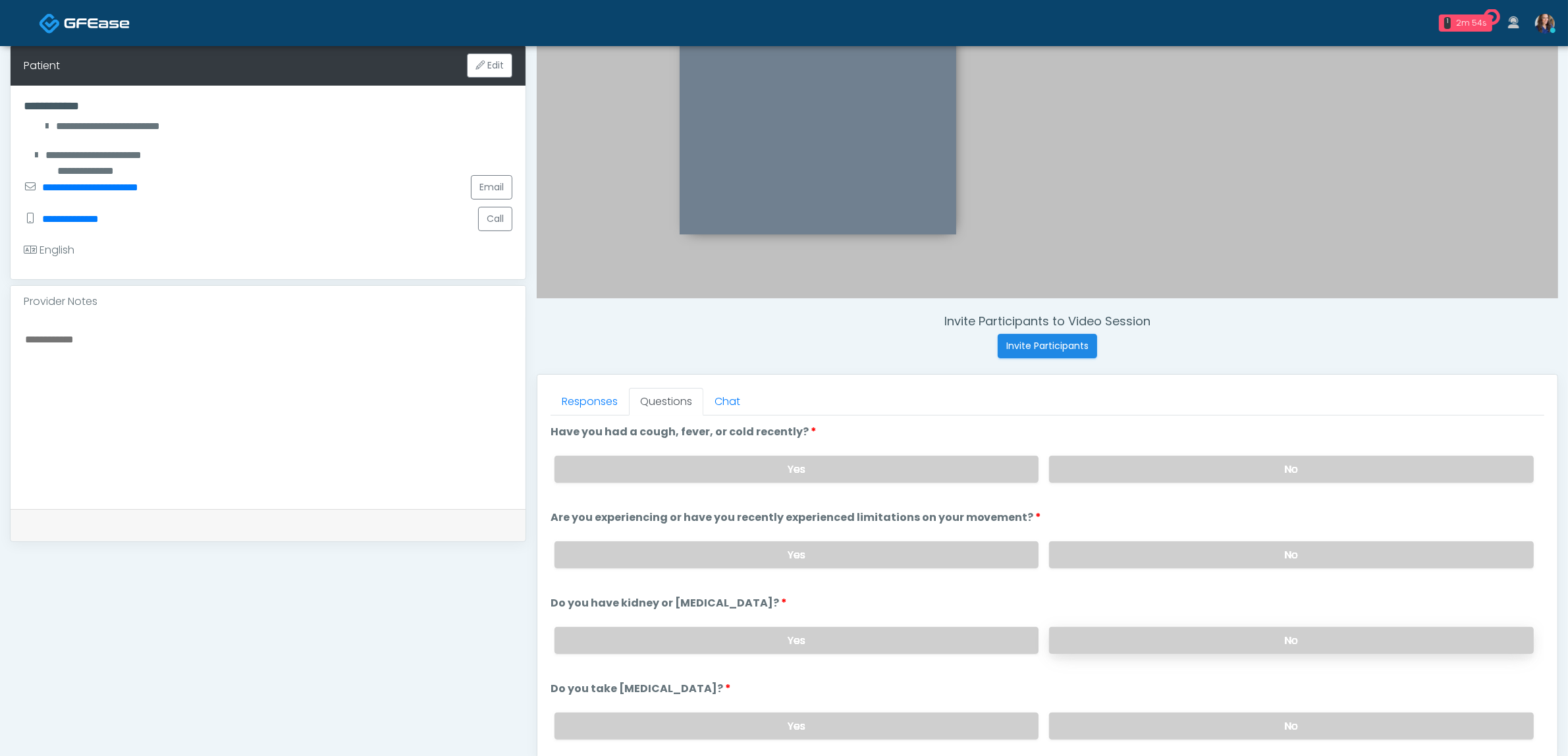
scroll to position [428, 0]
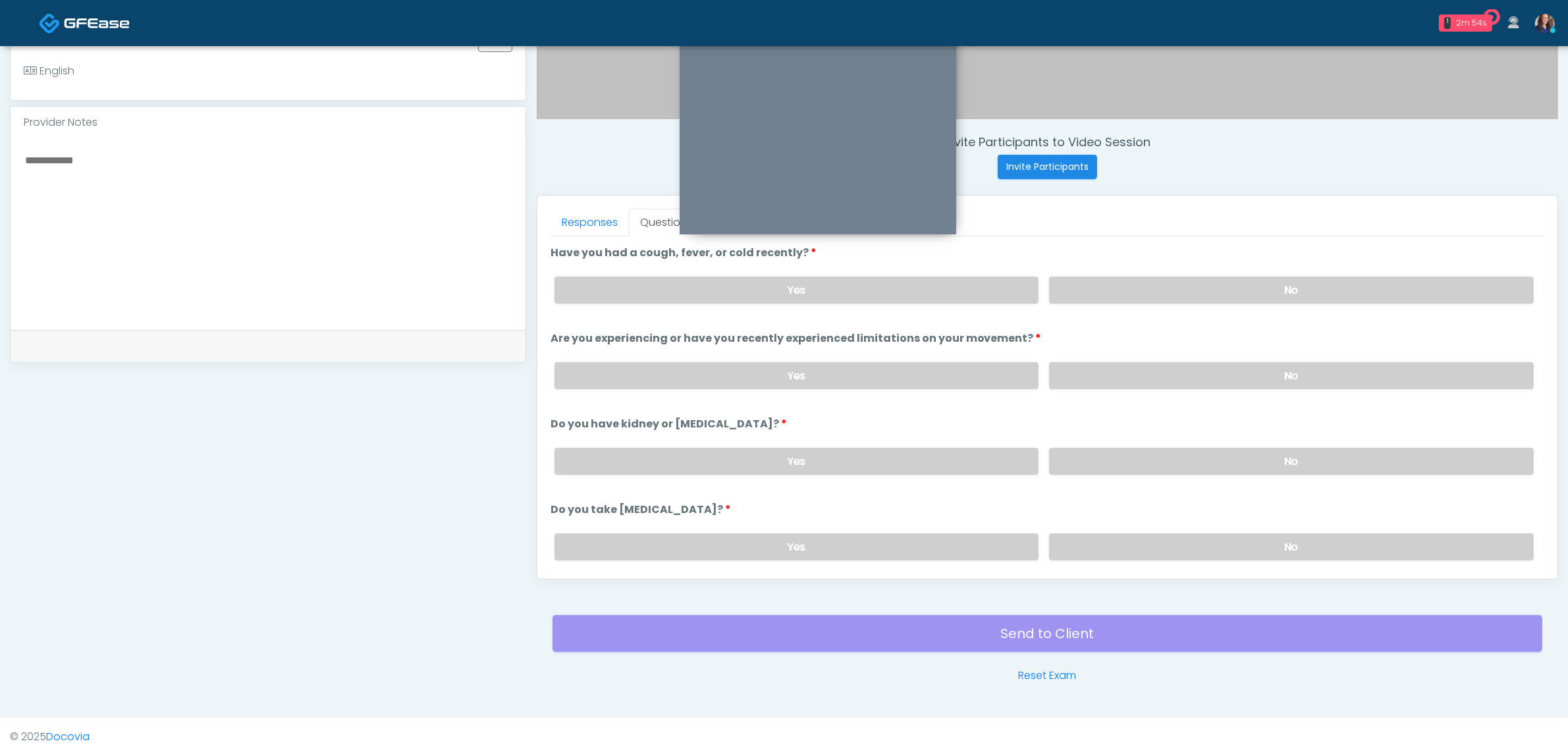
click at [1236, 268] on div "Yes No" at bounding box center [1044, 290] width 1000 height 48
click at [1232, 290] on label "No" at bounding box center [1292, 290] width 485 height 27
click at [1243, 380] on label "No" at bounding box center [1292, 375] width 485 height 27
drag, startPoint x: 1216, startPoint y: 448, endPoint x: 1213, endPoint y: 479, distance: 31.1
click at [1216, 448] on label "No" at bounding box center [1292, 461] width 485 height 27
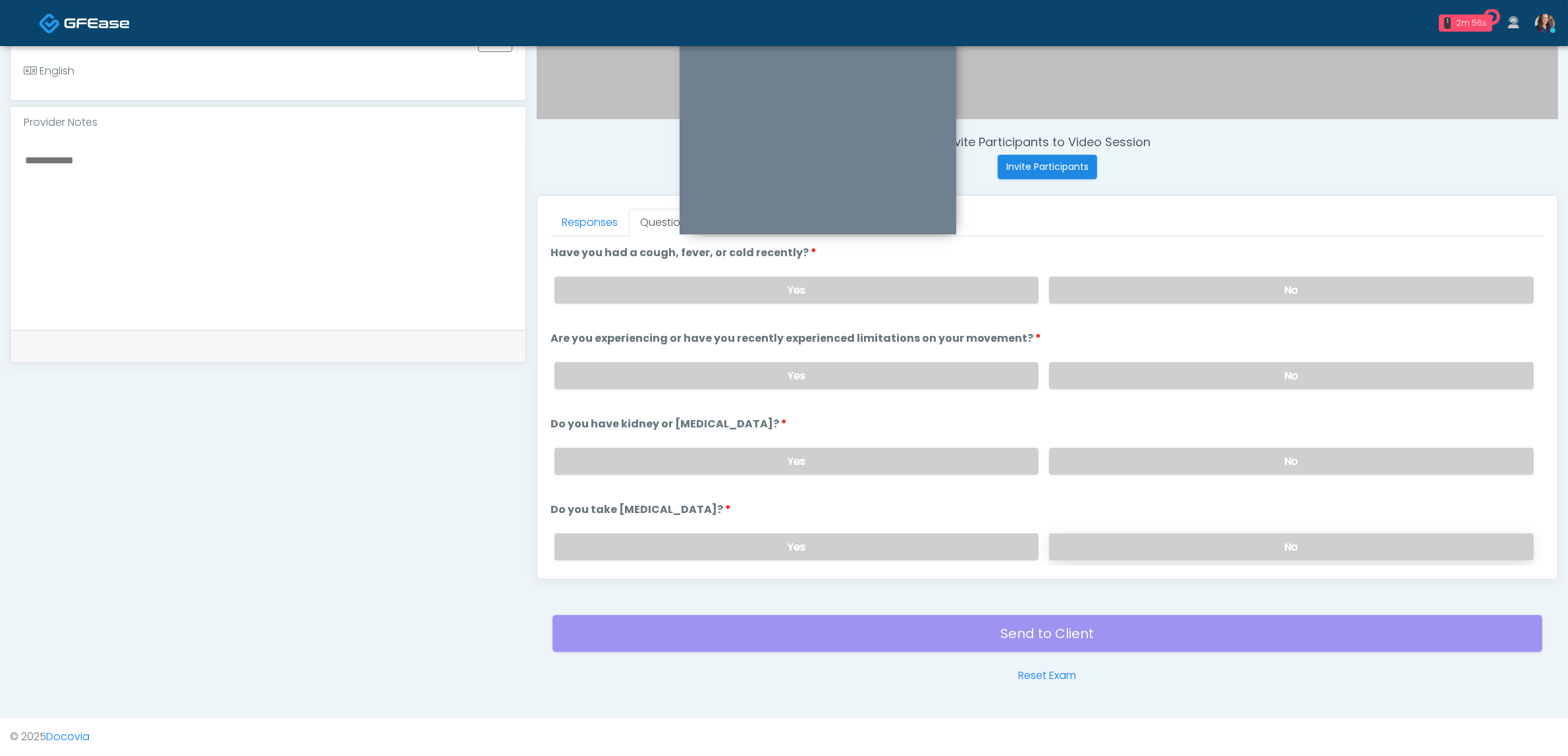
click at [1191, 535] on label "No" at bounding box center [1292, 546] width 485 height 27
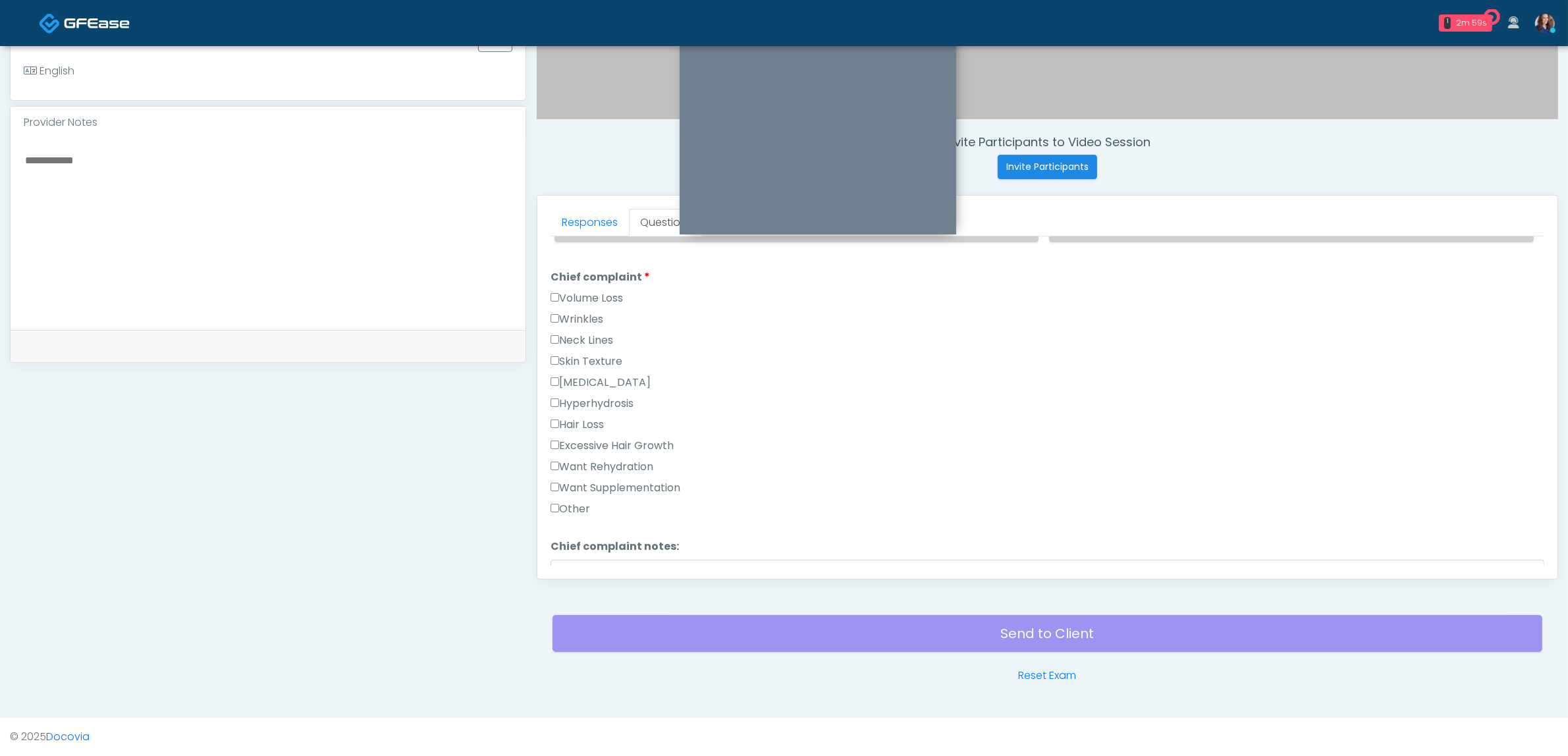
scroll to position [412, 0]
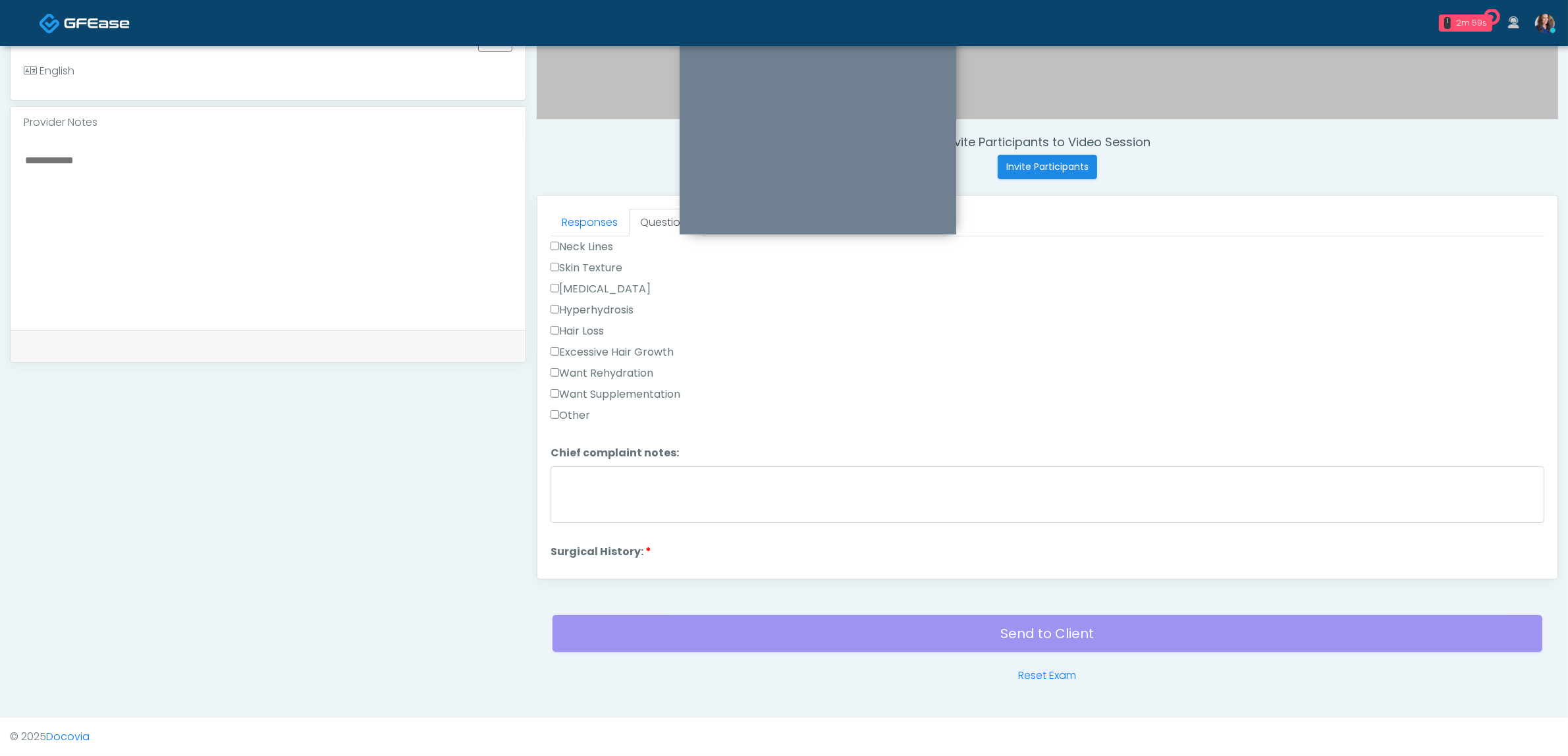
drag, startPoint x: 593, startPoint y: 366, endPoint x: 594, endPoint y: 376, distance: 10.0
click at [593, 367] on label "Want Rehydration" at bounding box center [602, 373] width 103 height 16
click at [598, 397] on div "Want Supplementation" at bounding box center [1048, 397] width 994 height 21
click at [614, 390] on label "Want Supplementation" at bounding box center [616, 394] width 130 height 16
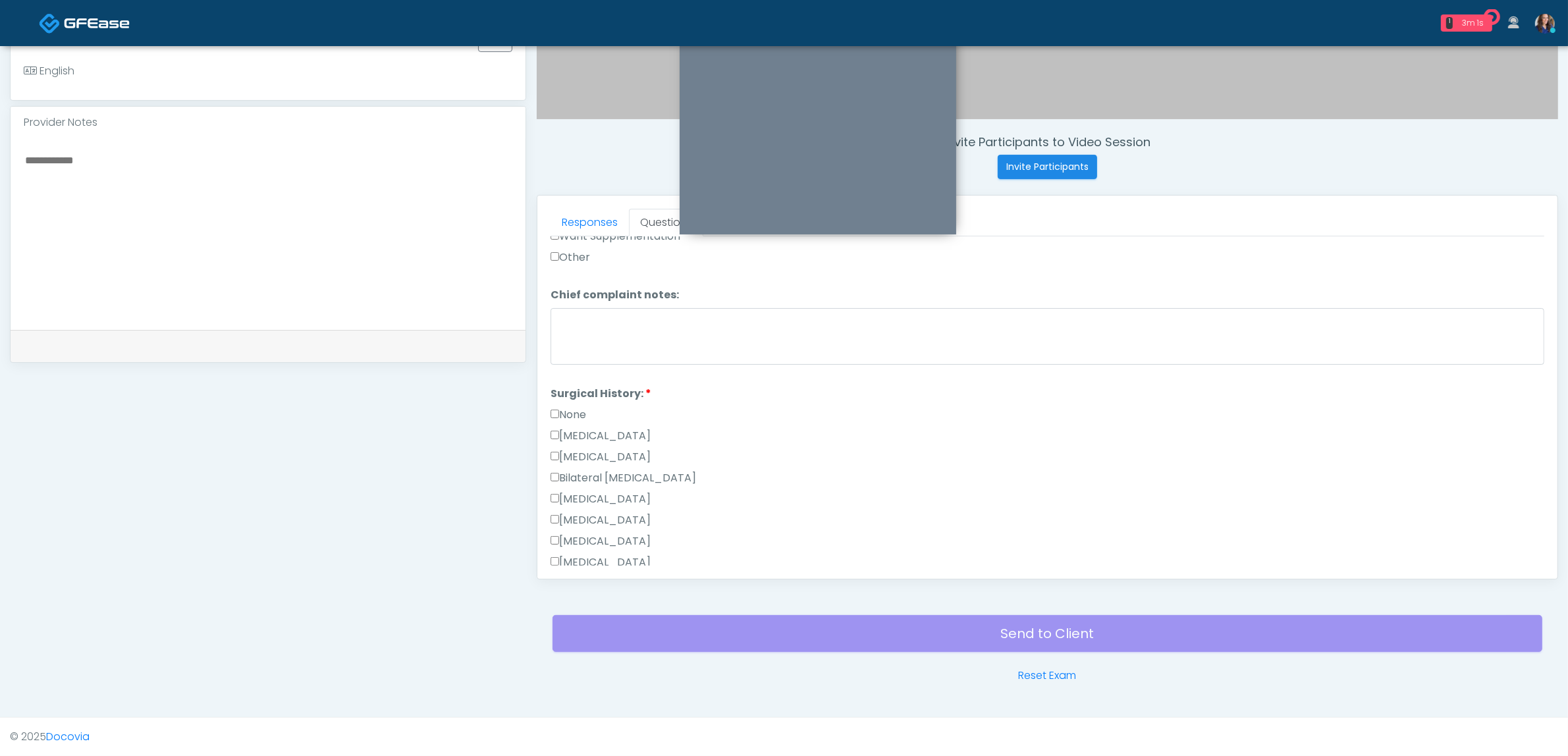
scroll to position [576, 0]
click at [575, 400] on label "None" at bounding box center [568, 407] width 35 height 16
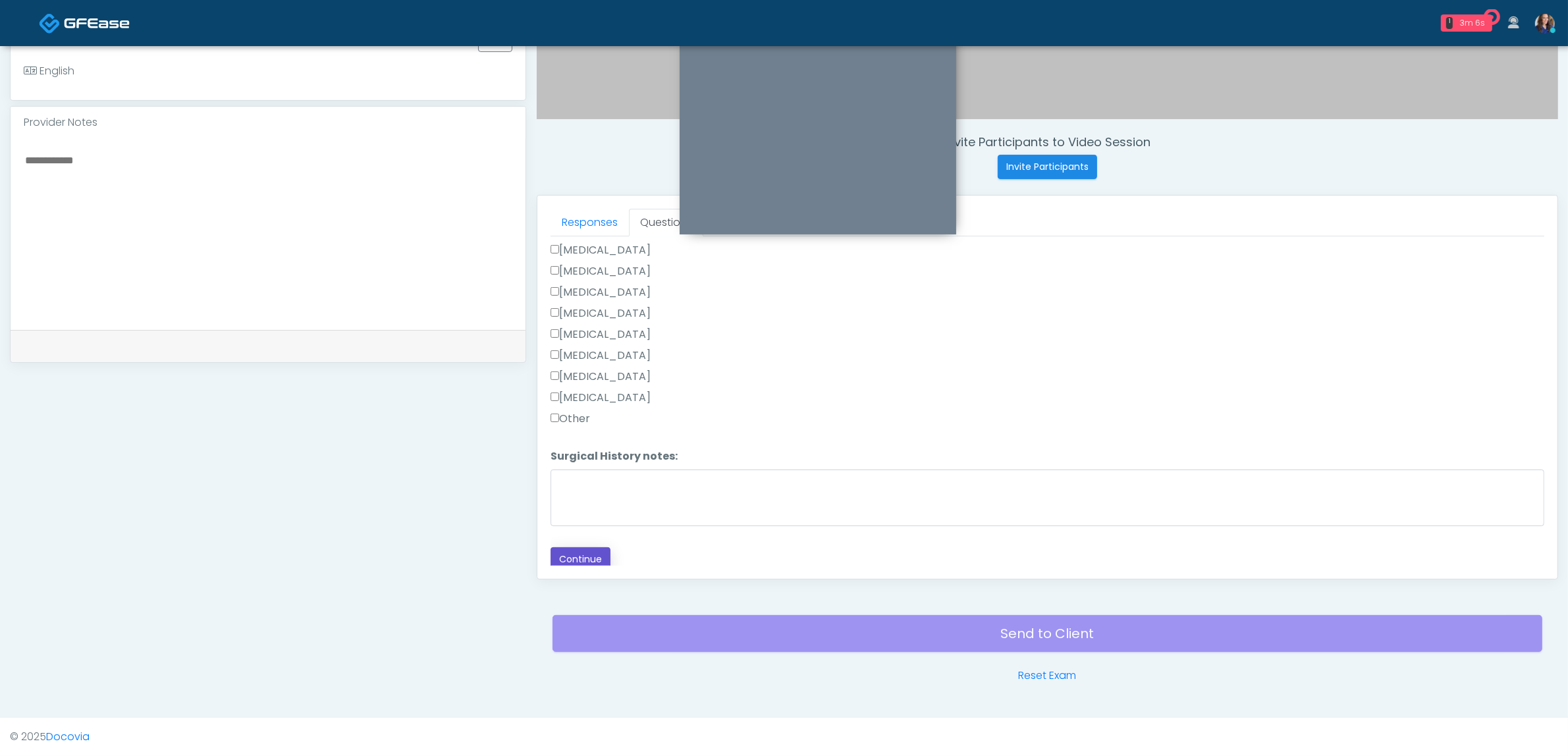
drag, startPoint x: 586, startPoint y: 553, endPoint x: 717, endPoint y: 530, distance: 133.0
click at [587, 553] on button "Continue" at bounding box center [580, 559] width 60 height 24
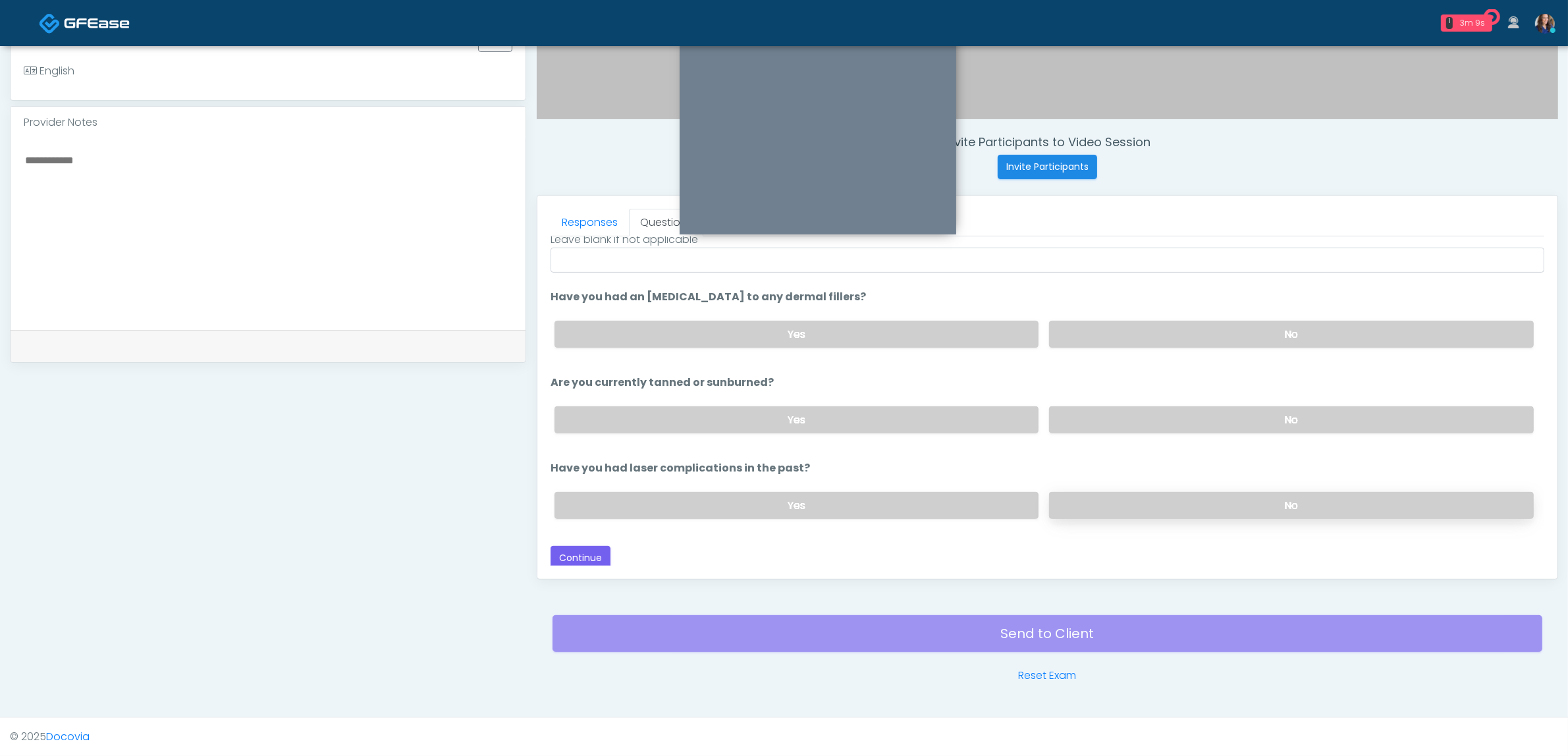
click at [1156, 502] on label "No" at bounding box center [1292, 505] width 485 height 27
click at [1169, 413] on label "No" at bounding box center [1292, 420] width 485 height 27
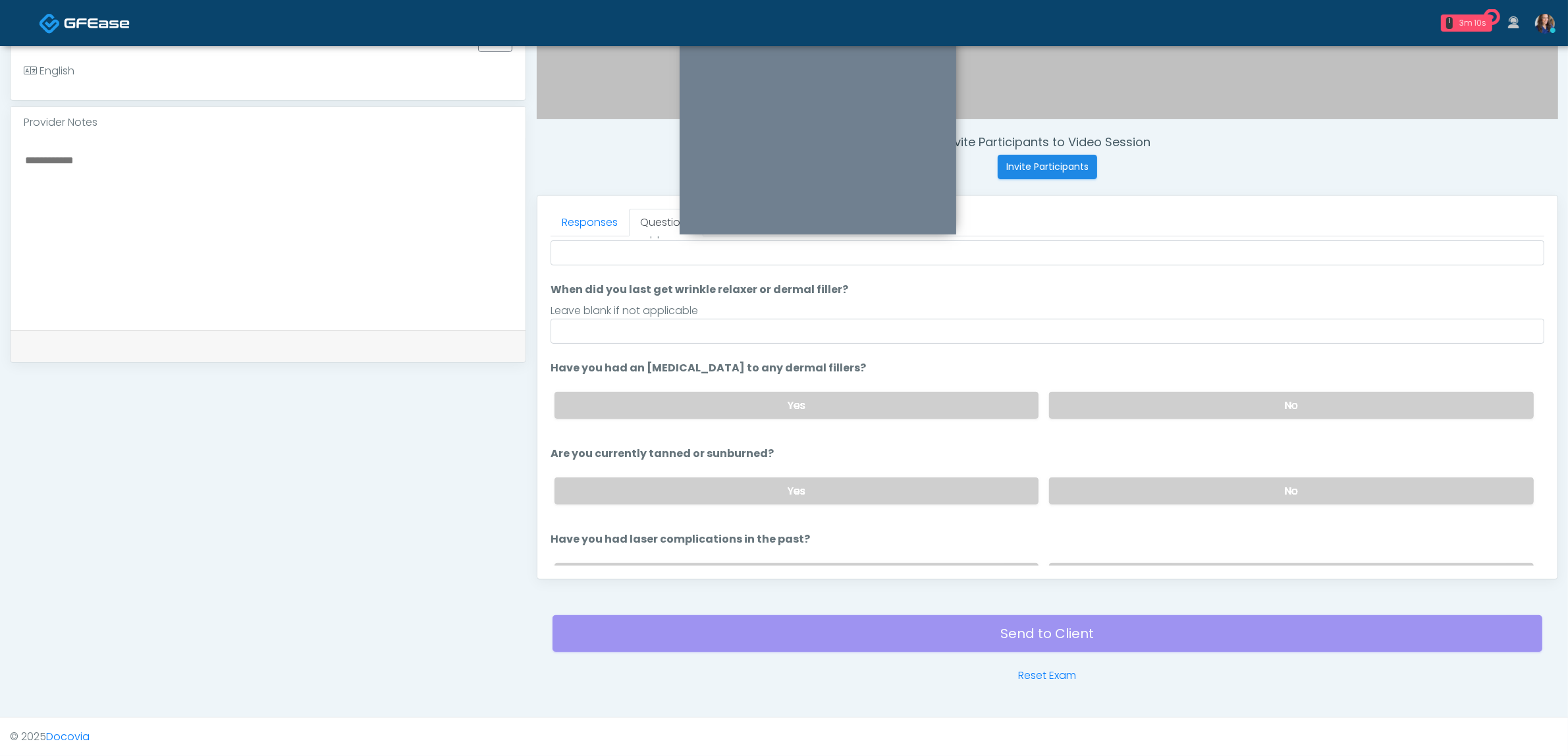
scroll to position [0, 0]
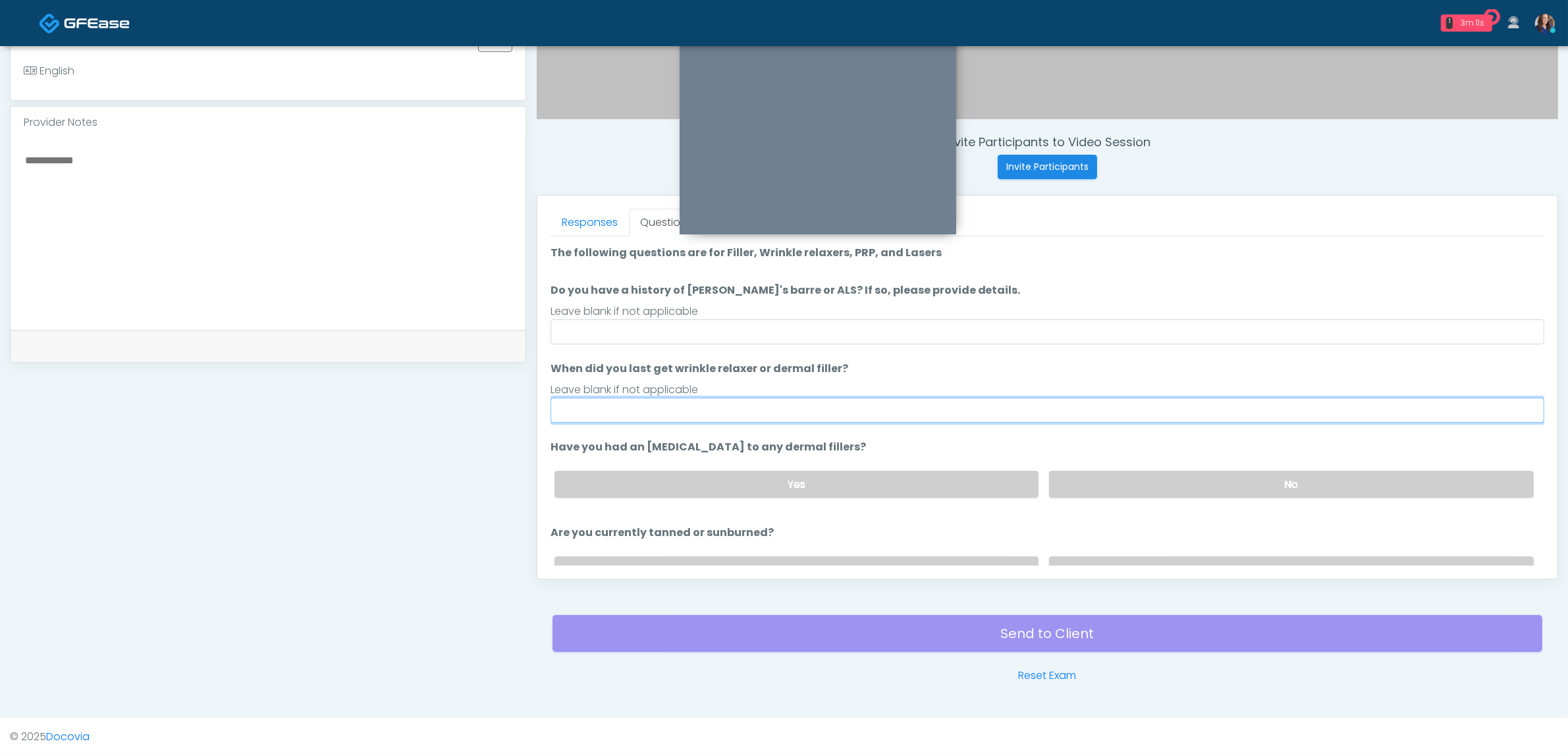
drag, startPoint x: 703, startPoint y: 407, endPoint x: 709, endPoint y: 416, distance: 10.8
click at [703, 408] on input "When did you last get wrinkle relaxer or dermal filler?" at bounding box center [1048, 410] width 994 height 25
type input "**"
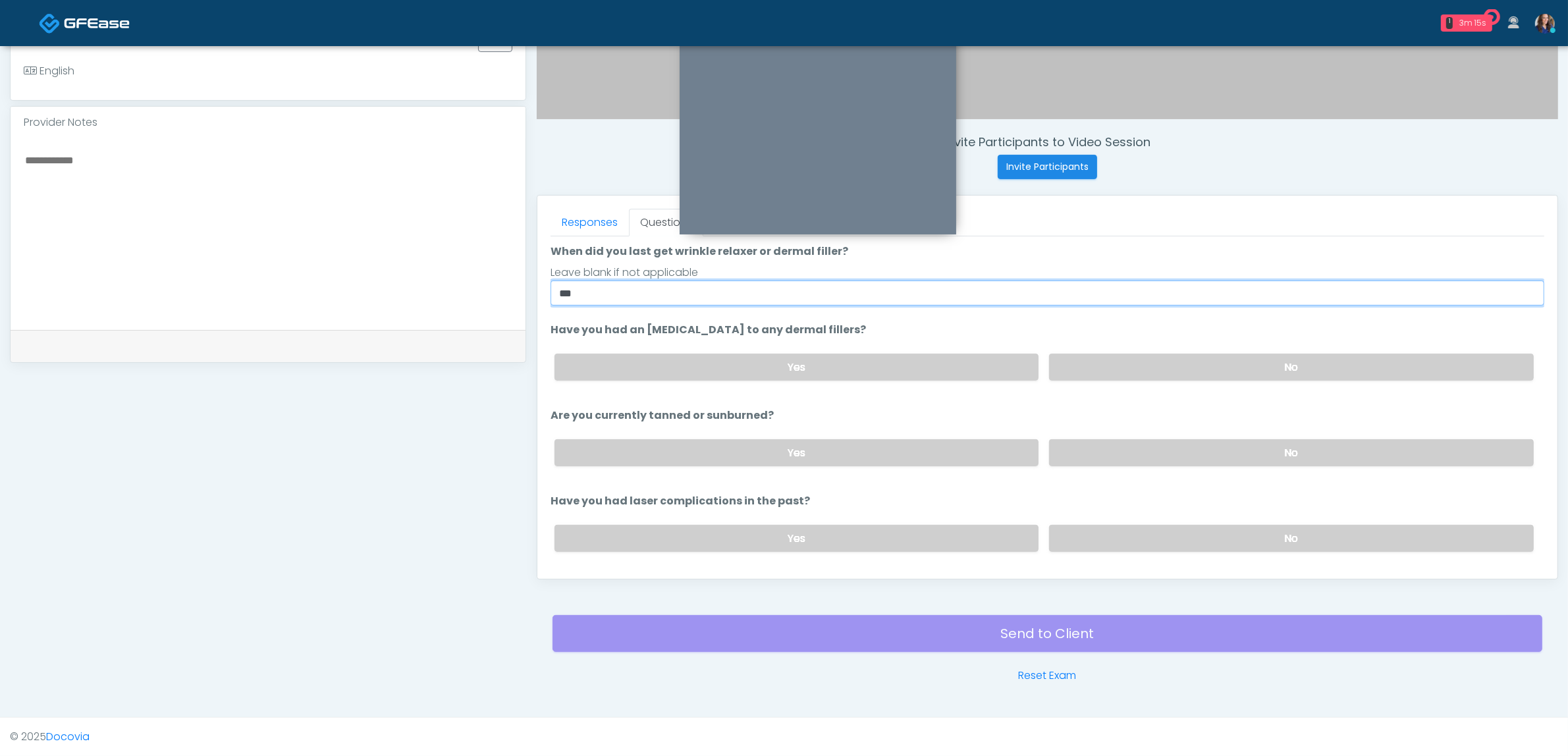
scroll to position [150, 0]
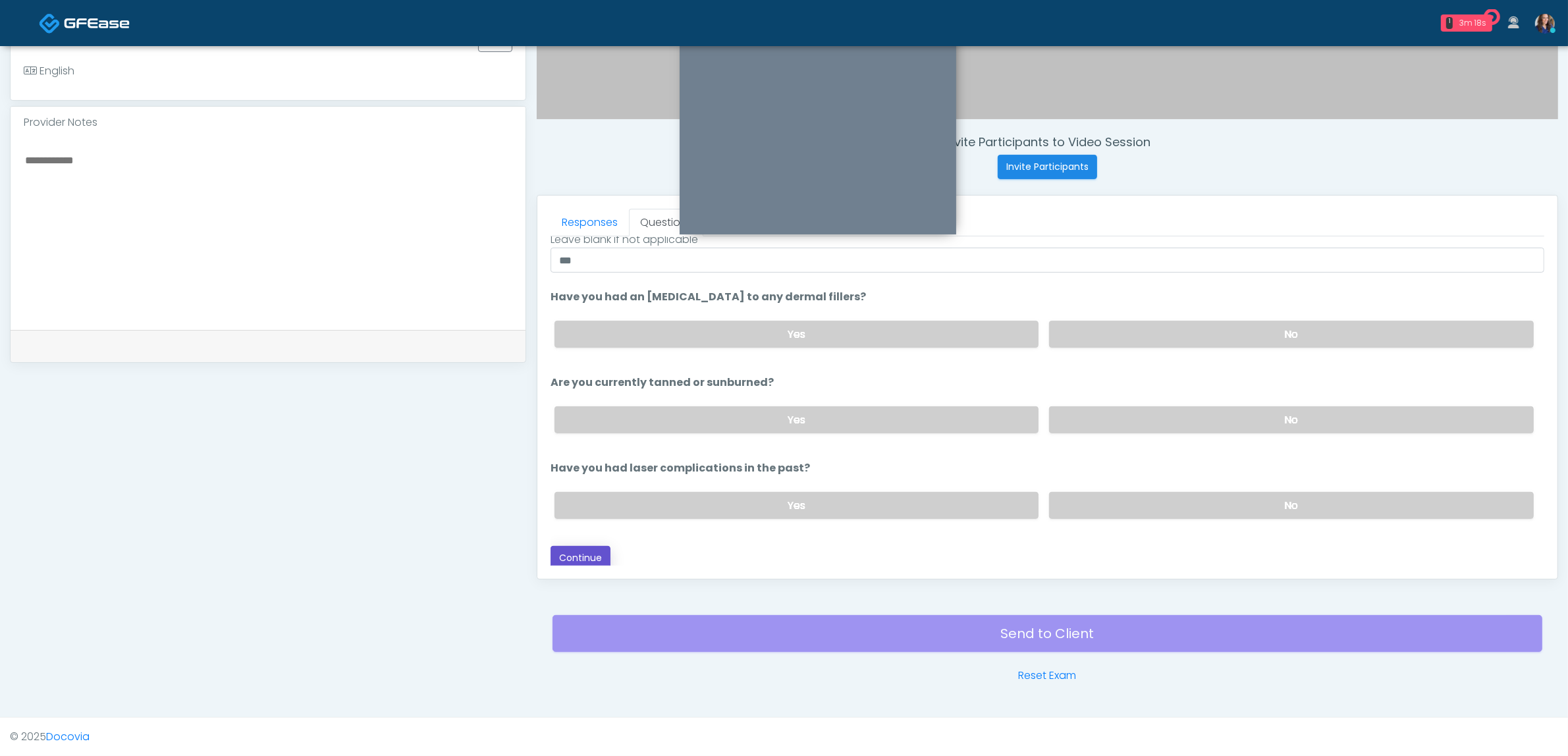
click at [591, 551] on button "Continue" at bounding box center [580, 557] width 60 height 24
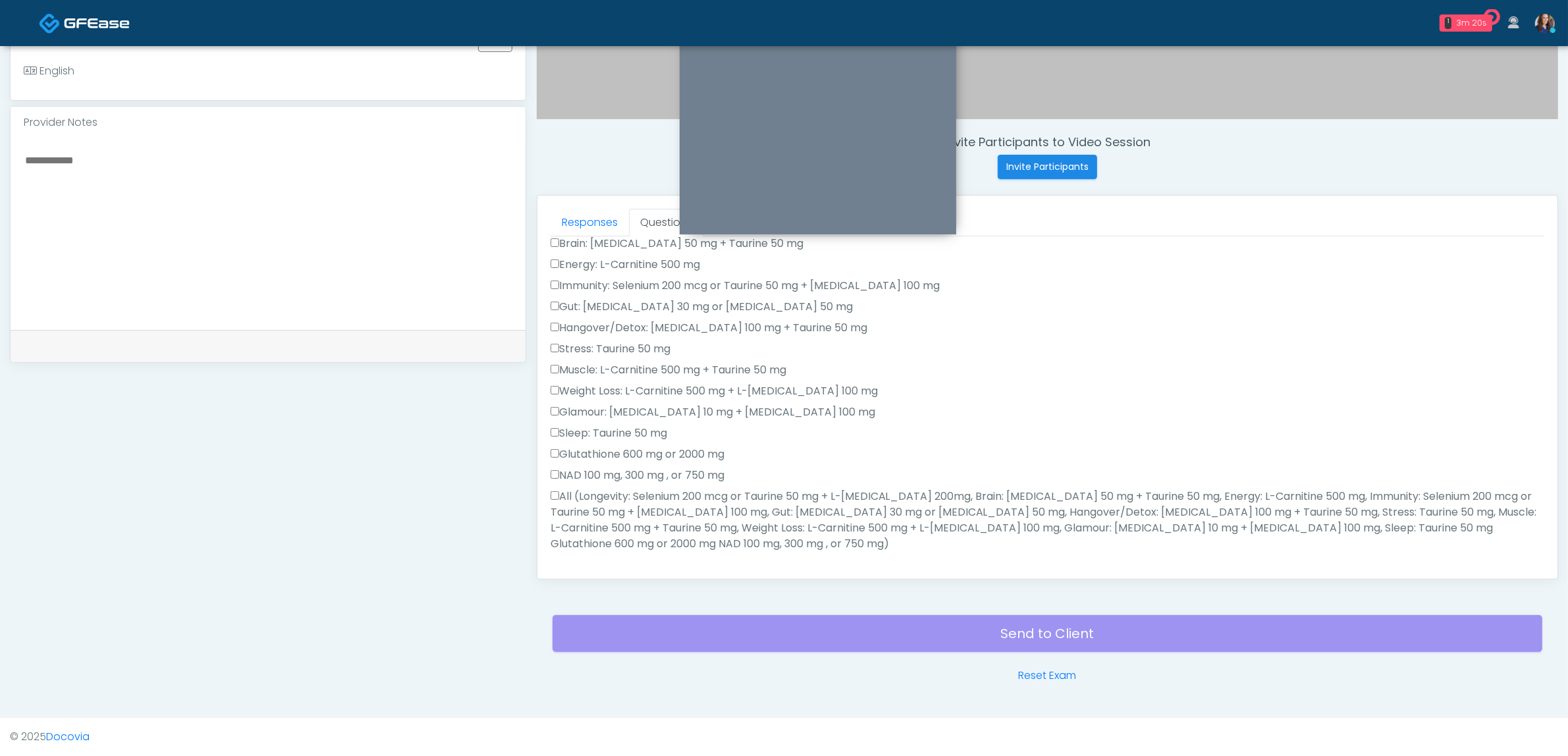
click at [793, 514] on label "All (Longevity: Selenium 200 mcg or Taurine 50 mg + L-Arginine 200mg, Brain: Gl…" at bounding box center [1048, 519] width 994 height 63
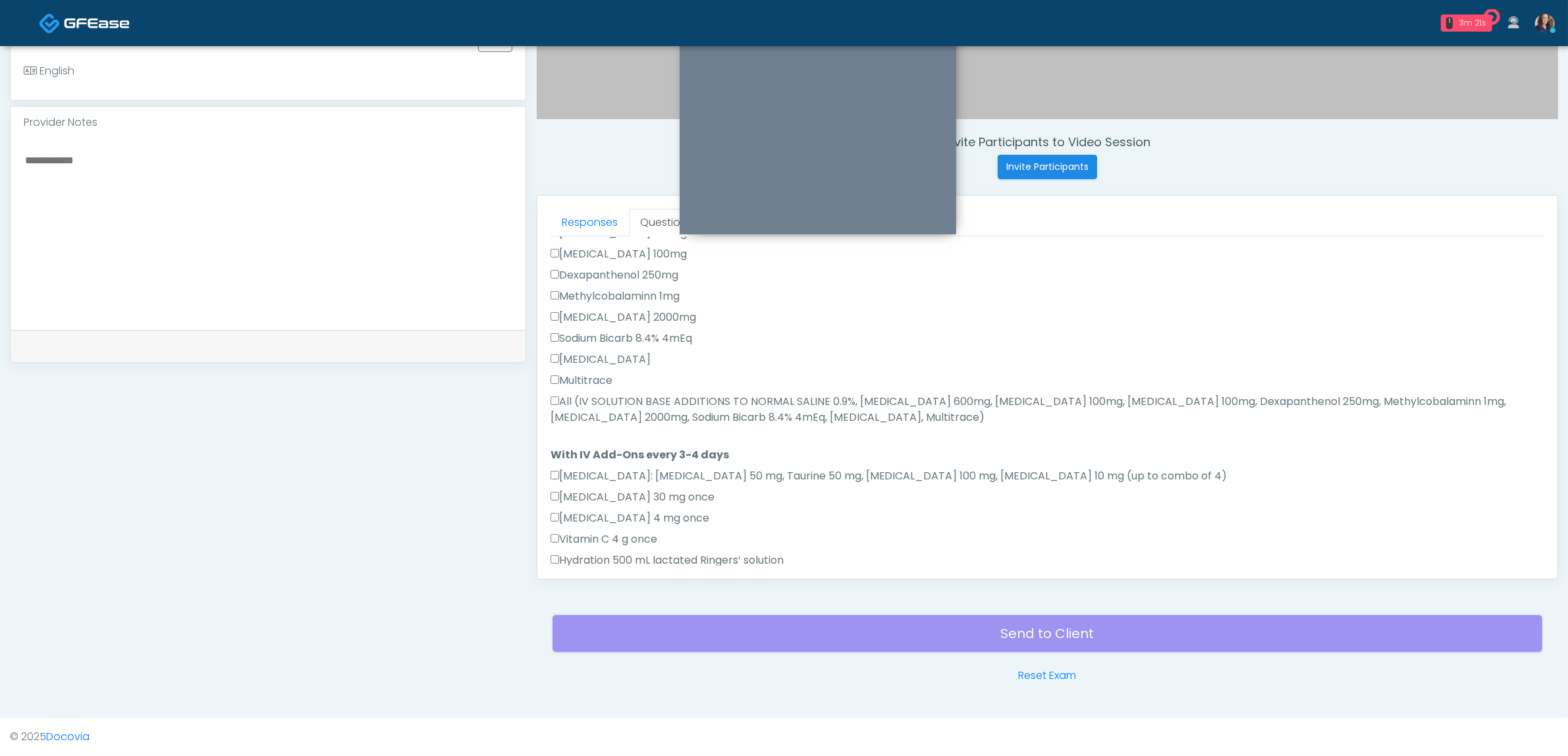
click at [748, 394] on label "All (IV SOLUTION BASE ADDITIONS TO NORMAL SALINE 0.9%, Magnesium Chloride 600mg…" at bounding box center [1048, 410] width 994 height 32
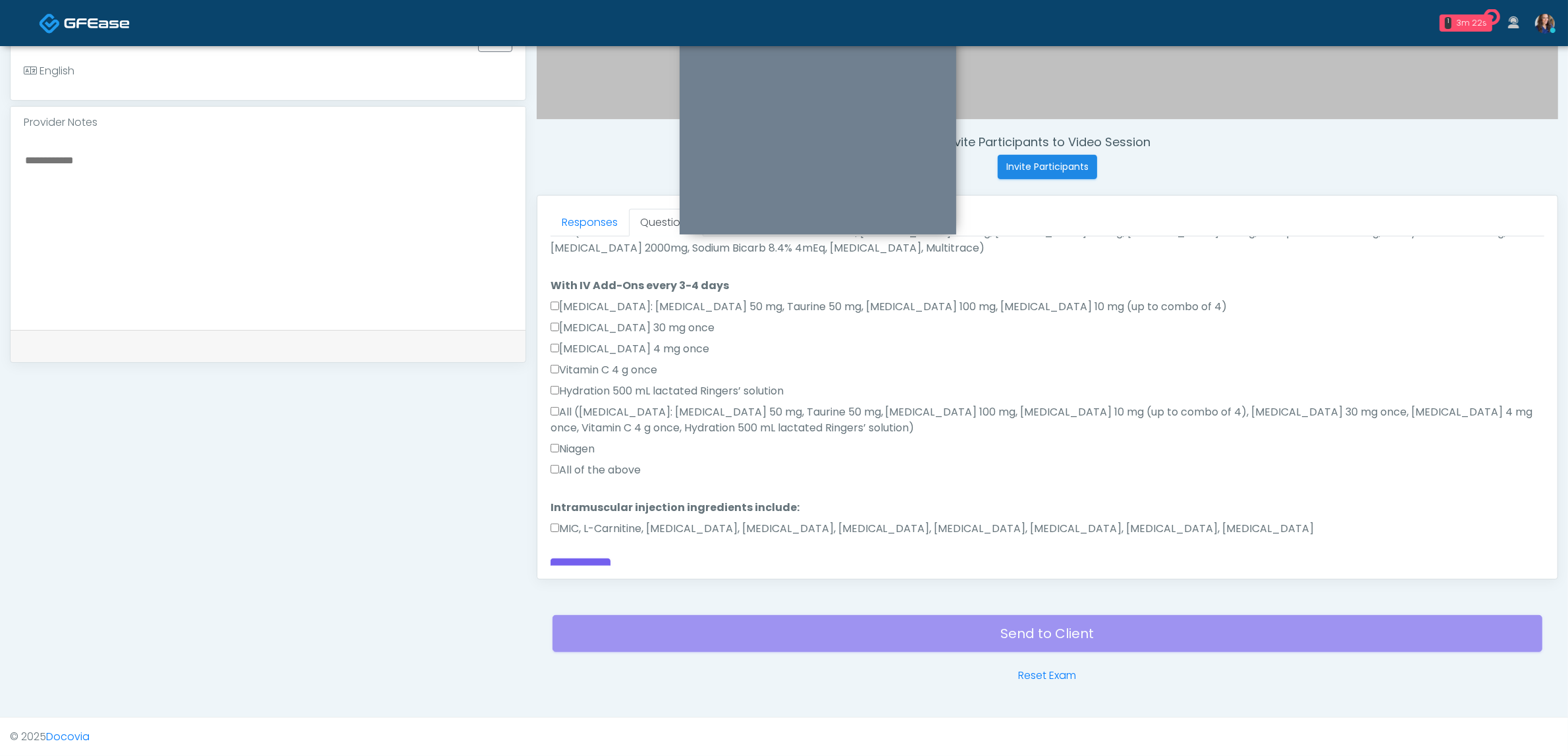
scroll to position [732, 0]
drag, startPoint x: 614, startPoint y: 452, endPoint x: 653, endPoint y: 495, distance: 58.1
click at [616, 461] on label "All of the above" at bounding box center [595, 469] width 90 height 16
click at [659, 520] on label "MIC, L-Carnitine, Methylcobalamin, Glycine, B-Complex, Lycine, Biotin, Vitamin …" at bounding box center [932, 528] width 764 height 16
drag, startPoint x: 580, startPoint y: 554, endPoint x: 735, endPoint y: 507, distance: 162.0
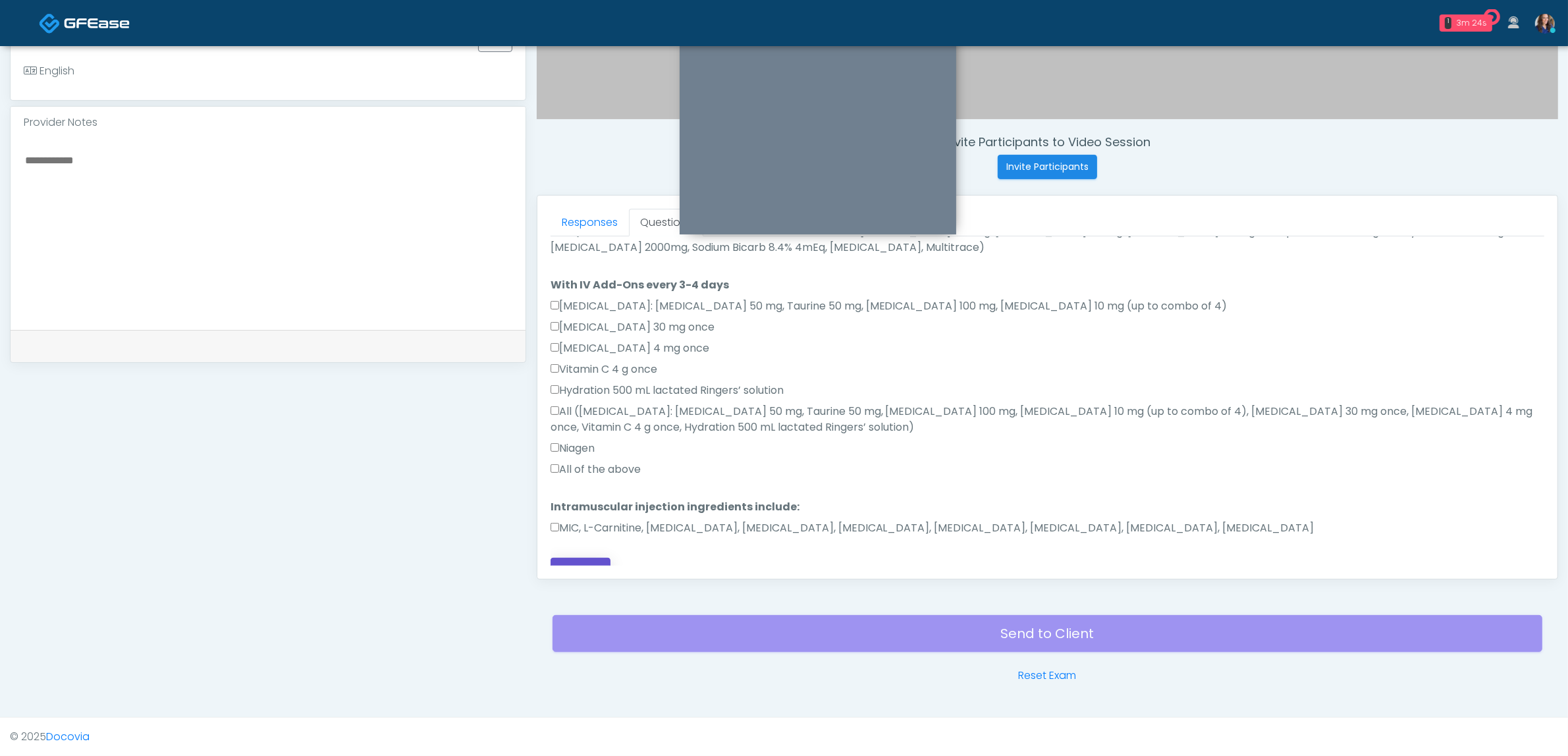
click at [581, 557] on button "Continue" at bounding box center [580, 569] width 60 height 24
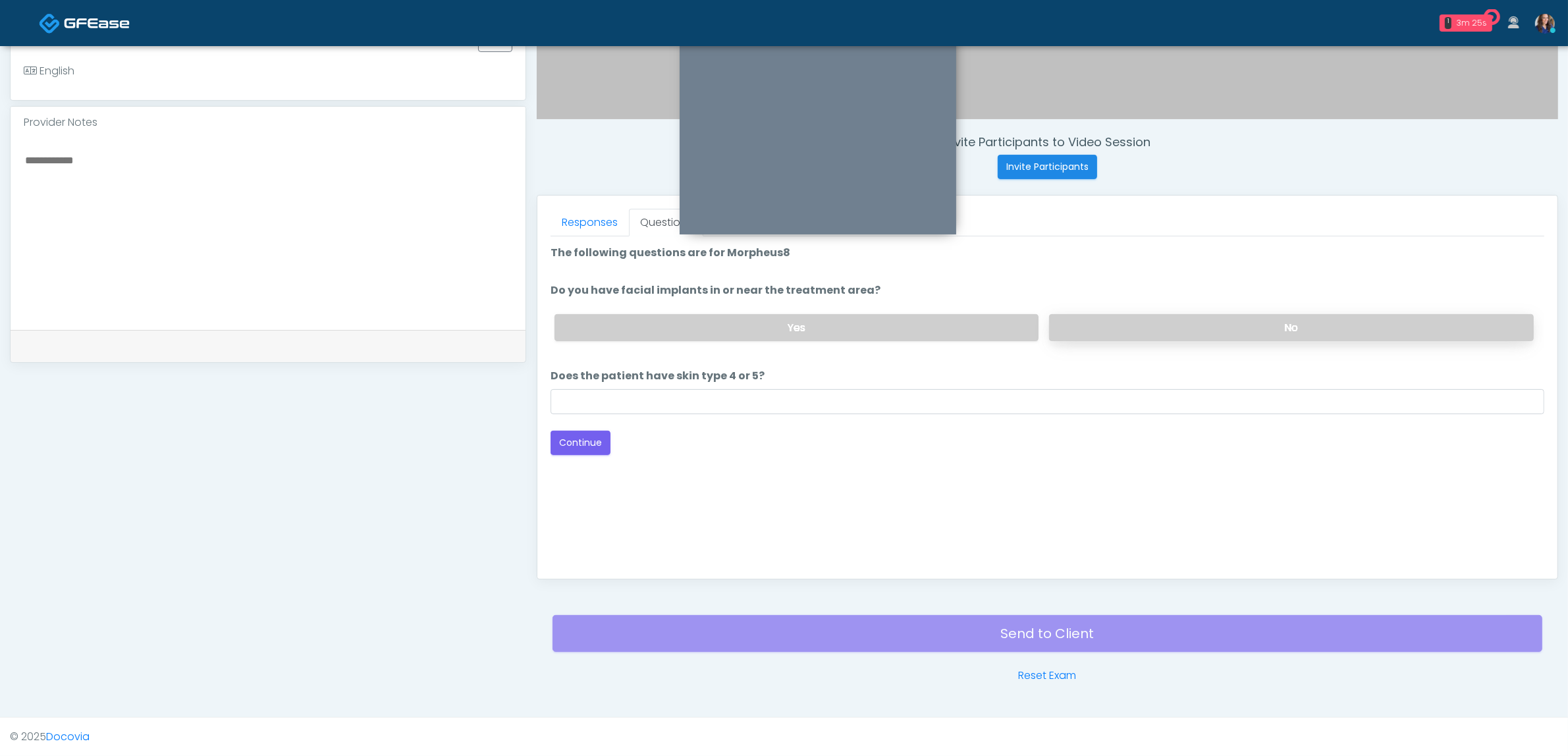
scroll to position [0, 0]
click at [1146, 321] on label "No" at bounding box center [1292, 327] width 485 height 27
click at [1144, 327] on label "No" at bounding box center [1292, 327] width 485 height 27
drag, startPoint x: 820, startPoint y: 393, endPoint x: 776, endPoint y: 407, distance: 46.2
click at [820, 393] on input "Does the patient have skin type 4 or 5?" at bounding box center [1048, 402] width 994 height 25
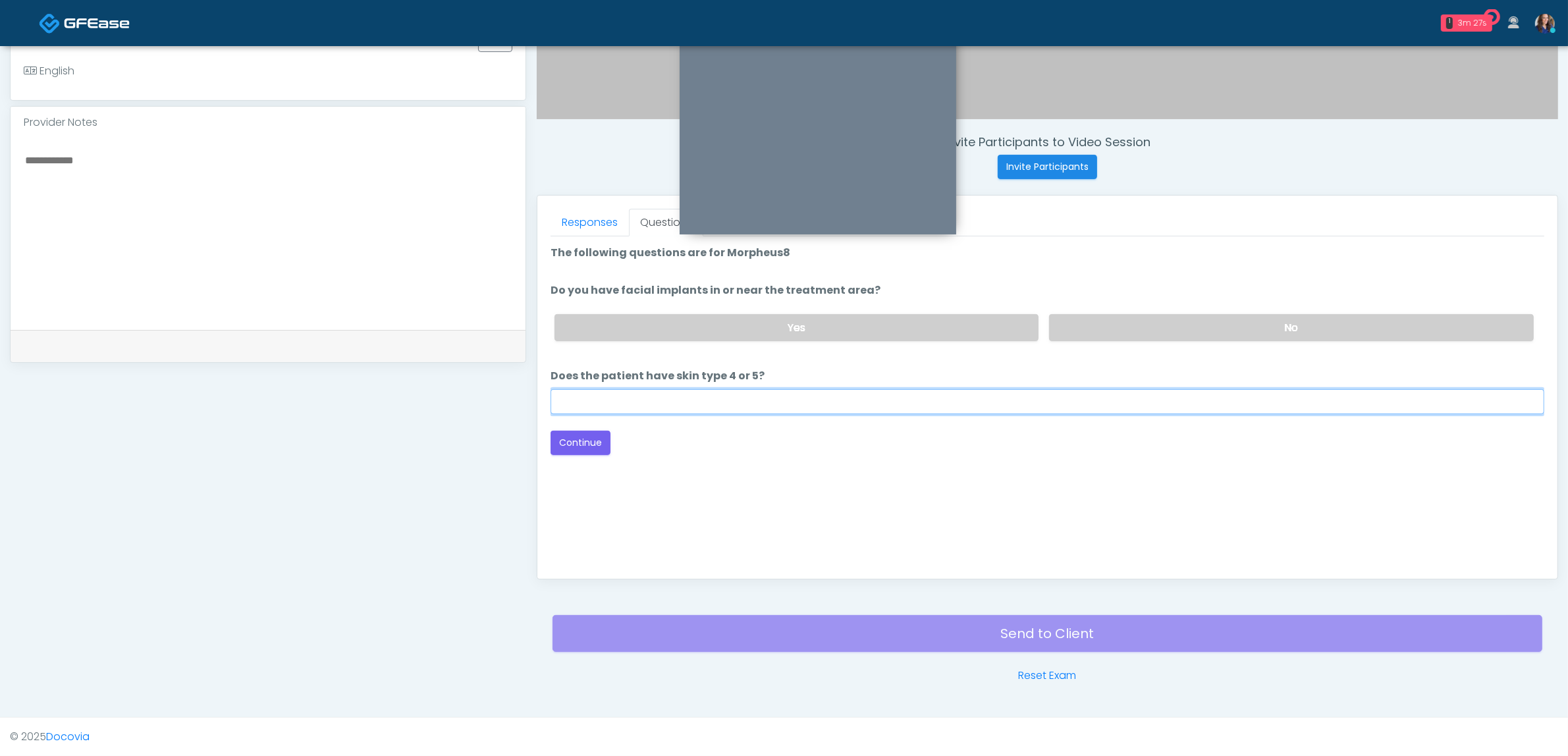
type input "**"
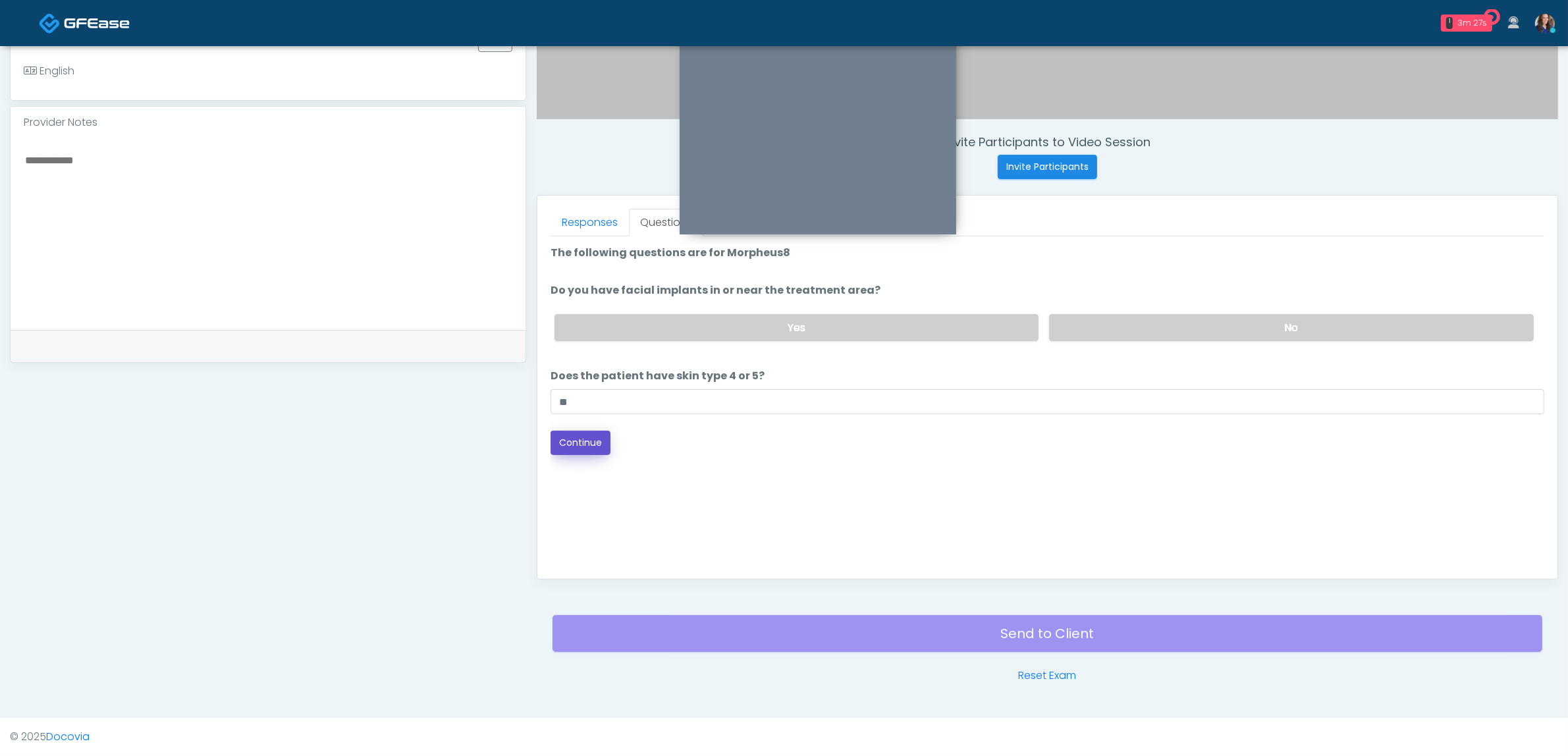
click at [596, 445] on button "Continue" at bounding box center [580, 442] width 60 height 24
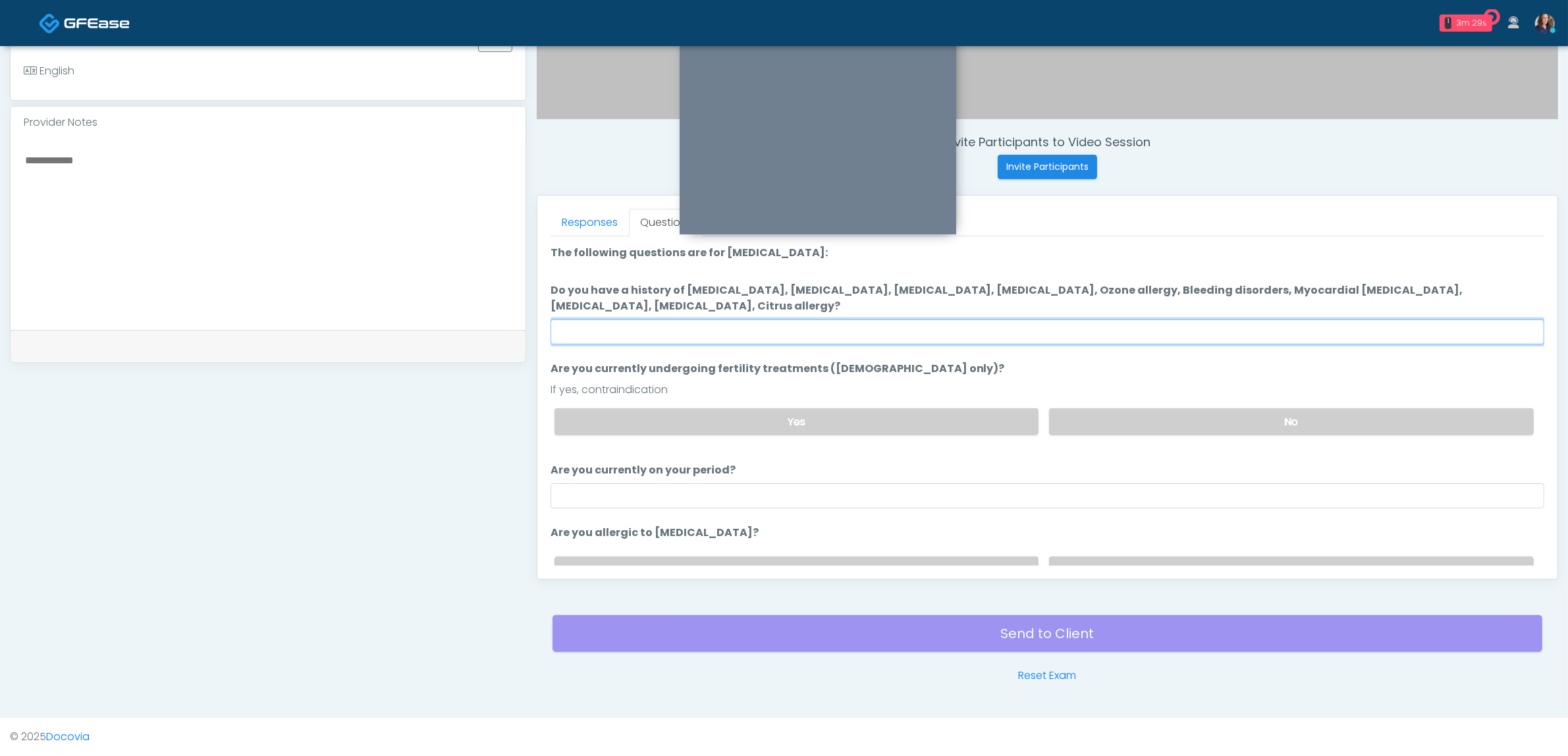
drag, startPoint x: 868, startPoint y: 333, endPoint x: 883, endPoint y: 334, distance: 15.0
click at [867, 333] on input "Do you have a history of Hyperthyroidism, Hypotension, Hypocalcemia, Hypoglycem…" at bounding box center [1048, 332] width 994 height 25
type input "**"
click at [1220, 430] on label "No" at bounding box center [1292, 422] width 485 height 27
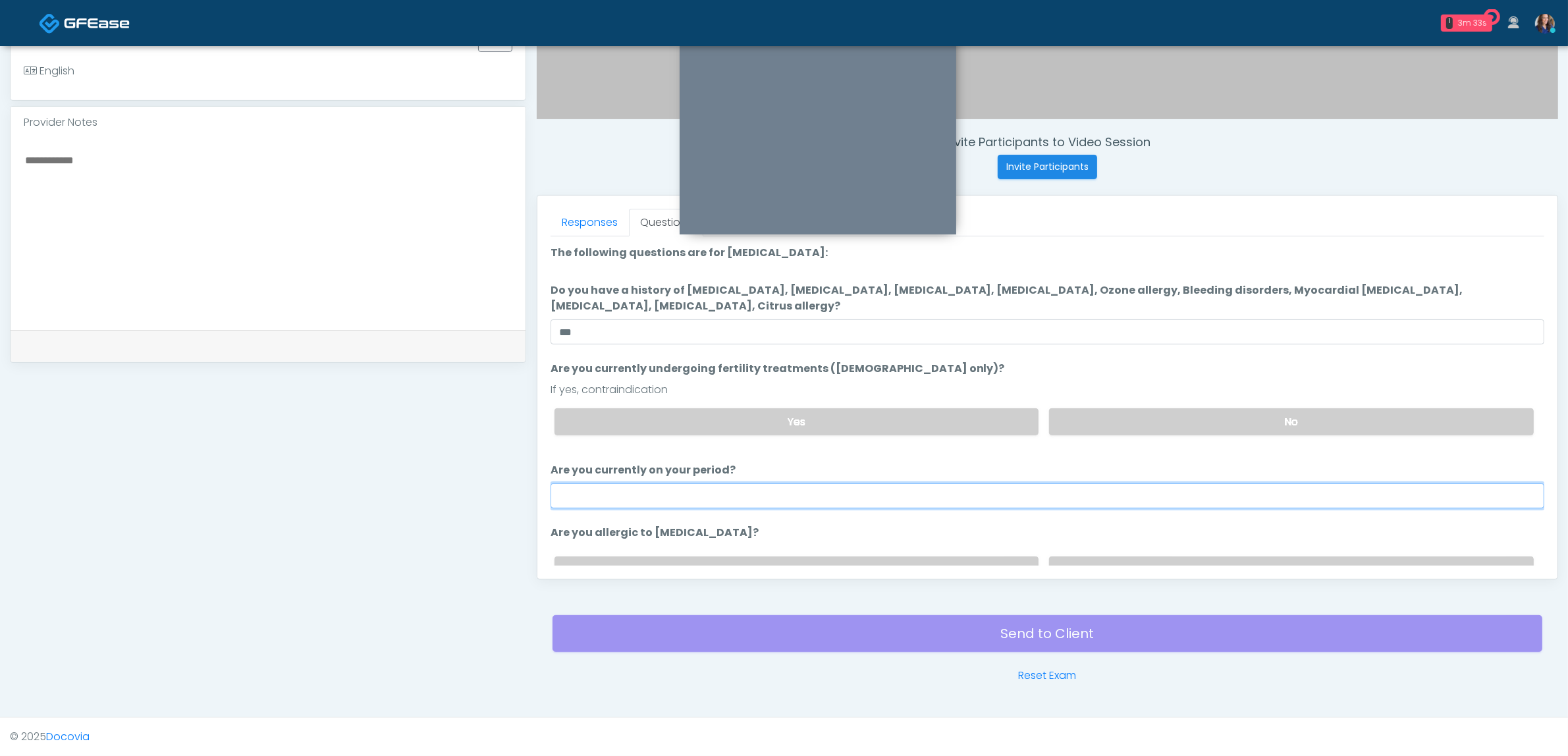
click at [1001, 499] on input "Are you currently on your period?" at bounding box center [1048, 496] width 994 height 25
type input "**"
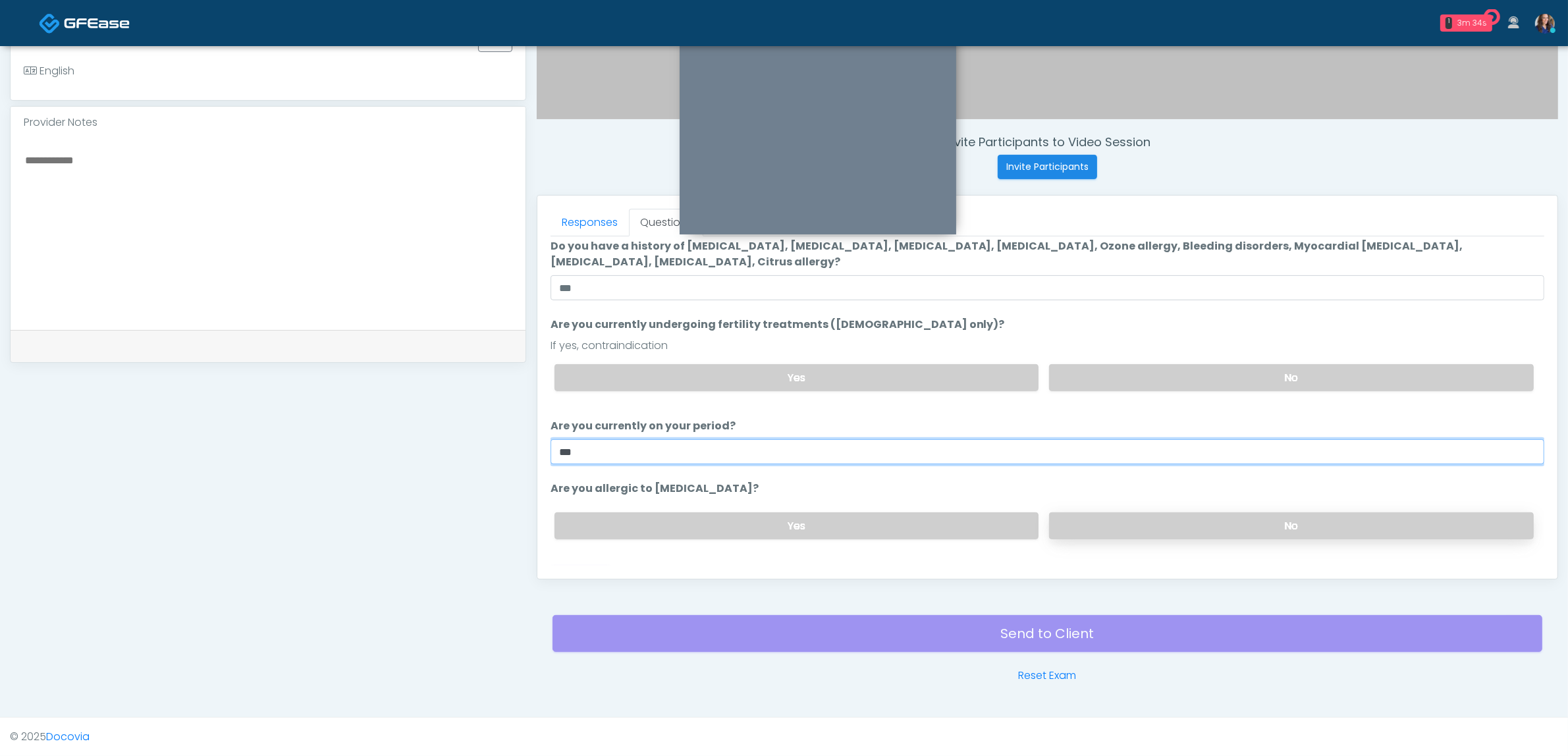
scroll to position [67, 0]
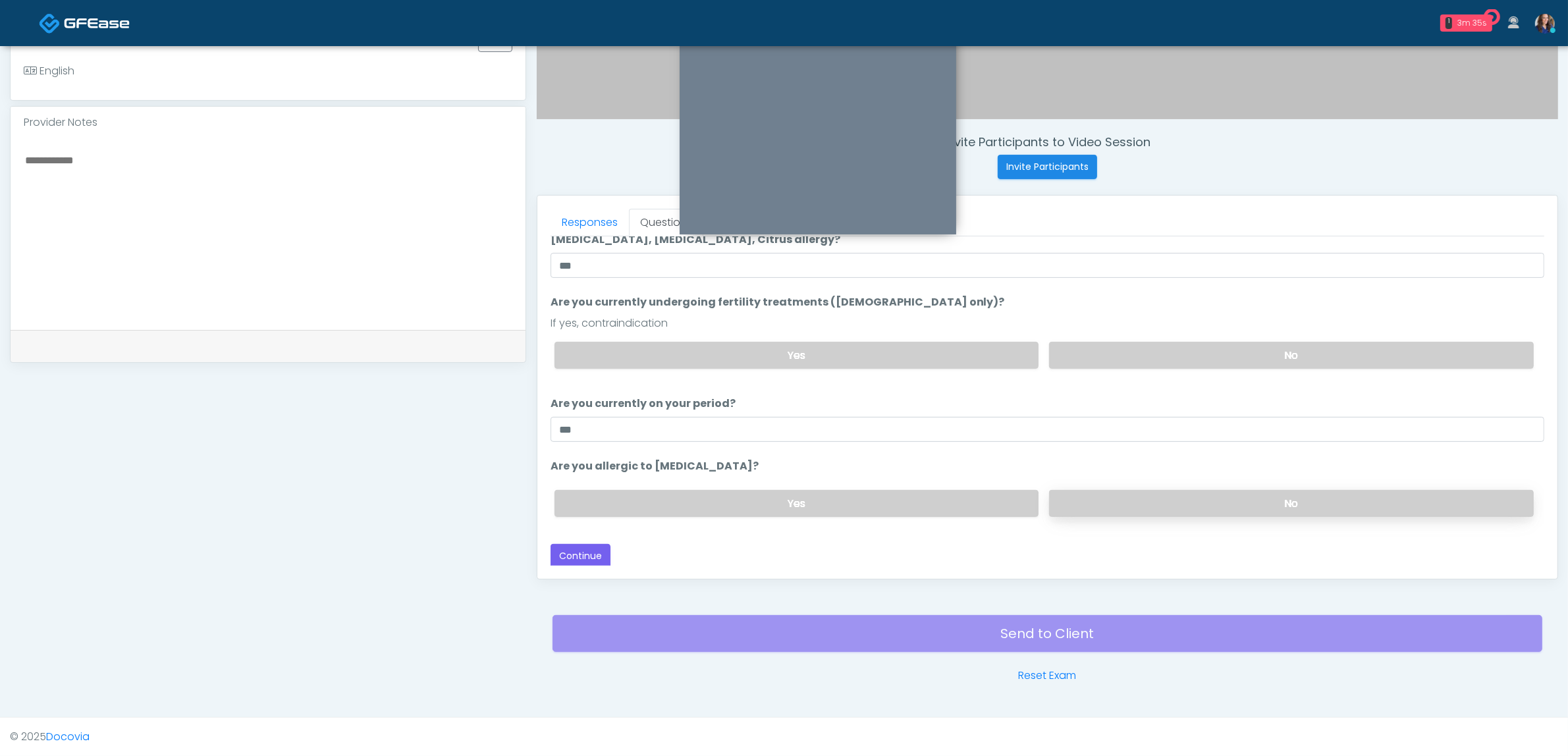
click at [1140, 498] on label "No" at bounding box center [1292, 503] width 485 height 27
drag, startPoint x: 590, startPoint y: 550, endPoint x: 684, endPoint y: 370, distance: 203.1
click at [684, 370] on div "Loading... Connecting to your agent... Please wait while we prepare your person…" at bounding box center [1048, 373] width 994 height 390
click at [584, 548] on button "Continue" at bounding box center [580, 556] width 60 height 24
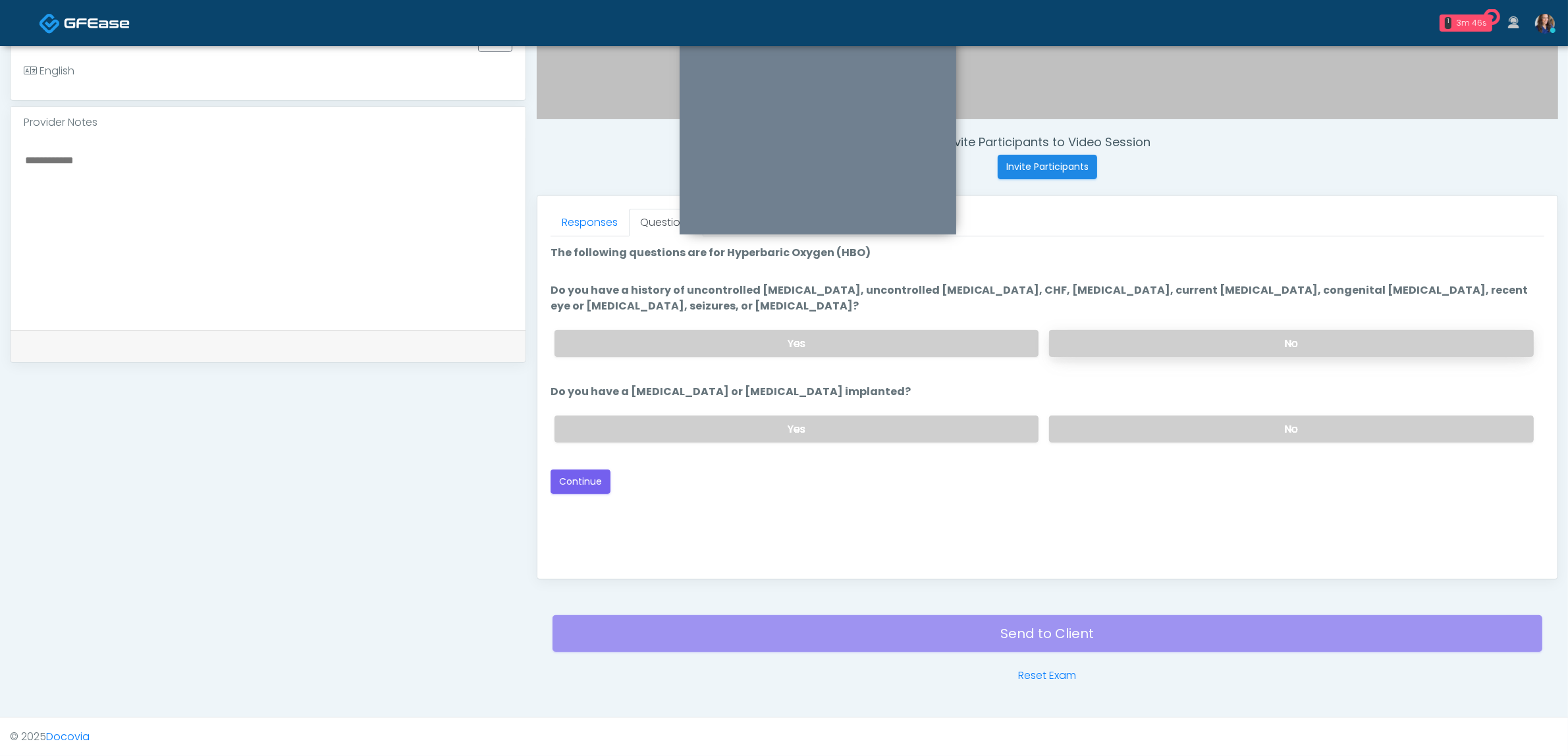
drag, startPoint x: 1147, startPoint y: 311, endPoint x: 1143, endPoint y: 329, distance: 18.4
click at [1146, 311] on label "Do you have a history of uncontrolled hypertension, uncontrolled diabetes, CHF,…" at bounding box center [1048, 298] width 994 height 32
click at [1143, 330] on label "No" at bounding box center [1292, 343] width 485 height 27
click at [1127, 422] on label "No" at bounding box center [1292, 429] width 485 height 27
click at [588, 476] on button "Continue" at bounding box center [580, 482] width 60 height 24
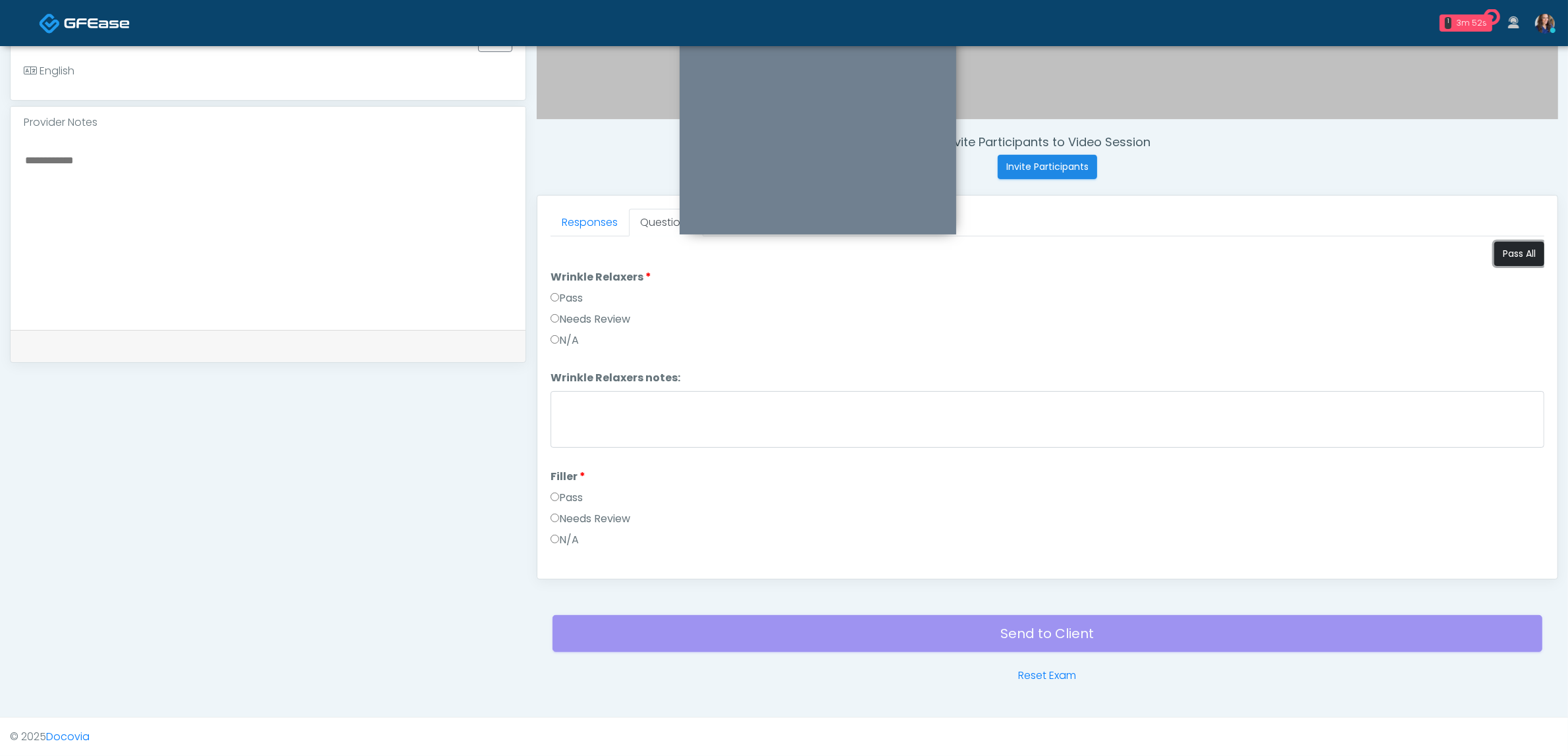
click at [1507, 258] on button "Pass All" at bounding box center [1518, 253] width 50 height 24
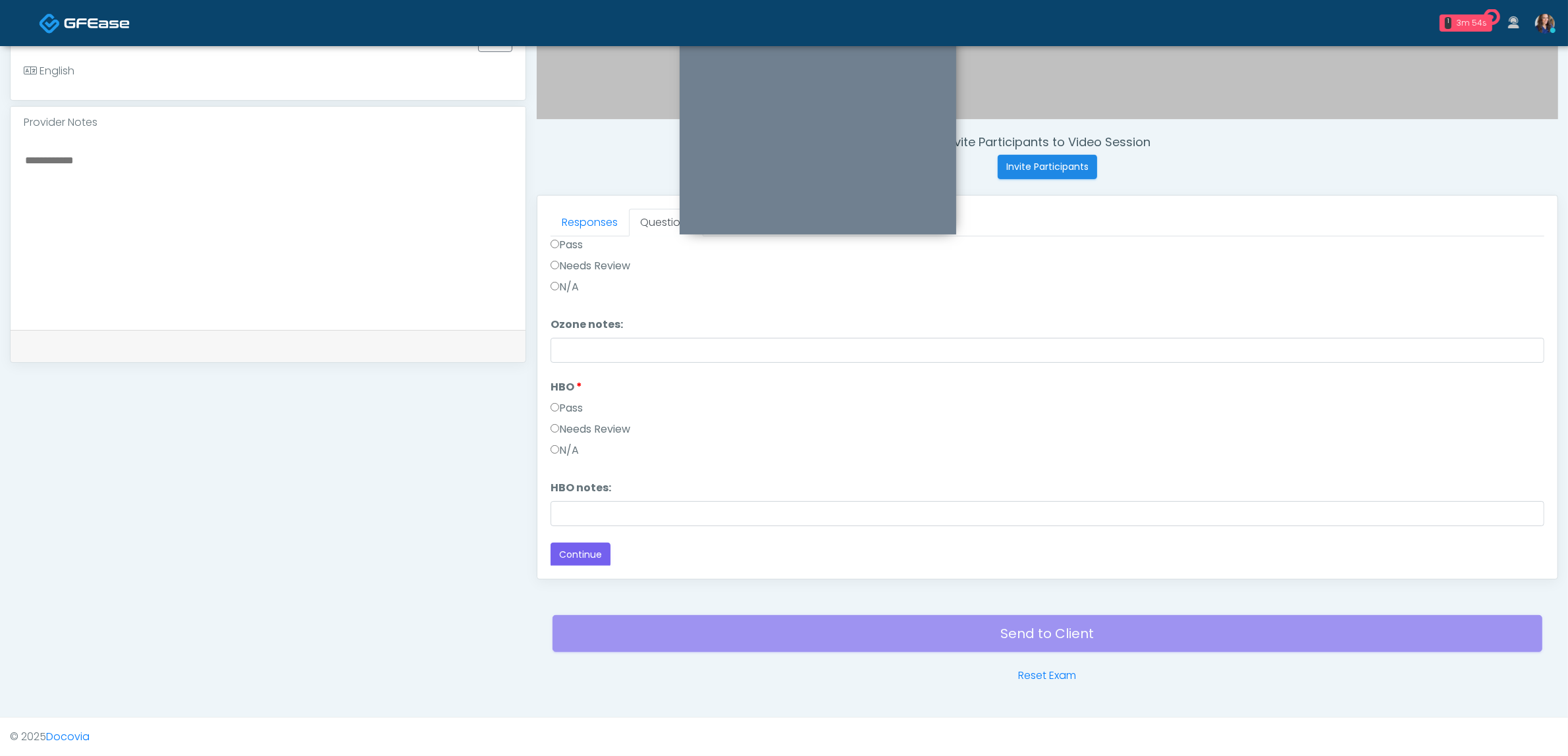
scroll to position [1650, 0]
click at [589, 553] on button "Continue" at bounding box center [580, 554] width 60 height 24
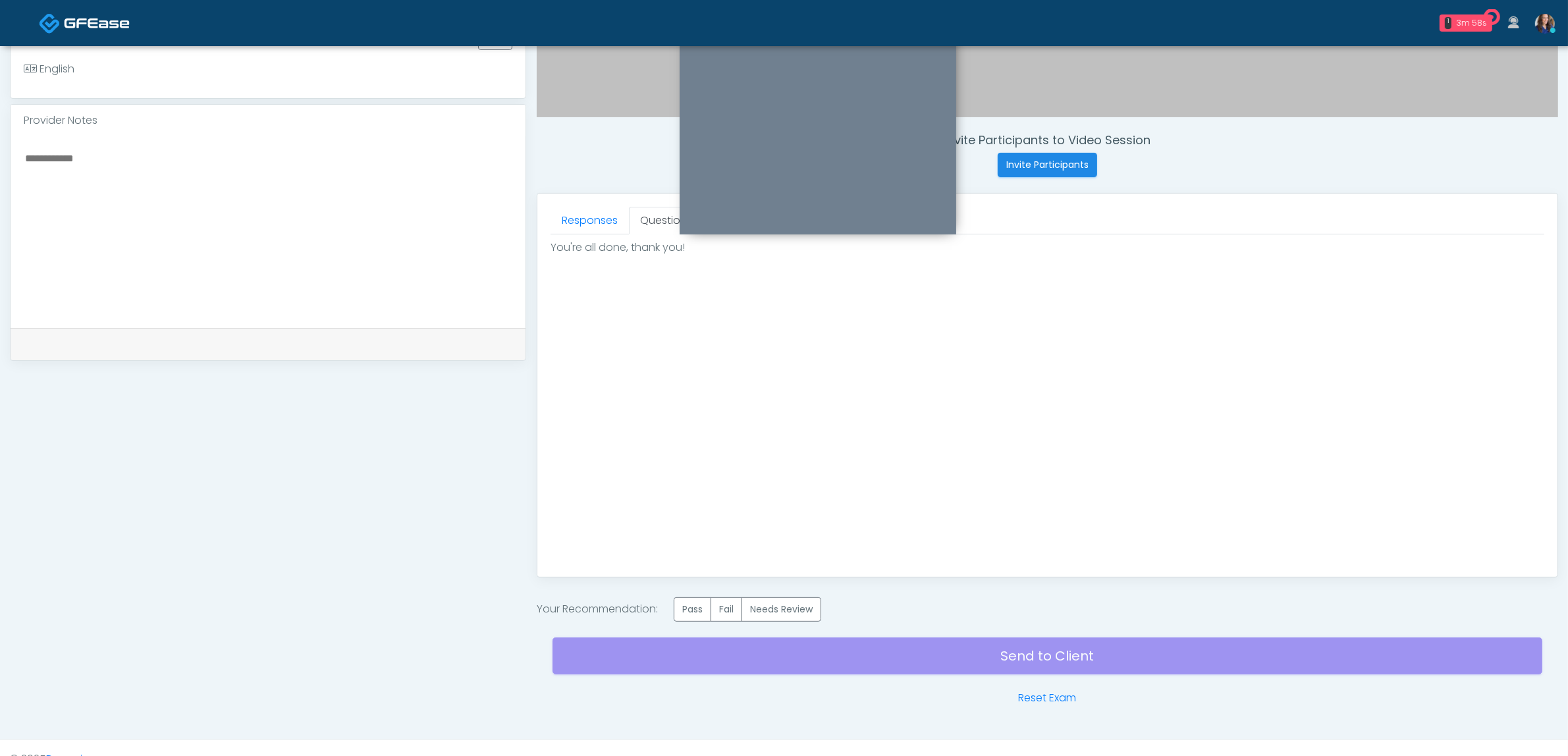
scroll to position [0, 0]
drag, startPoint x: 706, startPoint y: 613, endPoint x: 757, endPoint y: 639, distance: 57.2
click at [706, 613] on label "Pass" at bounding box center [692, 609] width 38 height 24
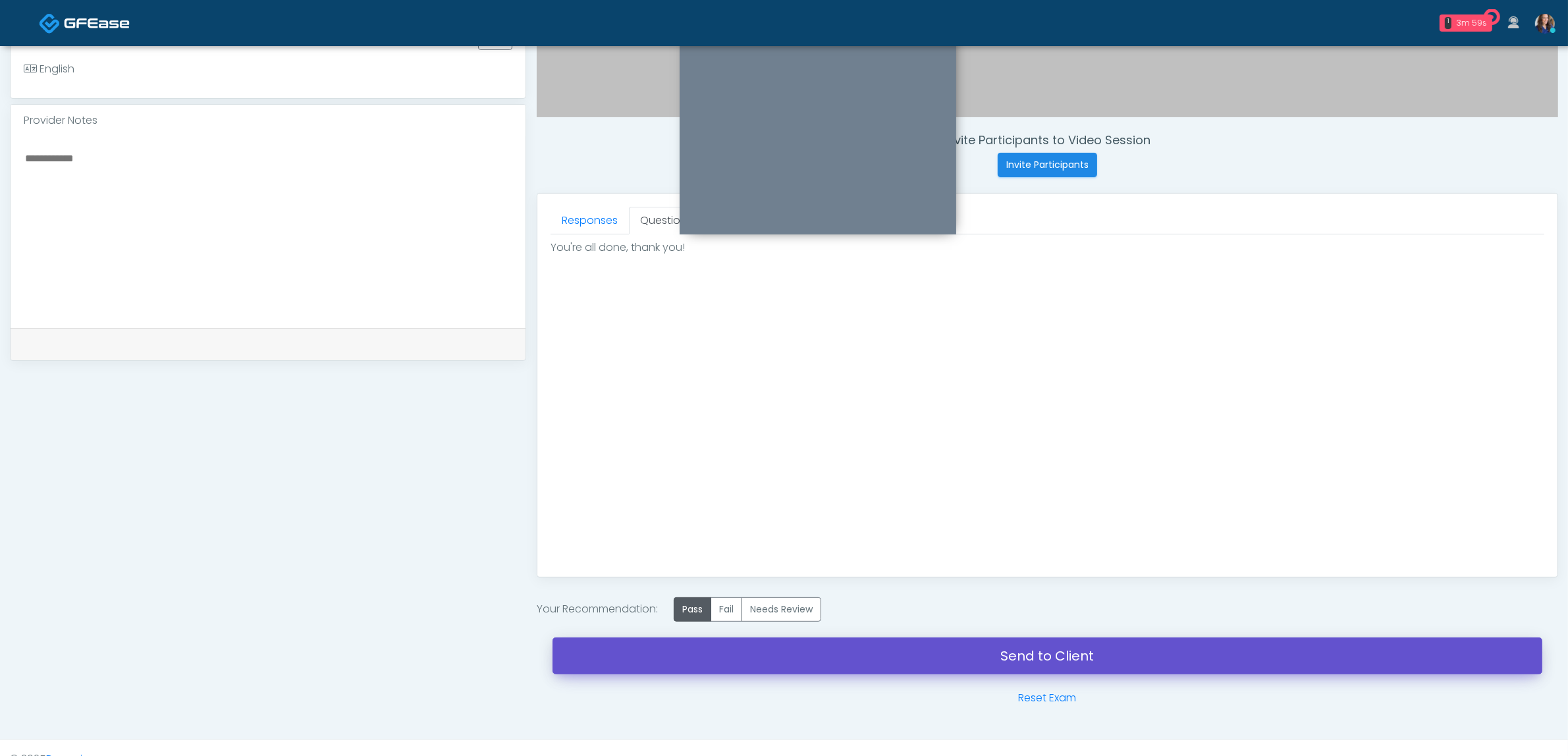
click at [877, 663] on link "Send to Client" at bounding box center [1047, 656] width 989 height 37
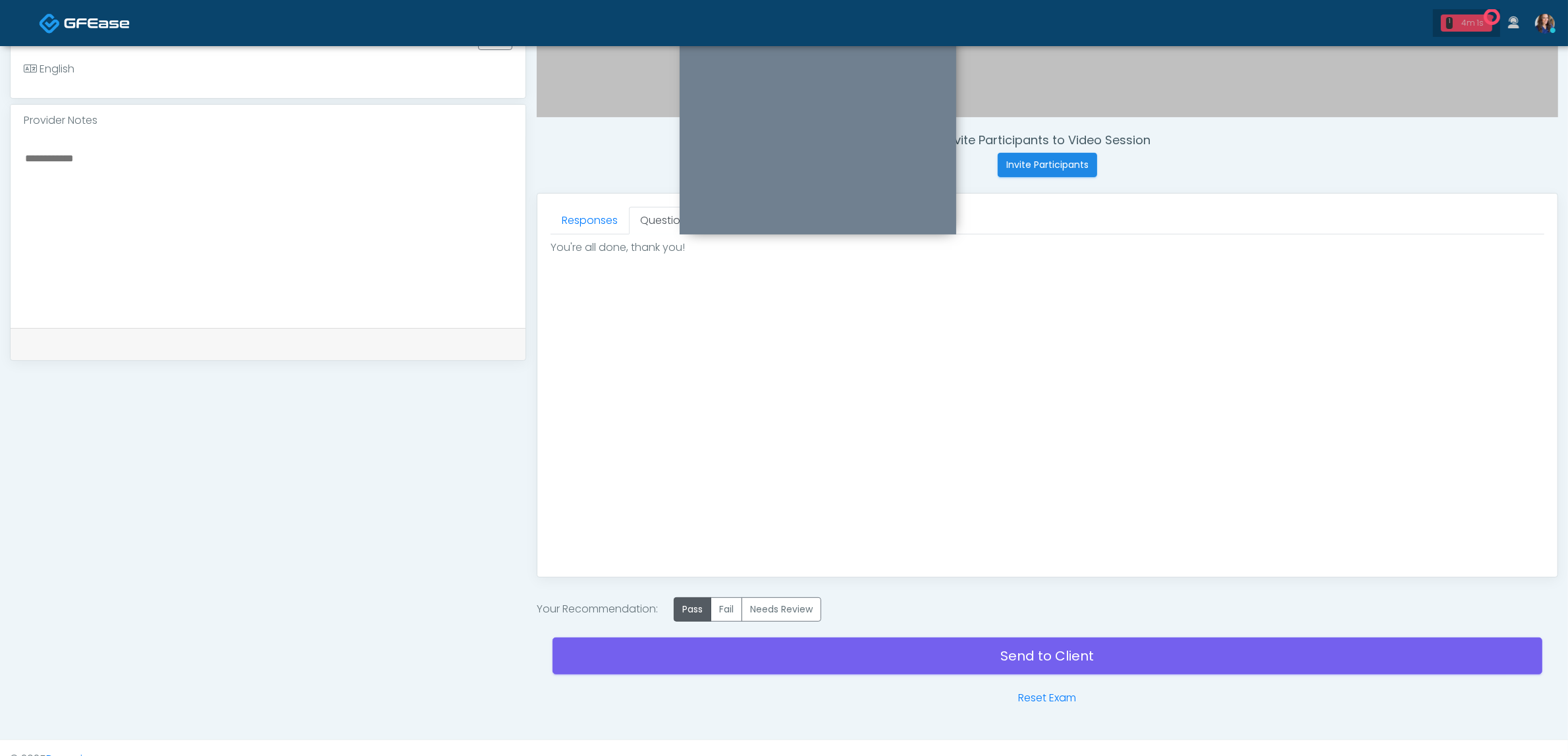
click at [1484, 26] on div "1 4m 1s" at bounding box center [1466, 23] width 51 height 17
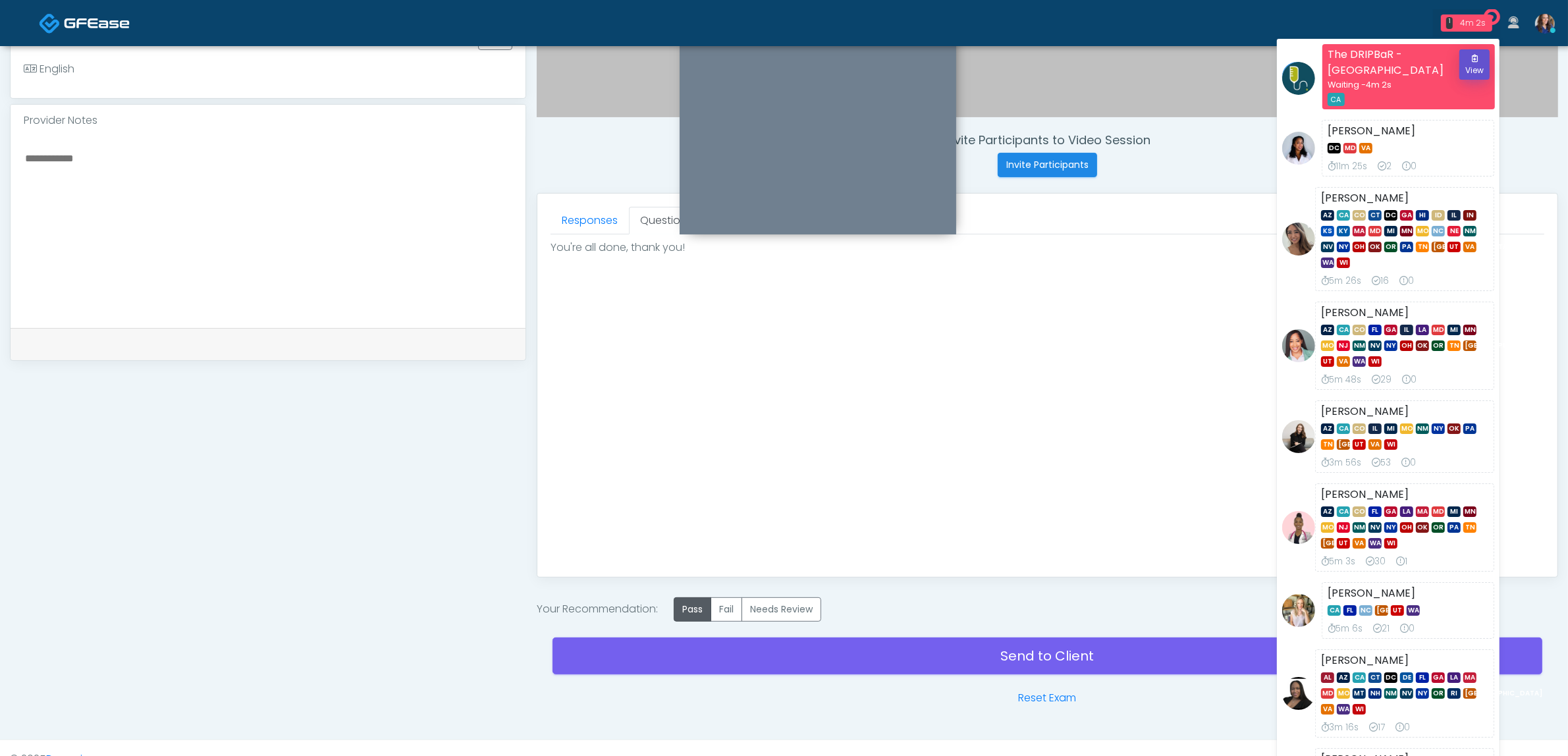
click at [1479, 58] on button "View" at bounding box center [1475, 65] width 30 height 30
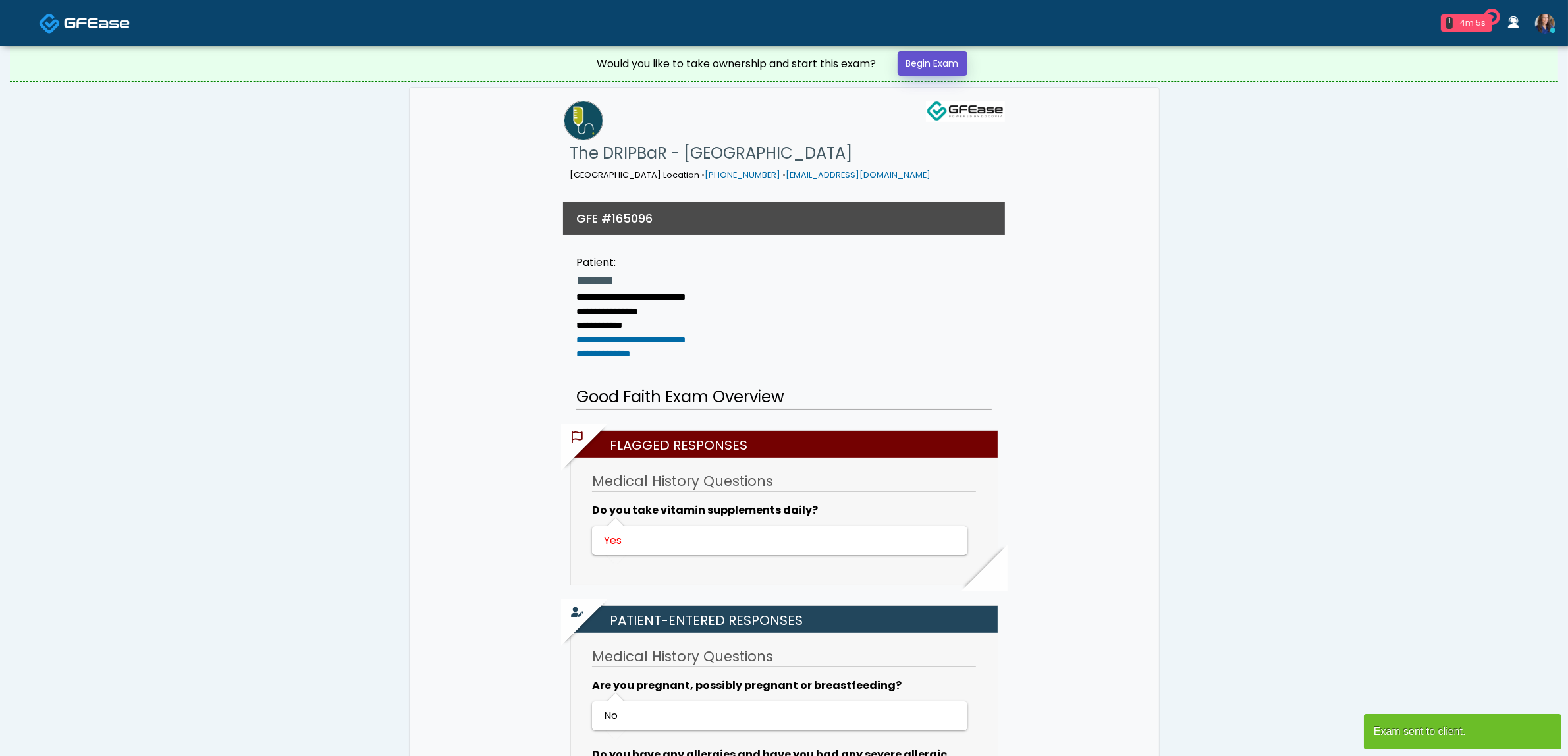
drag, startPoint x: 920, startPoint y: 71, endPoint x: 963, endPoint y: 69, distance: 43.0
click at [922, 71] on link "Begin Exam" at bounding box center [932, 63] width 70 height 24
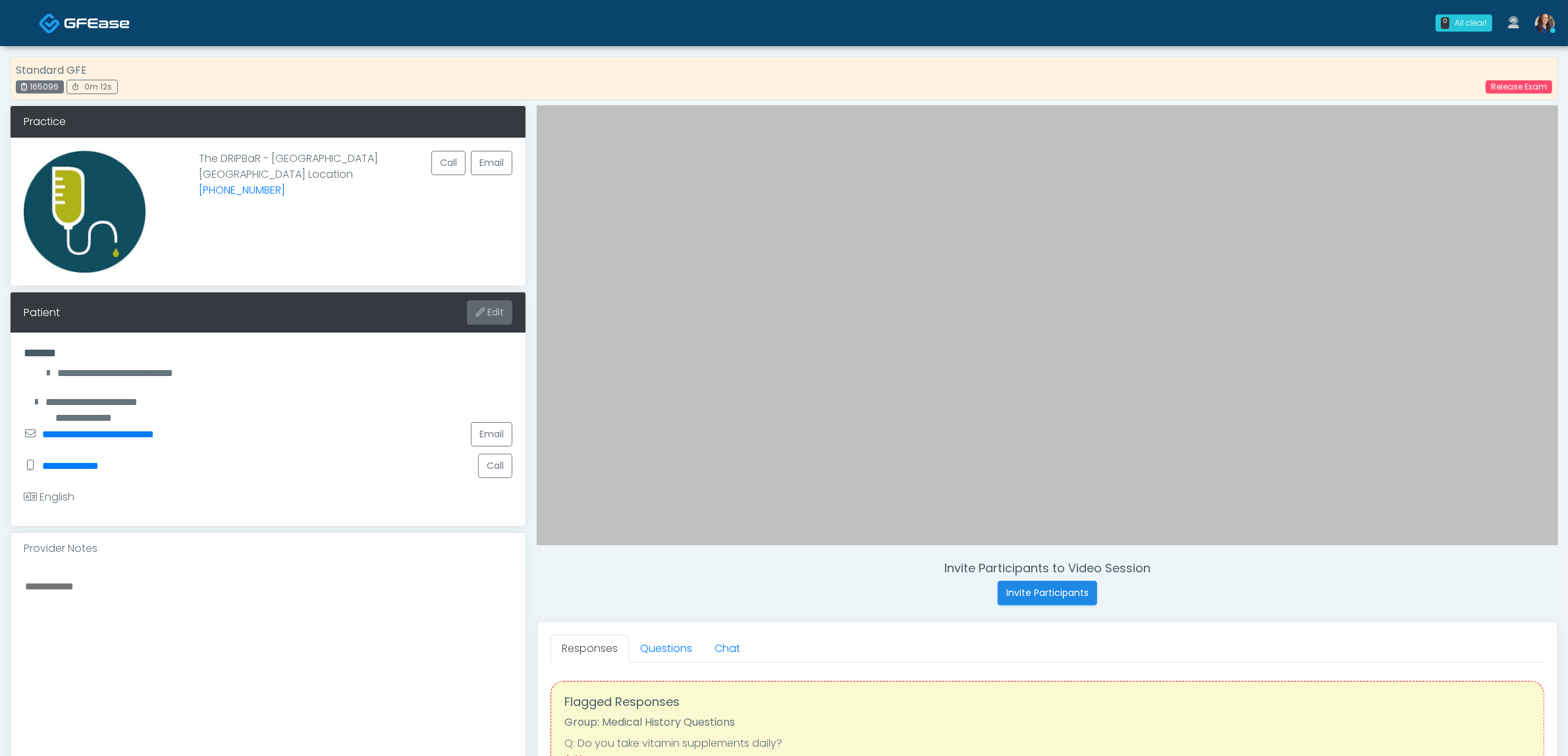
click at [492, 313] on button "Edit" at bounding box center [489, 312] width 45 height 24
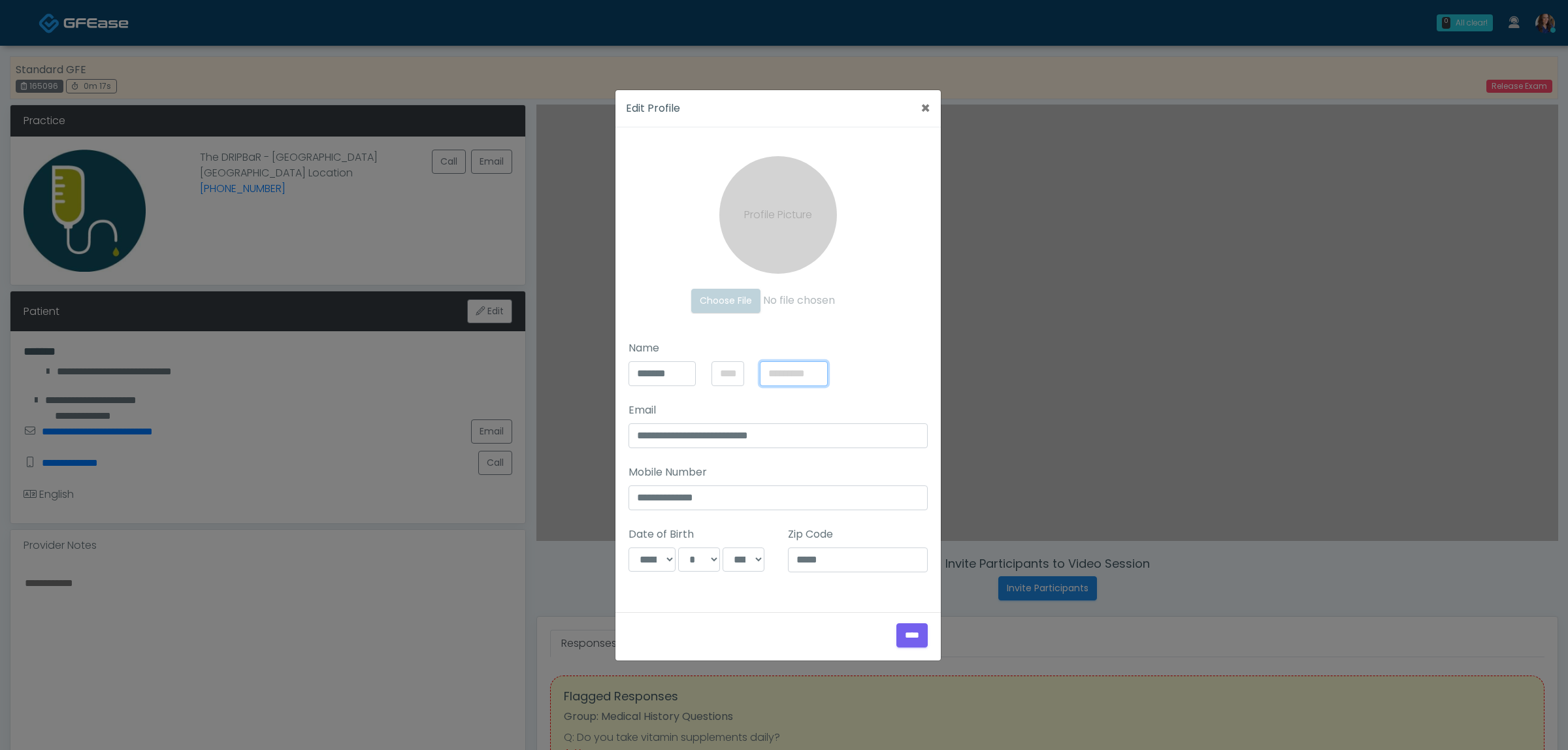
click at [800, 372] on input "text" at bounding box center [793, 373] width 68 height 25
type input "**********"
click at [903, 628] on input "****" at bounding box center [912, 635] width 32 height 24
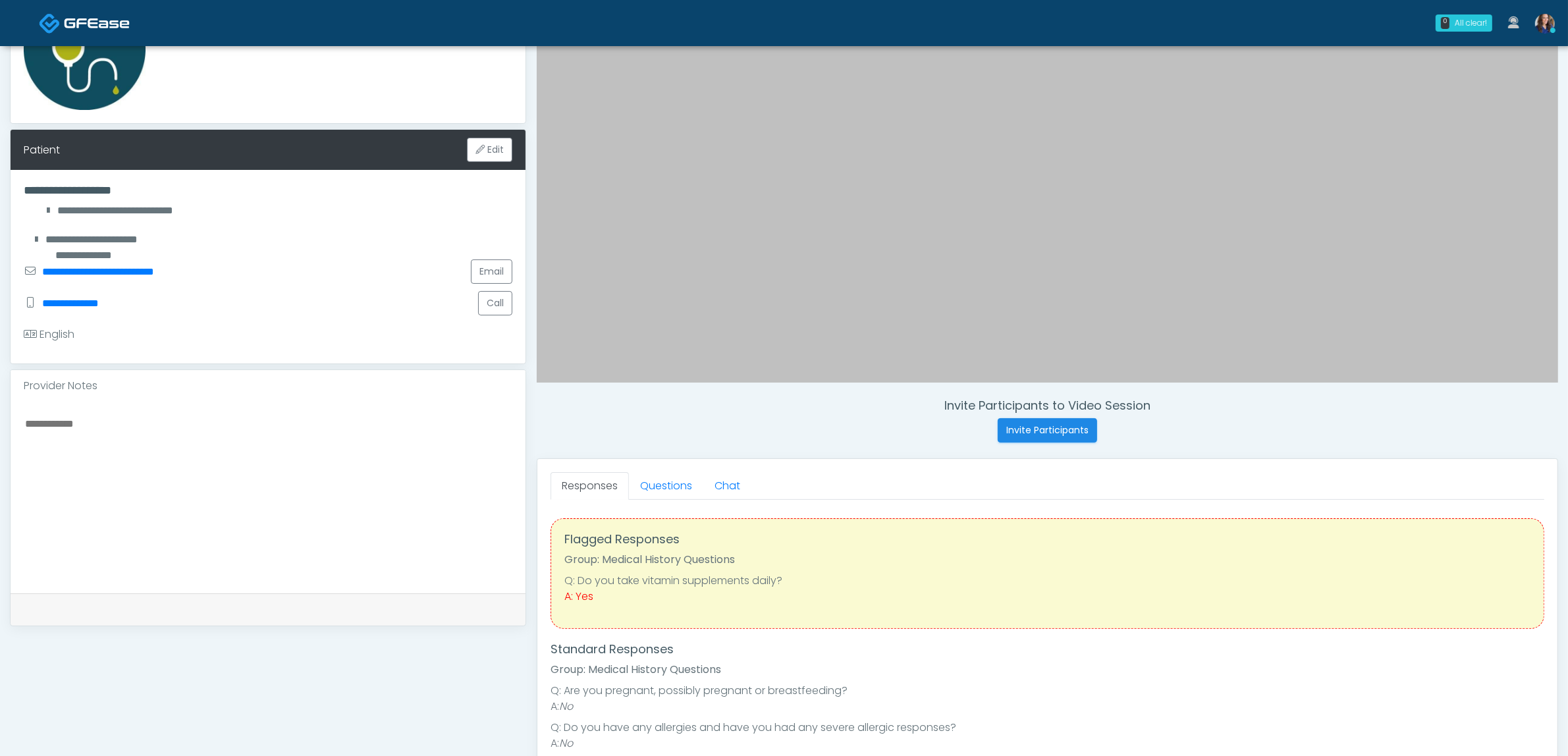
scroll to position [165, 0]
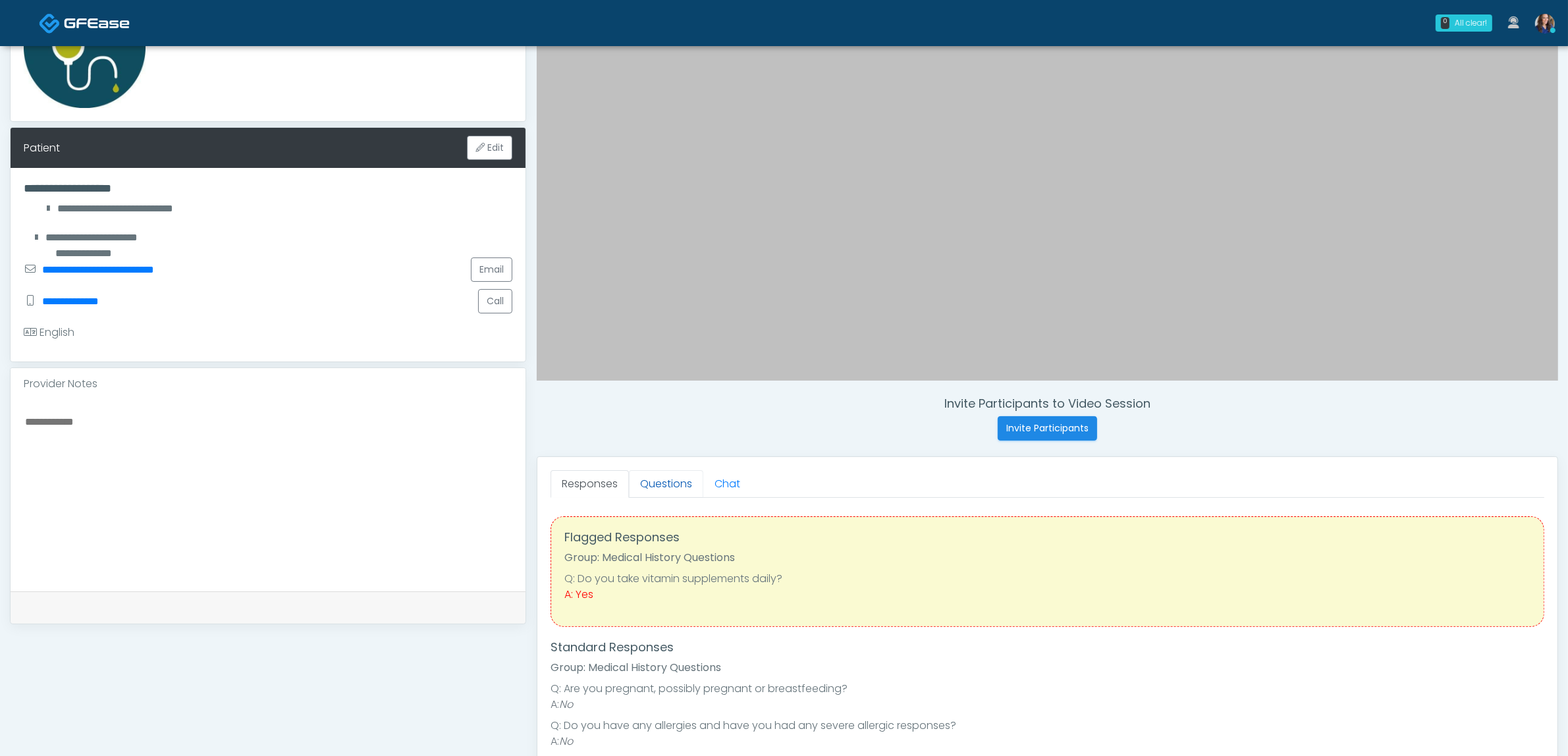
click at [670, 479] on link "Questions" at bounding box center [666, 483] width 74 height 28
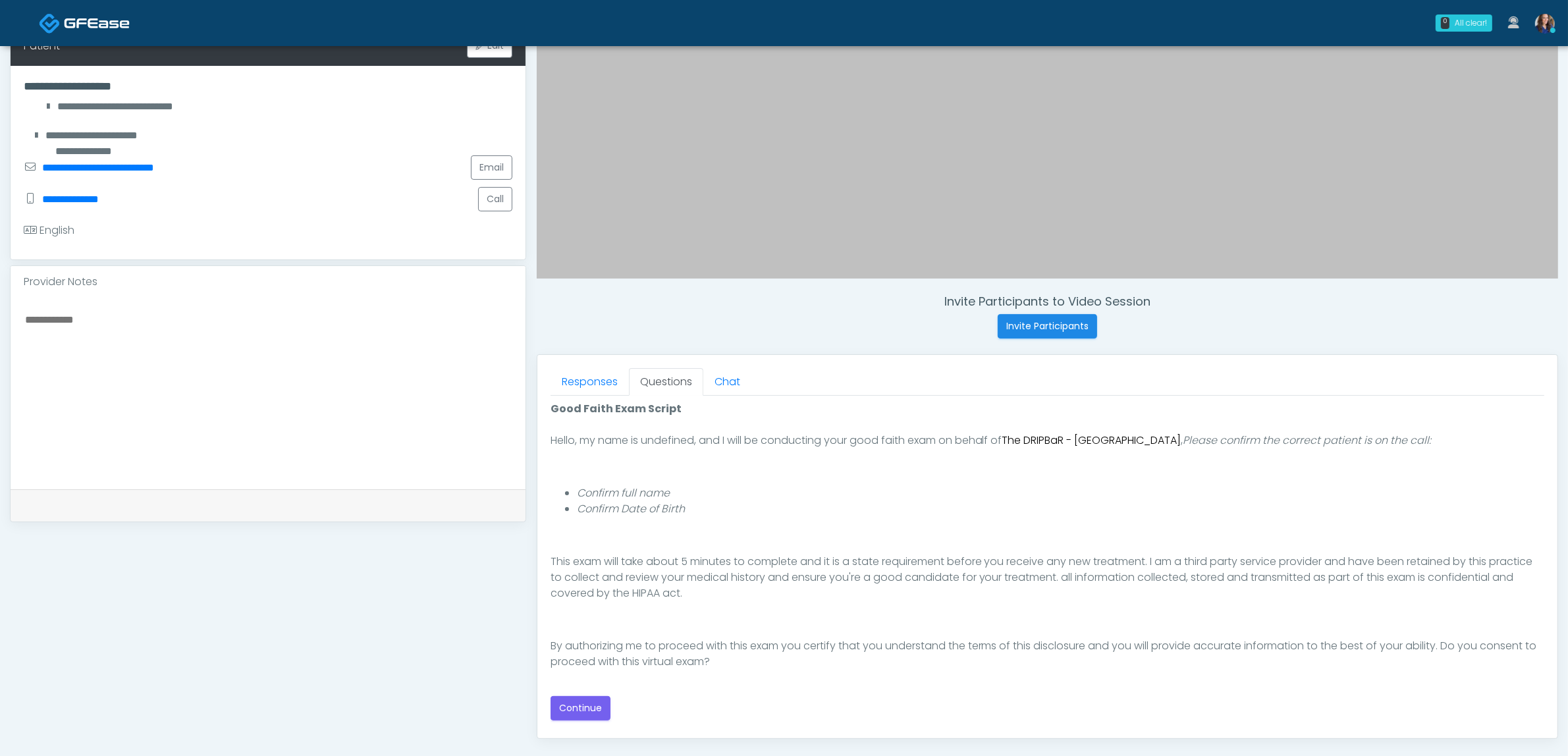
scroll to position [412, 0]
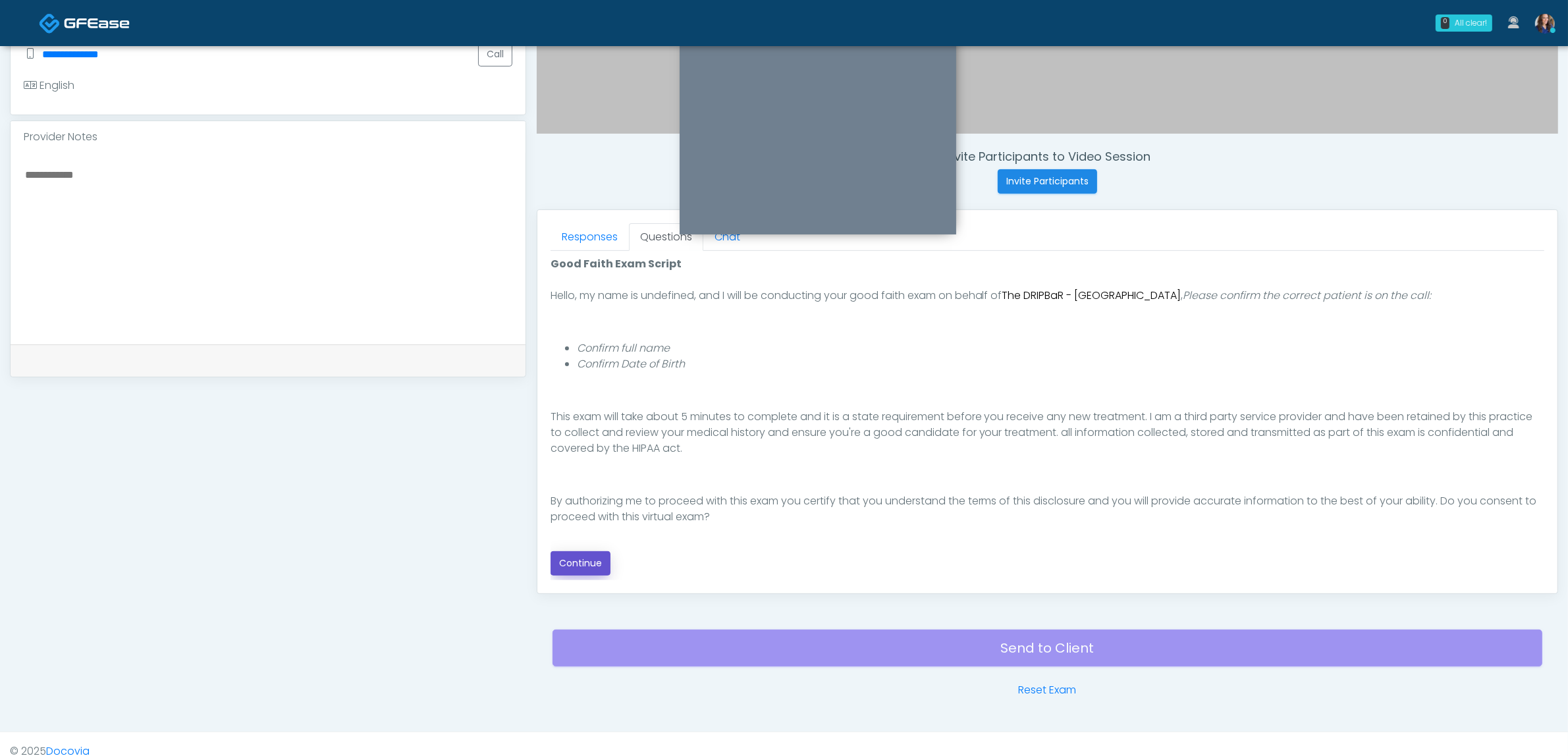
click at [579, 560] on button "Continue" at bounding box center [580, 563] width 60 height 24
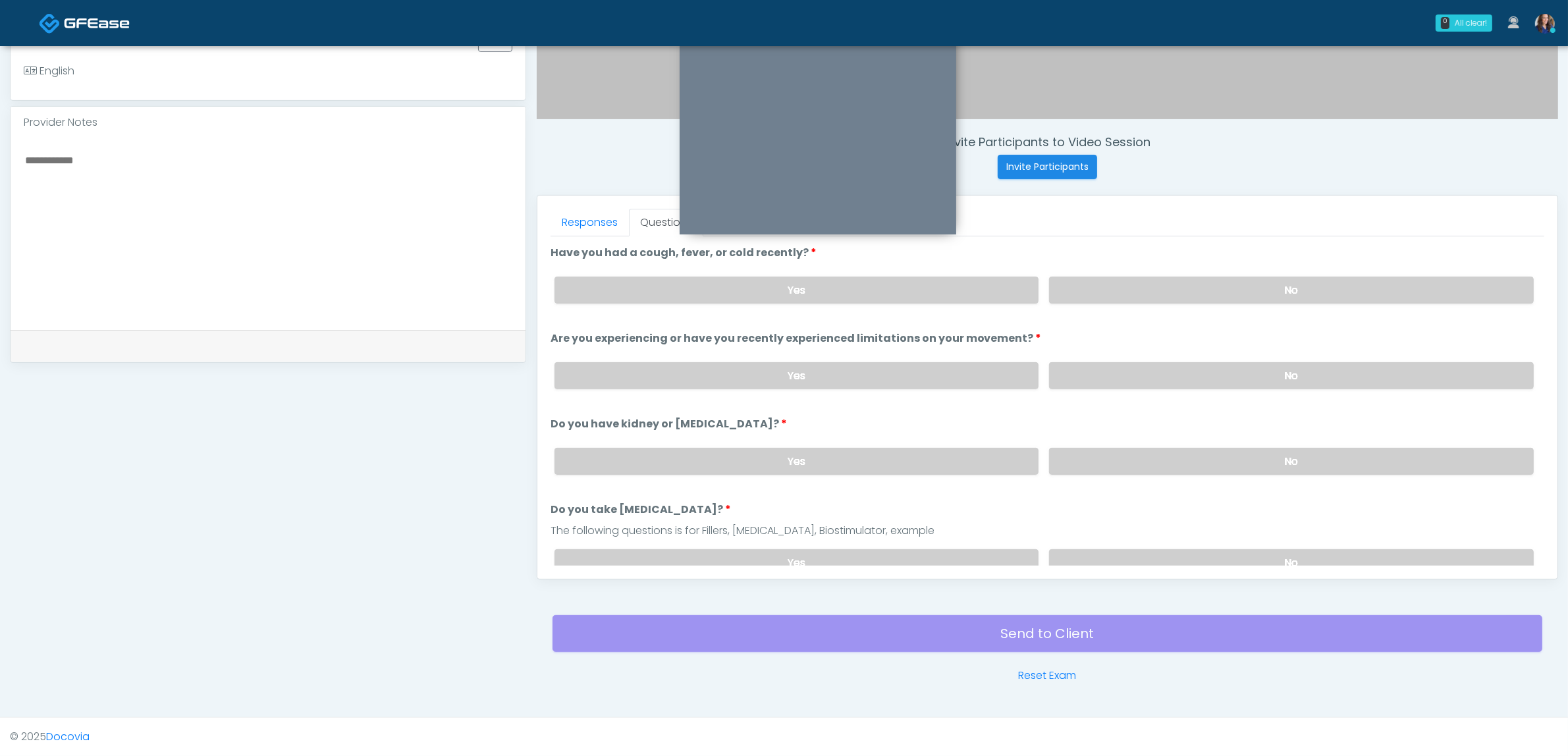
click at [1243, 304] on div "Yes No" at bounding box center [1044, 290] width 1000 height 48
drag, startPoint x: 1239, startPoint y: 275, endPoint x: 1225, endPoint y: 321, distance: 48.1
click at [1237, 283] on label "No" at bounding box center [1292, 290] width 485 height 27
click at [1206, 364] on label "No" at bounding box center [1292, 375] width 485 height 27
drag, startPoint x: 1192, startPoint y: 449, endPoint x: 1189, endPoint y: 495, distance: 46.1
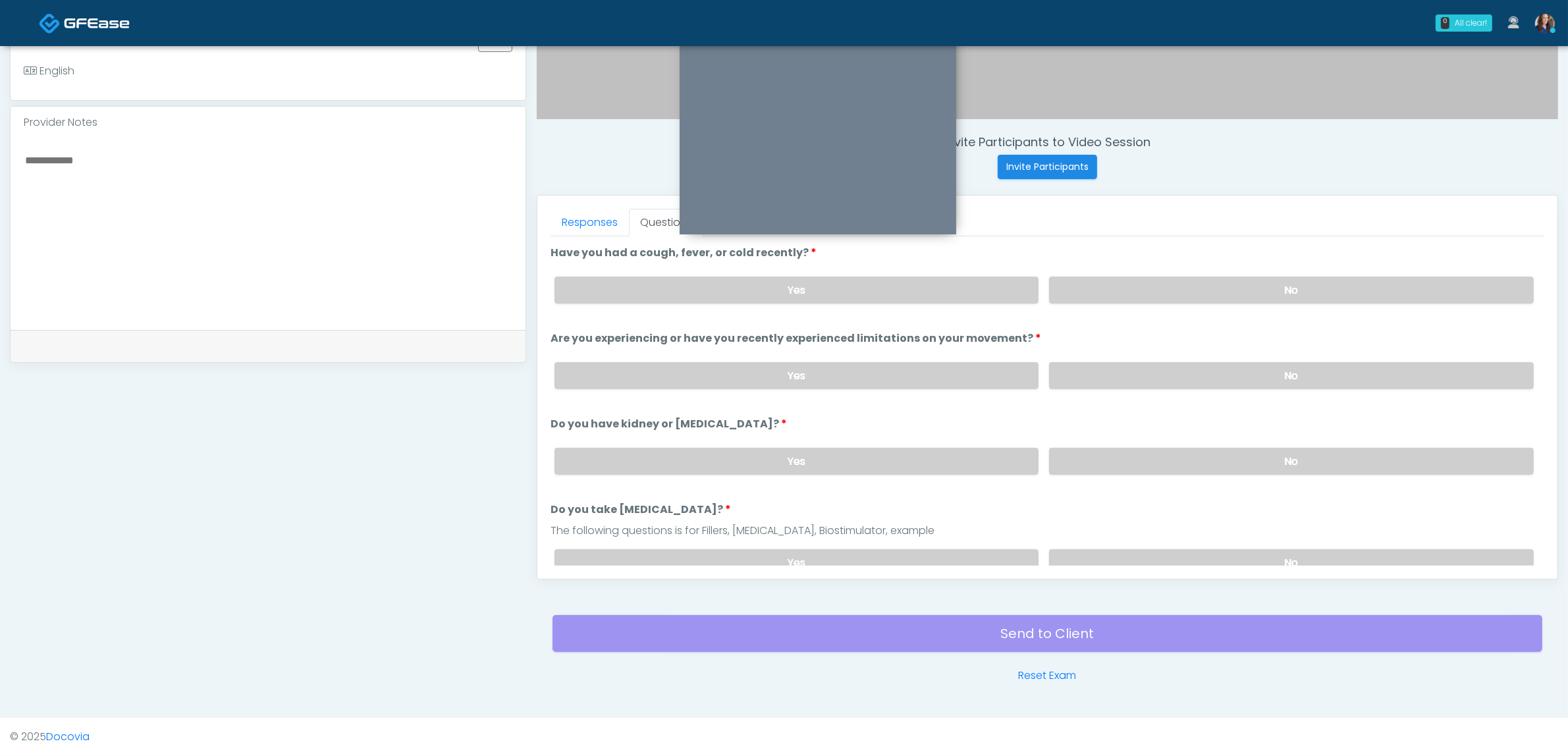
click at [1190, 455] on label "No" at bounding box center [1292, 461] width 485 height 27
drag, startPoint x: 1171, startPoint y: 546, endPoint x: 1163, endPoint y: 521, distance: 26.2
click at [1171, 549] on label "No" at bounding box center [1292, 562] width 485 height 27
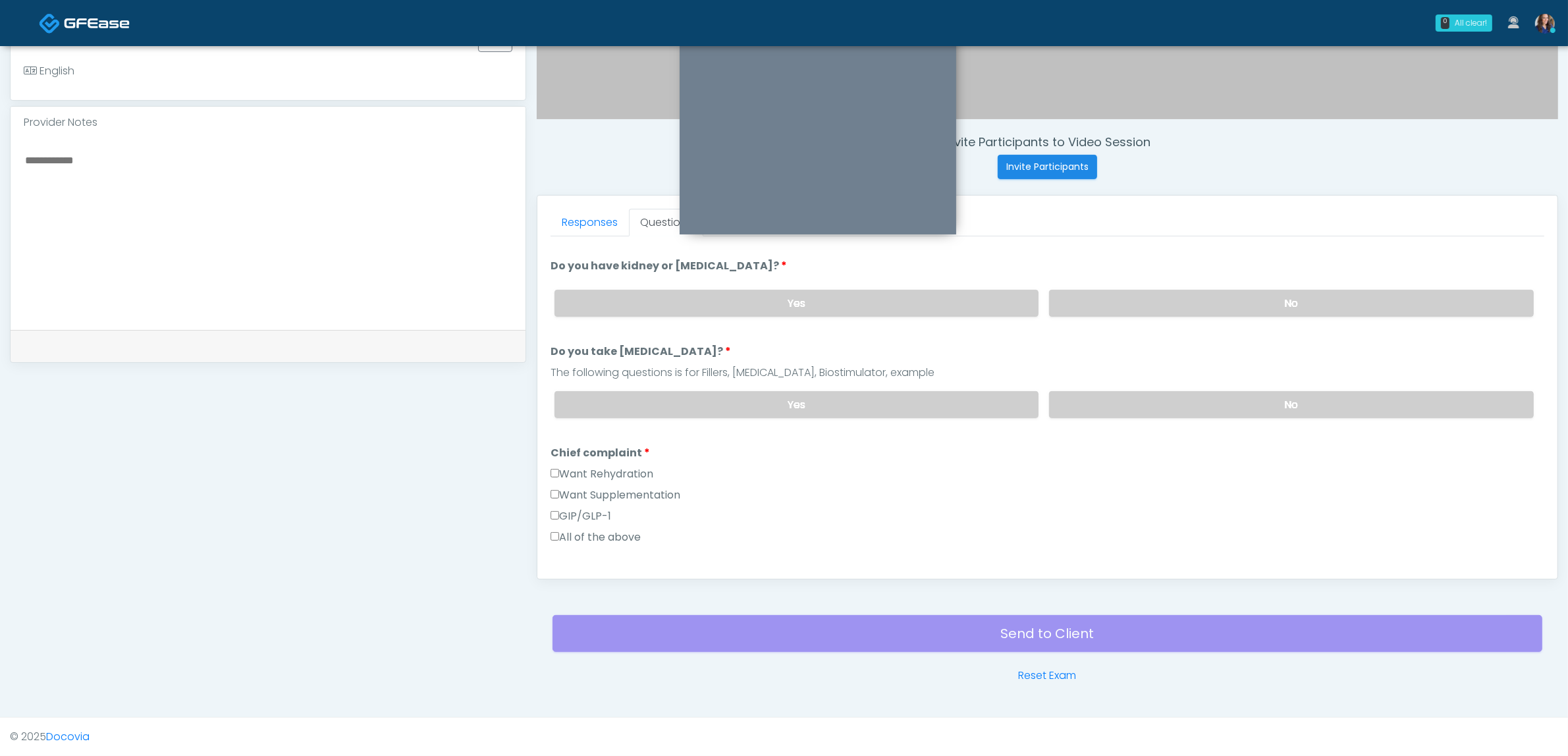
scroll to position [247, 0]
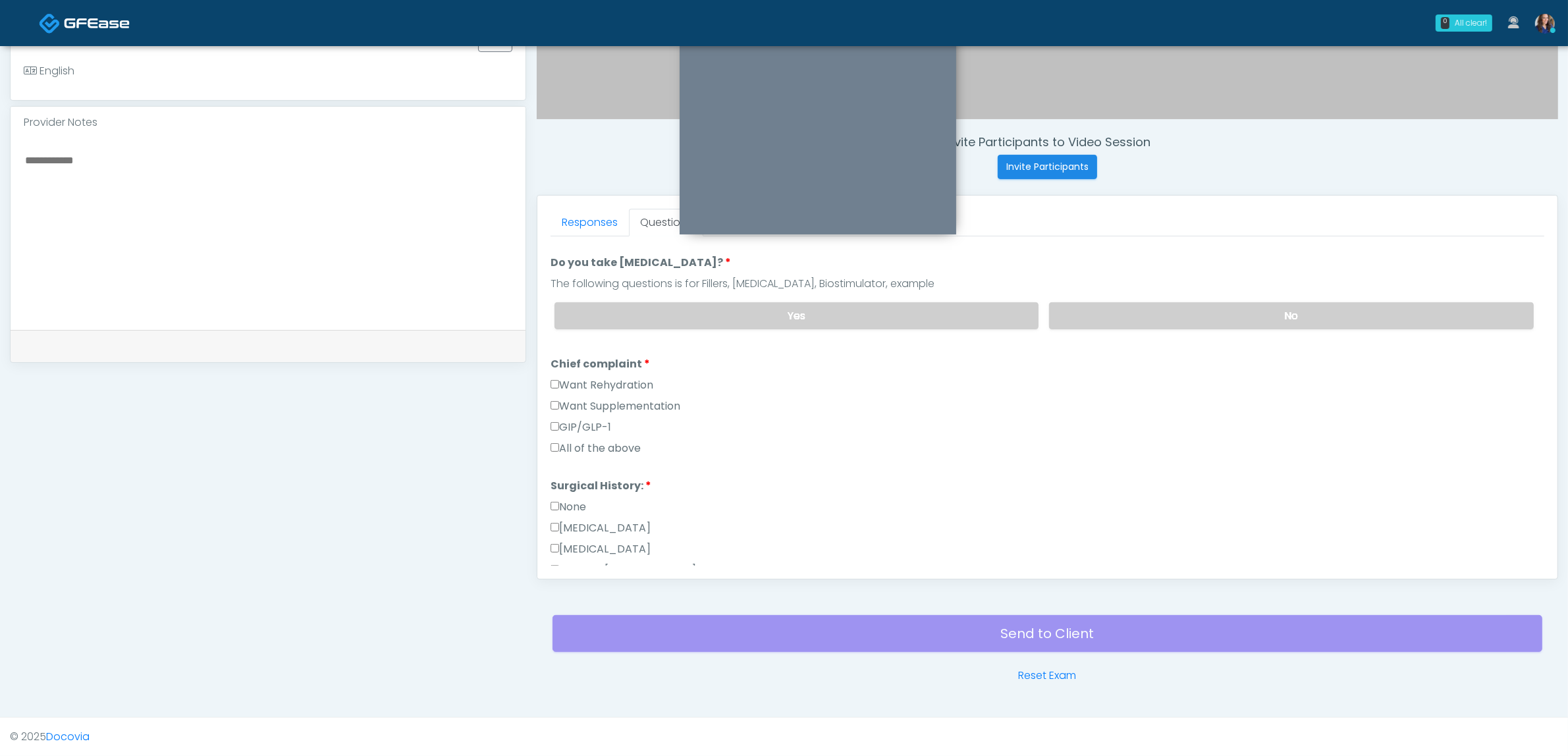
click at [642, 402] on label "Want Supplementation" at bounding box center [616, 406] width 130 height 16
click at [627, 377] on label "Want Rehydration" at bounding box center [602, 385] width 103 height 16
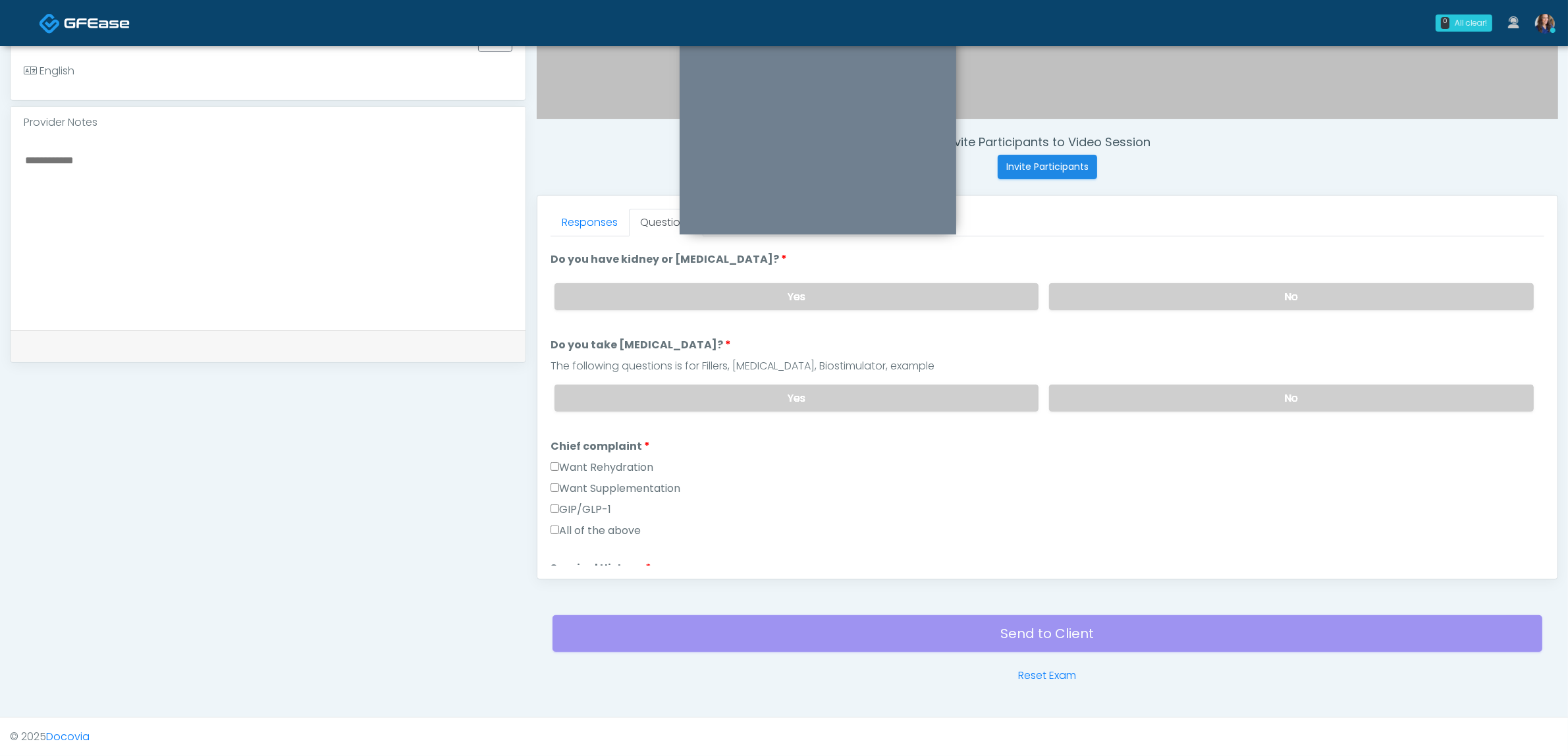
scroll to position [83, 0]
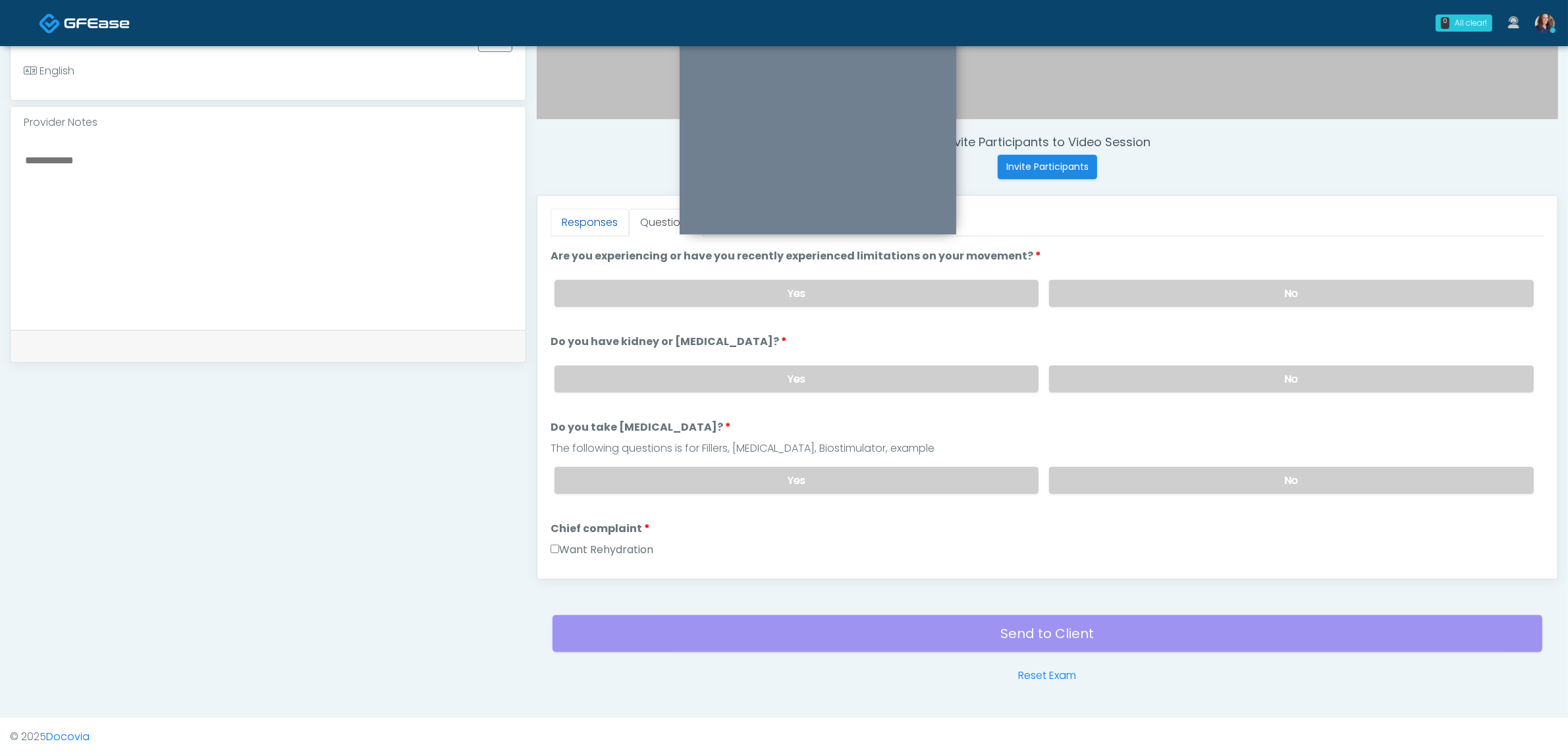
click at [601, 219] on link "Responses" at bounding box center [589, 222] width 78 height 28
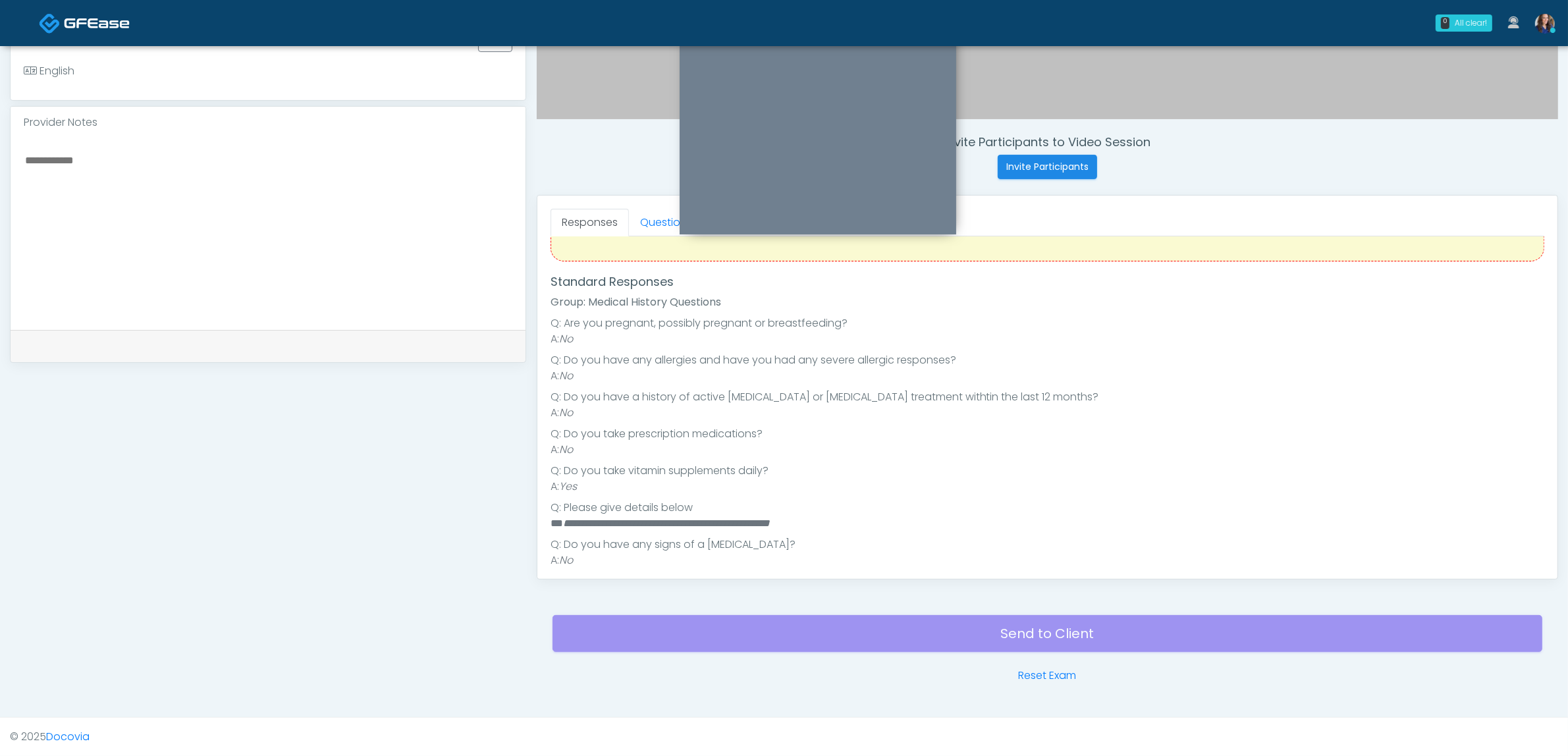
scroll to position [71, 0]
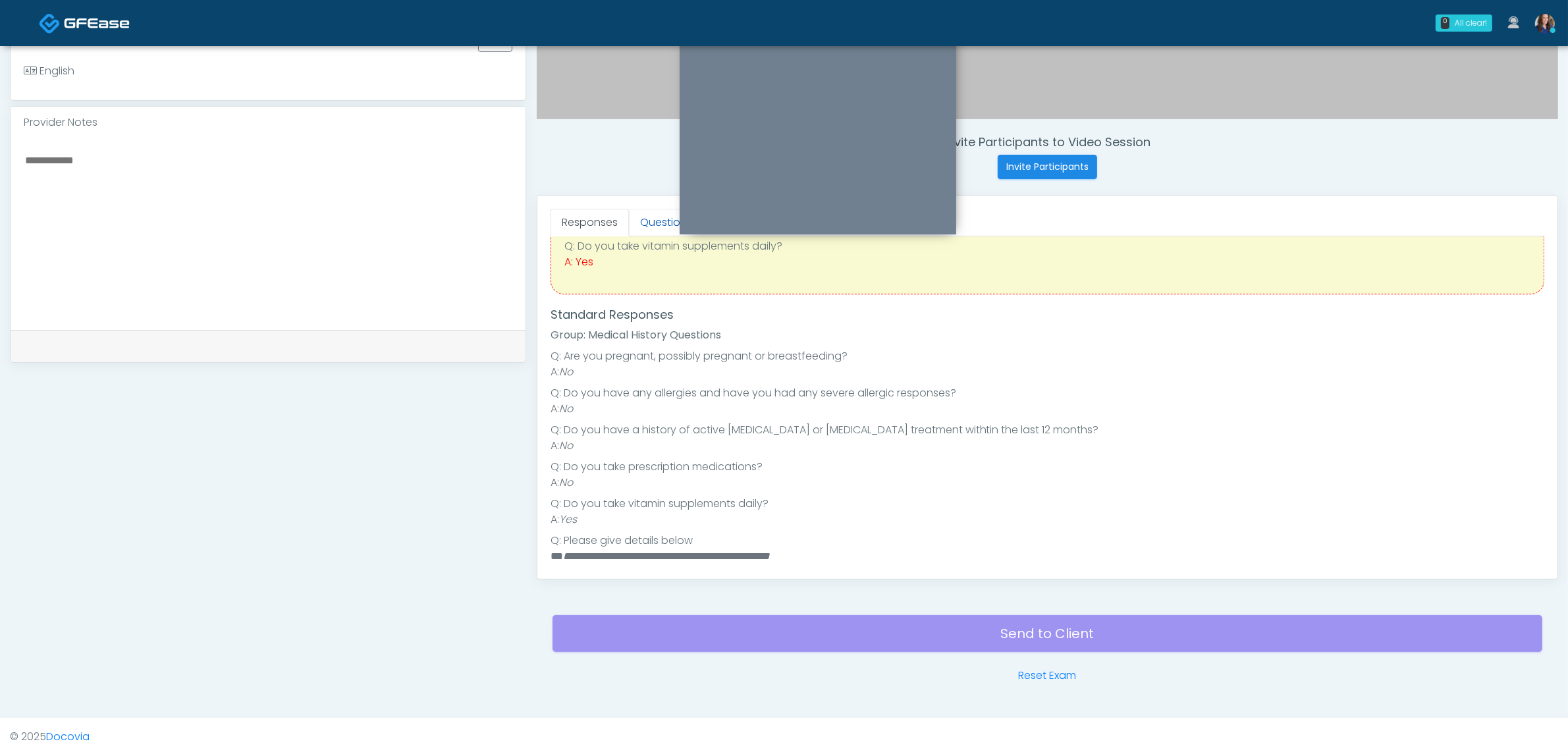
click at [648, 224] on link "Questions" at bounding box center [666, 222] width 74 height 28
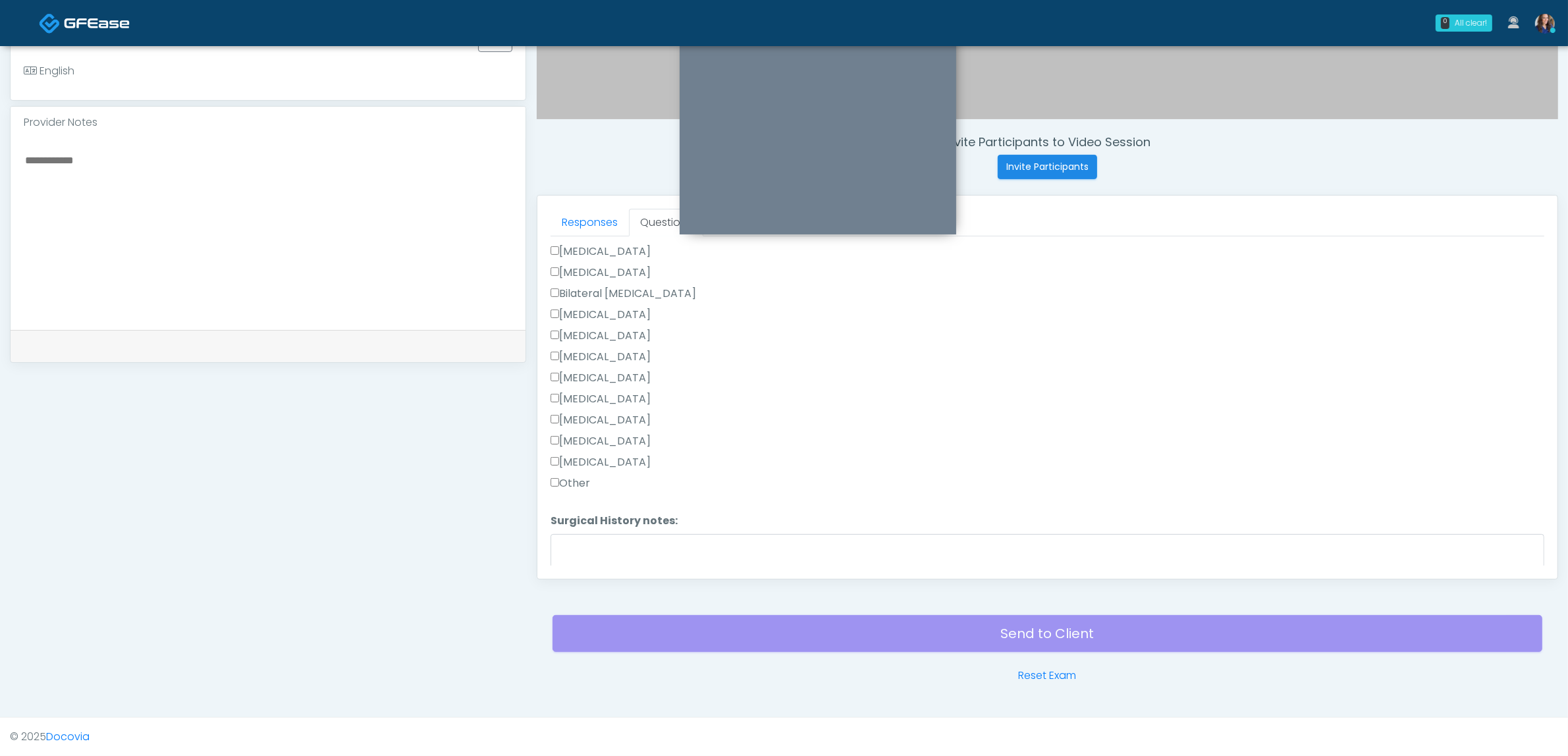
scroll to position [588, 0]
drag, startPoint x: 570, startPoint y: 413, endPoint x: 600, endPoint y: 482, distance: 75.2
click at [572, 415] on label "Other" at bounding box center [570, 418] width 40 height 16
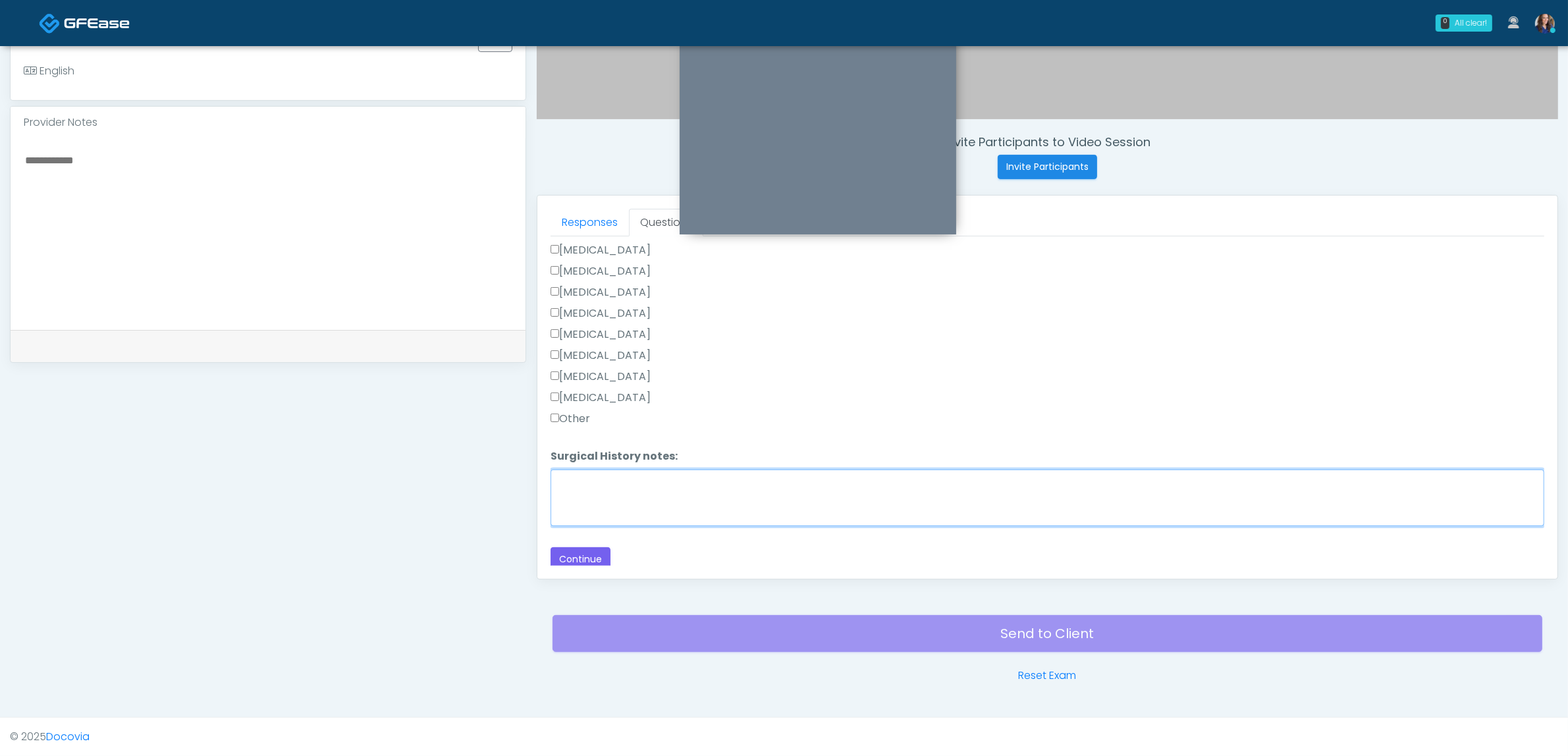
click at [600, 486] on textarea "Surgical History notes:" at bounding box center [1048, 498] width 994 height 56
click at [562, 411] on label "Other" at bounding box center [570, 418] width 40 height 16
click at [598, 492] on textarea "Surgical History notes:" at bounding box center [1048, 498] width 994 height 56
type textarea "**********"
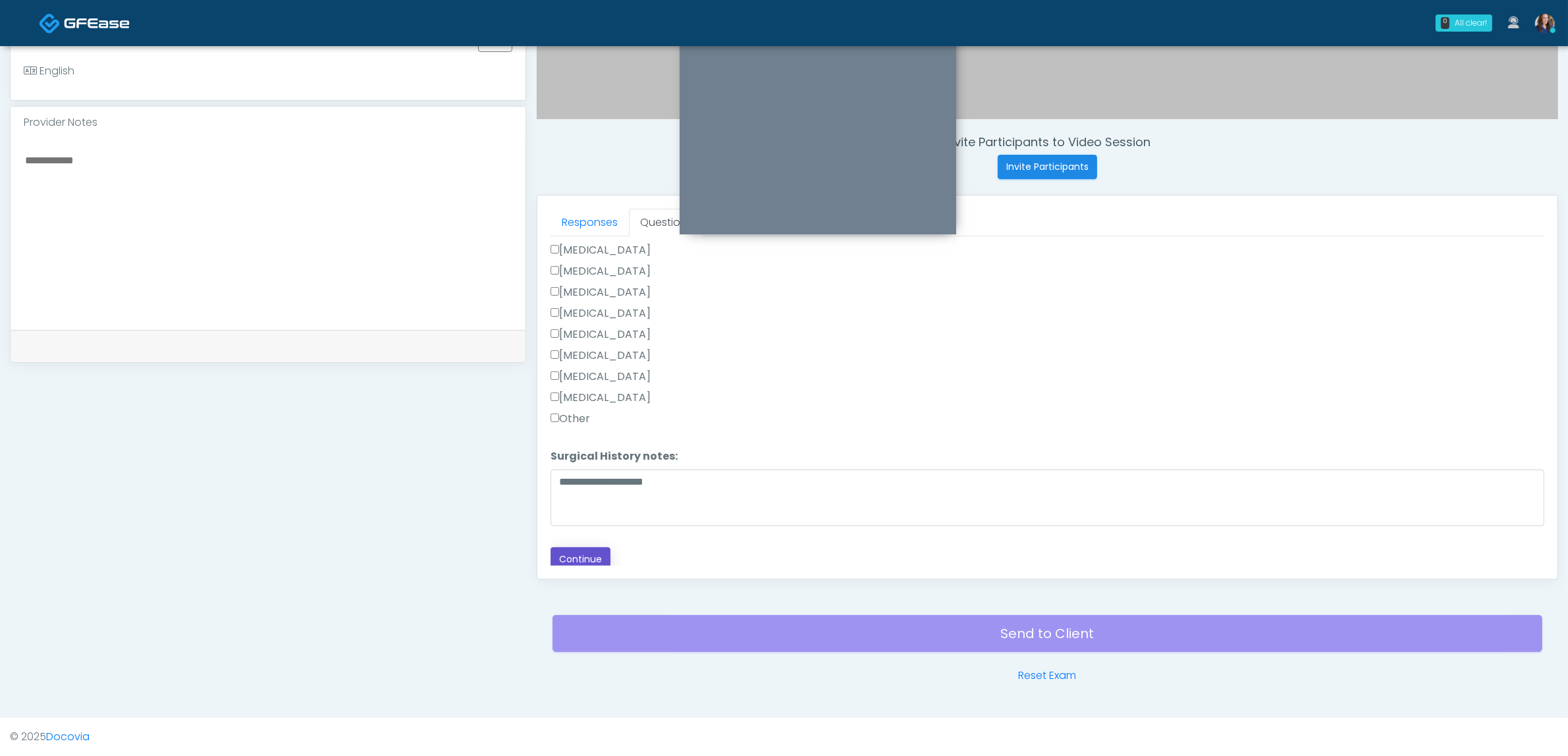
drag, startPoint x: 586, startPoint y: 554, endPoint x: 693, endPoint y: 366, distance: 216.3
click at [693, 367] on div "Loading... Connecting to your agent... Please wait while we prepare your person…" at bounding box center [1048, 114] width 994 height 914
click at [584, 553] on button "Continue" at bounding box center [580, 559] width 60 height 24
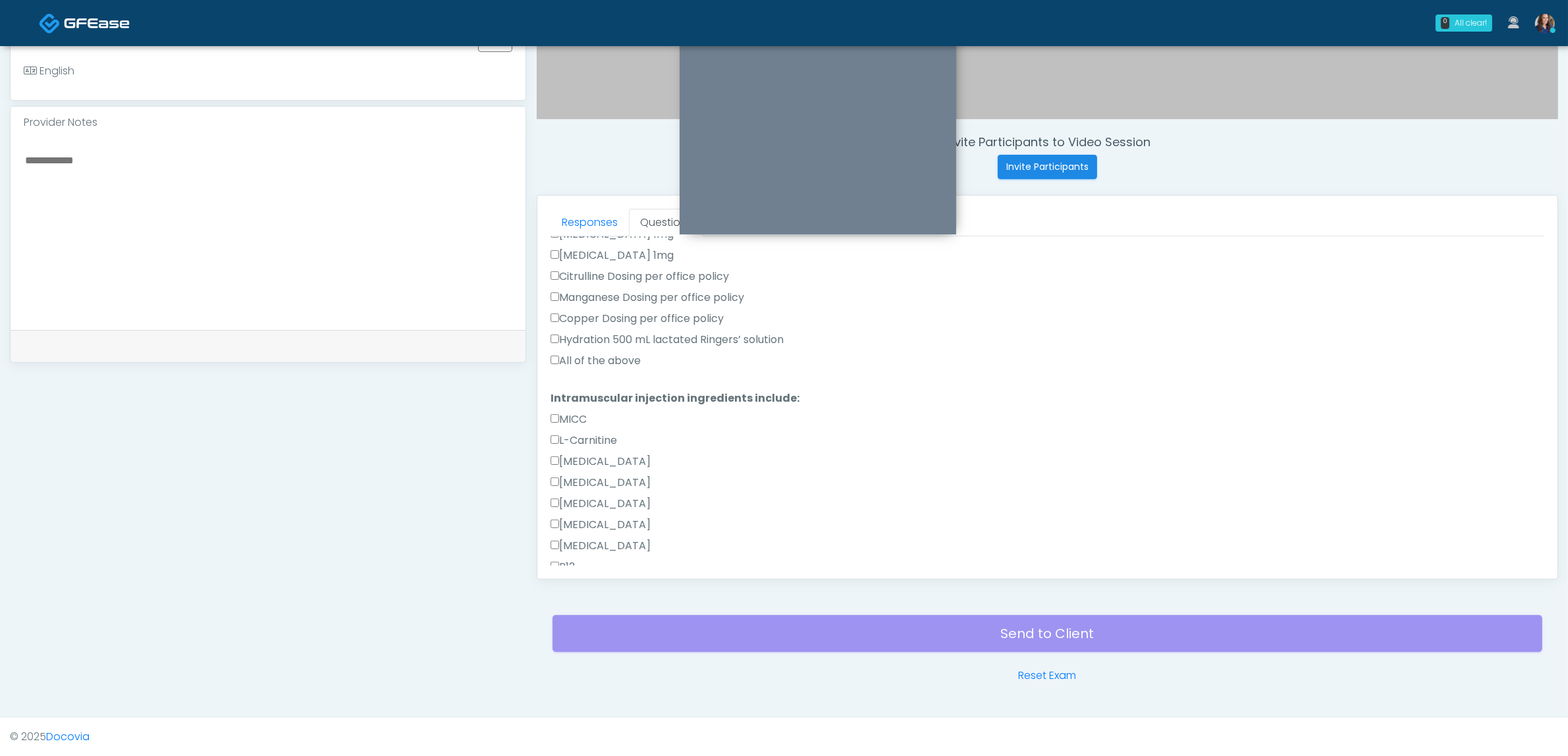
scroll to position [874, 0]
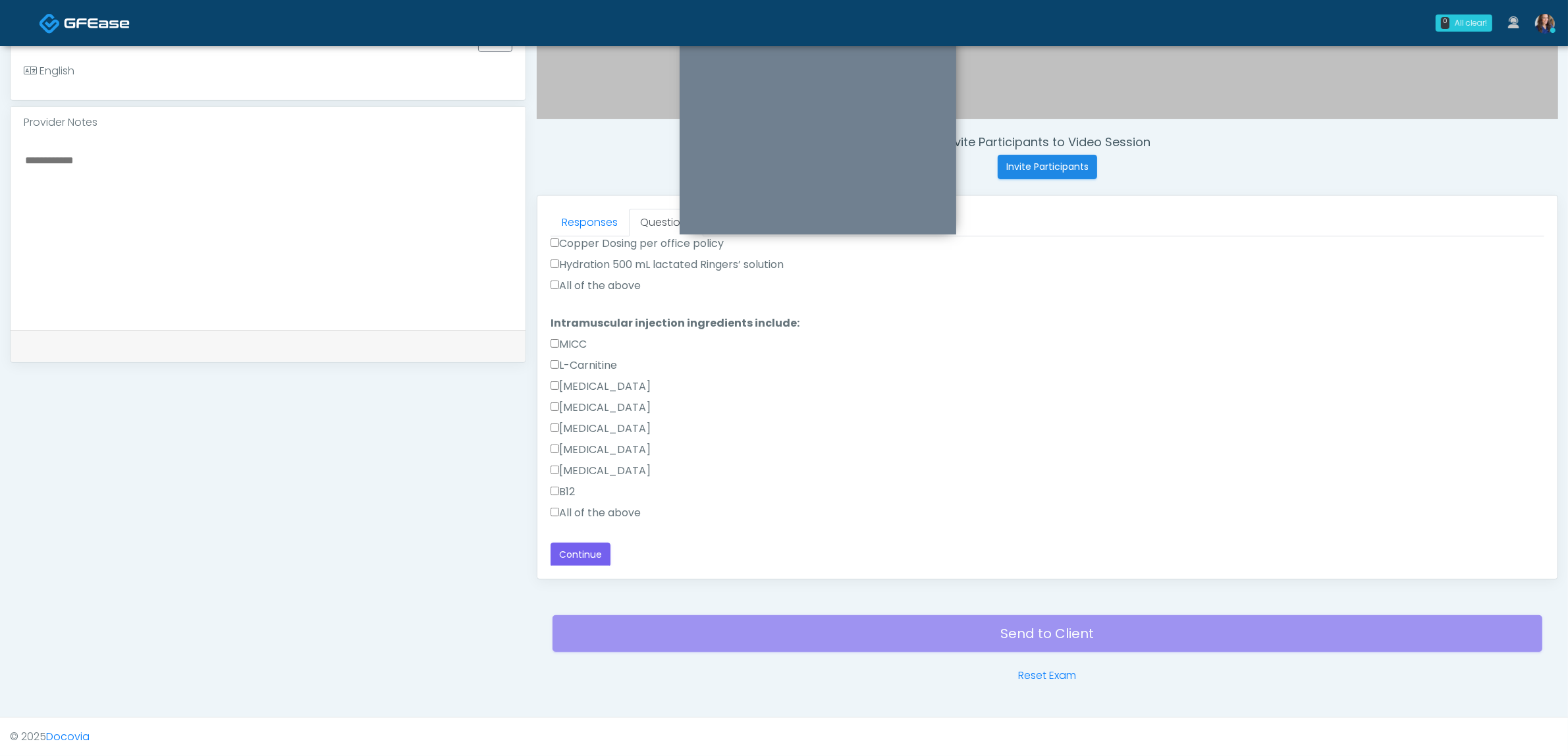
click at [578, 510] on label "All of the above" at bounding box center [595, 513] width 90 height 16
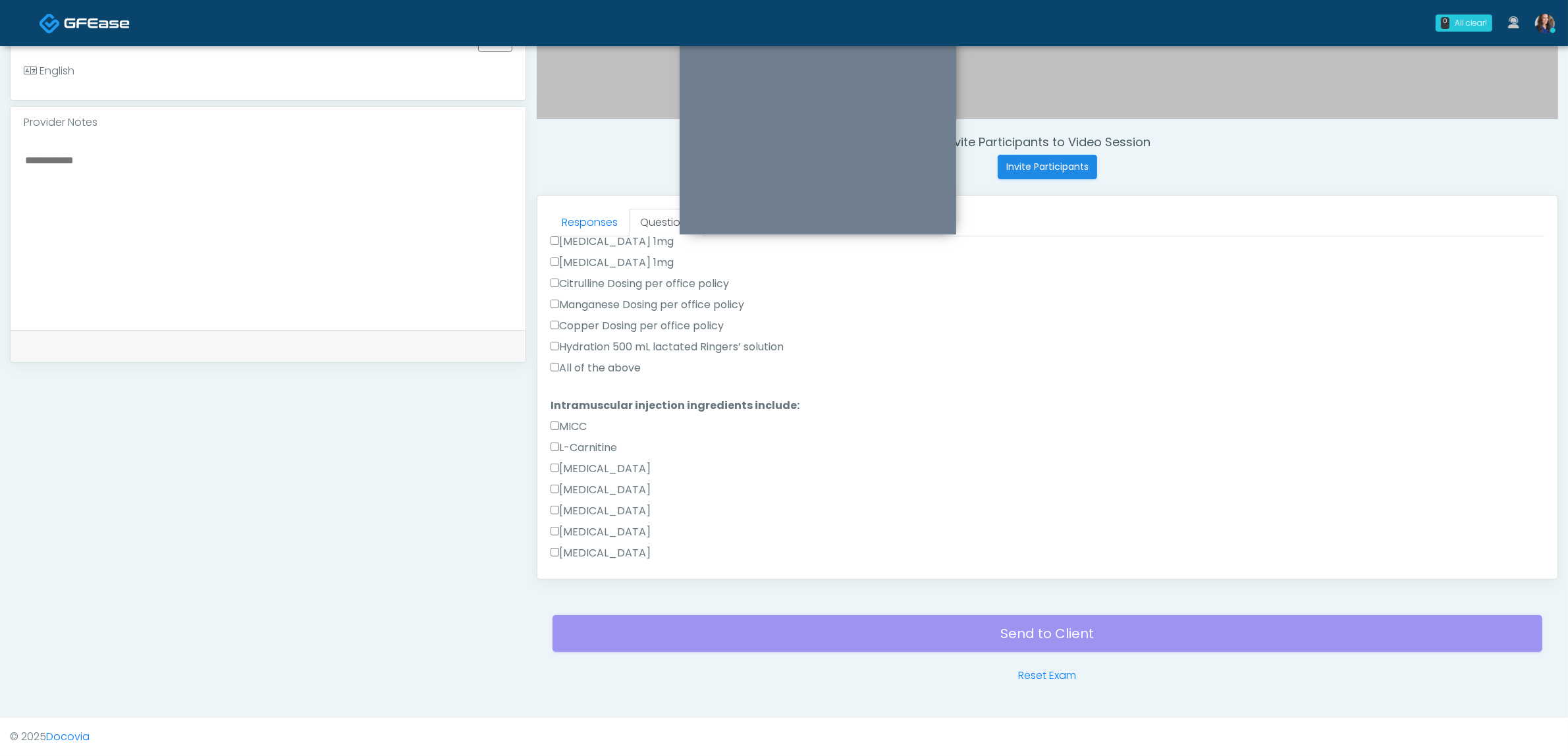
click at [627, 365] on label "All of the above" at bounding box center [595, 368] width 90 height 16
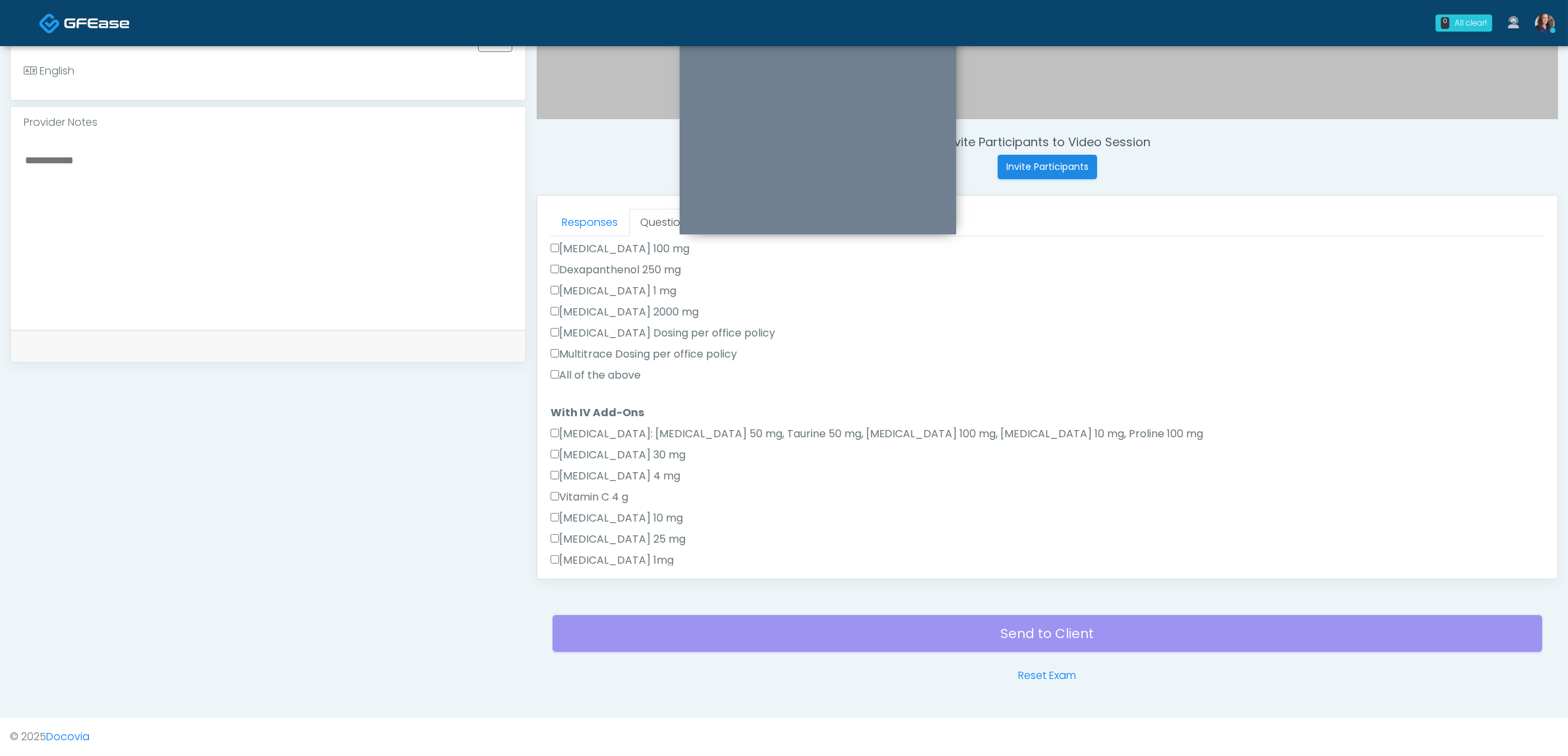
scroll to position [462, 0]
click at [617, 384] on label "All of the above" at bounding box center [595, 386] width 90 height 16
drag, startPoint x: 615, startPoint y: 381, endPoint x: 691, endPoint y: 405, distance: 79.7
click at [621, 386] on label "All of the above" at bounding box center [595, 384] width 90 height 16
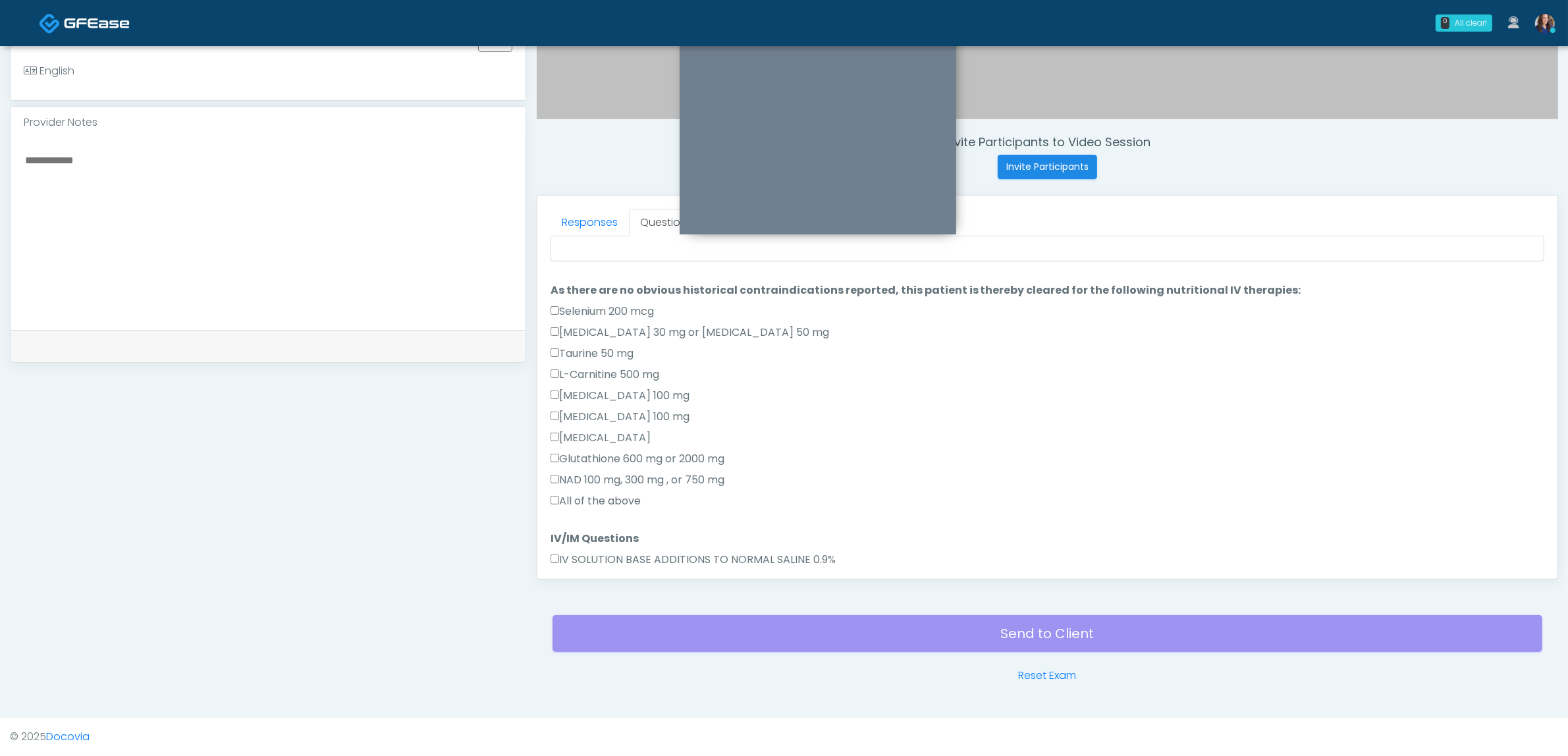
scroll to position [247, 0]
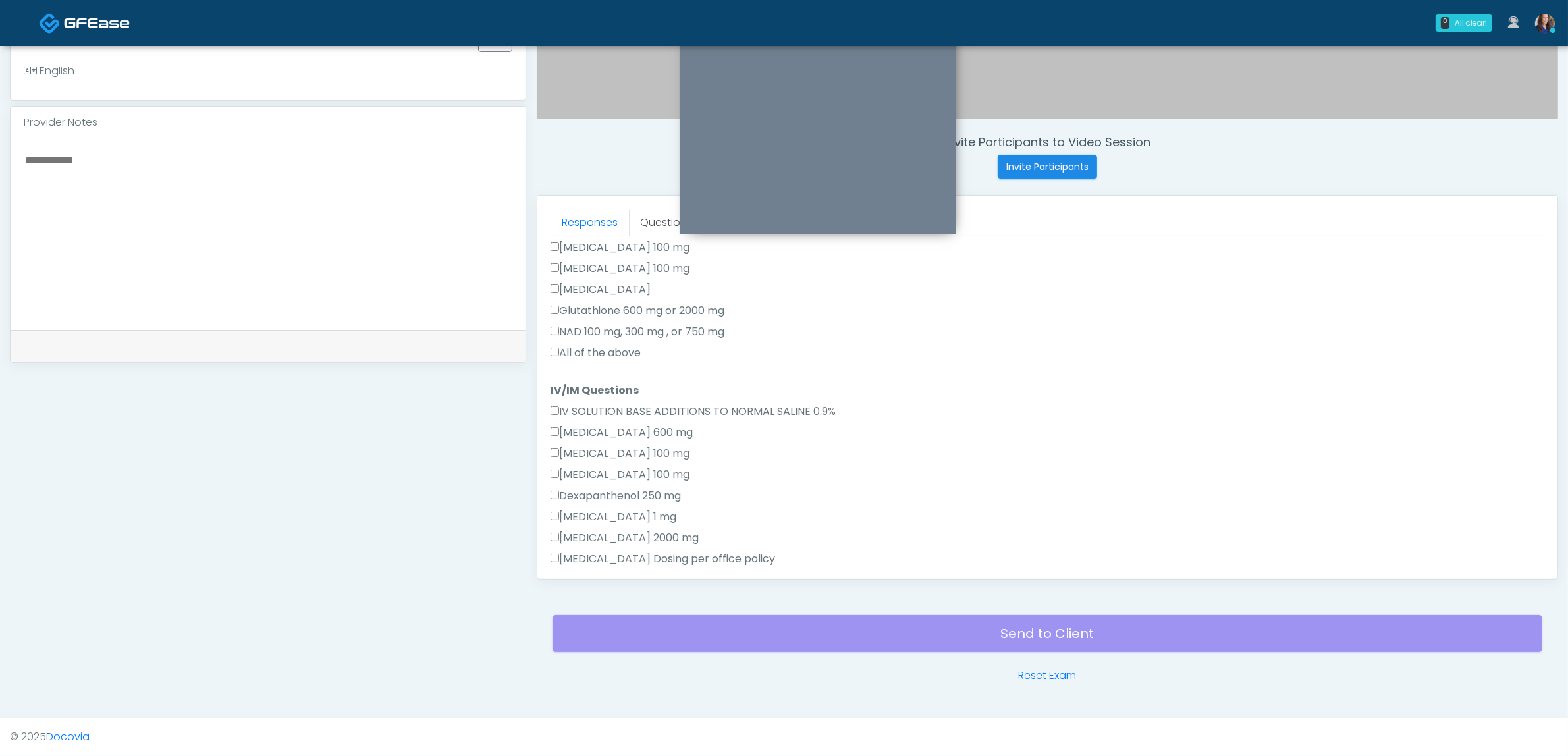
click at [612, 352] on label "All of the above" at bounding box center [595, 353] width 90 height 16
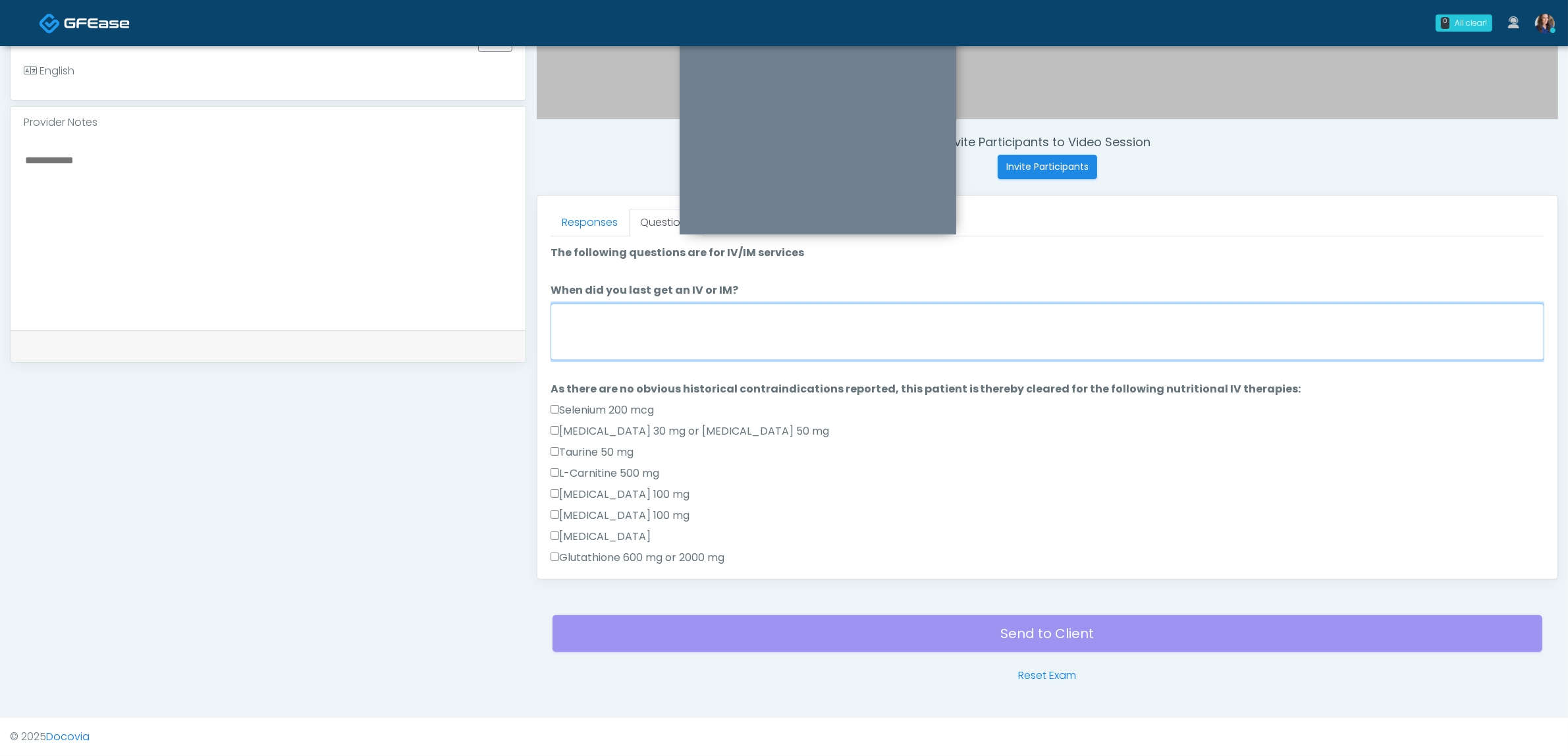
click at [624, 334] on textarea "When did you last get an IV or IM?" at bounding box center [1048, 332] width 994 height 56
type textarea "*"
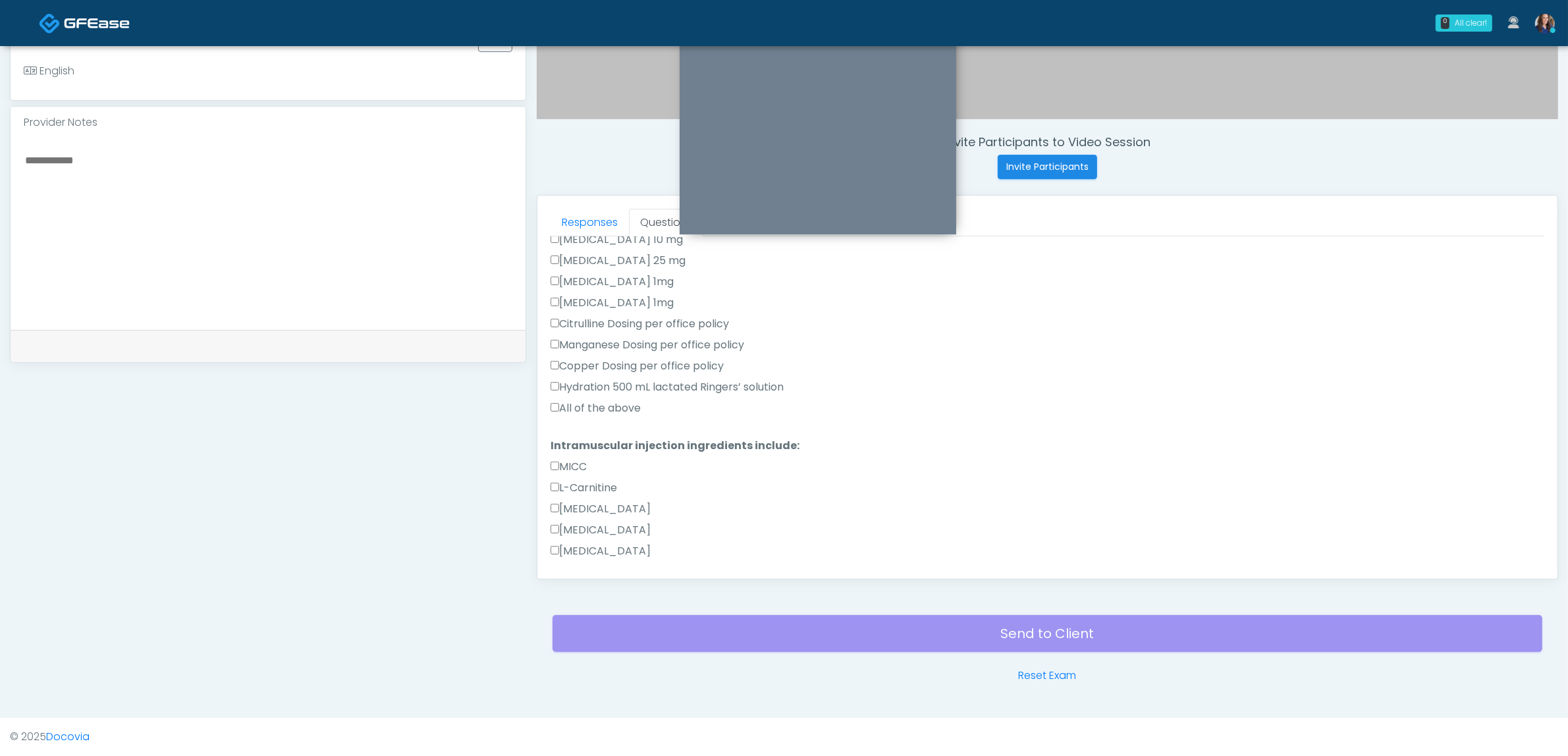
scroll to position [874, 0]
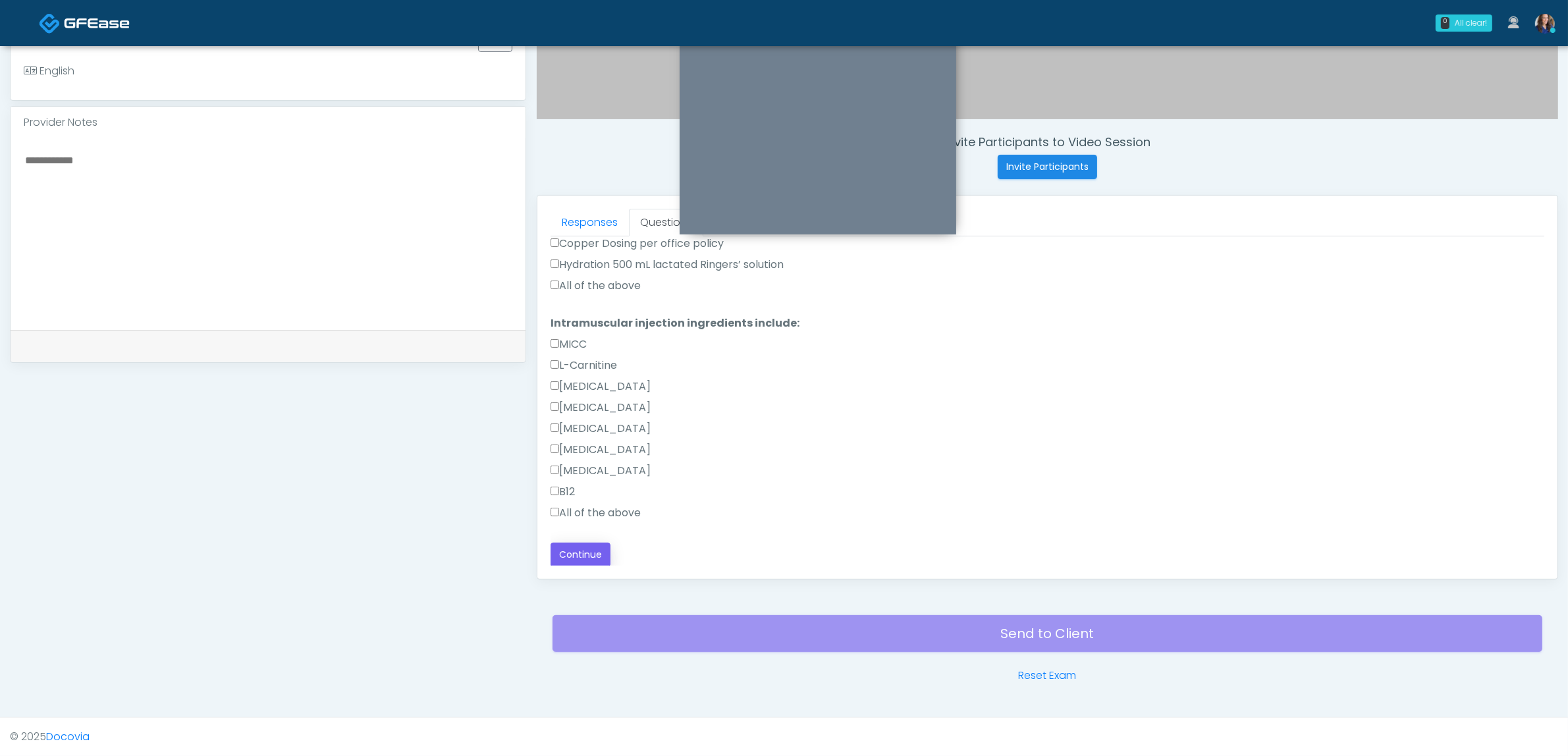
type textarea "**********"
click at [590, 551] on button "Continue" at bounding box center [580, 554] width 60 height 24
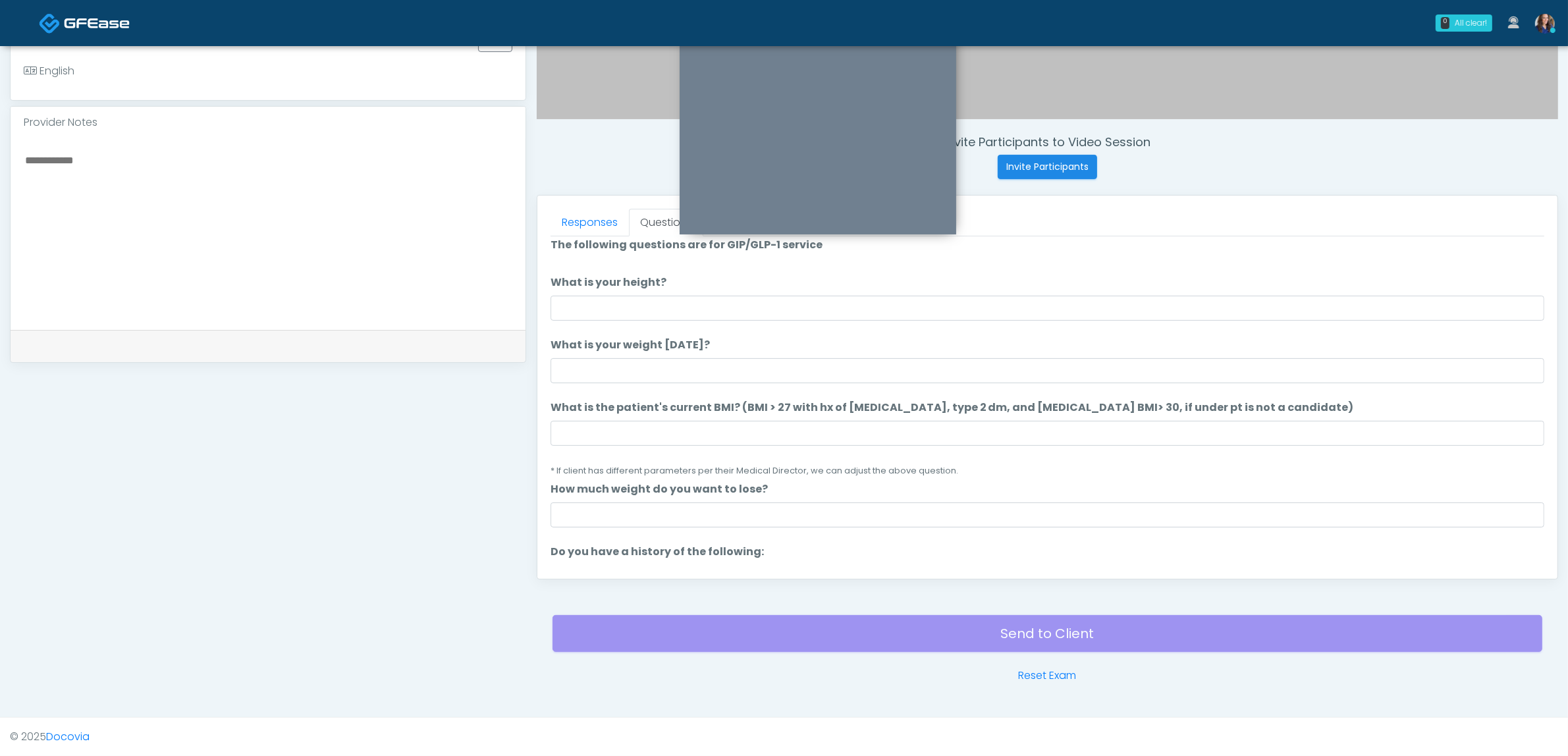
scroll to position [0, 0]
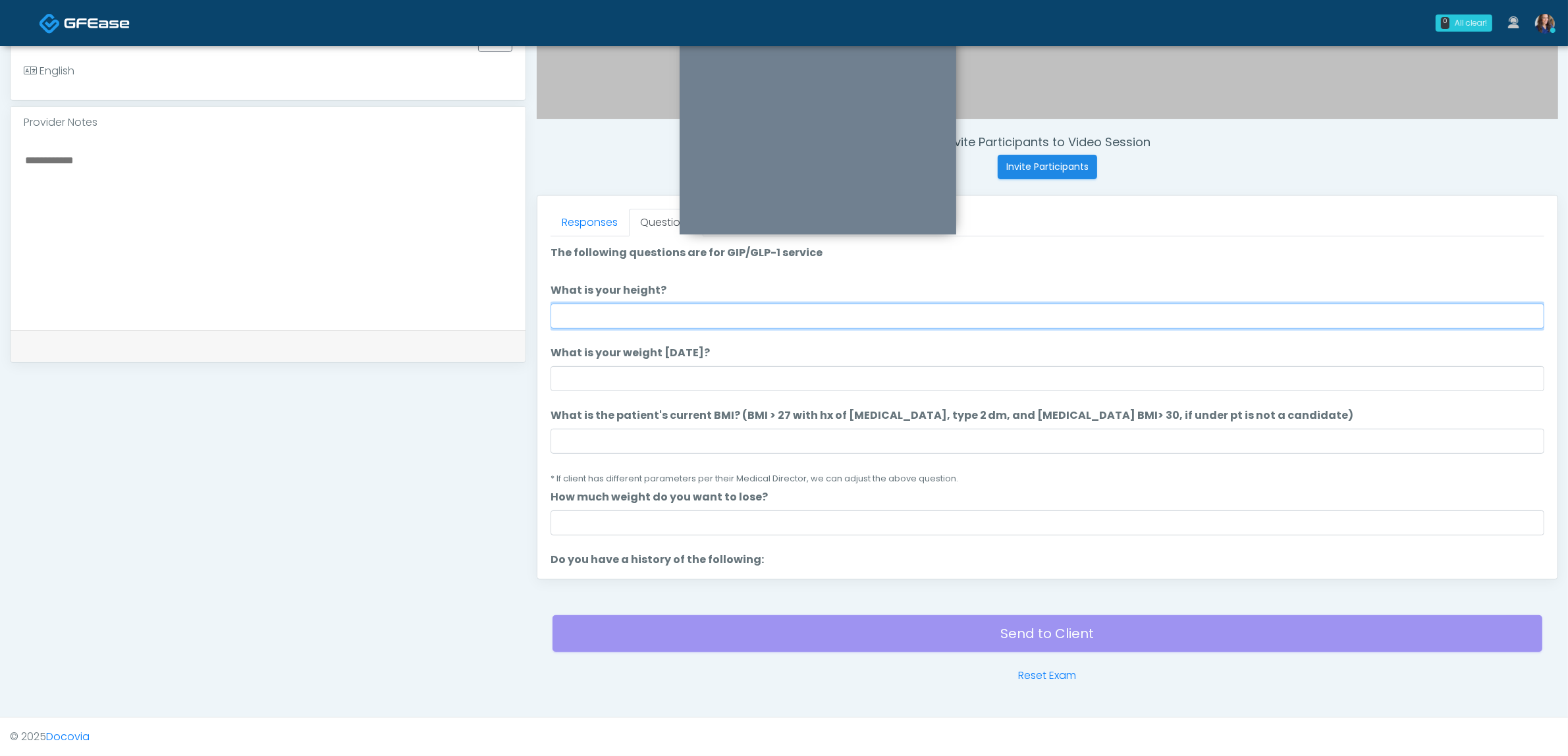
click at [712, 313] on input "What is your height?" at bounding box center [1048, 317] width 994 height 25
type input "*****"
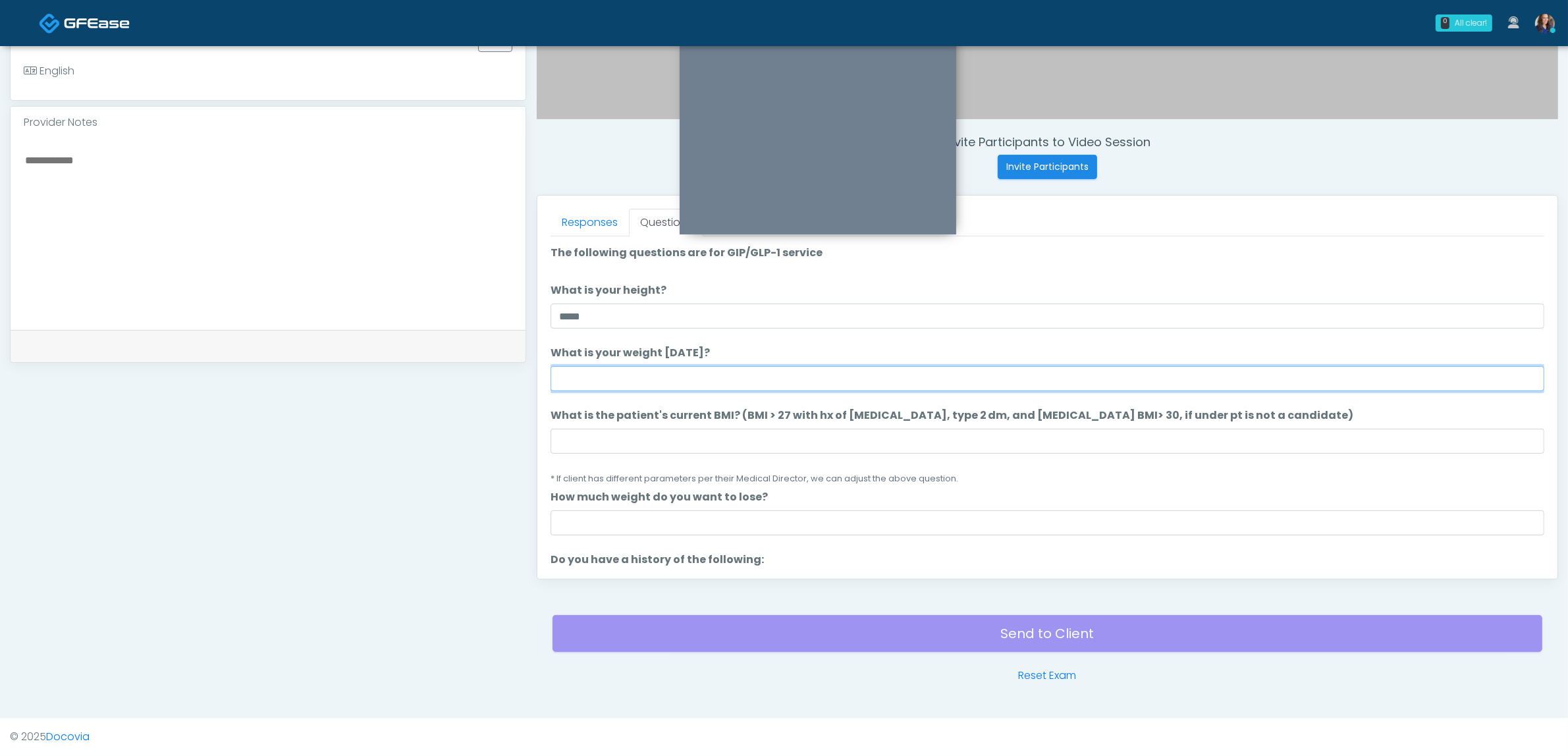
click at [696, 369] on input "What is your weight today?" at bounding box center [1048, 379] width 994 height 25
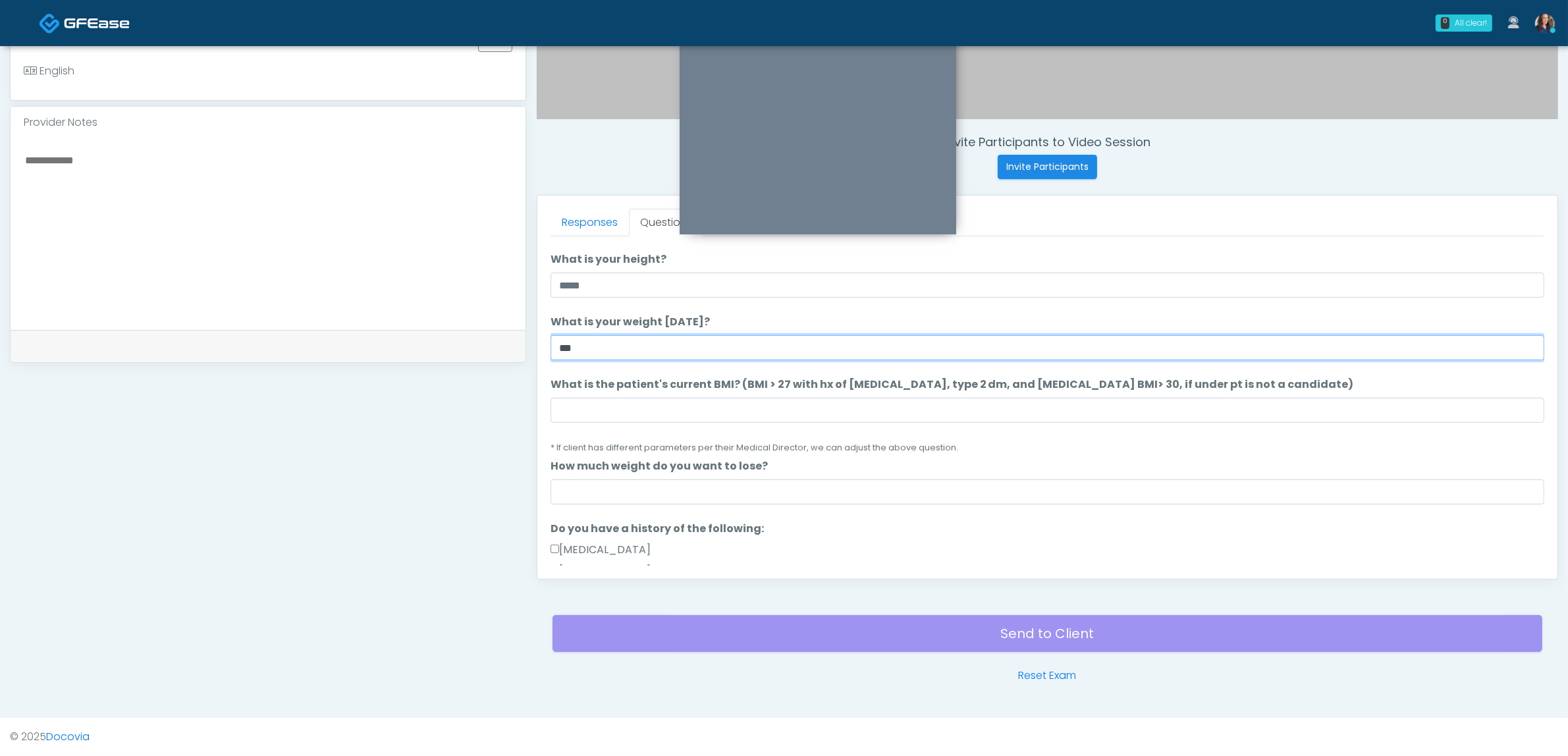
scroll to position [83, 0]
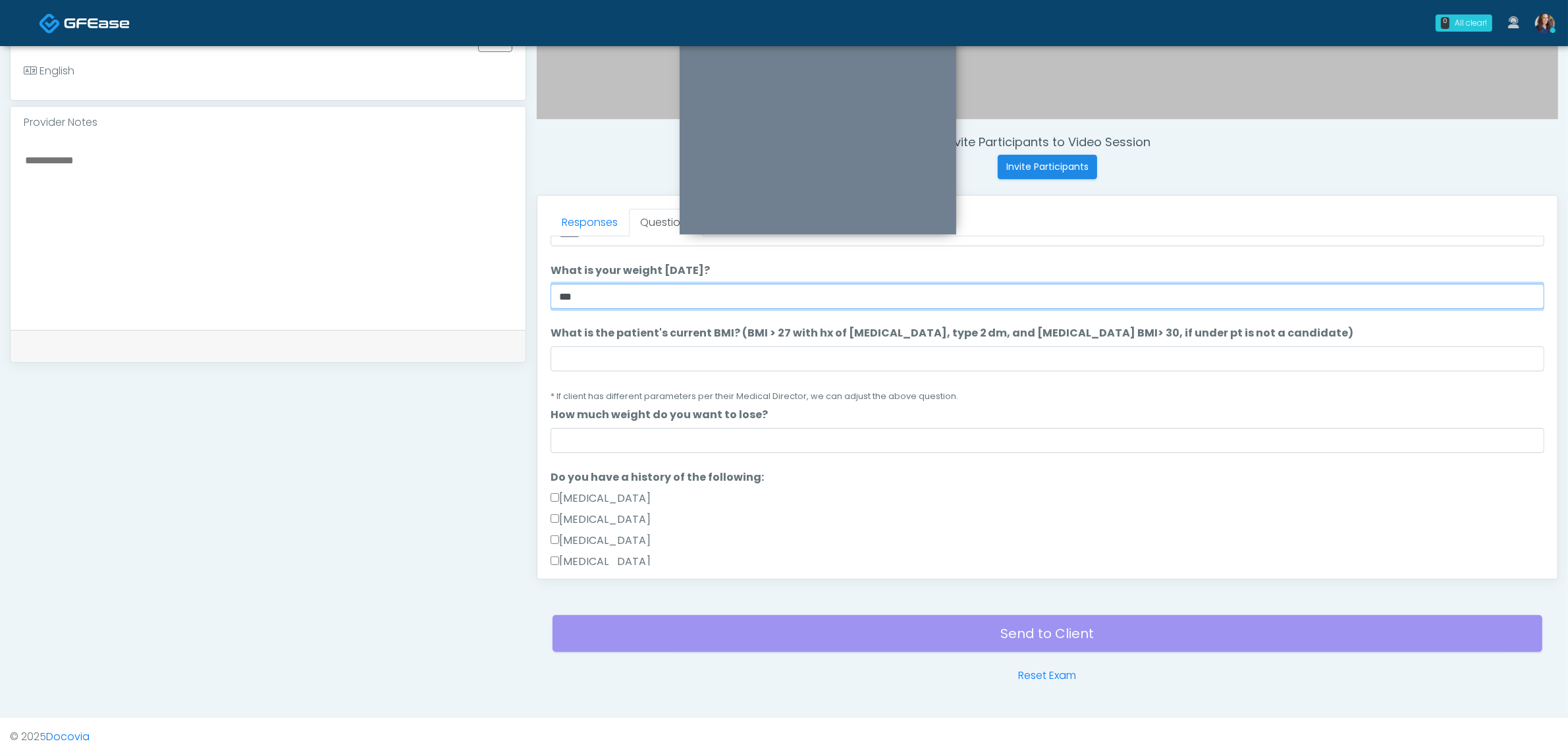
type input "***"
click at [686, 355] on input "What is the patient's current BMI? (BMI > 27 with hx of hypertension, type 2 dm…" at bounding box center [1048, 359] width 994 height 25
type input "**"
click at [662, 439] on input "How much weight do you want to lose?" at bounding box center [1048, 440] width 994 height 25
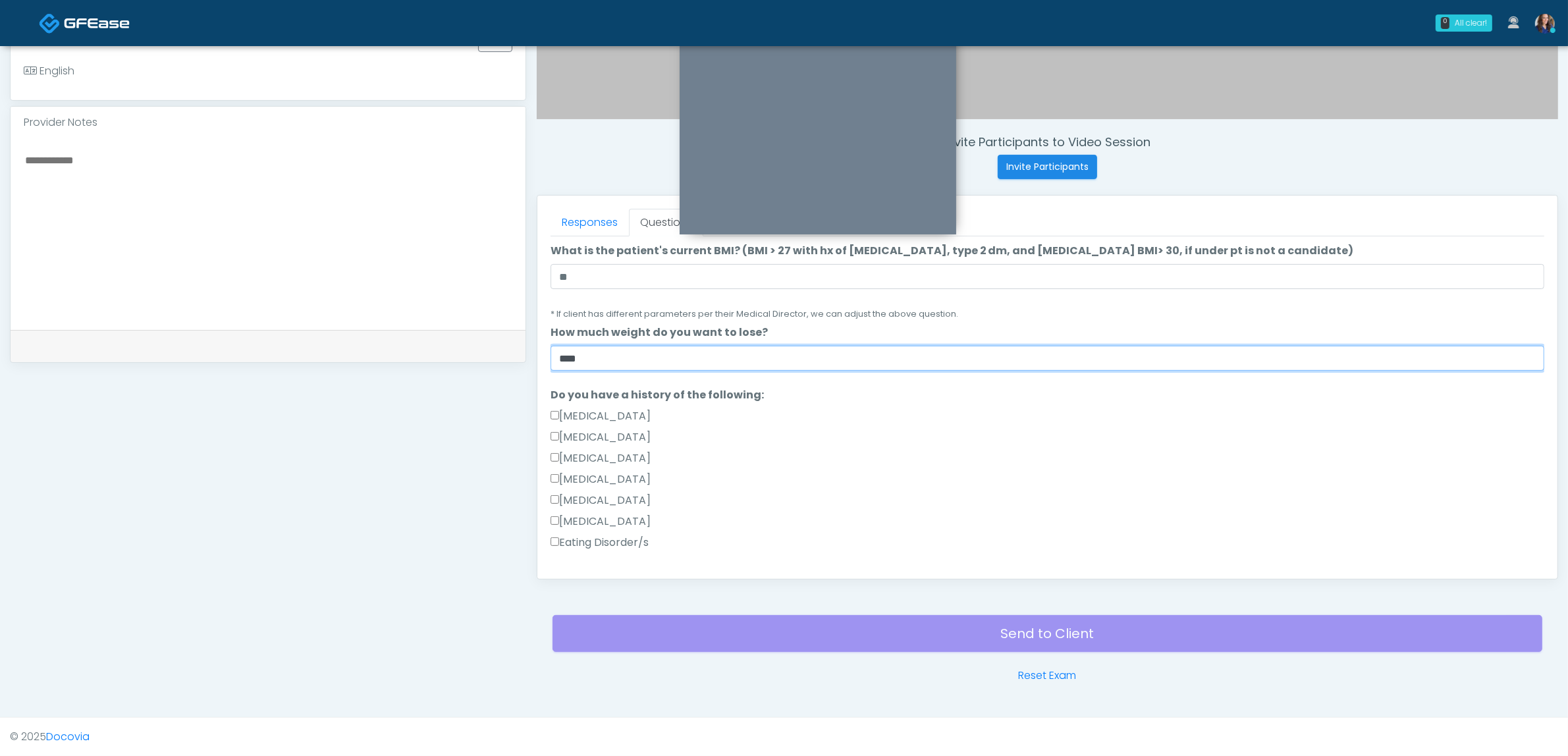
scroll to position [247, 0]
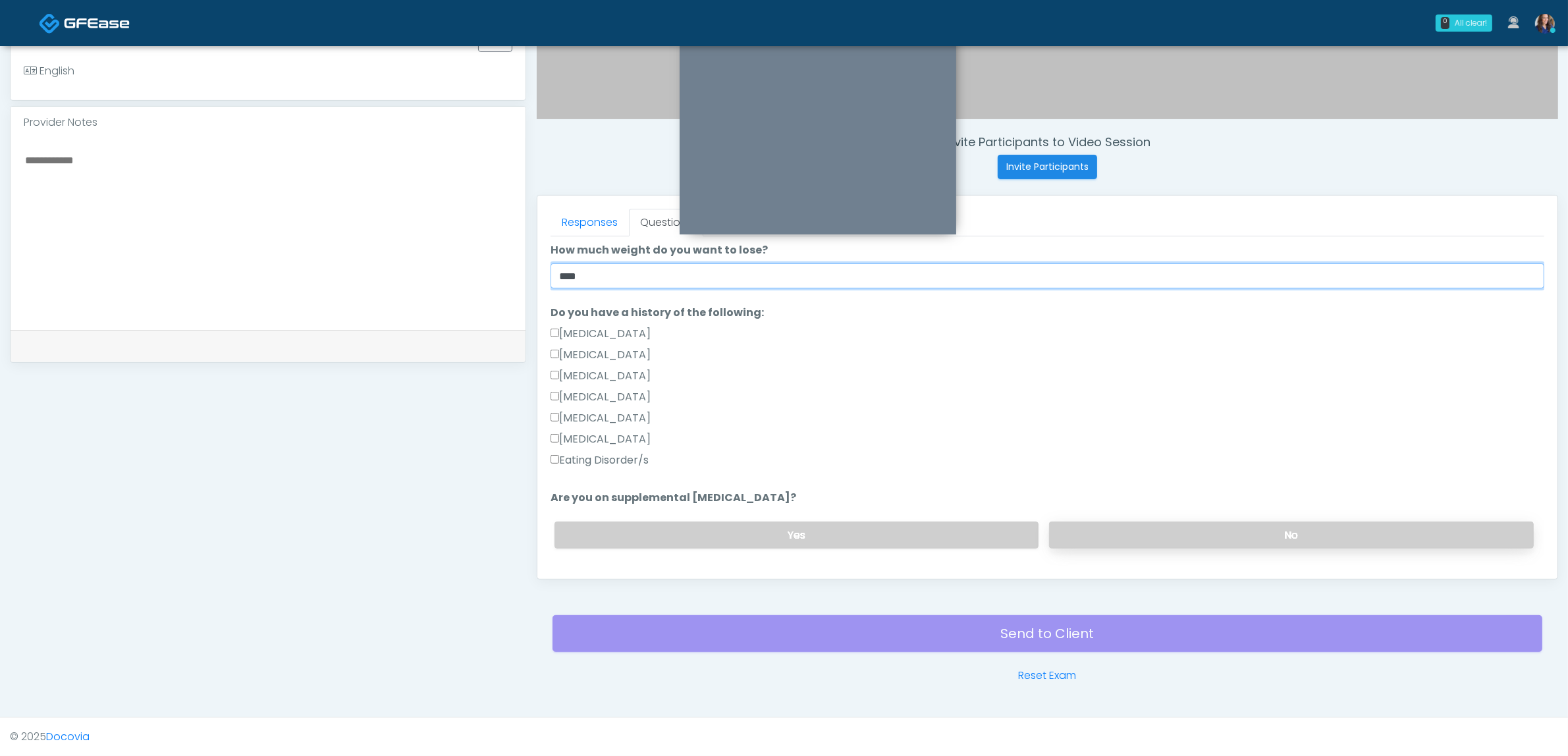
type input "****"
click at [1117, 531] on label "No" at bounding box center [1292, 535] width 485 height 27
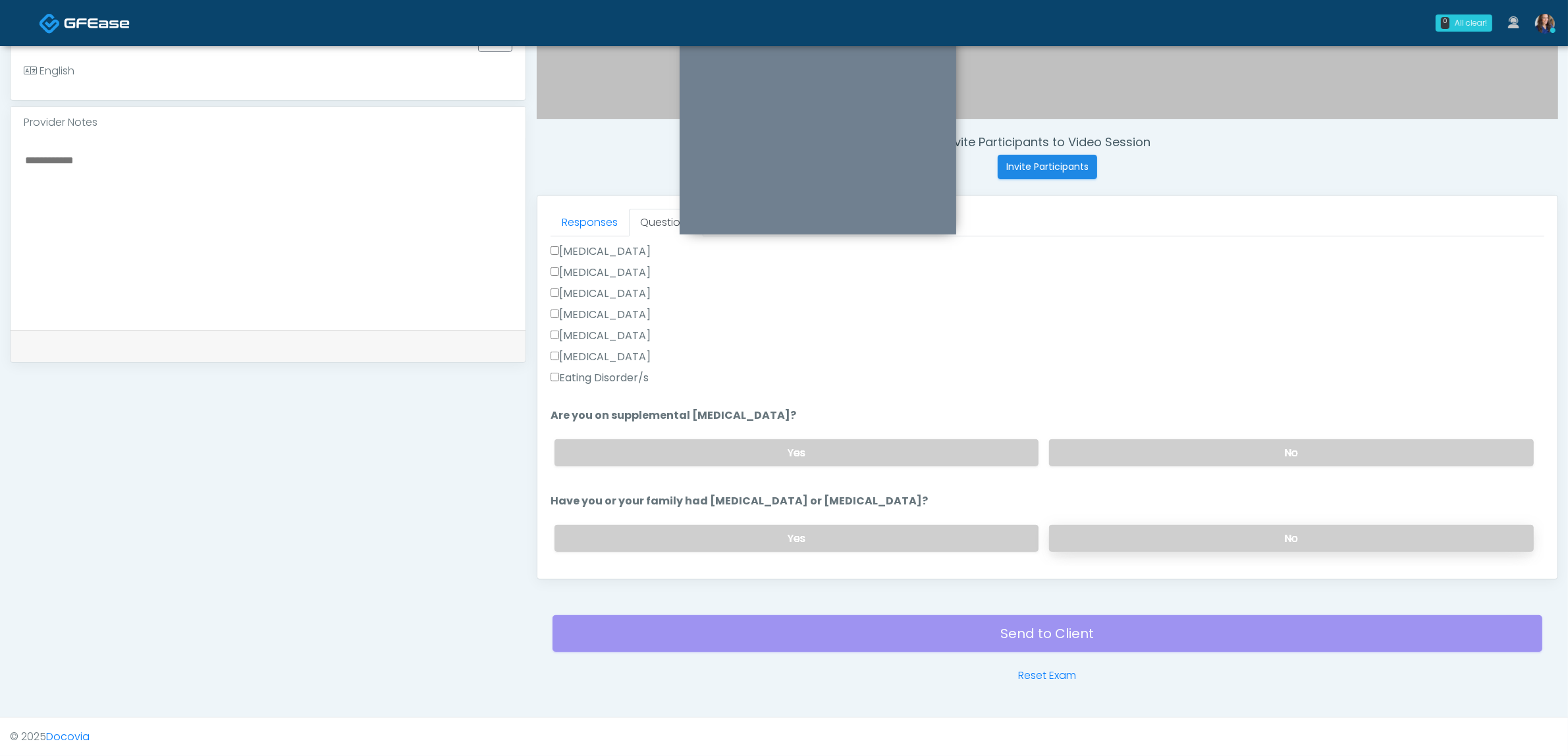
click at [1091, 527] on label "No" at bounding box center [1292, 538] width 485 height 27
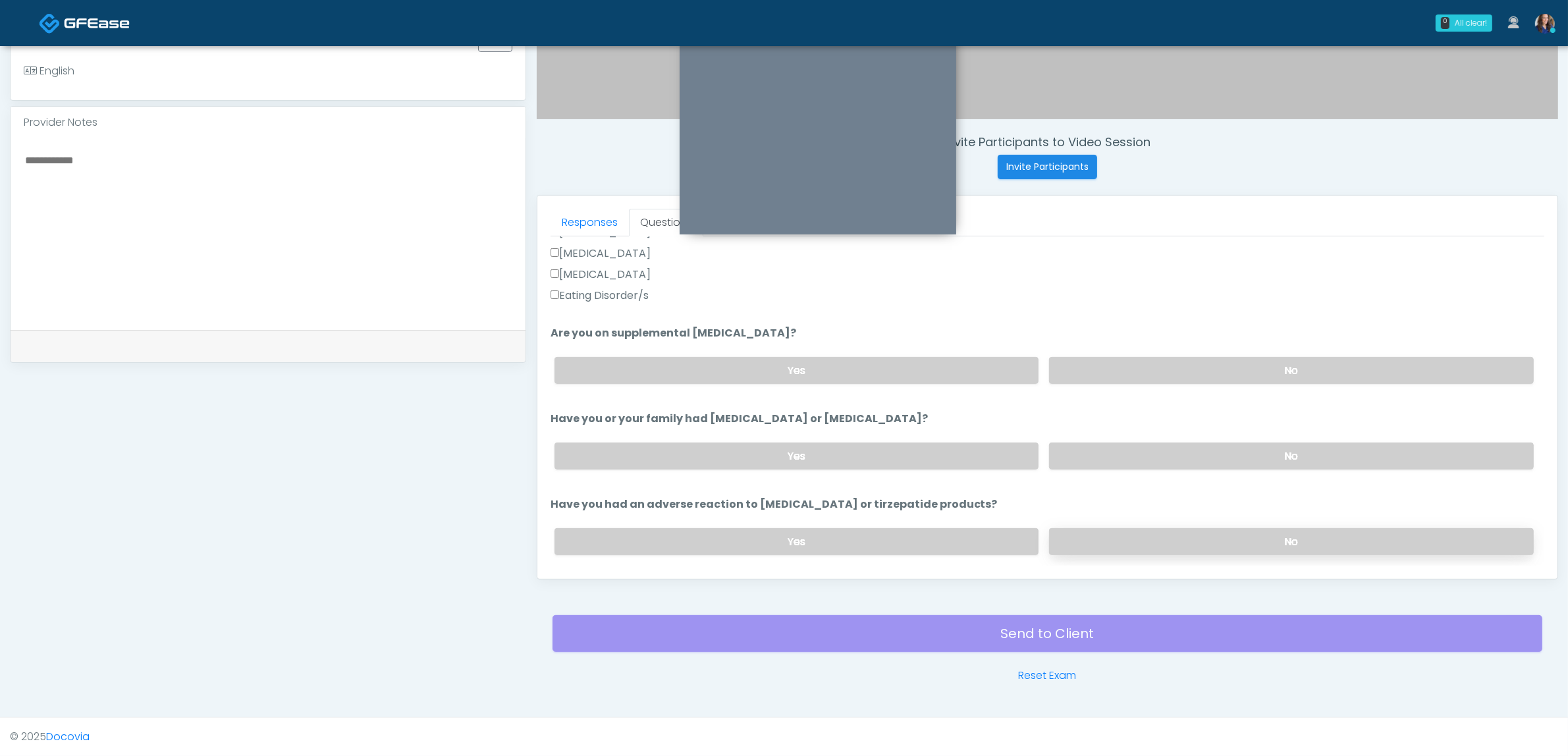
click at [1077, 528] on label "No" at bounding box center [1292, 541] width 485 height 27
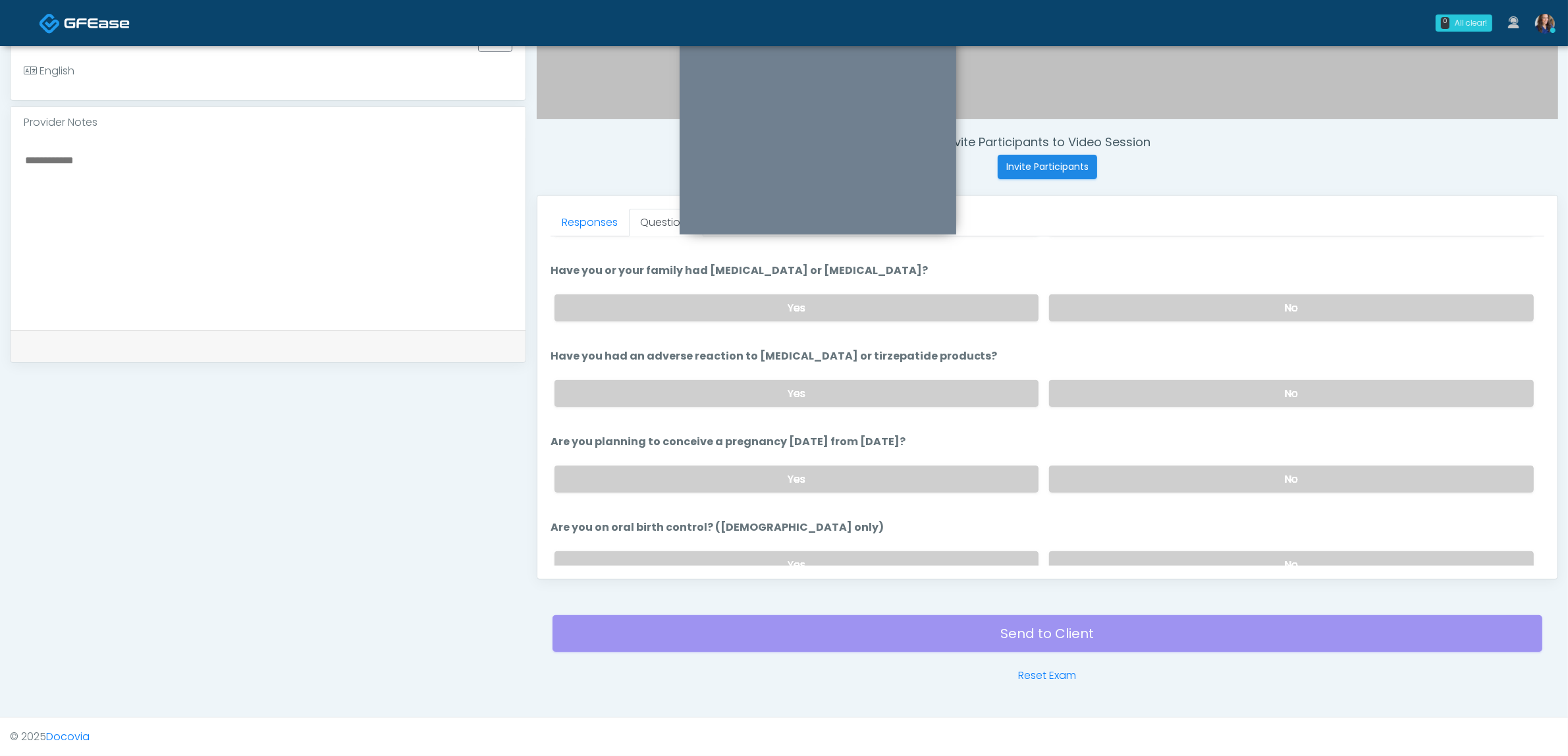
scroll to position [576, 0]
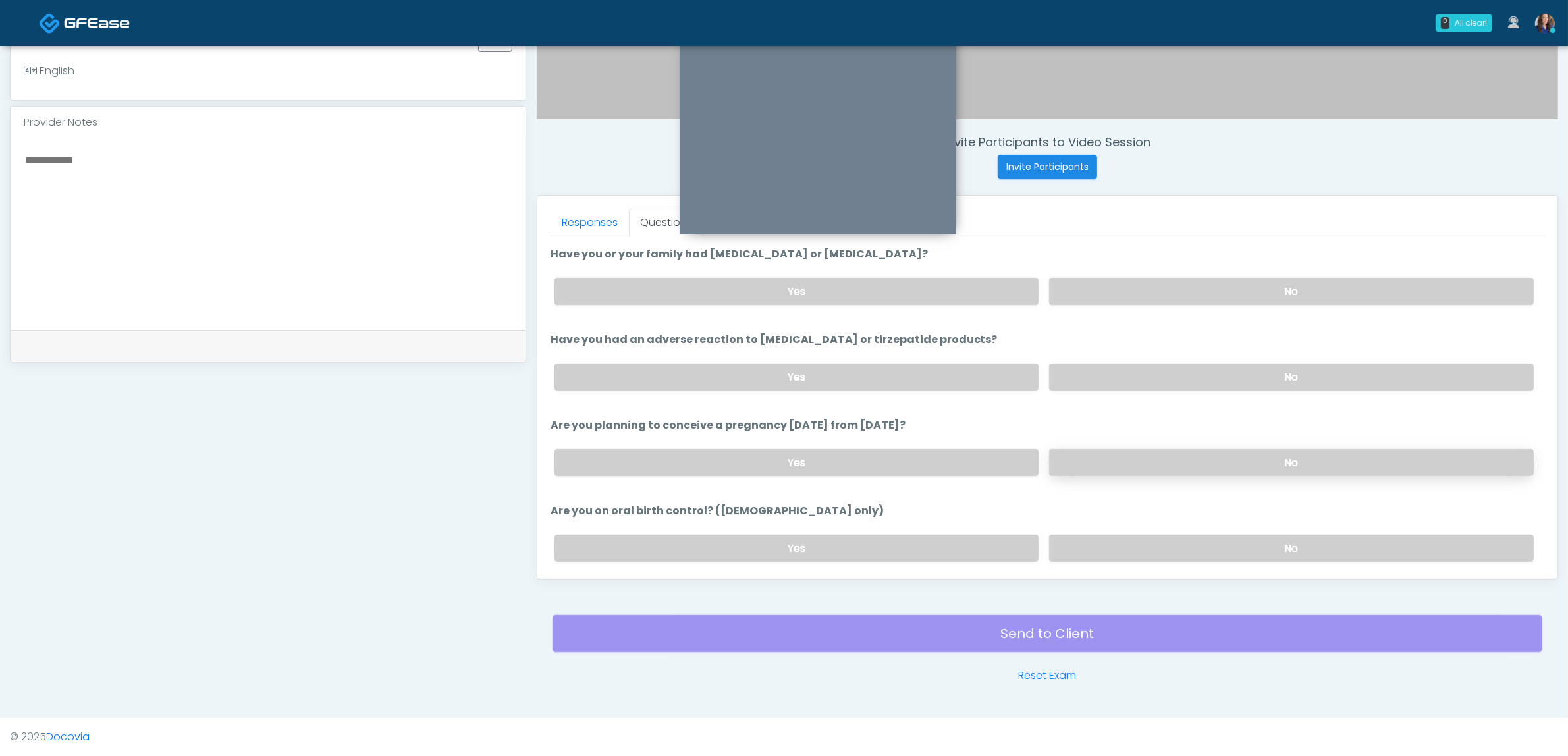
click at [1092, 462] on label "No" at bounding box center [1292, 462] width 485 height 27
drag, startPoint x: 1071, startPoint y: 541, endPoint x: 1075, endPoint y: 534, distance: 8.1
click at [1071, 541] on label "No" at bounding box center [1292, 548] width 485 height 27
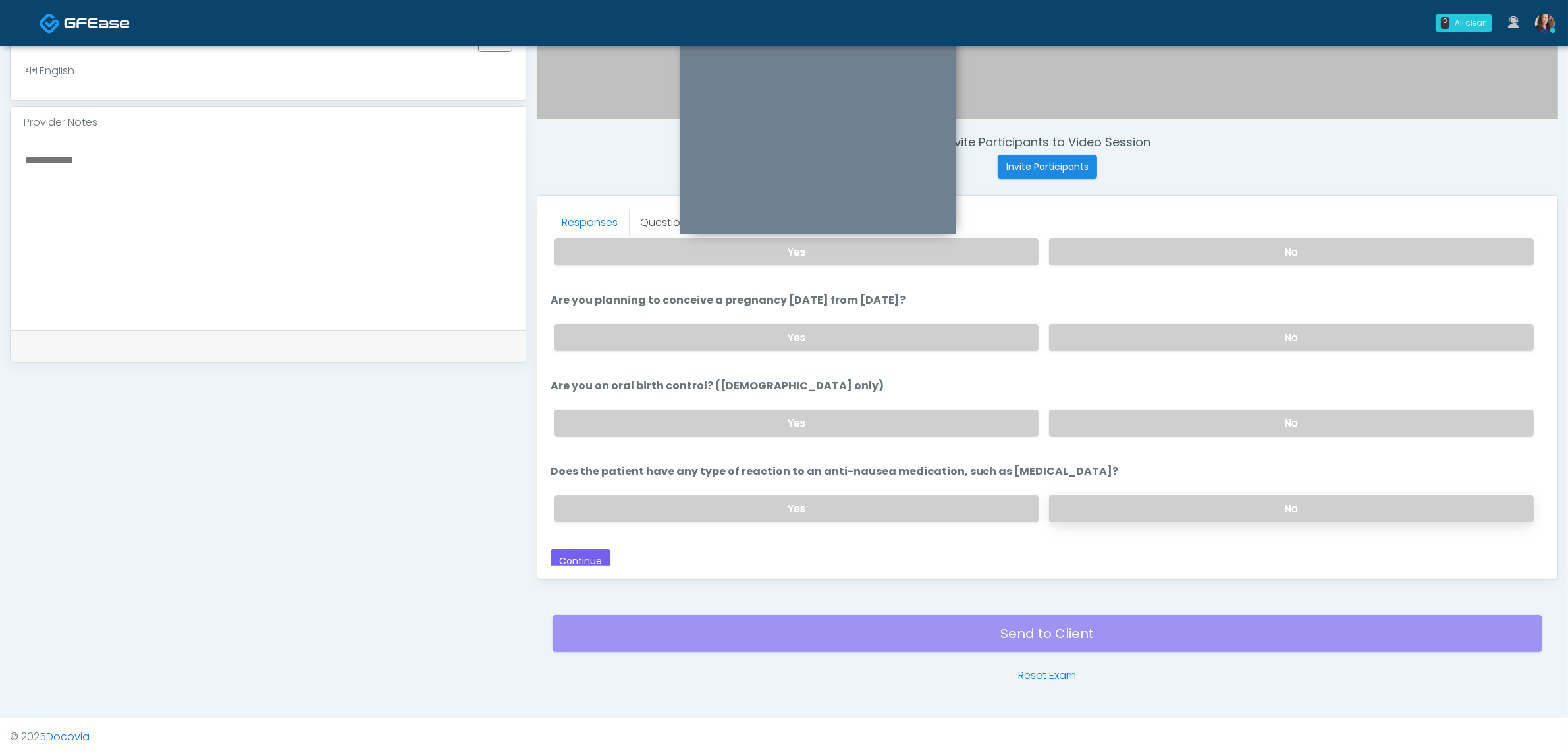
click at [1101, 495] on label "No" at bounding box center [1292, 508] width 485 height 27
click at [584, 550] on button "Continue" at bounding box center [580, 561] width 60 height 24
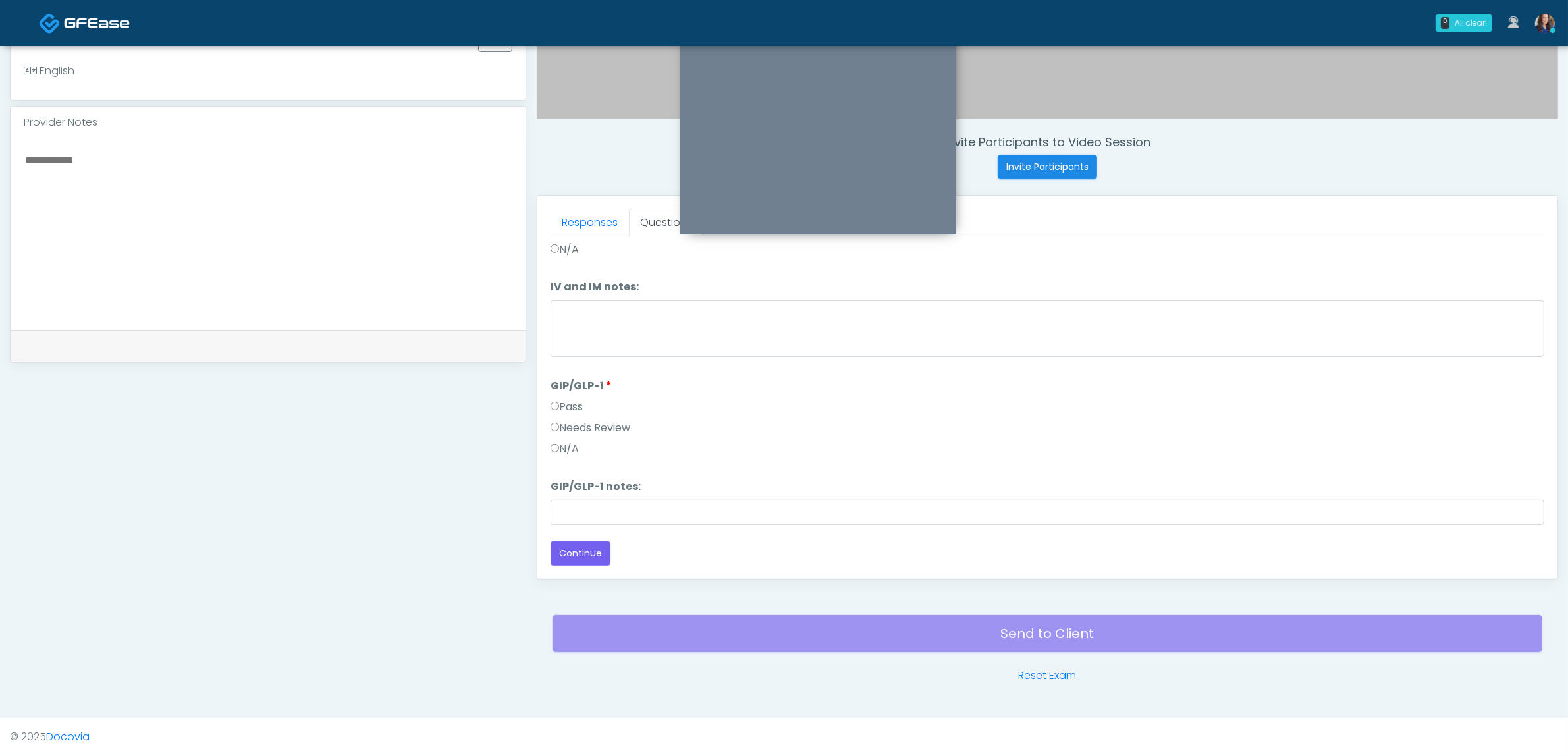
scroll to position [0, 0]
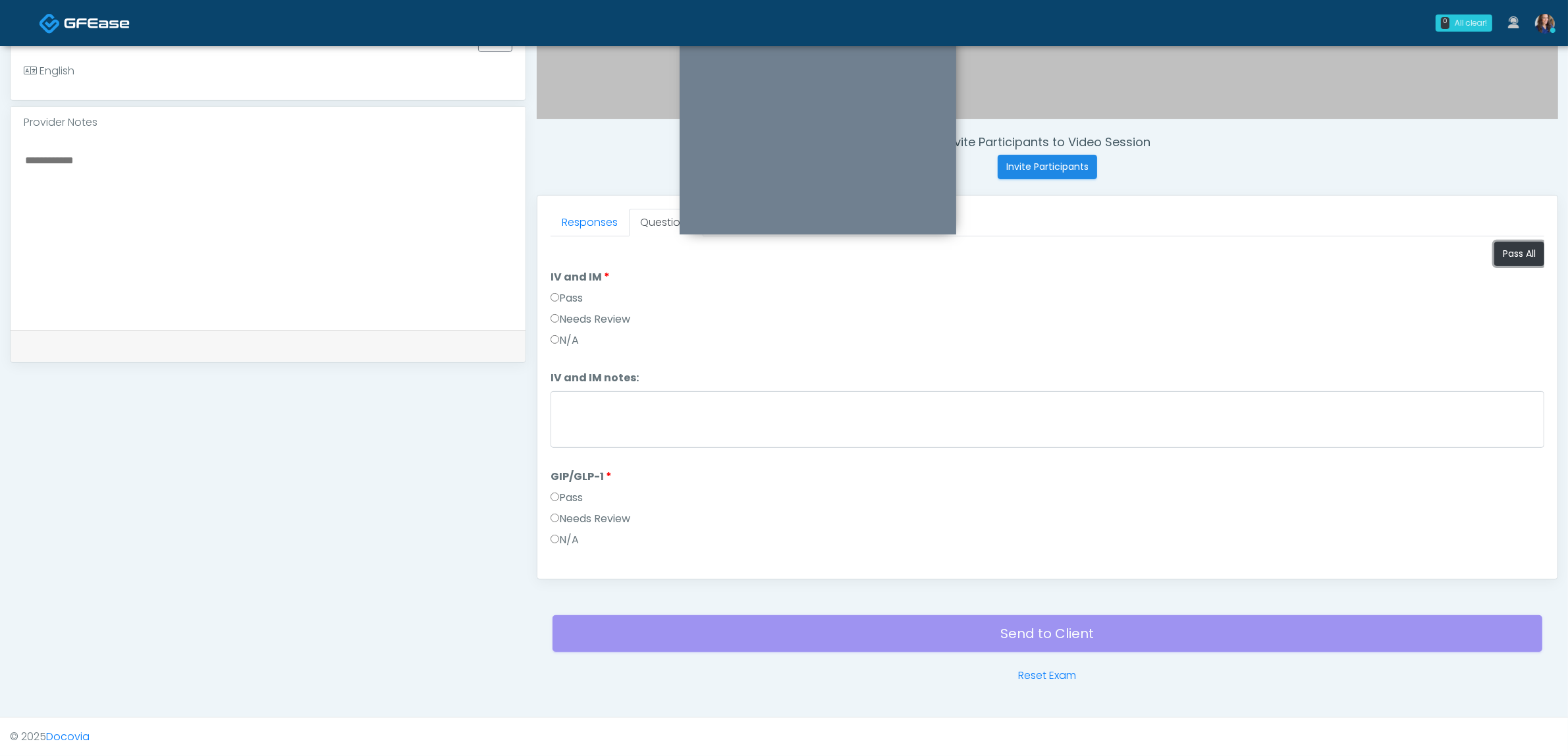
drag, startPoint x: 1500, startPoint y: 253, endPoint x: 1134, endPoint y: 365, distance: 382.8
click at [1494, 253] on button "Pass All" at bounding box center [1518, 253] width 50 height 24
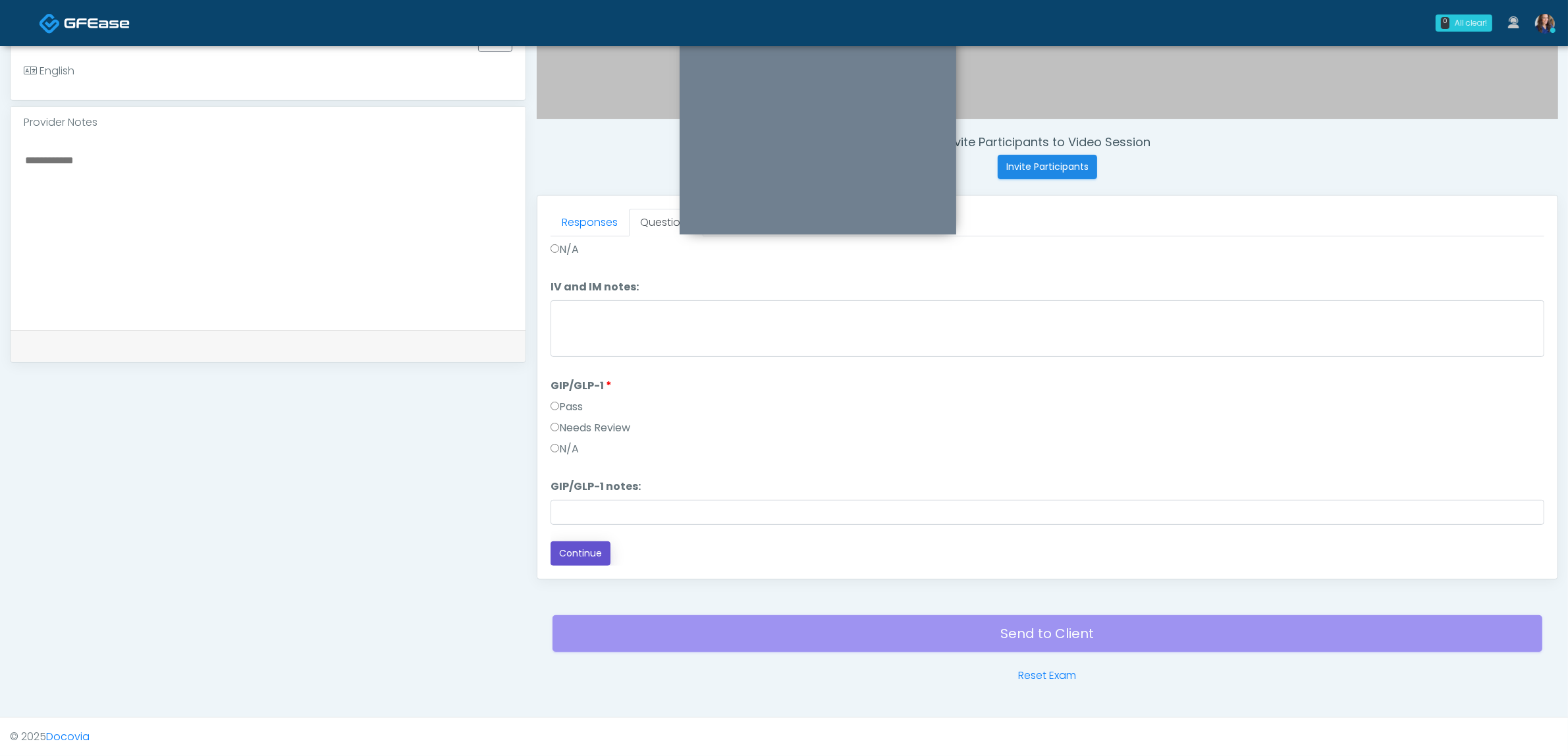
click at [597, 545] on button "Continue" at bounding box center [580, 553] width 60 height 24
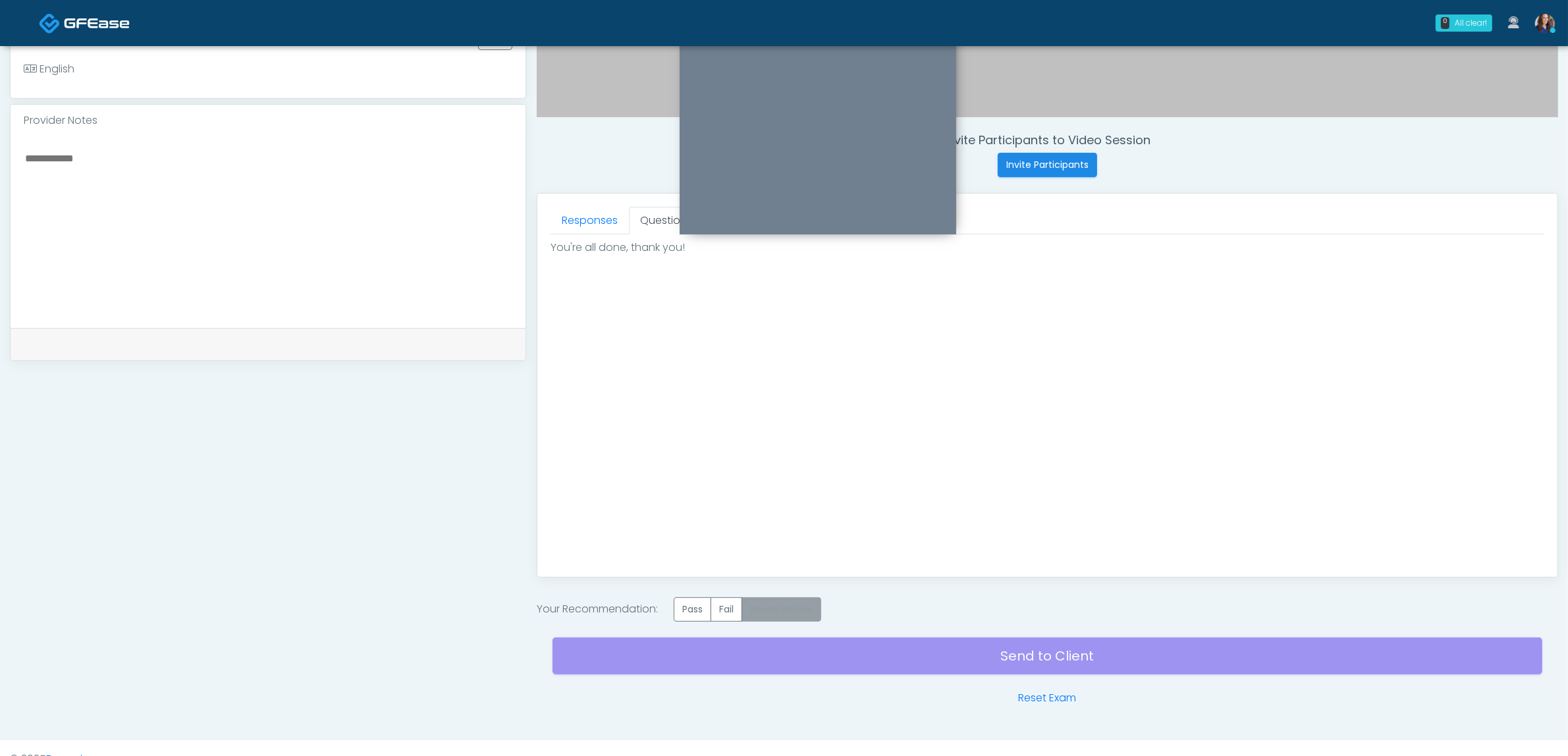
click at [708, 608] on label "Pass" at bounding box center [692, 609] width 38 height 24
click at [899, 649] on div "Send to Client Reset Exam" at bounding box center [1047, 663] width 989 height 84
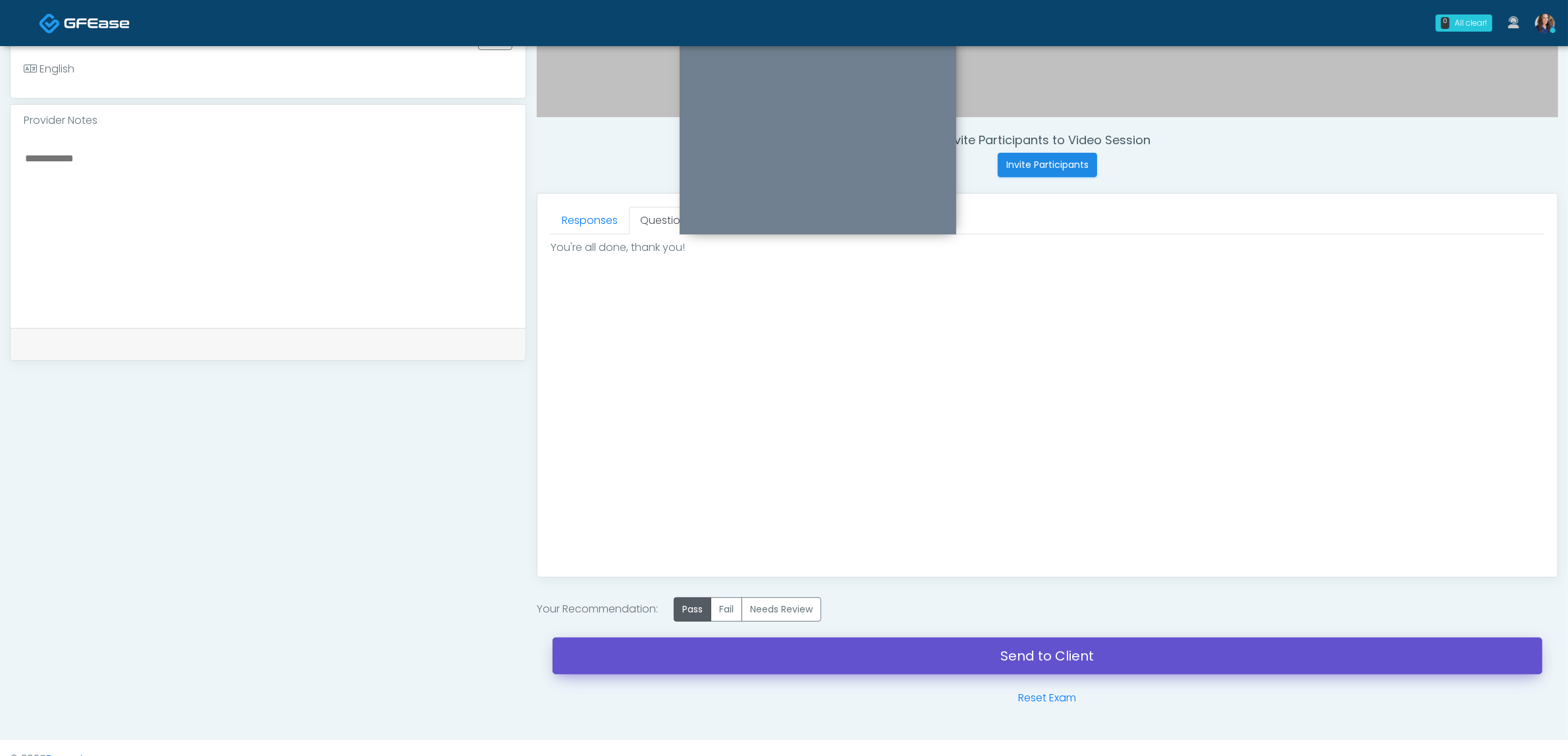
click at [898, 658] on link "Send to Client" at bounding box center [1047, 656] width 989 height 37
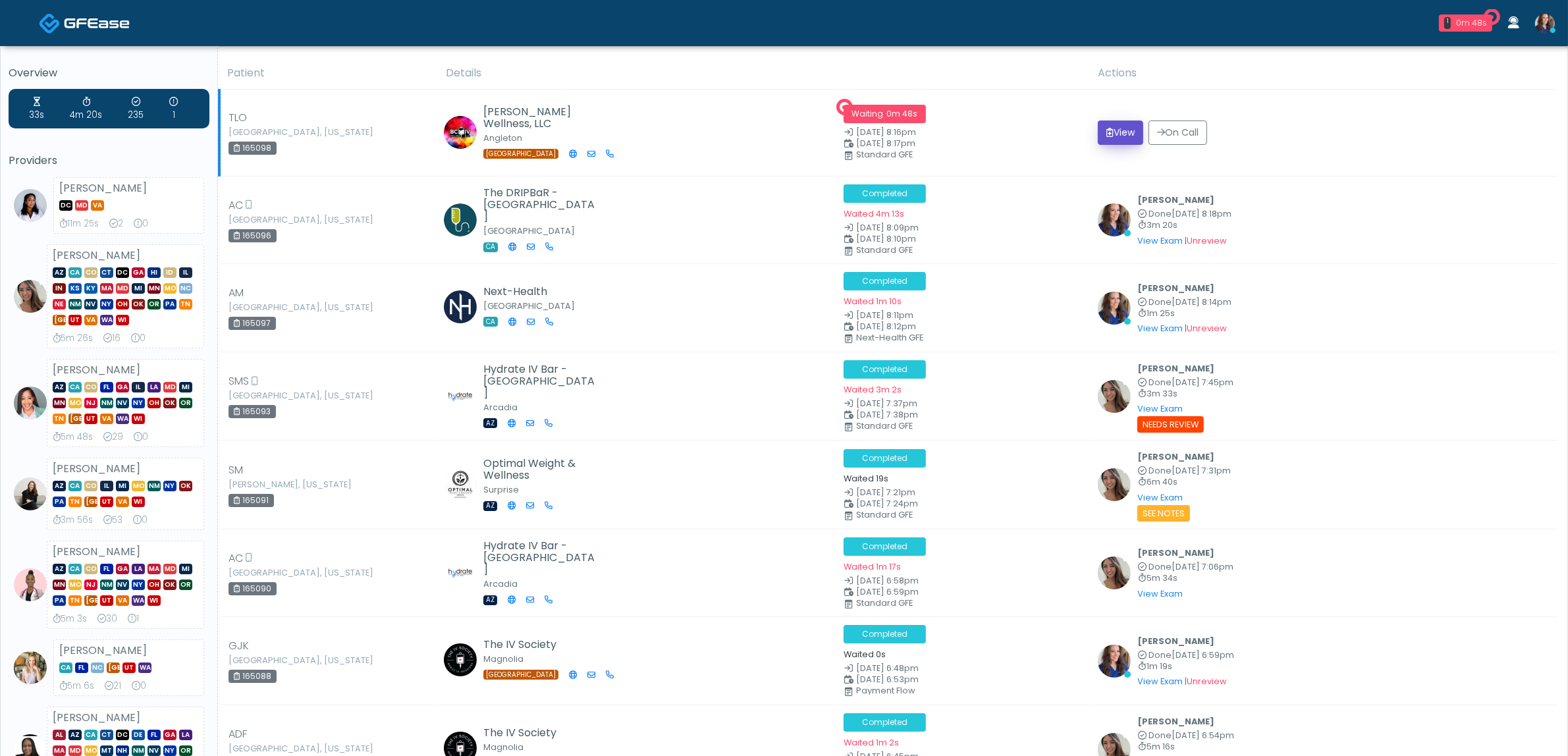
click at [1107, 133] on icon "submit" at bounding box center [1110, 132] width 8 height 9
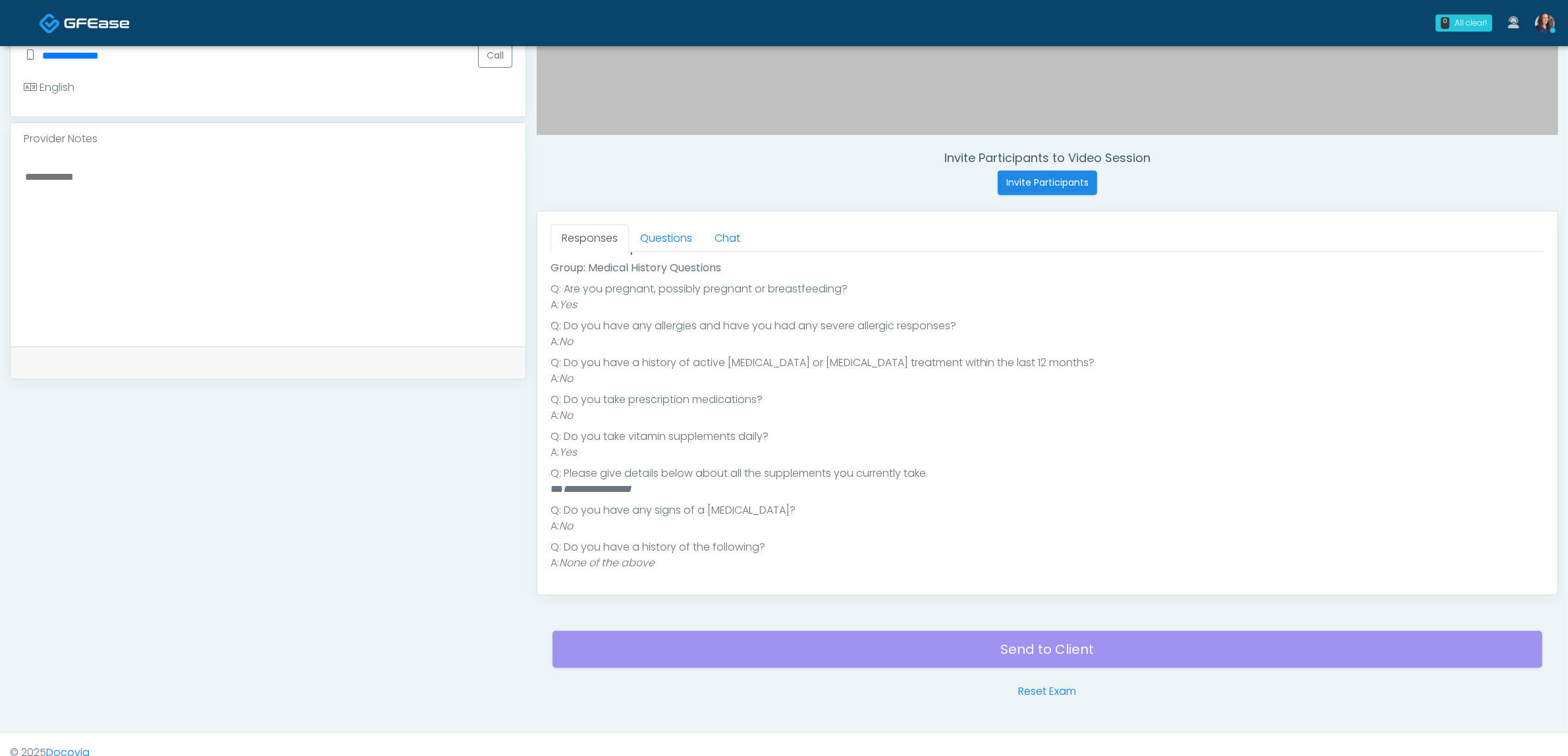
scroll to position [412, 0]
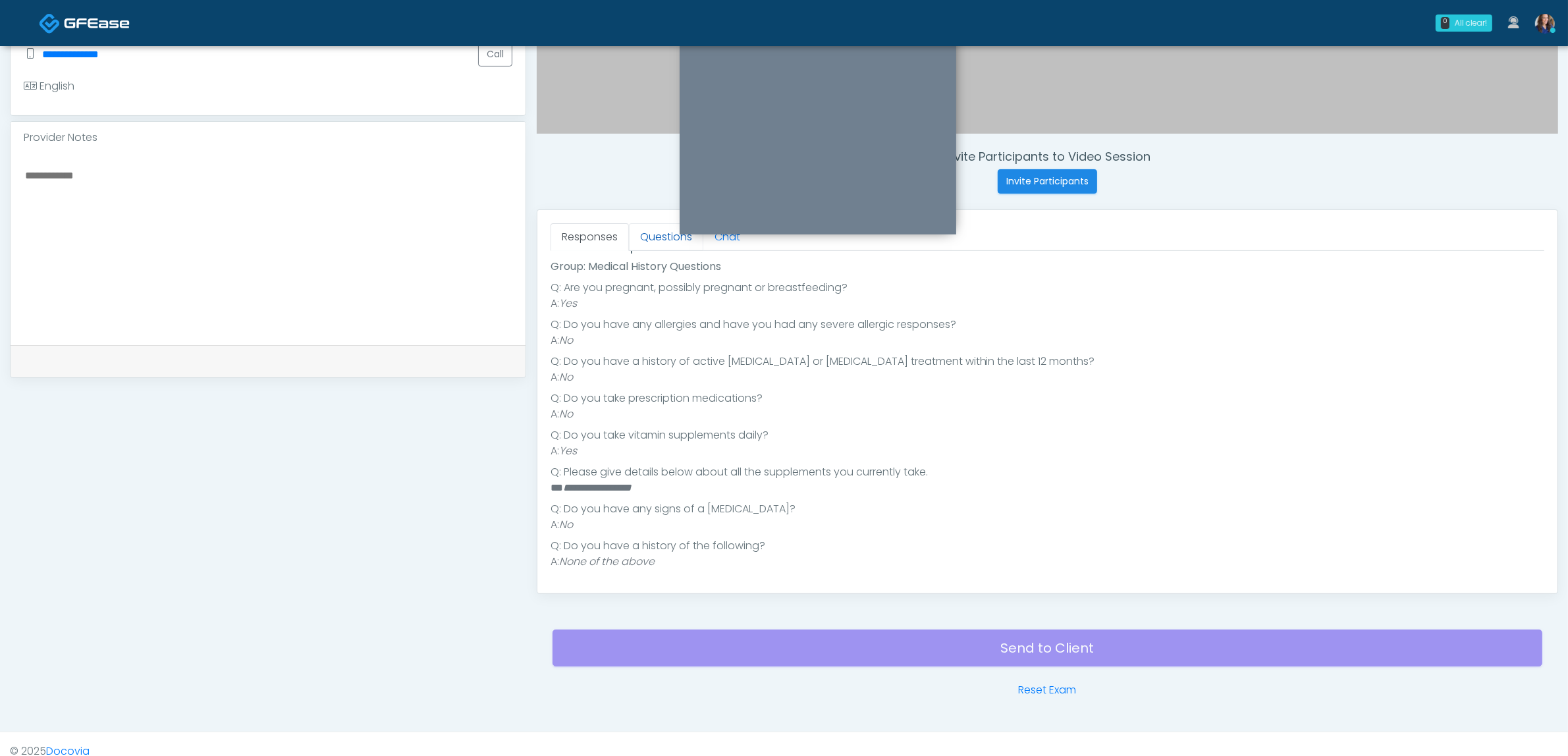
drag, startPoint x: 660, startPoint y: 240, endPoint x: 664, endPoint y: 251, distance: 11.7
click at [660, 241] on link "Questions" at bounding box center [666, 237] width 74 height 28
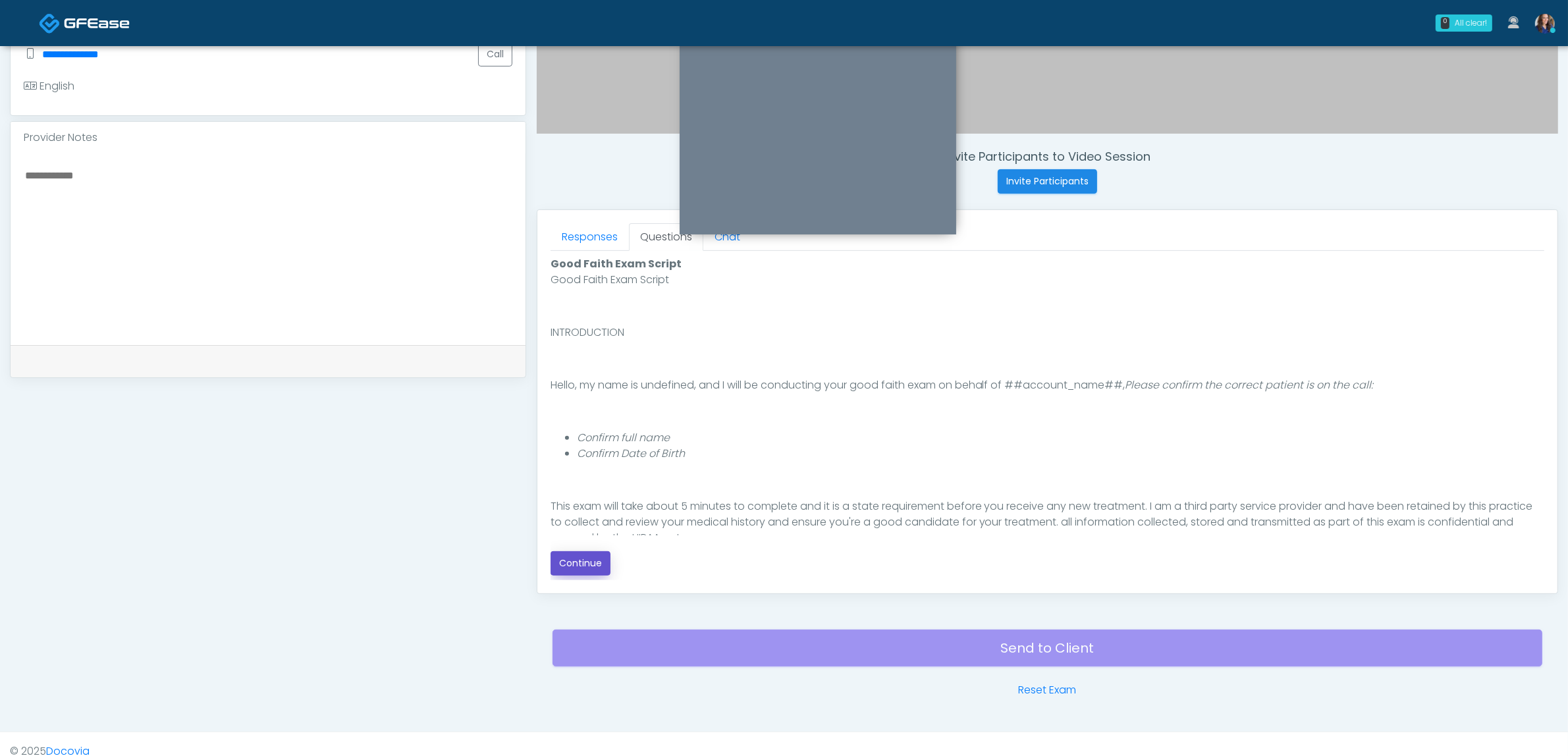
drag, startPoint x: 583, startPoint y: 561, endPoint x: 1044, endPoint y: 461, distance: 471.7
click at [604, 555] on button "Continue" at bounding box center [580, 563] width 60 height 24
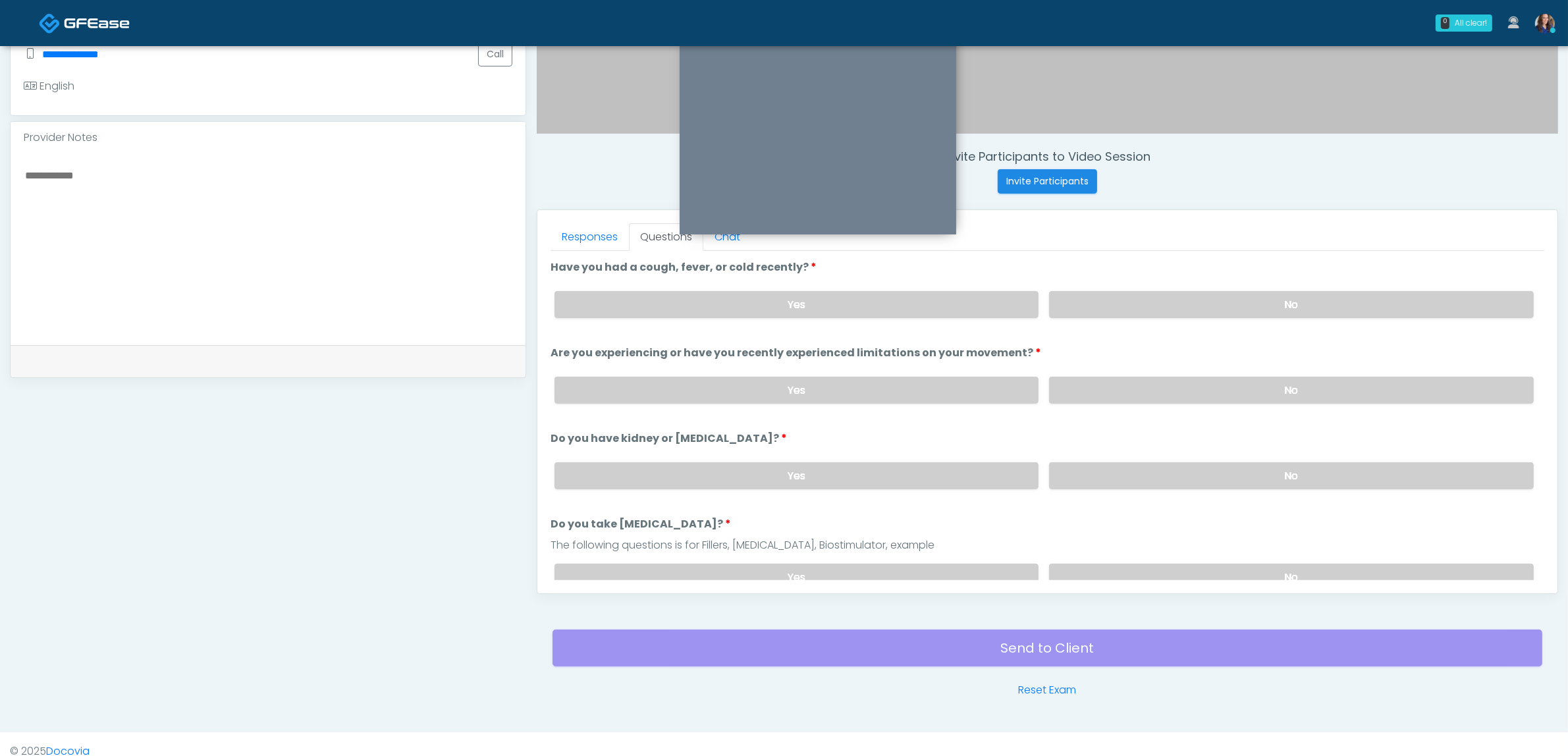
scroll to position [428, 0]
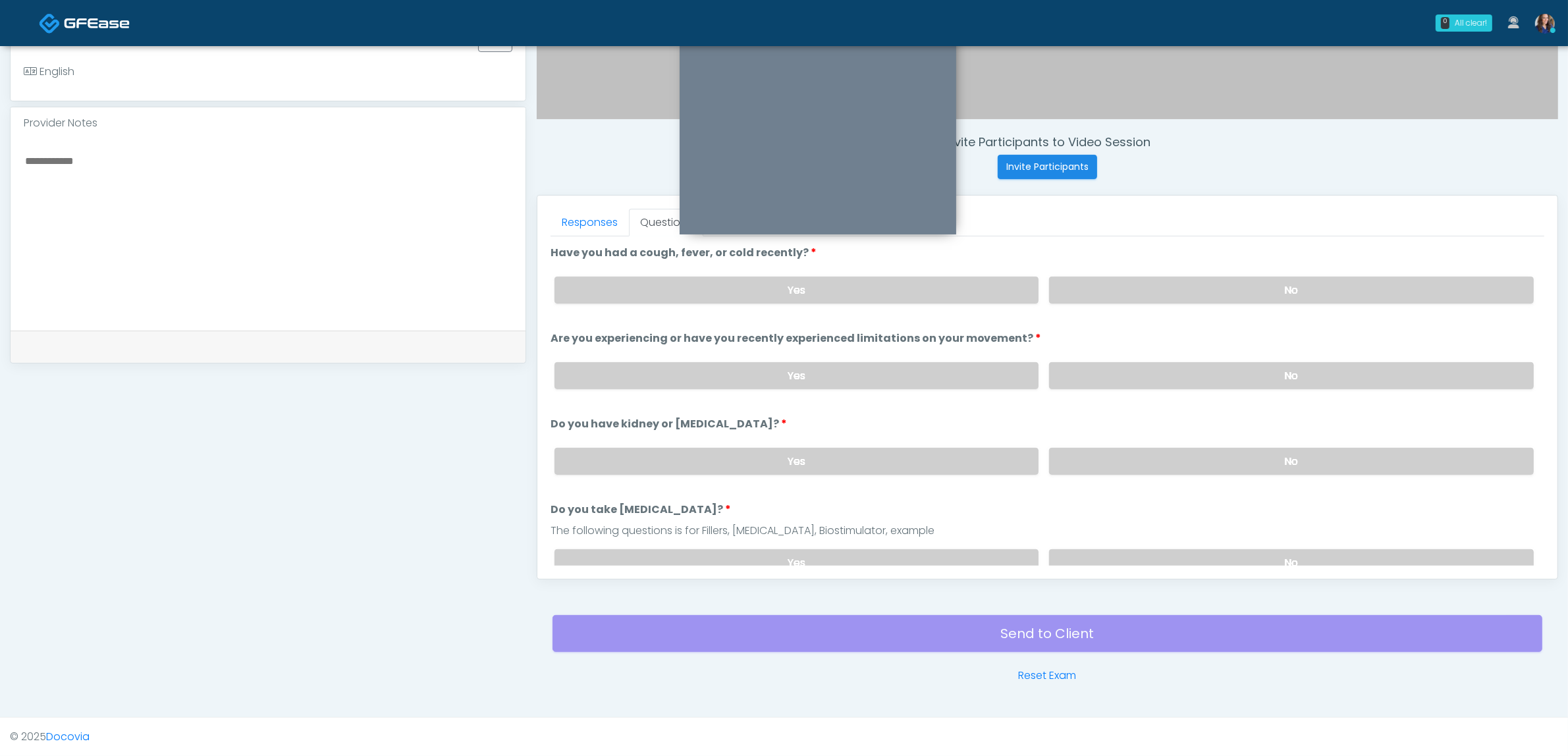
drag, startPoint x: 1209, startPoint y: 291, endPoint x: 1209, endPoint y: 358, distance: 67.0
click at [1210, 291] on label "No" at bounding box center [1292, 290] width 485 height 27
drag, startPoint x: 1184, startPoint y: 373, endPoint x: 1183, endPoint y: 380, distance: 7.1
click at [1184, 374] on label "No" at bounding box center [1292, 375] width 485 height 27
click at [1183, 452] on label "No" at bounding box center [1292, 461] width 485 height 27
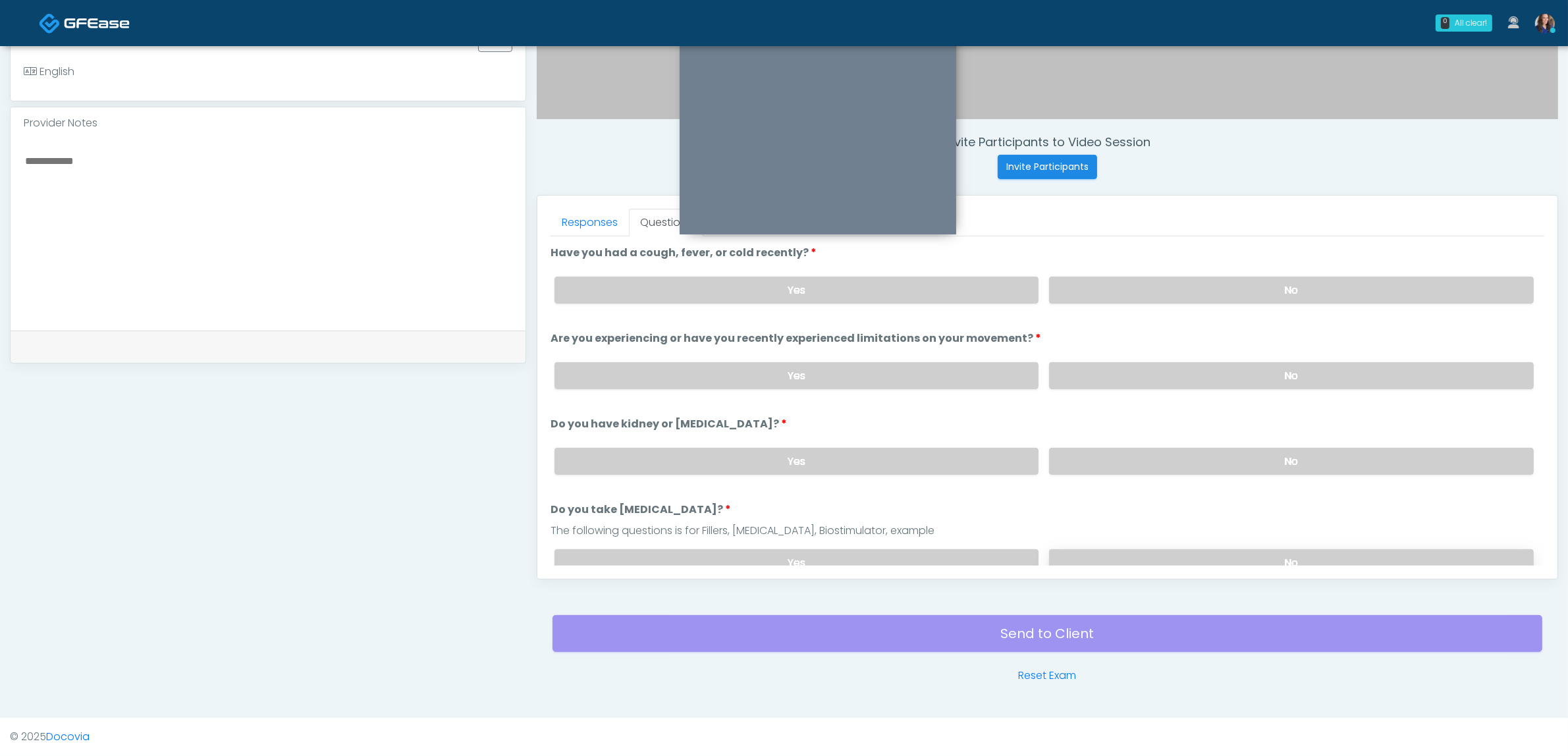
click at [1182, 551] on label "No" at bounding box center [1292, 562] width 485 height 27
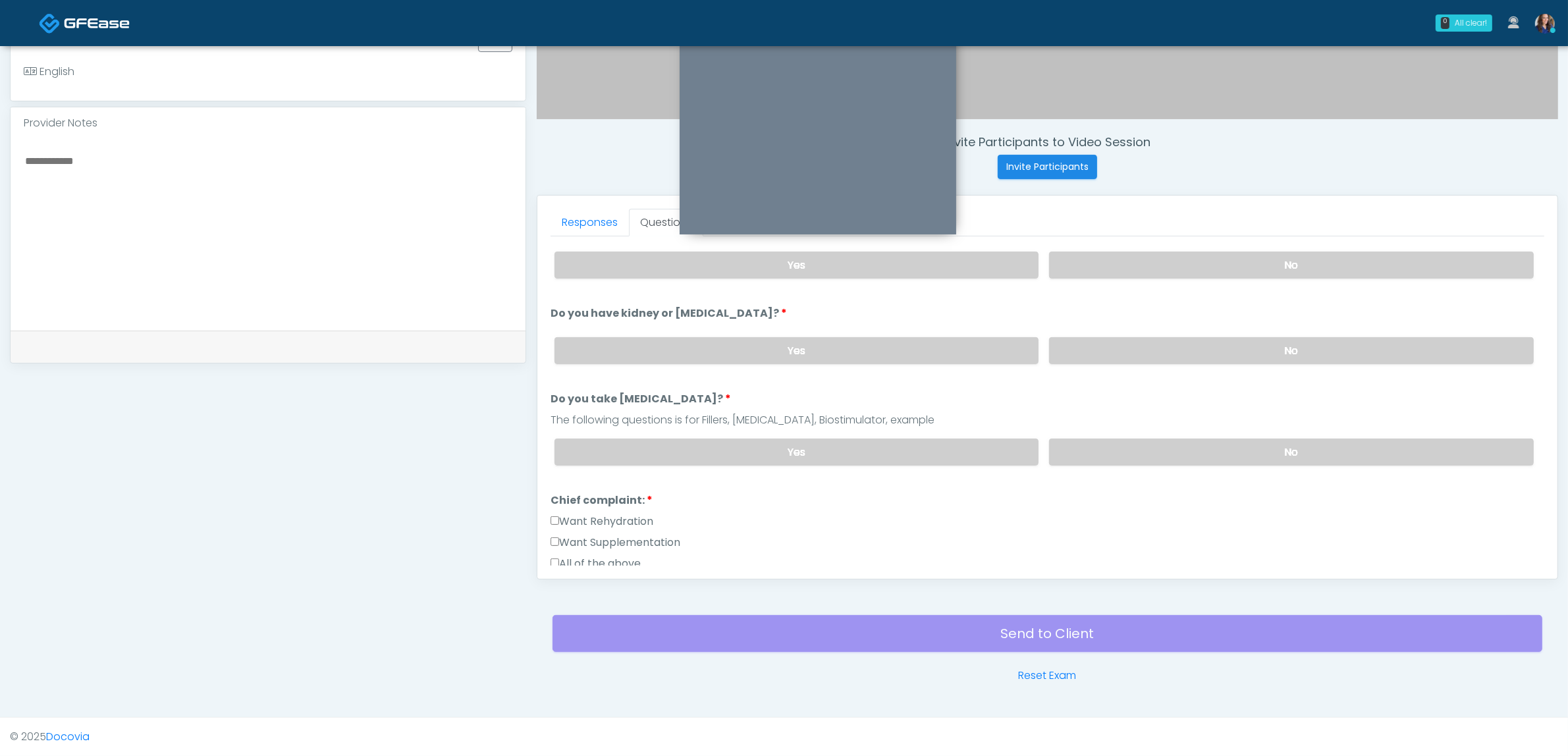
scroll to position [165, 0]
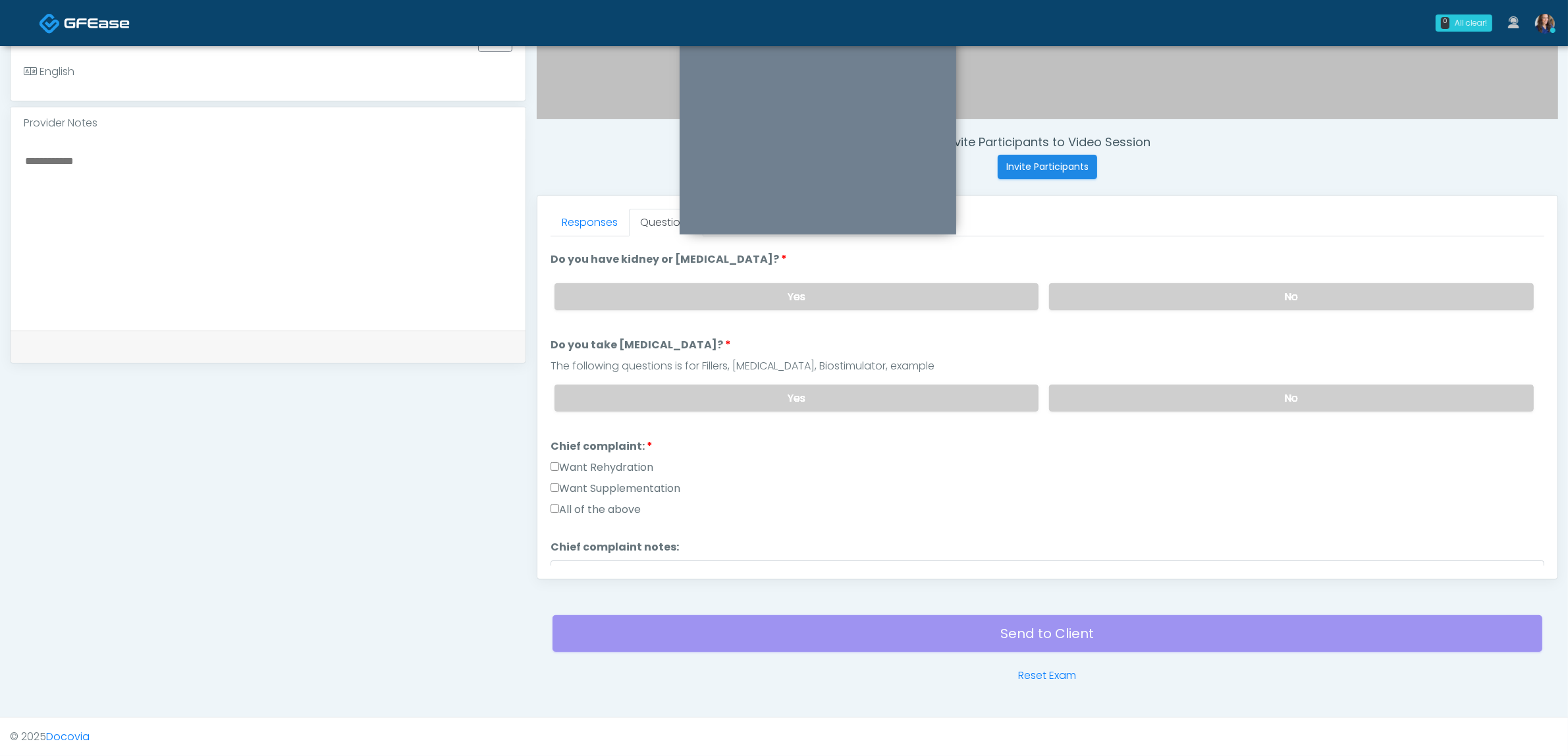
click at [641, 462] on label "Want Rehydration" at bounding box center [602, 467] width 103 height 16
drag, startPoint x: 646, startPoint y: 482, endPoint x: 665, endPoint y: 486, distance: 19.4
click at [647, 482] on label "Want Supplementation" at bounding box center [616, 488] width 130 height 16
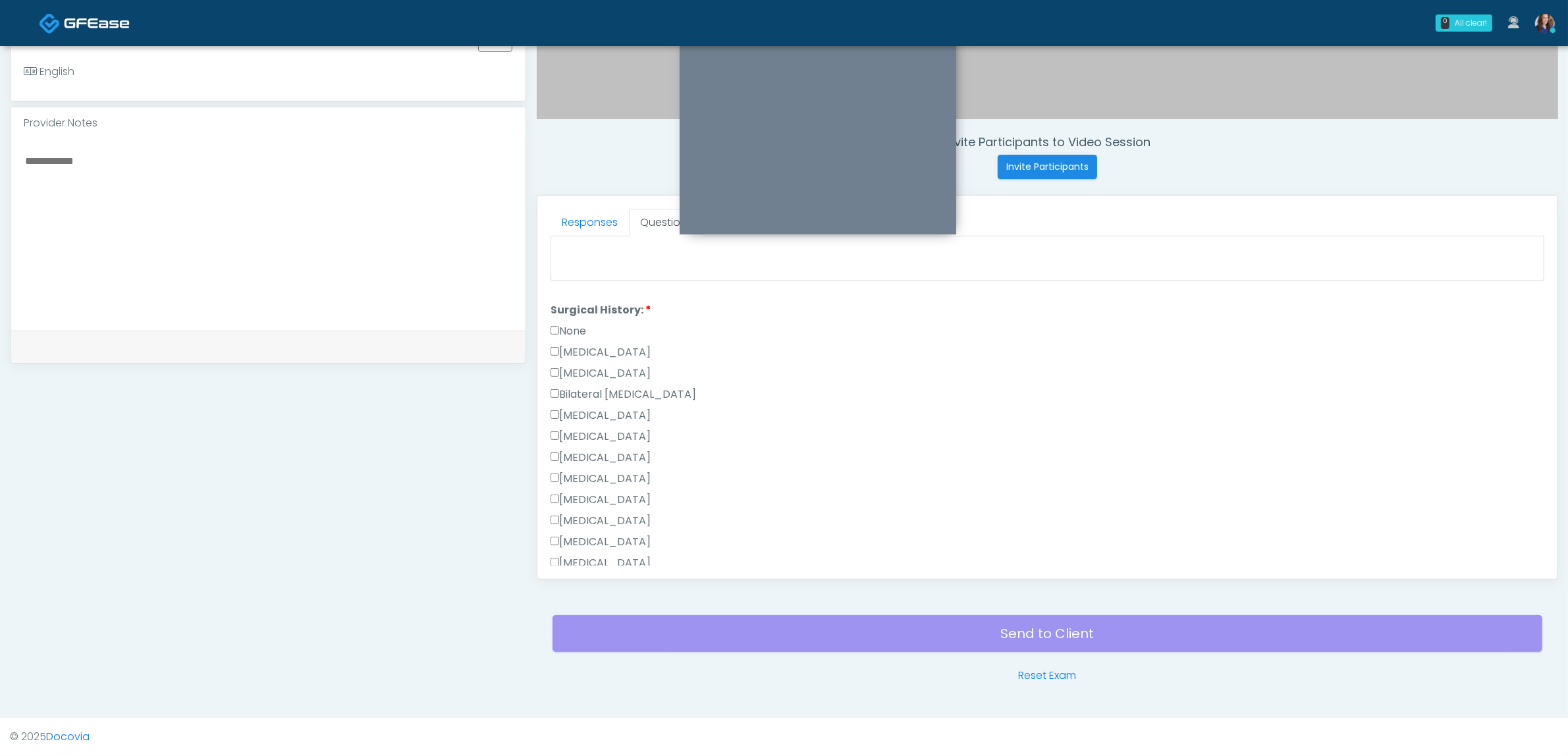
scroll to position [329, 0]
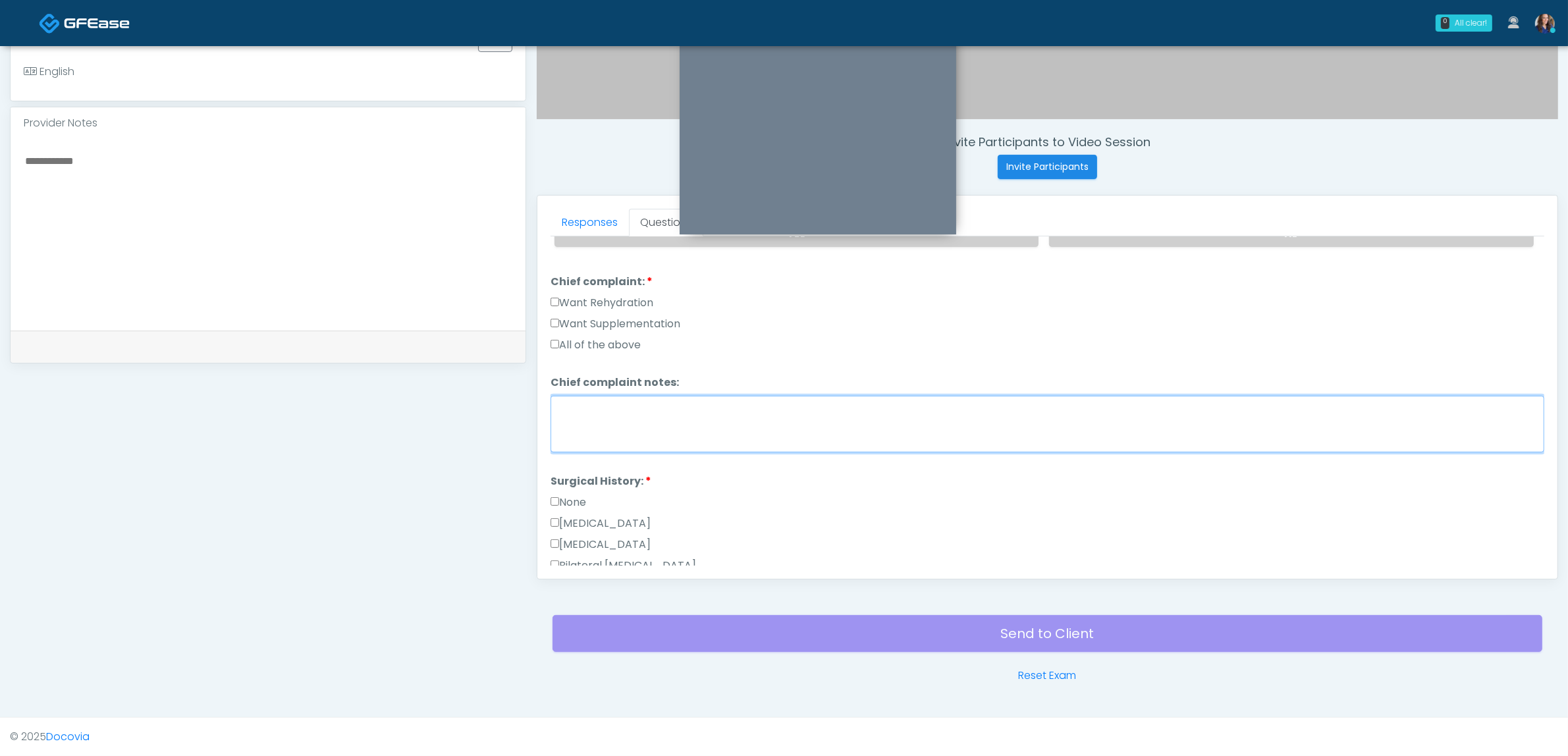
click at [624, 400] on textarea "Chief complaint notes:" at bounding box center [1048, 423] width 994 height 56
type textarea "*"
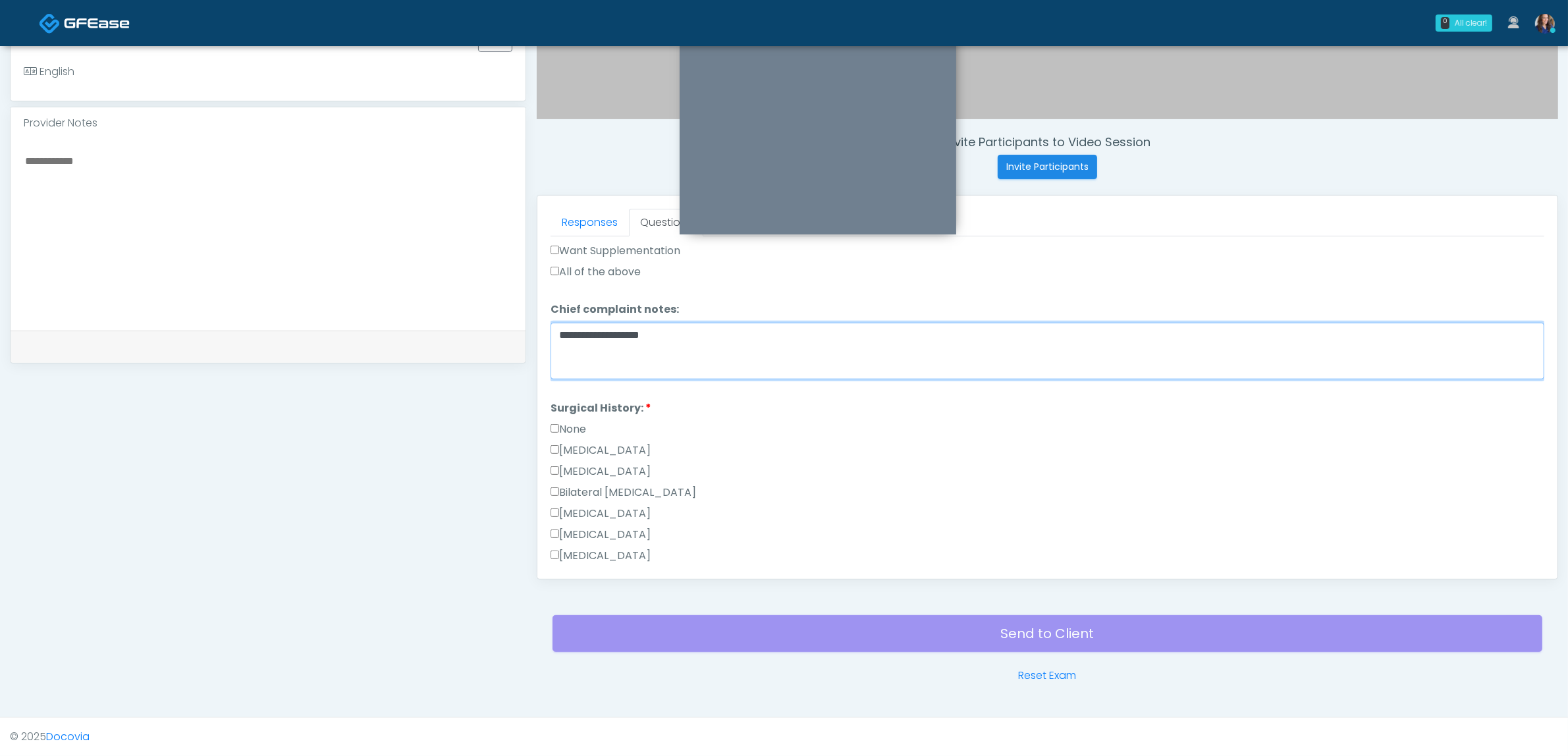
scroll to position [494, 0]
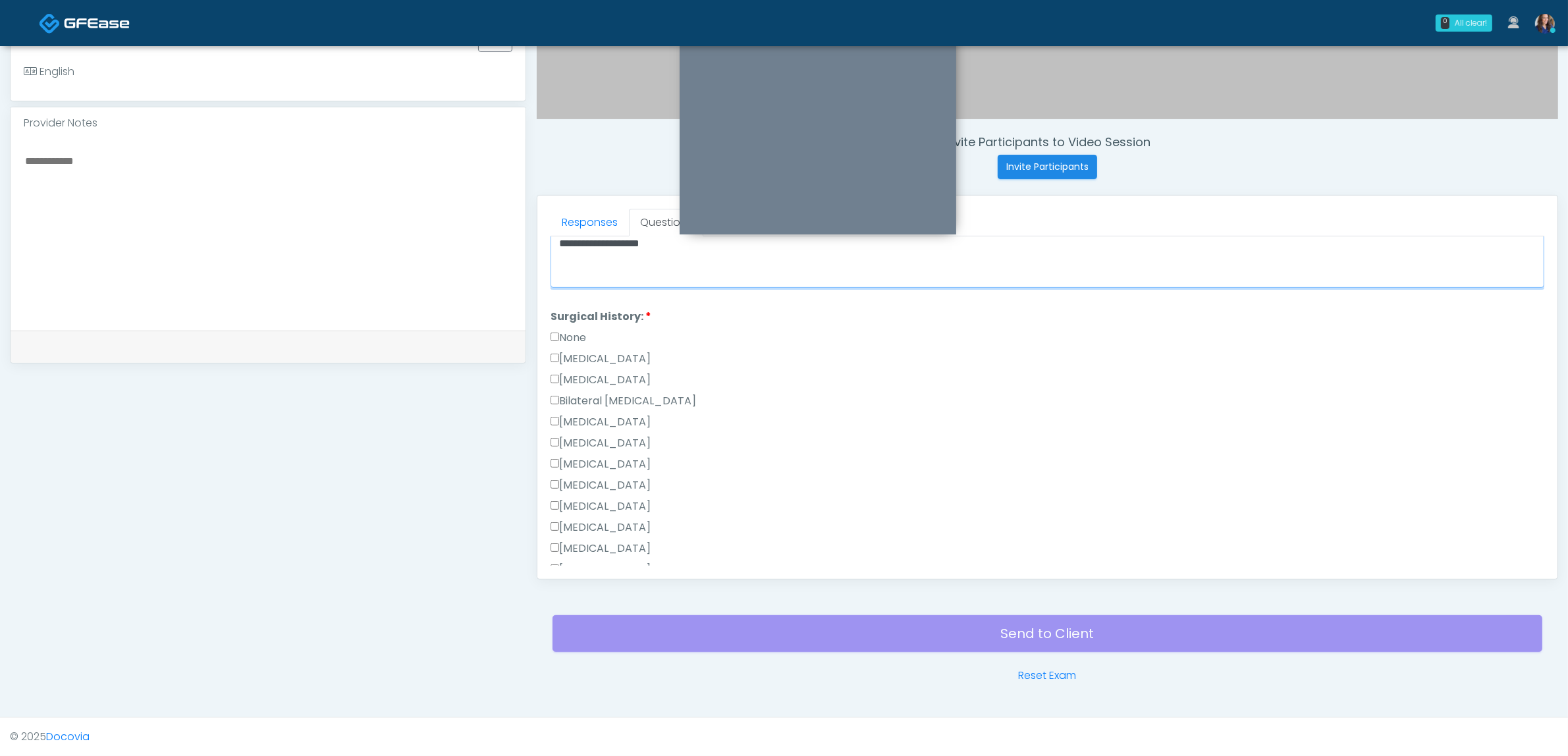
type textarea "**********"
click at [577, 333] on label "None" at bounding box center [568, 338] width 35 height 16
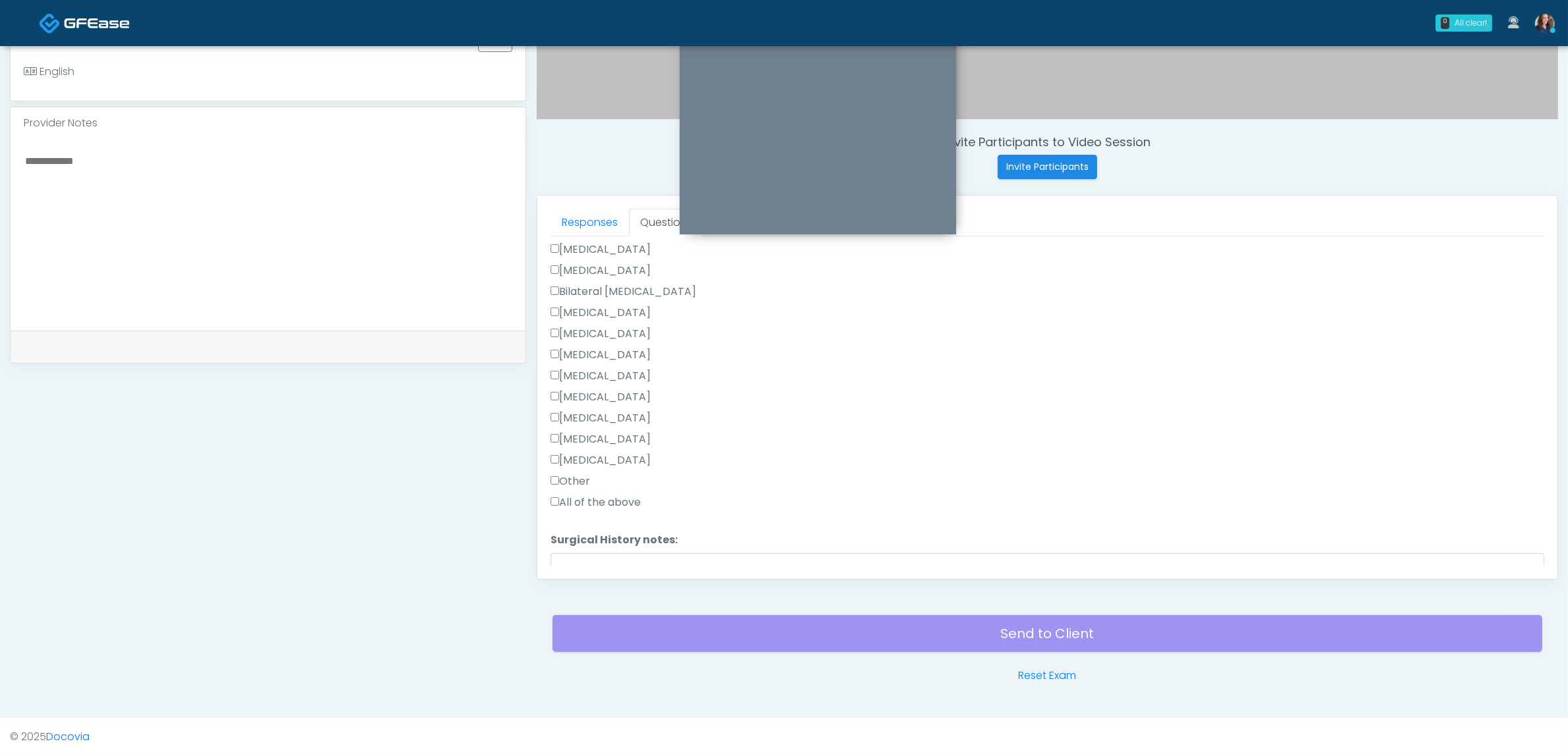
scroll to position [687, 0]
click at [590, 548] on button "Continue" at bounding box center [580, 559] width 60 height 24
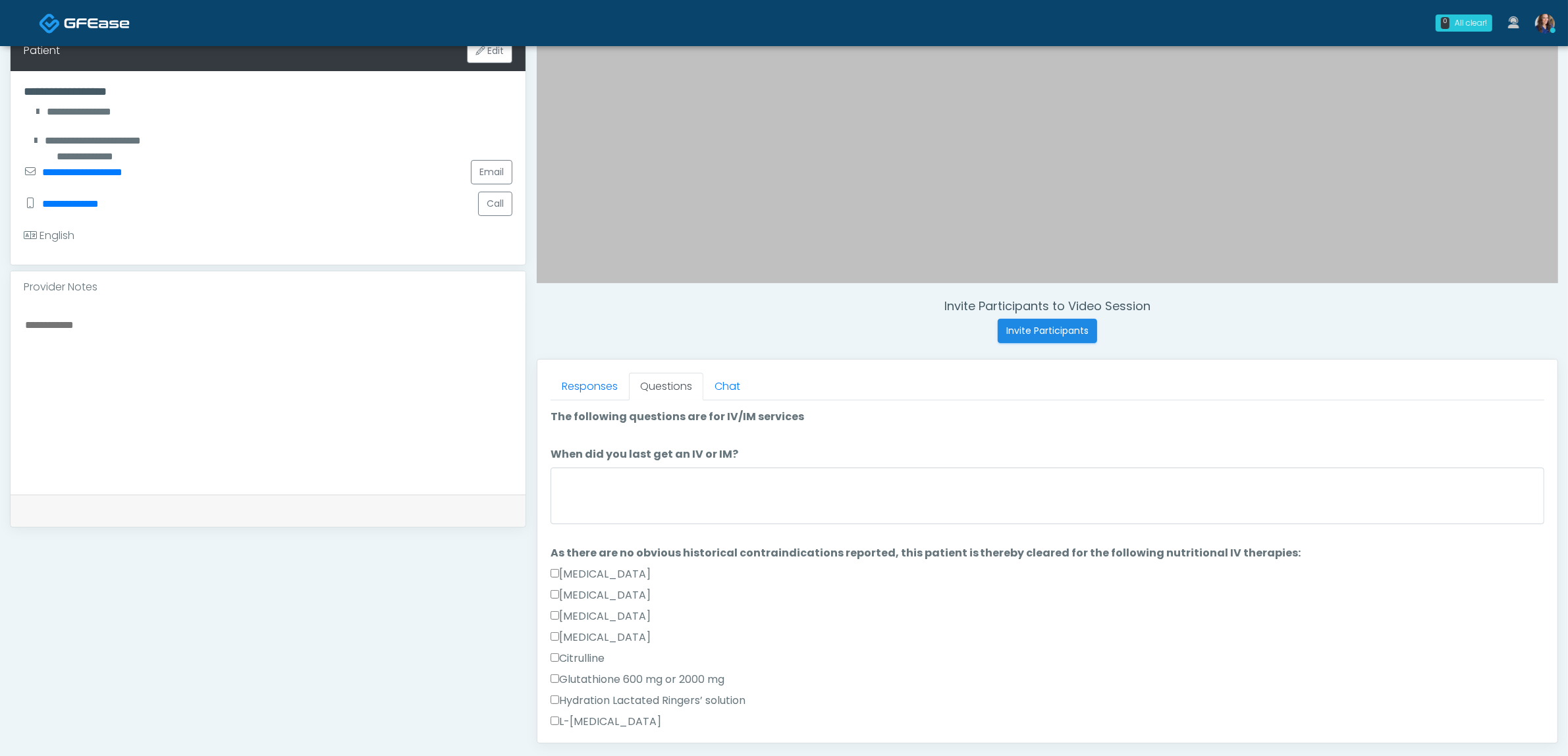
scroll to position [264, 0]
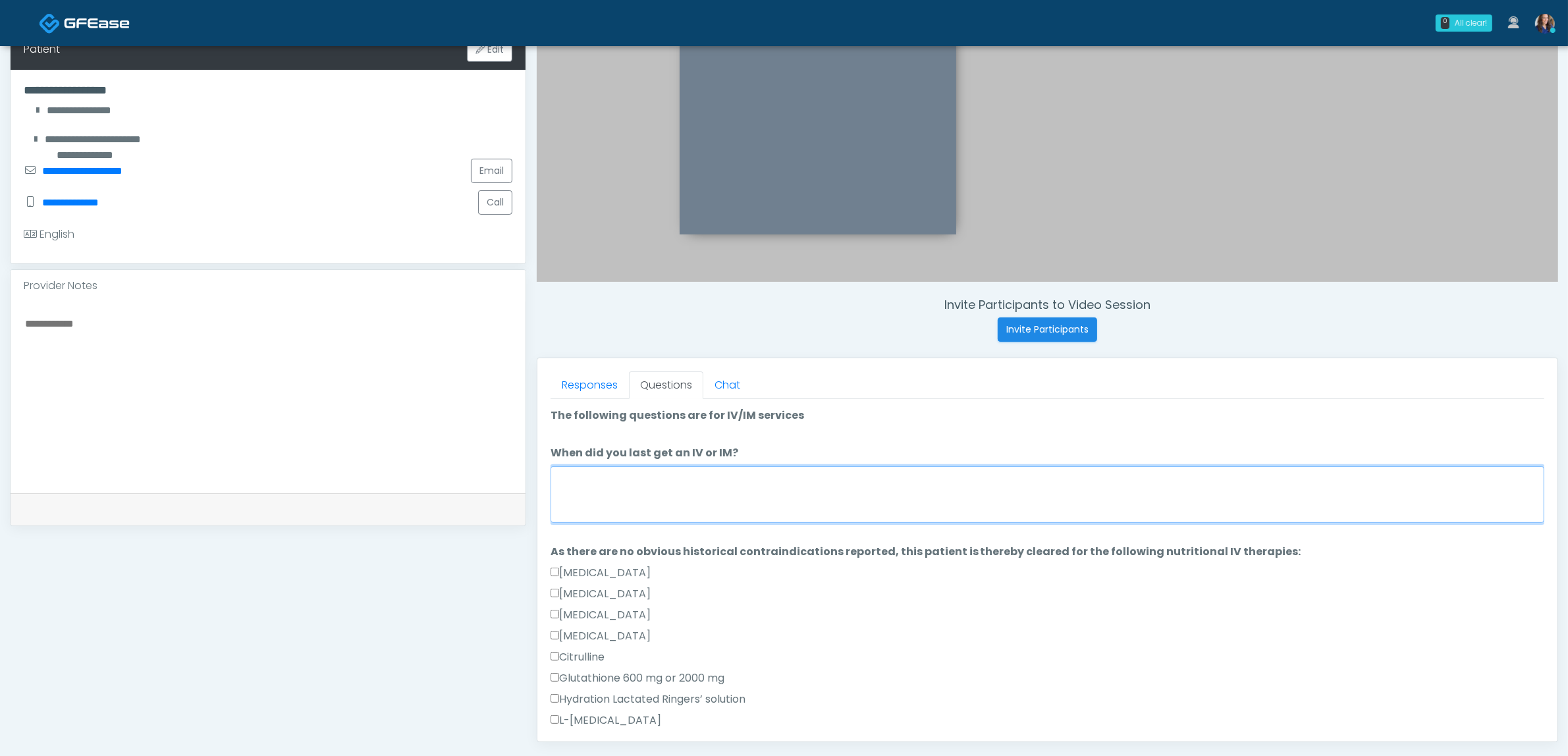
click at [642, 496] on textarea "When did you last get an IV or IM?" at bounding box center [1048, 494] width 994 height 56
type textarea "*"
type textarea "**********"
click at [613, 394] on link "Responses" at bounding box center [589, 385] width 78 height 28
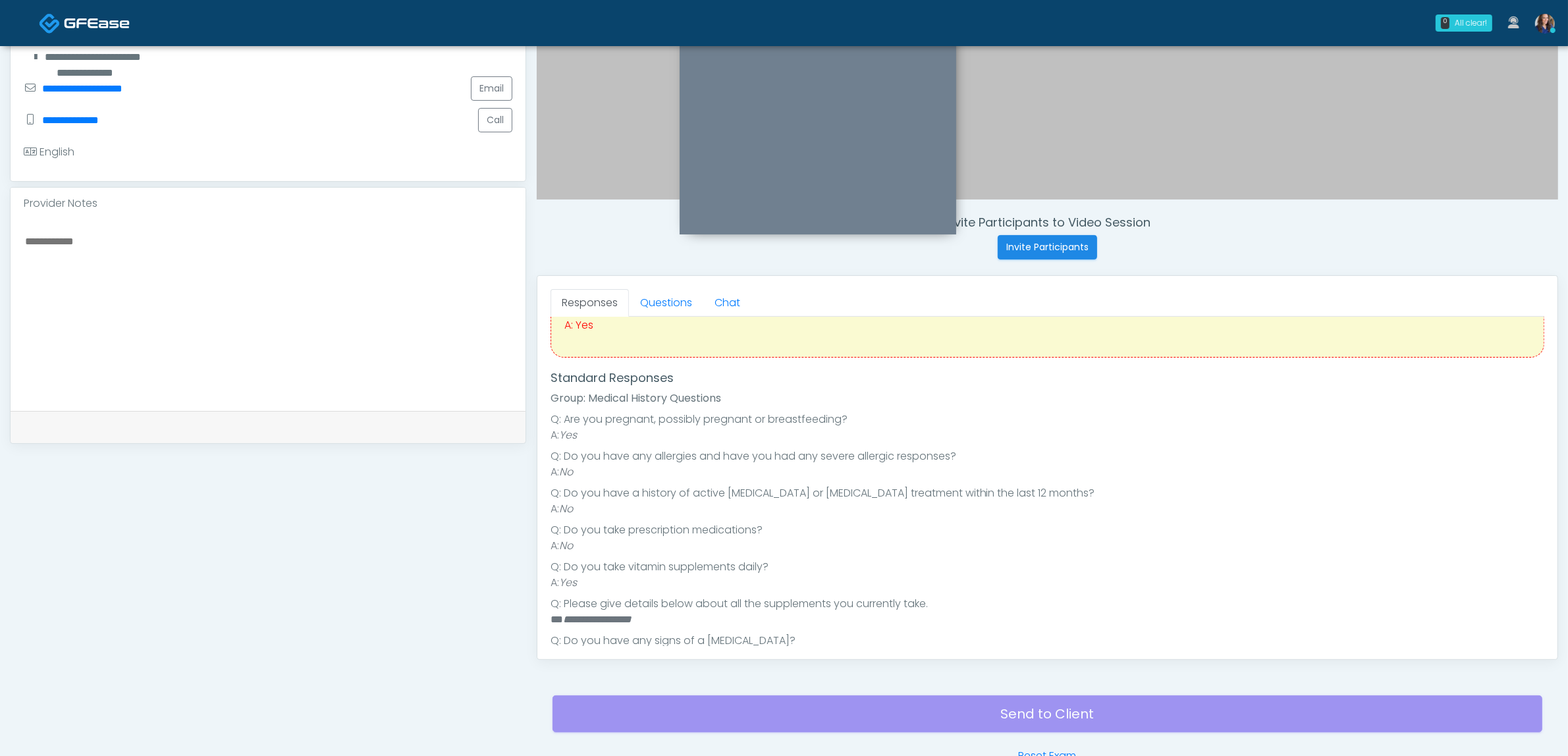
scroll to position [26, 0]
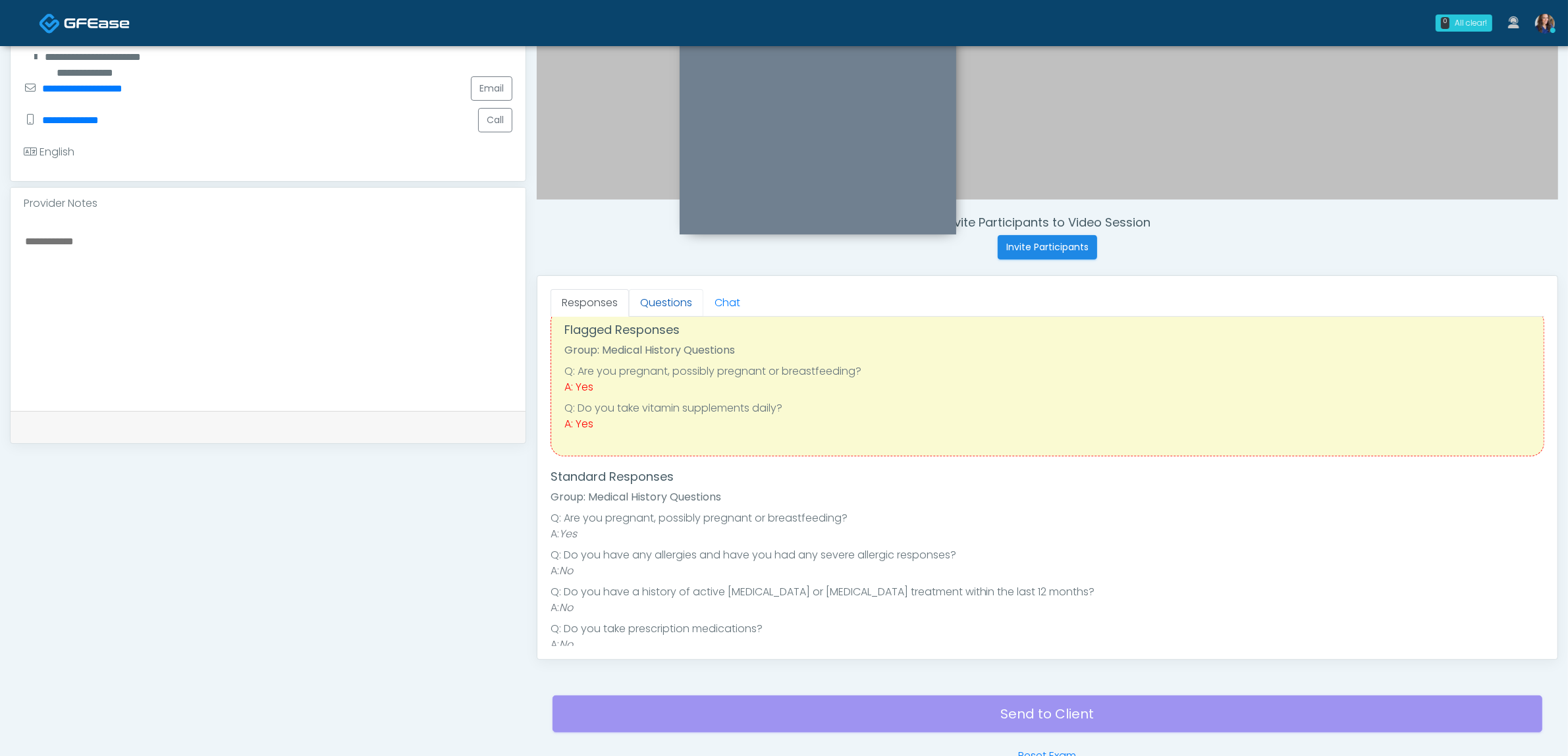
click at [660, 308] on link "Questions" at bounding box center [666, 302] width 74 height 28
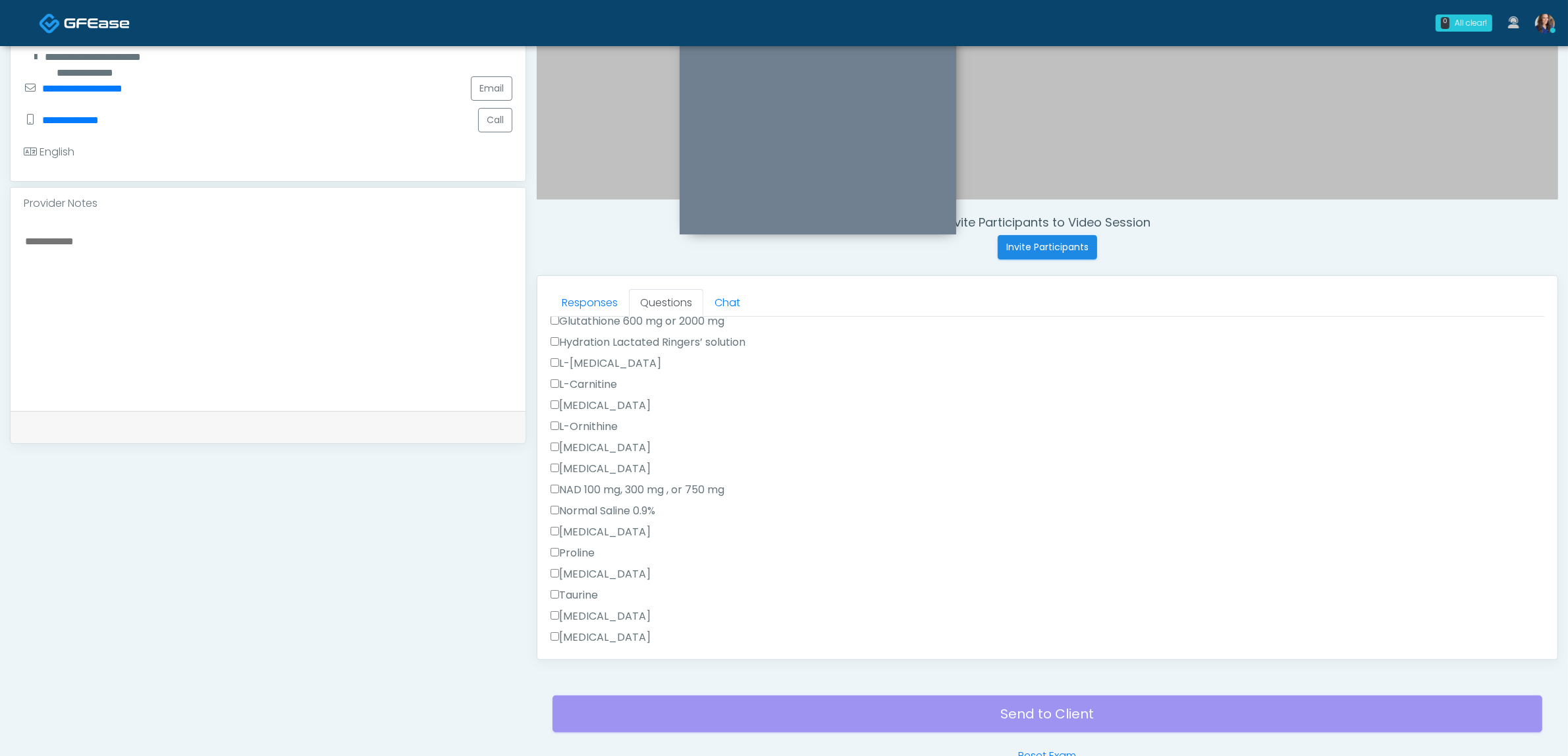
scroll to position [274, 0]
drag, startPoint x: 600, startPoint y: 514, endPoint x: 608, endPoint y: 514, distance: 8.0
click at [600, 514] on label "Normal Saline 0.9%" at bounding box center [603, 512] width 104 height 16
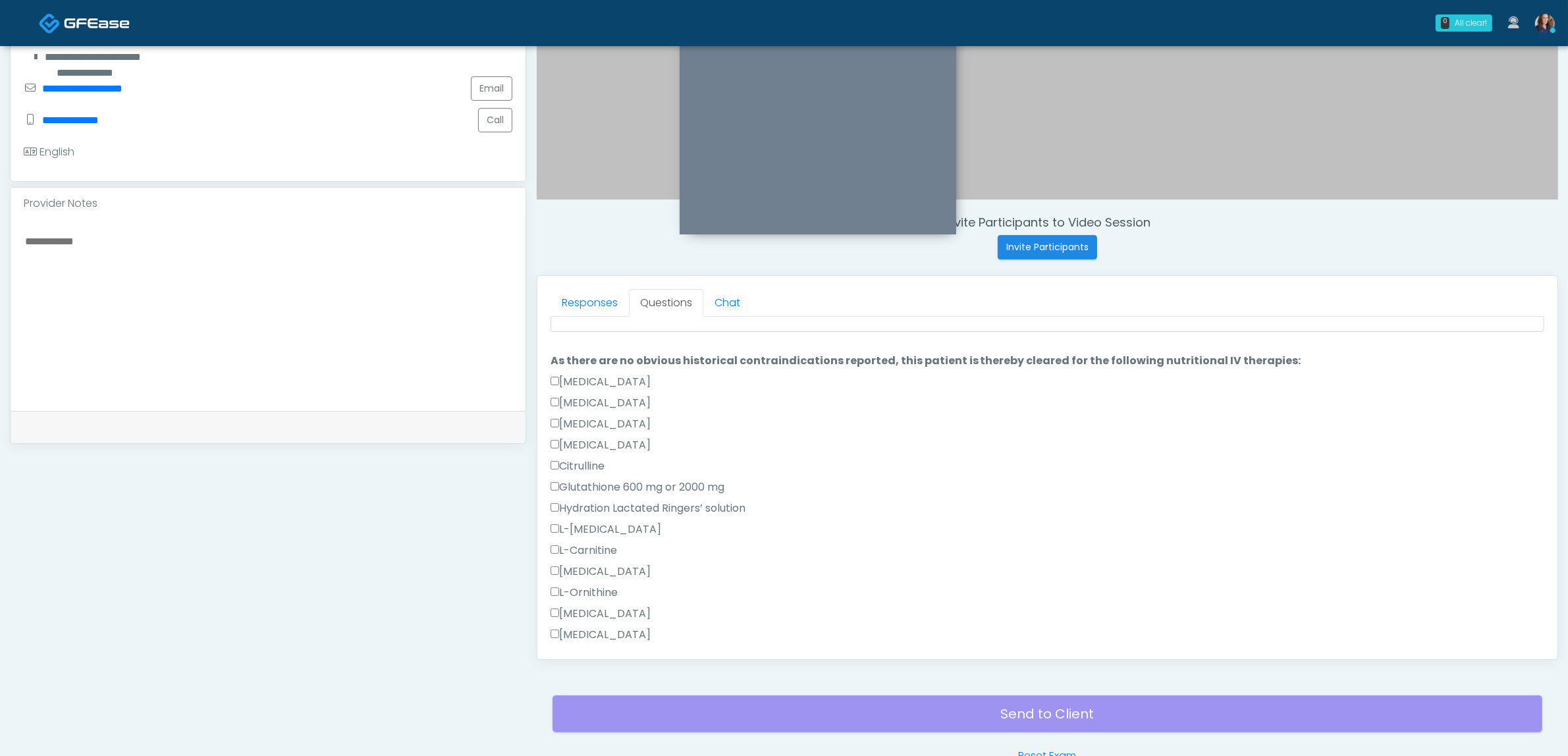
click at [645, 512] on label "Hydration Lactated Ringers’ solution" at bounding box center [648, 508] width 195 height 16
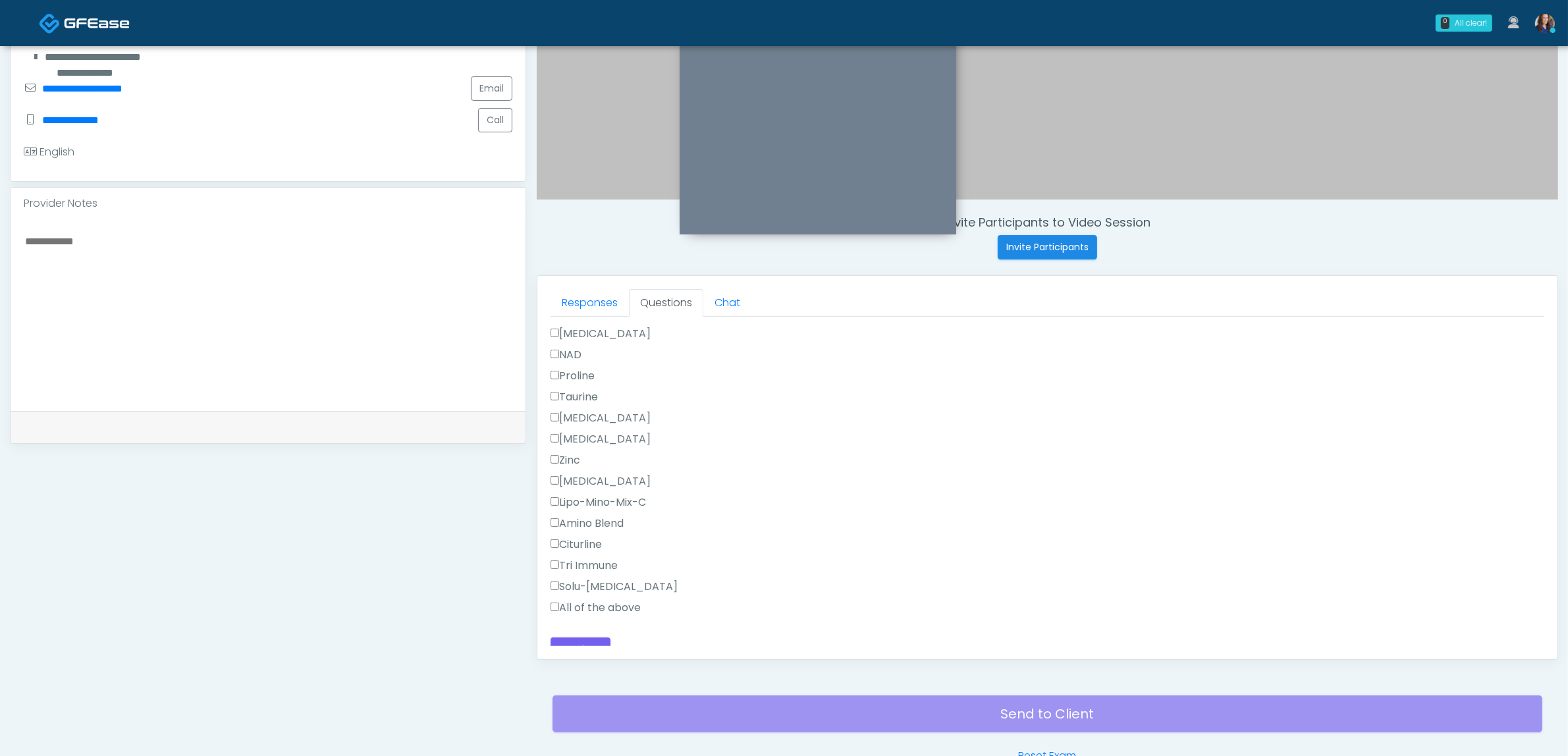
scroll to position [946, 0]
click at [586, 631] on button "Continue" at bounding box center [580, 635] width 60 height 24
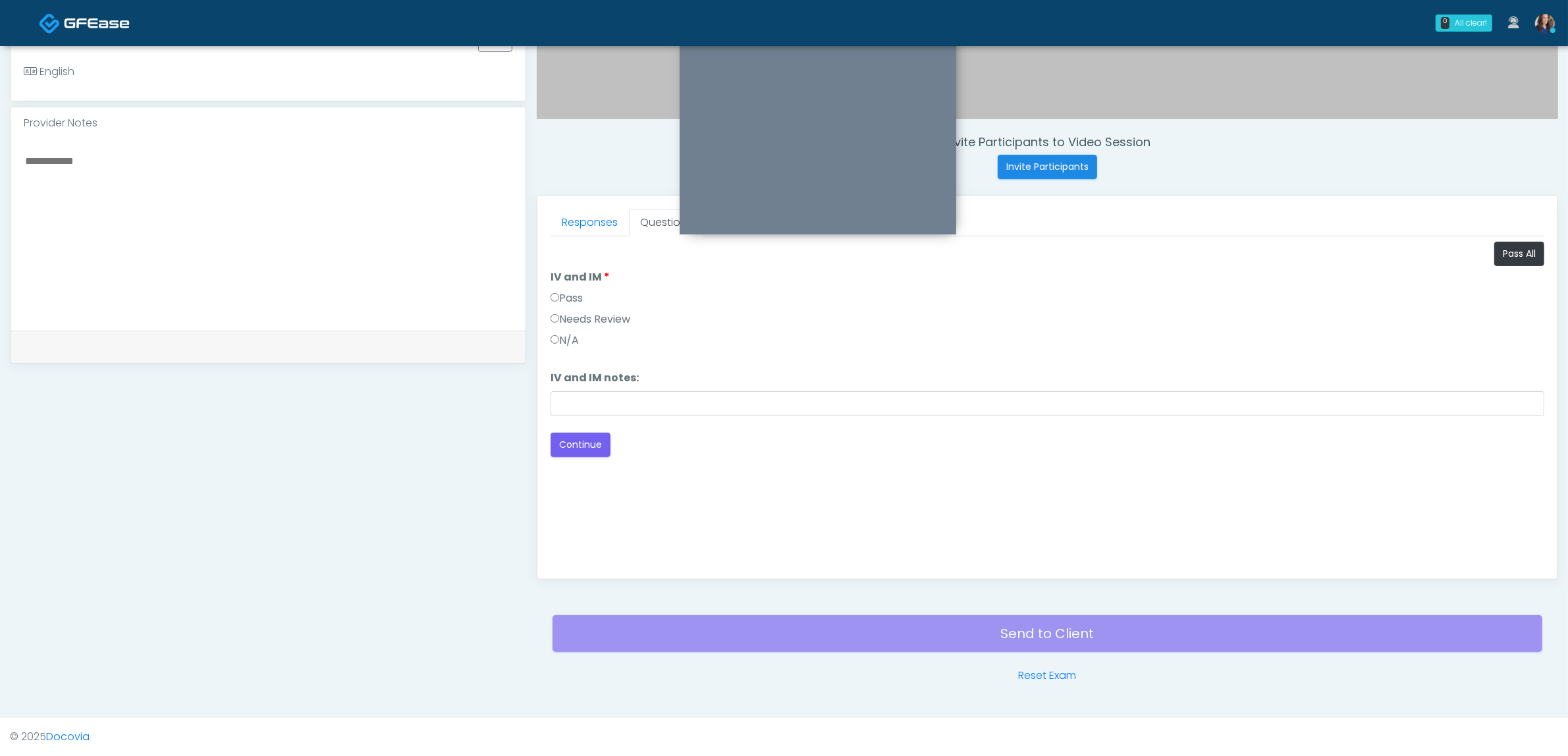
scroll to position [0, 0]
click at [579, 297] on label "Pass" at bounding box center [567, 298] width 32 height 16
click at [605, 320] on label "Needs Review" at bounding box center [590, 319] width 80 height 16
click at [618, 397] on input "IV and IM notes:" at bounding box center [1048, 404] width 994 height 25
click at [652, 407] on input "IV and IM notes:" at bounding box center [1048, 404] width 994 height 25
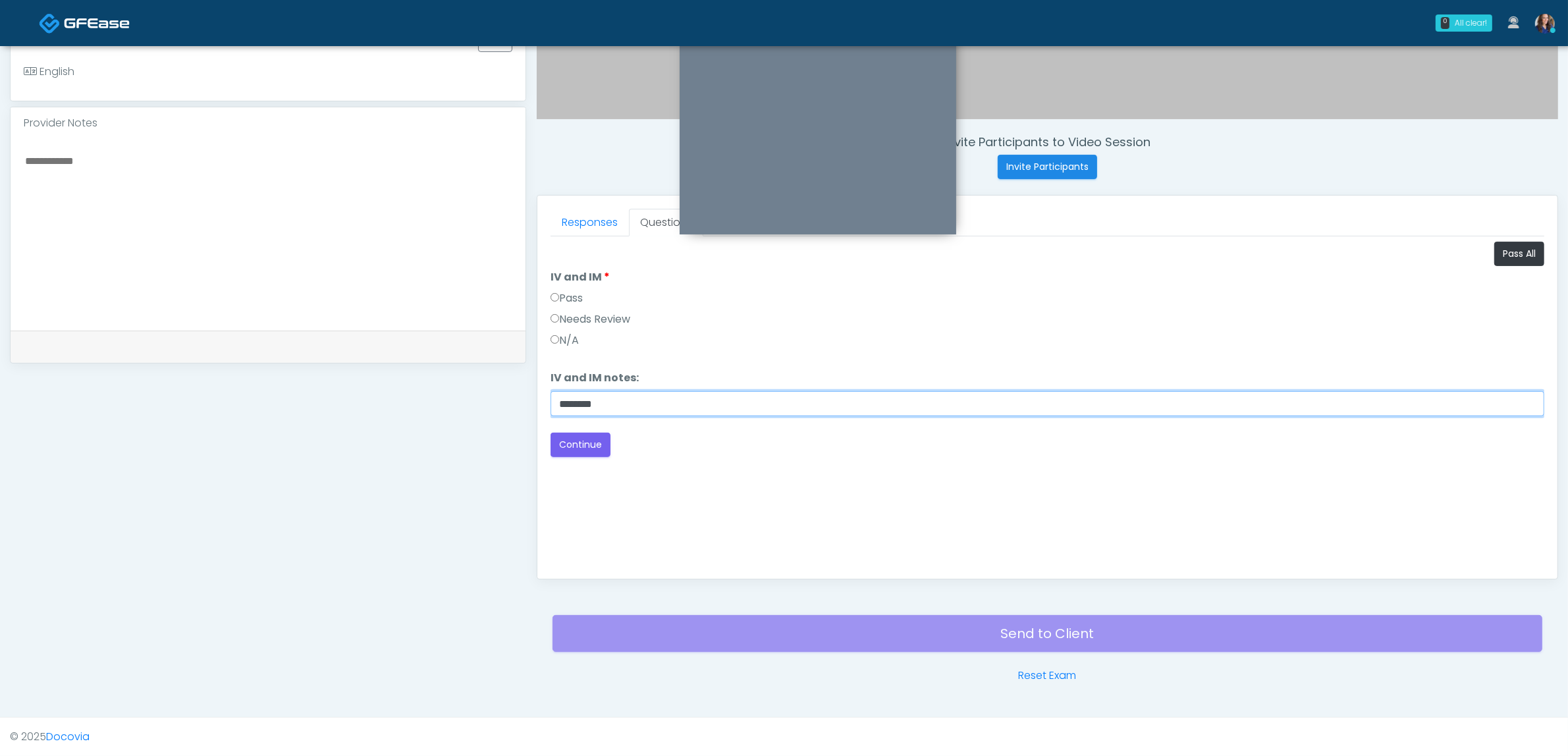
type input "********"
click at [369, 280] on textarea at bounding box center [268, 232] width 488 height 161
paste textarea "**********"
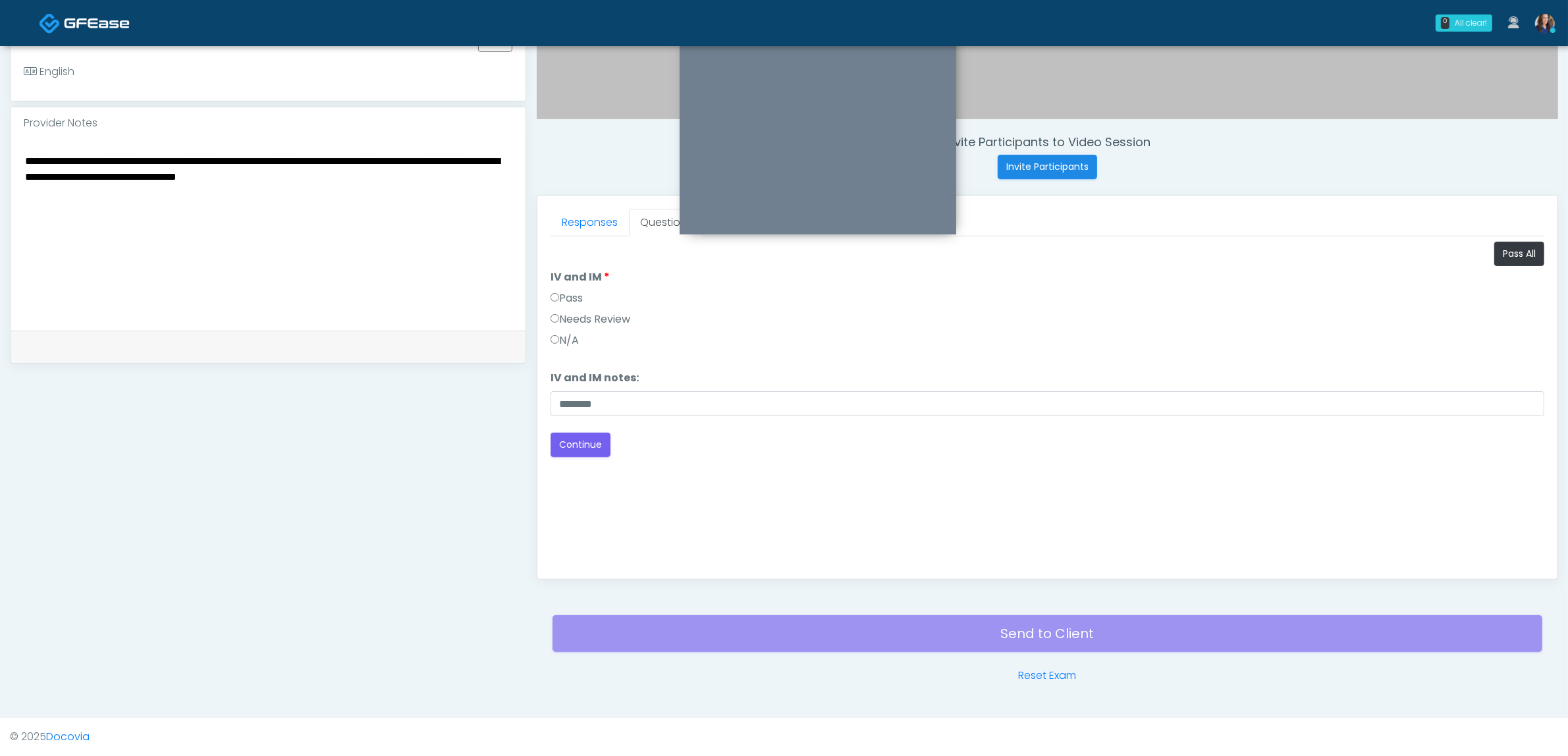
drag, startPoint x: 64, startPoint y: 157, endPoint x: 146, endPoint y: 158, distance: 82.0
click at [145, 158] on textarea "**********" at bounding box center [268, 232] width 488 height 161
type textarea "**********"
click at [578, 445] on button "Continue" at bounding box center [580, 445] width 60 height 24
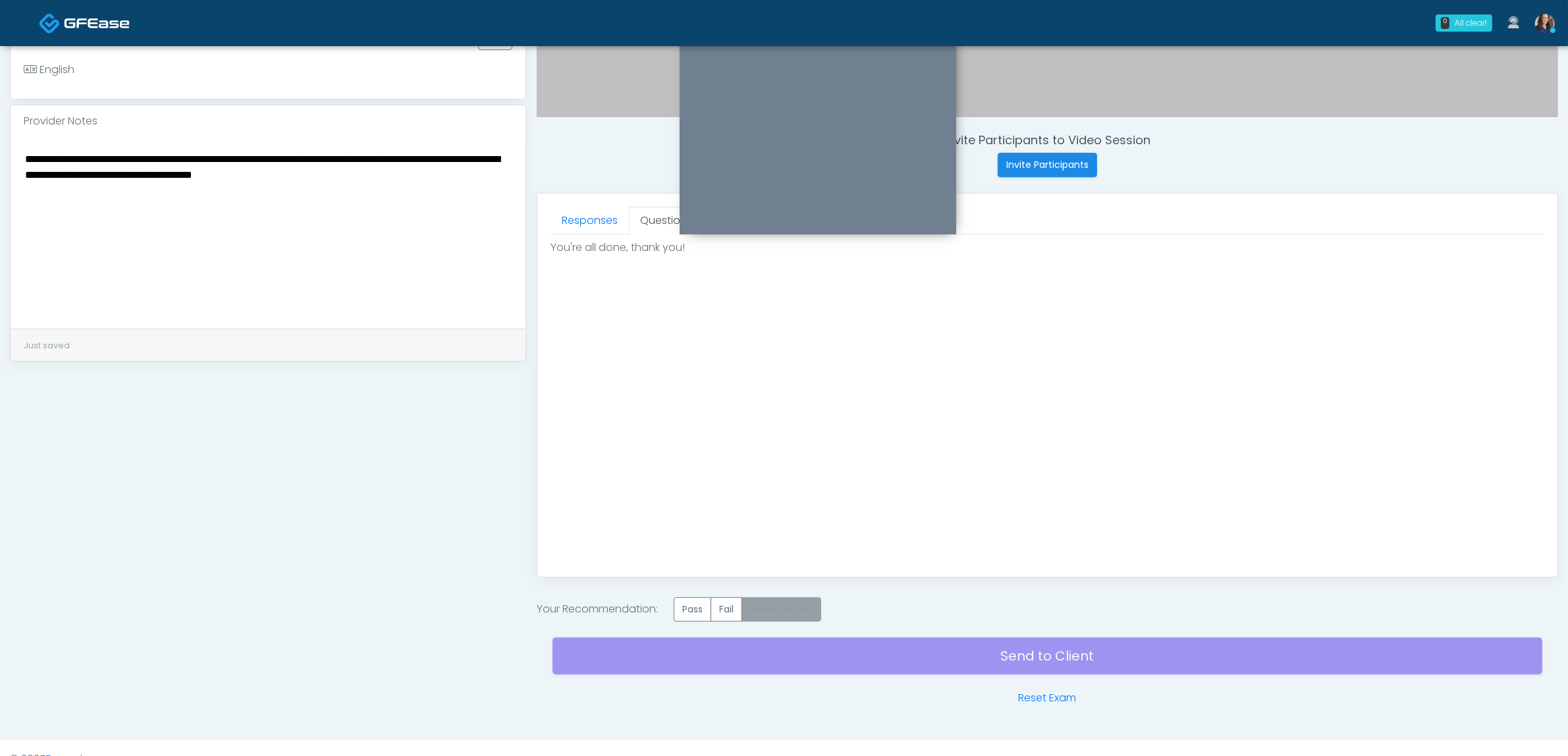
click at [782, 610] on label "Needs Review" at bounding box center [781, 609] width 80 height 24
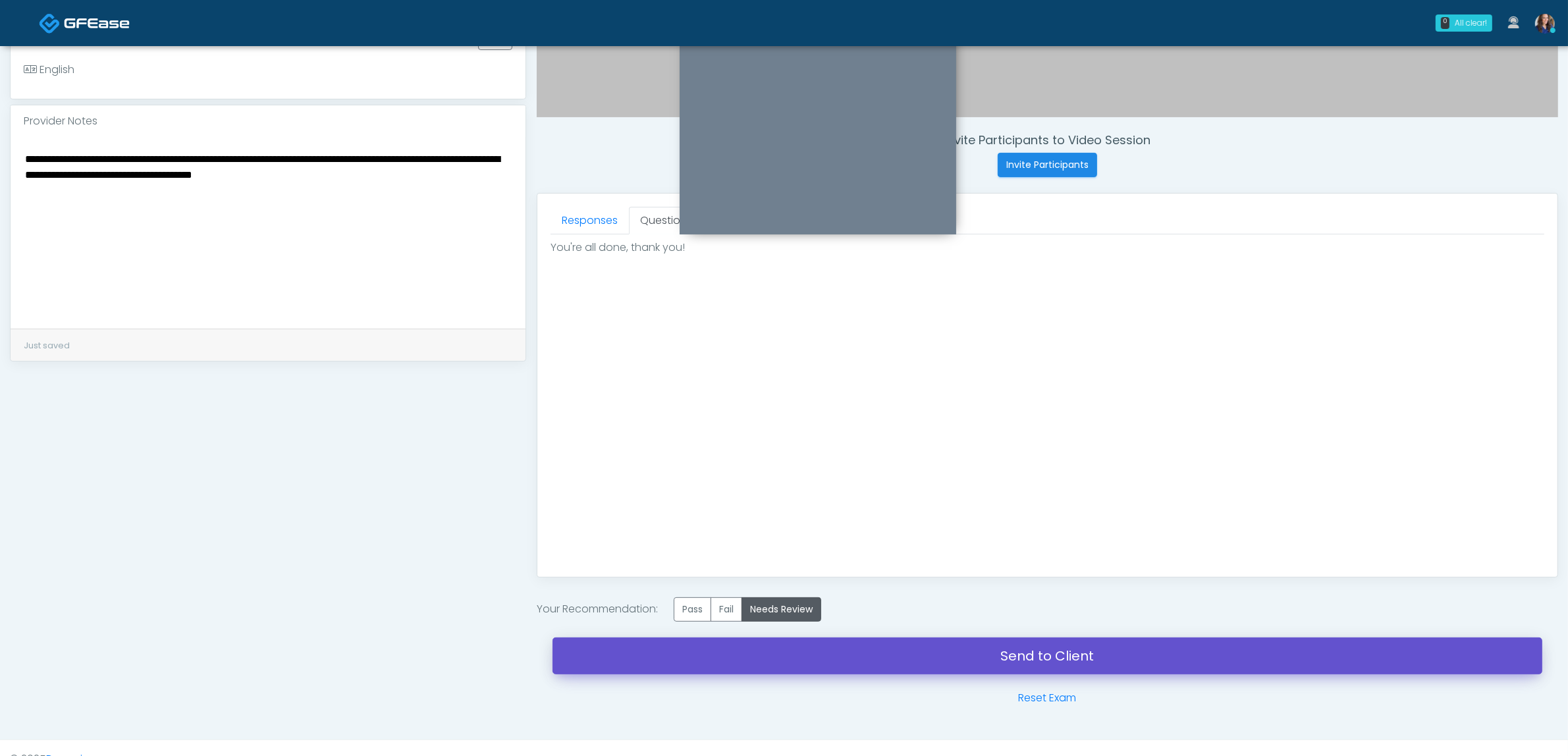
click at [798, 663] on link "Send to Client" at bounding box center [1047, 656] width 989 height 37
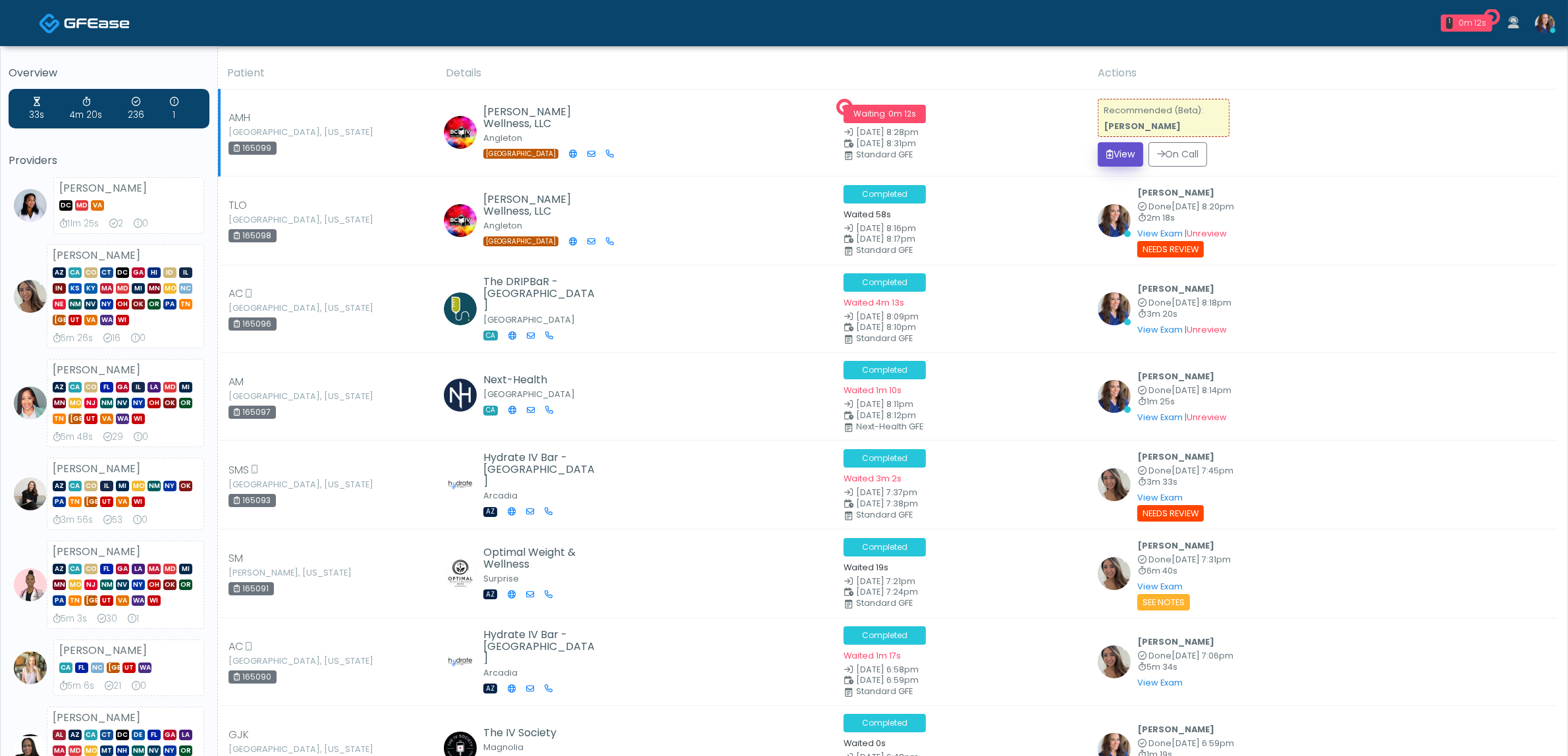
click at [1107, 162] on button "View" at bounding box center [1121, 154] width 45 height 24
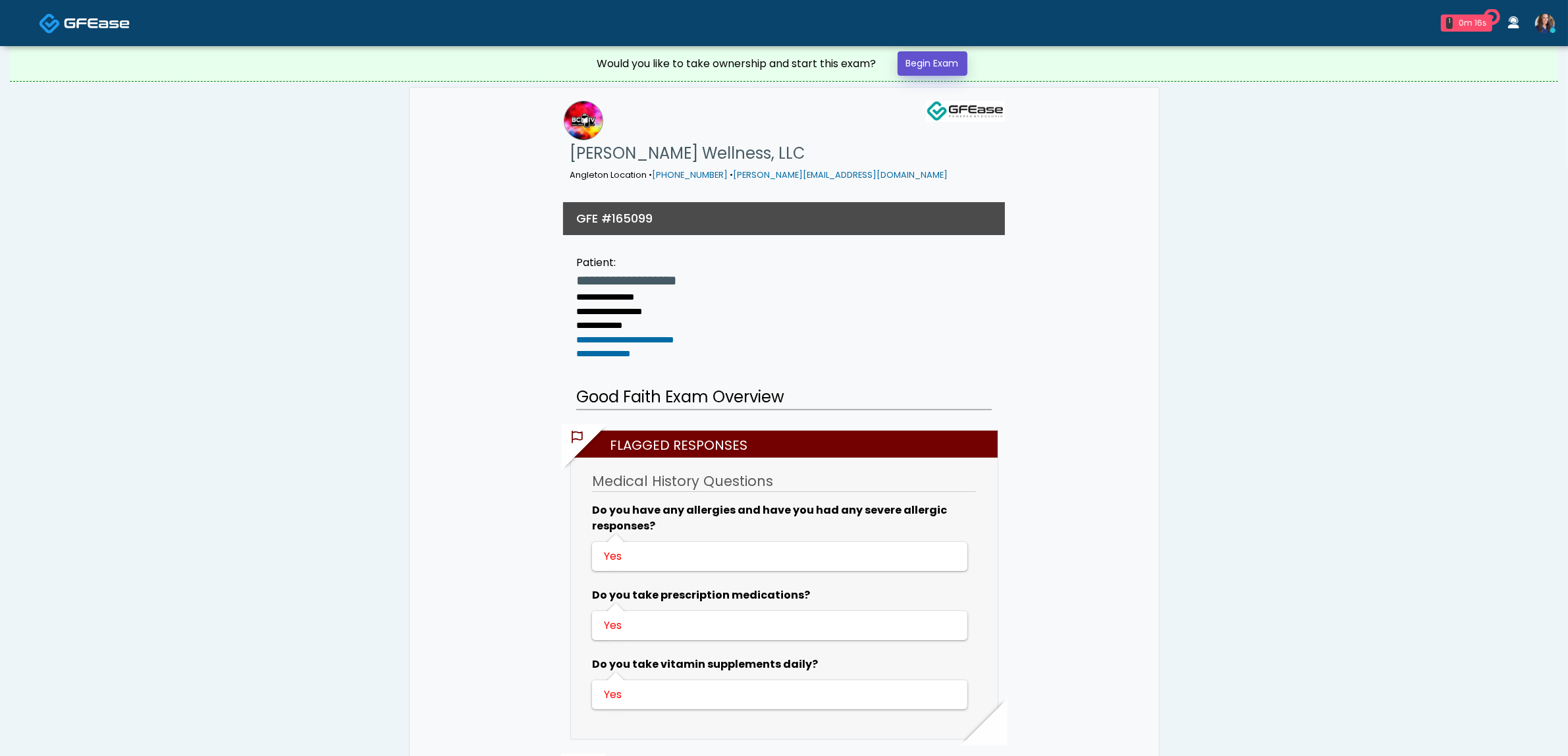
click at [930, 68] on link "Begin Exam" at bounding box center [932, 63] width 70 height 24
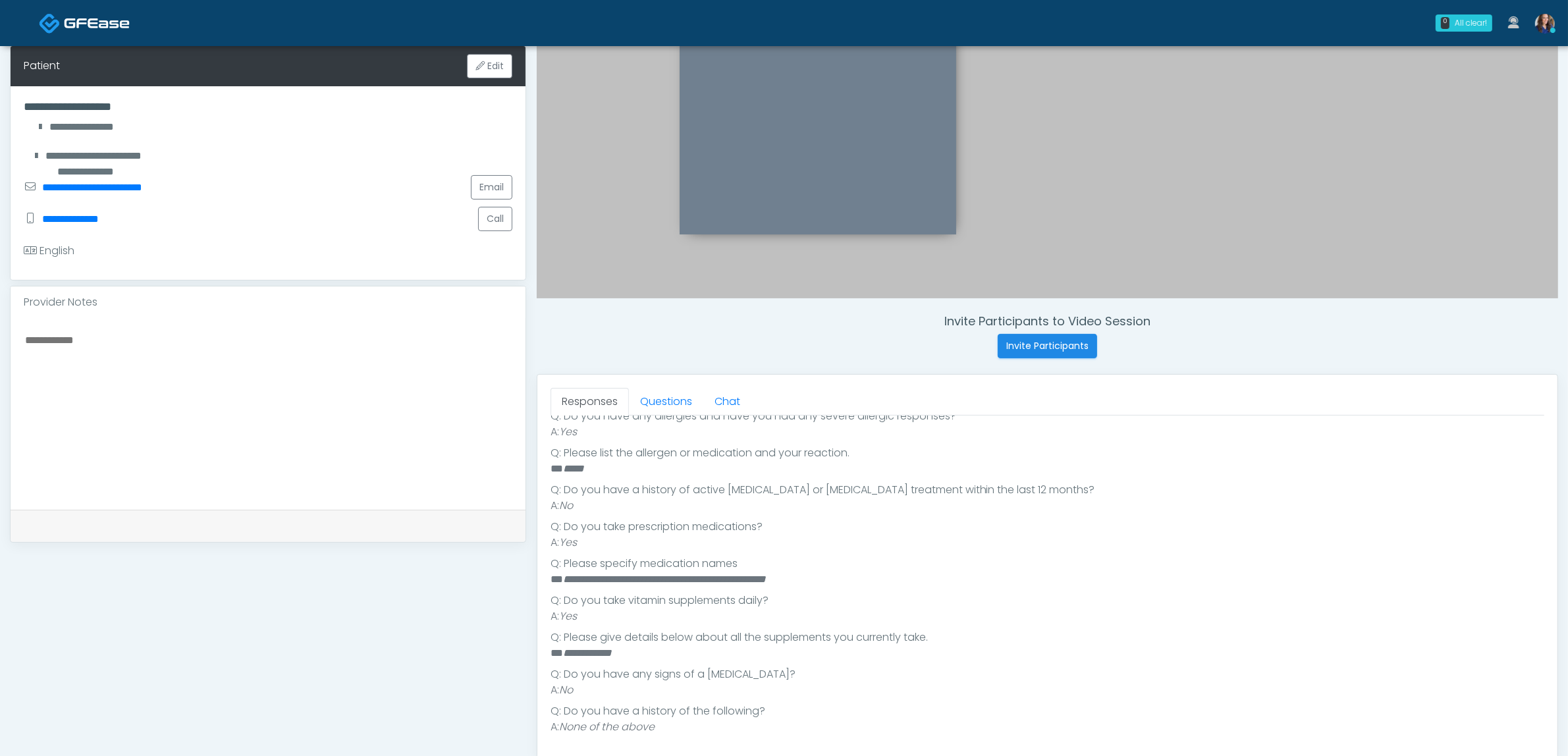
scroll to position [329, 0]
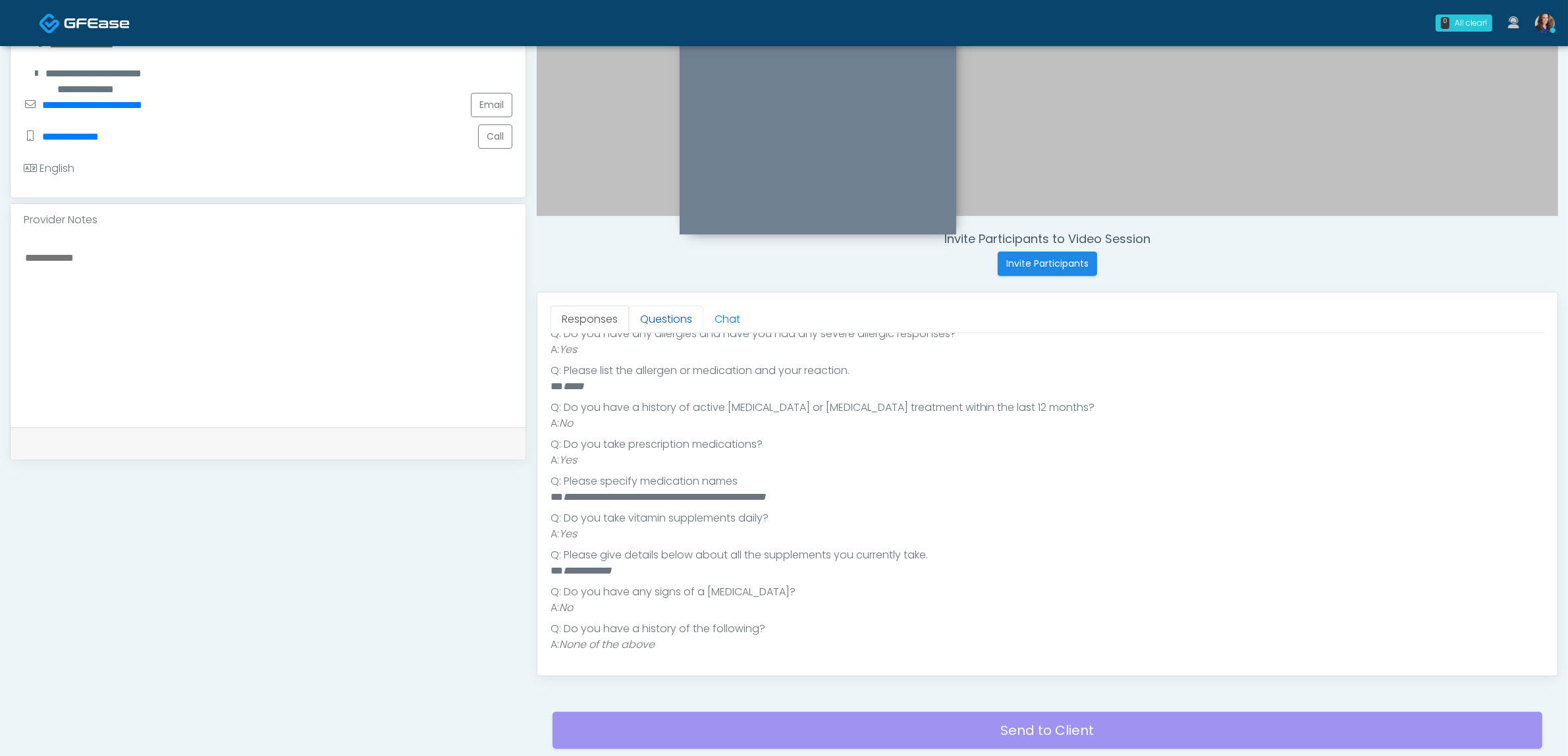
drag, startPoint x: 647, startPoint y: 318, endPoint x: 657, endPoint y: 376, distance: 58.9
click at [648, 318] on link "Questions" at bounding box center [666, 319] width 74 height 28
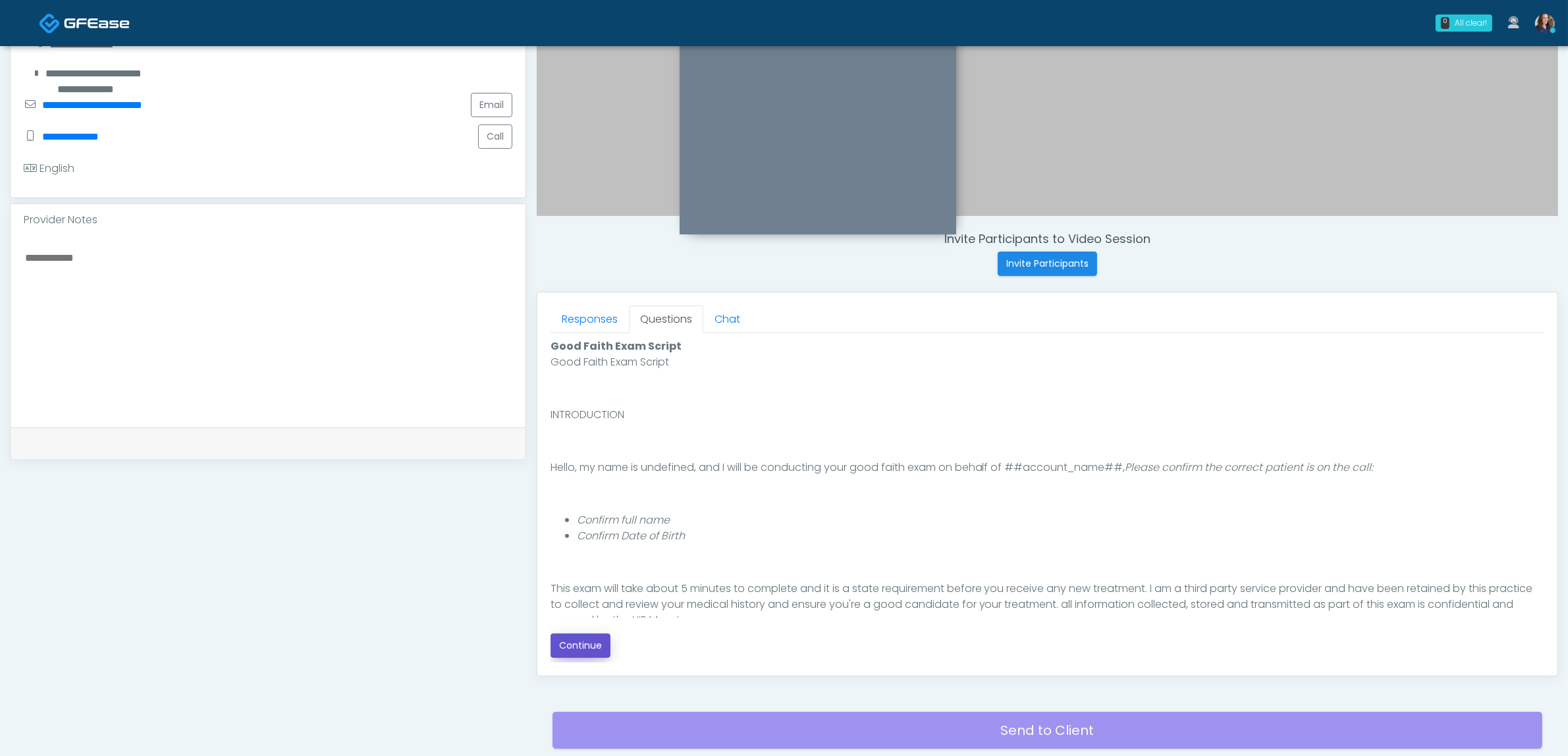
drag, startPoint x: 581, startPoint y: 642, endPoint x: 593, endPoint y: 642, distance: 12.0
click at [582, 642] on button "Continue" at bounding box center [580, 645] width 60 height 24
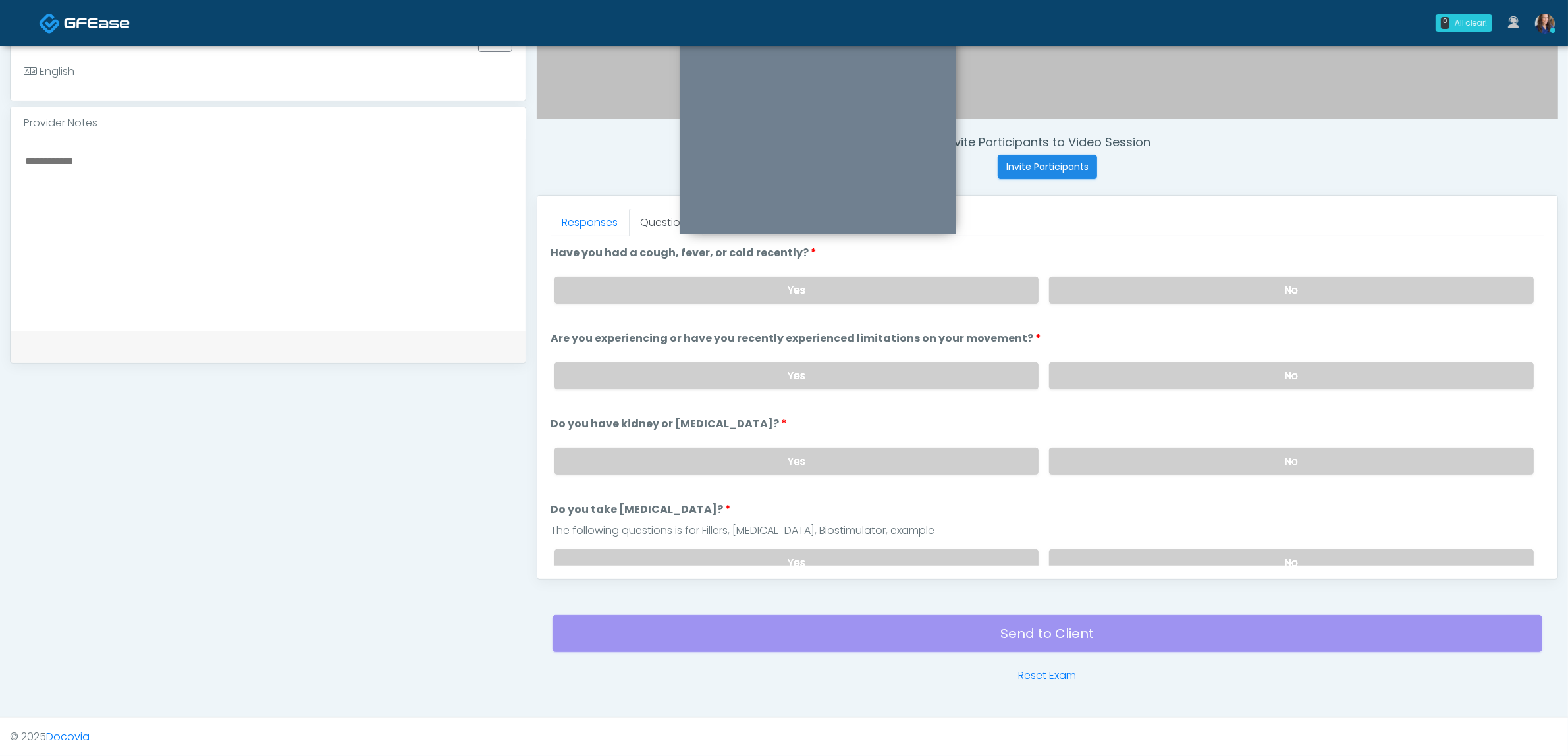
drag, startPoint x: 1156, startPoint y: 285, endPoint x: 1171, endPoint y: 308, distance: 27.5
click at [1159, 287] on label "No" at bounding box center [1292, 290] width 485 height 27
click at [1160, 370] on label "No" at bounding box center [1292, 375] width 485 height 27
click at [1143, 459] on label "No" at bounding box center [1292, 461] width 485 height 27
drag, startPoint x: 1107, startPoint y: 556, endPoint x: 1028, endPoint y: 492, distance: 101.7
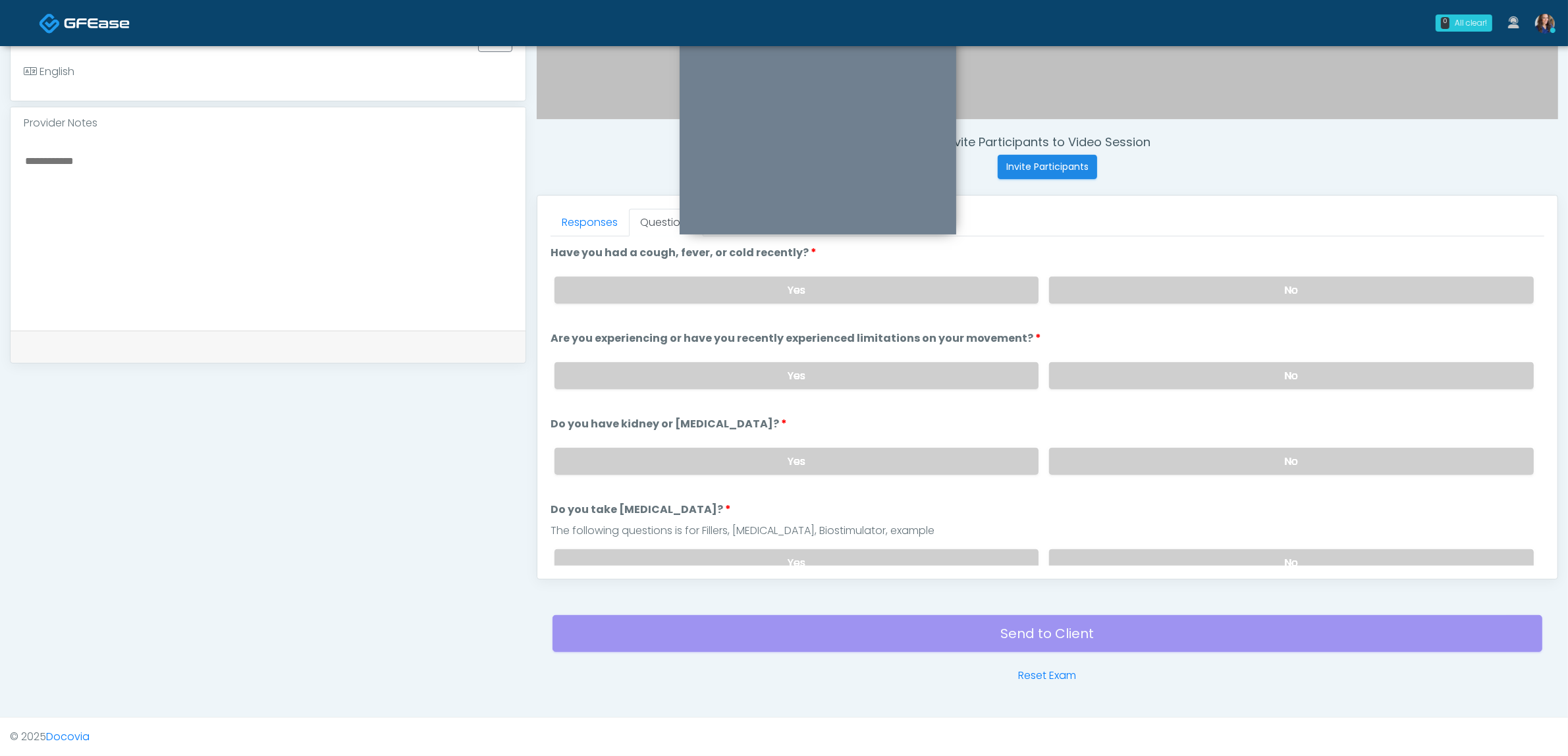
click at [1107, 555] on label "No" at bounding box center [1292, 562] width 485 height 27
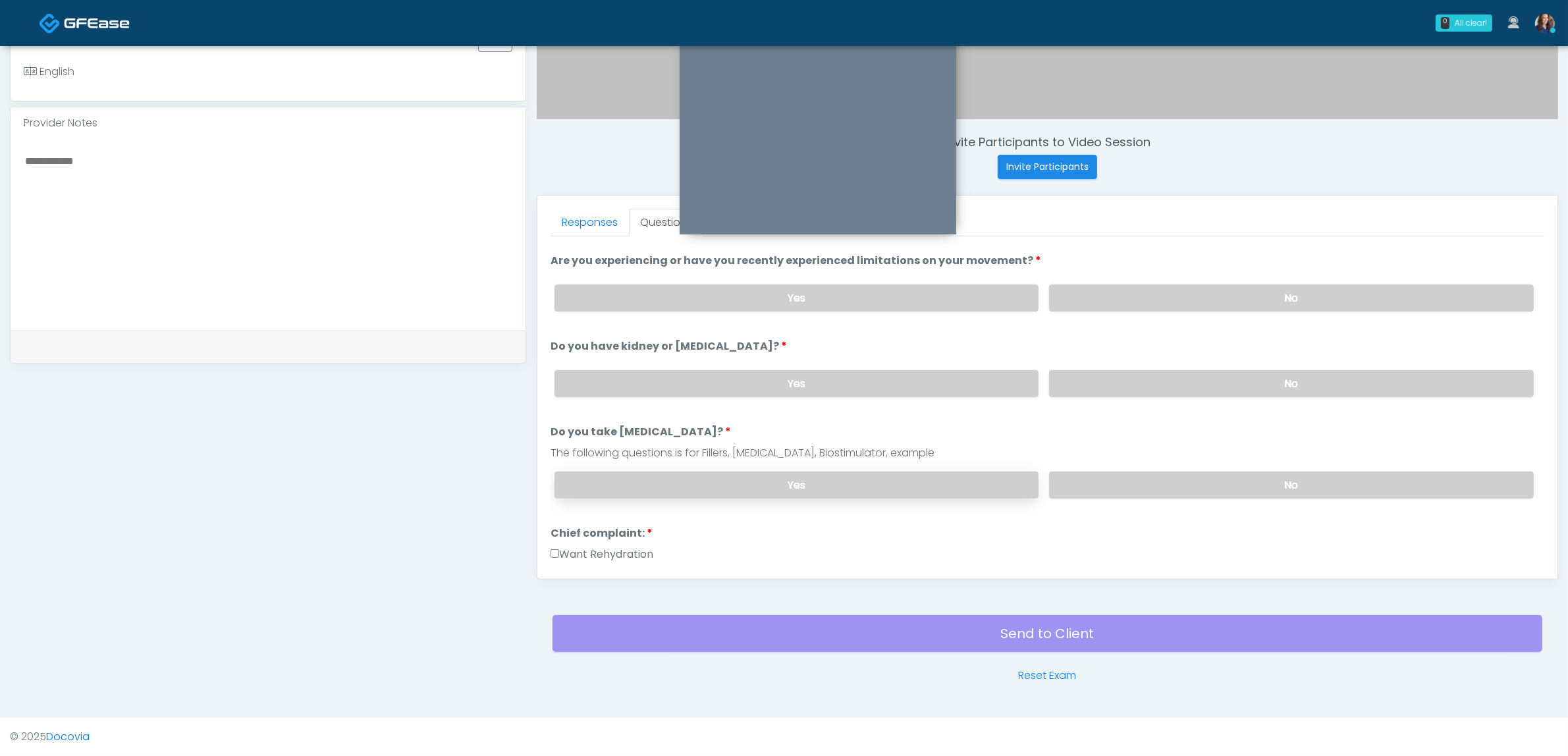
scroll to position [165, 0]
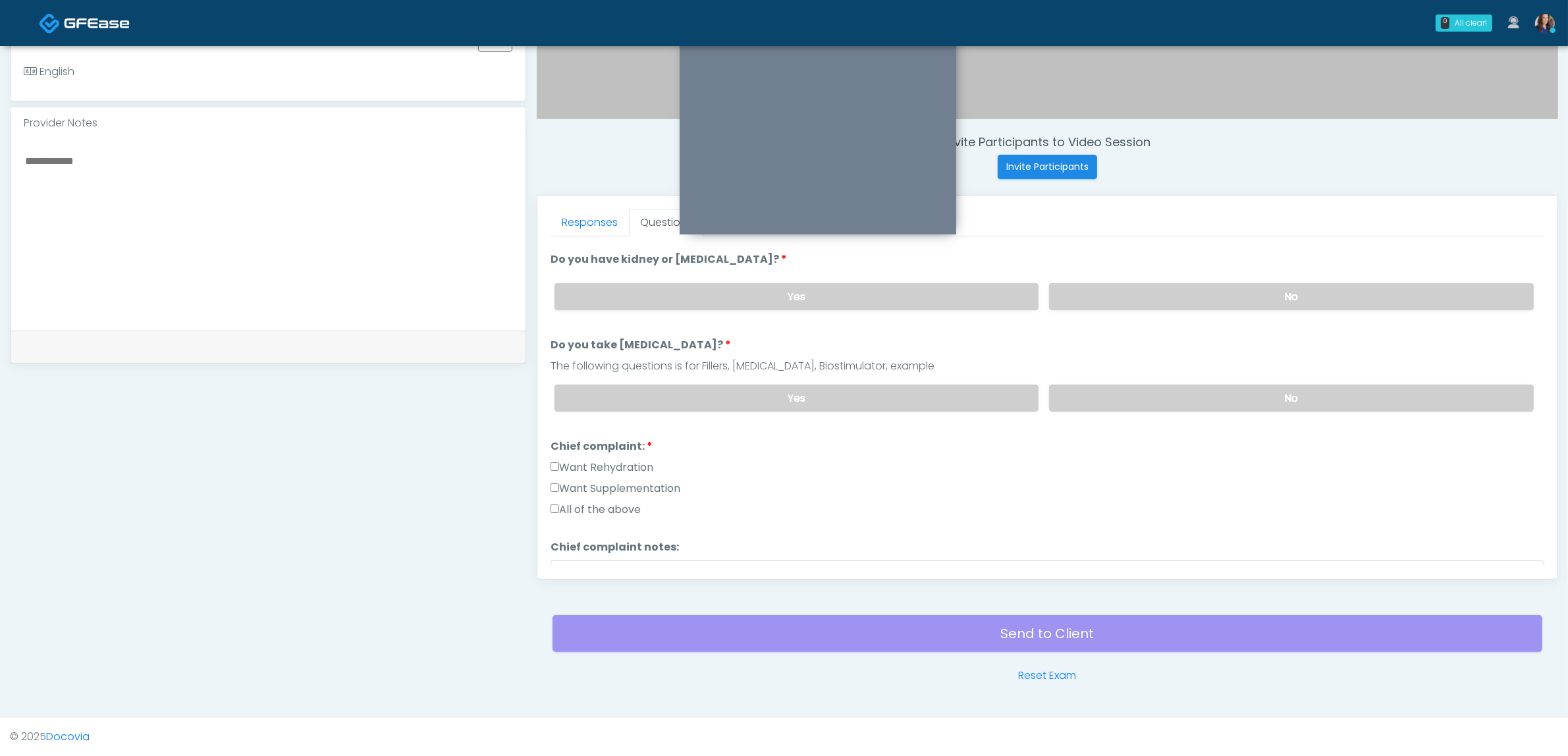
click at [617, 461] on label "Want Rehydration" at bounding box center [602, 467] width 103 height 16
click at [616, 481] on label "Want Supplementation" at bounding box center [616, 488] width 130 height 16
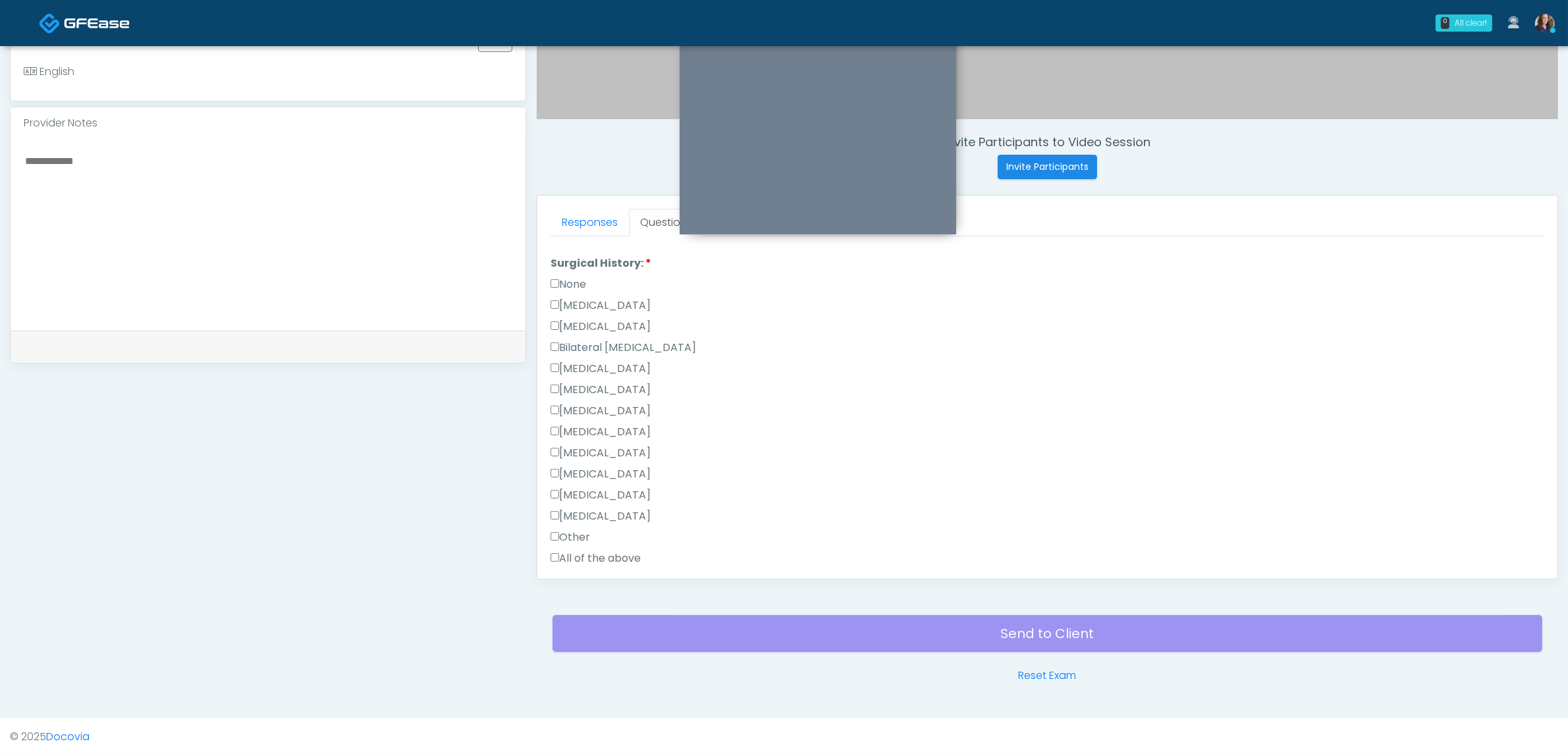
scroll to position [576, 0]
click at [610, 311] on label "Bilateral [MEDICAL_DATA]" at bounding box center [623, 318] width 146 height 16
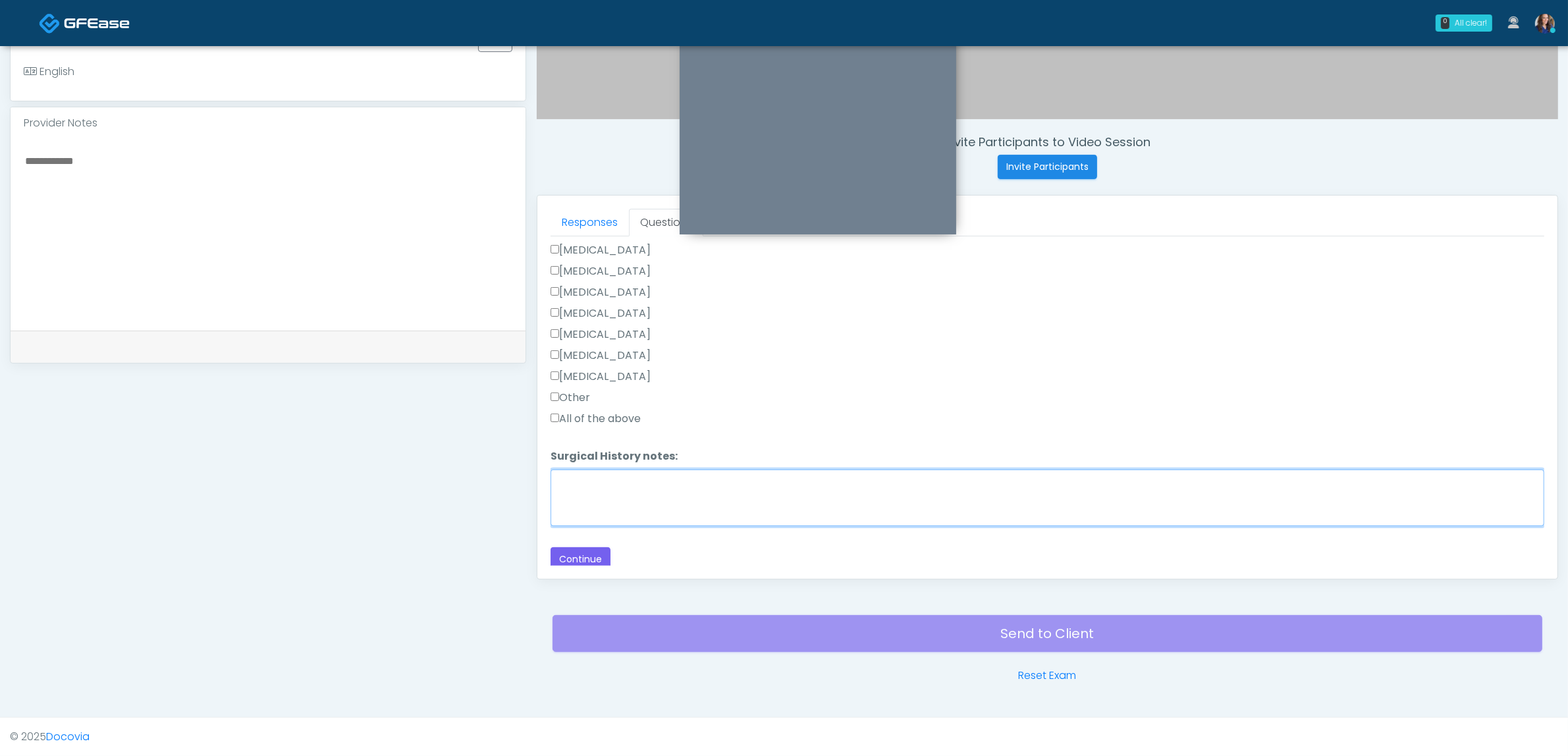
click at [648, 491] on textarea "Surgical History notes:" at bounding box center [1048, 498] width 994 height 56
type textarea "**********"
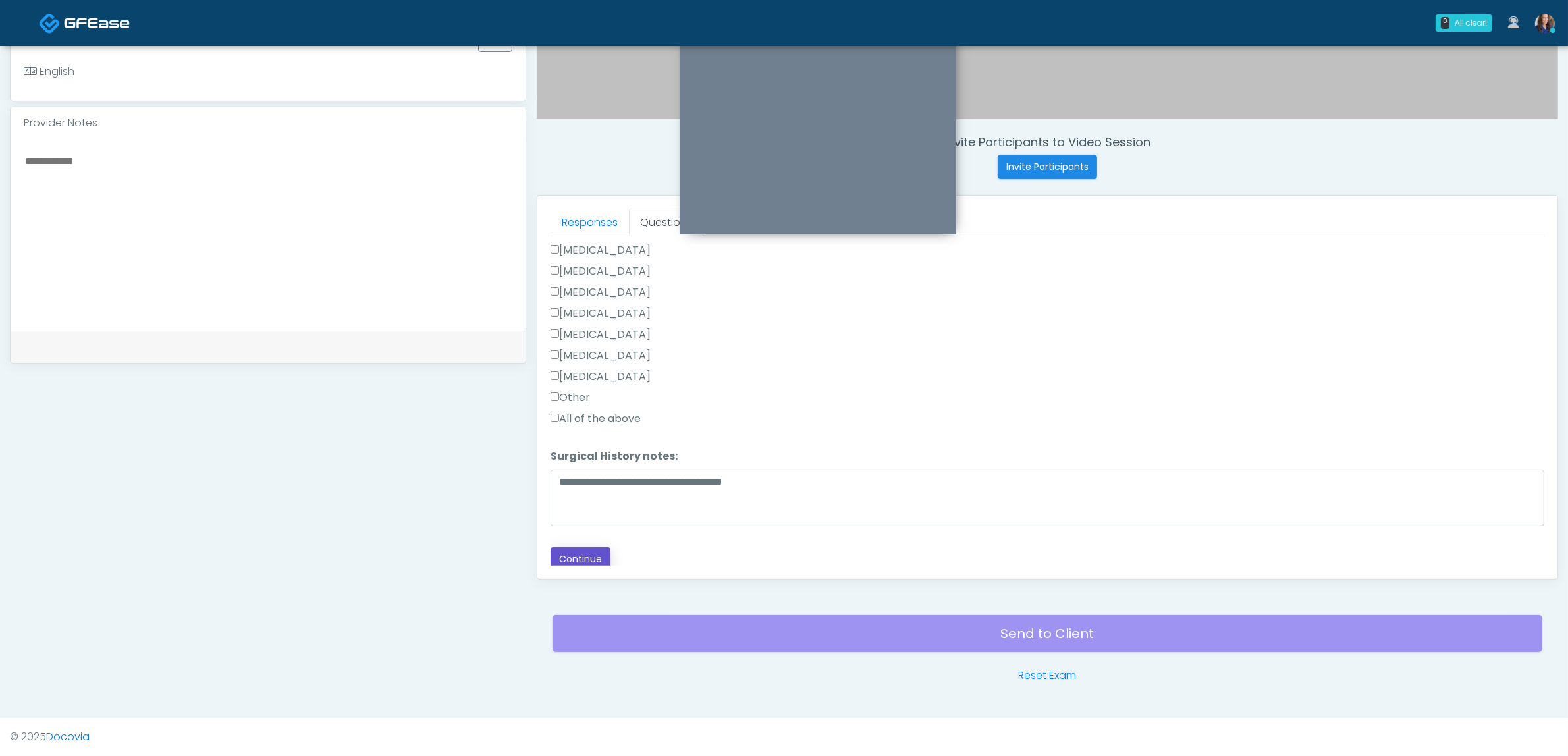
click at [588, 550] on button "Continue" at bounding box center [580, 559] width 60 height 24
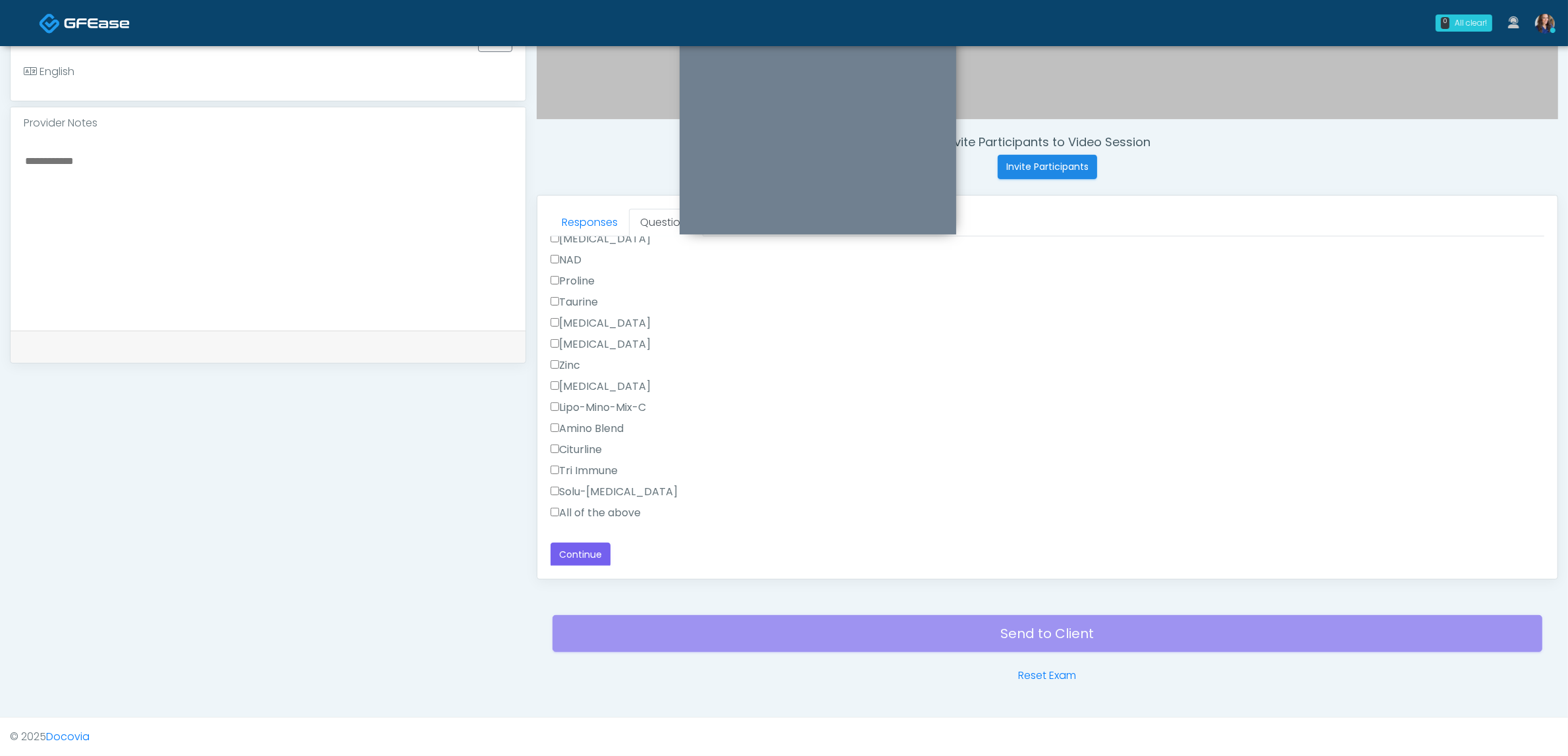
click at [608, 507] on label "All of the above" at bounding box center [595, 513] width 90 height 16
click at [605, 509] on label "All of the above" at bounding box center [595, 513] width 90 height 16
click at [590, 403] on label "All of the above" at bounding box center [595, 402] width 90 height 16
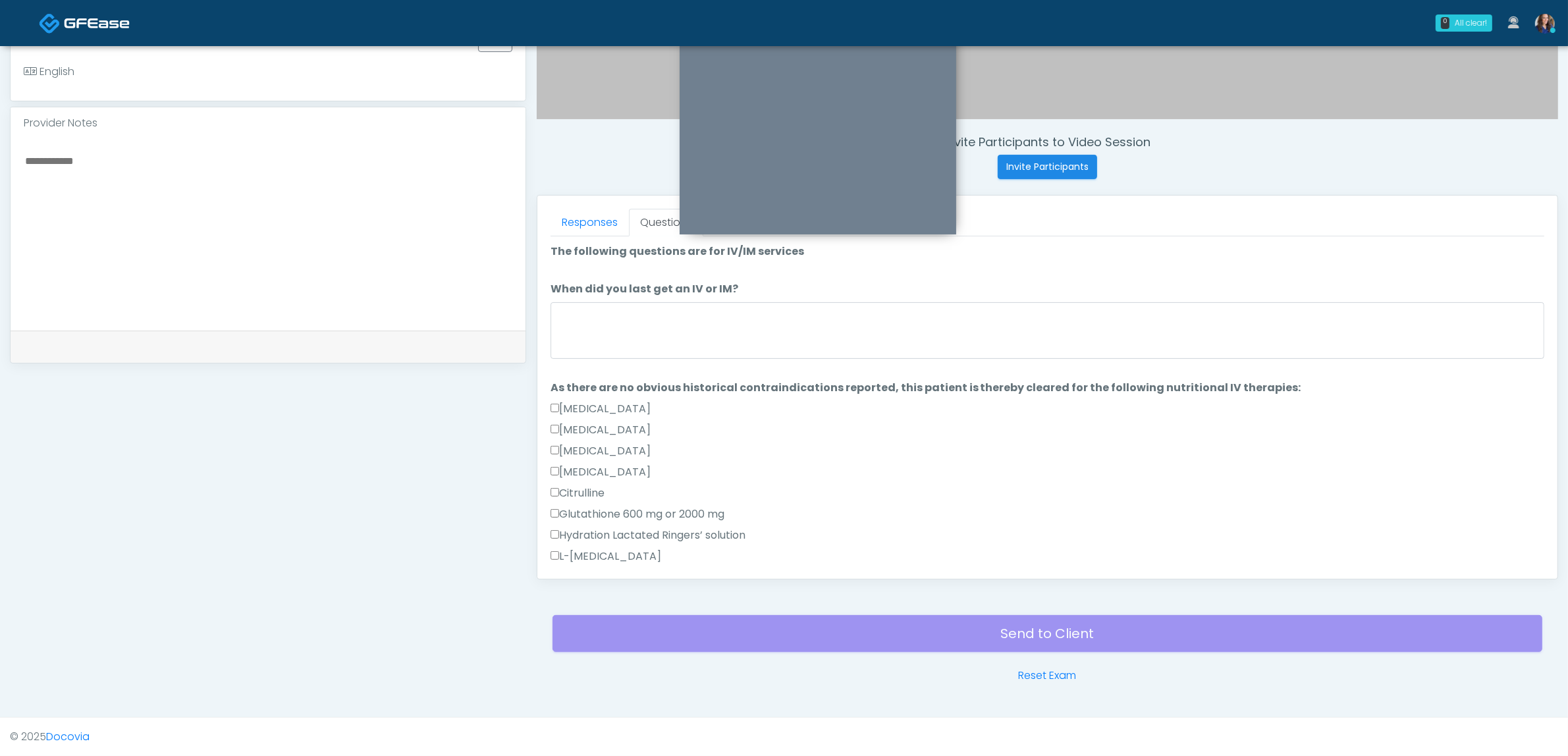
scroll to position [0, 0]
drag, startPoint x: 591, startPoint y: 210, endPoint x: 611, endPoint y: 261, distance: 54.8
click at [593, 210] on link "Responses" at bounding box center [589, 222] width 78 height 28
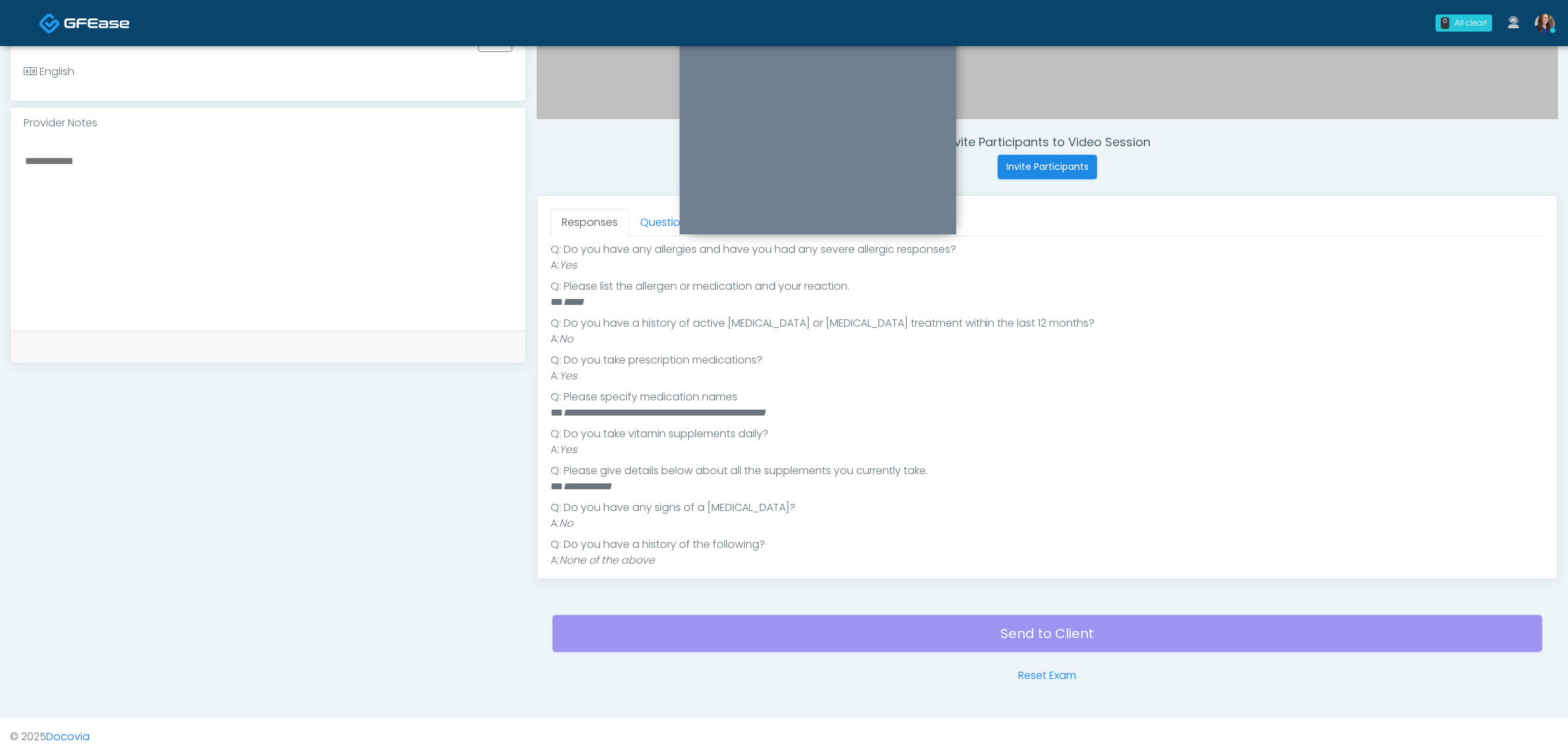
scroll to position [301, 0]
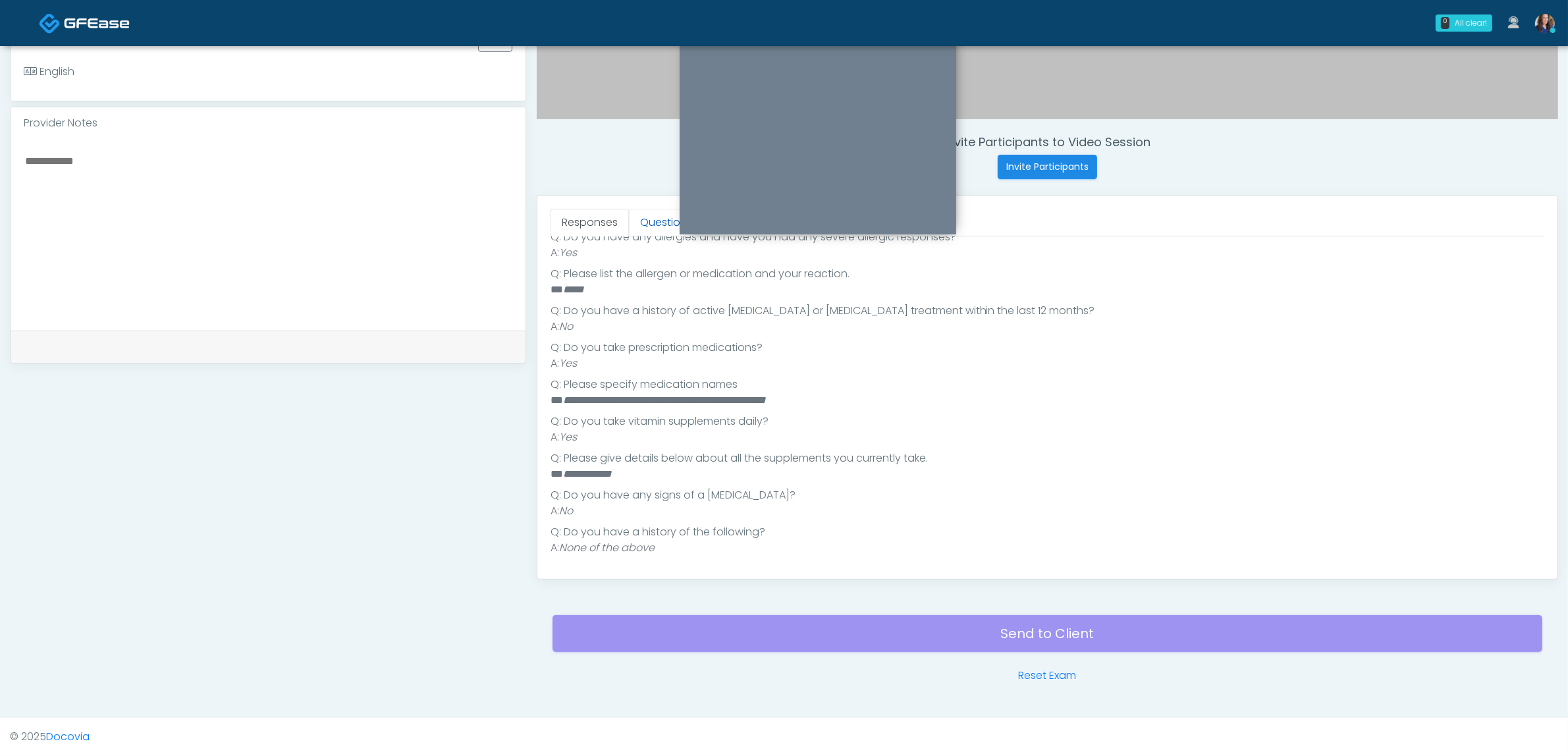
click at [648, 222] on link "Questions" at bounding box center [666, 222] width 74 height 28
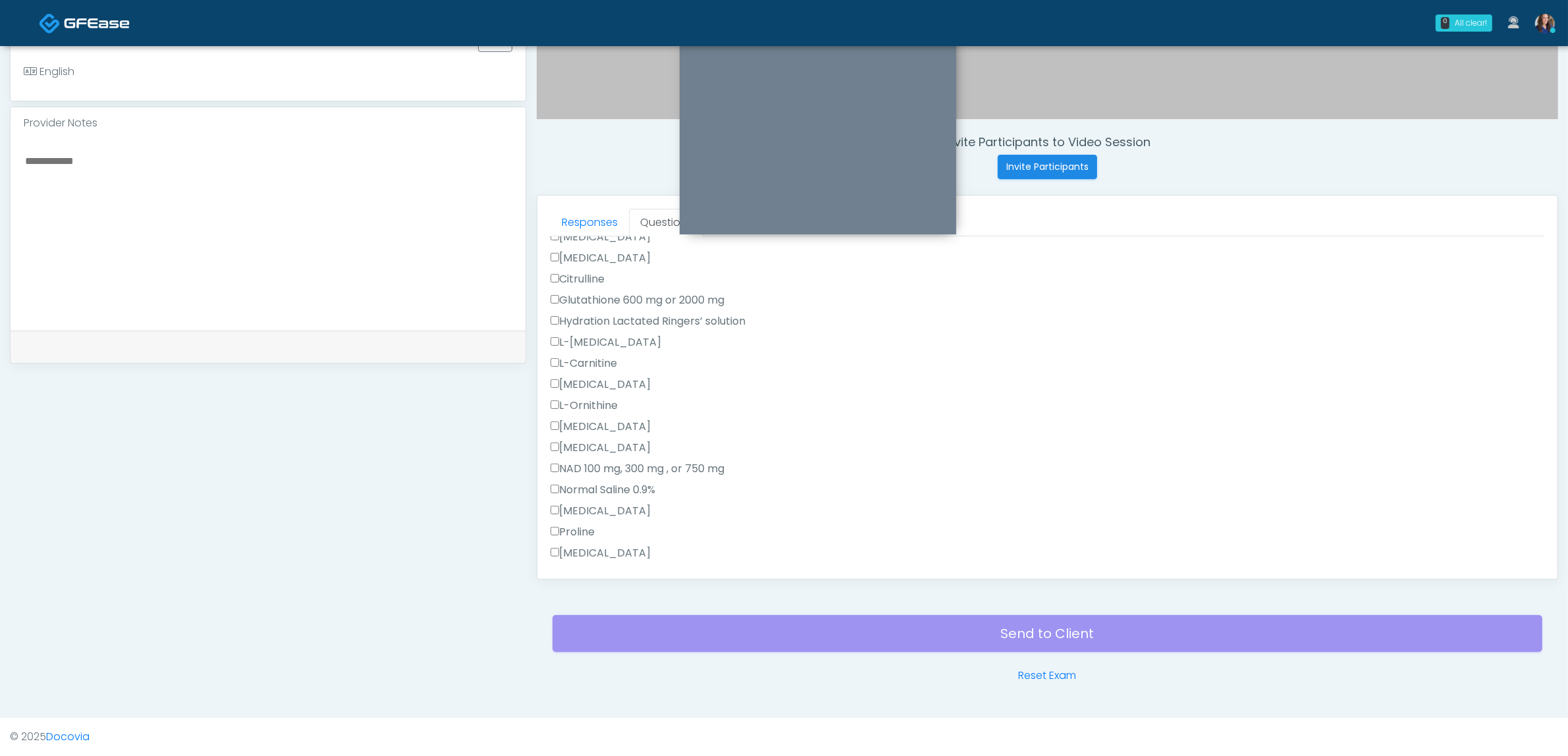
scroll to position [0, 0]
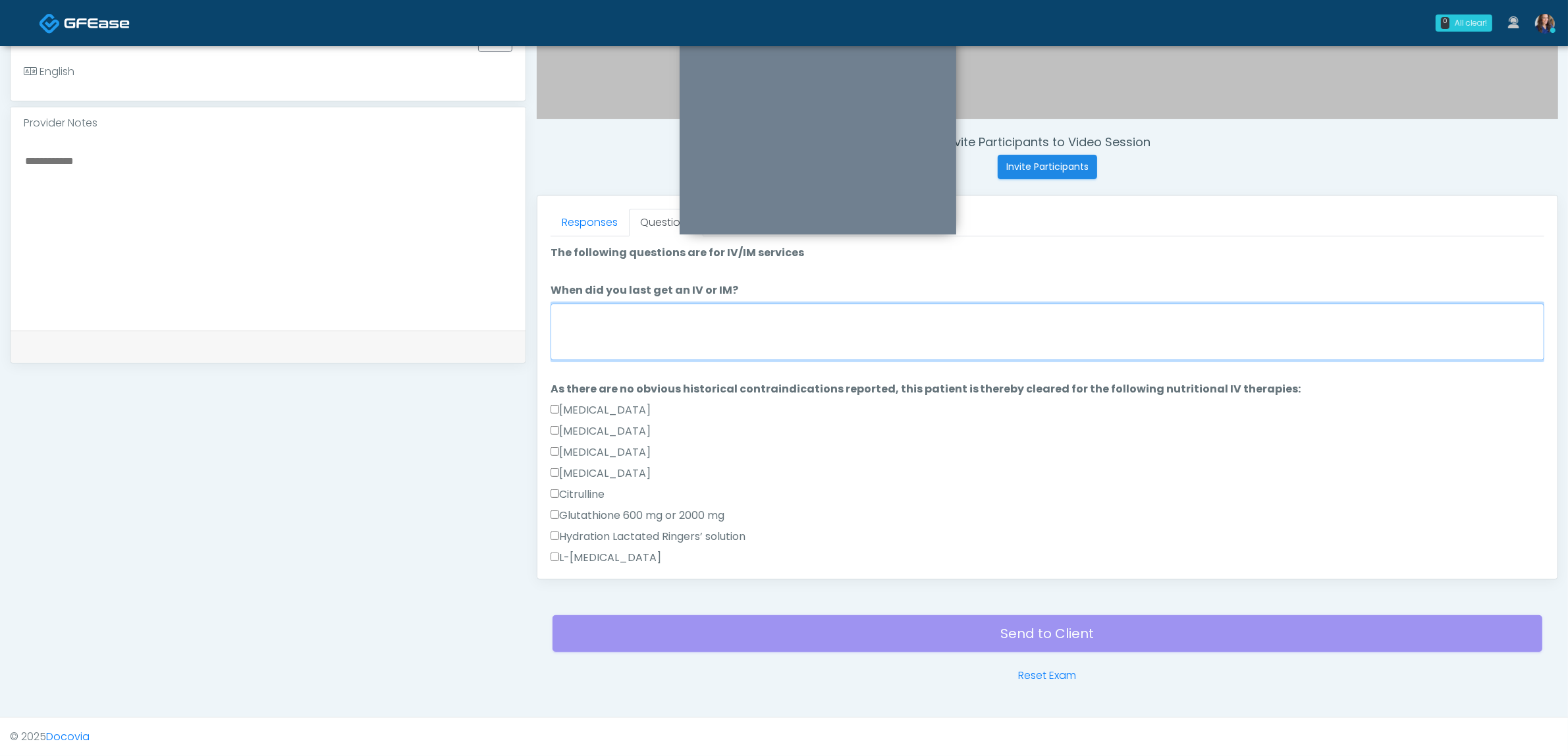
click at [683, 330] on textarea "When did you last get an IV or IM?" at bounding box center [1048, 332] width 994 height 56
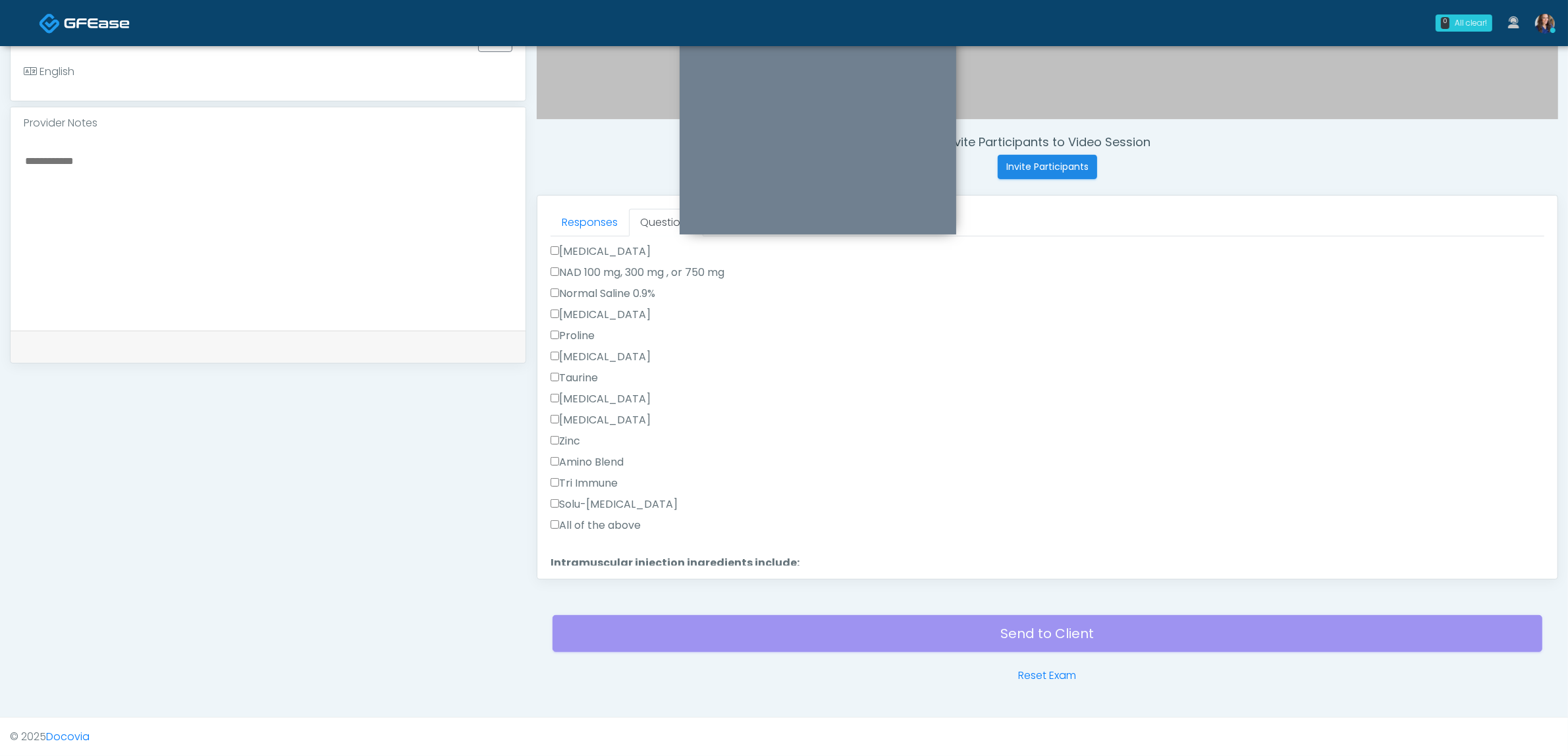
scroll to position [946, 0]
type textarea "**********"
drag, startPoint x: 574, startPoint y: 546, endPoint x: 700, endPoint y: 540, distance: 126.1
click at [573, 546] on button "Continue" at bounding box center [580, 554] width 60 height 24
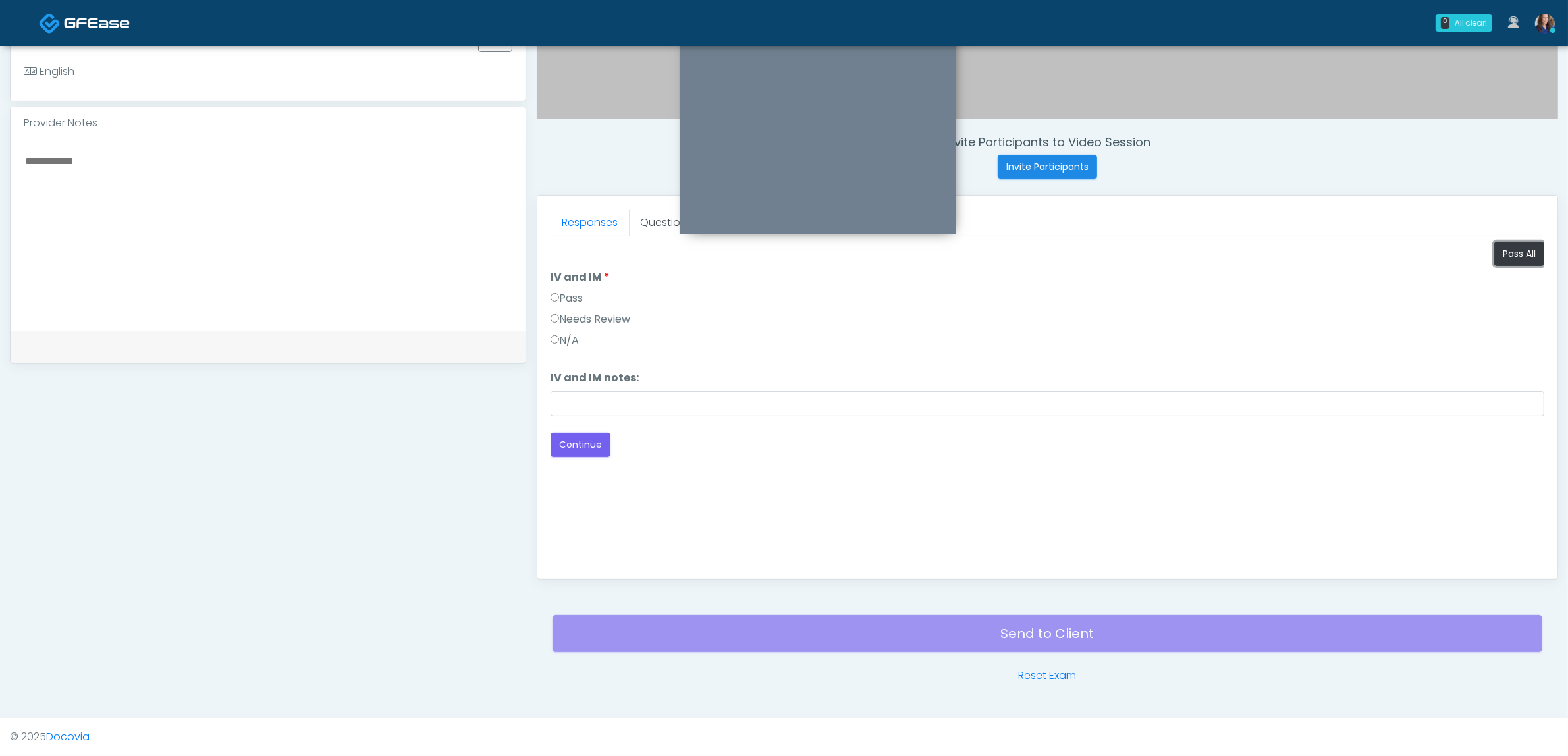
drag, startPoint x: 1522, startPoint y: 246, endPoint x: 1444, endPoint y: 279, distance: 84.7
click at [1518, 248] on button "Pass All" at bounding box center [1518, 253] width 50 height 24
click at [572, 449] on button "Continue" at bounding box center [580, 445] width 60 height 24
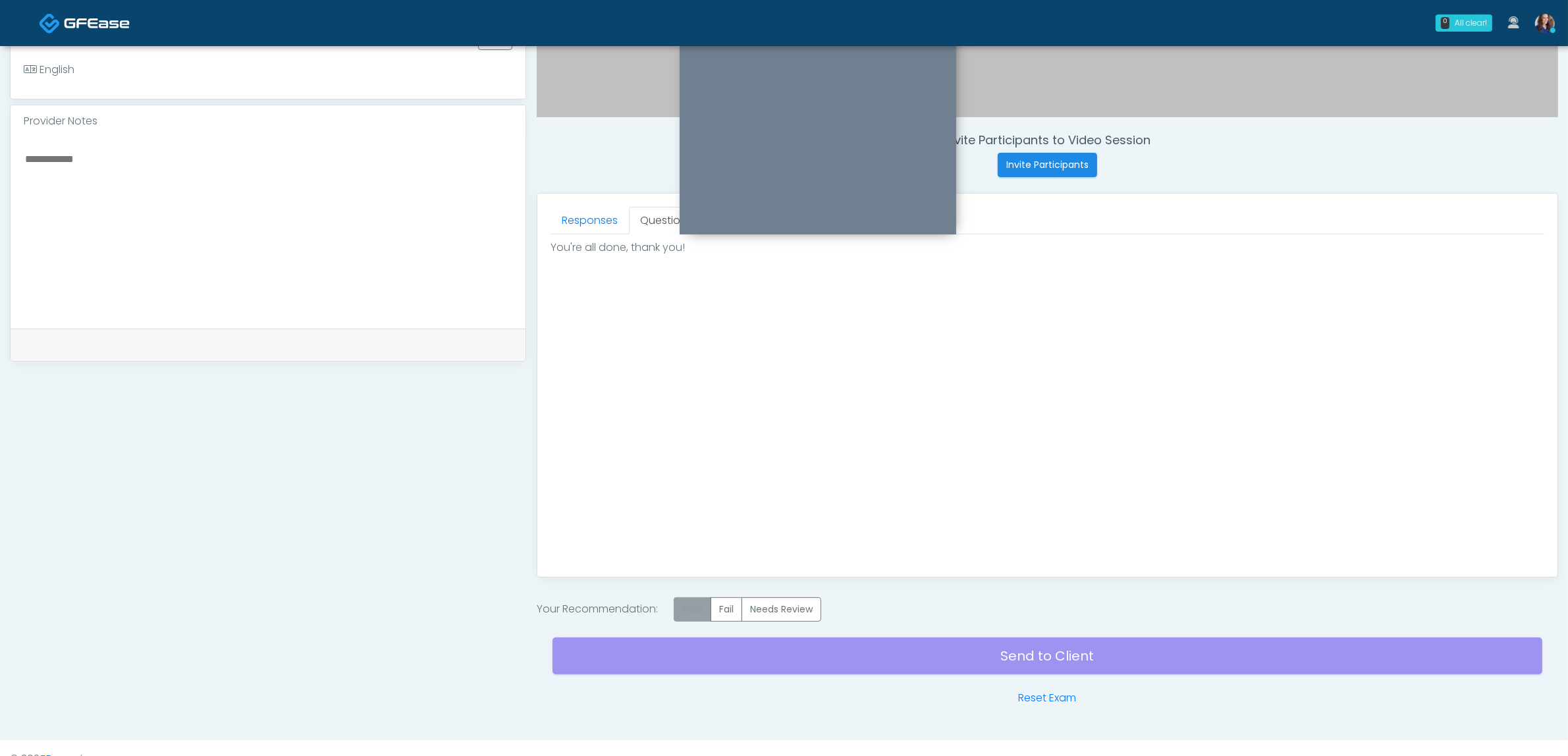
click at [691, 610] on label "Pass" at bounding box center [692, 609] width 38 height 24
click at [855, 668] on div "Send to Client Reset Exam" at bounding box center [1047, 663] width 989 height 84
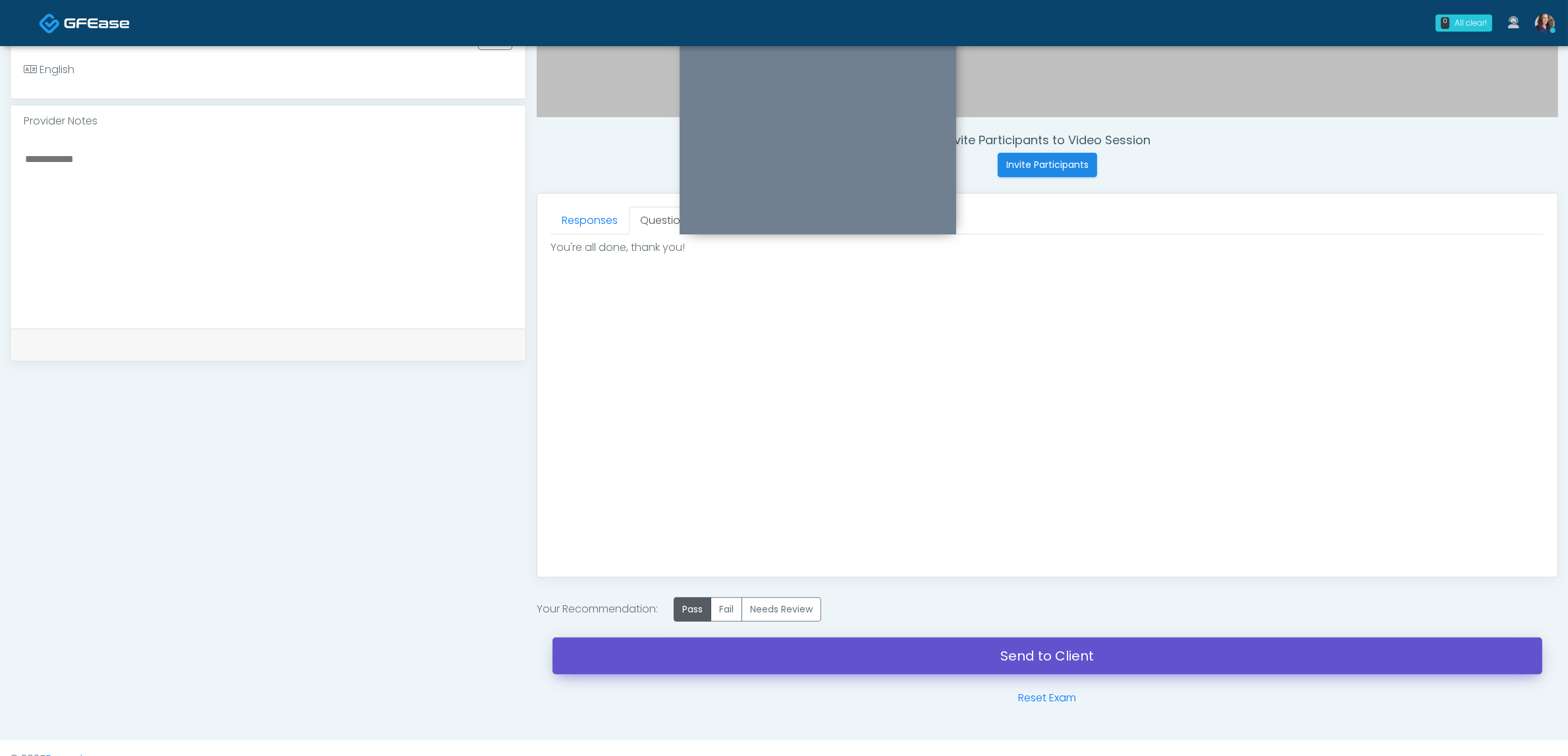
click at [890, 657] on link "Send to Client" at bounding box center [1047, 656] width 989 height 37
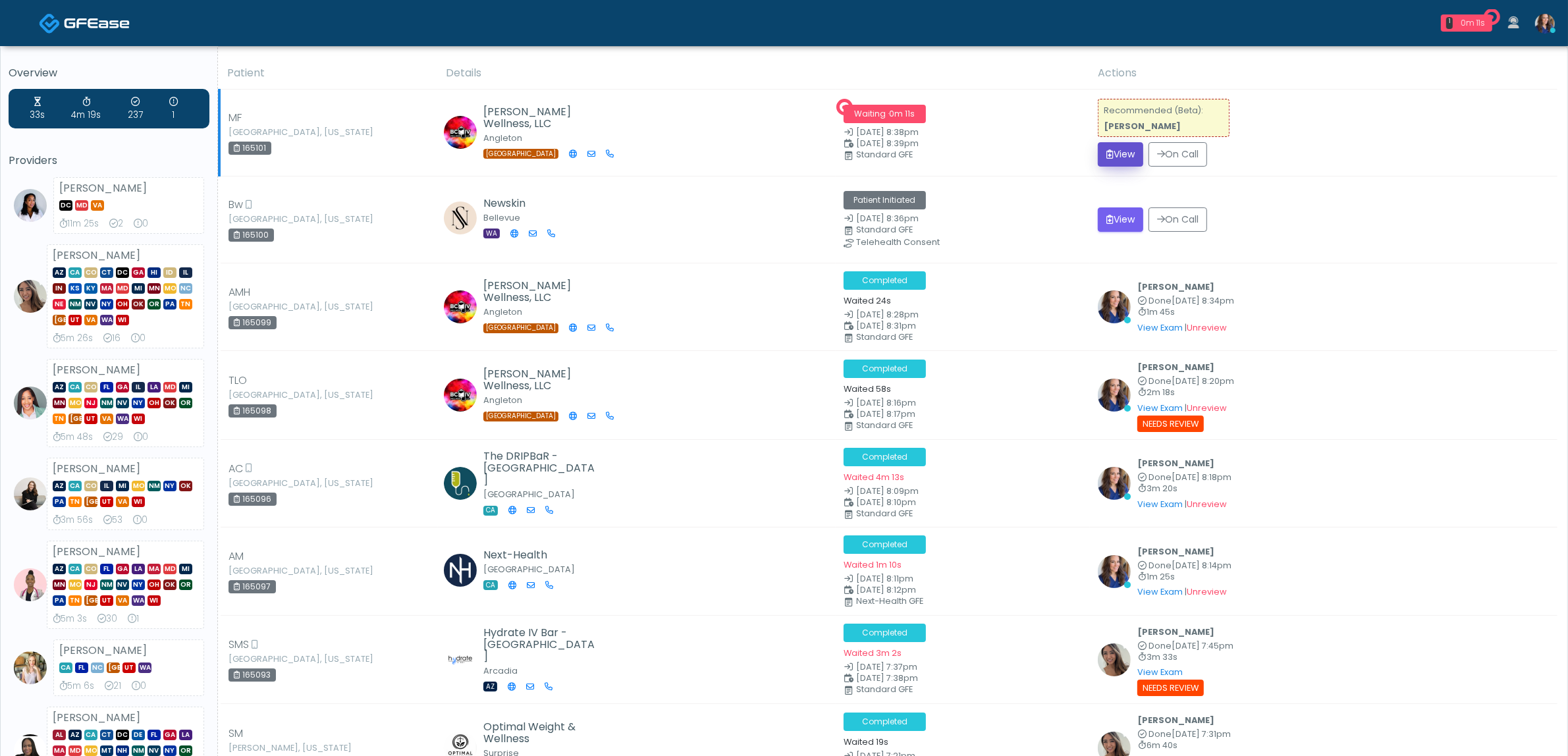
click at [1107, 152] on button "View" at bounding box center [1121, 154] width 45 height 24
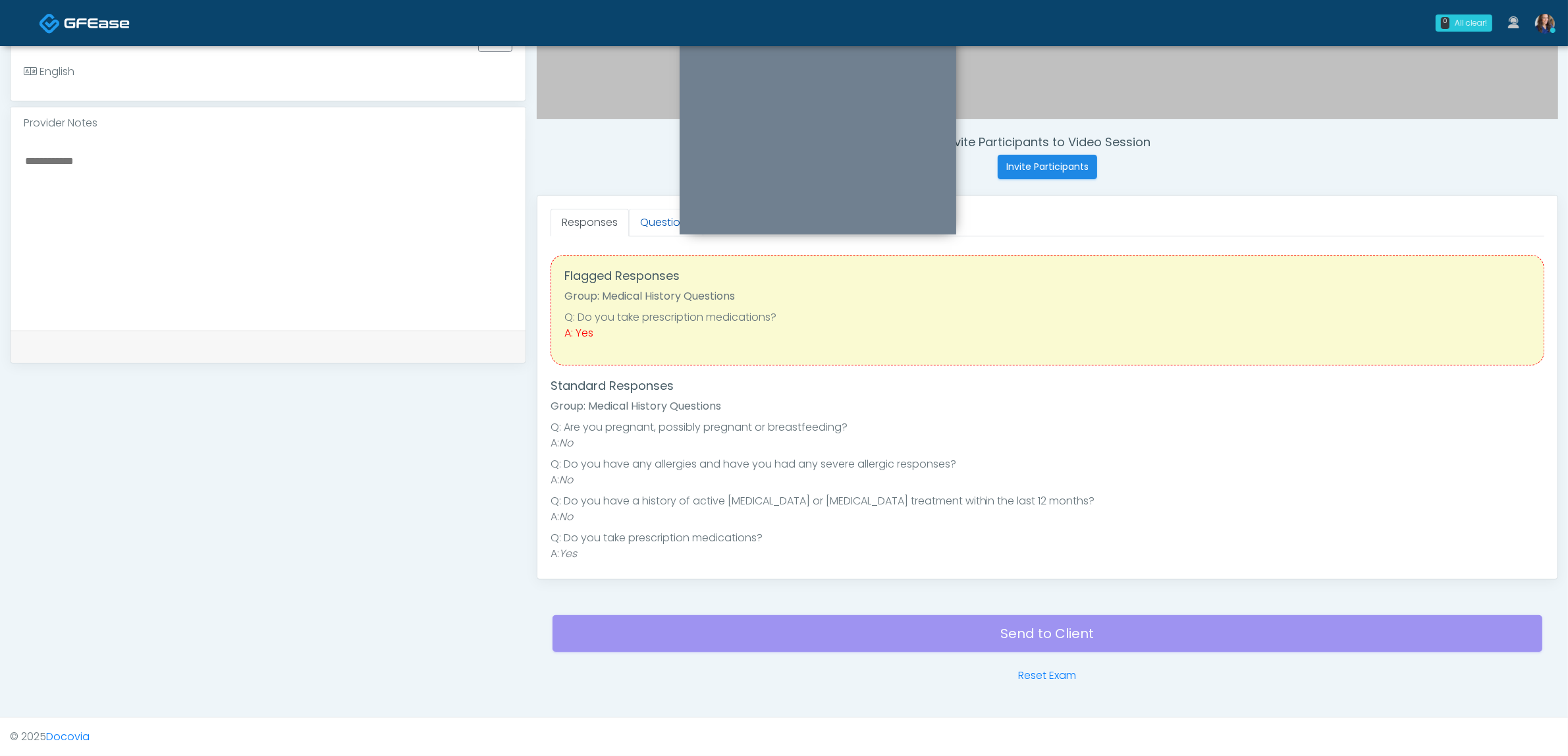
click at [659, 222] on link "Questions" at bounding box center [666, 222] width 74 height 28
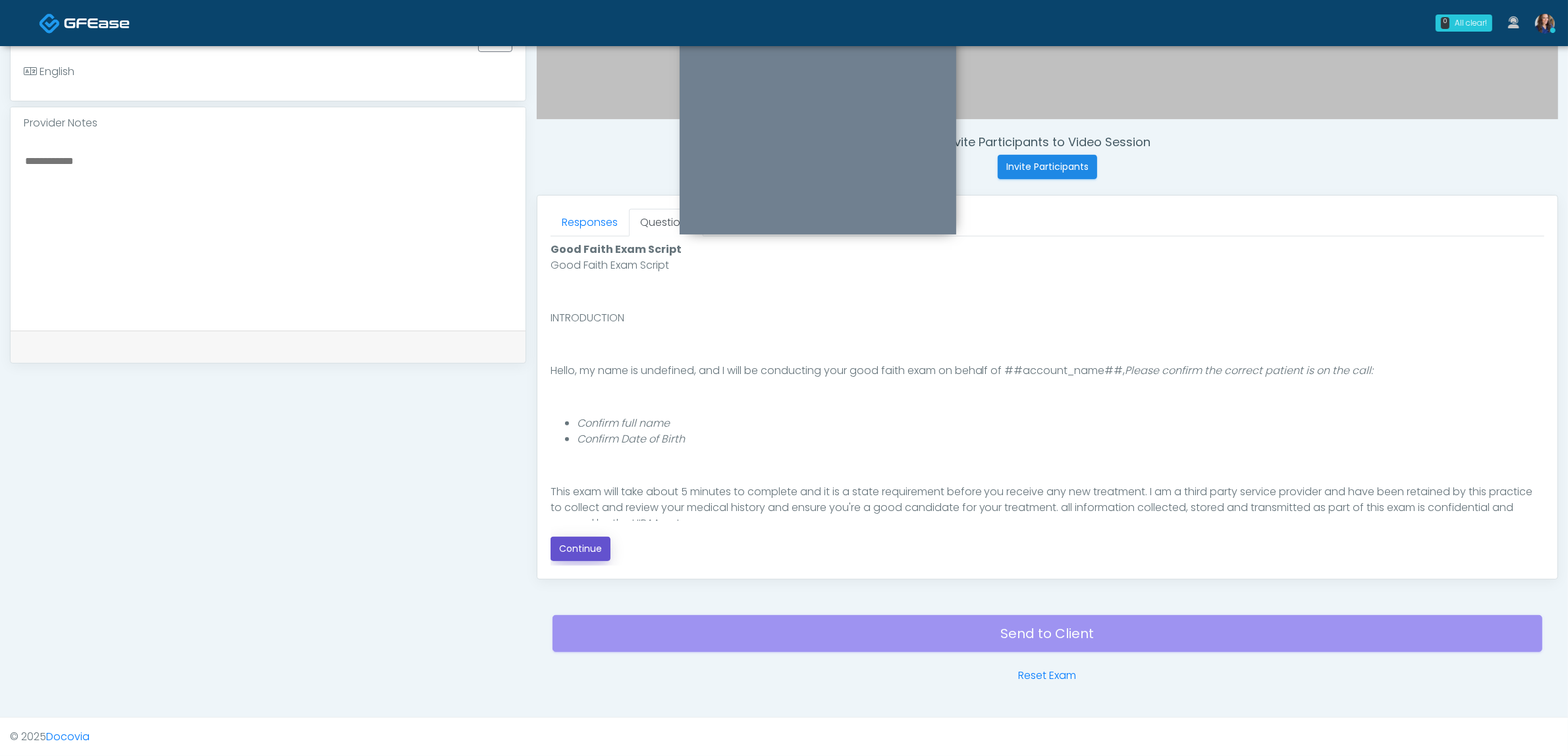
click at [569, 550] on button "Continue" at bounding box center [580, 548] width 60 height 24
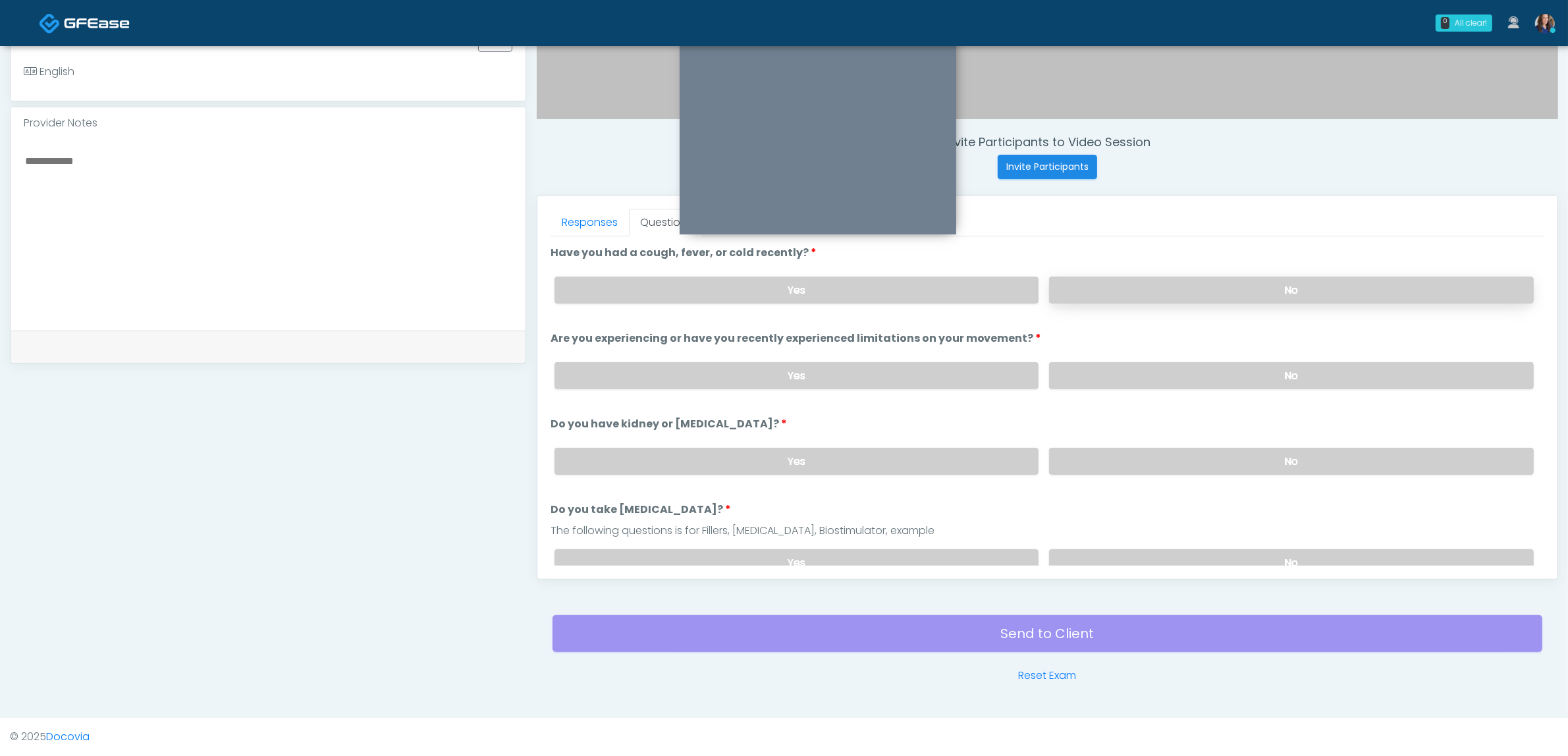
click at [1117, 280] on label "No" at bounding box center [1292, 290] width 485 height 27
drag, startPoint x: 1108, startPoint y: 357, endPoint x: 1094, endPoint y: 399, distance: 44.3
click at [1108, 361] on div "Yes No" at bounding box center [1044, 375] width 1000 height 48
click at [1095, 396] on ol "Have you had a cough, fever, or cold recently? Have you had a cough, fever, or …" at bounding box center [1048, 731] width 994 height 972
click at [1110, 382] on label "No" at bounding box center [1292, 375] width 485 height 27
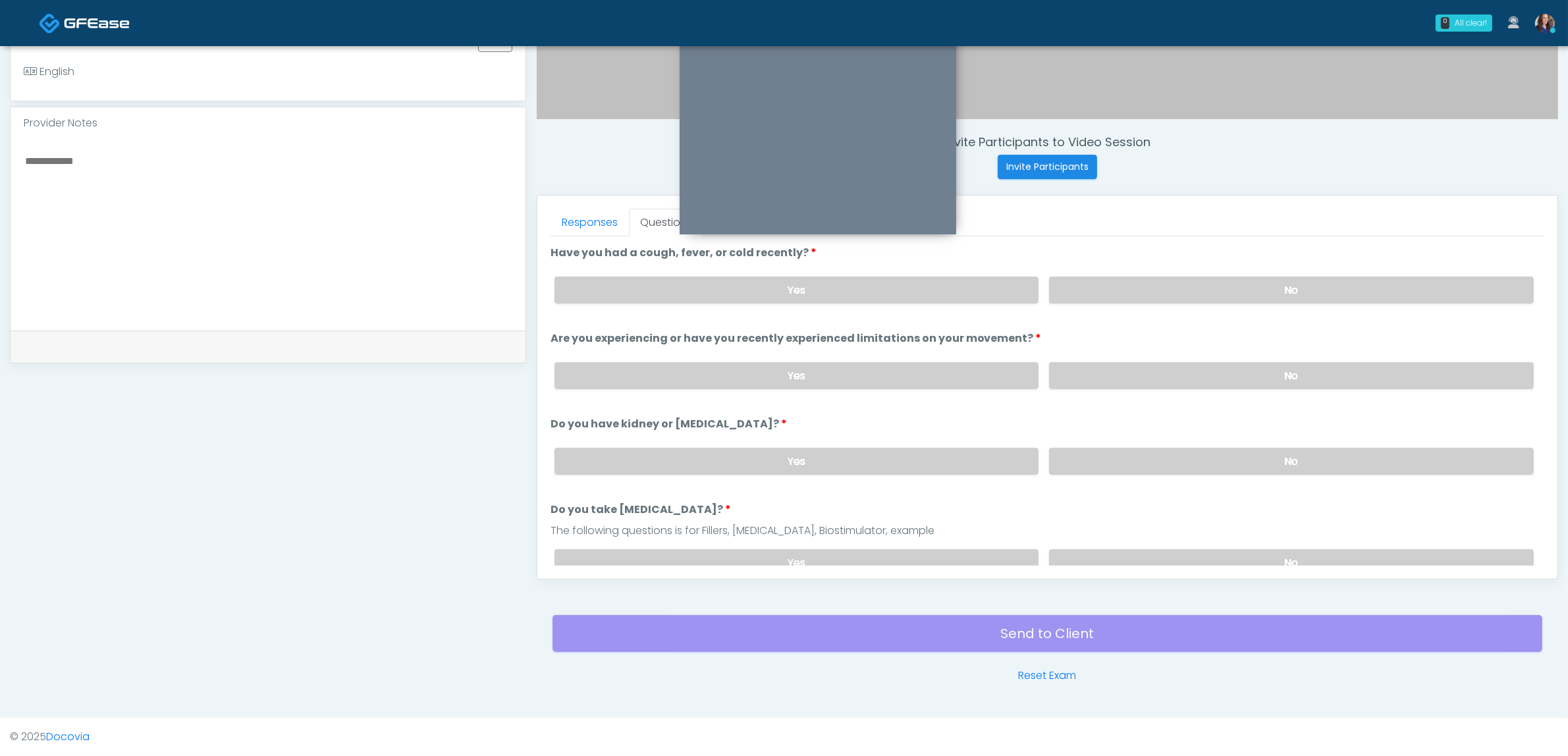
drag, startPoint x: 1091, startPoint y: 455, endPoint x: 1097, endPoint y: 474, distance: 19.9
click at [1092, 455] on label "No" at bounding box center [1292, 461] width 485 height 27
click at [1098, 549] on label "No" at bounding box center [1292, 562] width 485 height 27
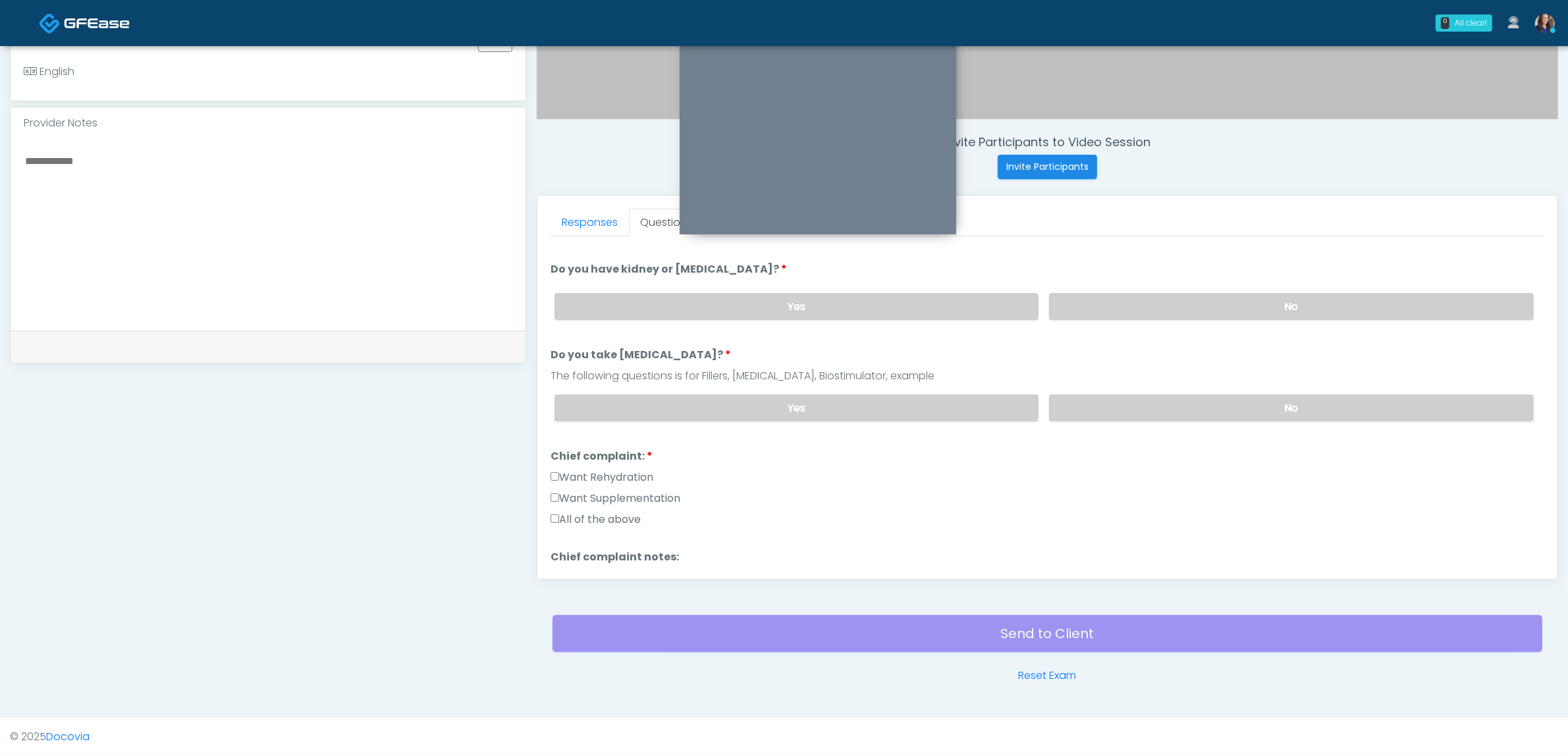
scroll to position [165, 0]
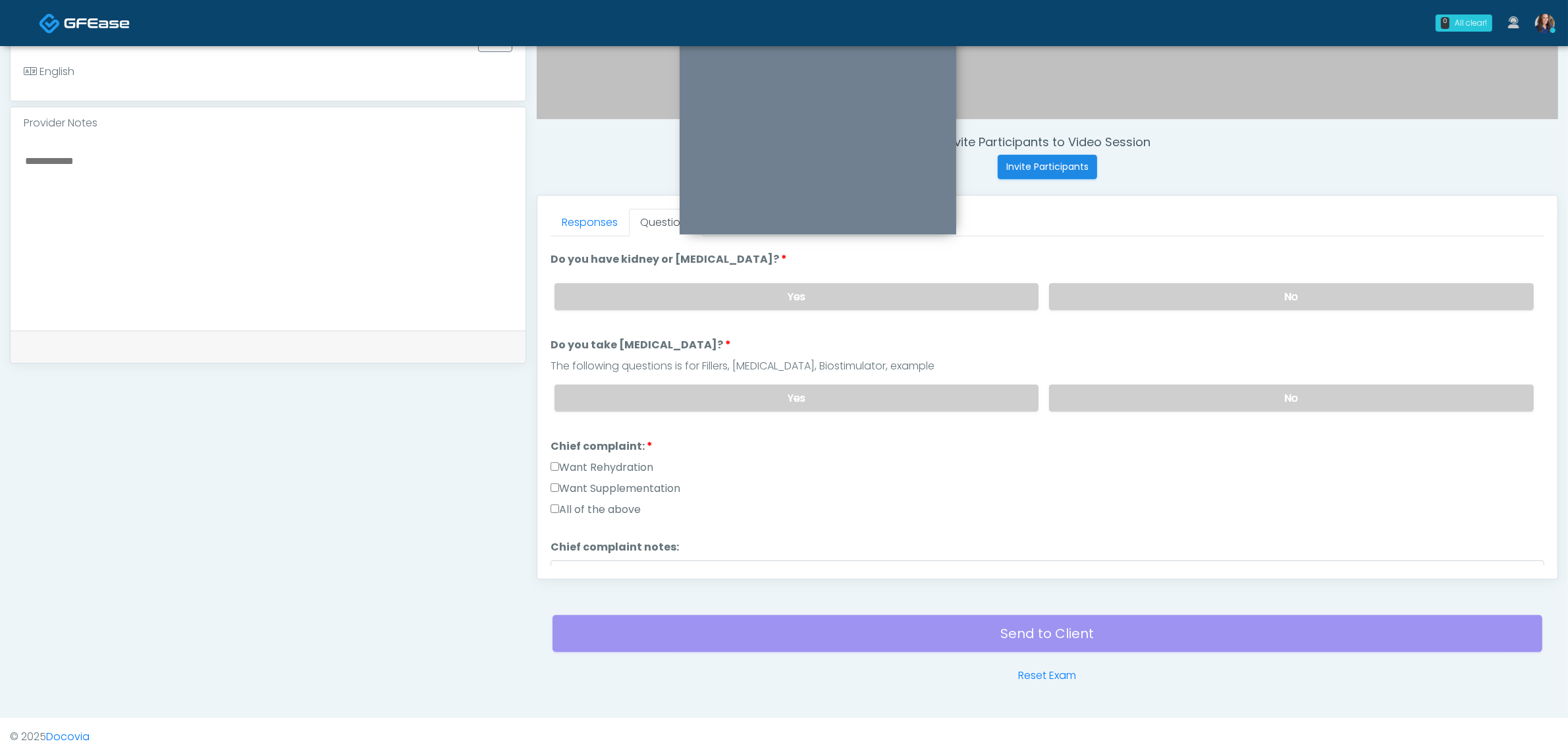
drag, startPoint x: 626, startPoint y: 461, endPoint x: 627, endPoint y: 471, distance: 10.0
click at [627, 461] on label "Want Rehydration" at bounding box center [602, 467] width 103 height 16
drag, startPoint x: 627, startPoint y: 476, endPoint x: 738, endPoint y: 472, distance: 111.1
click at [626, 481] on label "Want Supplementation" at bounding box center [616, 488] width 130 height 16
click at [646, 482] on label "Want Supplementation" at bounding box center [616, 488] width 130 height 16
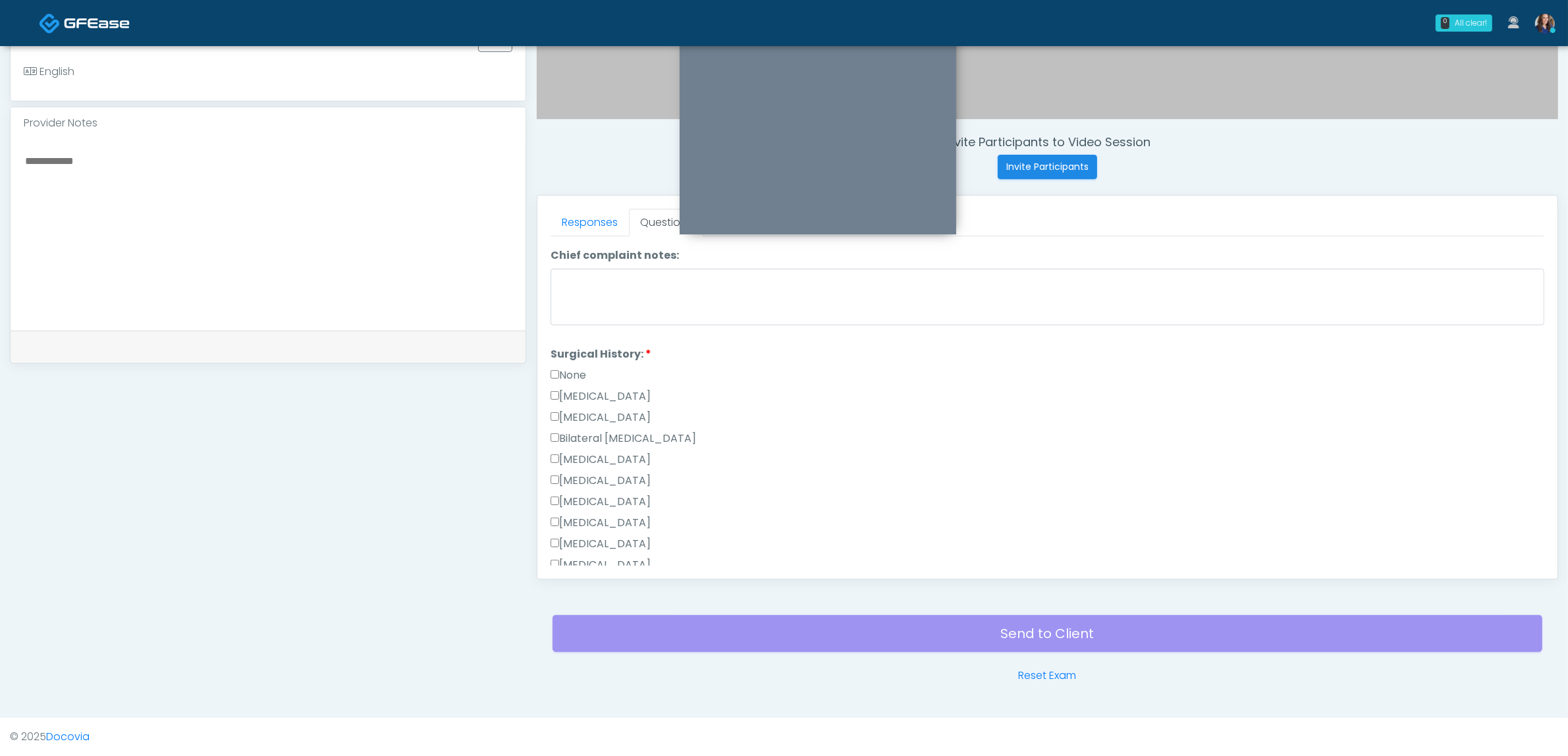
scroll to position [494, 0]
drag, startPoint x: 604, startPoint y: 392, endPoint x: 702, endPoint y: 412, distance: 100.0
click at [603, 393] on label "Bilateral Tubal Ligation" at bounding box center [623, 401] width 146 height 16
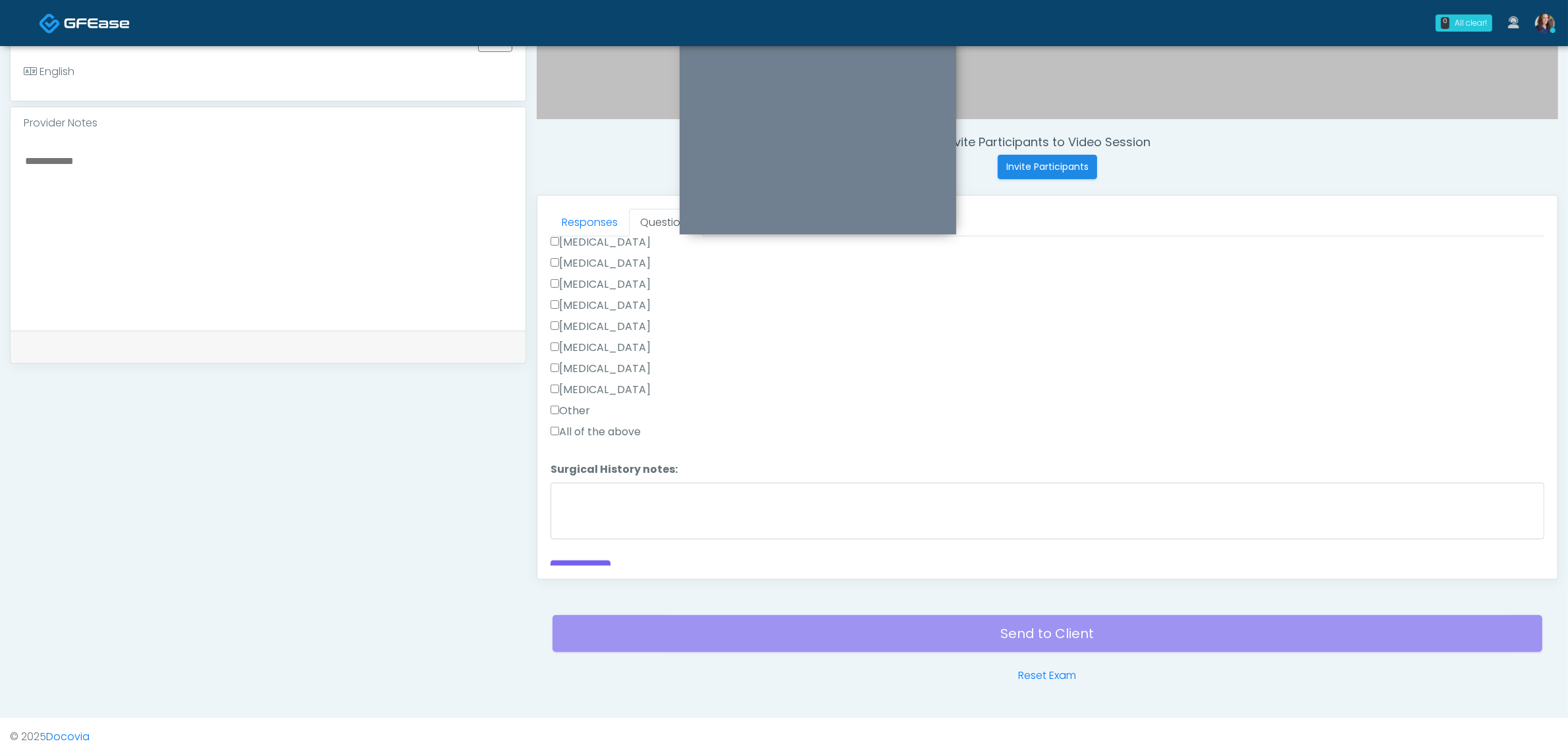
scroll to position [687, 0]
click at [588, 547] on button "Continue" at bounding box center [580, 559] width 60 height 24
click at [614, 512] on label "All of the above" at bounding box center [595, 513] width 90 height 16
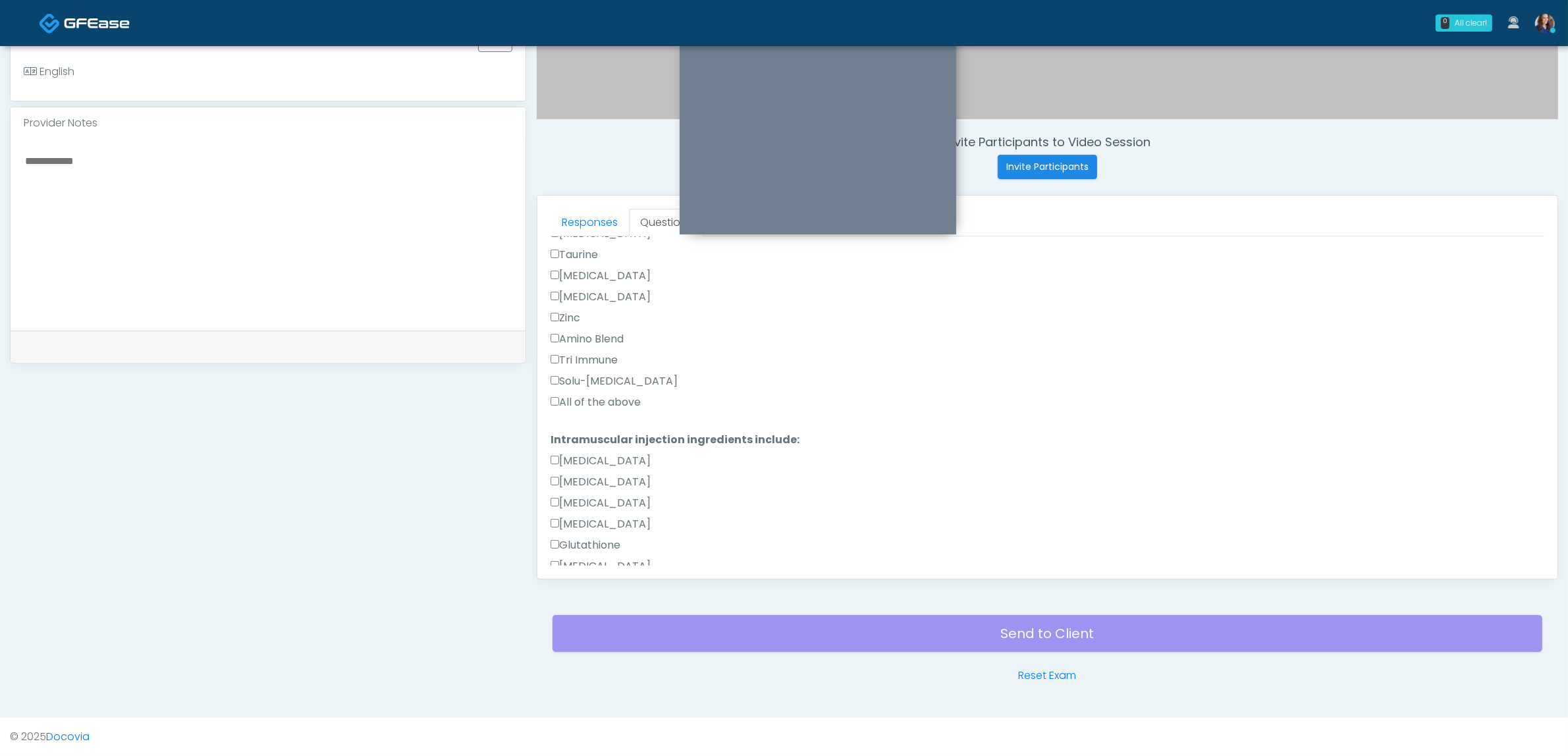
drag, startPoint x: 593, startPoint y: 394, endPoint x: 621, endPoint y: 402, distance: 29.1
click at [594, 394] on label "All of the above" at bounding box center [595, 402] width 90 height 16
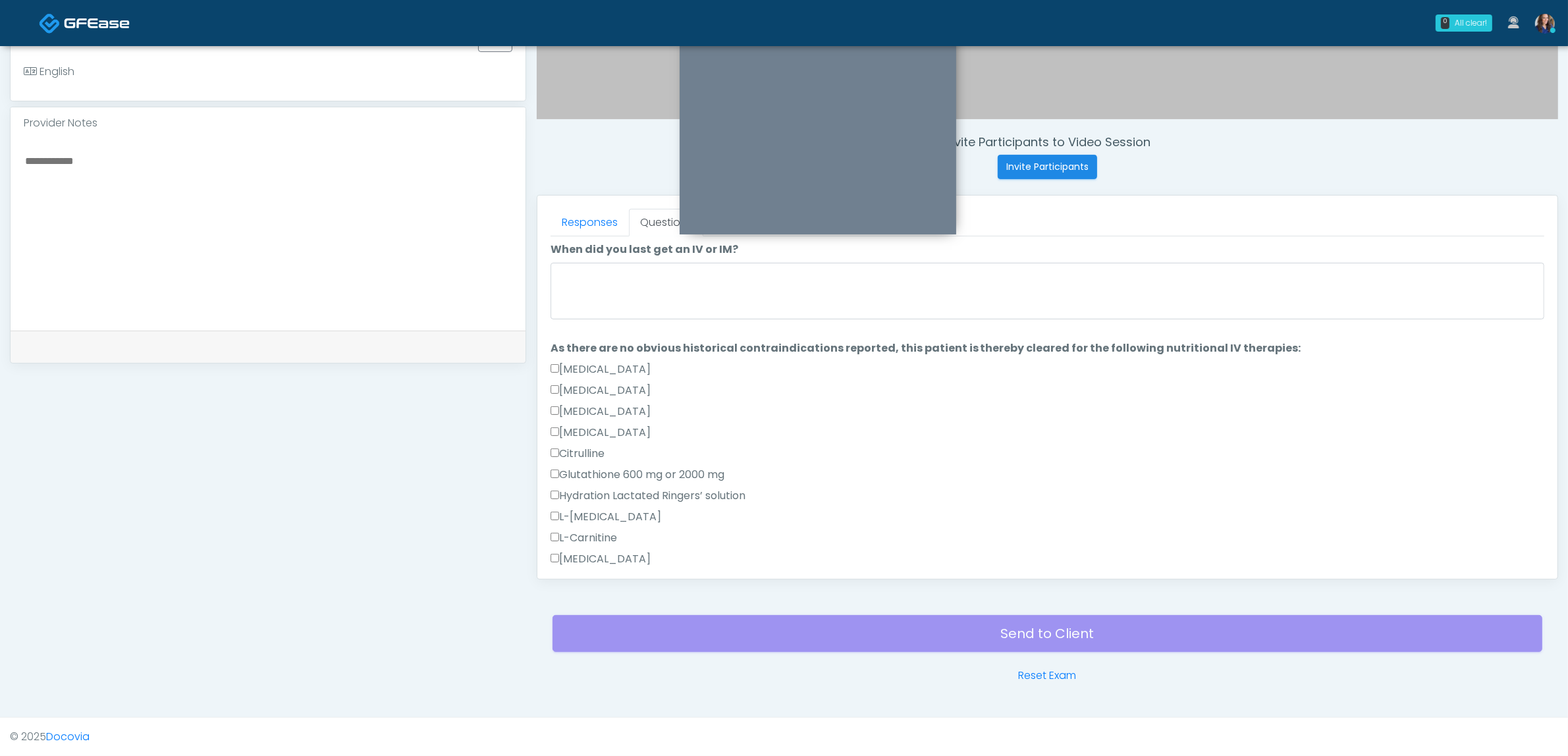
scroll to position [0, 0]
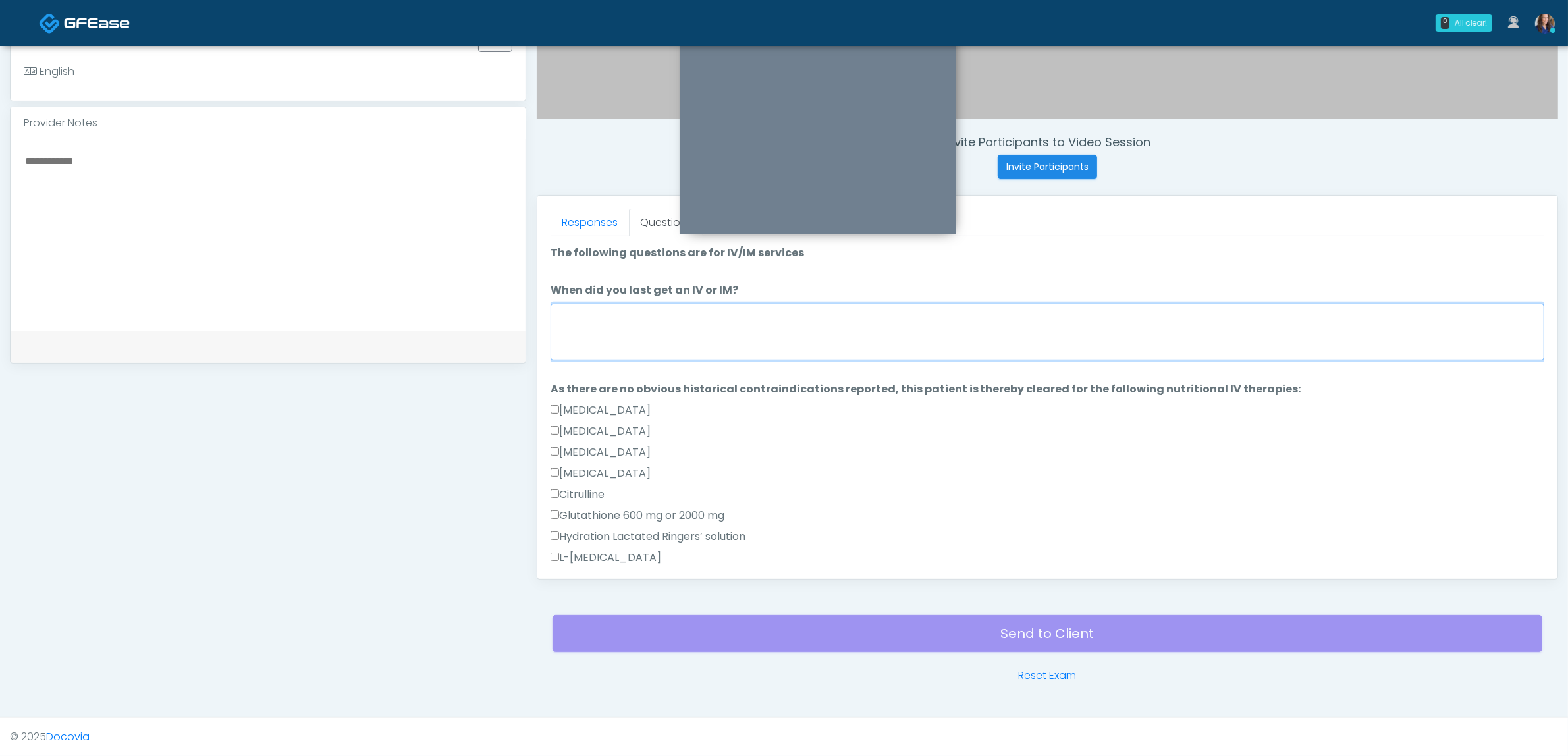
click at [654, 330] on textarea "When did you last get an IV or IM?" at bounding box center [1048, 332] width 994 height 56
type textarea "**********"
click at [596, 211] on link "Responses" at bounding box center [589, 222] width 78 height 28
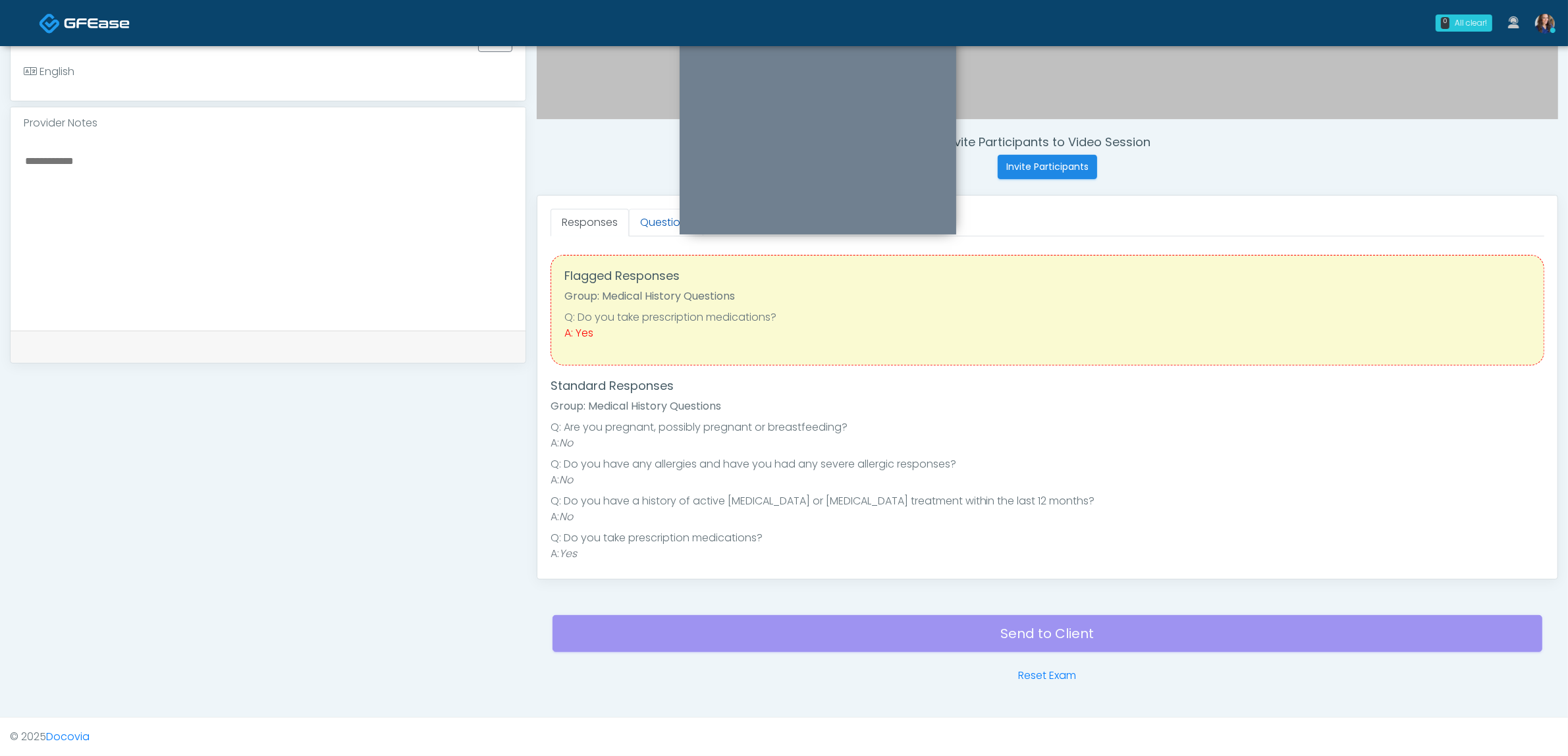
click at [648, 215] on link "Questions" at bounding box center [666, 222] width 74 height 28
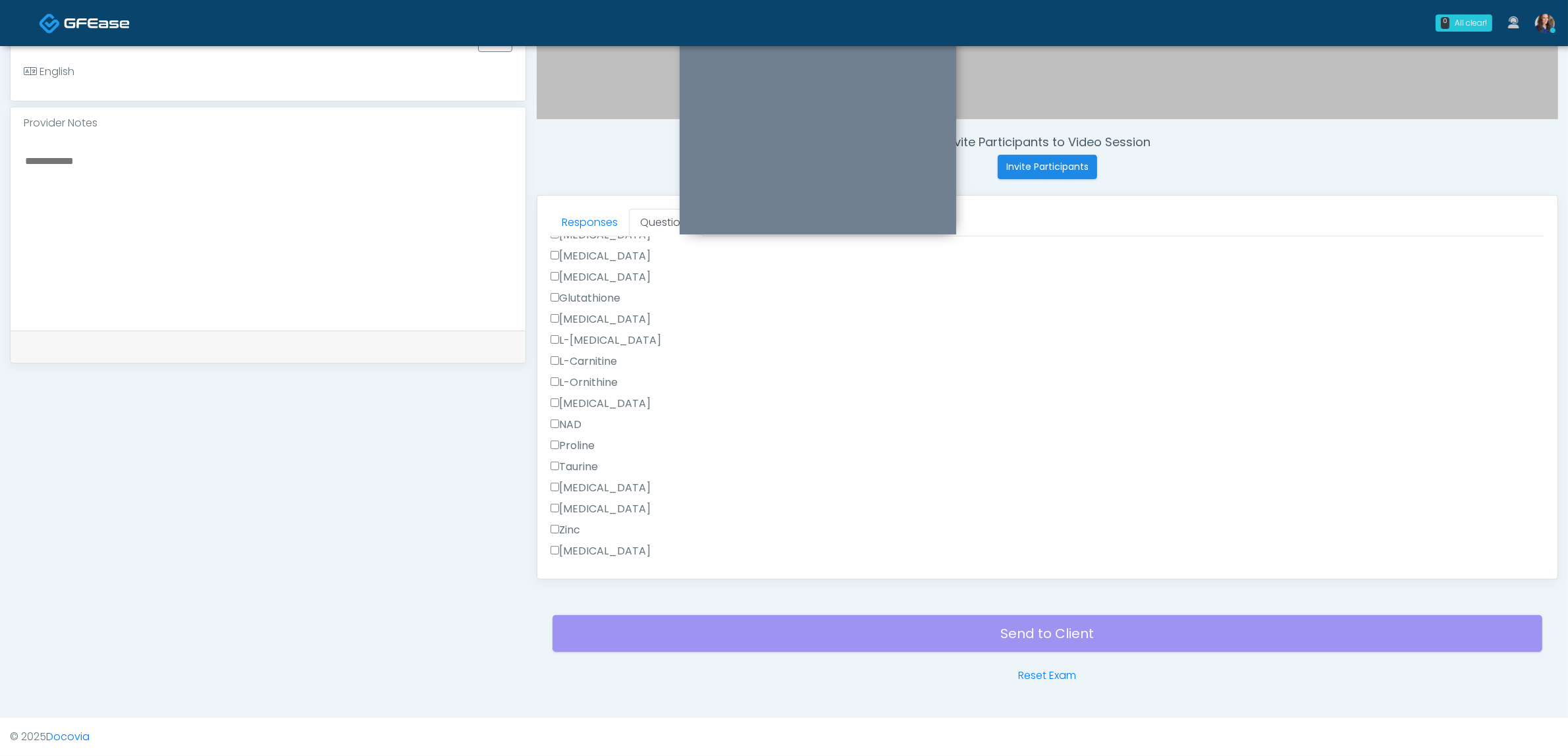
scroll to position [946, 0]
click at [597, 548] on button "Continue" at bounding box center [580, 554] width 60 height 24
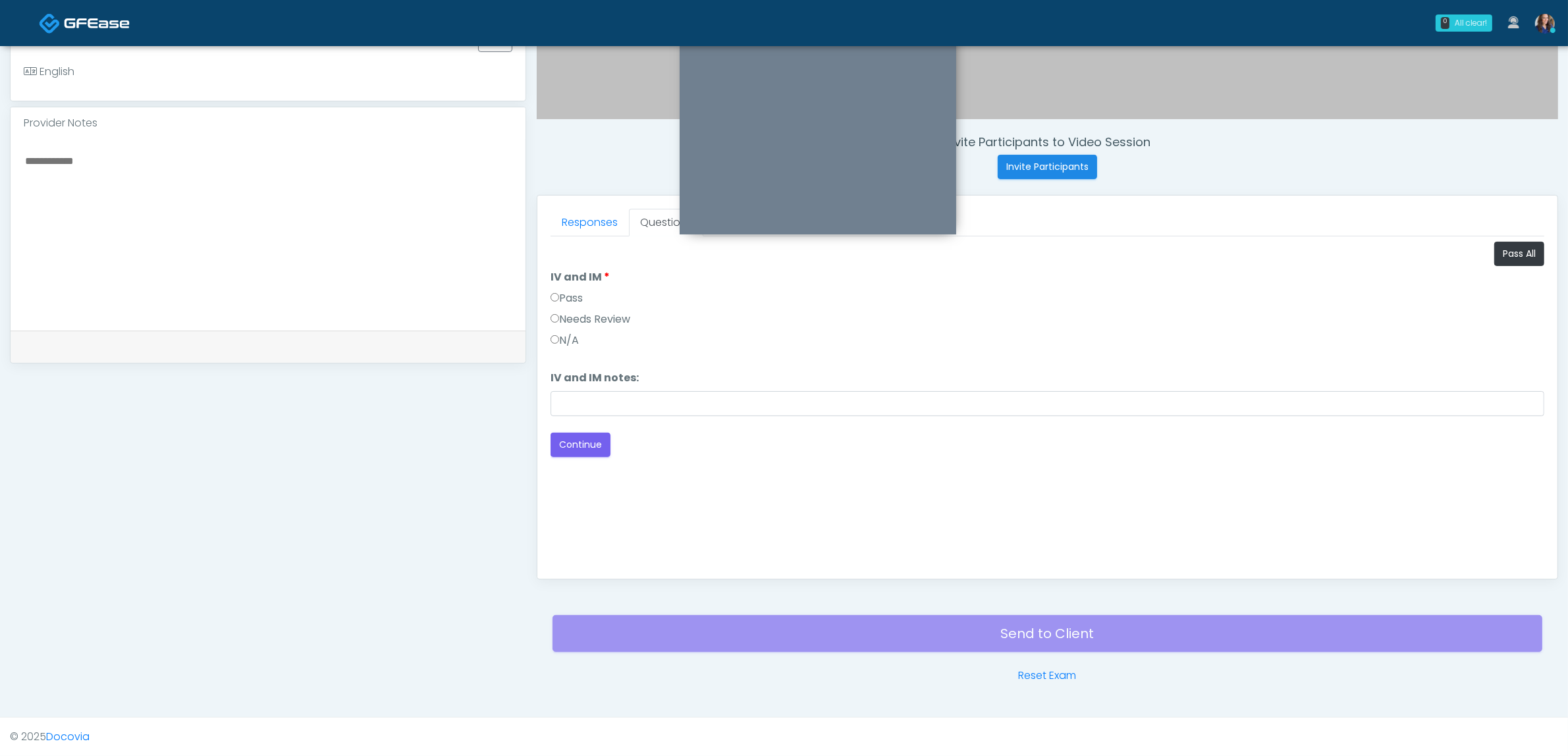
scroll to position [0, 0]
click at [1506, 255] on button "Pass All" at bounding box center [1518, 253] width 50 height 24
click at [570, 446] on button "Continue" at bounding box center [580, 445] width 60 height 24
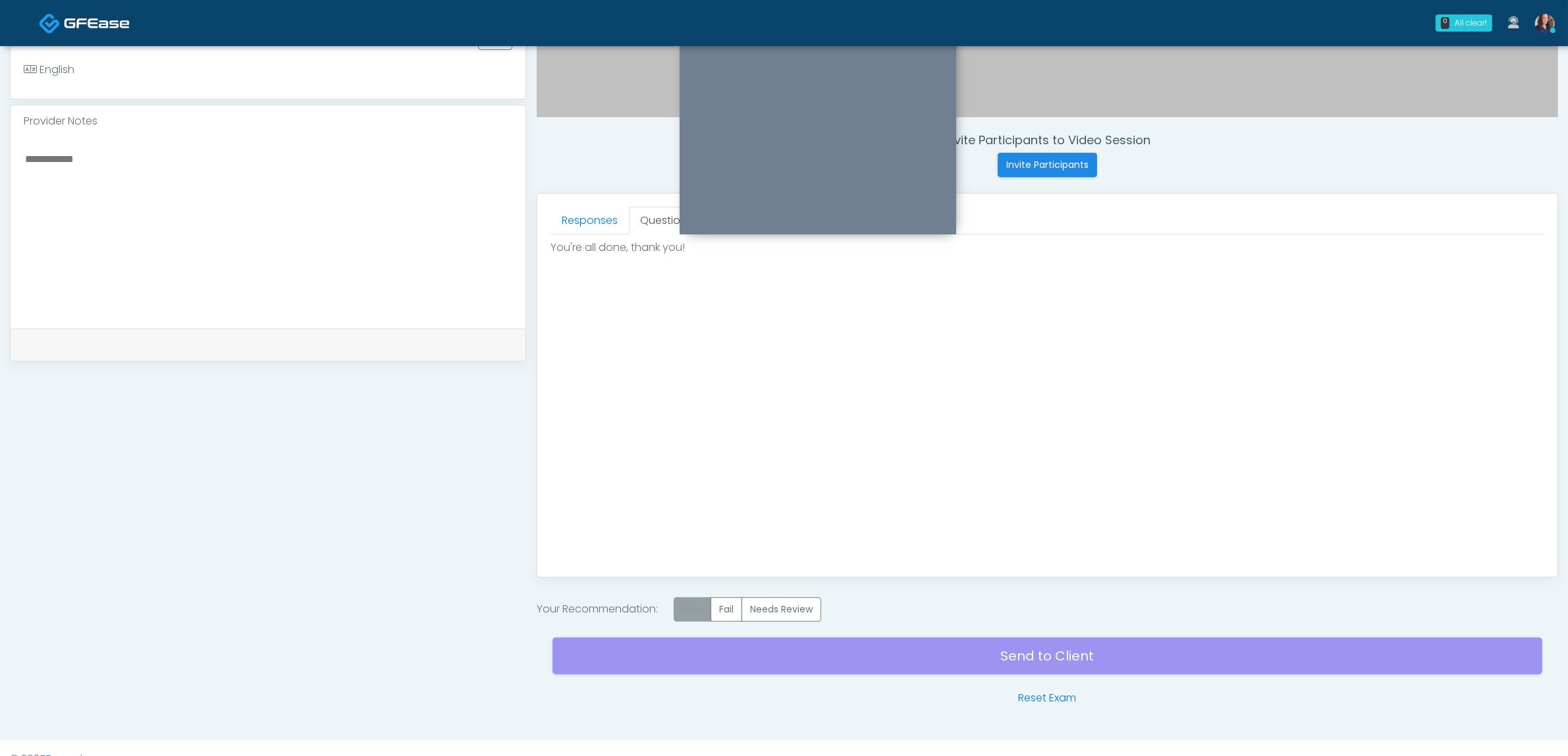
click at [691, 599] on label "Pass" at bounding box center [692, 609] width 38 height 24
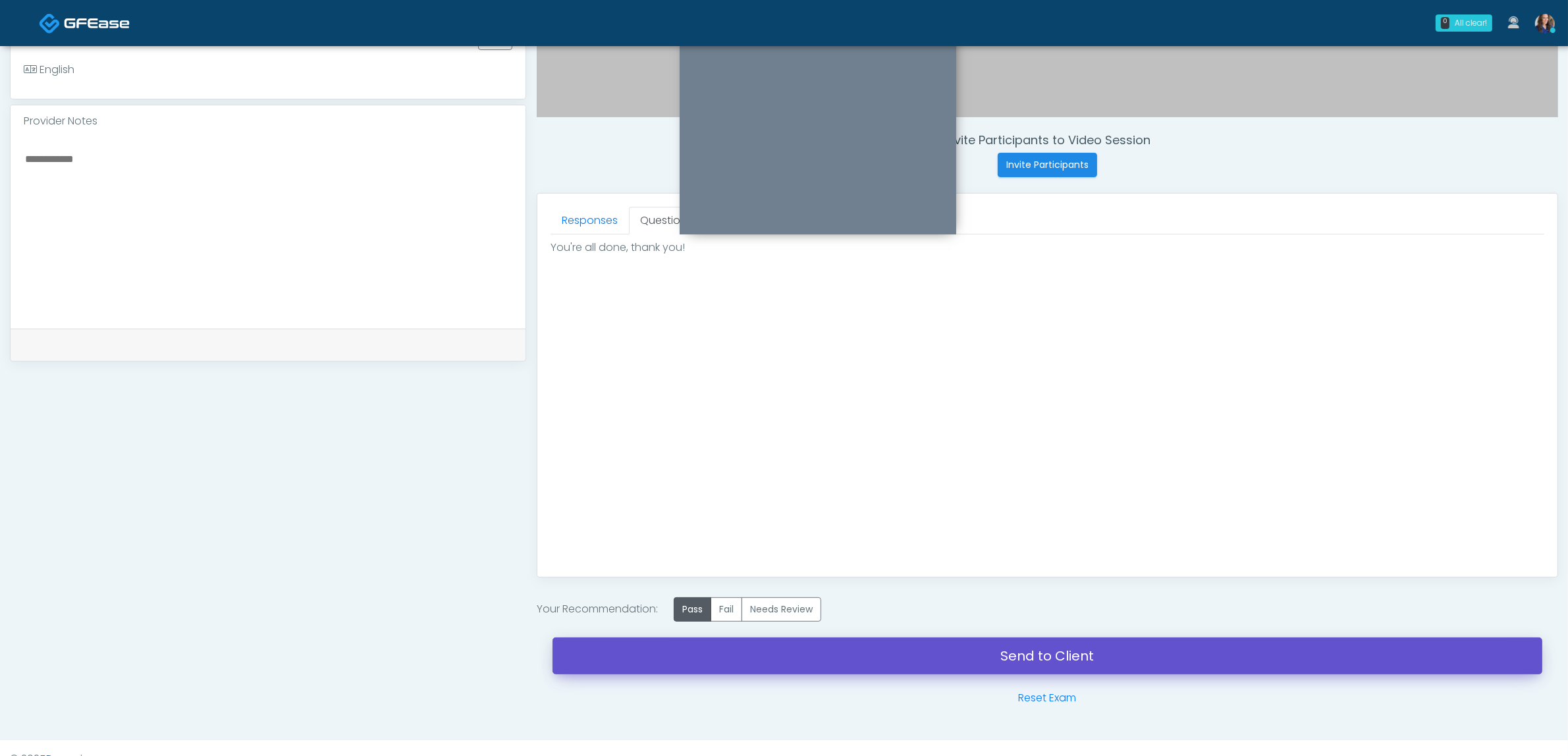
click at [748, 651] on link "Send to Client" at bounding box center [1047, 656] width 989 height 37
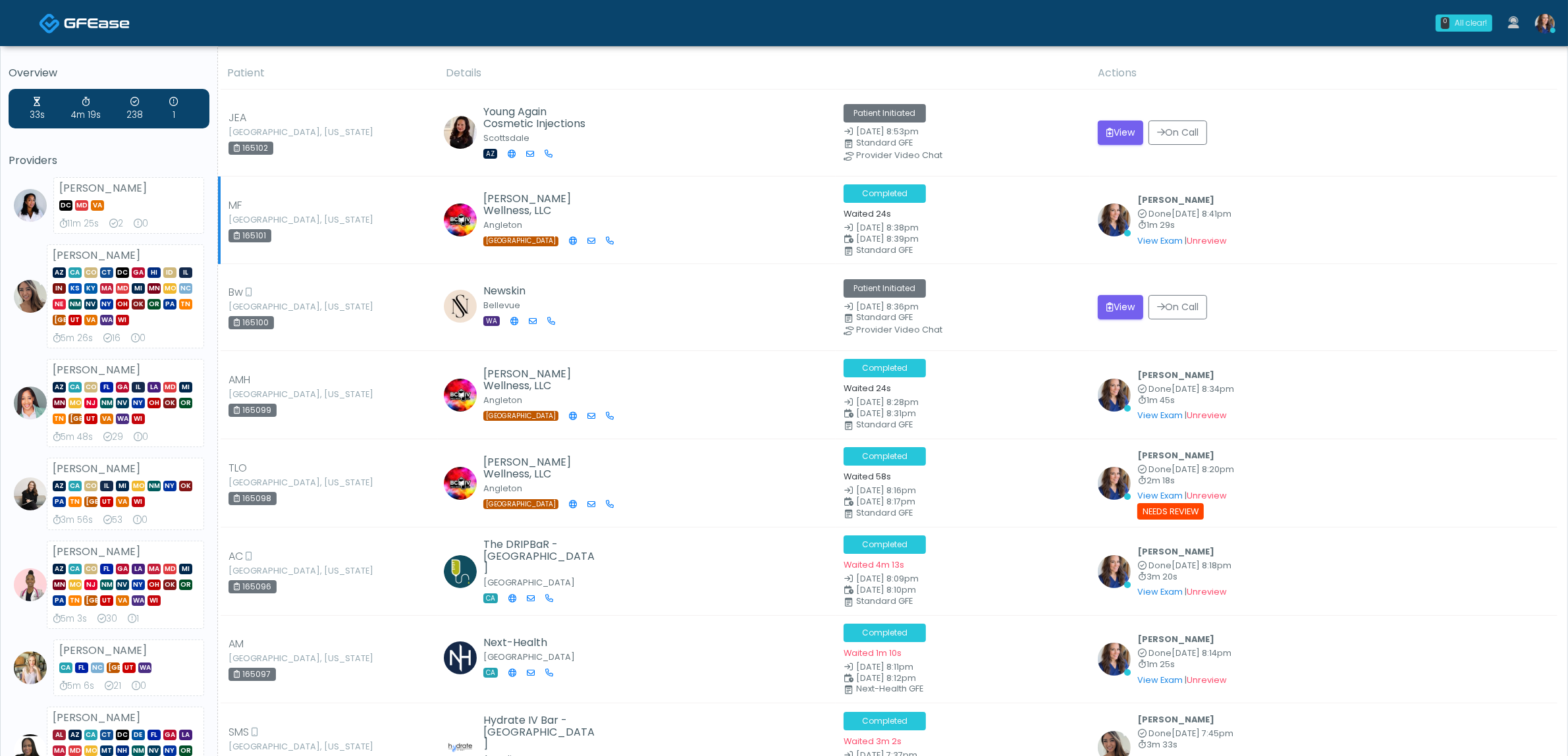
drag, startPoint x: 1539, startPoint y: 21, endPoint x: 1485, endPoint y: 198, distance: 185.1
click at [1539, 21] on img at bounding box center [1544, 23] width 19 height 19
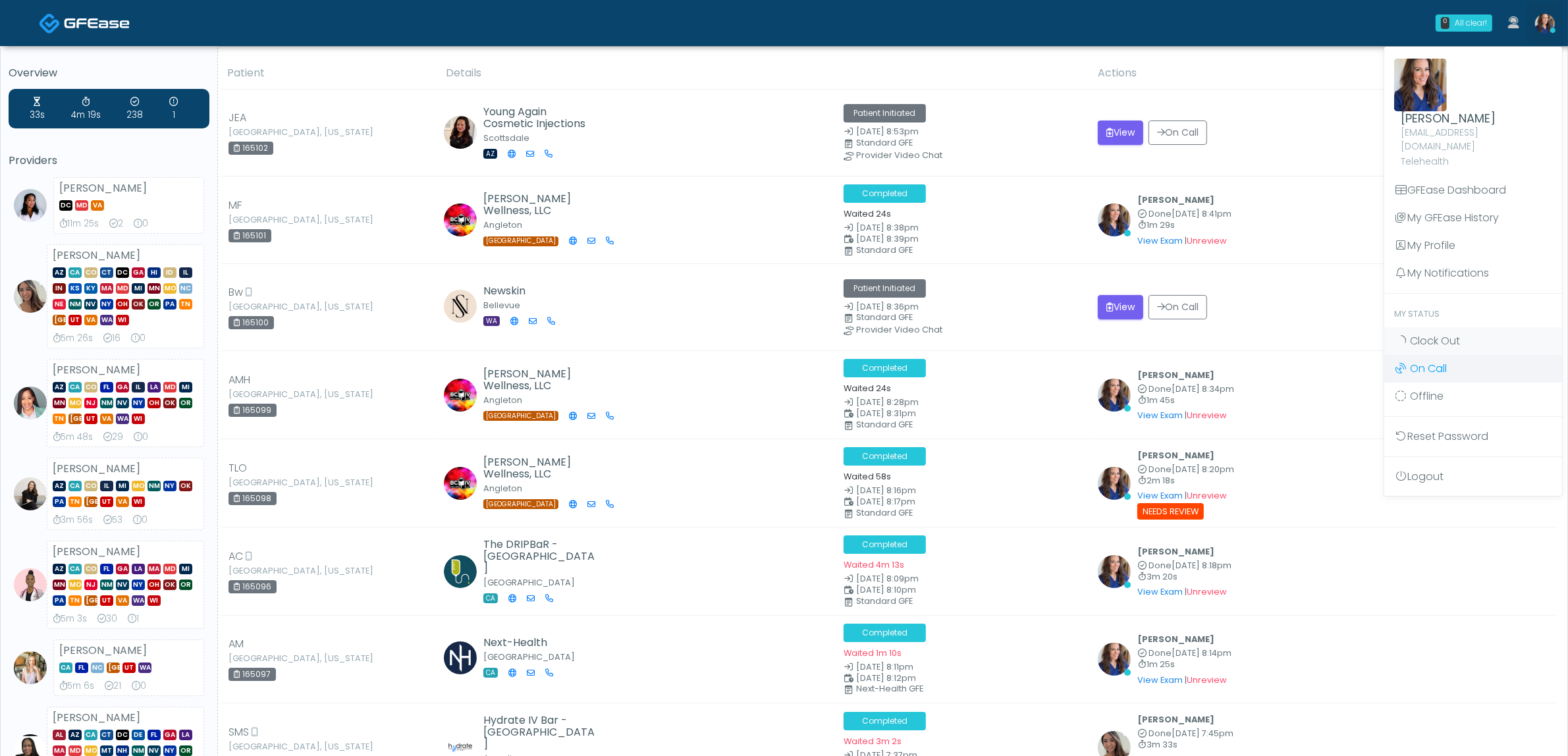
click at [1429, 333] on span "Clock Out" at bounding box center [1434, 341] width 50 height 15
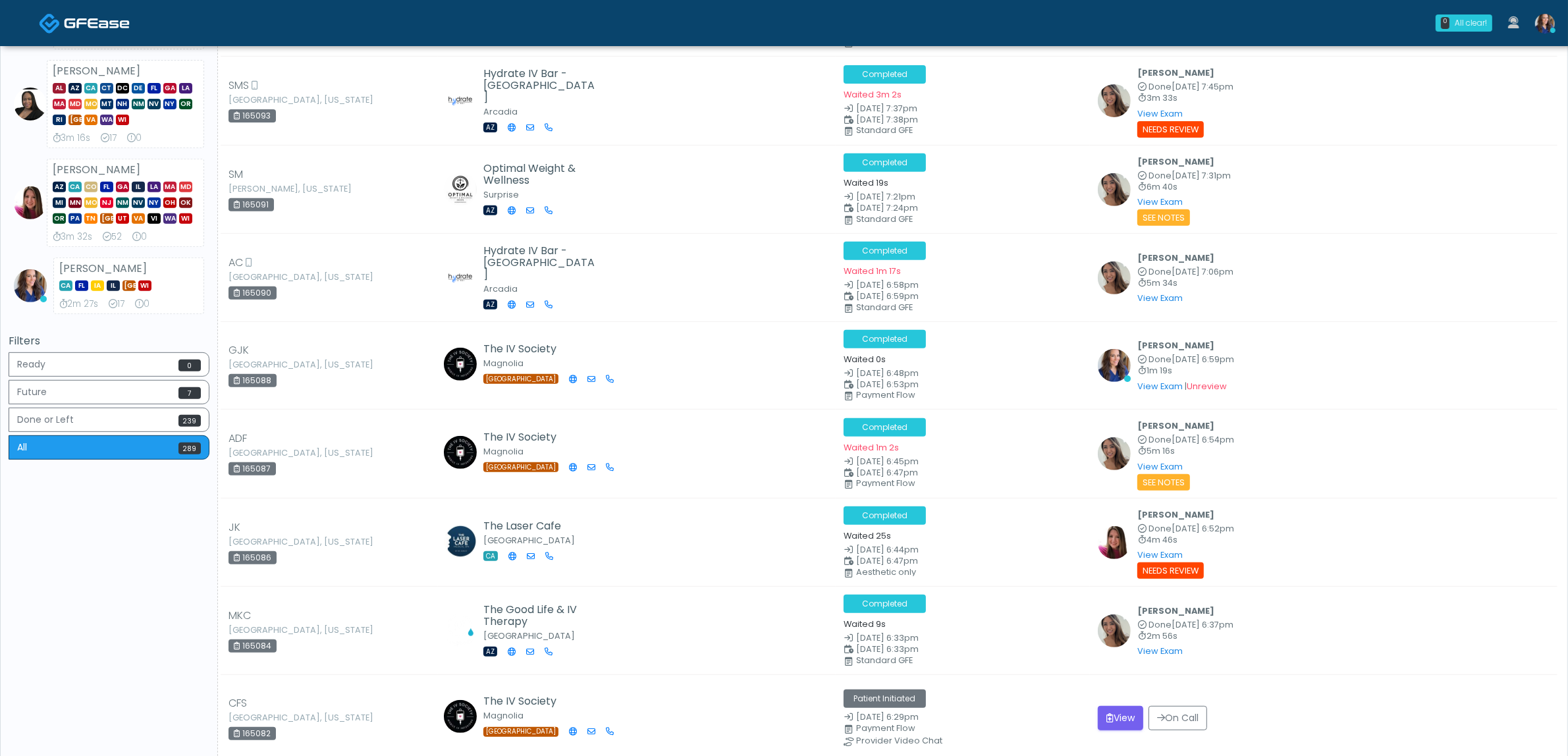
scroll to position [658, 0]
